Goal: Contribute content: Contribute content

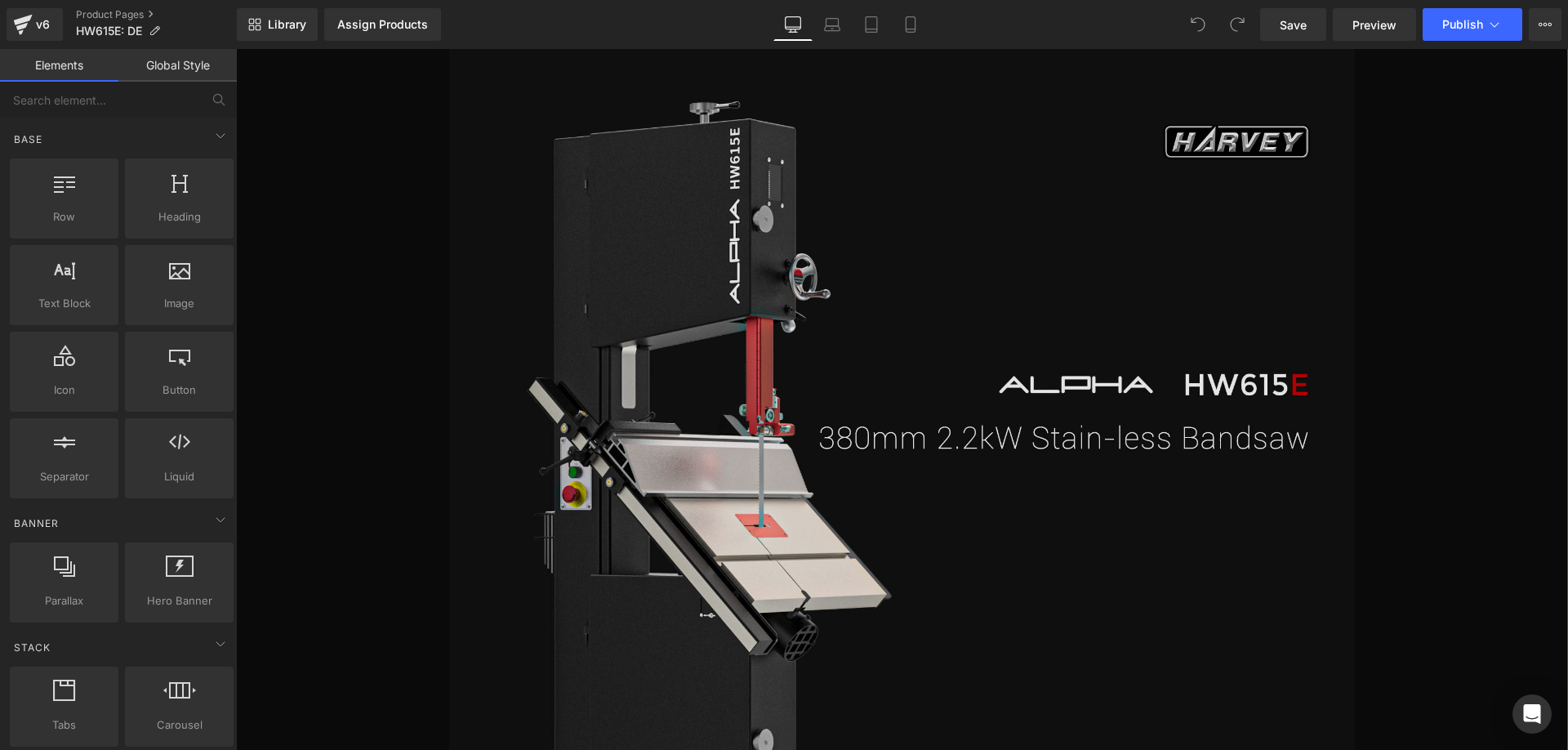
scroll to position [817, 0]
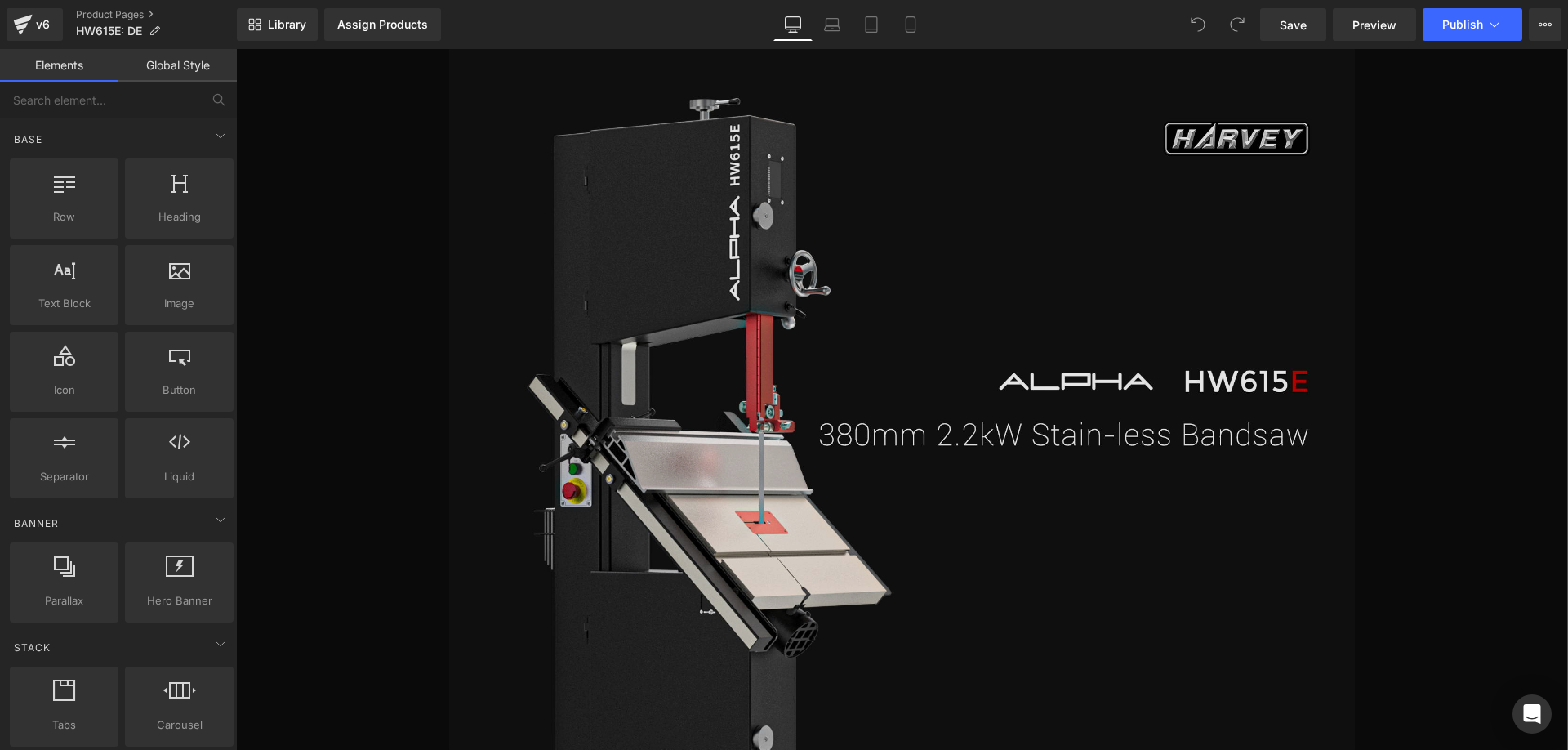
click at [975, 442] on img at bounding box center [901, 500] width 905 height 1034
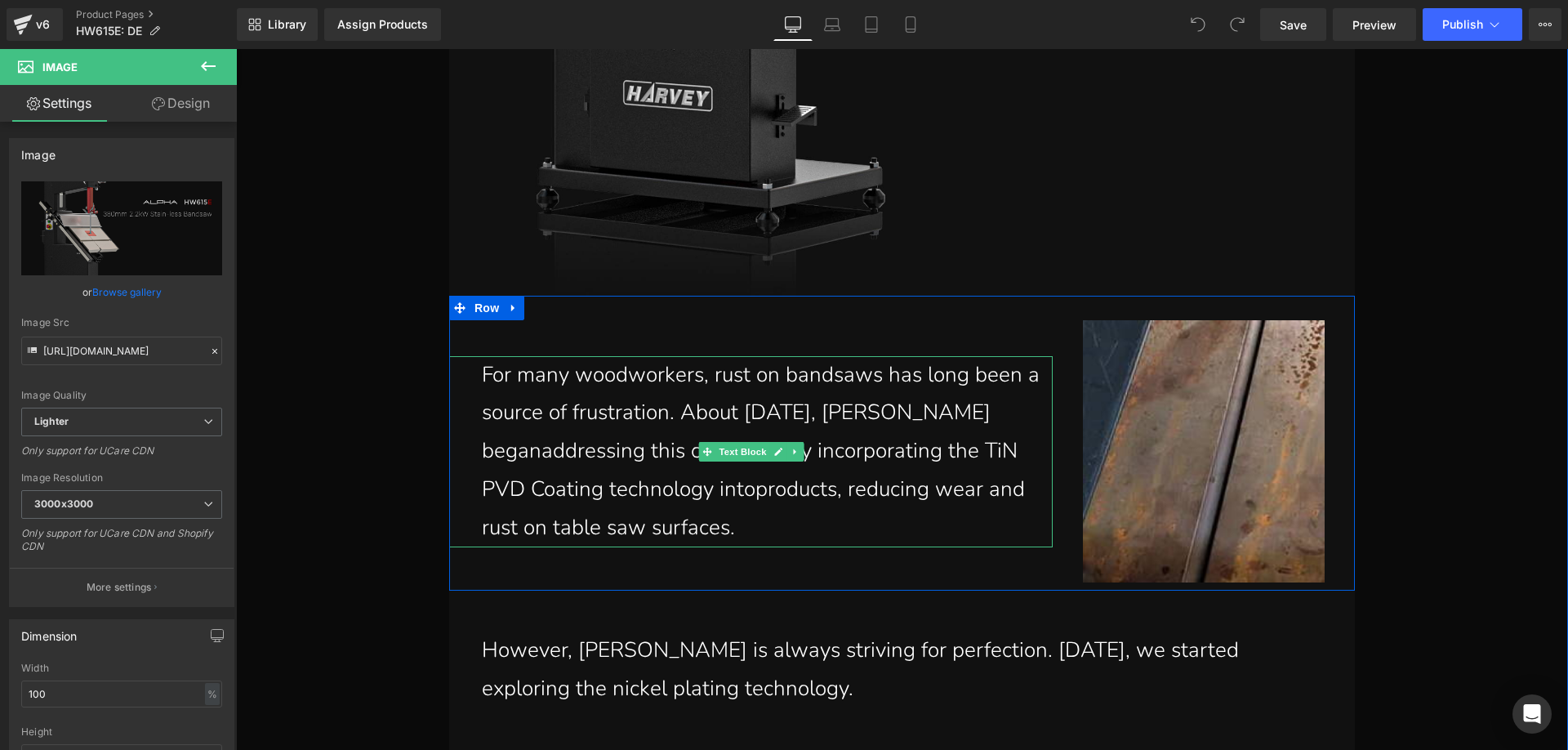
scroll to position [1552, 0]
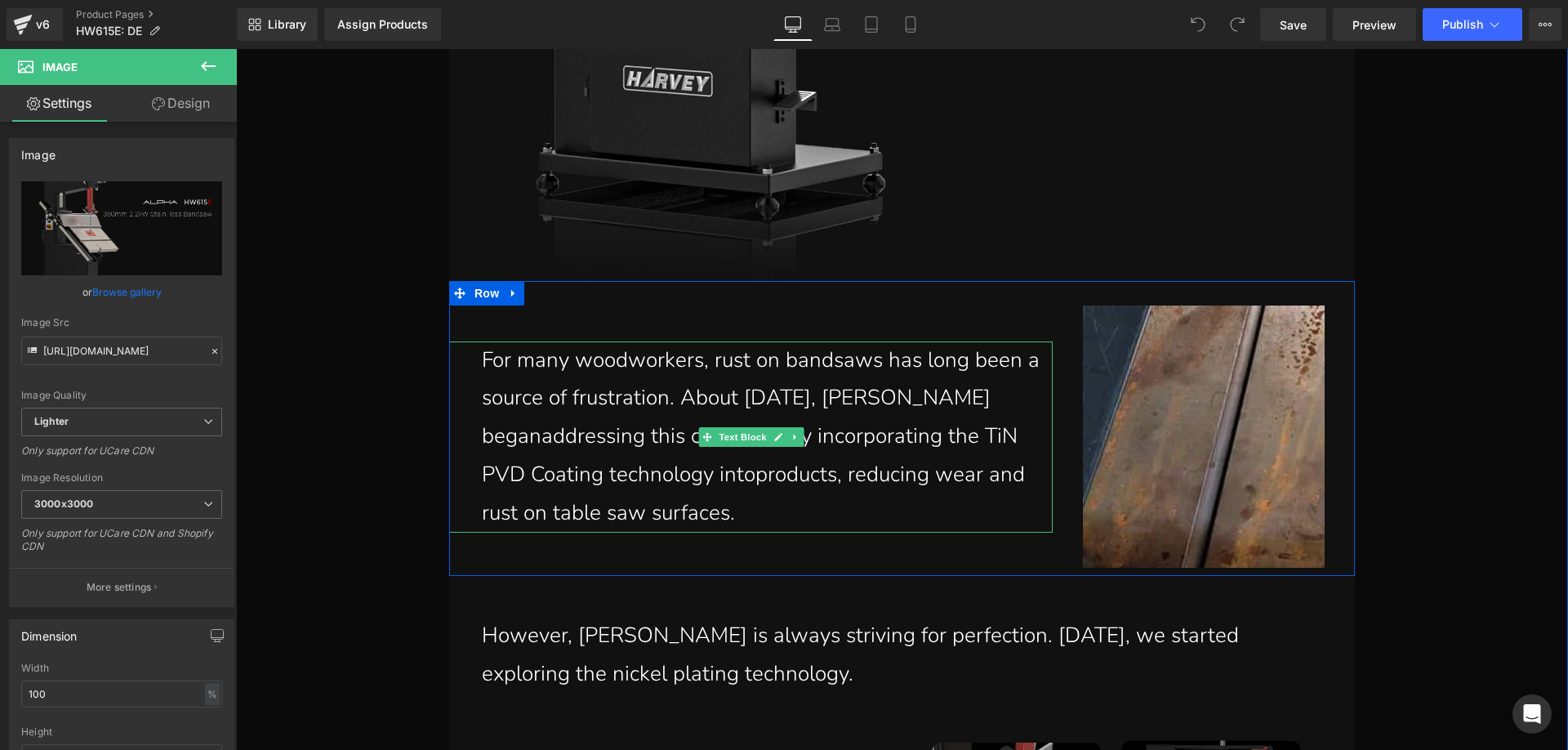
click at [701, 492] on p "For many woodworkers, rust on bandsaws has long been a source of frustration. A…" at bounding box center [761, 437] width 558 height 192
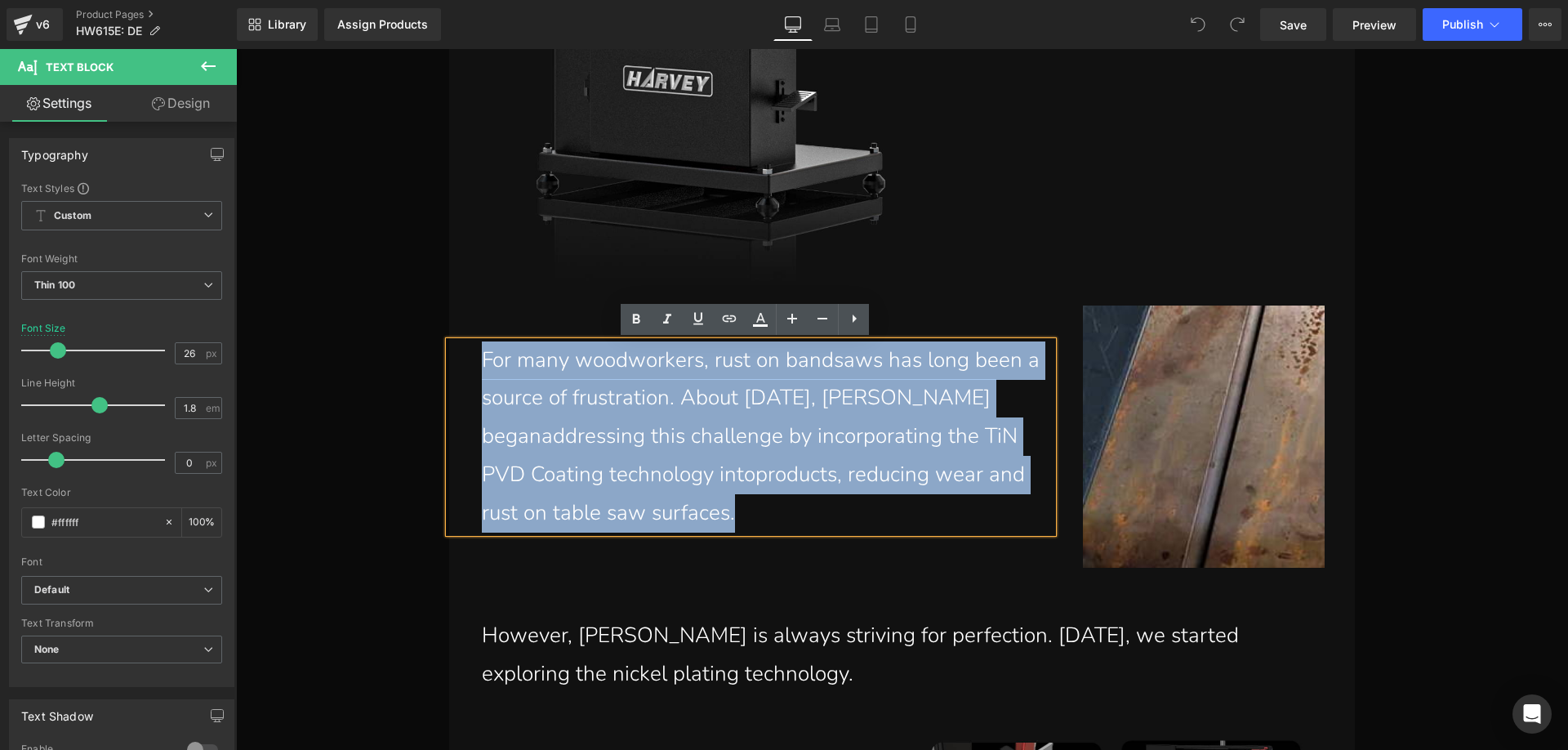
drag, startPoint x: 724, startPoint y: 506, endPoint x: 468, endPoint y: 363, distance: 293.2
click at [468, 363] on div "For many woodworkers, rust on bandsaws has long been a source of frustration. A…" at bounding box center [751, 437] width 603 height 192
paste div
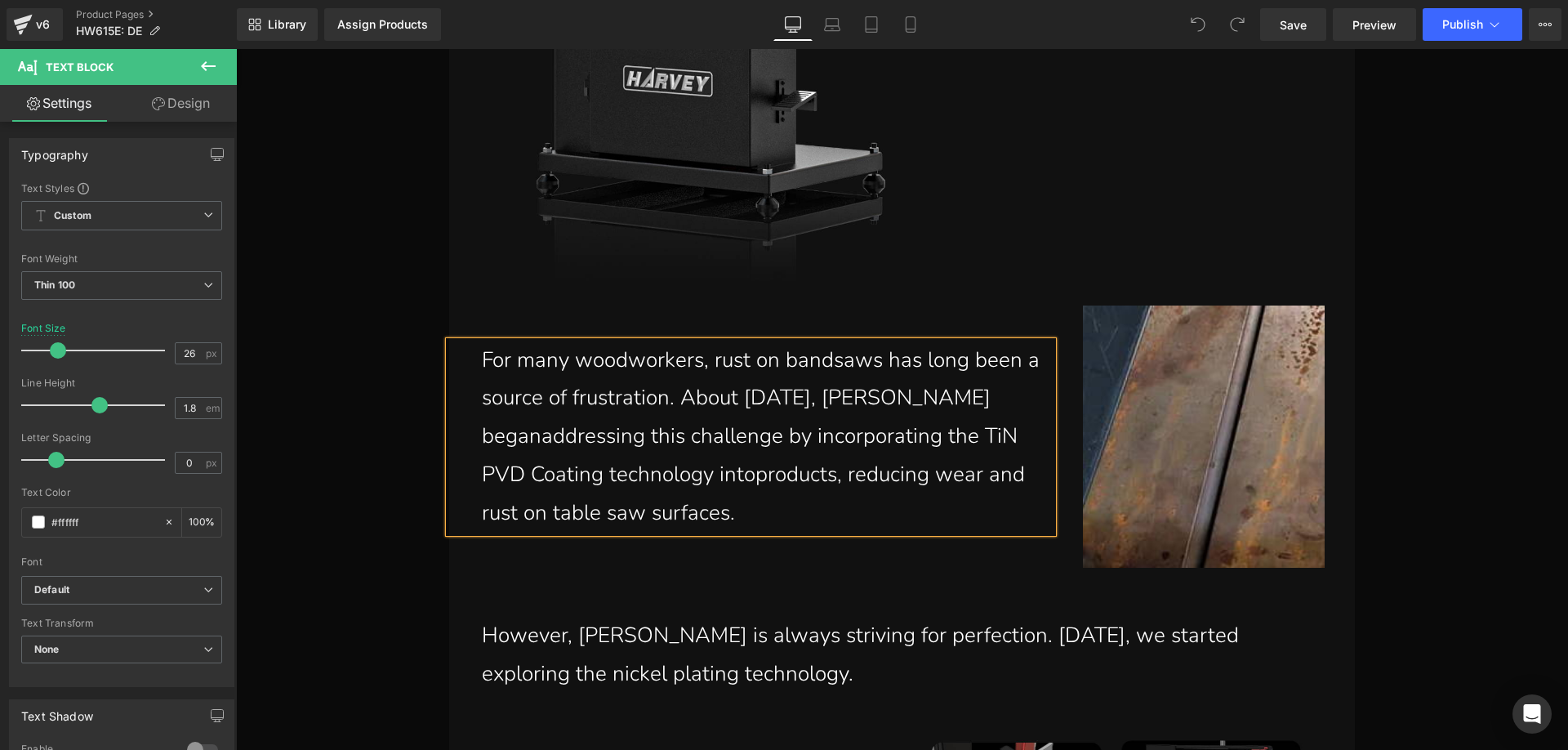
scroll to position [1609, 0]
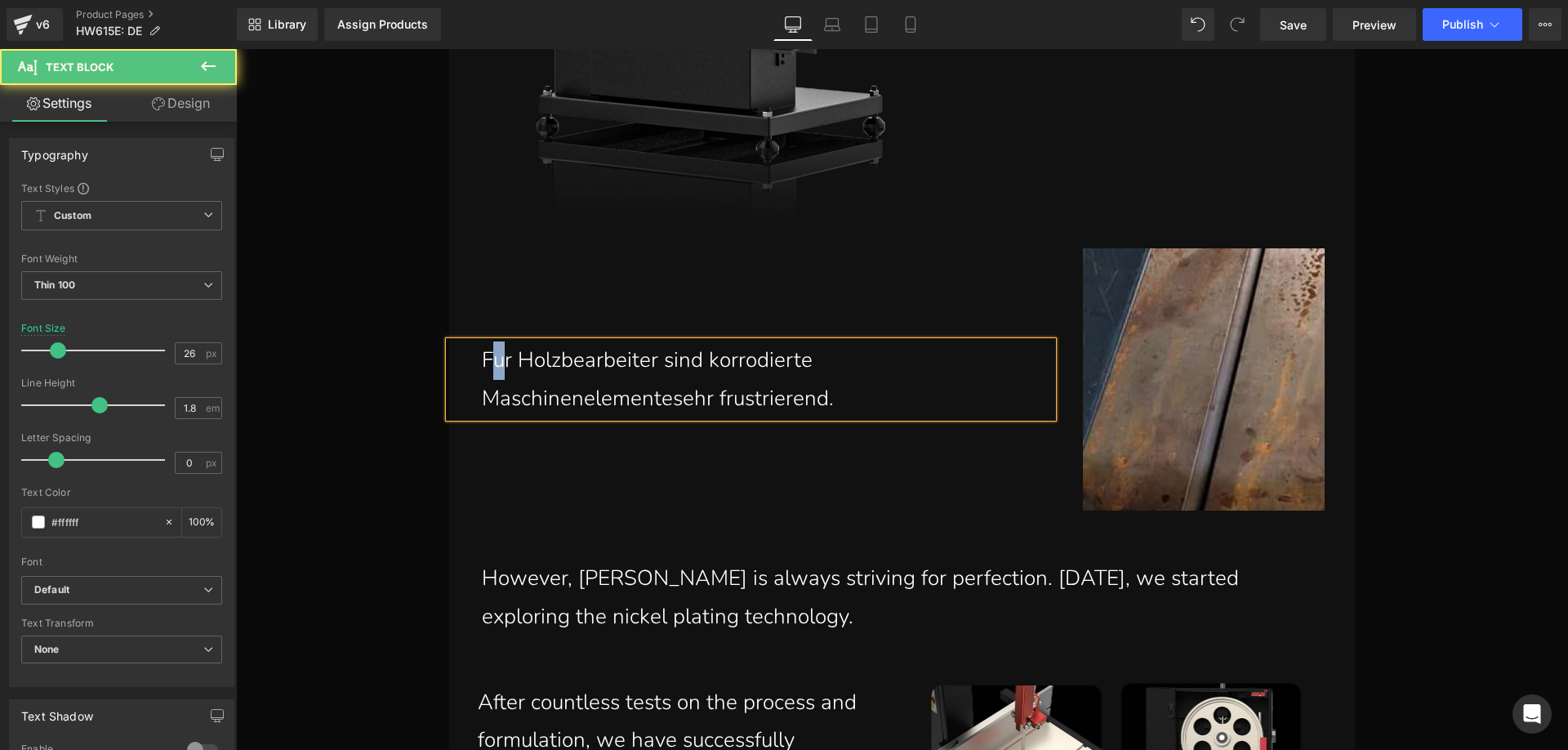
click at [489, 359] on p "Fur Holzbearbeiter sind korrodierte Maschinenelementesehr frustrierend." at bounding box center [761, 380] width 558 height 77
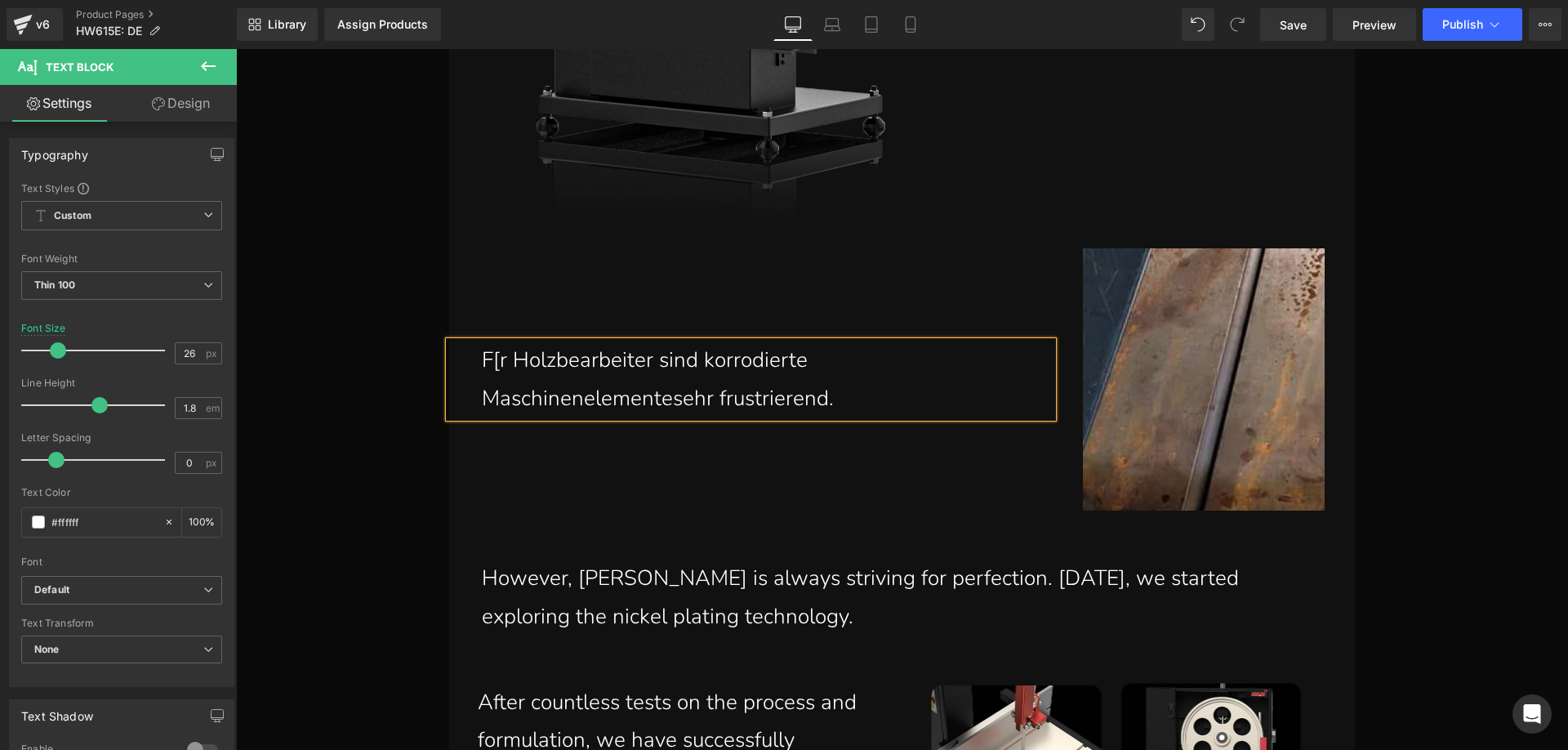
click at [856, 407] on p "F[r Holzbearbeiter sind korrodierte Maschinenelementesehr frustrierend." at bounding box center [761, 380] width 558 height 77
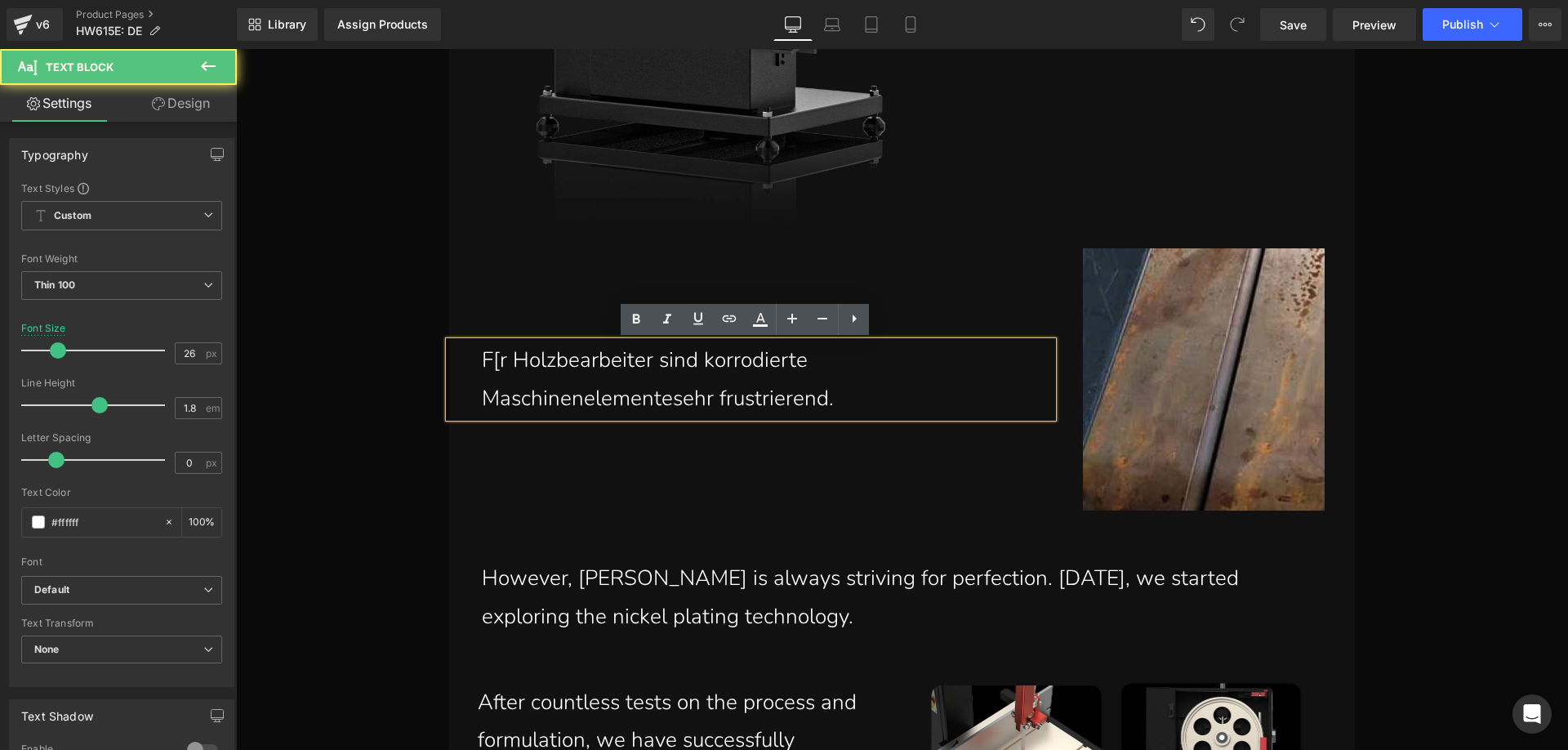
click at [470, 392] on div "F[r Holzbearbeiter sind korrodierte Maschinenelementesehr frustrierend." at bounding box center [751, 380] width 603 height 77
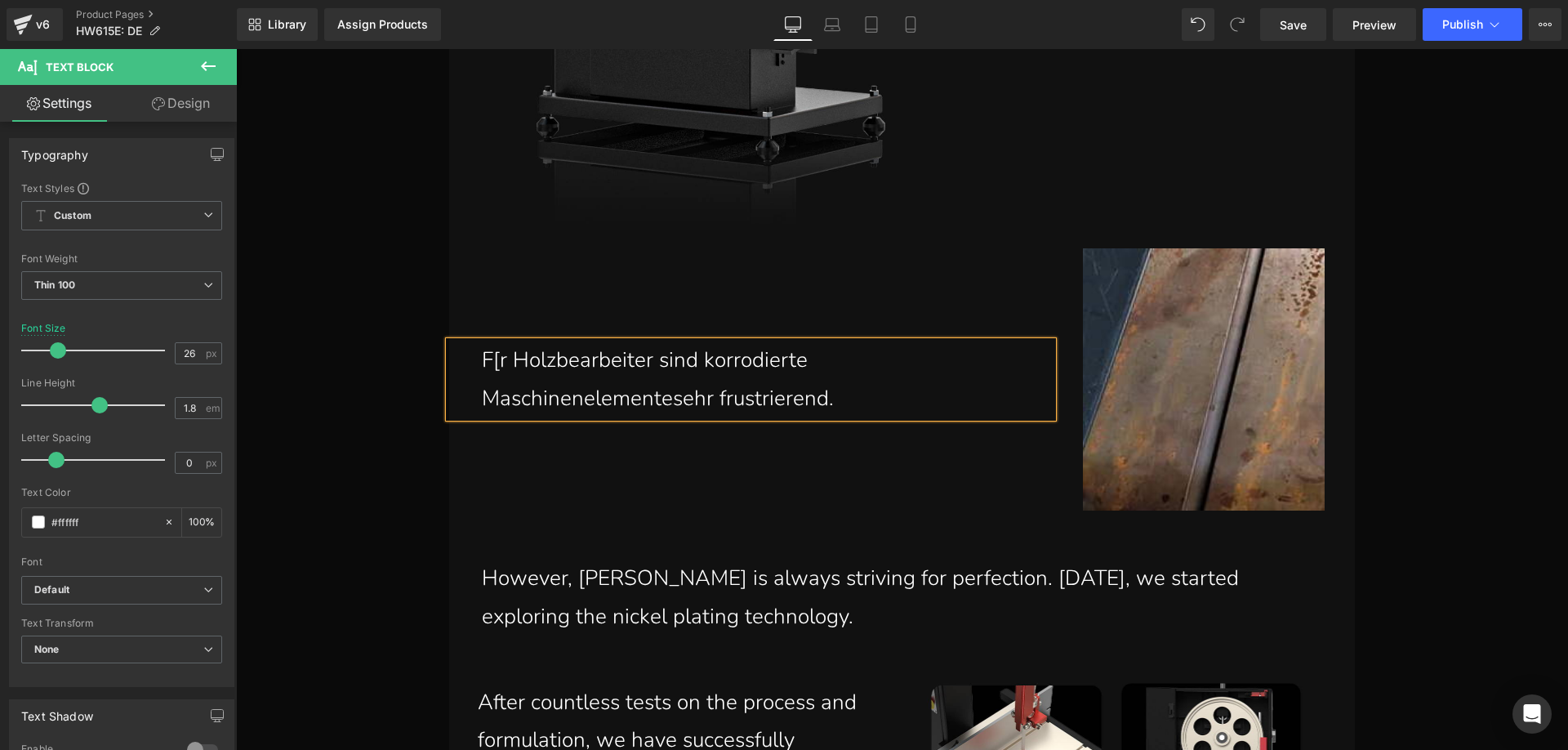
click at [885, 412] on p "F[r Holzbearbeiter sind korrodierte Maschinenelementesehr frustrierend." at bounding box center [761, 380] width 558 height 77
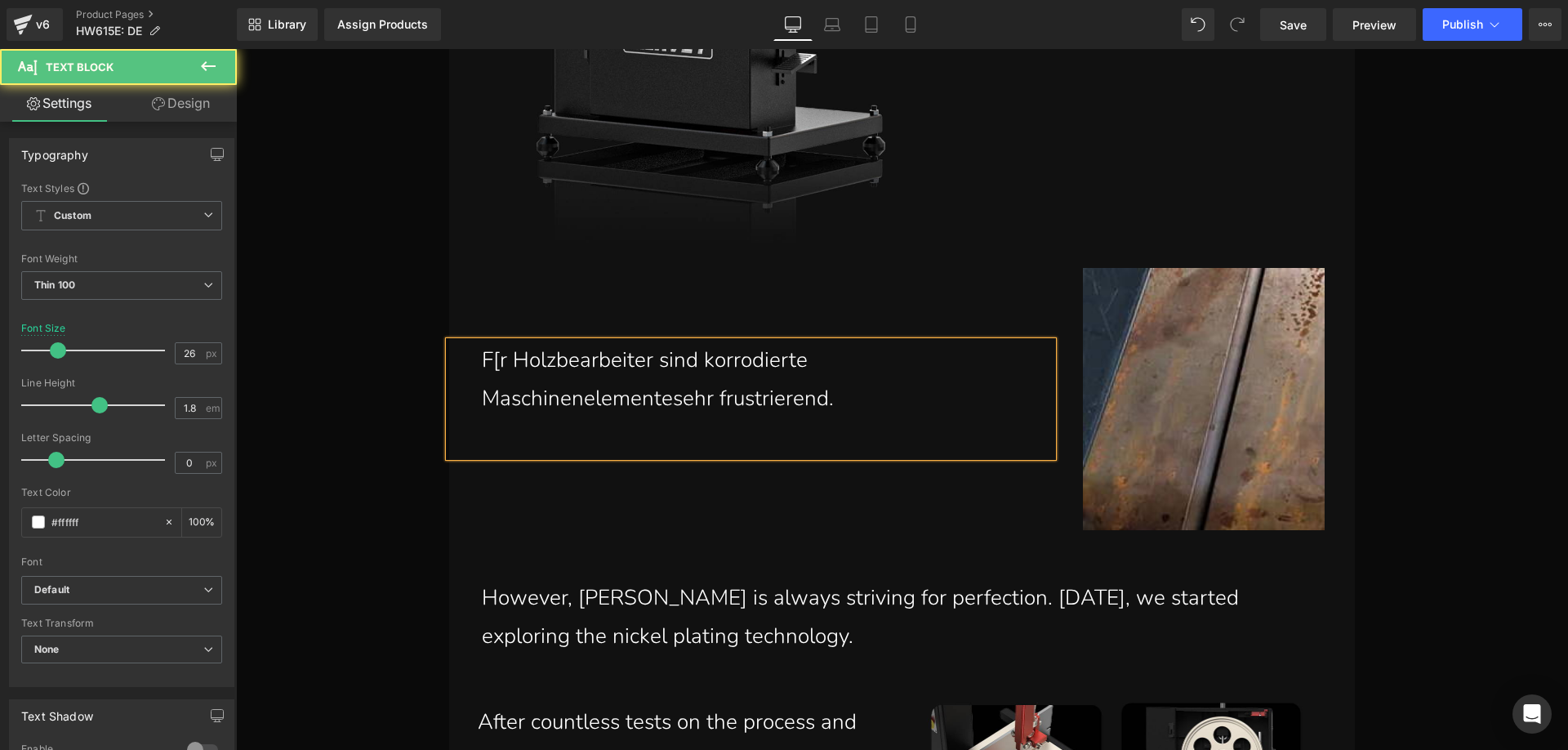
click at [556, 432] on p at bounding box center [761, 437] width 558 height 38
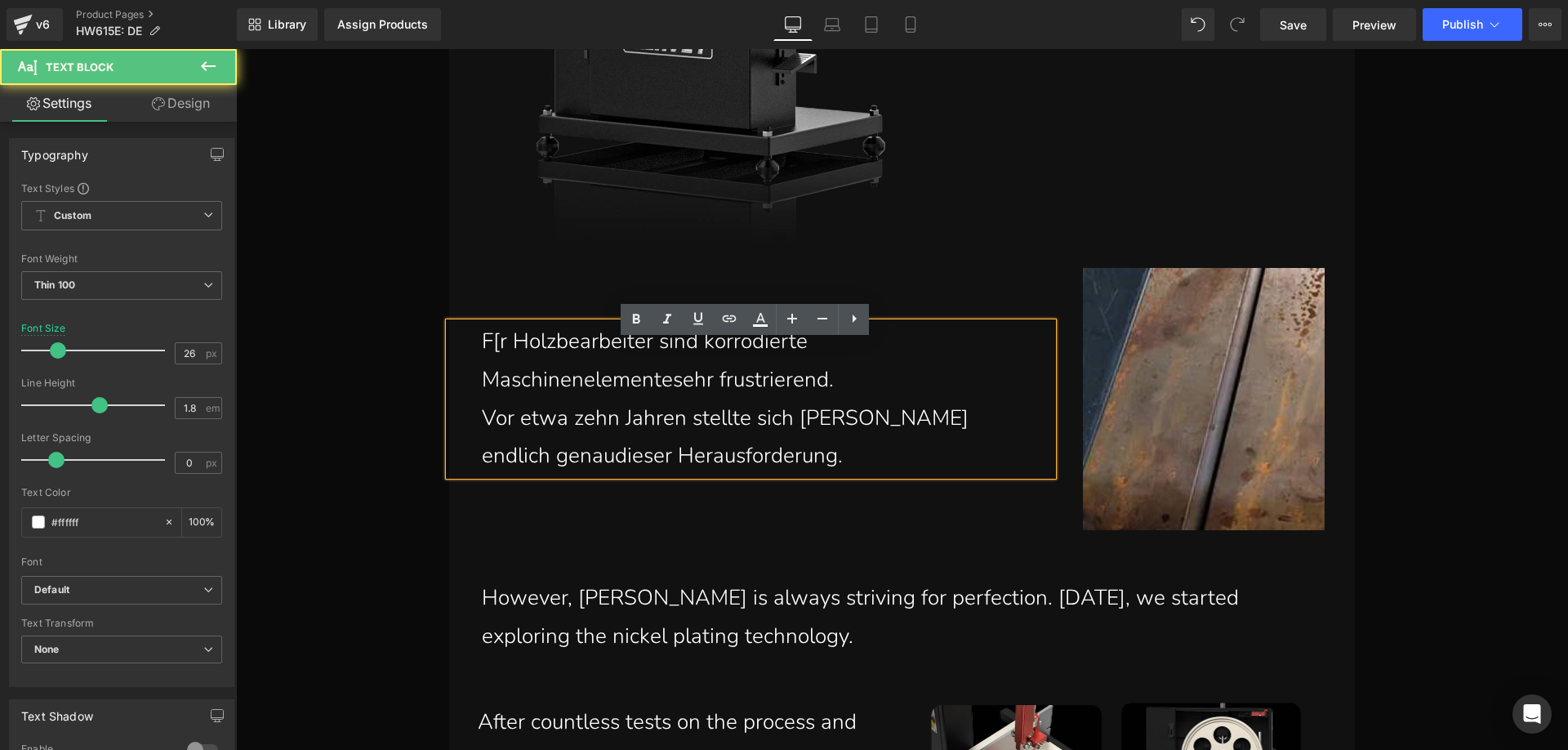
scroll to position [1570, 0]
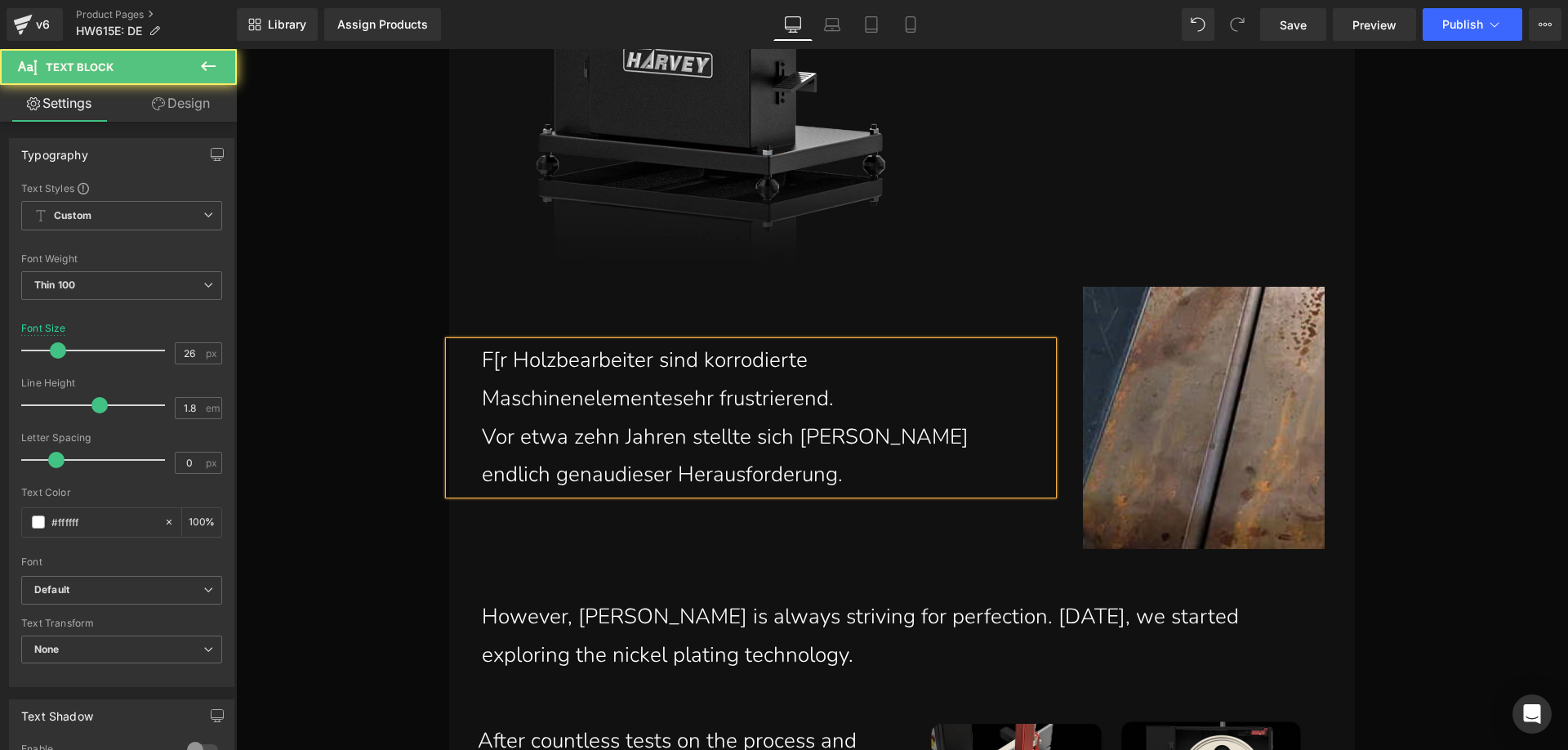
click at [537, 476] on p "Vor etwa zehn Jahren stellte sich Harvey endlich genaudieser Herausforderung." at bounding box center [761, 456] width 558 height 77
click at [761, 473] on p "Vor etwa zehn Jahren stellte sich [PERSON_NAME] endlich genau dieser Herausford…" at bounding box center [761, 456] width 558 height 77
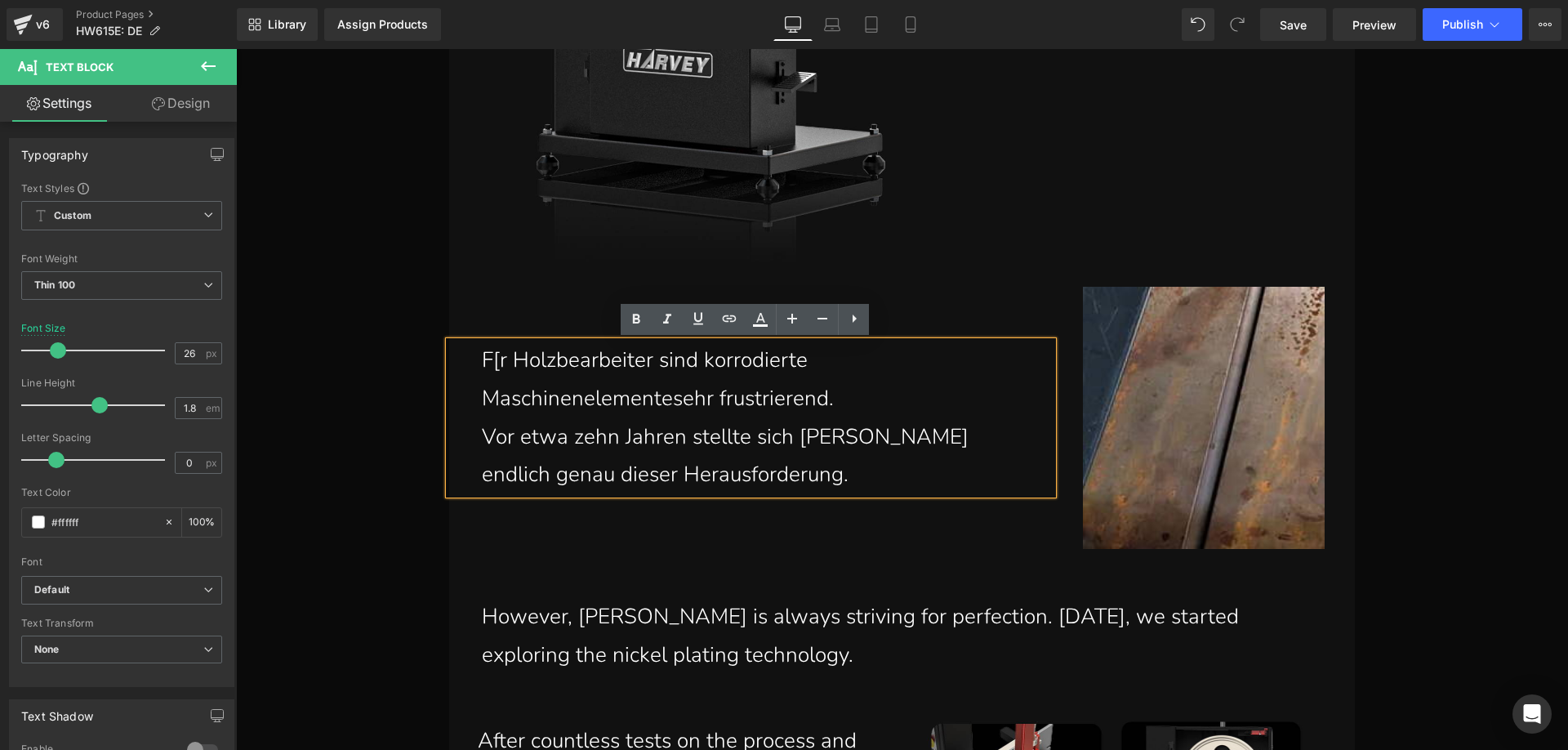
scroll to position [1552, 0]
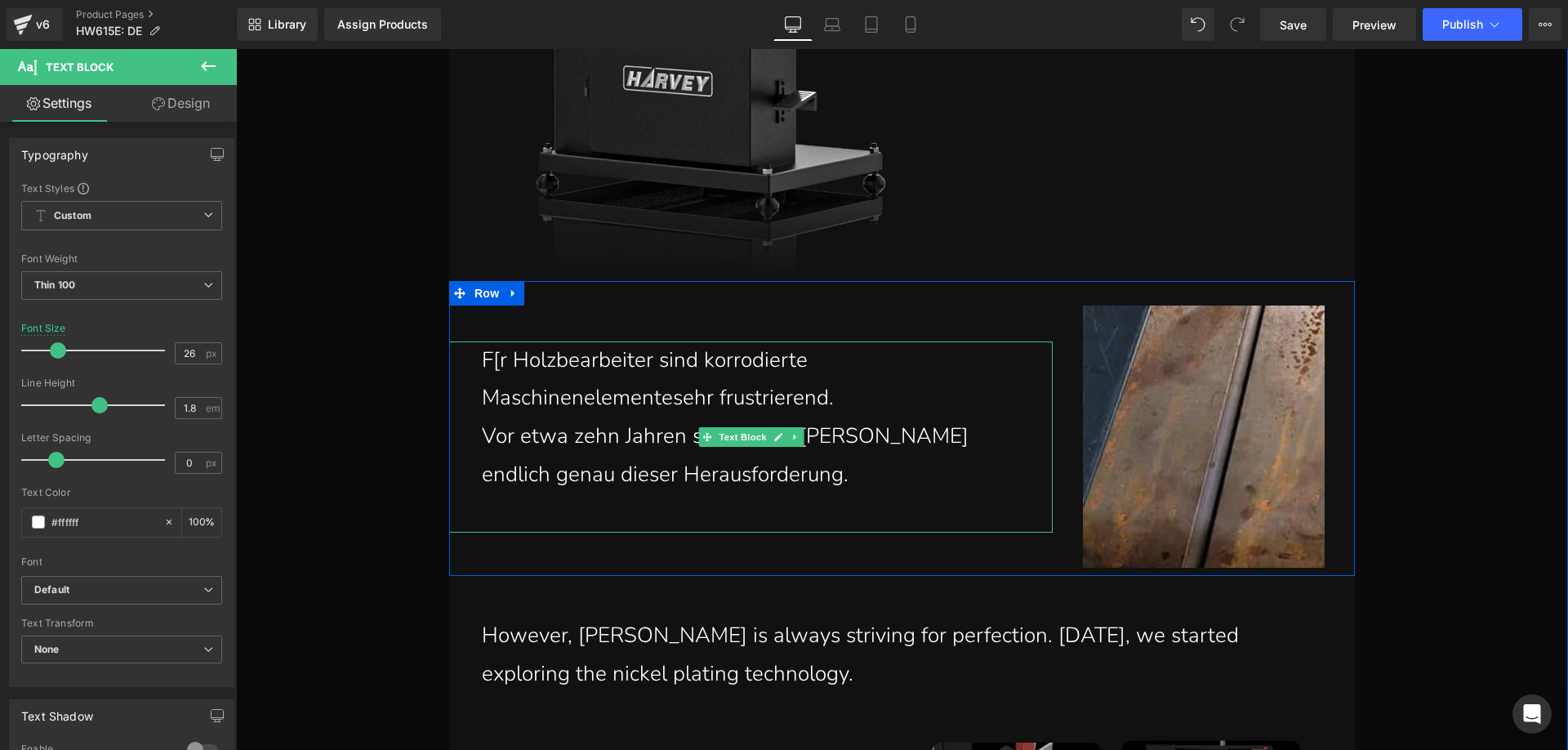
click at [553, 509] on p at bounding box center [761, 513] width 558 height 38
click at [884, 514] on p "Durch die lmplementierung der TiN-PVD-" at bounding box center [761, 513] width 558 height 38
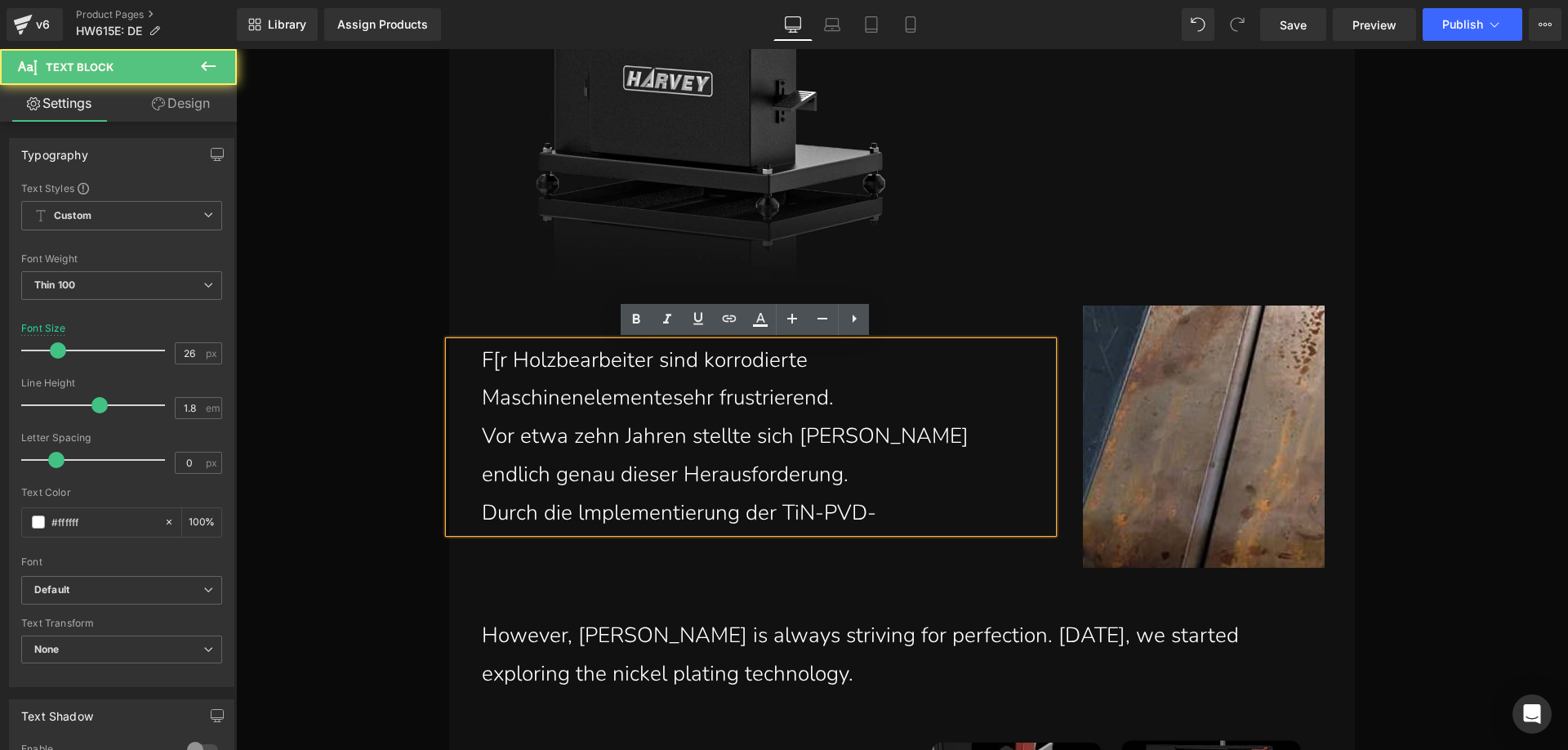
click at [879, 514] on p "Durch die lmplementierung der TiN-PVD-" at bounding box center [761, 513] width 558 height 38
click at [877, 514] on p "Durch die lmplementierung der TiN-PVD-" at bounding box center [761, 513] width 558 height 38
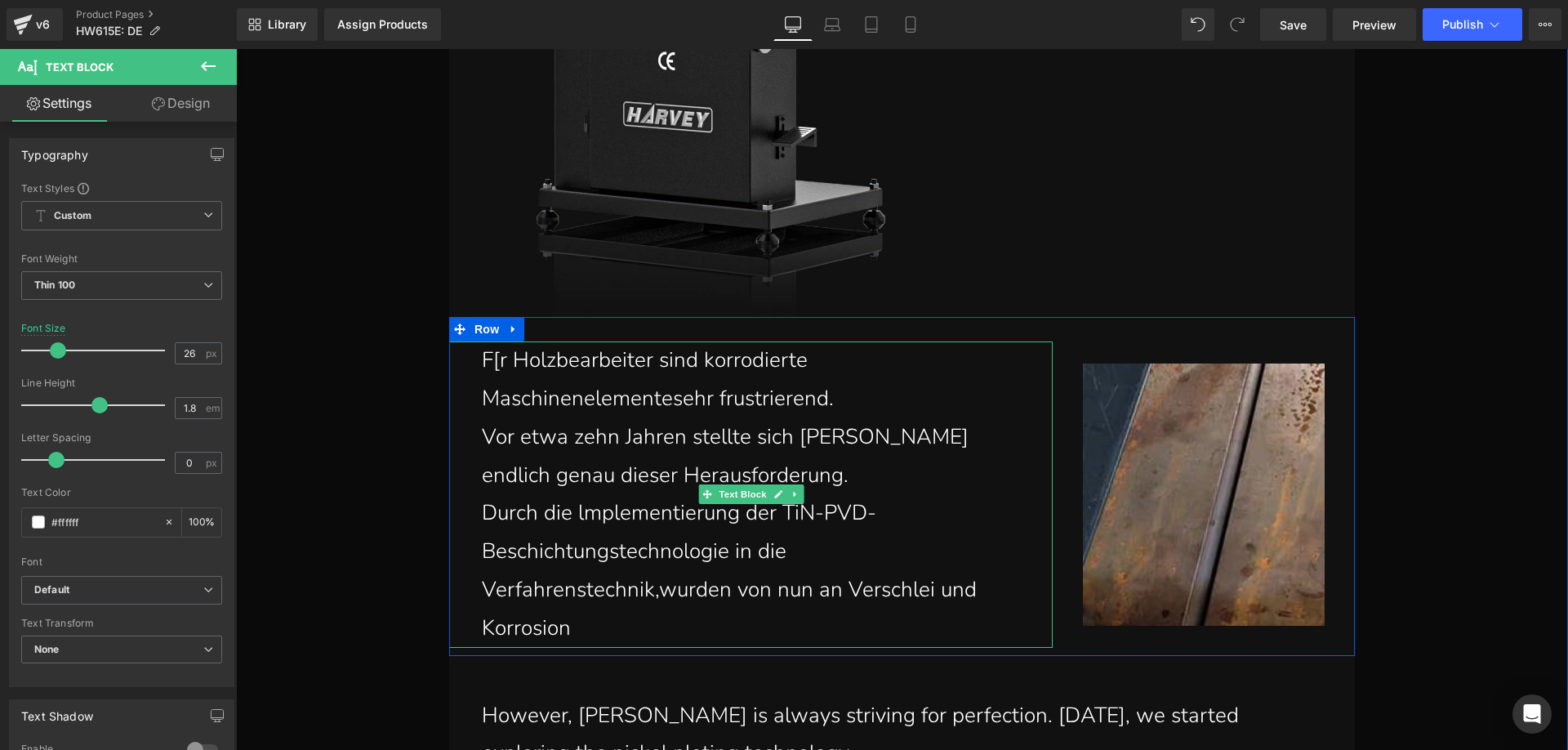
click at [648, 623] on p "Durch die lmplementierung der TiN-PVD-Beschichtungstechnologie in die Verfahren…" at bounding box center [761, 570] width 558 height 153
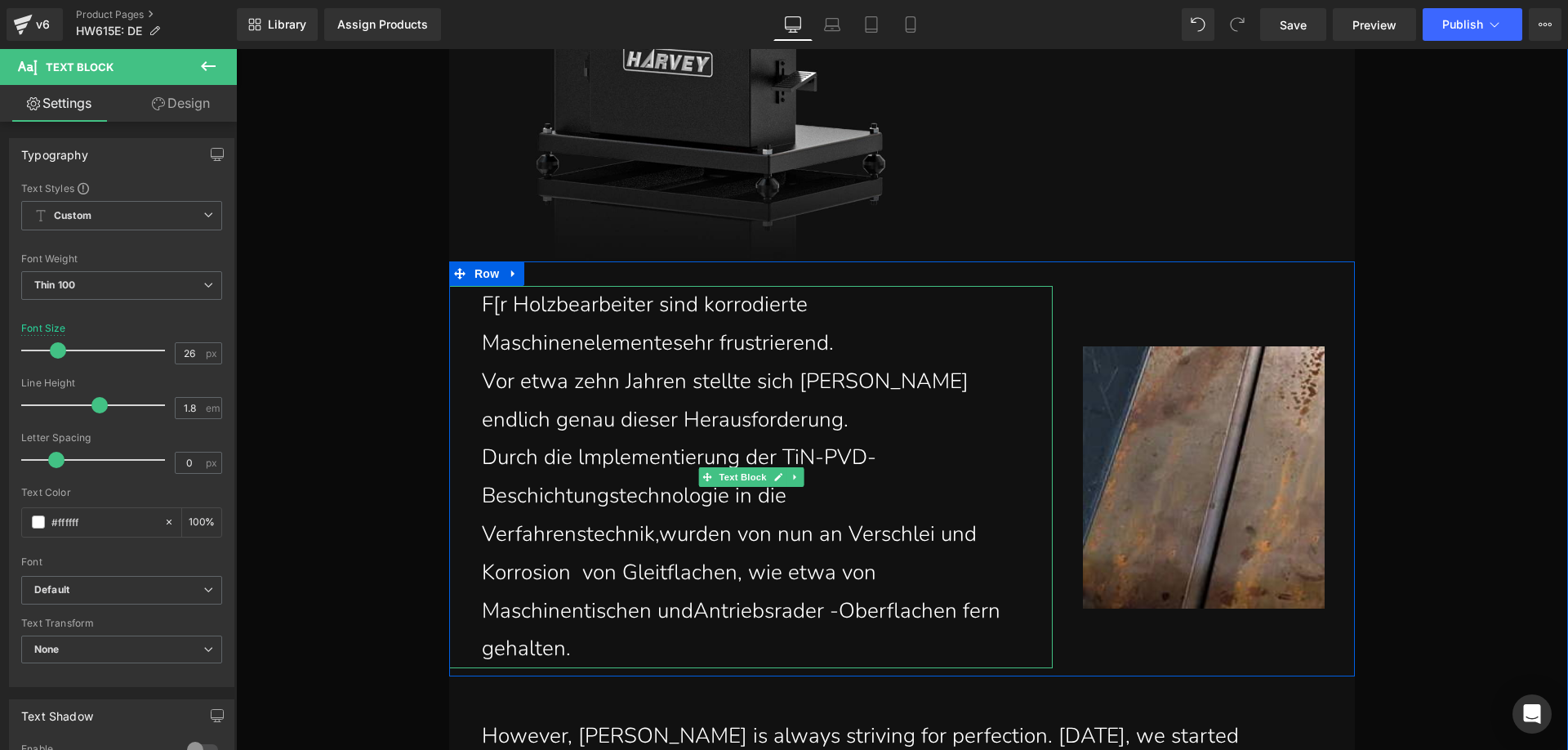
scroll to position [1679, 0]
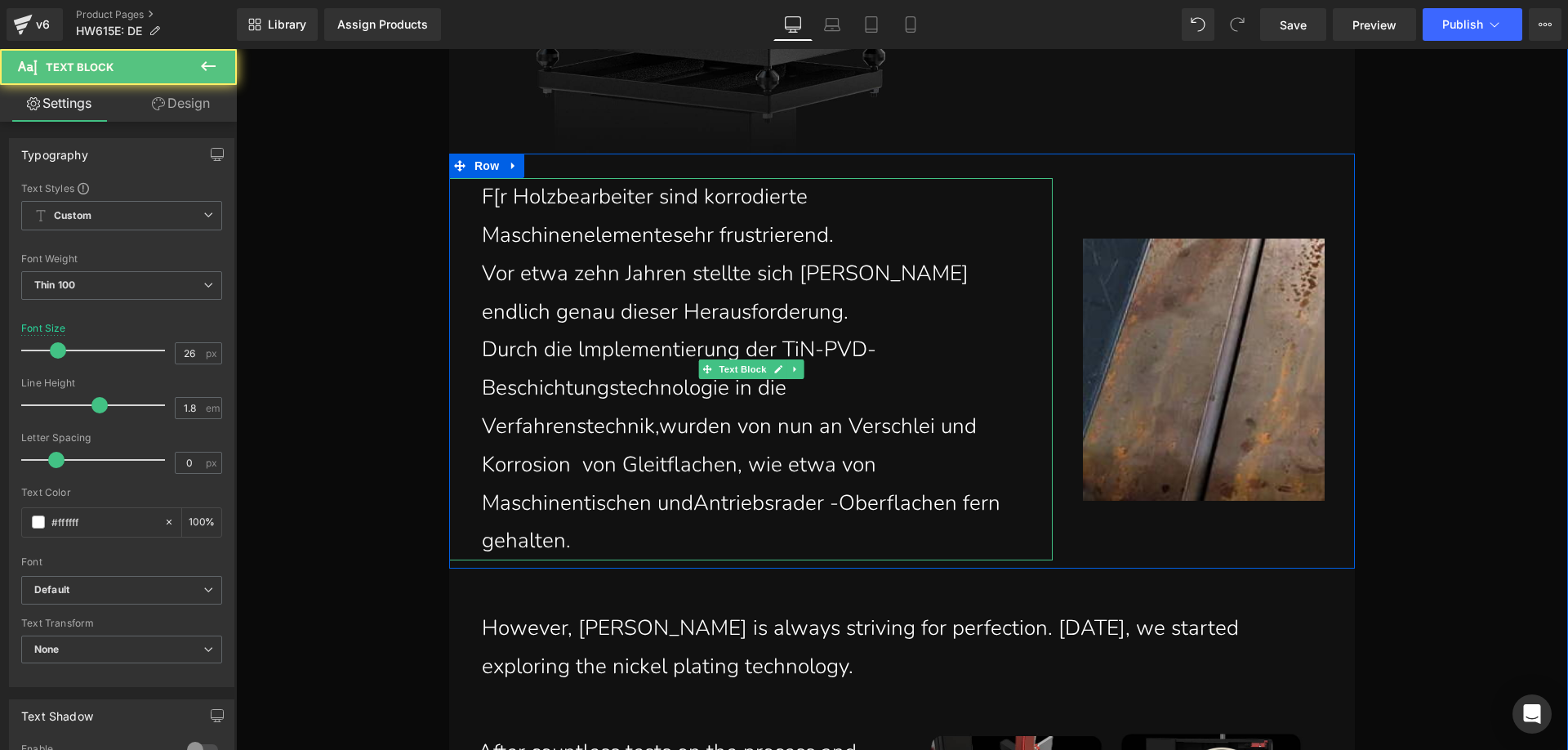
click at [927, 433] on p "Durch die lmplementierung der TiN-PVD-Beschichtungstechnologie in die Verfahren…" at bounding box center [761, 445] width 558 height 230
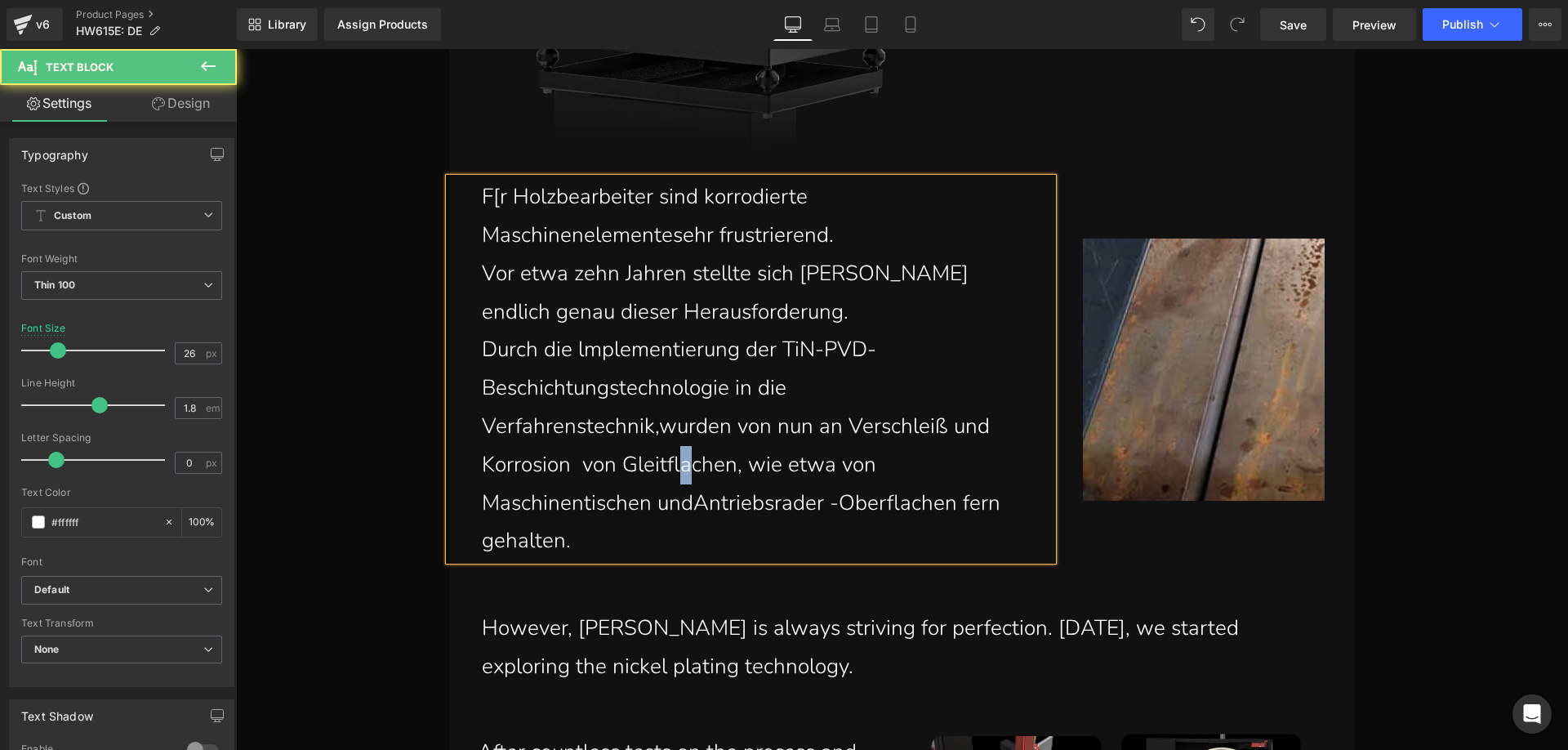
drag, startPoint x: 691, startPoint y: 473, endPoint x: 677, endPoint y: 467, distance: 15.2
click at [677, 467] on p "Durch die lmplementierung der TiN-PVD-Beschichtungstechnologie in die Verfahren…" at bounding box center [761, 445] width 558 height 230
click at [694, 508] on p "Durch die lmplementierung der TiN-PVD-Beschichtungstechnologie in die Verfahren…" at bounding box center [761, 445] width 558 height 230
drag, startPoint x: 914, startPoint y: 512, endPoint x: 902, endPoint y: 507, distance: 13.0
click at [902, 507] on p "Durch die lmplementierung der TiN-PVD-Beschichtungstechnologie in die Verfahren…" at bounding box center [761, 445] width 558 height 230
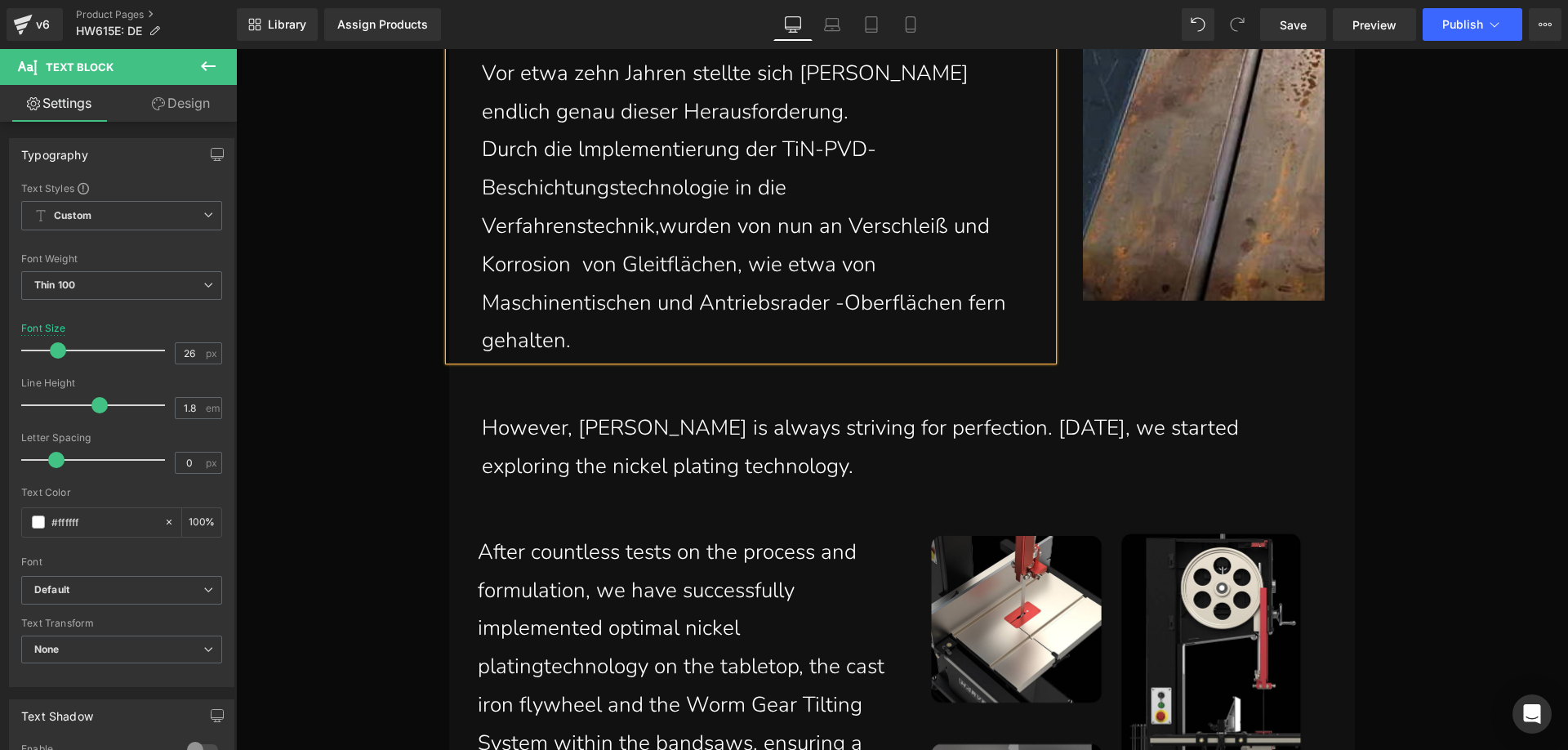
scroll to position [1925, 0]
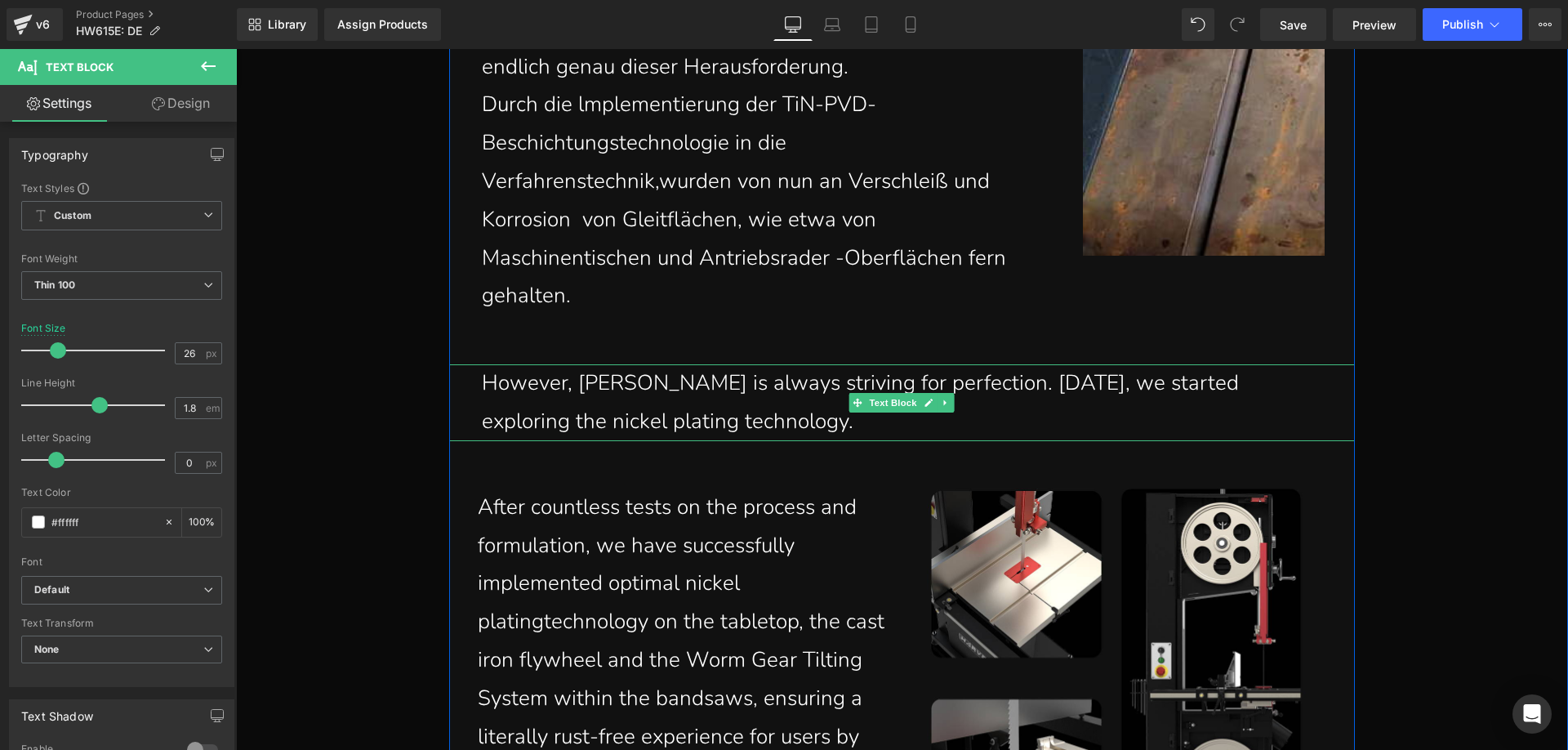
drag, startPoint x: 730, startPoint y: 421, endPoint x: 788, endPoint y: 435, distance: 59.7
click at [730, 421] on p "However, Harvey is always striving for perfection. Five years ago, we started e…" at bounding box center [905, 402] width 848 height 77
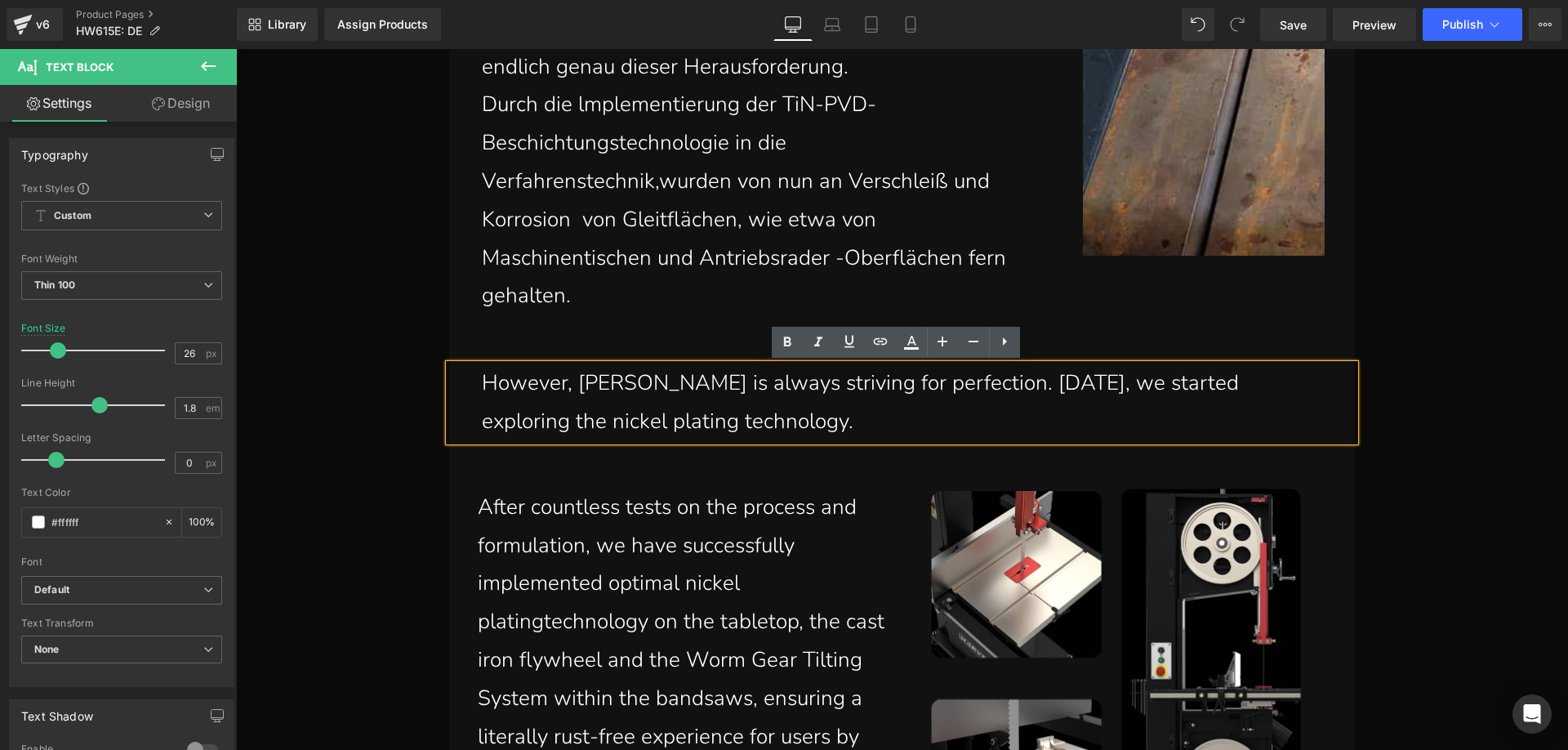
drag, startPoint x: 722, startPoint y: 424, endPoint x: 454, endPoint y: 389, distance: 270.3
click at [454, 389] on div "However, Harvey is always striving for perfection. Five years ago, we started e…" at bounding box center [901, 402] width 905 height 77
paste div
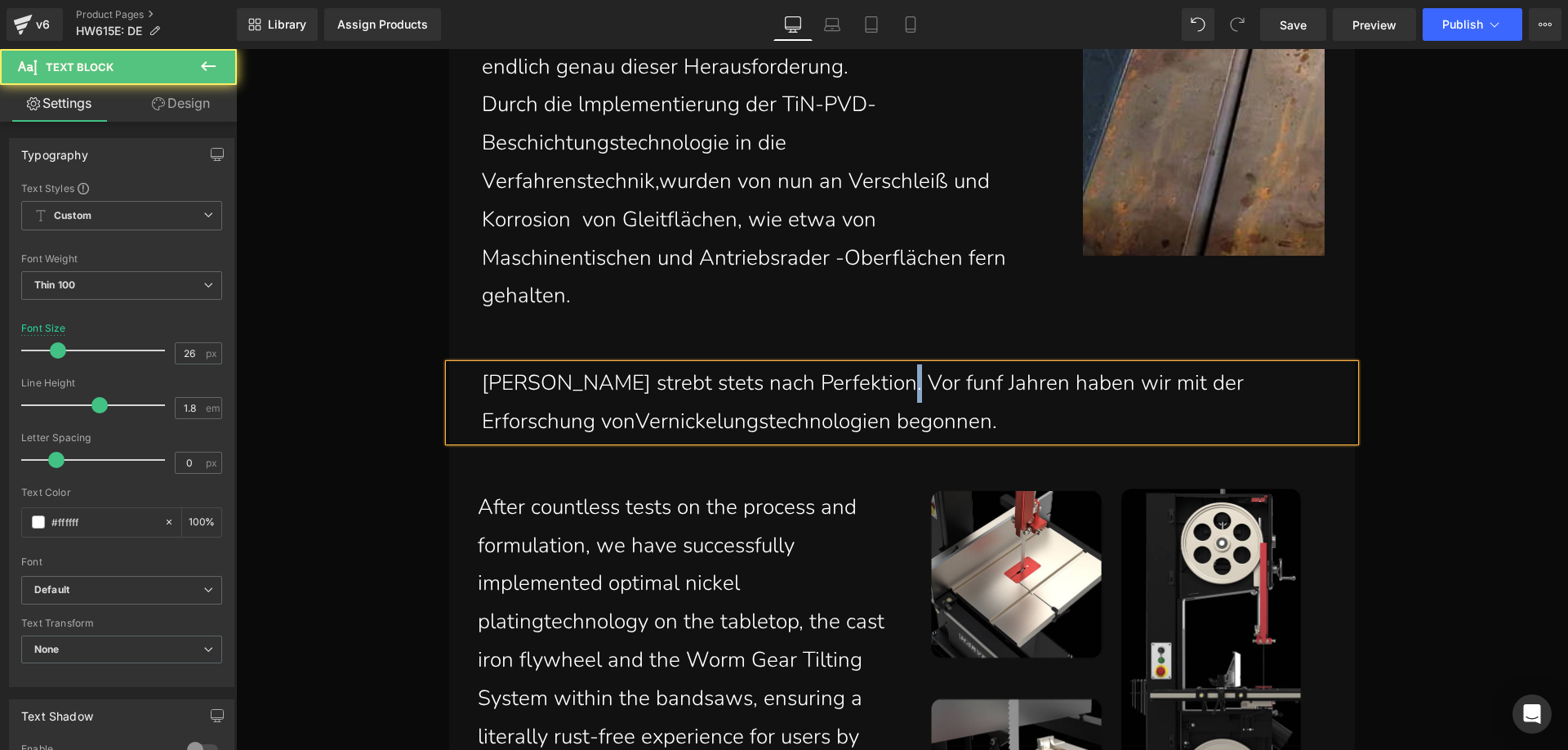
drag, startPoint x: 876, startPoint y: 394, endPoint x: 869, endPoint y: 387, distance: 9.9
click at [869, 387] on p "Harvey strebt stets nach Perfektion. Vor funf Jahren haben wir mit der Erforsch…" at bounding box center [905, 402] width 848 height 77
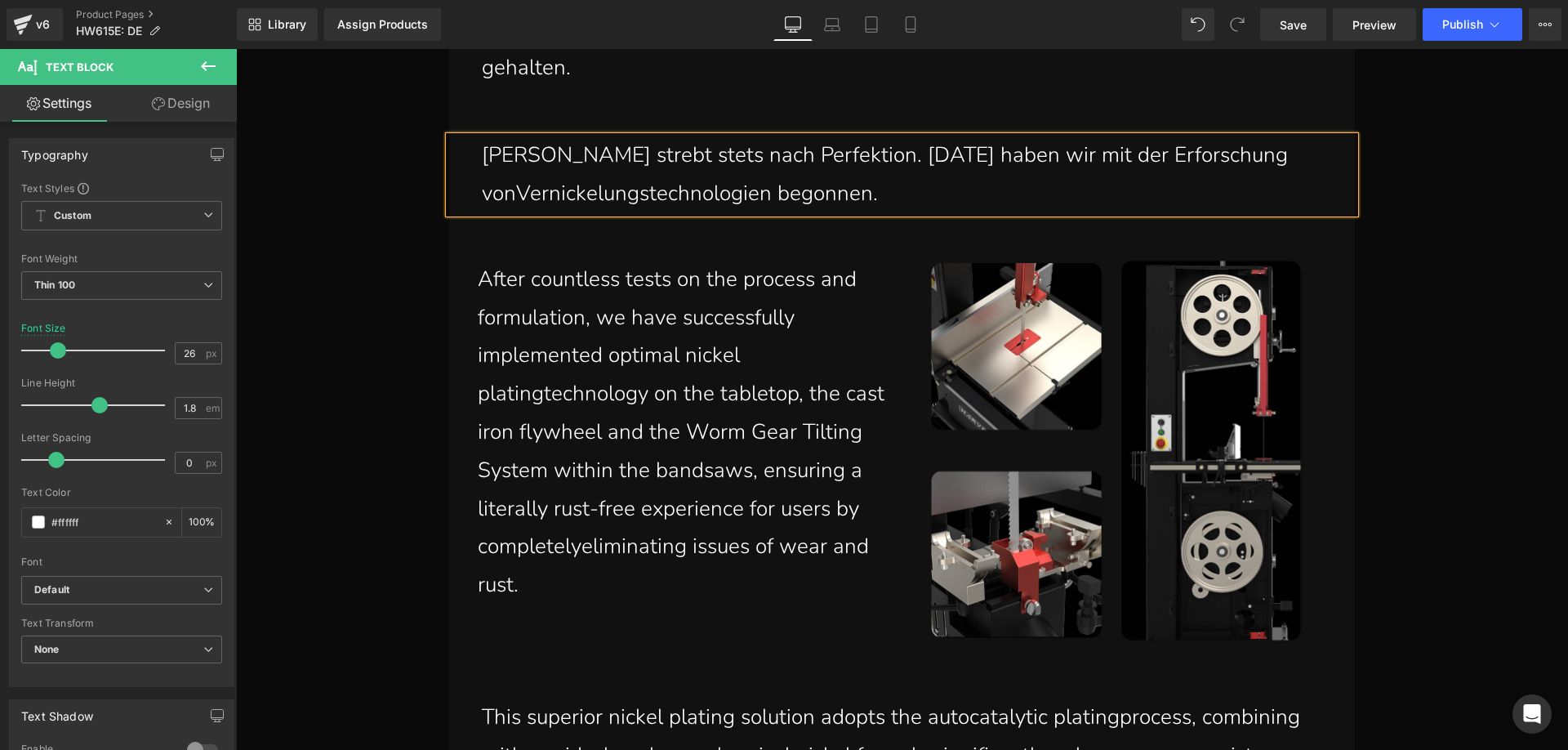
scroll to position [2251, 0]
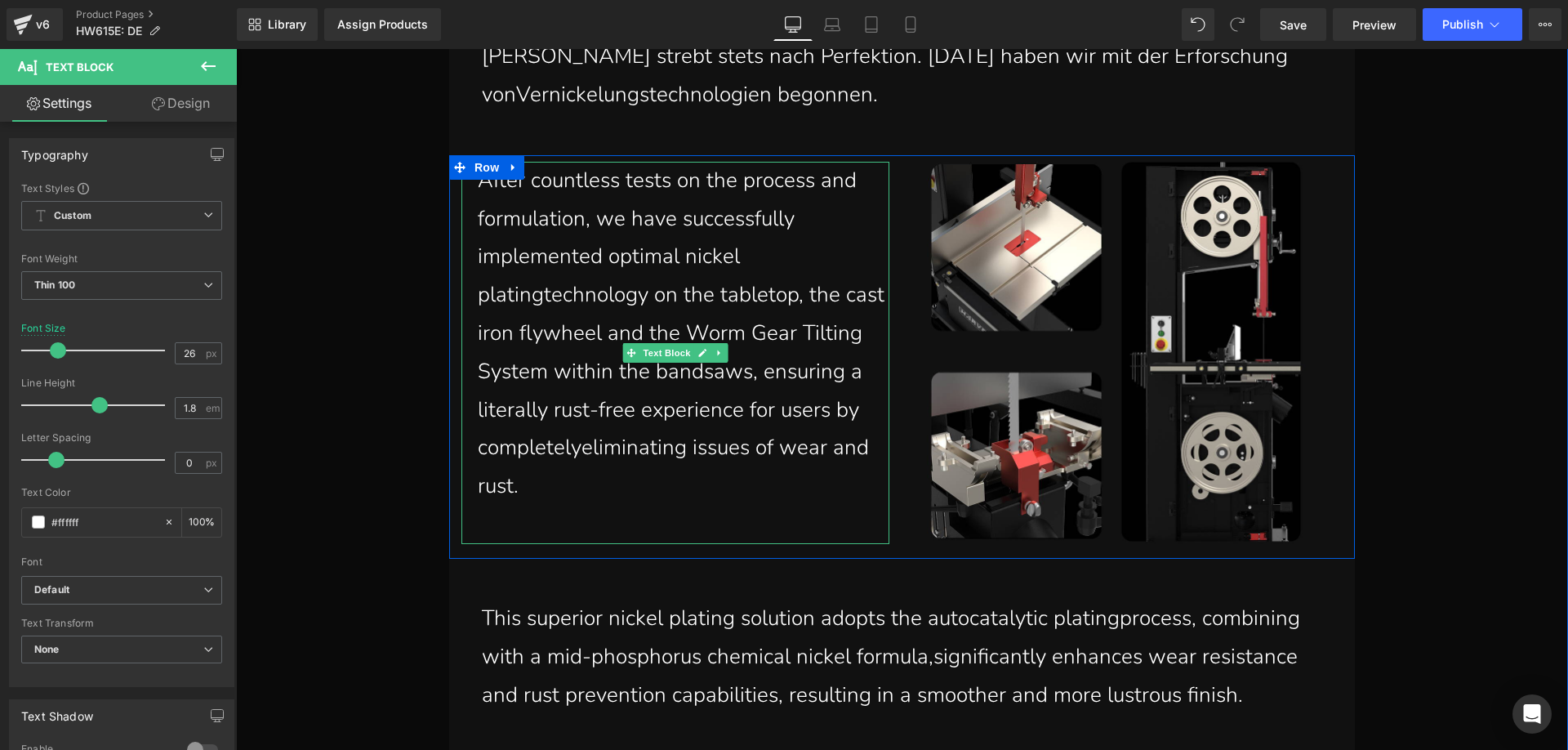
click at [625, 476] on p "After countless tests on the process and formulation, we have successfully impl…" at bounding box center [684, 333] width 412 height 344
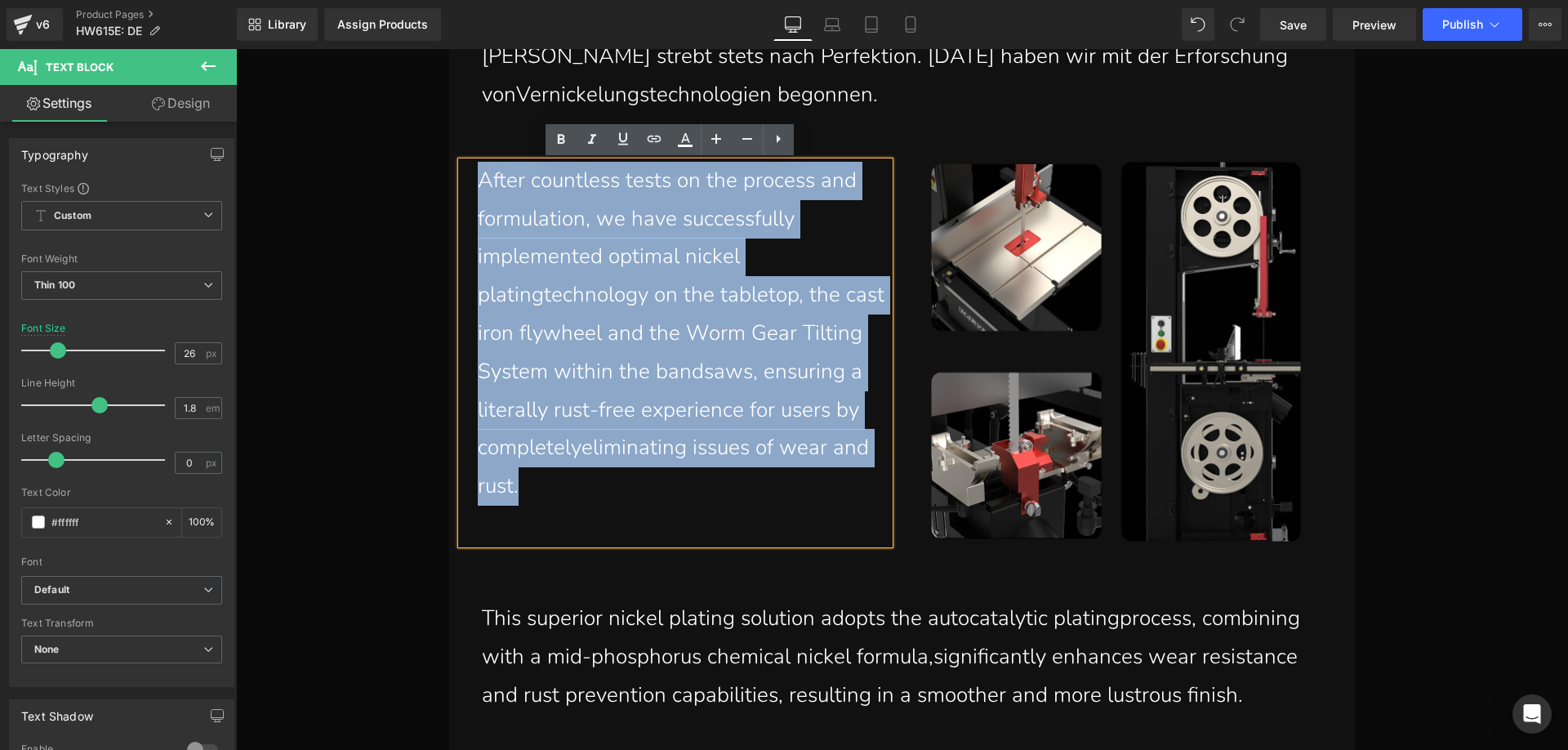
drag, startPoint x: 643, startPoint y: 485, endPoint x: 456, endPoint y: 189, distance: 350.1
click at [462, 189] on div "After countless tests on the process and formulation, we have successfully impl…" at bounding box center [676, 352] width 429 height 382
paste div
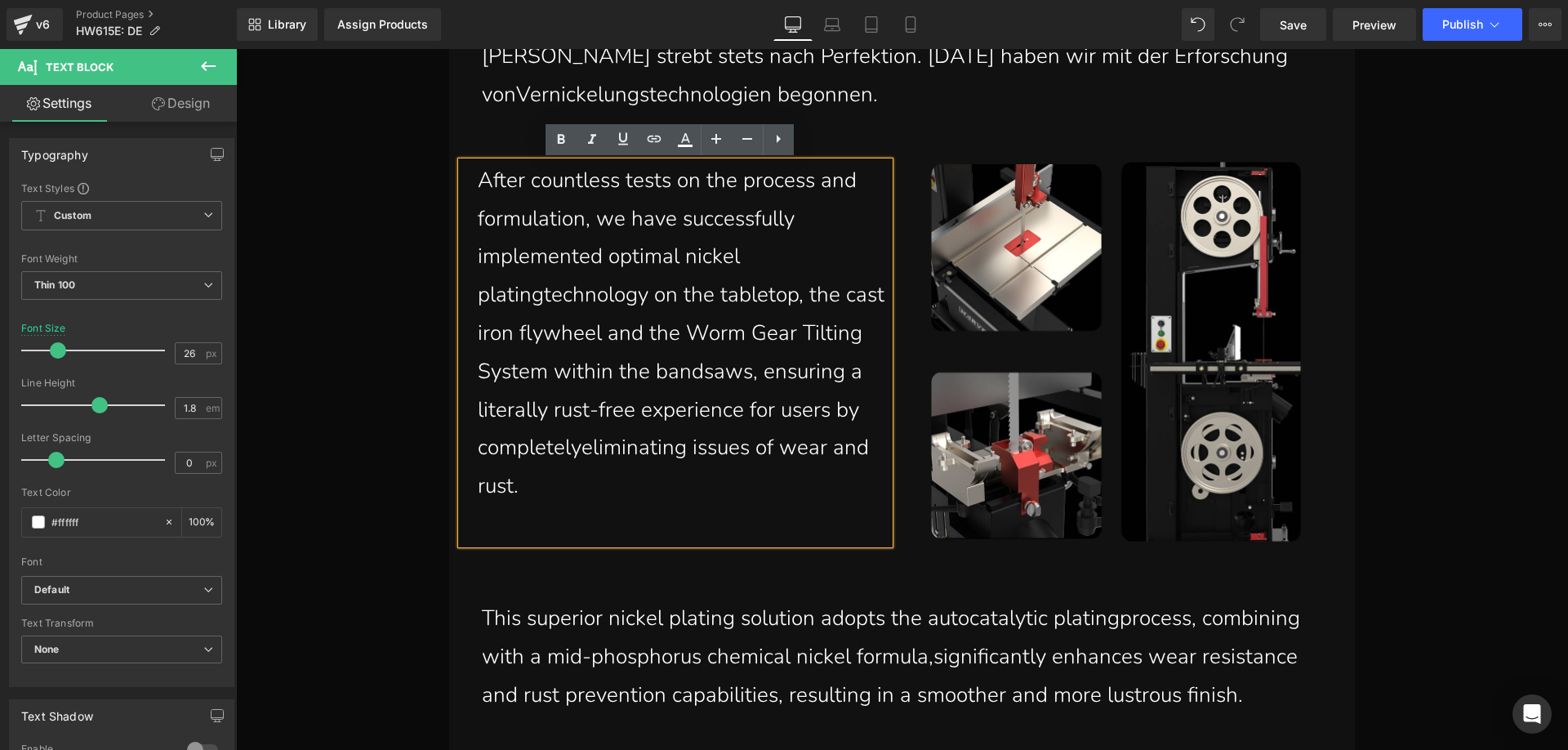
scroll to position [2404, 0]
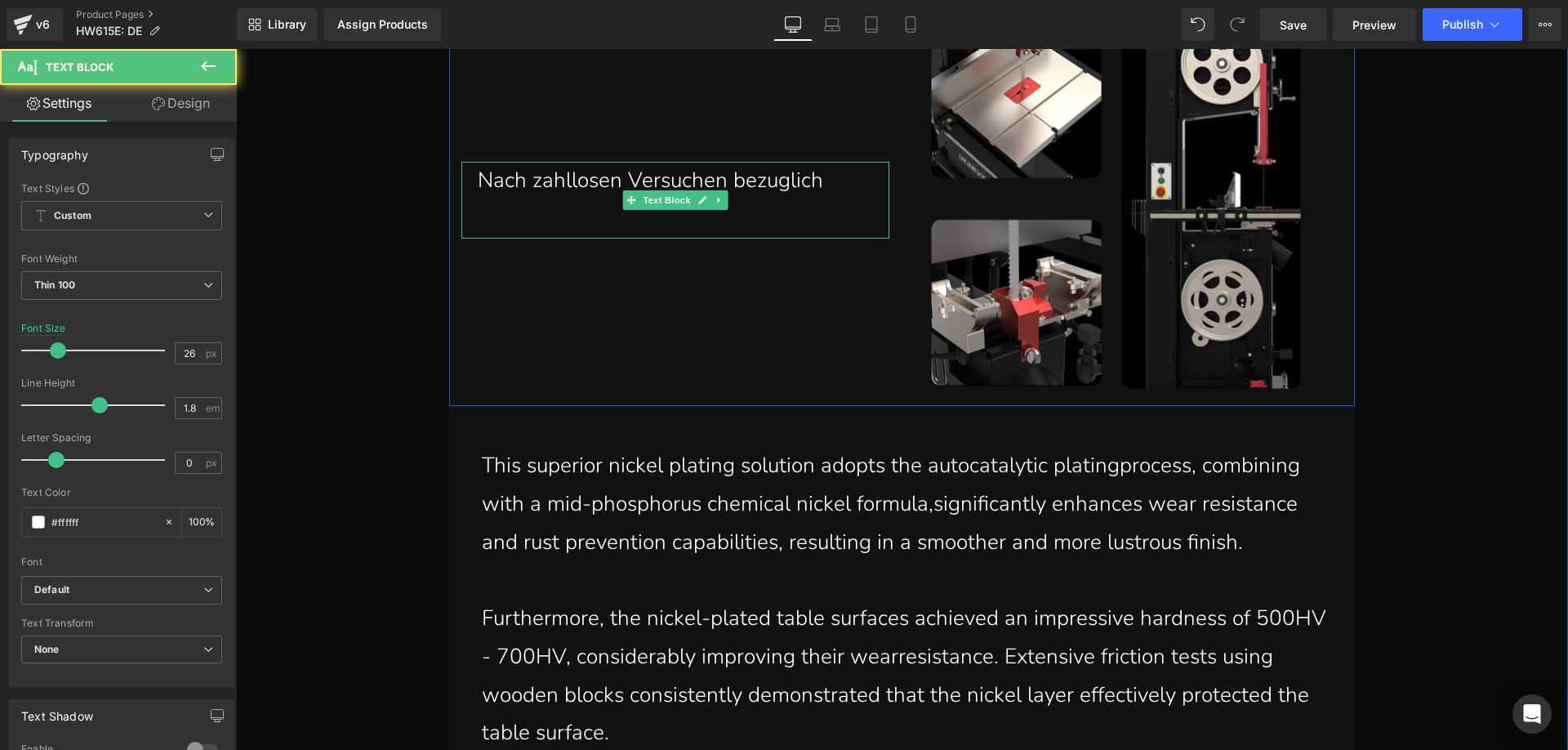
click at [854, 187] on p "Nach zahllosen Versuchen bezuglich" at bounding box center [684, 181] width 412 height 38
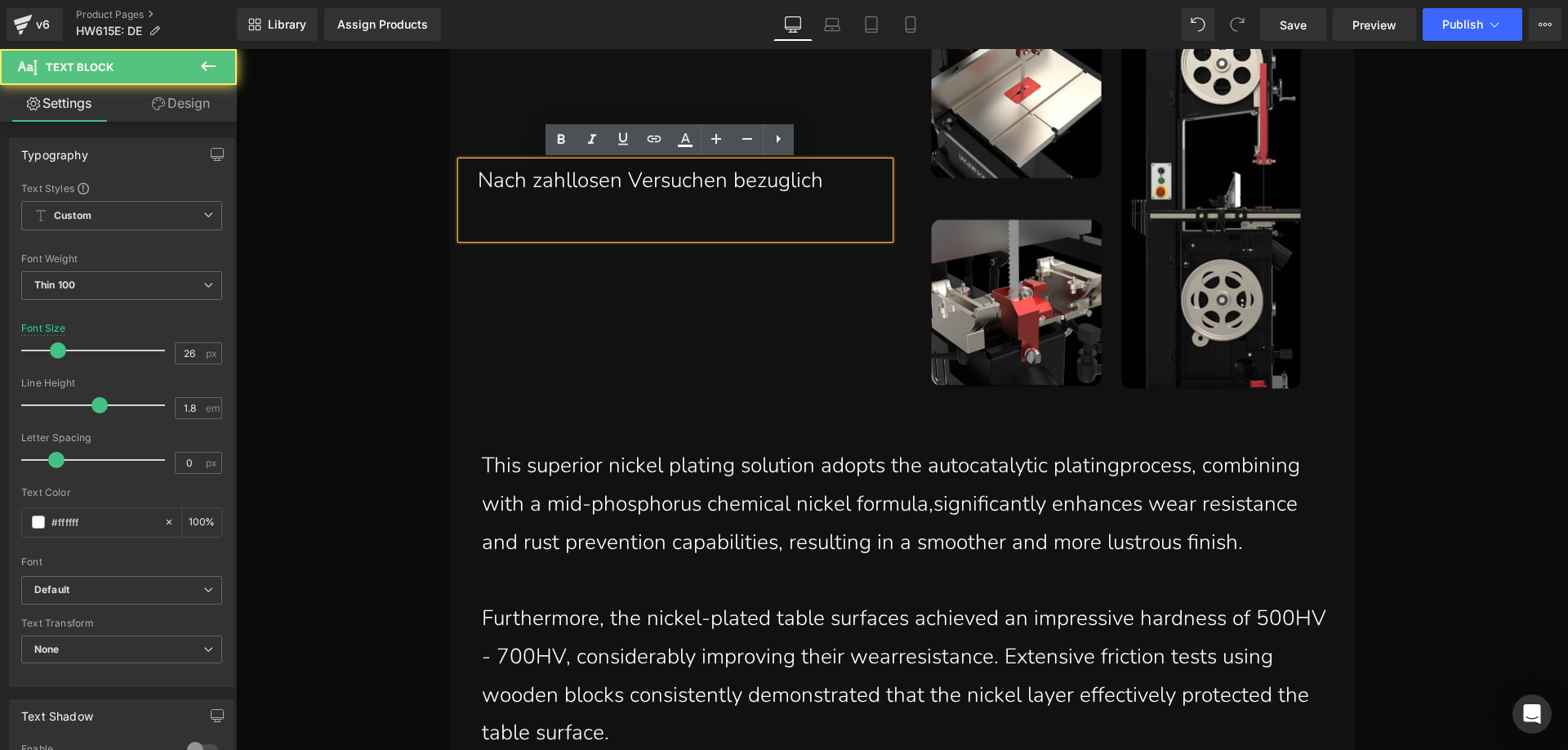
scroll to position [2347, 0]
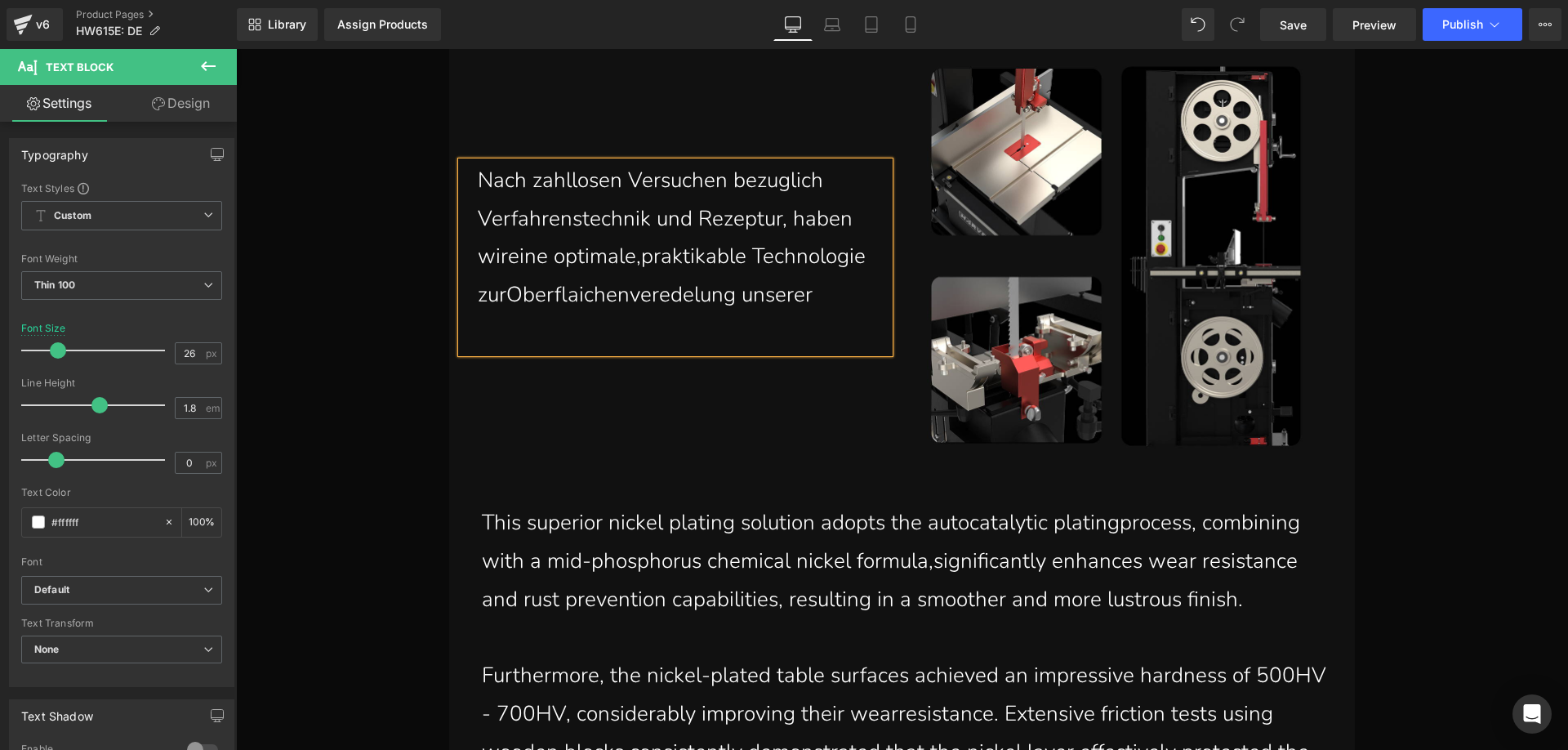
click at [837, 292] on p "Nach zahllosen Versuchen bezuglich Verfahrenstechnik und Rezeptur, haben wirein…" at bounding box center [684, 238] width 412 height 153
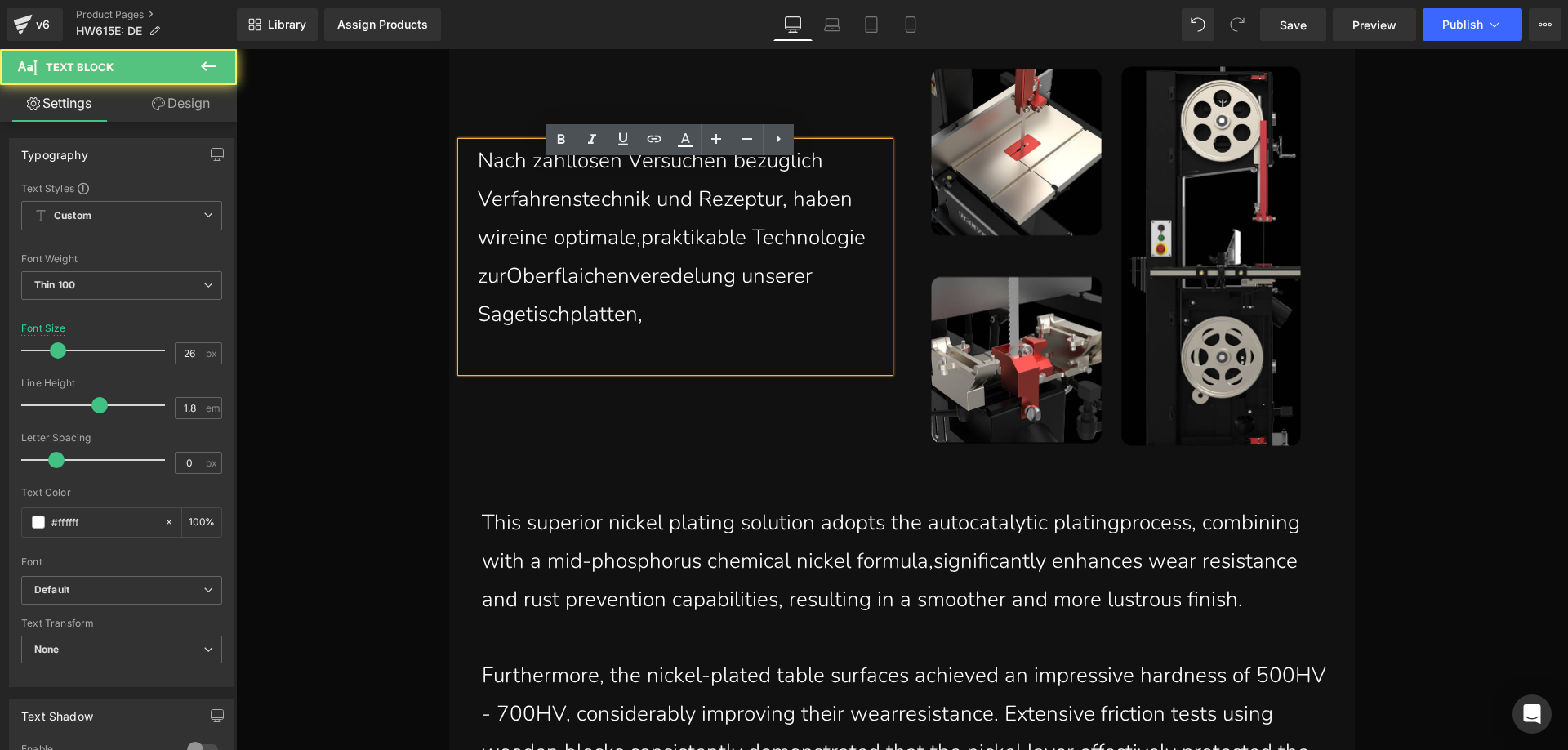
scroll to position [2327, 0]
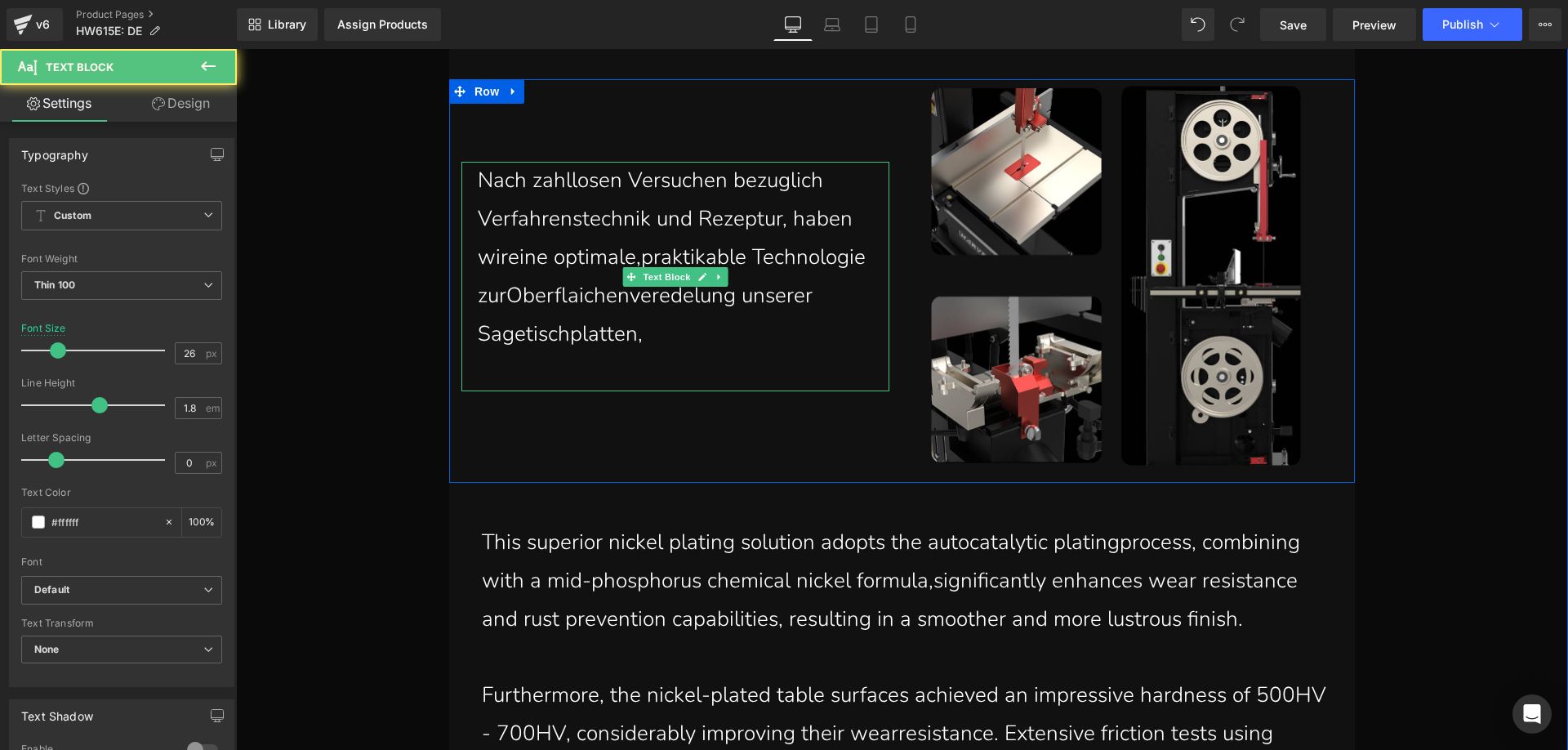
click at [684, 336] on p "Nach zahllosen Versuchen bezuglich Verfahrenstechnik und Rezeptur, haben wirein…" at bounding box center [684, 258] width 412 height 192
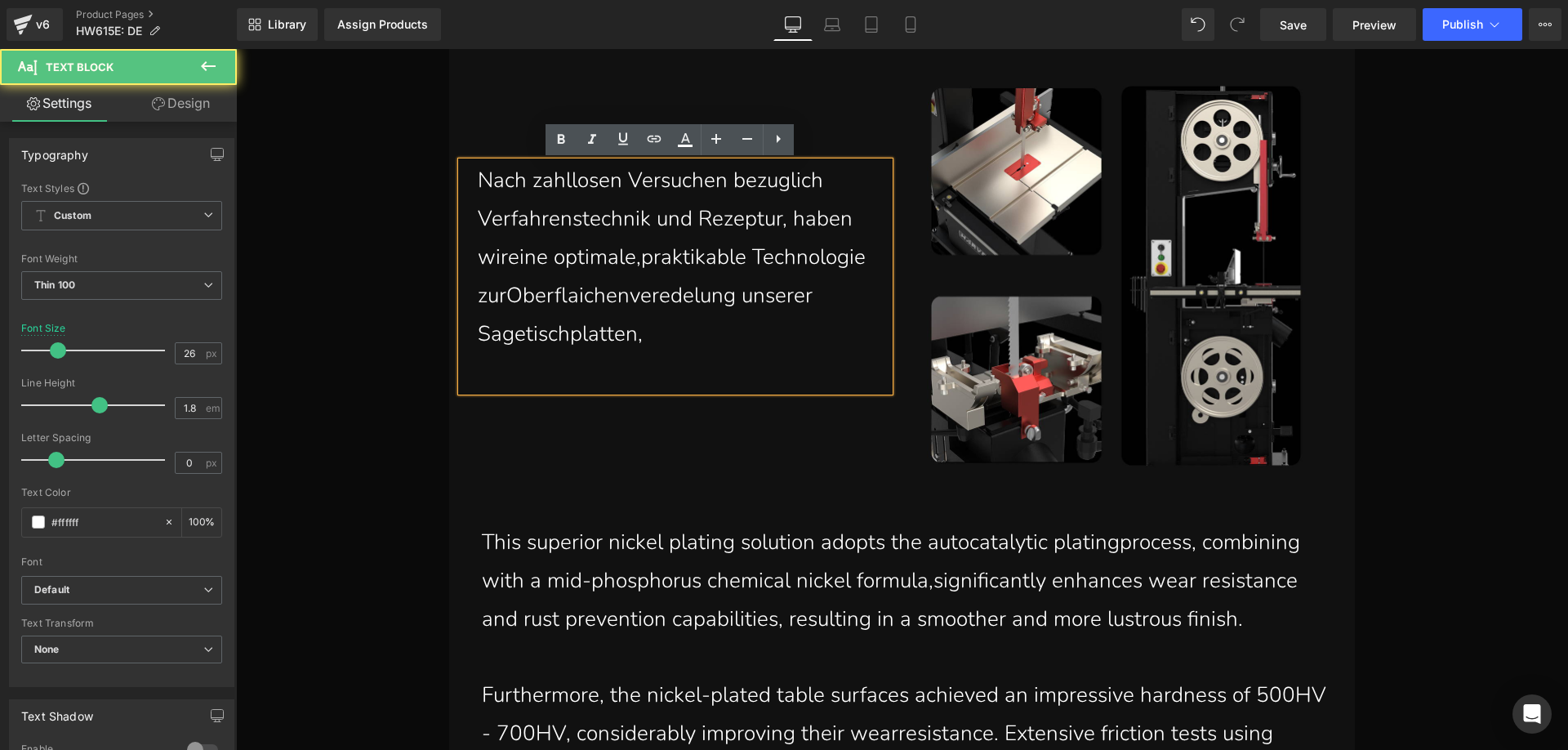
scroll to position [2251, 0]
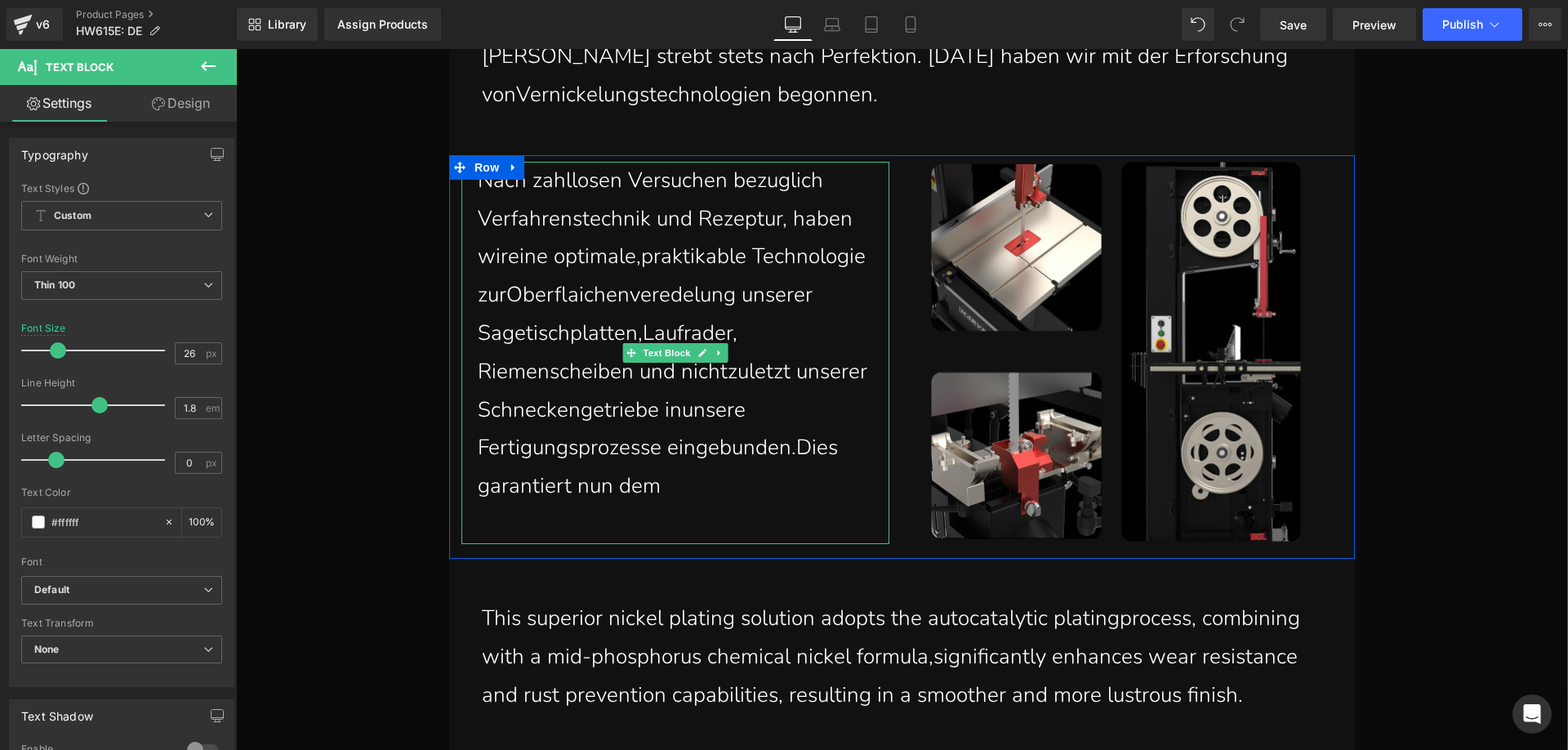
click at [706, 489] on p "Nach zahllosen Versuchen bezuglich Verfahrenstechnik und Rezeptur, haben wirein…" at bounding box center [684, 333] width 412 height 344
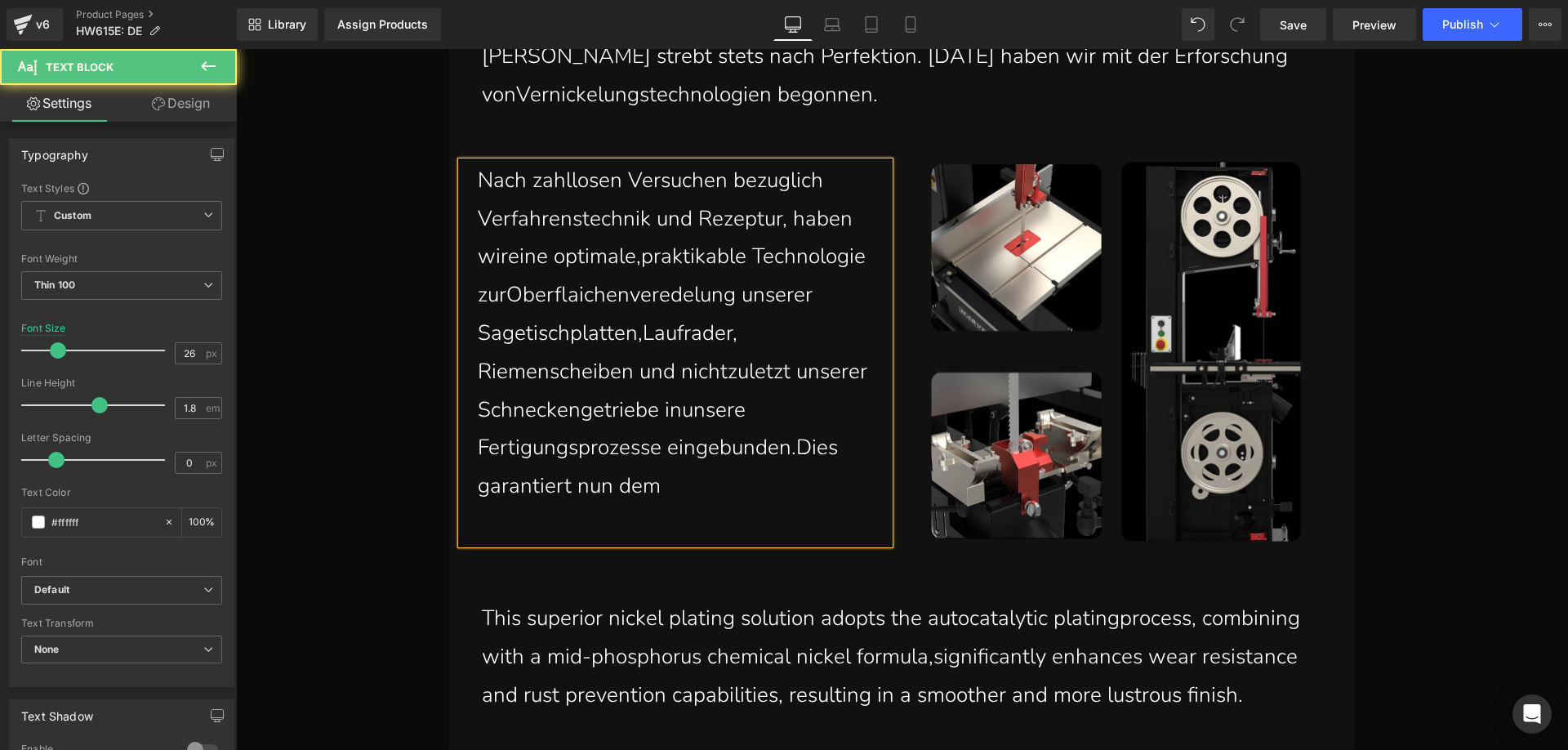
scroll to position [2245, 0]
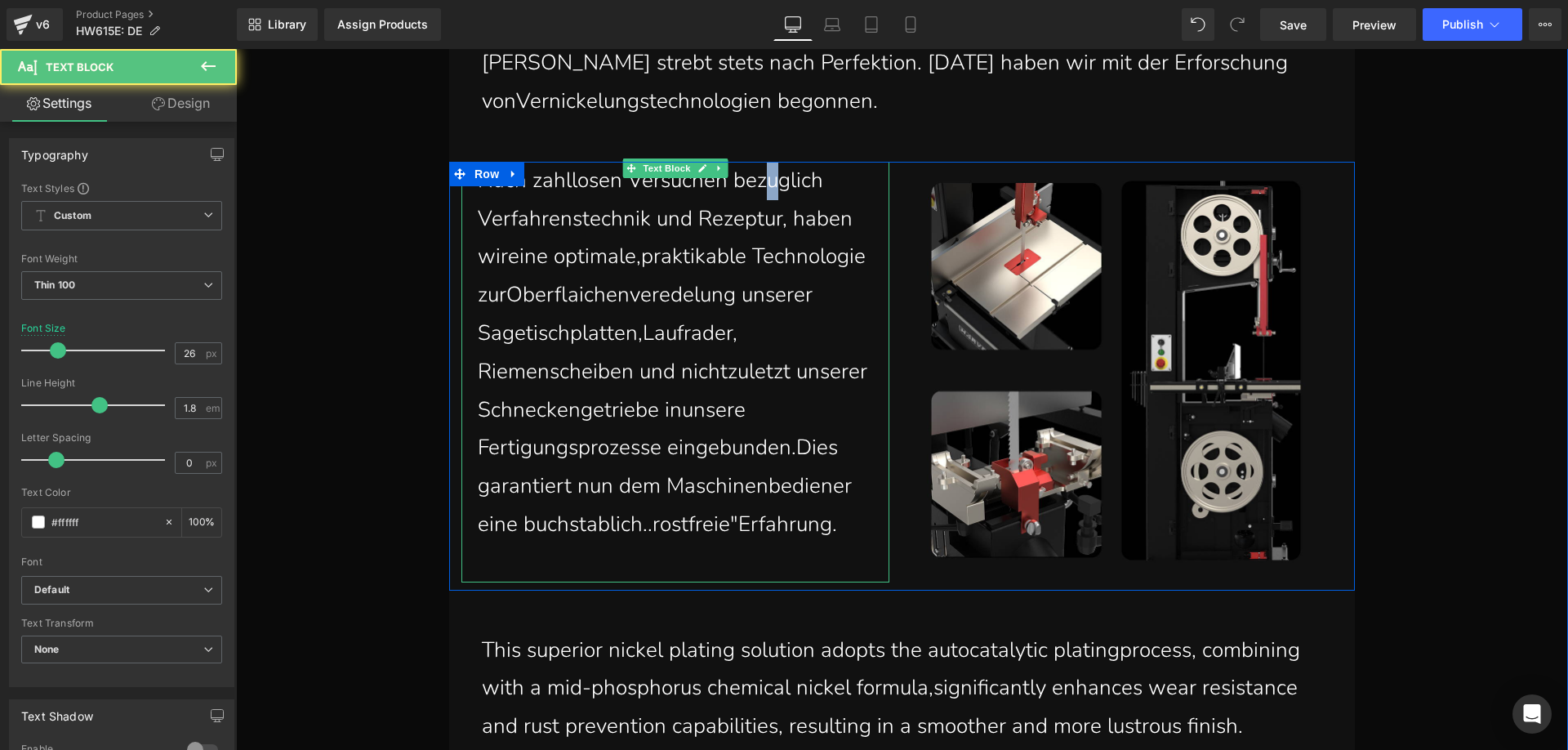
click at [769, 183] on p "Nach zahllosen Versuchen bezuglich Verfahrenstechnik und Rezeptur, haben wirein…" at bounding box center [684, 352] width 412 height 382
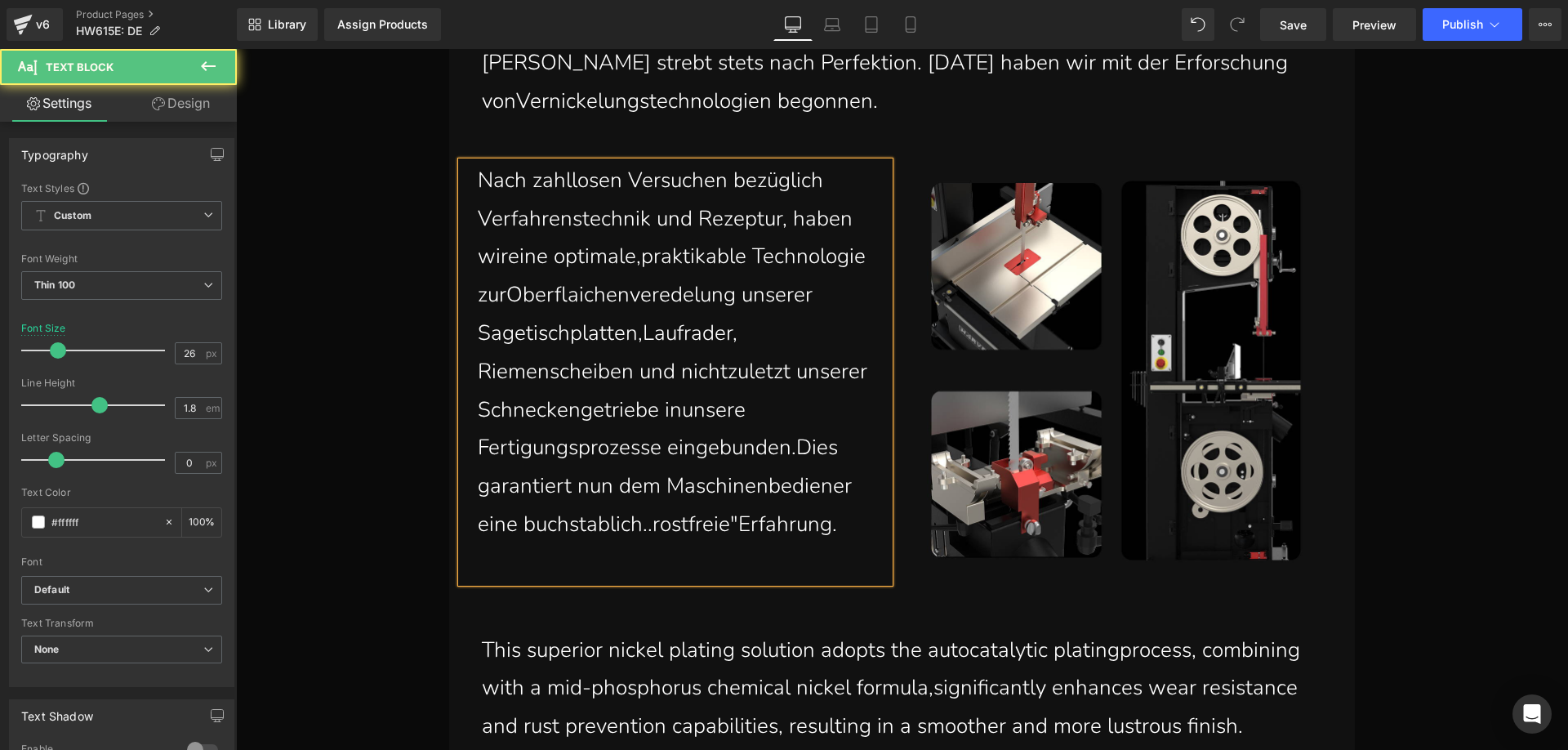
click at [504, 258] on p "Nach zahllosen Versuchen bezüglich Verfahrenstechnik und Rezeptur, haben wirein…" at bounding box center [684, 352] width 412 height 382
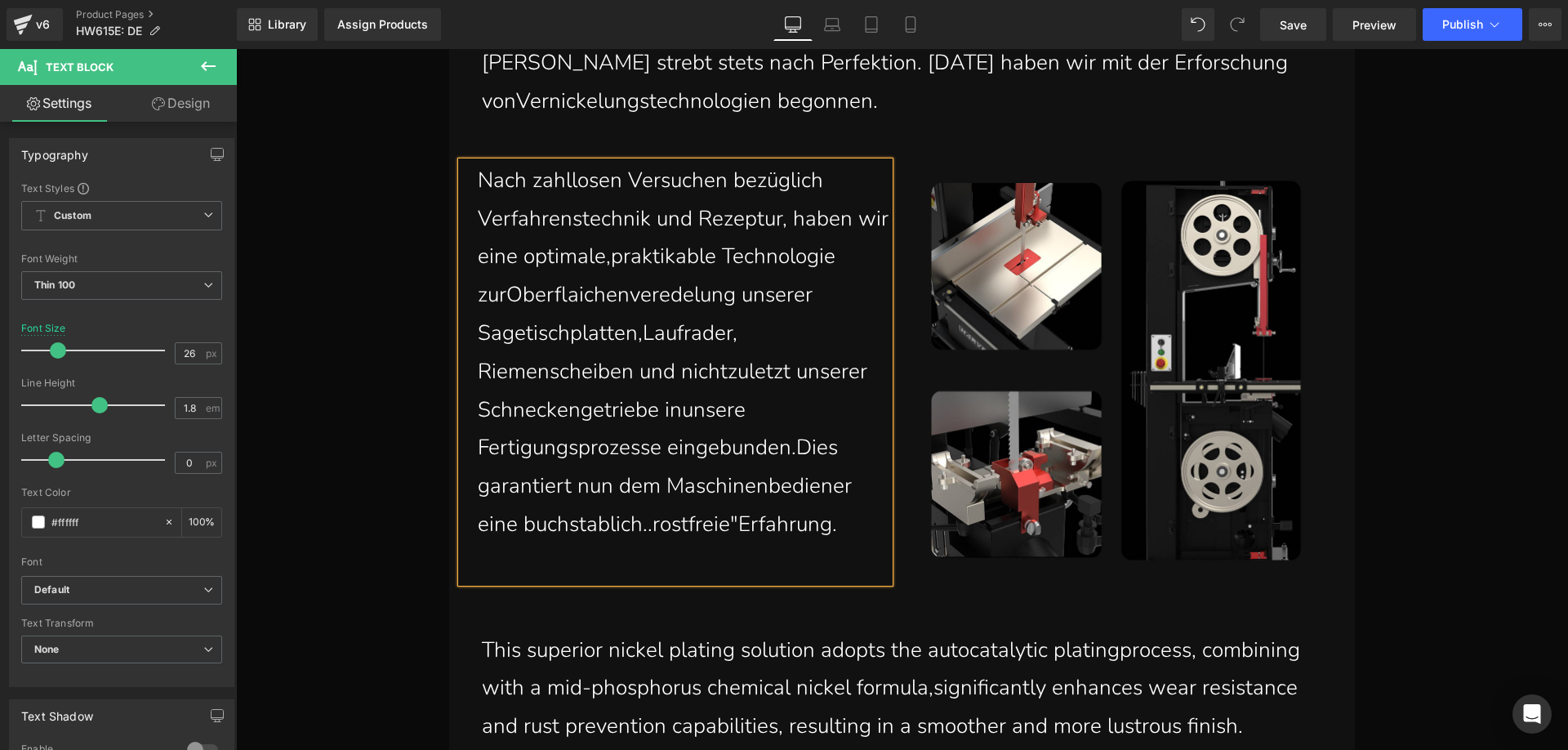
click at [502, 299] on p "Nach zahllosen Versuchen bezüglich Verfahrenstechnik und Rezeptur, haben wir ei…" at bounding box center [684, 352] width 412 height 382
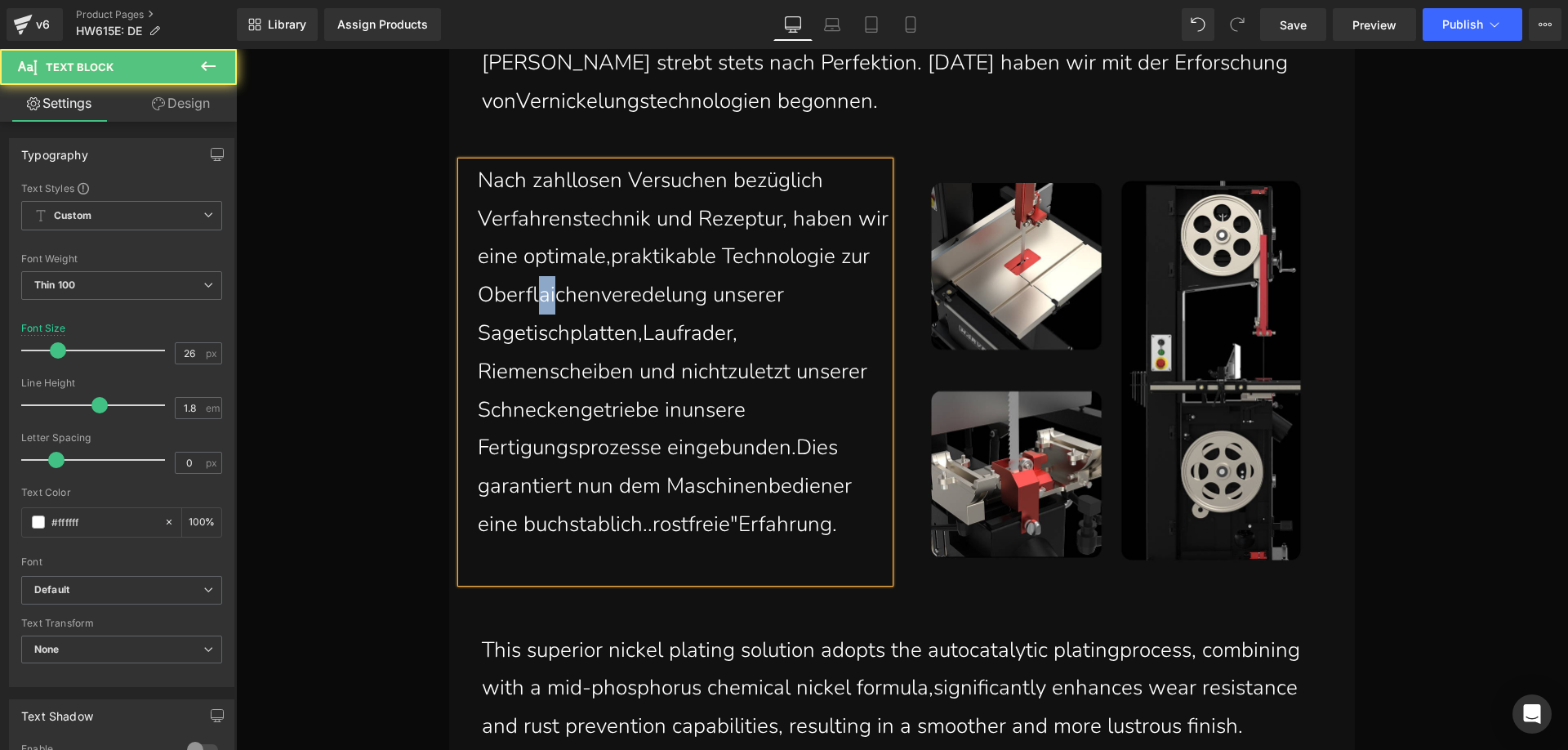
drag, startPoint x: 550, startPoint y: 305, endPoint x: 538, endPoint y: 299, distance: 13.4
click at [538, 299] on p "Nach zahllosen Versuchen bezüglich Verfahrenstechnik und Rezeptur, haben wir ei…" at bounding box center [684, 352] width 412 height 382
click at [485, 335] on p "Nach zahllosen Versuchen bezüglich Verfahrenstechnik und Rezeptur, haben wir ei…" at bounding box center [684, 352] width 412 height 382
click at [685, 335] on p "Nach zahllosen Versuchen bezüglich Verfahrenstechnik und Rezeptur, haben wir ei…" at bounding box center [684, 352] width 412 height 382
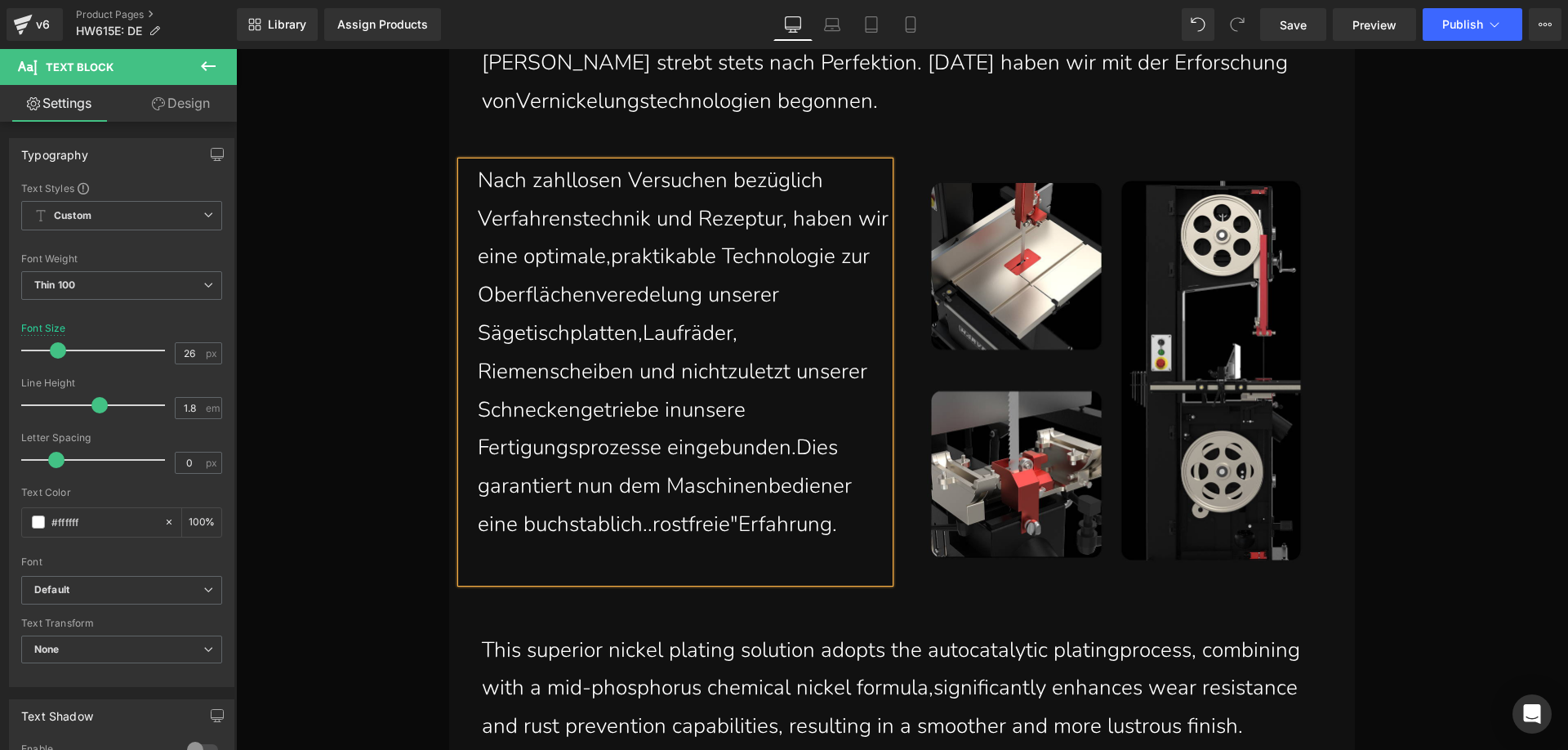
click at [726, 373] on p "Nach zahllosen Versuchen bezüglich Verfahrenstechnik und Rezeptur, haben wir ei…" at bounding box center [684, 352] width 412 height 382
click at [676, 415] on p "Nach zahllosen Versuchen bezüglich Verfahrenstechnik und Rezeptur, haben wir ei…" at bounding box center [684, 352] width 412 height 382
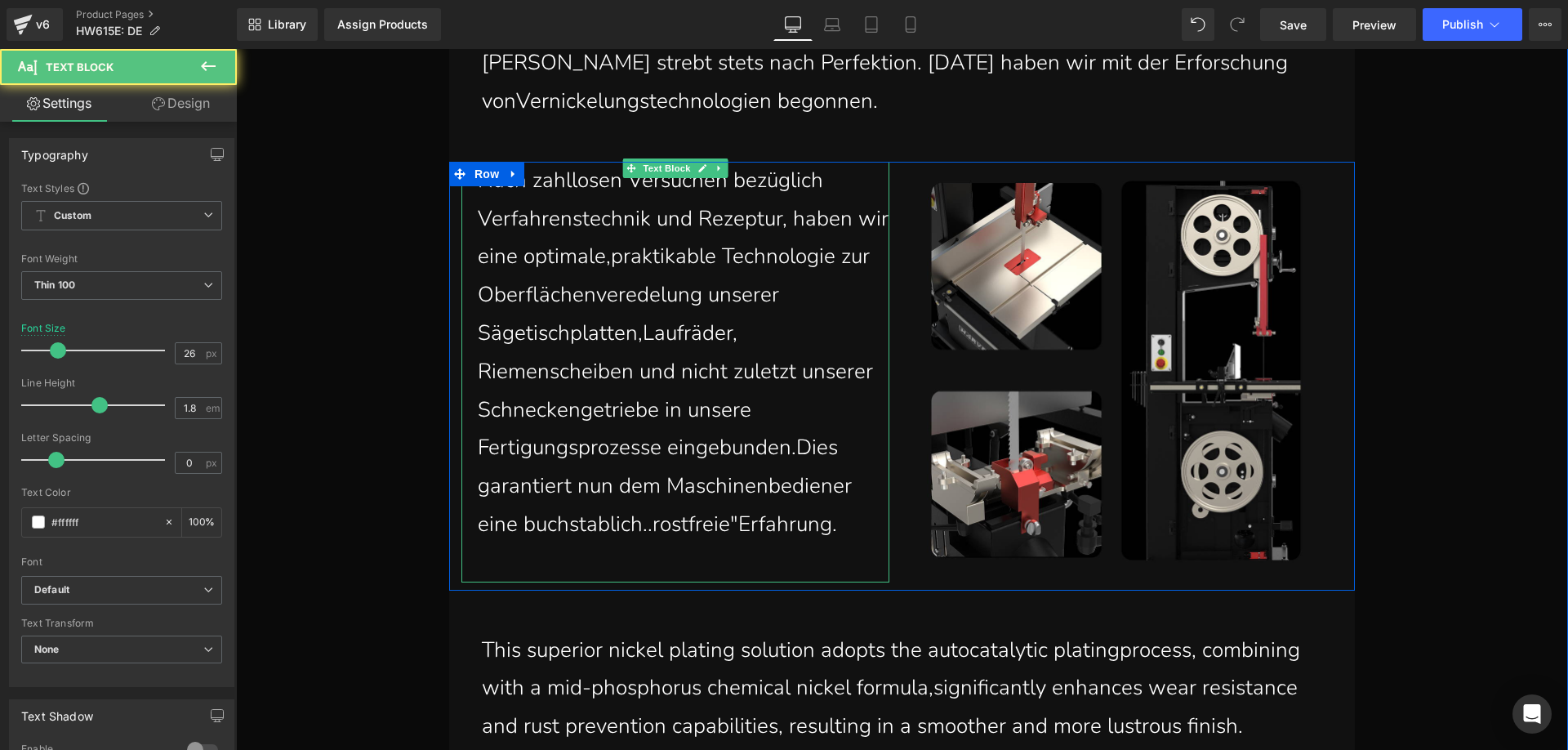
click at [650, 531] on p "Nach zahllosen Versuchen bezüglich Verfahrenstechnik und Rezeptur, haben wir ei…" at bounding box center [684, 352] width 412 height 382
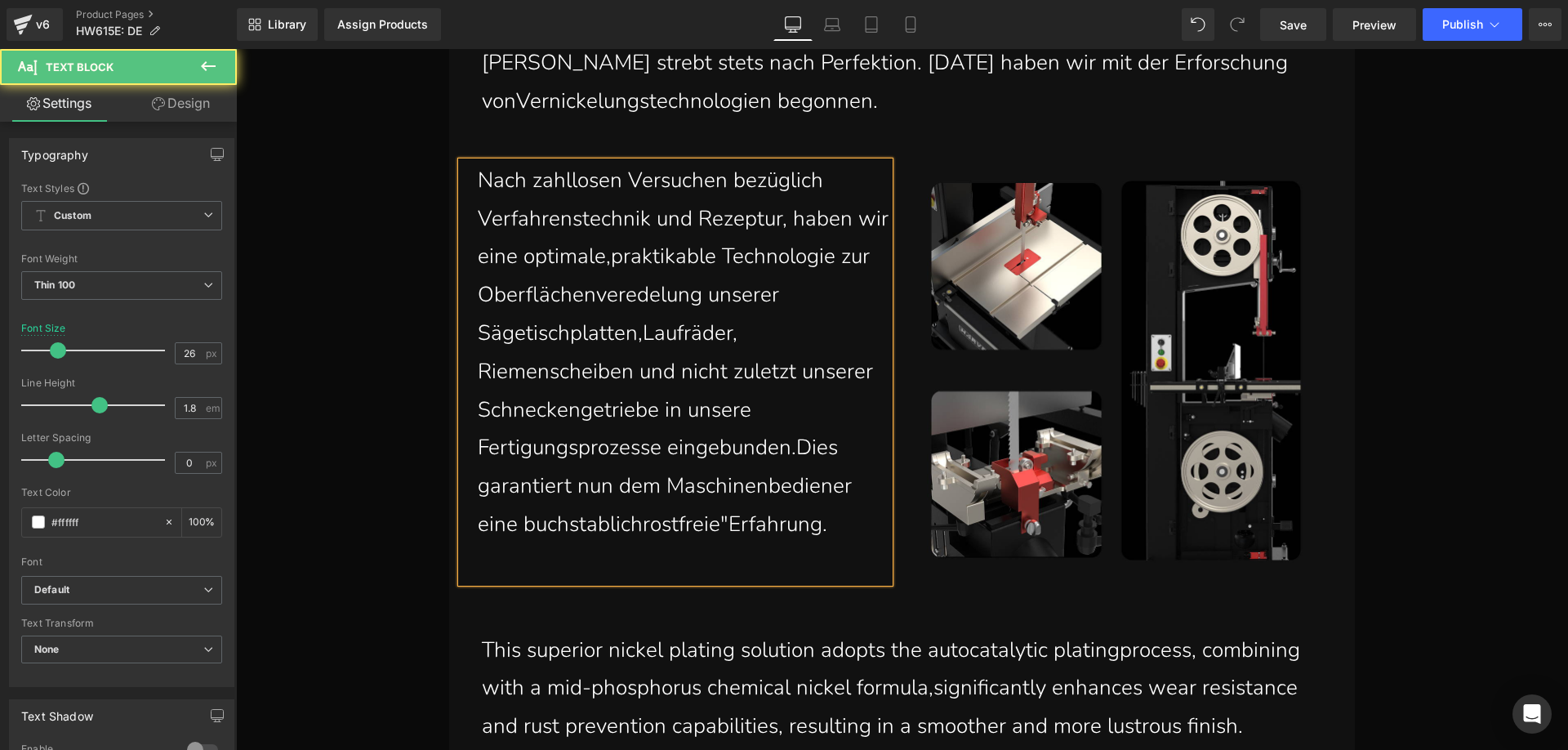
click at [639, 527] on p "Nach zahllosen Versuchen bezüglich Verfahrenstechnik und Rezeptur, haben wir ei…" at bounding box center [684, 352] width 412 height 382
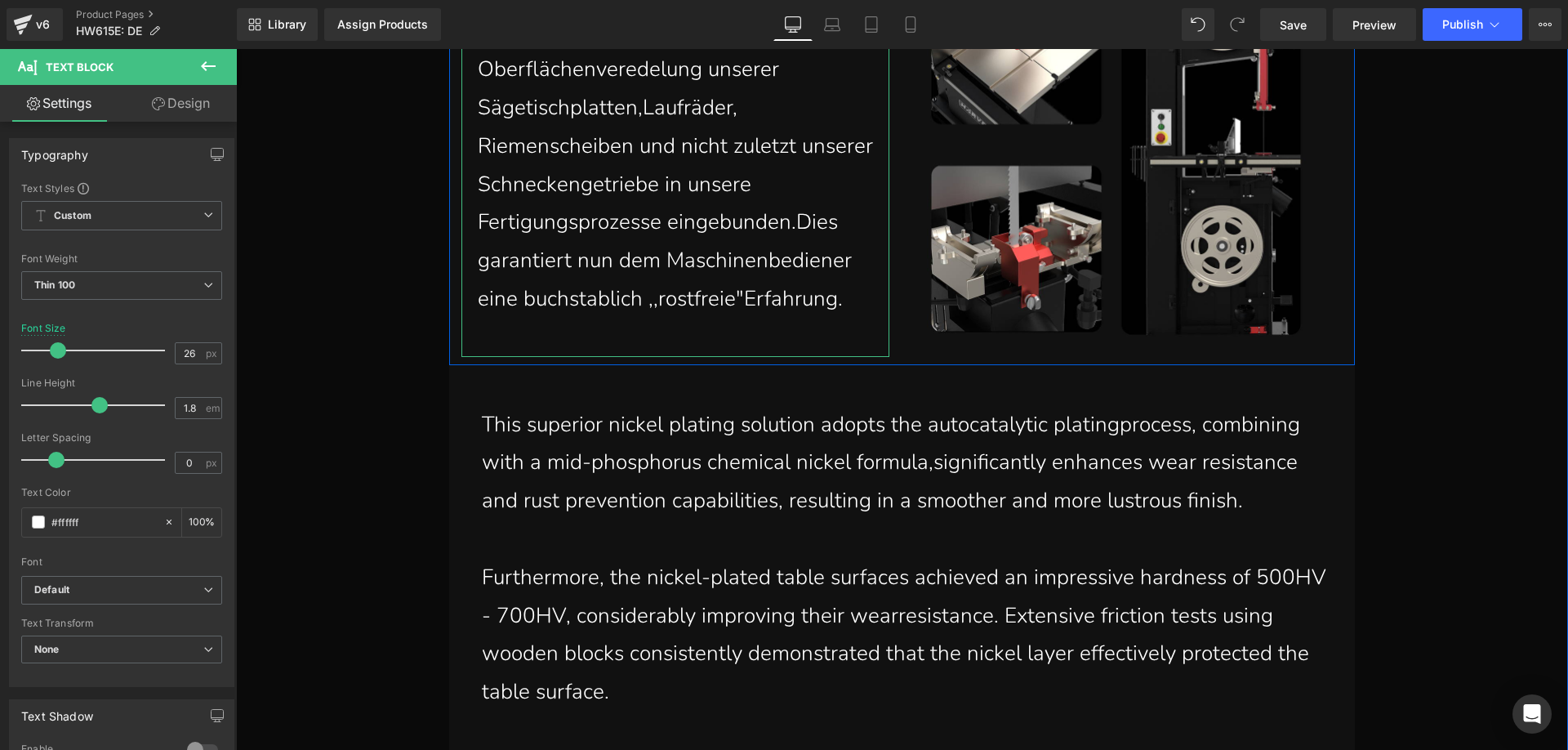
scroll to position [2489, 0]
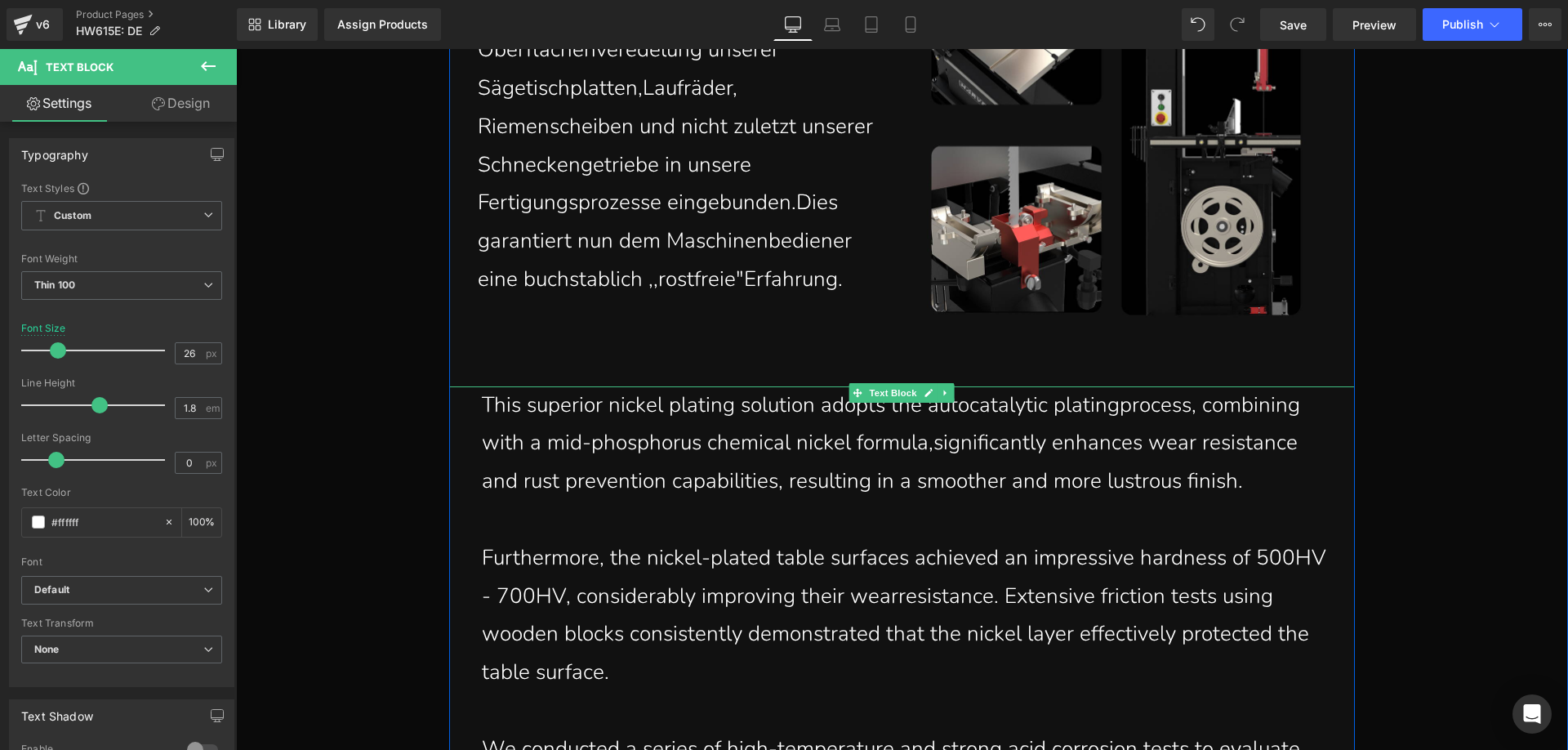
click at [691, 465] on p "This superior nickel plating solution adopts the autocatalytic platingprocess, …" at bounding box center [905, 444] width 848 height 115
drag, startPoint x: 1246, startPoint y: 480, endPoint x: 1255, endPoint y: 476, distance: 9.8
click at [1246, 480] on p "This superior nickel plating solution adopts the autocatalytic platingprocess, …" at bounding box center [905, 444] width 848 height 115
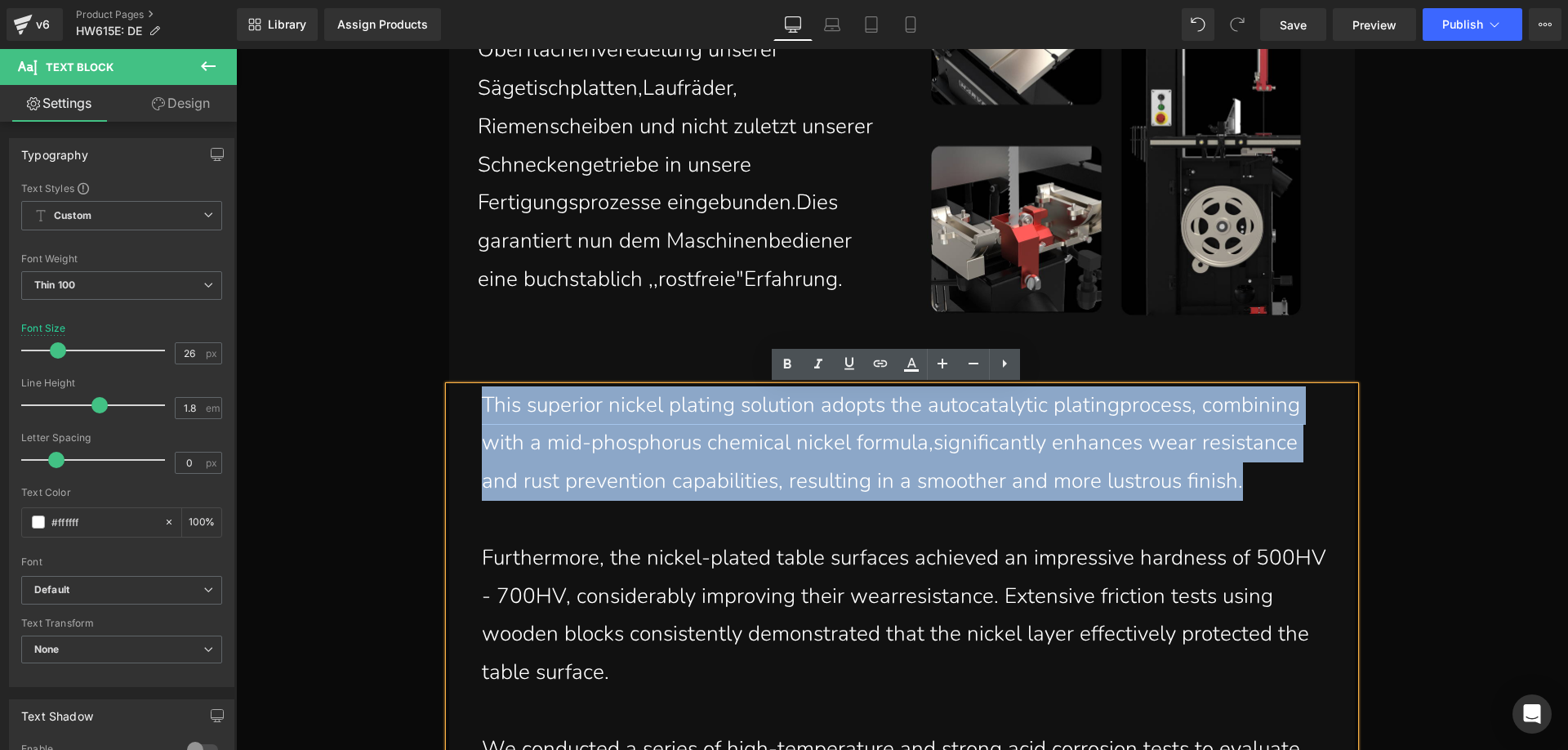
drag, startPoint x: 1110, startPoint y: 457, endPoint x: 471, endPoint y: 401, distance: 641.4
paste div
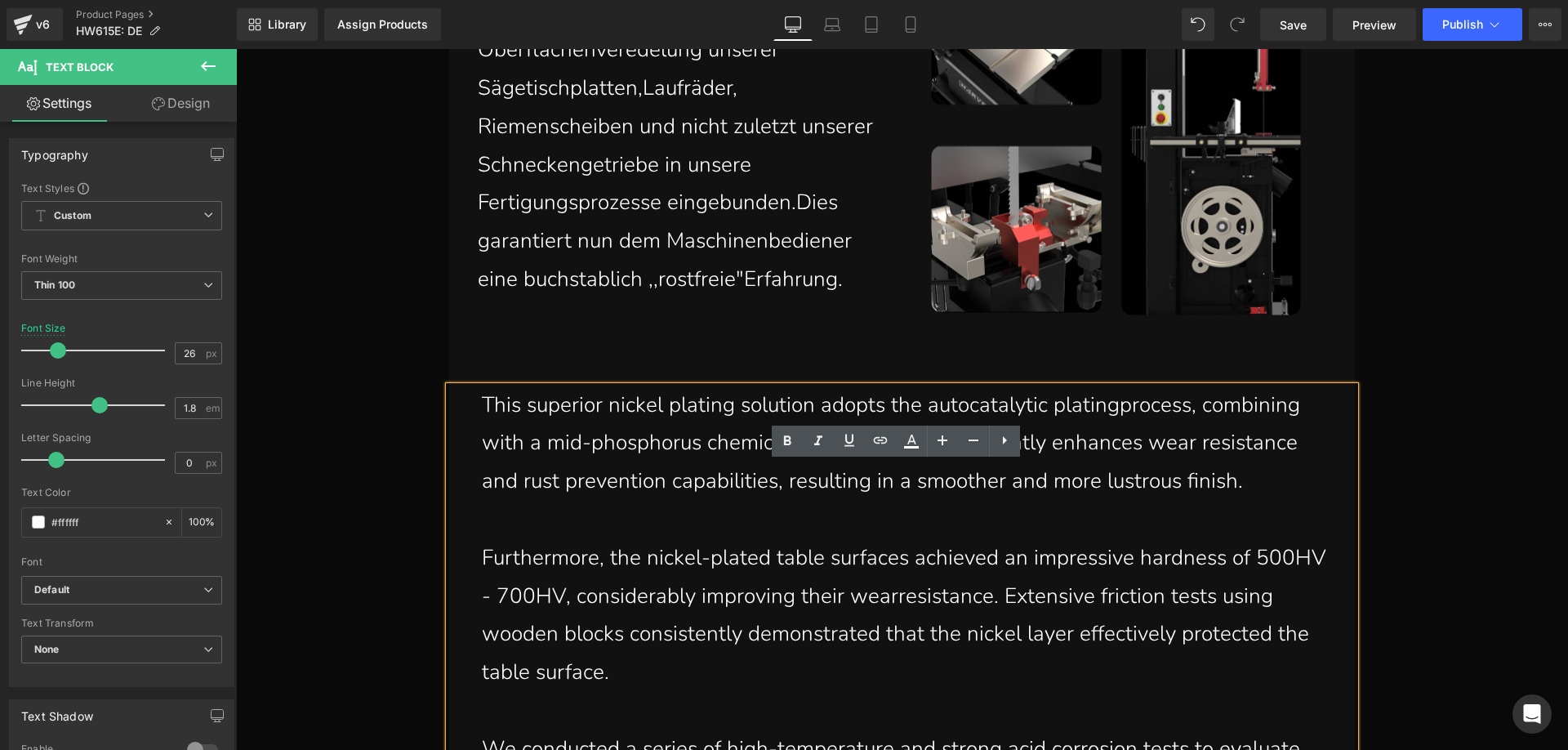
scroll to position [2413, 0]
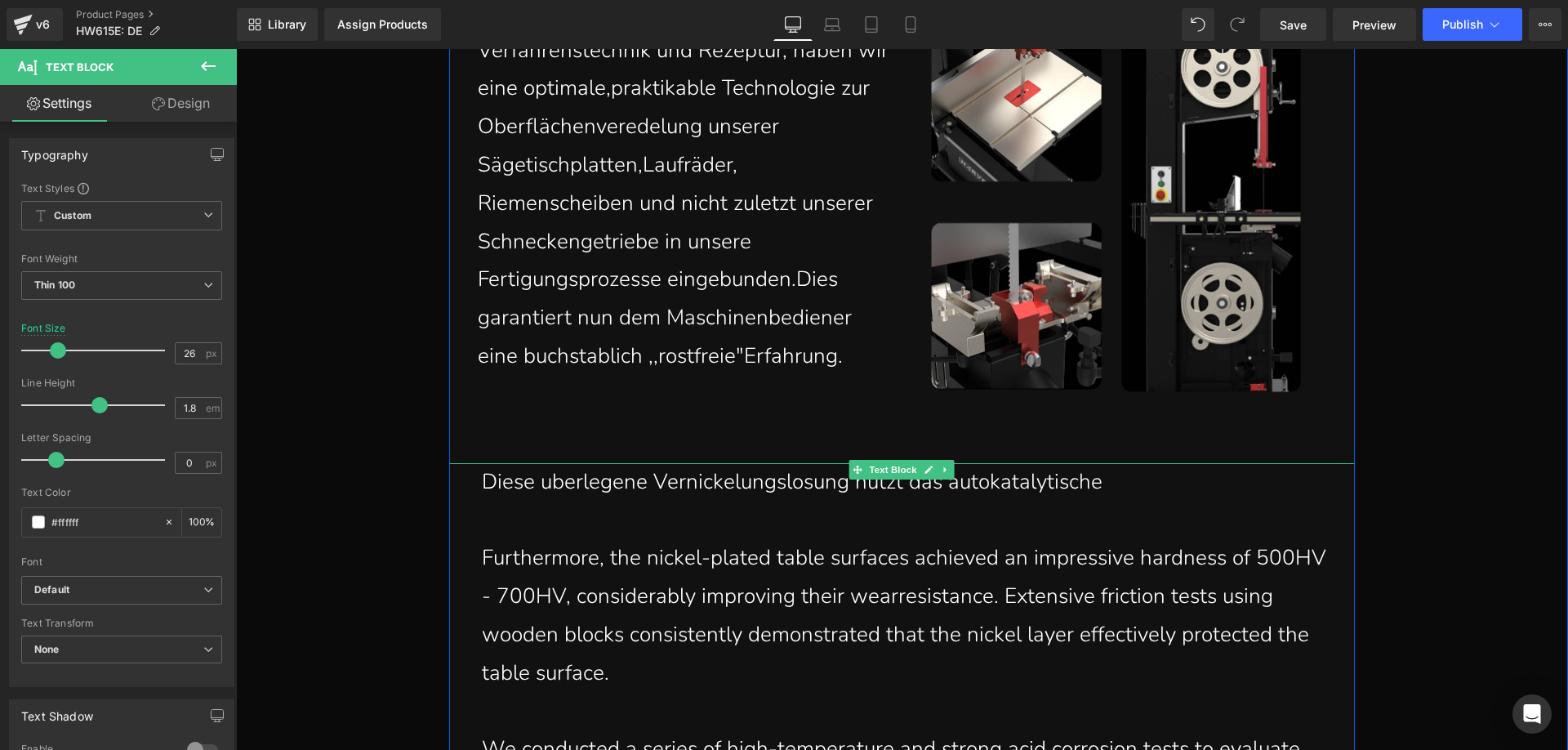
click at [1116, 485] on p "Diese uberlegene Vernickelungslosung nutzt das autokatalytische" at bounding box center [905, 483] width 848 height 38
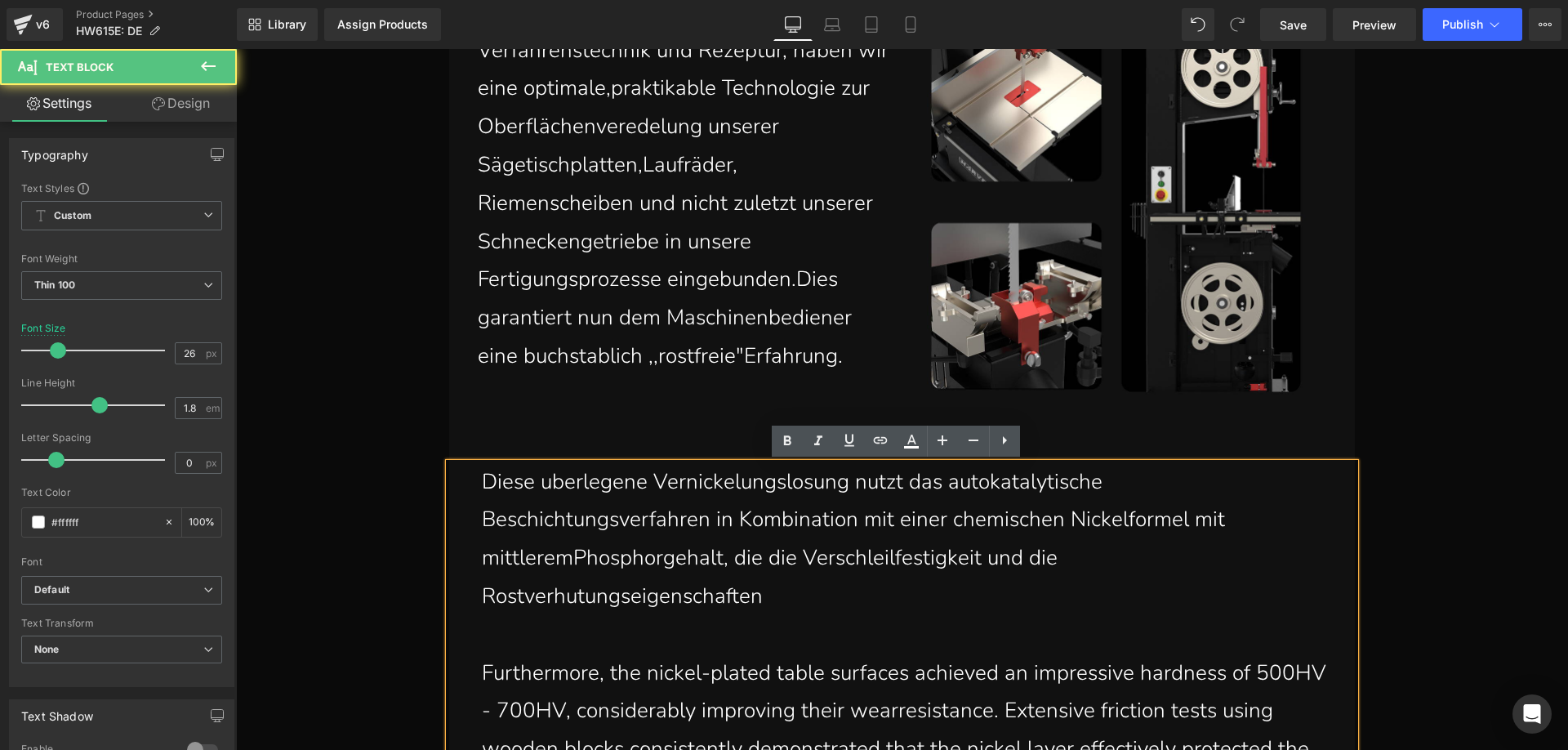
scroll to position [2528, 0]
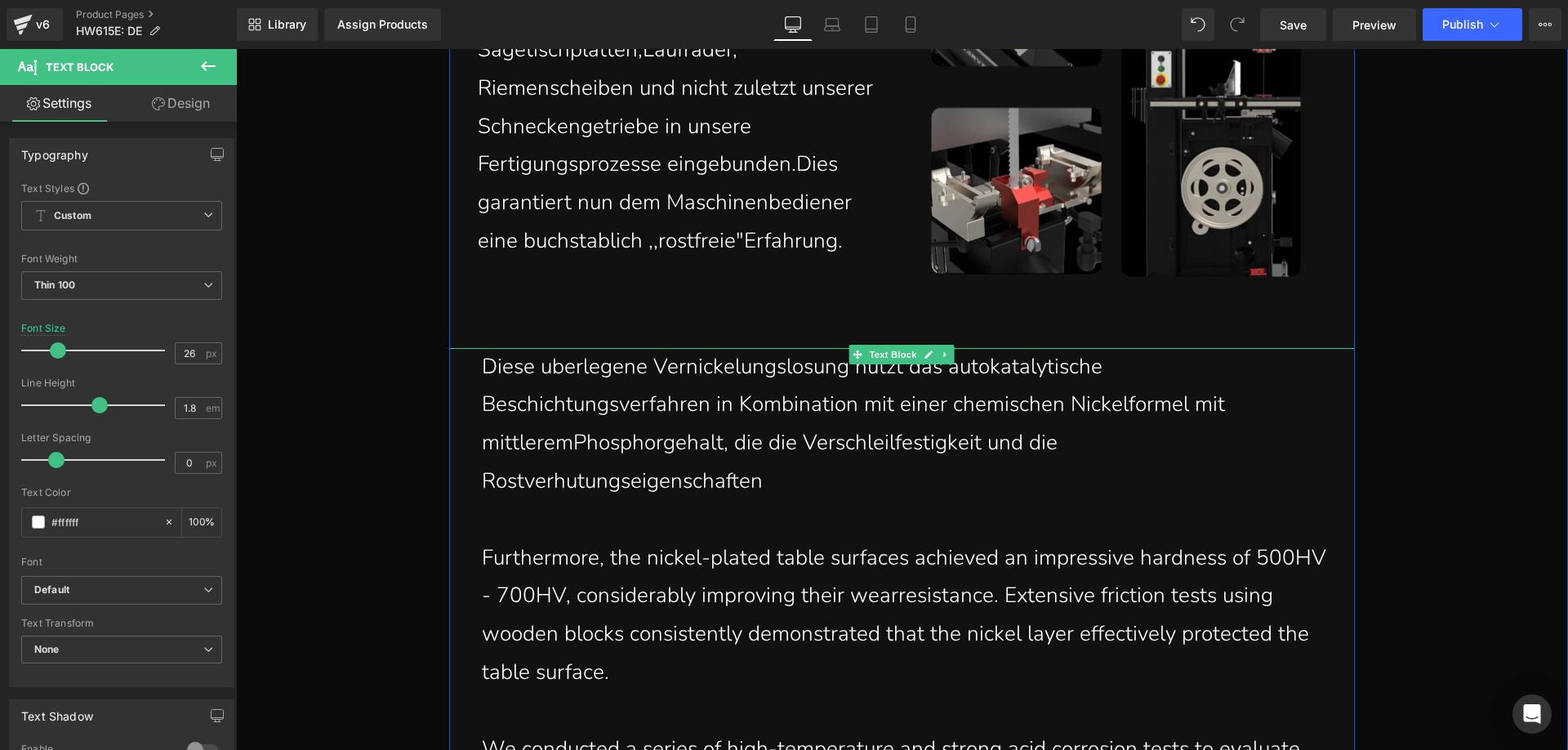
click at [820, 479] on p "Diese uberlegene Vernickelungslosung nutzt das autokatalytische Beschichtungsve…" at bounding box center [905, 424] width 848 height 153
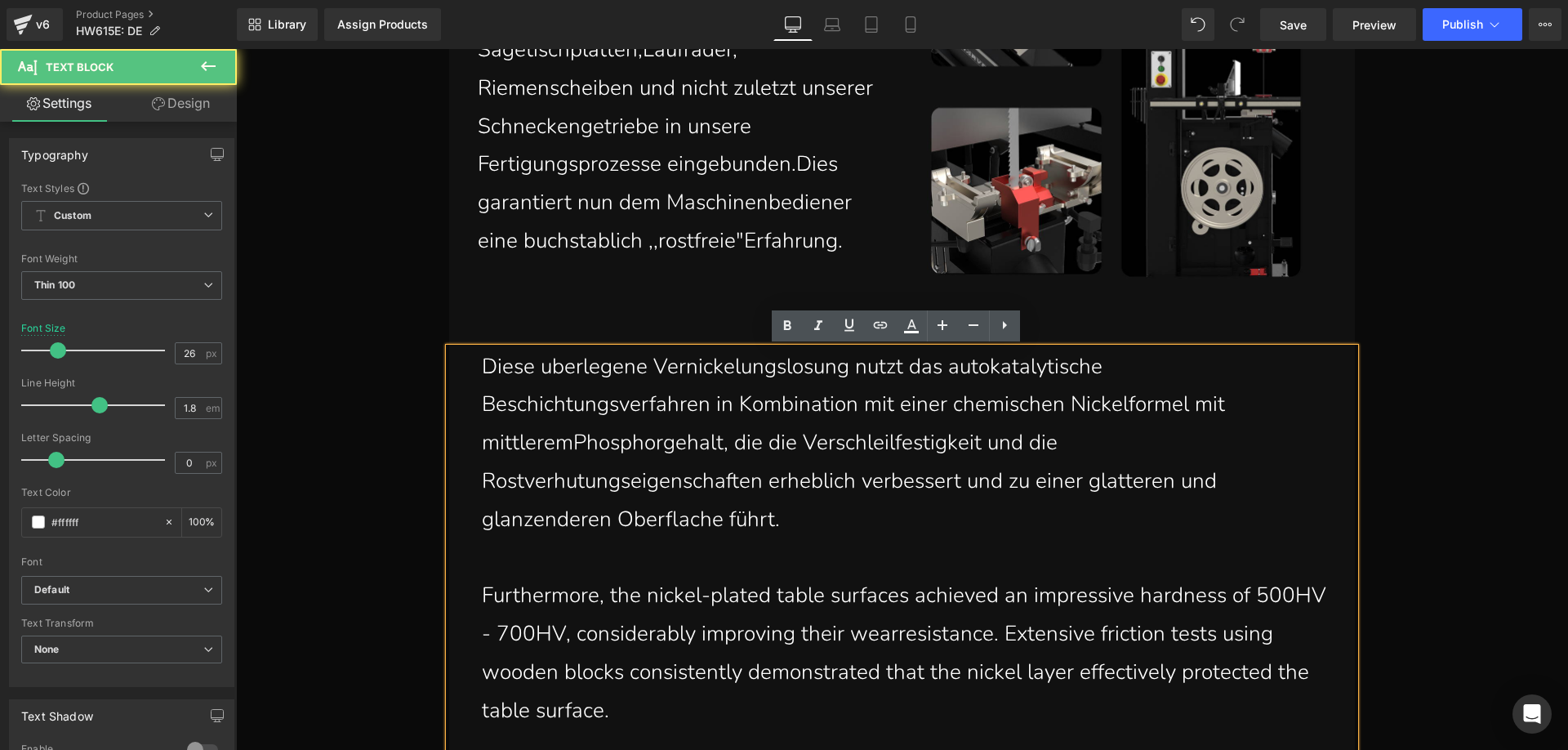
scroll to position [2566, 0]
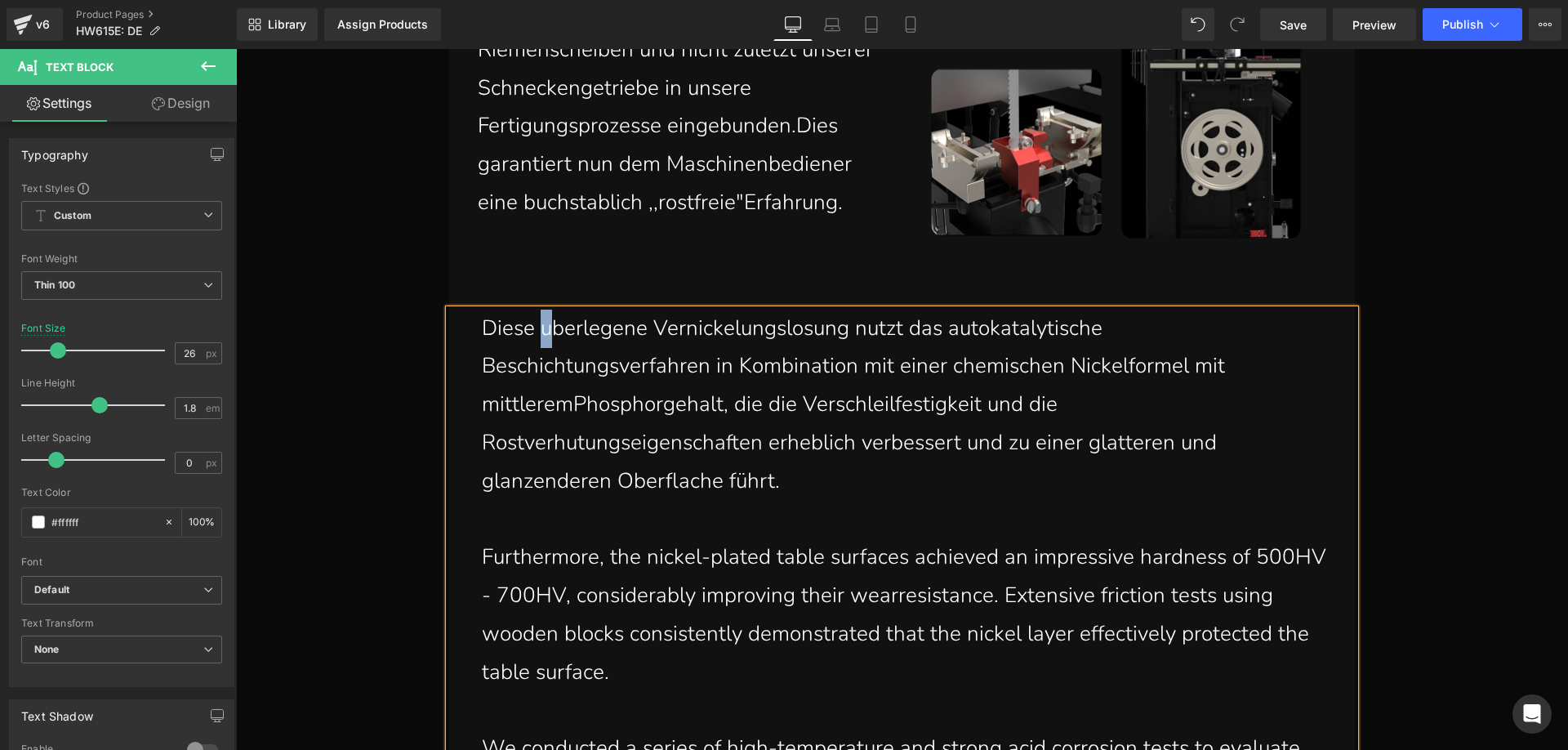
drag, startPoint x: 547, startPoint y: 336, endPoint x: 537, endPoint y: 332, distance: 10.8
click at [537, 332] on p "Diese uberlegene Vernickelungslosung nutzt das autokatalytische Beschichtungsve…" at bounding box center [905, 406] width 848 height 192
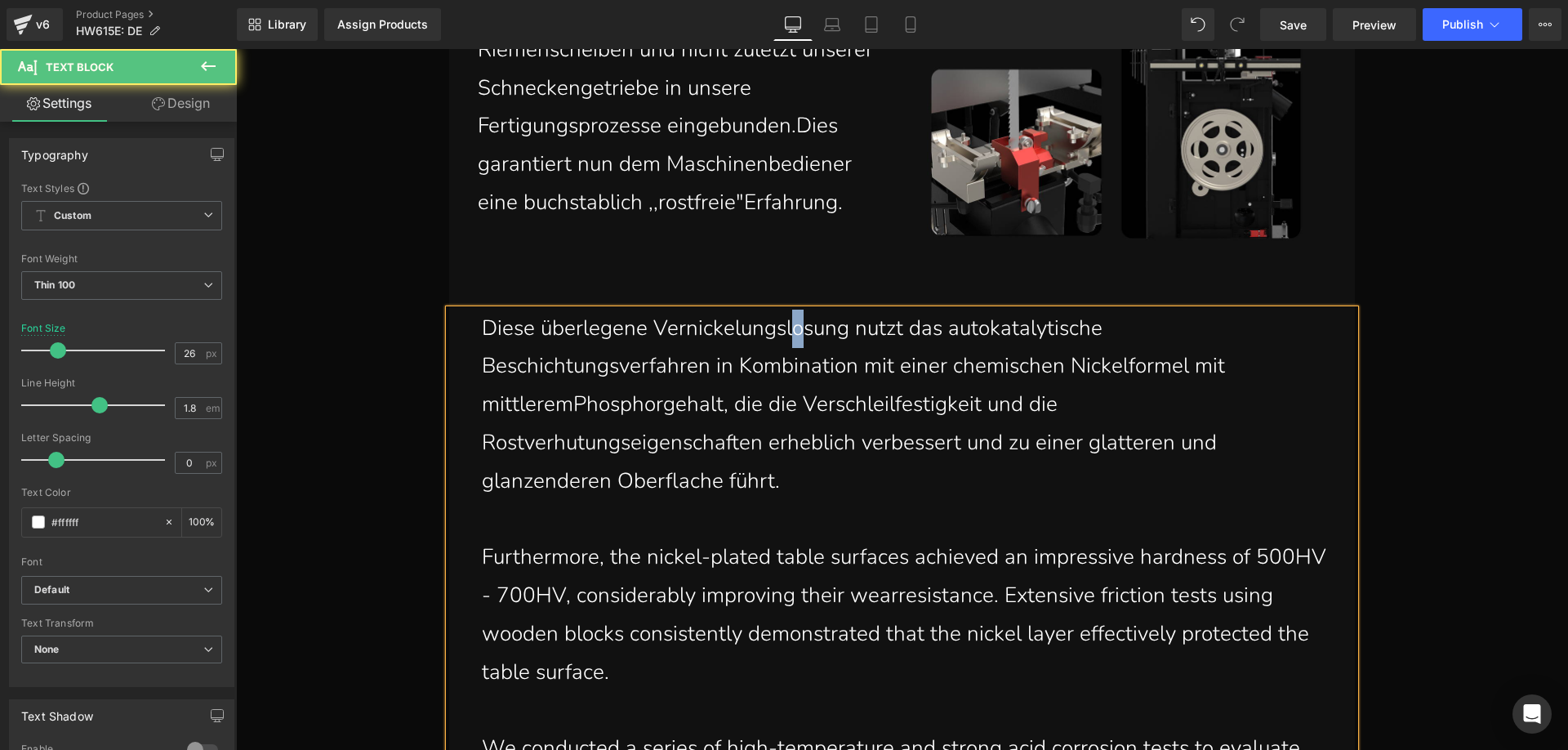
drag, startPoint x: 798, startPoint y: 339, endPoint x: 789, endPoint y: 333, distance: 10.8
click at [789, 333] on p "Diese überlegene Vernickelungslosung nutzt das autokatalytische Beschichtungsve…" at bounding box center [905, 406] width 848 height 192
click at [568, 408] on p "Diese überlegene Vernickelungslösung nutzt das autokatalytische Beschichtungsve…" at bounding box center [905, 406] width 848 height 192
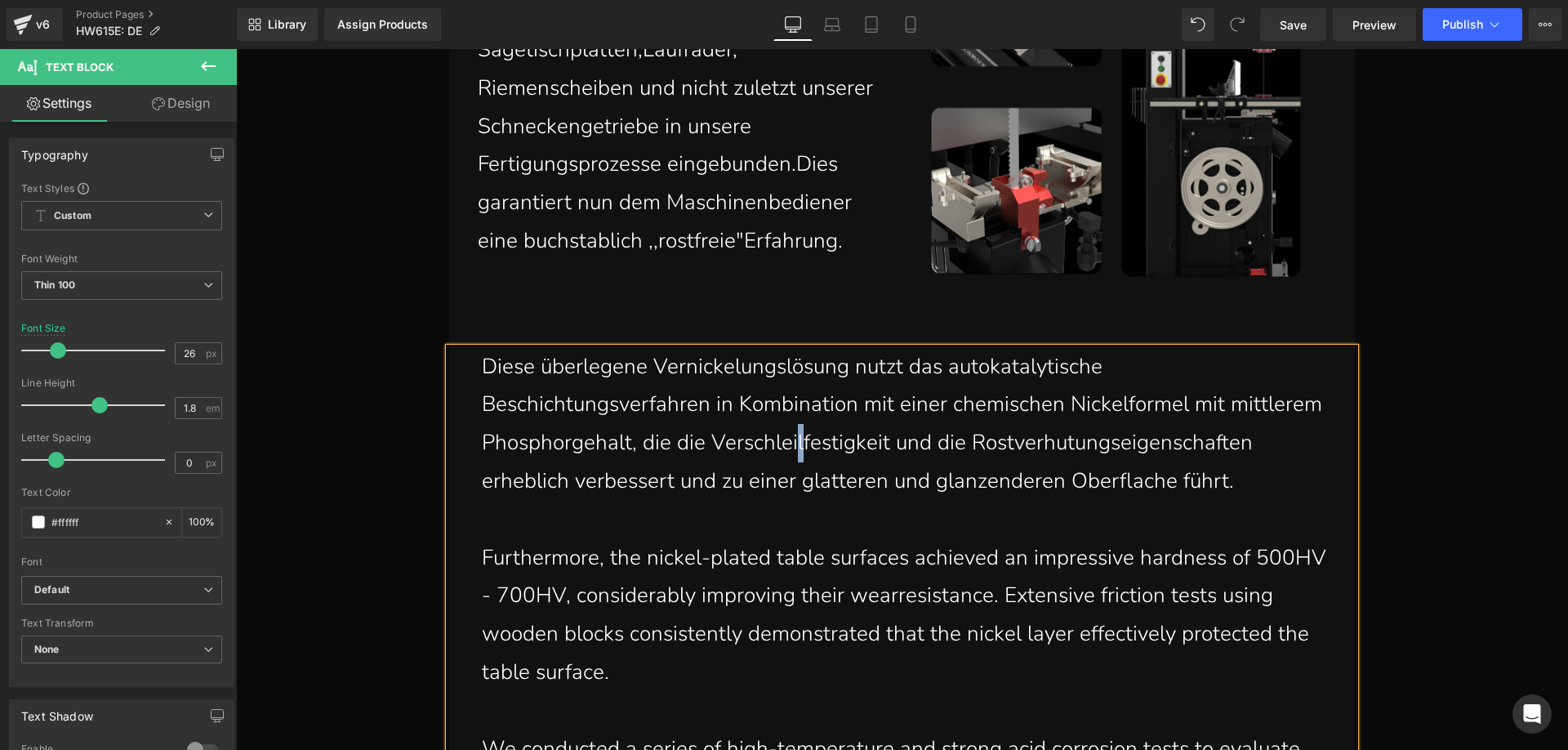
drag, startPoint x: 797, startPoint y: 451, endPoint x: 790, endPoint y: 445, distance: 9.2
click at [790, 445] on p "Diese überlegene Vernickelungslösung nutzt das autokatalytische Beschichtungsve…" at bounding box center [905, 424] width 848 height 153
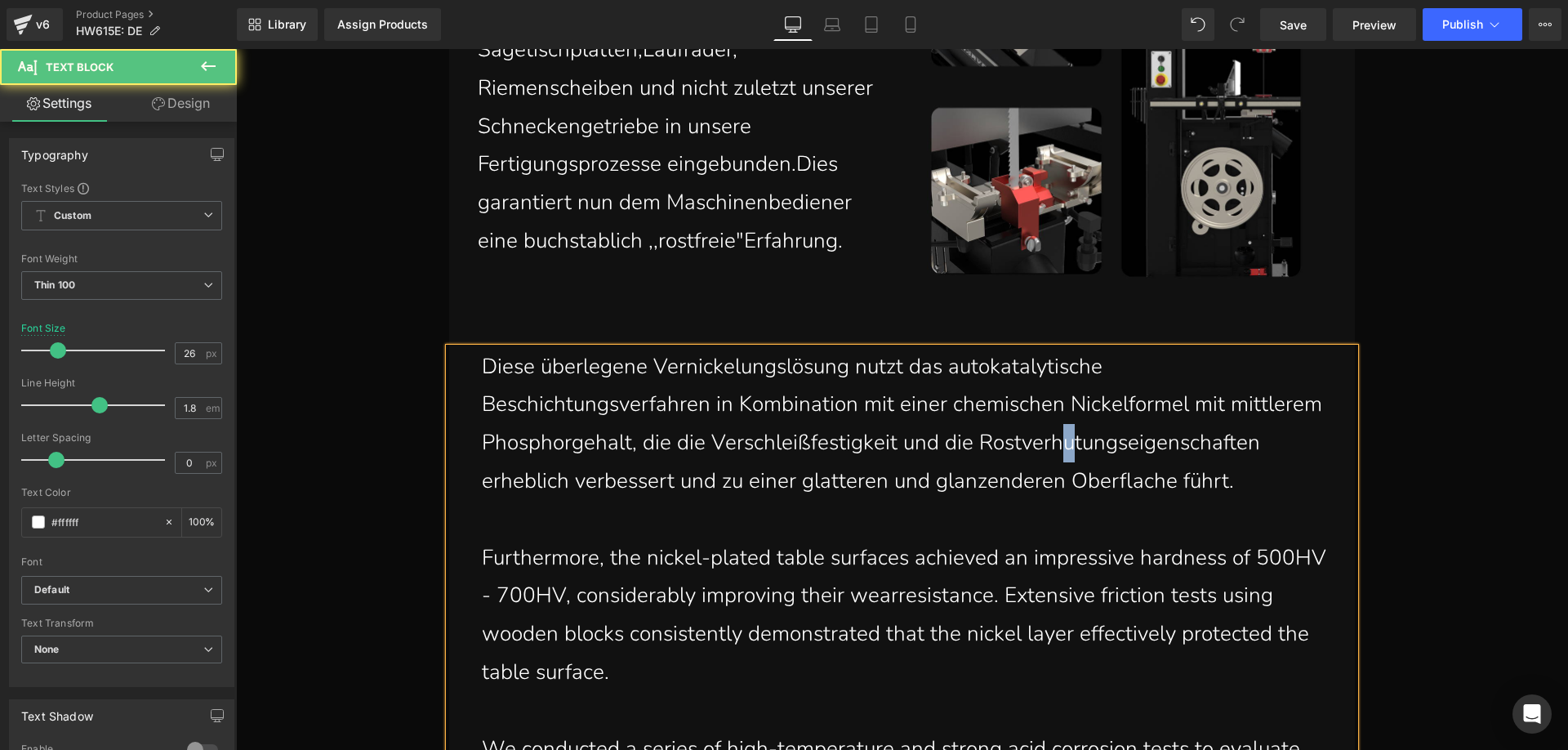
drag, startPoint x: 1071, startPoint y: 453, endPoint x: 1062, endPoint y: 446, distance: 11.4
click at [1062, 446] on p "Diese überlegene Vernickelungslösung nutzt das autokatalytische Beschichtungsve…" at bounding box center [905, 424] width 848 height 153
drag, startPoint x: 966, startPoint y: 488, endPoint x: 957, endPoint y: 482, distance: 10.8
click at [957, 482] on p "Diese überlegene Vernickelungslösung nutzt das autokatalytische Beschichtungsve…" at bounding box center [905, 424] width 848 height 153
click at [1140, 487] on p "Diese überlegene Vernickelungslösung nutzt das autokatalytische Beschichtungsve…" at bounding box center [905, 424] width 848 height 153
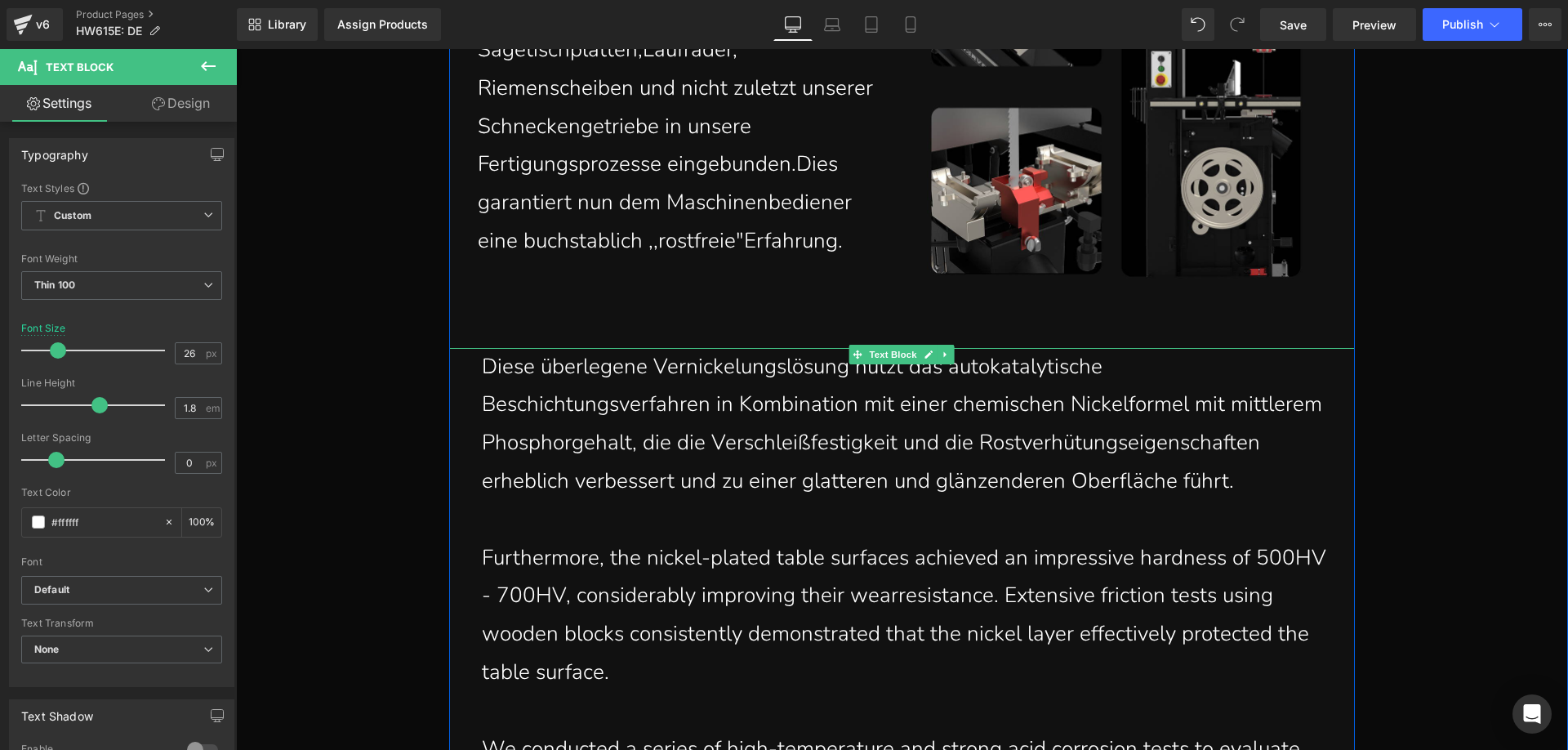
scroll to position [2610, 0]
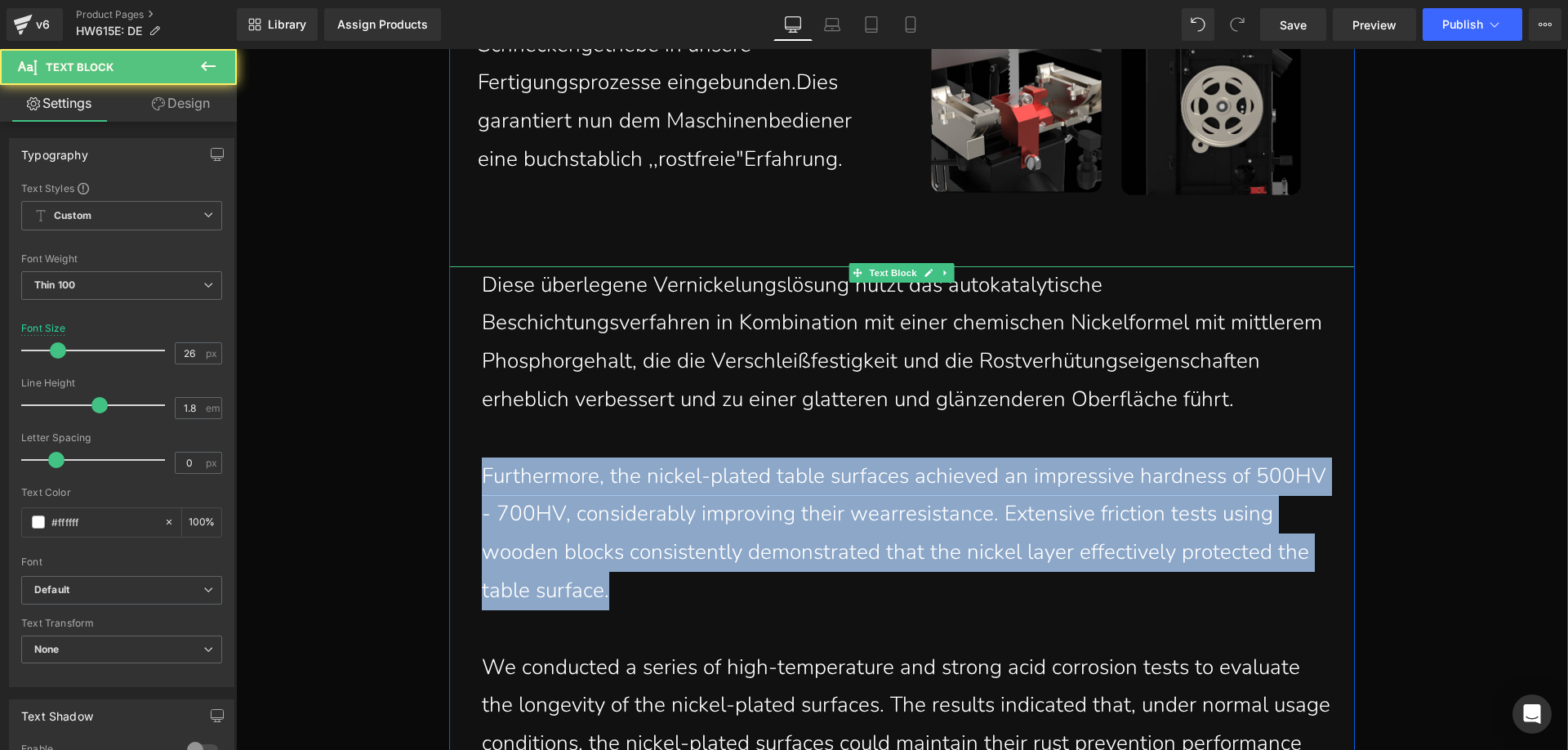
drag, startPoint x: 591, startPoint y: 581, endPoint x: 477, endPoint y: 481, distance: 151.6
click at [481, 481] on p "Furthermore, the nickel-plated table surfaces achieved an impressive hardness o…" at bounding box center [905, 533] width 848 height 153
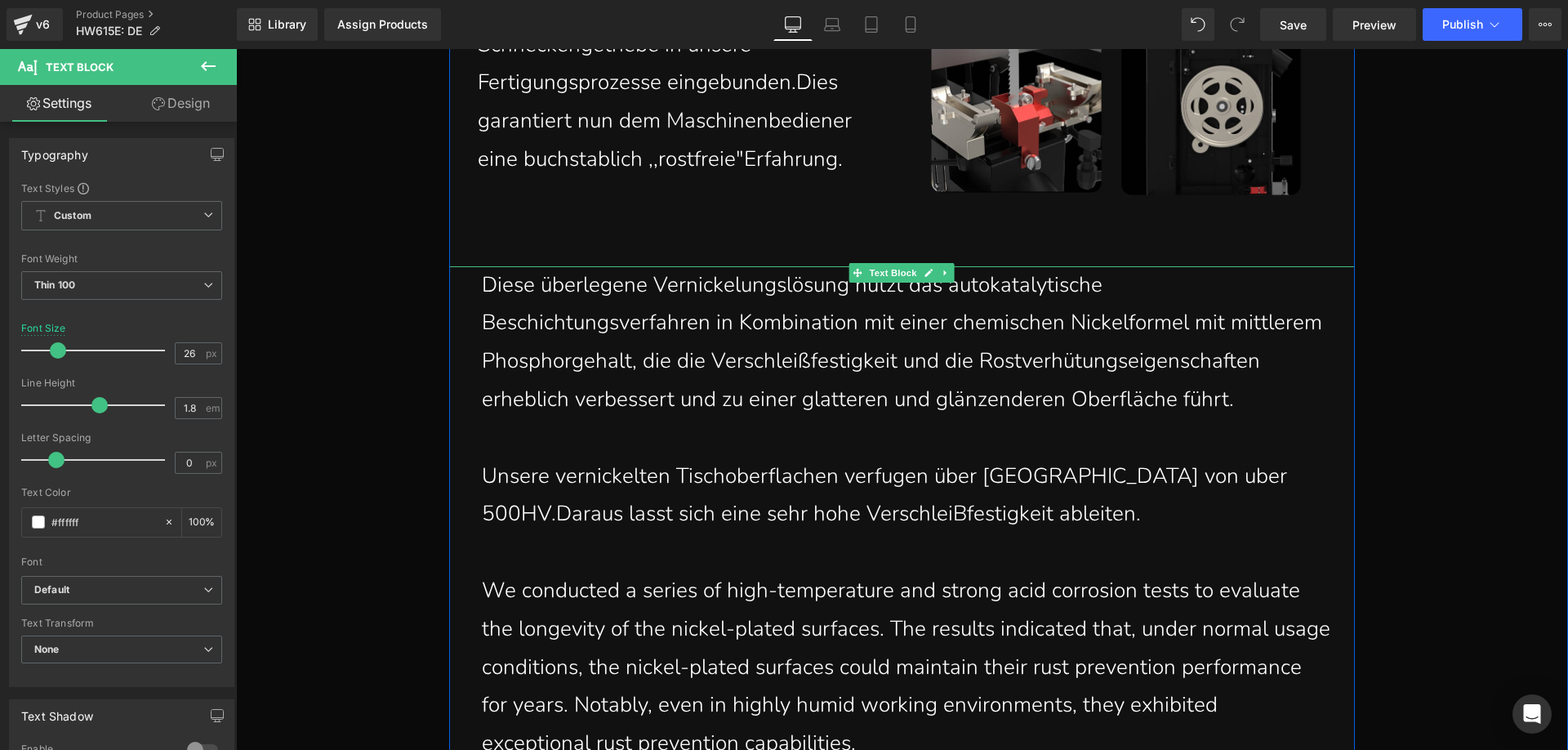
click at [1017, 519] on p "Unsere vernickelten Tischoberflachen verfugen über Hartegrade von uber 500HV.Da…" at bounding box center [905, 495] width 848 height 77
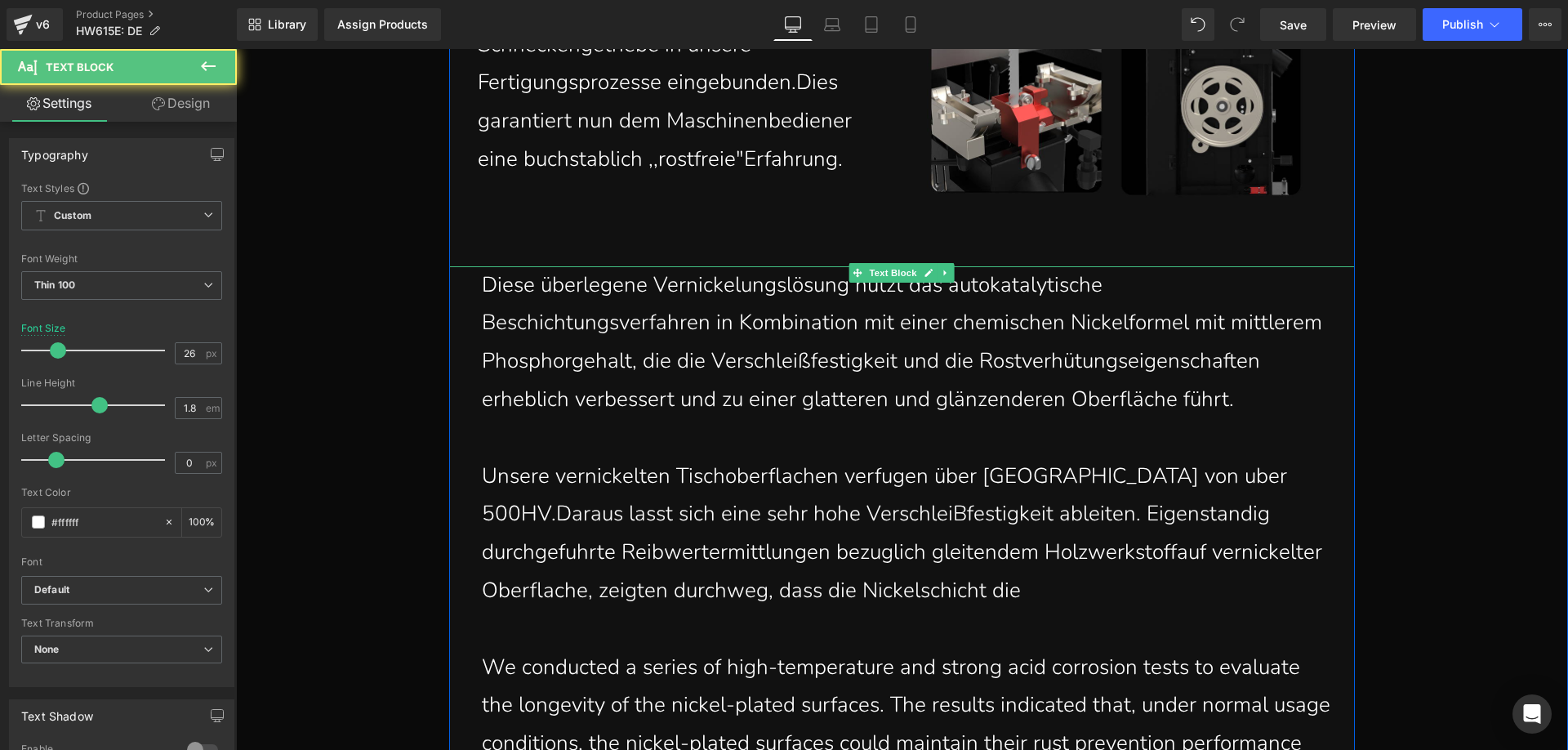
click at [928, 587] on p "Unsere vernickelten Tischoberflachen verfugen über Hartegrade von uber 500HV.Da…" at bounding box center [905, 533] width 848 height 153
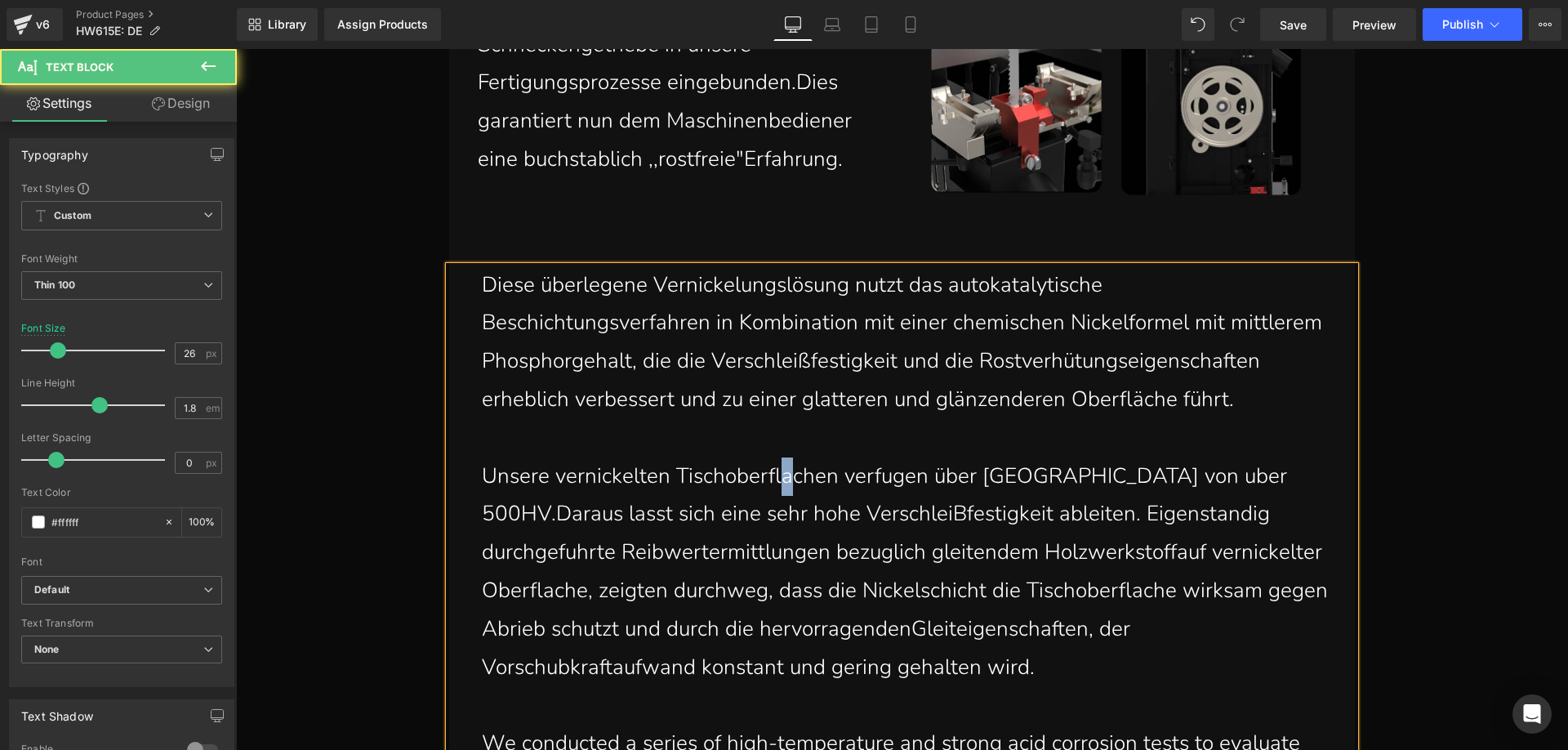
click at [777, 475] on p "Unsere vernickelten Tischoberflachen verfugen über Hartegrade von uber 500HV.Da…" at bounding box center [905, 572] width 848 height 230
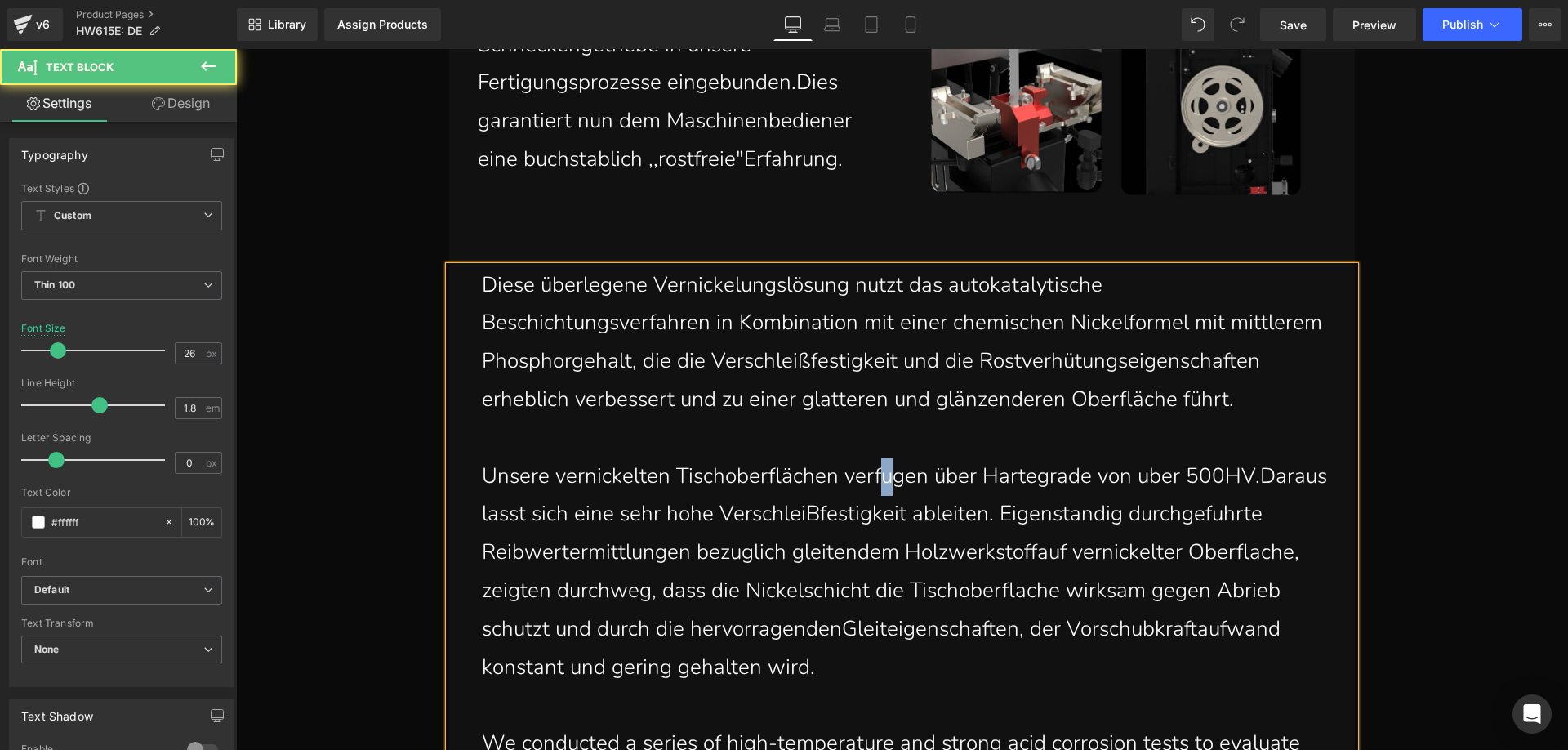
drag, startPoint x: 883, startPoint y: 484, endPoint x: 875, endPoint y: 481, distance: 8.5
click at [875, 481] on p "Unsere vernickelten Tischoberflächen verfugen über Hartegrade von uber 500HV.Da…" at bounding box center [905, 572] width 848 height 230
drag, startPoint x: 1007, startPoint y: 483, endPoint x: 998, endPoint y: 480, distance: 9.5
click at [998, 480] on p "Unsere vernickelten Tischoberflächen verfügen über Hartegrade von uber 500HV.Da…" at bounding box center [905, 572] width 848 height 230
click at [995, 492] on p "Unsere vernickelten Tischoberflächen verfügen über Hartegrade von uber 500HV.Da…" at bounding box center [905, 572] width 848 height 230
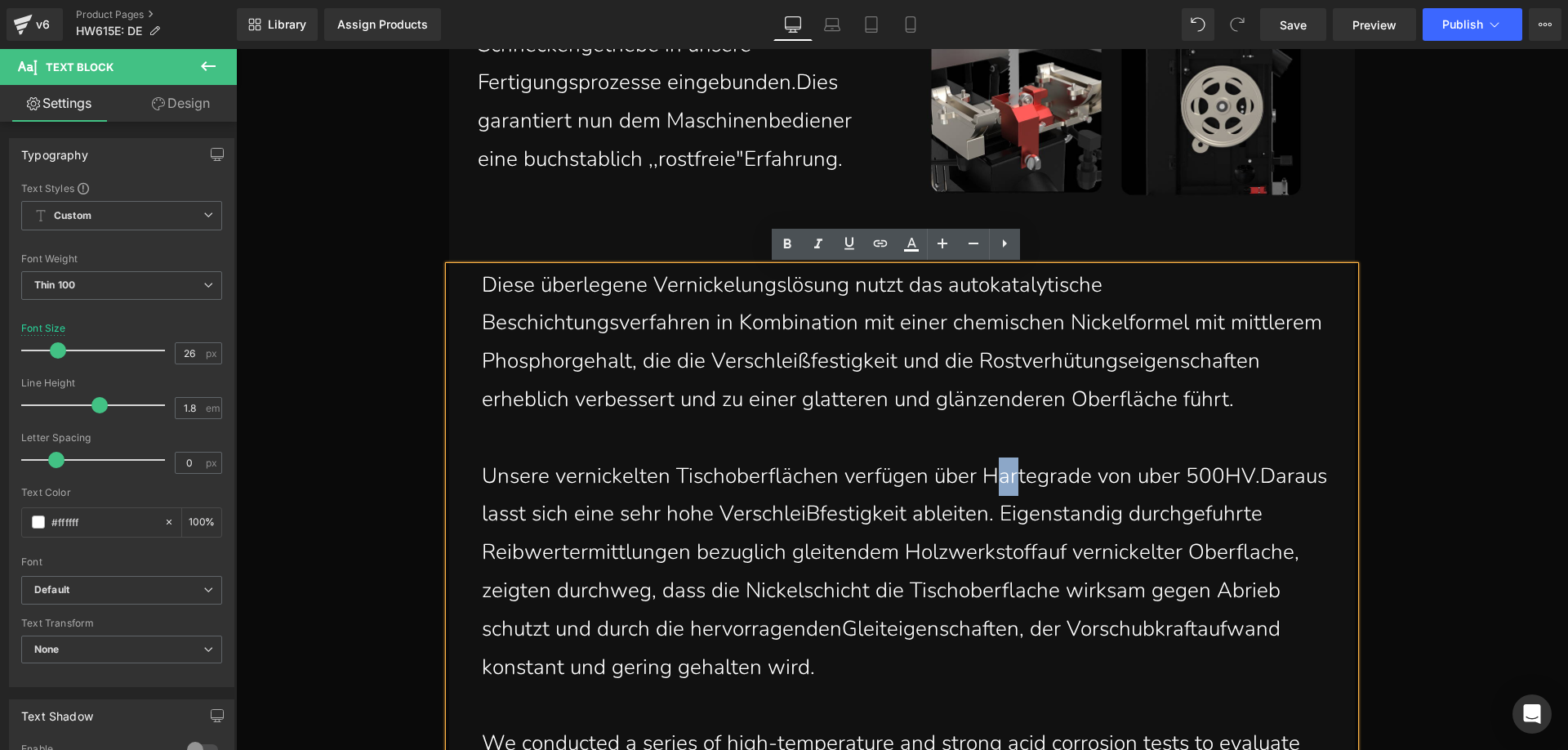
click at [1003, 485] on p "Unsere vernickelten Tischoberflächen verfügen über Hartegrade von uber 500HV.Da…" at bounding box center [905, 572] width 848 height 230
click at [999, 478] on p "Unsere vernickelten Tischoberflächen verfügen über Hartegrade von uber 500HV.Da…" at bounding box center [905, 572] width 848 height 230
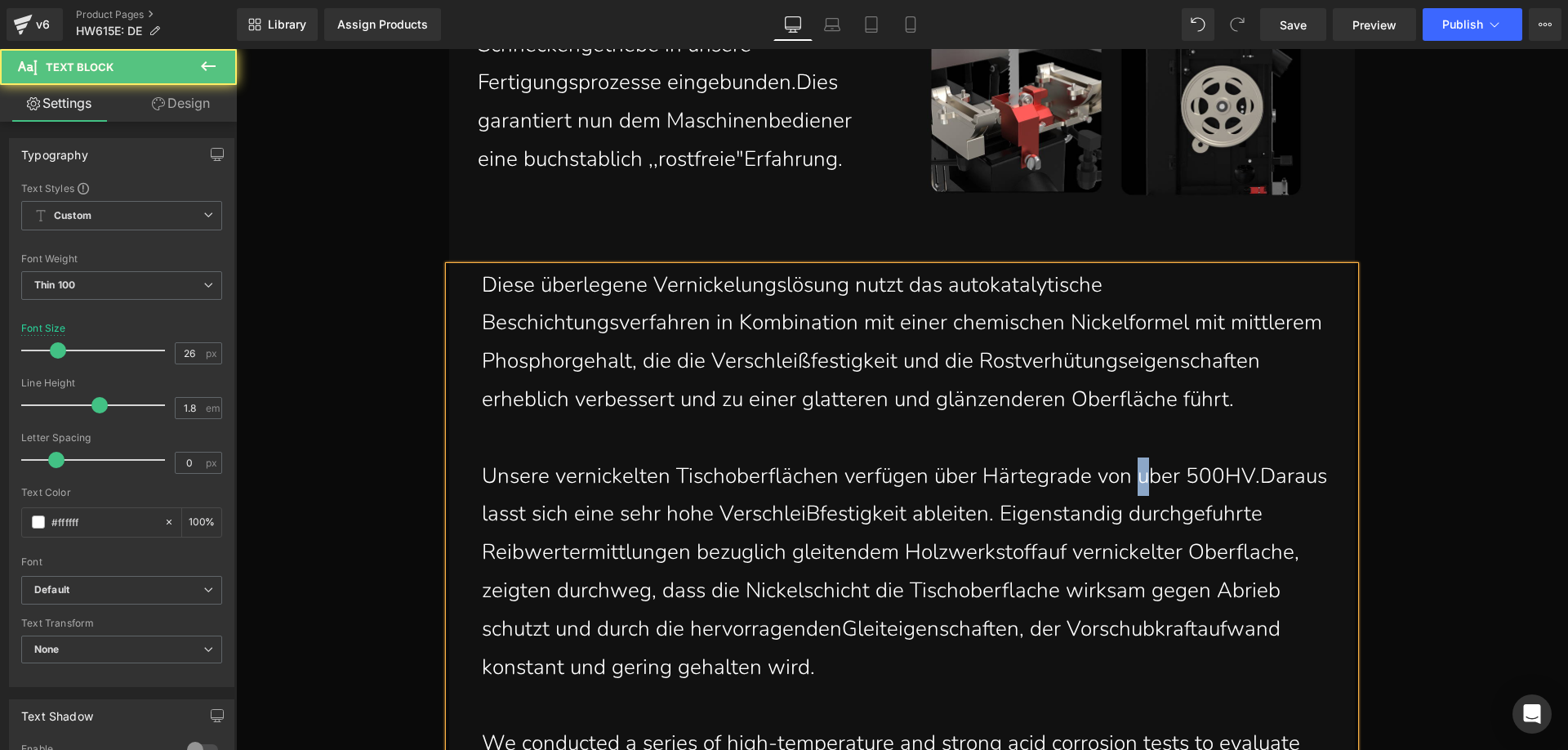
click at [1142, 480] on p "Unsere vernickelten Tischoberflächen verfügen über Härtegrade von uber 500HV.Da…" at bounding box center [905, 572] width 848 height 230
click at [1257, 476] on p "Unsere vernickelten Tischoberflächen verfügen über Härtegrade von über 500HV.Da…" at bounding box center [905, 572] width 848 height 230
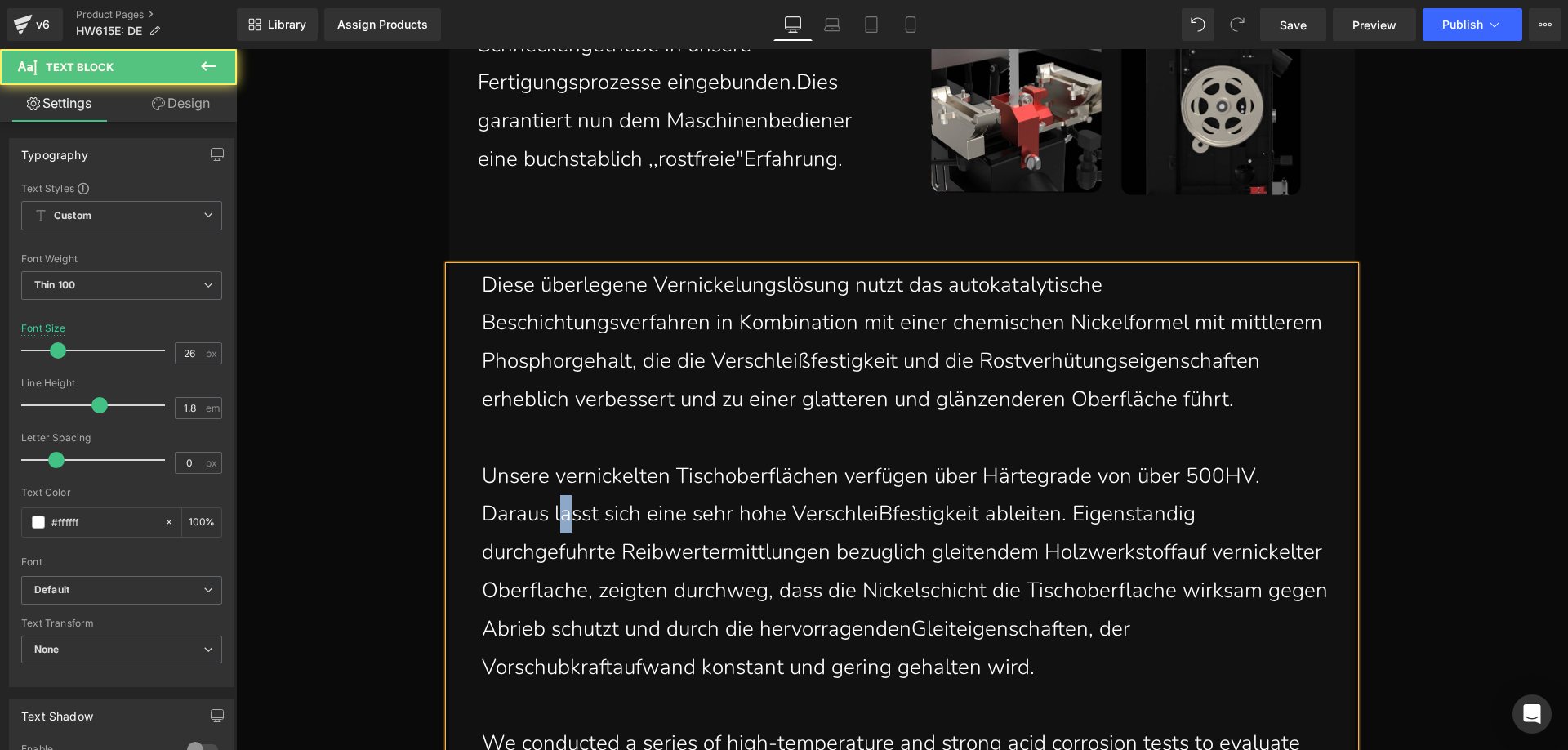
click at [556, 512] on p "Unsere vernickelten Tischoberflächen verfügen über Härtegrade von über 500HV. D…" at bounding box center [905, 572] width 848 height 230
drag, startPoint x: 882, startPoint y: 519, endPoint x: 874, endPoint y: 513, distance: 10.0
click at [874, 513] on p "Unsere vernickelten Tischoberflächen verfügen über Härtegrade von über 500HV. D…" at bounding box center [905, 572] width 848 height 230
drag, startPoint x: 1140, startPoint y: 521, endPoint x: 1133, endPoint y: 515, distance: 9.2
click at [1133, 515] on p "Unsere vernickelten Tischoberflächen verfügen über Härtegrade von über 500HV. D…" at bounding box center [905, 572] width 848 height 230
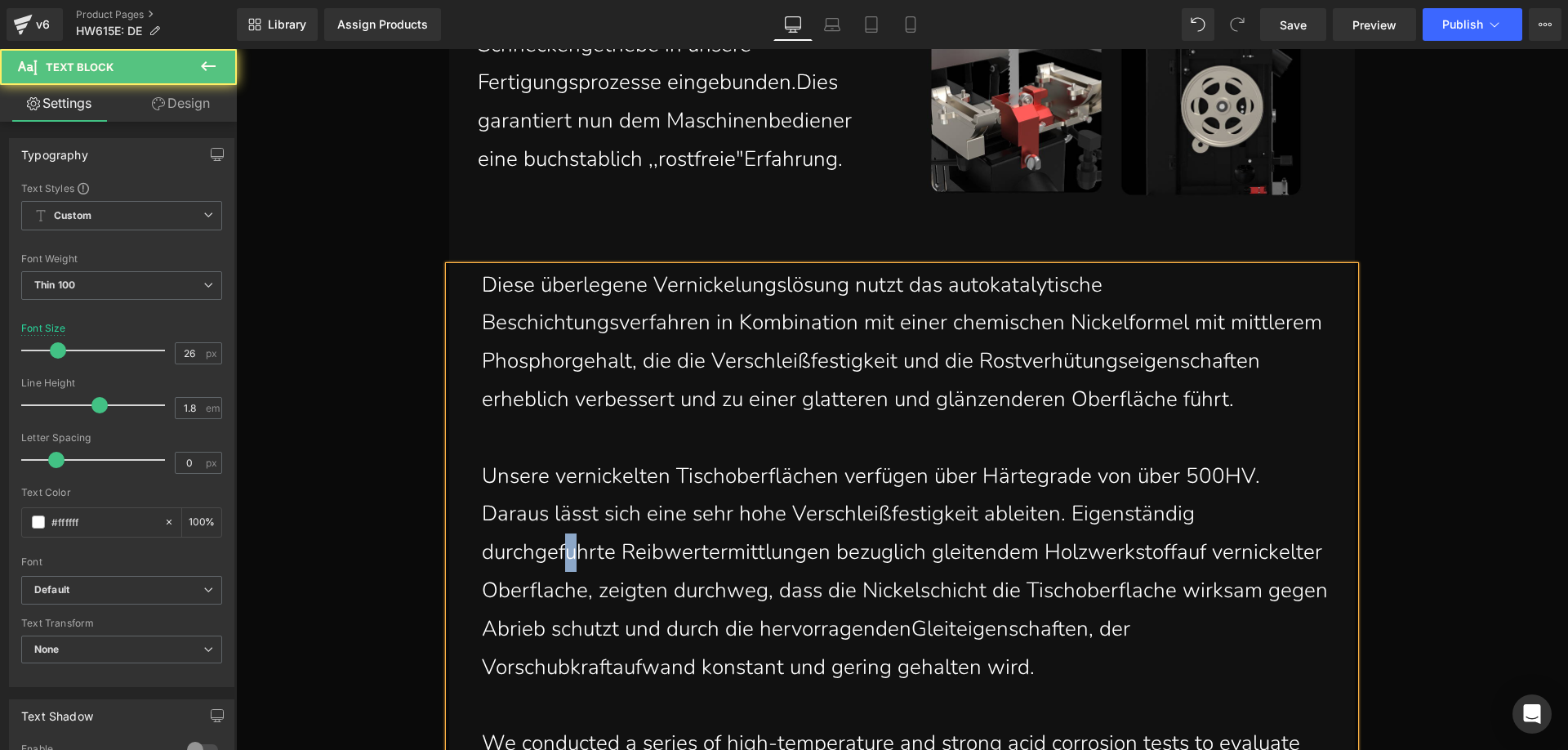
drag, startPoint x: 574, startPoint y: 560, endPoint x: 565, endPoint y: 553, distance: 11.4
click at [565, 553] on p "Unsere vernickelten Tischoberflächen verfügen über Härtegrade von über 500HV. D…" at bounding box center [905, 572] width 848 height 230
drag, startPoint x: 877, startPoint y: 559, endPoint x: 871, endPoint y: 554, distance: 7.8
click at [871, 554] on p "Unsere vernickelten Tischoberflächen verfügen über Härtegrade von über 500HV. D…" at bounding box center [905, 572] width 848 height 230
click at [1179, 549] on p "Unsere vernickelten Tischoberflächen verfügen über Härtegrade von über 500HV. D…" at bounding box center [905, 572] width 848 height 230
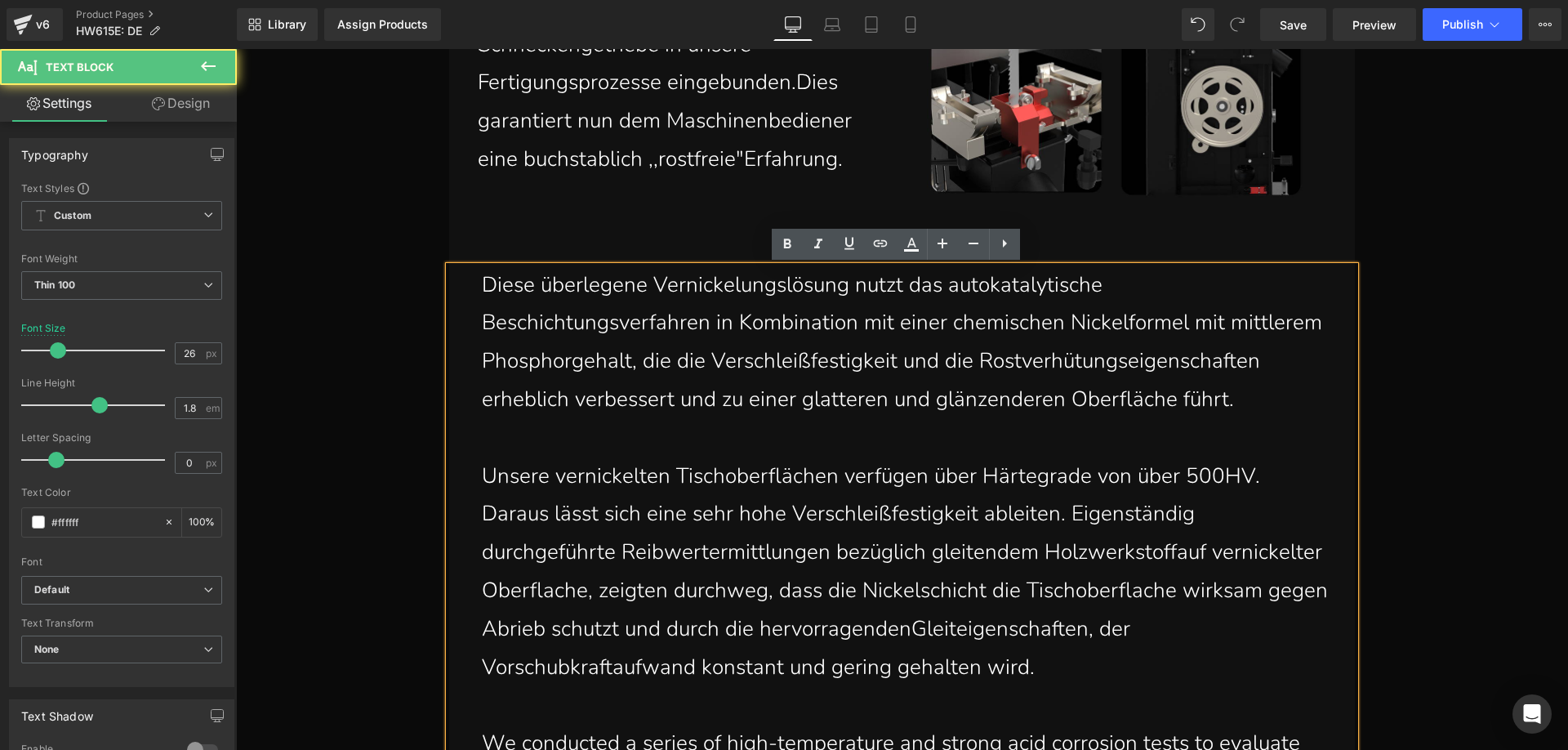
click at [1173, 552] on p "Unsere vernickelten Tischoberflächen verfügen über Härtegrade von über 500HV. D…" at bounding box center [905, 572] width 848 height 230
click at [656, 591] on p "Unsere vernickelten Tischoberflächen verfügen über Härtegrade von über 500HV. D…" at bounding box center [905, 572] width 848 height 230
drag, startPoint x: 1255, startPoint y: 603, endPoint x: 1249, endPoint y: 596, distance: 9.2
click at [1249, 596] on p "Unsere vernickelten Tischoberflächen verfügen über Härtegrade von über 500HV. D…" at bounding box center [905, 572] width 848 height 230
drag, startPoint x: 738, startPoint y: 637, endPoint x: 732, endPoint y: 632, distance: 7.8
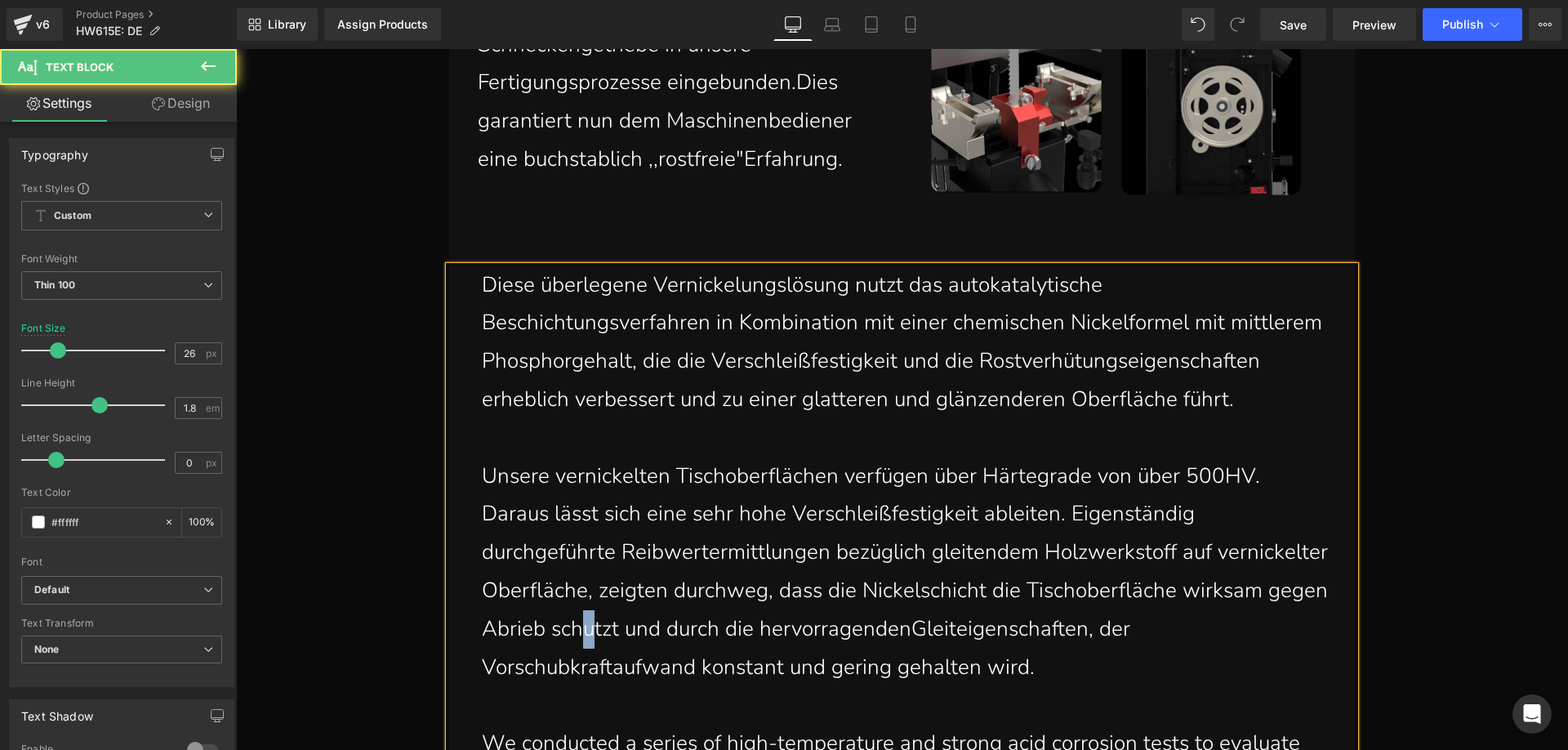
click at [732, 632] on p "Unsere vernickelten Tischoberflächen verfügen über Härtegrade von über 500HV. D…" at bounding box center [905, 572] width 848 height 230
click at [1069, 633] on p "Unsere vernickelten Tischoberflächen verfügen über Härtegrade von über 500HV. D…" at bounding box center [905, 572] width 848 height 230
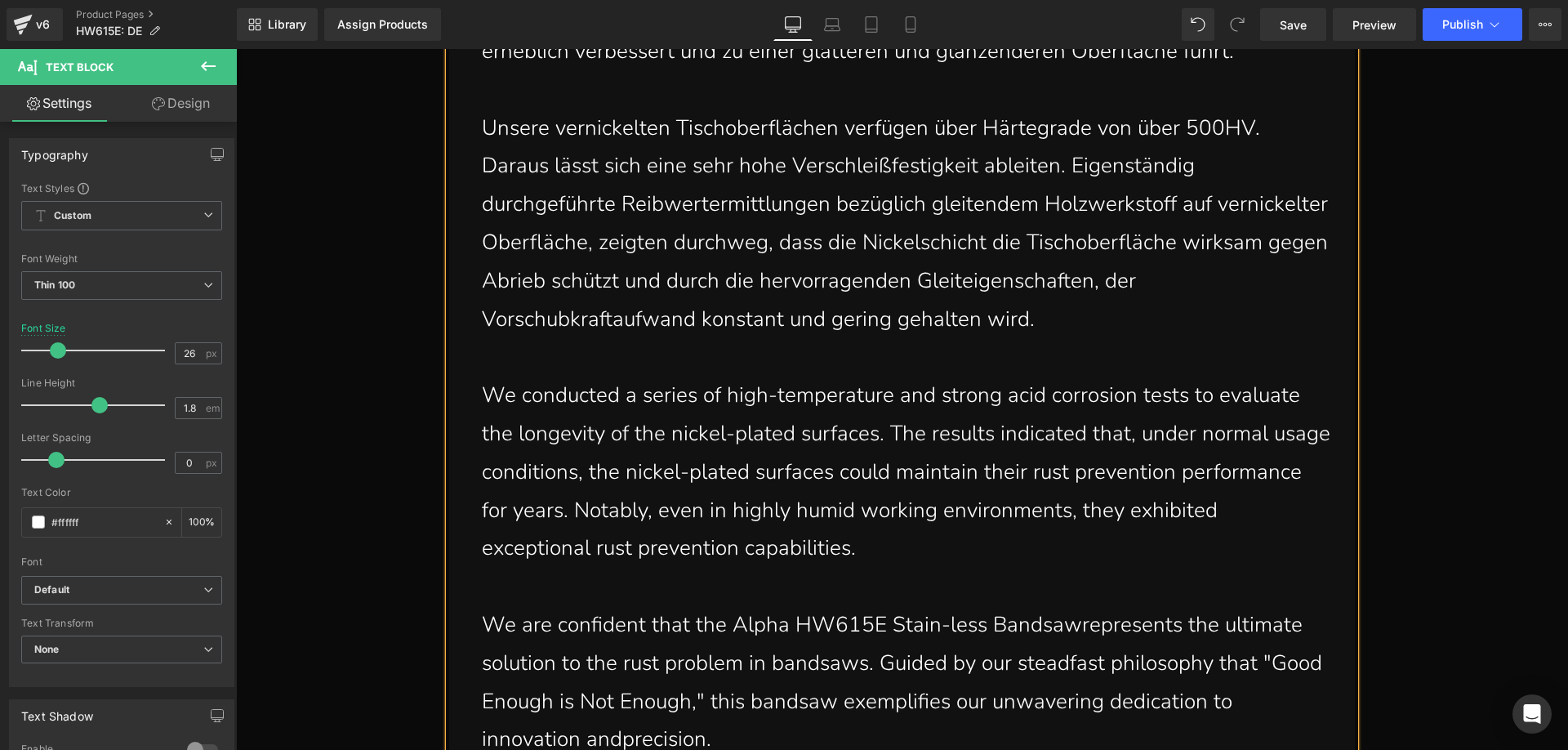
scroll to position [3018, 0]
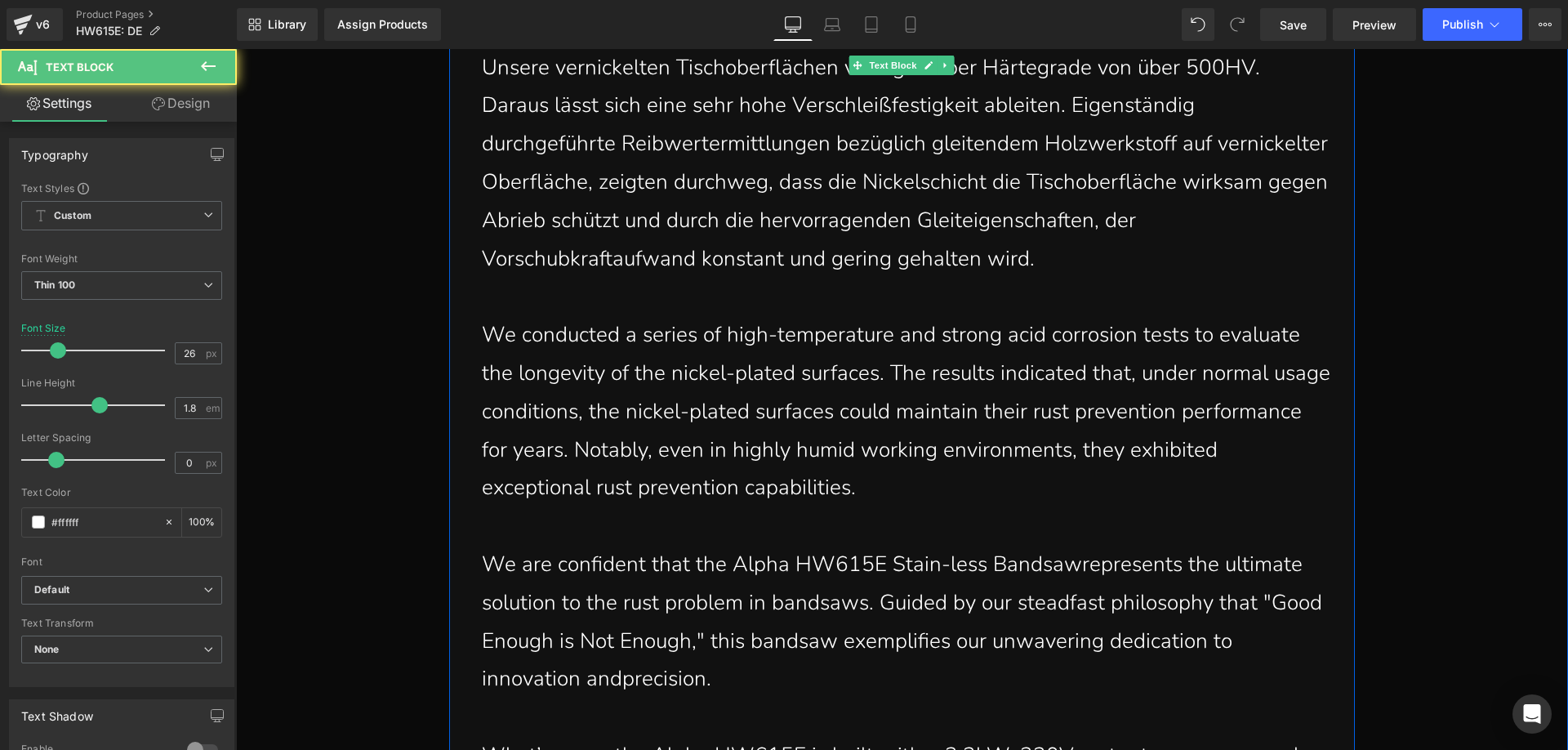
click at [806, 468] on p "We conducted a series of high-temperature and strong acid corrosion tests to ev…" at bounding box center [905, 412] width 848 height 192
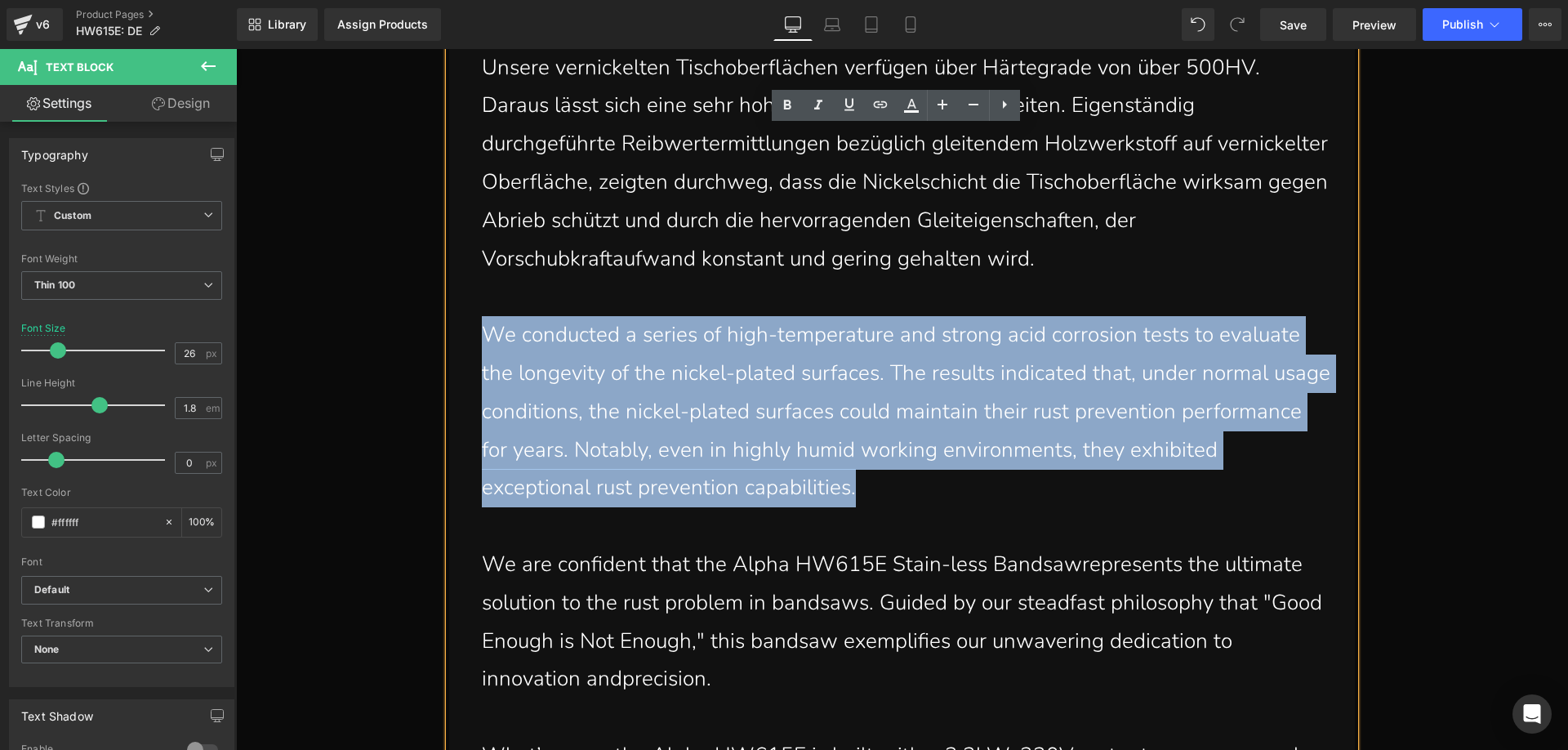
drag, startPoint x: 949, startPoint y: 489, endPoint x: 479, endPoint y: 345, distance: 491.6
click at [481, 345] on p "We conducted a series of high-temperature and strong acid corrosion tests to ev…" at bounding box center [905, 412] width 848 height 192
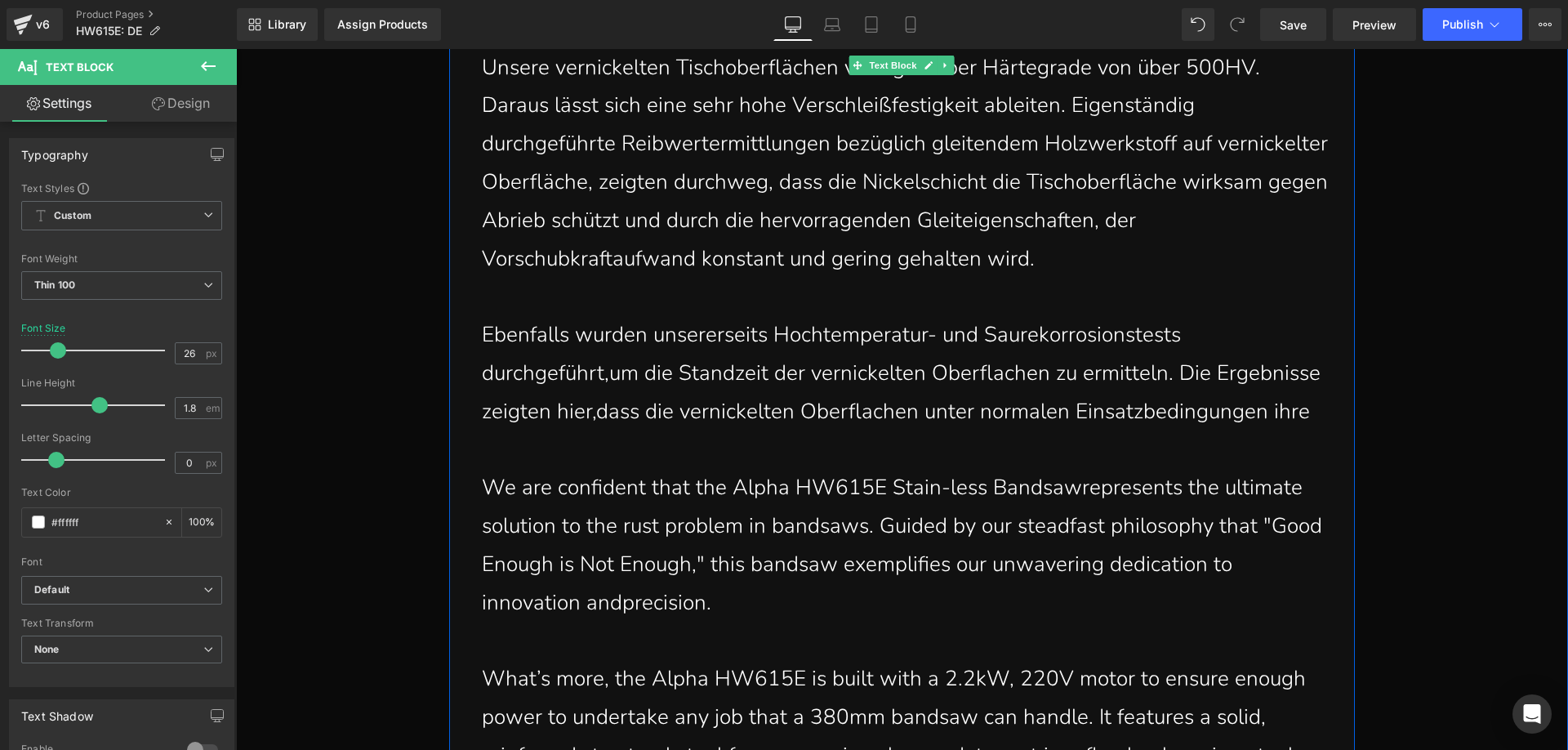
click at [1323, 414] on p "Ebenfalls wurden unsererseits Hochtemperatur- und Saurekorrosionstests durchgef…" at bounding box center [905, 373] width 848 height 115
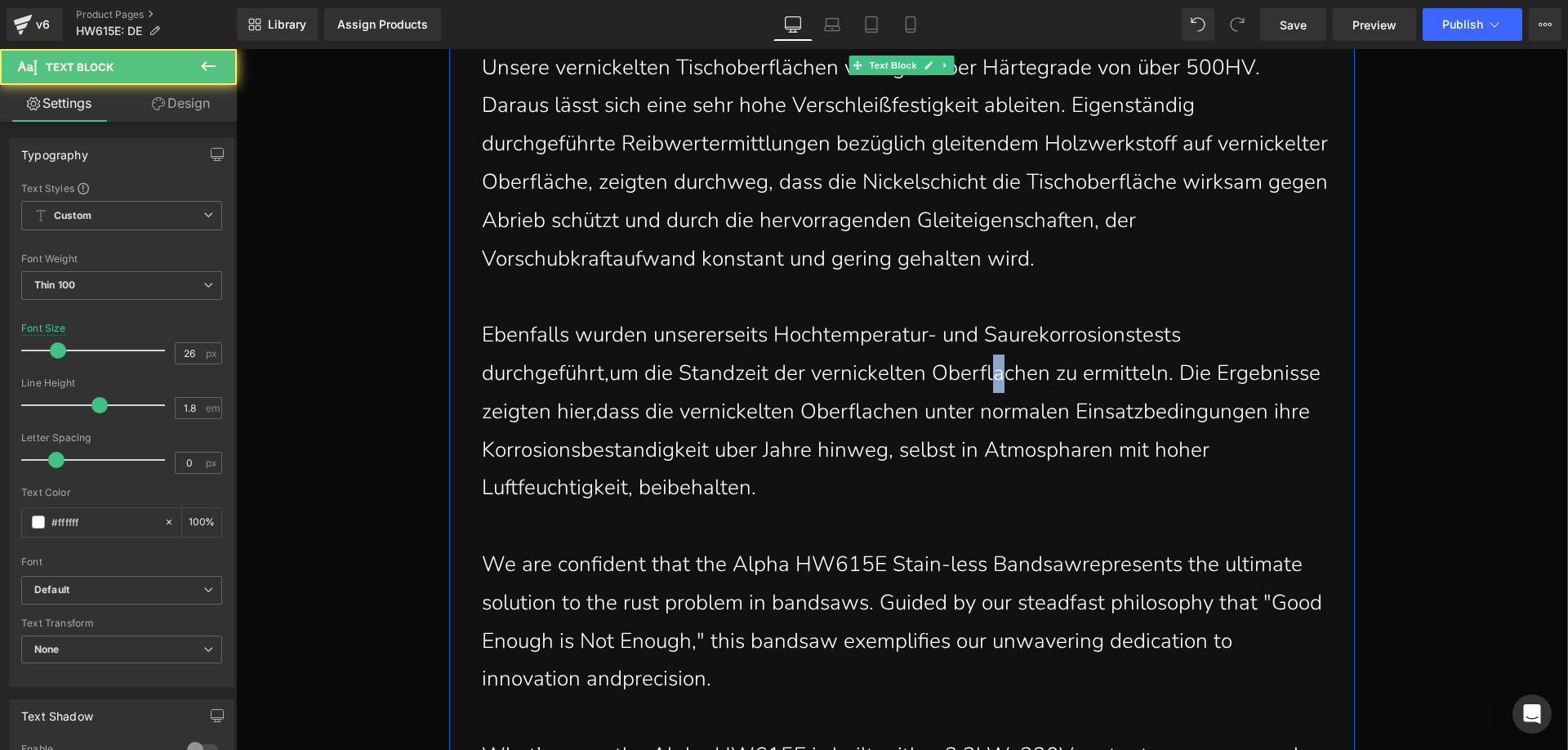
click at [999, 376] on p "Ebenfalls wurden unsererseits Hochtemperatur- und Saurekorrosionstests durchgef…" at bounding box center [905, 412] width 848 height 192
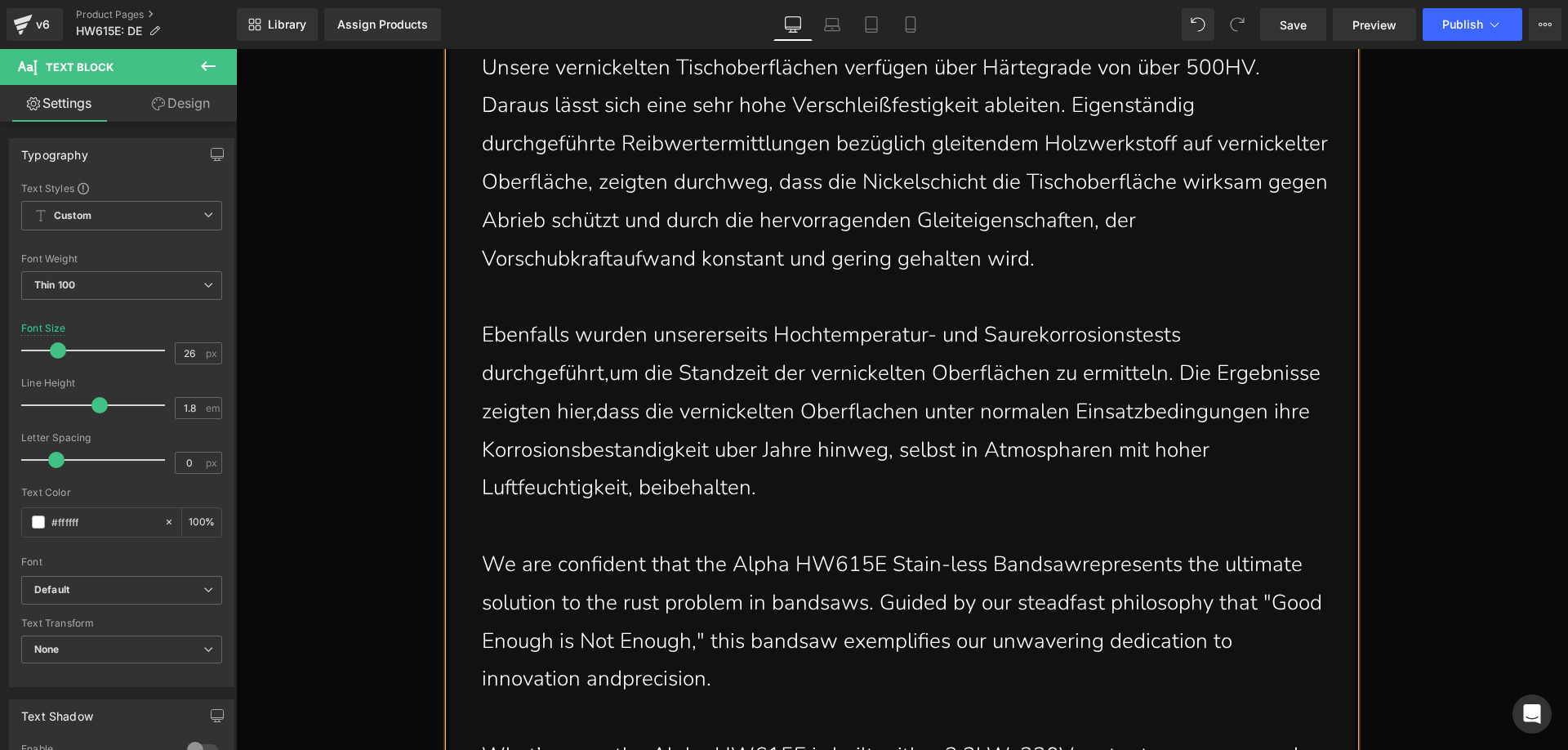
click at [593, 414] on p "Ebenfalls wurden unsererseits Hochtemperatur- und Saurekorrosionstests durchgef…" at bounding box center [905, 412] width 848 height 192
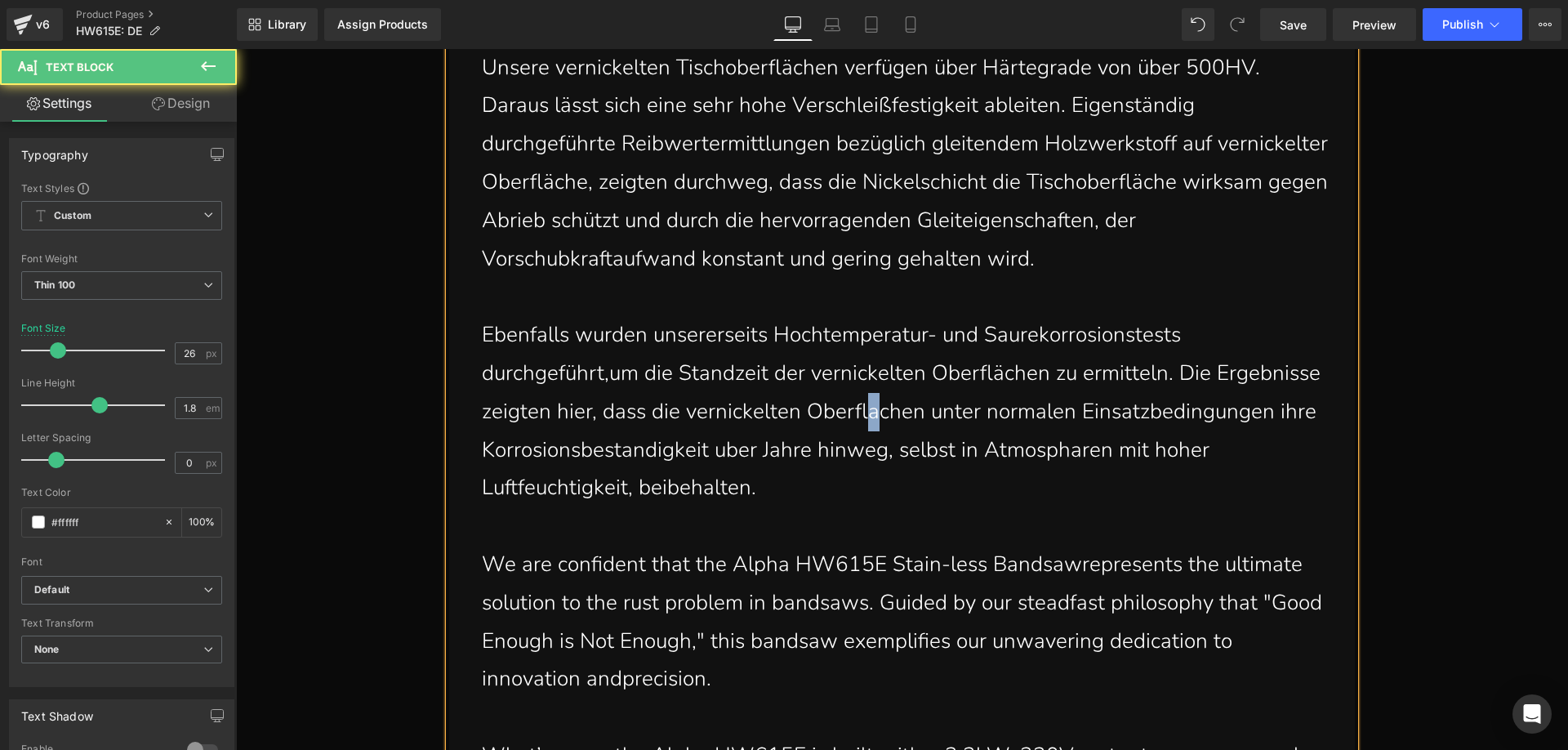
drag, startPoint x: 874, startPoint y: 421, endPoint x: 865, endPoint y: 414, distance: 11.4
click at [865, 414] on p "Ebenfalls wurden unsererseits Hochtemperatur- und Saurekorrosionstests durchgef…" at bounding box center [905, 412] width 848 height 192
click at [621, 452] on p "Ebenfalls wurden unsererseits Hochtemperatur- und Saurekorrosionstests durchgef…" at bounding box center [905, 412] width 848 height 192
drag, startPoint x: 726, startPoint y: 456, endPoint x: 710, endPoint y: 451, distance: 16.8
click at [710, 451] on p "Ebenfalls wurden unsererseits Hochtemperatur- und Saurekorrosionstests durchgef…" at bounding box center [905, 412] width 848 height 192
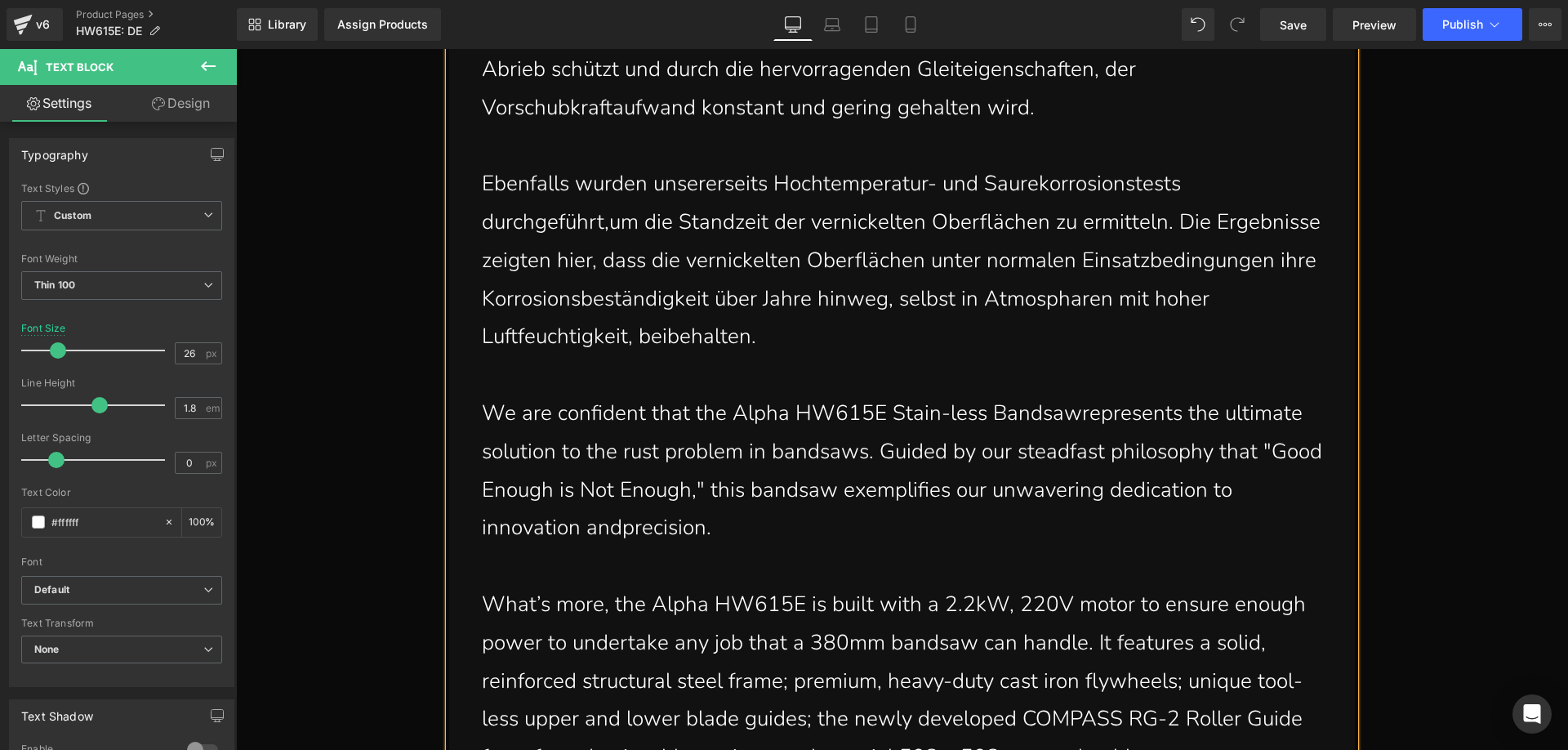
scroll to position [3263, 0]
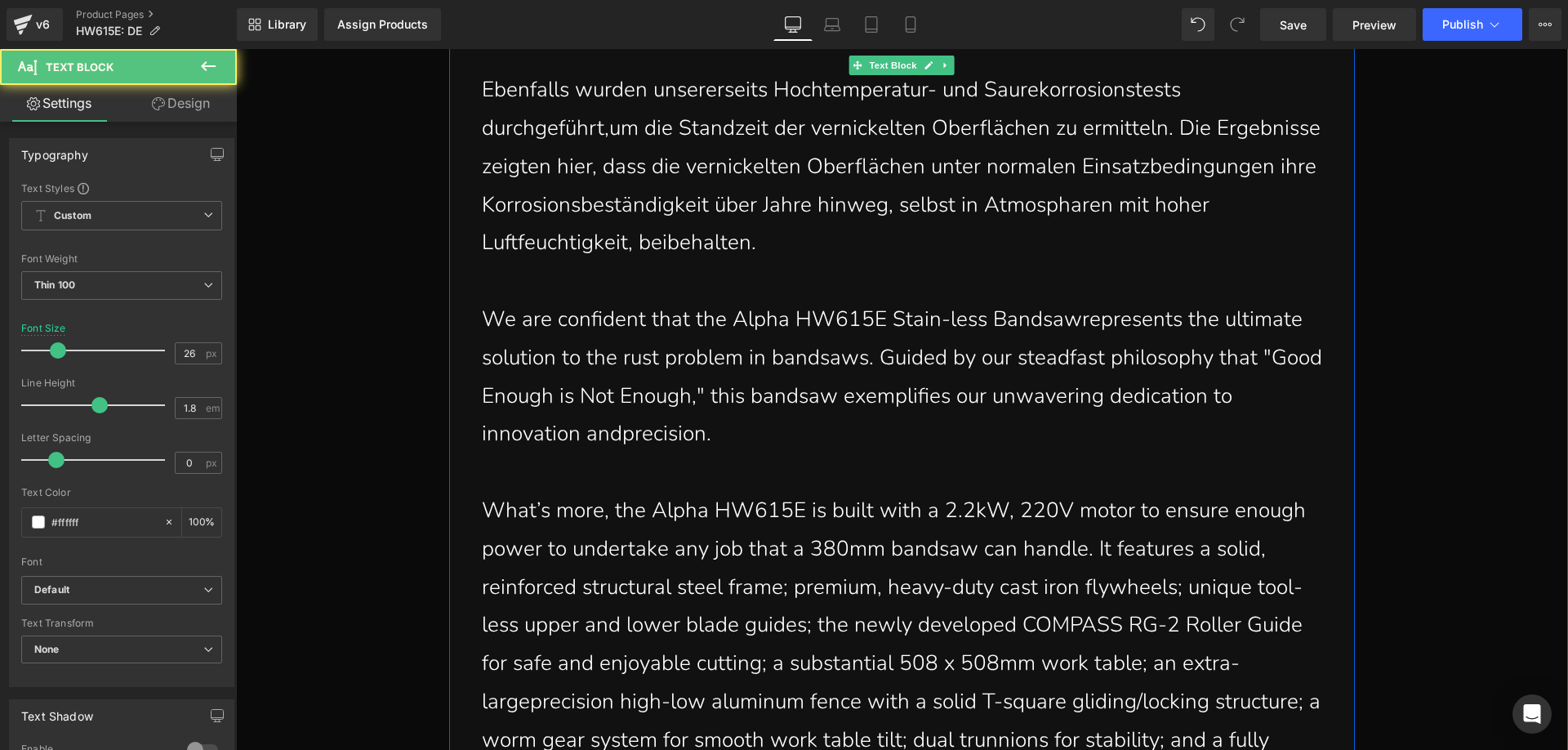
click at [731, 434] on p "We are confident that the Alpha HW615E Stain-less Bandsawrepresents the ultimat…" at bounding box center [905, 377] width 848 height 153
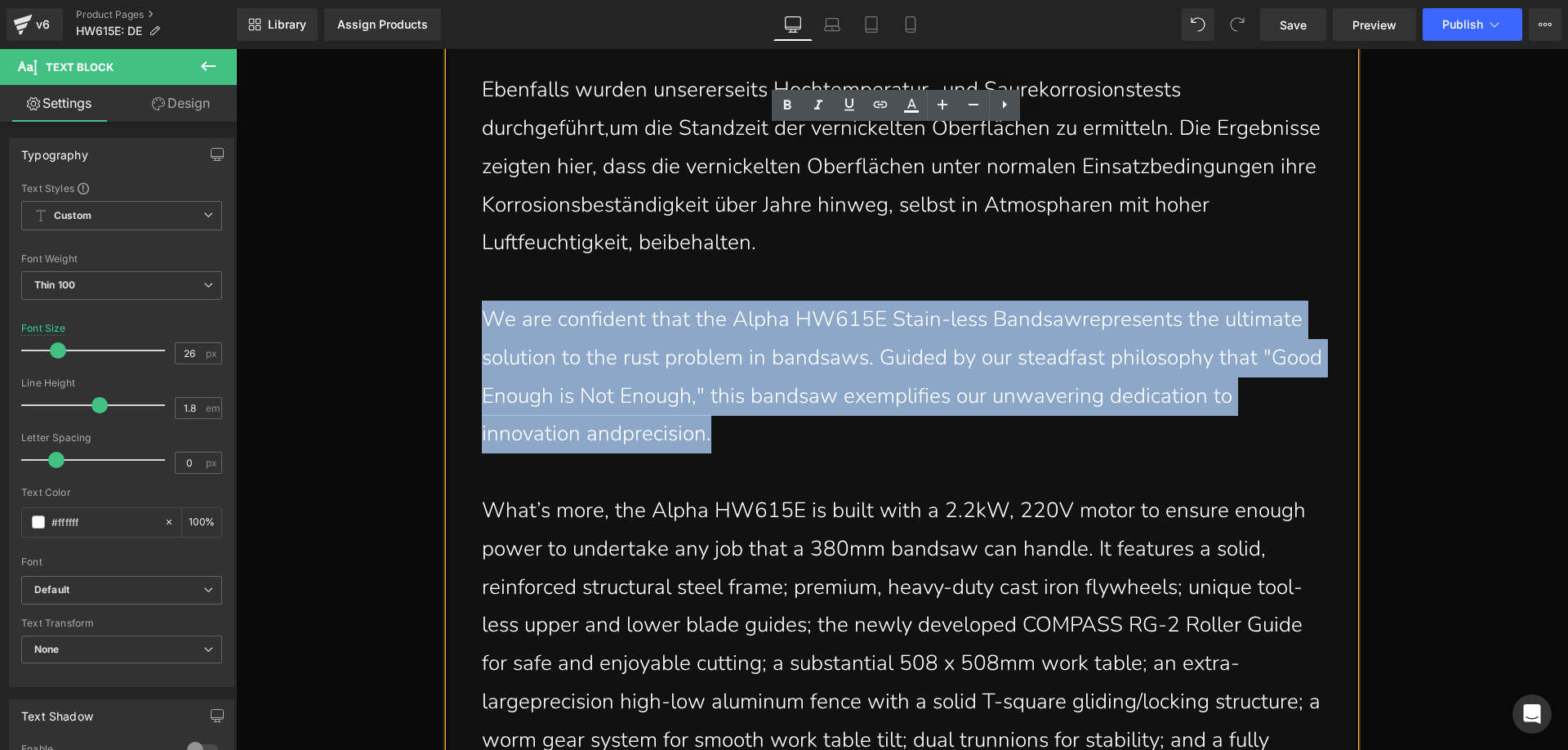
drag, startPoint x: 734, startPoint y: 434, endPoint x: 480, endPoint y: 332, distance: 273.7
click at [481, 332] on p "We are confident that the Alpha HW615E Stain-less Bandsawrepresents the ultimat…" at bounding box center [905, 377] width 848 height 153
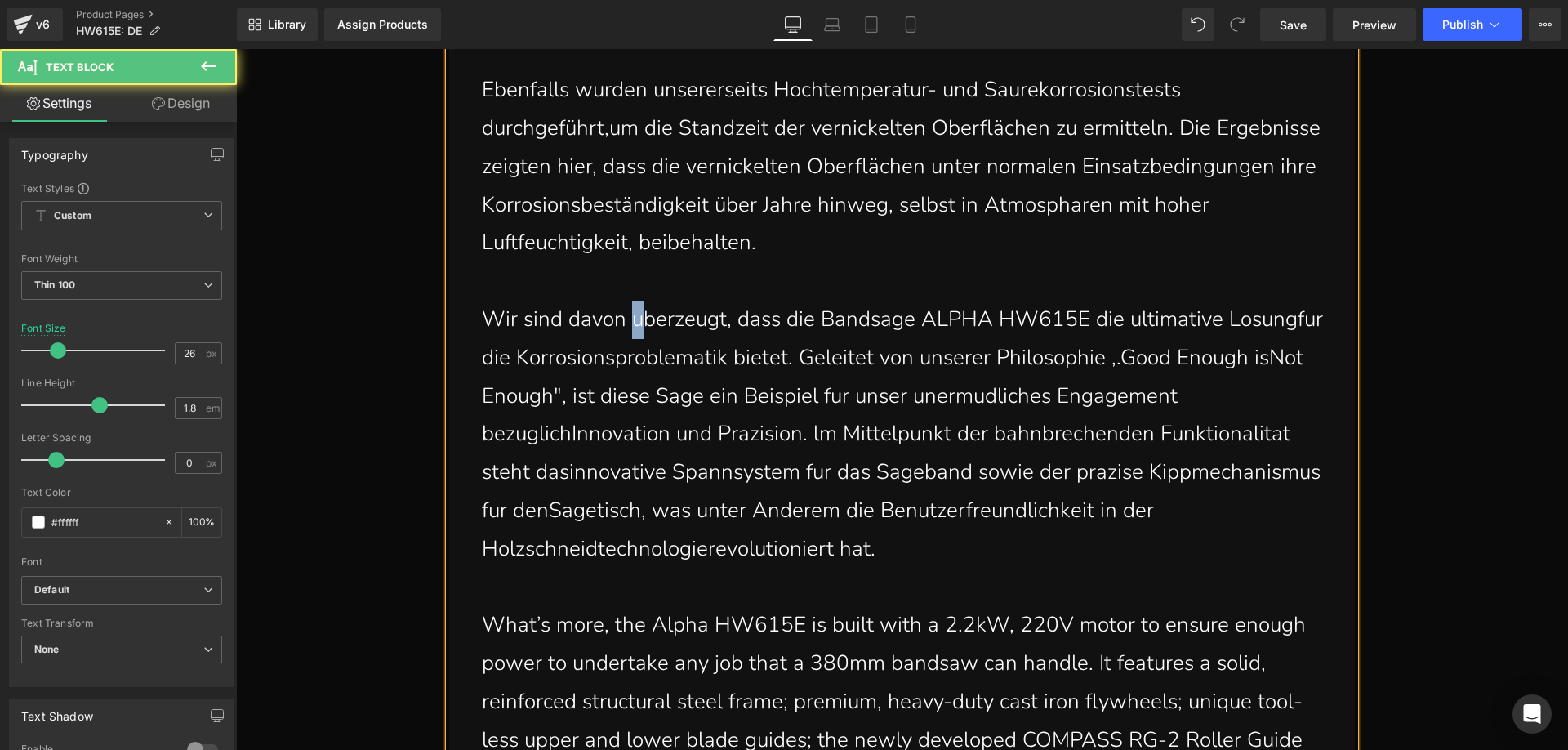
click at [625, 320] on p "Wir sind davon uberzeugt, dass die Bandsage ALPHA HW615E die ultimative Losungf…" at bounding box center [905, 435] width 848 height 267
click at [880, 320] on p "Wir sind davon überzeugt, dass die Bandsage ALPHA HW615E die ultimative Losungf…" at bounding box center [905, 435] width 848 height 267
drag, startPoint x: 1236, startPoint y: 327, endPoint x: 1228, endPoint y: 319, distance: 11.3
click at [1228, 319] on p "Wir sind davon überzeugt, dass die Bandsäge ALPHA HW615E die ultimative Losungf…" at bounding box center [905, 435] width 848 height 267
click at [1283, 325] on p "Wir sind davon überzeugt, dass die Bandsäge ALPHA HW615E die ultimative Lösungf…" at bounding box center [905, 435] width 848 height 267
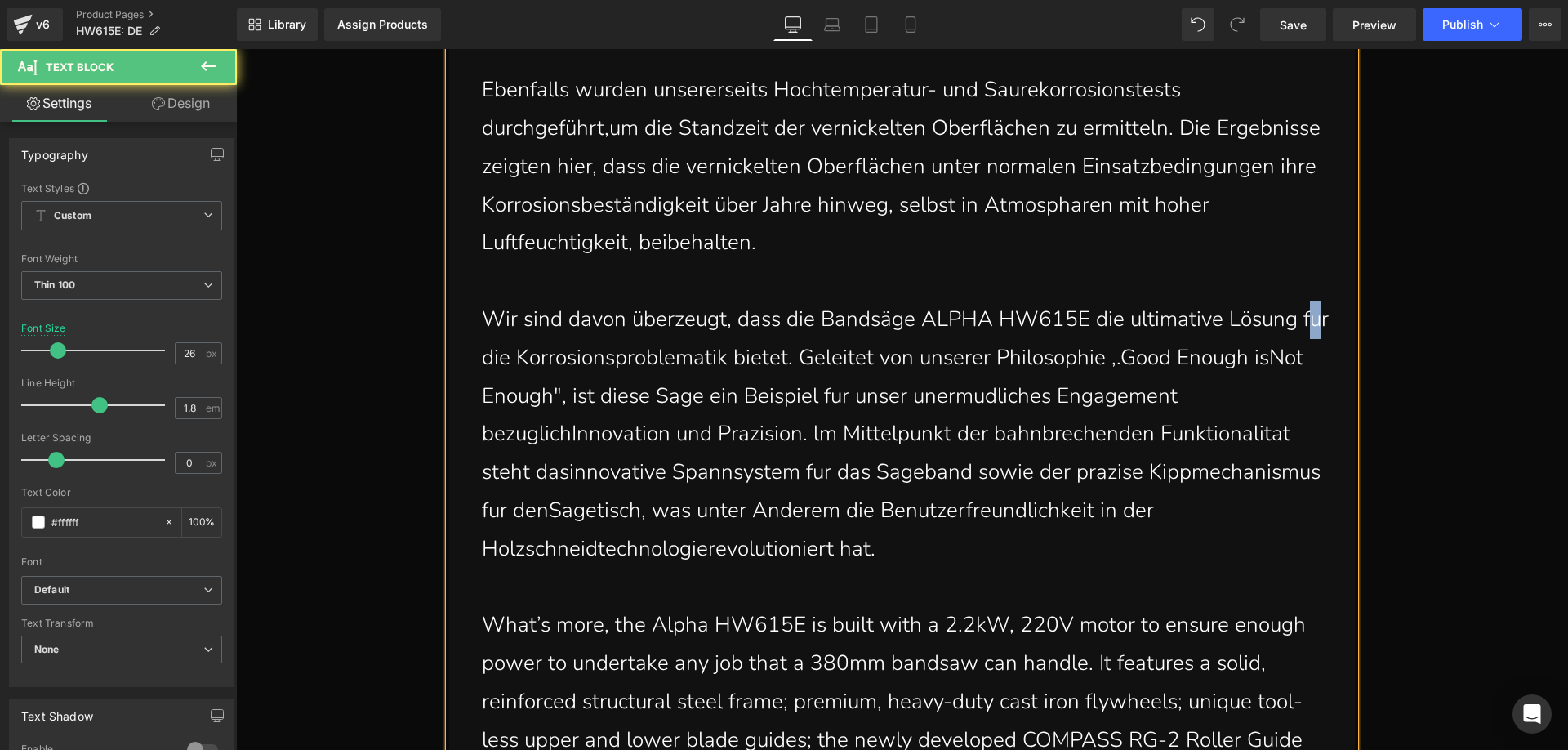
click at [1304, 323] on p "Wir sind davon überzeugt, dass die Bandsäge ALPHA HW615E die ultimative Lösung …" at bounding box center [905, 435] width 848 height 267
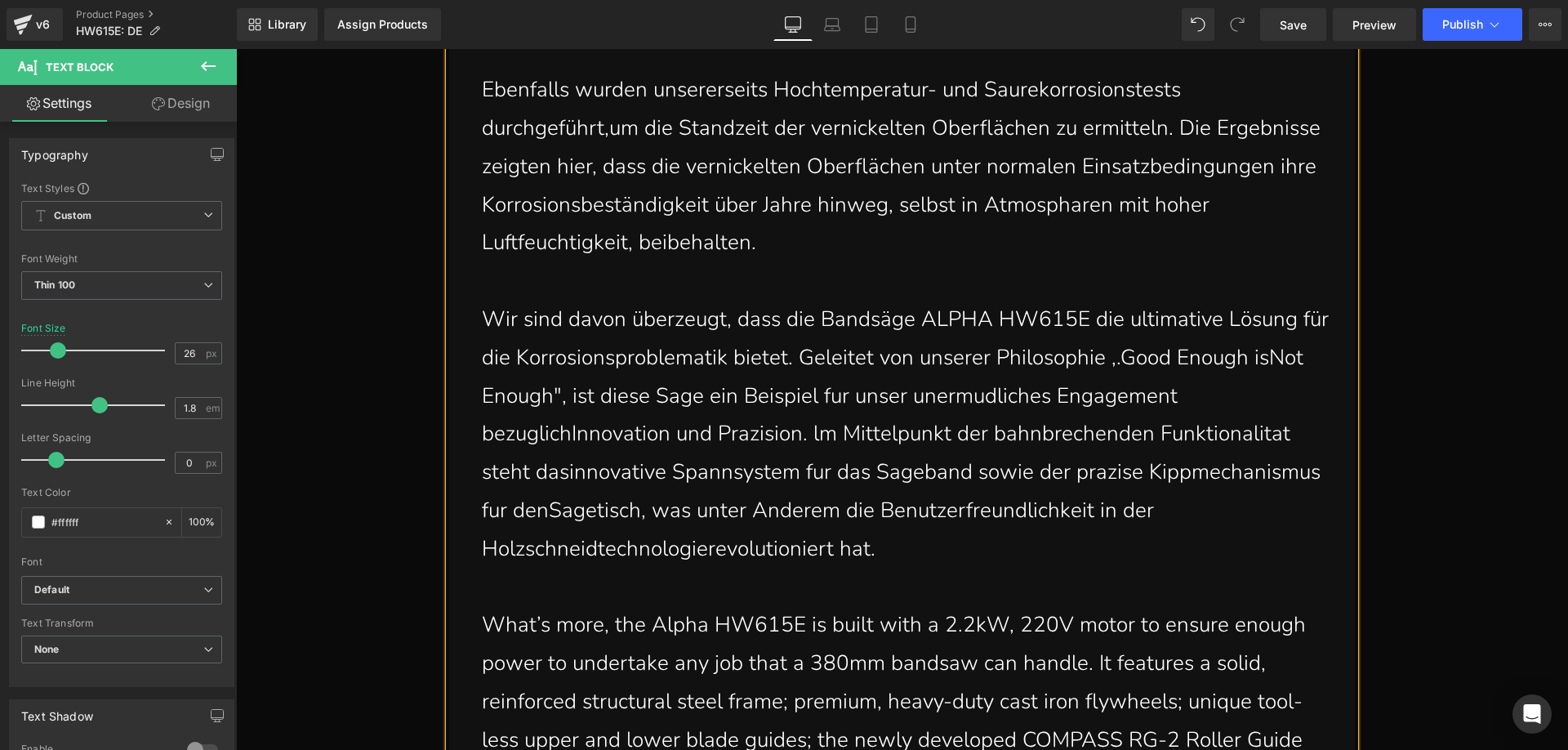
click at [1276, 361] on p "Wir sind davon überzeugt, dass die Bandsäge ALPHA HW615E die ultimative Lösung …" at bounding box center [905, 435] width 848 height 267
click at [1122, 365] on p "Wir sind davon überzeugt, dass die Bandsäge ALPHA HW615E die ultimative Lösung …" at bounding box center [905, 435] width 848 height 267
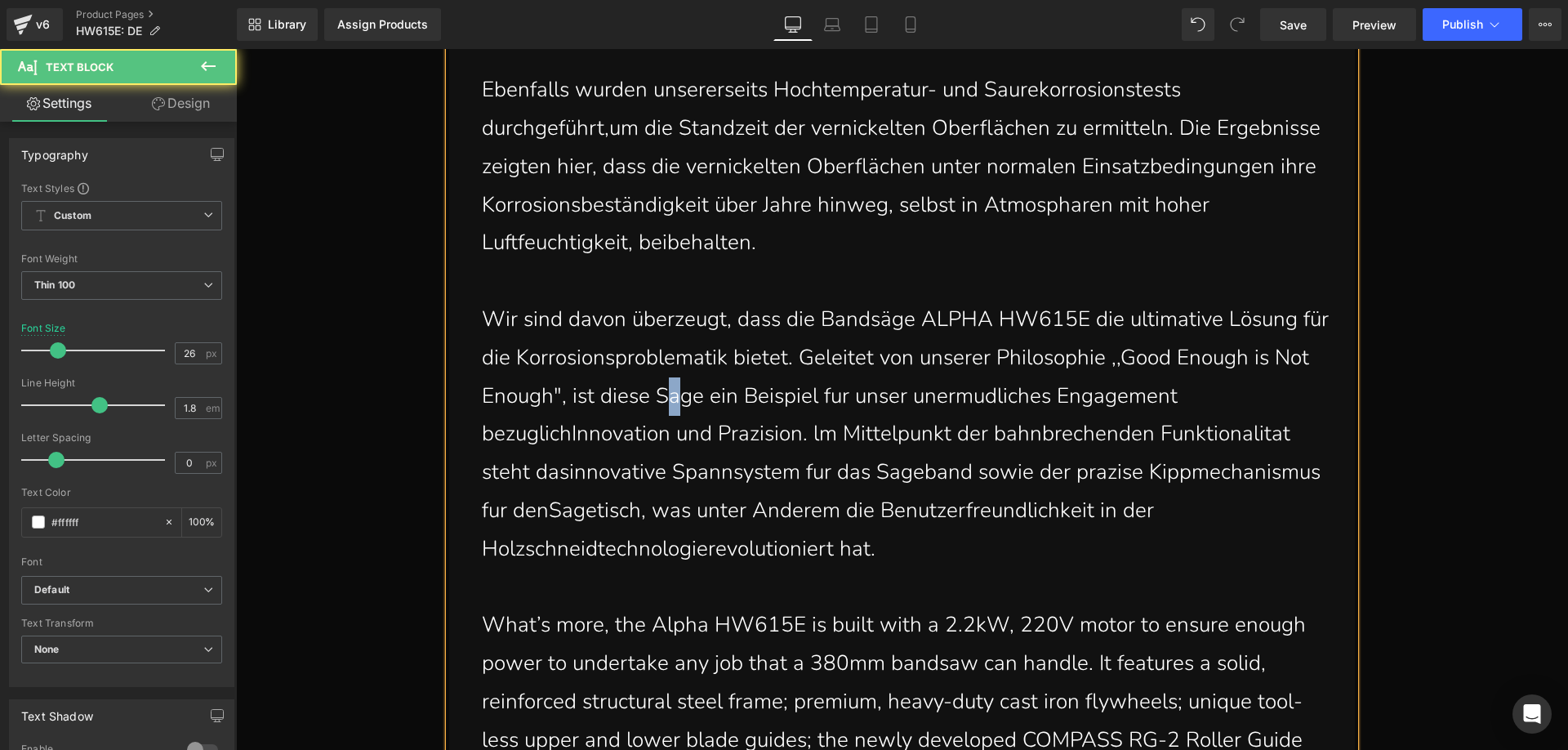
drag, startPoint x: 673, startPoint y: 403, endPoint x: 665, endPoint y: 396, distance: 10.6
click at [665, 396] on p "Wir sind davon überzeugt, dass die Bandsäge ALPHA HW615E die ultimative Lösung …" at bounding box center [905, 435] width 848 height 267
click at [828, 396] on p "Wir sind davon überzeugt, dass die Bandsäge ALPHA HW615E die ultimative Lösung …" at bounding box center [905, 435] width 848 height 267
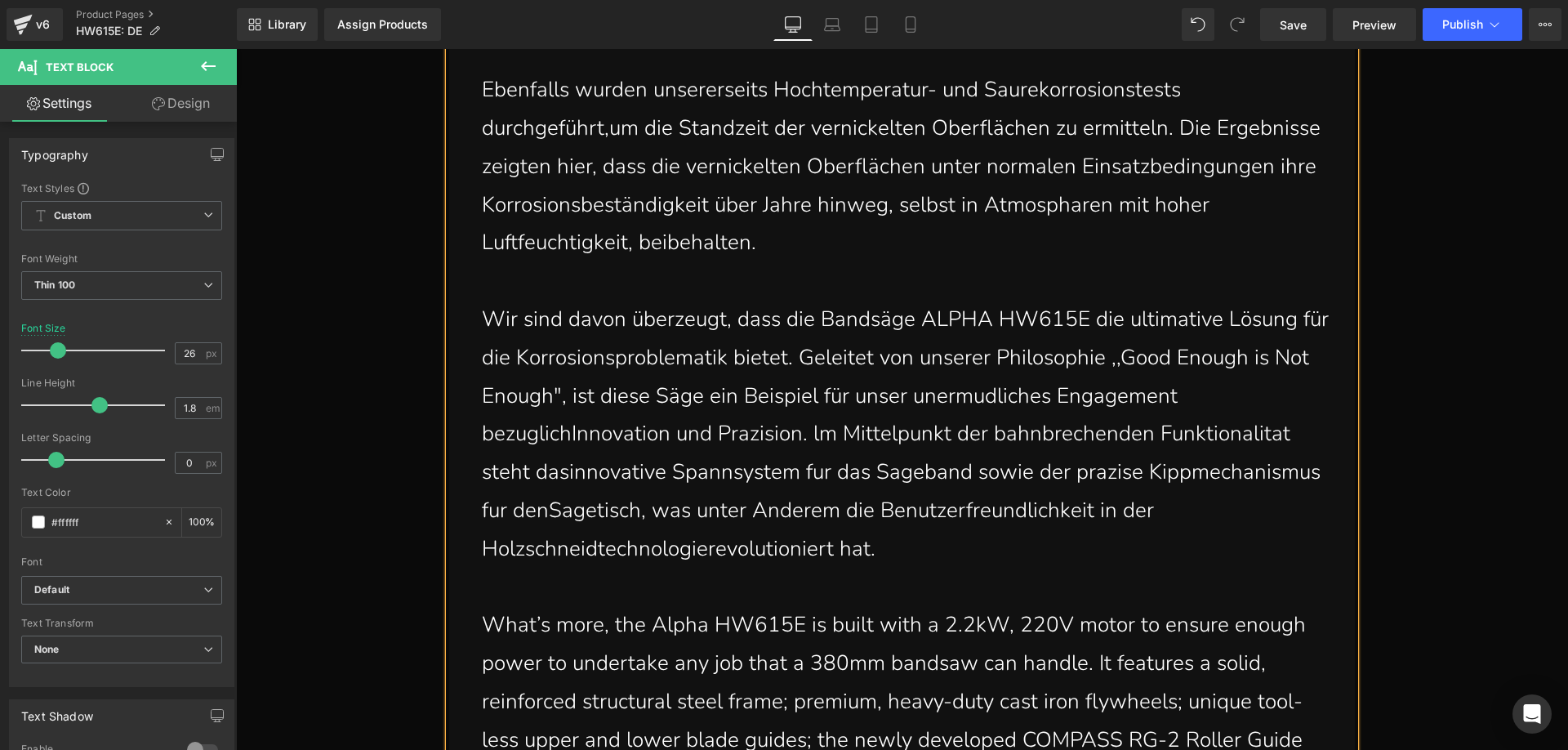
click at [566, 438] on p "Wir sind davon überzeugt, dass die Bandsäge ALPHA HW615E die ultimative Lösung …" at bounding box center [905, 435] width 848 height 267
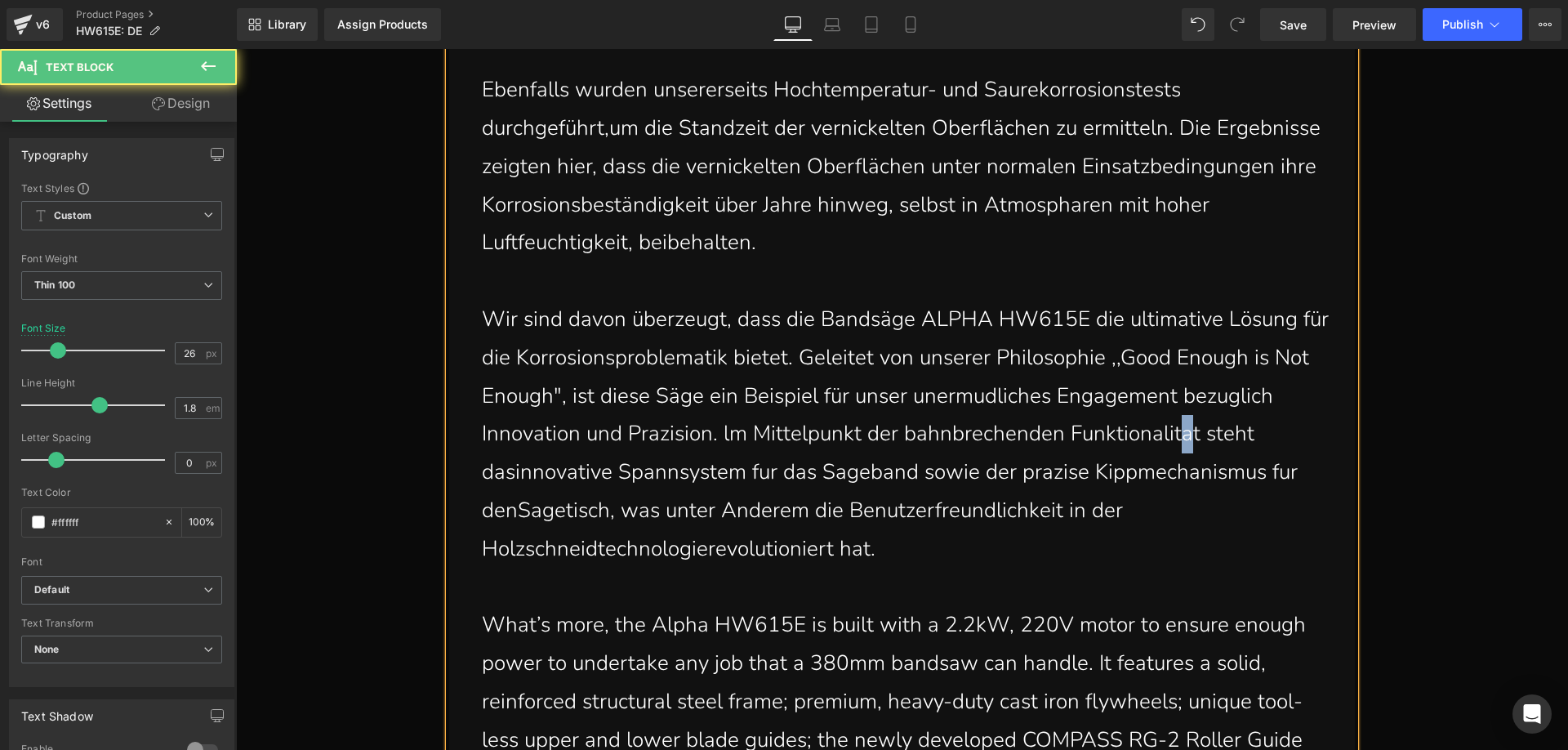
drag, startPoint x: 1195, startPoint y: 443, endPoint x: 1187, endPoint y: 436, distance: 10.6
click at [1187, 436] on p "Wir sind davon überzeugt, dass die Bandsäge ALPHA HW615E die ultimative Lösung …" at bounding box center [905, 435] width 848 height 267
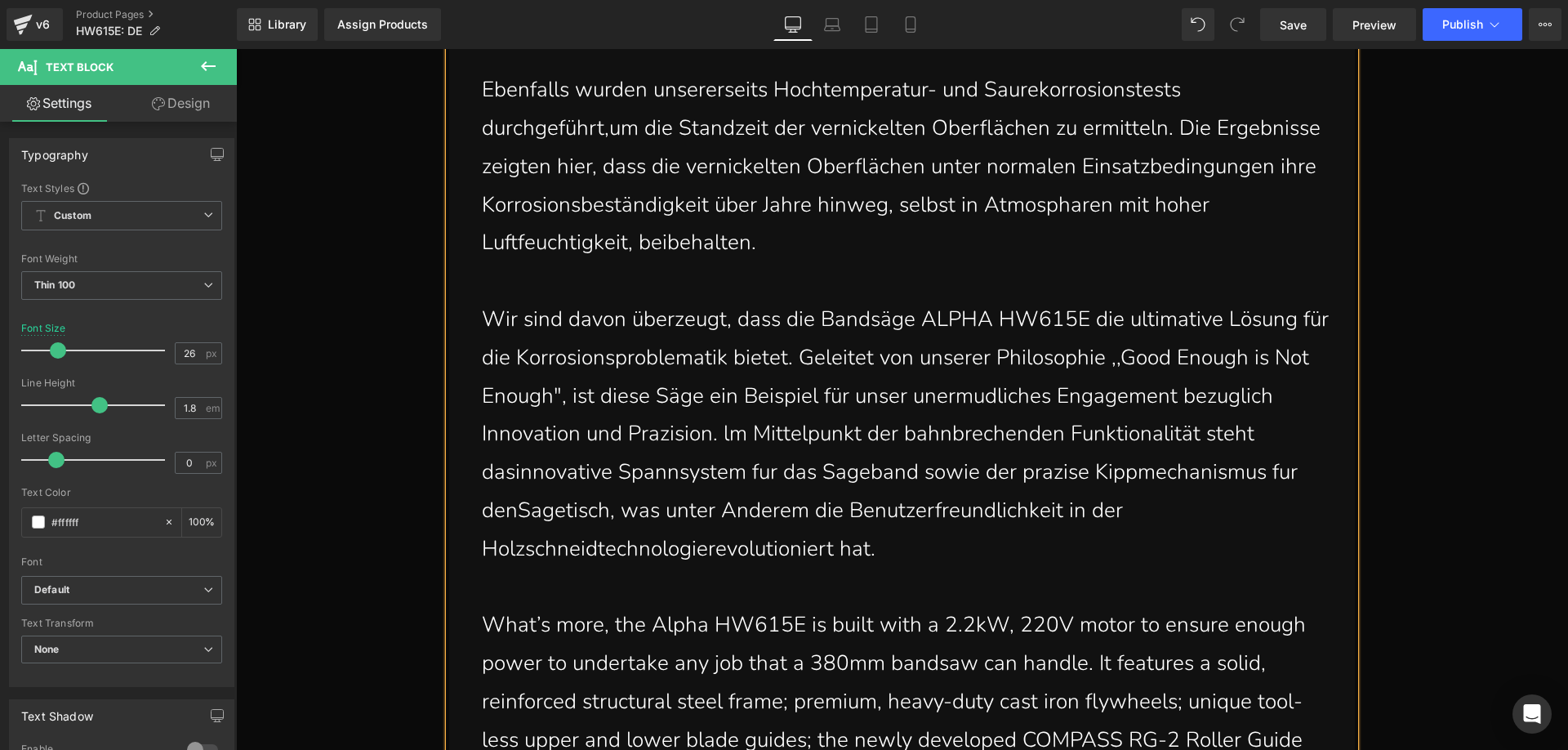
click at [507, 475] on p "Wir sind davon überzeugt, dass die Bandsäge ALPHA HW615E die ultimative Lösung …" at bounding box center [905, 435] width 848 height 267
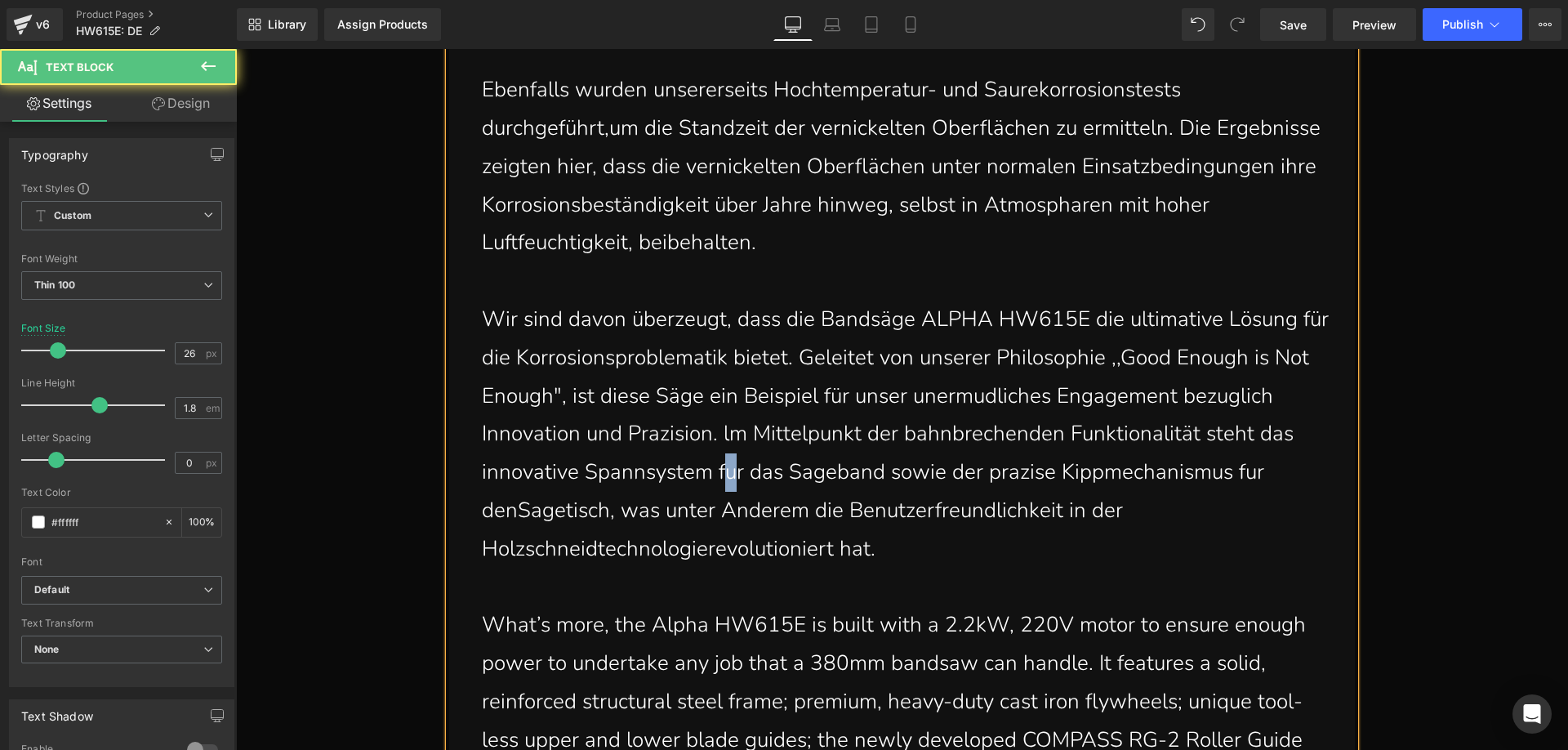
click at [720, 476] on p "Wir sind davon überzeugt, dass die Bandsäge ALPHA HW615E die ultimative Lösung …" at bounding box center [905, 435] width 848 height 267
click at [798, 473] on p "Wir sind davon überzeugt, dass die Bandsäge ALPHA HW615E die ultimative Lösung …" at bounding box center [905, 435] width 848 height 267
drag, startPoint x: 1016, startPoint y: 477, endPoint x: 1008, endPoint y: 472, distance: 9.4
click at [1008, 472] on p "Wir sind davon überzeugt, dass die Bandsäge ALPHA HW615E die ultimative Lösung …" at bounding box center [905, 435] width 848 height 267
click at [1246, 476] on p "Wir sind davon überzeugt, dass die Bandsäge ALPHA HW615E die ultimative Lösung …" at bounding box center [905, 435] width 848 height 267
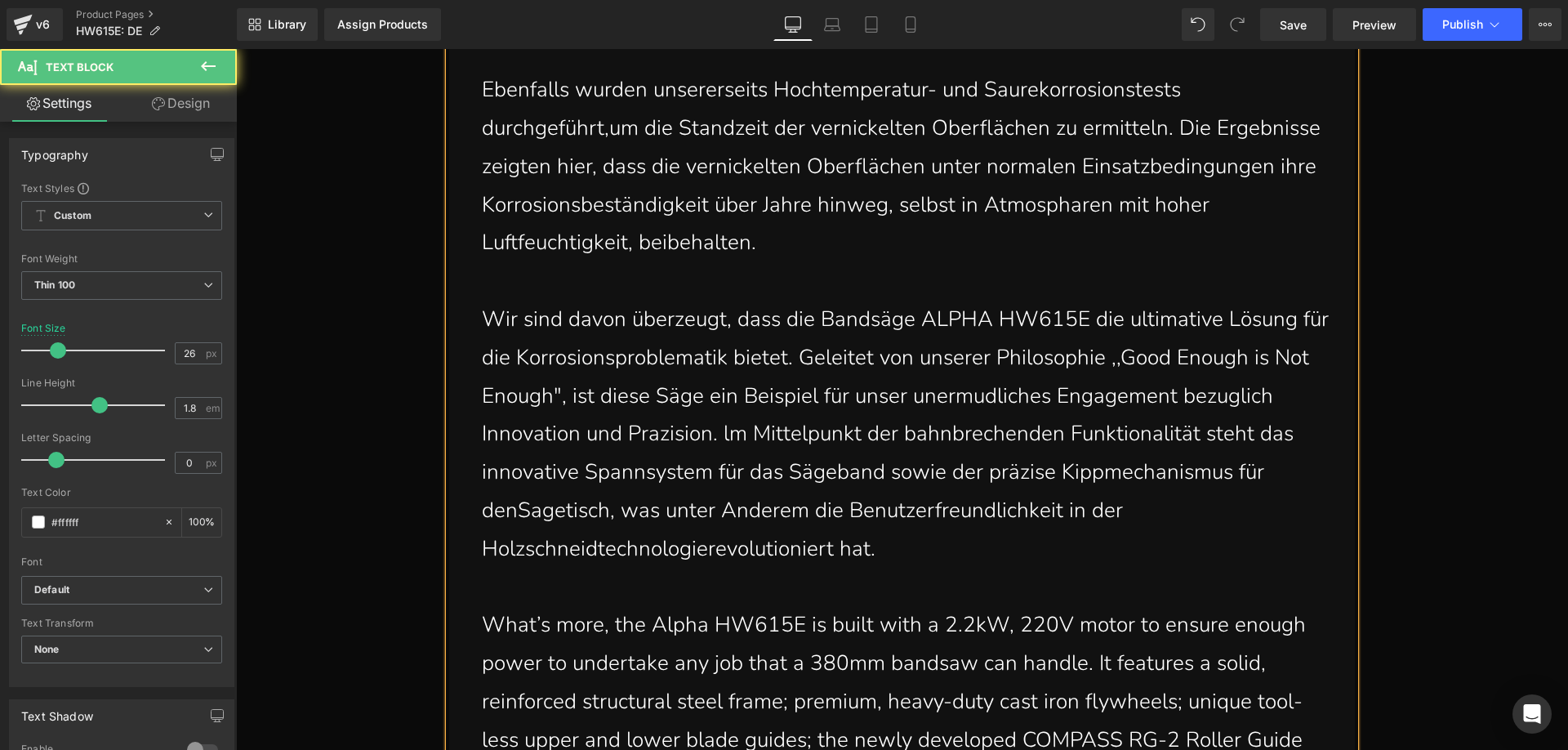
click at [511, 510] on p "Wir sind davon überzeugt, dass die Bandsäge ALPHA HW615E die ultimative Lösung …" at bounding box center [905, 435] width 848 height 267
click at [488, 510] on p "Wir sind davon überzeugt, dass die Bandsäge ALPHA HW615E die ultimative Lösung …" at bounding box center [905, 435] width 848 height 267
click at [702, 554] on p "Wir sind davon überzeugt, dass die Bandsäge ALPHA HW615E die ultimative Lösung …" at bounding box center [905, 435] width 848 height 267
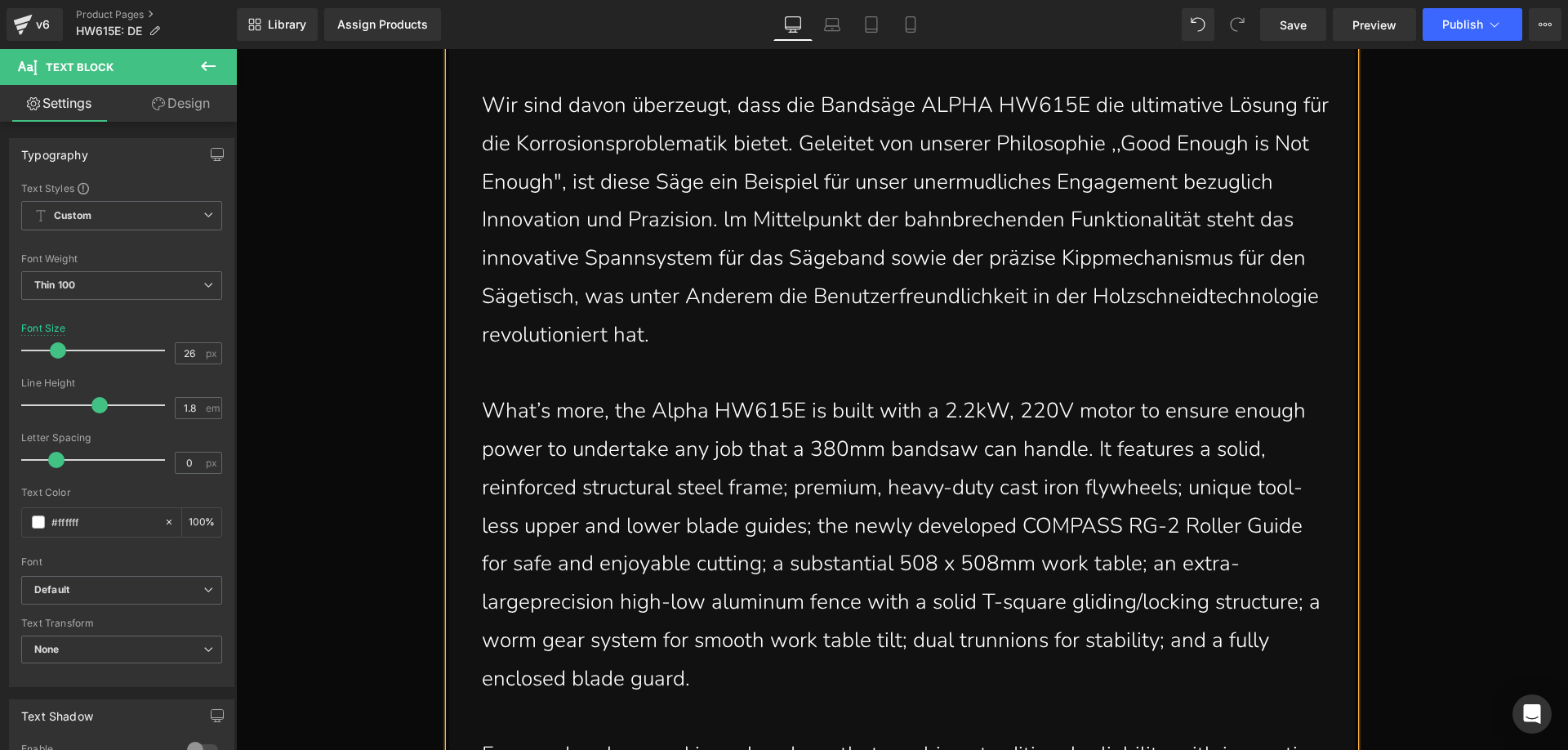
scroll to position [3590, 0]
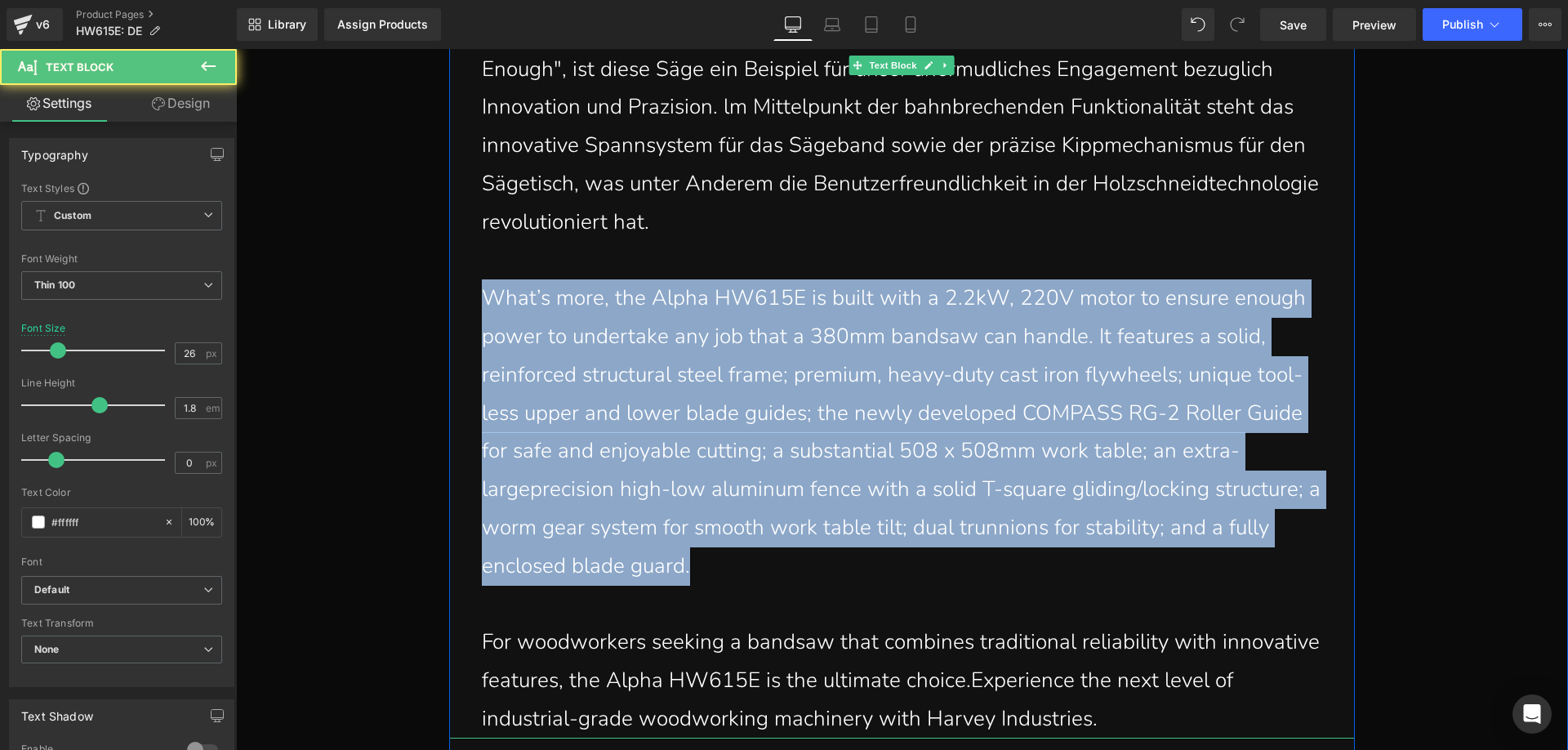
drag, startPoint x: 699, startPoint y: 564, endPoint x: 481, endPoint y: 313, distance: 332.5
click at [481, 313] on p "What’s more, the Alpha HW615E is built with a 2.2kW, 220V motor to ensure enoug…" at bounding box center [905, 432] width 848 height 305
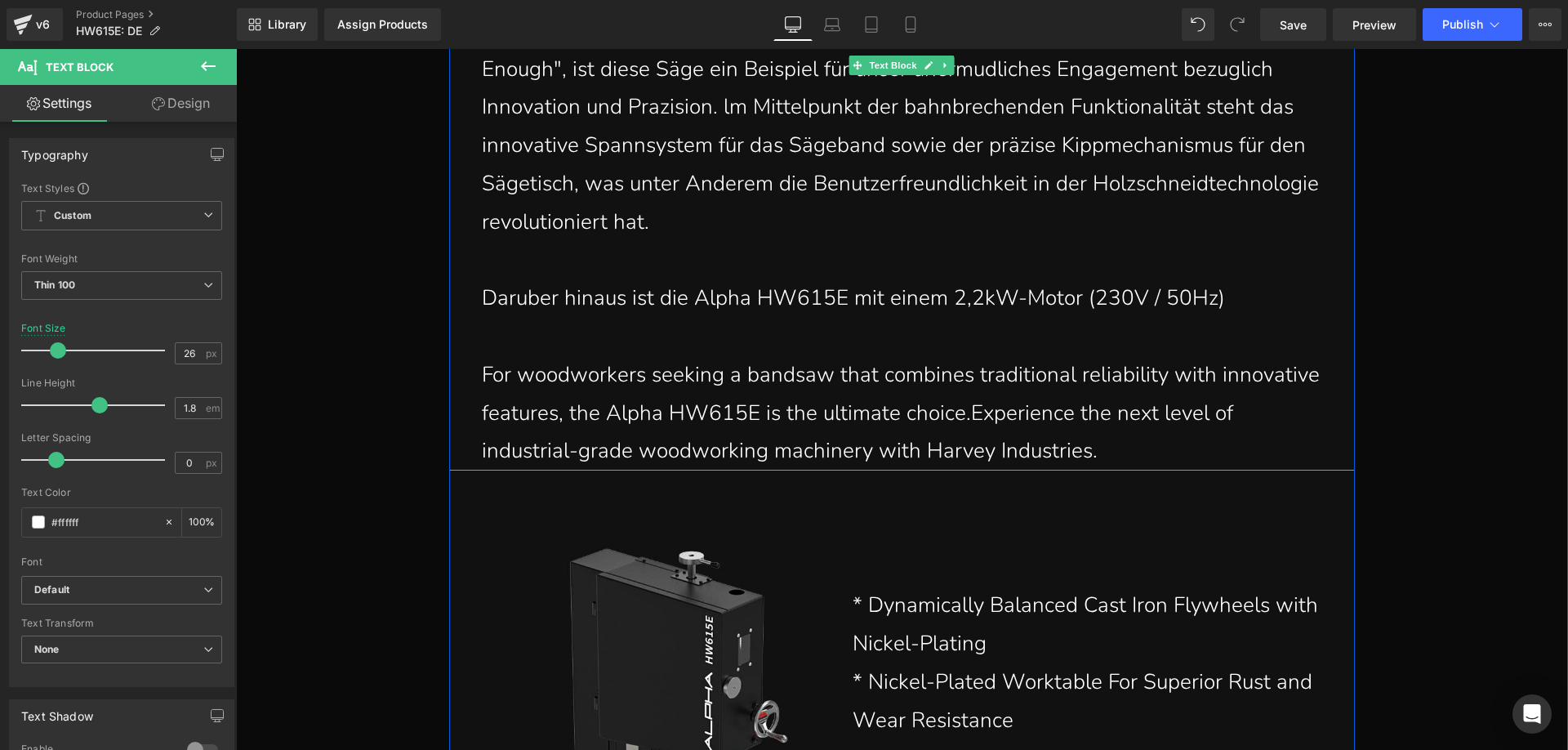
click at [1246, 300] on p "Daruber hinaus ist die Alpha HW615E mit einem 2,2kW-Motor (230V / 50Hz)" at bounding box center [905, 298] width 848 height 38
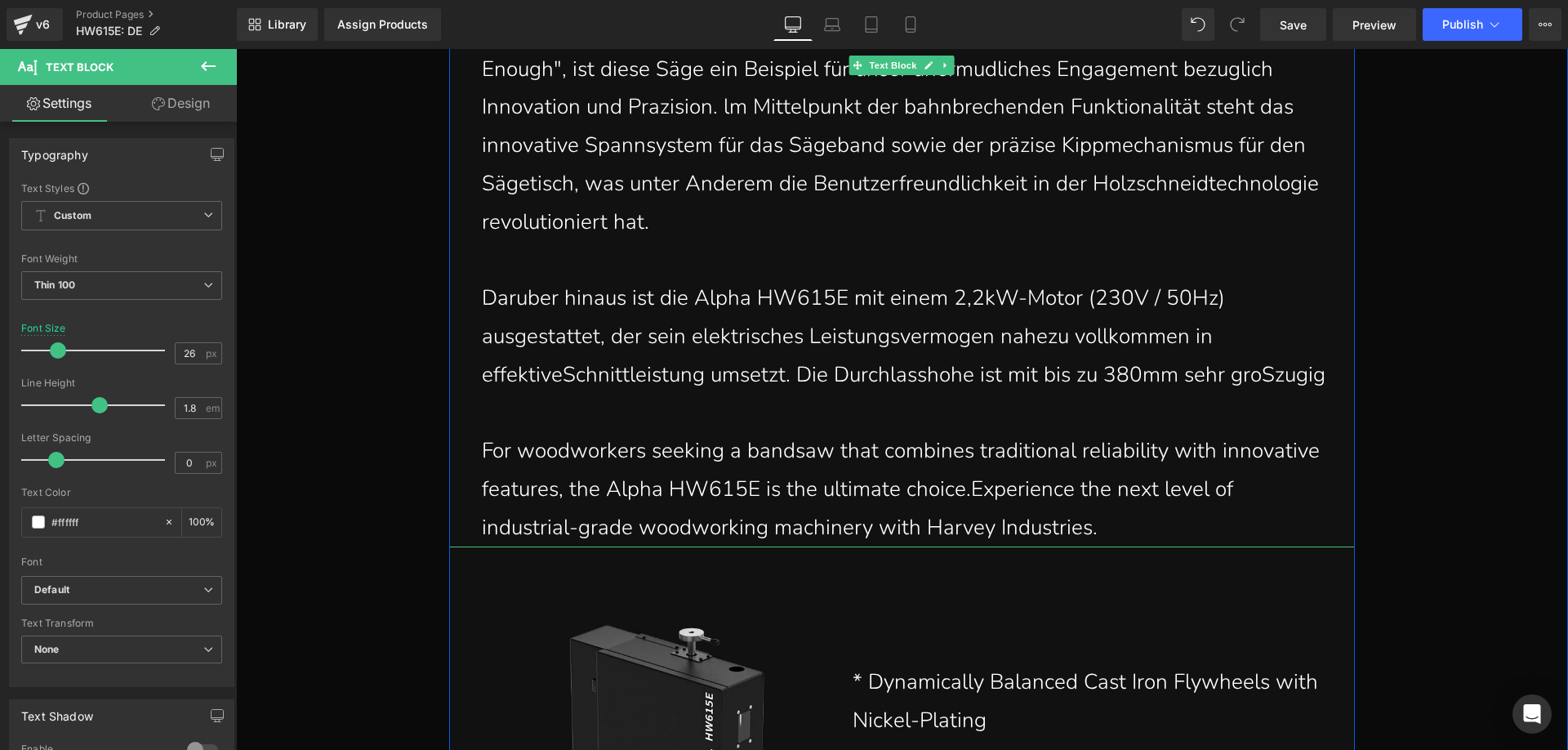
click at [654, 394] on p "Daruber hinaus ist die Alpha HW615E mit einem 2,2kW-Motor (230V / 50Hz) ausgest…" at bounding box center [905, 336] width 848 height 115
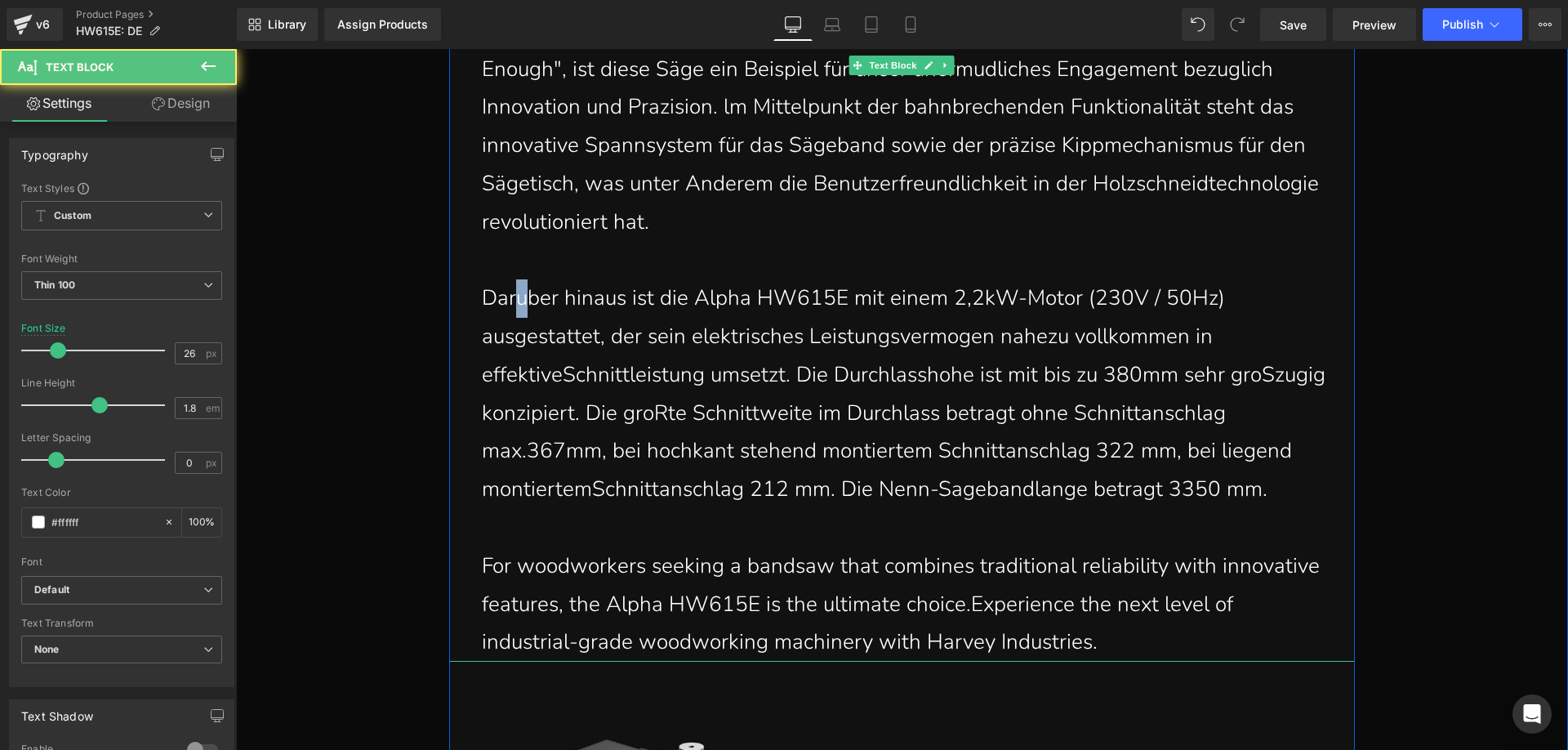
click at [516, 300] on p "Daruber hinaus ist die Alpha HW615E mit einem 2,2kW-Motor (230V / 50Hz) ausgest…" at bounding box center [905, 394] width 848 height 230
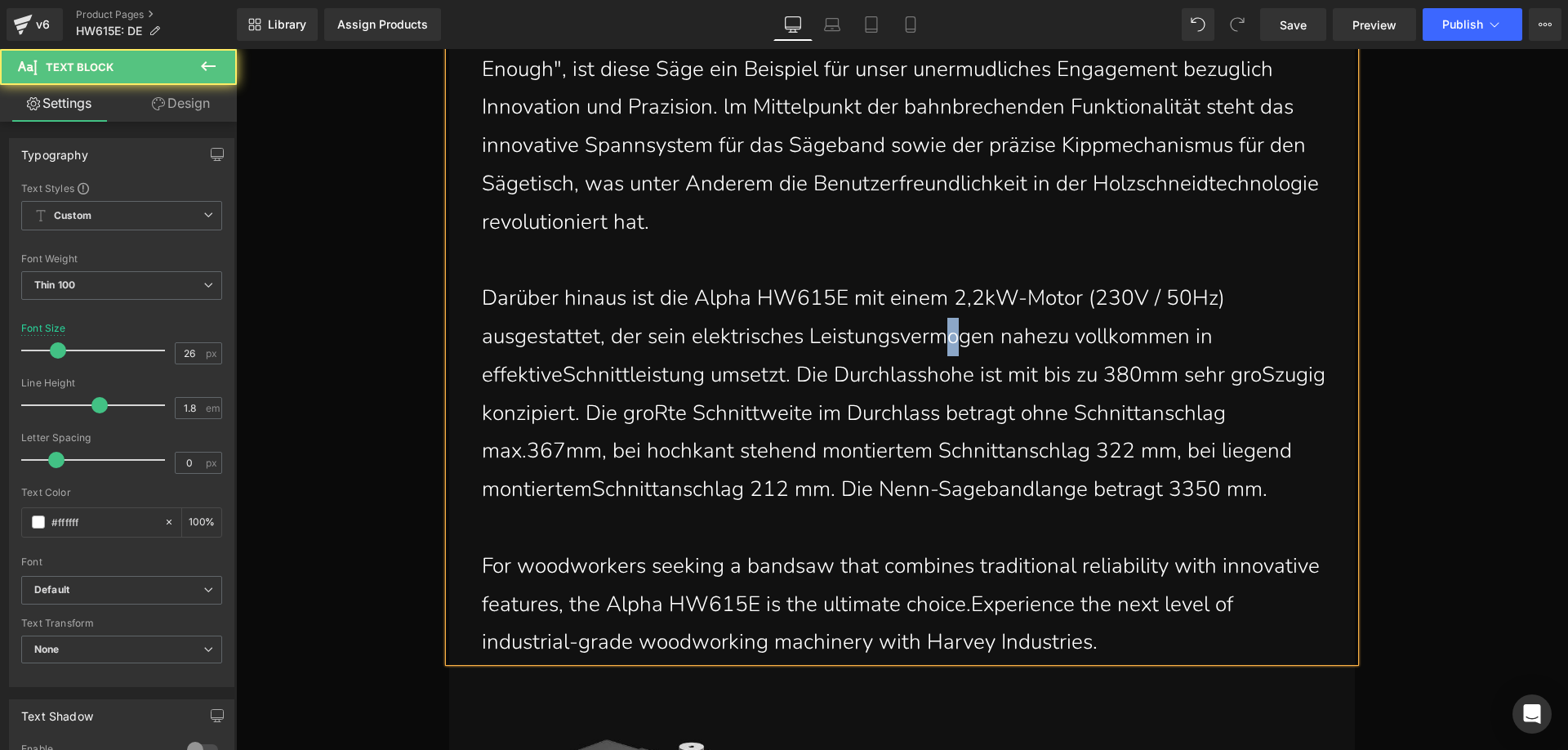
drag, startPoint x: 949, startPoint y: 348, endPoint x: 939, endPoint y: 342, distance: 11.7
click at [939, 342] on p "Darüber hinaus ist die Alpha HW615E mit einem 2,2kW-Motor (230V / 50Hz) ausgest…" at bounding box center [905, 394] width 848 height 230
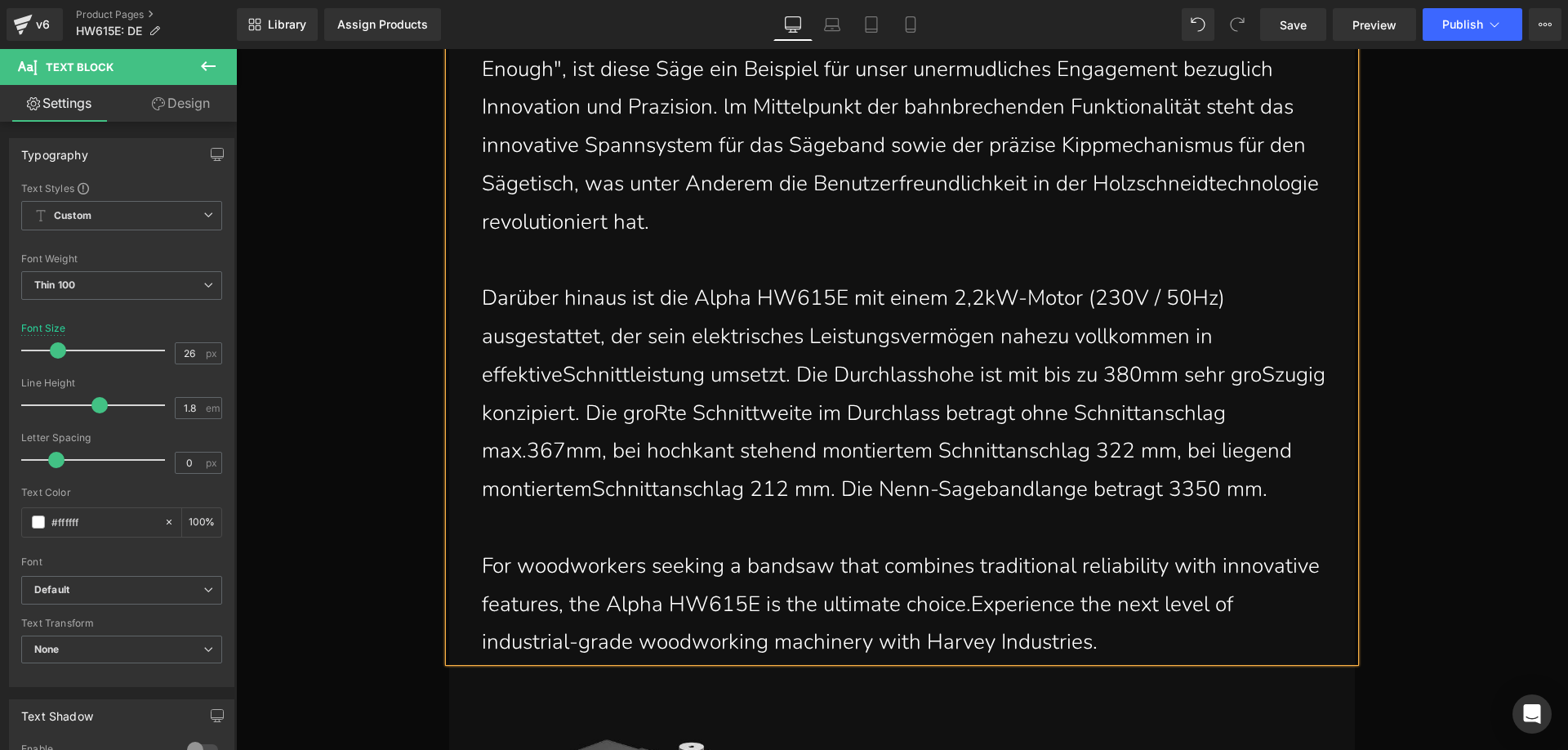
click at [556, 381] on p "Darüber hinaus ist die Alpha HW615E mit einem 2,2kW-Motor (230V / 50Hz) ausgest…" at bounding box center [905, 394] width 848 height 230
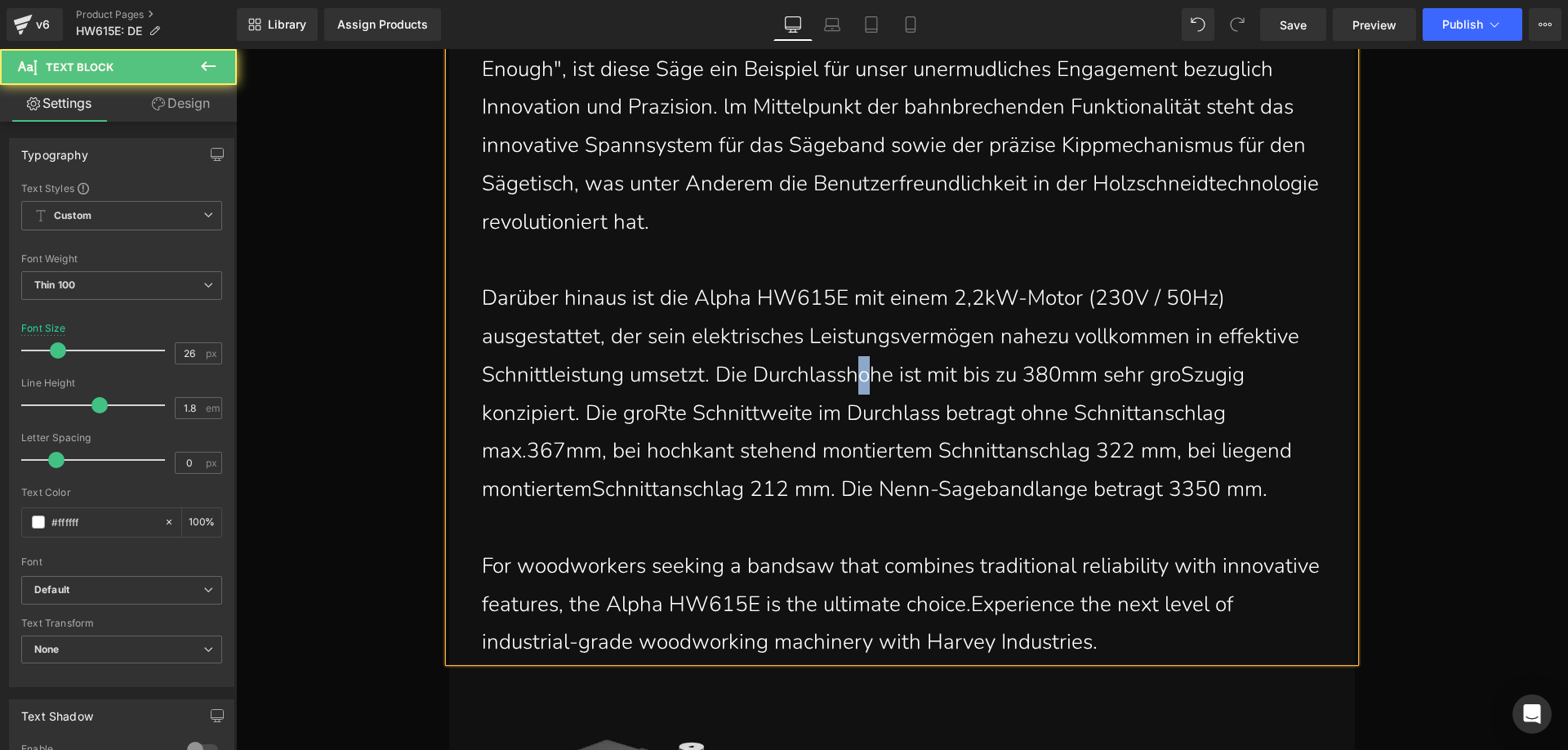
click at [857, 381] on p "Darüber hinaus ist die Alpha HW615E mit einem 2,2kW-Motor (230V / 50Hz) ausgest…" at bounding box center [905, 394] width 848 height 230
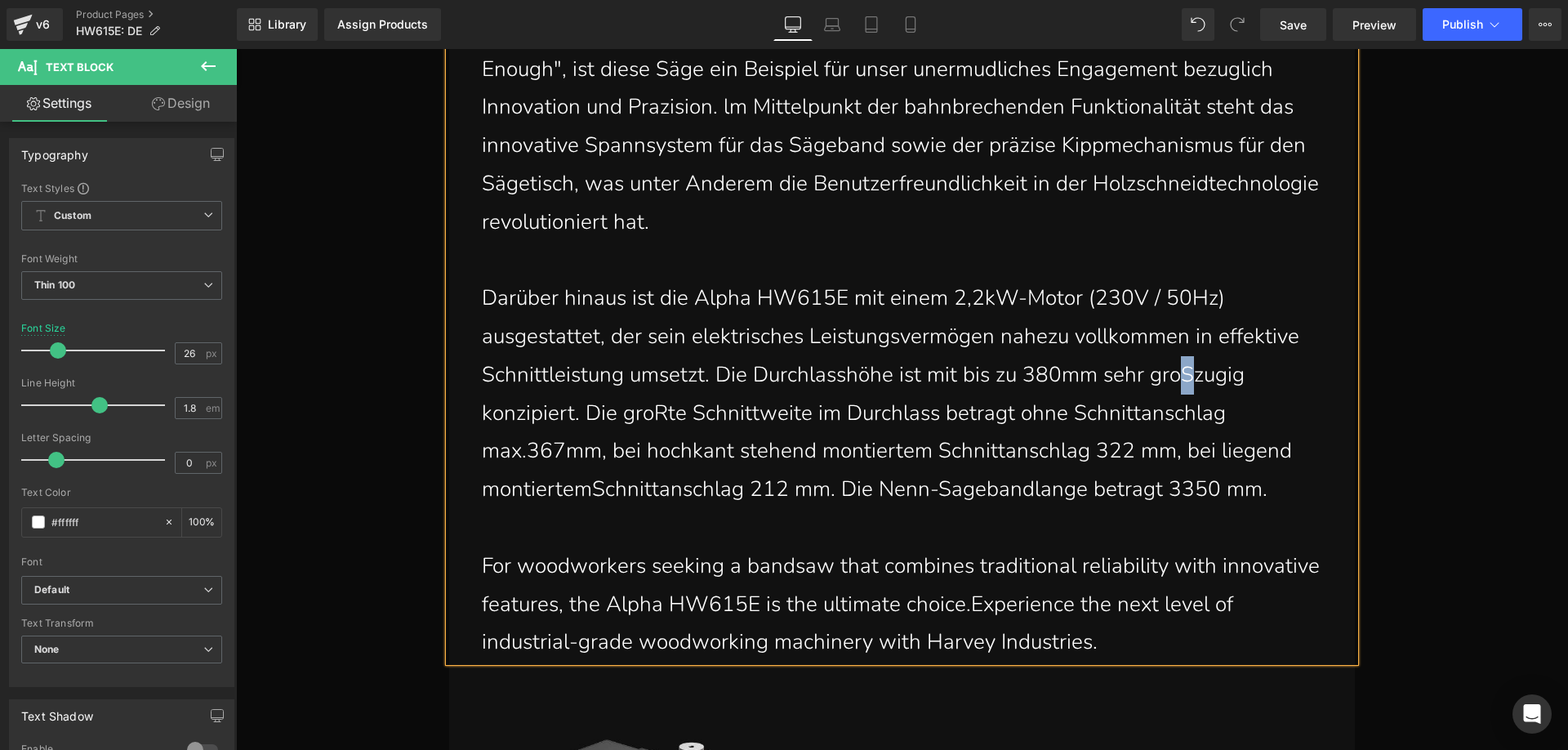
drag, startPoint x: 1174, startPoint y: 380, endPoint x: 1190, endPoint y: 379, distance: 16.0
click at [1190, 379] on p "Darüber hinaus ist die Alpha HW615E mit einem 2,2kW-Motor (230V / 50Hz) ausgest…" at bounding box center [905, 394] width 848 height 230
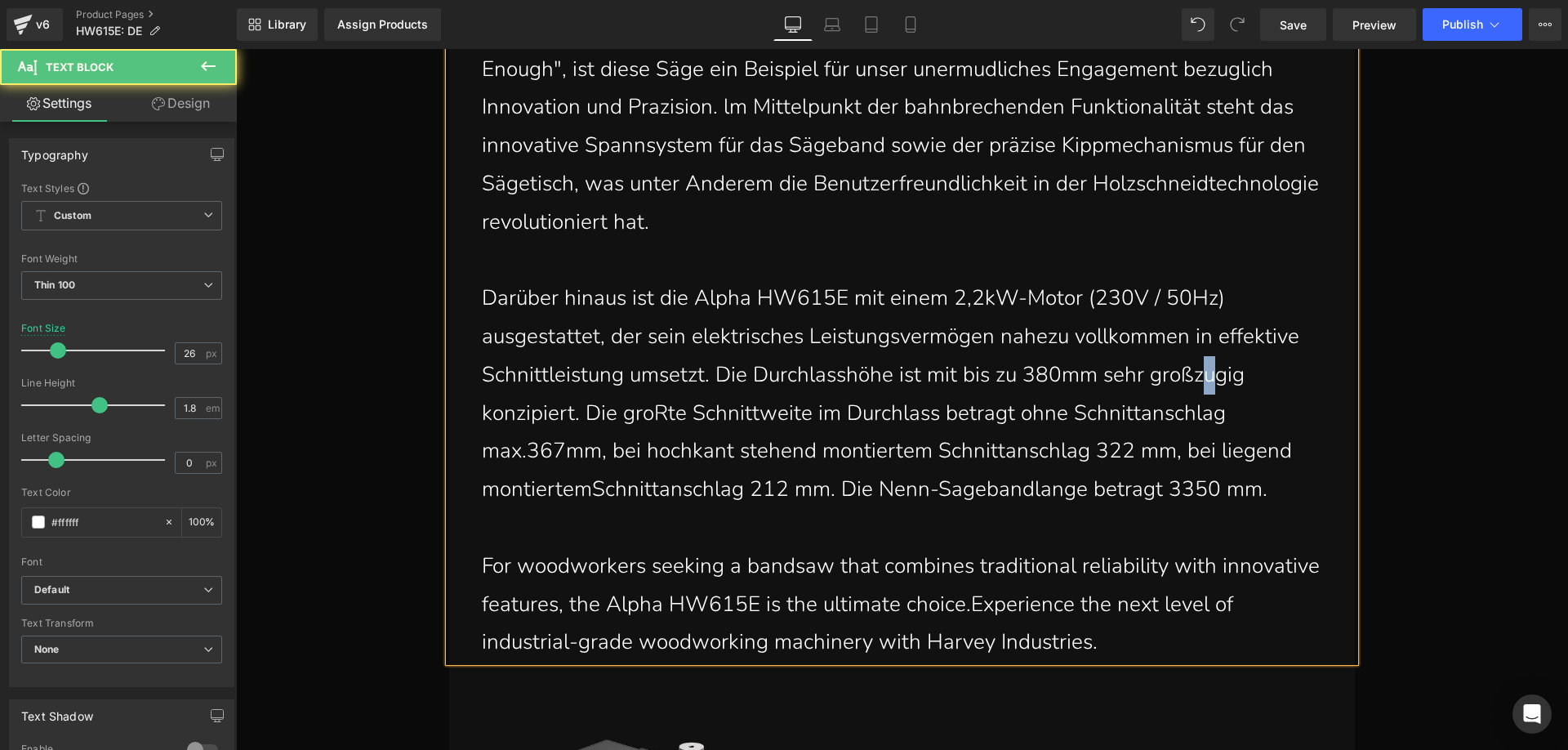
click at [1202, 384] on p "Darüber hinaus ist die Alpha HW615E mit einem 2,2kW-Motor (230V / 50Hz) ausgest…" at bounding box center [905, 394] width 848 height 230
drag, startPoint x: 666, startPoint y: 417, endPoint x: 657, endPoint y: 414, distance: 9.5
click at [657, 414] on p "Darüber hinaus ist die Alpha HW615E mit einem 2,2kW-Motor (230V / 50Hz) ausgest…" at bounding box center [905, 394] width 848 height 230
drag, startPoint x: 990, startPoint y: 421, endPoint x: 979, endPoint y: 415, distance: 12.5
click at [979, 415] on p "Darüber hinaus ist die Alpha HW615E mit einem 2,2kW-Motor (230V / 50Hz) ausgest…" at bounding box center [905, 394] width 848 height 230
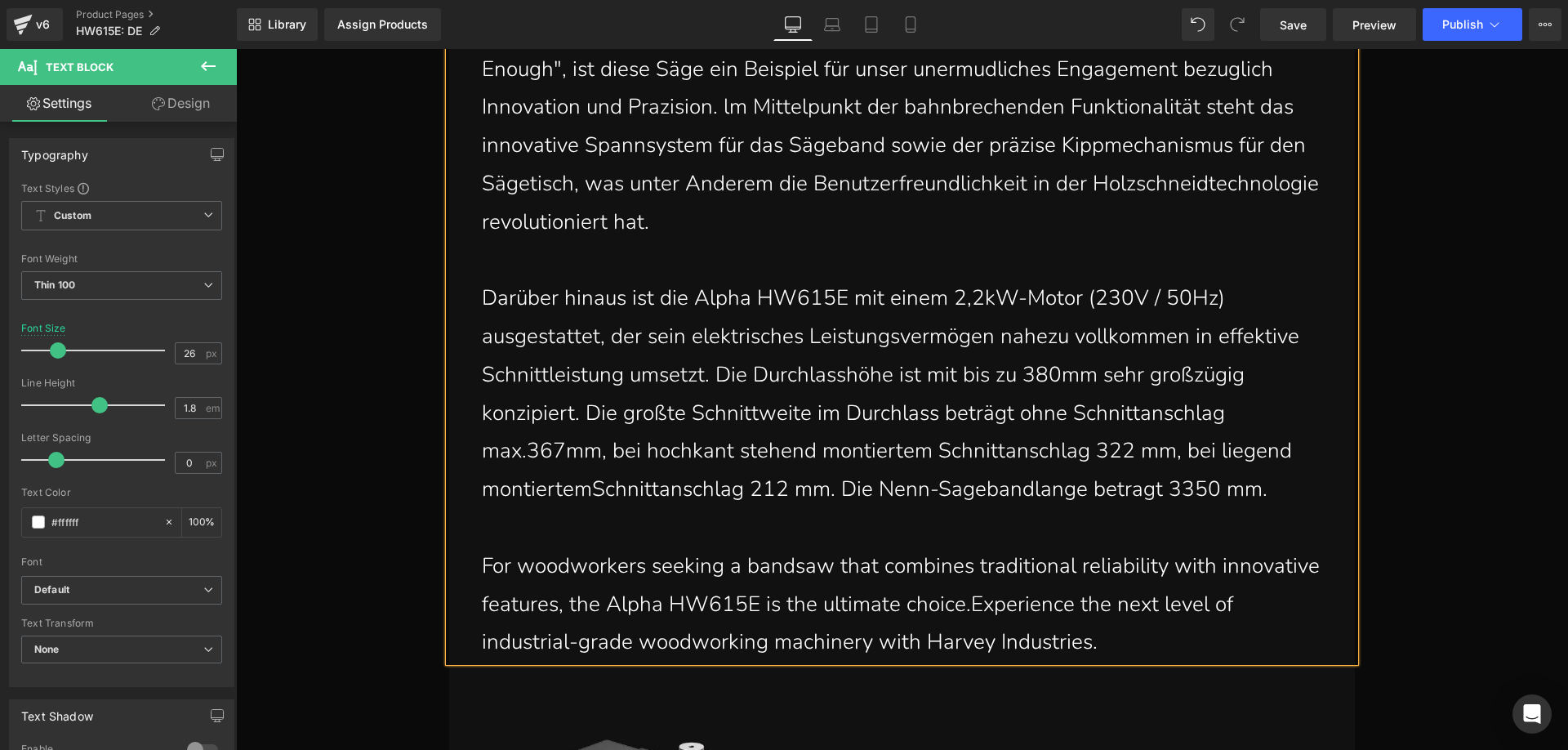
click at [589, 496] on p "Darüber hinaus ist die Alpha HW615E mit einem 2,2kW-Motor (230V / 50Hz) ausgest…" at bounding box center [905, 394] width 848 height 230
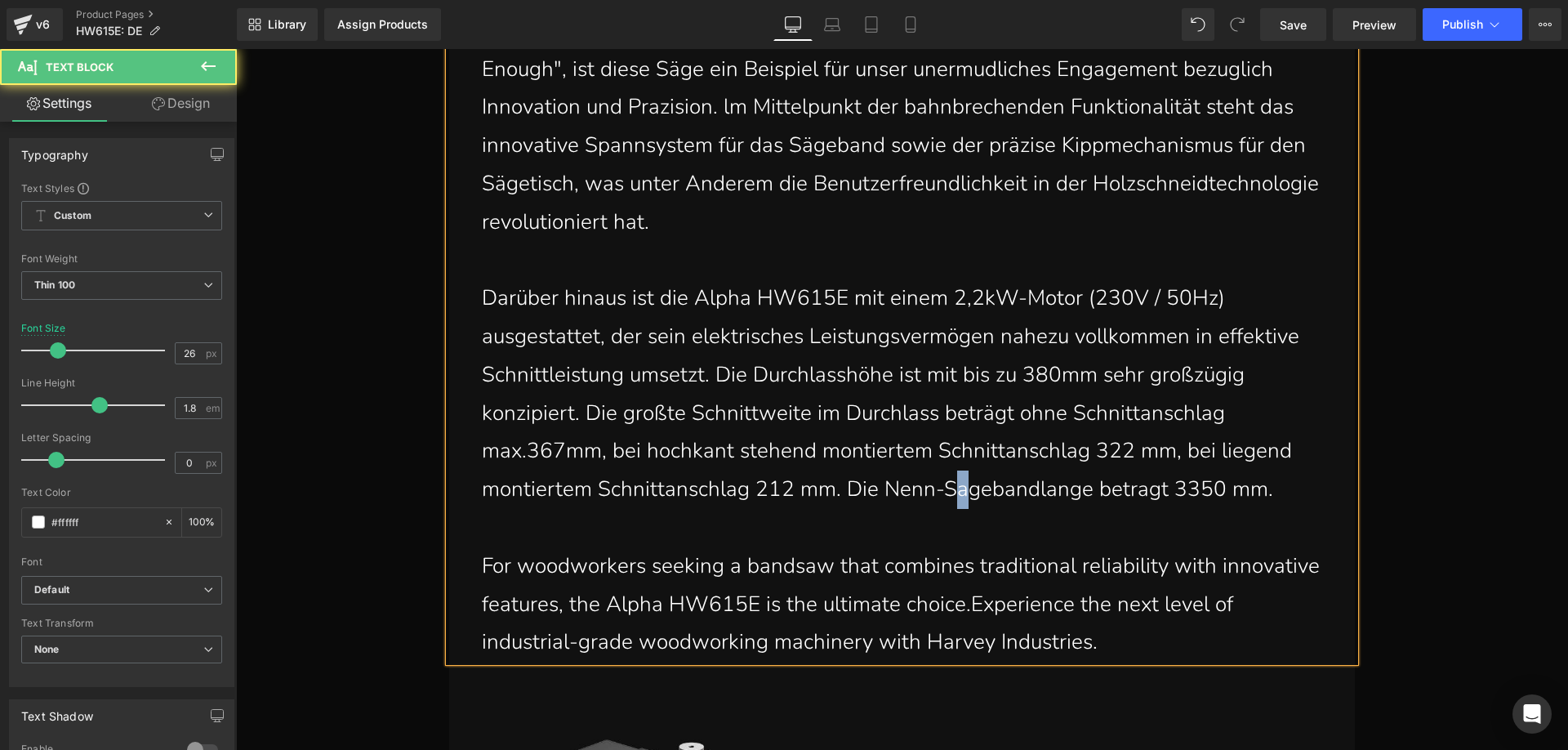
click at [953, 493] on p "Darüber hinaus ist die Alpha HW615E mit einem 2,2kW-Motor (230V / 50Hz) ausgest…" at bounding box center [905, 394] width 848 height 230
drag, startPoint x: 1050, startPoint y: 496, endPoint x: 1041, endPoint y: 491, distance: 10.3
click at [1041, 491] on p "Darüber hinaus ist die Alpha HW615E mit einem 2,2kW-Motor (230V / 50Hz) ausgest…" at bounding box center [905, 394] width 848 height 230
click at [1134, 491] on p "Darüber hinaus ist die Alpha HW615E mit einem 2,2kW-Motor (230V / 50Hz) ausgest…" at bounding box center [905, 394] width 848 height 230
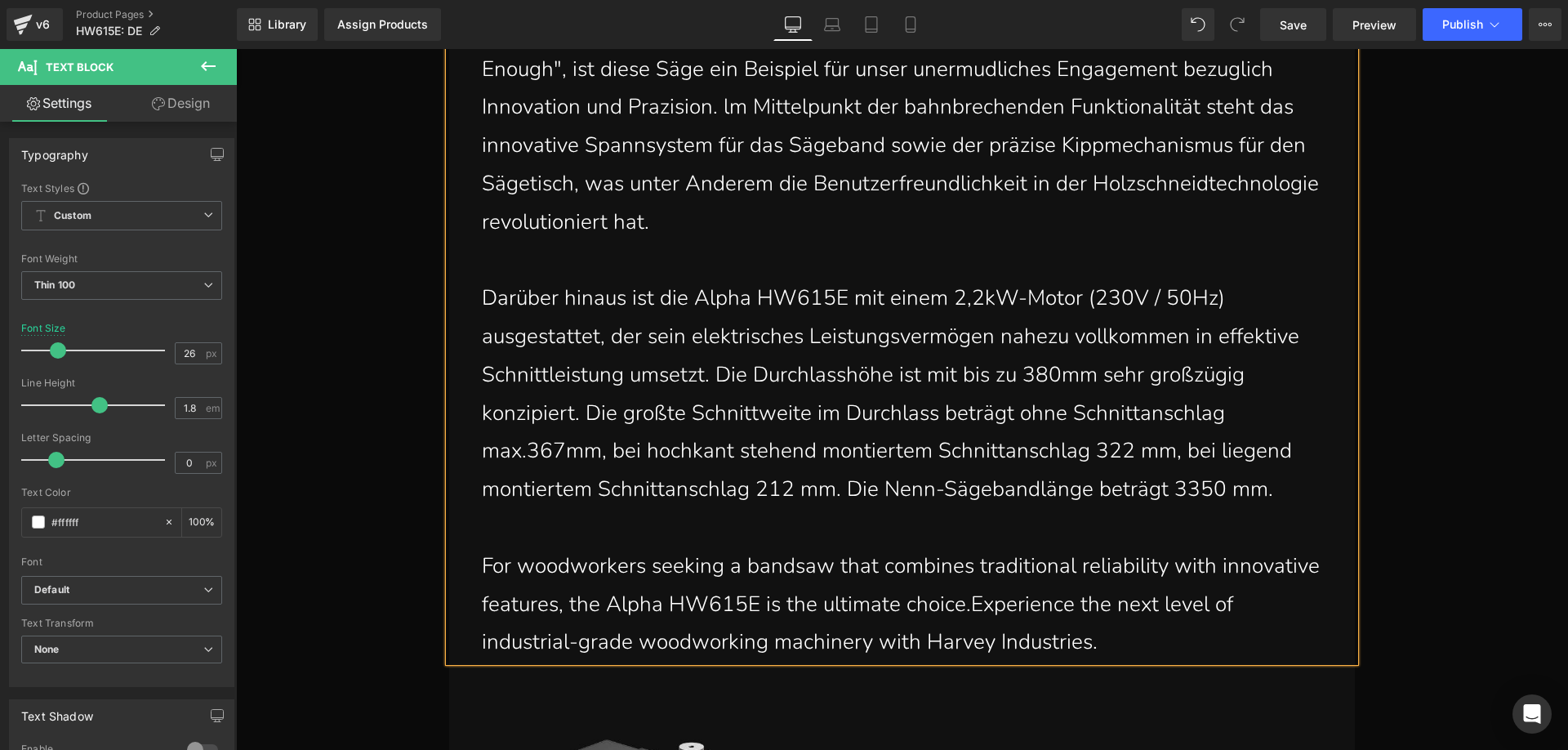
click at [1272, 494] on p "Darüber hinaus ist die Alpha HW615E mit einem 2,2kW-Motor (230V / 50Hz) ausgest…" at bounding box center [905, 394] width 848 height 230
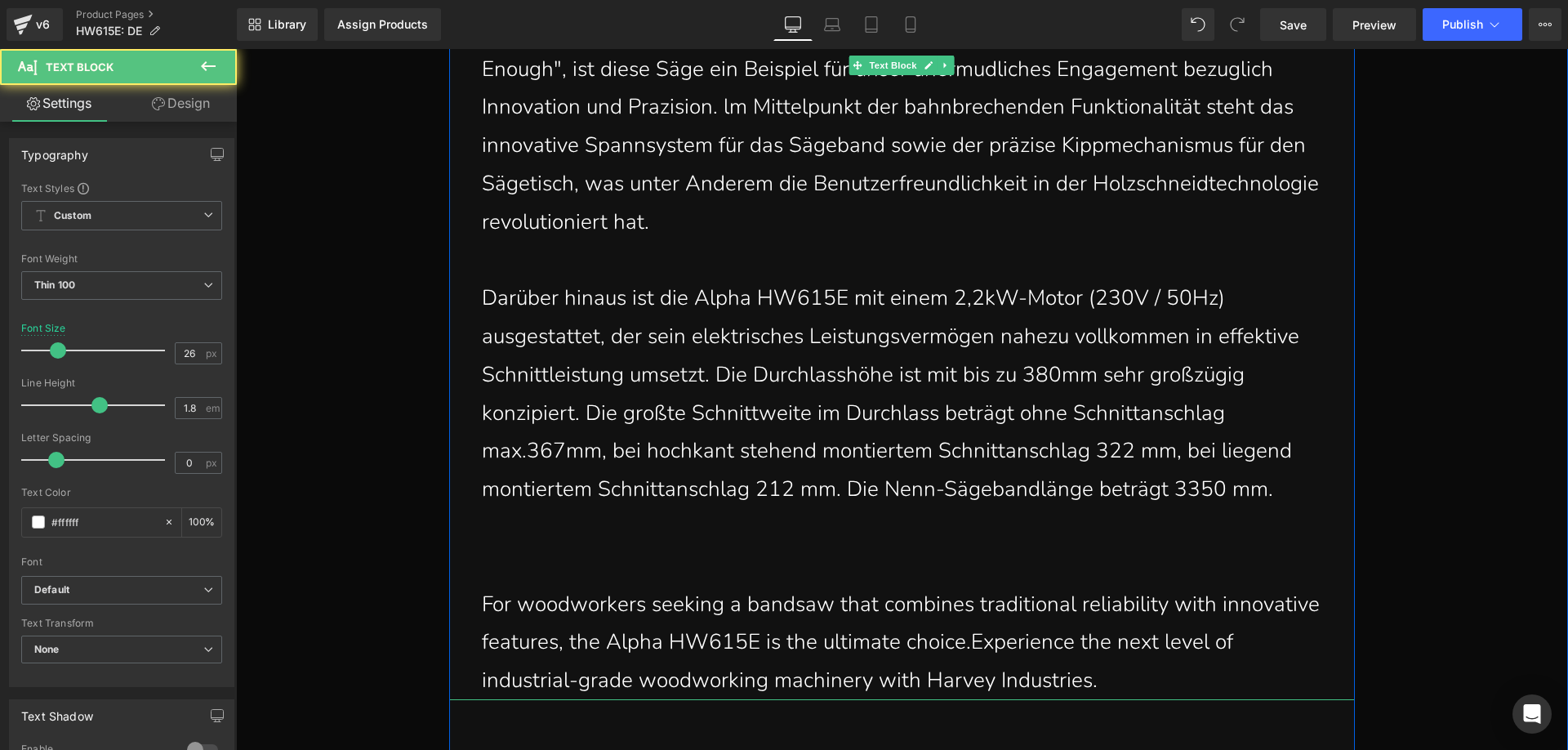
click at [532, 523] on p at bounding box center [905, 528] width 848 height 38
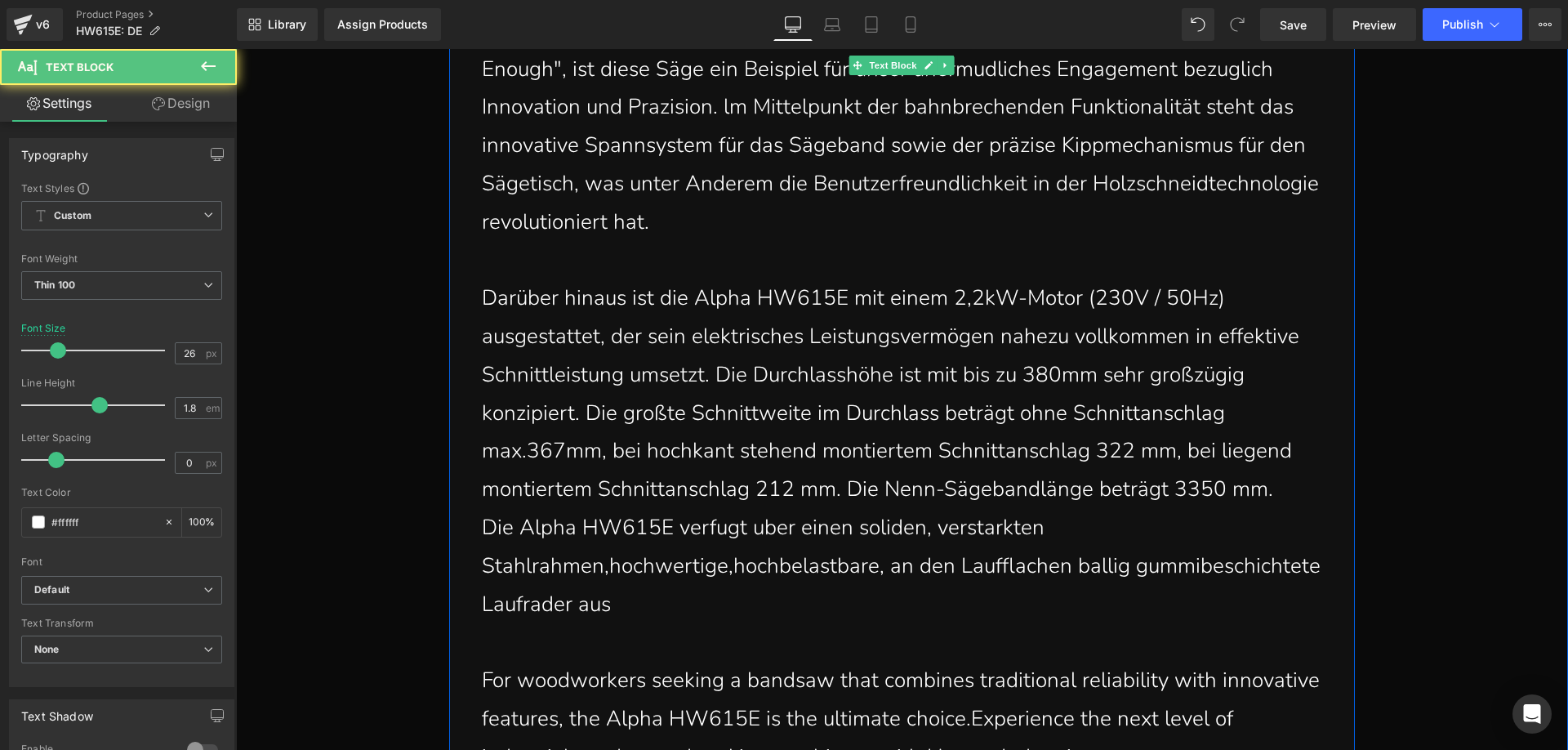
click at [680, 608] on p "Die Alpha HW615E verfugt uber einen soliden, verstarkten Stahlrahmen,hochwertig…" at bounding box center [905, 566] width 848 height 115
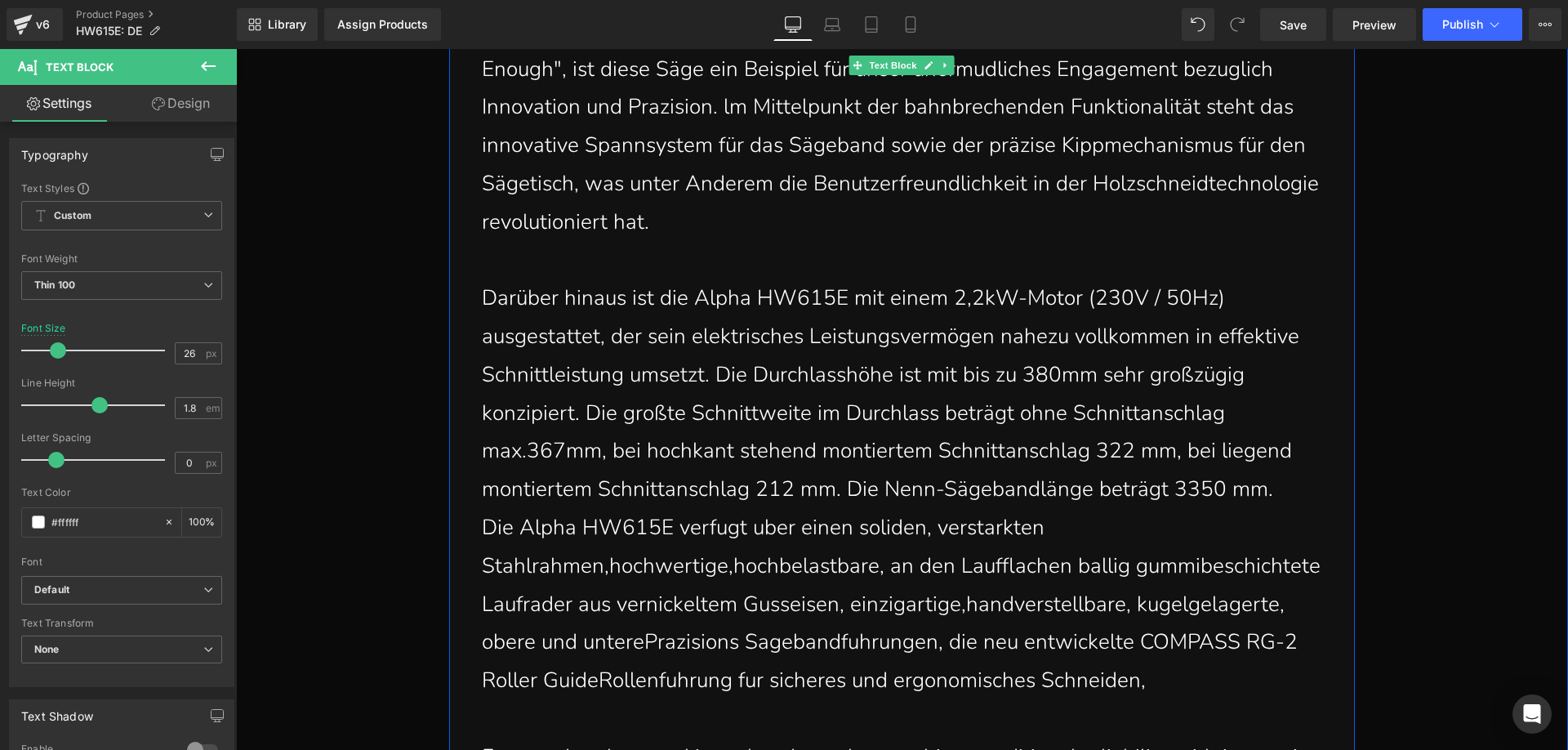
click at [1201, 679] on p "Die Alpha HW615E verfugt uber einen soliden, verstarkten Stahlrahmen,hochwertig…" at bounding box center [905, 605] width 848 height 192
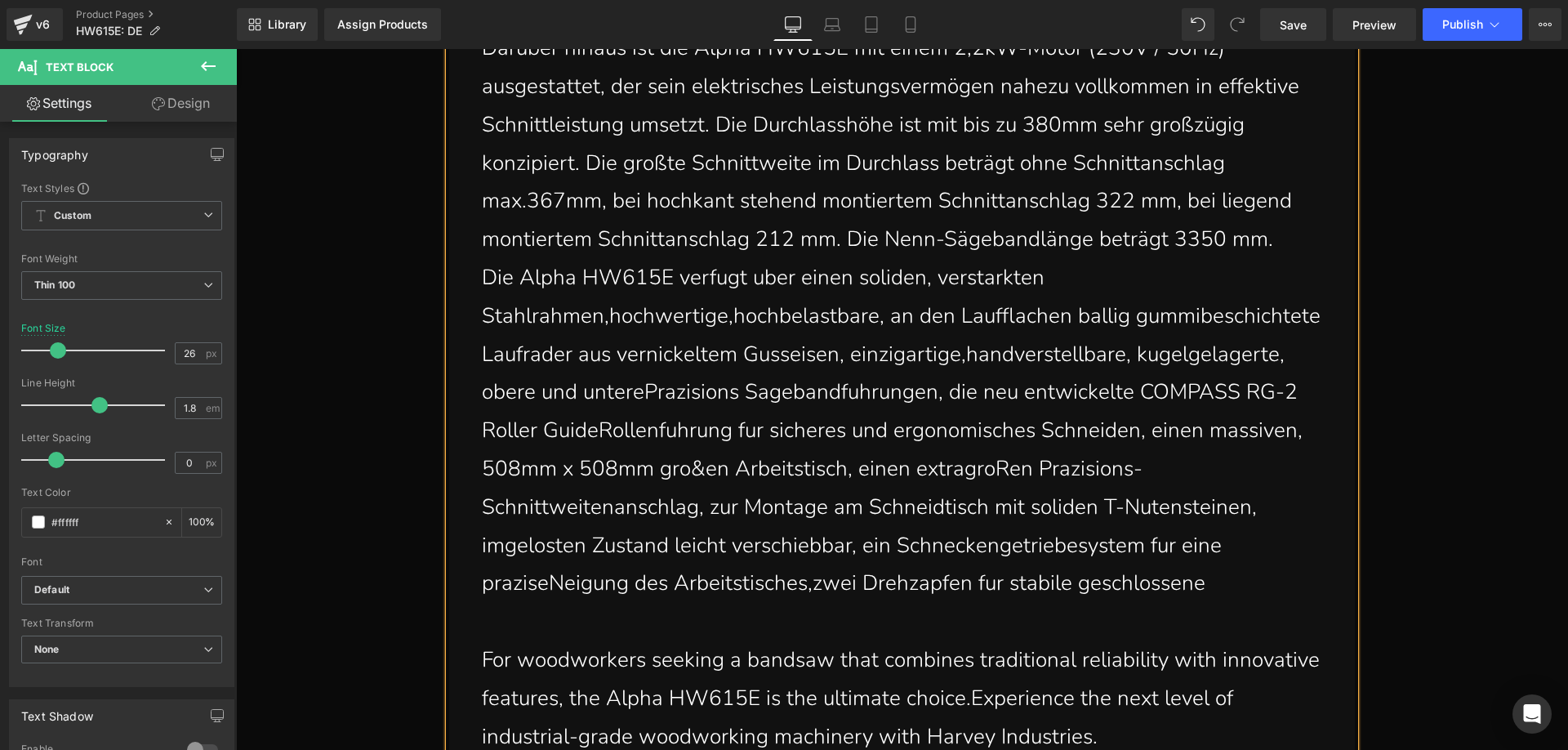
scroll to position [3916, 0]
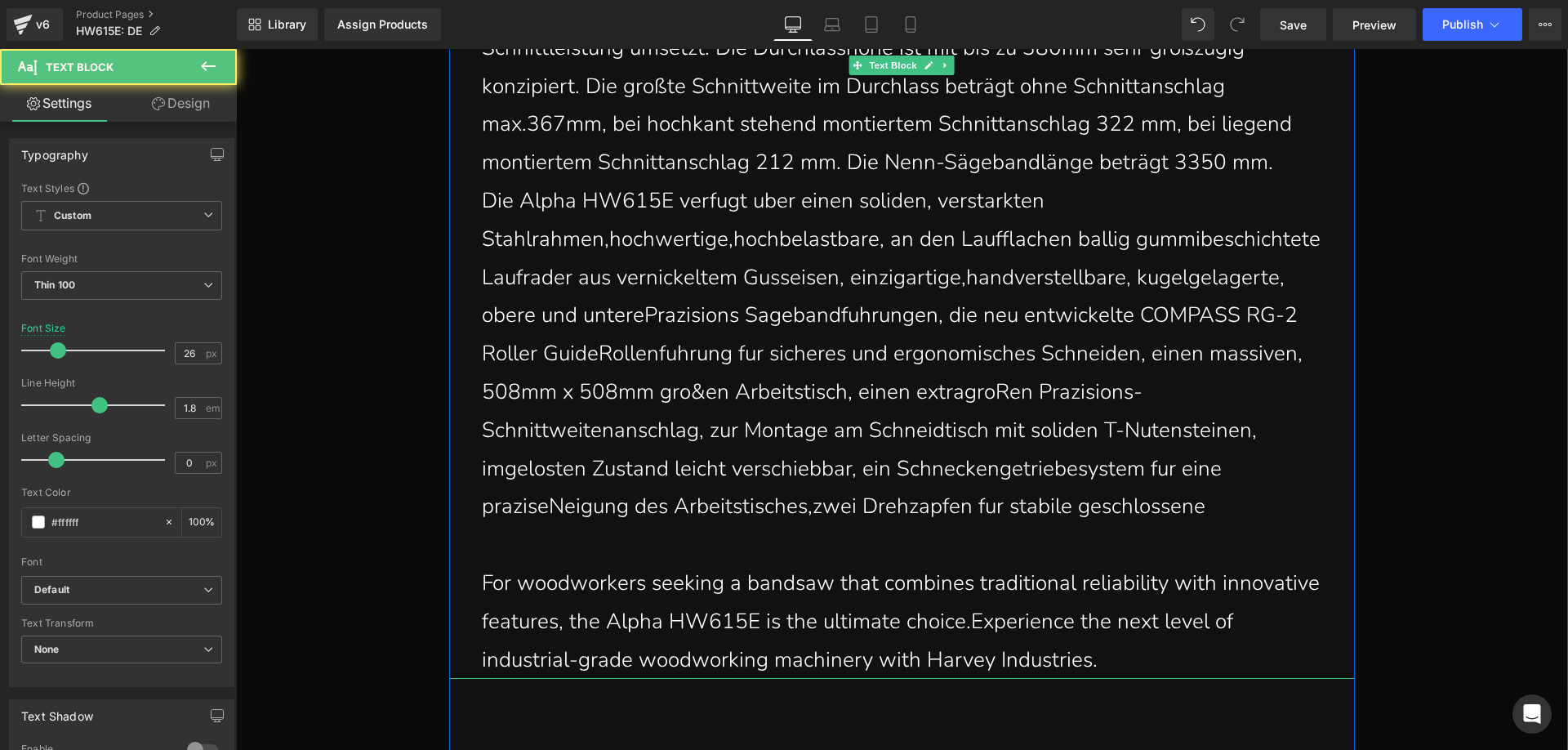
click at [1239, 506] on p "Die Alpha HW615E verfugt uber einen soliden, verstarkten Stahlrahmen,hochwertig…" at bounding box center [905, 354] width 848 height 344
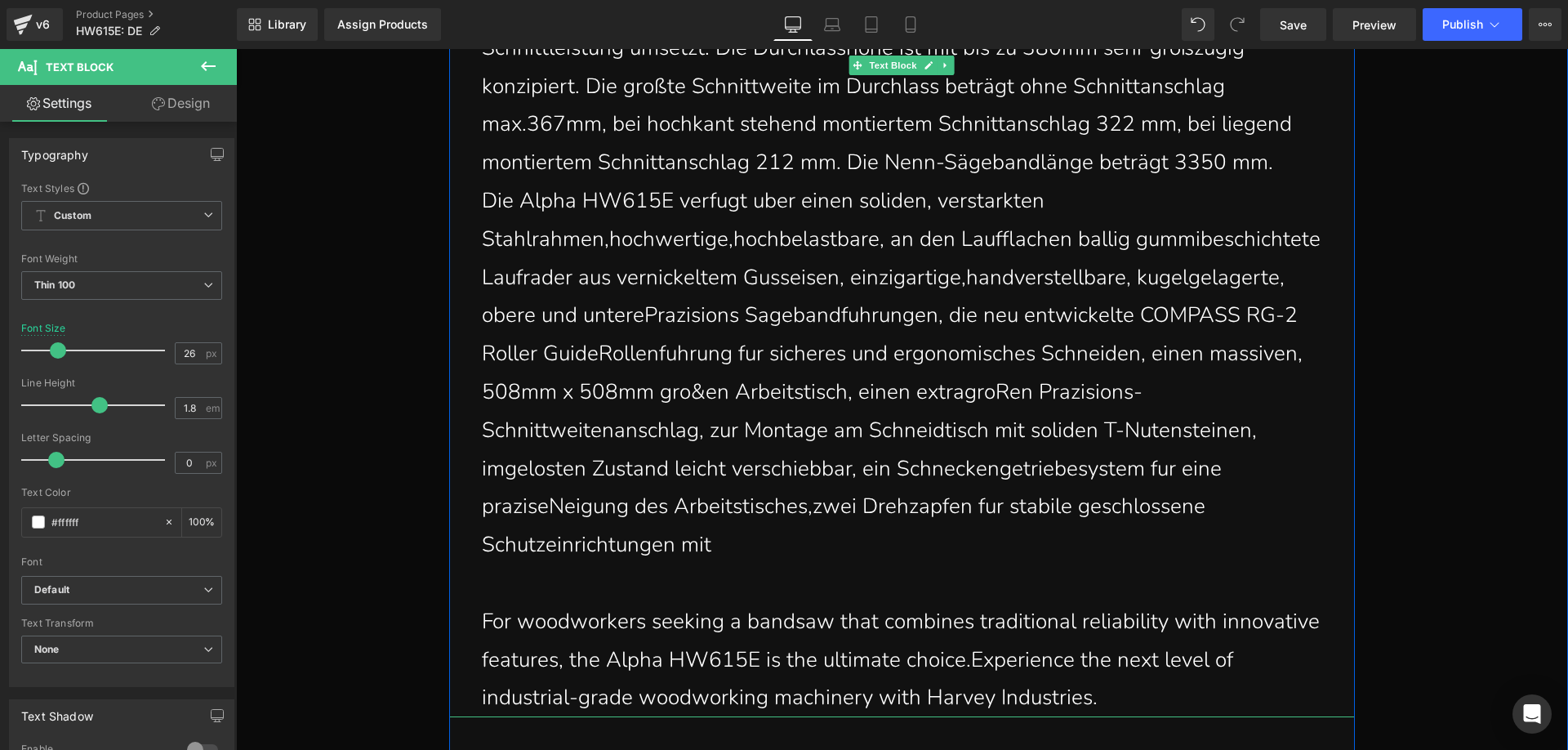
click at [798, 541] on p "Die Alpha HW615E verfugt uber einen soliden, verstarkten Stahlrahmen,hochwertig…" at bounding box center [905, 373] width 848 height 382
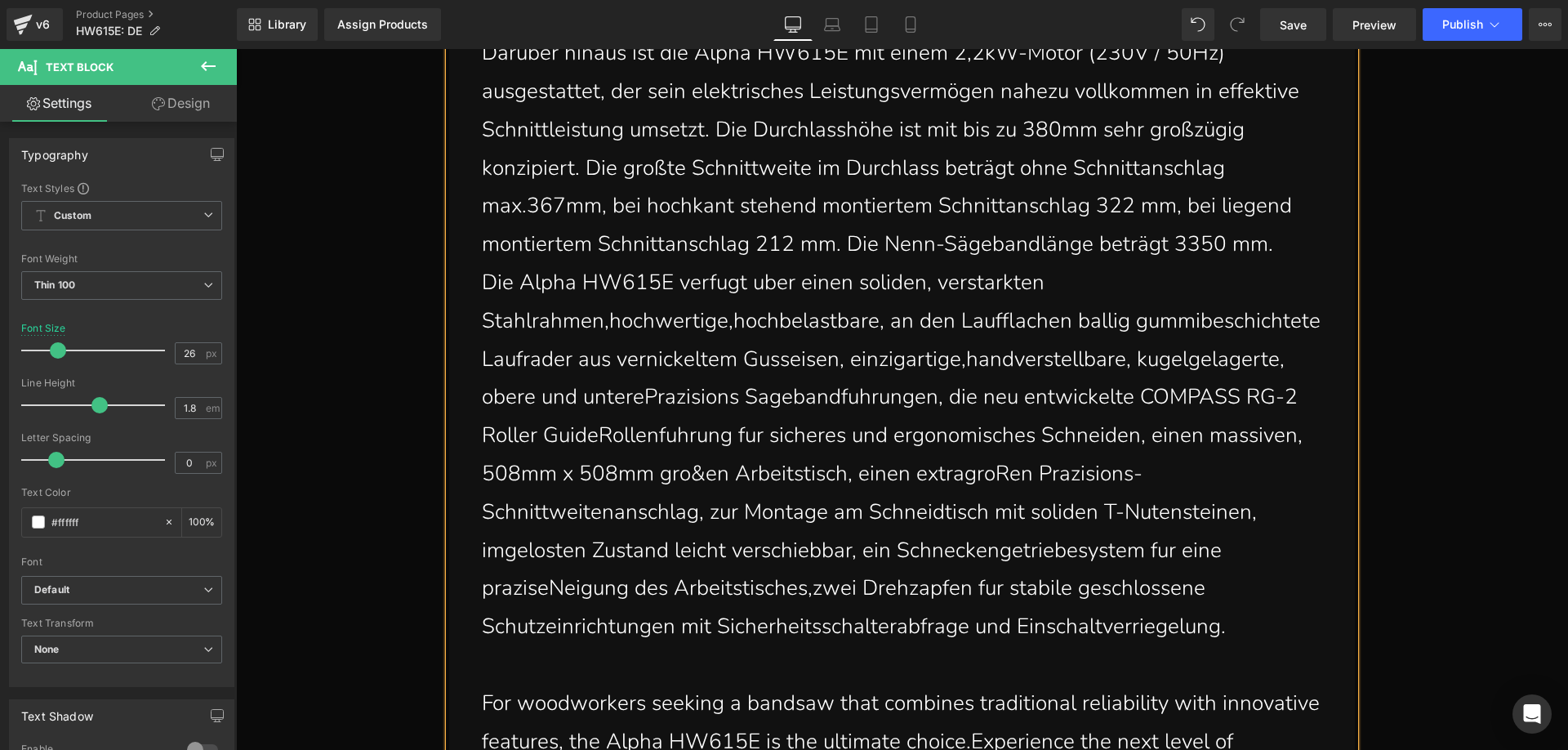
scroll to position [3754, 0]
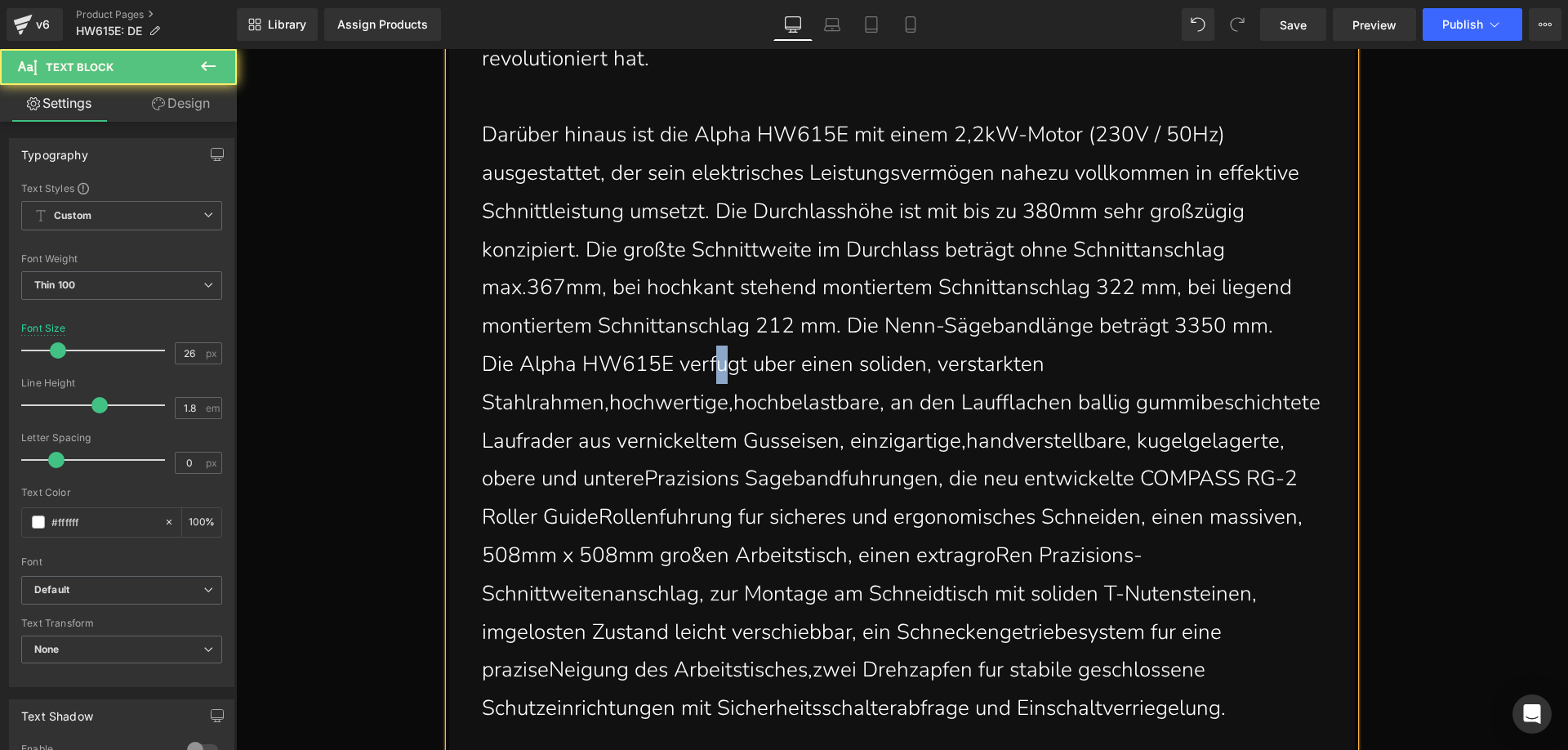
click at [697, 367] on p "Die Alpha HW615E verfugt uber einen soliden, verstarkten Stahlrahmen,hochwertig…" at bounding box center [905, 536] width 848 height 382
click at [738, 365] on p "Die Alpha HW615E verfügt uber einen soliden, verstarkten Stahlrahmen,hochwertig…" at bounding box center [905, 536] width 848 height 382
click at [973, 369] on p "Die Alpha HW615E verfügt über einen soliden, verstarkten Stahlrahmen,hochwertig…" at bounding box center [905, 536] width 848 height 382
drag, startPoint x: 1018, startPoint y: 412, endPoint x: 1012, endPoint y: 406, distance: 8.5
click at [1012, 406] on p "Die Alpha HW615E verfügt über einen soliden, verstärkten Stahlrahmen,hochwertig…" at bounding box center [905, 536] width 848 height 382
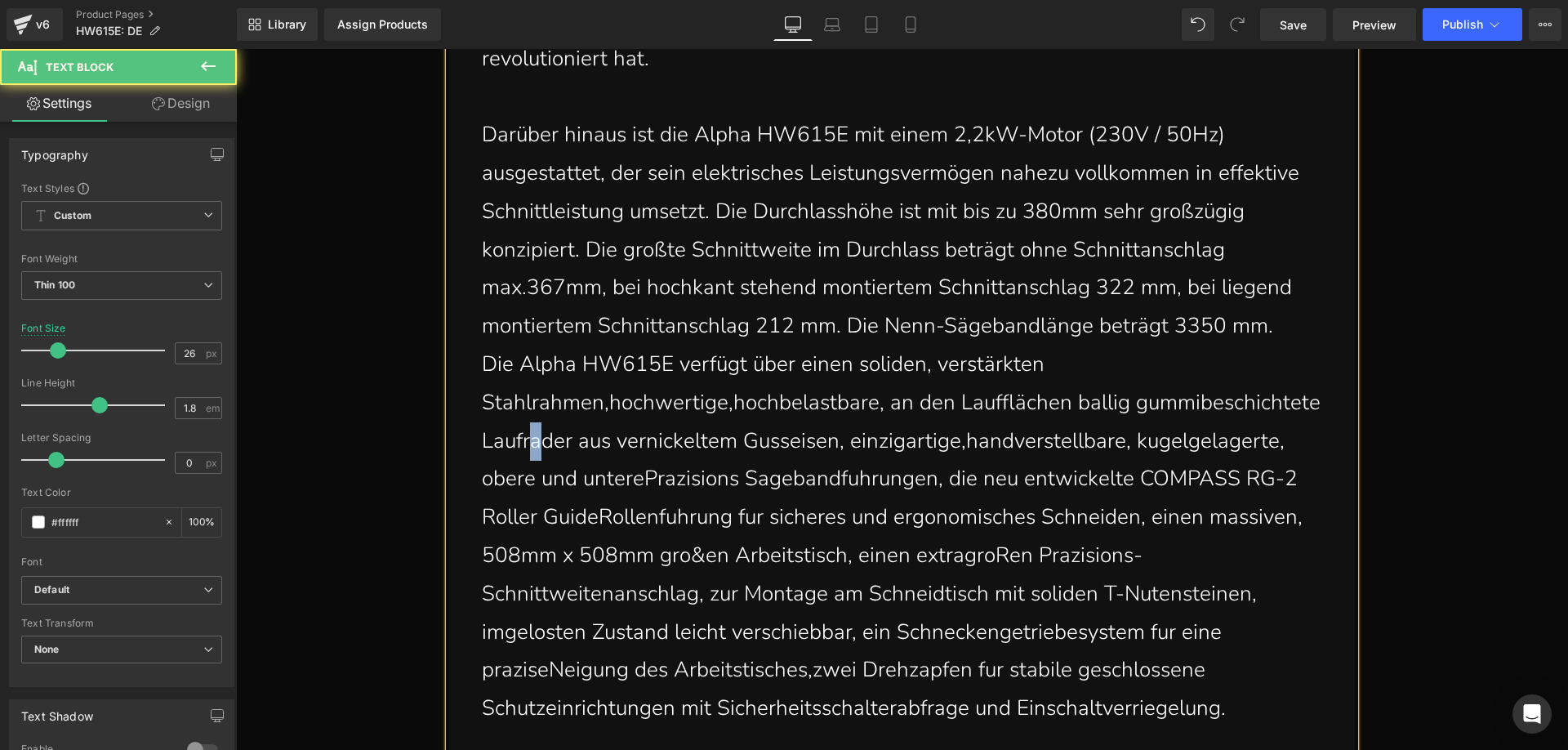
drag, startPoint x: 537, startPoint y: 445, endPoint x: 527, endPoint y: 441, distance: 10.8
click at [527, 441] on p "Die Alpha HW615E verfügt über einen soliden, verstärkten Stahlrahmen,hochwertig…" at bounding box center [905, 536] width 848 height 382
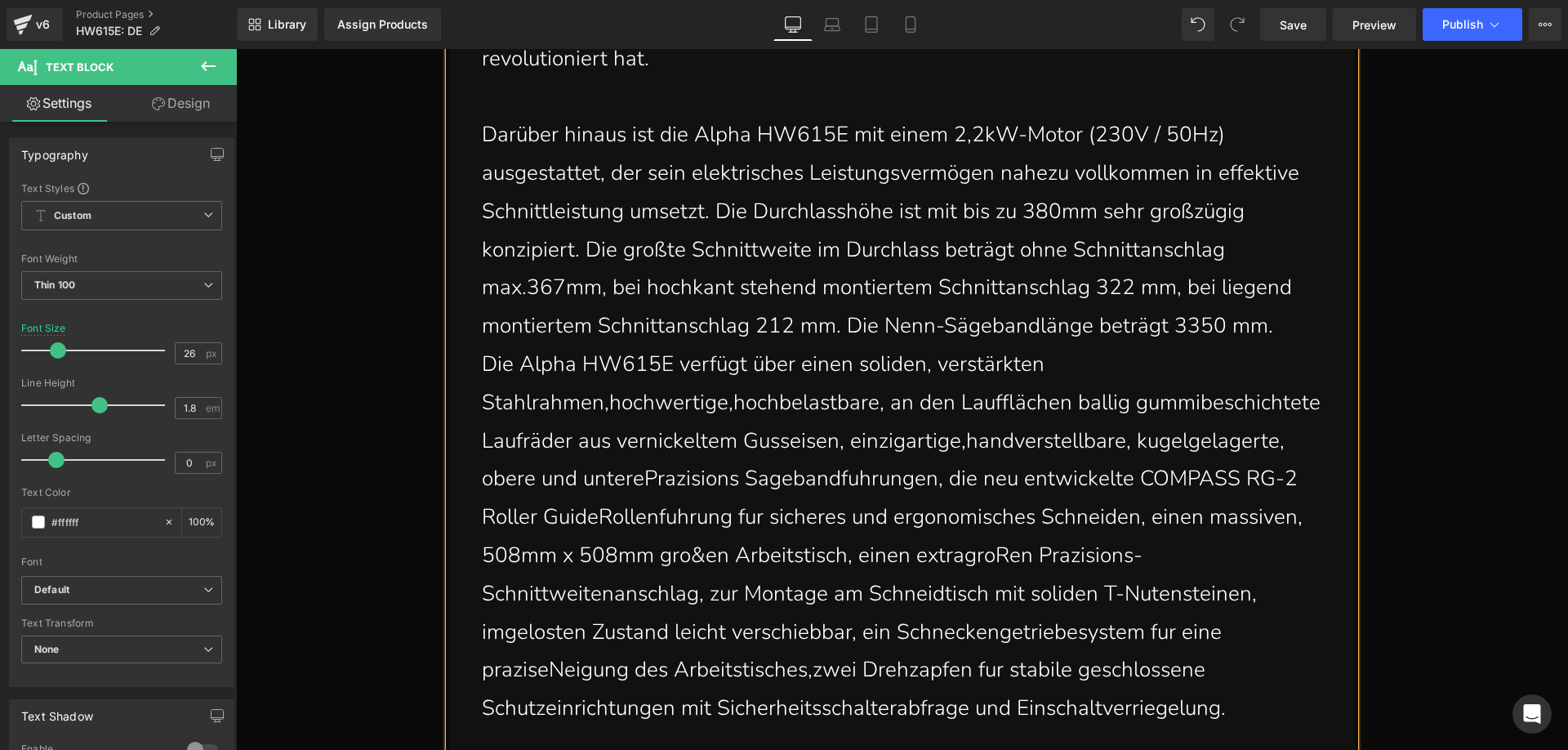
click at [645, 474] on p "Die Alpha HW615E verfügt über einen soliden, verstärkten Stahlrahmen,hochwertig…" at bounding box center [905, 536] width 848 height 382
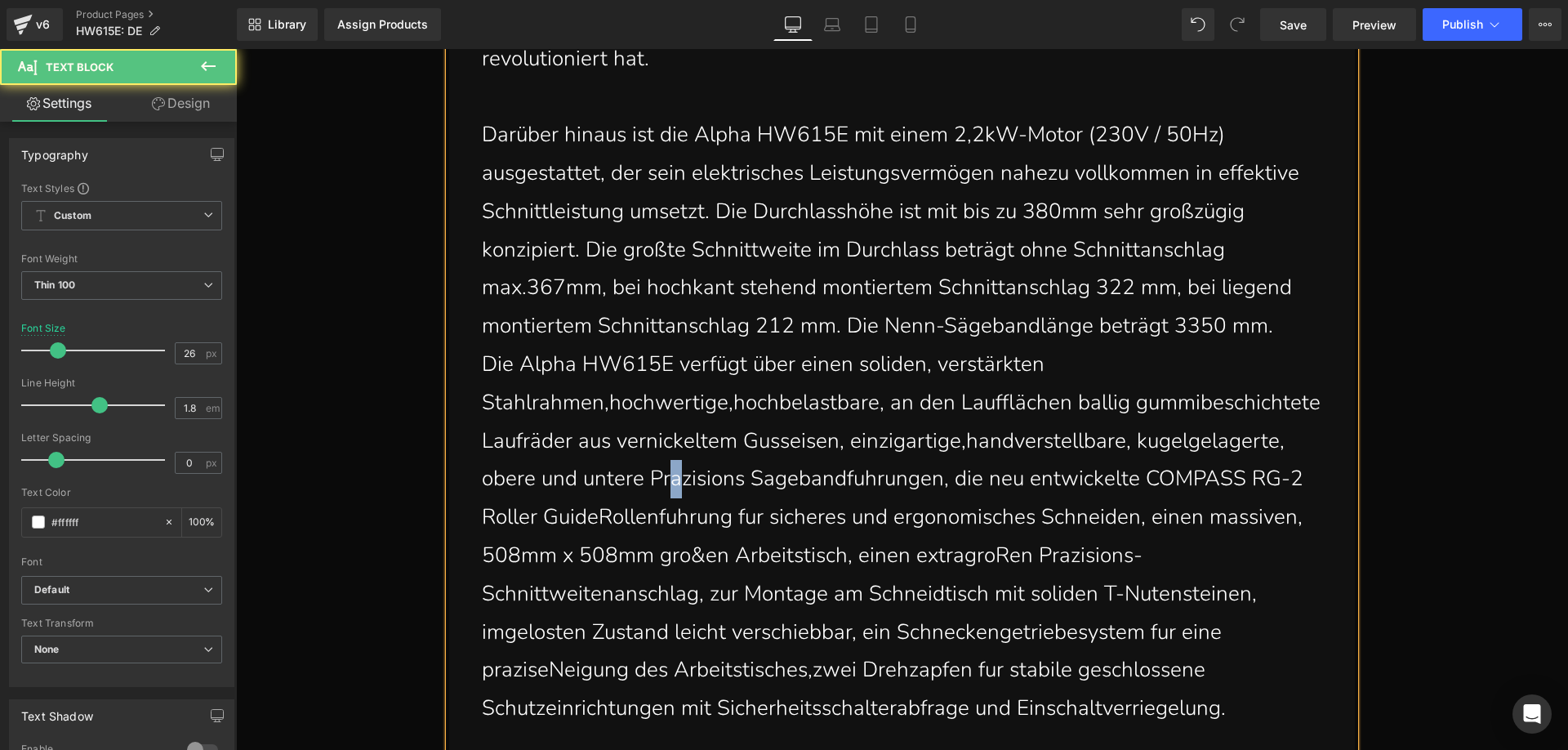
click at [673, 480] on p "Die Alpha HW615E verfügt über einen soliden, verstärkten Stahlrahmen,hochwertig…" at bounding box center [905, 536] width 848 height 382
click at [756, 485] on p "Die Alpha HW615E verfügt über einen soliden, verstärkten Stahlrahmen,hochwertig…" at bounding box center [905, 536] width 848 height 382
click at [753, 481] on p "Die Alpha HW615E verfügt über einen soliden, verstärkten Stahlrahmen,hochwertig…" at bounding box center [905, 536] width 848 height 382
drag, startPoint x: 777, startPoint y: 485, endPoint x: 767, endPoint y: 481, distance: 10.8
click at [767, 481] on p "Die Alpha HW615E verfügt über einen soliden, verstärkten Stahlrahmen,hochwertig…" at bounding box center [905, 536] width 848 height 382
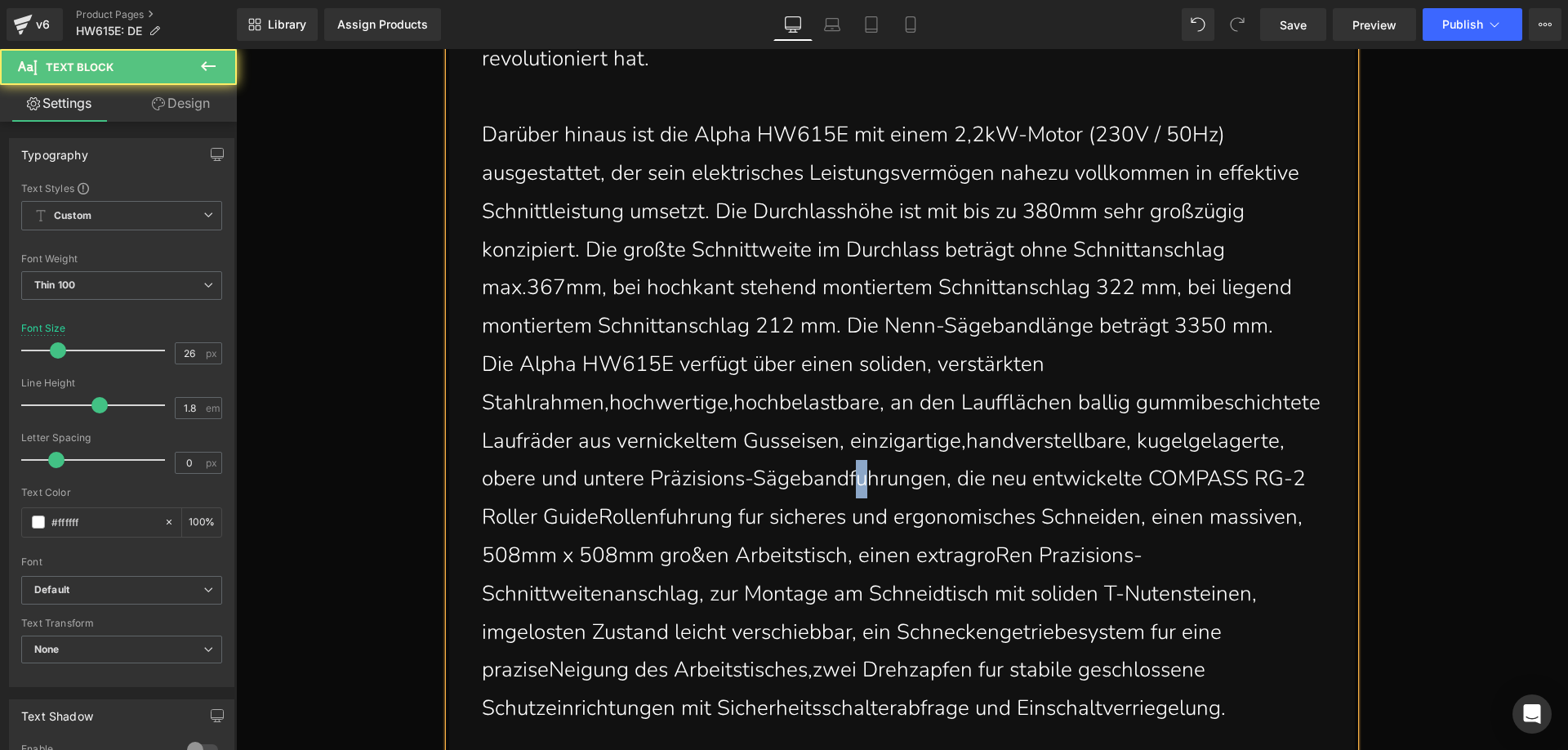
drag, startPoint x: 870, startPoint y: 489, endPoint x: 861, endPoint y: 485, distance: 9.8
click at [861, 485] on p "Die Alpha HW615E verfügt über einen soliden, verstärkten Stahlrahmen,hochwertig…" at bounding box center [905, 536] width 848 height 382
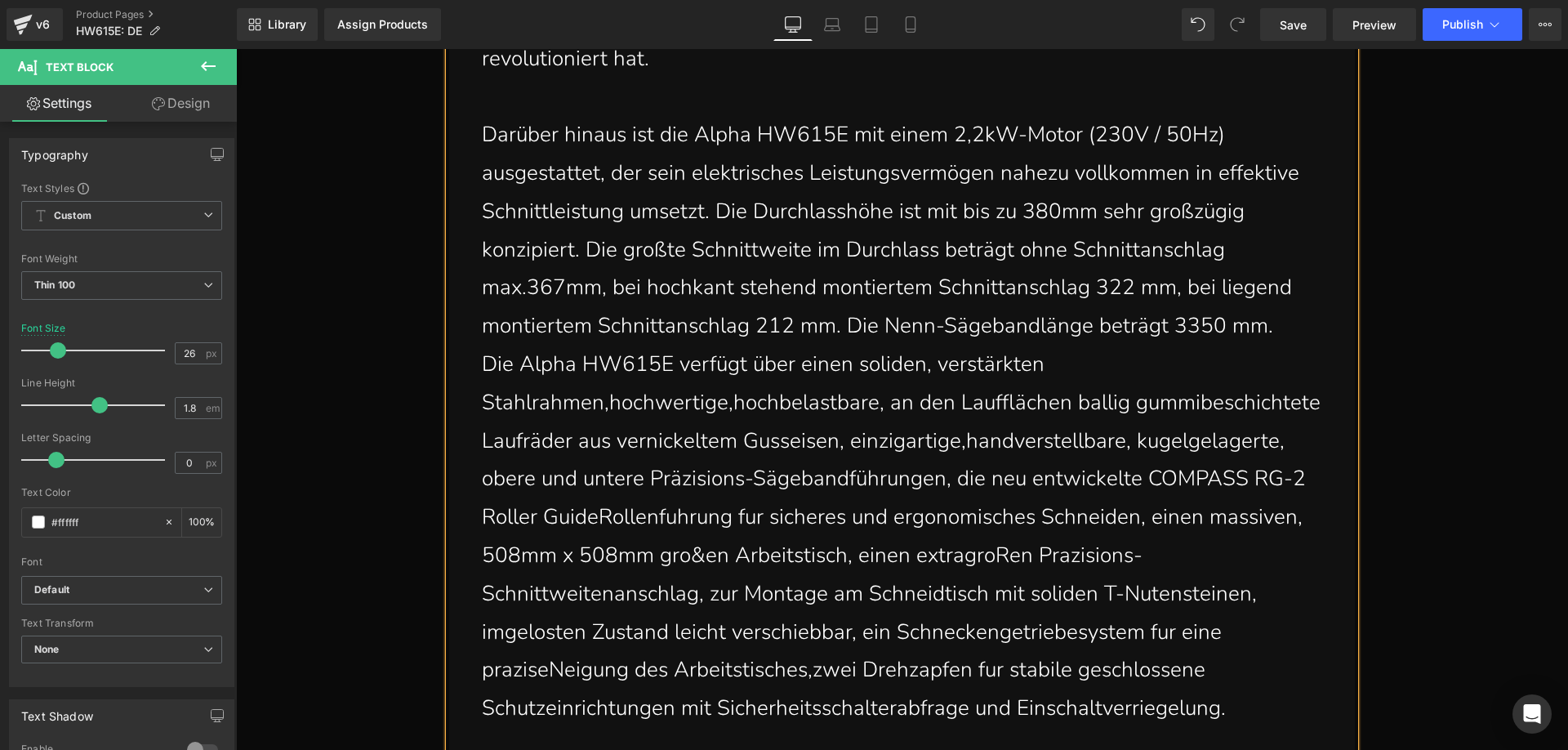
click at [593, 520] on p "Die Alpha HW615E verfügt über einen soliden, verstärkten Stahlrahmen,hochwertig…" at bounding box center [905, 536] width 848 height 382
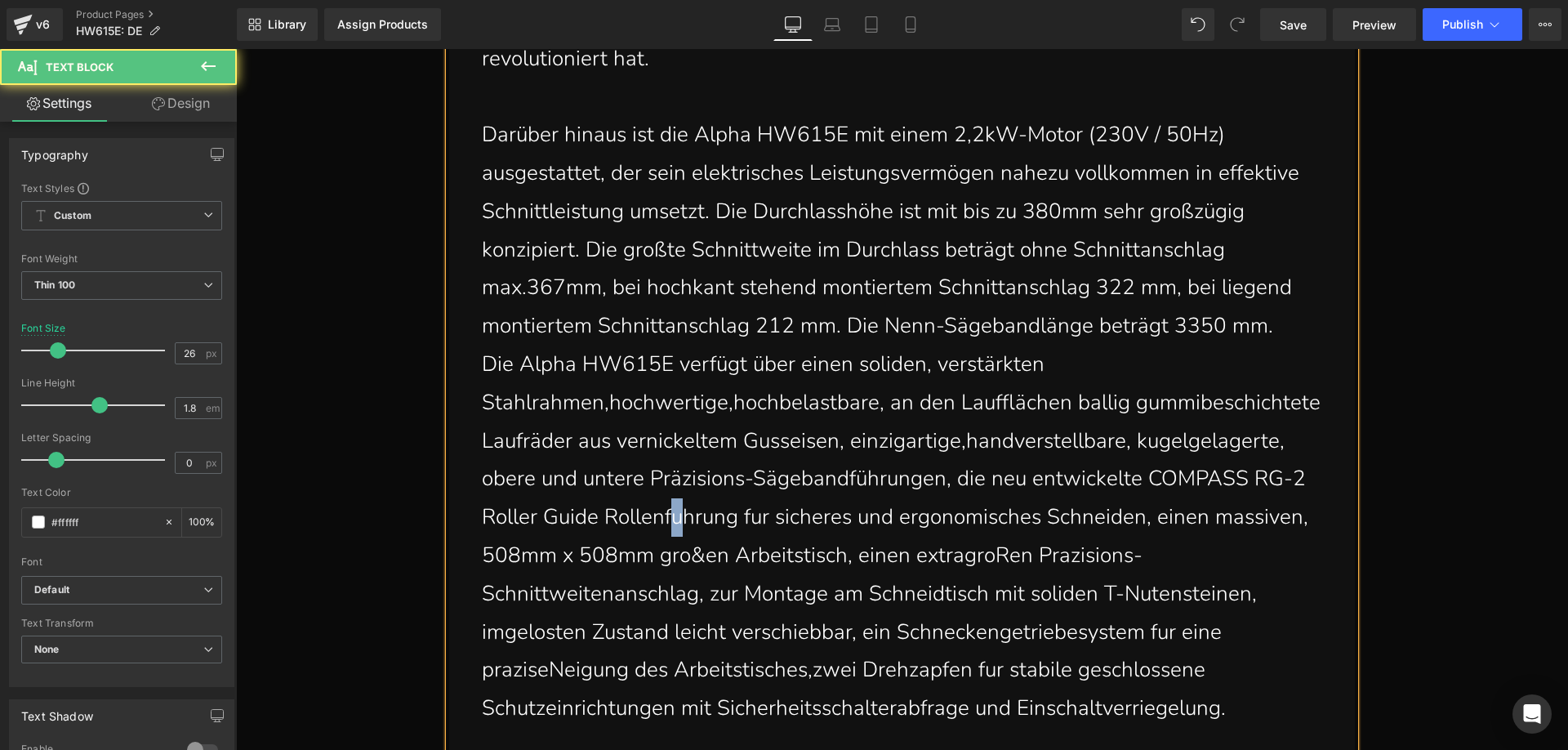
drag, startPoint x: 676, startPoint y: 524, endPoint x: 667, endPoint y: 523, distance: 9.1
click at [667, 523] on p "Die Alpha HW615E verfügt über einen soliden, verstärkten Stahlrahmen,hochwertig…" at bounding box center [905, 536] width 848 height 382
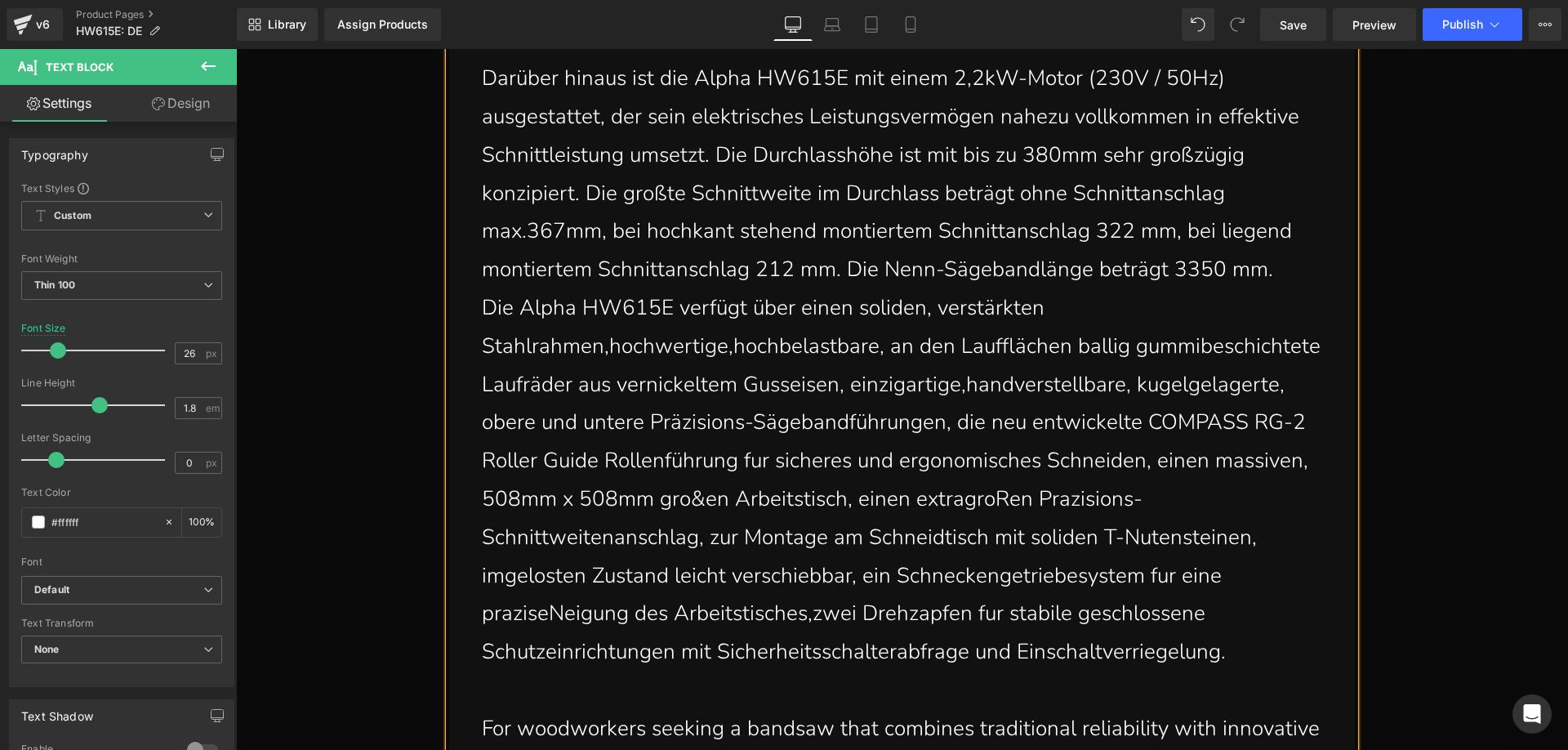
scroll to position [3835, 0]
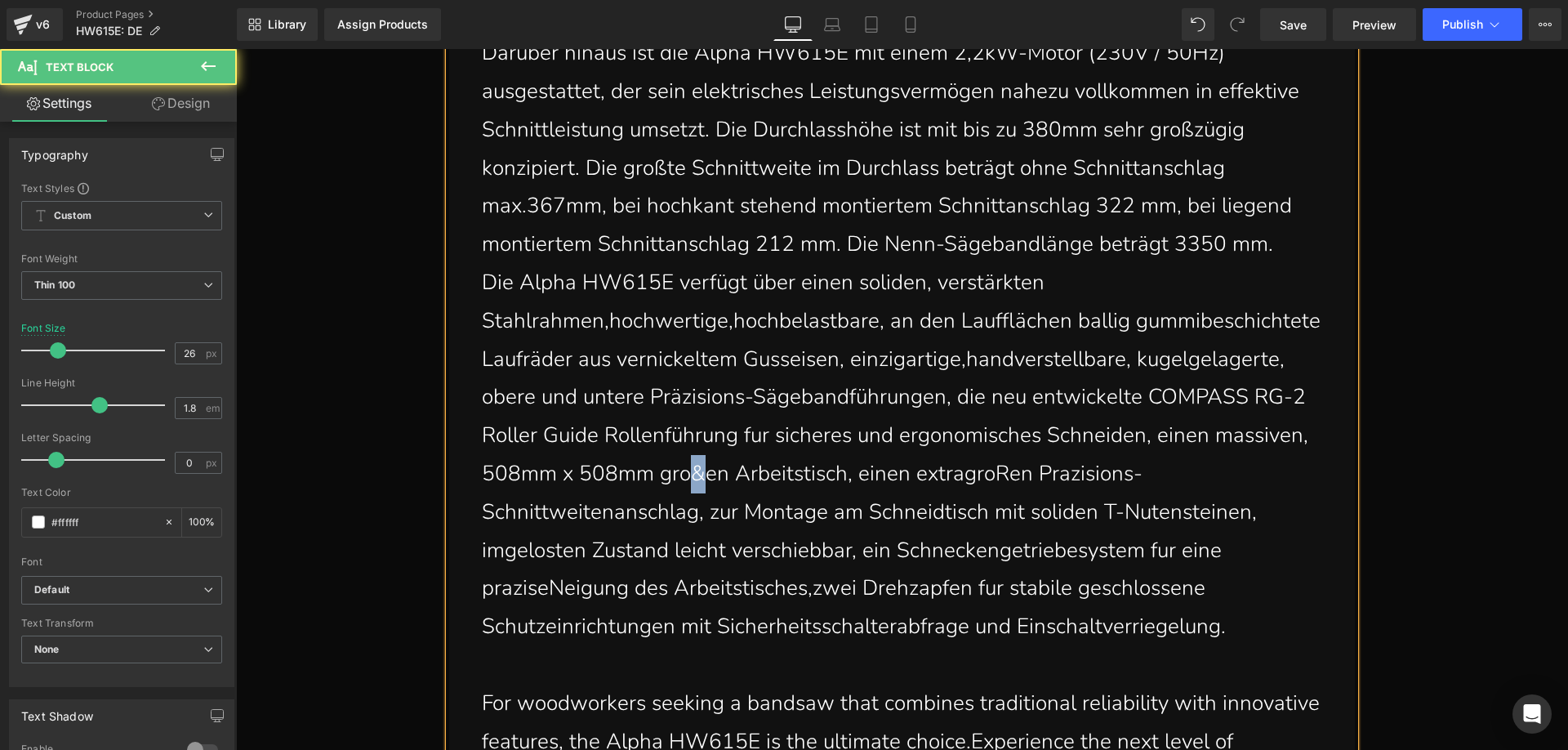
drag, startPoint x: 696, startPoint y: 480, endPoint x: 688, endPoint y: 475, distance: 9.4
click at [688, 475] on p "Die Alpha HW615E verfügt über einen soliden, verstärkten Stahlrahmen,hochwertig…" at bounding box center [905, 455] width 848 height 382
drag, startPoint x: 999, startPoint y: 478, endPoint x: 990, endPoint y: 475, distance: 9.5
click at [990, 475] on p "Die Alpha HW615E verfügt über einen soliden, verstärkten Stahlrahmen,hochwertig…" at bounding box center [905, 455] width 848 height 382
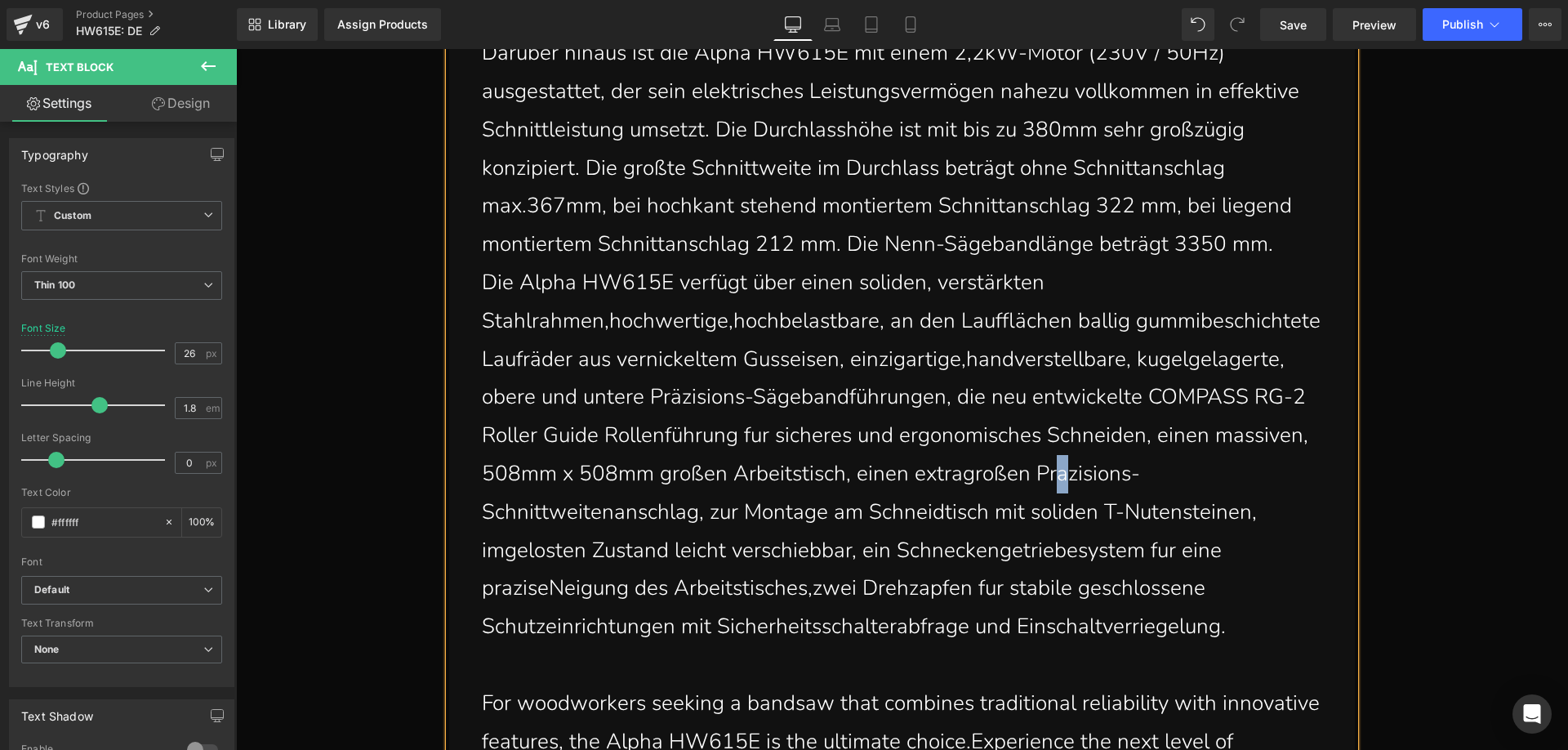
drag, startPoint x: 1058, startPoint y: 482, endPoint x: 1050, endPoint y: 477, distance: 9.4
click at [1050, 477] on p "Die Alpha HW615E verfügt über einen soliden, verstärkten Stahlrahmen,hochwertig…" at bounding box center [905, 455] width 848 height 382
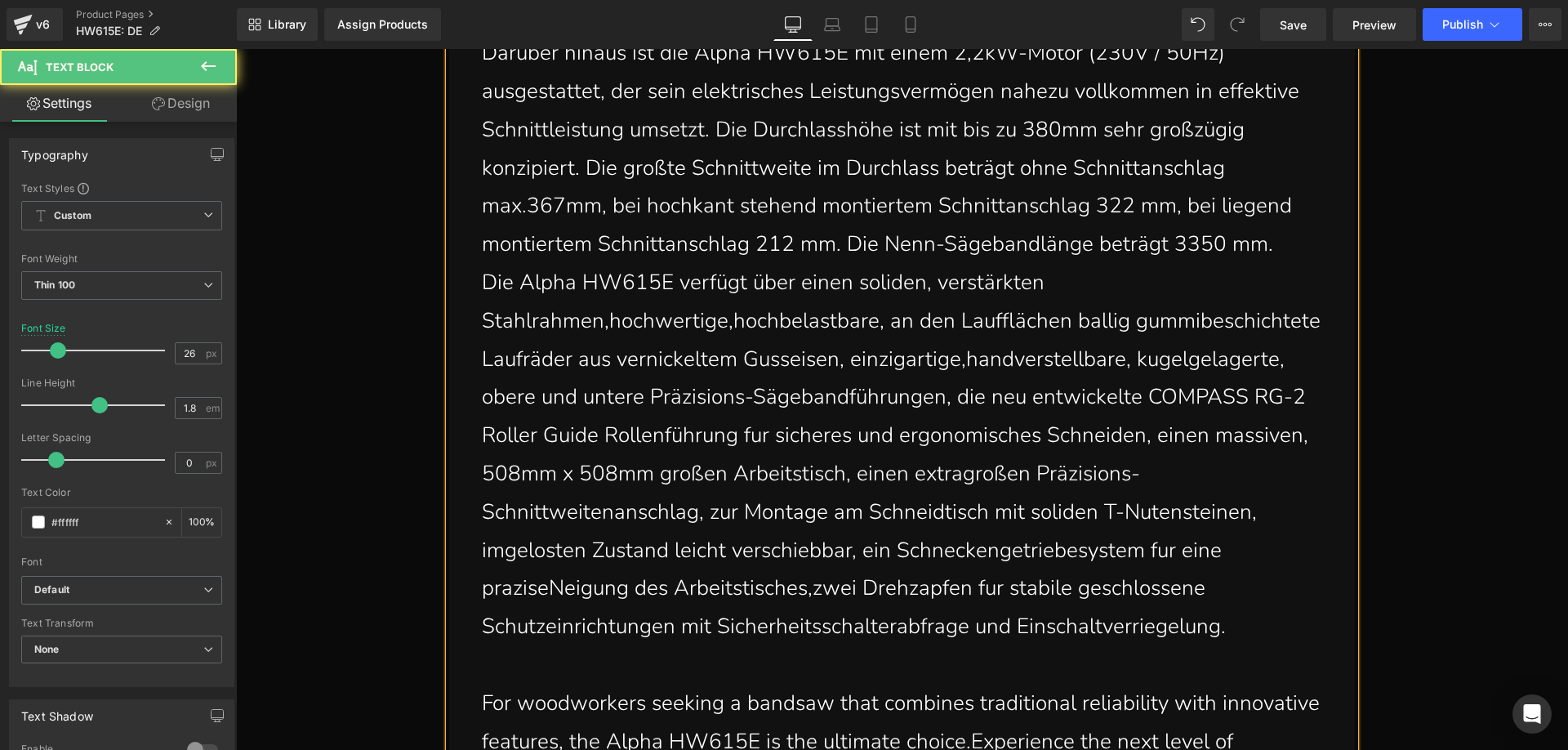
click at [502, 557] on p "Die Alpha HW615E verfügt über einen soliden, verstärkten Stahlrahmen,hochwertig…" at bounding box center [905, 455] width 848 height 382
click at [511, 556] on p "Die Alpha HW615E verfügt über einen soliden, verstärkten Stahlrahmen,hochwertig…" at bounding box center [905, 455] width 848 height 382
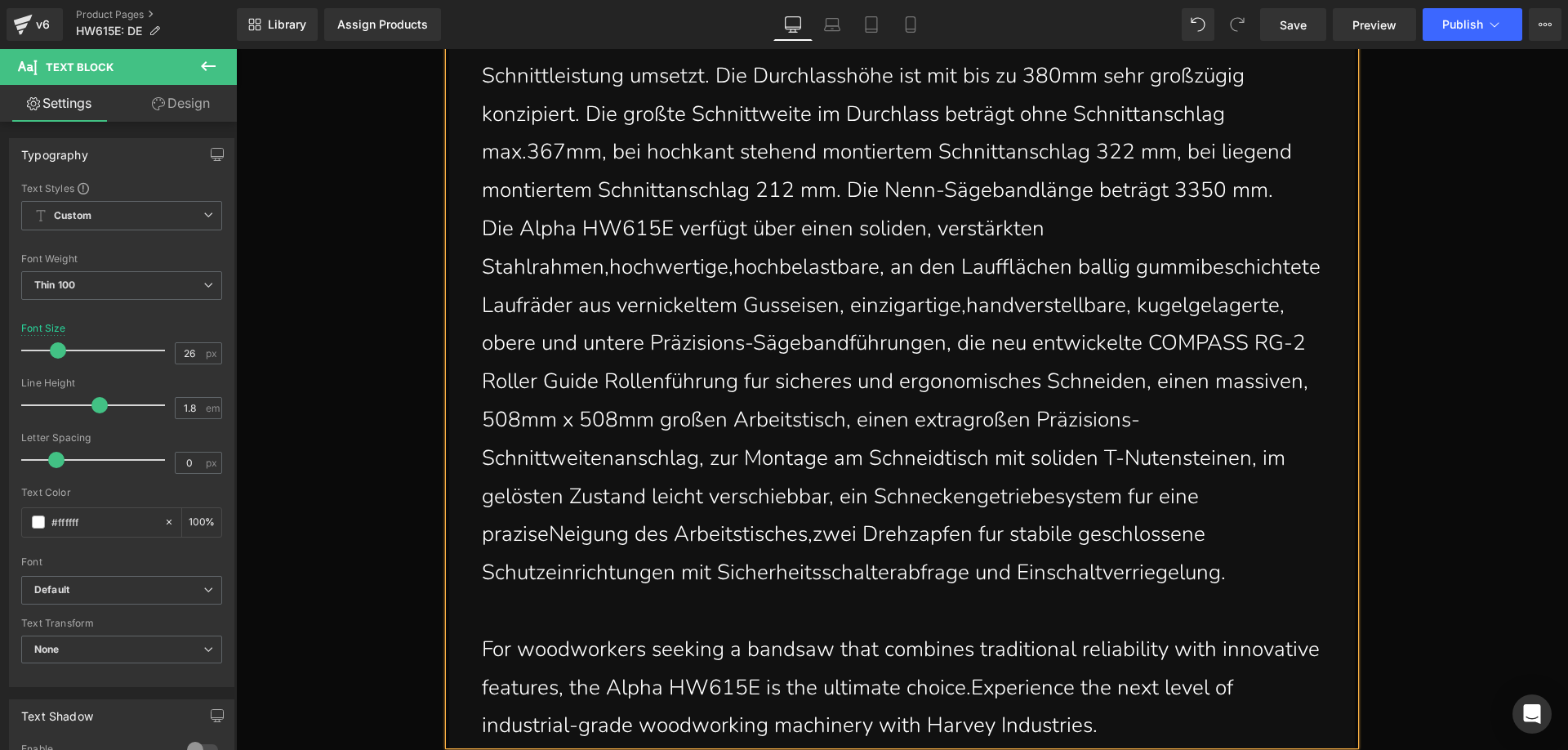
scroll to position [3916, 0]
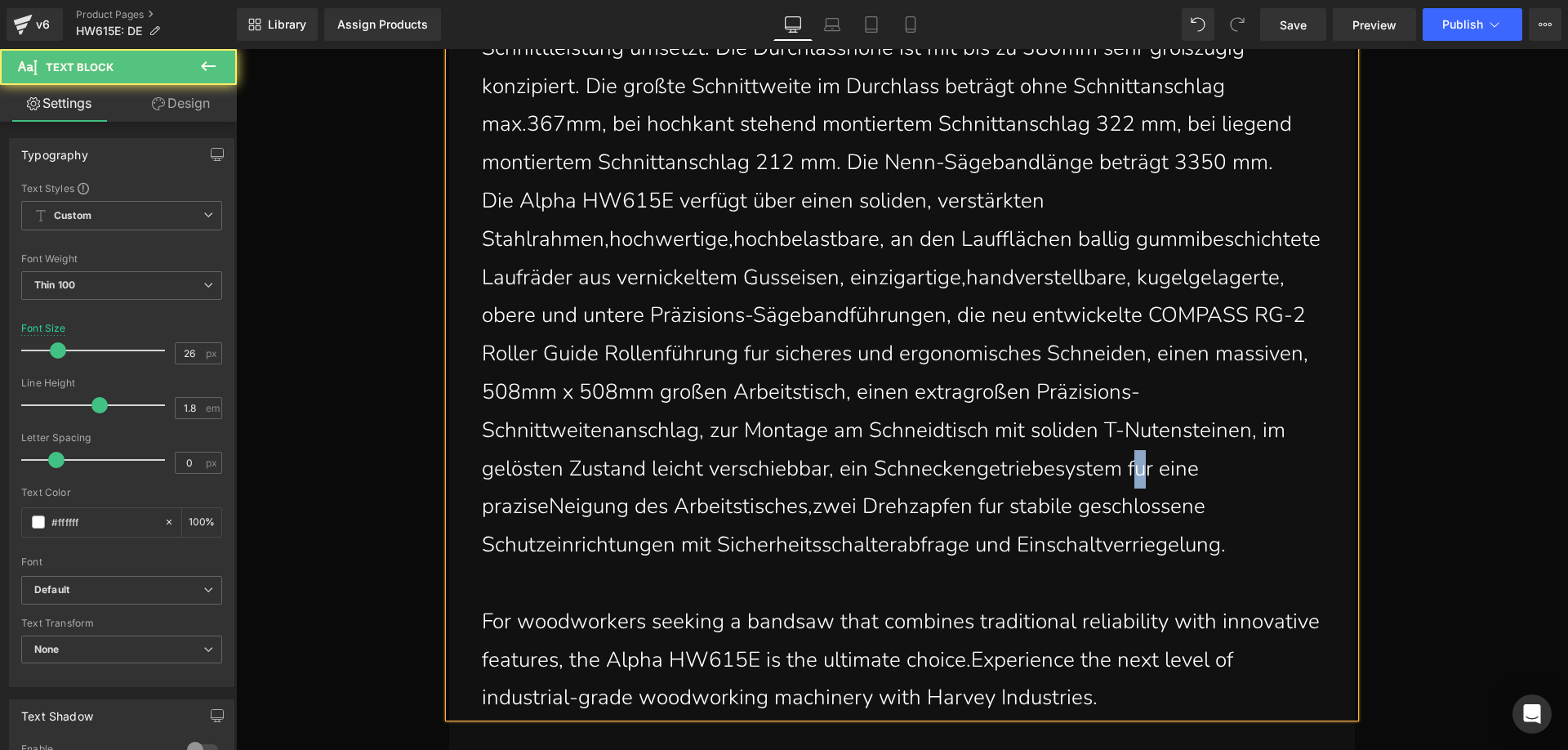
drag, startPoint x: 1142, startPoint y: 474, endPoint x: 1132, endPoint y: 473, distance: 10.0
click at [1132, 473] on p "Die Alpha HW615E verfügt über einen soliden, verstärkten Stahlrahmen,hochwertig…" at bounding box center [905, 373] width 848 height 382
click at [502, 508] on p "Die Alpha HW615E verfügt über einen soliden, verstärkten Stahlrahmen,hochwertig…" at bounding box center [905, 373] width 848 height 382
click at [552, 509] on p "Die Alpha HW615E verfügt über einen soliden, verstärkten Stahlrahmen,hochwertig…" at bounding box center [905, 373] width 848 height 382
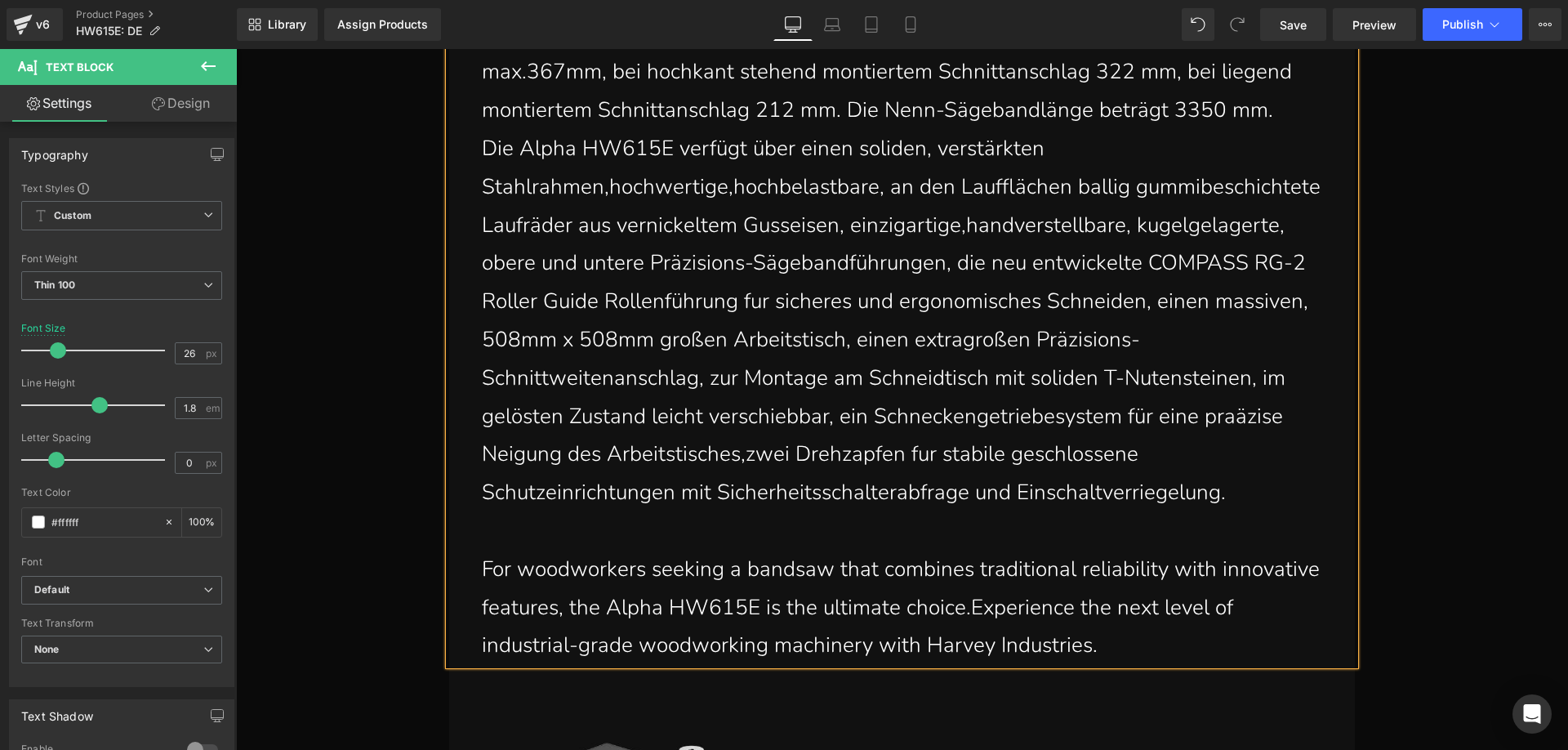
scroll to position [3998, 0]
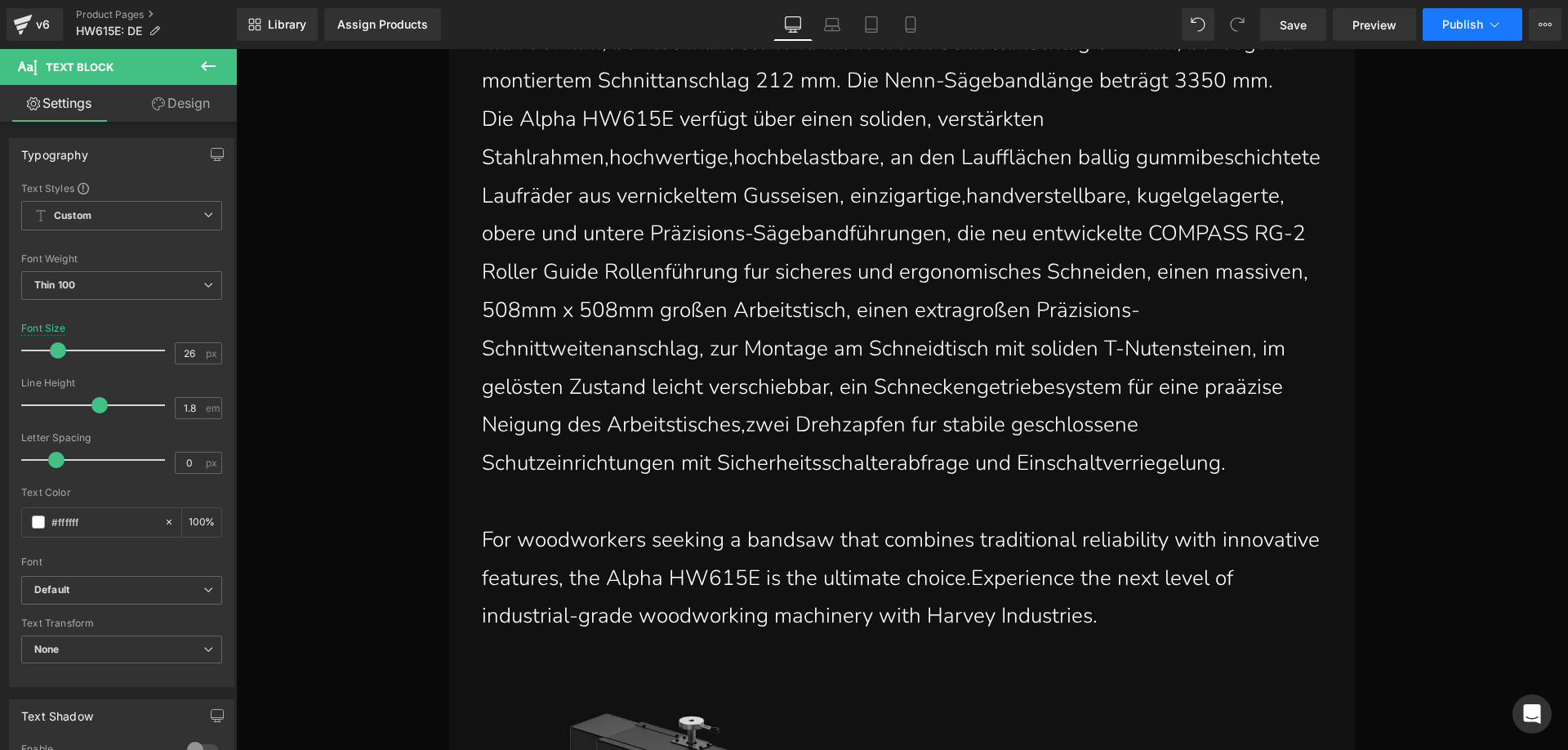
click at [1451, 29] on span "Publish" at bounding box center [1461, 24] width 41 height 13
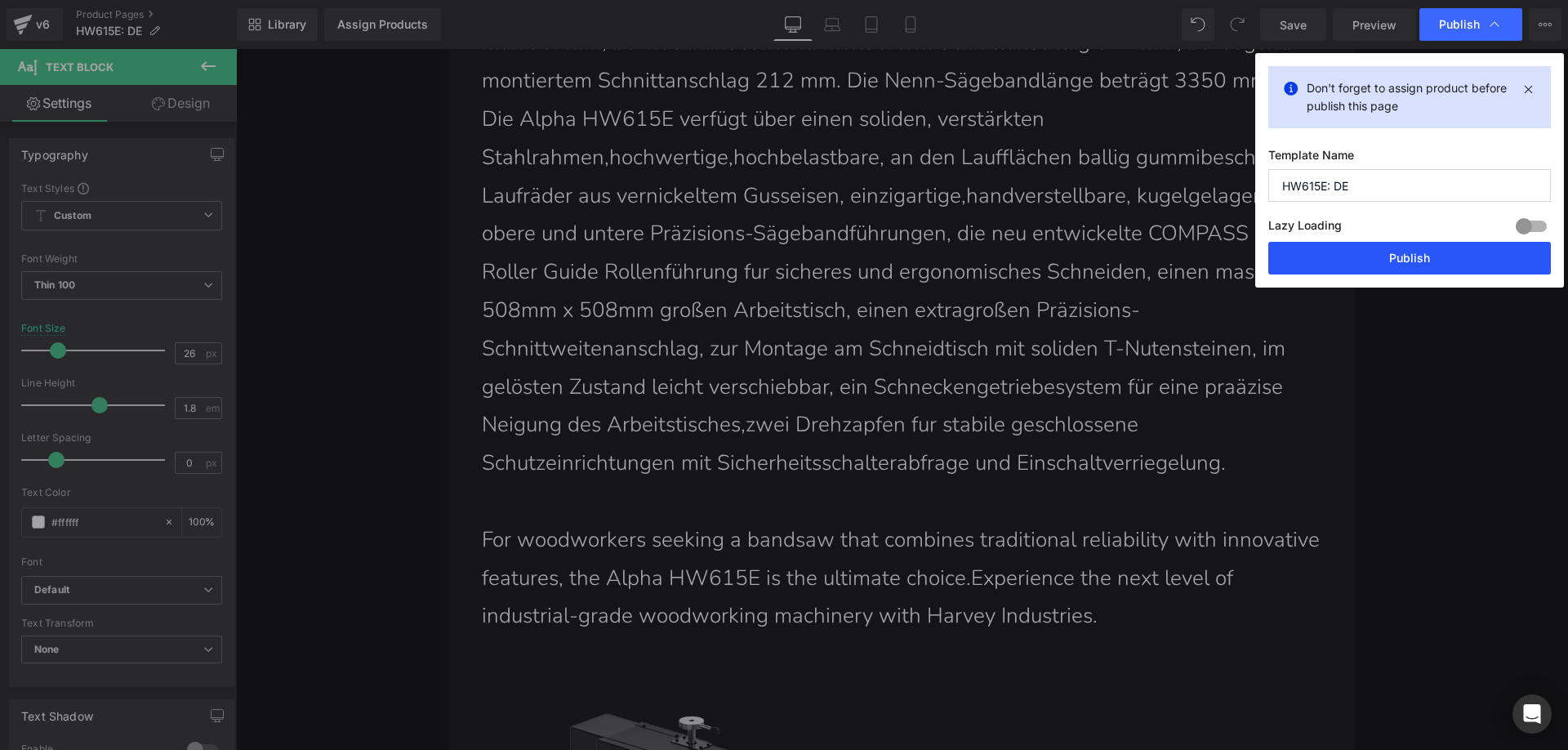
click at [1367, 252] on button "Publish" at bounding box center [1409, 258] width 283 height 33
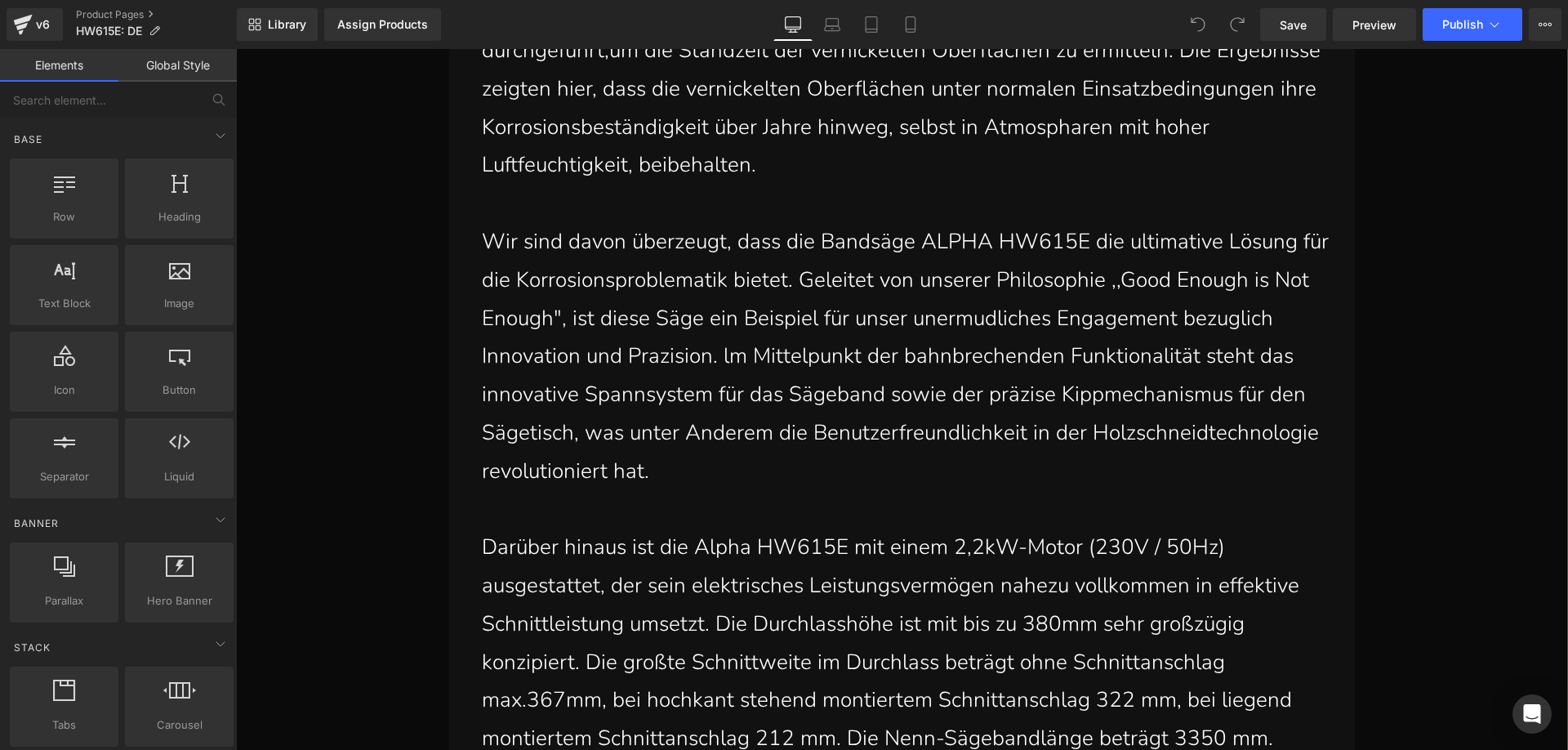
scroll to position [3349, 0]
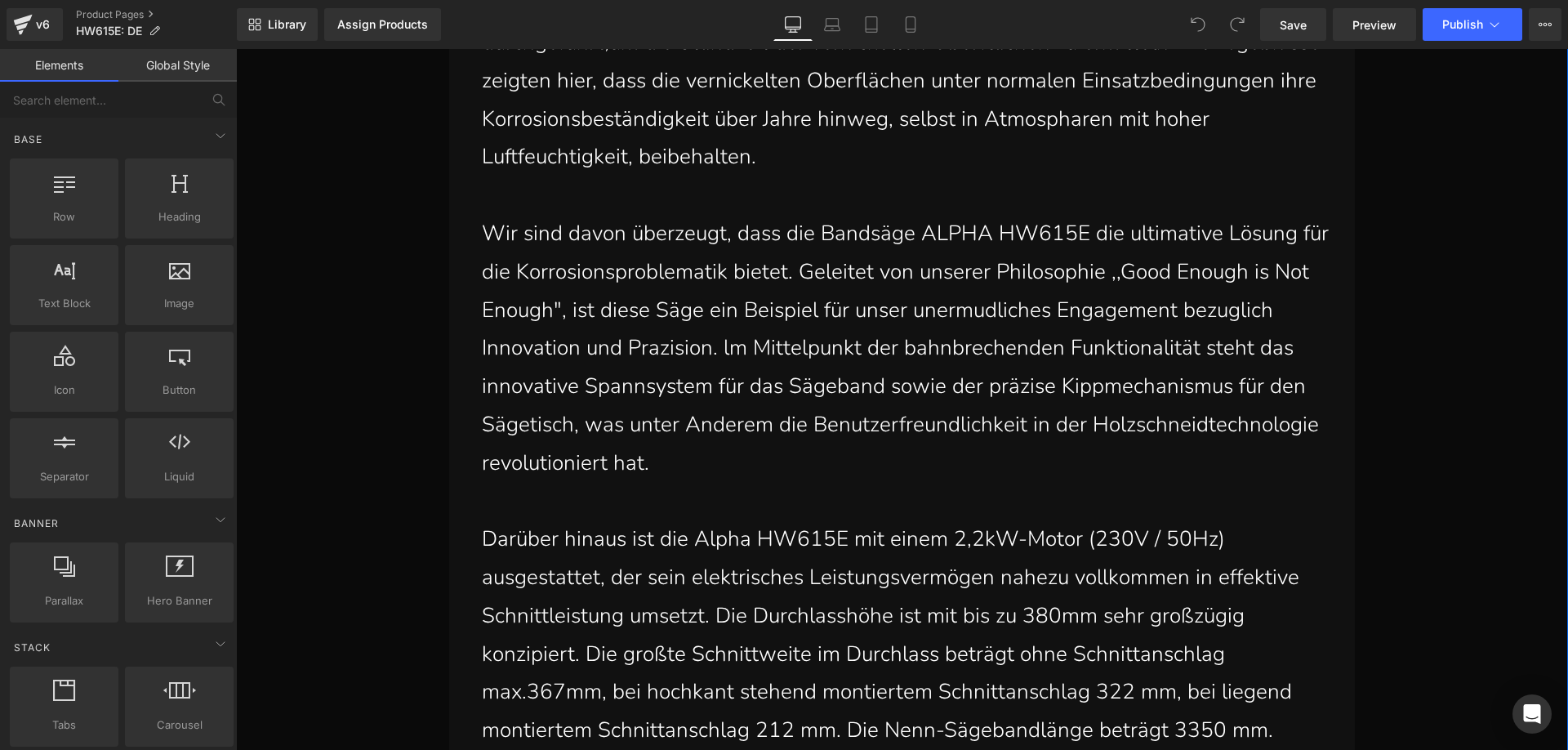
click at [662, 427] on p "Wir sind davon überzeugt, dass die Bandsäge ALPHA HW615E die ultimative Lösung …" at bounding box center [905, 349] width 848 height 267
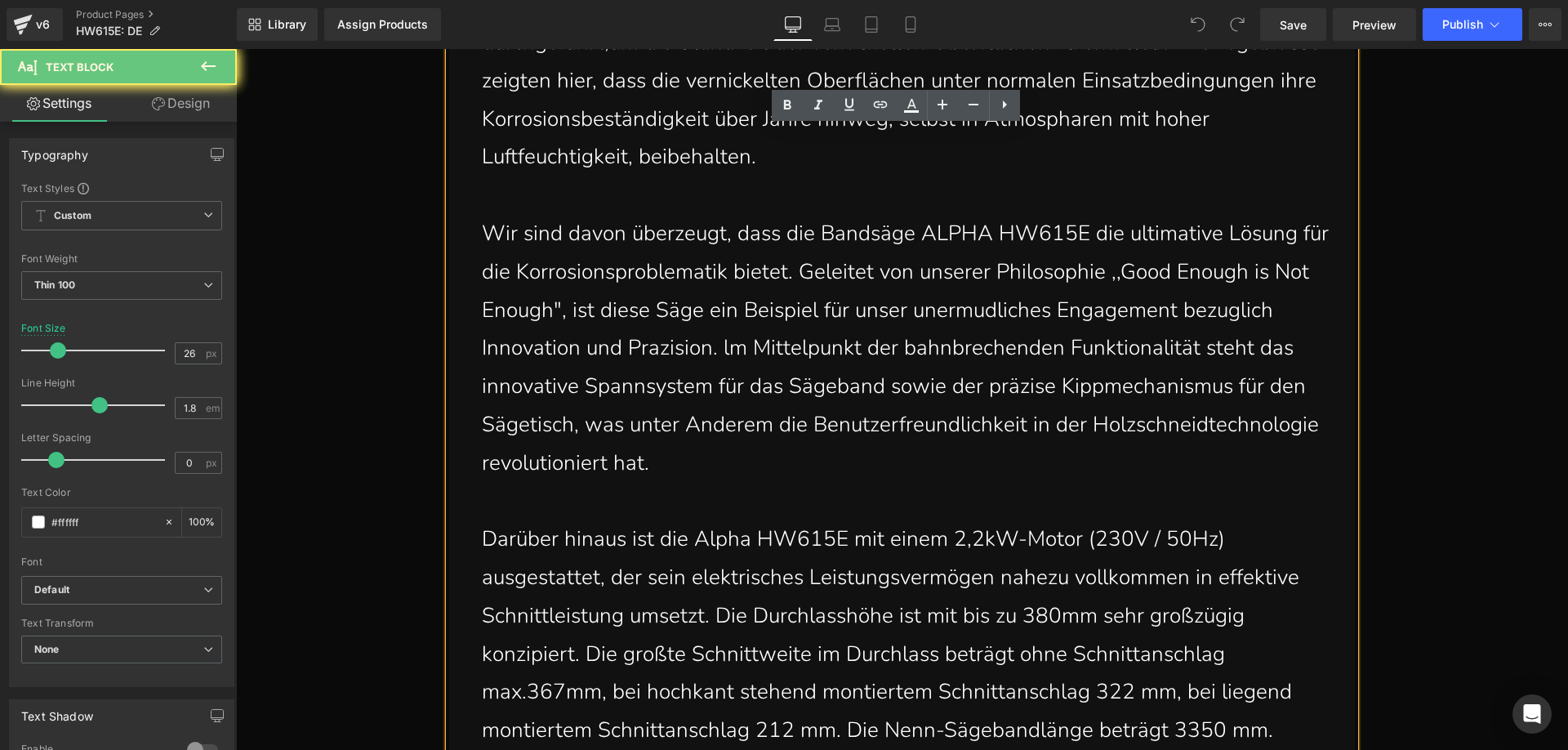
click at [654, 421] on p "Wir sind davon überzeugt, dass die Bandsäge ALPHA HW615E die ultimative Lösung …" at bounding box center [905, 349] width 848 height 267
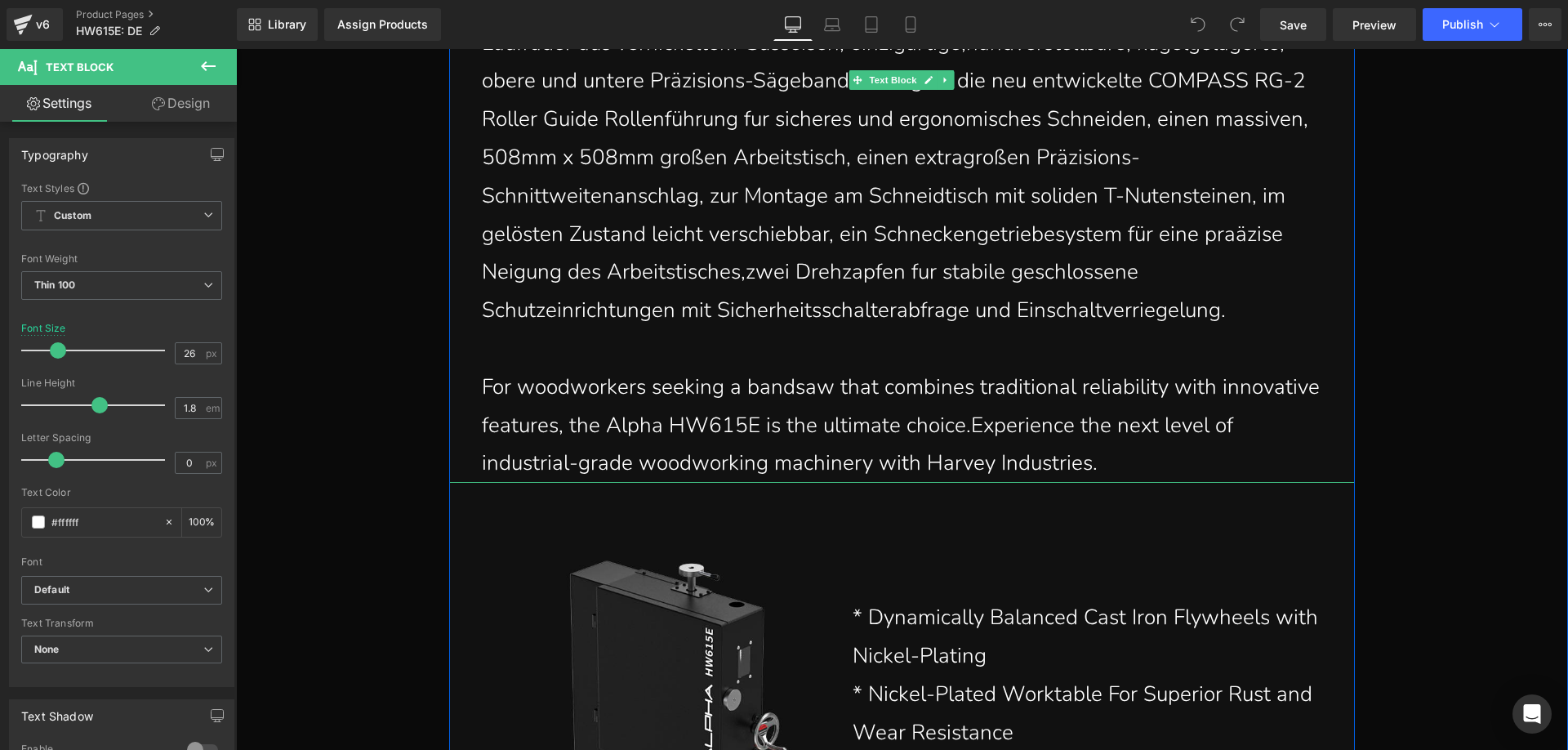
scroll to position [4166, 0]
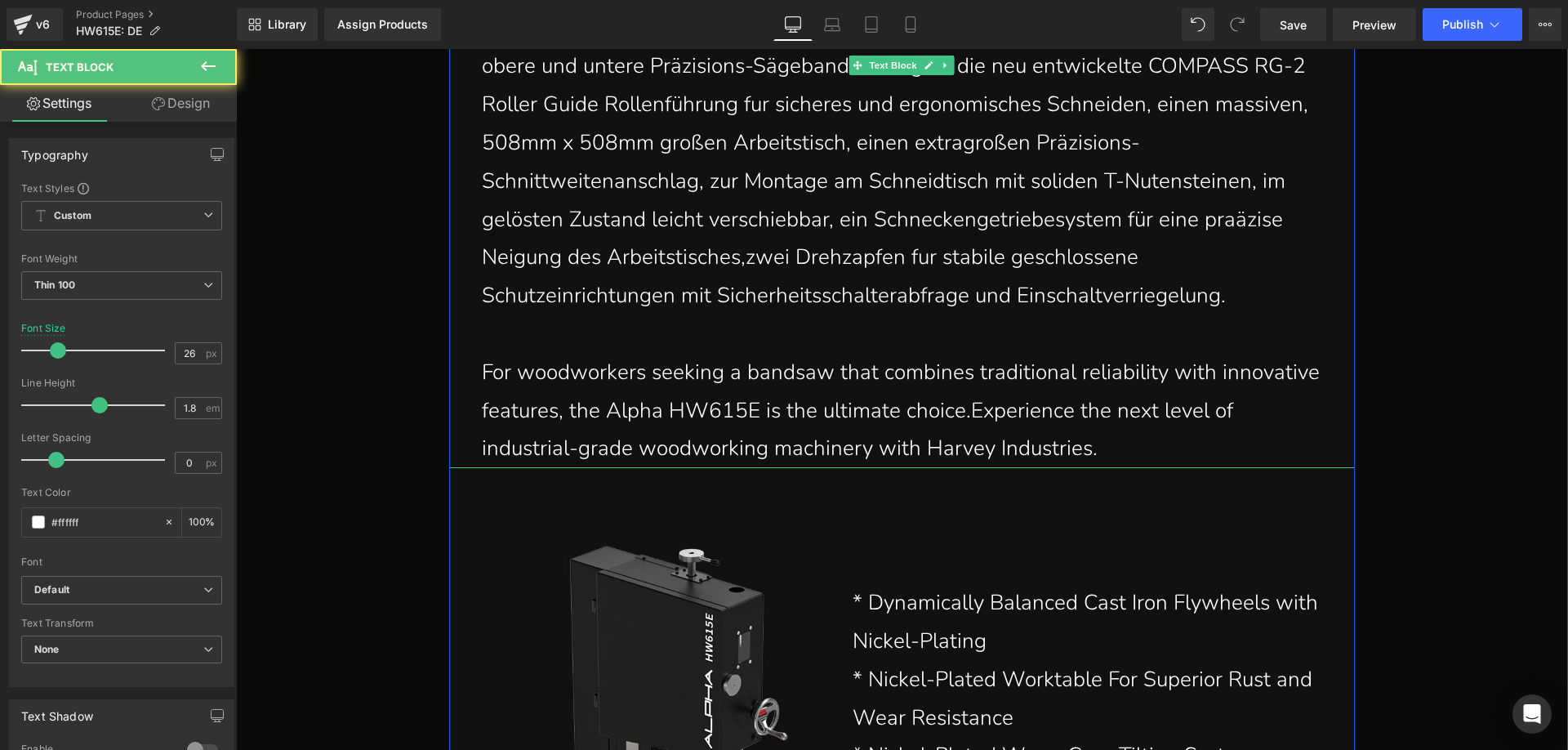
click at [1015, 455] on p "For woodworkers seeking a bandsaw that combines traditional reliability with in…" at bounding box center [905, 410] width 848 height 115
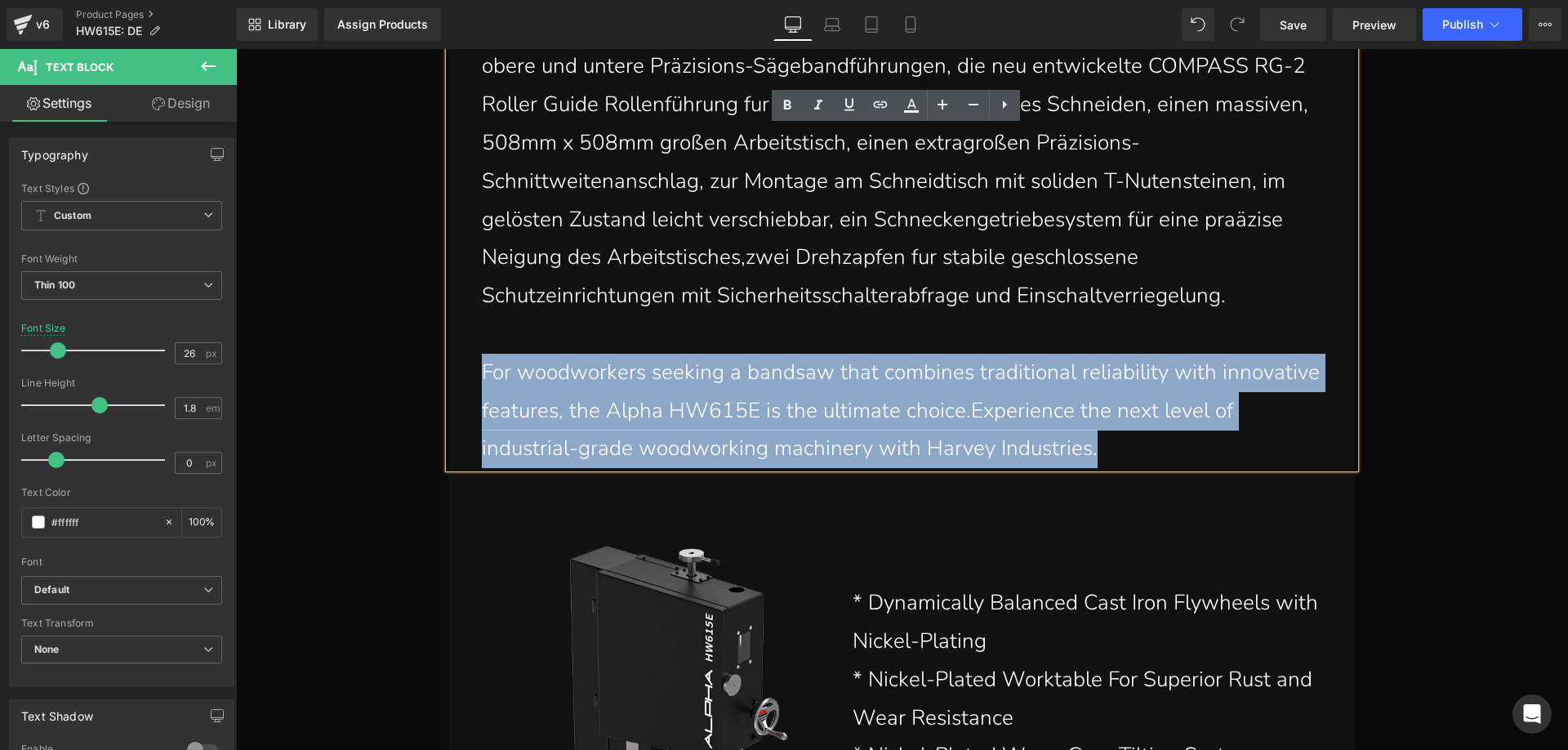
drag, startPoint x: 996, startPoint y: 449, endPoint x: 479, endPoint y: 380, distance: 521.6
click at [481, 380] on p "For woodworkers seeking a bandsaw that combines traditional reliability with in…" at bounding box center [905, 410] width 848 height 115
paste div
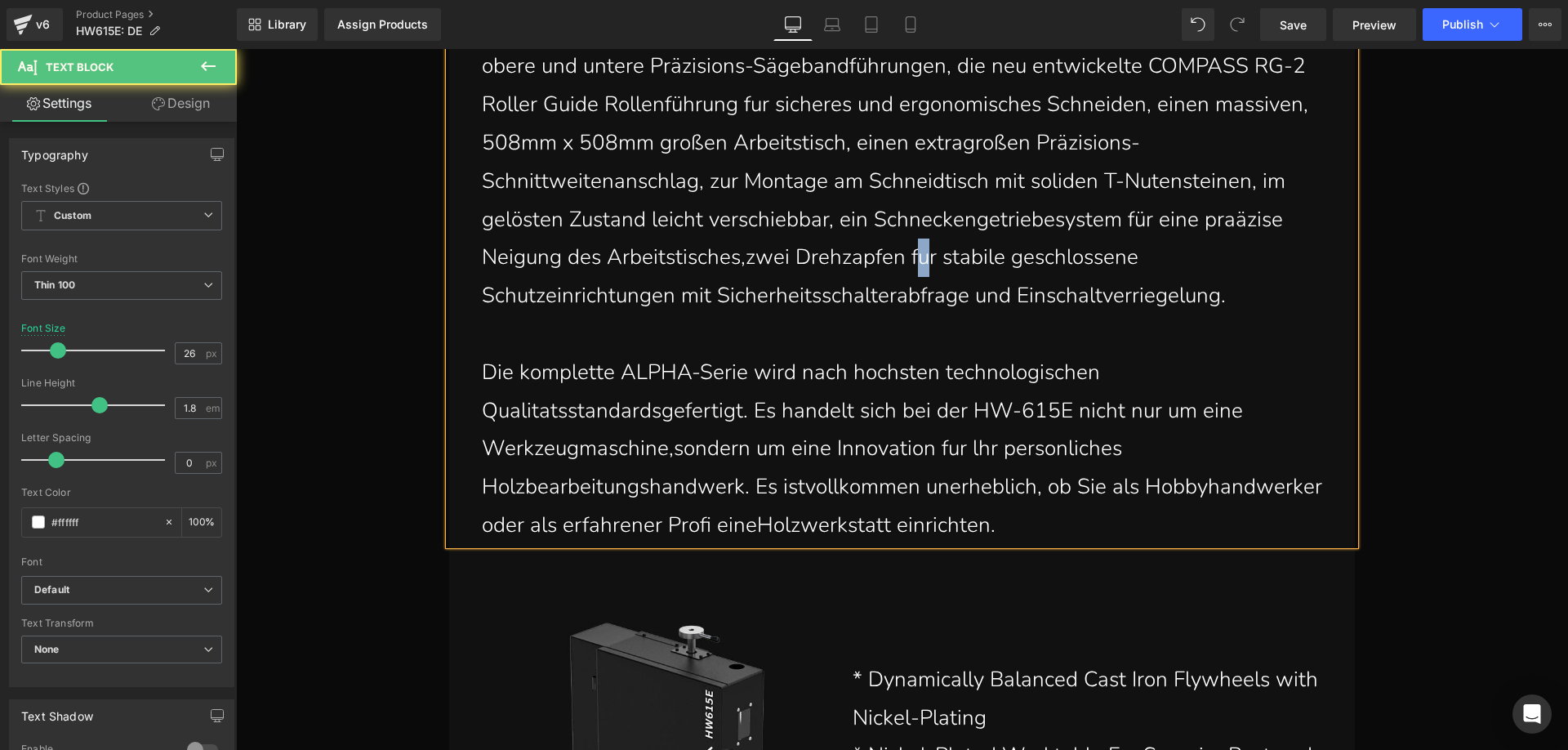
drag, startPoint x: 925, startPoint y: 265, endPoint x: 918, endPoint y: 260, distance: 8.6
click at [918, 260] on p "Die Alpha HW615E verfügt über einen soliden, verstärkten Stahlrahmen,hochwertig…" at bounding box center [905, 124] width 848 height 382
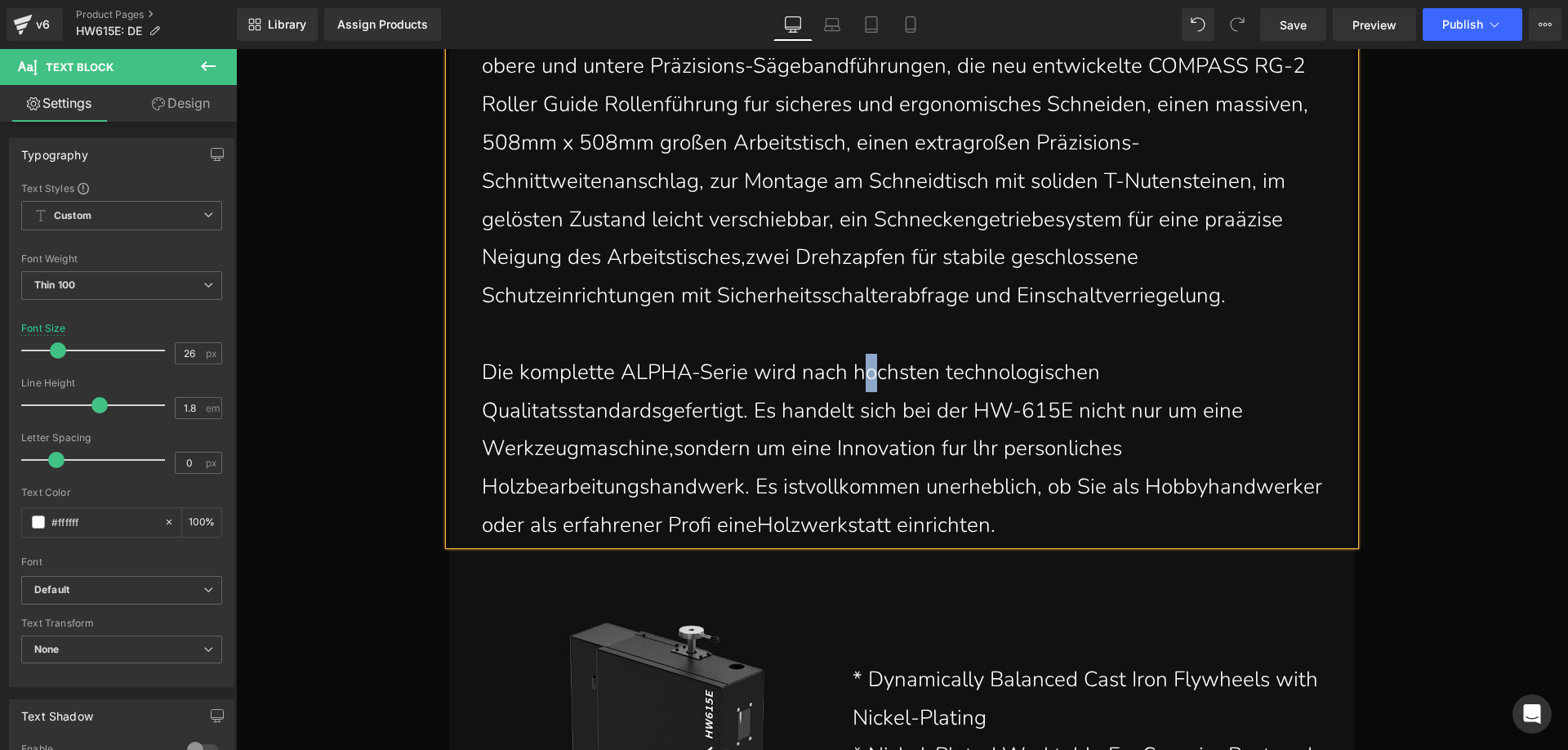
drag, startPoint x: 869, startPoint y: 378, endPoint x: 859, endPoint y: 373, distance: 11.2
click at [859, 373] on p "Die komplette ALPHA-Serie wird nach hochsten technologischen Qualitatsstandards…" at bounding box center [905, 449] width 848 height 192
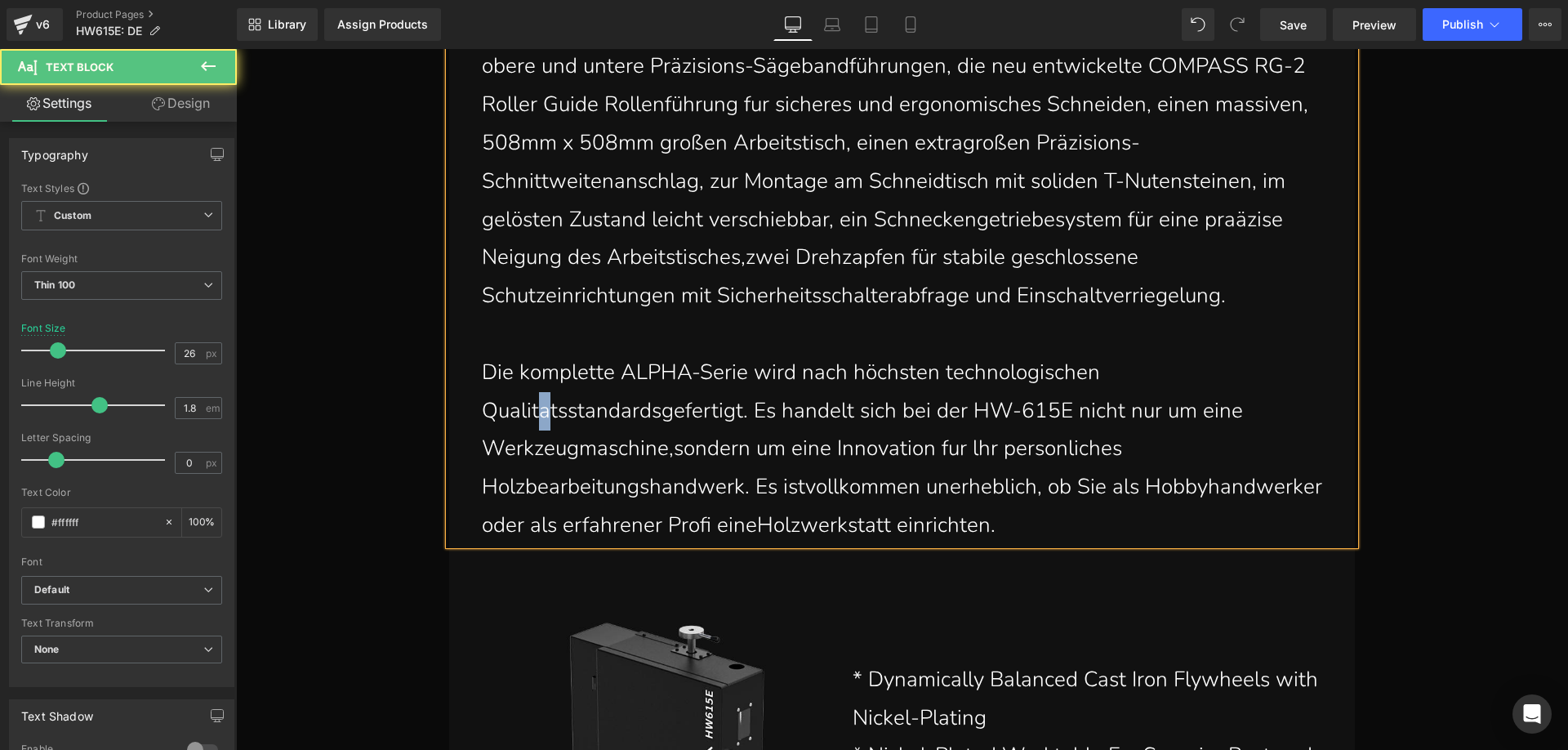
drag, startPoint x: 542, startPoint y: 420, endPoint x: 535, endPoint y: 415, distance: 8.6
click at [535, 415] on p "Die komplette ALPHA-Serie wird nach höchsten technologischen Qualitatsstandards…" at bounding box center [905, 449] width 848 height 192
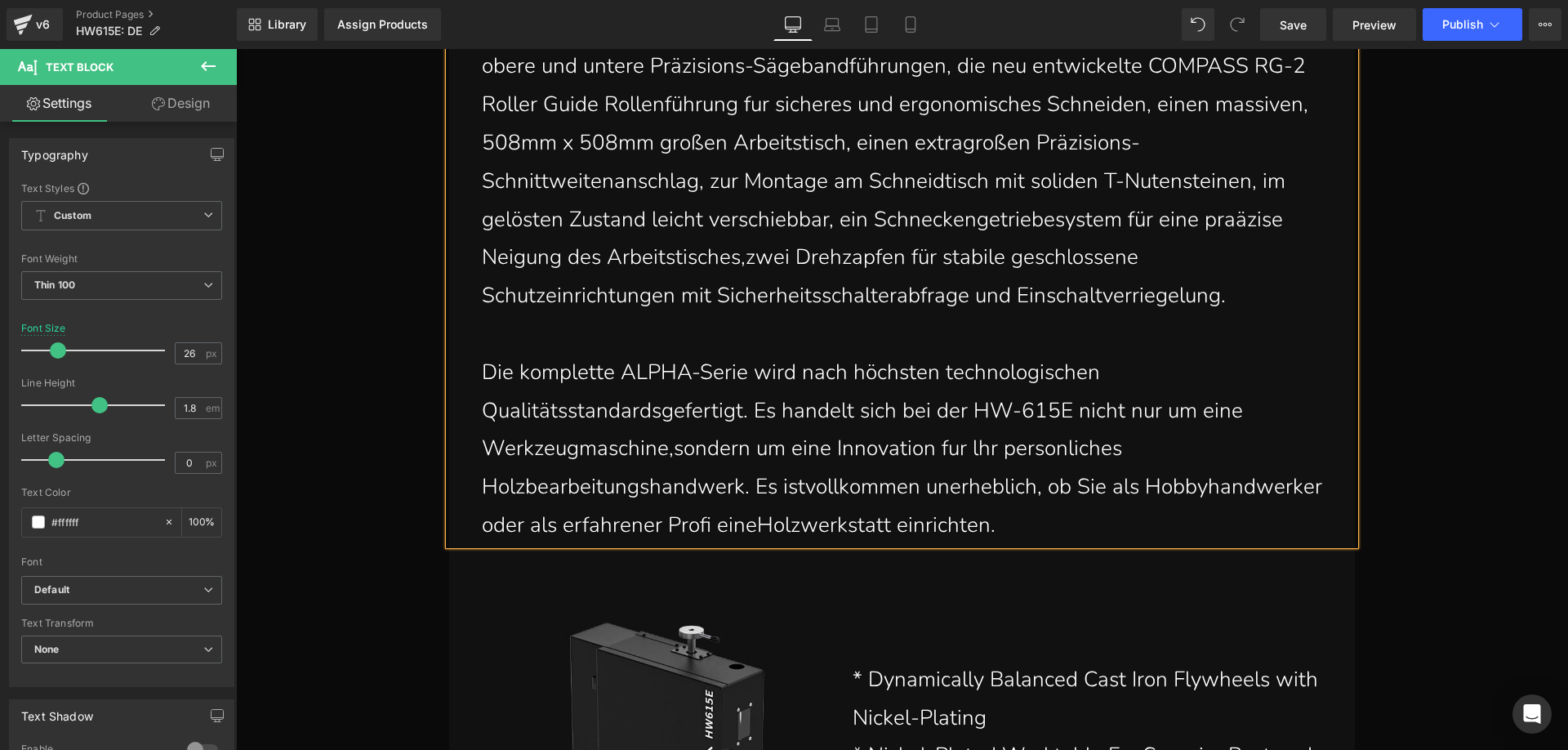
click at [651, 420] on p "Die komplette ALPHA-Serie wird nach höchsten technologischen Qualitätsstandards…" at bounding box center [905, 449] width 848 height 192
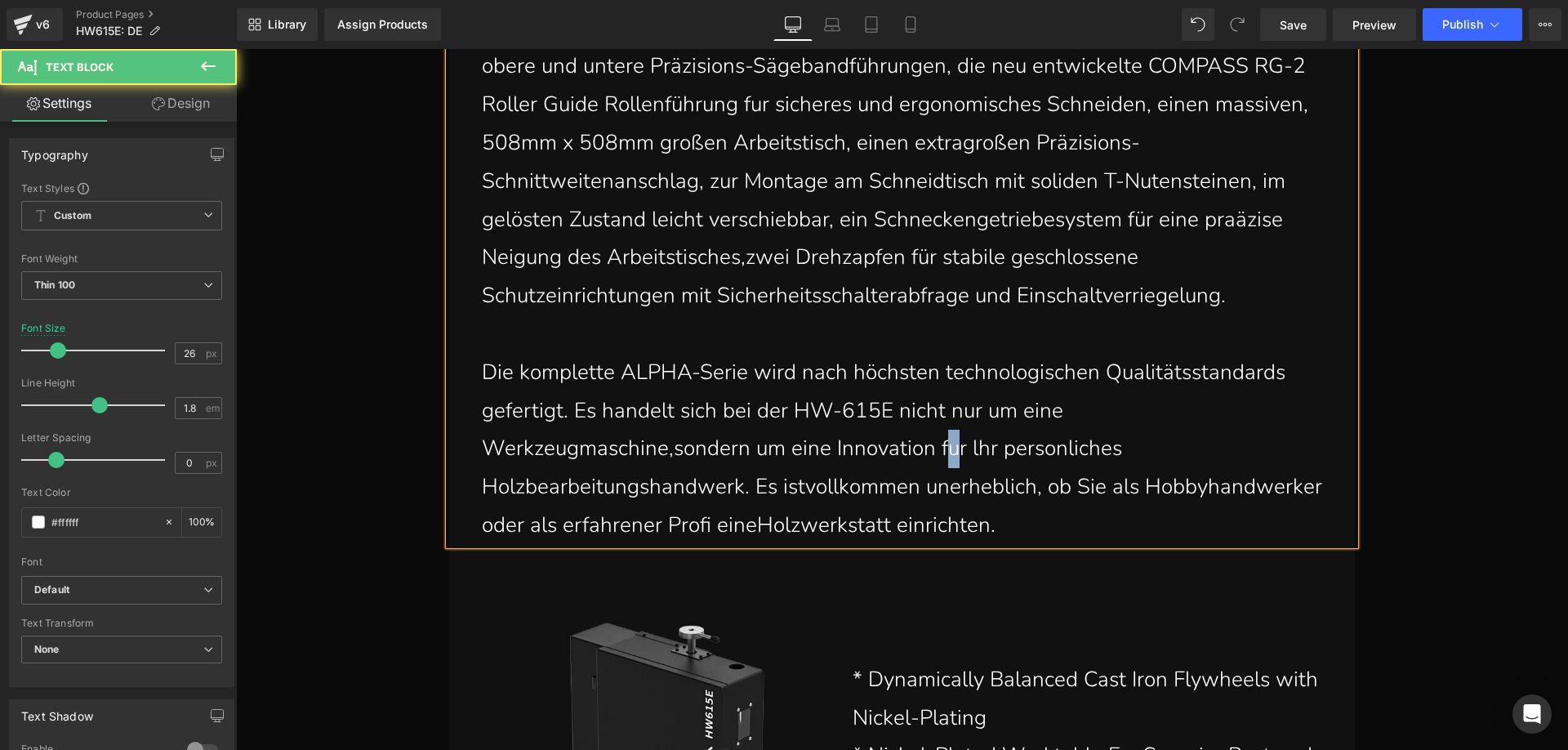
click at [955, 455] on p "Die komplette ALPHA-Serie wird nach höchsten technologischen Qualitätsstandards…" at bounding box center [905, 449] width 848 height 192
click at [1050, 451] on p "Die komplette ALPHA-Serie wird nach höchsten technologischen Qualitätsstandards…" at bounding box center [905, 449] width 848 height 192
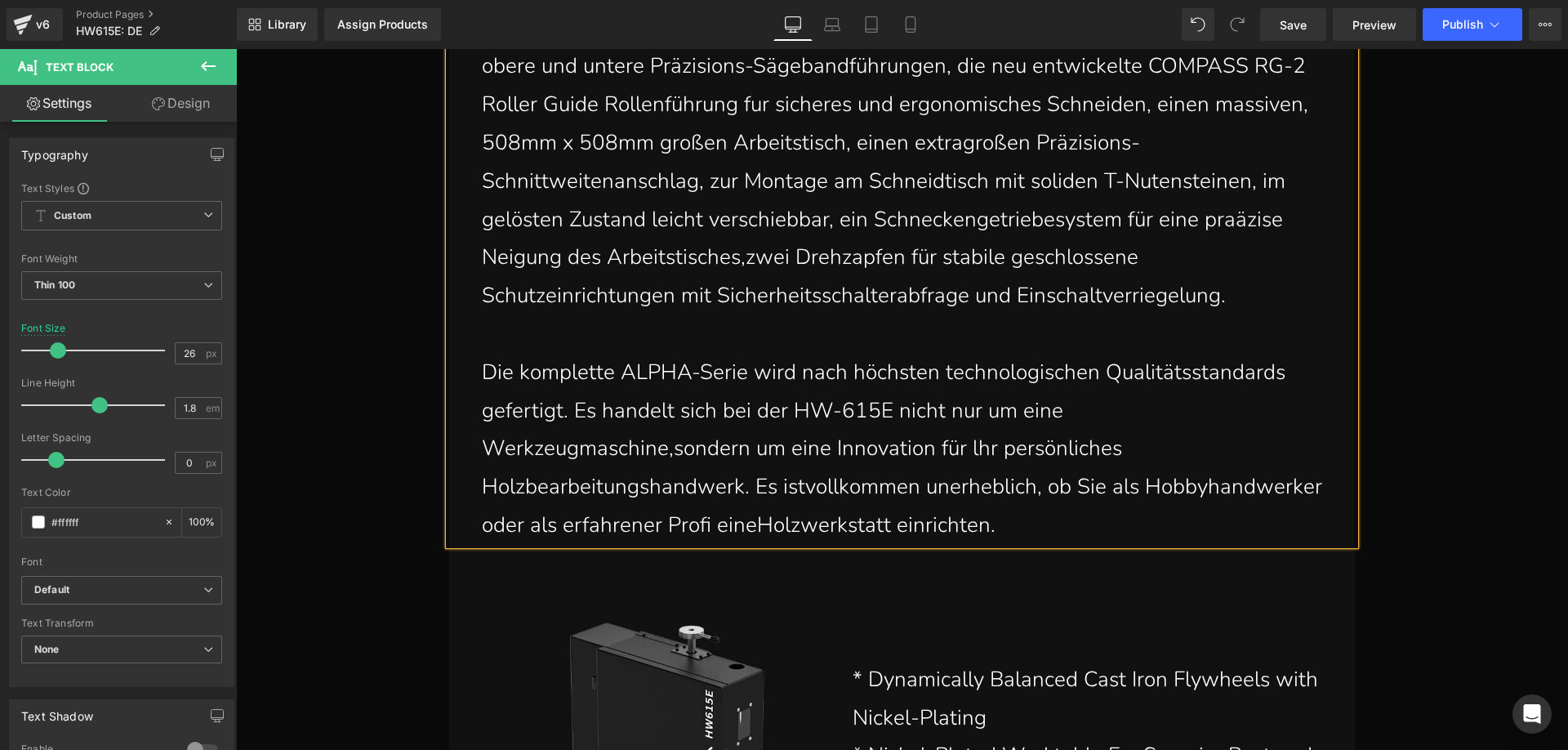
click at [789, 490] on p "Die komplette ALPHA-Serie wird nach höchsten technologischen Qualitätsstandards…" at bounding box center [905, 449] width 848 height 192
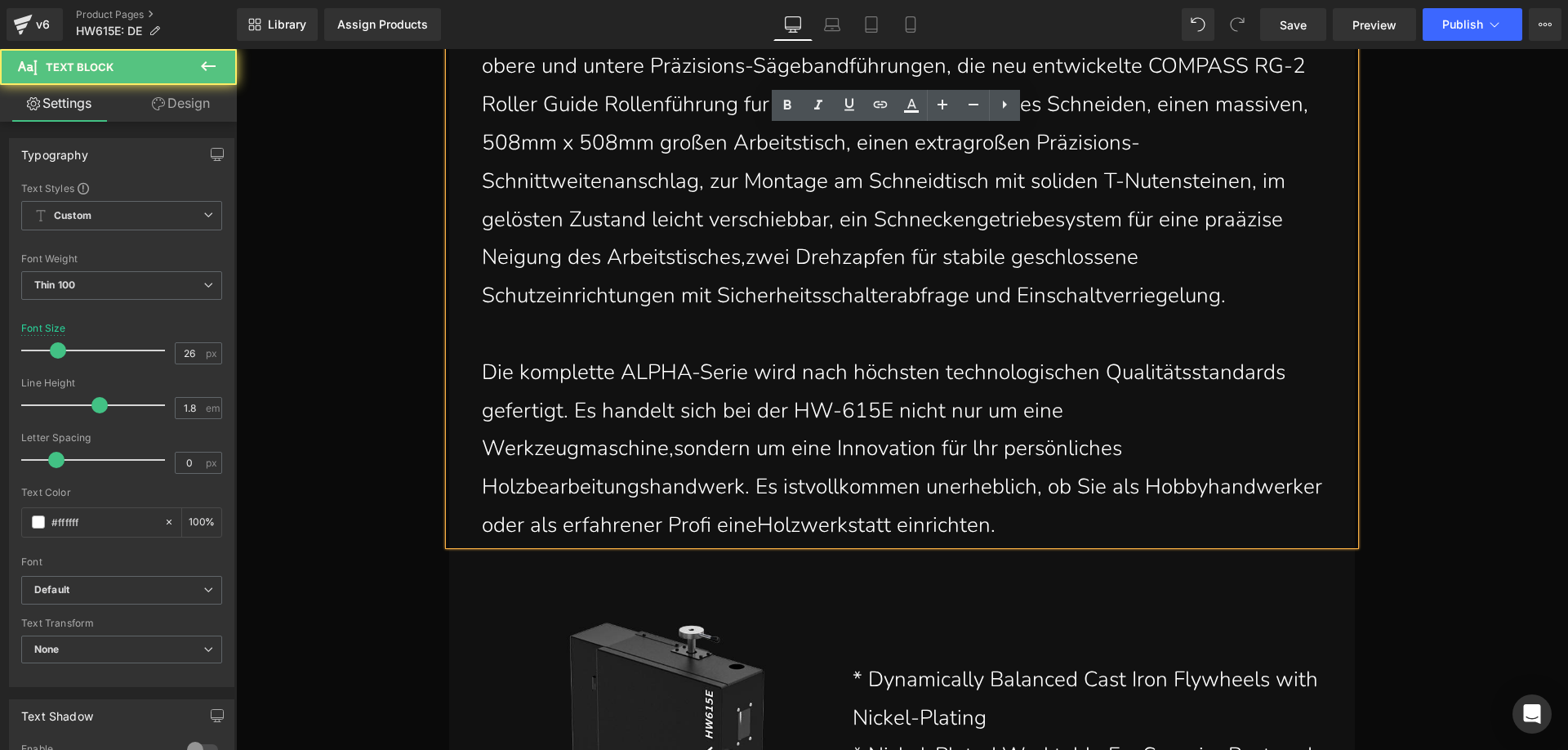
click at [803, 489] on p "Die komplette ALPHA-Serie wird nach höchsten technologischen Qualitätsstandards…" at bounding box center [905, 449] width 848 height 192
click at [798, 489] on p "Die komplette ALPHA-Serie wird nach höchsten technologischen Qualitätsstandards…" at bounding box center [905, 449] width 848 height 192
click at [938, 530] on p "Die komplette ALPHA-Serie wird nach höchsten technologischen Qualitätsstandards…" at bounding box center [905, 449] width 848 height 192
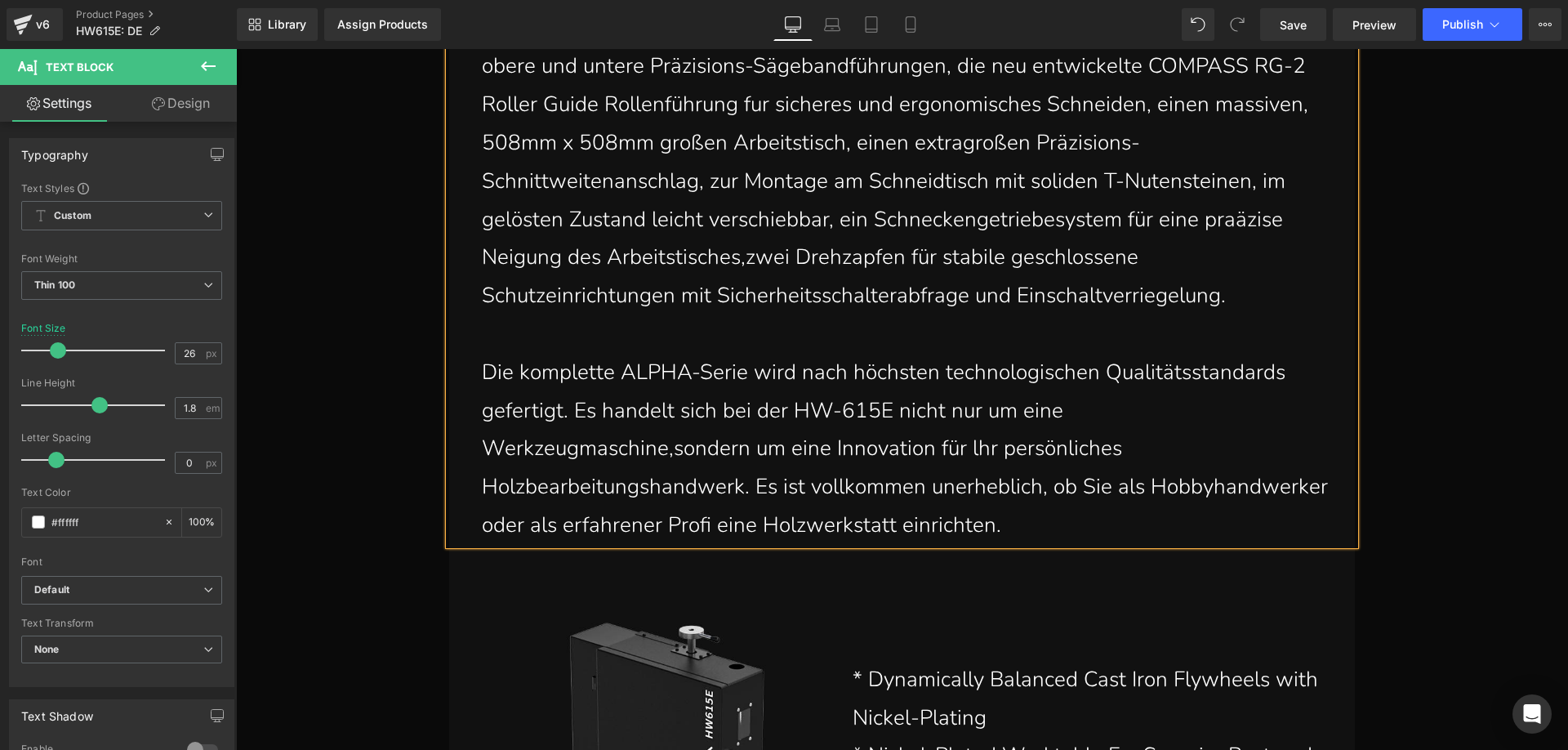
click at [1209, 530] on p "Die komplette ALPHA-Serie wird nach höchsten technologischen Qualitätsstandards…" at bounding box center [905, 449] width 848 height 192
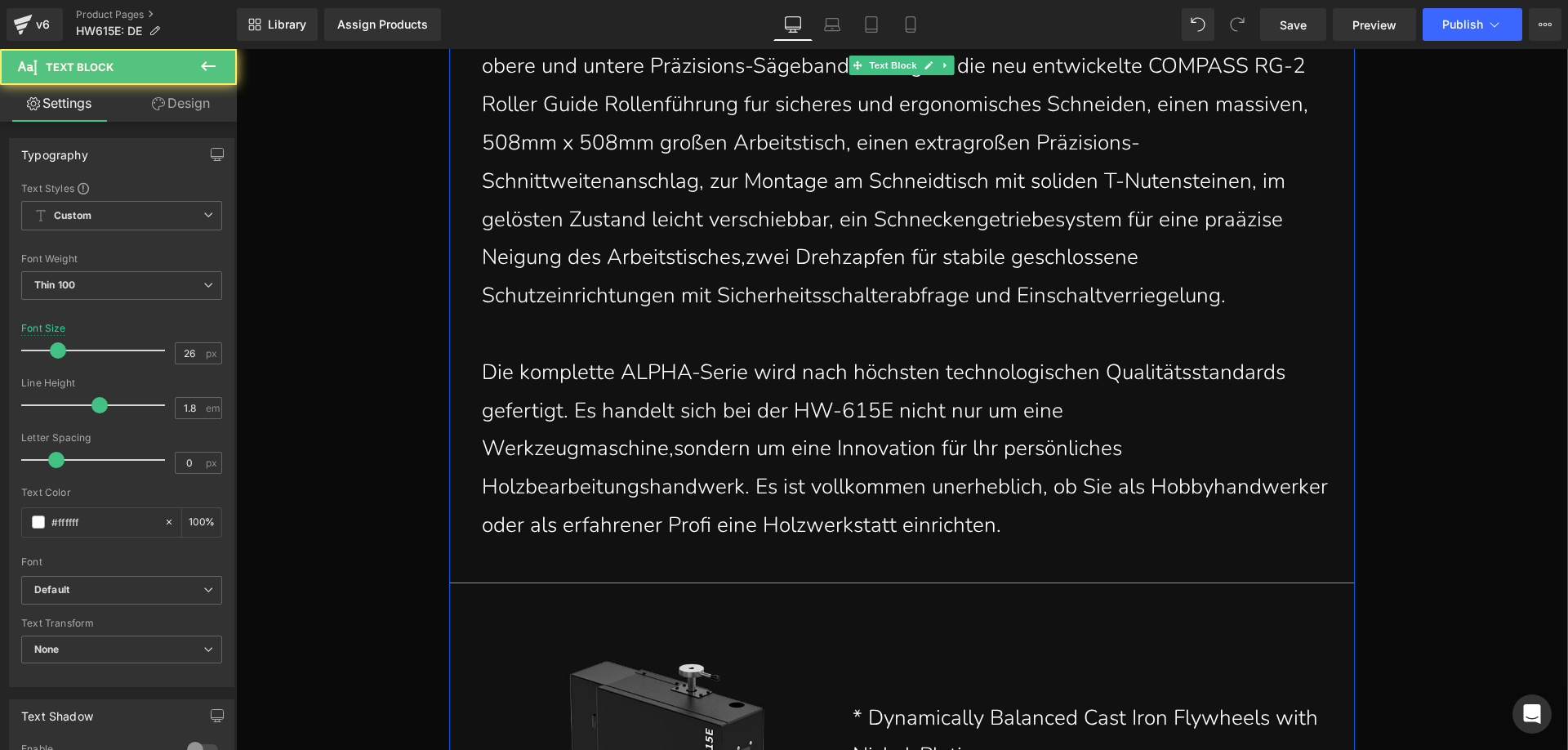
click at [542, 561] on p at bounding box center [905, 564] width 848 height 38
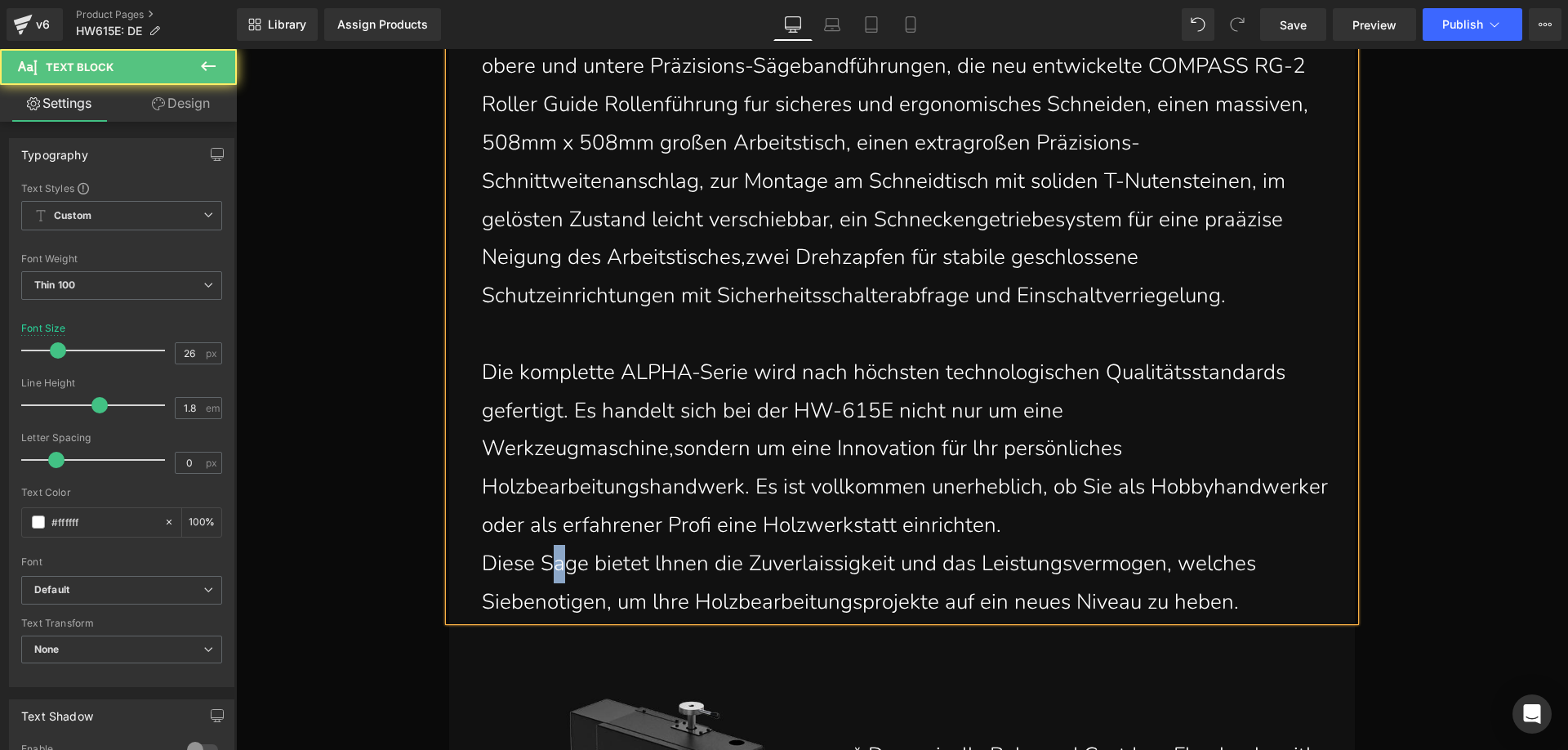
drag, startPoint x: 560, startPoint y: 572, endPoint x: 548, endPoint y: 564, distance: 14.4
click at [548, 564] on p "Diese Sage bietet lhnen die Zuverlaissigkeit und das Leistungsvermogen, welches…" at bounding box center [905, 583] width 848 height 77
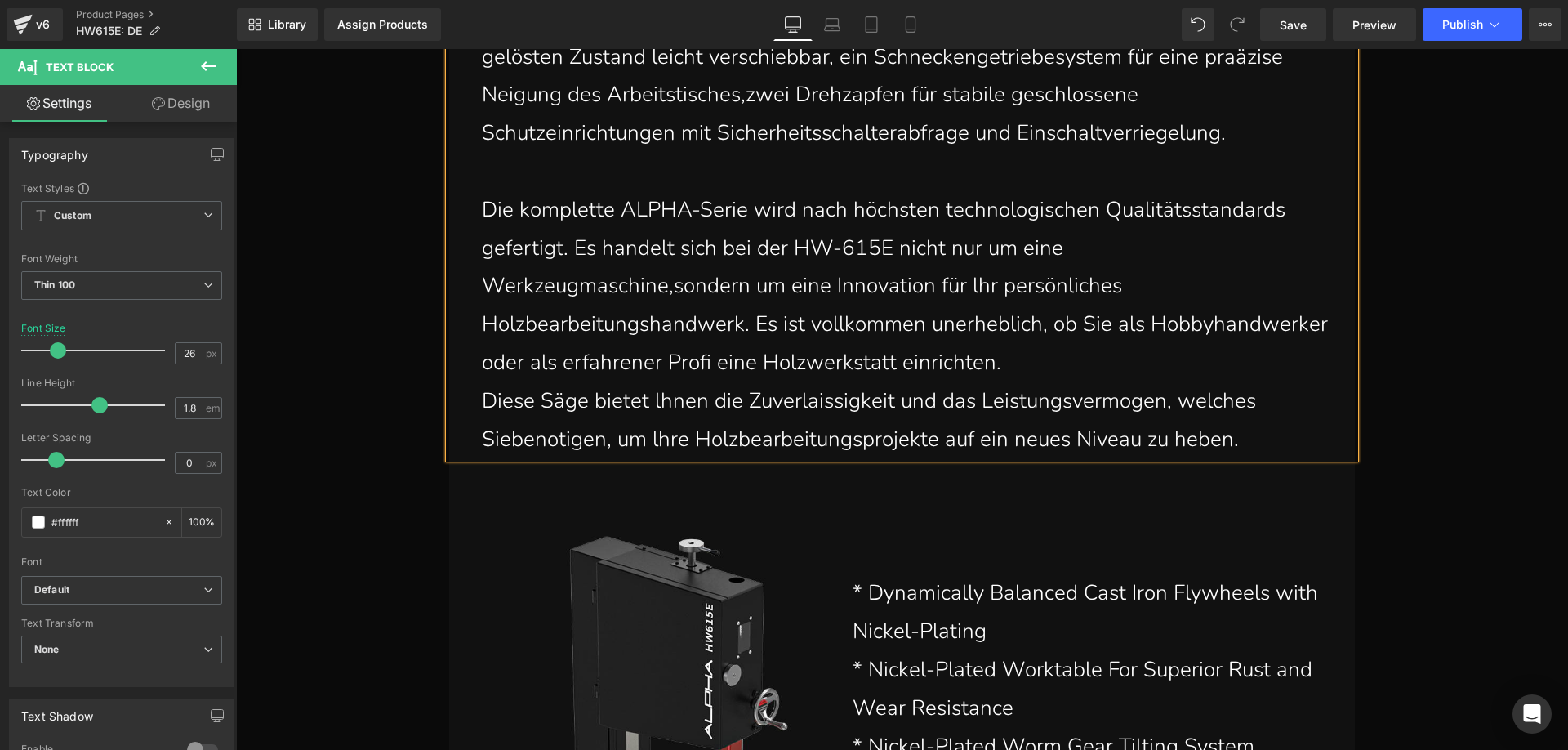
scroll to position [4329, 0]
click at [813, 410] on p "Diese Säge bietet lhnen die Zuverlaissigkeit und das Leistungsvermogen, welches…" at bounding box center [905, 419] width 848 height 77
drag, startPoint x: 819, startPoint y: 405, endPoint x: 807, endPoint y: 400, distance: 13.0
click at [807, 400] on p "Diese Säge bietet lhnen die Zuverlaissigkeit und das Leistungsvermogen, welches…" at bounding box center [905, 419] width 848 height 77
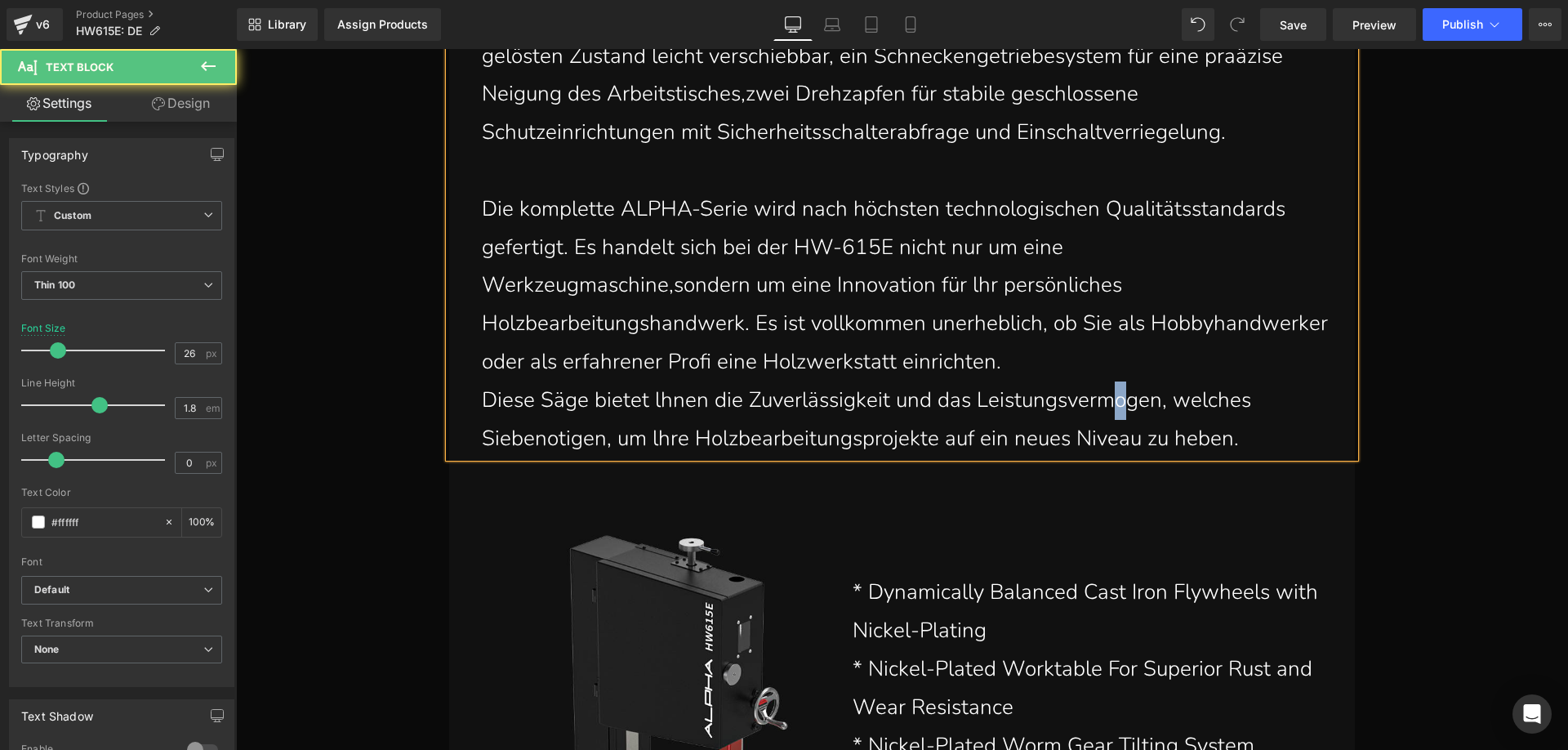
drag, startPoint x: 1122, startPoint y: 411, endPoint x: 1110, endPoint y: 404, distance: 13.9
click at [1110, 404] on p "Diese Säge bietet lhnen die Zuverlässigkeit und das Leistungsvermogen, welches …" at bounding box center [905, 419] width 848 height 77
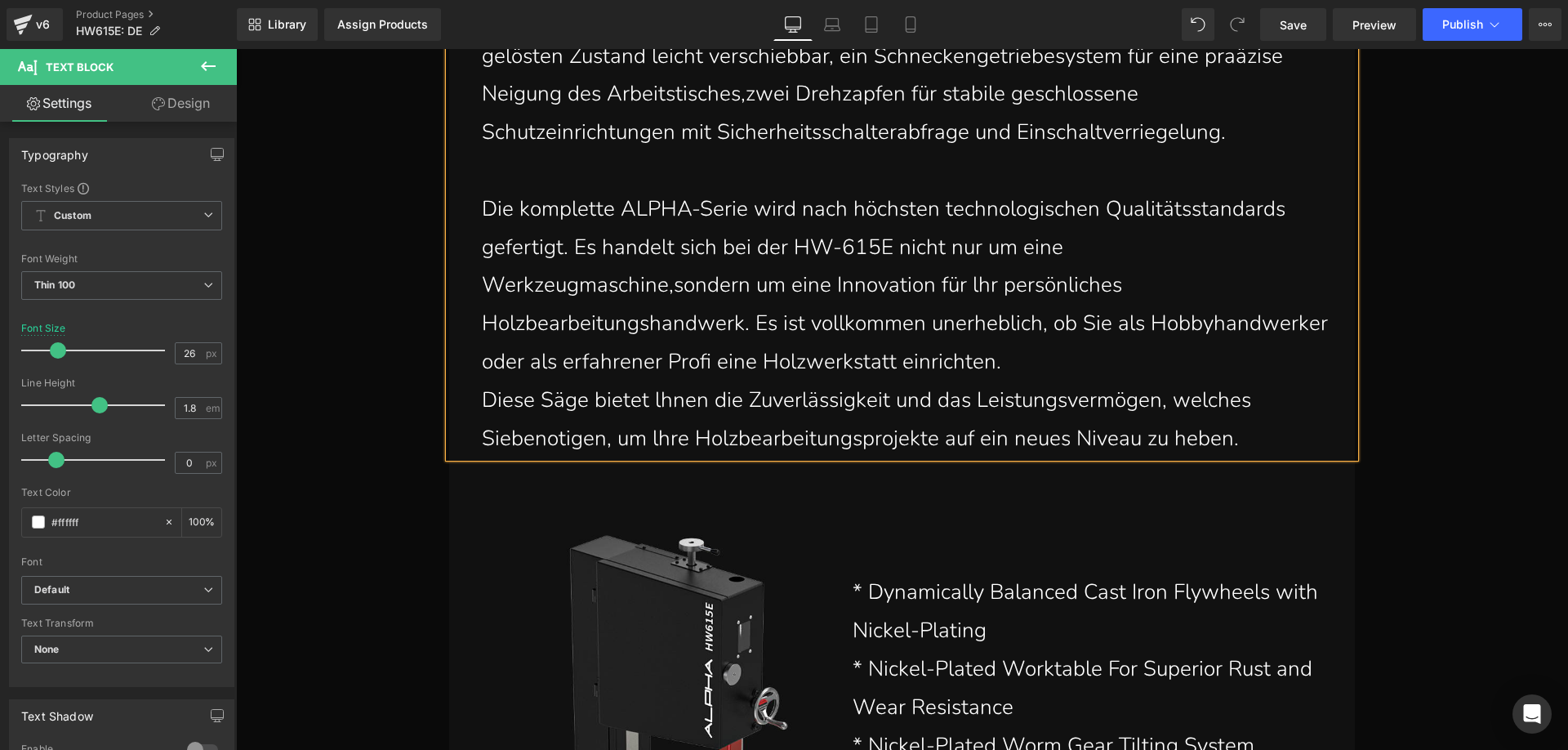
click at [505, 443] on p "Diese Säge bietet lhnen die Zuverlässigkeit und das Leistungsvermögen, welches …" at bounding box center [905, 419] width 848 height 77
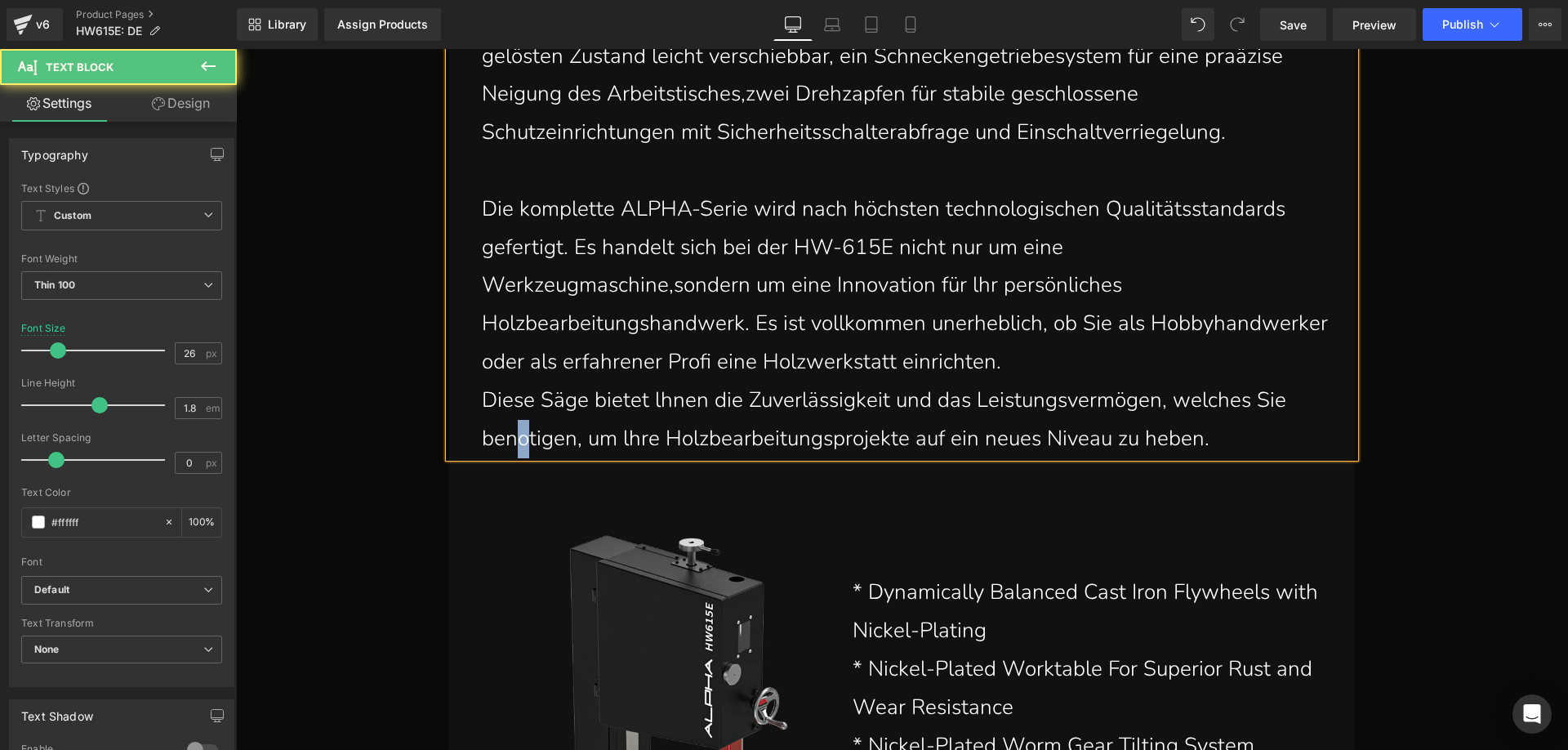
click at [514, 439] on p "Diese Säge bietet lhnen die Zuverlässigkeit und das Leistungsvermögen, welches …" at bounding box center [905, 419] width 848 height 77
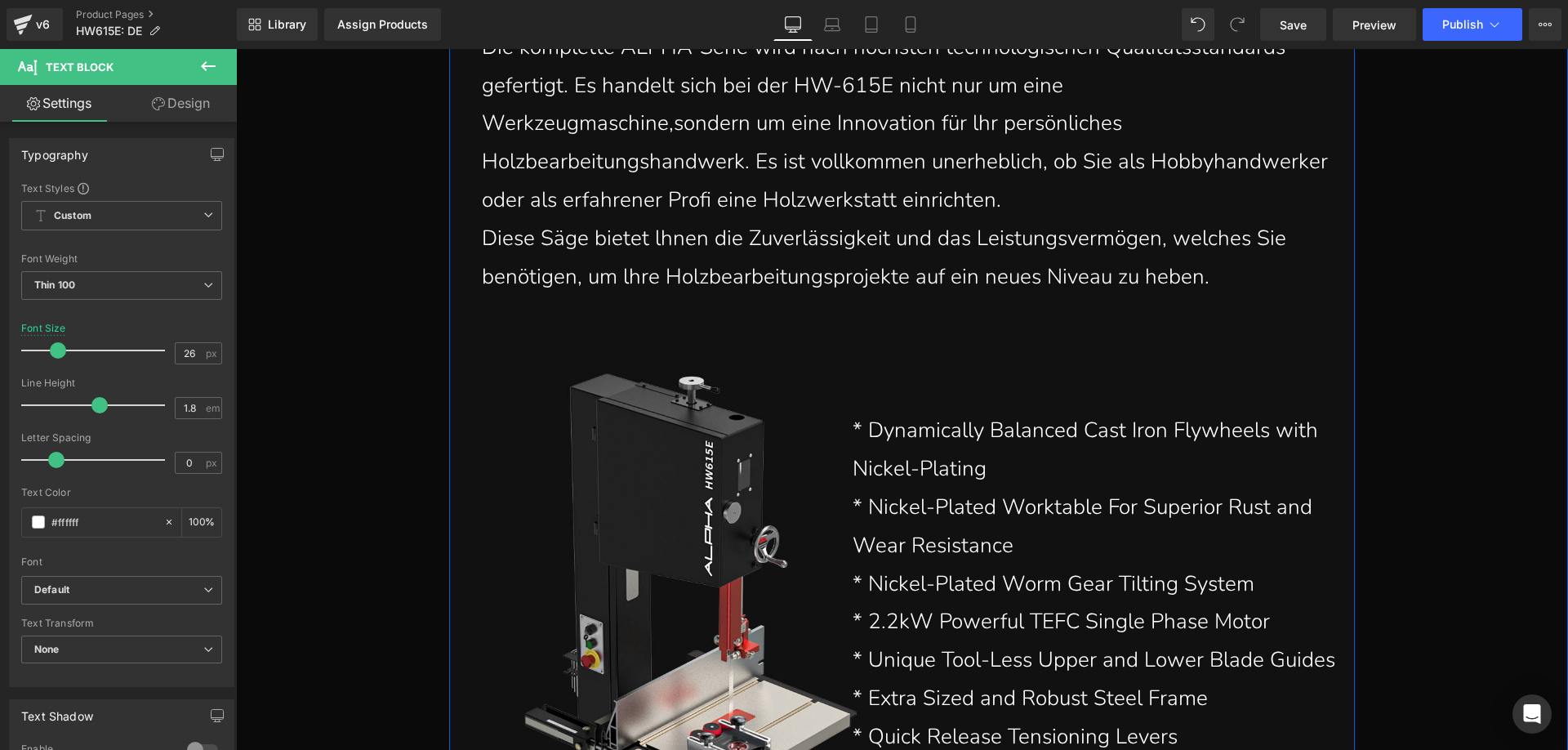
scroll to position [4493, 0]
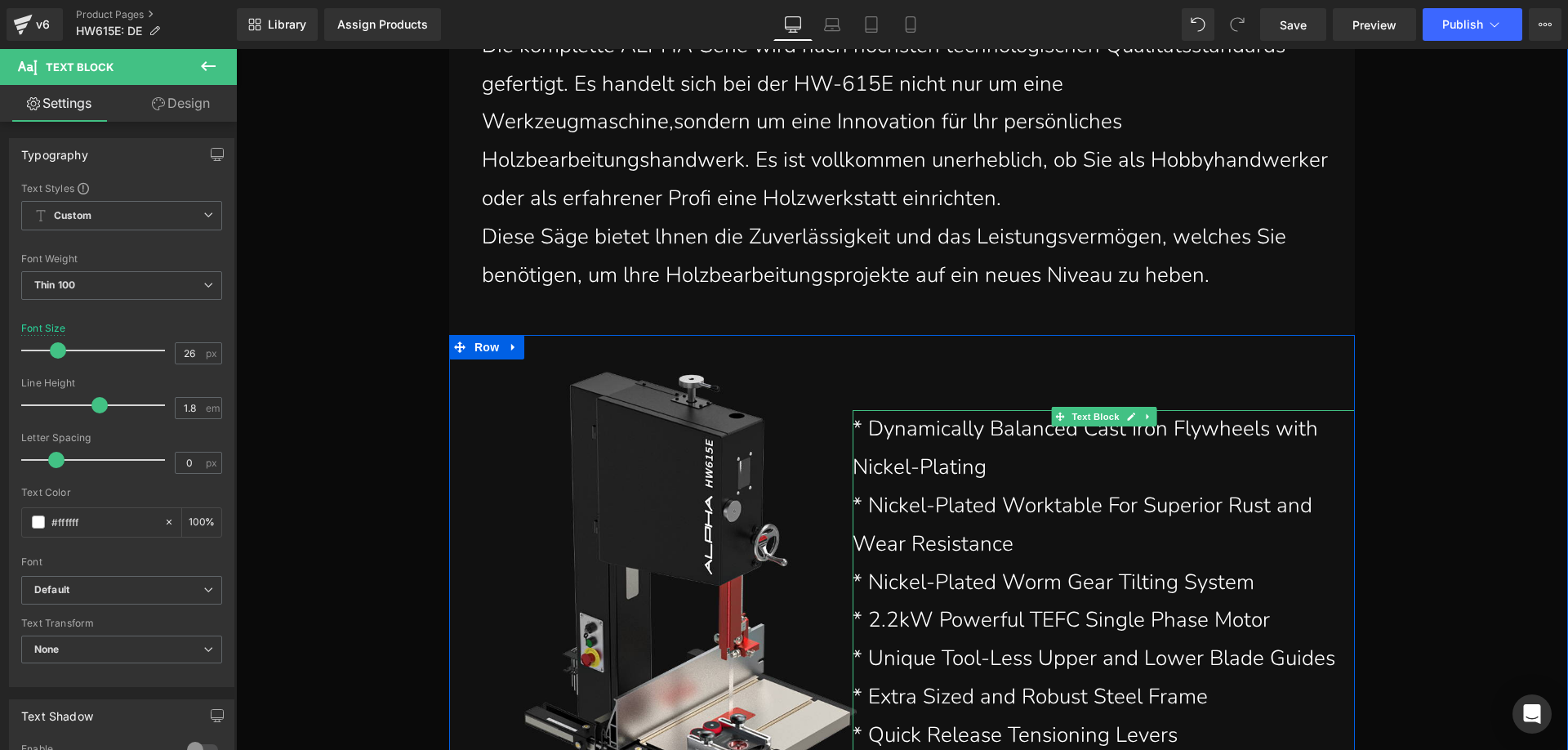
click at [992, 472] on p "* Dynamically Balanced Cast Iron Flywheels with Nickel-Plating" at bounding box center [1096, 448] width 486 height 77
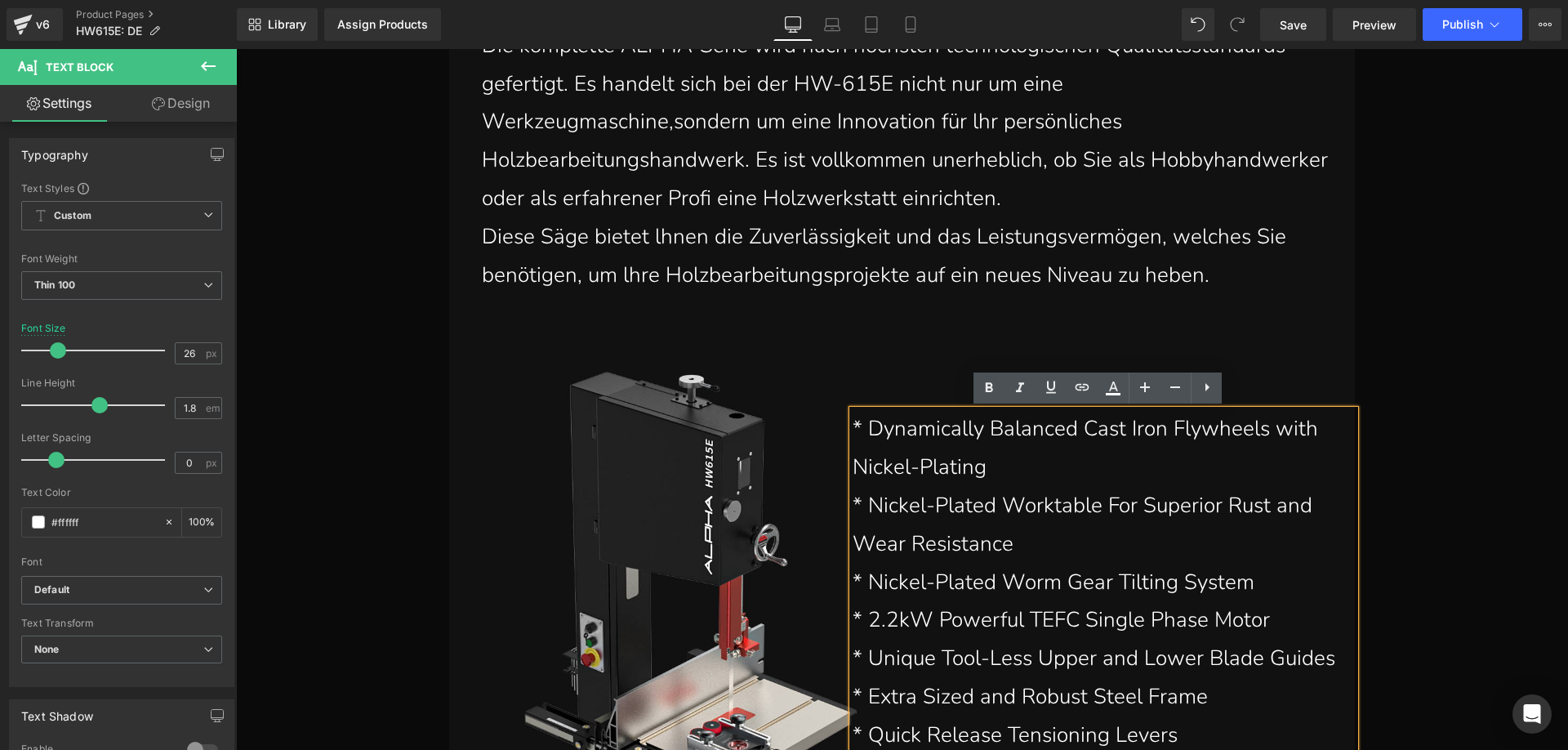
drag, startPoint x: 990, startPoint y: 466, endPoint x: 845, endPoint y: 434, distance: 148.5
click at [853, 434] on p "* Dynamically Balanced Cast Iron Flywheels with Nickel-Plating" at bounding box center [1096, 448] width 486 height 77
paste div
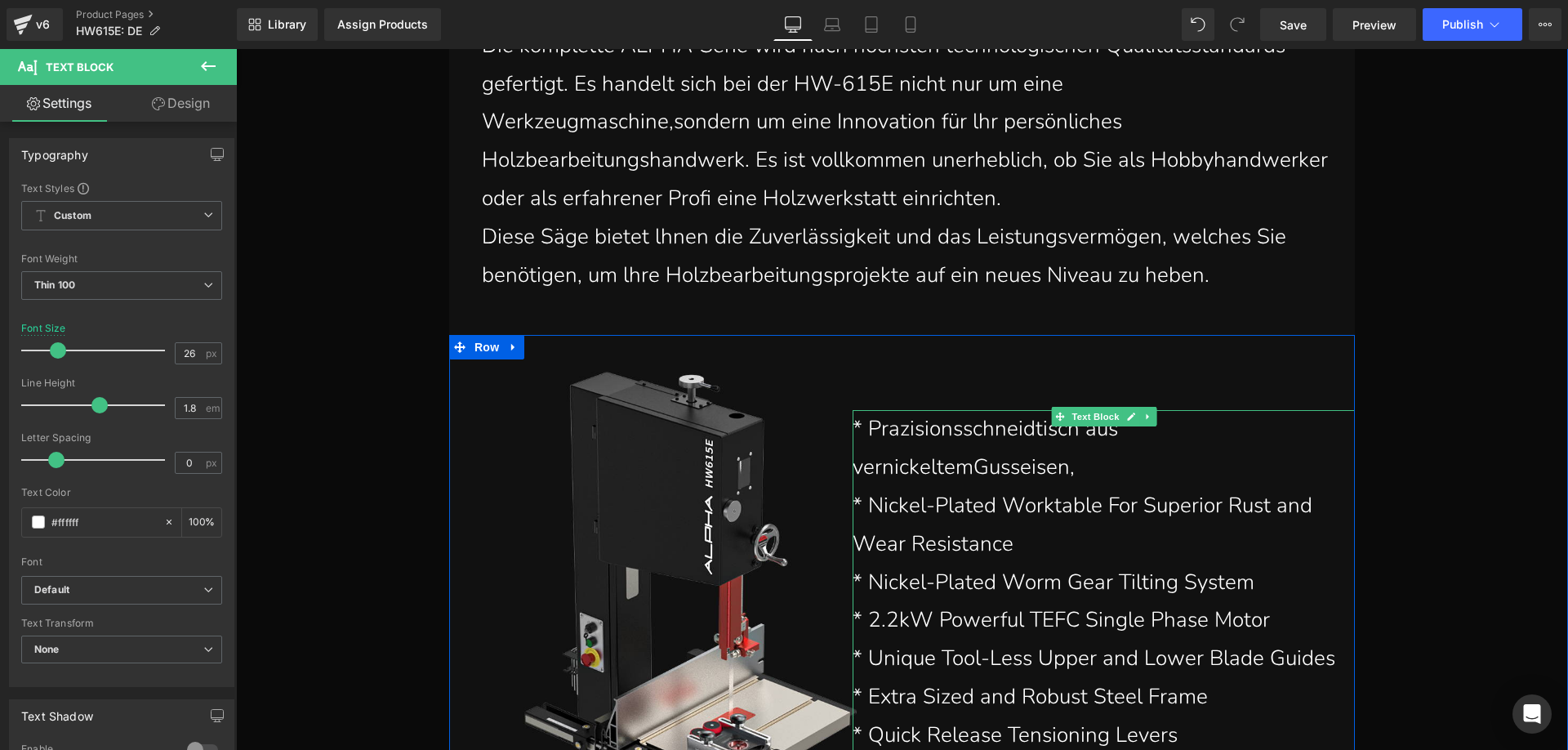
click at [1097, 466] on p "* Prazisionsschneidtisch aus vernickeltemGusseisen," at bounding box center [1096, 448] width 486 height 77
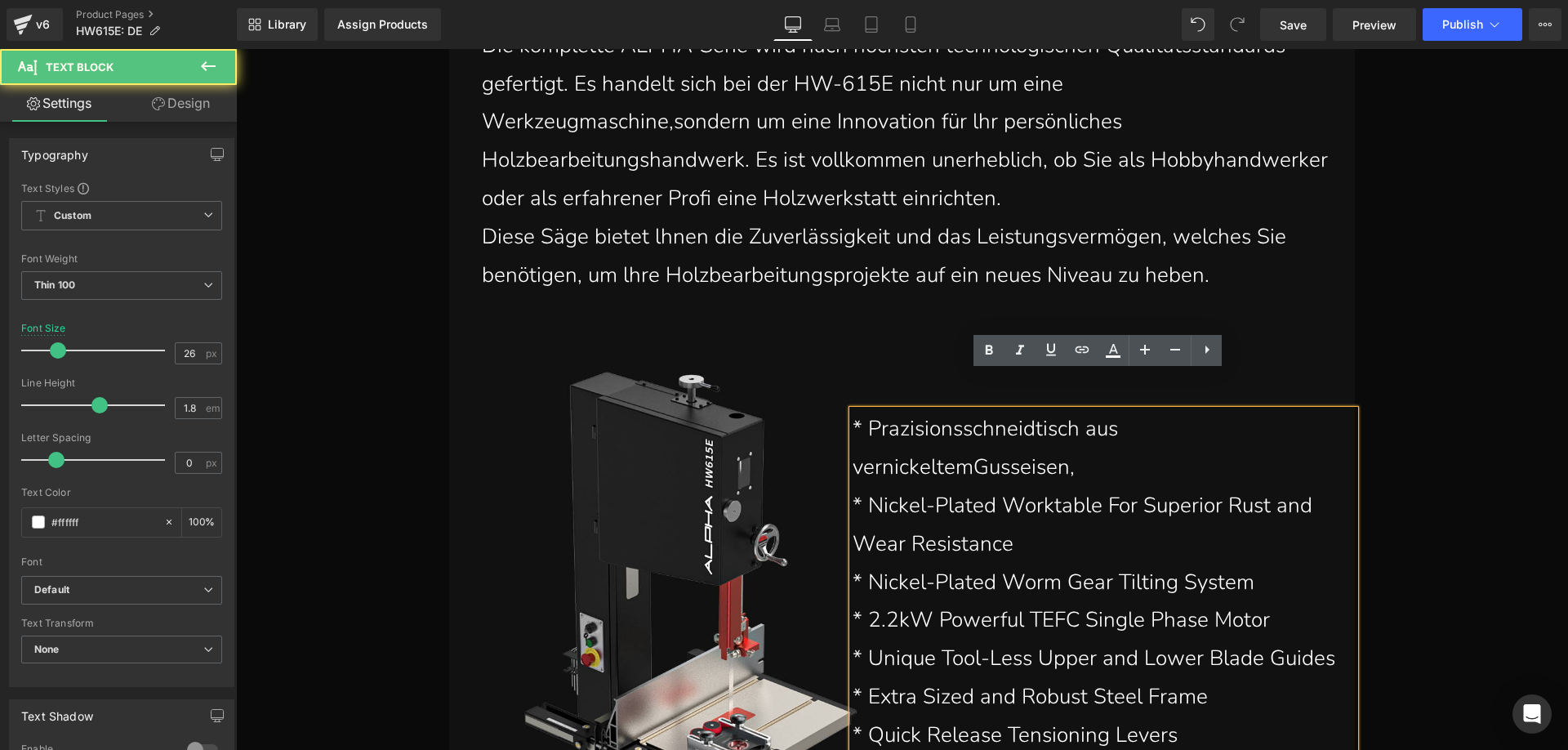
scroll to position [4511, 0]
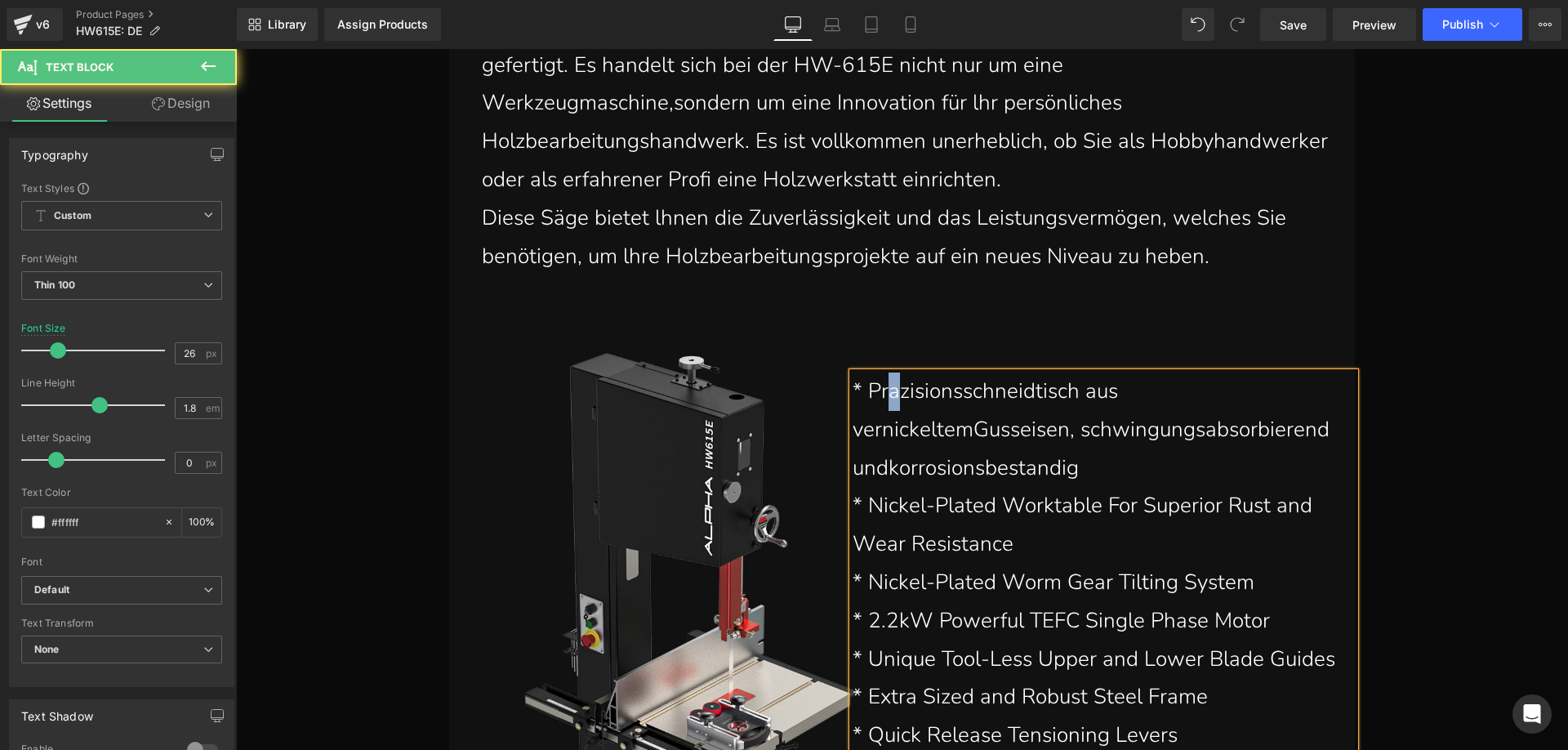
drag, startPoint x: 895, startPoint y: 400, endPoint x: 883, endPoint y: 390, distance: 15.6
click at [883, 390] on p "* Prazisionsschneidtisch aus vernickeltemGusseisen, schwingungsabsorbierend und…" at bounding box center [1096, 429] width 486 height 115
click at [969, 434] on p "* Präzisionsschneidtisch aus vernickeltemGusseisen, schwingungsabsorbierend und…" at bounding box center [1096, 429] width 486 height 115
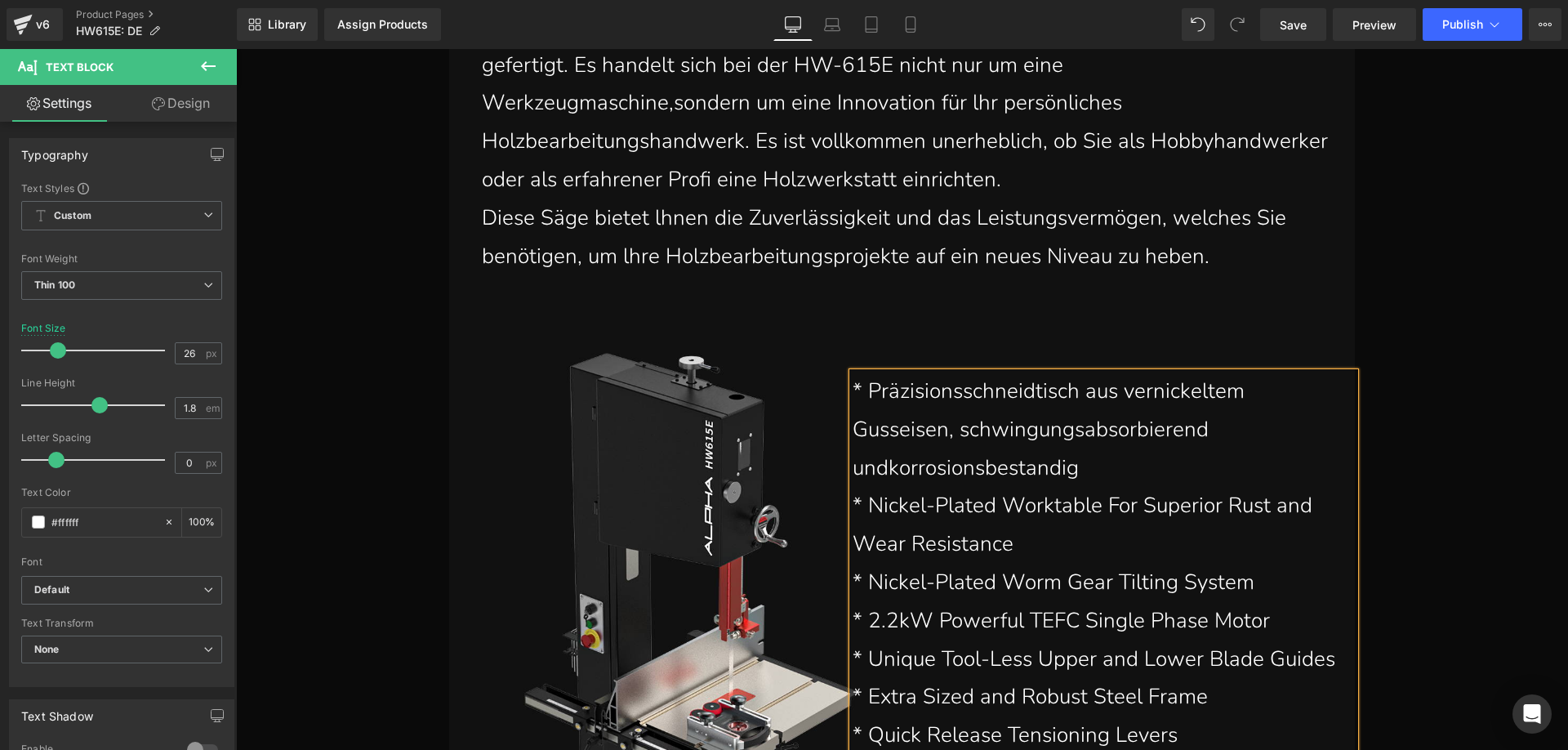
click at [886, 470] on p "* Präzisionsschneidtisch aus vernickeltem Gusseisen, schwingungsabsorbierend un…" at bounding box center [1096, 429] width 486 height 115
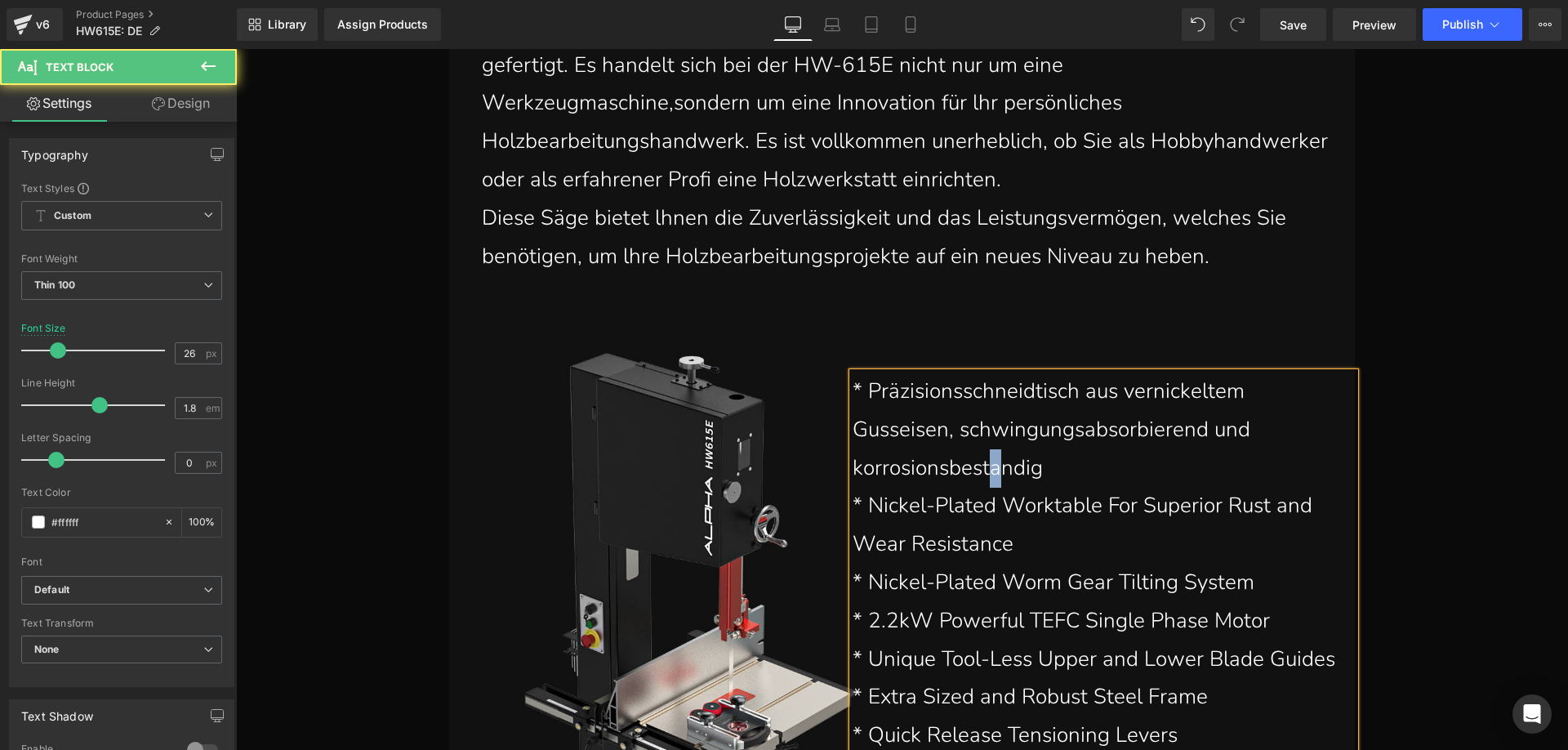
click at [987, 472] on p "* Präzisionsschneidtisch aus vernickeltem Gusseisen, schwingungsabsorbierend un…" at bounding box center [1096, 429] width 486 height 115
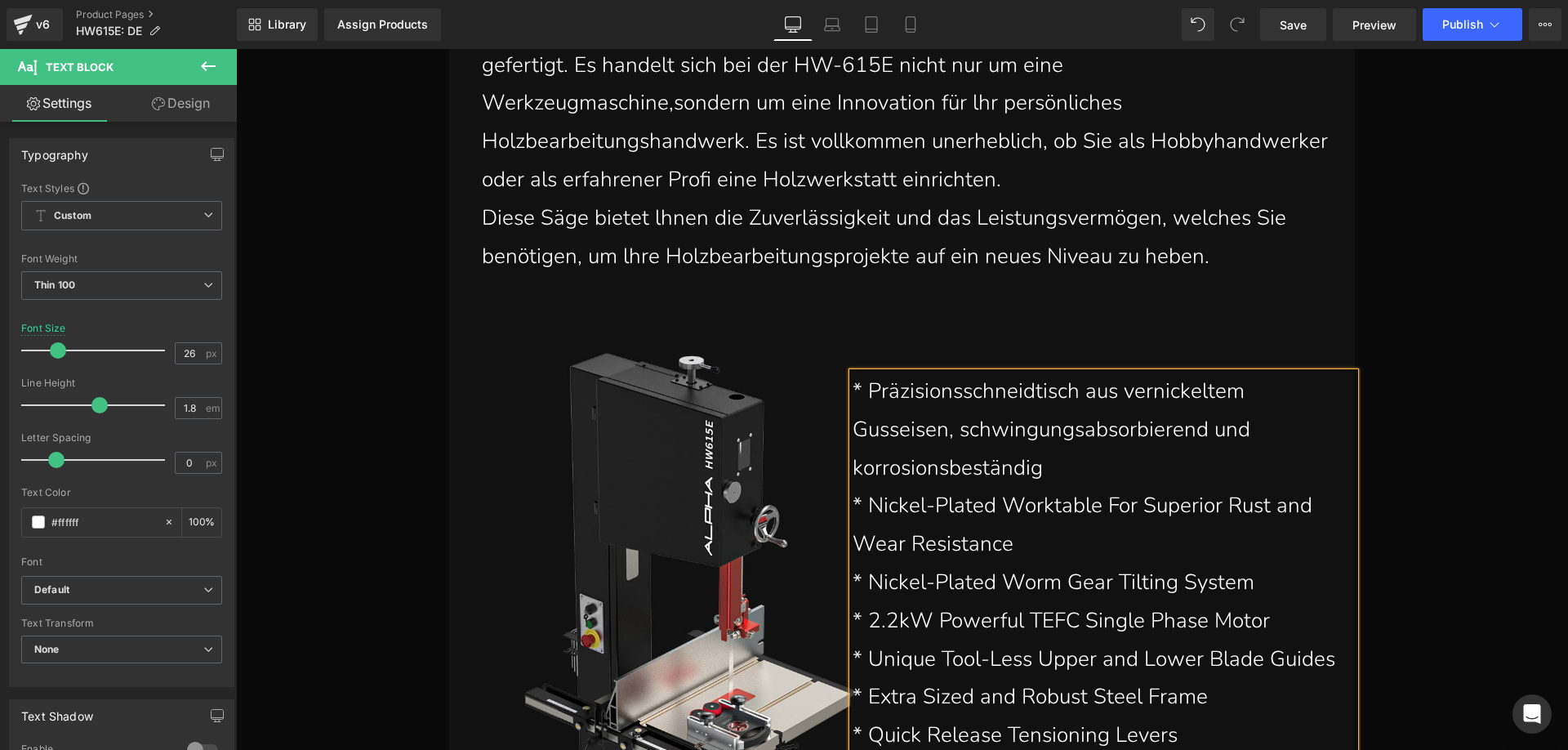
scroll to position [4593, 0]
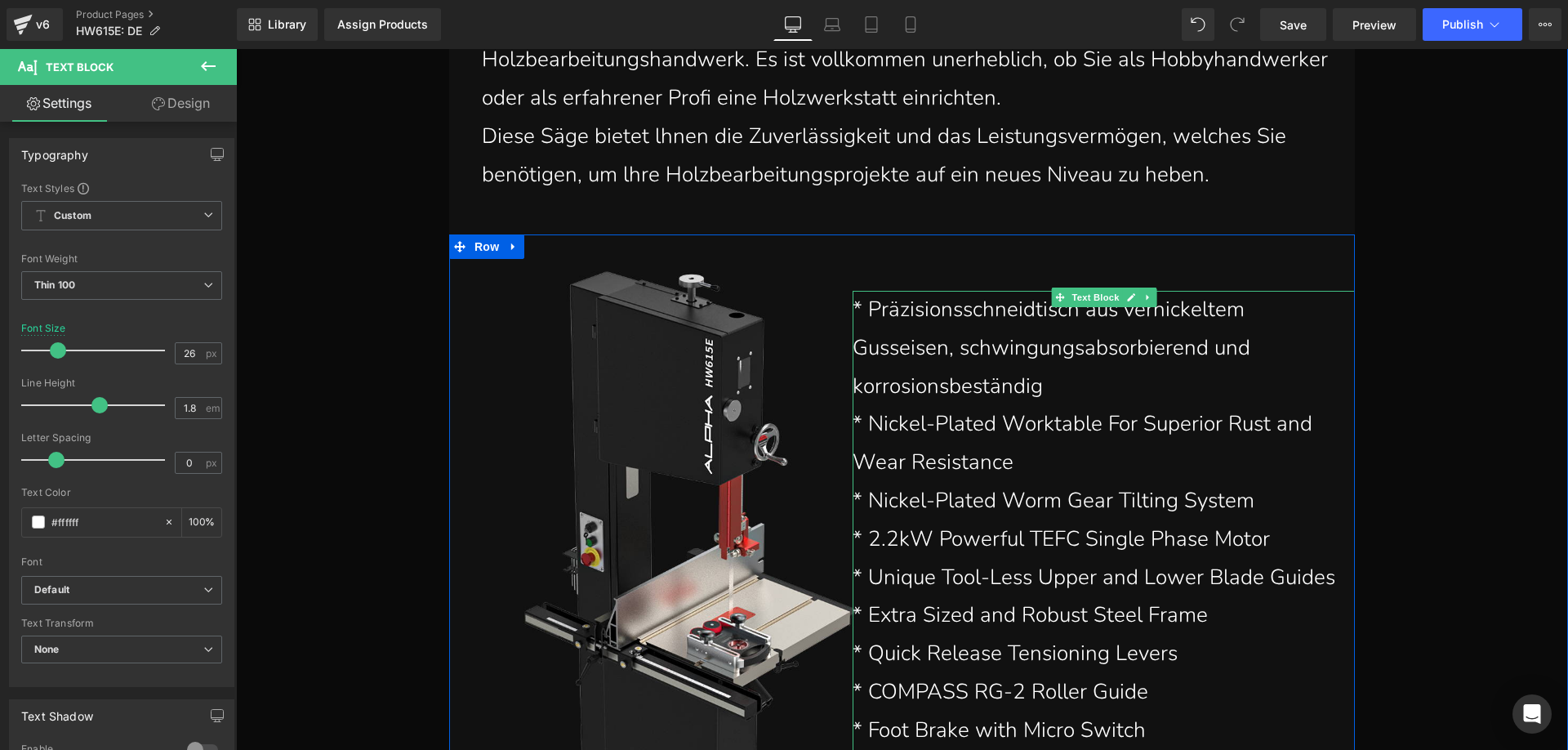
click at [1007, 459] on p "* Nickel-Plated Worktable For Superior Rust and Wear Resistance" at bounding box center [1096, 443] width 486 height 77
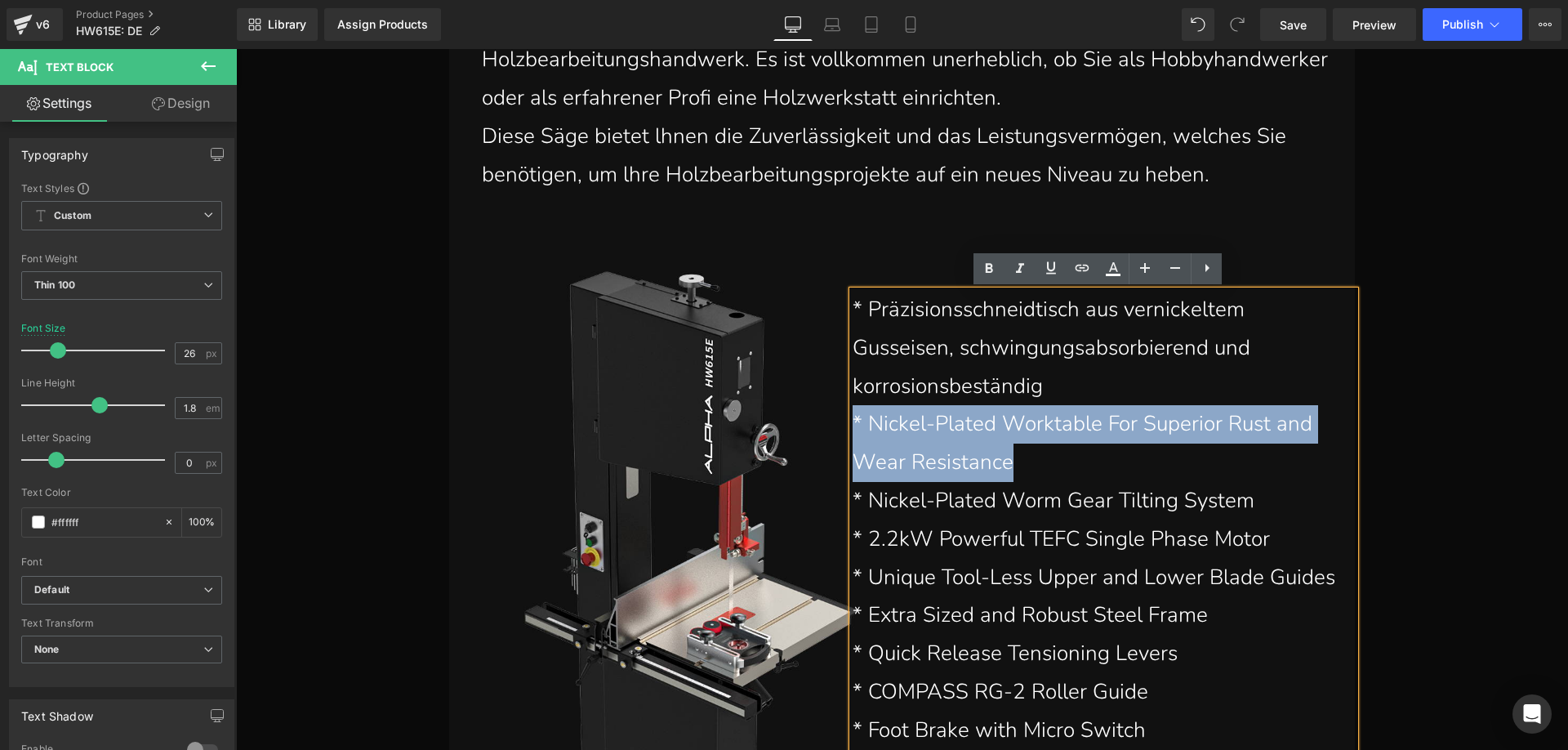
drag, startPoint x: 1022, startPoint y: 456, endPoint x: 849, endPoint y: 425, distance: 175.8
click at [853, 425] on p "* Nickel-Plated Worktable For Superior Rust and Wear Resistance" at bounding box center [1096, 443] width 486 height 77
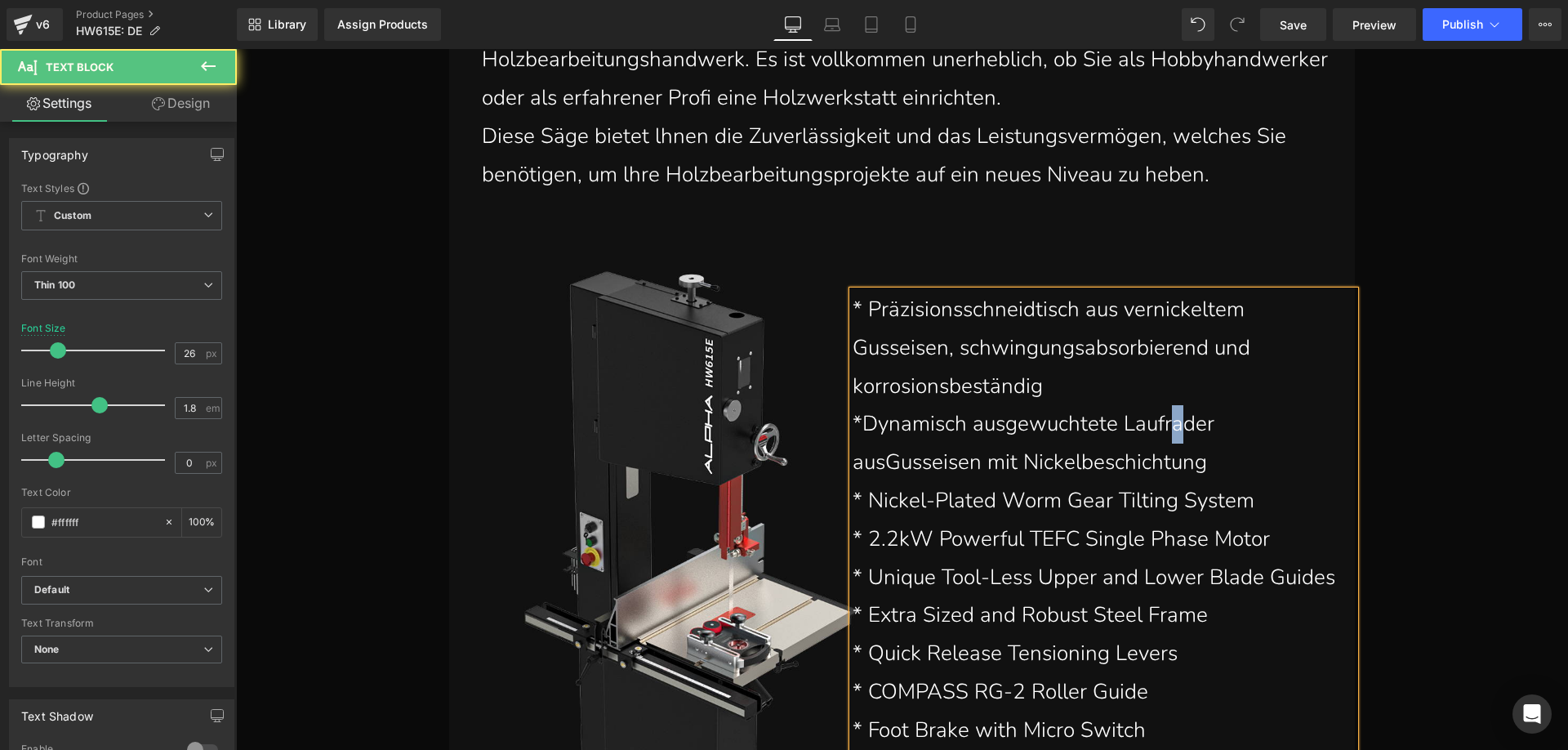
drag, startPoint x: 1176, startPoint y: 430, endPoint x: 1169, endPoint y: 425, distance: 8.6
click at [1169, 425] on p "*Dynamisch ausgewuchtete Laufrader ausGusseisen mit Nickelbeschichtung" at bounding box center [1096, 443] width 486 height 77
click at [880, 463] on p "*Dynamisch ausgewuchtete Laufräder ausGusseisen mit Nickelbeschichtung" at bounding box center [1096, 443] width 486 height 77
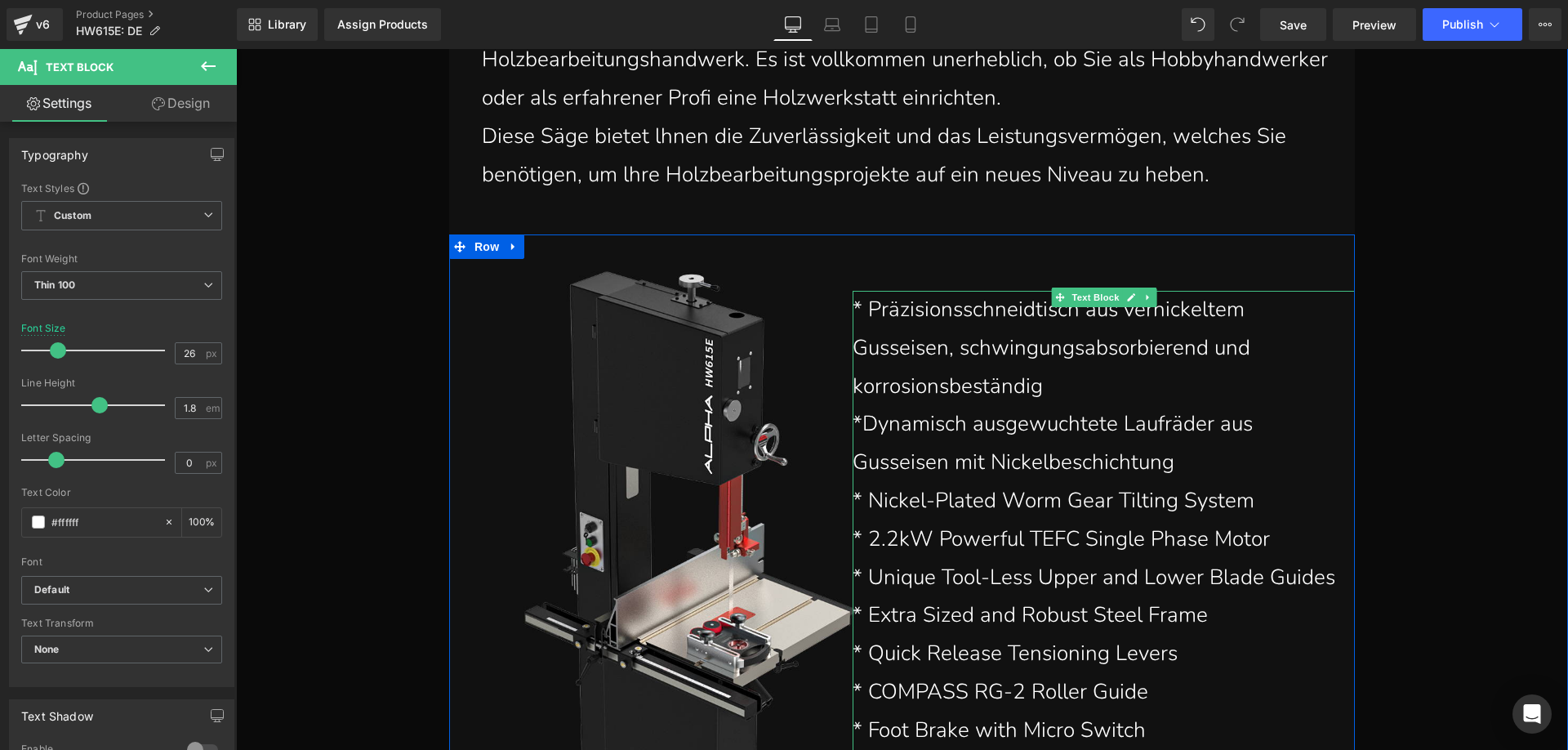
drag, startPoint x: 1214, startPoint y: 502, endPoint x: 1254, endPoint y: 500, distance: 40.0
click at [1215, 502] on p "* Nickel-Plated Worm Gear Tilting System" at bounding box center [1096, 501] width 486 height 38
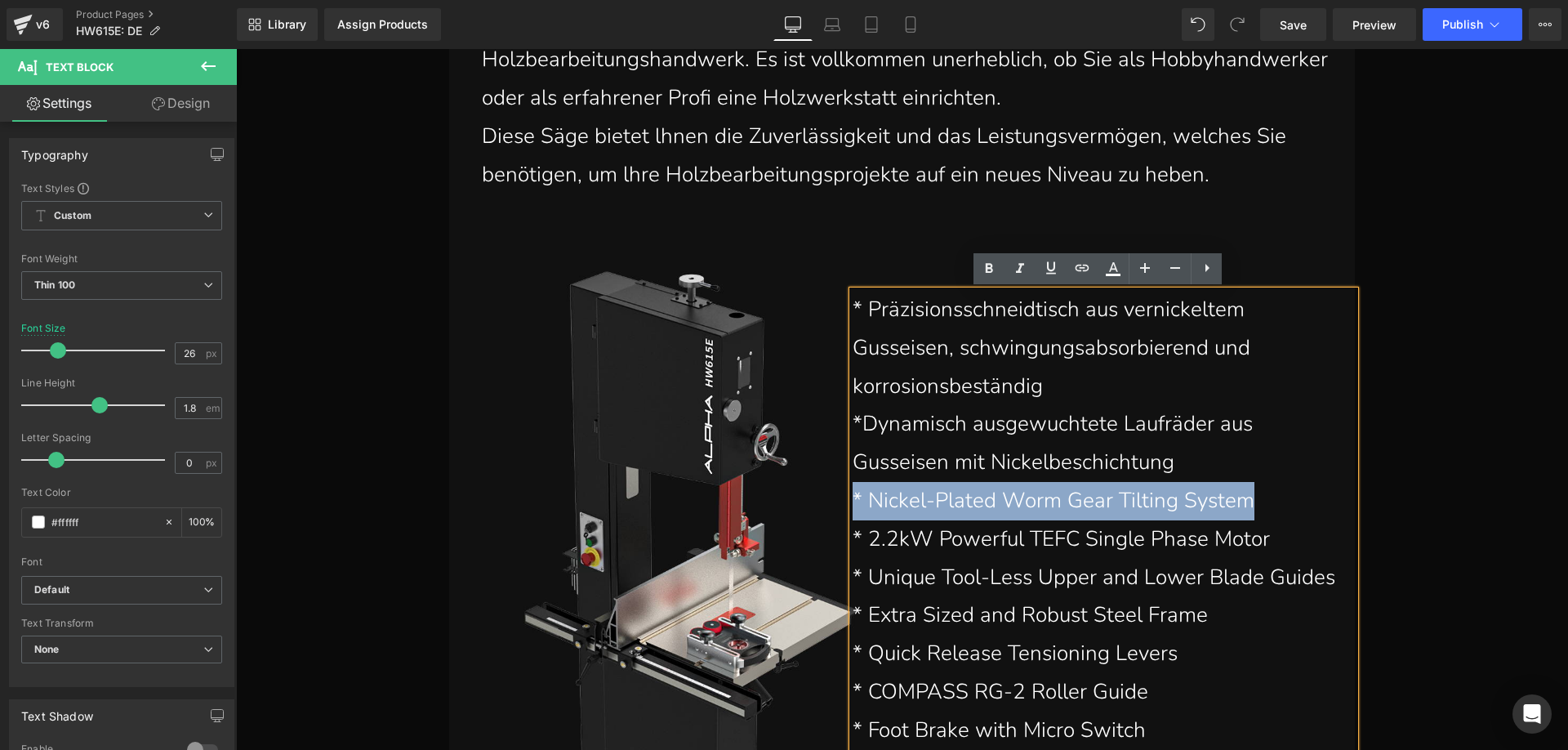
drag, startPoint x: 1244, startPoint y: 499, endPoint x: 847, endPoint y: 489, distance: 397.1
click at [853, 489] on p "* Nickel-Plated Worm Gear Tilting System" at bounding box center [1096, 501] width 486 height 38
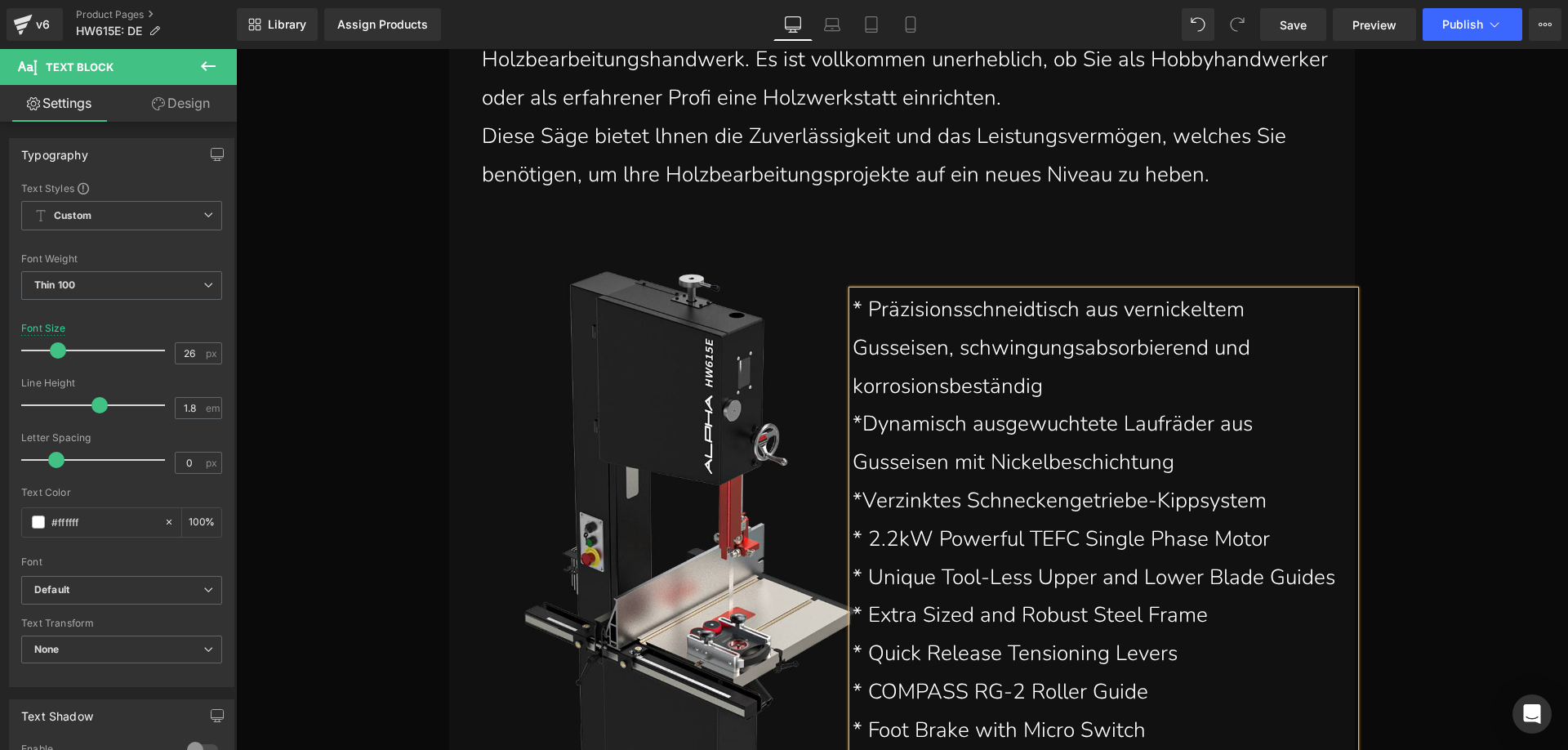
scroll to position [4674, 0]
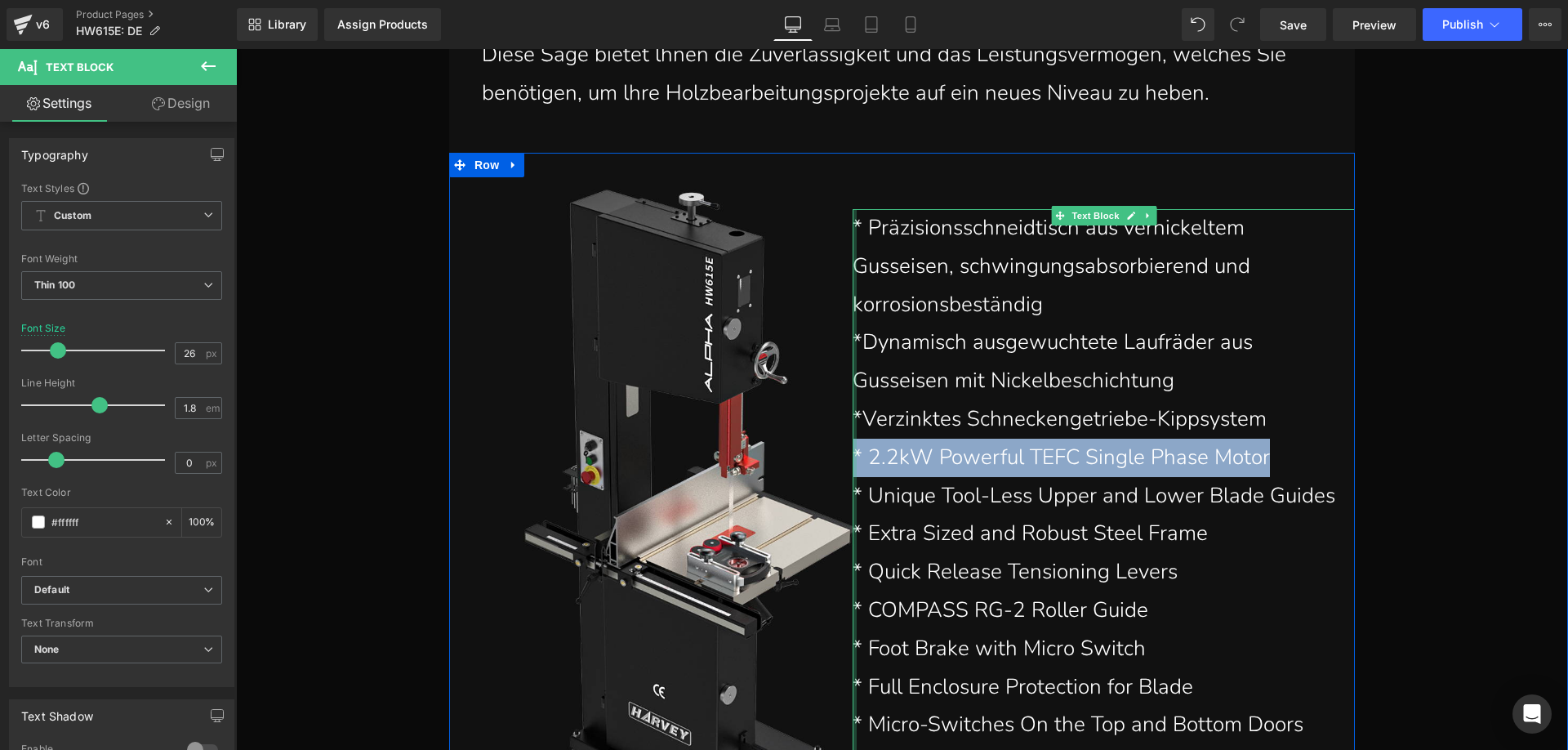
drag, startPoint x: 1274, startPoint y: 455, endPoint x: 848, endPoint y: 455, distance: 426.0
click at [853, 455] on div "* Präzisionsschneidtisch aus vernickeltem Gusseisen, schwingungsabsorbierend un…" at bounding box center [1104, 552] width 502 height 688
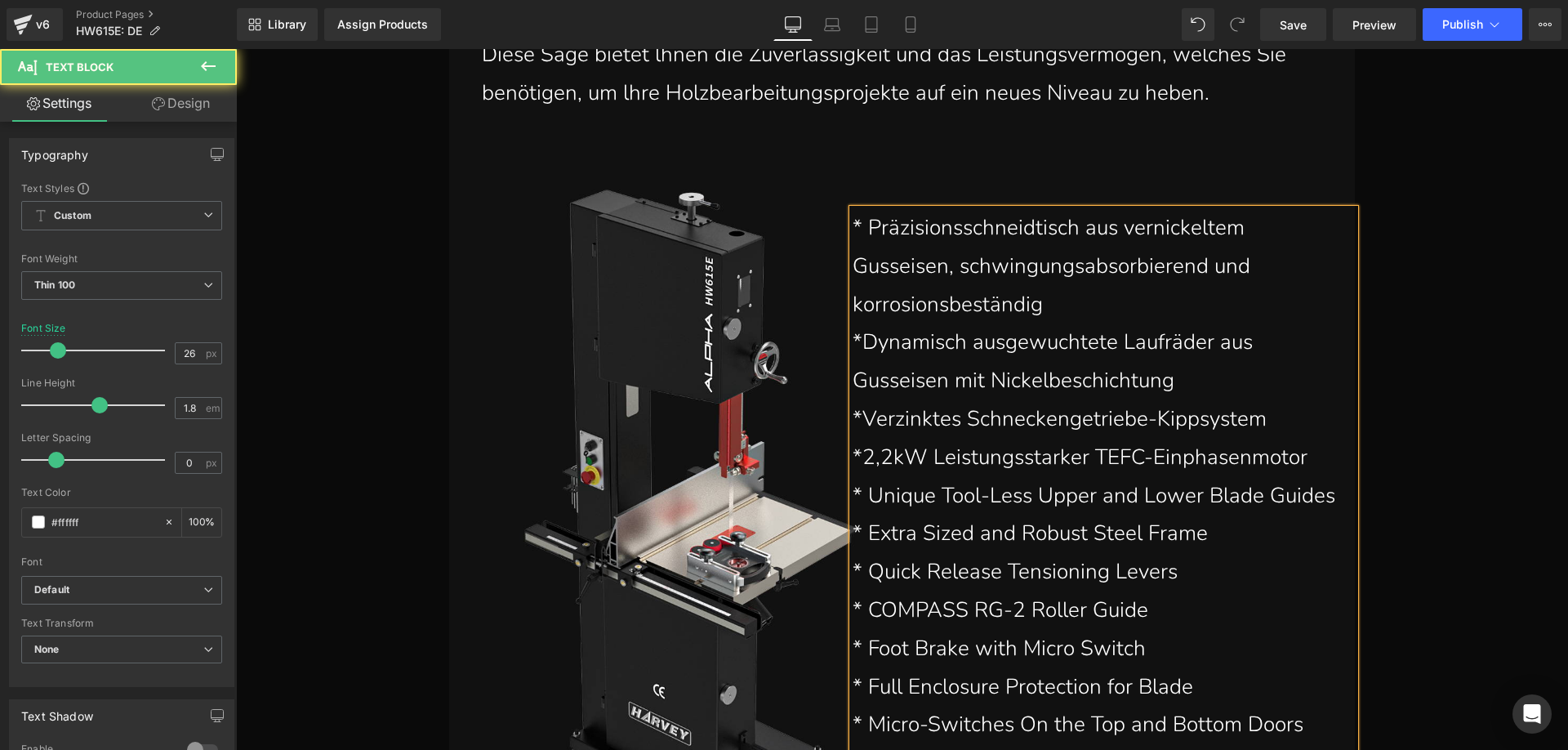
click at [1329, 496] on p "* Unique Tool-Less Upper and Lower Blade Guides" at bounding box center [1096, 496] width 486 height 38
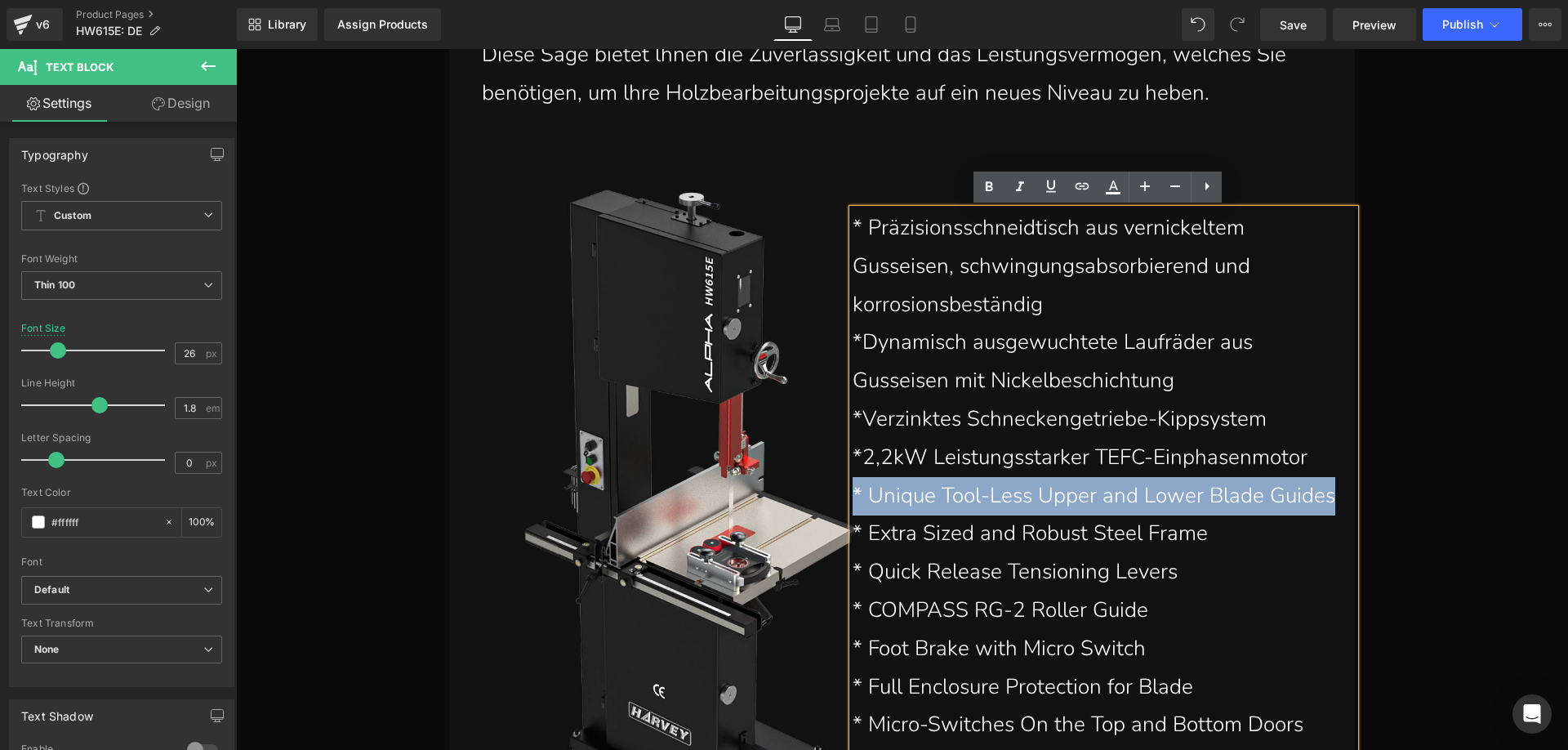
drag, startPoint x: 1325, startPoint y: 500, endPoint x: 848, endPoint y: 500, distance: 477.0
click at [853, 500] on p "* Unique Tool-Less Upper and Lower Blade Guides" at bounding box center [1096, 496] width 486 height 38
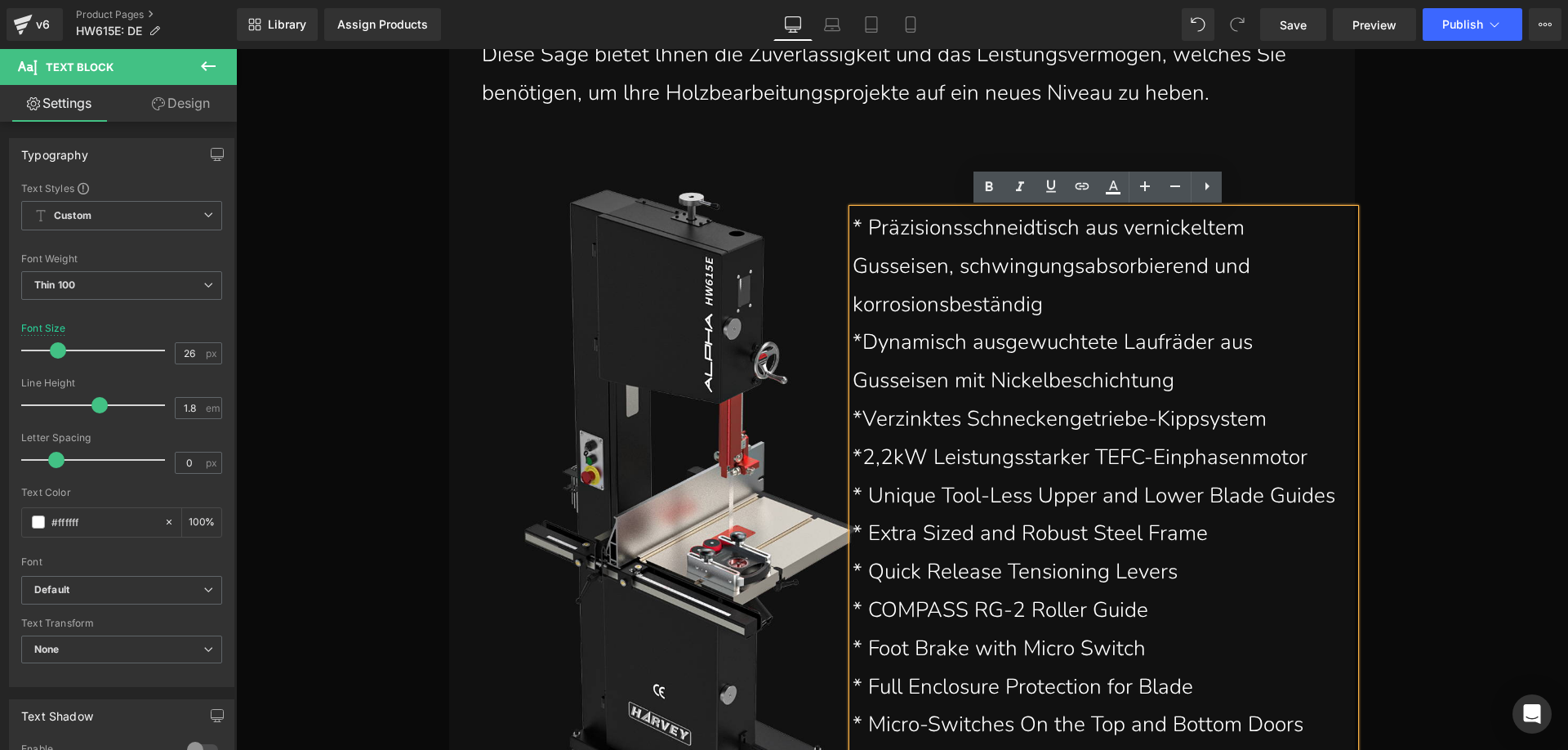
scroll to position [4643, 0]
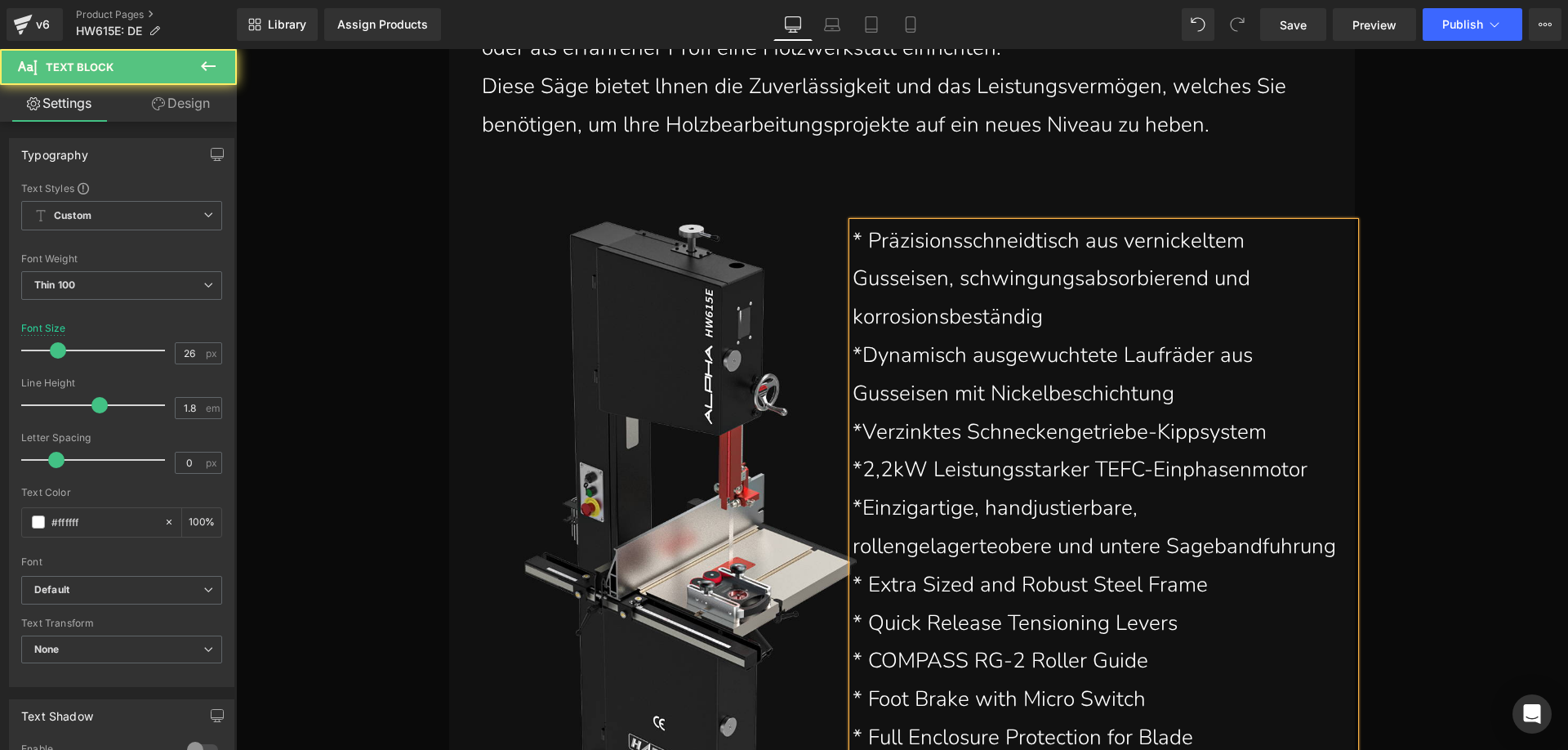
click at [991, 536] on p "*Einzigartige, handjustierbare, rollengelagerteobere und untere Sagebandfuhrung" at bounding box center [1096, 527] width 486 height 77
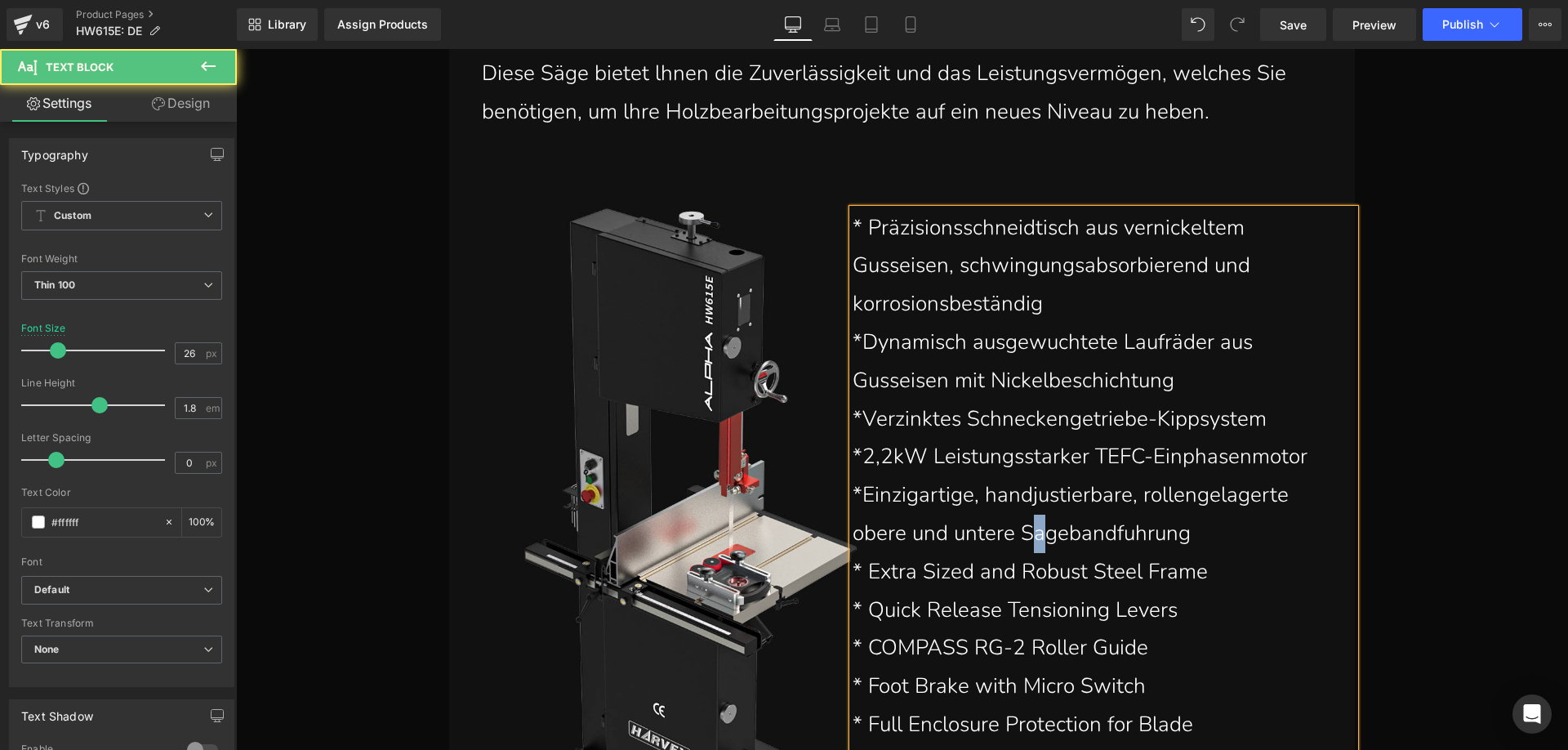
drag, startPoint x: 1044, startPoint y: 539, endPoint x: 1032, endPoint y: 534, distance: 13.0
click at [1032, 534] on p "*Einzigartige, handjustierbare, rollengelagerte obere und untere Sagebandfuhrung" at bounding box center [1096, 514] width 486 height 77
drag, startPoint x: 1136, startPoint y: 542, endPoint x: 1126, endPoint y: 539, distance: 10.4
click at [1126, 539] on p "*Einzigartige, handjustierbare, rollengelagerte obere und untere Sägebandfuhrung" at bounding box center [1096, 514] width 486 height 77
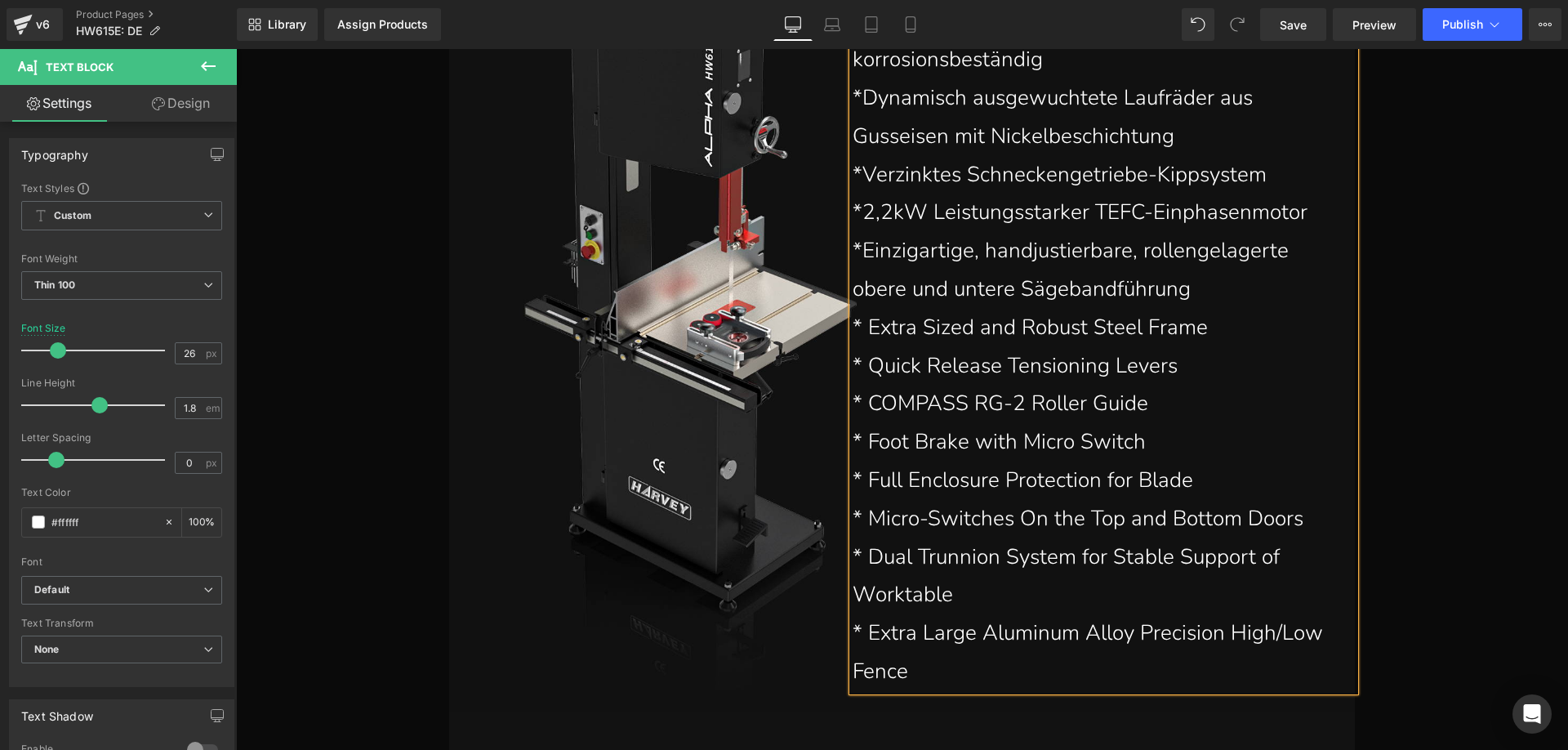
scroll to position [4901, 0]
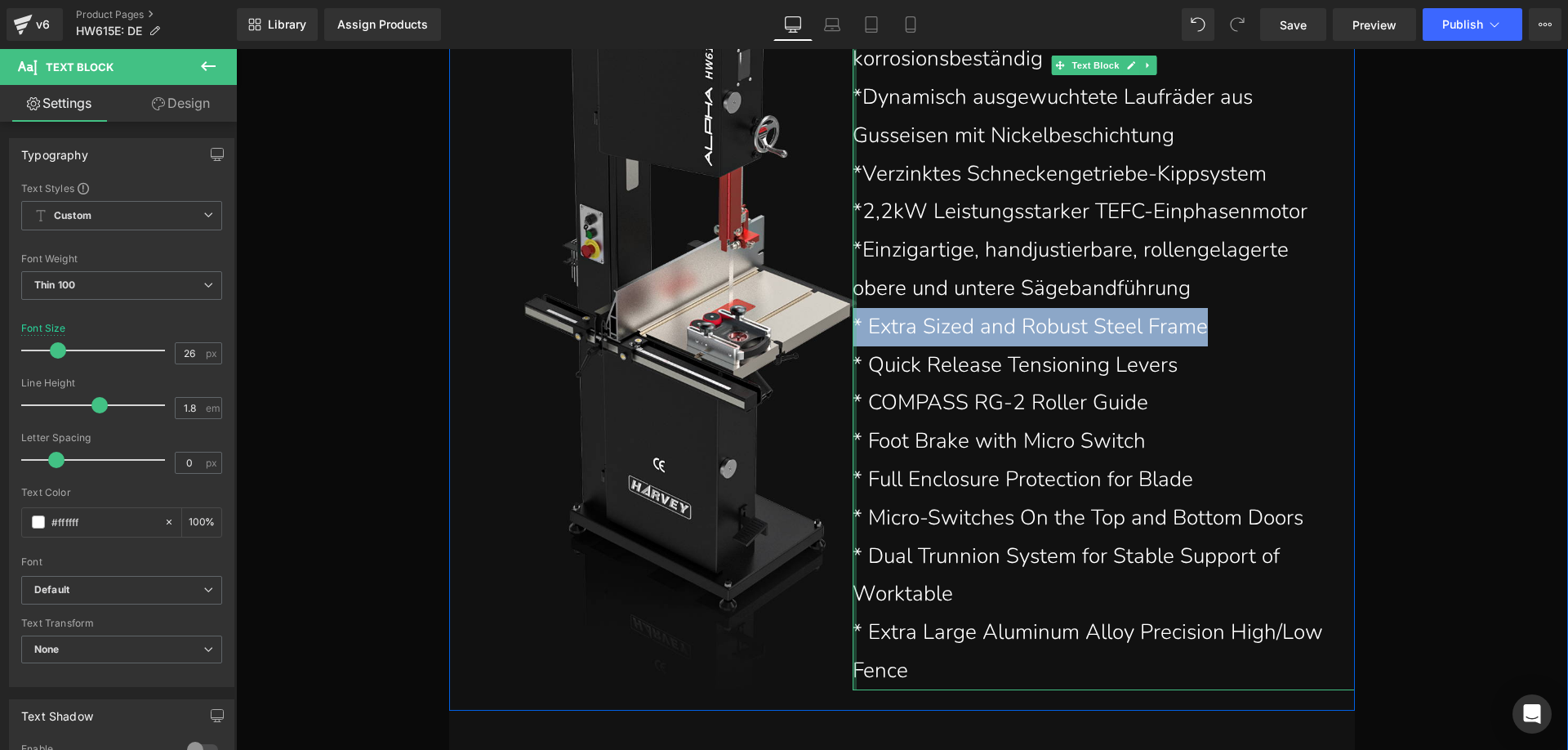
drag, startPoint x: 1205, startPoint y: 323, endPoint x: 849, endPoint y: 323, distance: 356.0
click at [853, 323] on div "* Präzisionsschneidtisch aus vernickeltem Gusseisen, schwingungsabsorbierend un…" at bounding box center [1104, 327] width 502 height 727
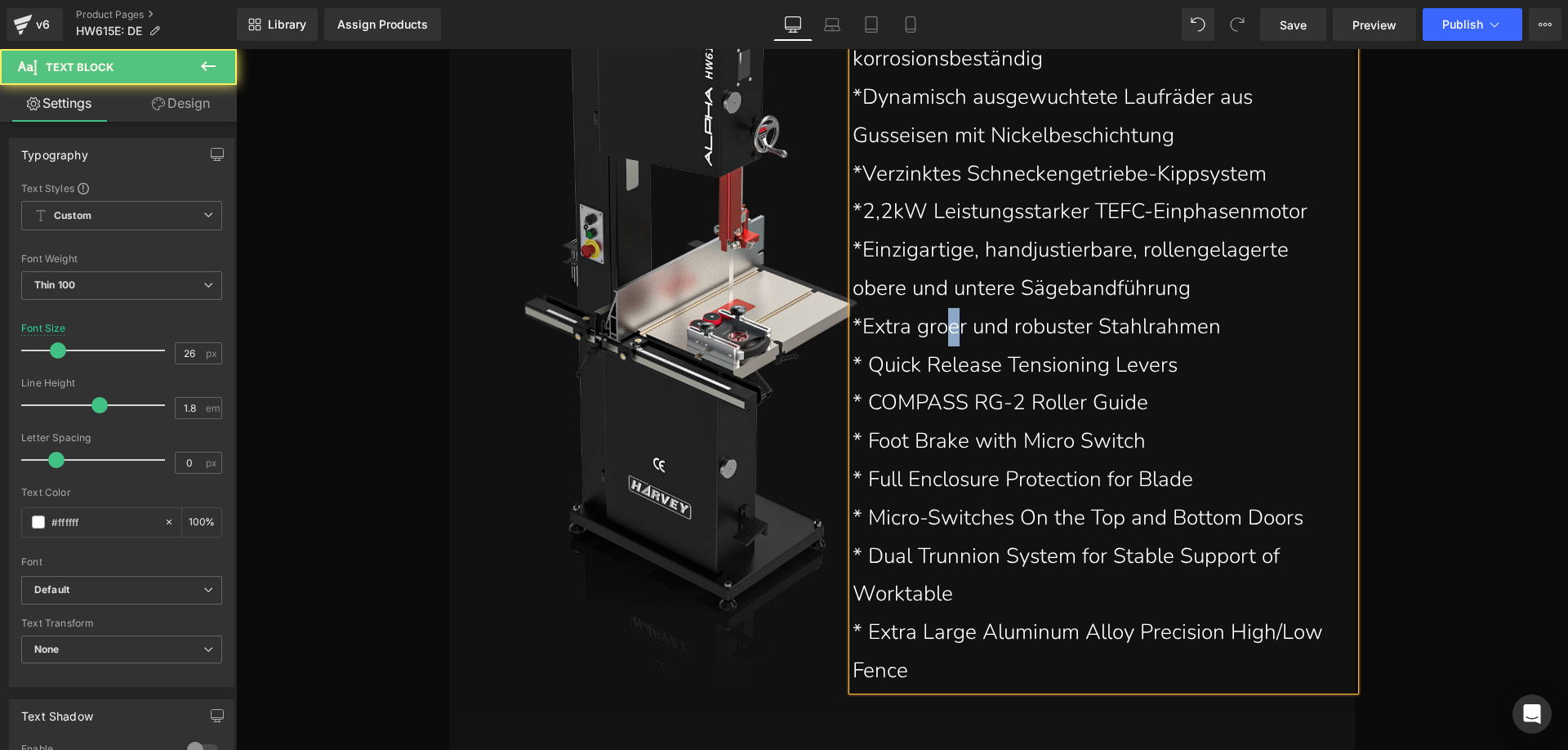
click at [947, 326] on p "*Extra groer und robuster Stahlrahmen" at bounding box center [1096, 327] width 486 height 38
click at [938, 331] on p "*Extra groer und robuster Stahlrahmen" at bounding box center [1096, 327] width 486 height 38
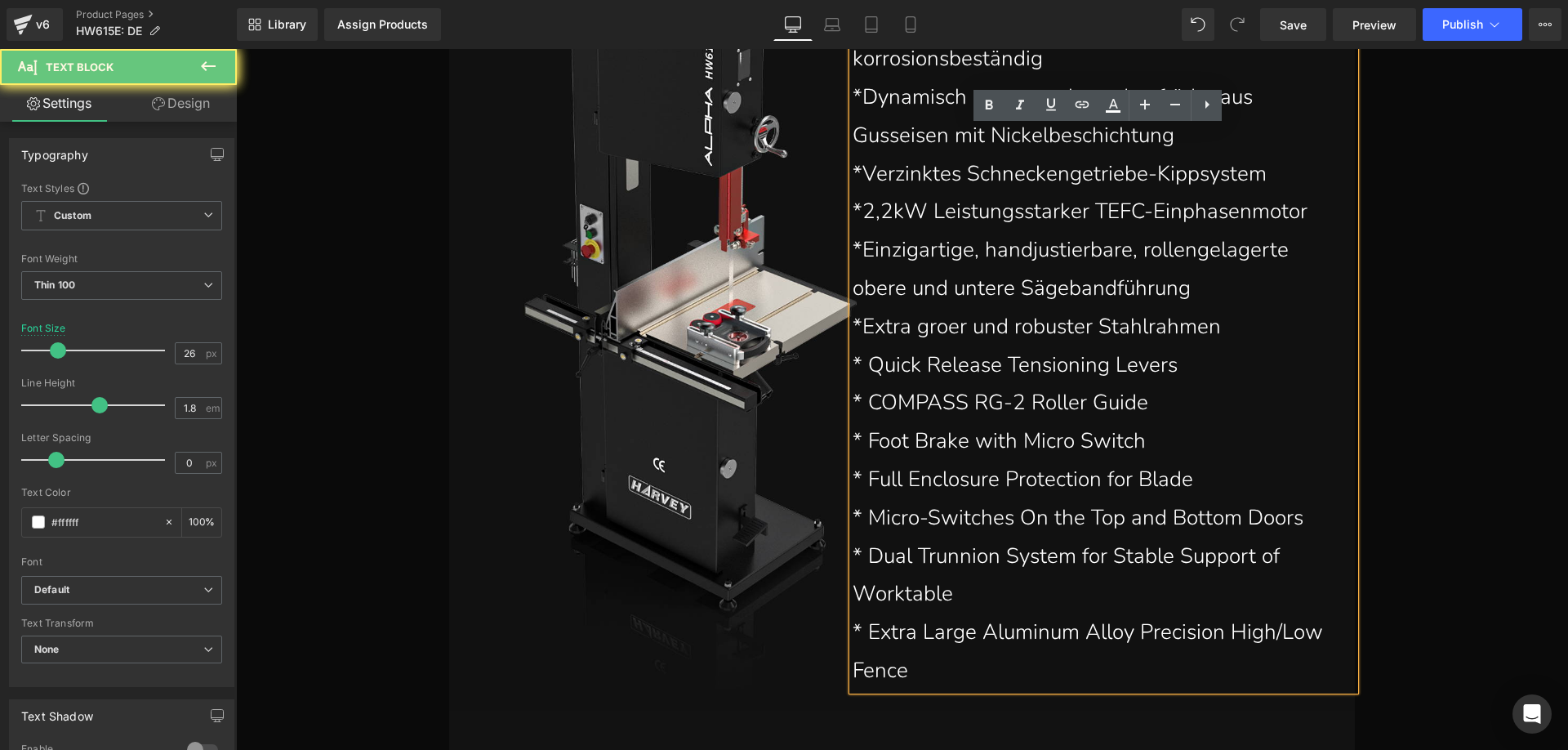
click at [942, 333] on p "*Extra groer und robuster Stahlrahmen" at bounding box center [1096, 327] width 486 height 38
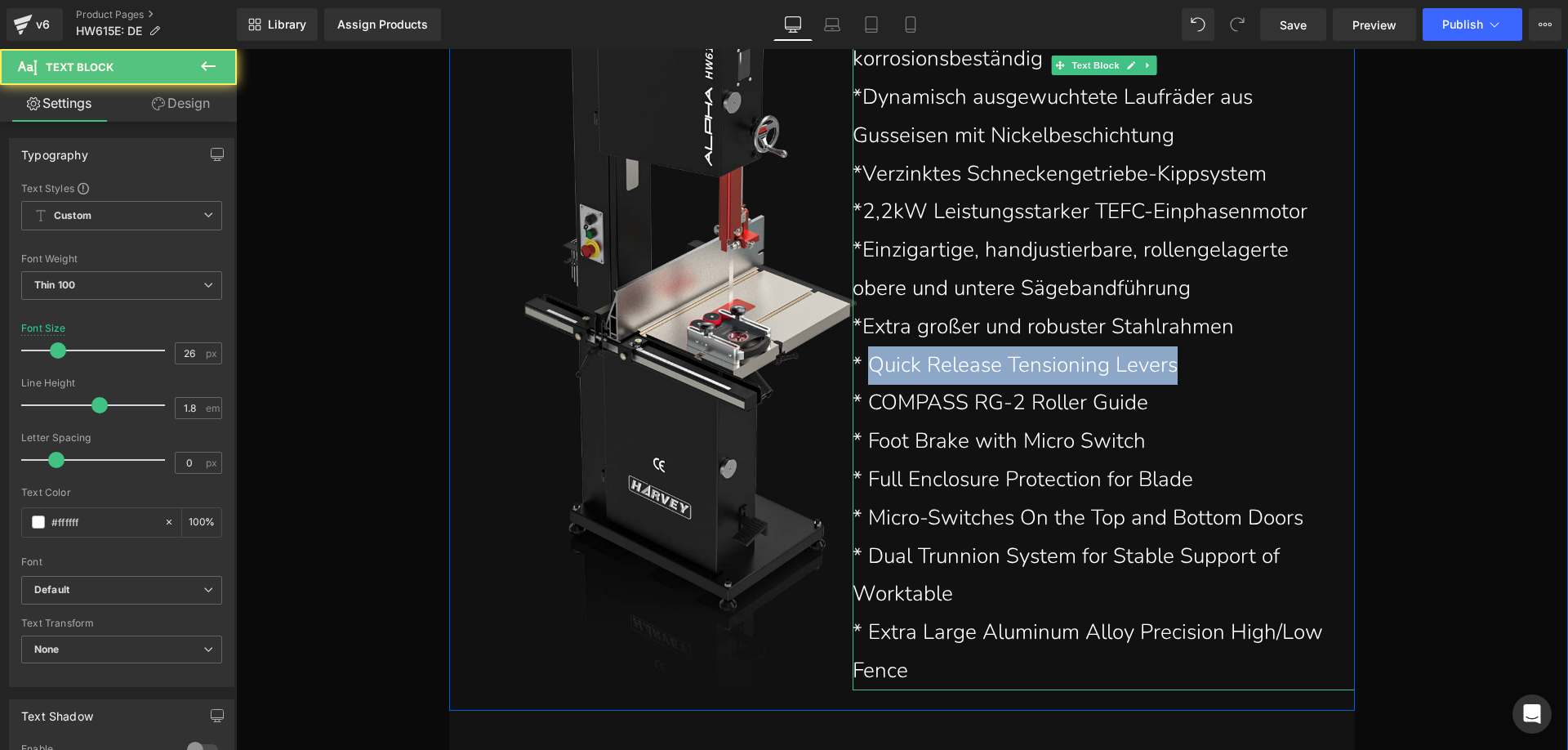
drag, startPoint x: 865, startPoint y: 360, endPoint x: 1168, endPoint y: 364, distance: 303.0
click at [1168, 364] on p "* Quick Release Tensioning Levers" at bounding box center [1096, 365] width 486 height 38
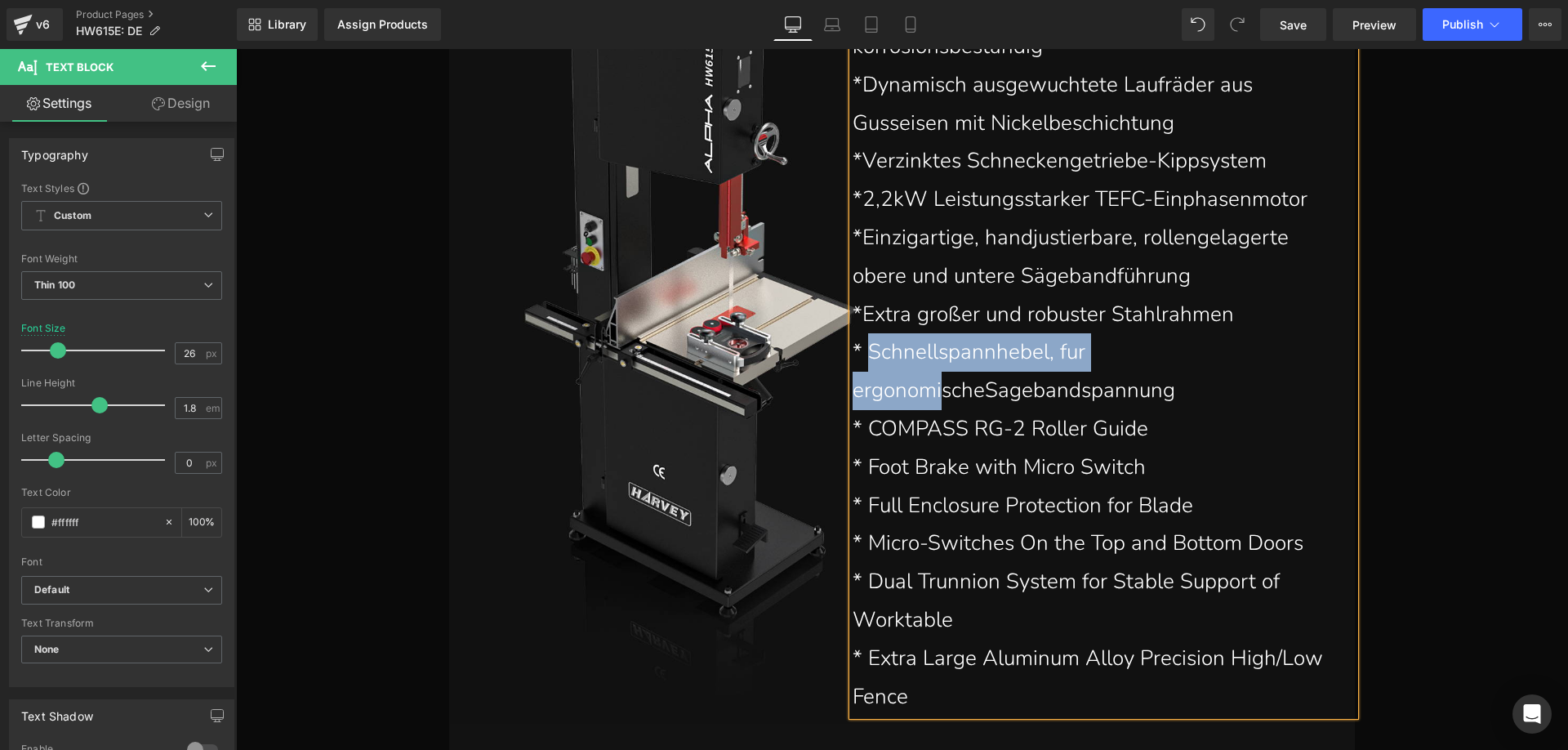
scroll to position [4888, 0]
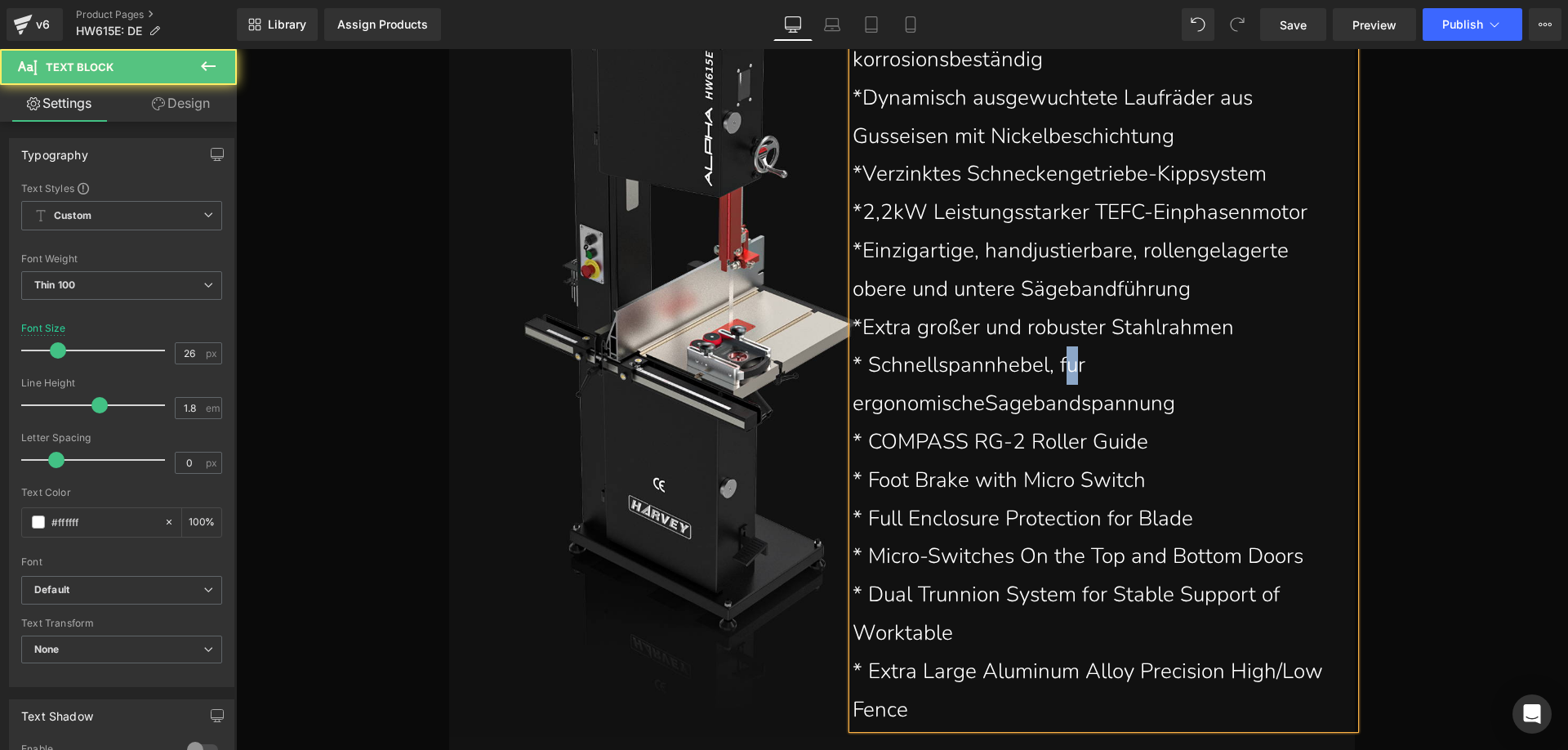
drag, startPoint x: 1070, startPoint y: 370, endPoint x: 1062, endPoint y: 362, distance: 11.3
click at [1062, 362] on p "* Schnellspannhebel, fur ergonomischeSagebandspannung" at bounding box center [1096, 384] width 486 height 77
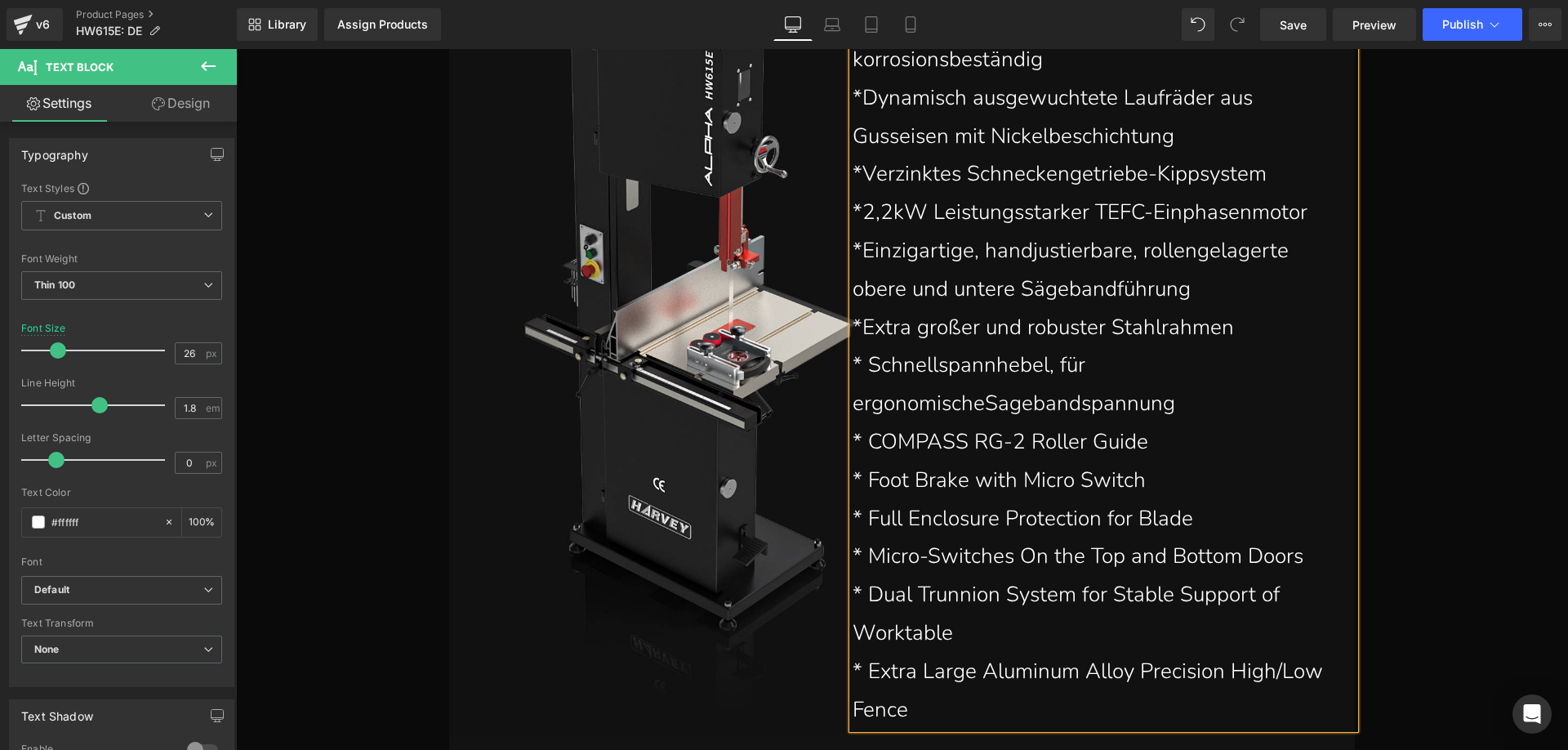
click at [986, 403] on p "* Schnellspannhebel, für ergonomischeSagebandspannung" at bounding box center [1096, 384] width 486 height 77
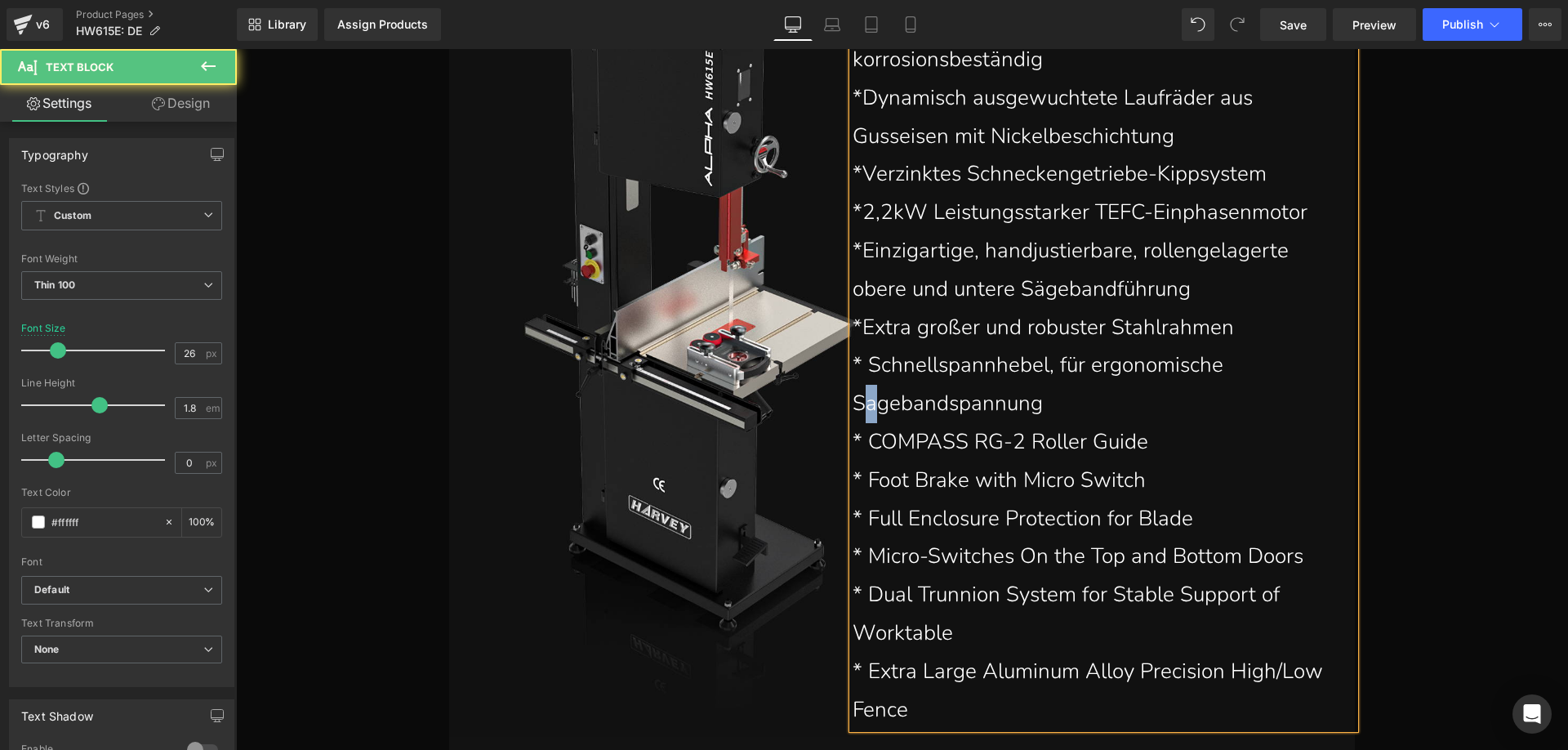
click at [861, 403] on p "* Schnellspannhebel, für ergonomische Sagebandspannung" at bounding box center [1096, 384] width 486 height 77
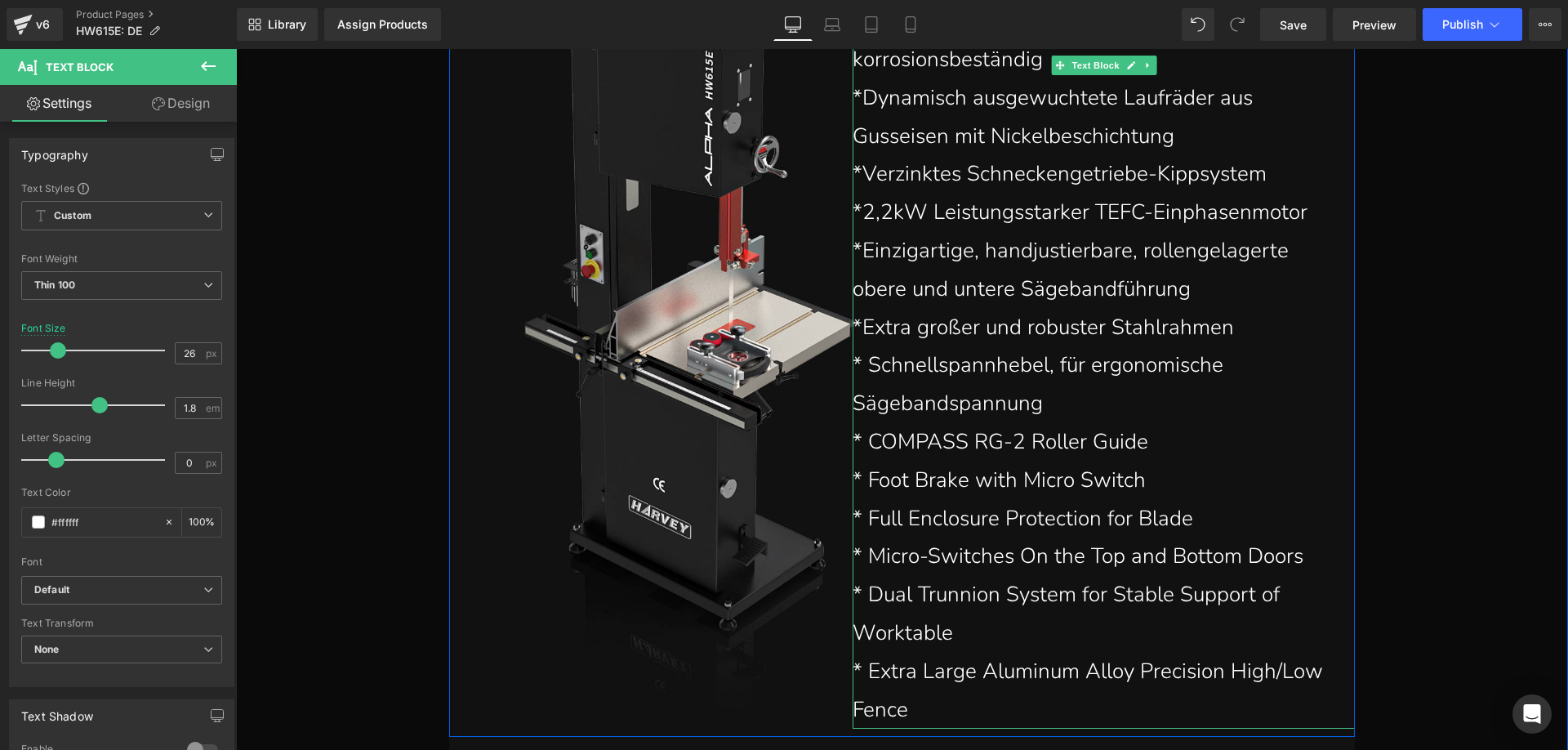
click at [1201, 438] on p "* COMPASS RG-2 Roller Guide" at bounding box center [1096, 442] width 486 height 38
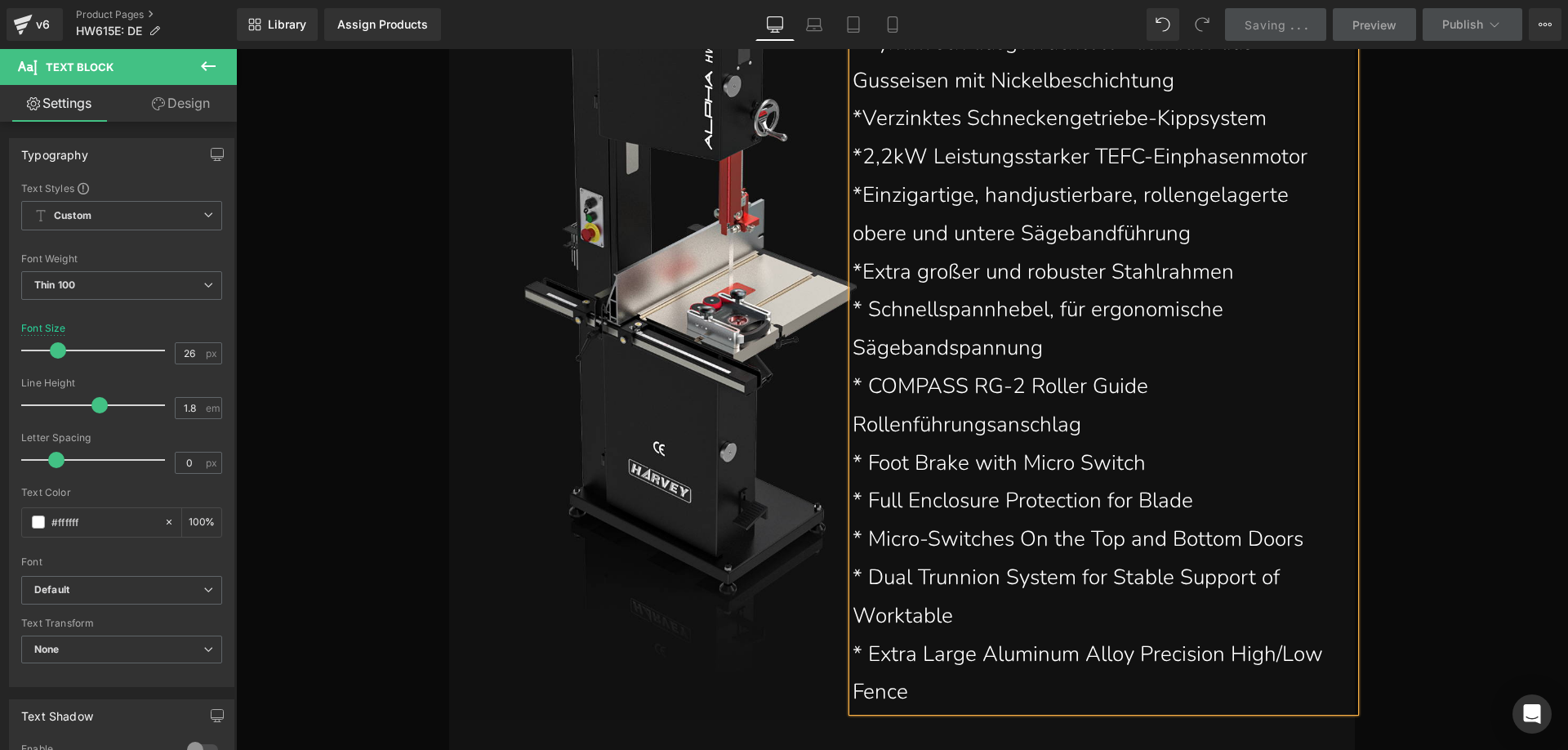
scroll to position [5051, 0]
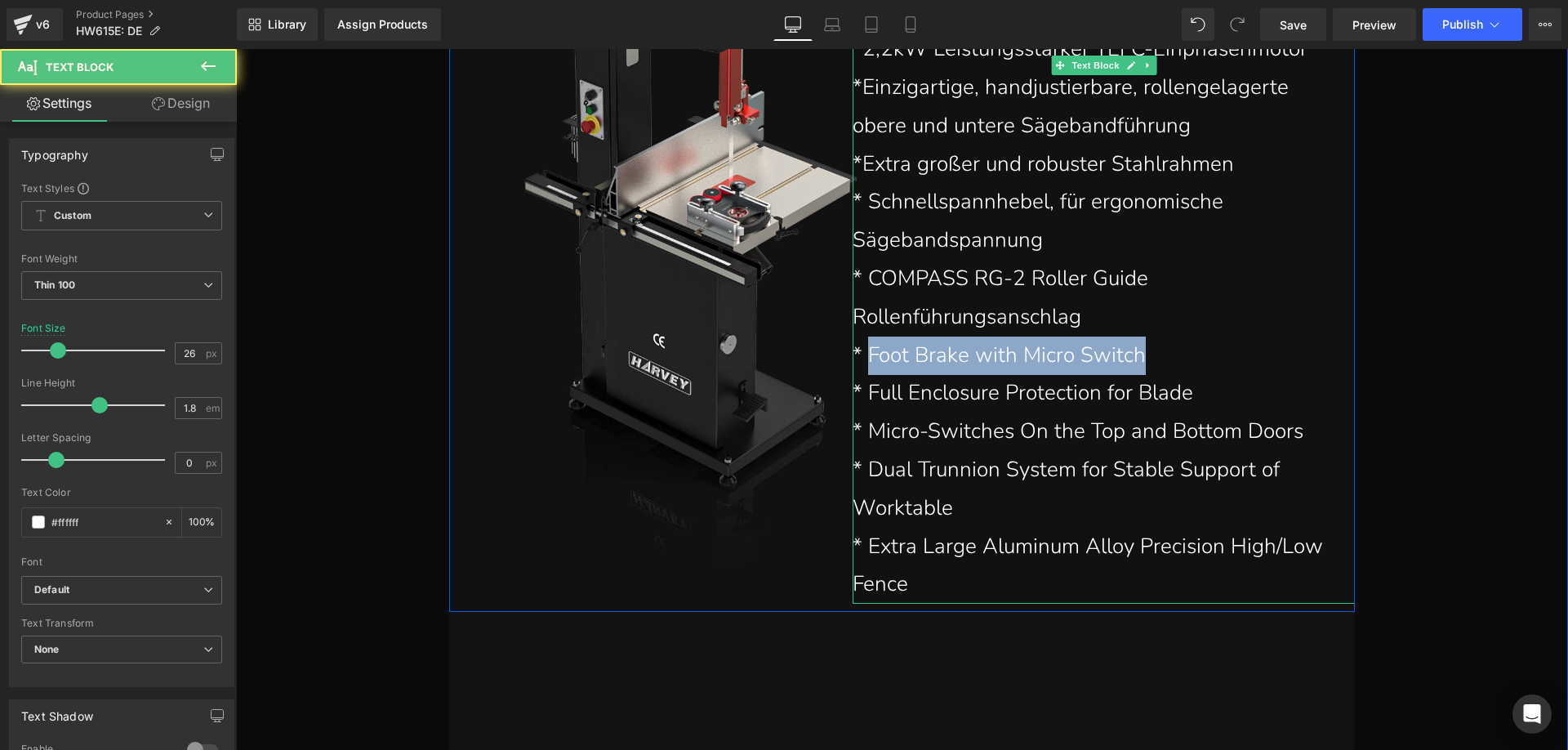
drag, startPoint x: 864, startPoint y: 352, endPoint x: 1148, endPoint y: 361, distance: 284.1
click at [1148, 361] on p "* Foot Brake with Micro Switch" at bounding box center [1096, 355] width 486 height 38
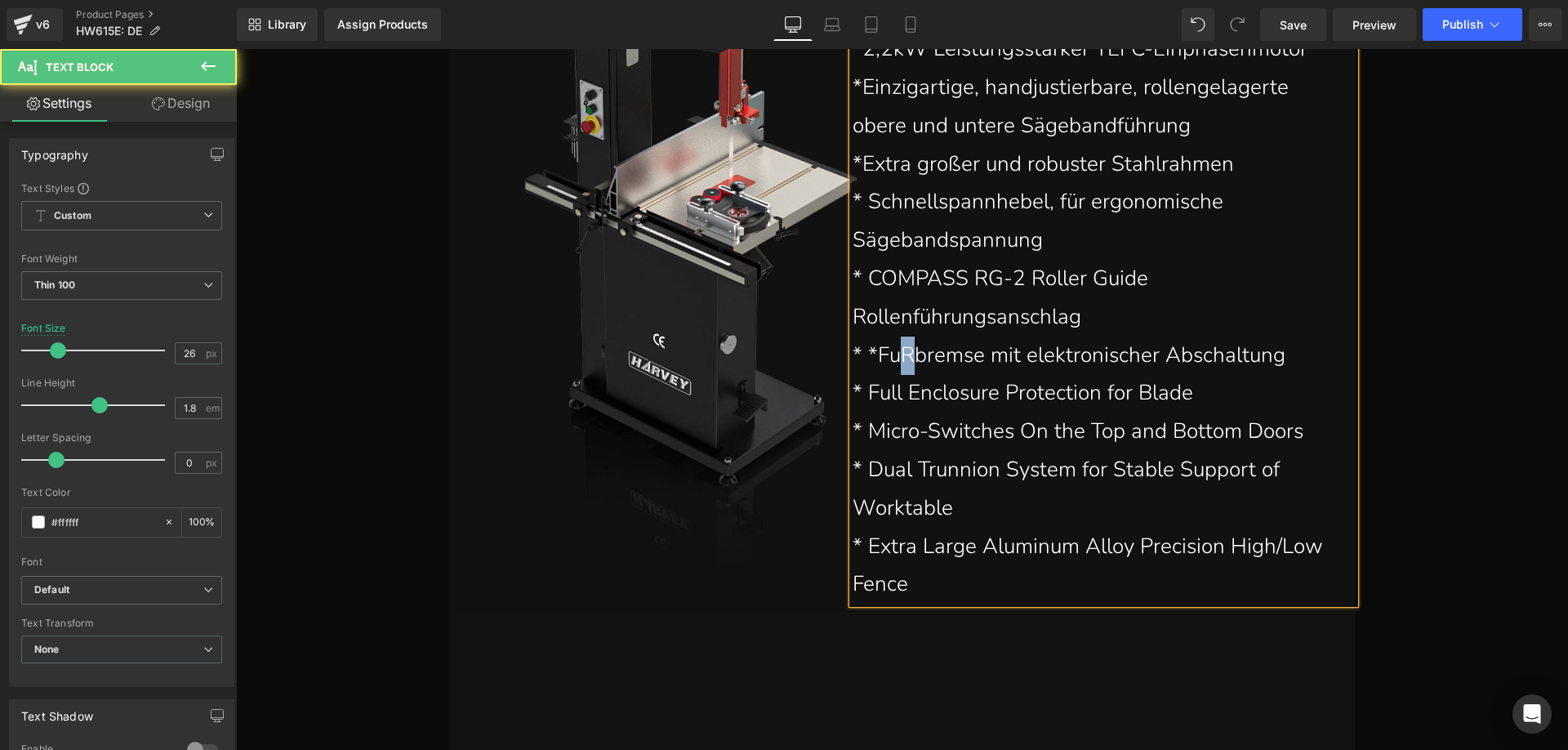
click at [900, 359] on p "* *FuRbremse mit elektronischer Abschaltung" at bounding box center [1096, 355] width 486 height 38
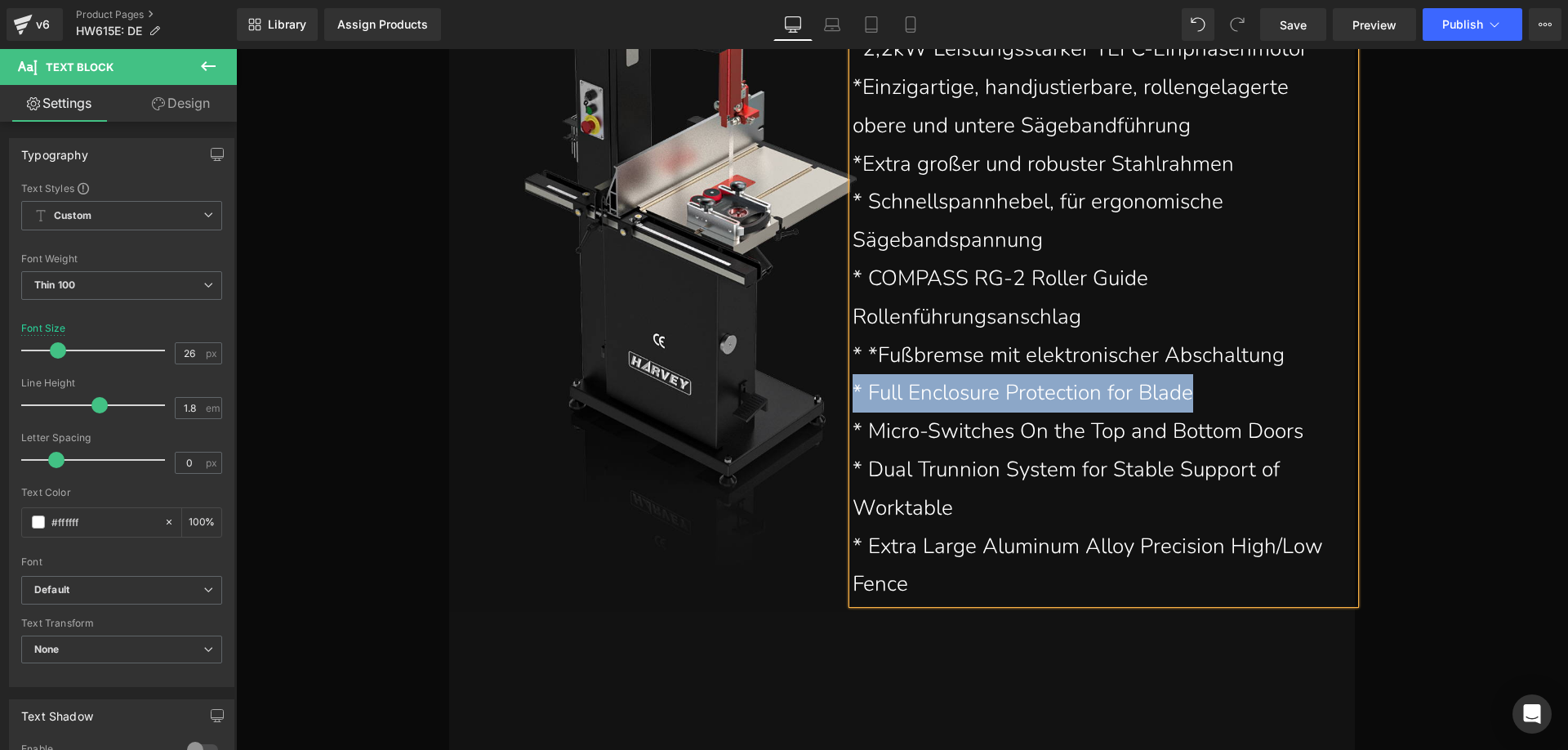
drag, startPoint x: 1194, startPoint y: 391, endPoint x: 848, endPoint y: 390, distance: 346.0
click at [853, 390] on p "* Full Enclosure Protection for Blade" at bounding box center [1096, 393] width 486 height 38
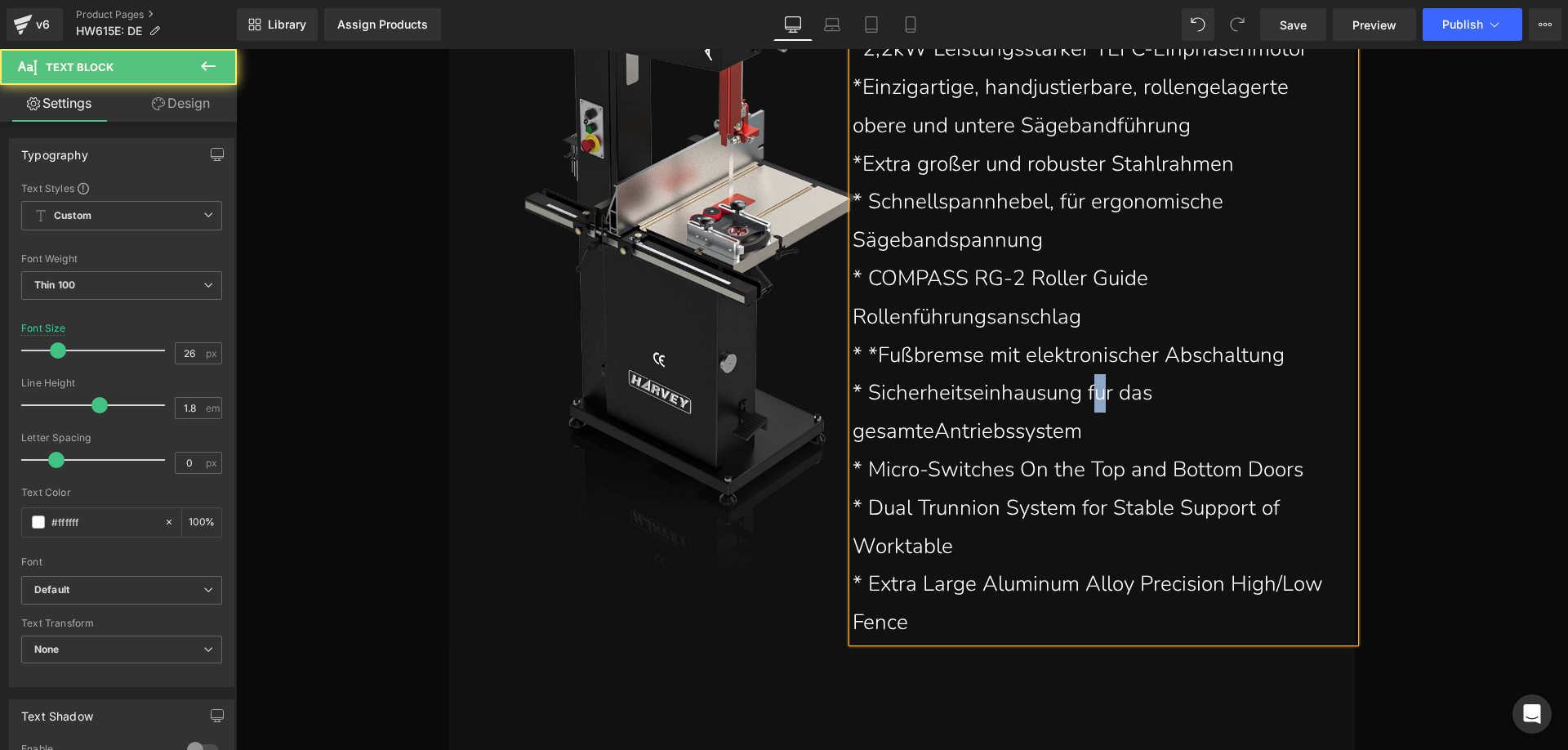
click at [1092, 399] on p "* Sicherheitseinhausung fur das gesamteAntriebssystem" at bounding box center [1096, 412] width 486 height 77
click at [931, 427] on p "* Sicherheitseinhausung für das gesamteAntriebssystem" at bounding box center [1096, 412] width 486 height 77
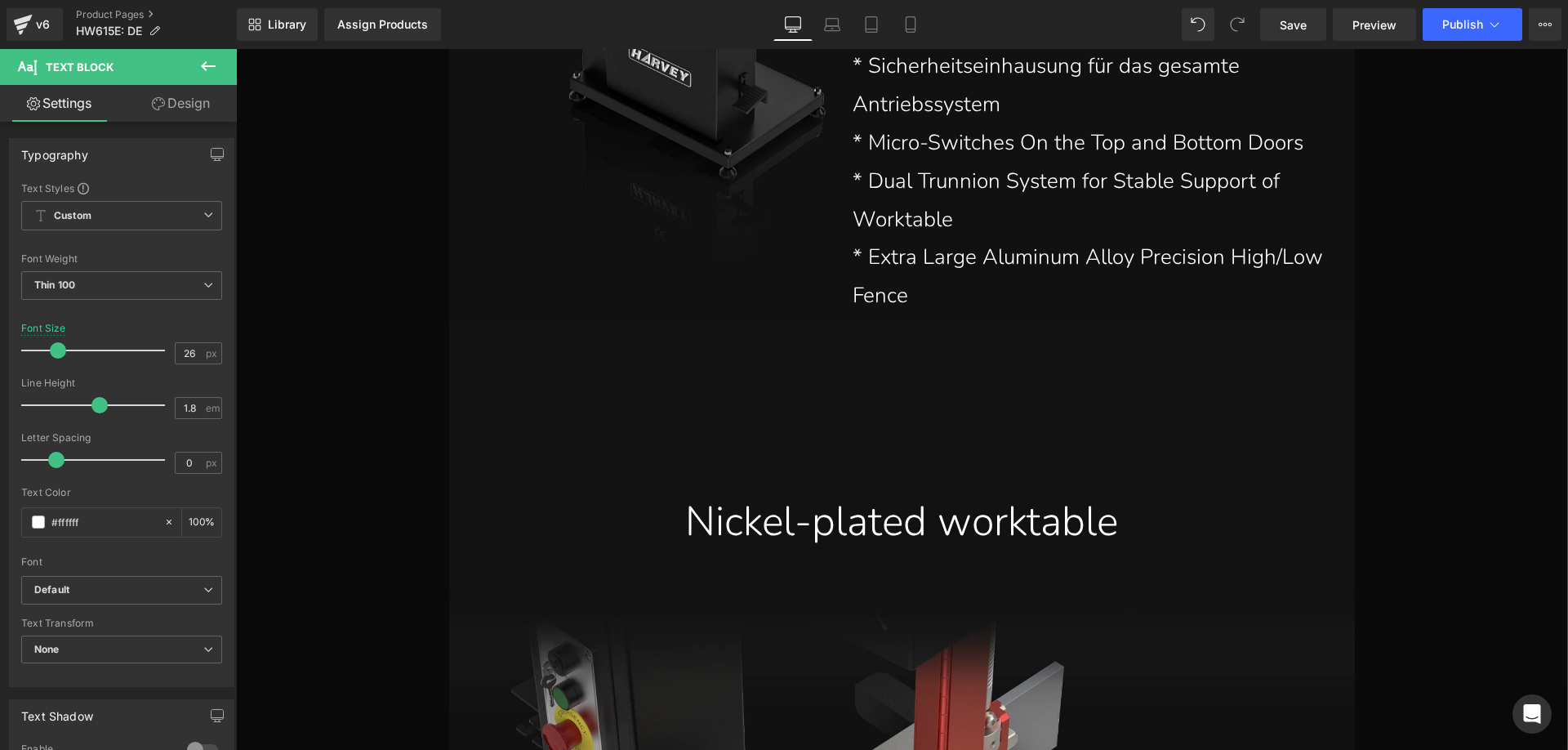
scroll to position [5133, 0]
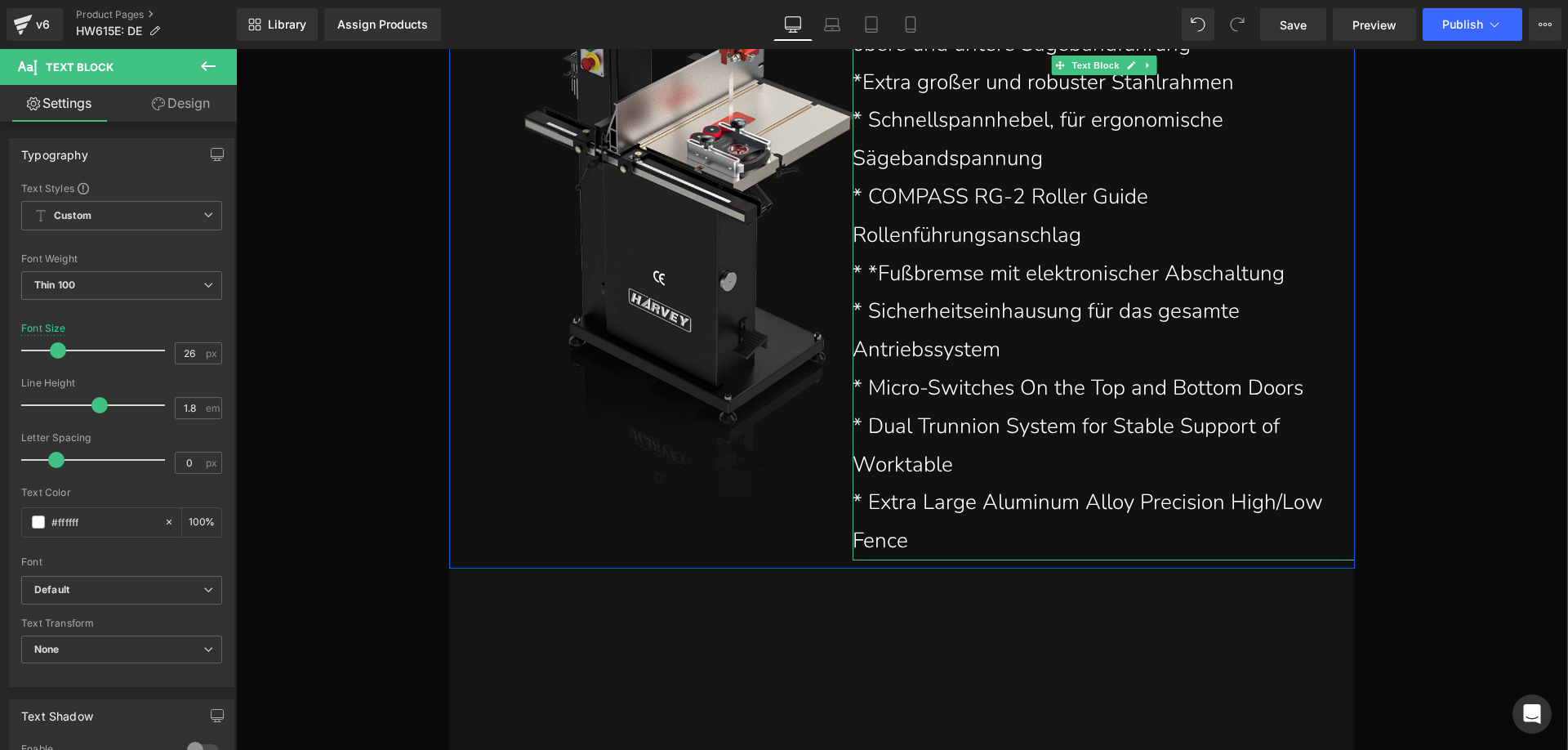
drag, startPoint x: 1245, startPoint y: 390, endPoint x: 851, endPoint y: 389, distance: 394.0
click at [853, 389] on p "* Micro-Switches On the Top and Bottom Doors" at bounding box center [1096, 389] width 486 height 38
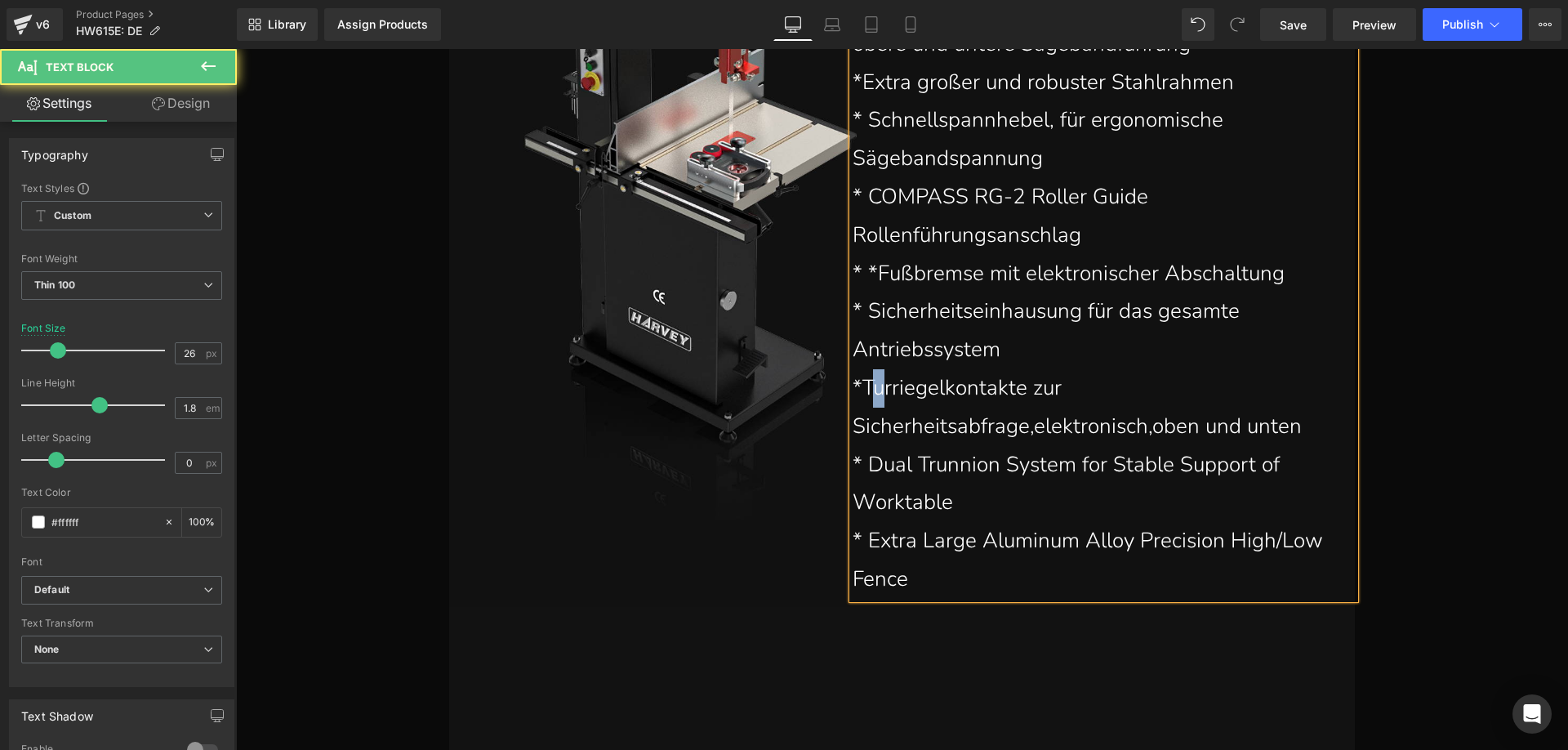
click at [871, 392] on p "*Turriegelkontakte zur Sicherheitsabfrage,elektronisch,oben und unten" at bounding box center [1096, 408] width 486 height 77
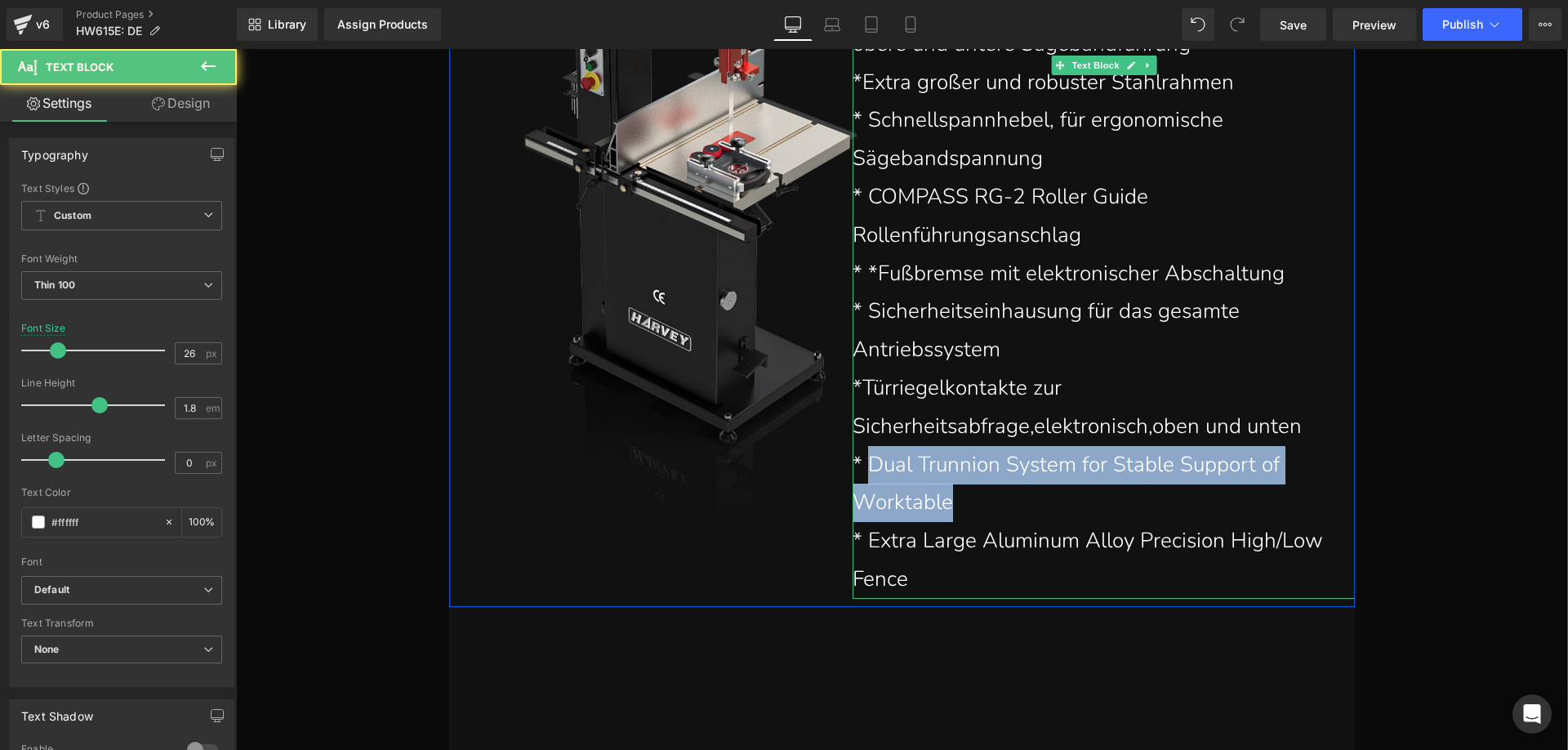
drag, startPoint x: 933, startPoint y: 497, endPoint x: 860, endPoint y: 476, distance: 76.0
click at [860, 476] on p "* Dual Trunnion System for Stable Support of Worktable" at bounding box center [1096, 484] width 486 height 77
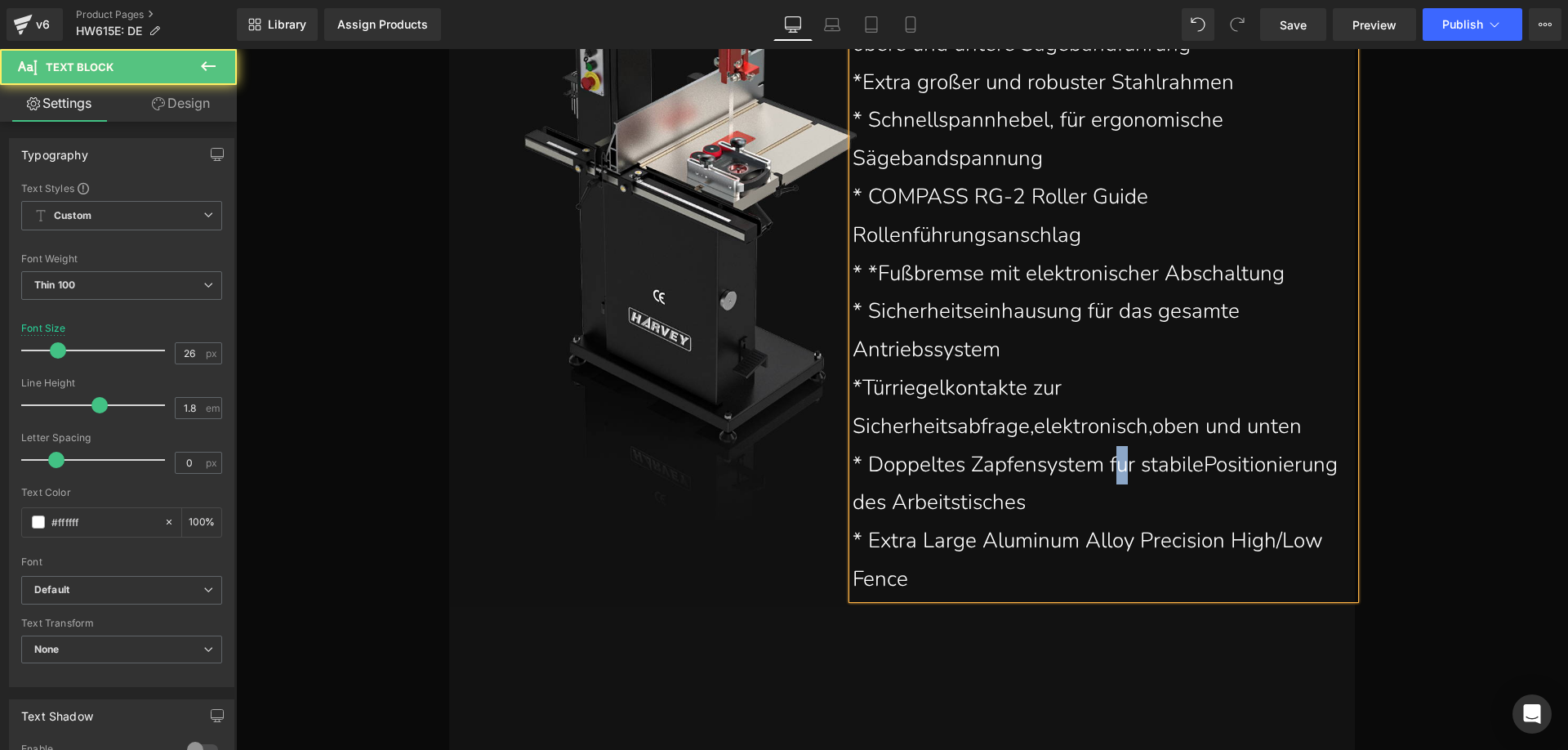
click at [1117, 464] on p "* Doppeltes Zapfensystem fur stabilePositionierung des Arbeitstisches" at bounding box center [1096, 484] width 486 height 77
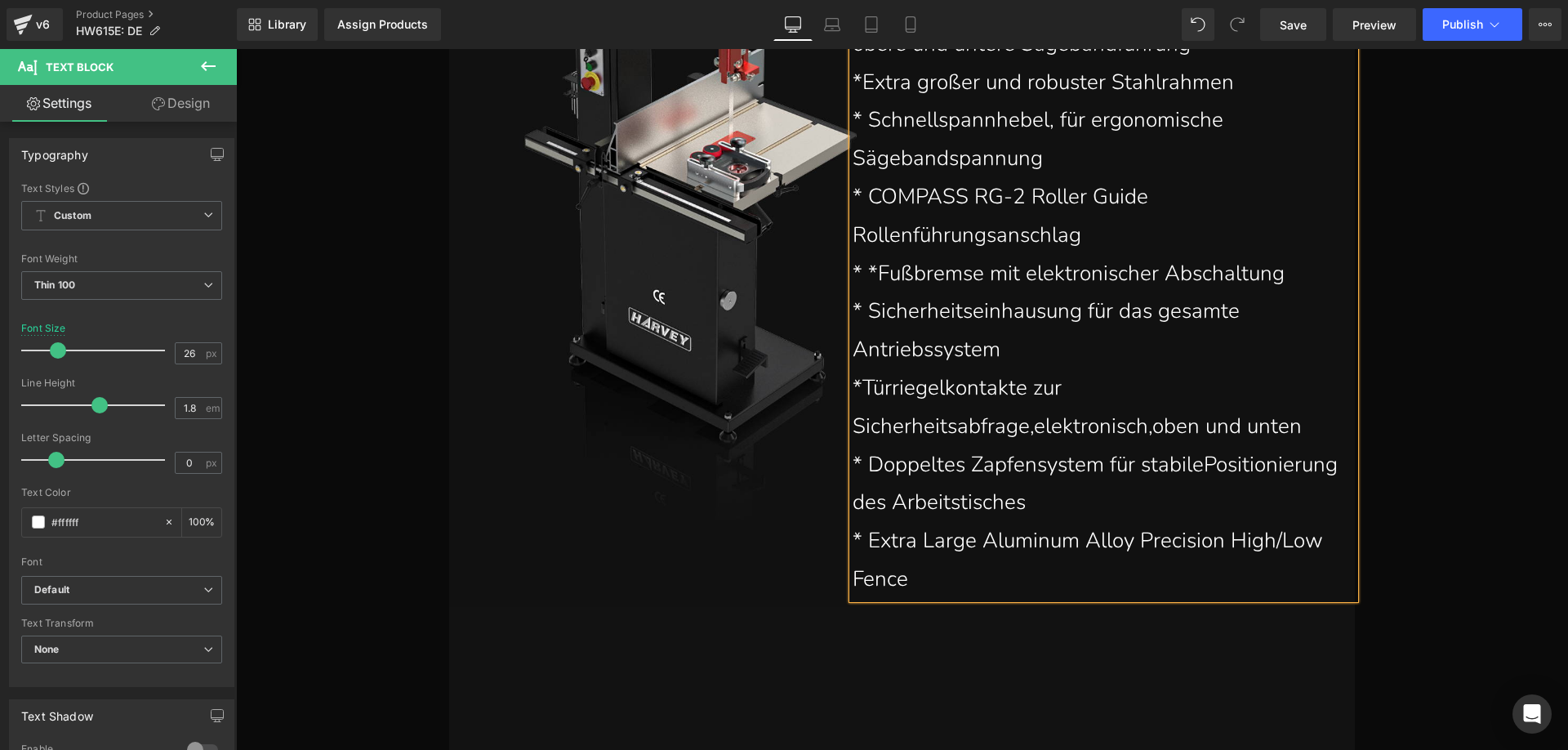
click at [909, 505] on p "* Doppeltes Zapfensystem für stabilePositionierung des Arbeitstisches" at bounding box center [1096, 484] width 486 height 77
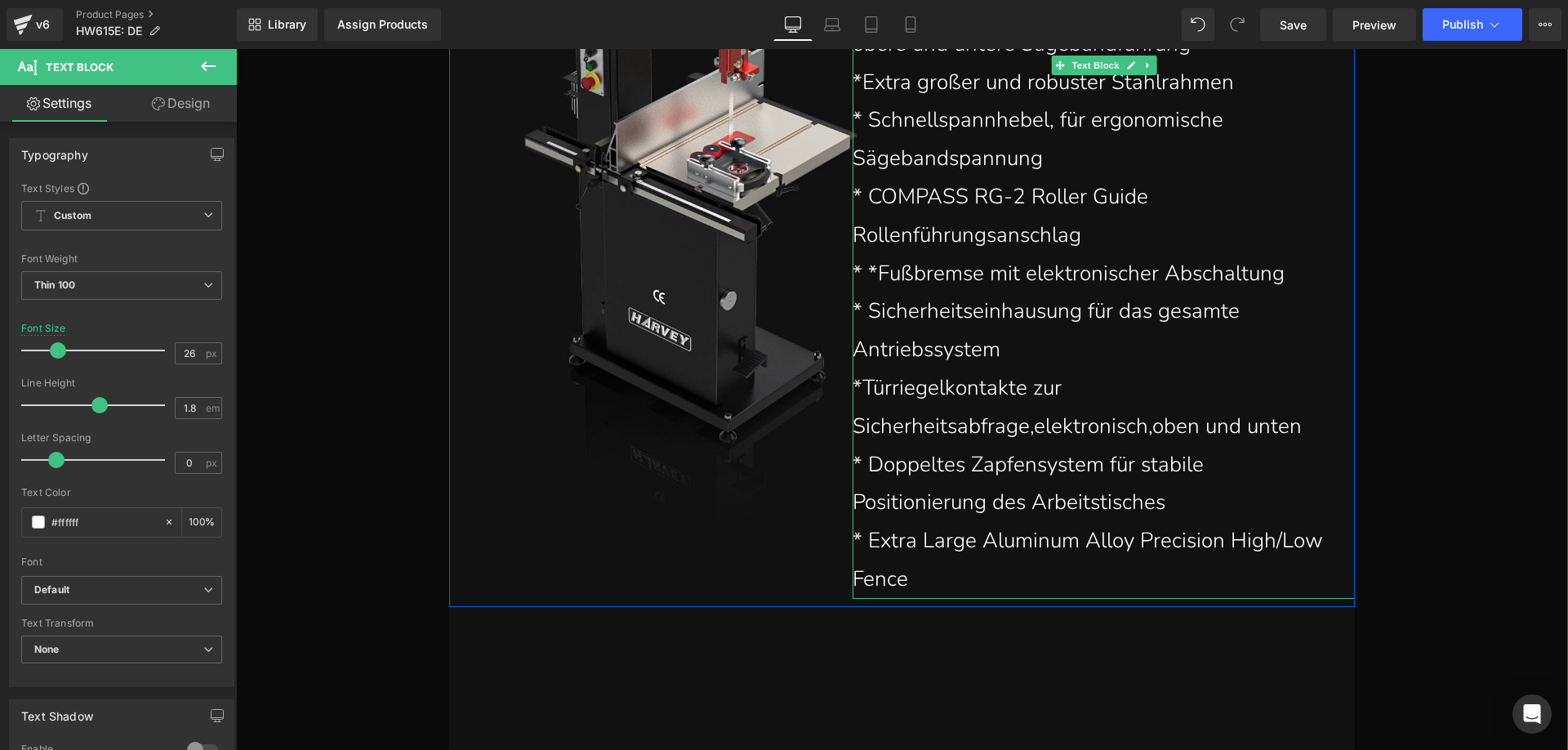
click at [945, 573] on p "* Extra Large Aluminum Alloy Precision High/Low Fence" at bounding box center [1096, 560] width 486 height 77
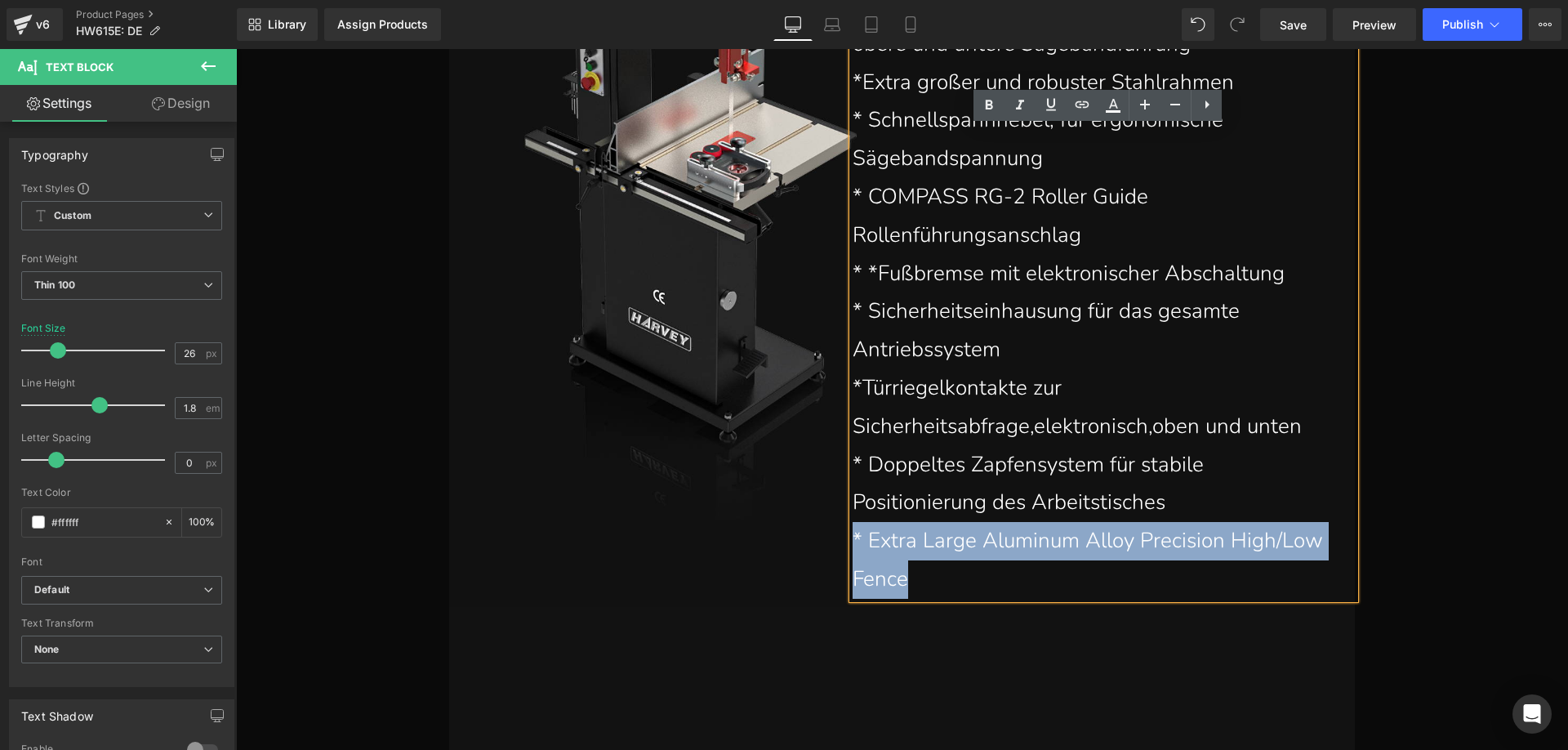
drag, startPoint x: 895, startPoint y: 563, endPoint x: 847, endPoint y: 543, distance: 52.0
click at [853, 543] on p "* Extra Large Aluminum Alloy Precision High/Low Fence" at bounding box center [1096, 560] width 486 height 77
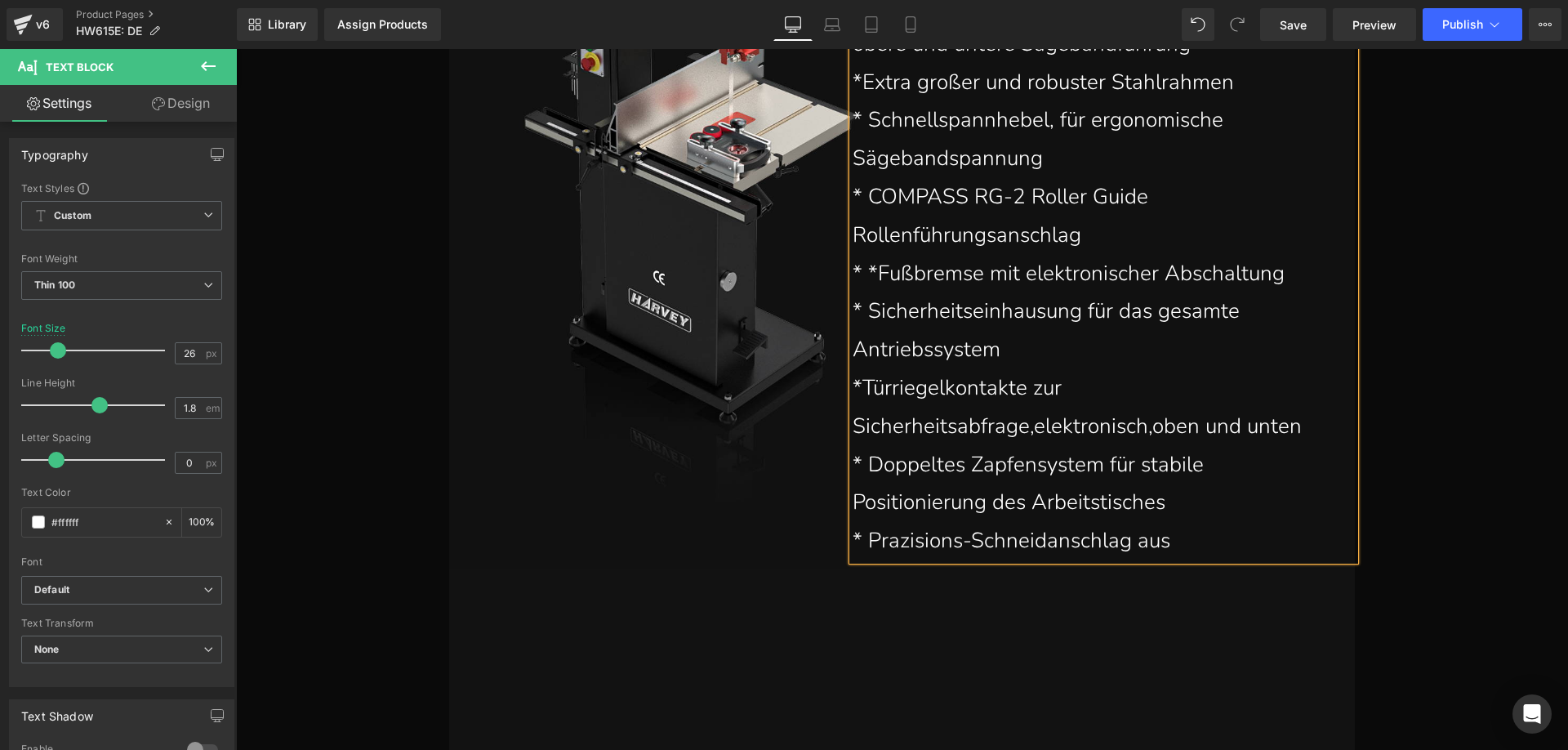
click at [1182, 539] on p "* Prazisions-Schneidanschlag aus" at bounding box center [1096, 541] width 486 height 38
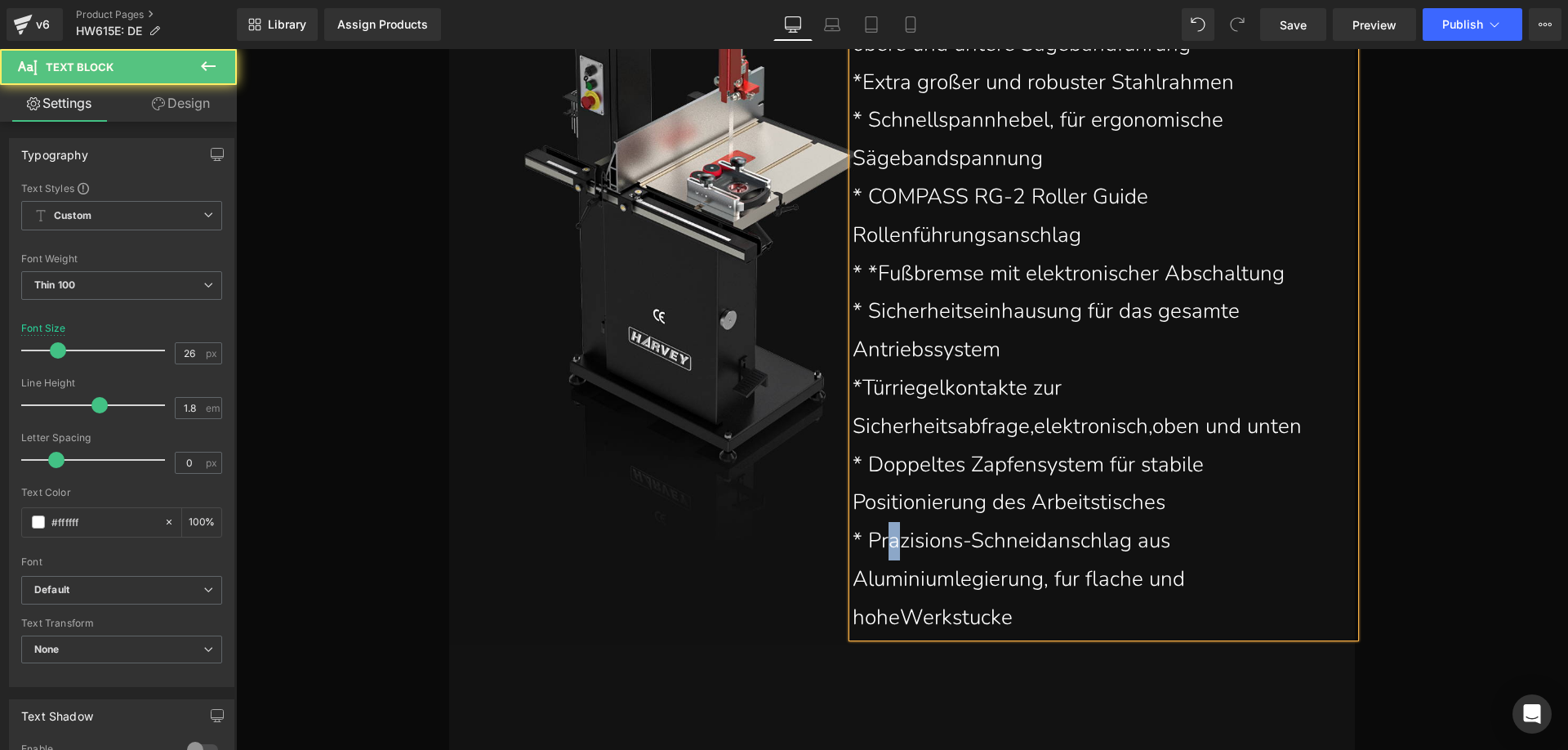
click at [886, 541] on p "* Prazisions-Schneidanschlag aus Aluminiumlegierung, fur flache und hoheWerkstu…" at bounding box center [1096, 579] width 486 height 115
click at [1062, 583] on p "* Präzisions-Schneidanschlag aus Aluminiumlegierung, fur flache und hoheWerkstu…" at bounding box center [1096, 579] width 486 height 115
click at [1098, 583] on p "* Präzisions-Schneidanschlag aus Aluminiumlegierung, für flache und hoheWerkstu…" at bounding box center [1096, 579] width 486 height 115
click at [901, 619] on p "* Präzisions-Schneidanschlag aus Aluminiumlegierung, für fläche und hoheWerkstu…" at bounding box center [1096, 579] width 486 height 115
drag, startPoint x: 923, startPoint y: 623, endPoint x: 915, endPoint y: 618, distance: 9.4
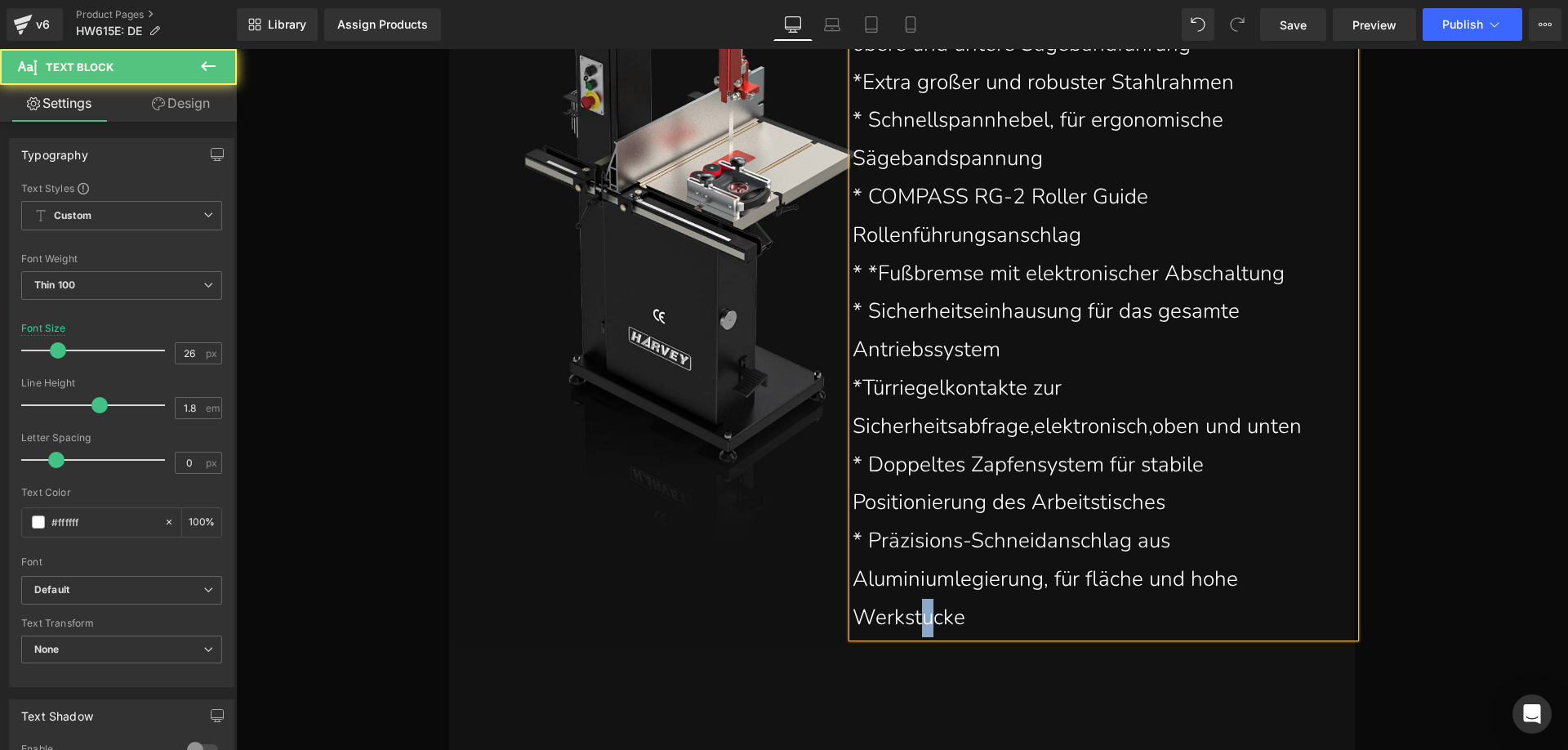
click at [915, 618] on p "* Präzisions-Schneidanschlag aus Aluminiumlegierung, für fläche und hohe Werkst…" at bounding box center [1096, 579] width 486 height 115
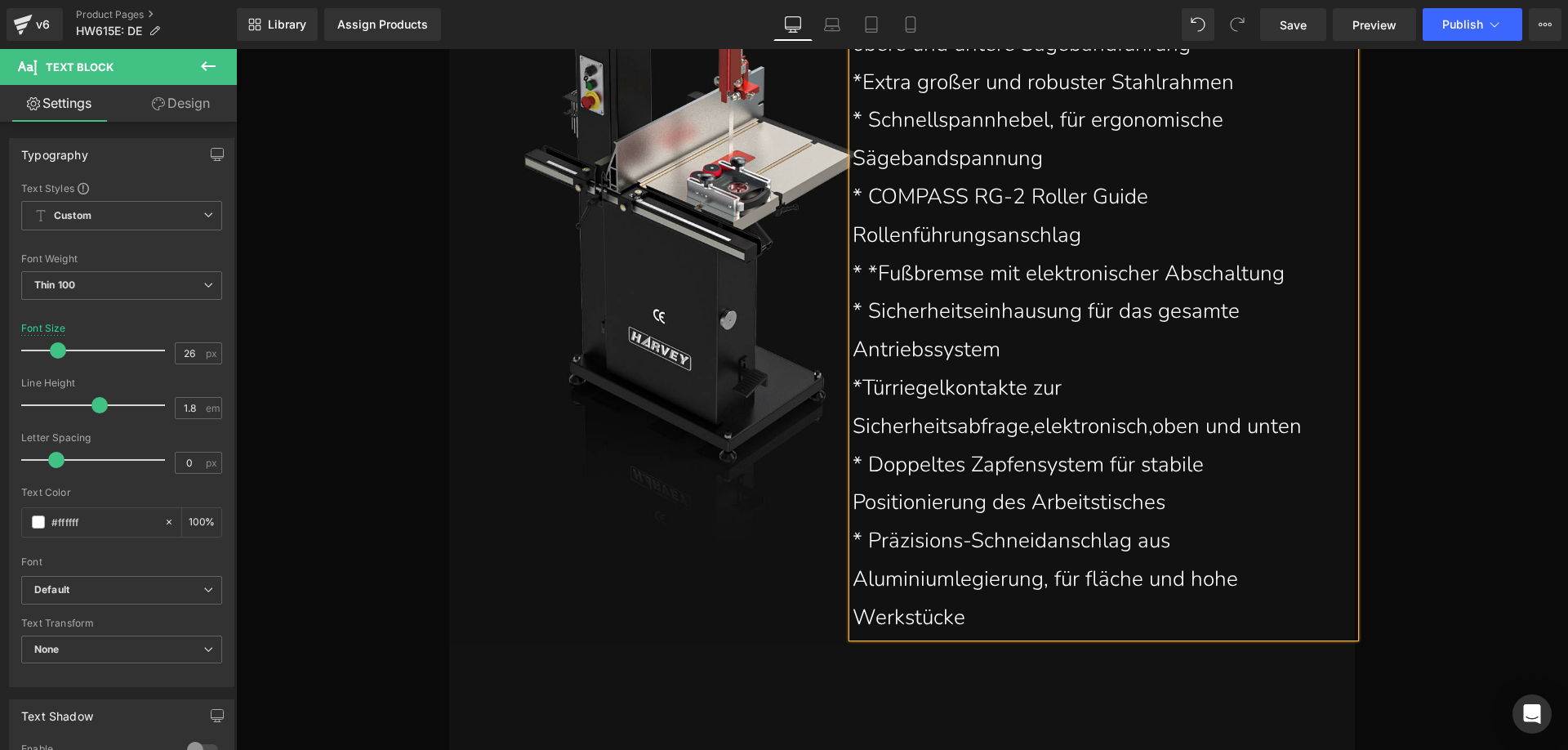
click at [983, 616] on p "* Präzisions-Schneidanschlag aus Aluminiumlegierung, für fläche und hohe Werkst…" at bounding box center [1096, 579] width 486 height 115
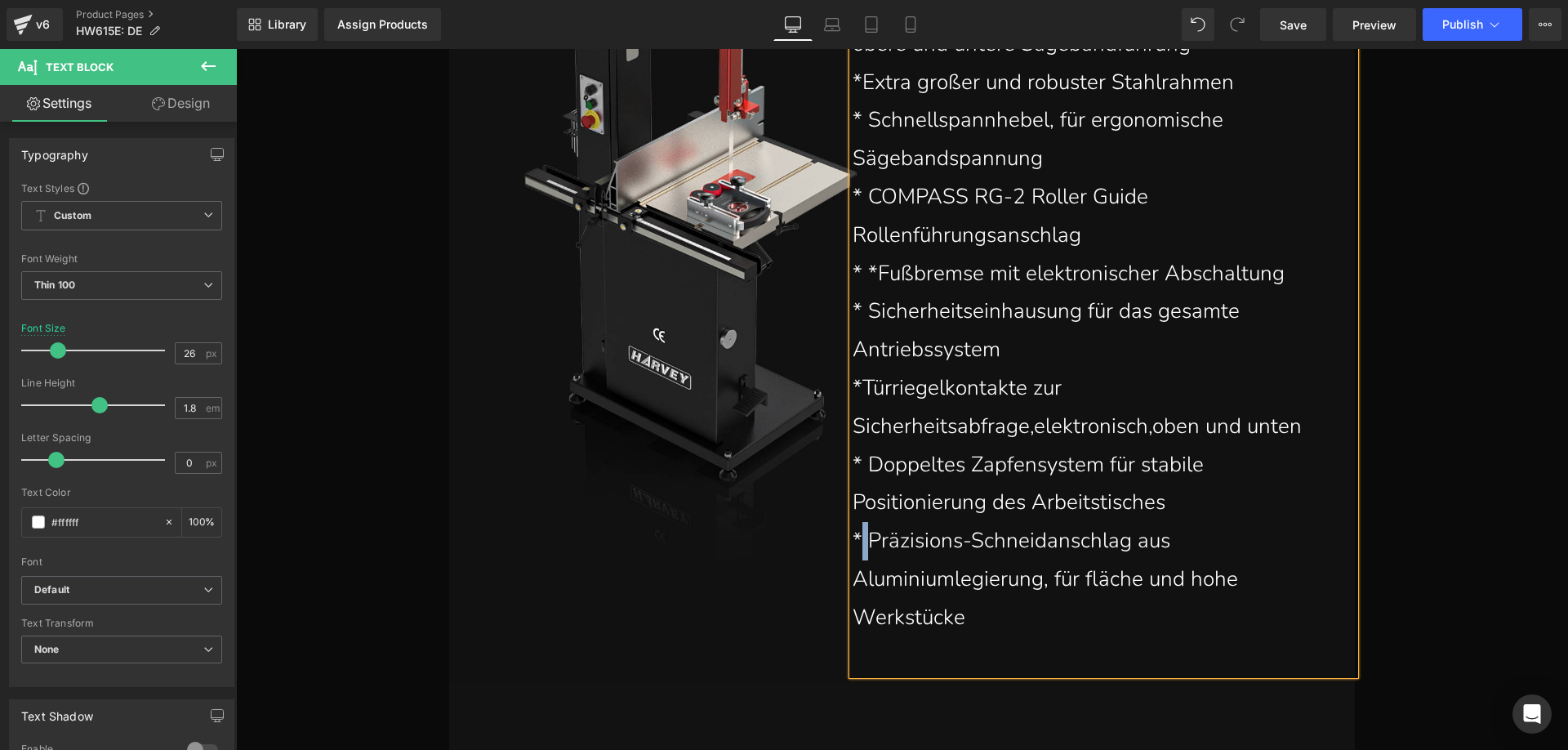
drag, startPoint x: 859, startPoint y: 539, endPoint x: 852, endPoint y: 535, distance: 8.1
click at [853, 535] on p "* Präzisions-Schneidanschlag aus Aluminiumlegierung, für fläche und hohe Werkst…" at bounding box center [1096, 579] width 486 height 115
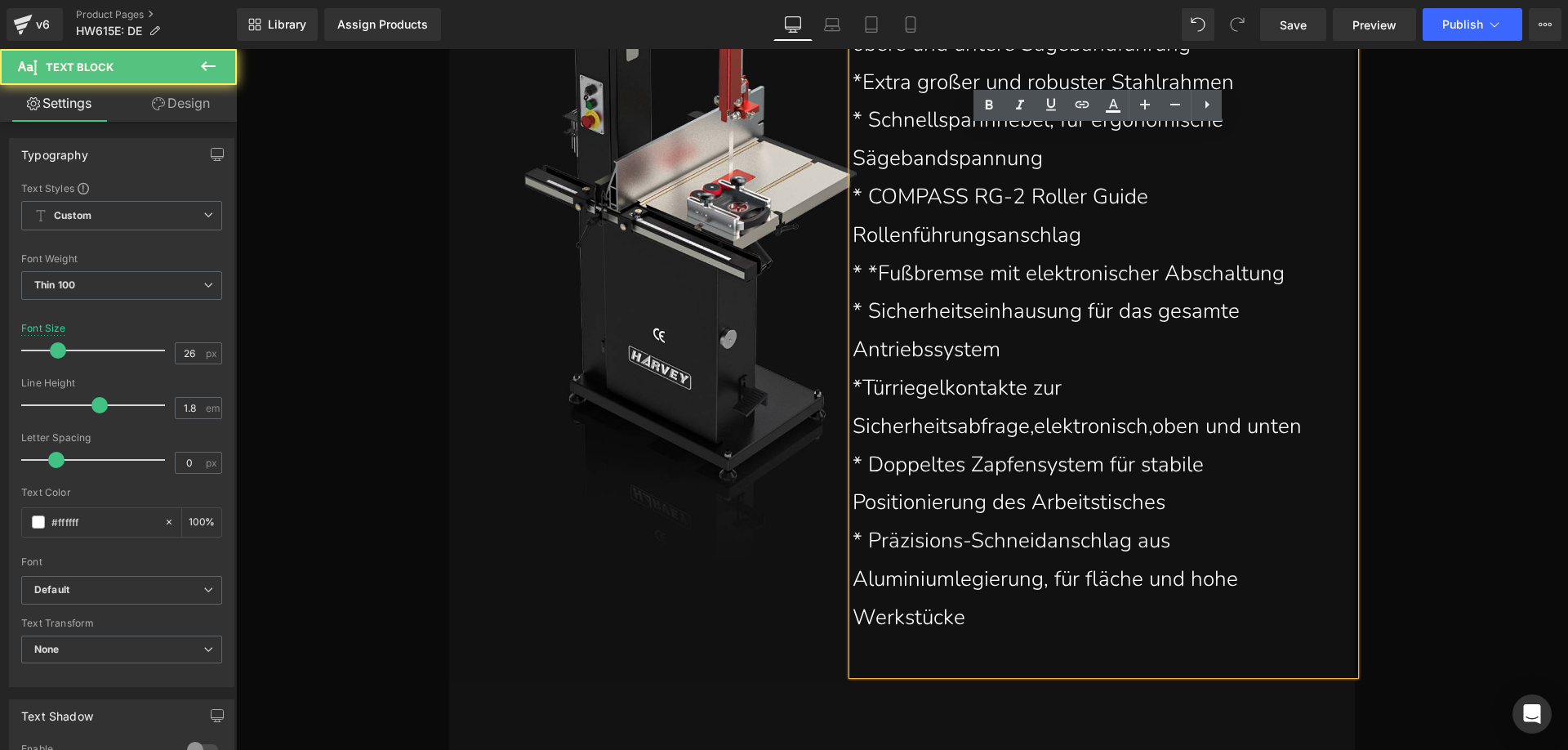
click at [901, 652] on p at bounding box center [1096, 656] width 486 height 38
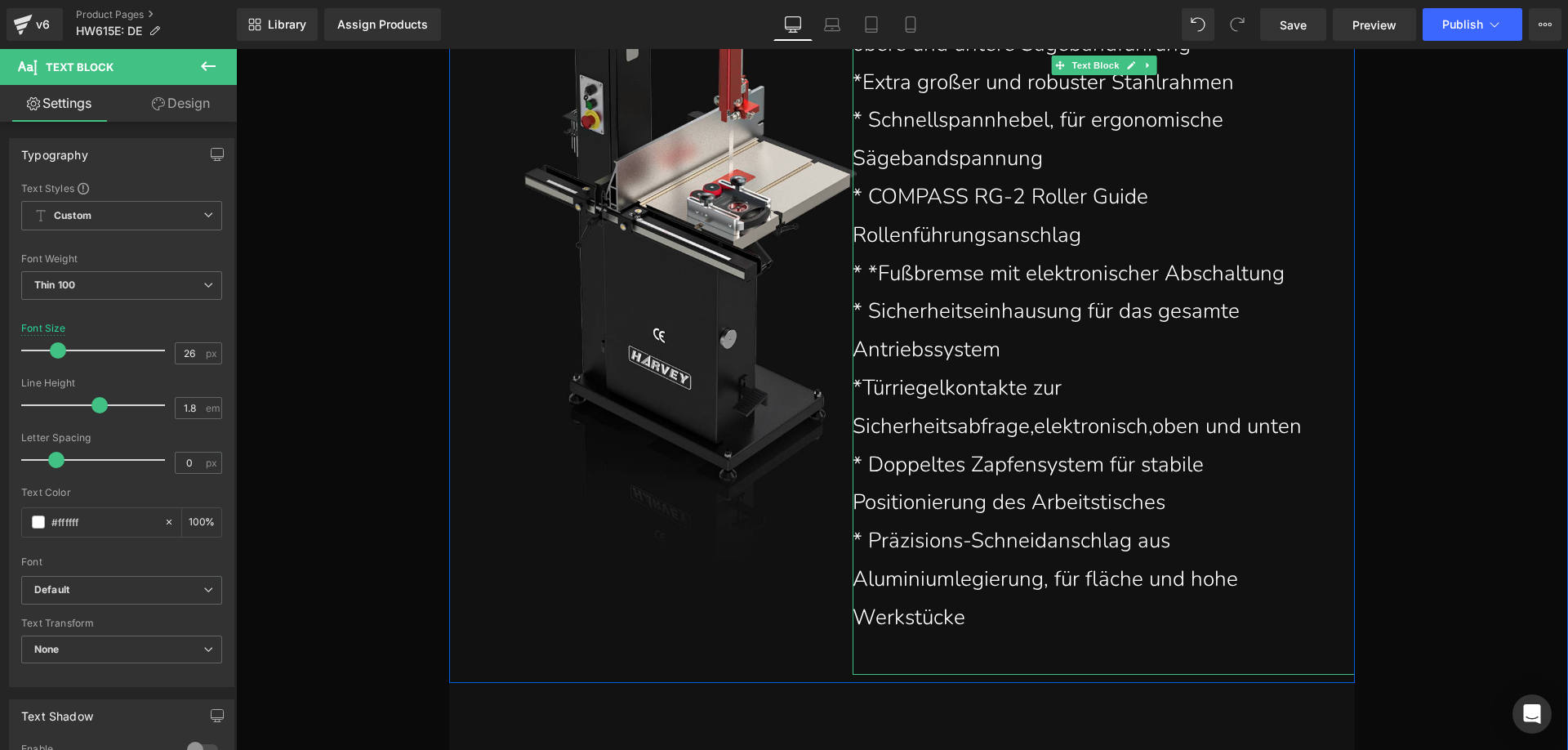
click at [885, 652] on p at bounding box center [1096, 656] width 486 height 38
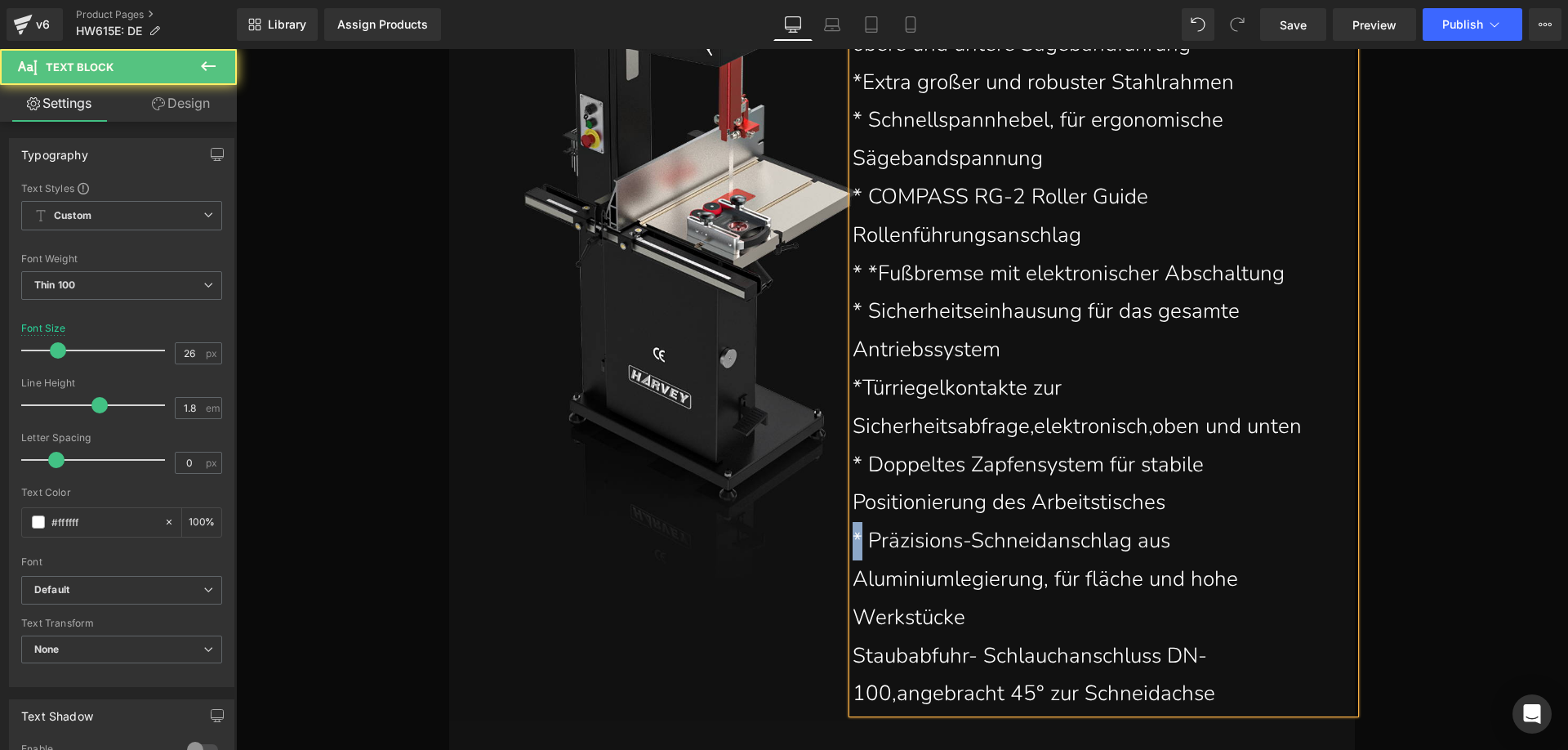
click at [853, 539] on p "* Präzisions-Schneidanschlag aus Aluminiumlegierung, für fläche und hohe Werkst…" at bounding box center [1096, 579] width 486 height 115
copy p "*"
click at [853, 656] on p "Staubabfuhr- Schlauchanschluss DN-100,angebracht 45° zur Schneidachse" at bounding box center [1096, 675] width 486 height 77
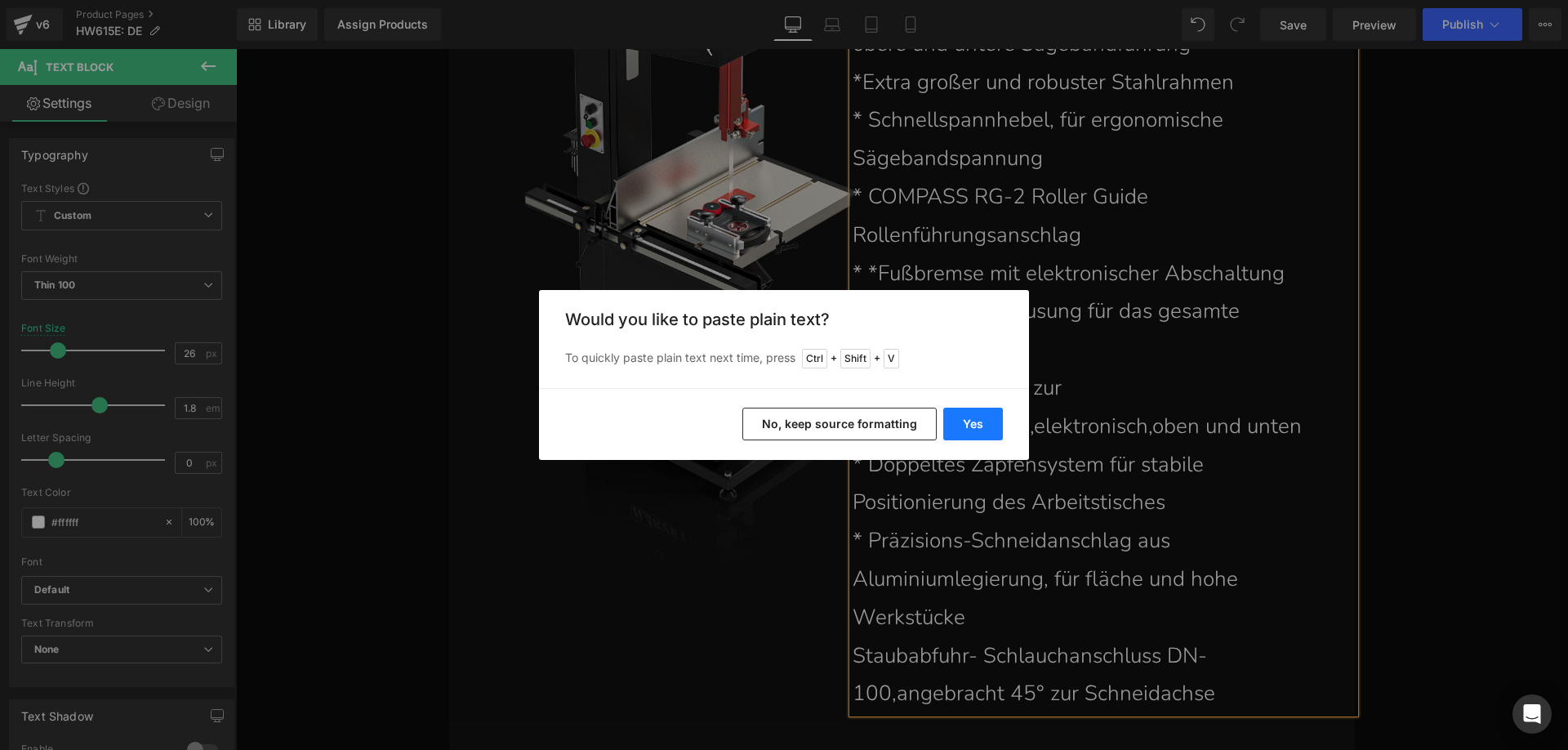
click at [965, 423] on button "Yes" at bounding box center [973, 424] width 60 height 33
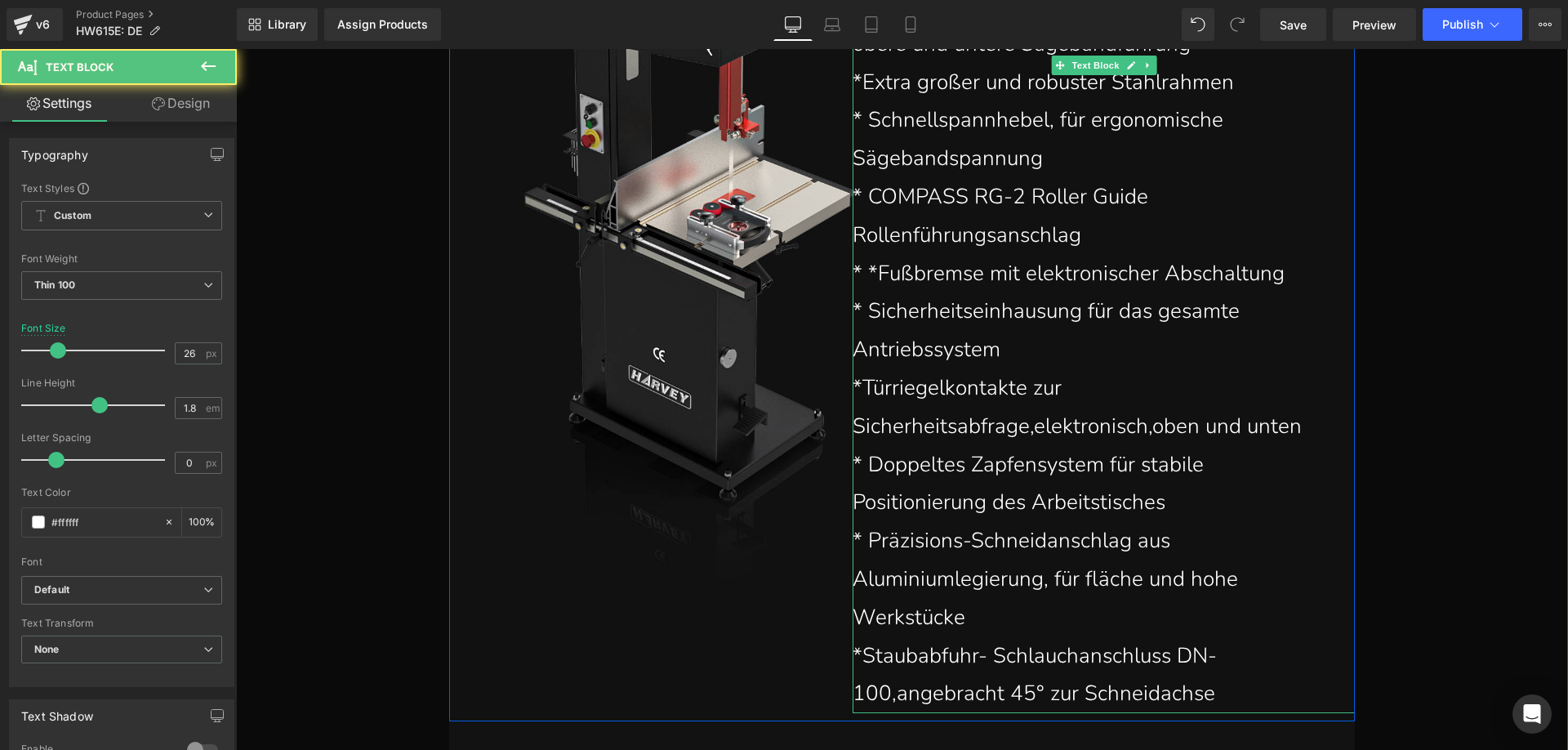
click at [859, 654] on p "*Staubabfuhr- Schlauchanschluss DN-100,angebracht 45° zur Schneidachse" at bounding box center [1096, 675] width 486 height 77
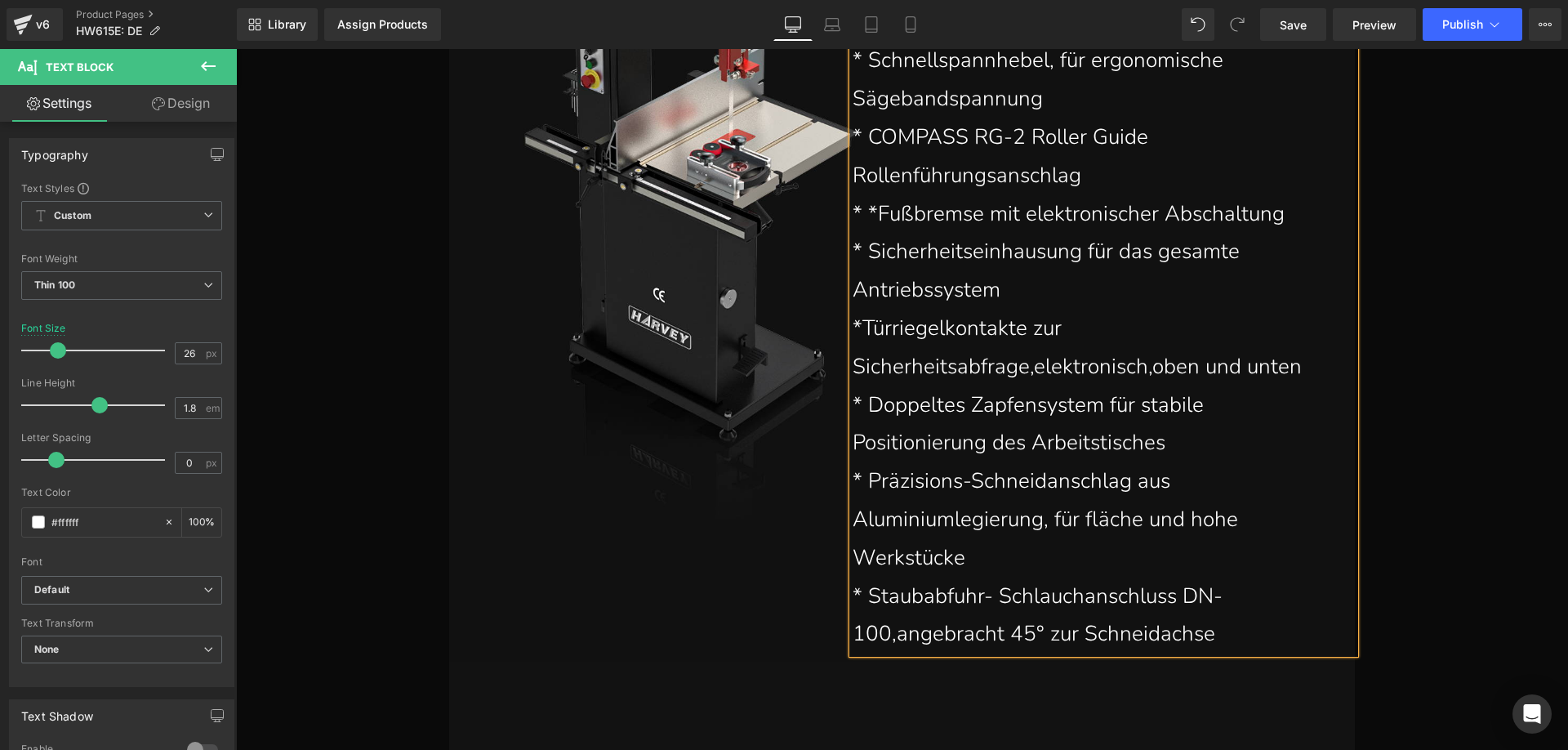
scroll to position [5296, 0]
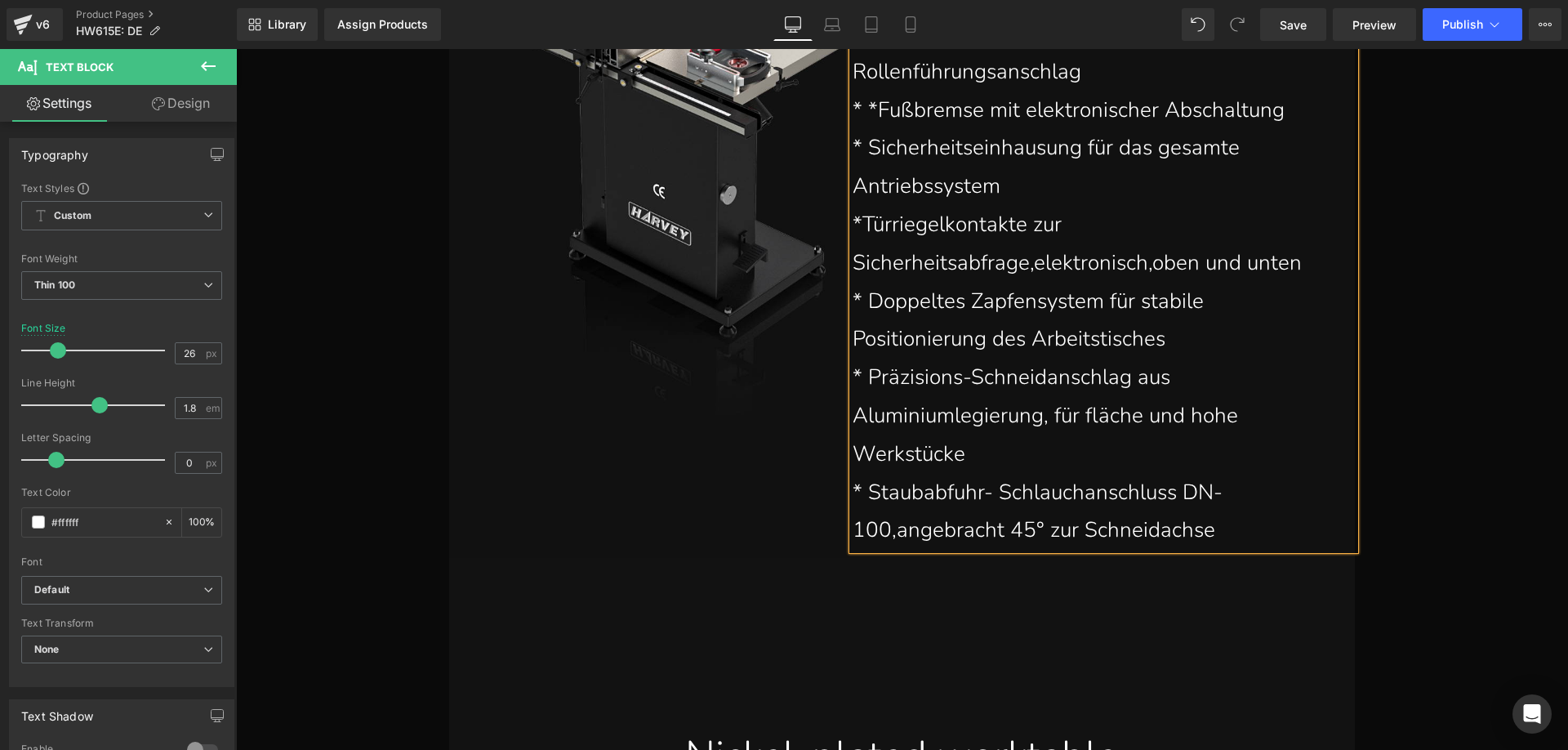
click at [1209, 528] on p "* Staubabfuhr- Schlauchanschluss DN-100,angebracht 45° zur Schneidachse" at bounding box center [1096, 511] width 486 height 77
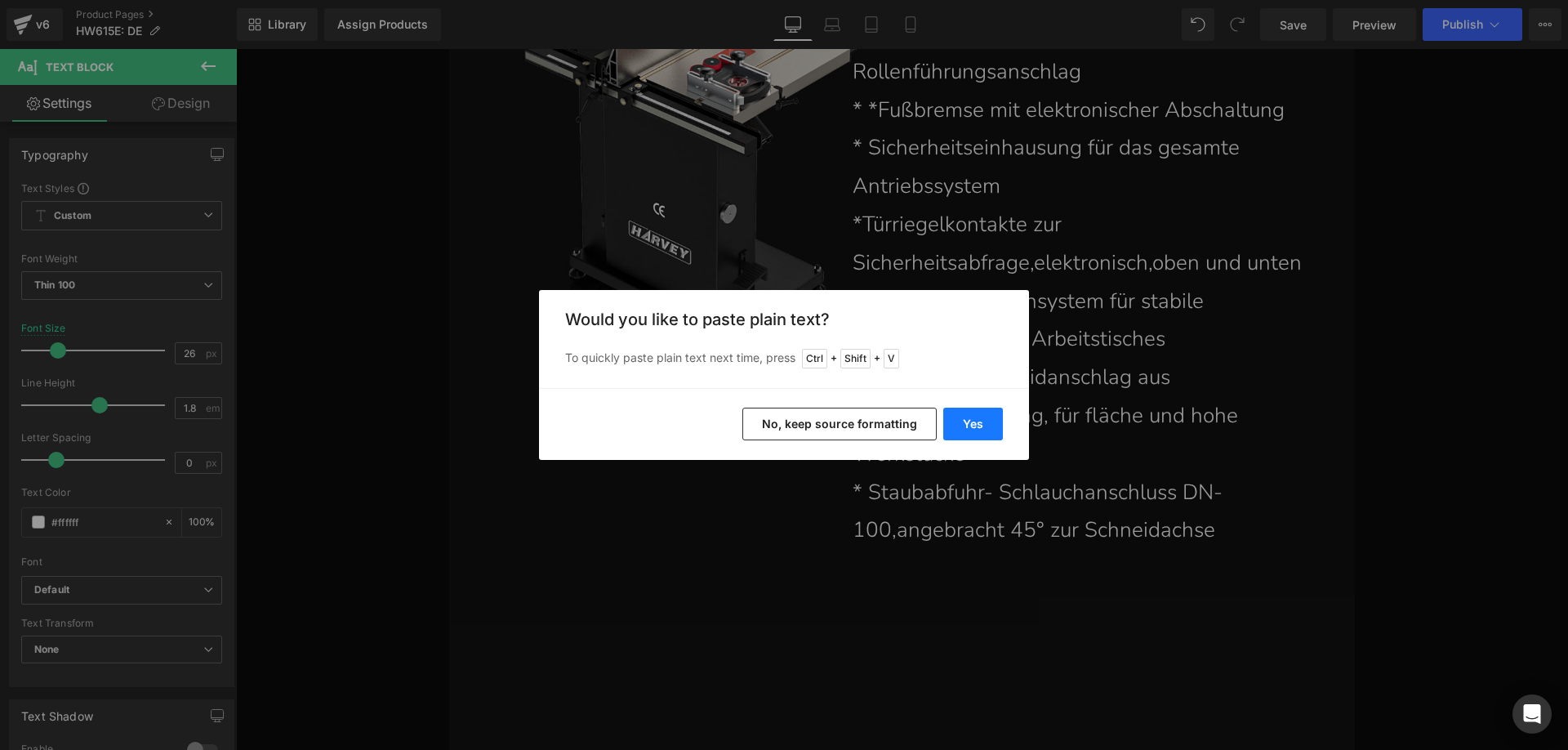
drag, startPoint x: 979, startPoint y: 426, endPoint x: 728, endPoint y: 422, distance: 251.0
click at [979, 426] on button "Yes" at bounding box center [973, 424] width 60 height 33
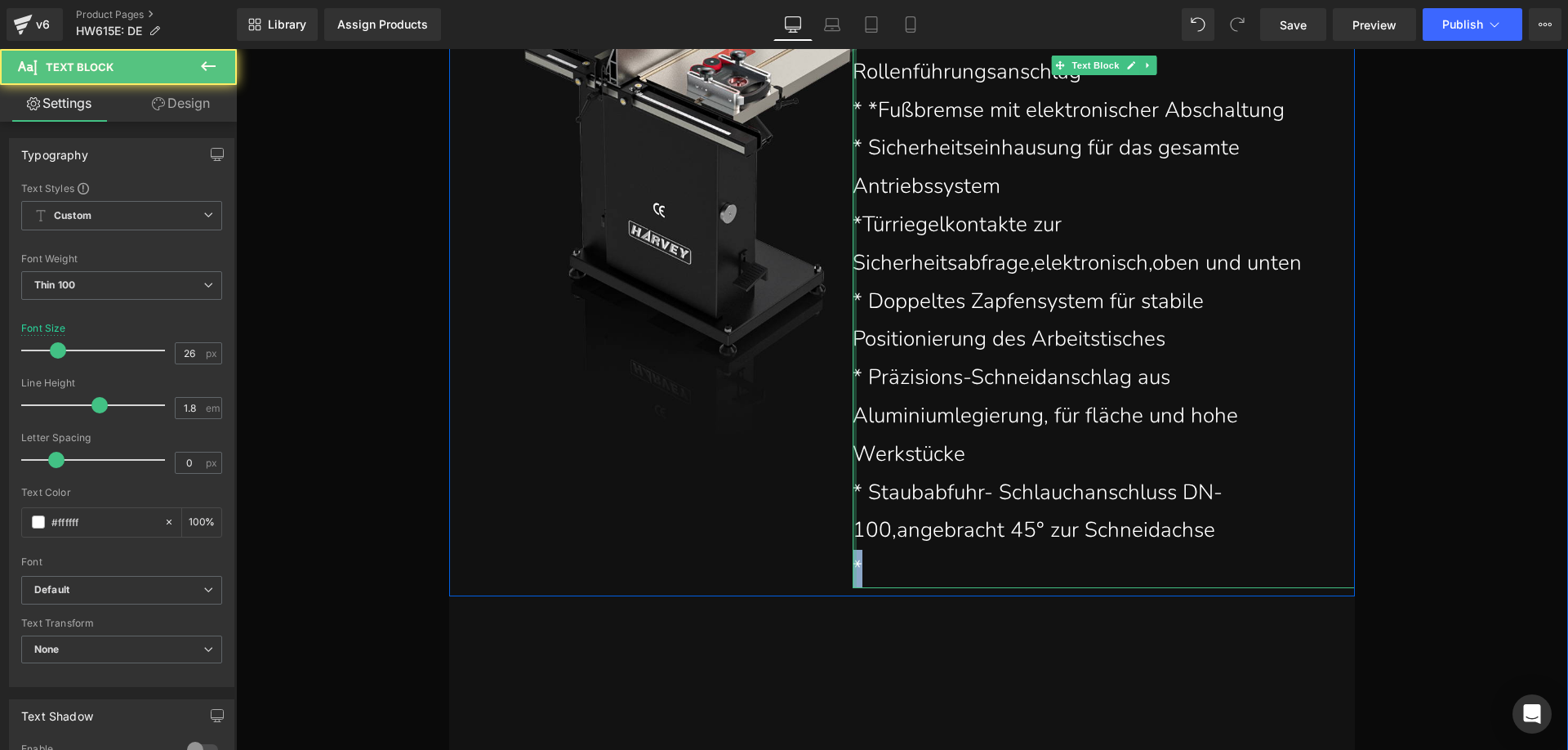
drag, startPoint x: 866, startPoint y: 570, endPoint x: 854, endPoint y: 561, distance: 15.0
click at [853, 564] on div "* Präzisionsschneidtisch aus vernickeltem Gusseisen, schwingungsabsorbierend un…" at bounding box center [1104, 71] width 502 height 1033
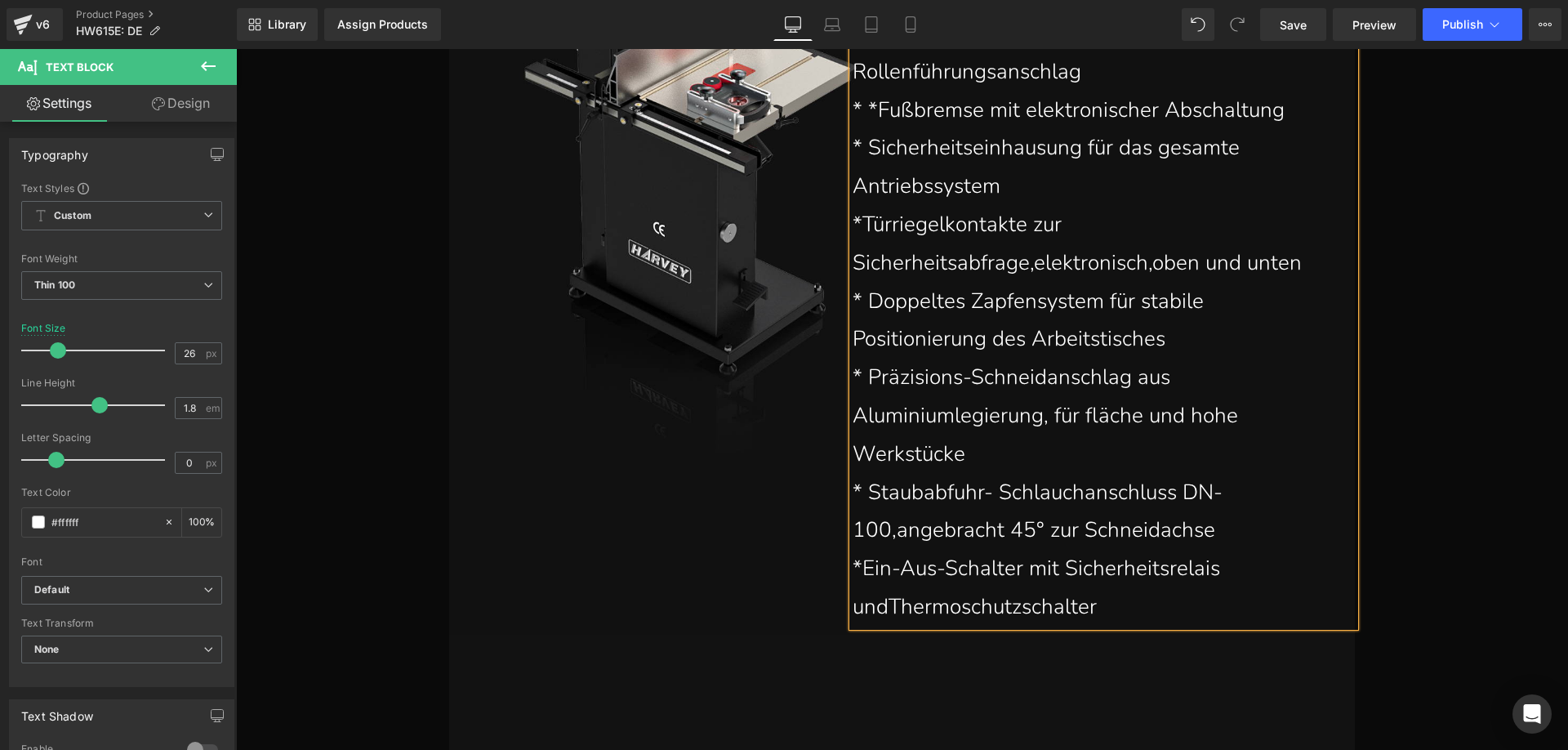
click at [884, 606] on p "*Ein-Aus-Schalter mit Sicherheitsrelais undThermoschutzschalter" at bounding box center [1096, 587] width 486 height 77
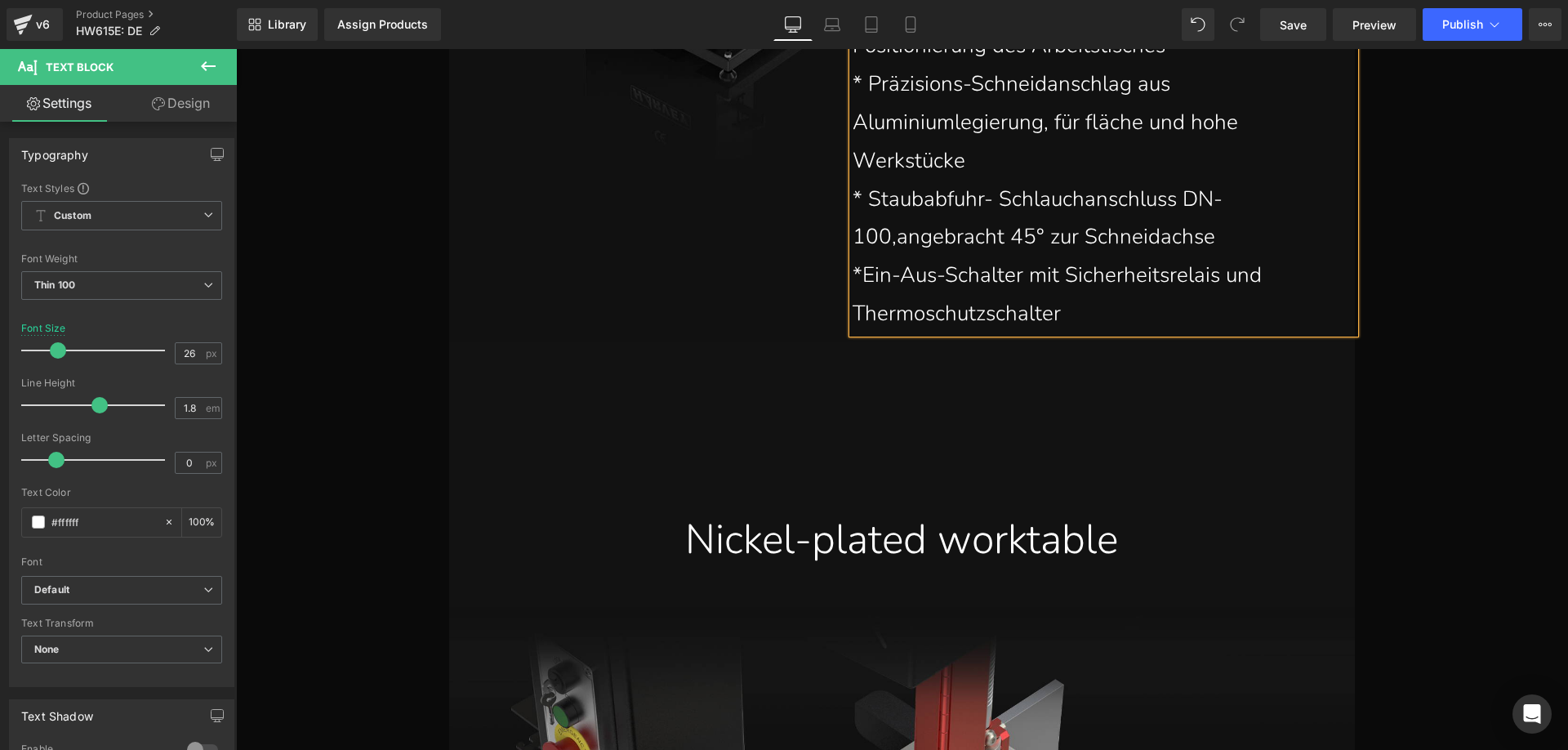
scroll to position [5705, 0]
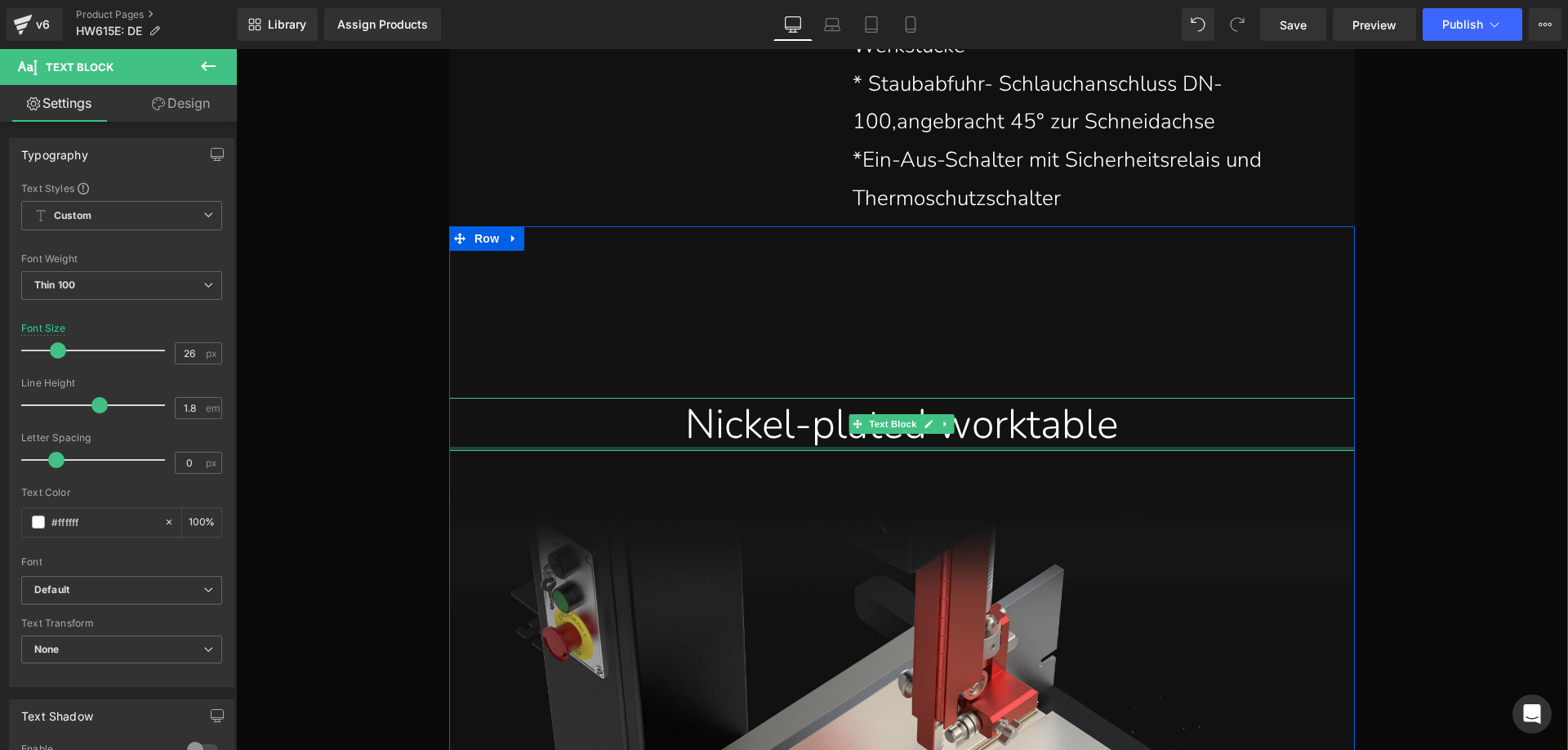
click at [236, 49] on div at bounding box center [236, 49] width 0 height 0
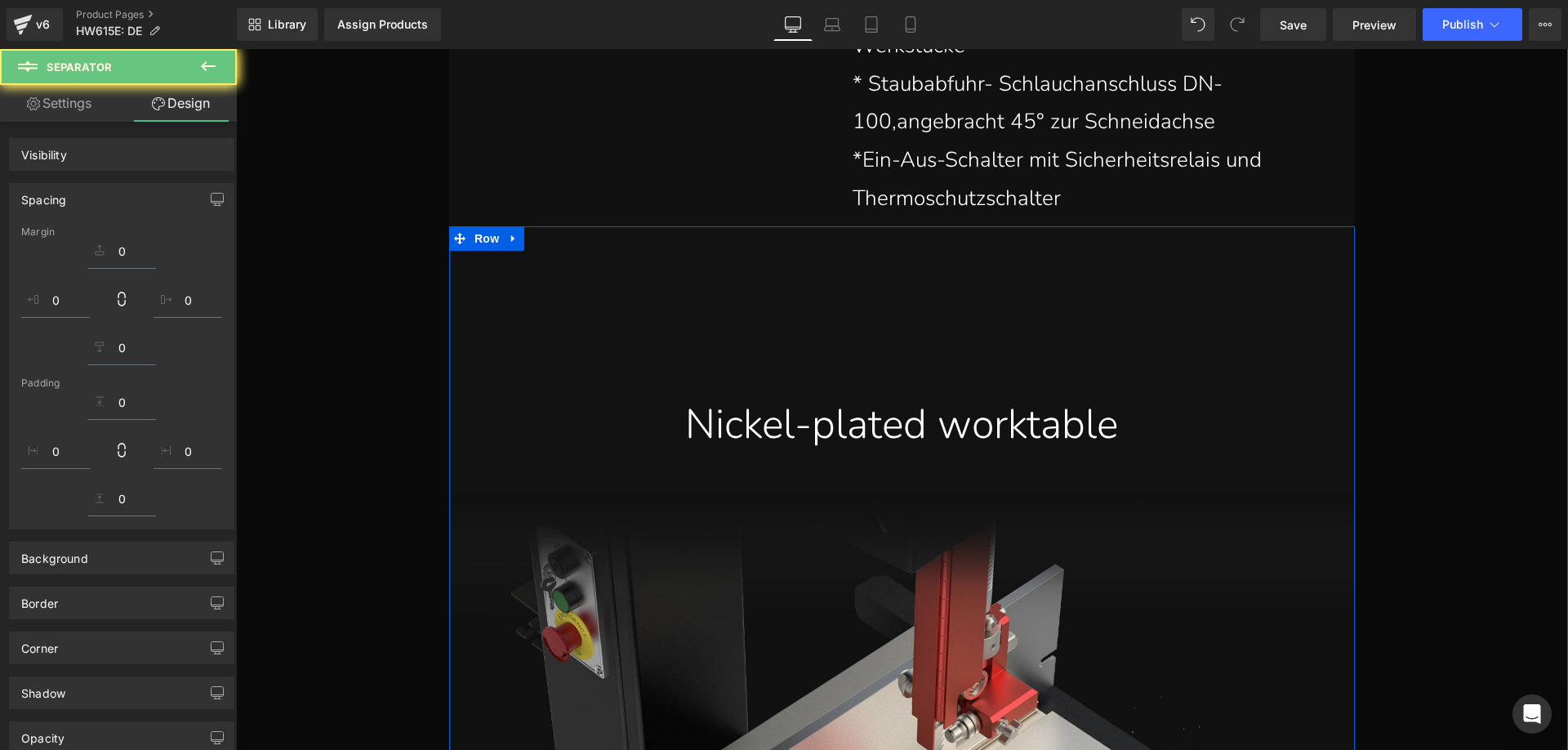
click at [755, 431] on div "Nickel-plated worktable" at bounding box center [901, 424] width 881 height 53
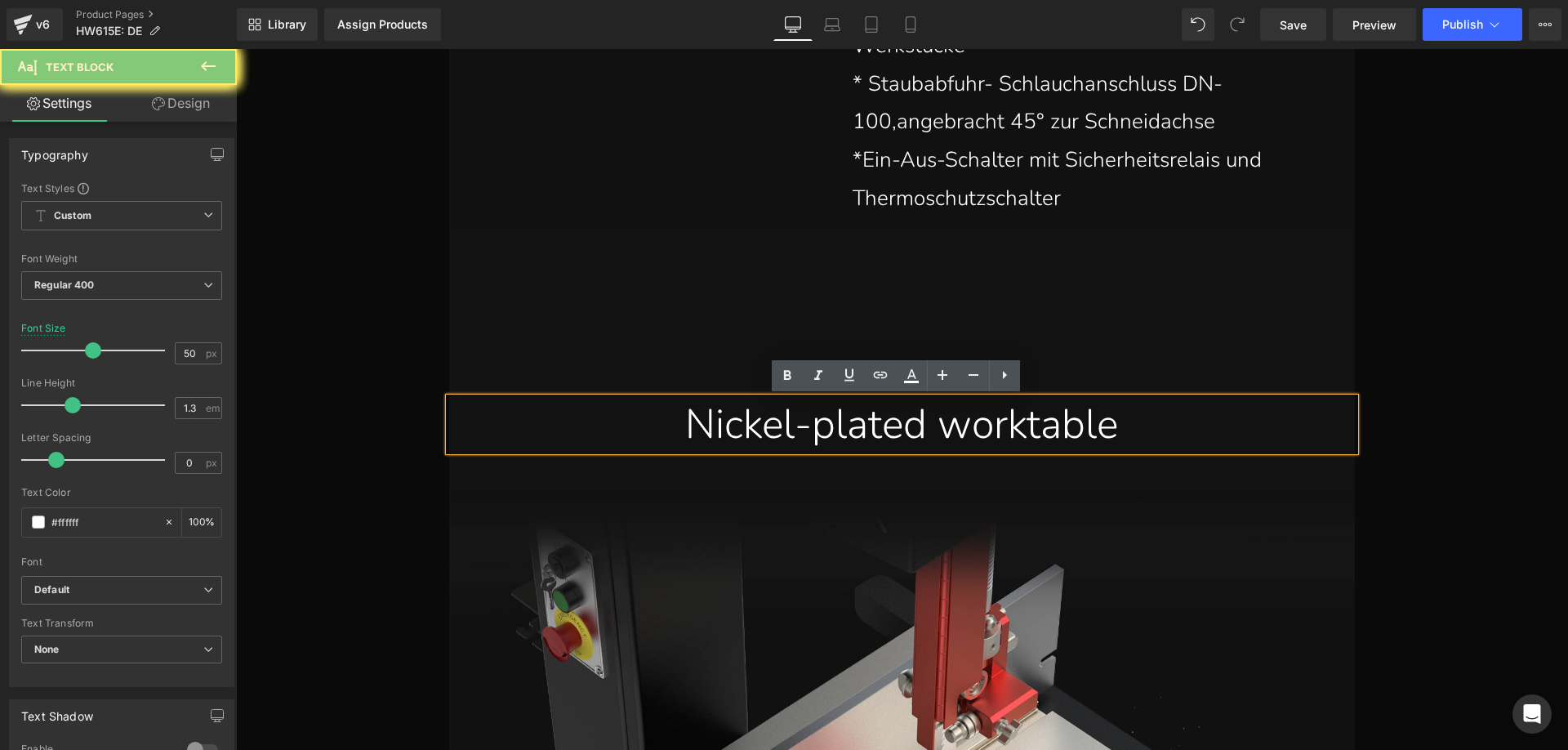
click at [726, 431] on div "Nickel-plated worktable" at bounding box center [901, 424] width 881 height 53
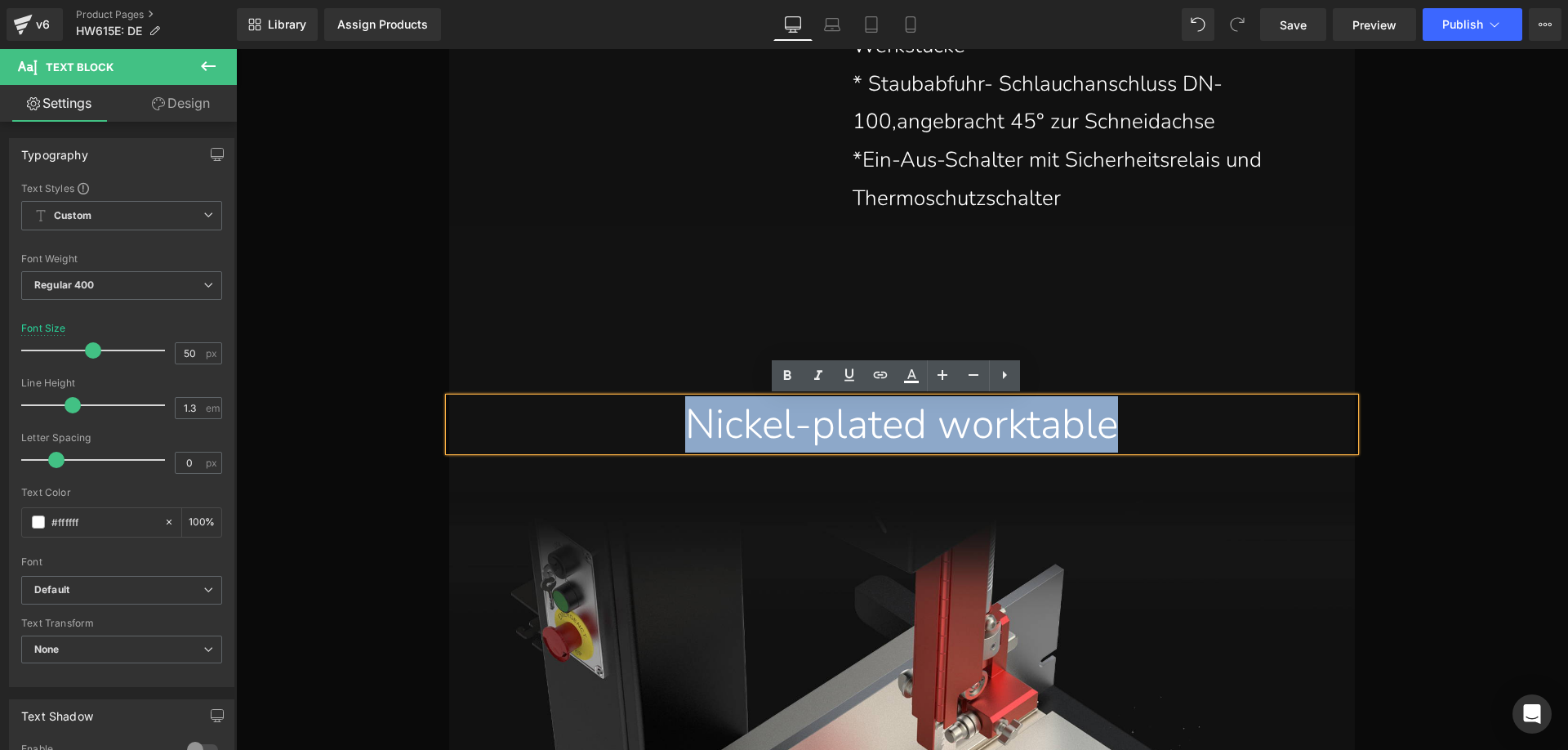
drag, startPoint x: 656, startPoint y: 427, endPoint x: 1143, endPoint y: 425, distance: 487.0
click at [1143, 425] on div "Nickel-plated worktable" at bounding box center [901, 424] width 881 height 53
paste div
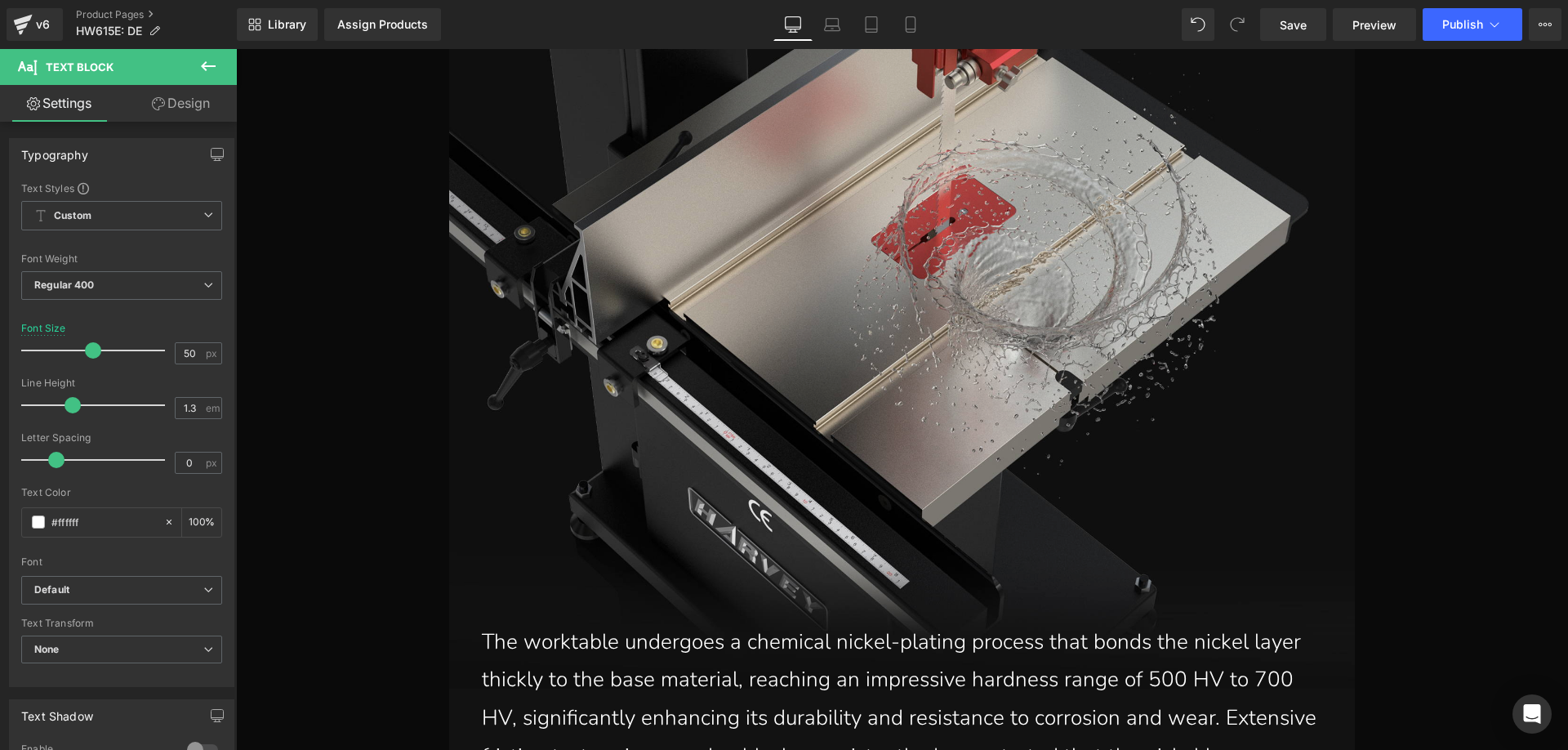
scroll to position [6603, 0]
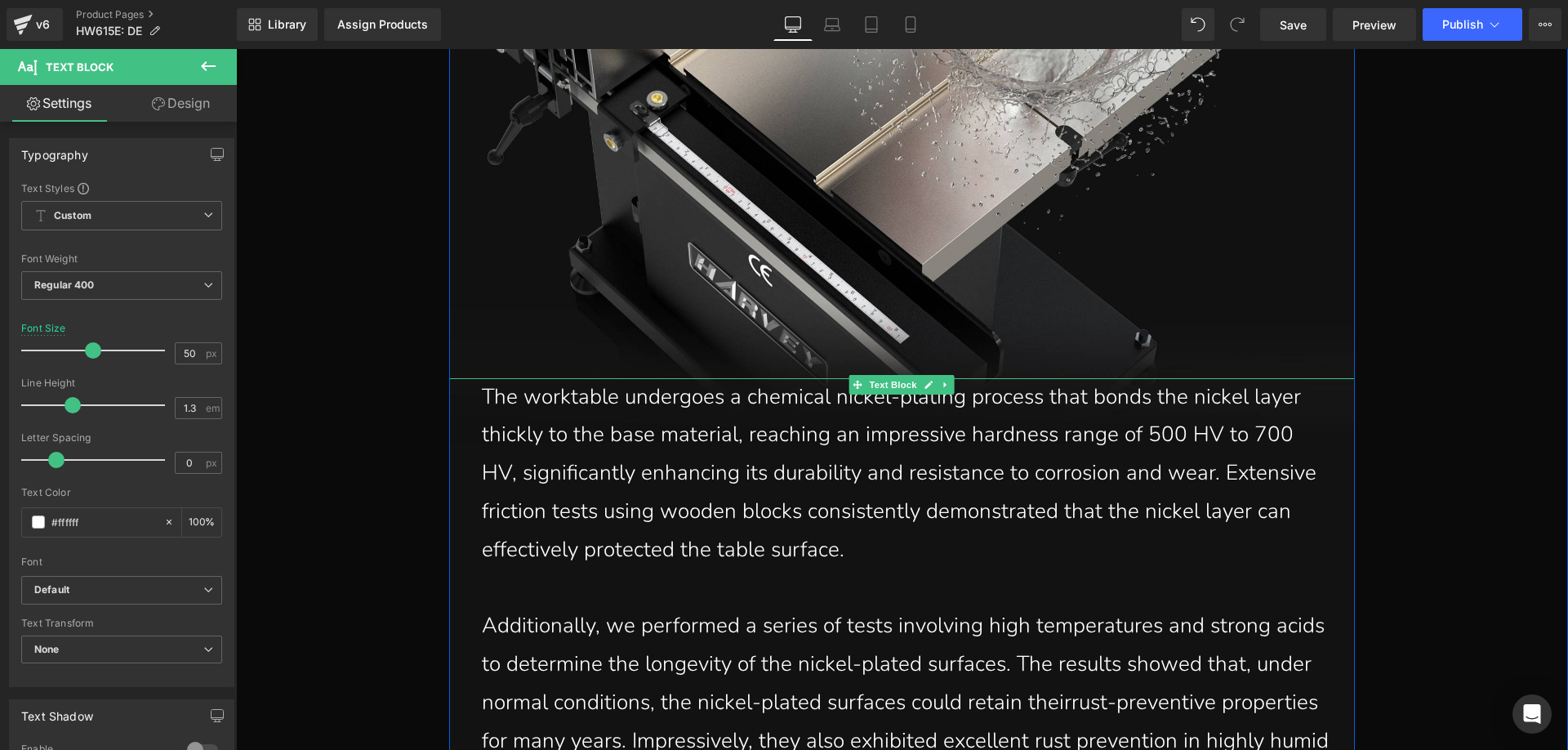
drag, startPoint x: 845, startPoint y: 543, endPoint x: 870, endPoint y: 548, distance: 25.5
click at [845, 543] on p "The worktable undergoes a chemical nickel-plating process that bonds the nickel…" at bounding box center [905, 474] width 848 height 192
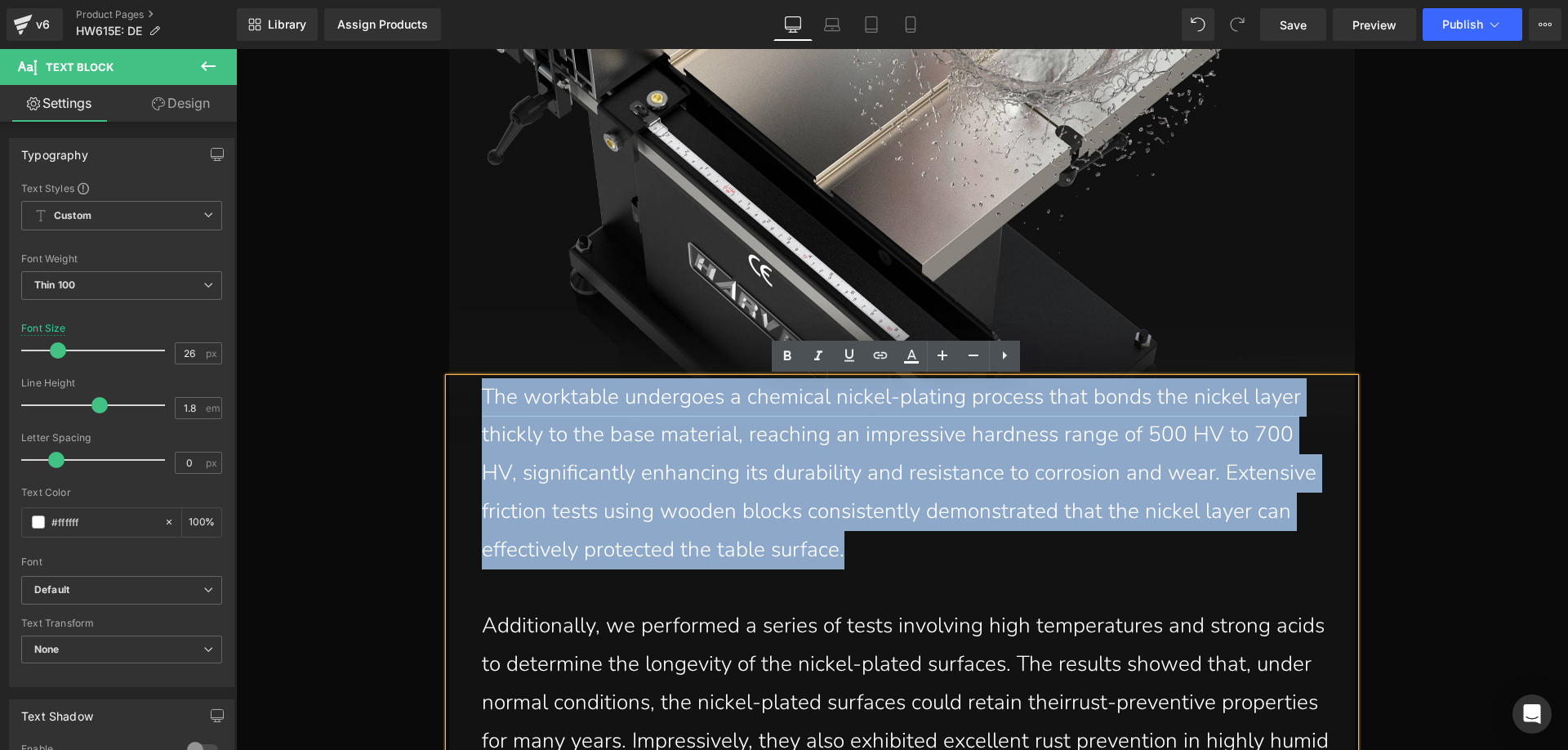
drag, startPoint x: 858, startPoint y: 551, endPoint x: 472, endPoint y: 404, distance: 413.0
click at [472, 404] on div "The worktable undergoes a chemical nickel-plating process that bonds the nickel…" at bounding box center [901, 589] width 905 height 421
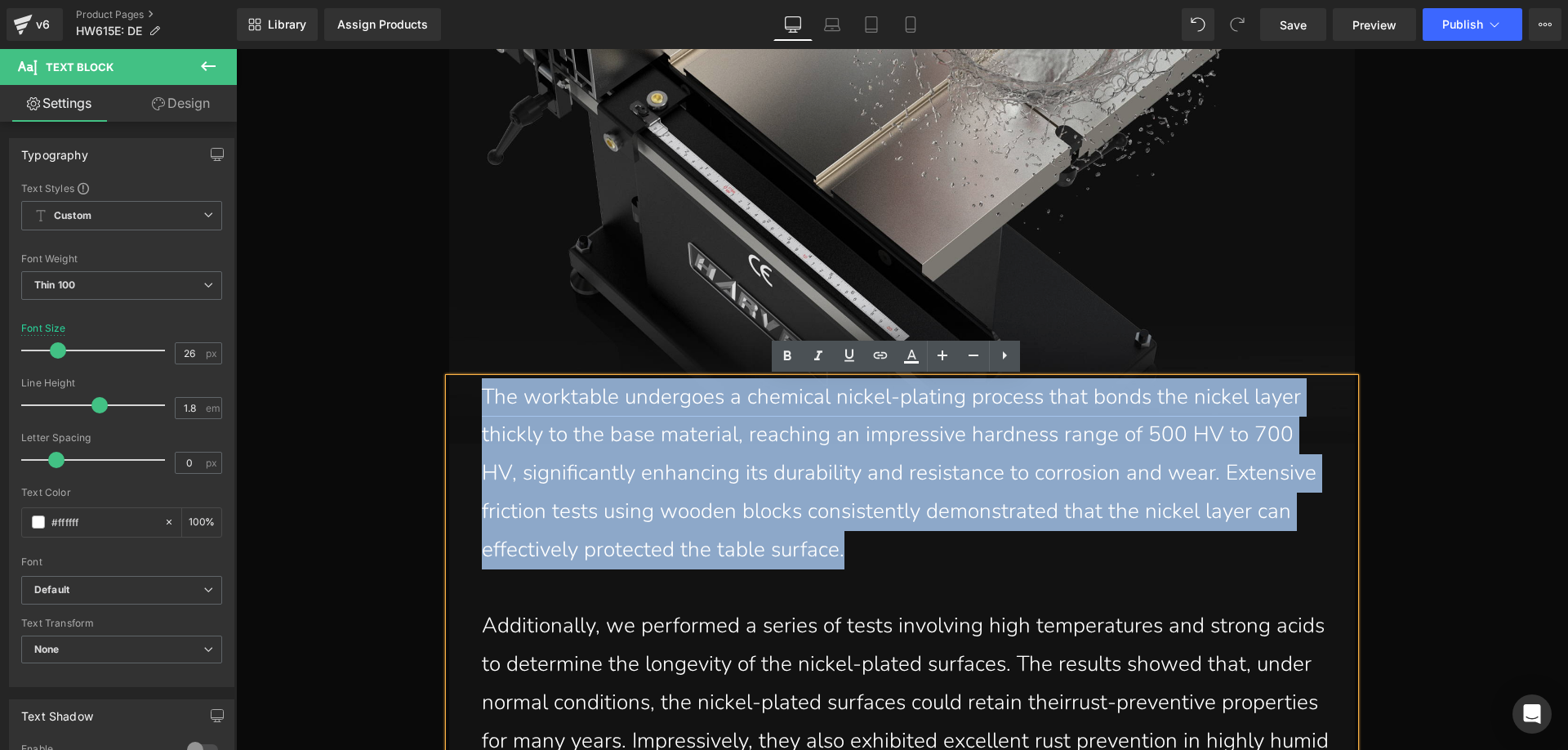
paste div
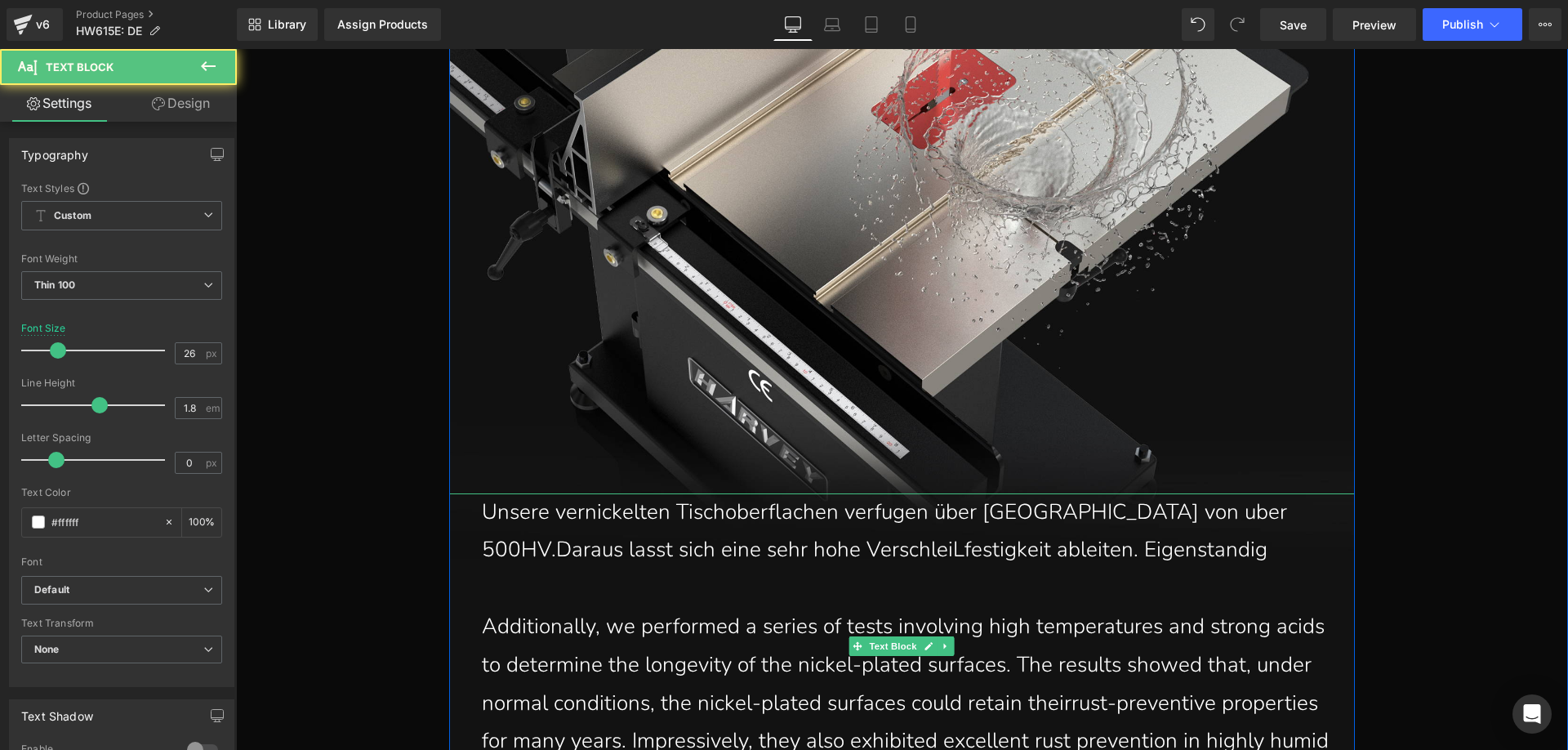
click at [1162, 550] on p "Unsere vernickelten Tischoberflachen verfugen über [GEOGRAPHIC_DATA] von uber 5…" at bounding box center [905, 531] width 848 height 77
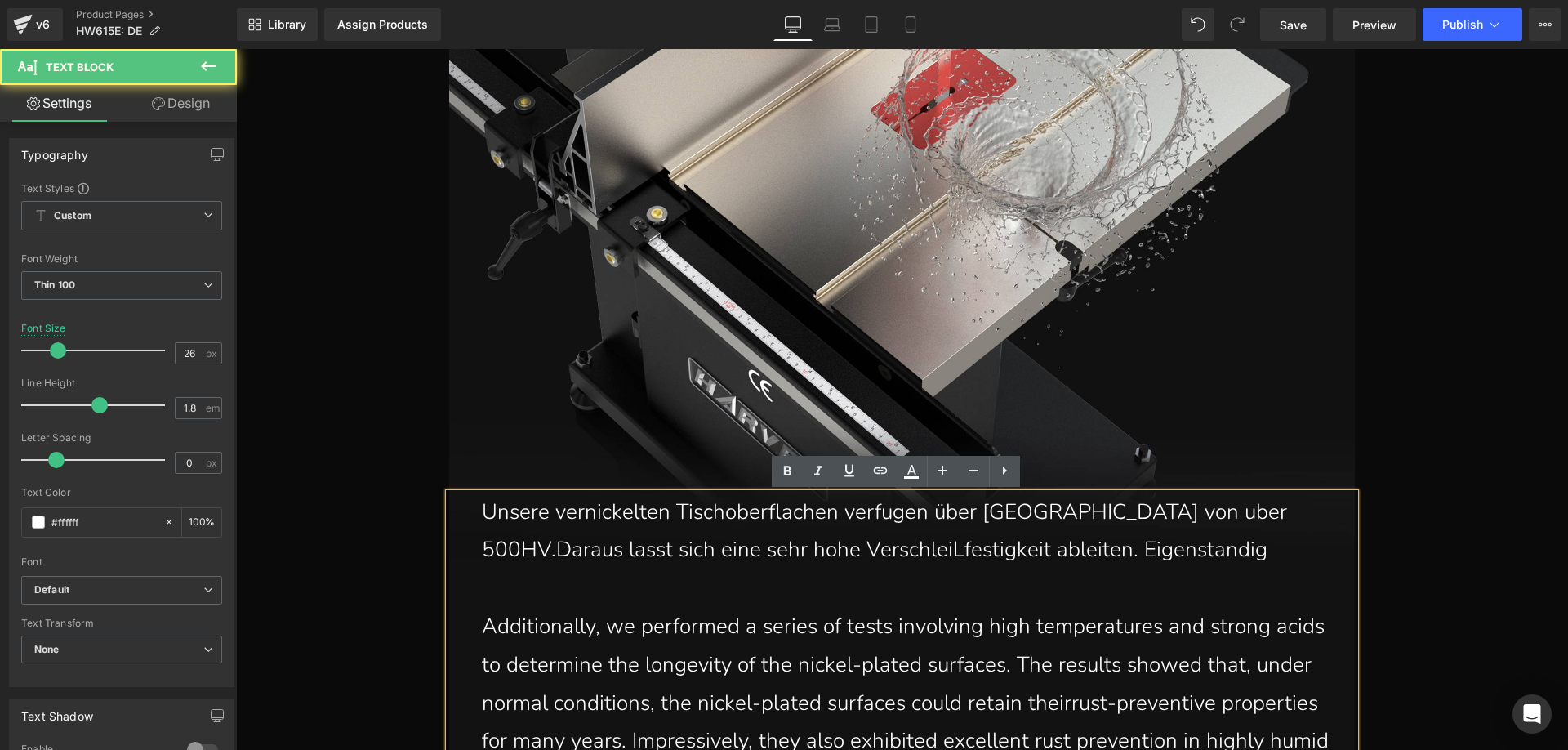
scroll to position [6526, 0]
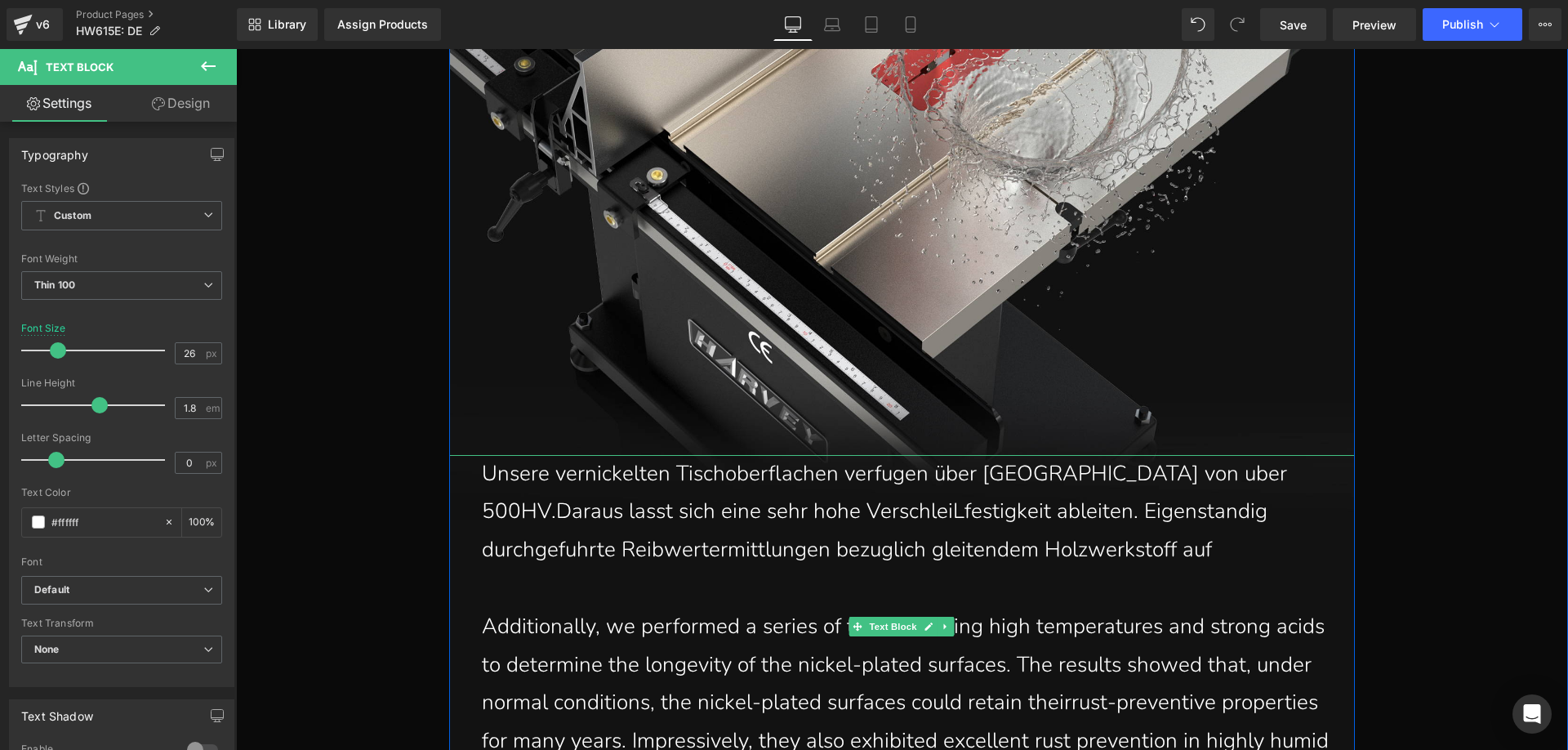
click at [1123, 548] on p "Unsere vernickelten Tischoberflachen verfugen über [GEOGRAPHIC_DATA] von uber 5…" at bounding box center [905, 511] width 848 height 115
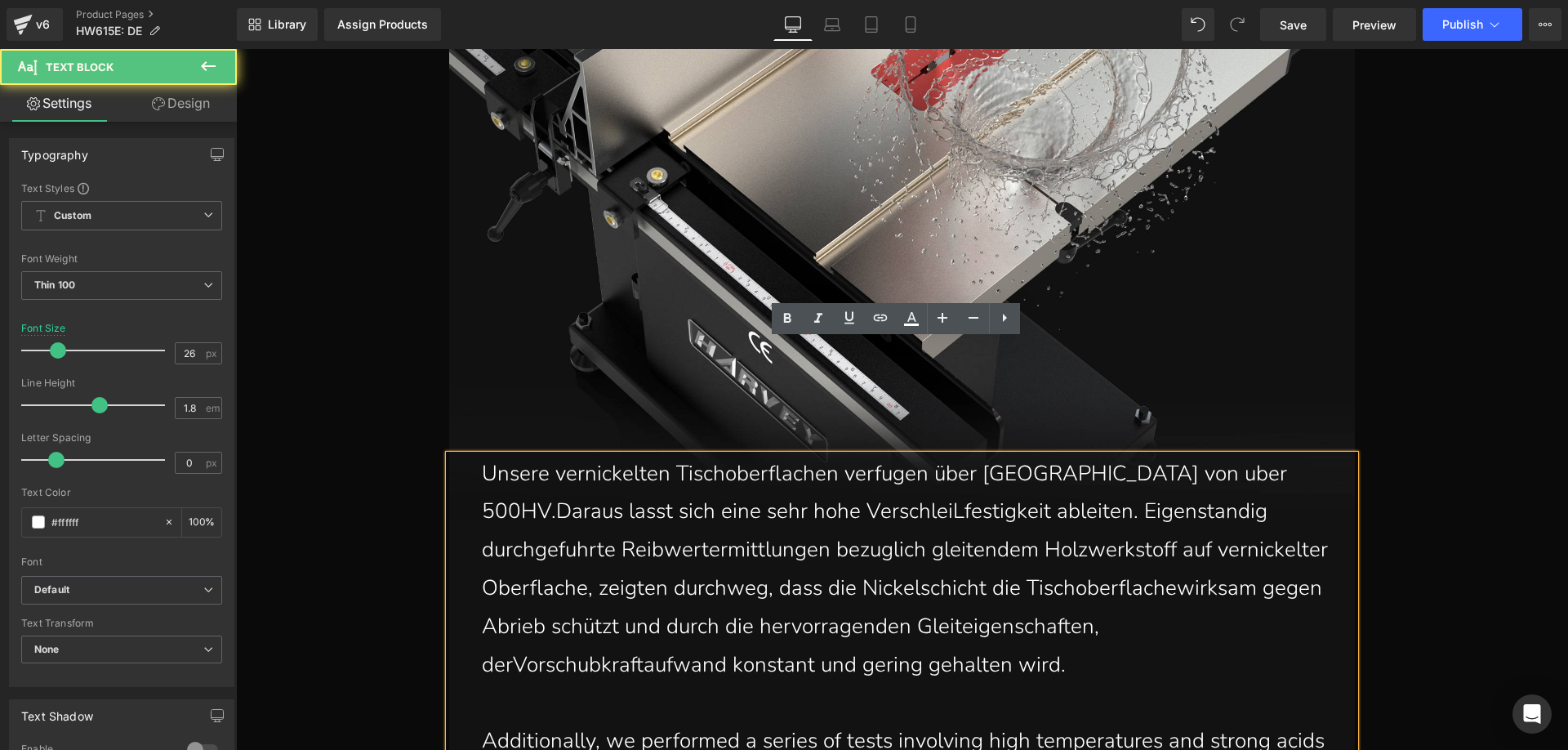
scroll to position [6641, 0]
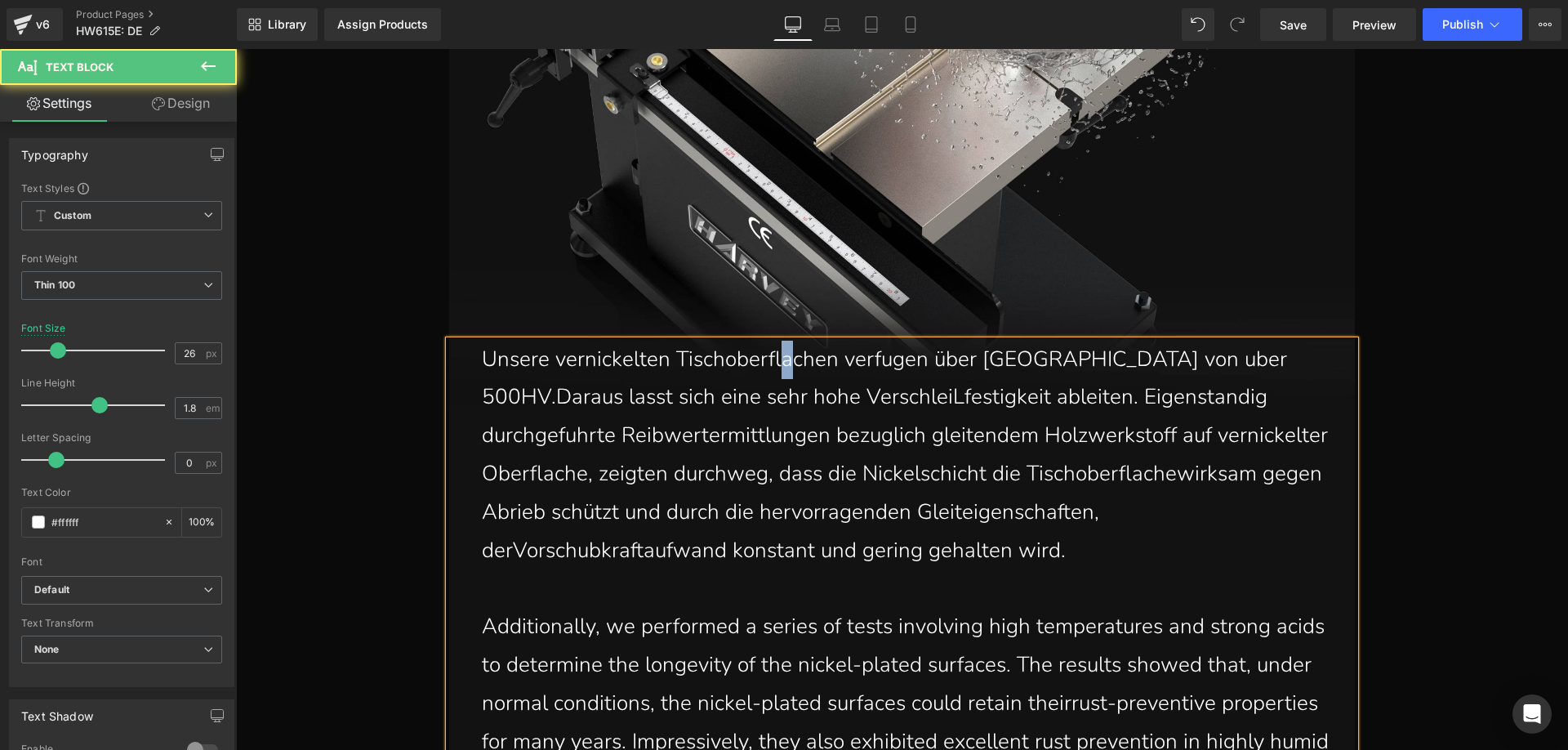
click at [777, 361] on p "Unsere vernickelten Tischoberflachen verfugen über [GEOGRAPHIC_DATA] von uber 5…" at bounding box center [905, 455] width 848 height 230
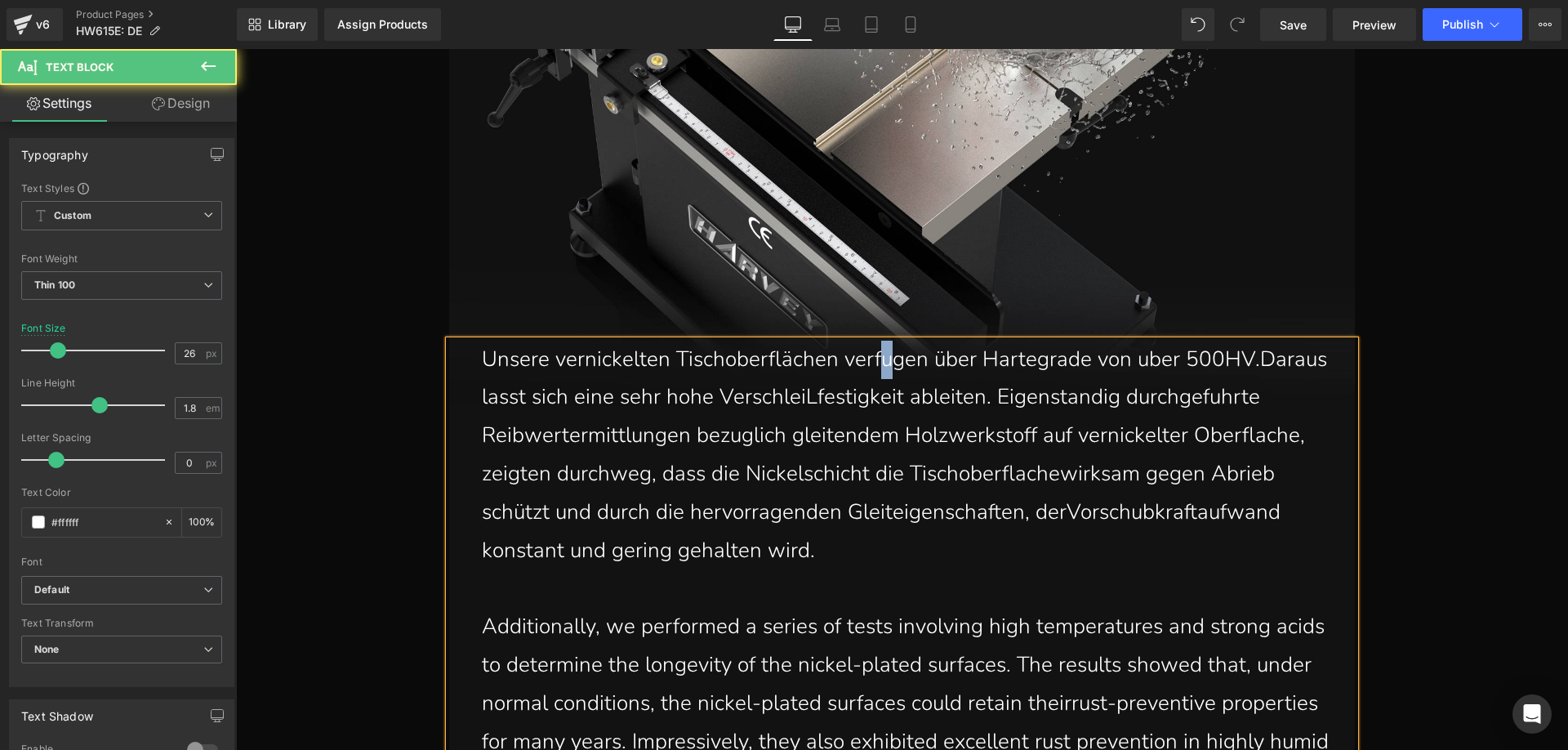
click at [877, 362] on p "Unsere vernickelten Tischoberflächen verfugen über Hartegrade von uber 500HV.Da…" at bounding box center [905, 455] width 848 height 230
drag, startPoint x: 1007, startPoint y: 369, endPoint x: 997, endPoint y: 361, distance: 12.8
click at [997, 361] on p "Unsere vernickelten Tischoberflächen verfügen über Hartegrade von uber 500HV.Da…" at bounding box center [905, 455] width 848 height 230
drag, startPoint x: 1150, startPoint y: 366, endPoint x: 1136, endPoint y: 360, distance: 15.2
click at [1136, 360] on p "Unsere vernickelten Tischoberflächen verfügen über Härtegrade von uber 500HV.Da…" at bounding box center [905, 455] width 848 height 230
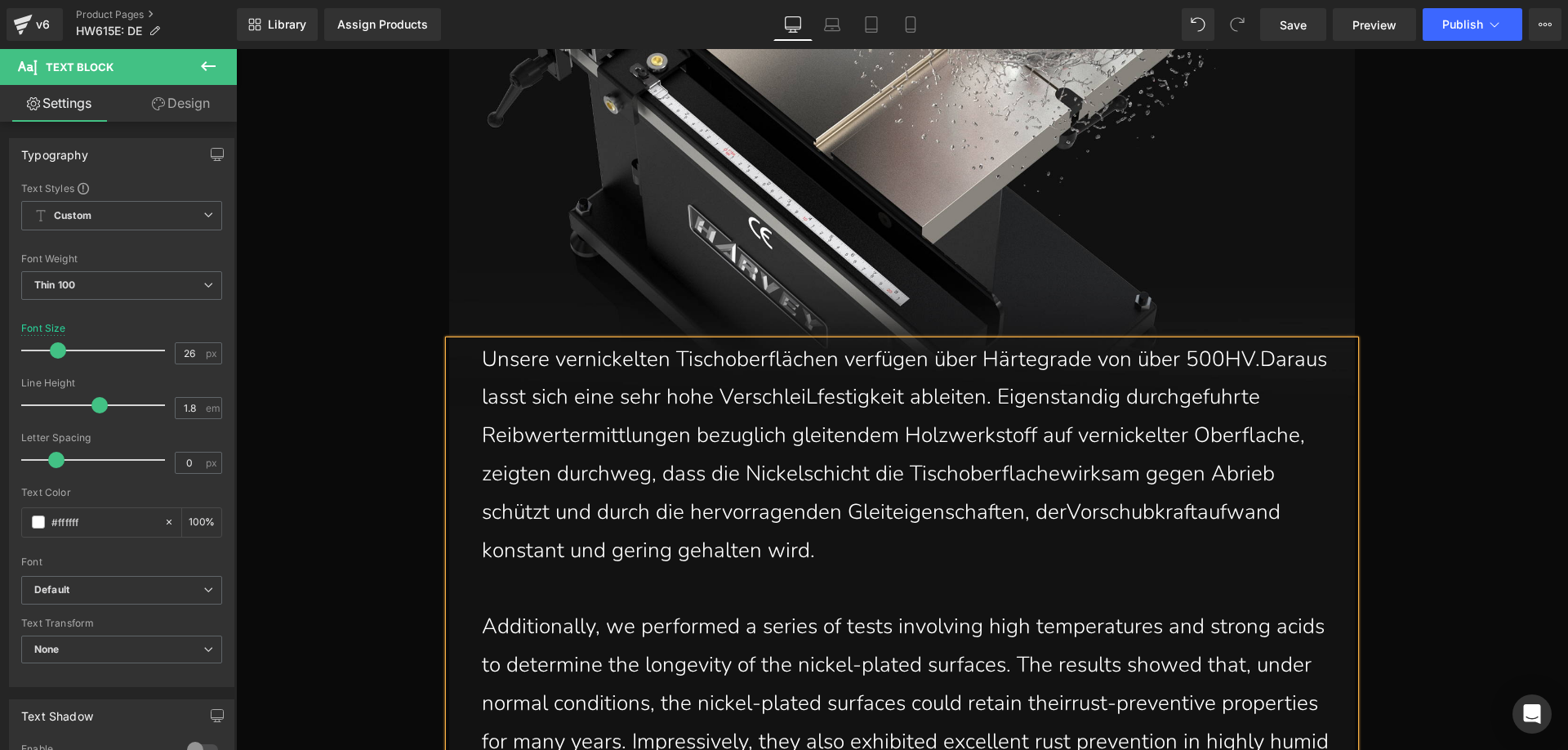
click at [1254, 364] on p "Unsere vernickelten Tischoberflächen verfügen über Härtegrade von über 500HV.Da…" at bounding box center [905, 455] width 848 height 230
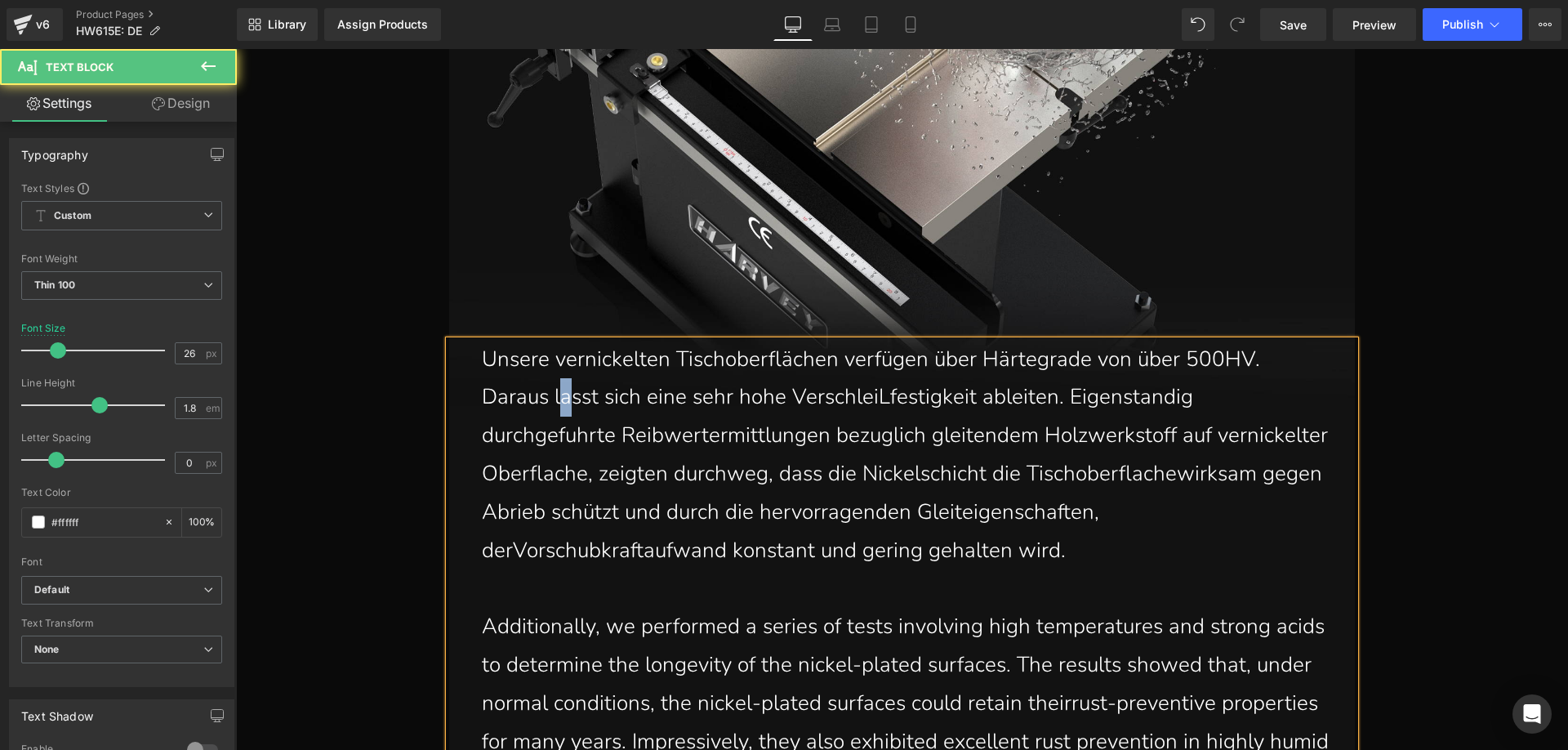
drag, startPoint x: 564, startPoint y: 403, endPoint x: 556, endPoint y: 397, distance: 10.0
click at [556, 397] on p "Unsere vernickelten Tischoberflächen verfügen über Härtegrade von über 500HV. D…" at bounding box center [905, 455] width 848 height 230
drag, startPoint x: 881, startPoint y: 404, endPoint x: 868, endPoint y: 397, distance: 14.8
click at [868, 397] on p "Unsere vernickelten Tischoberflächen verfügen über Härtegrade von über 500HV. D…" at bounding box center [905, 455] width 848 height 230
drag, startPoint x: 1139, startPoint y: 408, endPoint x: 1130, endPoint y: 402, distance: 10.8
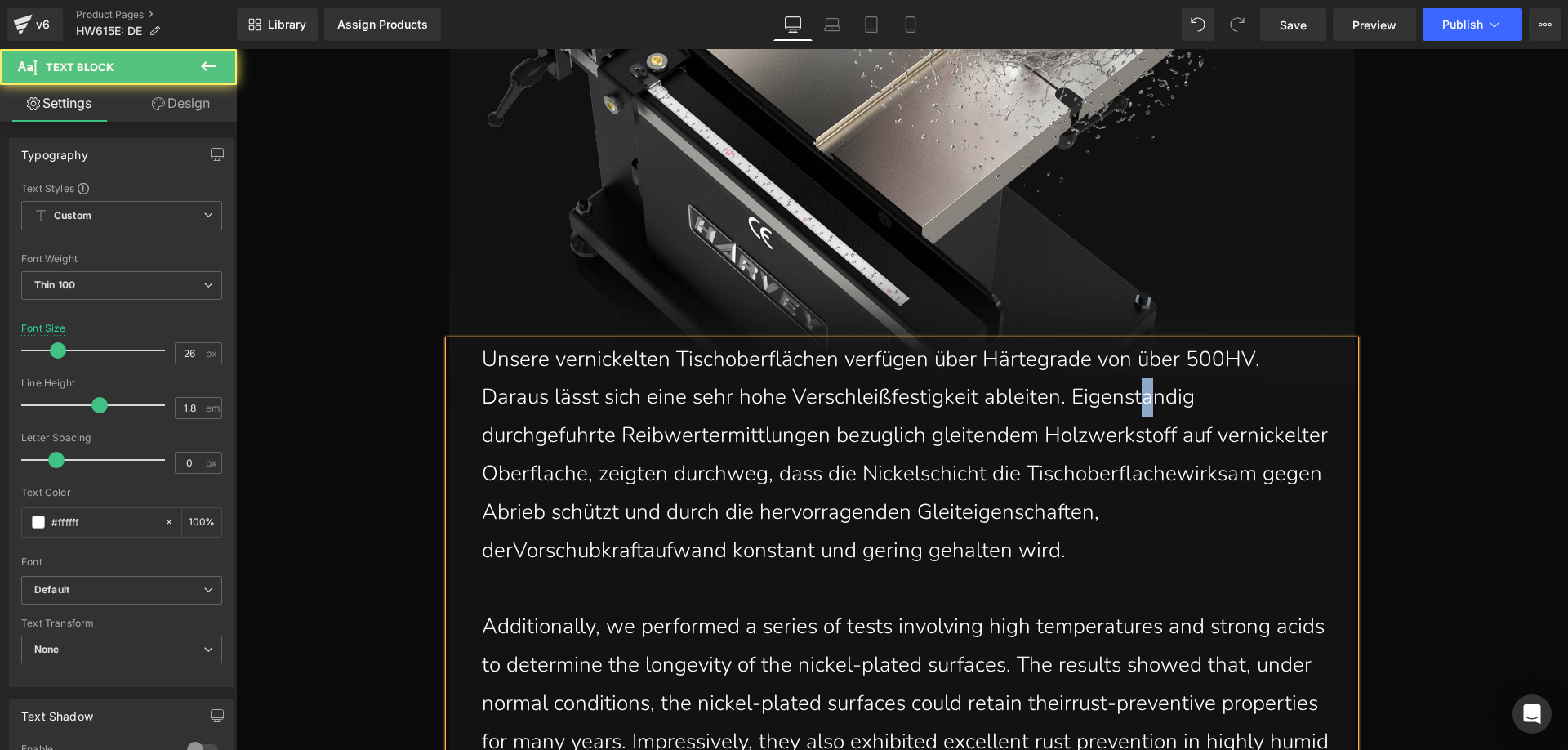
click at [1130, 402] on p "Unsere vernickelten Tischoberflächen verfügen über Härtegrade von über 500HV. D…" at bounding box center [905, 455] width 848 height 230
click at [565, 435] on p "Unsere vernickelten Tischoberflächen verfügen über Härtegrade von über 500HV. D…" at bounding box center [905, 455] width 848 height 230
click at [871, 436] on p "Unsere vernickelten Tischoberflächen verfügen über Härtegrade von über 500HV. D…" at bounding box center [905, 455] width 848 height 230
click at [657, 479] on p "Unsere vernickelten Tischoberflächen verfügen über Härtegrade von über 500HV. D…" at bounding box center [905, 455] width 848 height 230
drag, startPoint x: 591, startPoint y: 521, endPoint x: 583, endPoint y: 517, distance: 8.9
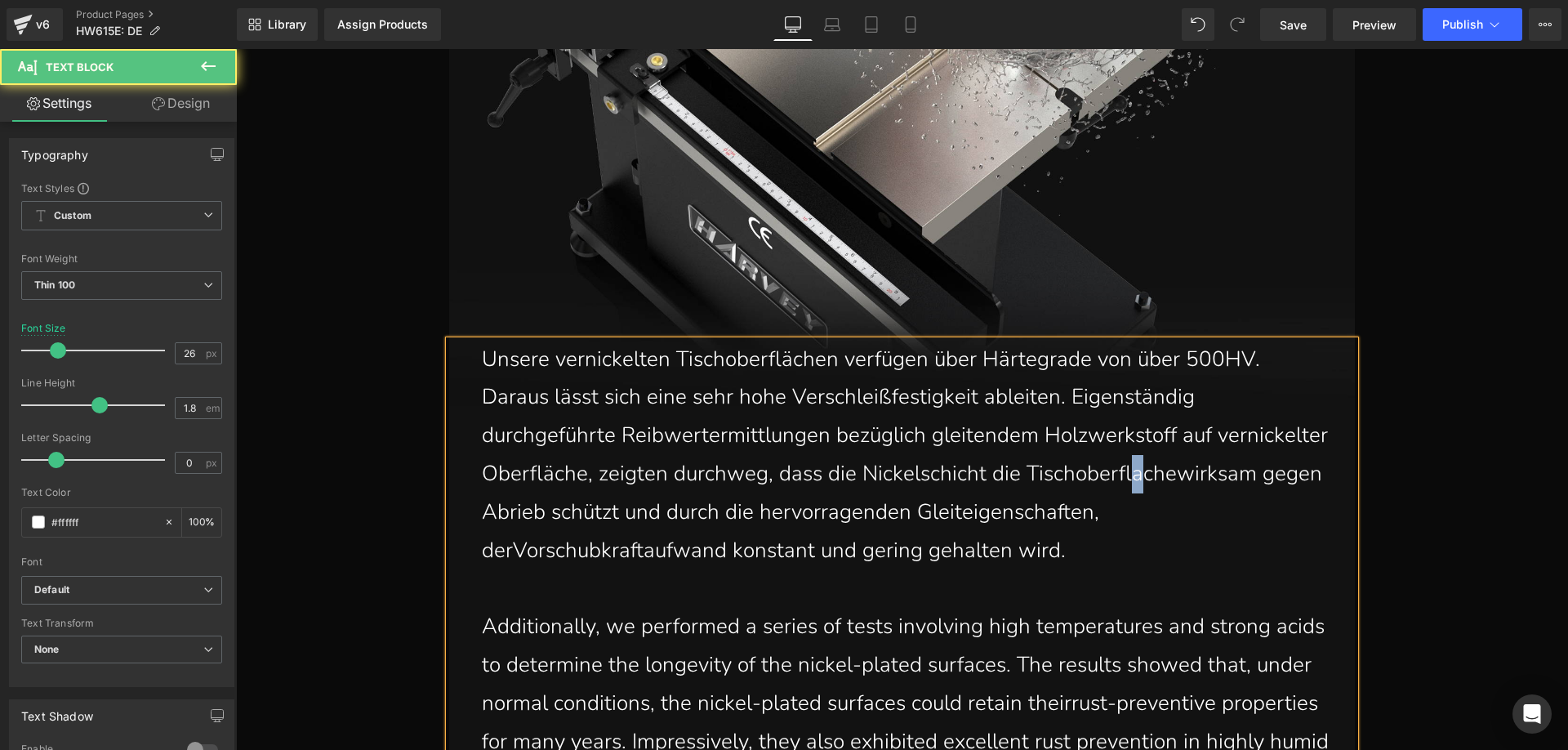
click at [583, 517] on p "Unsere vernickelten Tischoberflächen verfügen über Härtegrade von über 500HV. D…" at bounding box center [905, 455] width 848 height 230
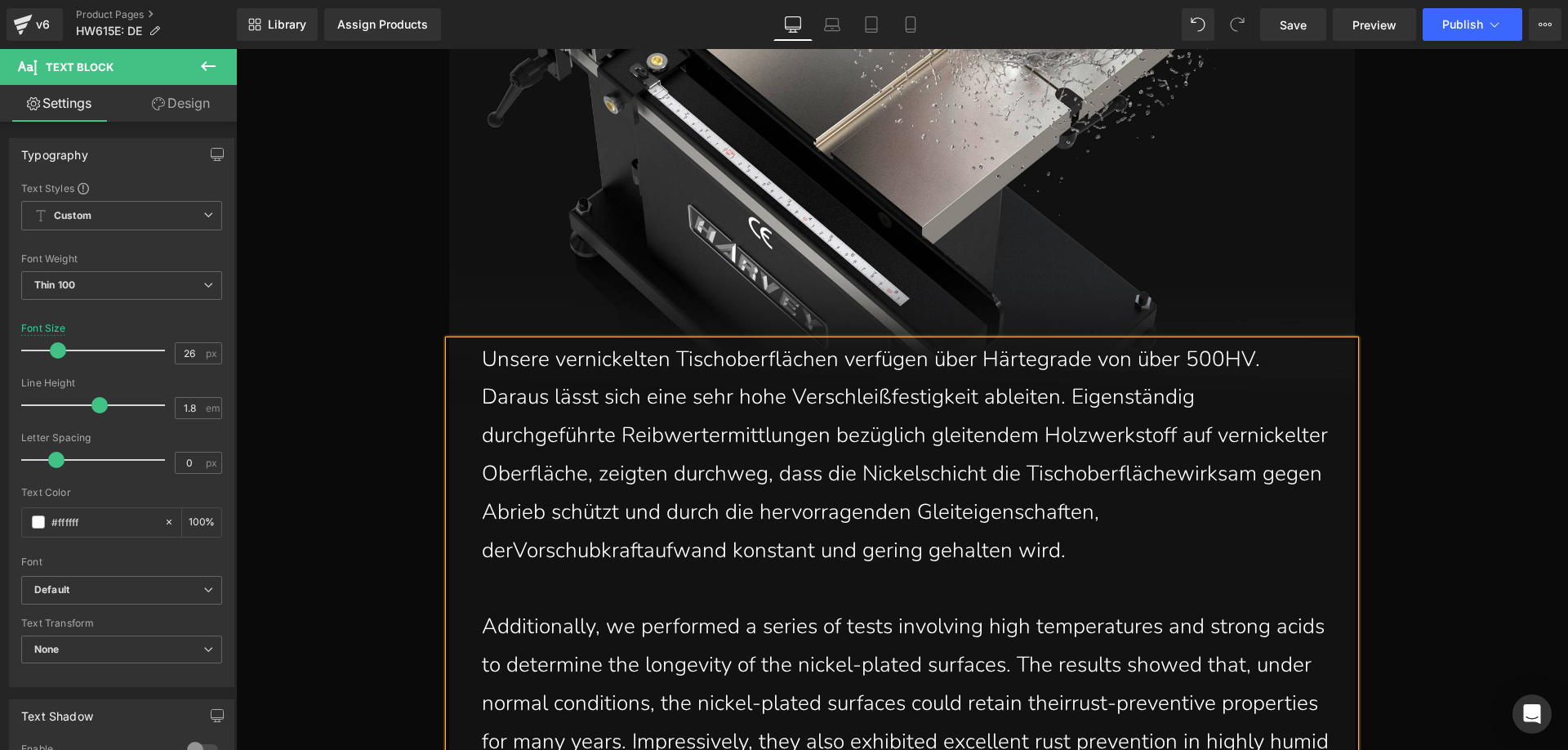
click at [626, 514] on p "Unsere vernickelten Tischoberflächen verfügen über Härtegrade von über 500HV. D…" at bounding box center [905, 455] width 848 height 230
click at [515, 553] on p "Unsere vernickelten Tischoberflächen verfügen über Härtegrade von über 500HV. D…" at bounding box center [905, 455] width 848 height 230
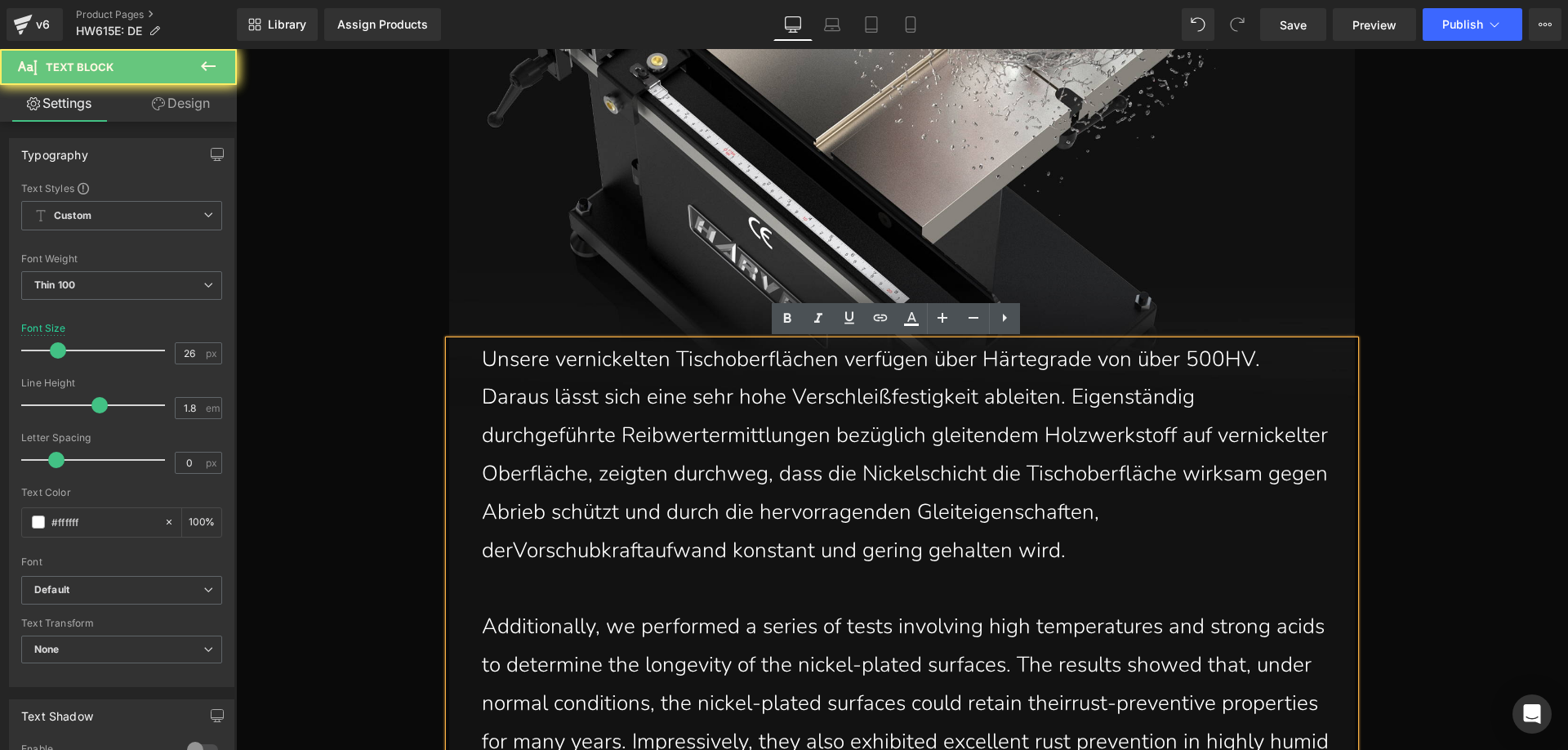
click at [511, 554] on p "Unsere vernickelten Tischoberflächen verfügen über Härtegrade von über 500HV. D…" at bounding box center [905, 455] width 848 height 230
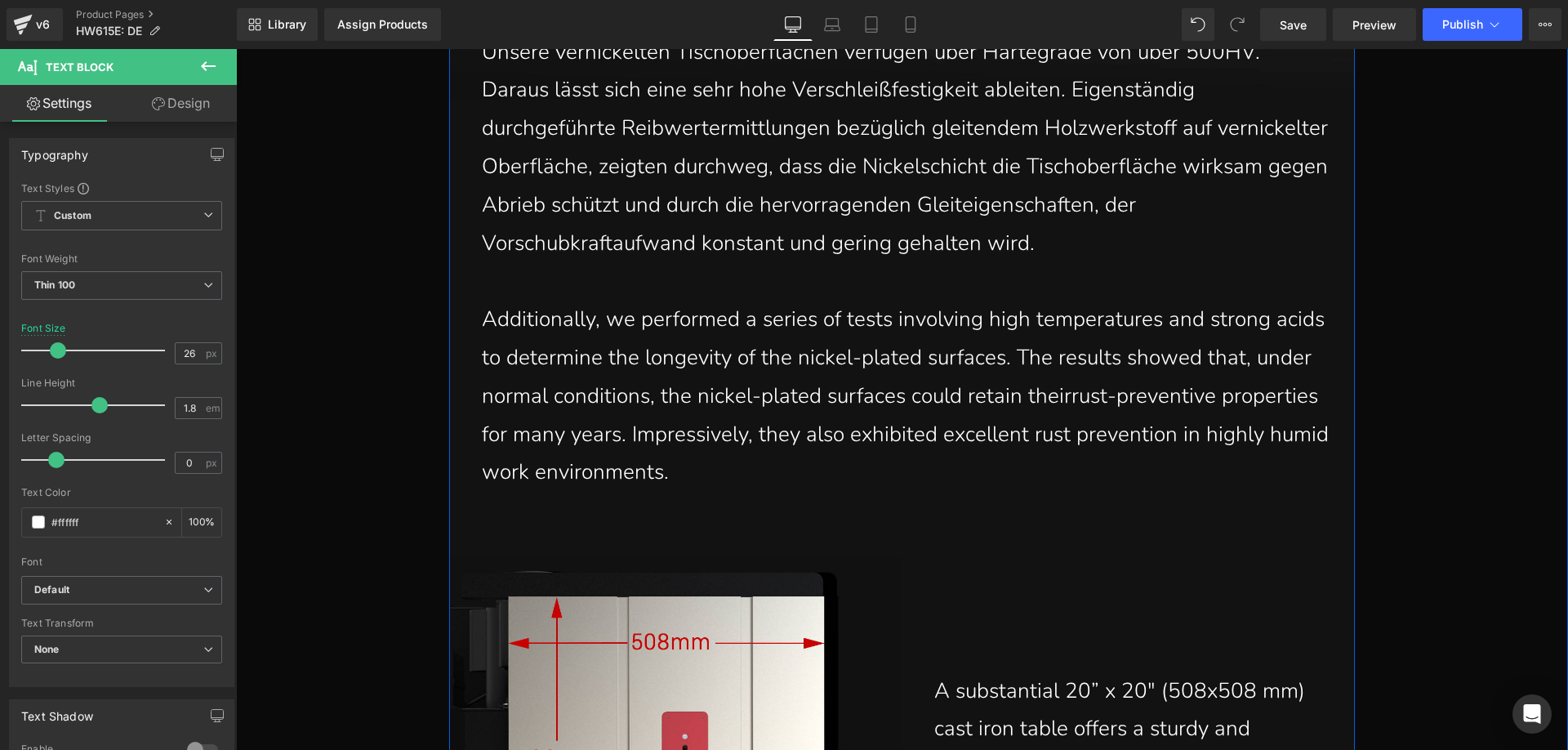
scroll to position [6968, 0]
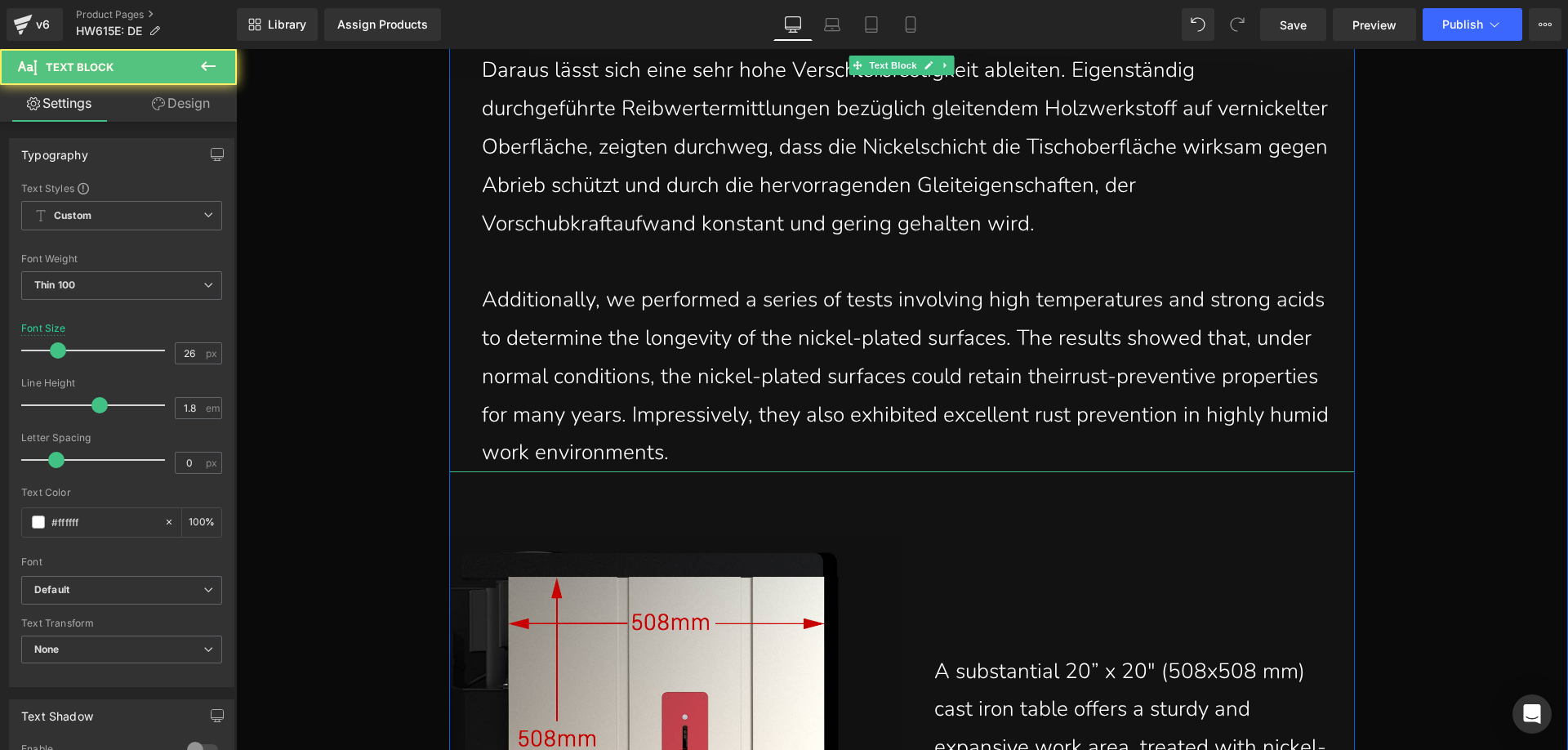
click at [561, 343] on p "Additionally, we performed a series of tests involving high temperatures and st…" at bounding box center [905, 377] width 848 height 192
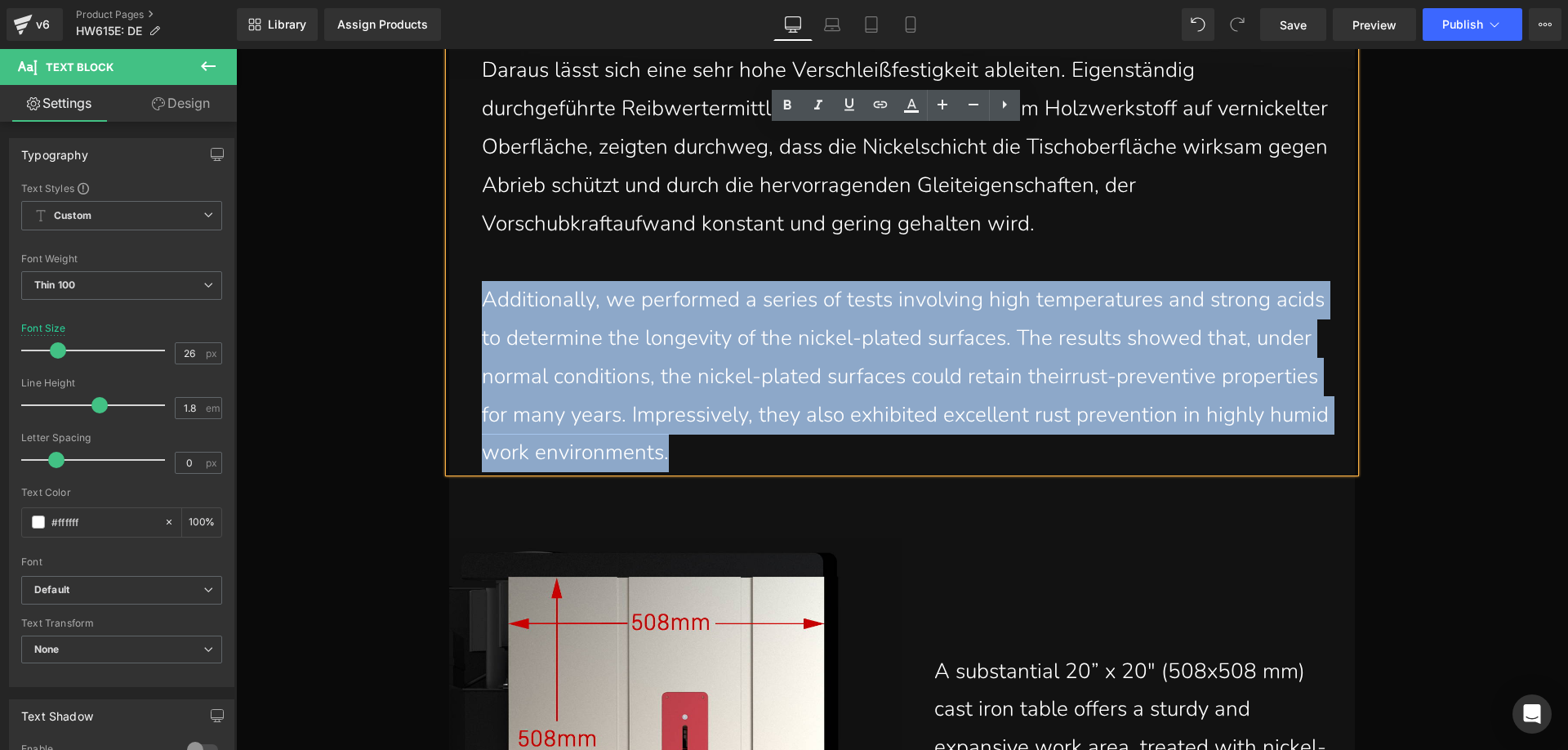
drag, startPoint x: 475, startPoint y: 300, endPoint x: 730, endPoint y: 444, distance: 292.8
click at [730, 444] on p "Additionally, we performed a series of tests involving high temperatures and st…" at bounding box center [905, 377] width 848 height 192
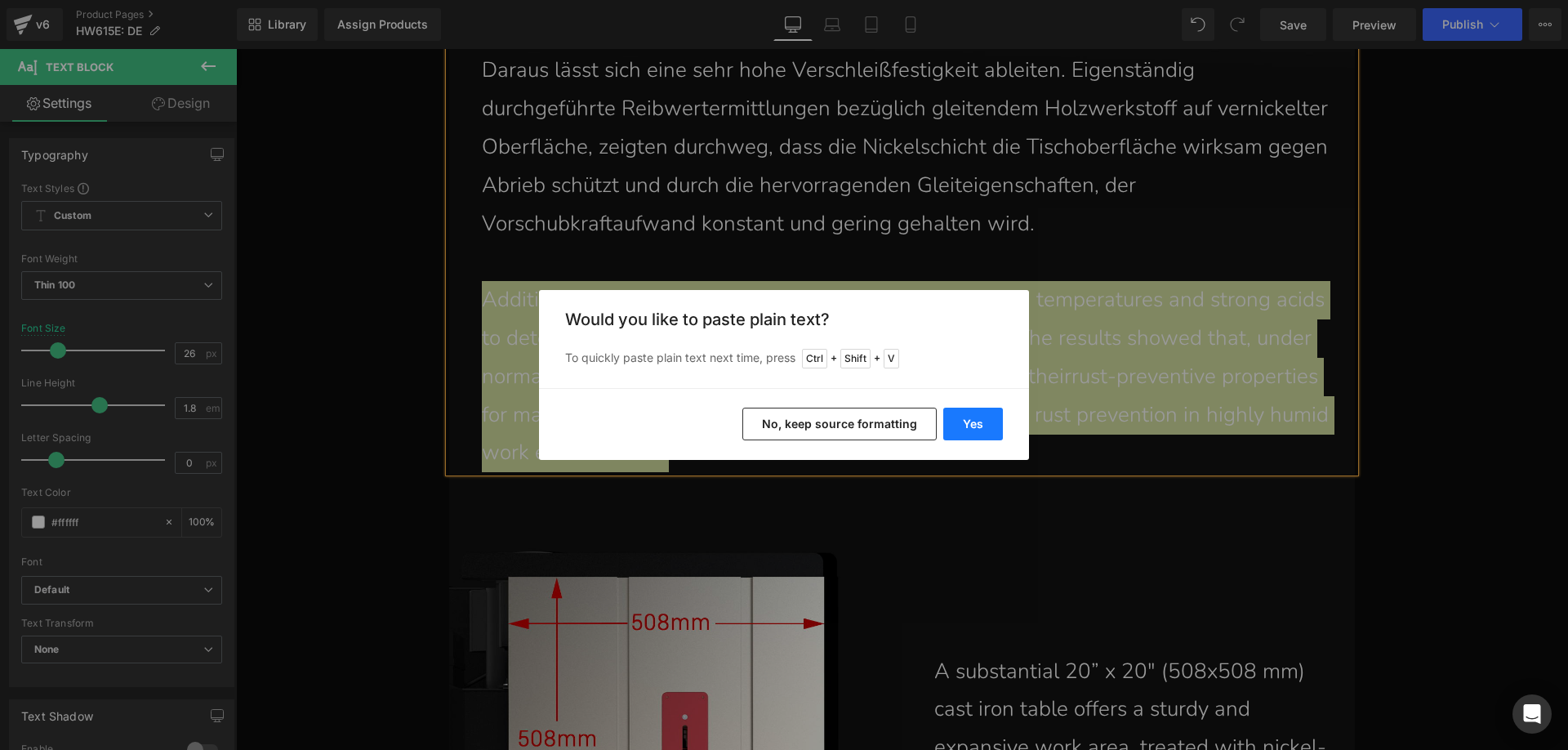
click at [971, 424] on button "Yes" at bounding box center [973, 424] width 60 height 33
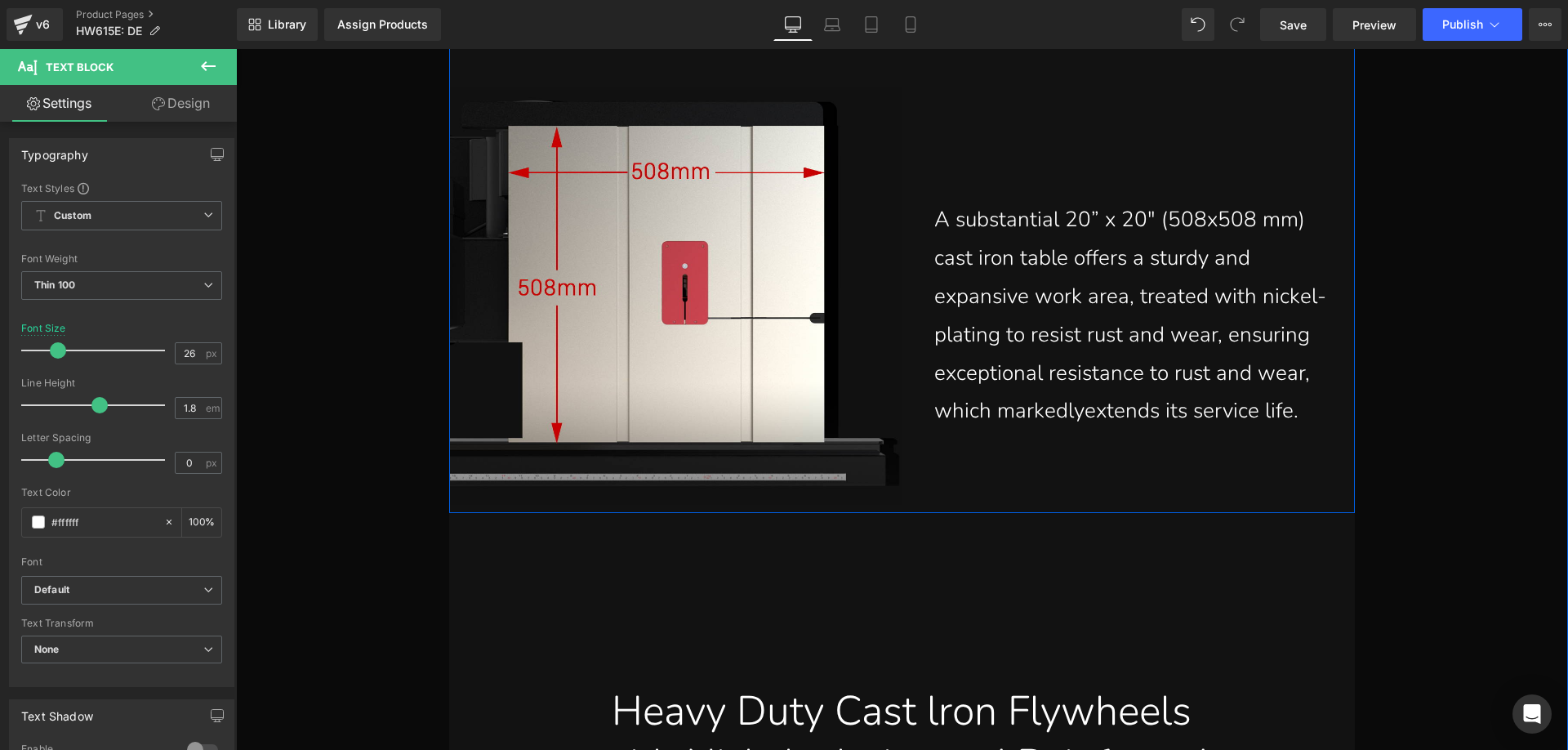
scroll to position [7458, 0]
drag, startPoint x: 1217, startPoint y: 384, endPoint x: 1224, endPoint y: 399, distance: 16.6
click at [1217, 384] on p "A substantial 20” x 20" (508x508 mm) cast iron table offers a sturdy and expans…" at bounding box center [1138, 314] width 408 height 230
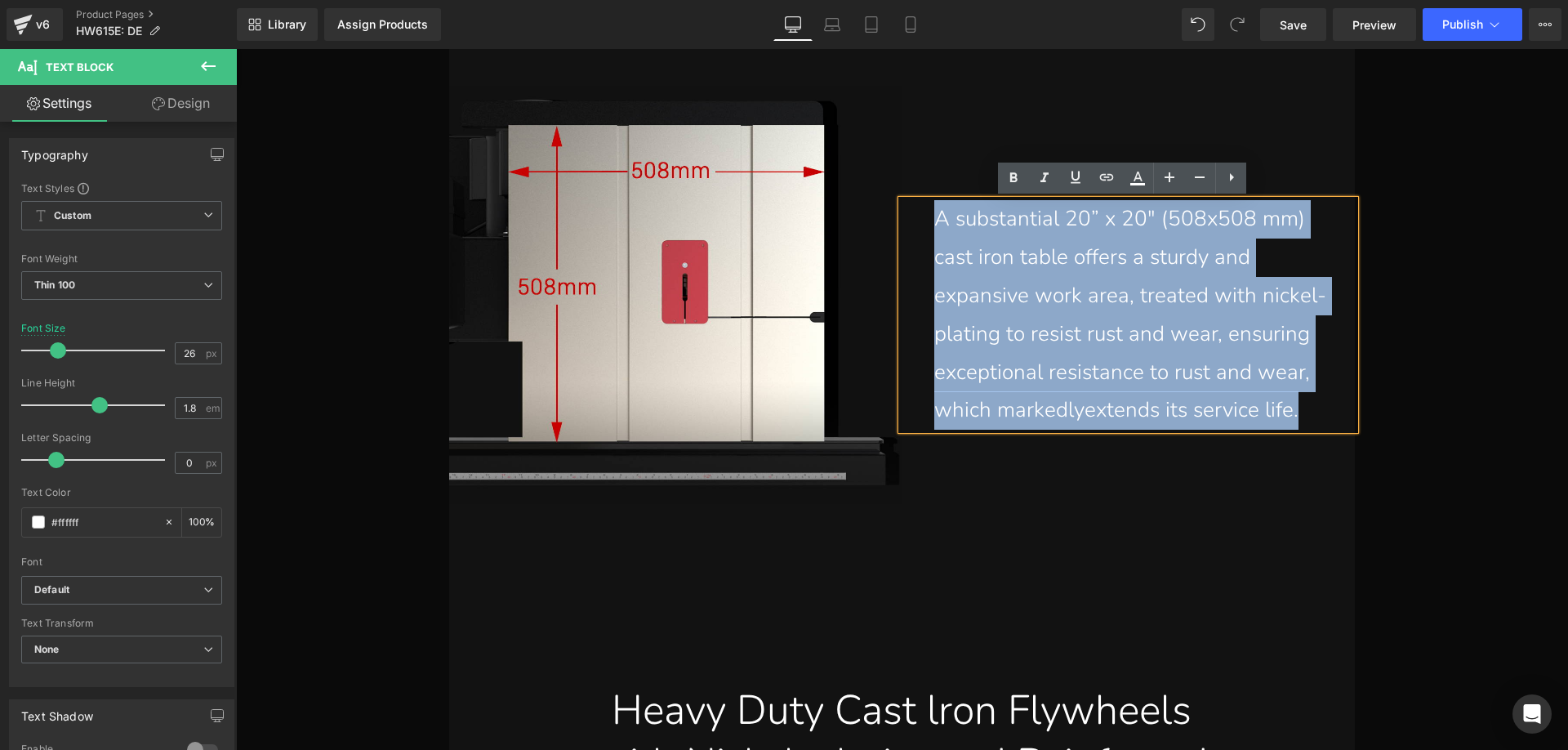
drag, startPoint x: 1237, startPoint y: 408, endPoint x: 908, endPoint y: 225, distance: 376.5
click at [908, 225] on div "A substantial 20” x 20" (508x508 mm) cast iron table offers a sturdy and expans…" at bounding box center [1128, 314] width 453 height 230
paste div
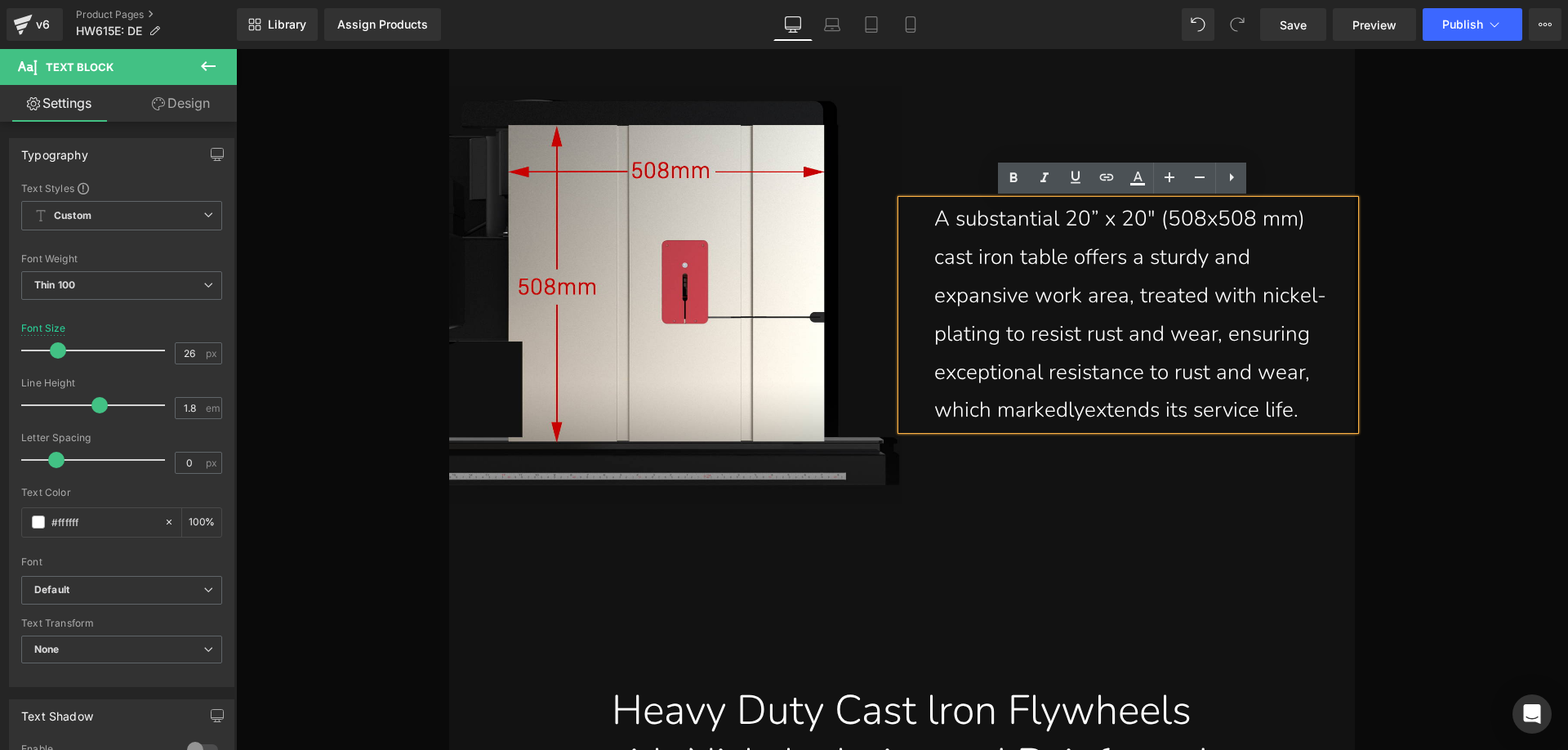
scroll to position [7495, 0]
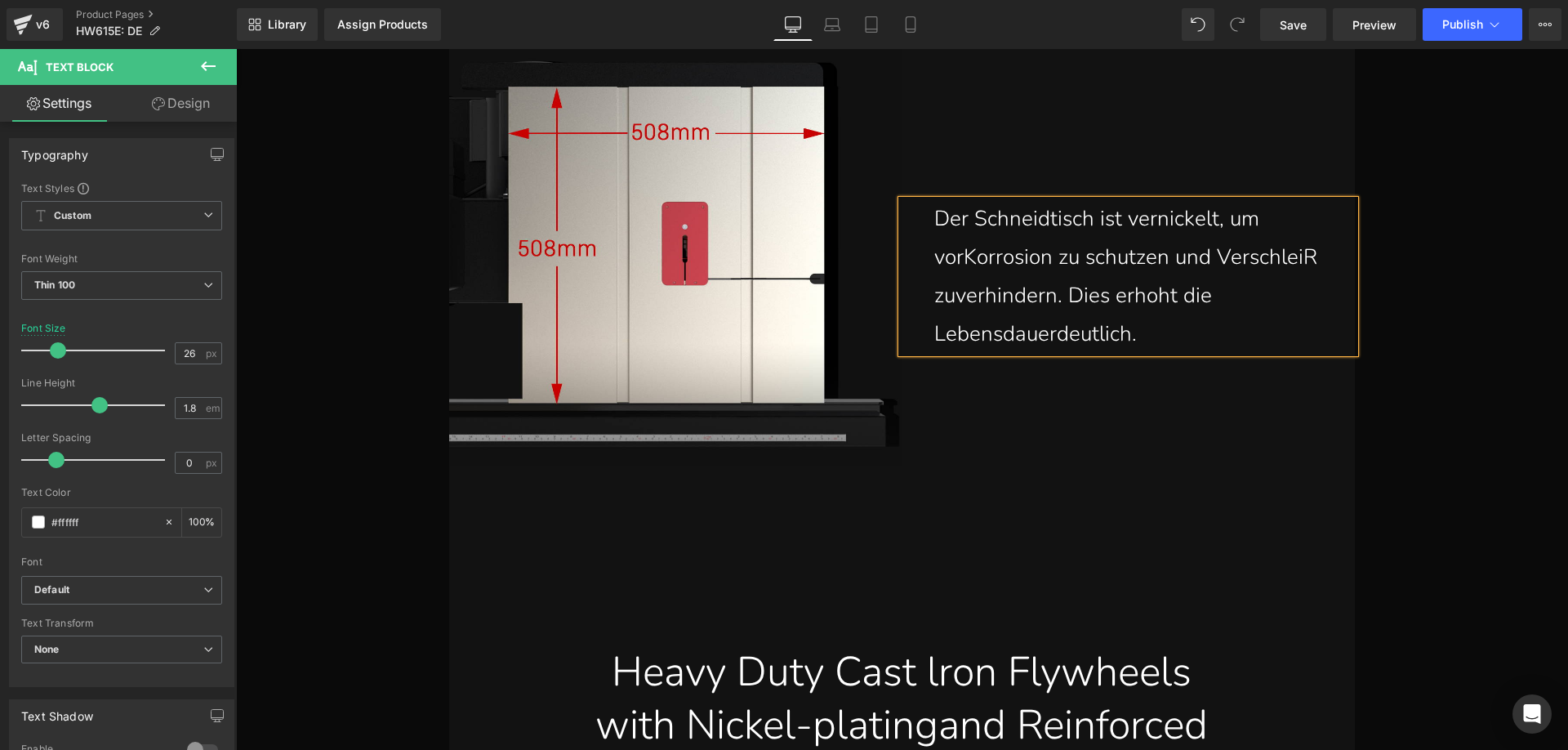
click at [960, 259] on p "Der Schneidtisch ist vernickelt, um vorKorrosion zu schutzen und VerschleiR zuv…" at bounding box center [1138, 276] width 408 height 153
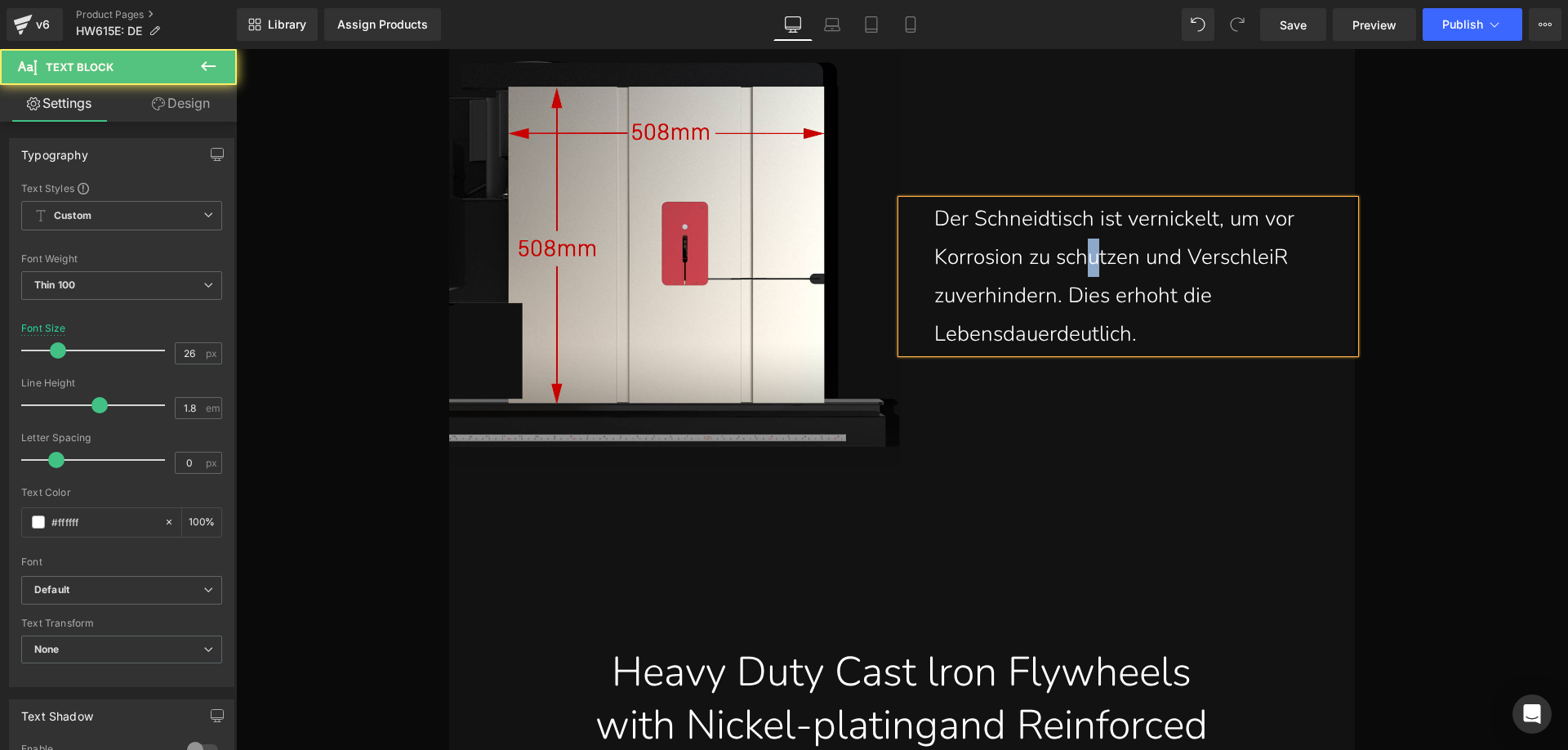
drag, startPoint x: 1099, startPoint y: 269, endPoint x: 1092, endPoint y: 262, distance: 9.9
click at [1092, 262] on p "Der Schneidtisch ist vernickelt, um vor Korrosion zu schutzen und VerschleiR zu…" at bounding box center [1138, 276] width 408 height 153
click at [1273, 261] on p "Der Schneidtisch ist vernickelt, um vor Korrosion zu sch[tzen und VerschleiR zu…" at bounding box center [1138, 276] width 408 height 153
click at [951, 300] on p "Der Schneidtisch ist vernickelt, um vor Korrosion zu sch[tzen und Verschleiß zu…" at bounding box center [1138, 276] width 408 height 153
drag, startPoint x: 1136, startPoint y: 300, endPoint x: 1125, endPoint y: 297, distance: 11.4
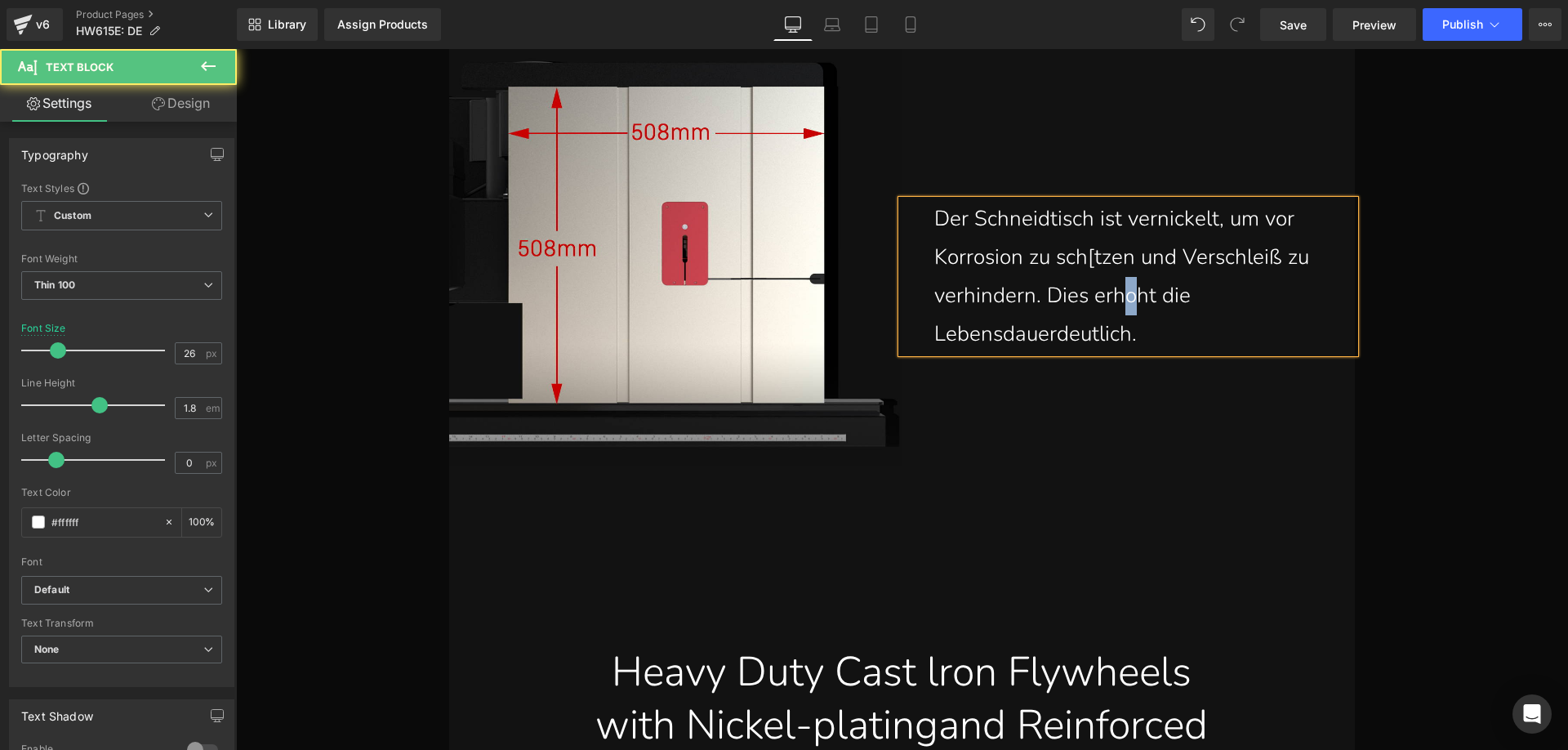
click at [1125, 297] on p "Der Schneidtisch ist vernickelt, um vor Korrosion zu sch[tzen und Verschleiß zu…" at bounding box center [1138, 276] width 408 height 153
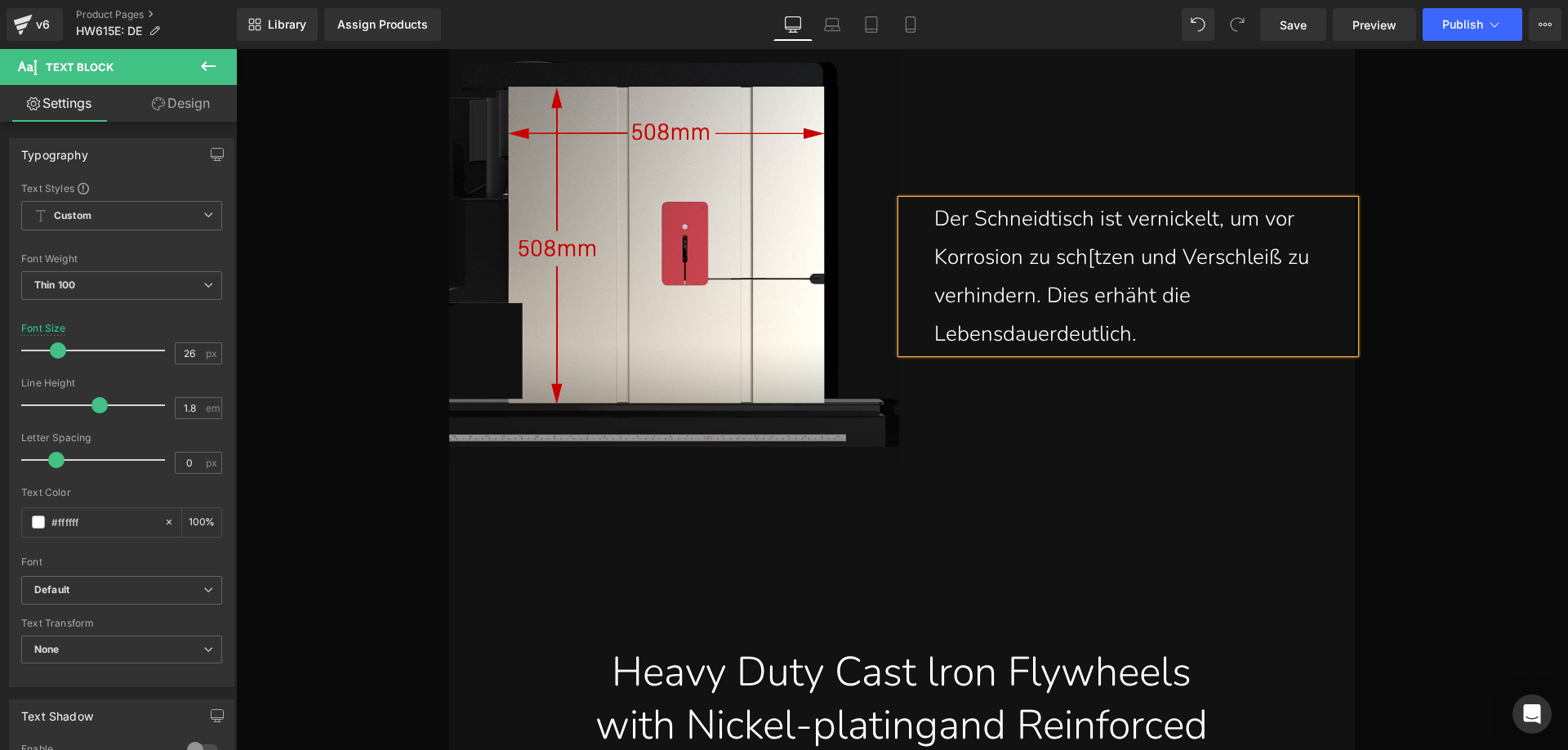
click at [1052, 337] on p "Der Schneidtisch ist vernickelt, um vor Korrosion zu sch[tzen und Verschleiß zu…" at bounding box center [1138, 276] width 408 height 153
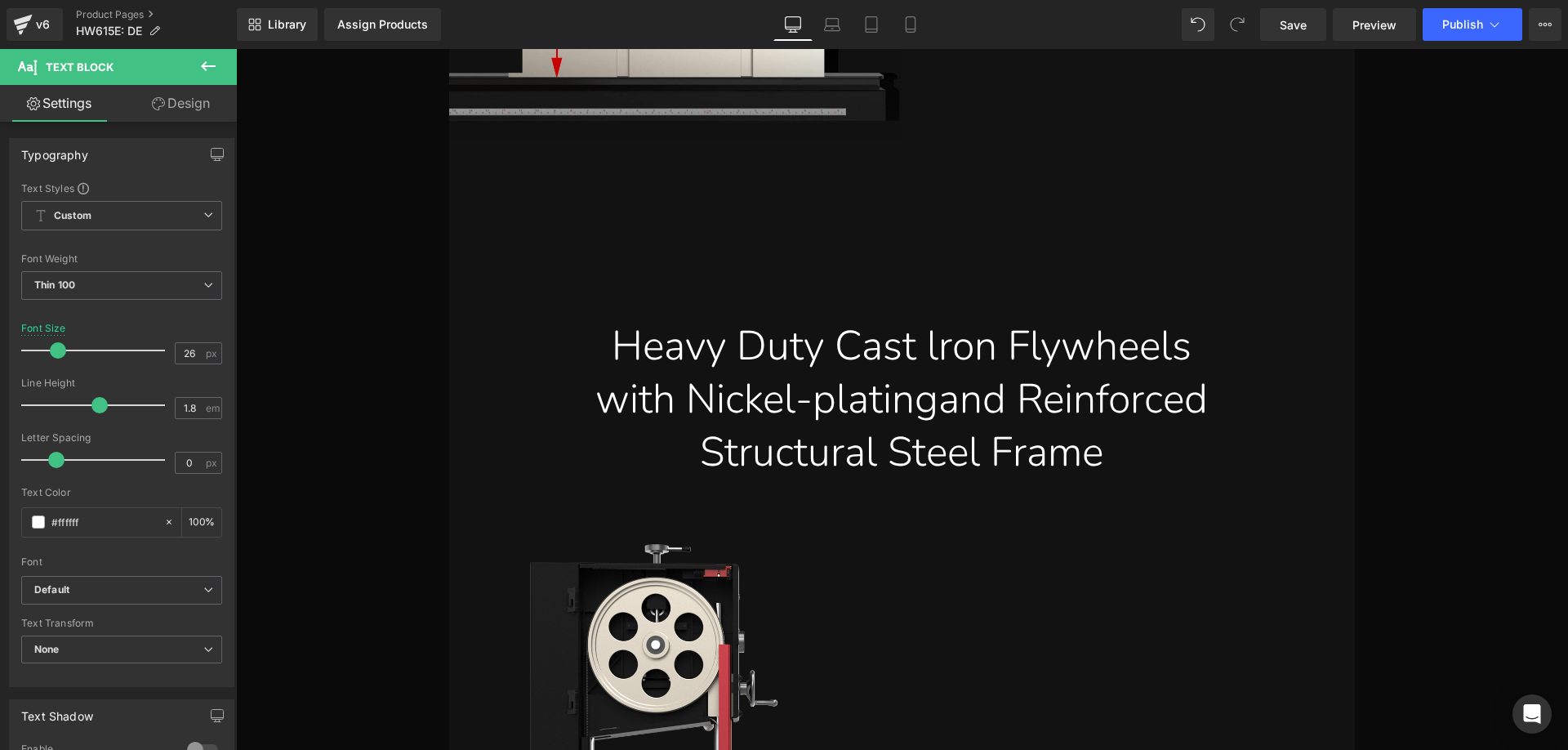
scroll to position [7823, 0]
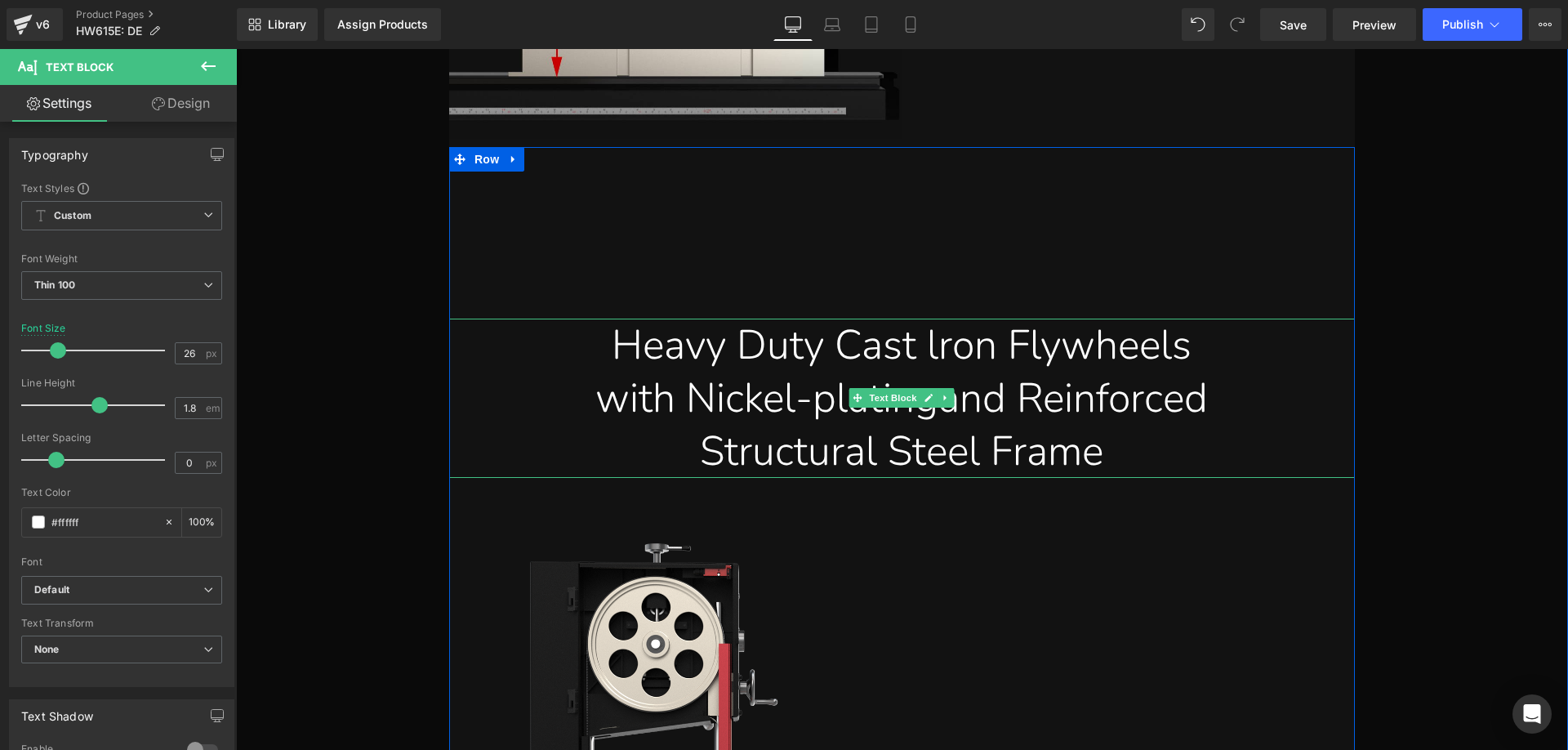
drag, startPoint x: 1037, startPoint y: 454, endPoint x: 1086, endPoint y: 455, distance: 49.0
click at [1037, 454] on div "Structural Steel Frame" at bounding box center [901, 451] width 881 height 53
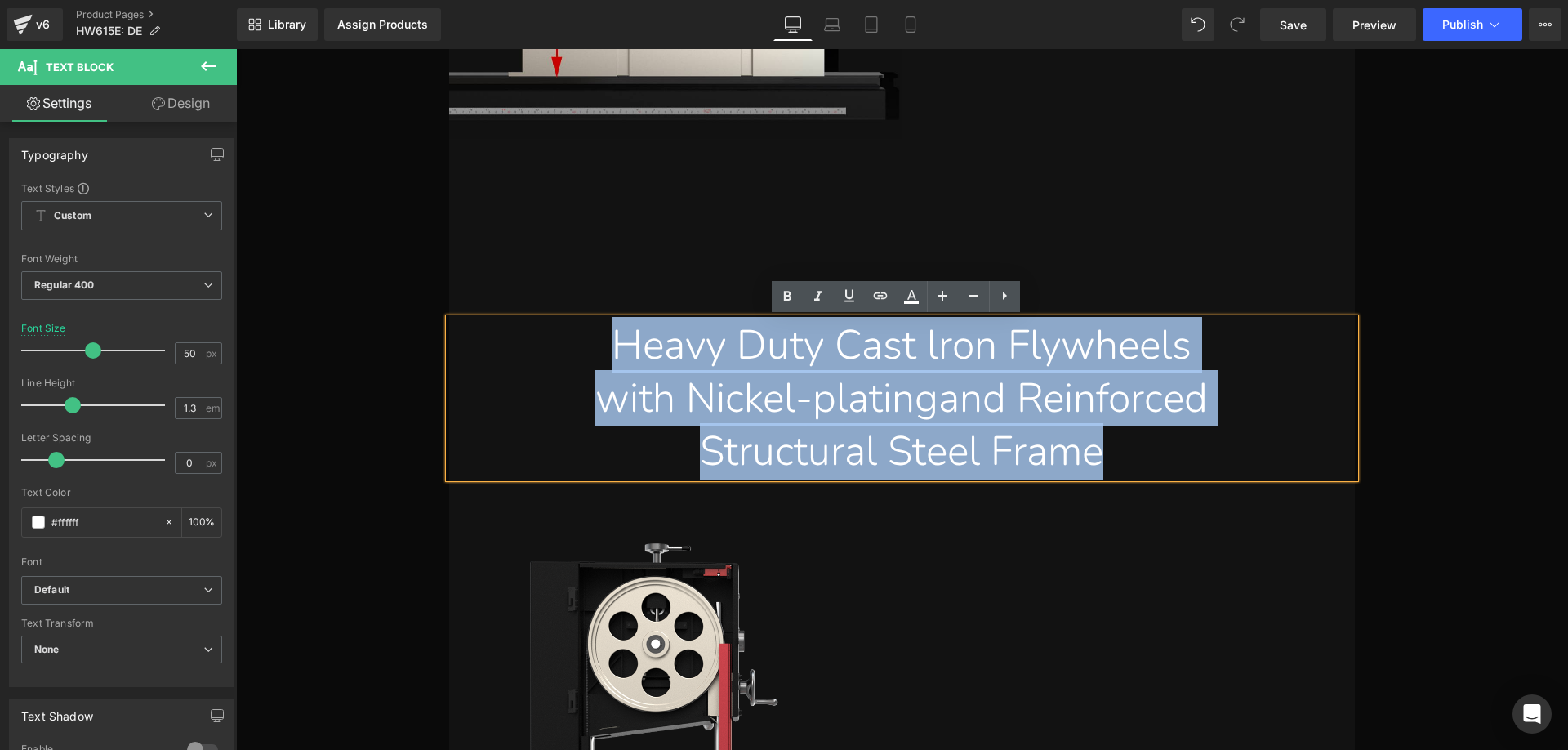
drag, startPoint x: 1137, startPoint y: 456, endPoint x: 569, endPoint y: 339, distance: 579.9
click at [569, 339] on div "Heavy Duty Cast lron Flywheels with Nickel-platingand Reinforced Structural Ste…" at bounding box center [901, 398] width 905 height 159
paste div
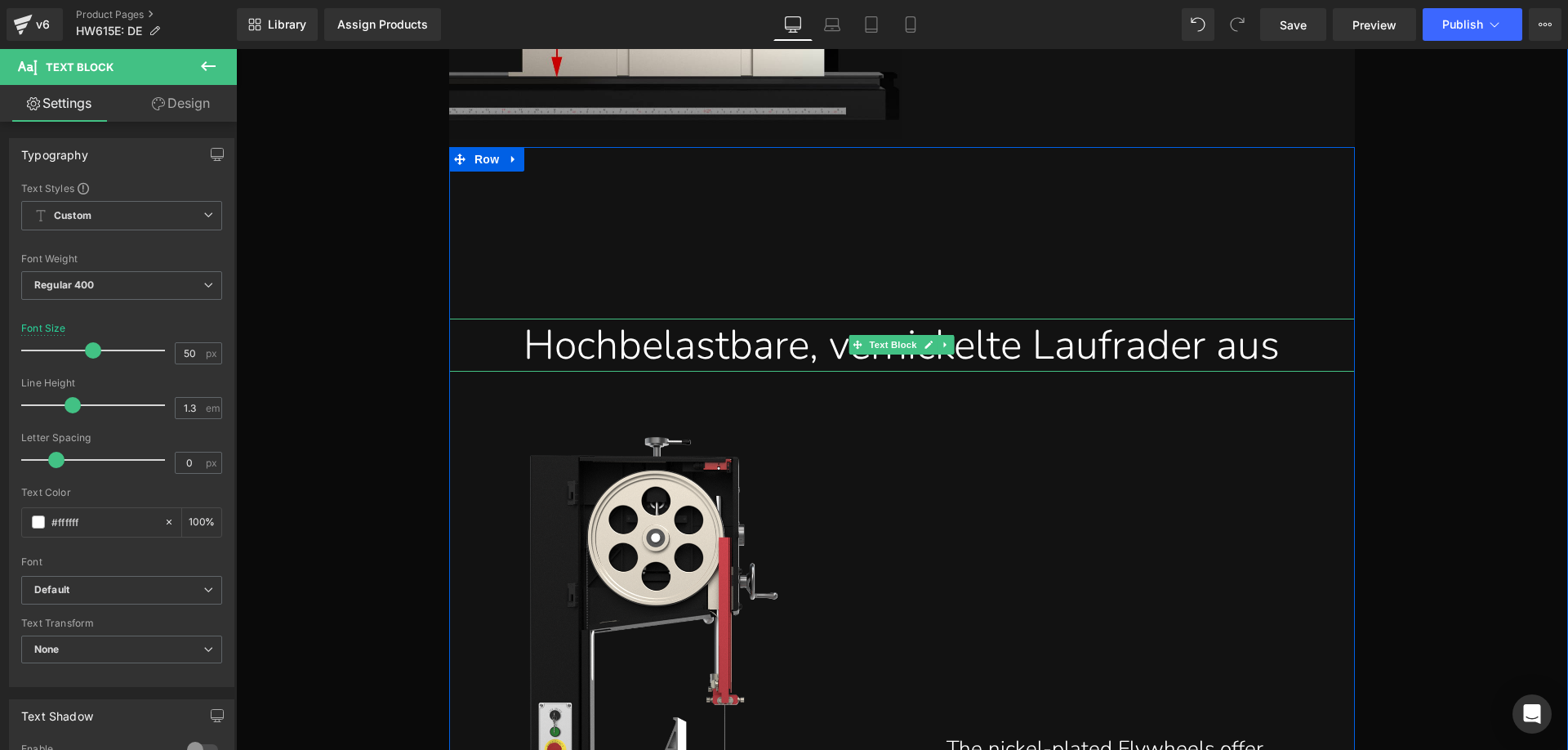
click at [1317, 355] on div "Hochbelastbare, vernickelte Laufrader aus" at bounding box center [901, 345] width 881 height 53
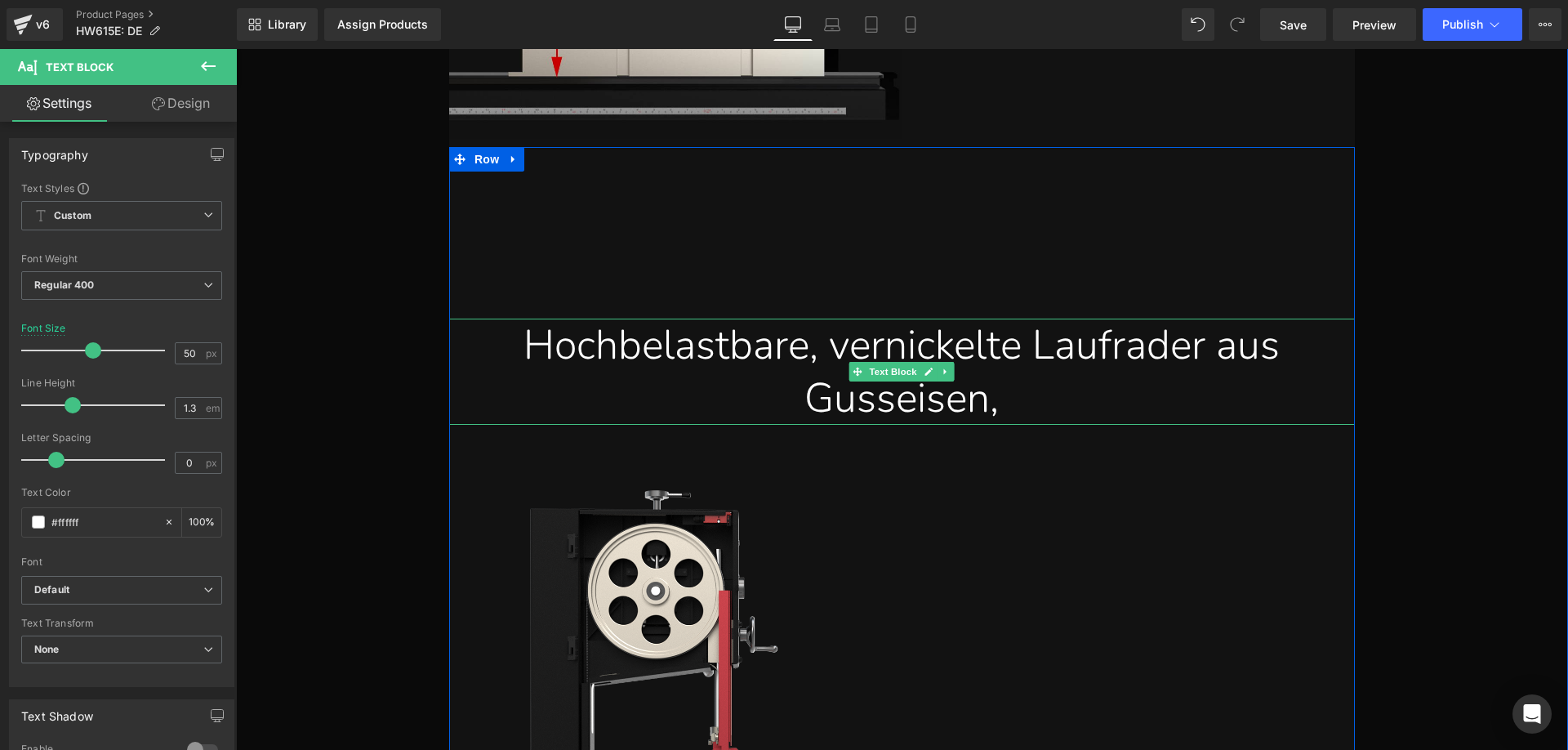
click at [1043, 405] on div "Hochbelastbare, vernickelte Laufrader aus Gusseisen," at bounding box center [901, 372] width 881 height 107
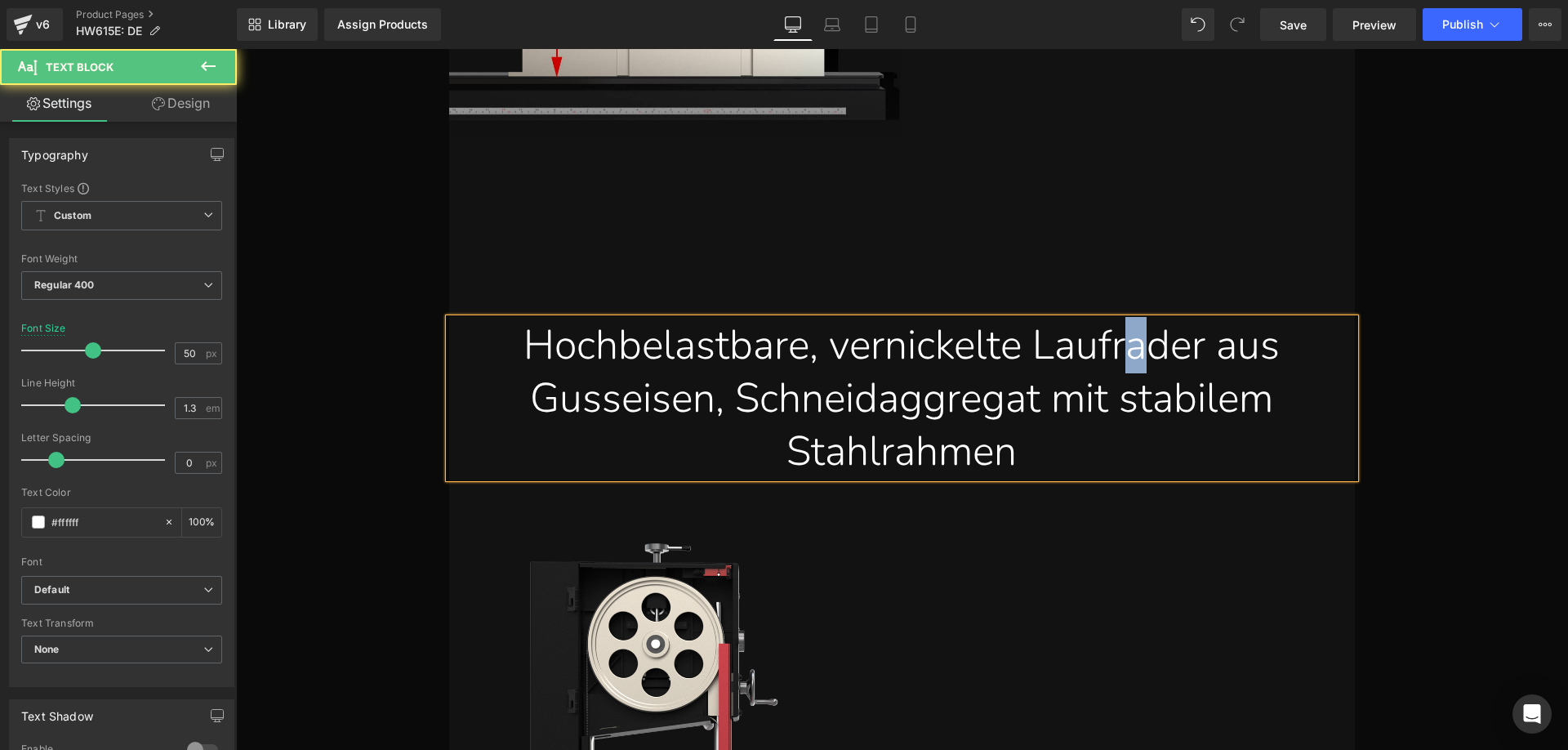
drag, startPoint x: 1158, startPoint y: 345, endPoint x: 1147, endPoint y: 342, distance: 11.4
click at [1147, 342] on div "Hochbelastbare, vernickelte Laufrader aus Gusseisen, Schneidaggregat mit stabil…" at bounding box center [901, 398] width 881 height 159
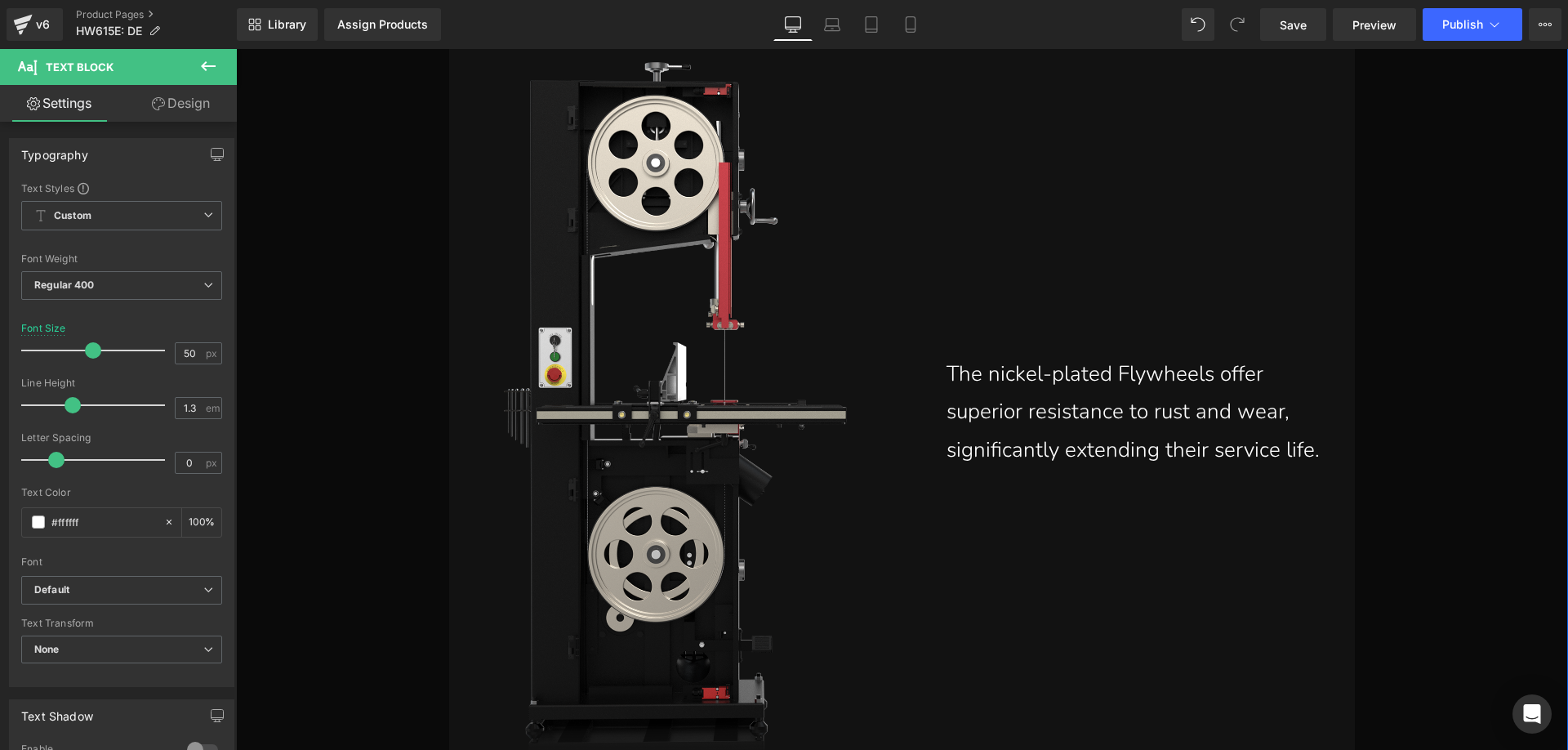
scroll to position [8312, 0]
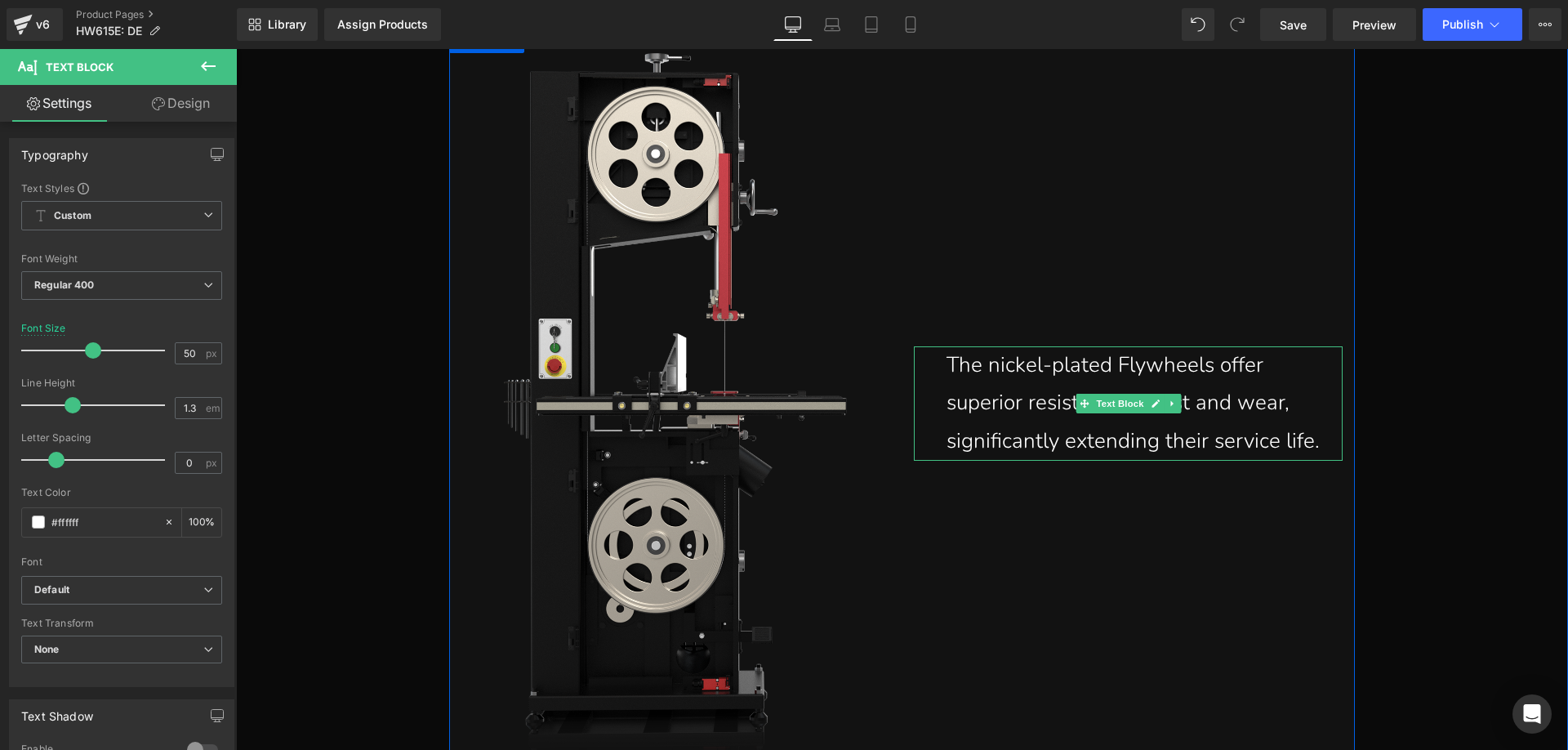
drag, startPoint x: 1137, startPoint y: 428, endPoint x: 1271, endPoint y: 445, distance: 135.1
click at [1137, 428] on p "The nickel-plated Flywheels offer superior resistance to rust and wear, signifi…" at bounding box center [1144, 403] width 396 height 115
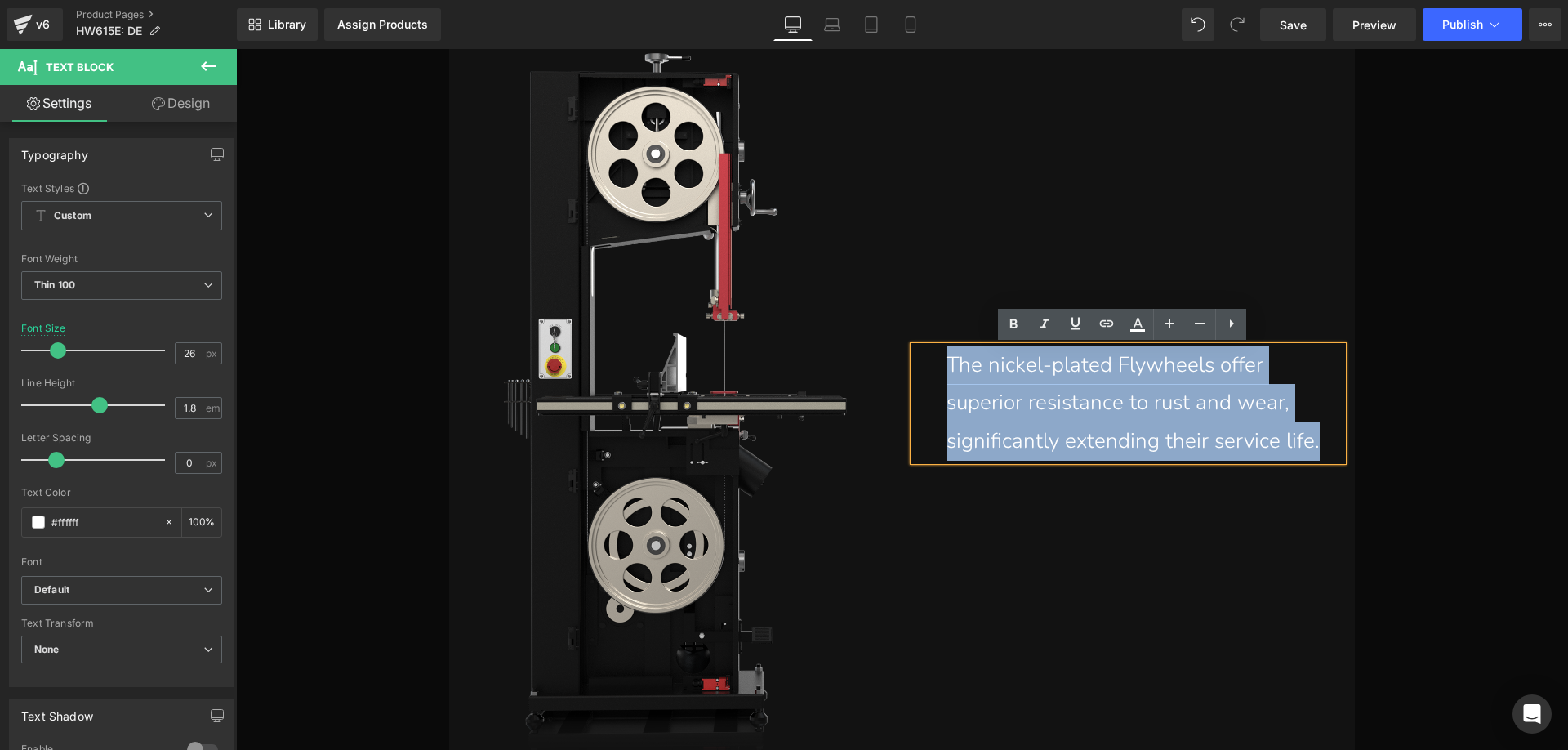
drag, startPoint x: 1314, startPoint y: 442, endPoint x: 947, endPoint y: 370, distance: 374.0
click at [932, 363] on div "The nickel-plated Flywheels offer superior resistance to rust and wear, signifi…" at bounding box center [1127, 403] width 429 height 115
paste div
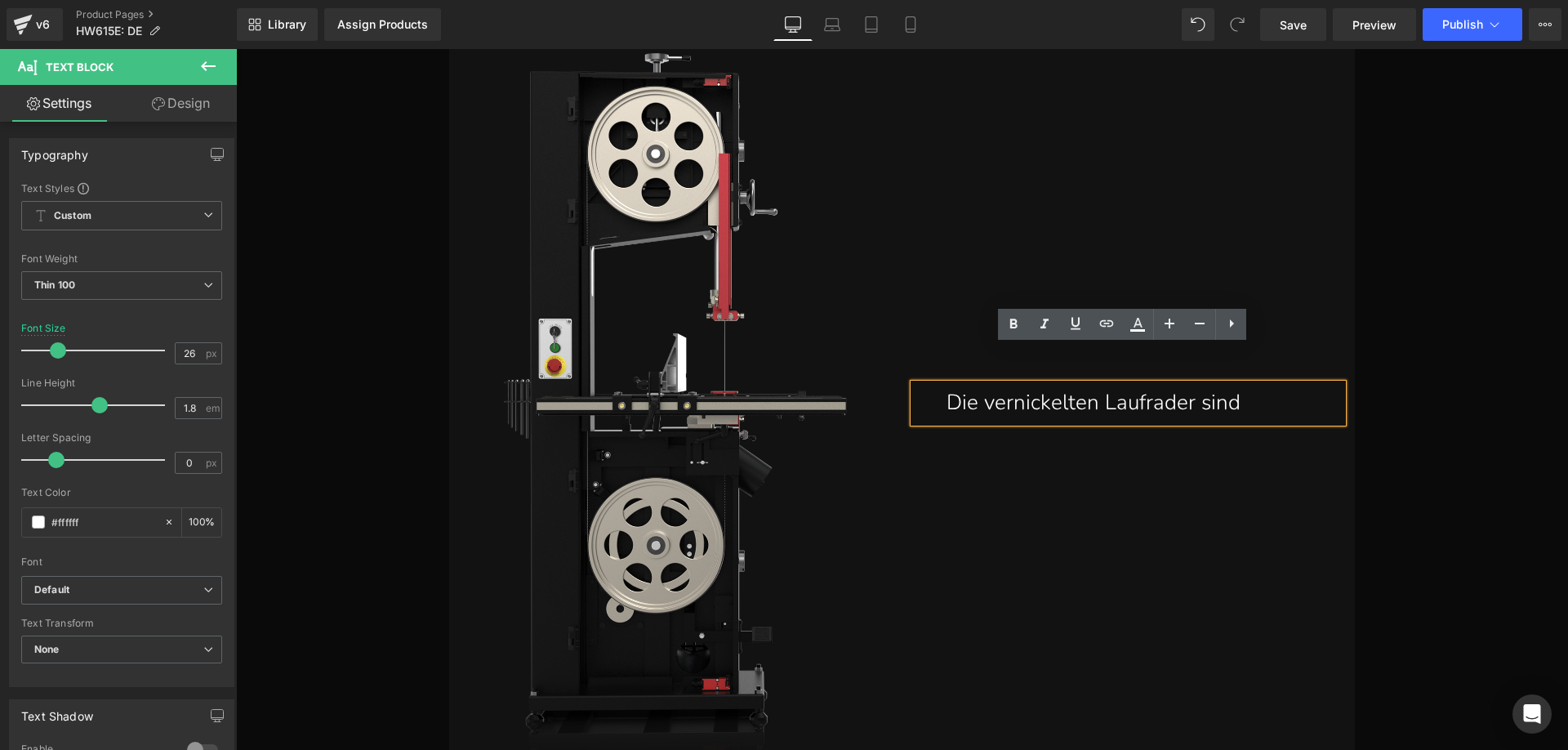
scroll to position [8350, 0]
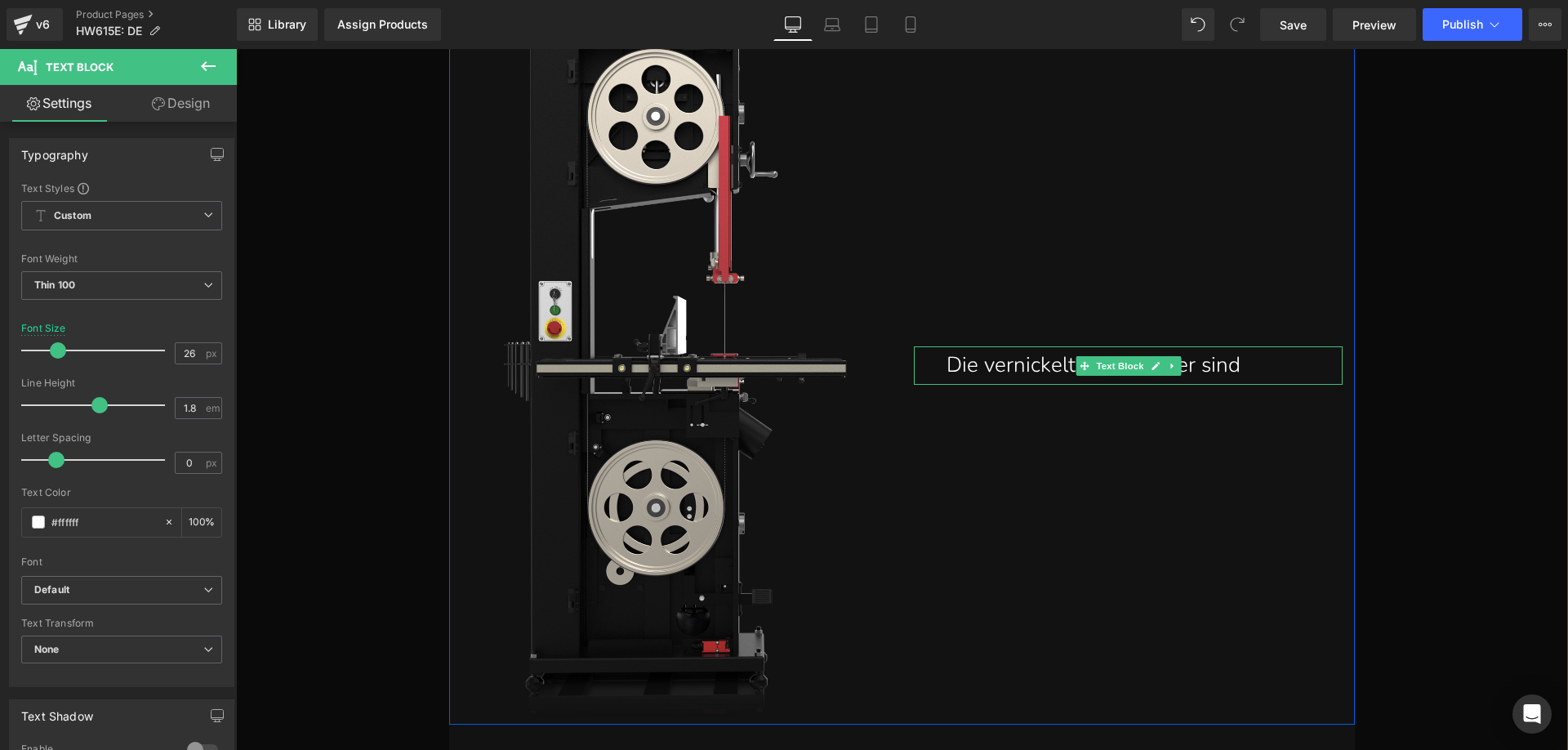
click at [1259, 367] on p "Die vernickelten Laufrader sind" at bounding box center [1144, 365] width 396 height 38
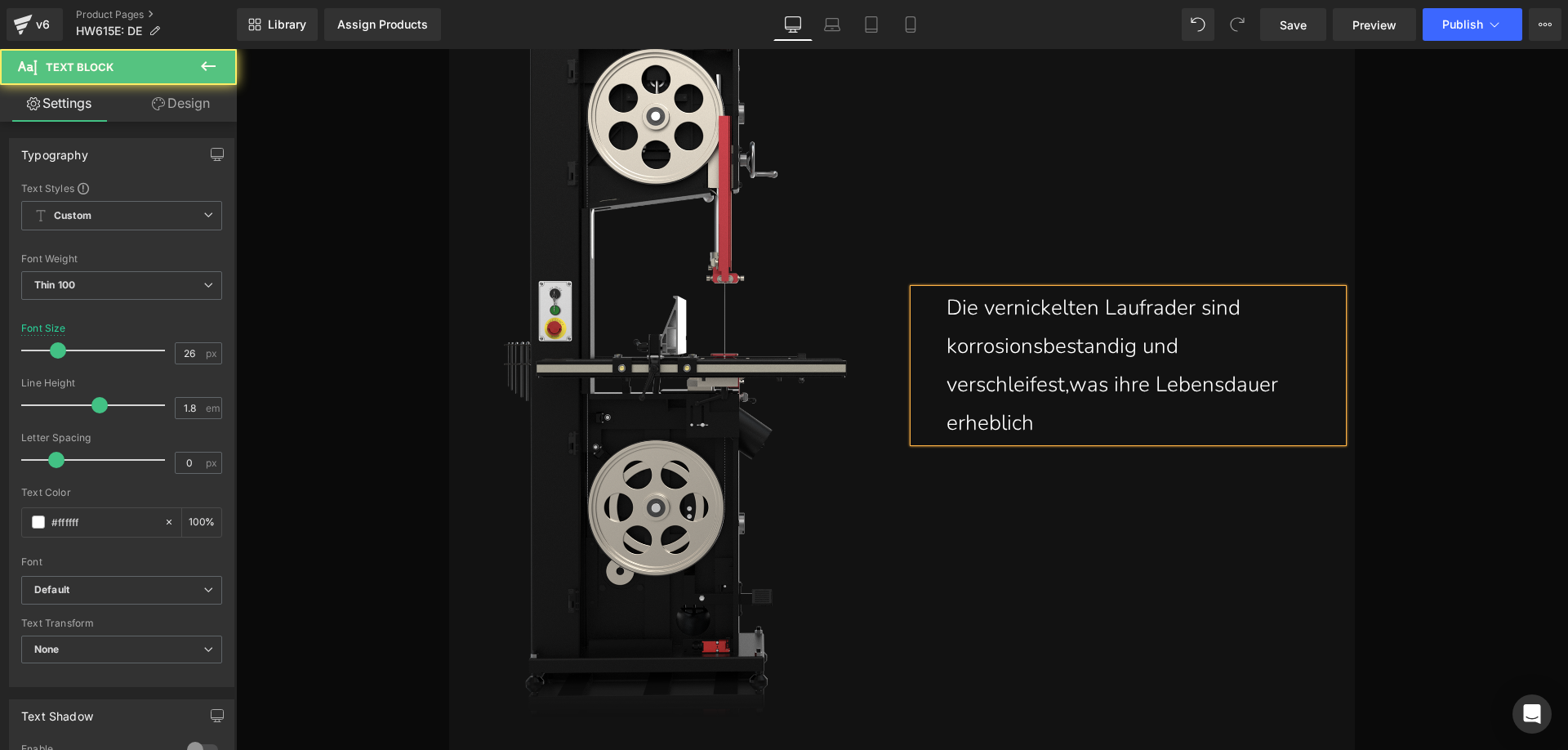
scroll to position [8293, 0]
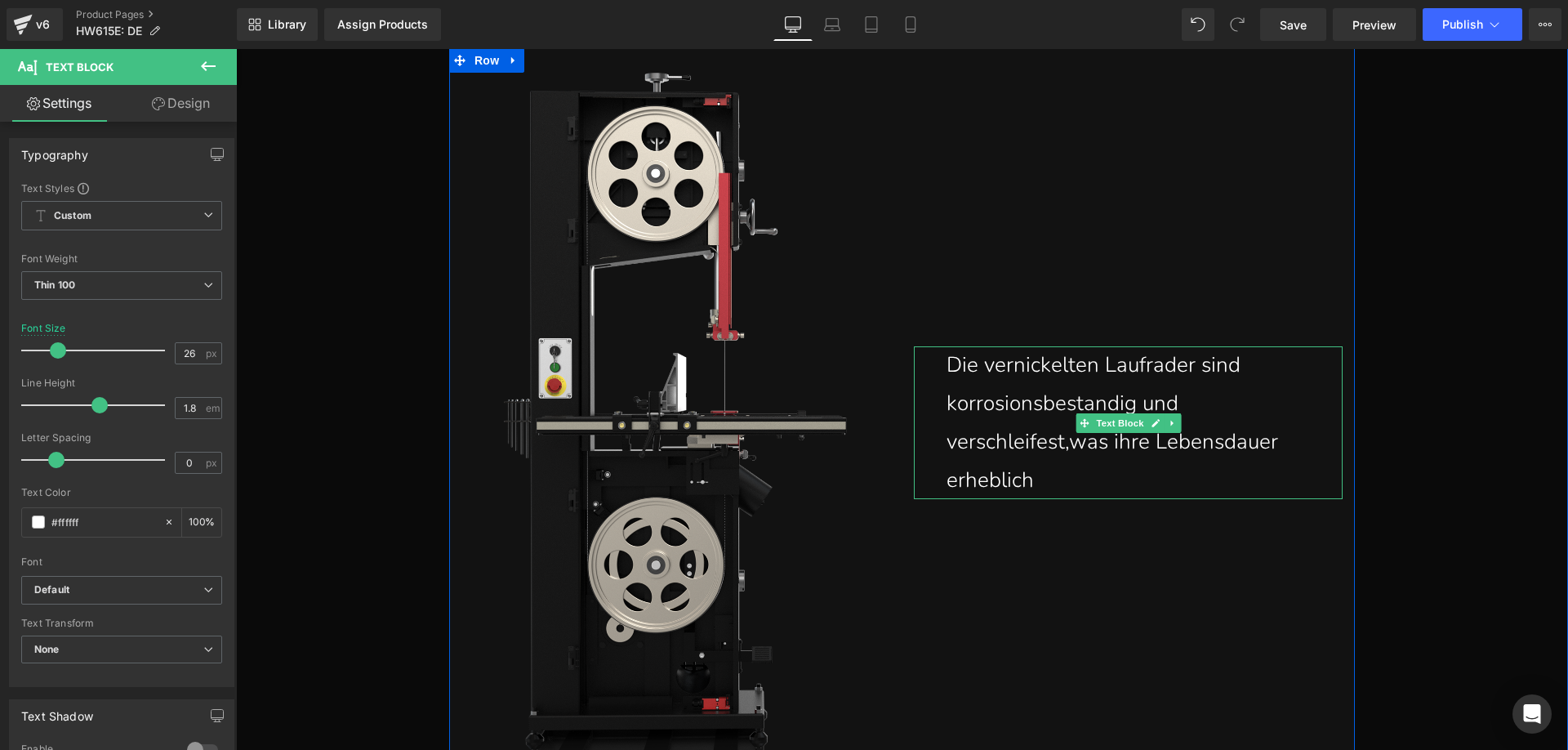
click at [1089, 478] on p "Die vernickelten Laufrader sind korrosionsbestandig und verschleifest,was ihre …" at bounding box center [1144, 422] width 396 height 153
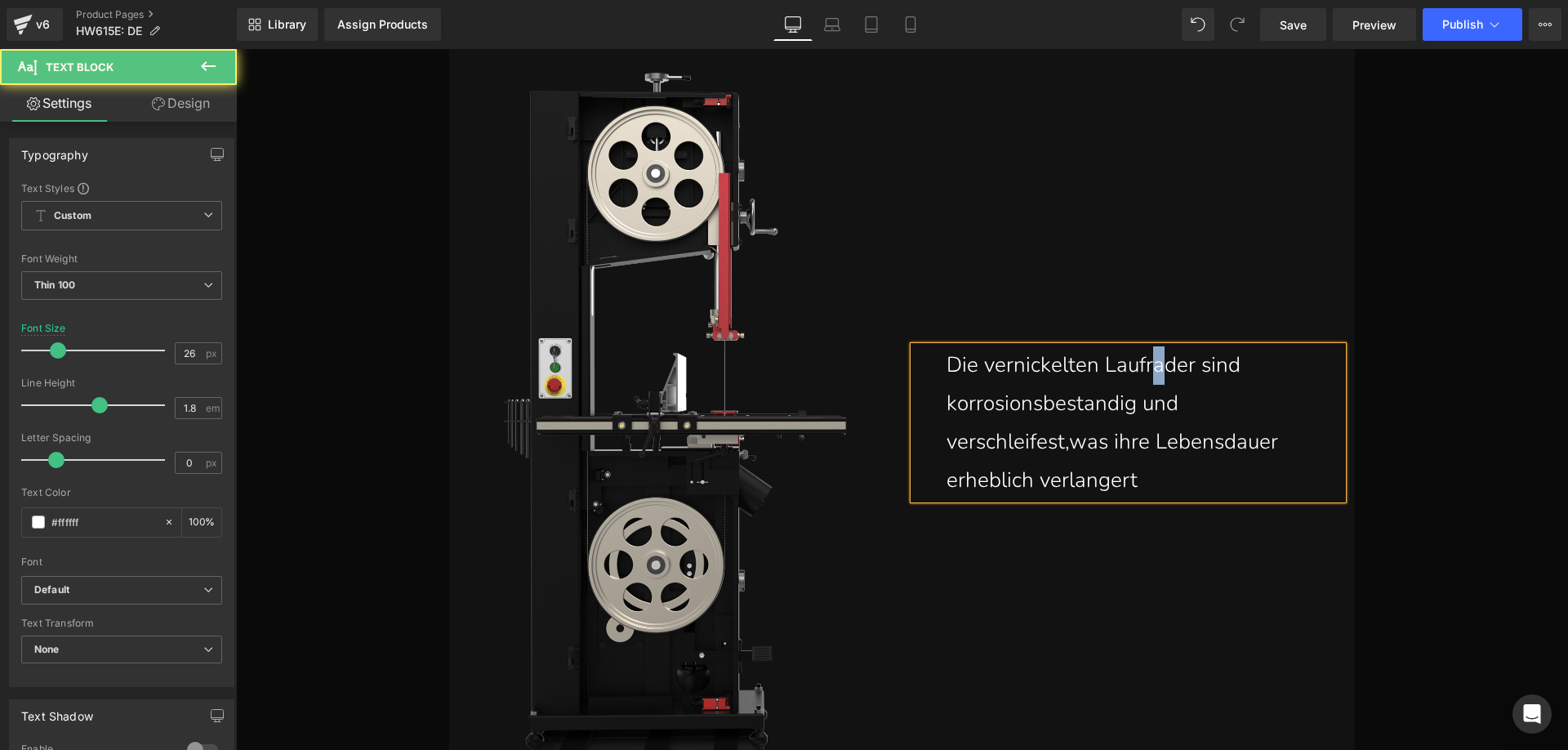
drag, startPoint x: 1160, startPoint y: 373, endPoint x: 1150, endPoint y: 368, distance: 11.2
click at [1150, 368] on p "Die vernickelten Laufrader sind korrosionsbestandig und verschleifest,was ihre …" at bounding box center [1144, 422] width 396 height 153
click at [1083, 404] on p "Die vernickelten Laufräder sind korrosionsbestandig und verschleifest,was ihre …" at bounding box center [1144, 422] width 396 height 153
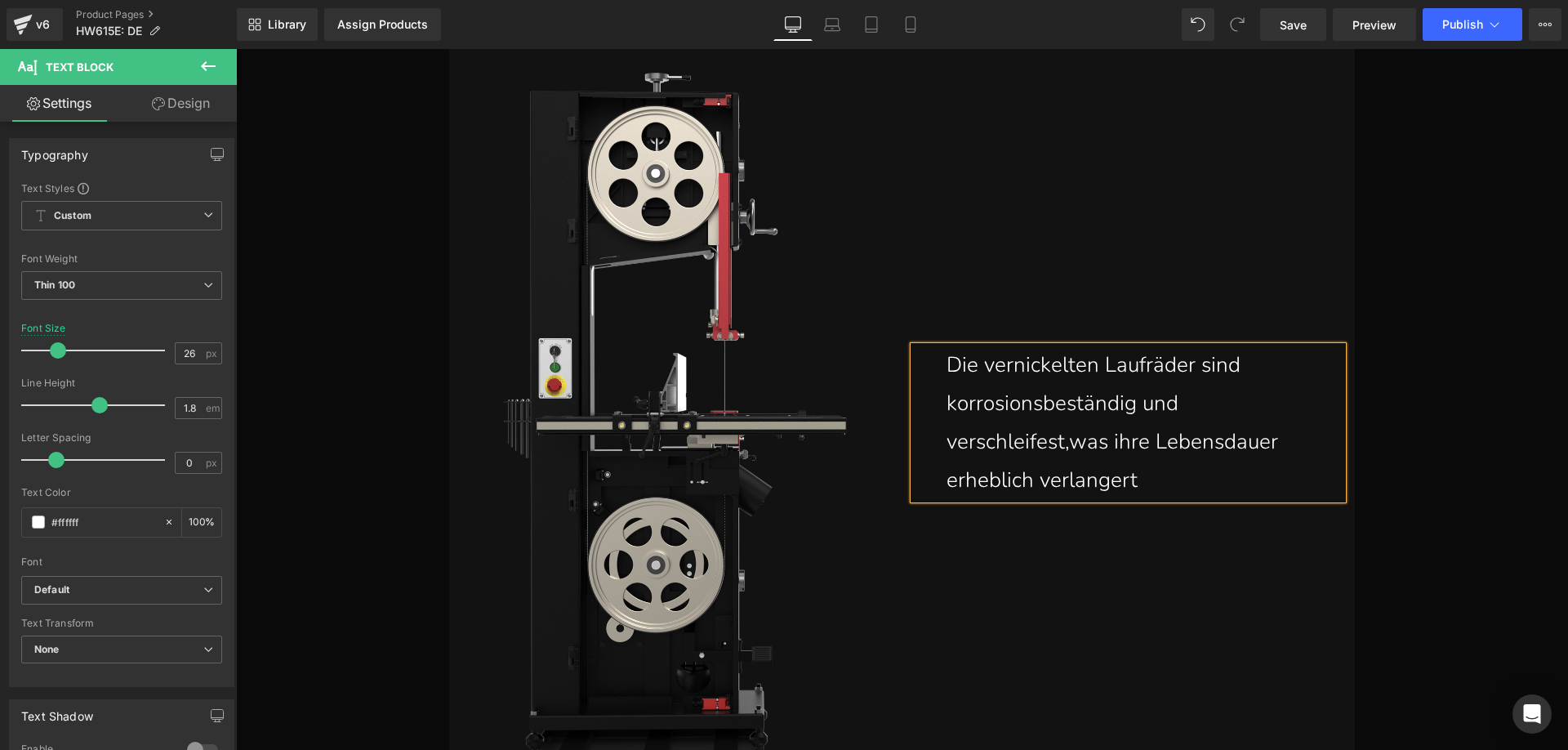
click at [1024, 449] on p "Die vernickelten Laufräder sind korrosionsbeständig und verschleifest,was ihre …" at bounding box center [1144, 422] width 396 height 153
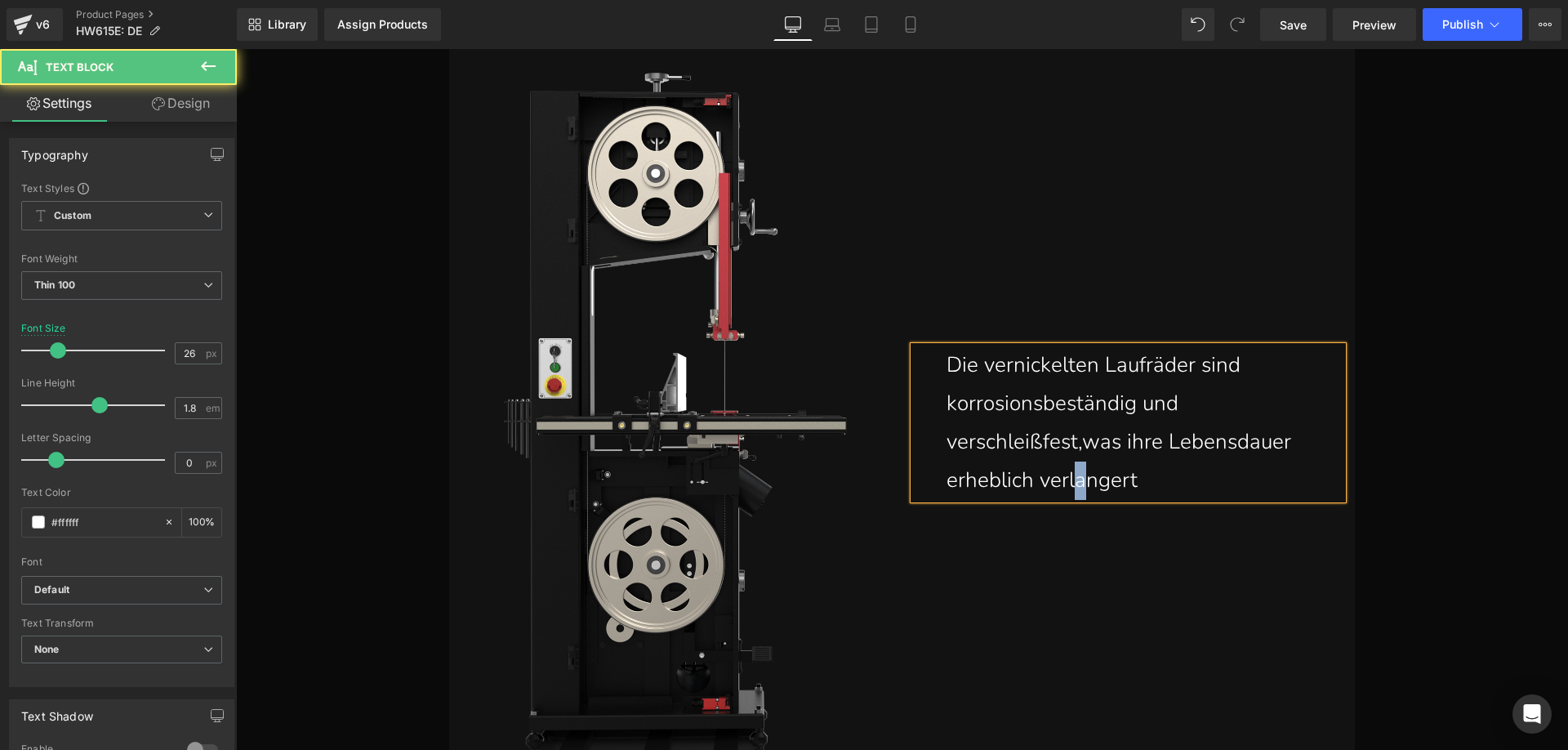
drag, startPoint x: 1081, startPoint y: 489, endPoint x: 1069, endPoint y: 483, distance: 13.4
click at [1069, 483] on p "Die vernickelten Laufräder sind korrosionsbeständig und verschleißfest,was ihre…" at bounding box center [1144, 422] width 396 height 153
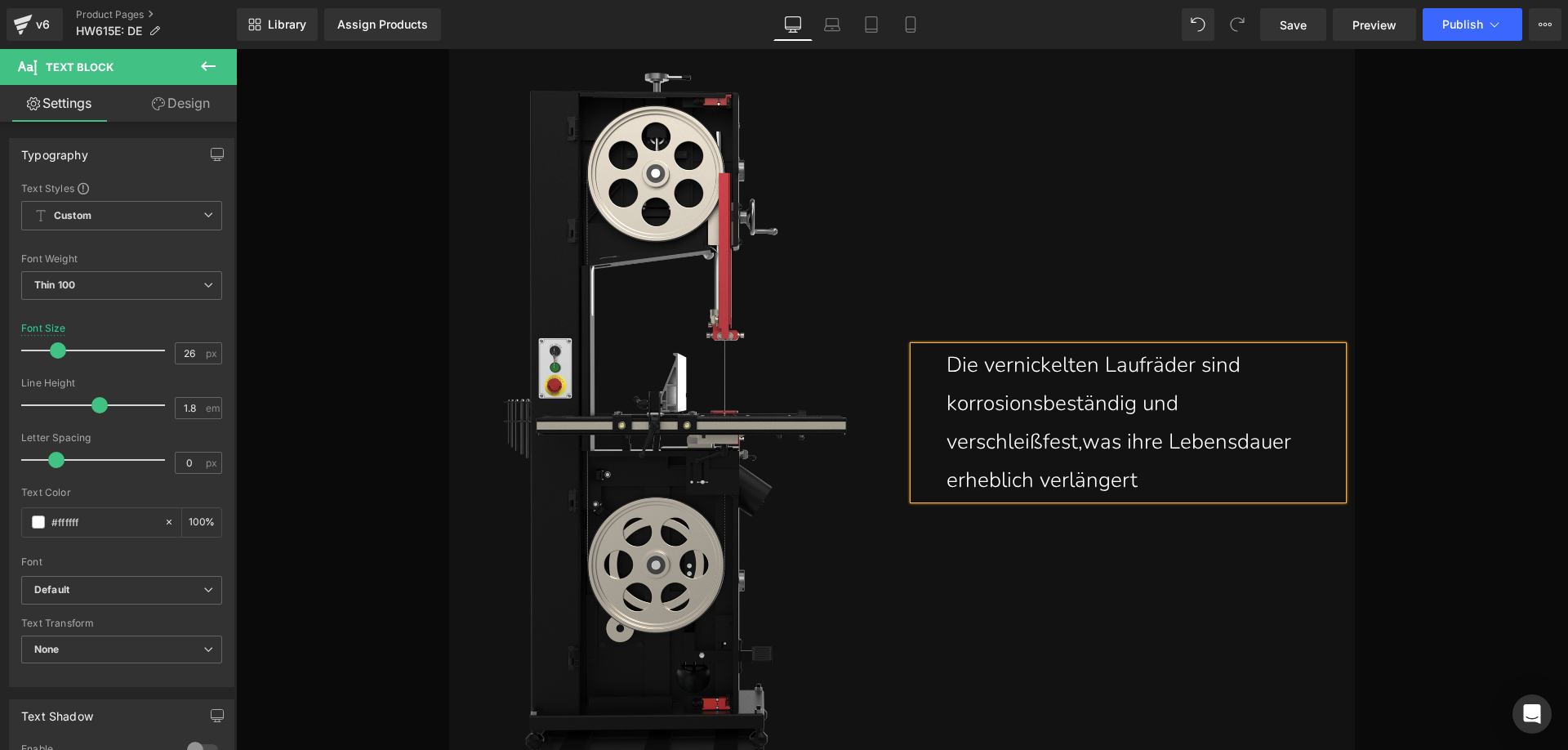
click at [1150, 477] on p "Die vernickelten Laufräder sind korrosionsbeständig und verschleißfest,was ihre…" at bounding box center [1144, 422] width 396 height 153
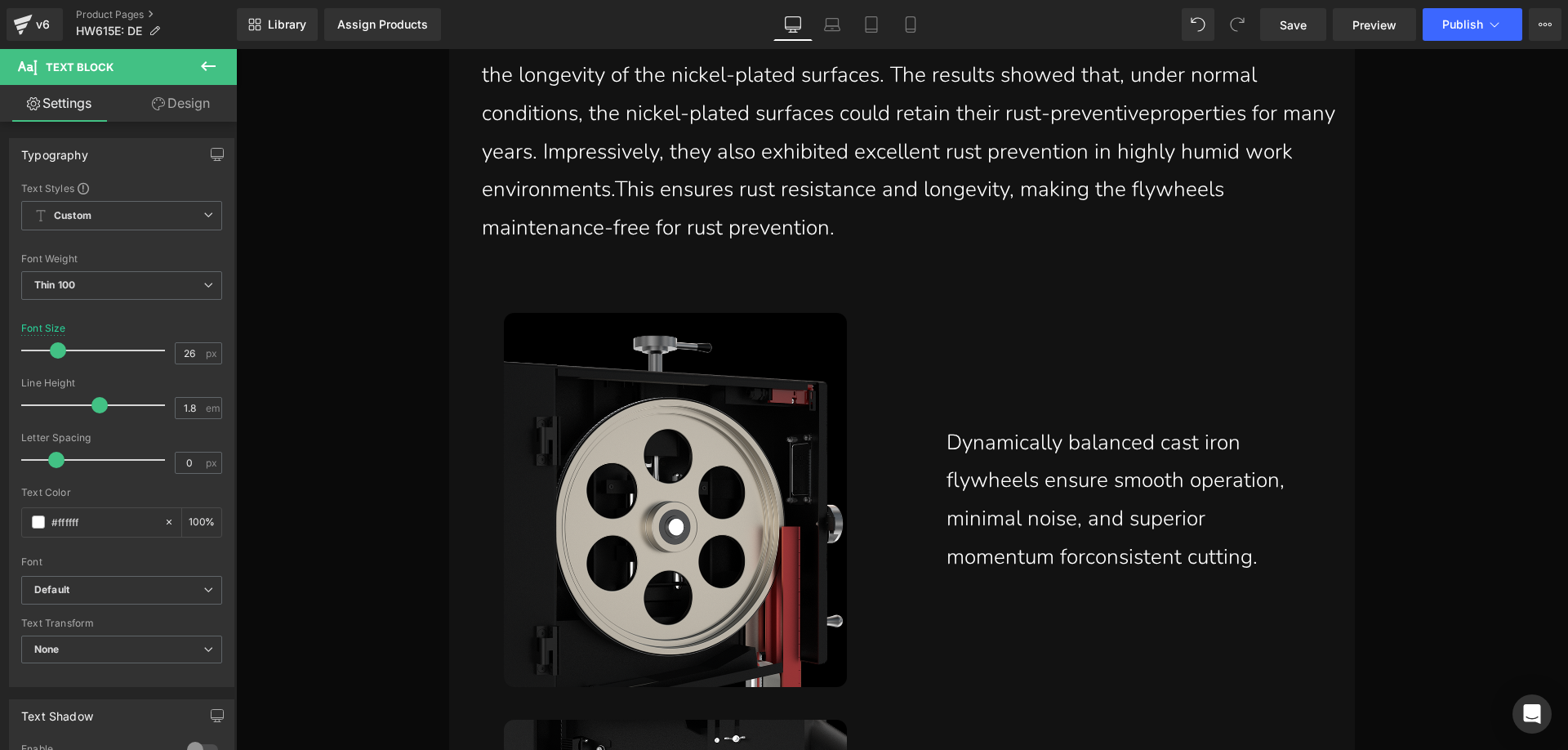
scroll to position [8947, 0]
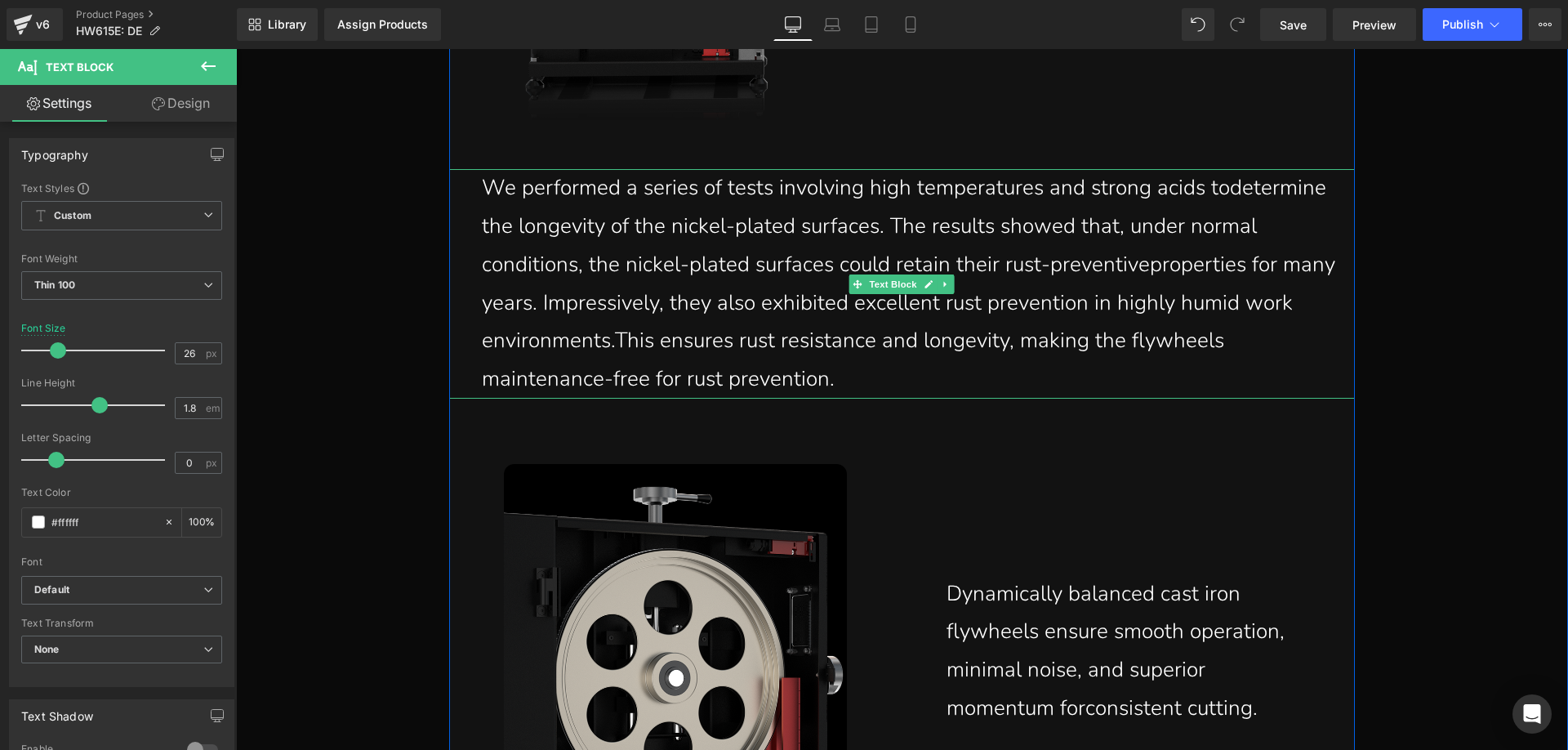
click at [794, 360] on p "We performed a series of tests involving high temperatures and strong acids tod…" at bounding box center [918, 284] width 873 height 230
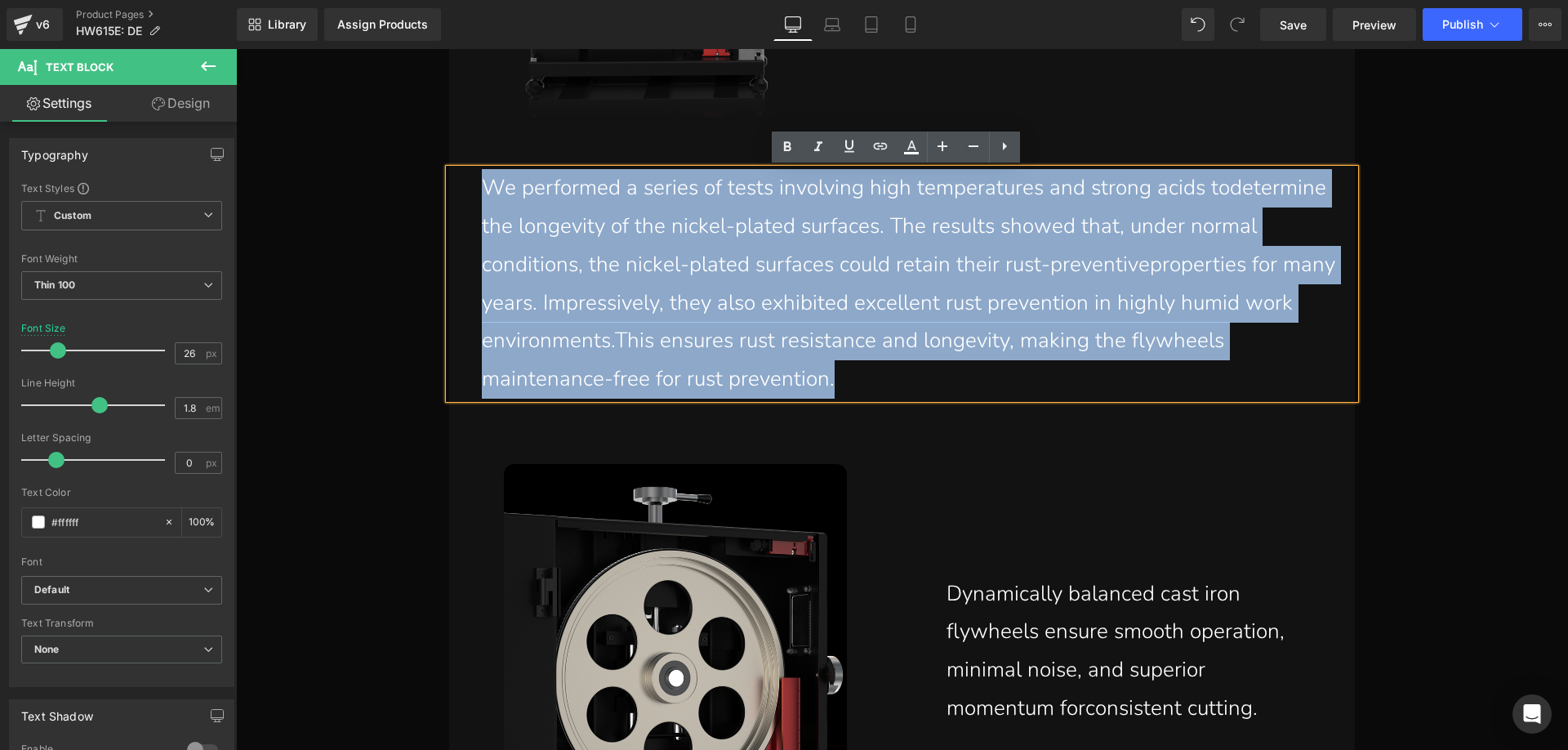
drag, startPoint x: 846, startPoint y: 379, endPoint x: 475, endPoint y: 200, distance: 411.9
click at [481, 200] on p "We performed a series of tests involving high temperatures and strong acids tod…" at bounding box center [918, 284] width 873 height 230
paste div
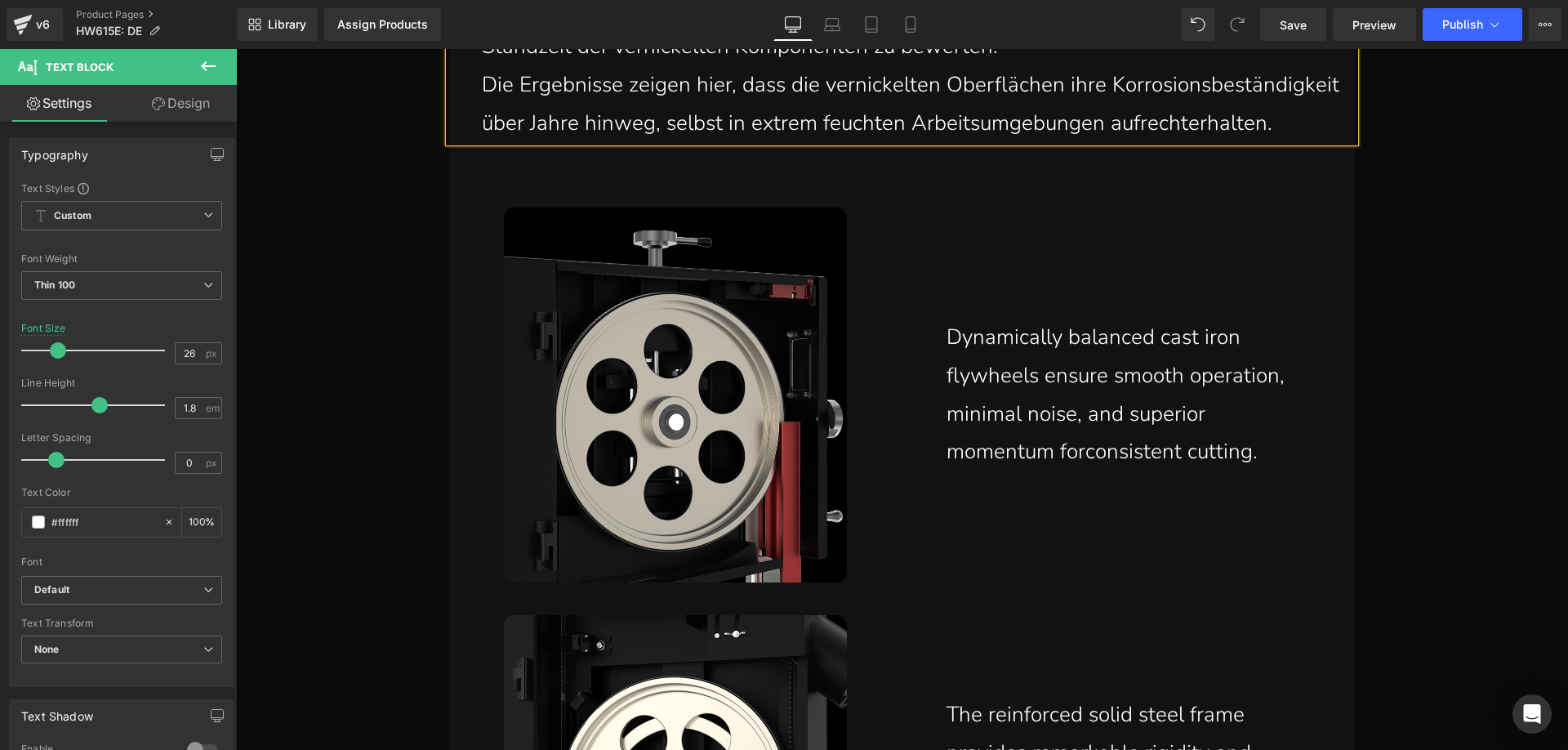
scroll to position [9192, 0]
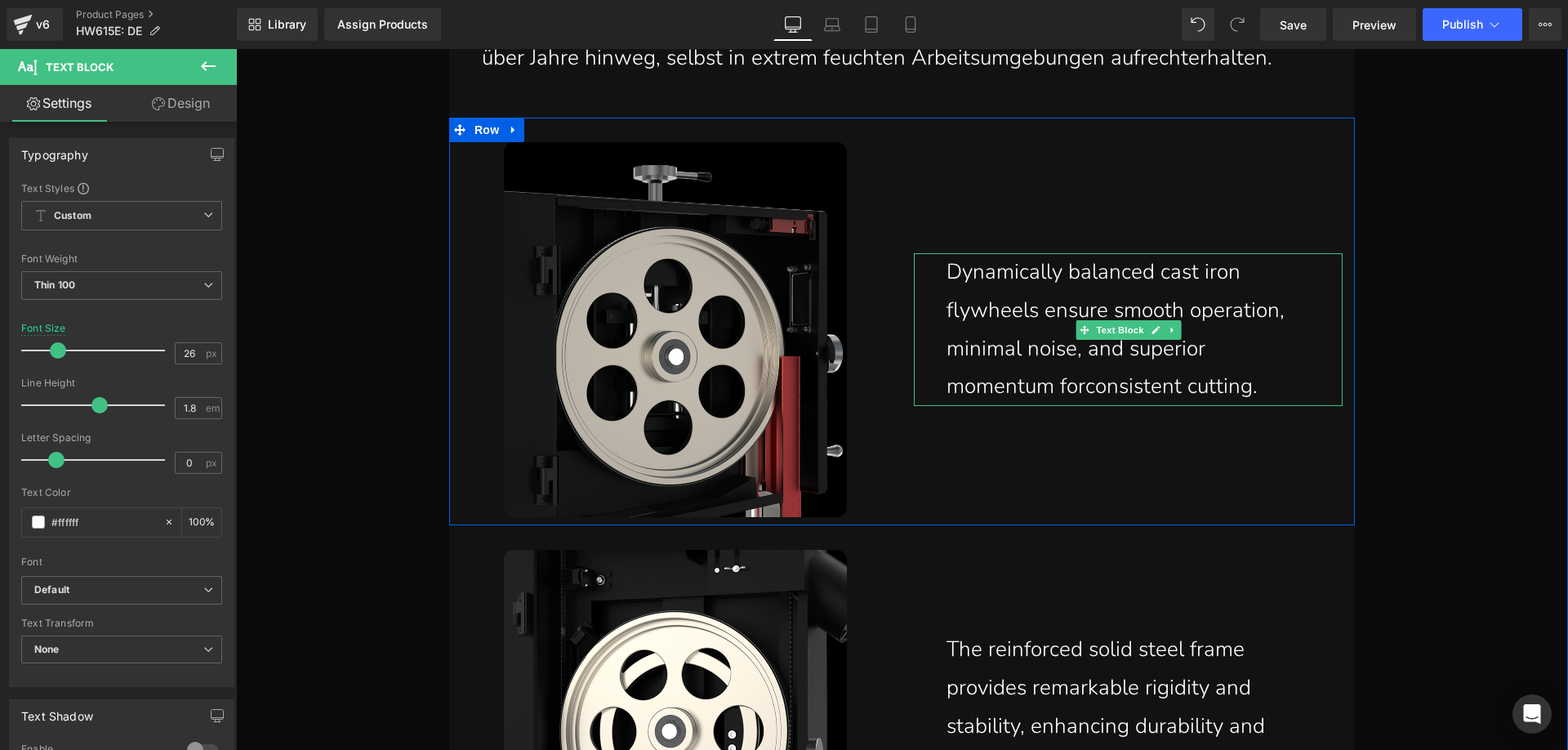
drag, startPoint x: 1255, startPoint y: 373, endPoint x: 1271, endPoint y: 384, distance: 19.4
click at [1255, 373] on p "Dynamically balanced cast iron flywheels ensure smooth operation, minimal noise…" at bounding box center [1132, 329] width 371 height 153
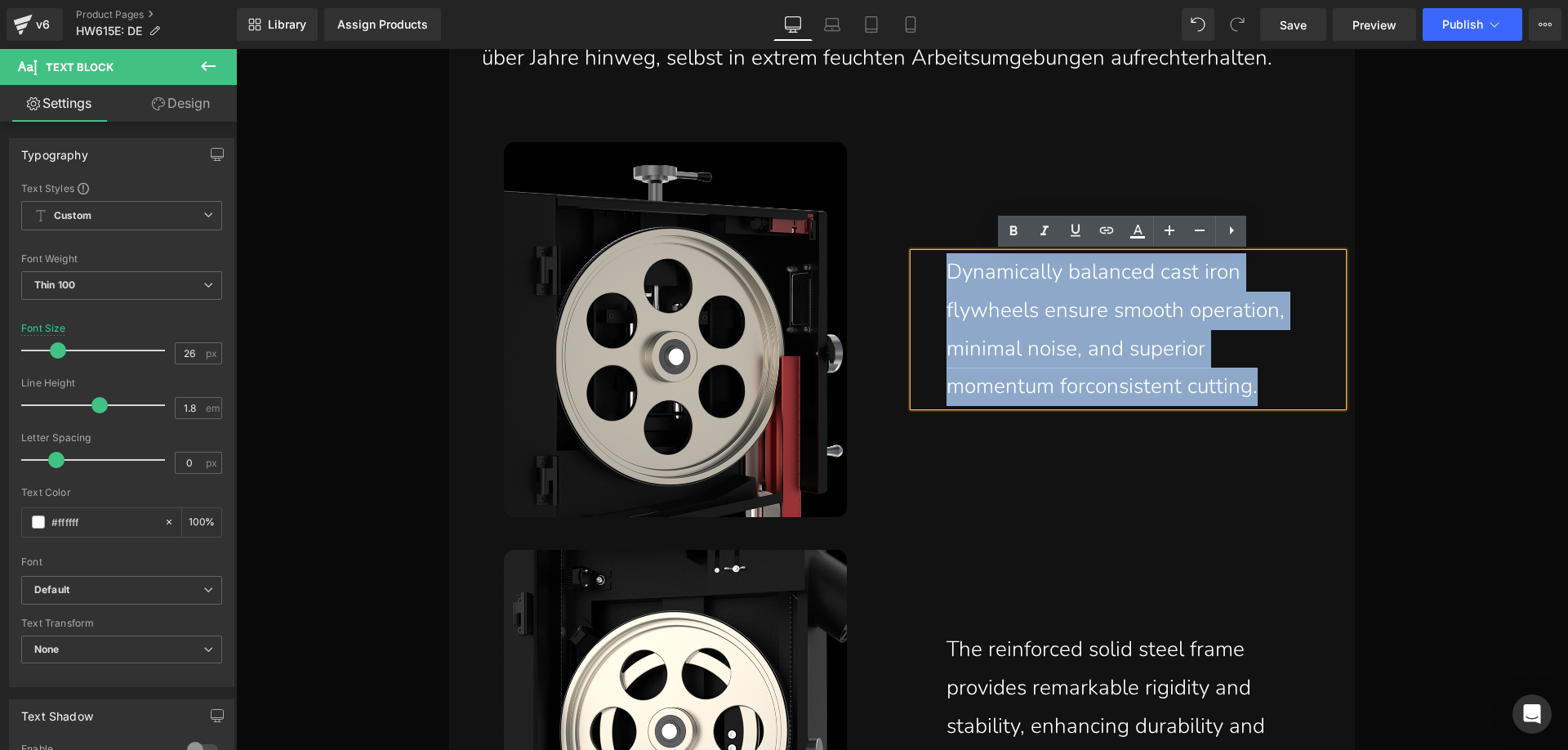
drag, startPoint x: 1265, startPoint y: 390, endPoint x: 934, endPoint y: 281, distance: 348.5
click at [934, 281] on div "Dynamically balanced cast iron flywheels ensure smooth operation, minimal noise…" at bounding box center [1127, 329] width 429 height 153
paste div
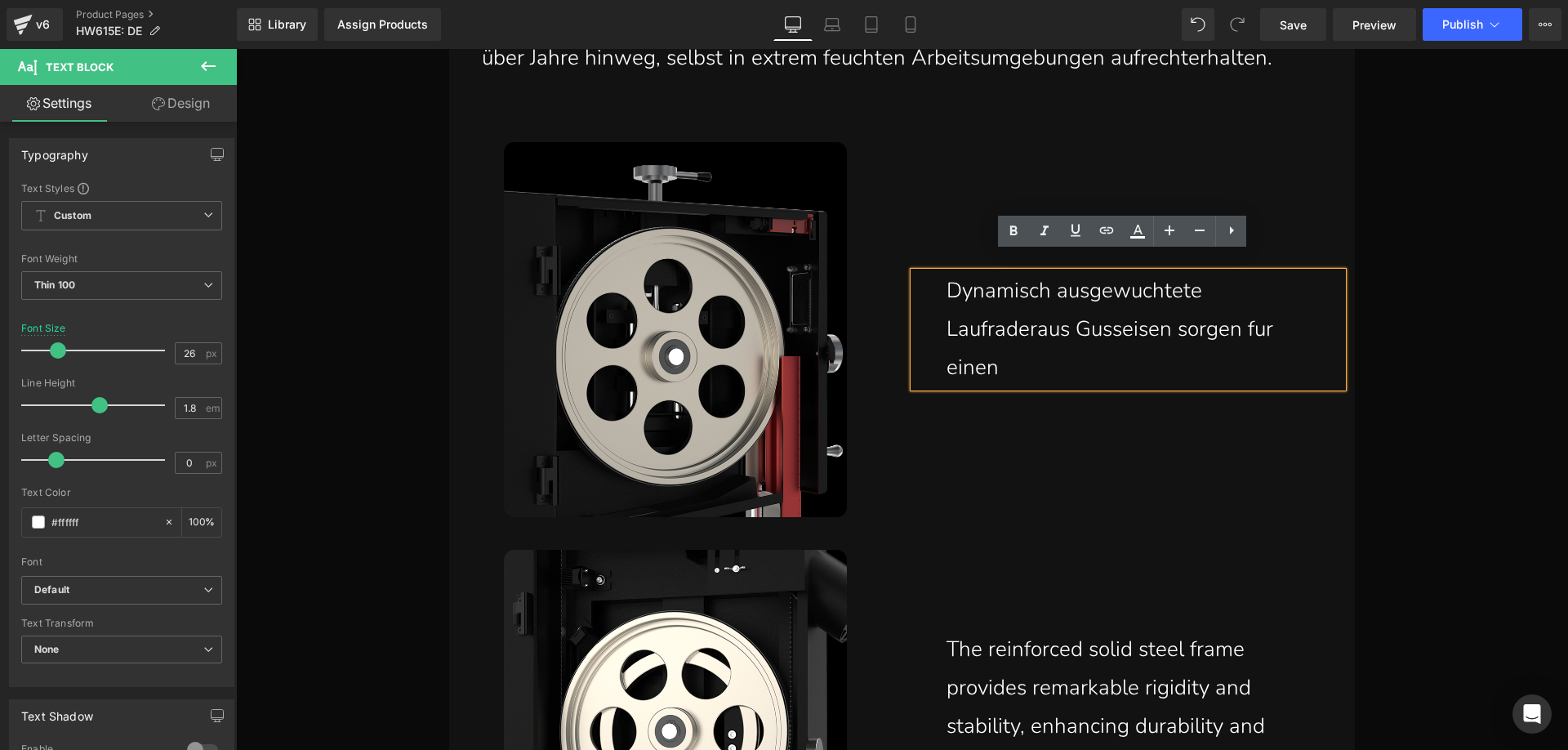
scroll to position [9211, 0]
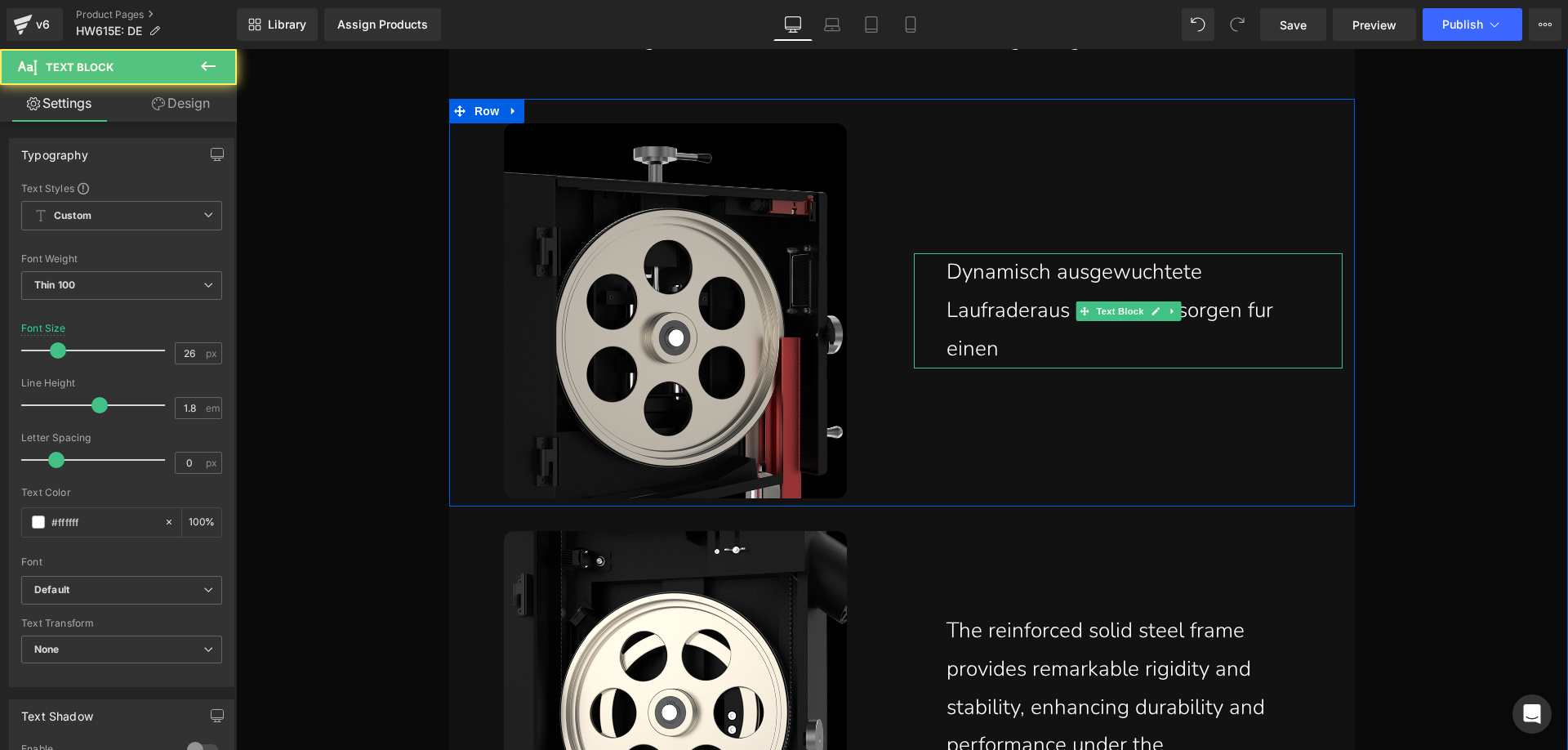
click at [1050, 349] on p "Dynamisch ausgewuchtete Laufraderaus Gusseisen sorgen fur einen" at bounding box center [1132, 310] width 371 height 115
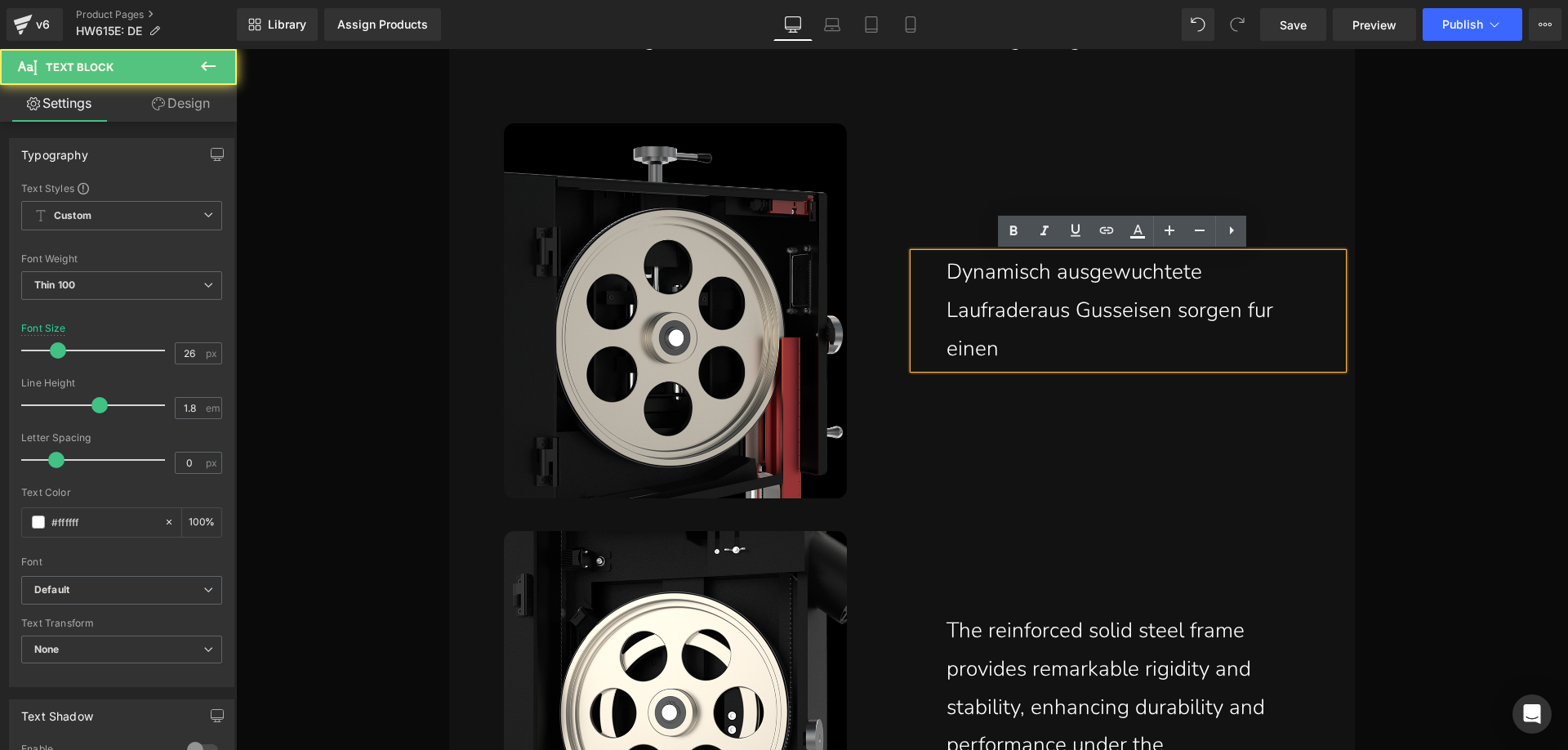
scroll to position [9192, 0]
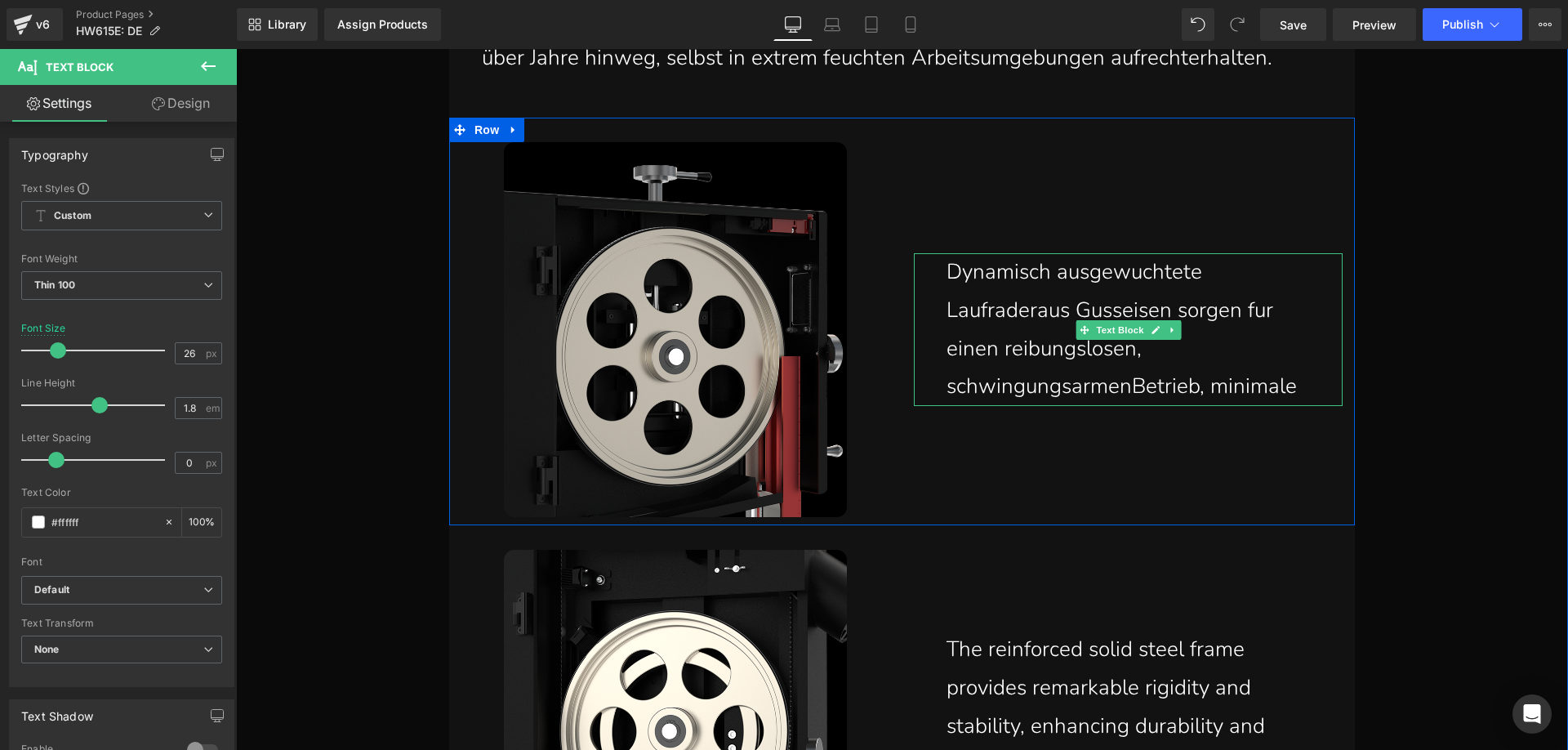
click at [1302, 383] on p "Dynamisch ausgewuchtete Laufraderaus Gusseisen sorgen fur einen reibungslosen, …" at bounding box center [1132, 329] width 371 height 153
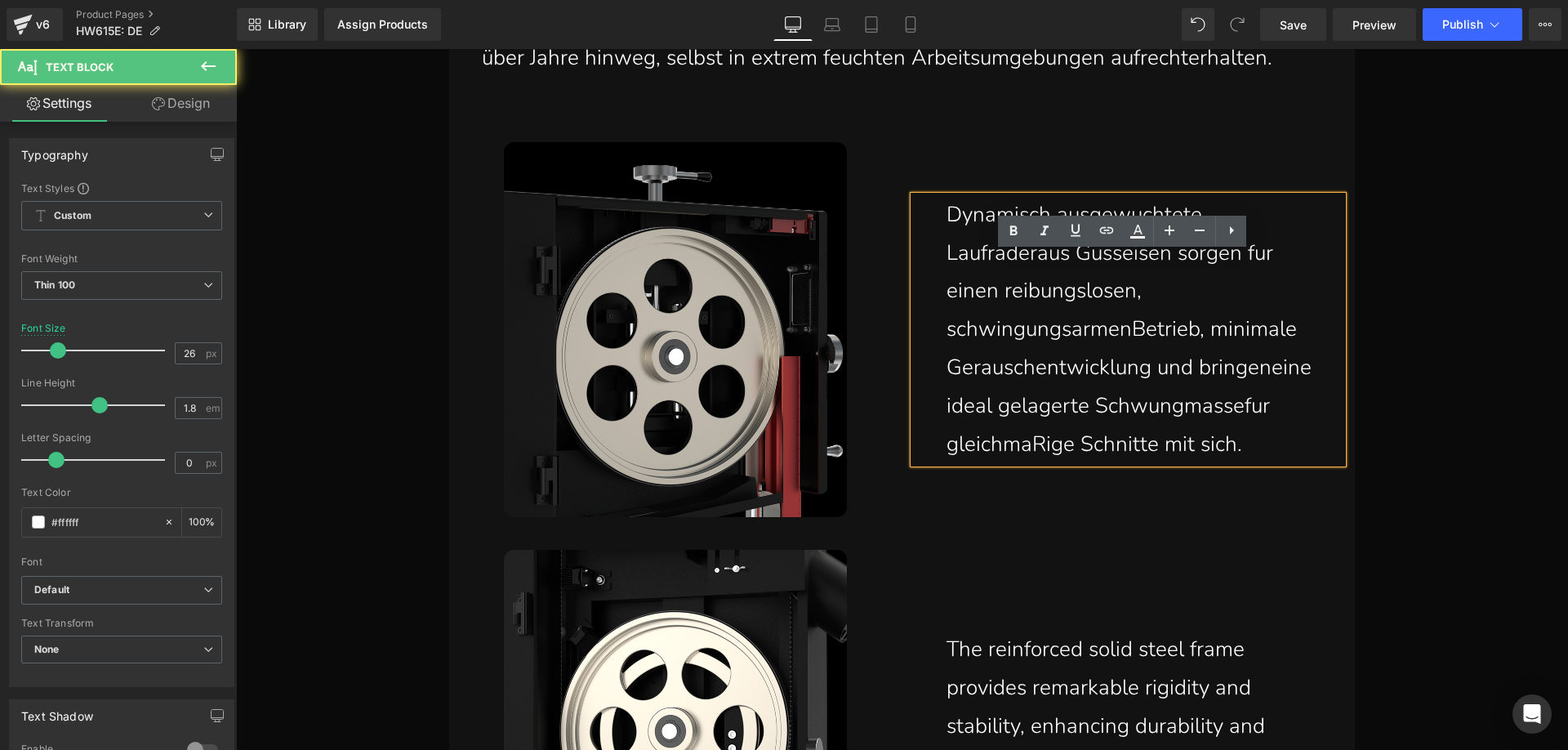
scroll to position [9135, 0]
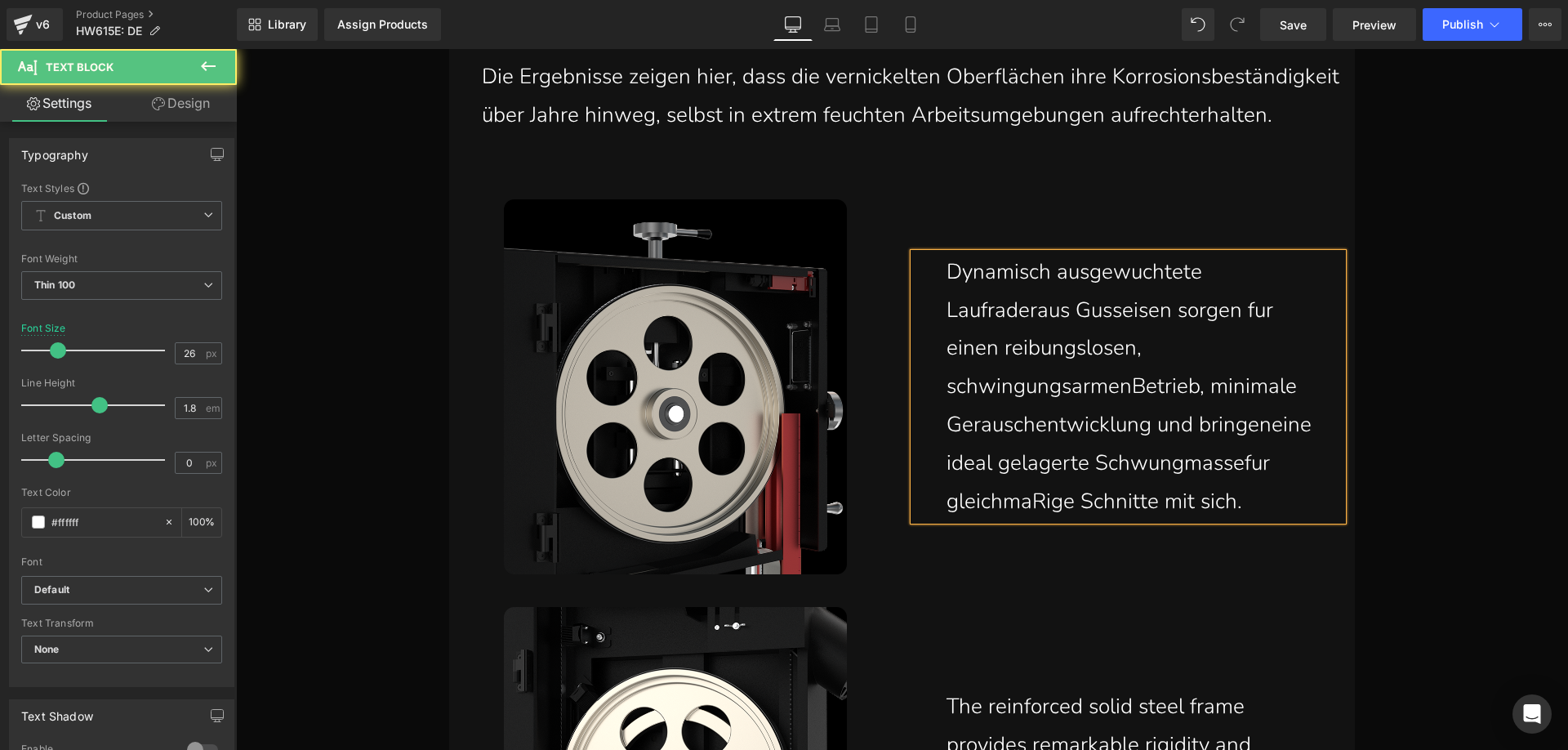
click at [1010, 318] on p "Dynamisch ausgewuchtete Laufraderaus Gusseisen sorgen fur einen reibungslosen, …" at bounding box center [1132, 387] width 371 height 267
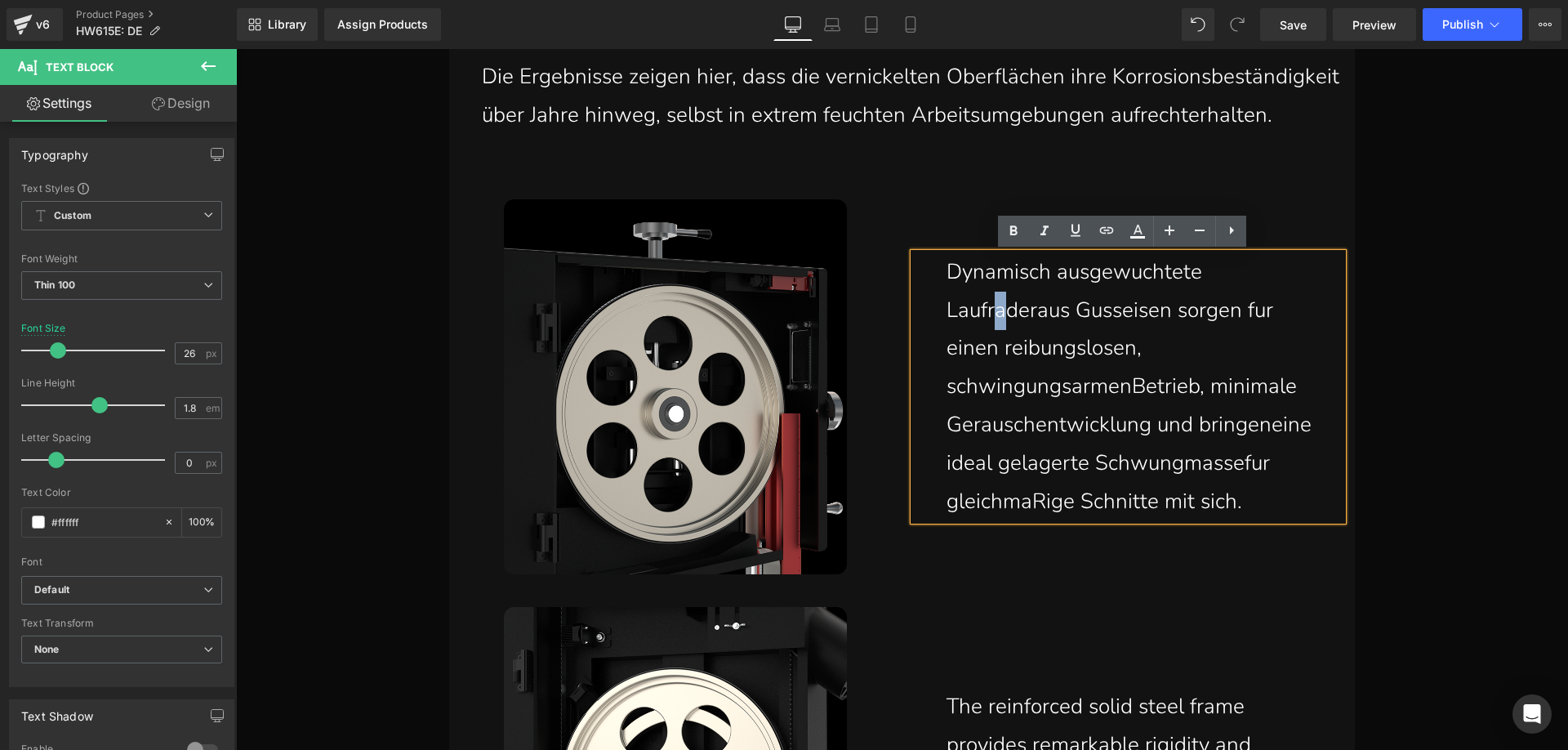
click at [993, 315] on p "Dynamisch ausgewuchtete Laufraderaus Gusseisen sorgen fur einen reibungslosen, …" at bounding box center [1132, 387] width 371 height 267
click at [1032, 316] on p "Dynamisch ausgewuchtete Laufräderaus Gusseisen sorgen fur einen reibungslosen, …" at bounding box center [1132, 387] width 371 height 267
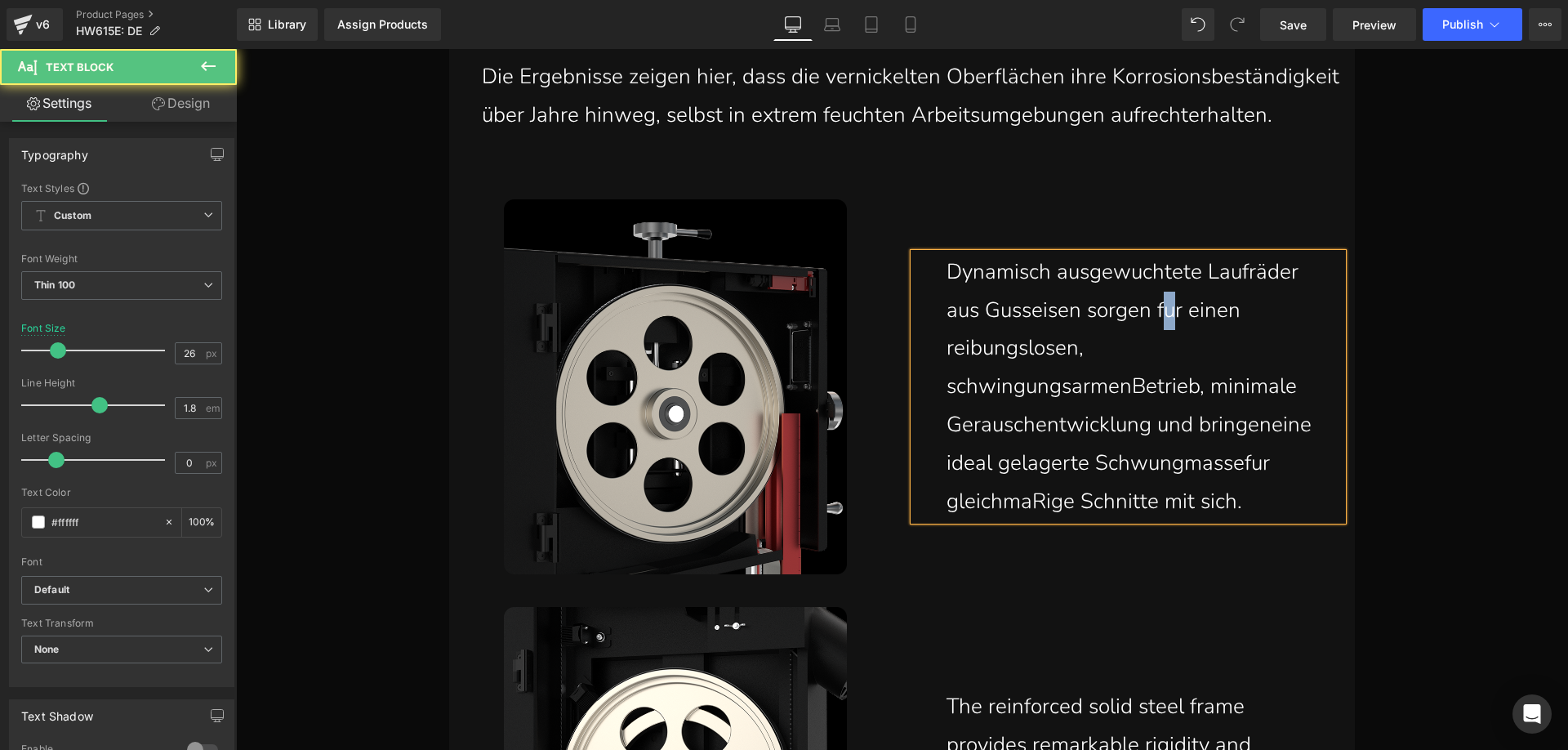
click at [1163, 314] on p "Dynamisch ausgewuchtete Laufräder aus Gusseisen sorgen fur einen reibungslosen,…" at bounding box center [1132, 387] width 371 height 267
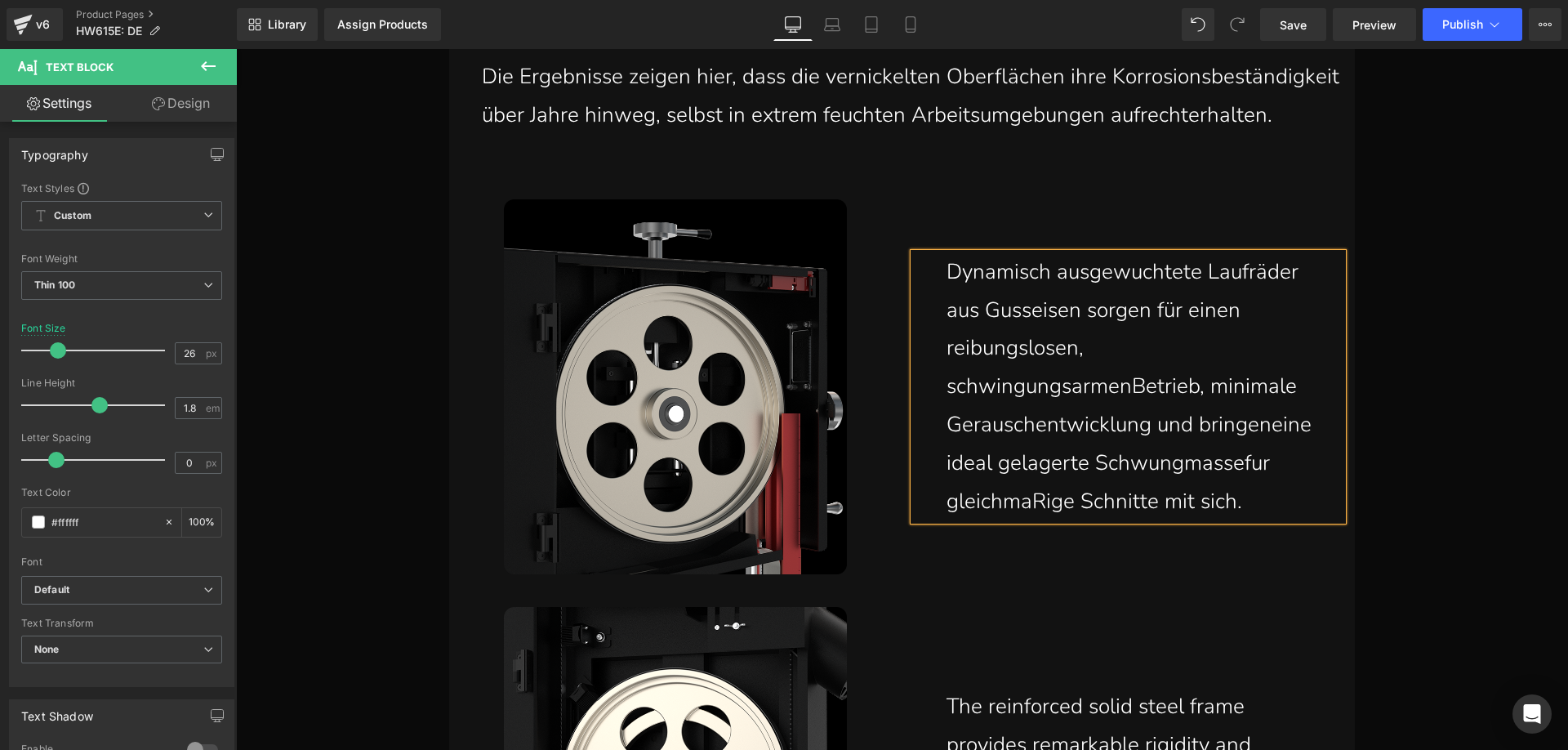
click at [1123, 393] on p "Dynamisch ausgewuchtete Laufräder aus Gusseisen sorgen für einen reibungslosen,…" at bounding box center [1132, 387] width 371 height 267
click at [947, 421] on p "Dynamisch ausgewuchtete Laufräder aus Gusseisen sorgen für einen reibungslosen,…" at bounding box center [1132, 387] width 371 height 267
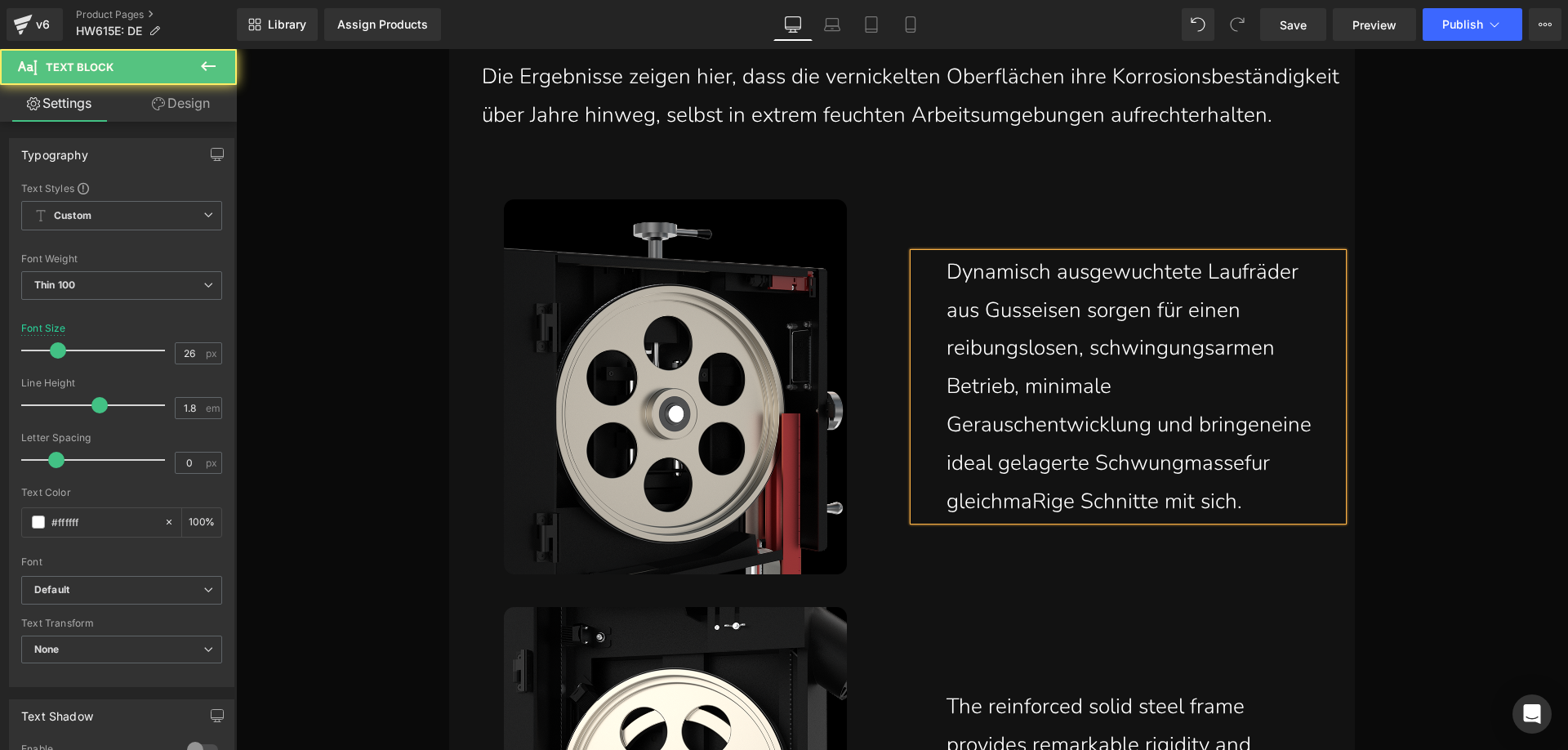
click at [1270, 429] on p "Dynamisch ausgewuchtete Laufräder aus Gusseisen sorgen für einen reibungslosen,…" at bounding box center [1132, 387] width 371 height 267
click at [1283, 468] on p "Dynamisch ausgewuchtete Laufräder aus Gusseisen sorgen für einen reibungslosen,…" at bounding box center [1132, 387] width 371 height 267
drag, startPoint x: 958, startPoint y: 504, endPoint x: 950, endPoint y: 499, distance: 9.4
click at [950, 499] on p "Dynamisch ausgewuchtete Laufräder aus Gusseisen sorgen für einen reibungslosen,…" at bounding box center [1132, 387] width 371 height 267
drag, startPoint x: 1068, startPoint y: 502, endPoint x: 1048, endPoint y: 506, distance: 20.4
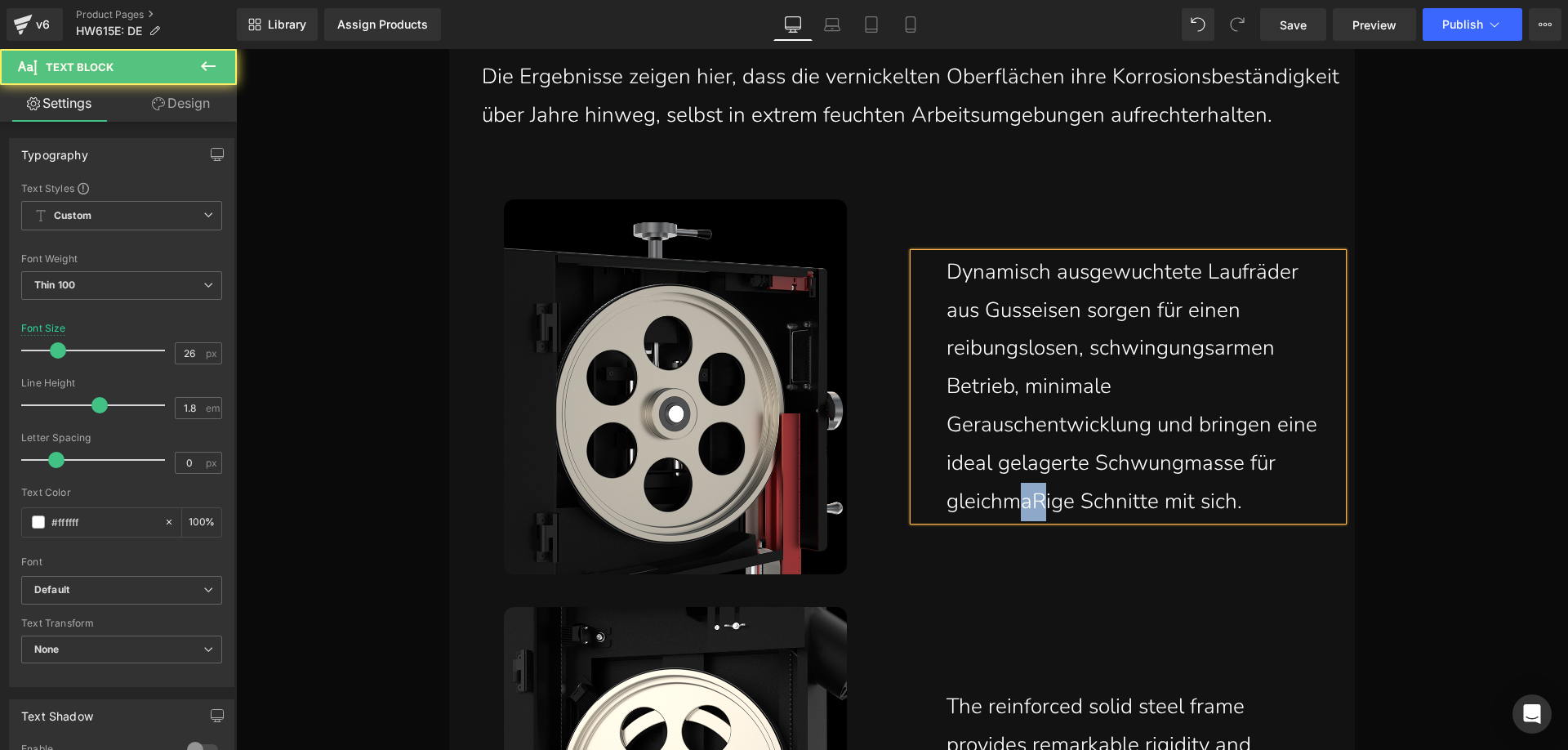
click at [1047, 503] on p "Dynamisch ausgewuchtete Laufräder aus Gusseisen sorgen für einen reibungslosen,…" at bounding box center [1132, 387] width 371 height 267
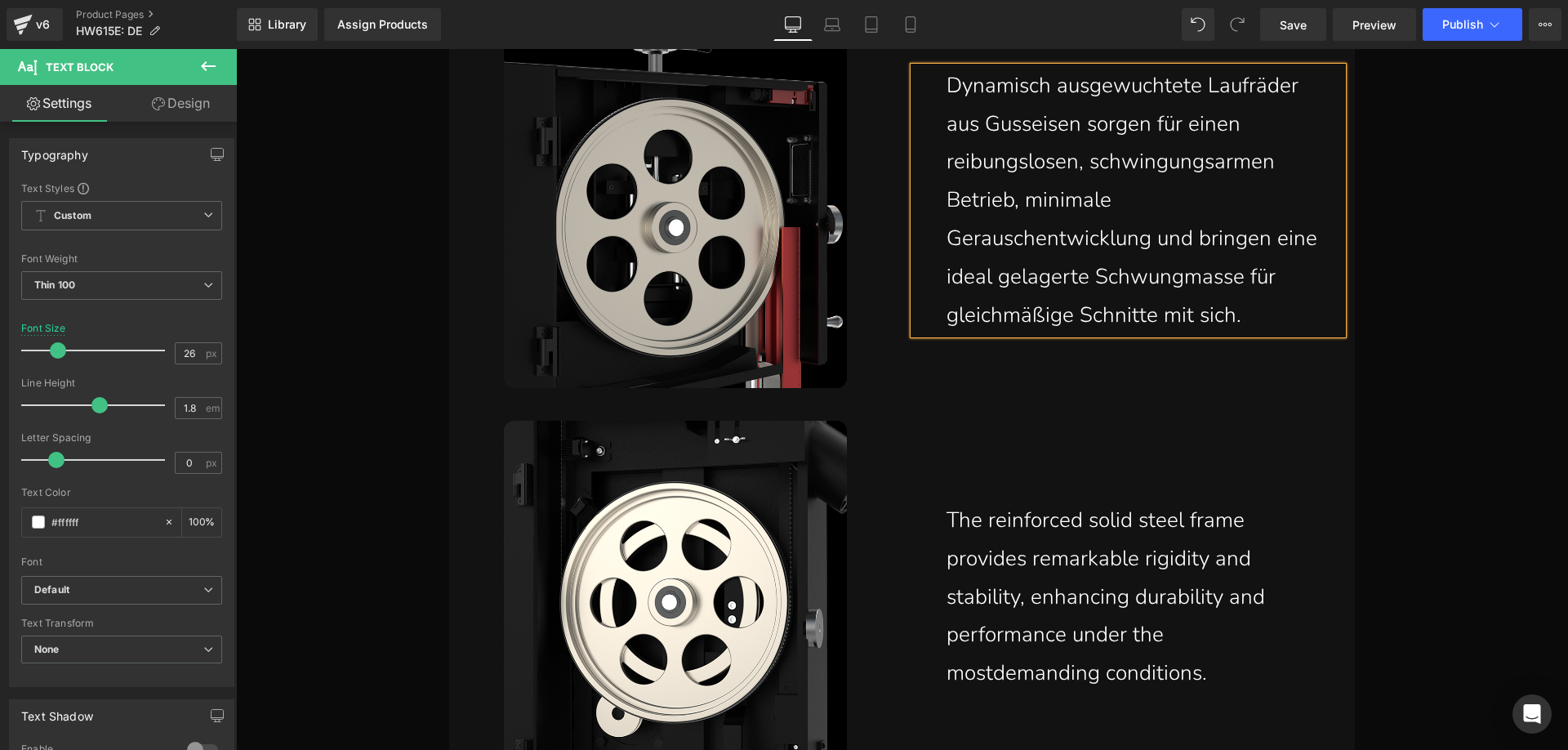
scroll to position [9380, 0]
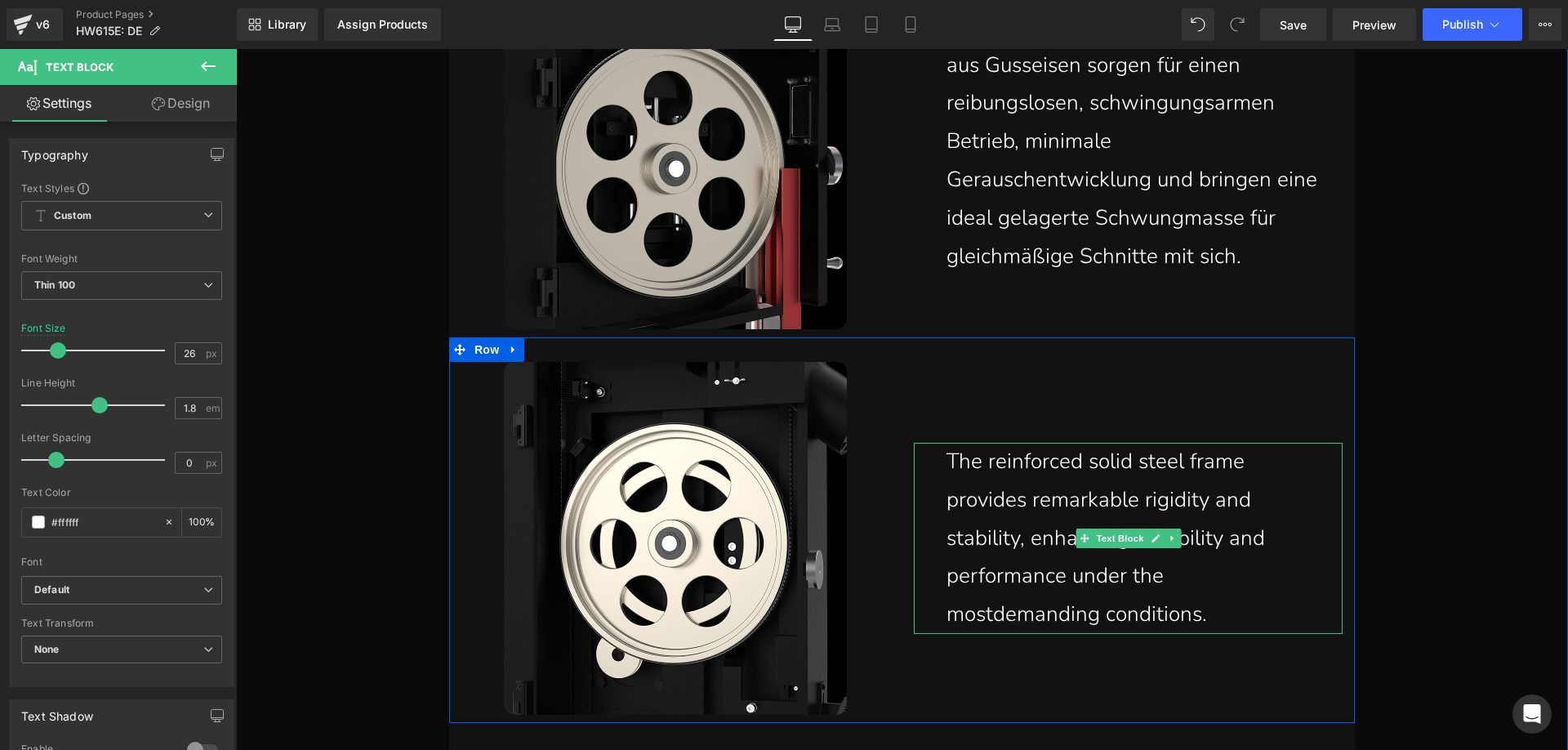
click at [1227, 615] on p "The reinforced solid steel frame provides remarkable rigidity and stability, en…" at bounding box center [1132, 539] width 371 height 192
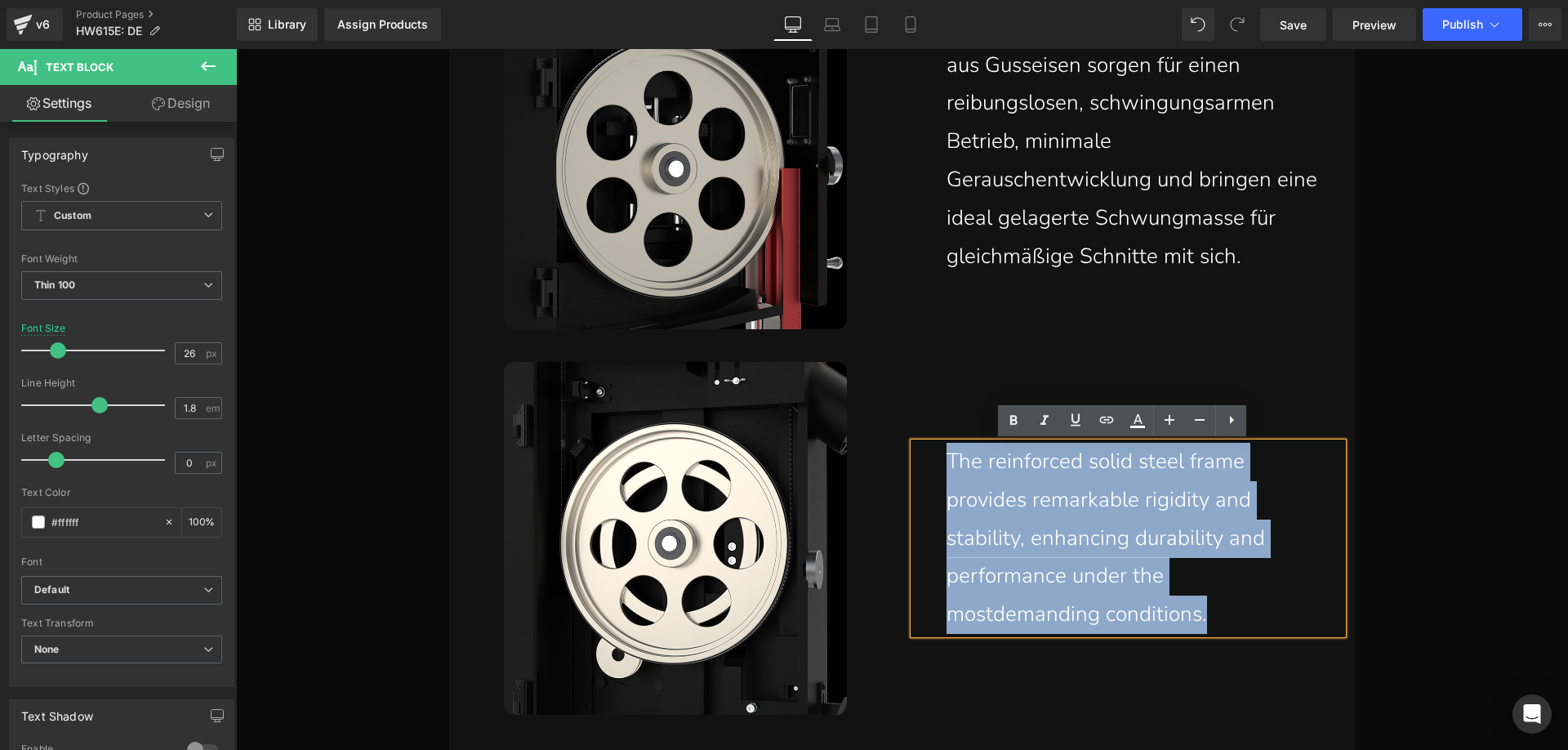
drag, startPoint x: 1229, startPoint y: 615, endPoint x: 902, endPoint y: 463, distance: 360.6
click at [902, 463] on div "The reinforced solid steel frame provides remarkable rigidity and stability, en…" at bounding box center [1128, 538] width 453 height 353
paste div
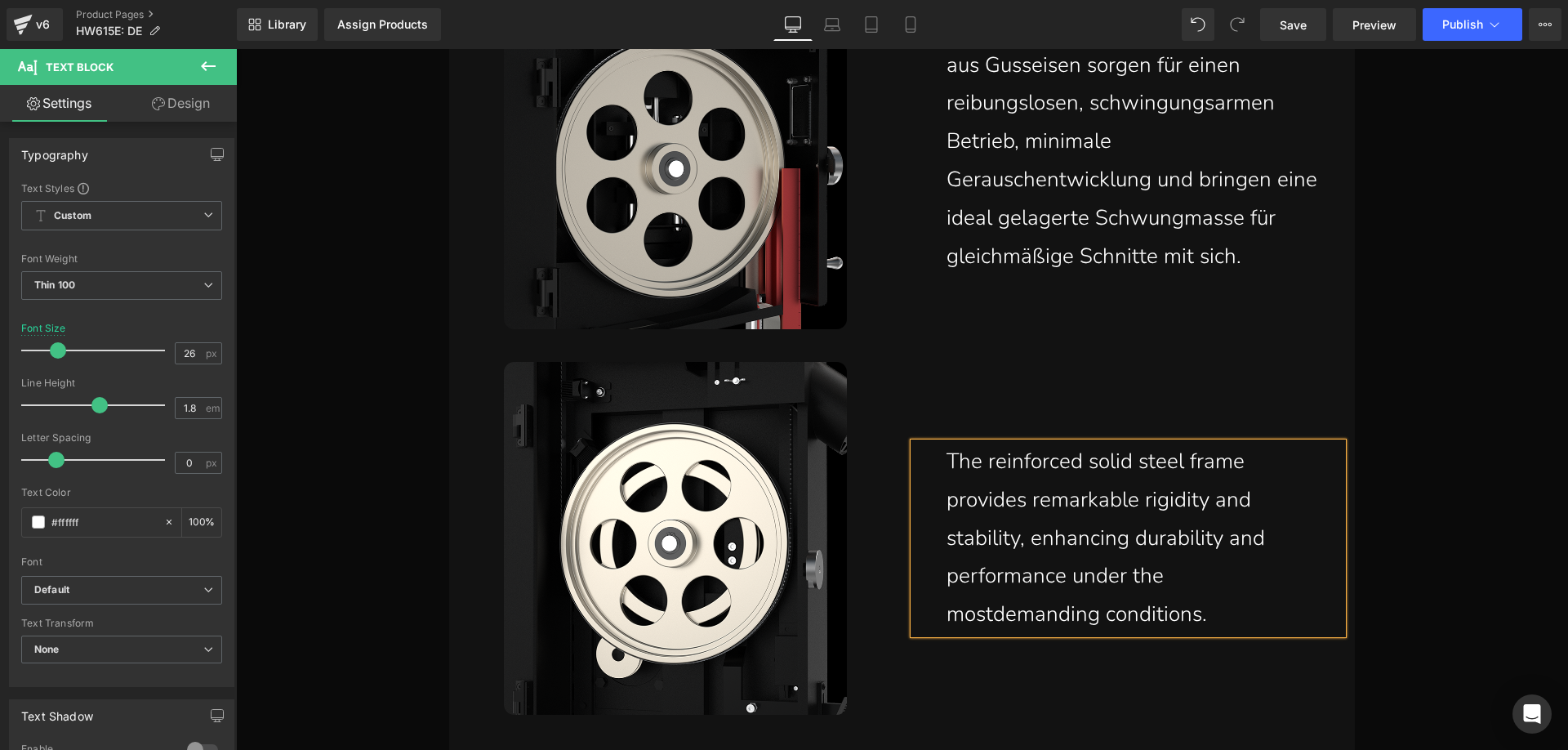
scroll to position [9417, 0]
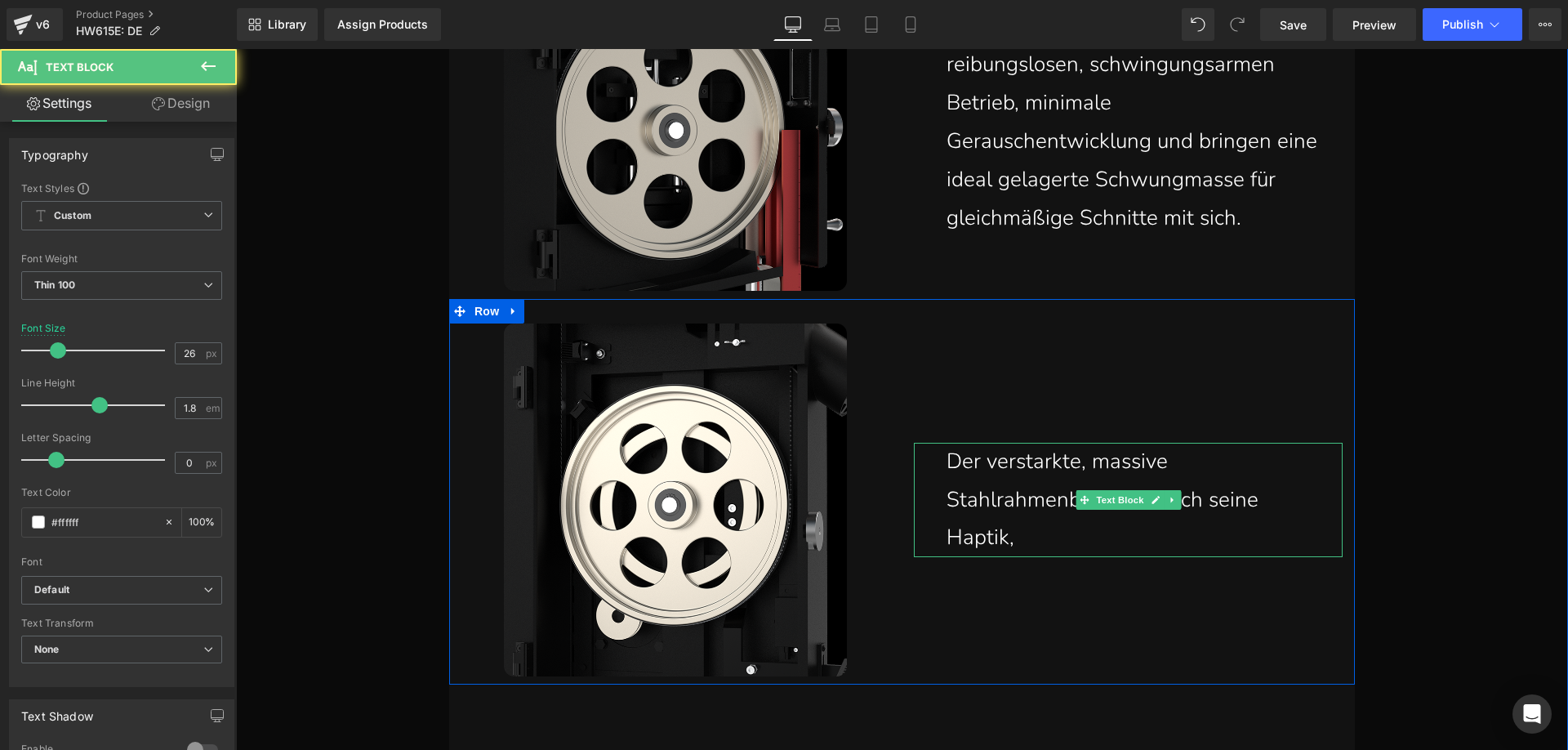
click at [1081, 541] on p "Der verstarkte, massive Stahlrahmenbesticht durch seine Haptik," at bounding box center [1132, 500] width 371 height 115
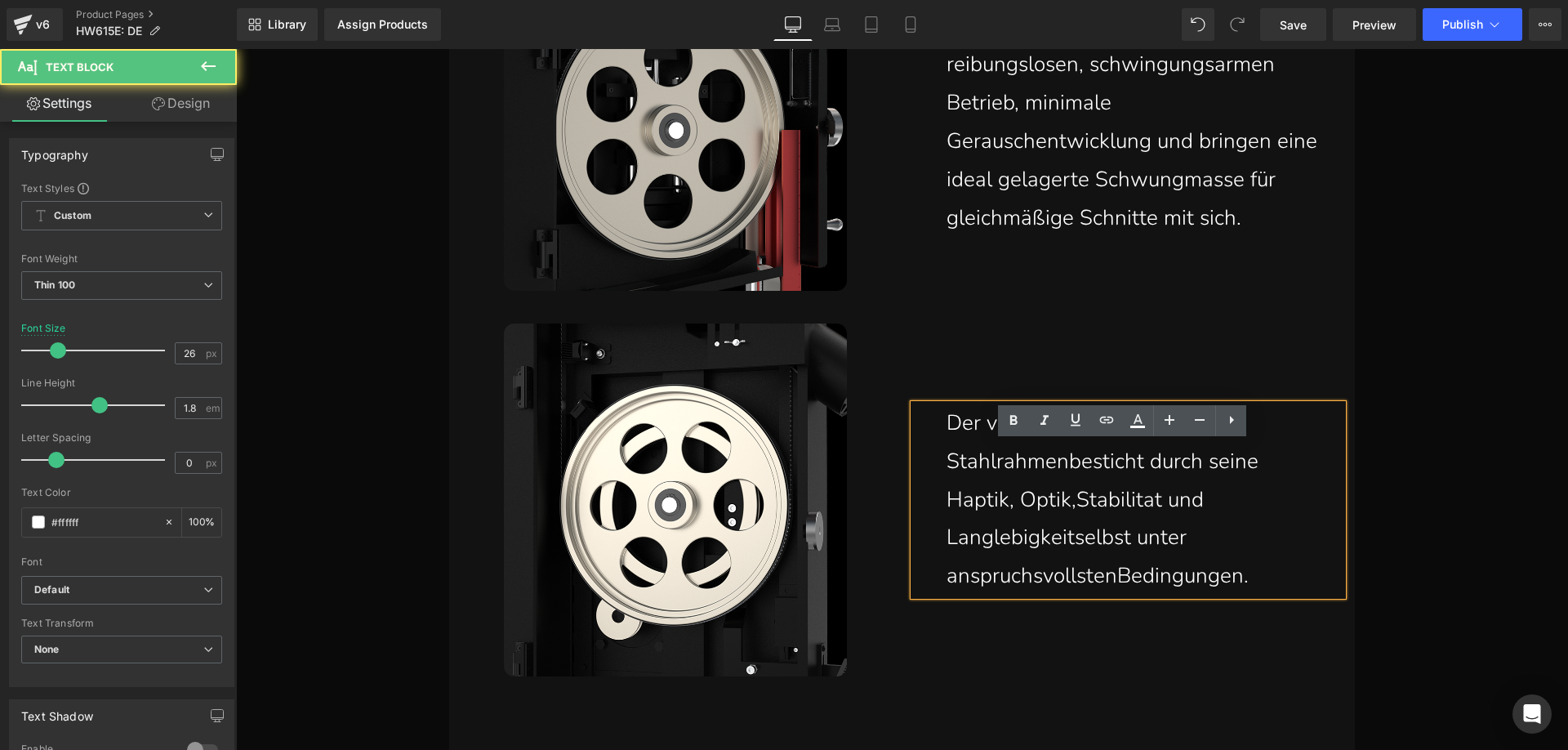
scroll to position [9380, 0]
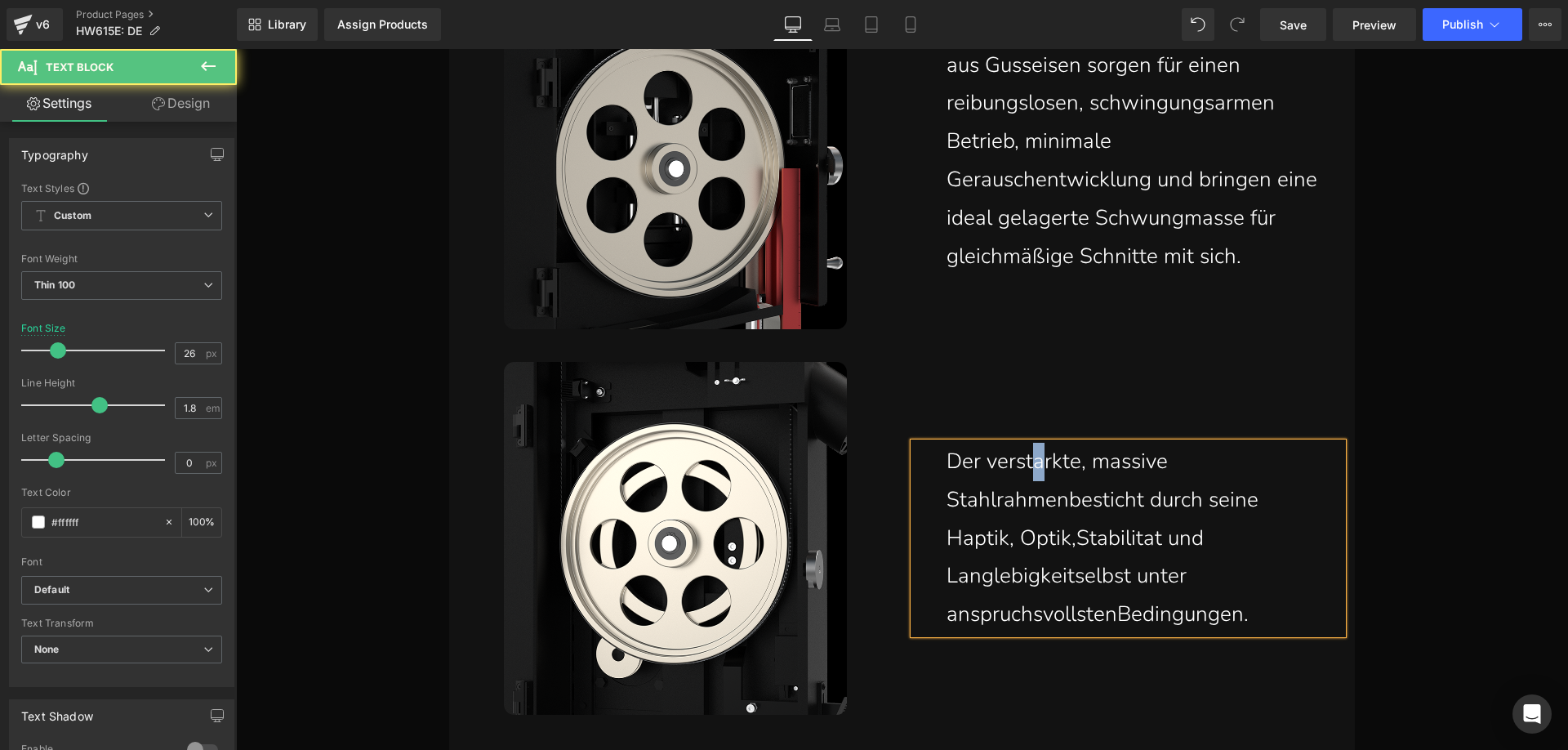
click at [1030, 466] on p "Der verstarkte, massive Stahlrahmenbesticht durch seine Haptik, Optik,Stabilita…" at bounding box center [1132, 539] width 371 height 192
drag, startPoint x: 1143, startPoint y: 539, endPoint x: 1135, endPoint y: 536, distance: 8.5
click at [1135, 536] on p "Der verstärkte, massive Stahlrahmenbesticht durch seine Haptik, Optik,Stabilita…" at bounding box center [1132, 539] width 371 height 192
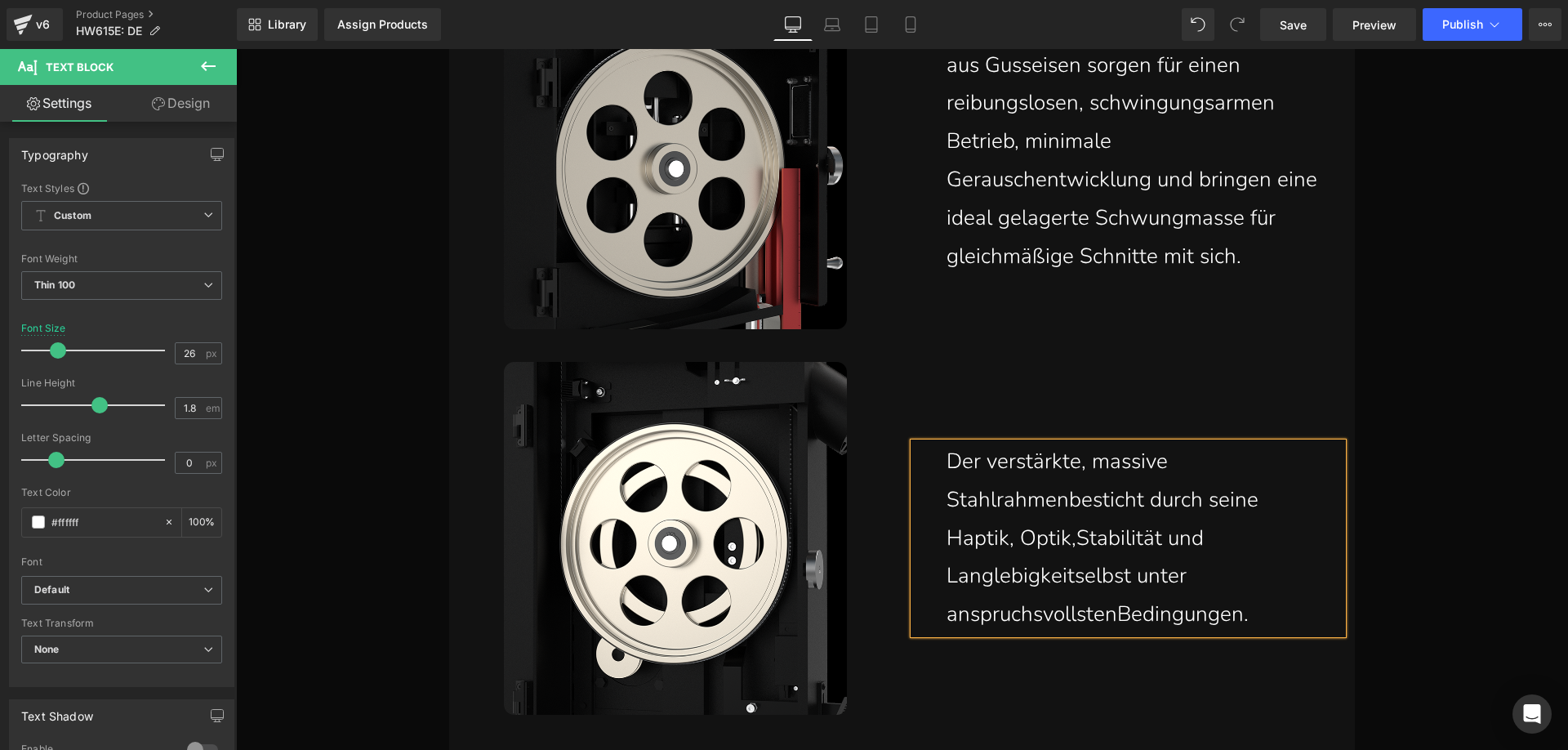
click at [1071, 583] on p "Der verstärkte, massive Stahlrahmenbesticht durch seine Haptik, Optik,Stabilitä…" at bounding box center [1132, 539] width 371 height 192
click at [1112, 616] on p "Der verstärkte, massive Stahlrahmenbesticht durch seine Haptik, Optik,Stabilitä…" at bounding box center [1132, 539] width 371 height 192
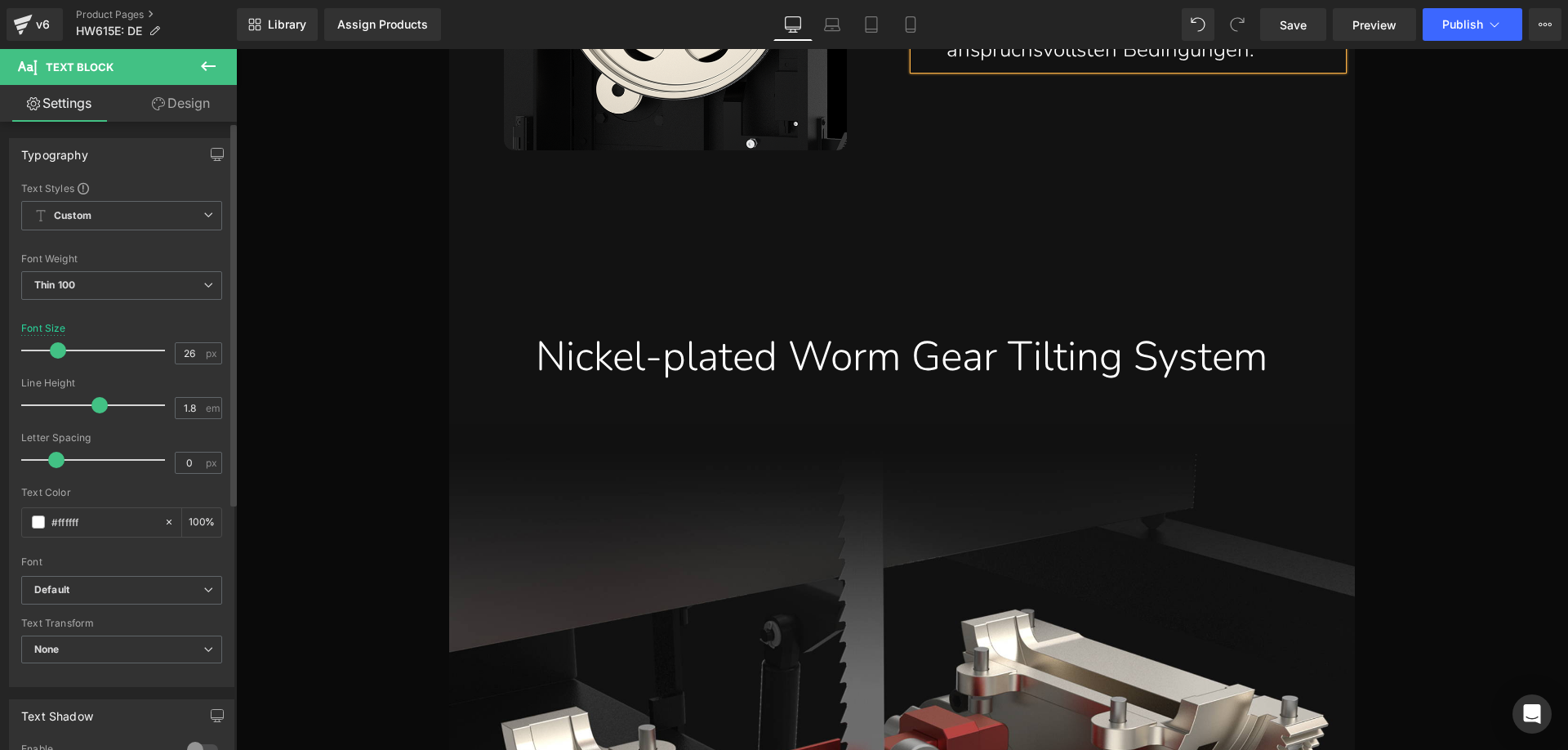
scroll to position [9952, 0]
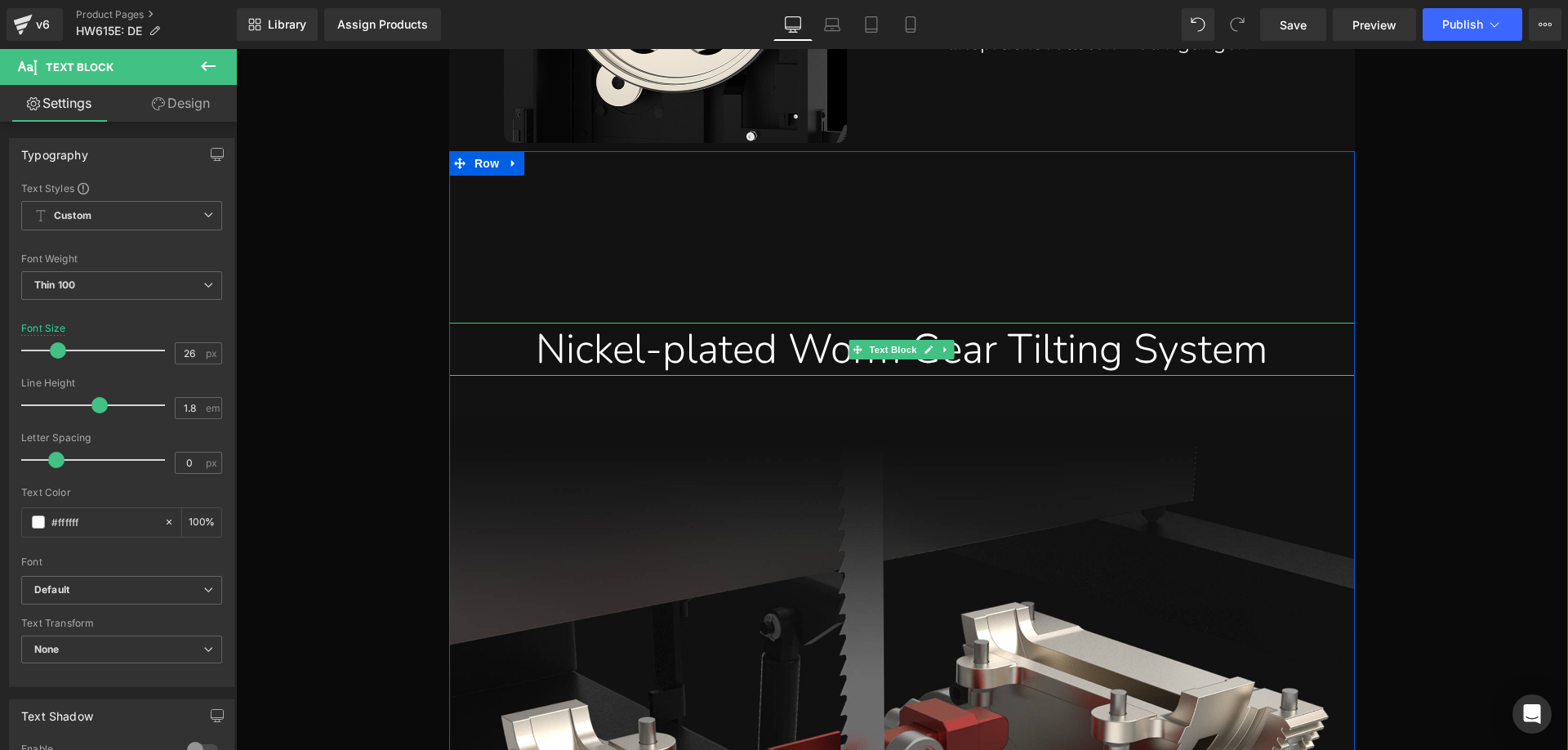
click at [595, 342] on div "Nickel-plated Worm Gear Tilting System" at bounding box center [901, 349] width 881 height 53
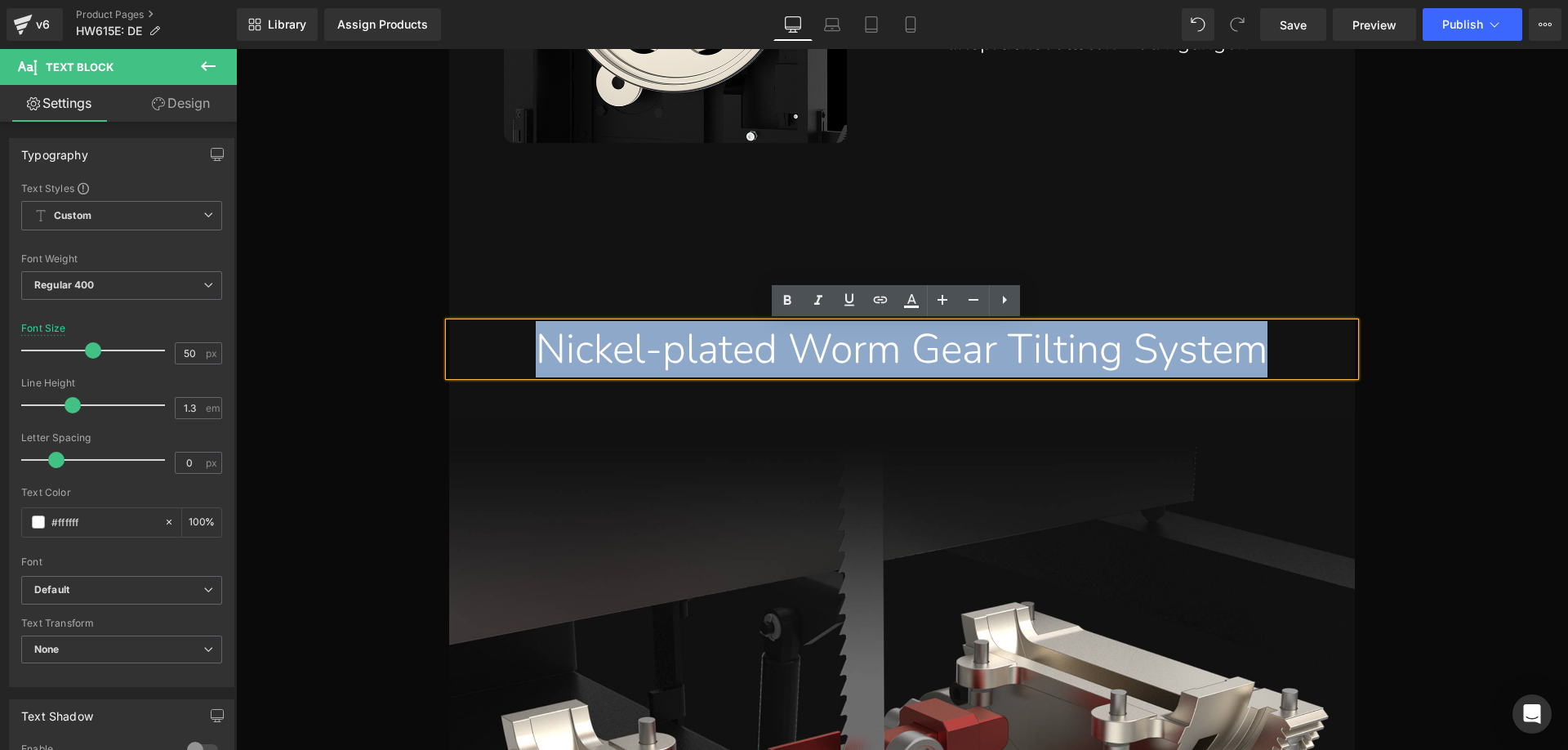
drag, startPoint x: 504, startPoint y: 347, endPoint x: 1332, endPoint y: 352, distance: 828.0
click at [1332, 352] on div "Nickel-plated Worm Gear Tilting System" at bounding box center [901, 349] width 881 height 53
paste div
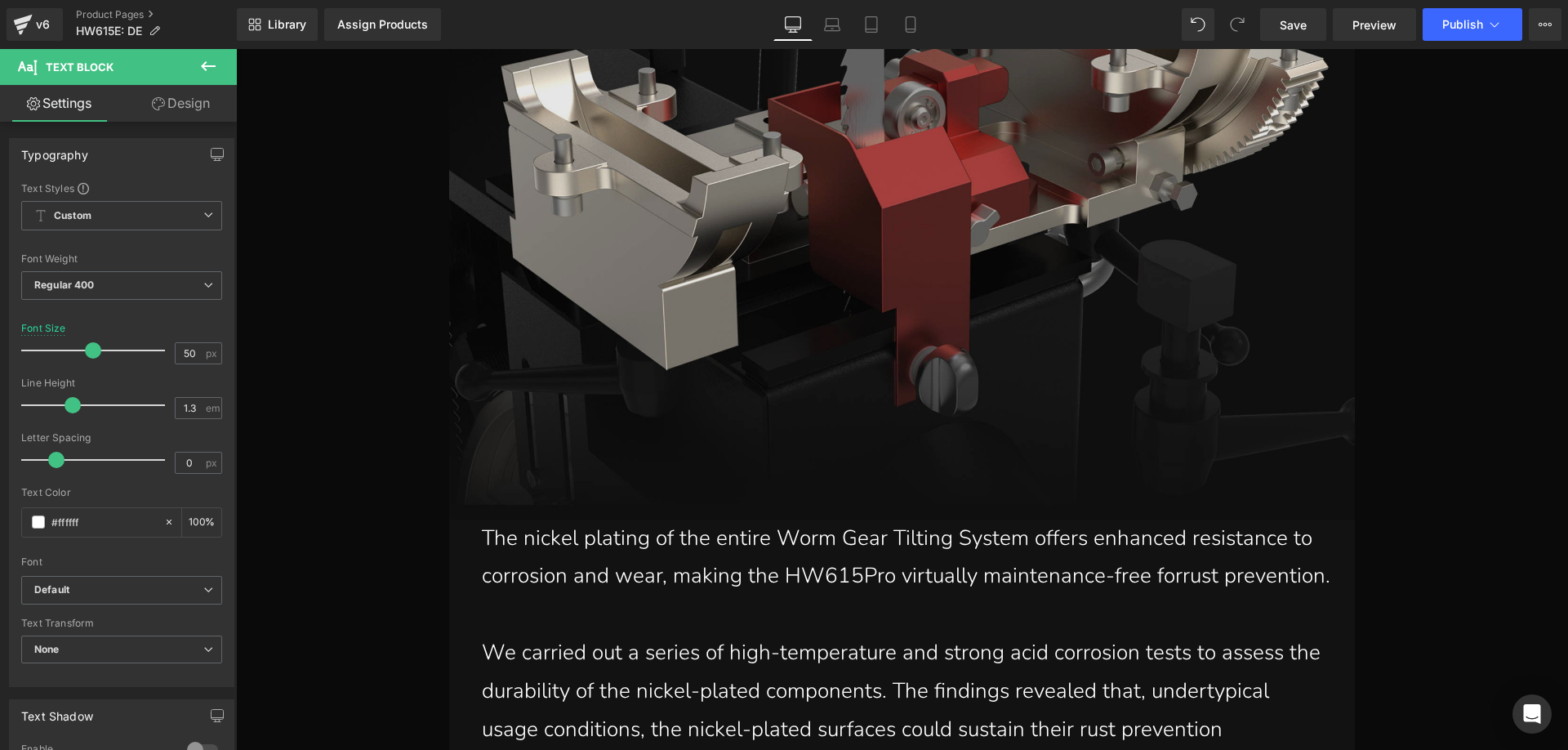
scroll to position [10768, 0]
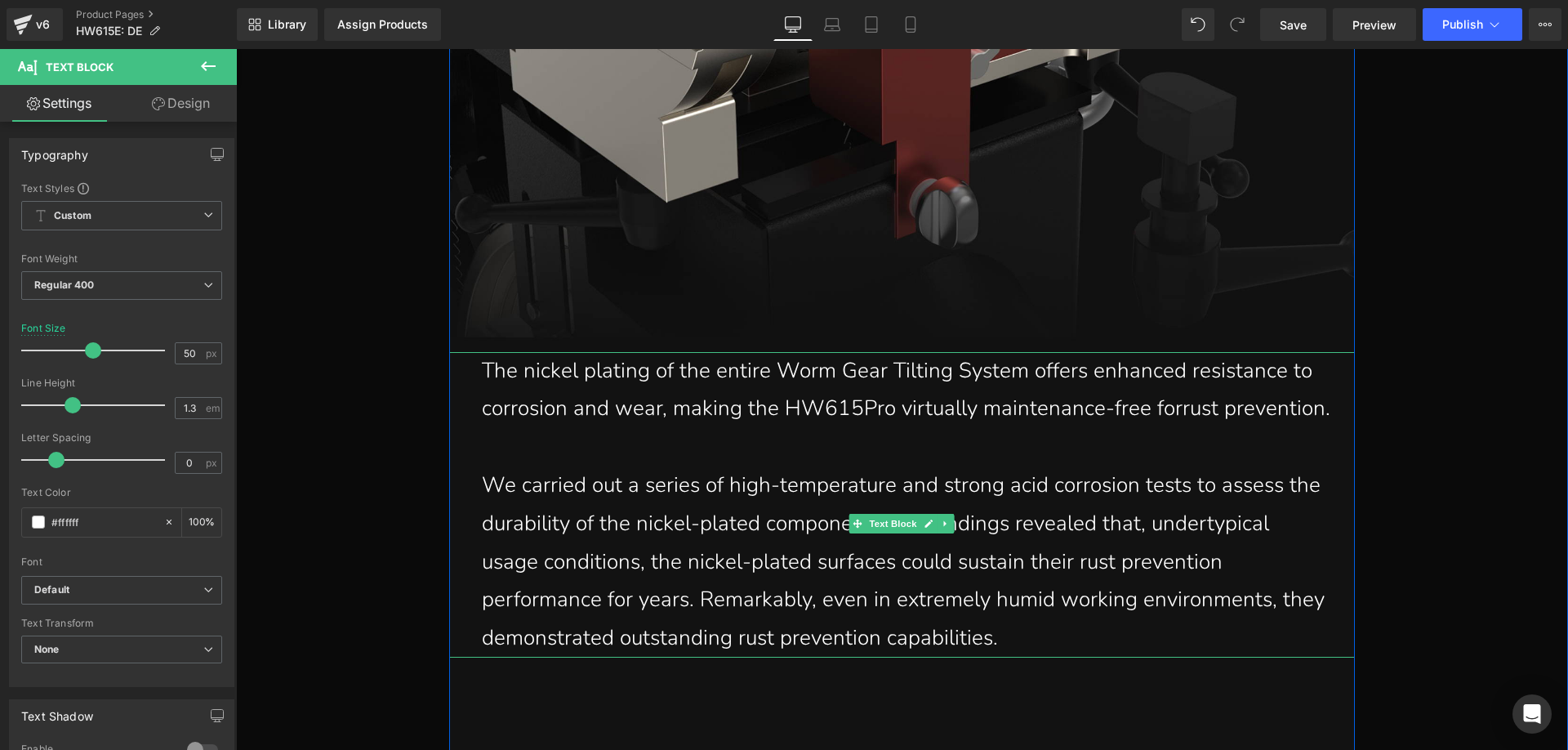
click at [595, 429] on p "The nickel plating of the entire Worm Gear Tilting System offers enhanced resis…" at bounding box center [905, 390] width 848 height 77
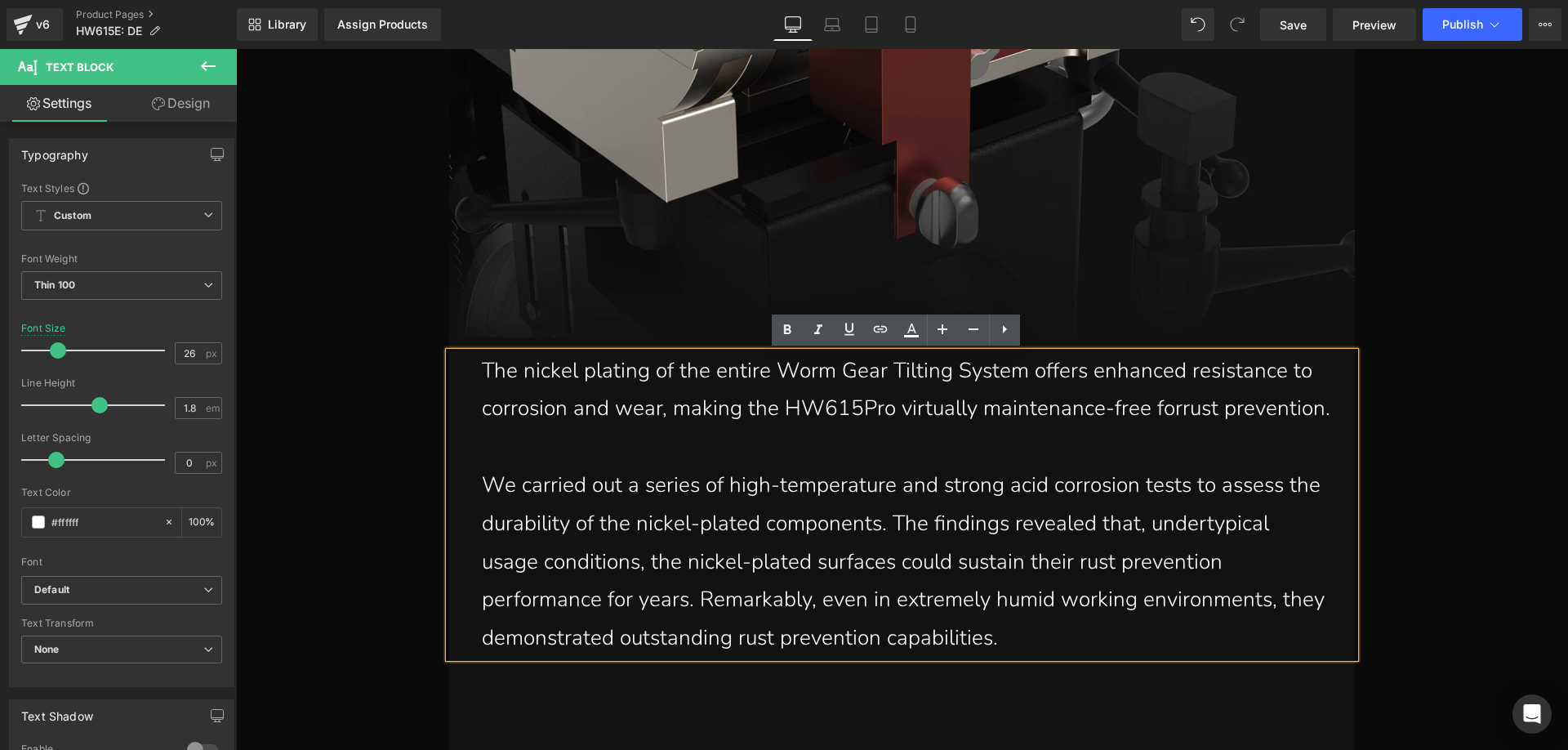
drag, startPoint x: 610, startPoint y: 445, endPoint x: 475, endPoint y: 382, distance: 149.0
click at [481, 382] on p "The nickel plating of the entire Worm Gear Tilting System offers enhanced resis…" at bounding box center [905, 390] width 848 height 77
paste div
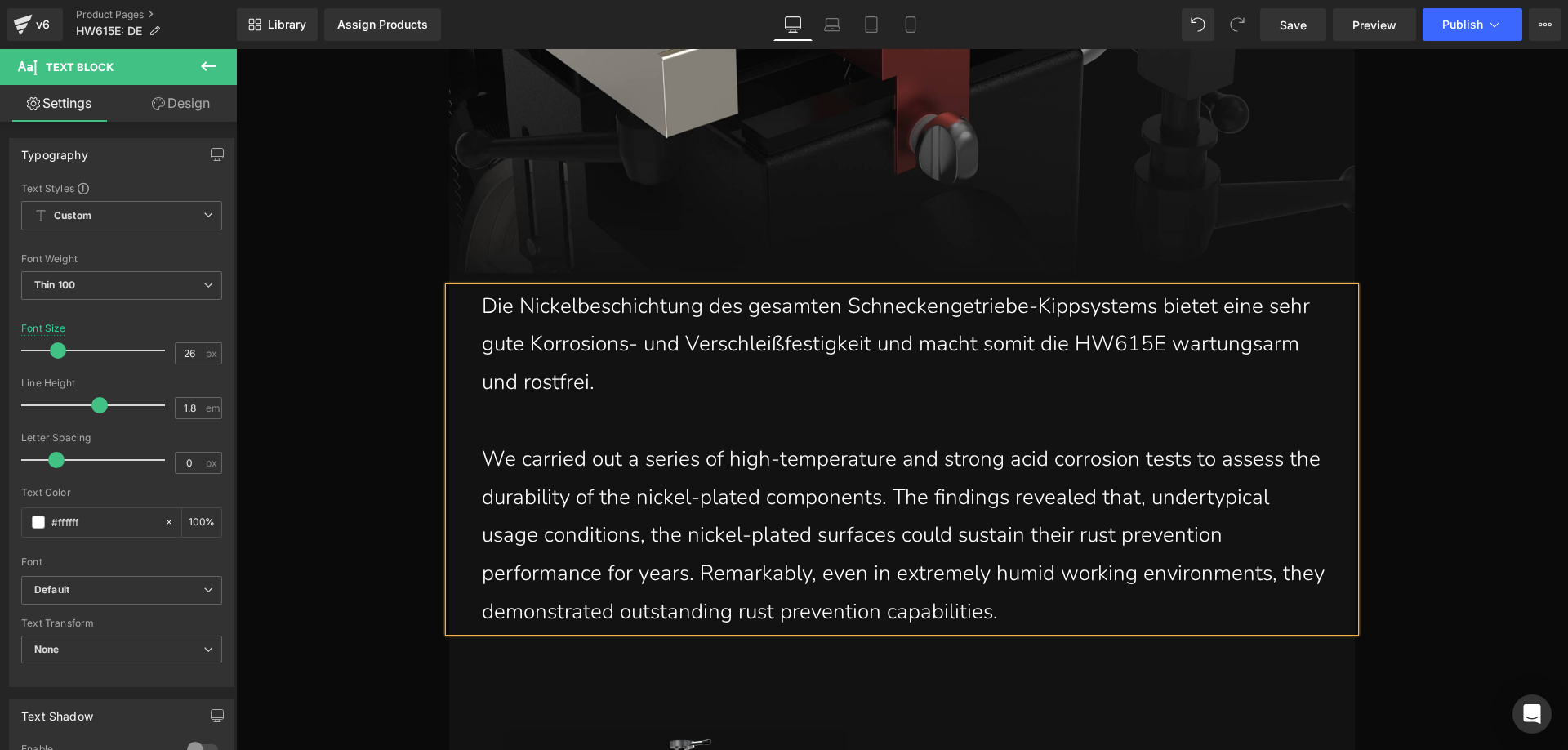
scroll to position [10931, 0]
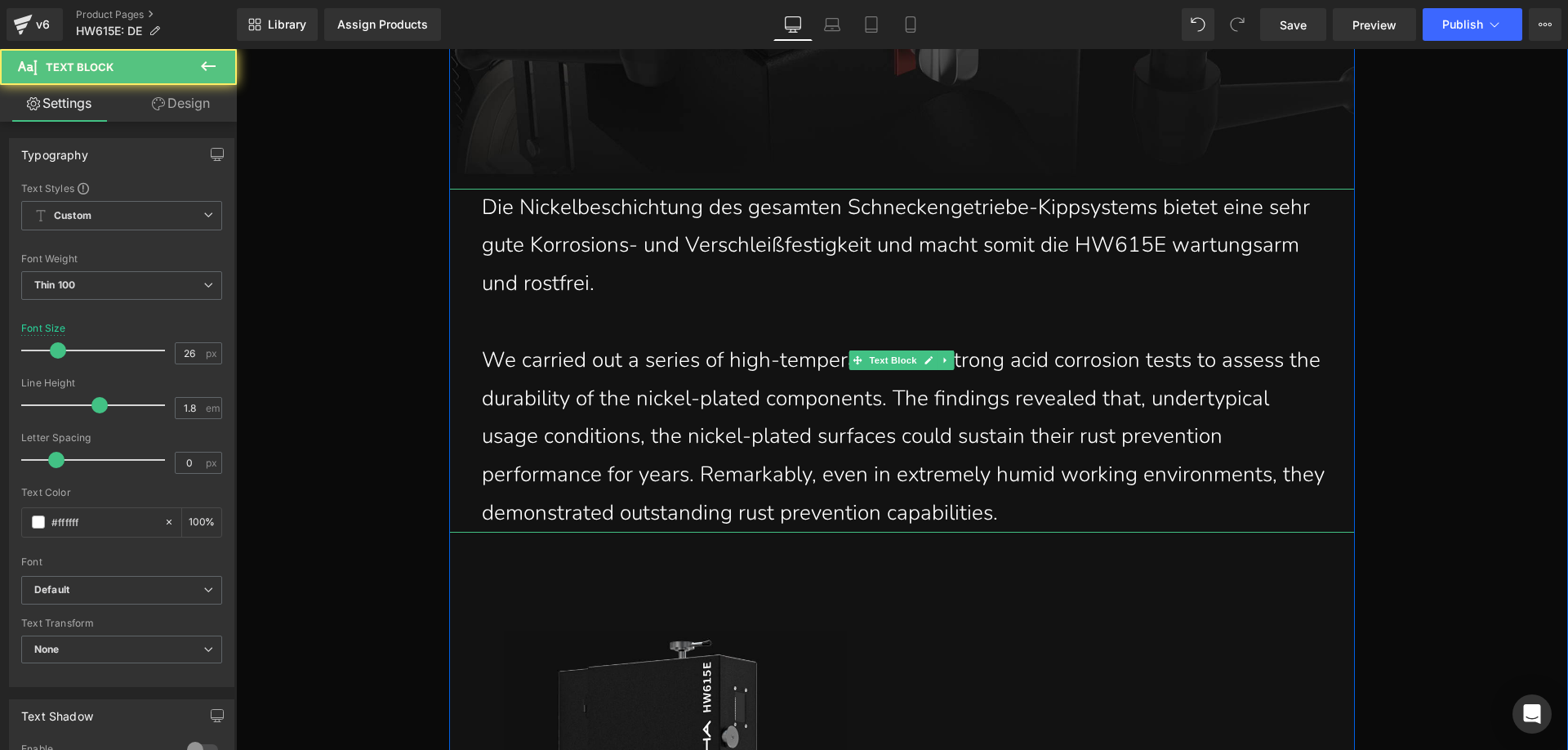
drag, startPoint x: 1045, startPoint y: 498, endPoint x: 1064, endPoint y: 506, distance: 20.6
click at [1045, 498] on p "We carried out a series of high-temperature and strong acid corrosion tests to …" at bounding box center [905, 437] width 848 height 192
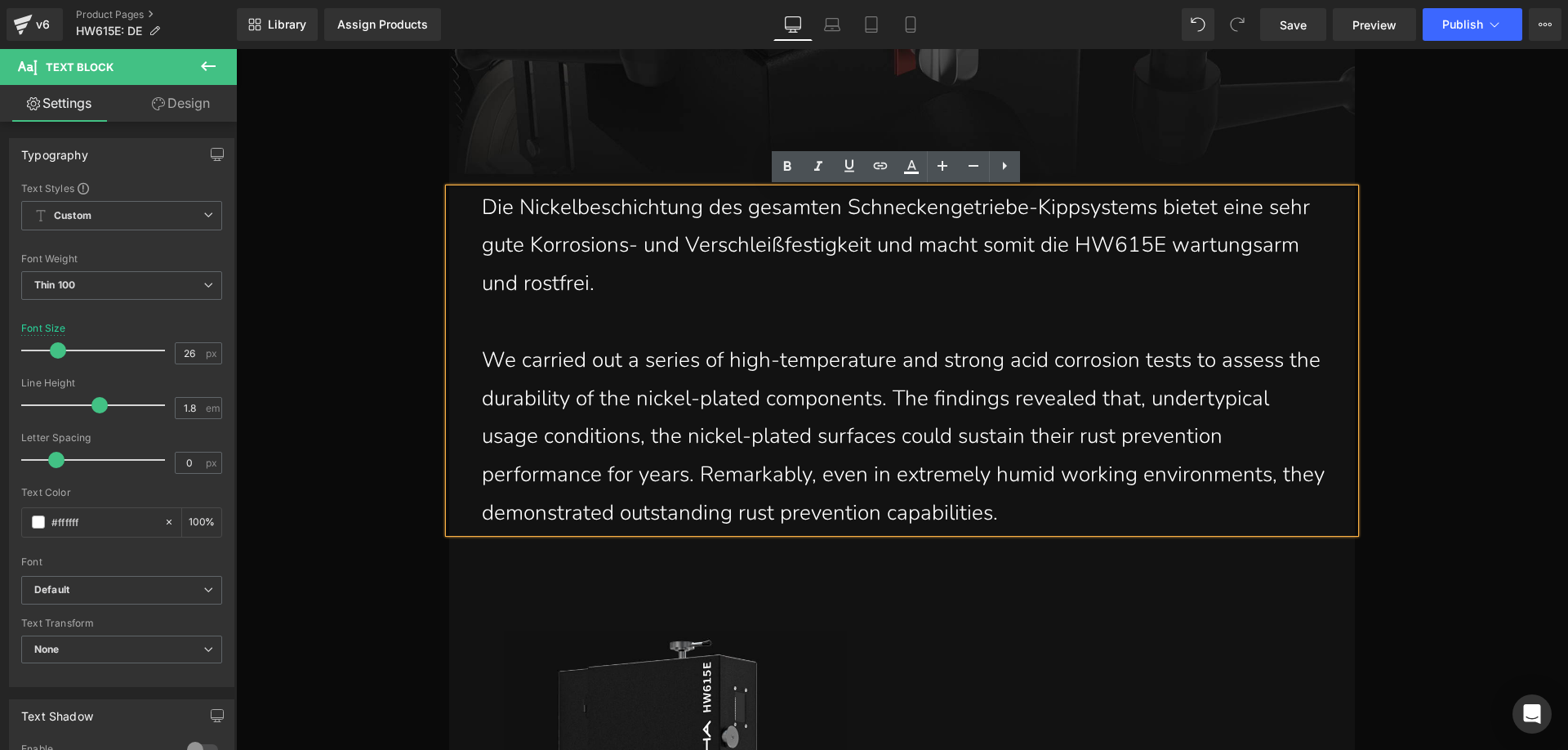
click at [1070, 508] on p "We carried out a series of high-temperature and strong acid corrosion tests to …" at bounding box center [905, 437] width 848 height 192
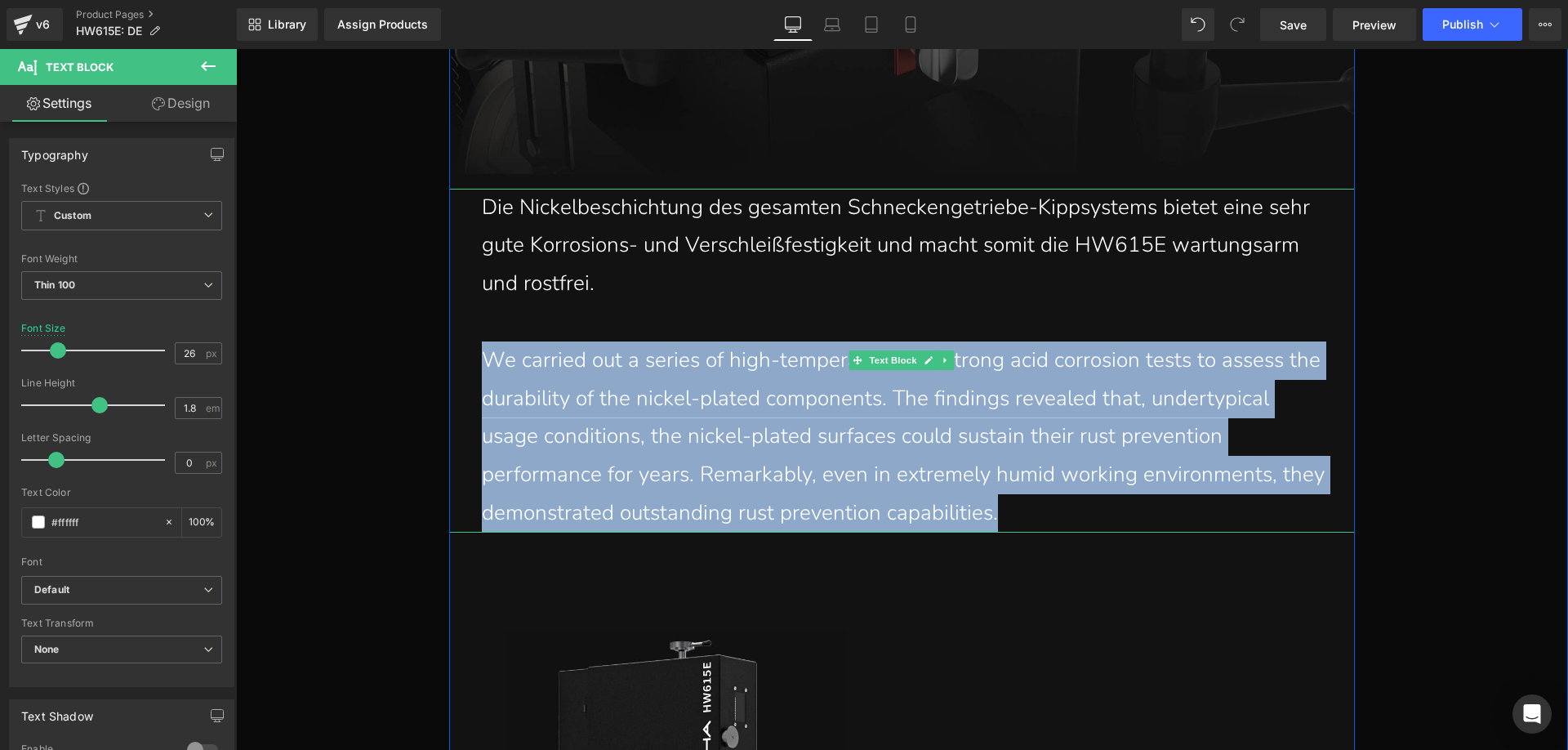
drag, startPoint x: 1055, startPoint y: 509, endPoint x: 481, endPoint y: 361, distance: 592.8
click at [481, 361] on p "We carried out a series of high-temperature and strong acid corrosion tests to …" at bounding box center [905, 437] width 848 height 192
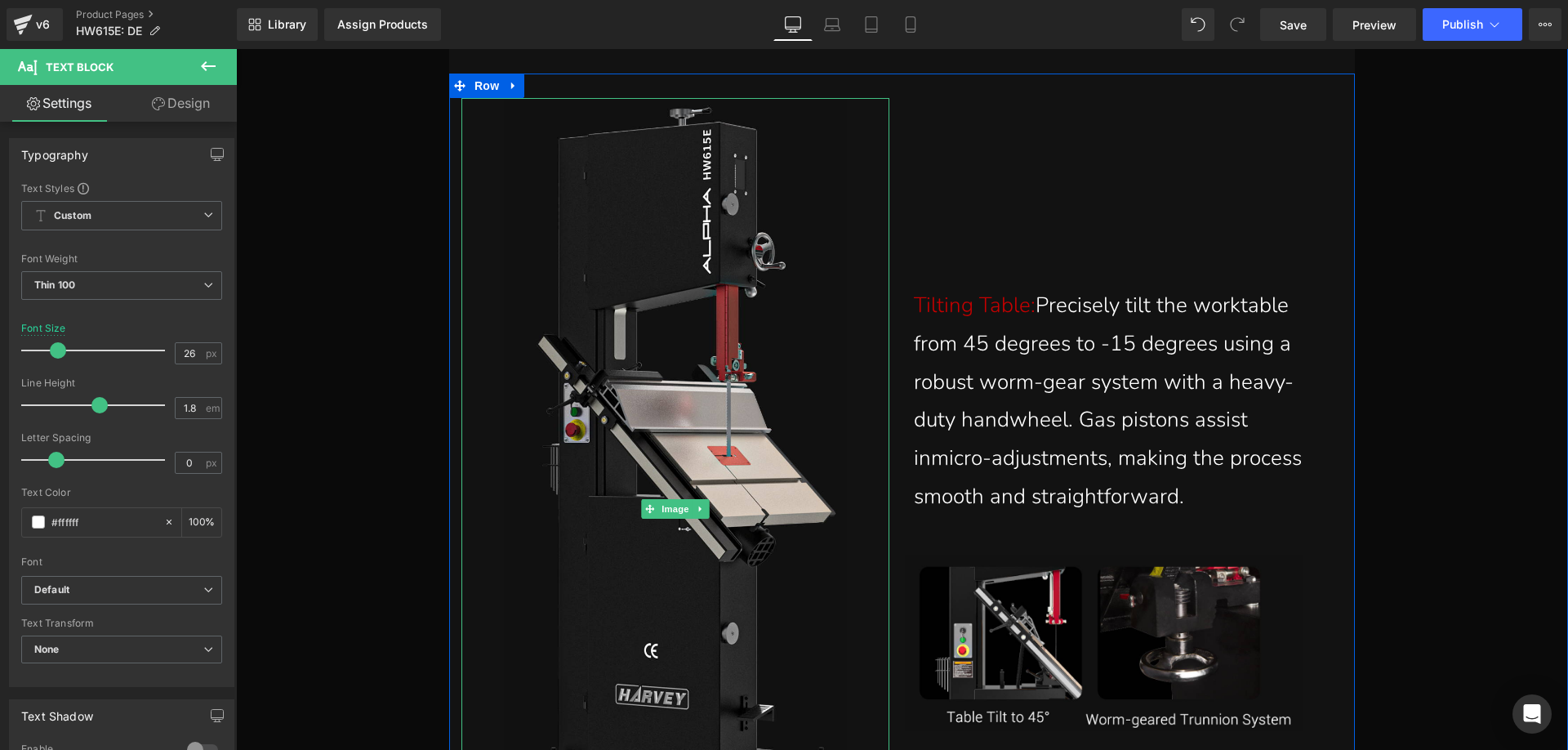
scroll to position [11503, 0]
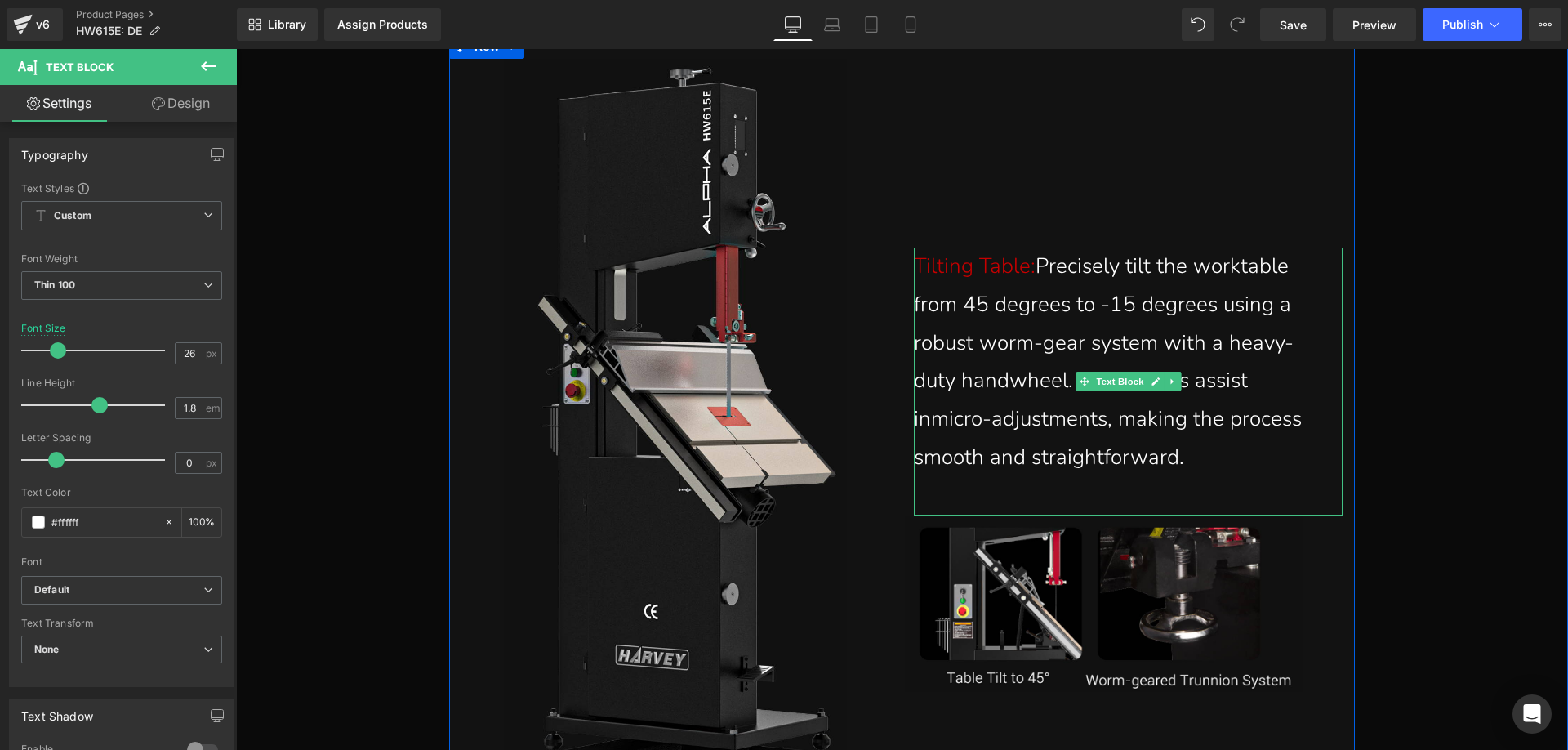
drag, startPoint x: 938, startPoint y: 270, endPoint x: 1031, endPoint y: 268, distance: 93.0
click at [938, 270] on span "Tilting Table:" at bounding box center [974, 266] width 122 height 29
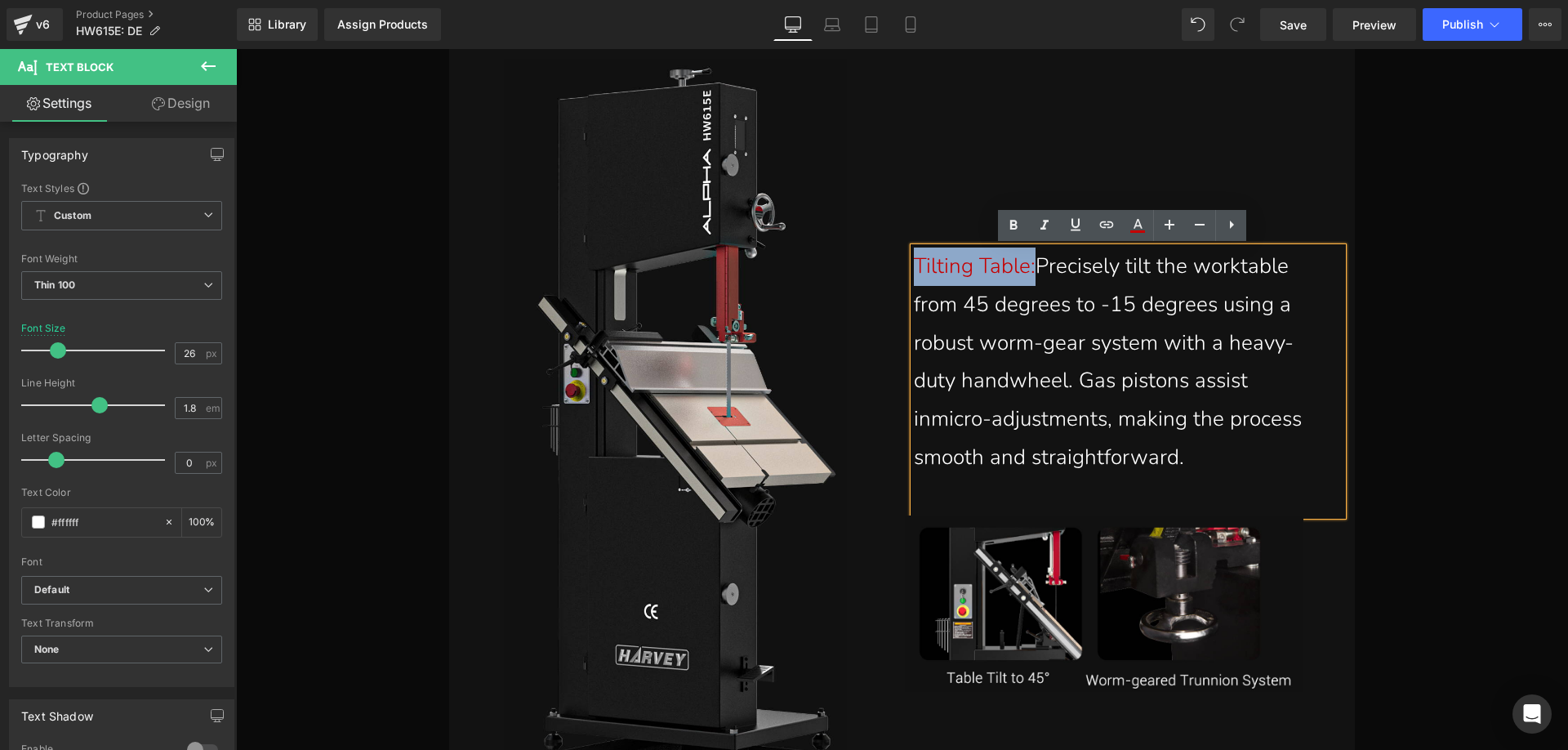
drag, startPoint x: 1019, startPoint y: 265, endPoint x: 911, endPoint y: 262, distance: 108.0
click at [913, 262] on span "Tilting Table:" at bounding box center [974, 266] width 122 height 29
paste div
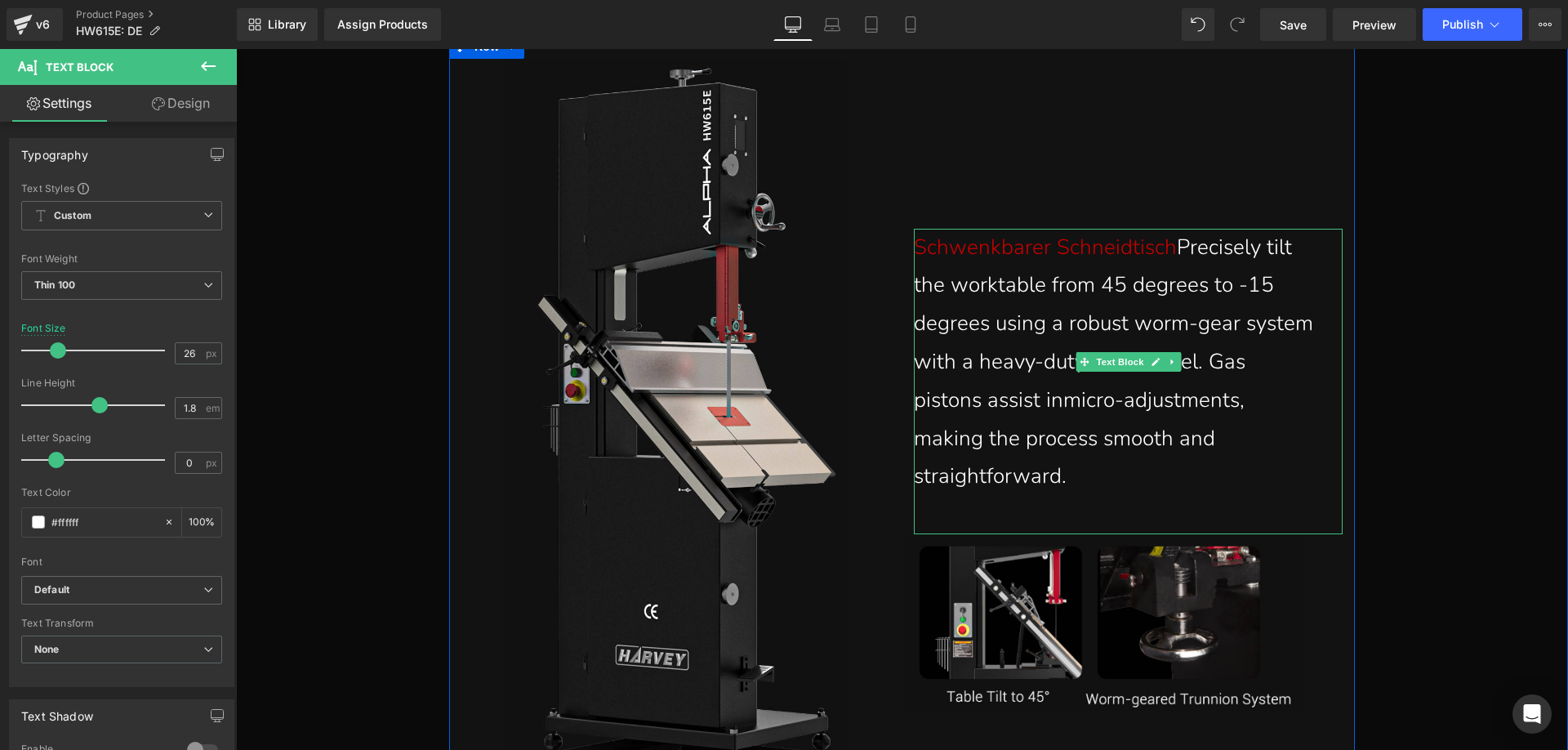
click at [1172, 272] on p "Schwenkbarer Schneidtisch Precisely tilt the worktable from 45 degrees to -15 d…" at bounding box center [1115, 362] width 404 height 267
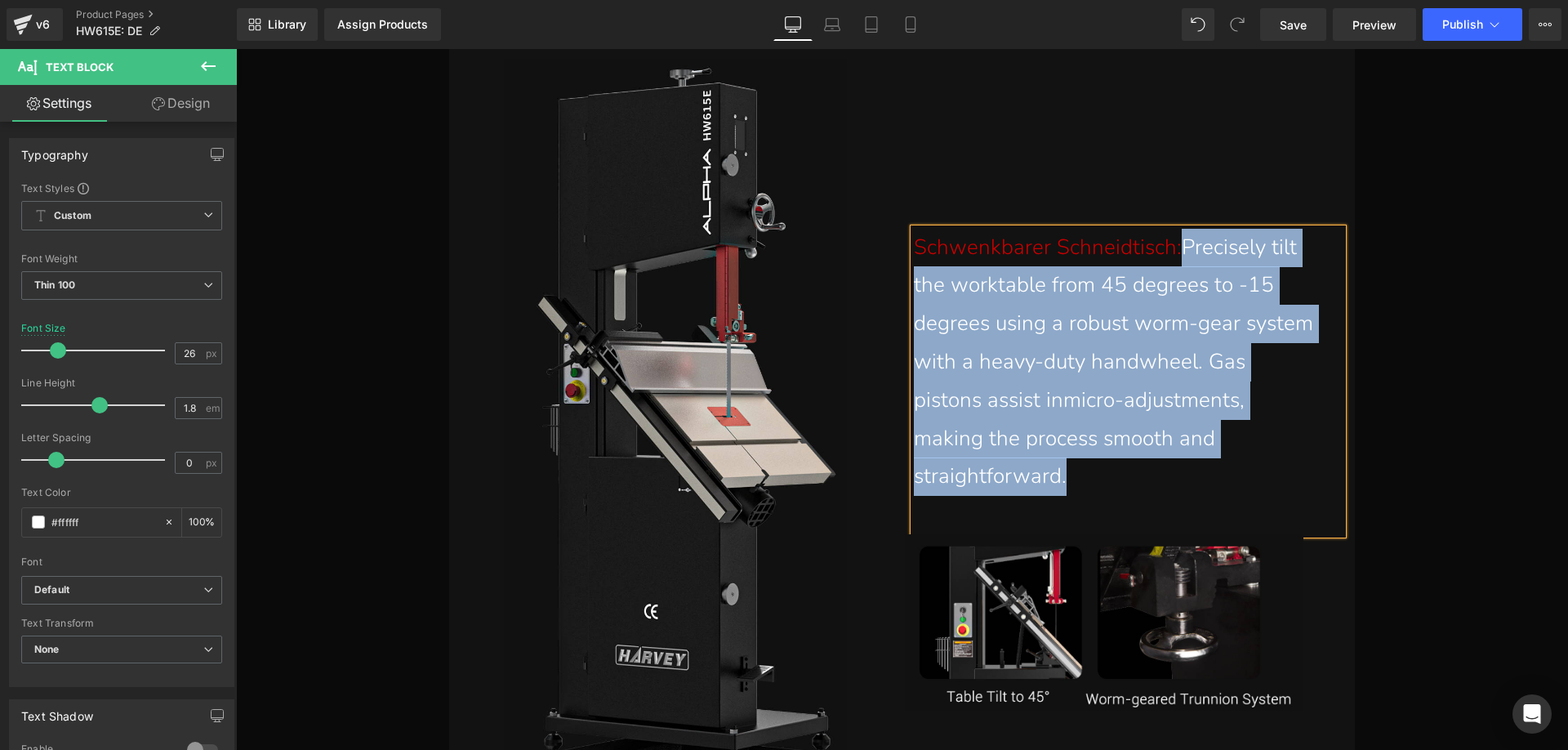
drag, startPoint x: 1181, startPoint y: 267, endPoint x: 1257, endPoint y: 447, distance: 195.4
click at [1257, 447] on p "Schwenkbarer Schneidtisch: Precisely tilt the worktable from 45 degrees to -15 …" at bounding box center [1115, 362] width 404 height 267
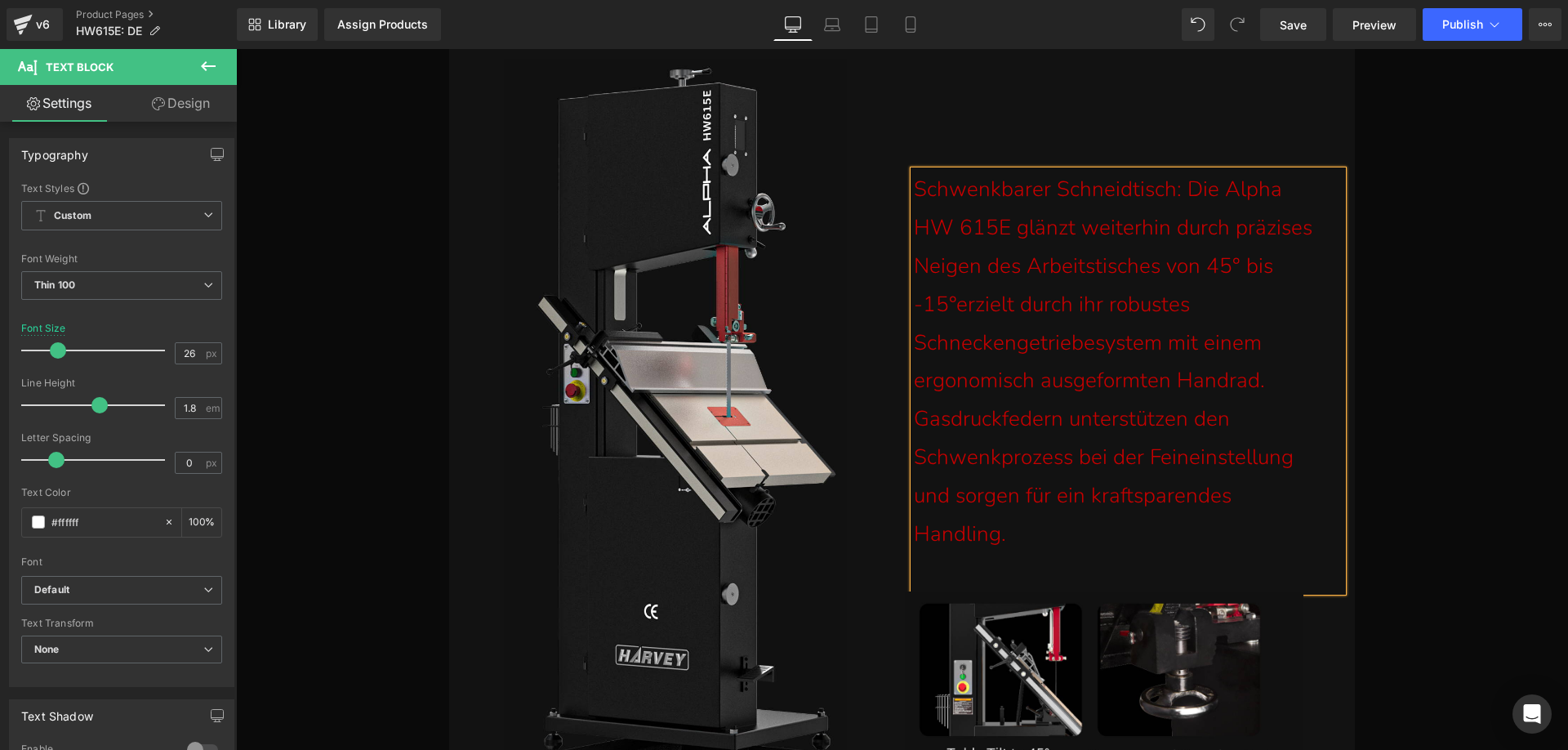
scroll to position [11426, 0]
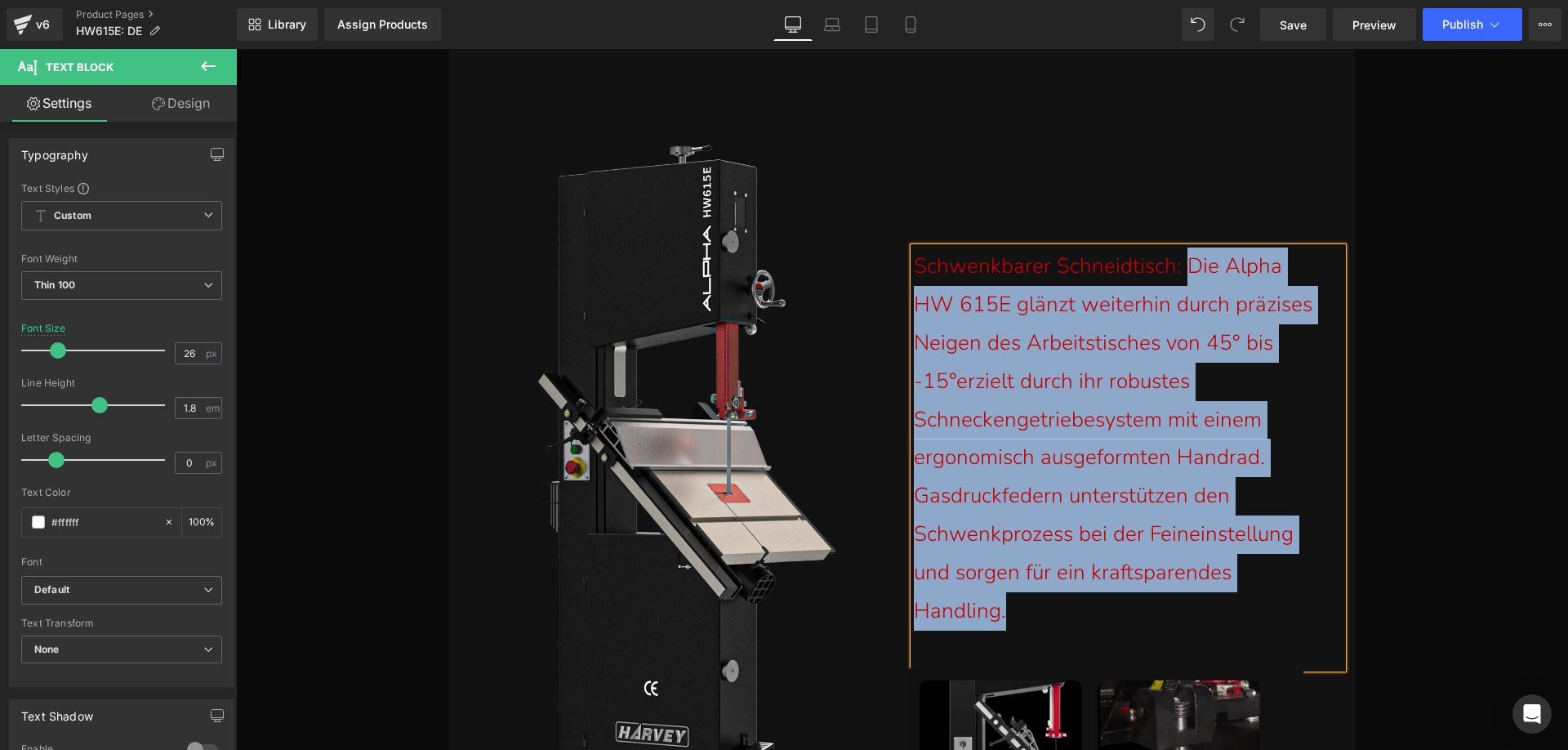
drag, startPoint x: 1030, startPoint y: 600, endPoint x: 1181, endPoint y: 271, distance: 362.0
click at [1181, 271] on p "Schwenkbarer Schneidtisch: Die Alpha HW 615E glänzt weiterhin durch präzises Ne…" at bounding box center [1115, 438] width 404 height 382
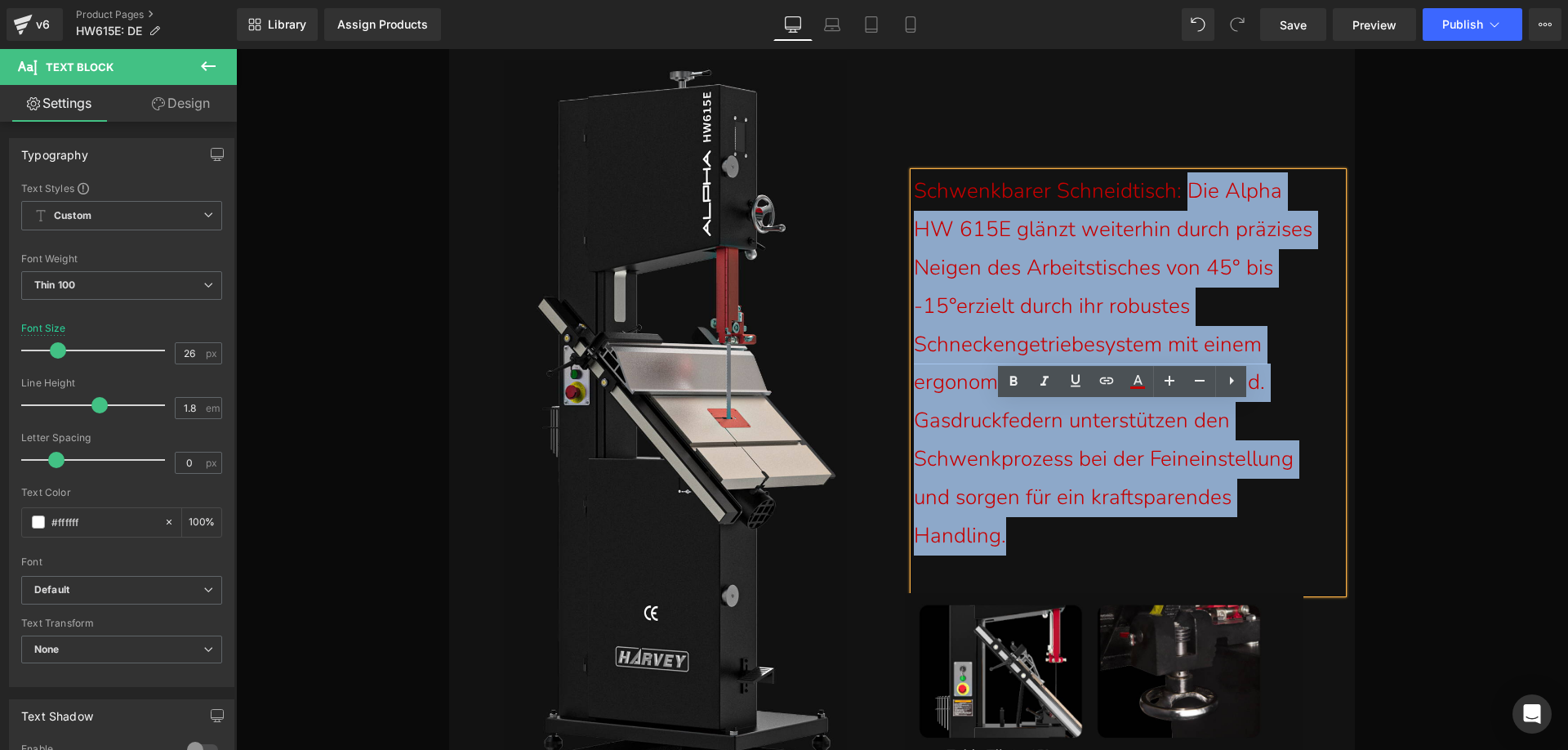
scroll to position [11508, 0]
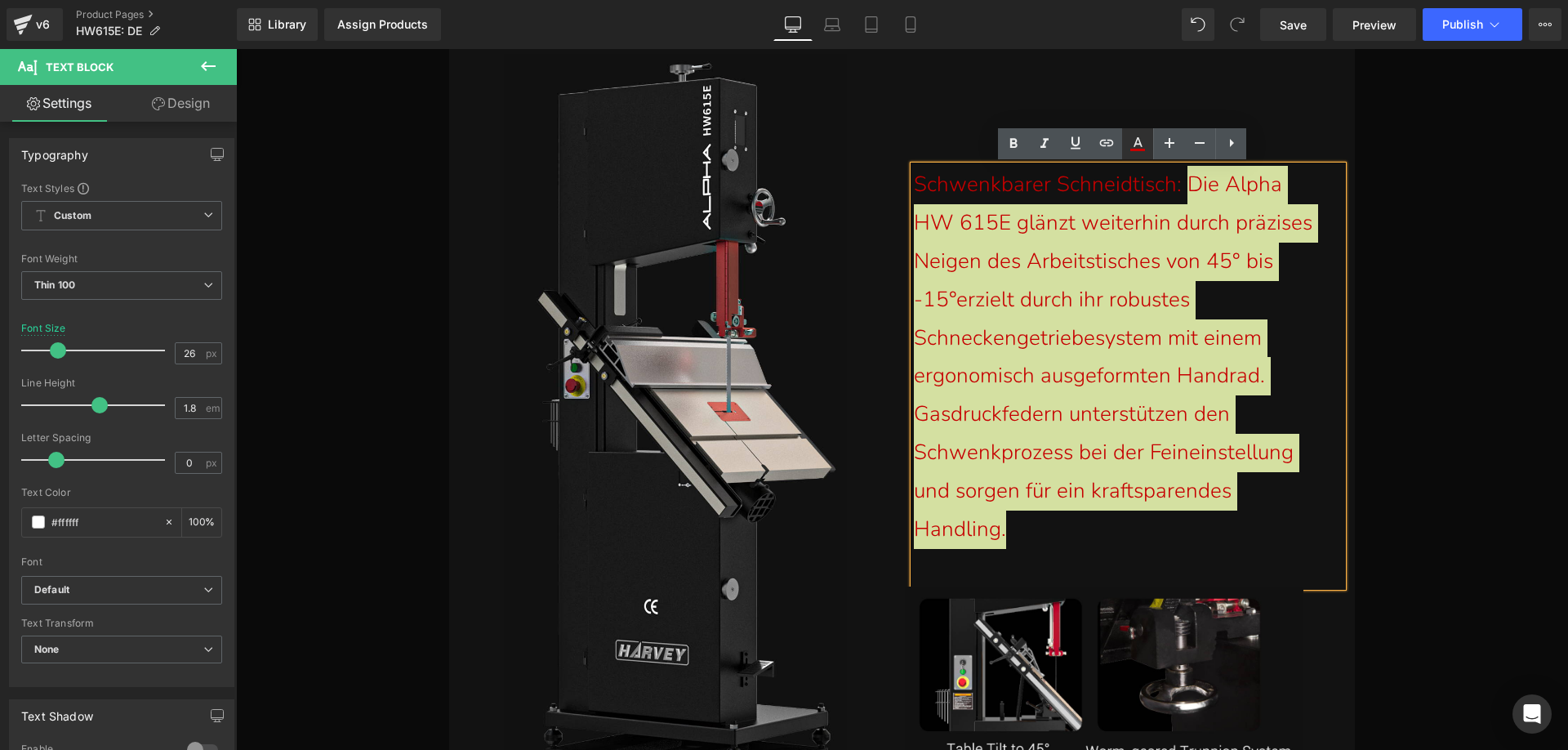
click at [1134, 143] on icon at bounding box center [1137, 144] width 20 height 20
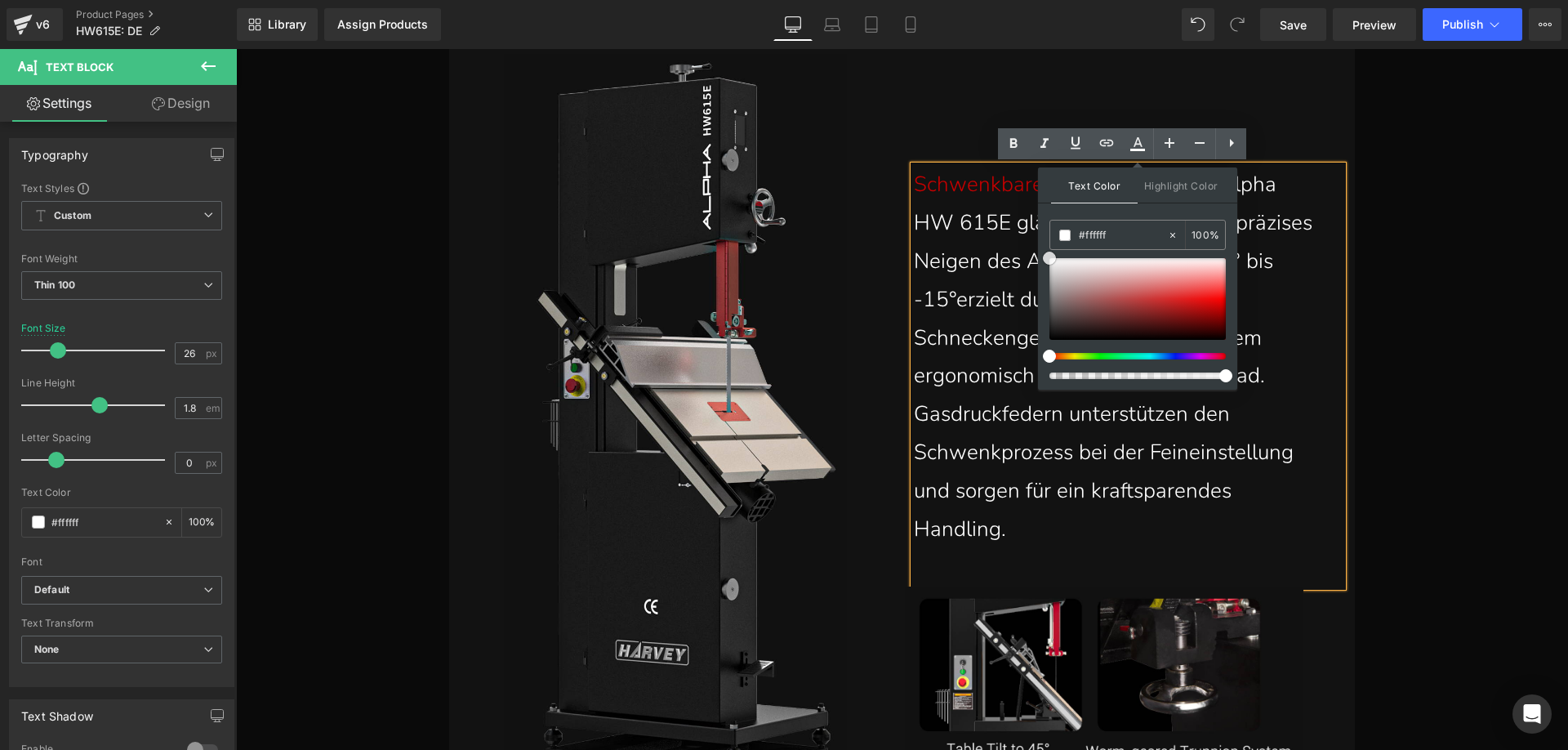
drag, startPoint x: 1228, startPoint y: 308, endPoint x: 1041, endPoint y: 253, distance: 194.9
click at [1041, 253] on div "Text Color Highlight Color #333333 #c60000 100 % transparent 0 %" at bounding box center [1137, 278] width 200 height 222
click at [1031, 533] on p "Schwenkbarer Schneidtisch: Die Alpha HW 615E glänzt weiterhin durch präzises Ne…" at bounding box center [1115, 356] width 404 height 382
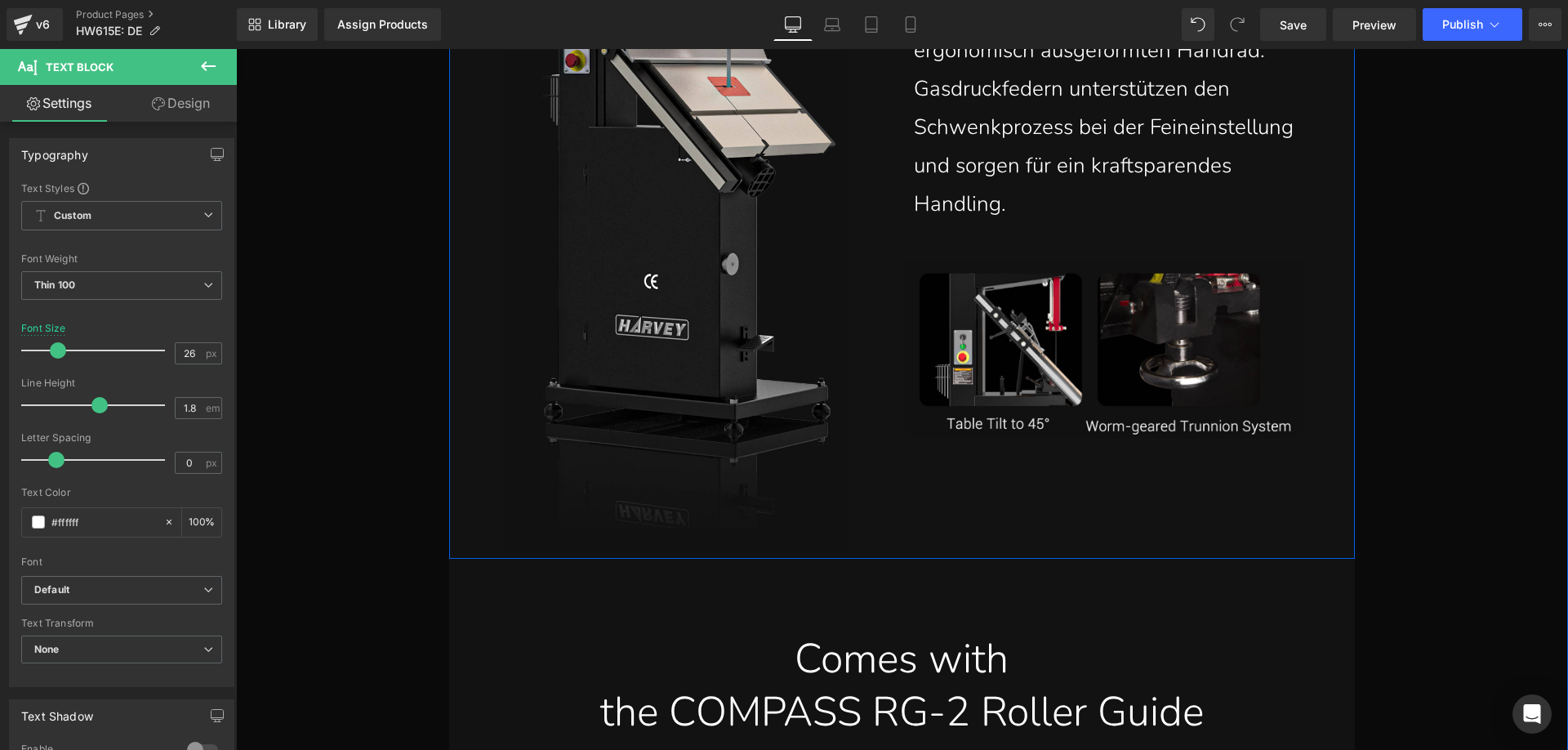
scroll to position [11835, 0]
click at [1020, 359] on img at bounding box center [1112, 347] width 415 height 176
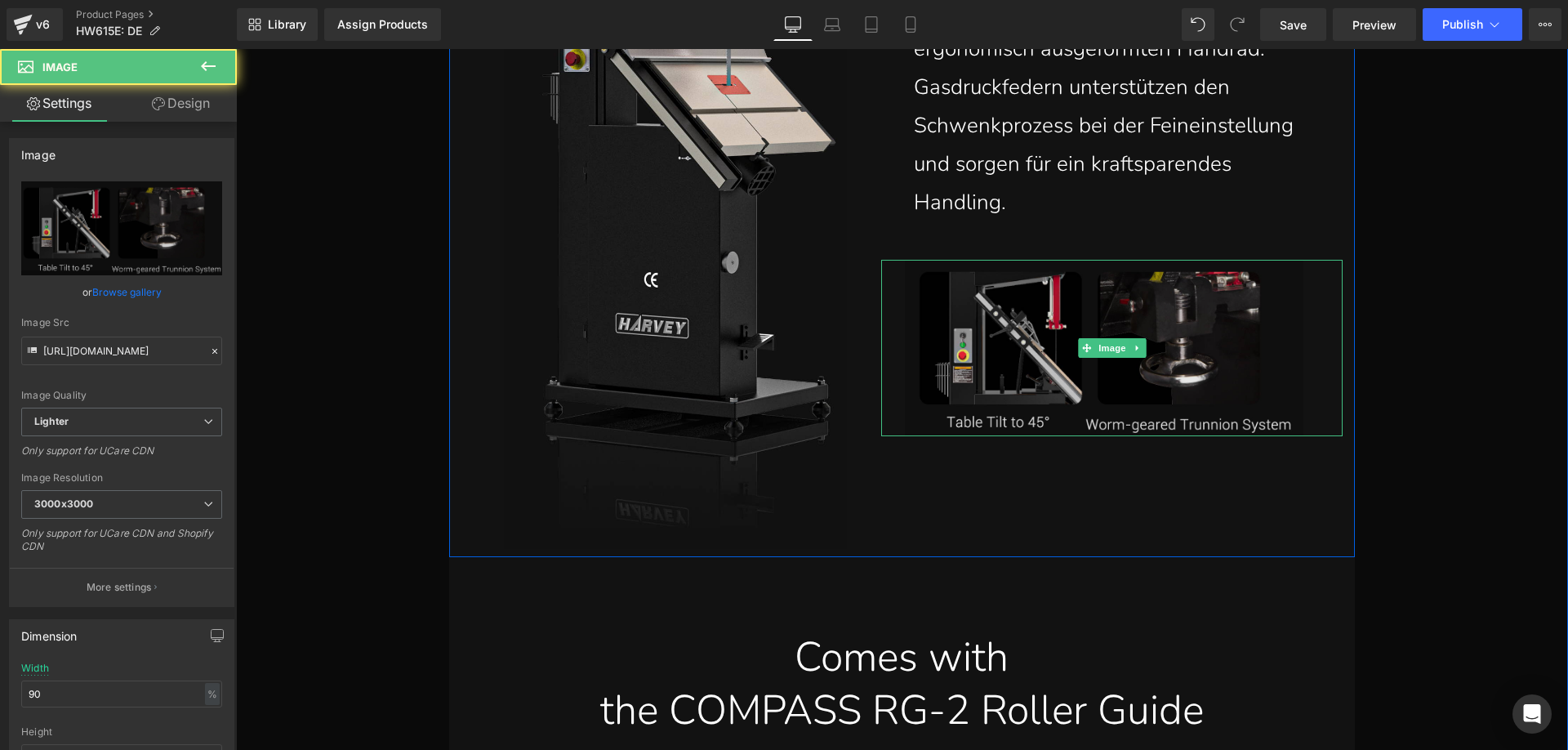
click at [1004, 348] on img at bounding box center [1112, 347] width 415 height 176
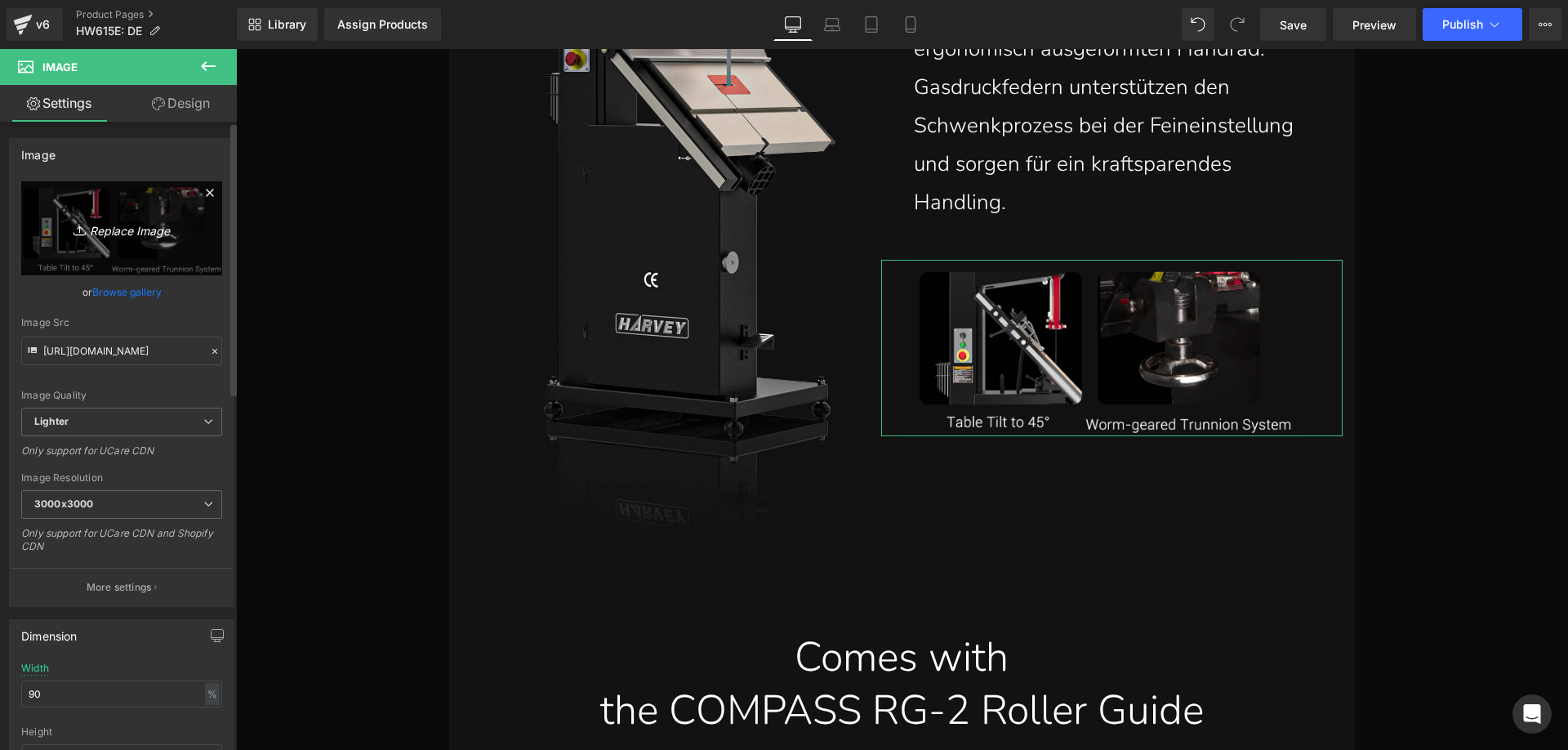
click at [123, 221] on icon "Replace Image" at bounding box center [121, 228] width 131 height 21
type input "C:\fakepath\HW615__09.webp"
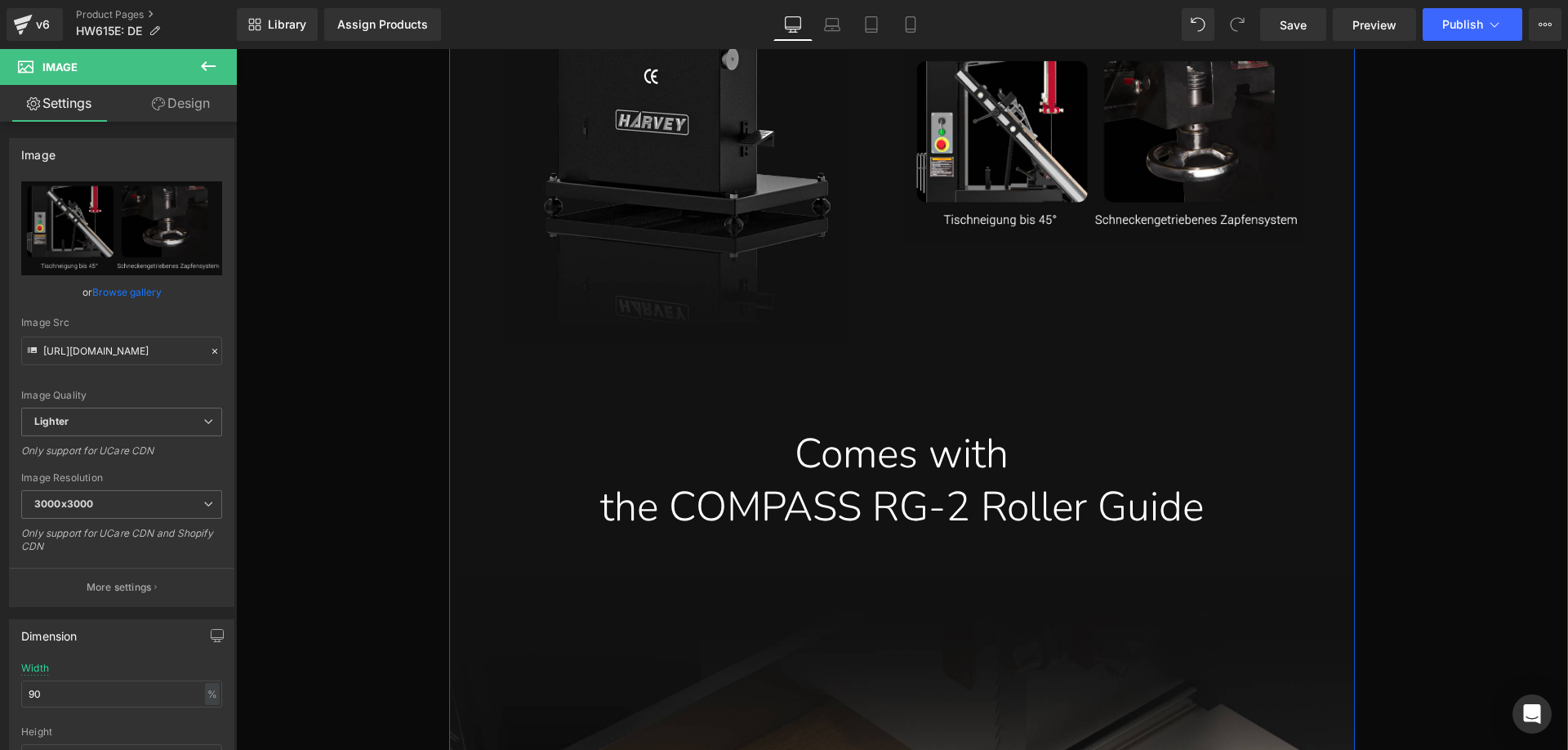
scroll to position [12080, 0]
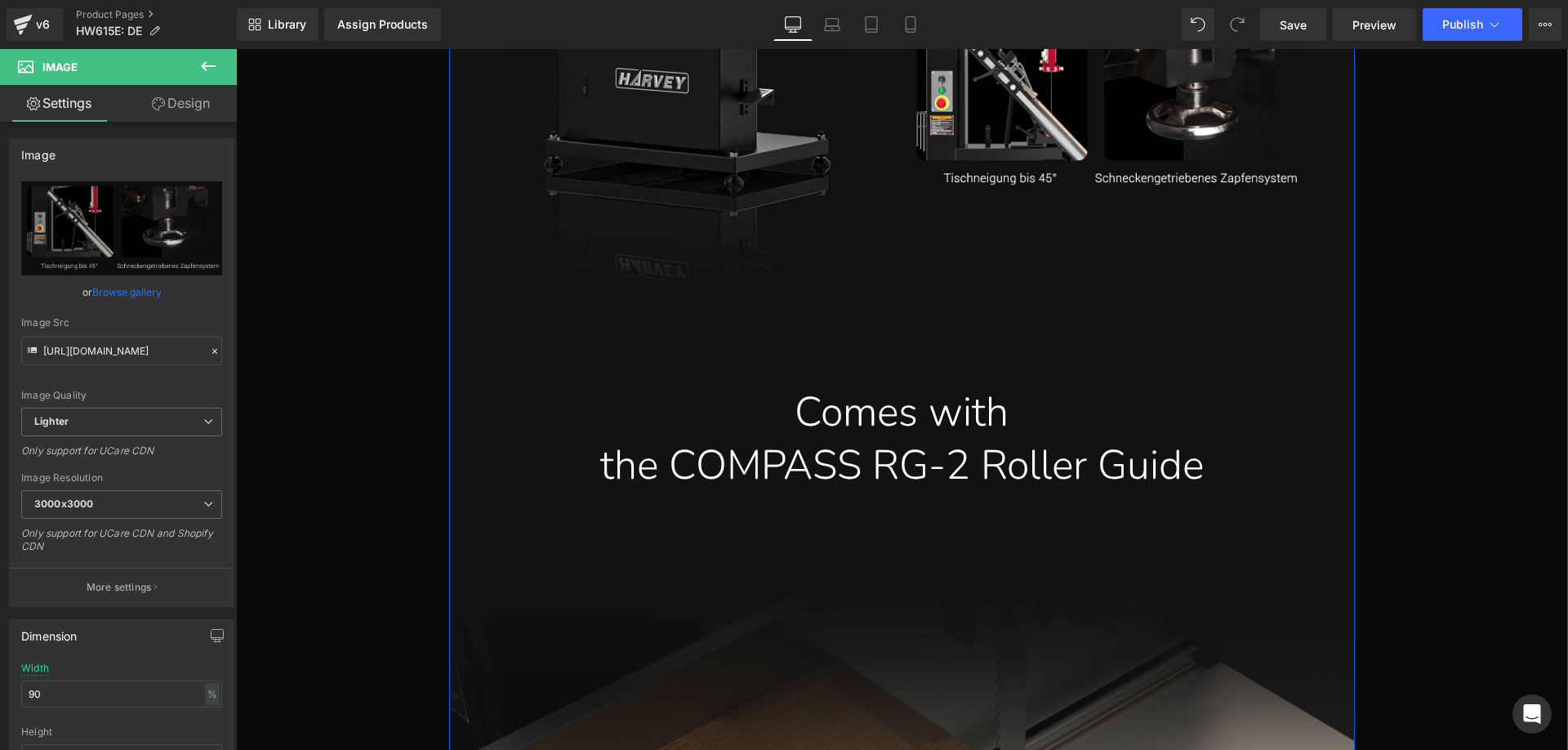
click at [801, 448] on div "the COMPASS RG-2 Roller Guide" at bounding box center [901, 464] width 881 height 53
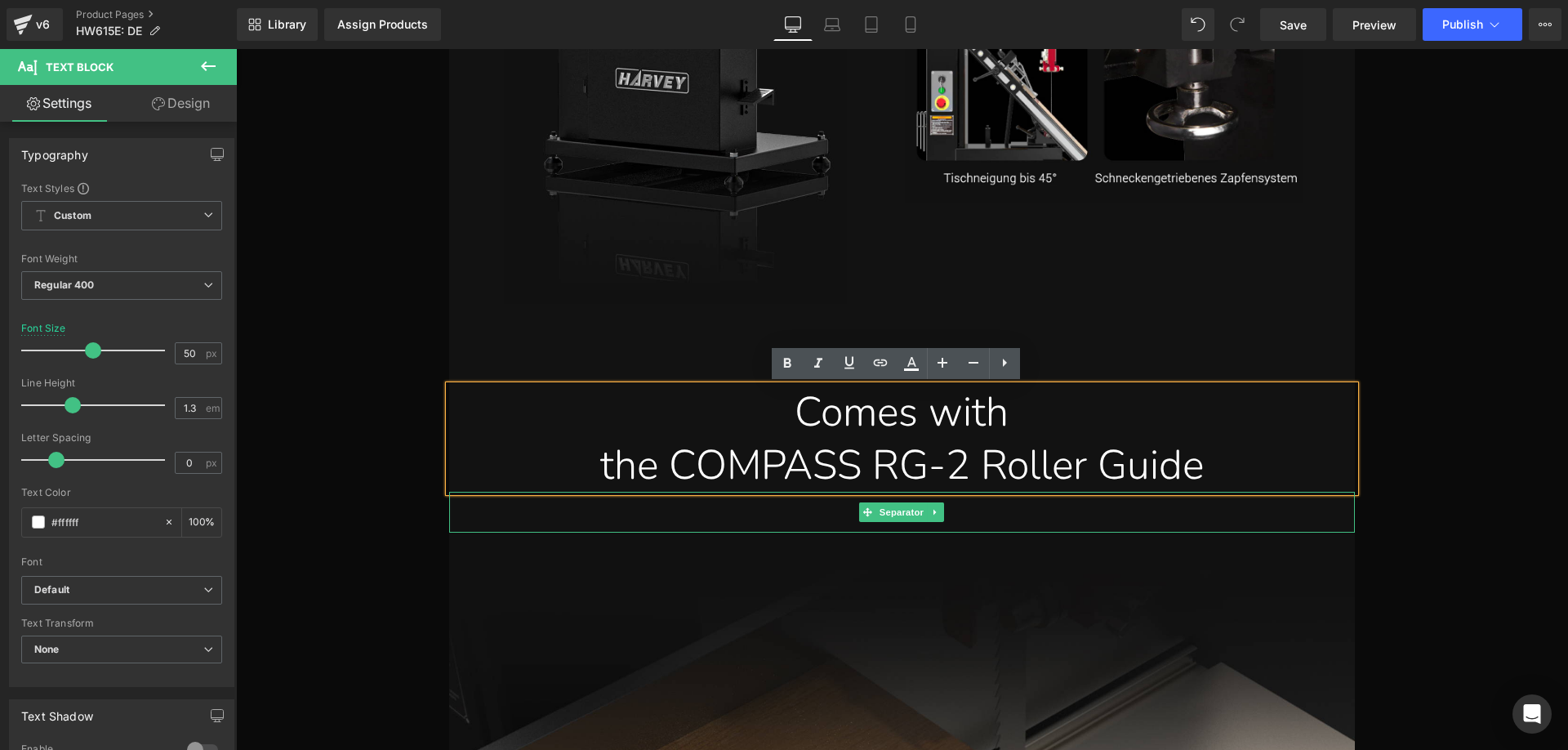
drag, startPoint x: 778, startPoint y: 413, endPoint x: 1301, endPoint y: 508, distance: 531.6
click at [1301, 508] on div "Separator Vernickeltes Schneckengetriebe-Kippsystem Text Block Separator Image …" at bounding box center [901, 358] width 905 height 4670
paste div
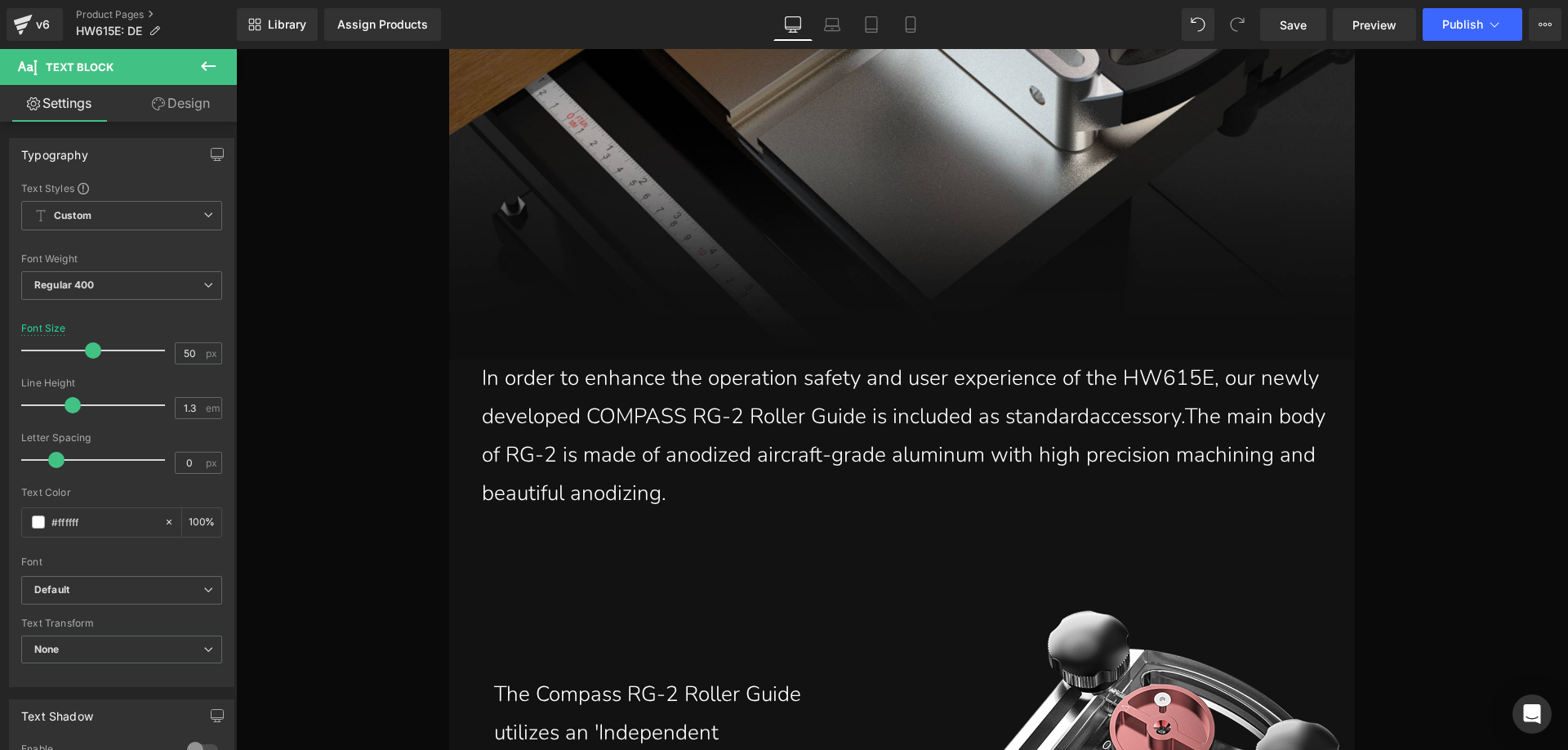
scroll to position [13305, 0]
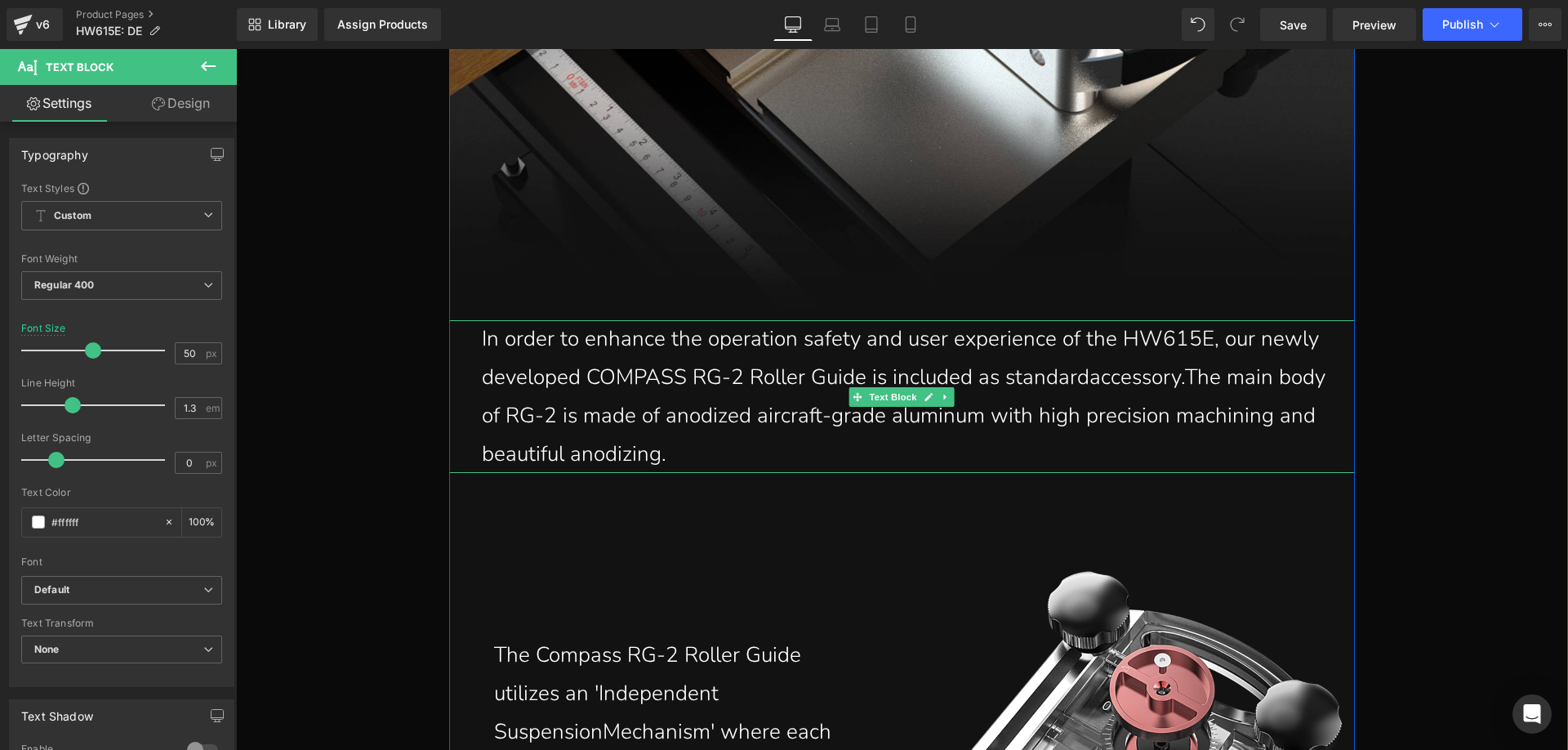
drag, startPoint x: 719, startPoint y: 450, endPoint x: 691, endPoint y: 453, distance: 28.2
click at [718, 450] on p "In order to enhance the operation safety and user experience of the HW615E, our…" at bounding box center [905, 396] width 848 height 153
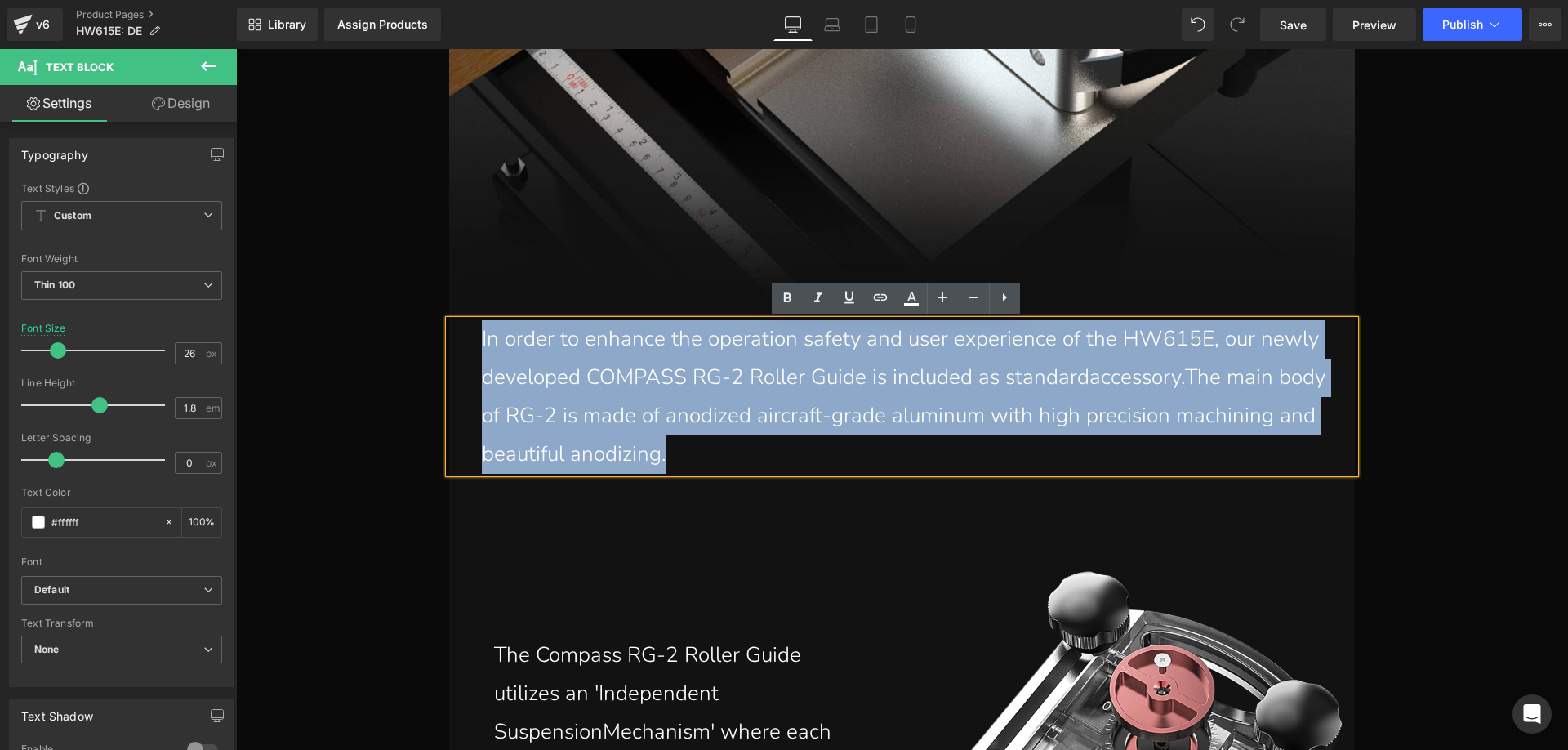
drag, startPoint x: 677, startPoint y: 453, endPoint x: 466, endPoint y: 342, distance: 238.4
click at [466, 342] on div "In order to enhance the operation safety and user experience of the HW615E, our…" at bounding box center [901, 396] width 905 height 153
paste div
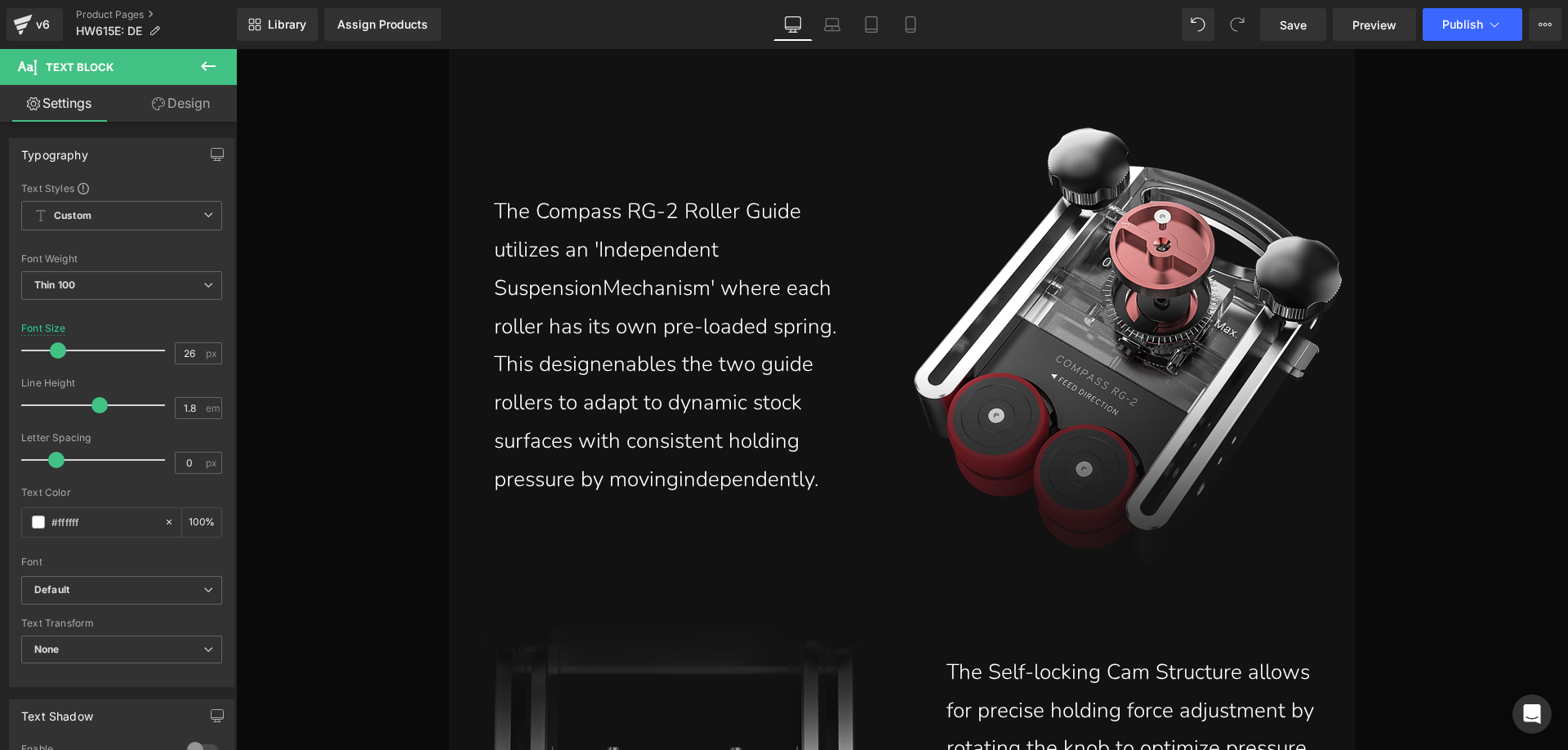
scroll to position [13795, 0]
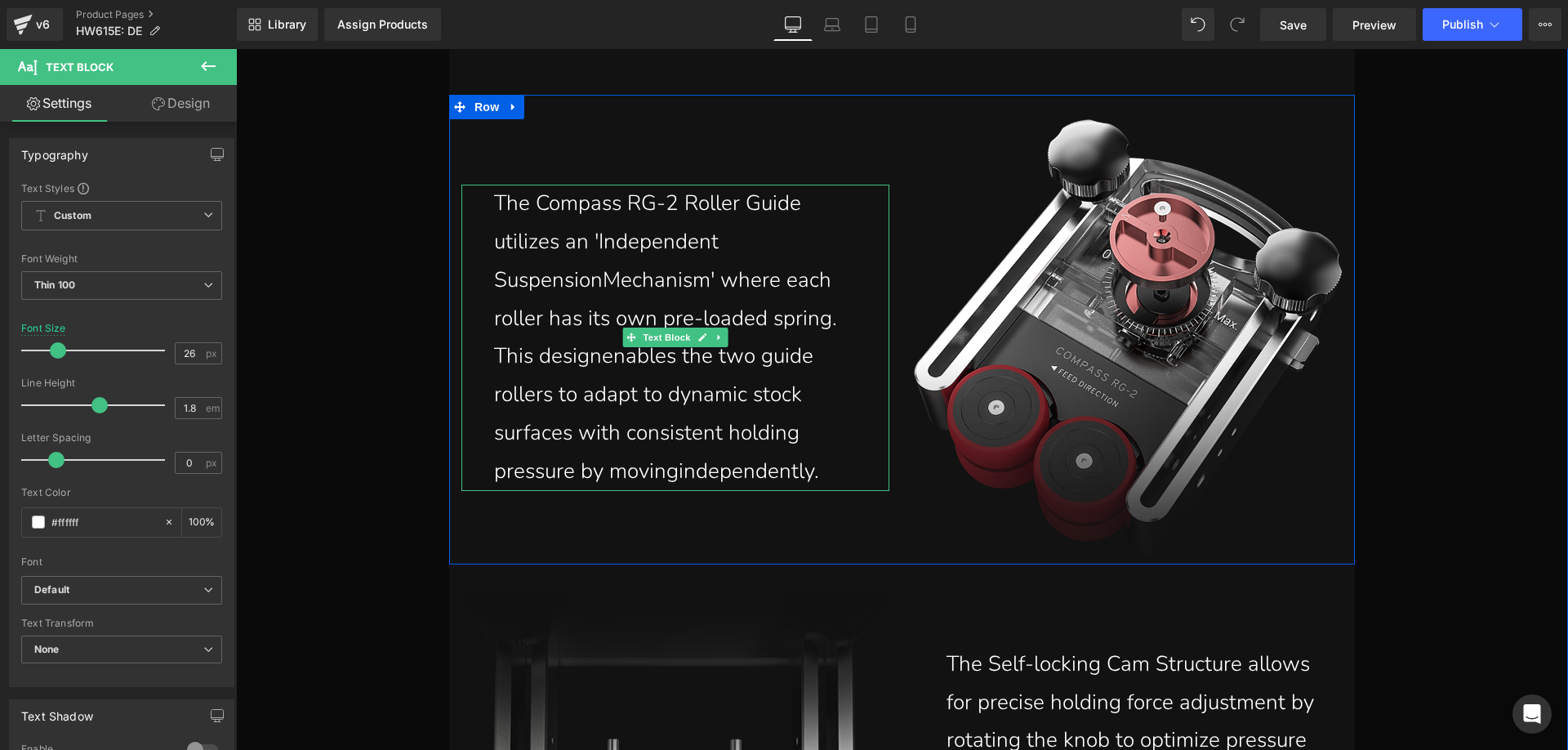
drag, startPoint x: 800, startPoint y: 460, endPoint x: 815, endPoint y: 464, distance: 15.5
click at [800, 460] on p "The Compass RG-2 Roller Guide utilizes an 'Independent SuspensionMechanism' whe…" at bounding box center [679, 337] width 371 height 305
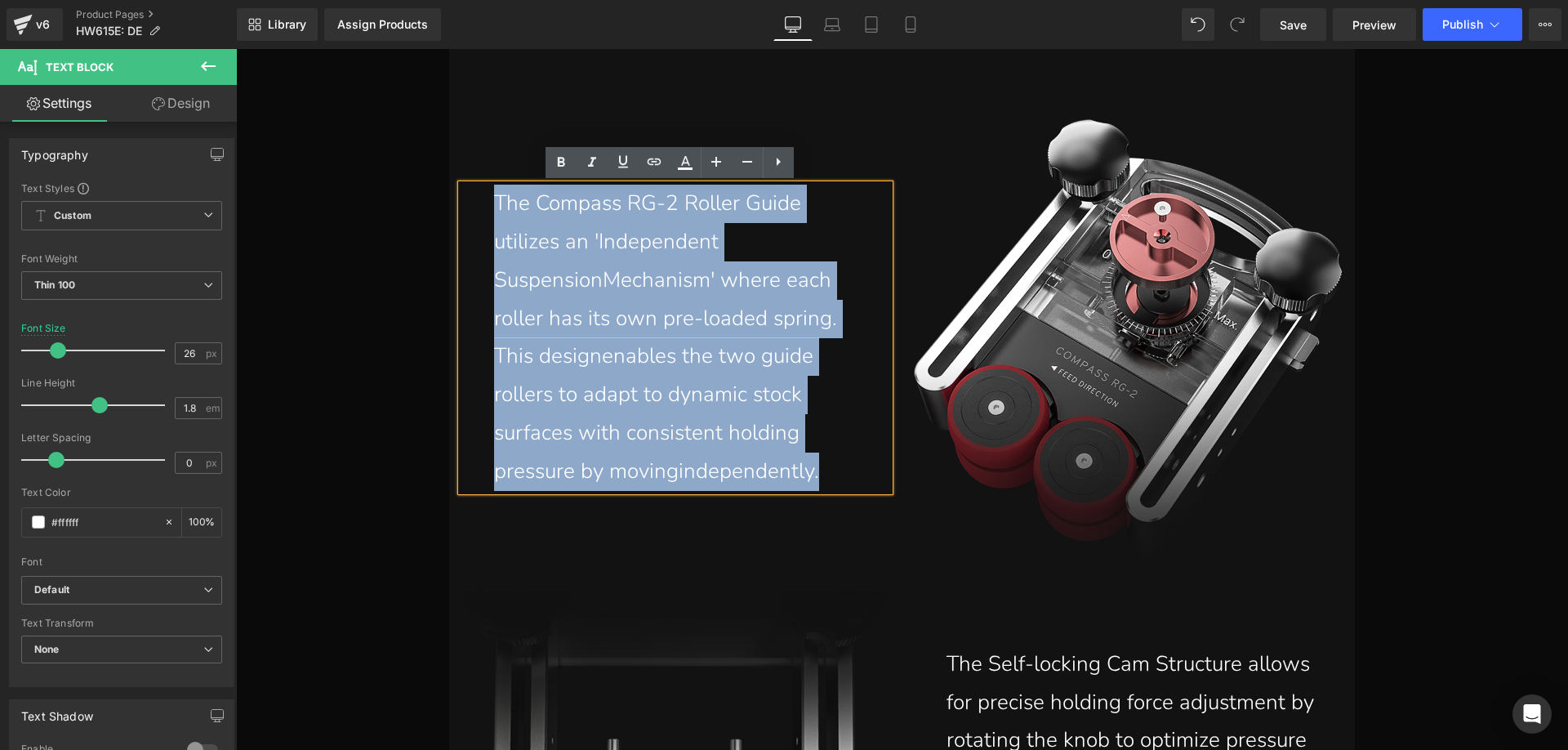
drag, startPoint x: 805, startPoint y: 463, endPoint x: 480, endPoint y: 217, distance: 407.6
click at [480, 217] on div "The Compass RG-2 Roller Guide utilizes an 'Independent SuspensionMechanism' whe…" at bounding box center [676, 337] width 429 height 305
paste div
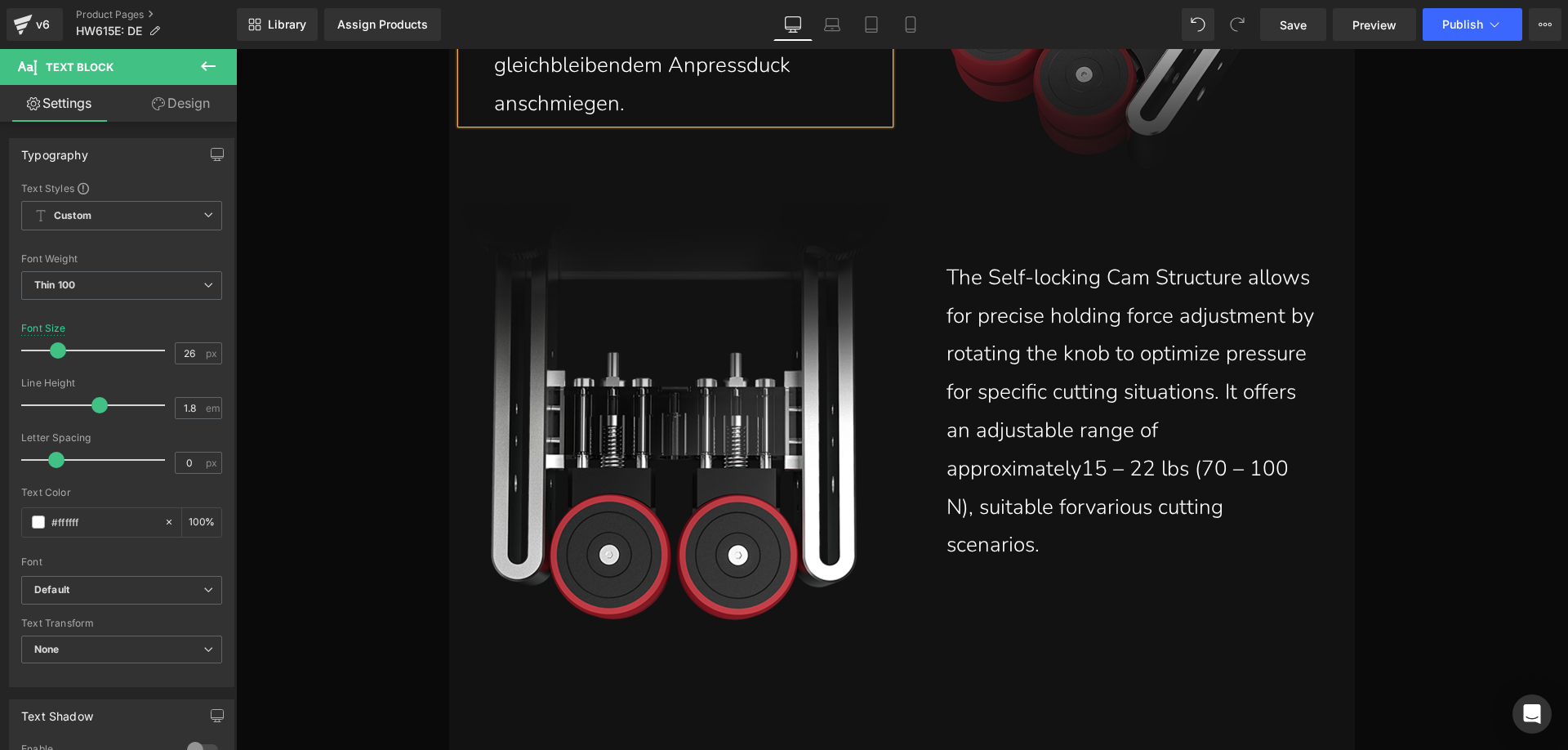
scroll to position [14185, 0]
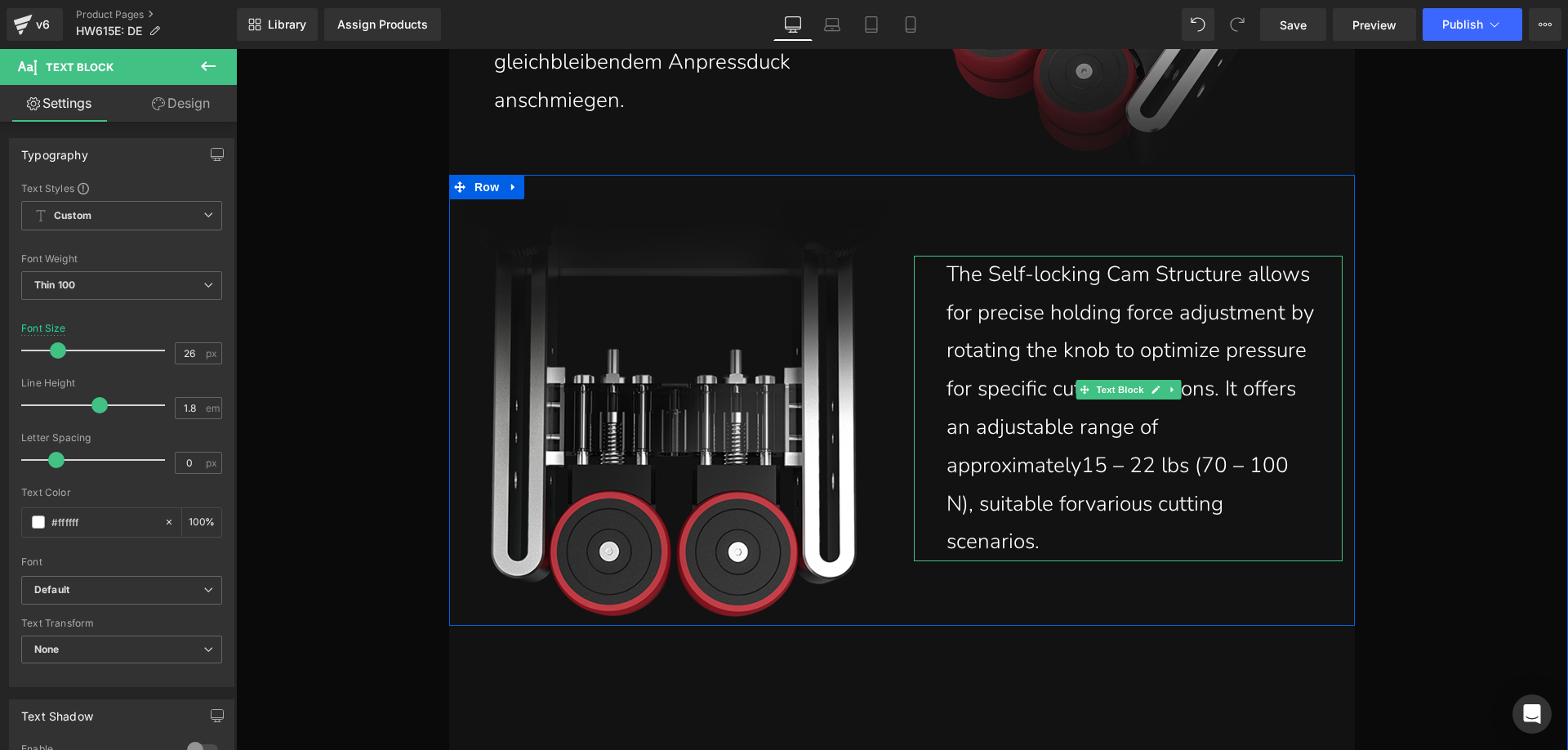
drag, startPoint x: 1267, startPoint y: 517, endPoint x: 1285, endPoint y: 520, distance: 18.2
click at [1267, 517] on p "The Self-locking Cam Structure allows for precise holding force adjustment by r…" at bounding box center [1132, 408] width 371 height 305
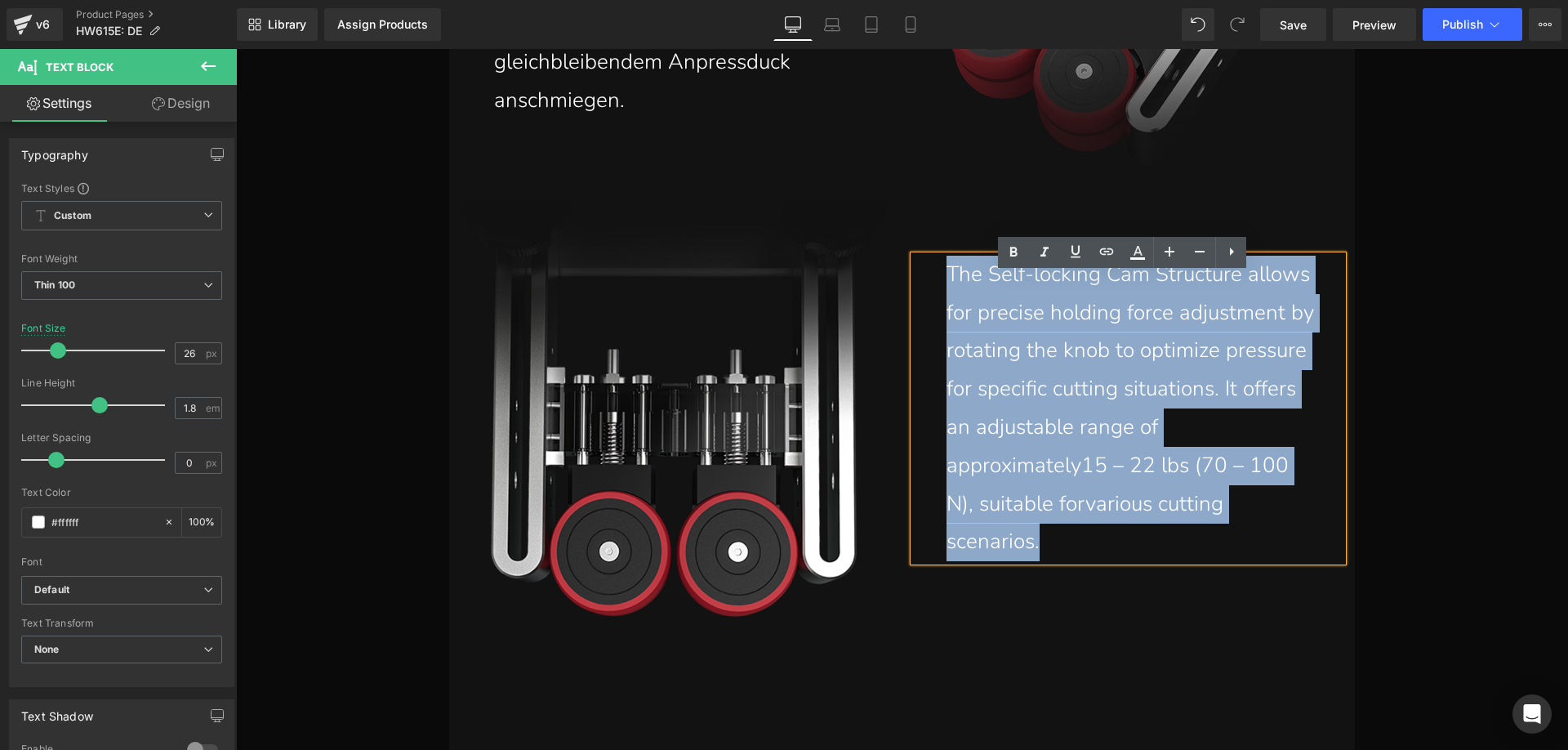
drag, startPoint x: 1292, startPoint y: 523, endPoint x: 938, endPoint y: 295, distance: 421.1
click at [938, 295] on div "The Self-locking Cam Structure allows for precise holding force adjustment by r…" at bounding box center [1127, 408] width 429 height 305
paste div
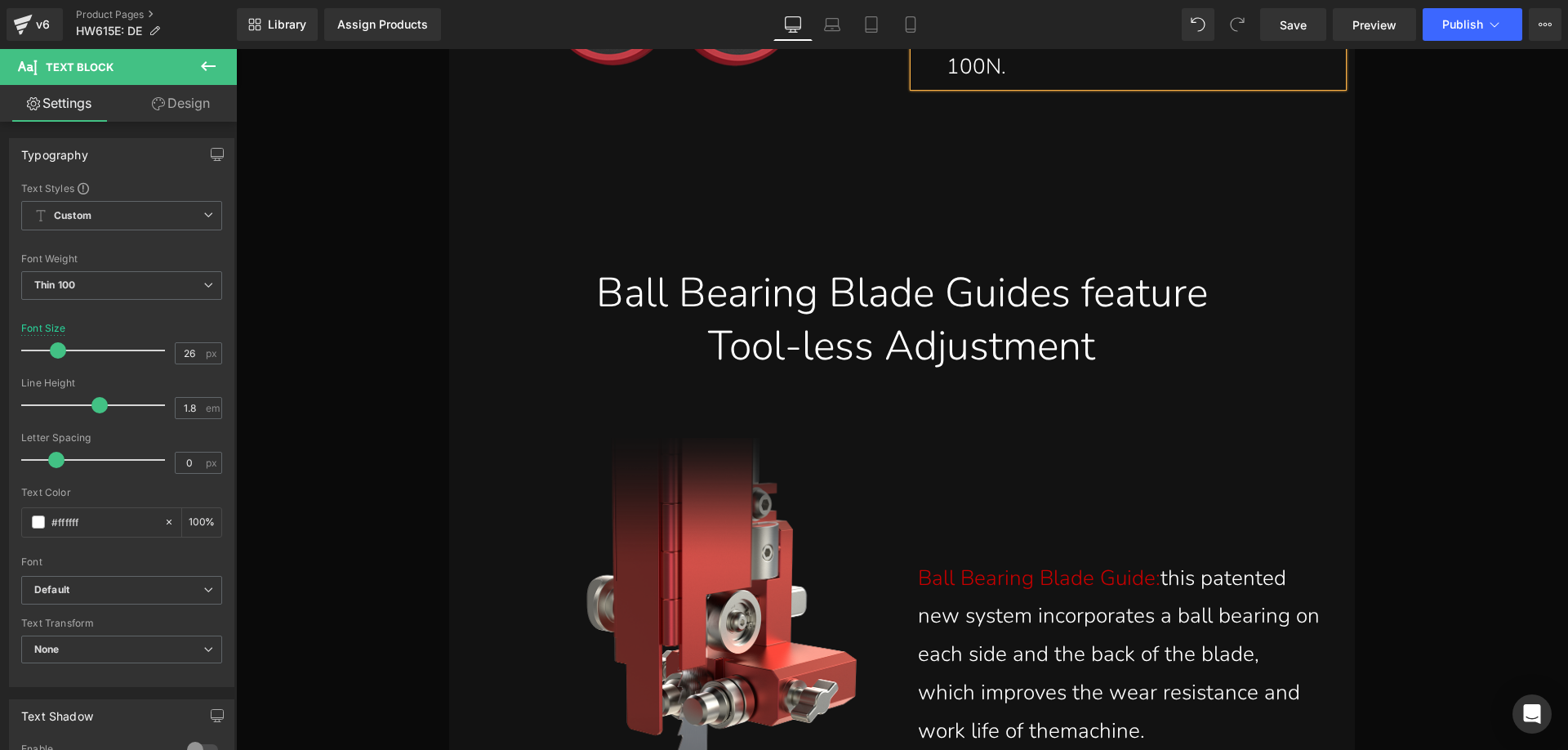
scroll to position [14763, 0]
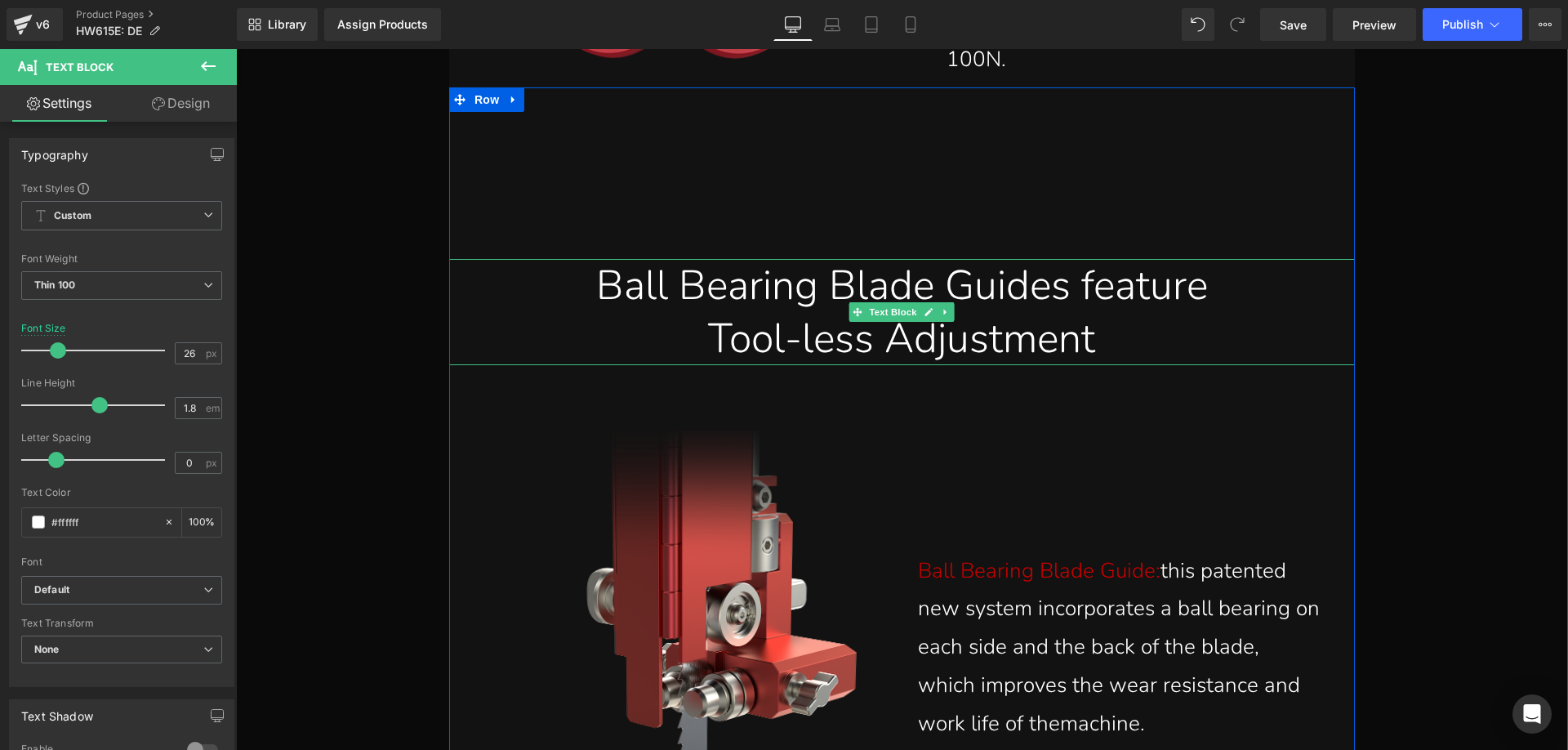
drag, startPoint x: 1139, startPoint y: 334, endPoint x: 1111, endPoint y: 347, distance: 30.9
click at [1138, 334] on div "Tool-less Adjustment" at bounding box center [901, 338] width 881 height 53
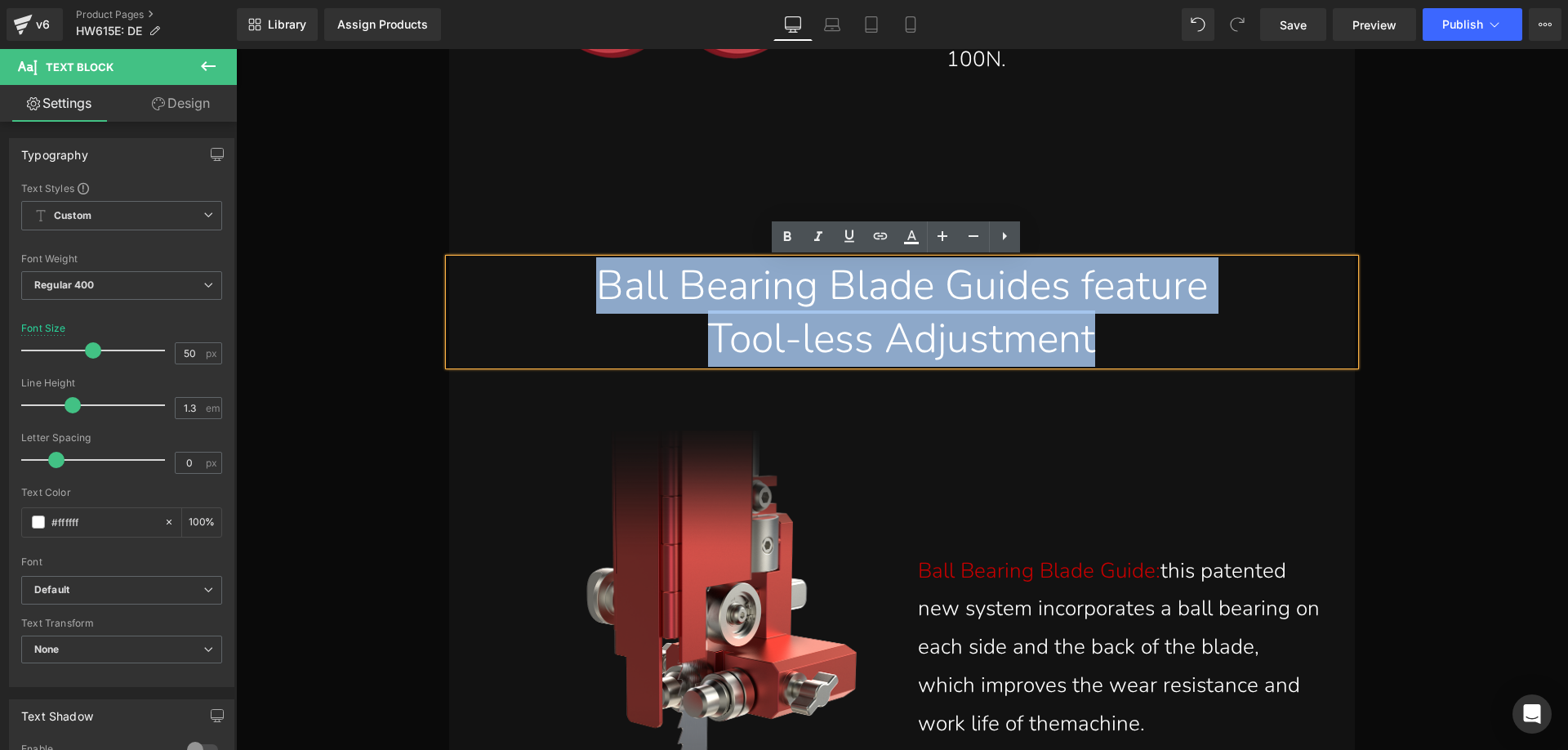
drag, startPoint x: 1105, startPoint y: 333, endPoint x: 562, endPoint y: 269, distance: 546.8
click at [562, 269] on div "Ball Bearing Blade Guides feature Tool-less Adjustment" at bounding box center [901, 313] width 905 height 107
paste div
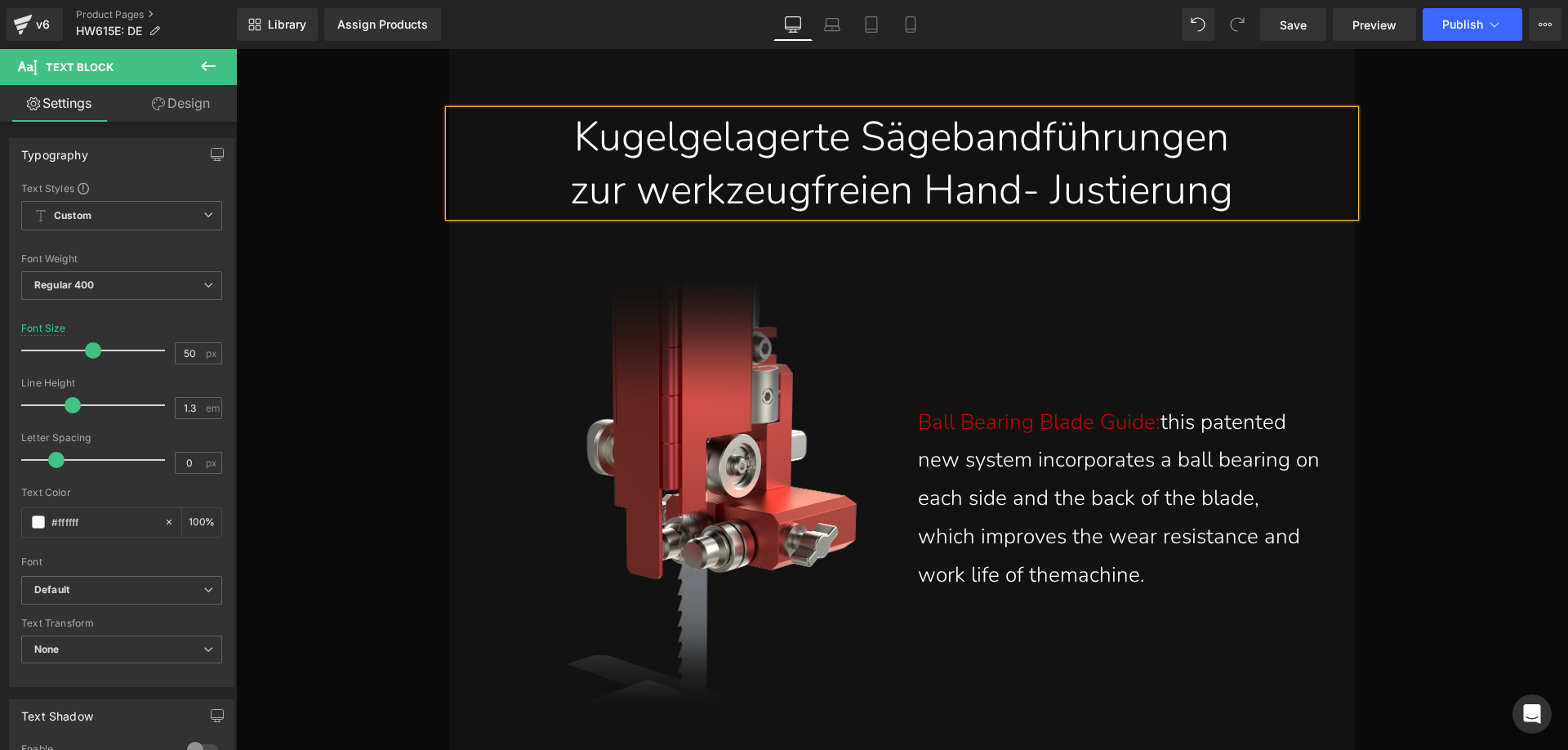
scroll to position [14926, 0]
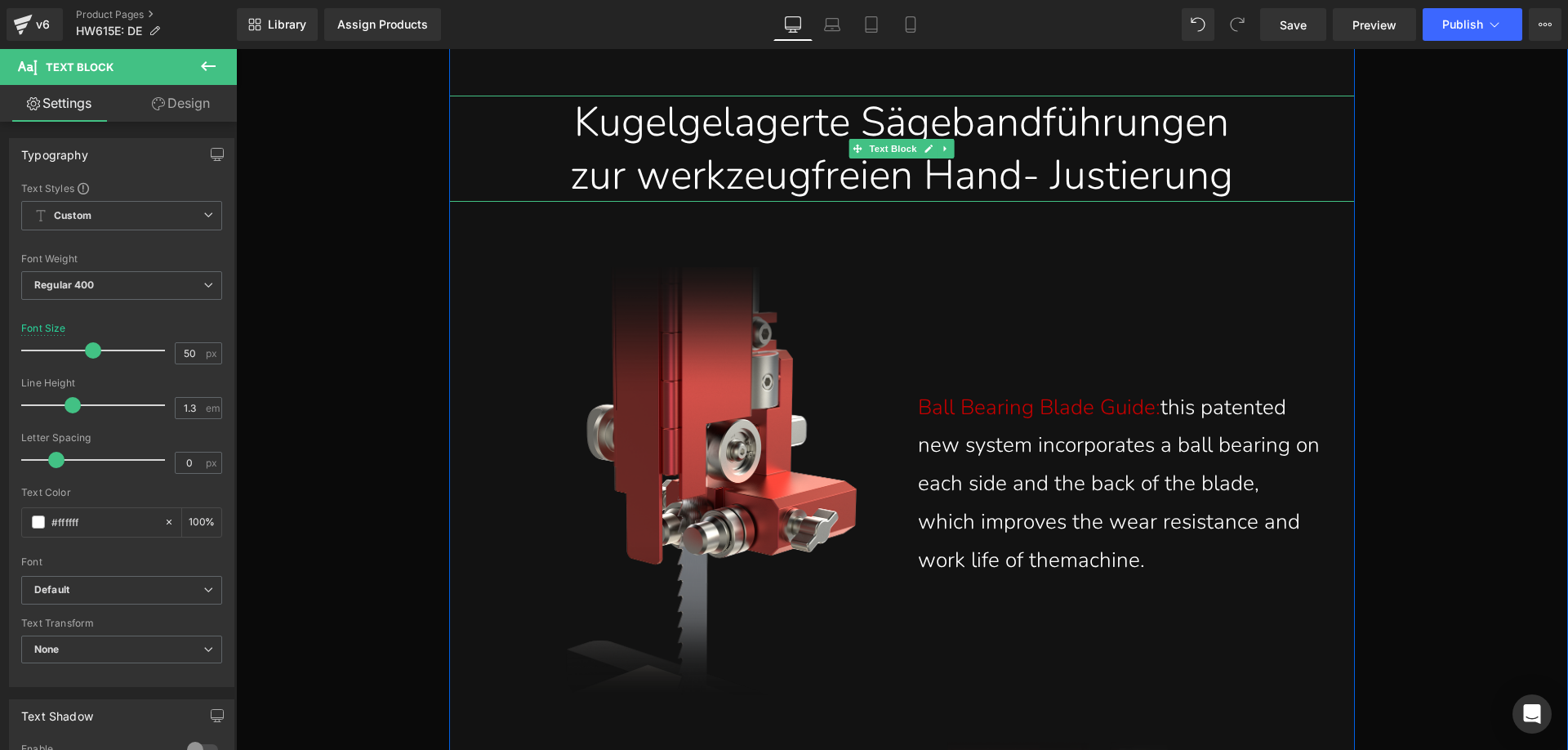
click at [667, 119] on div "Kugelgelagerte Sägebandführungen" at bounding box center [901, 122] width 881 height 53
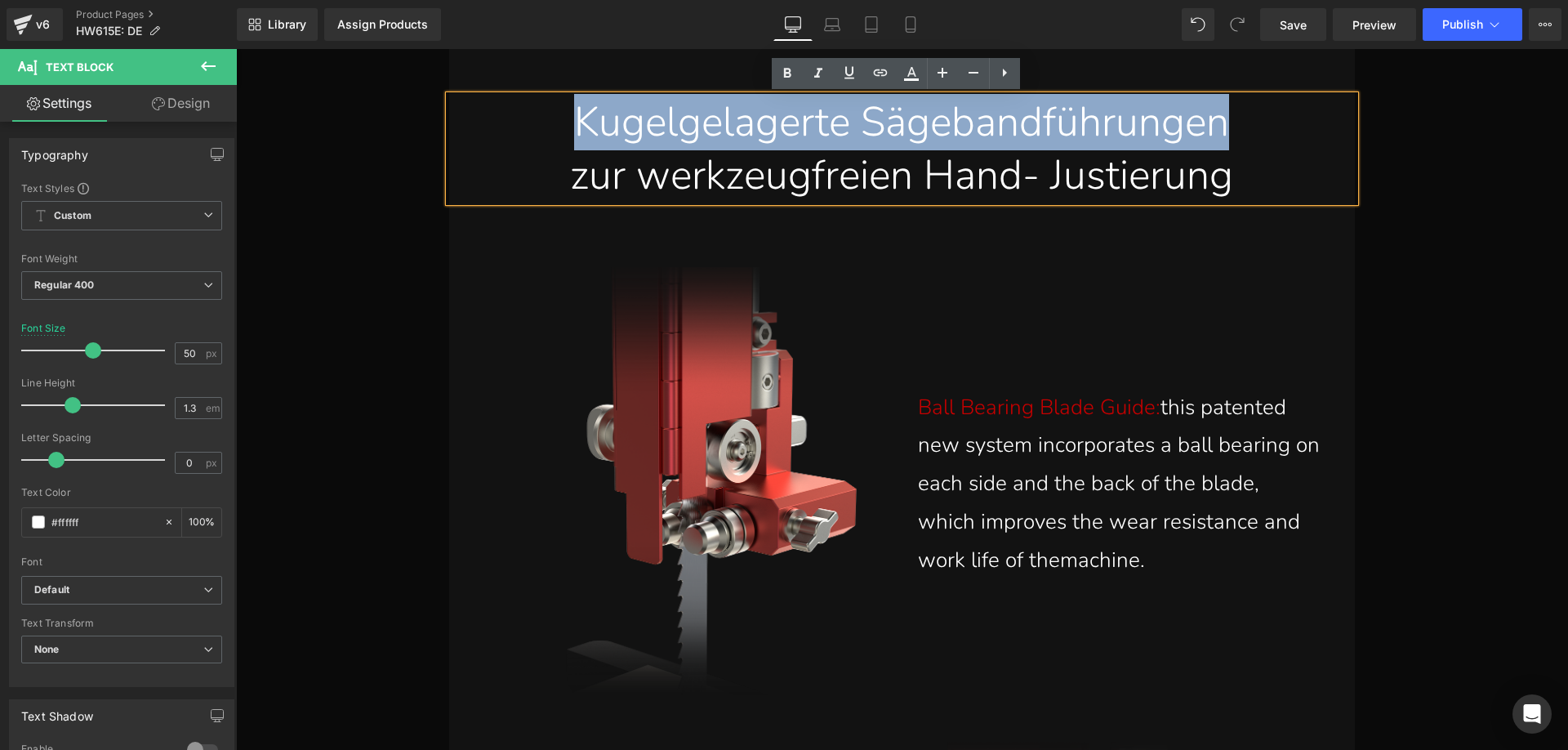
drag, startPoint x: 548, startPoint y: 122, endPoint x: 1240, endPoint y: 125, distance: 692.0
click at [1240, 125] on div "Kugelgelagerte Sägebandführungen" at bounding box center [901, 122] width 881 height 53
copy div "Kugelgelagerte Sägebandführungen"
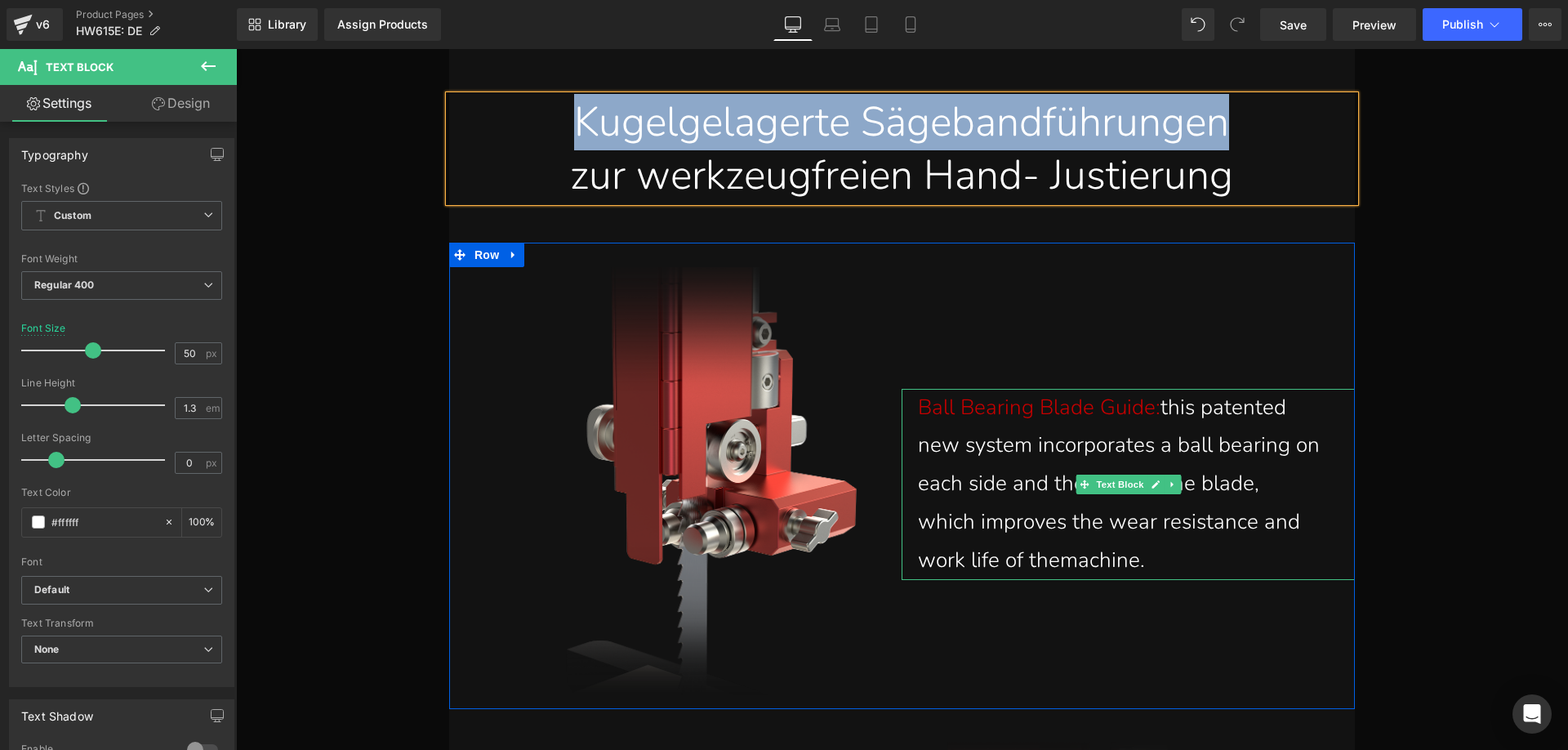
click at [1013, 406] on span "Ball Bearing Blade Guide:" at bounding box center [1039, 408] width 242 height 29
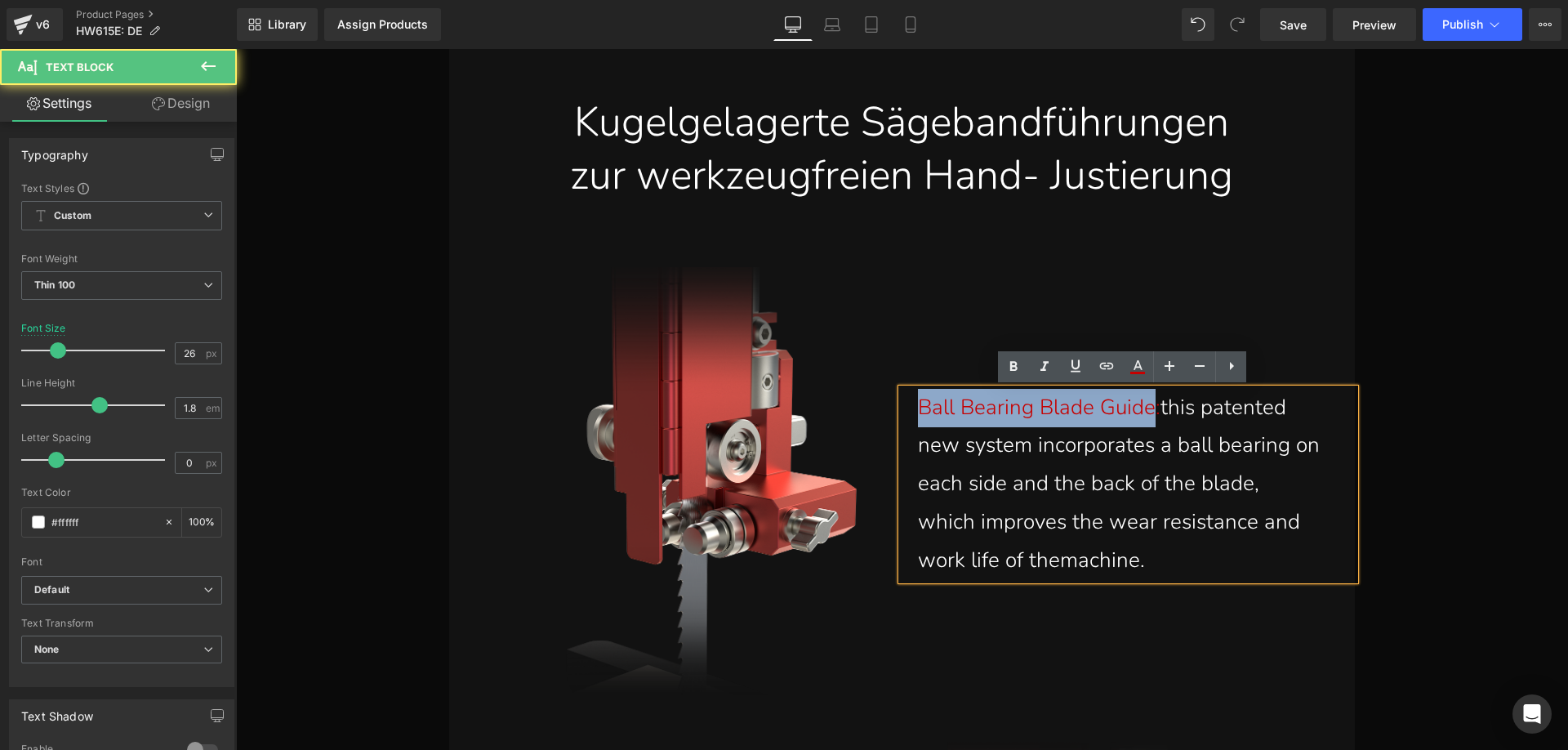
drag, startPoint x: 1143, startPoint y: 407, endPoint x: 912, endPoint y: 411, distance: 231.0
click at [918, 411] on span "Ball Bearing Blade Guide:" at bounding box center [1039, 408] width 242 height 29
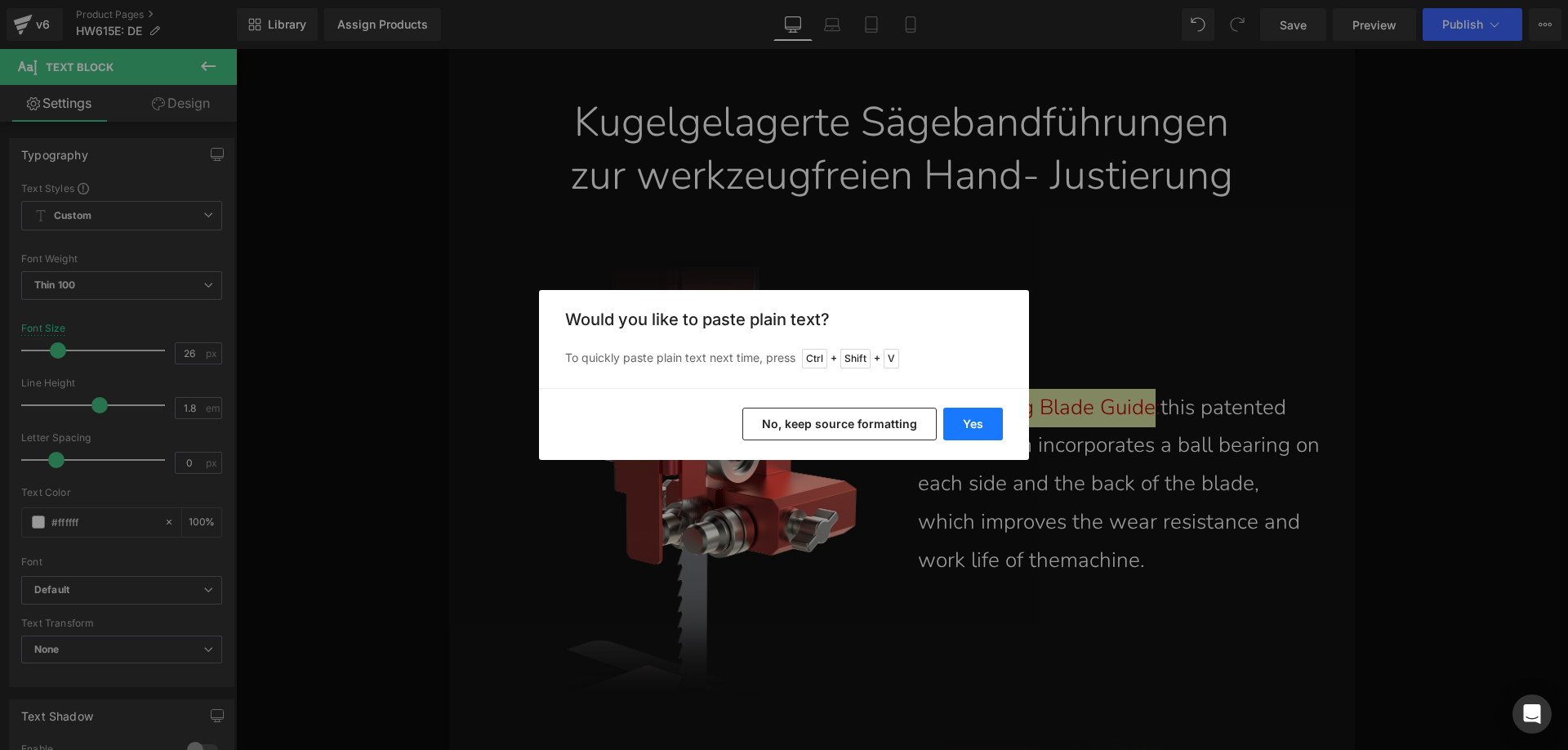
click at [990, 420] on button "Yes" at bounding box center [973, 424] width 60 height 33
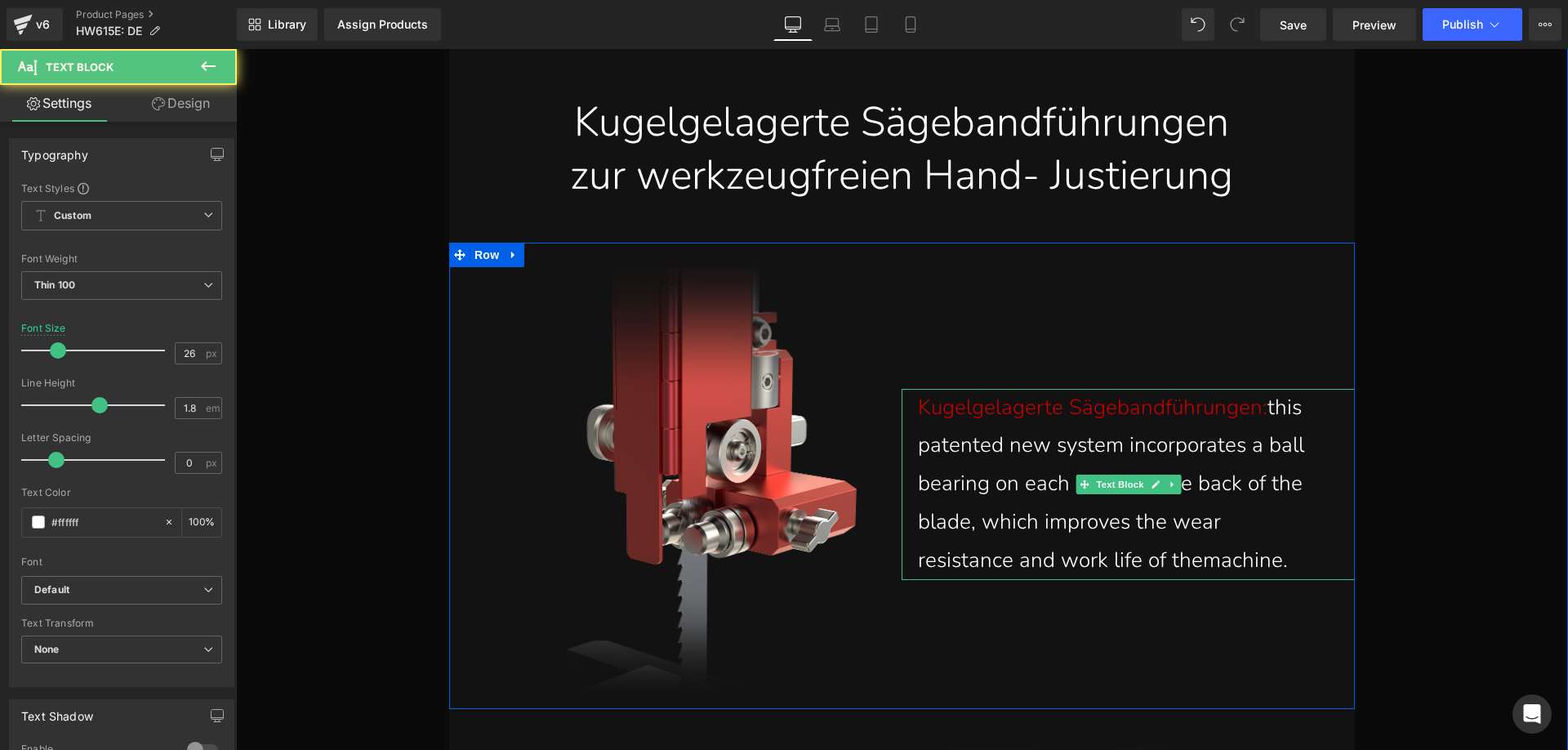
drag, startPoint x: 1257, startPoint y: 472, endPoint x: 1271, endPoint y: 463, distance: 16.6
click at [1258, 471] on p "Kugelgelagerte Sägebandführungen: this patented new system incorporates a ball …" at bounding box center [1119, 484] width 404 height 192
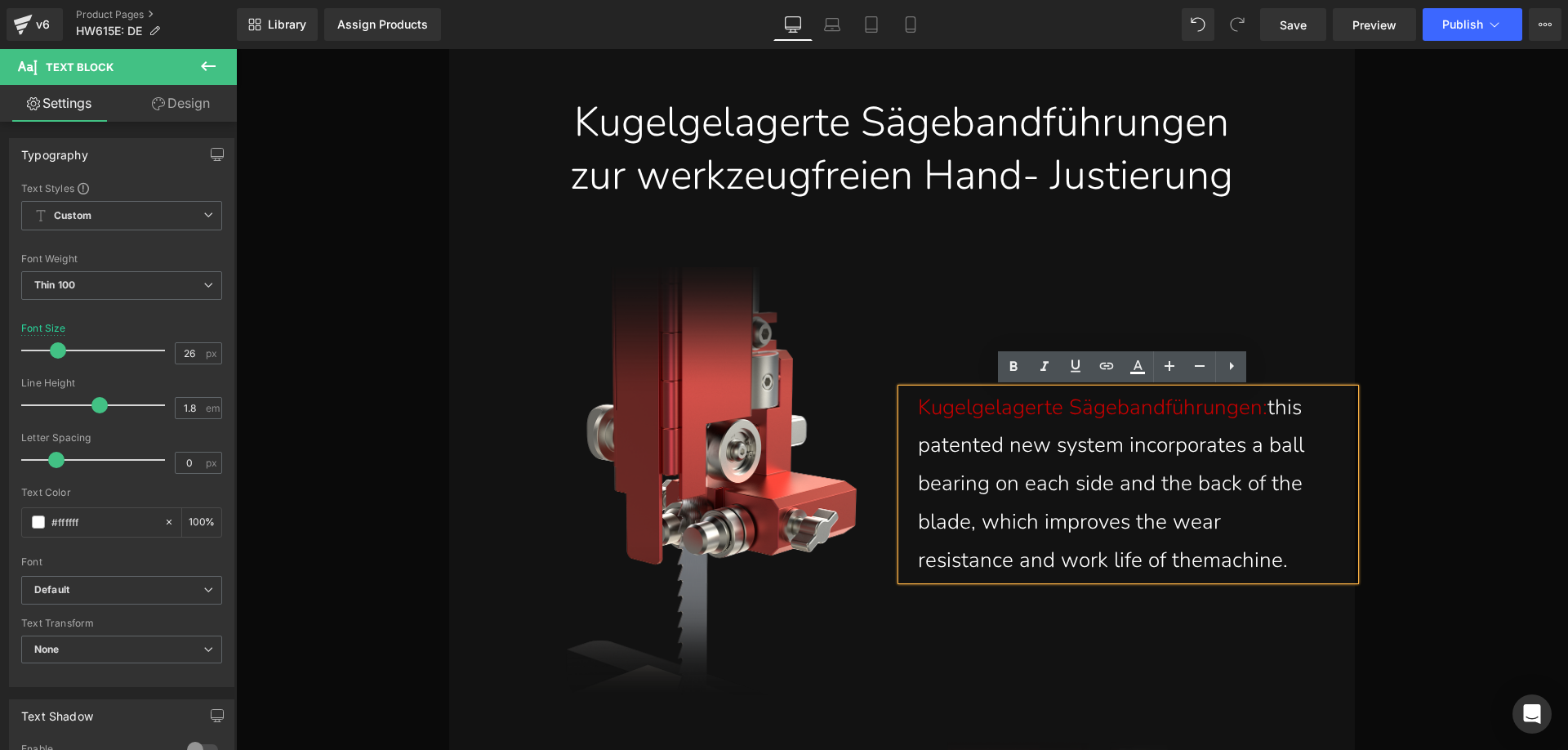
drag, startPoint x: 1273, startPoint y: 412, endPoint x: 1193, endPoint y: 549, distance: 158.6
click at [1193, 549] on p "Kugelgelagerte Sägebandführungen: this patented new system incorporates a ball …" at bounding box center [1119, 484] width 404 height 192
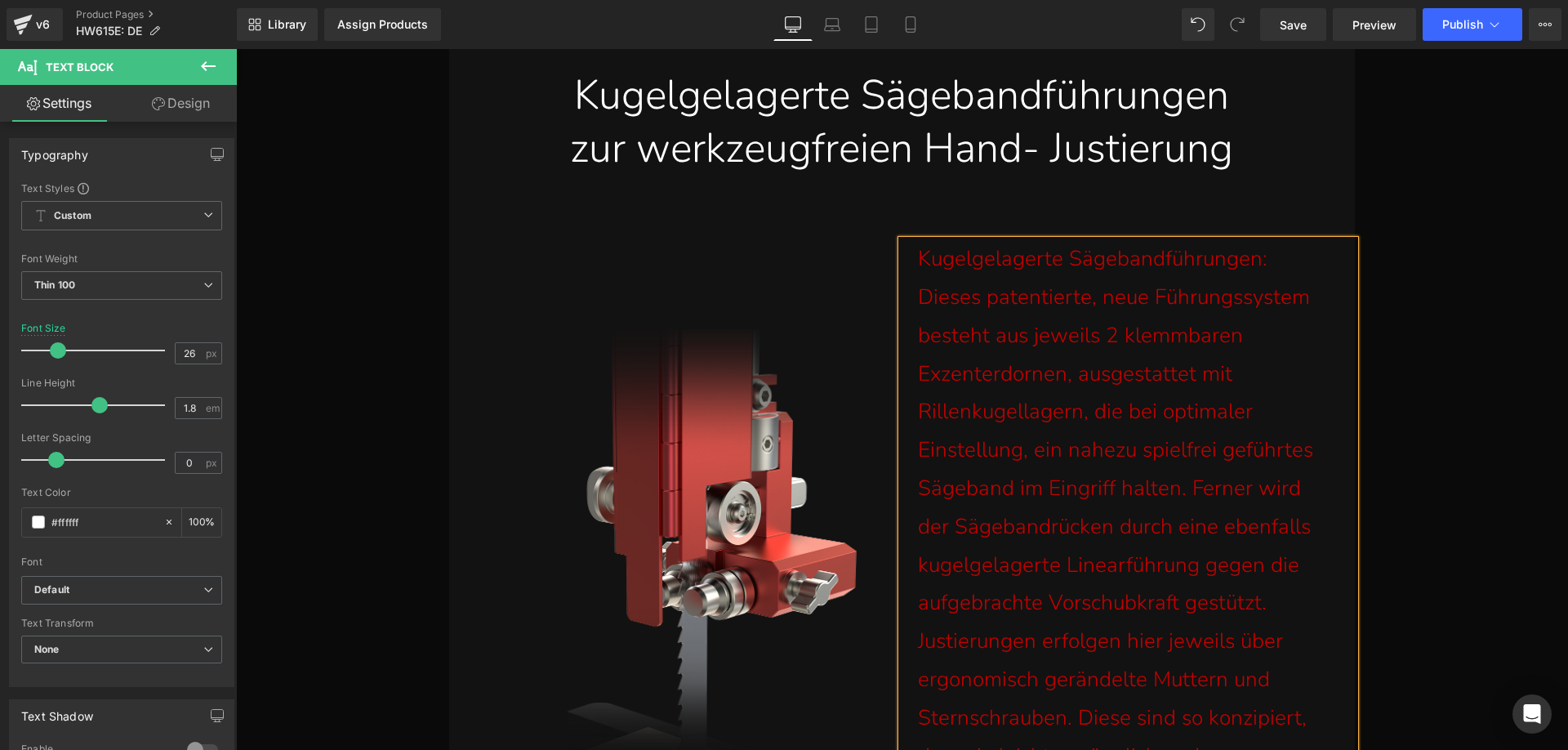
scroll to position [15050, 0]
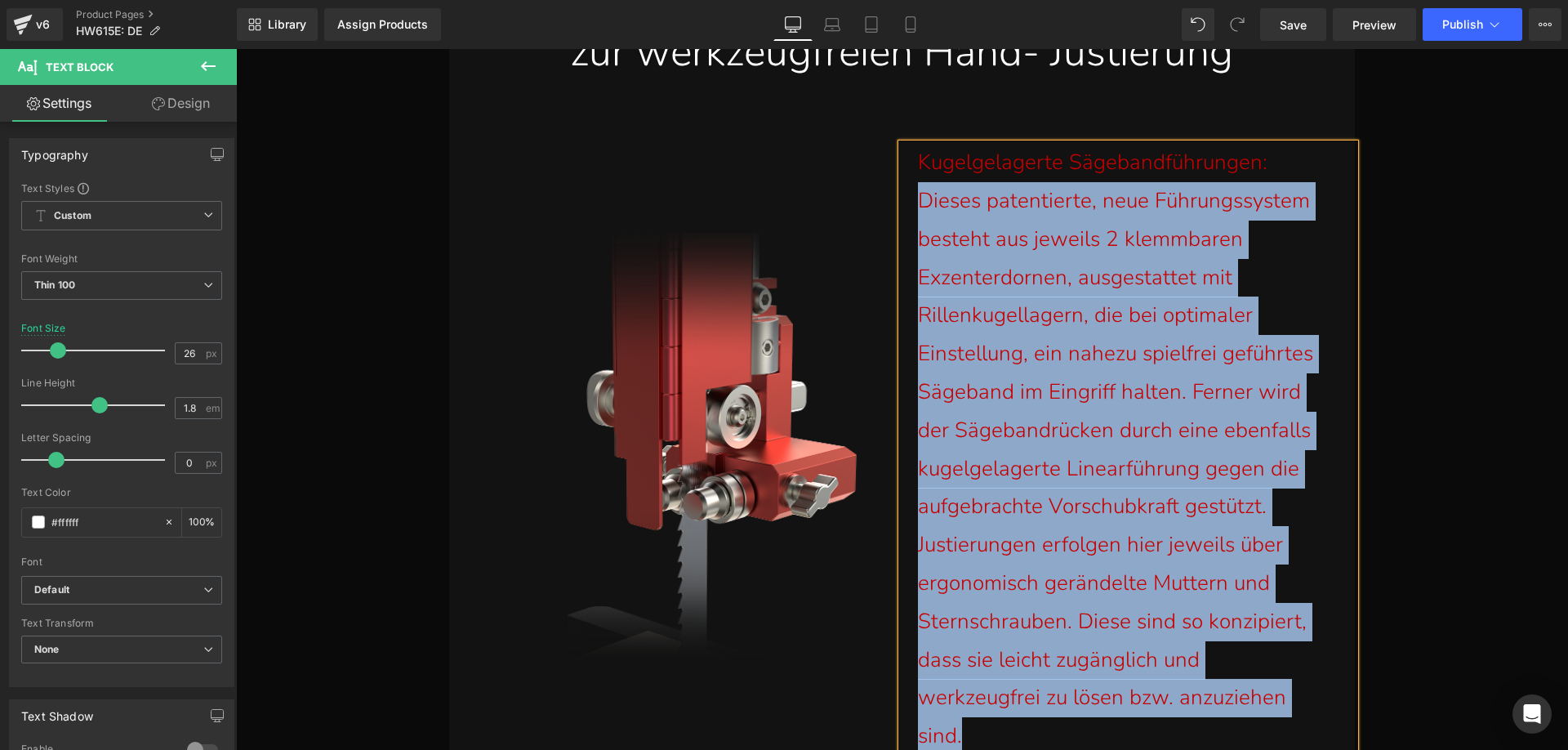
drag, startPoint x: 973, startPoint y: 725, endPoint x: 905, endPoint y: 212, distance: 517.5
click at [905, 212] on div "Kugelgelagerte Sägebandführungen: Dieses patentierte, neue Führungssystem beste…" at bounding box center [1128, 449] width 453 height 612
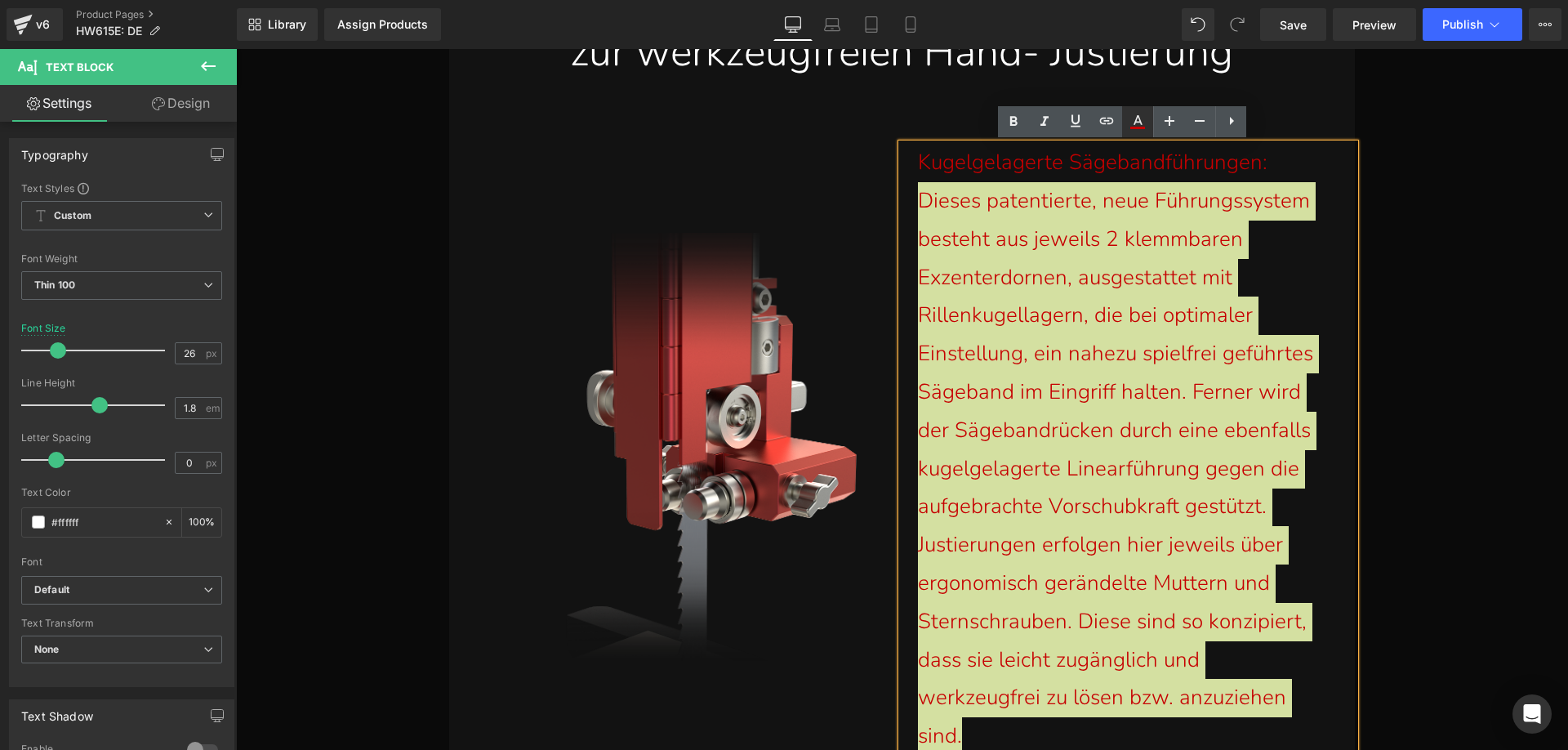
click at [1141, 124] on icon at bounding box center [1138, 119] width 9 height 10
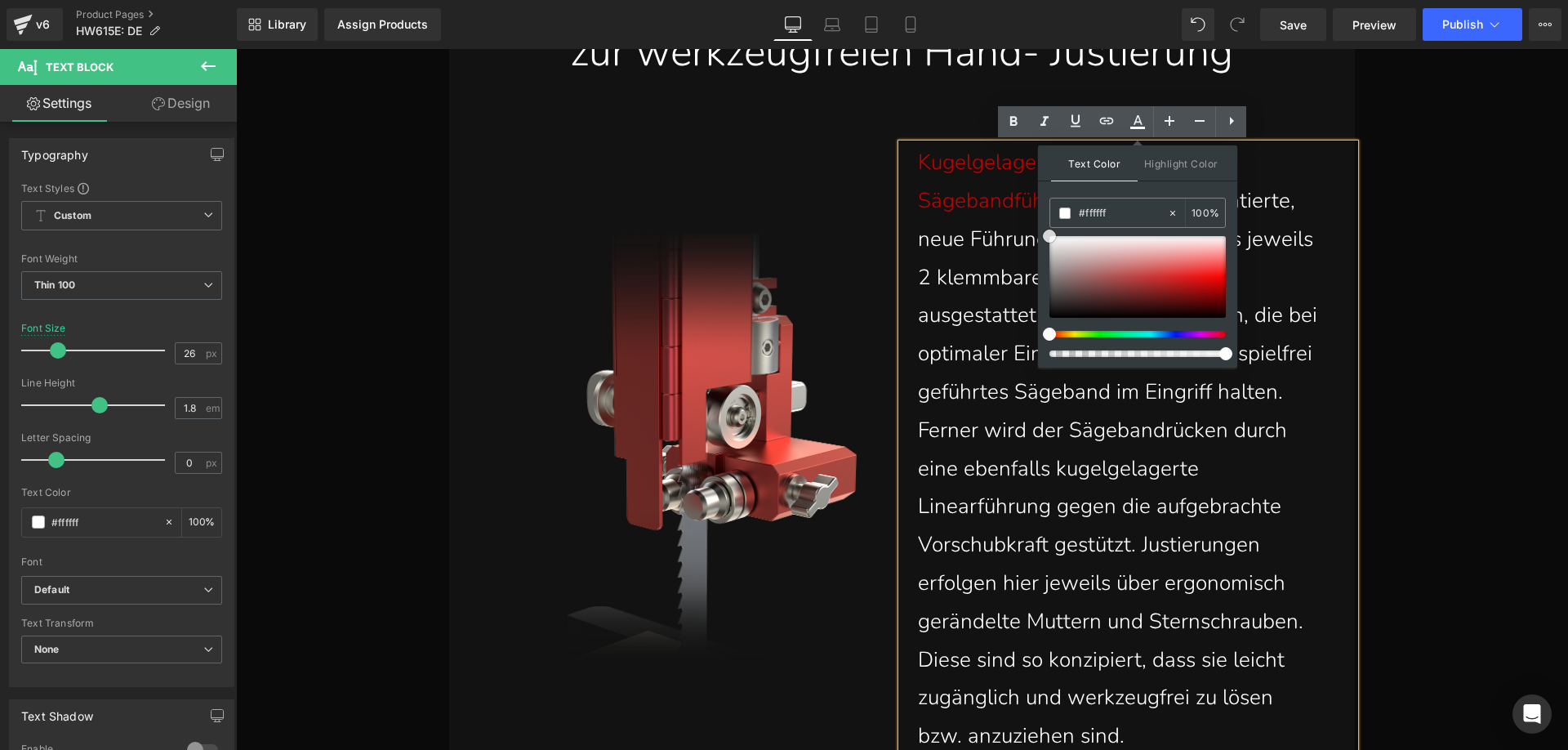
drag, startPoint x: 1224, startPoint y: 285, endPoint x: 1039, endPoint y: 225, distance: 194.5
click at [1039, 225] on div "Text Color Highlight Color #333333 #c60000 100 % transparent 0 %" at bounding box center [1137, 257] width 200 height 222
click at [1030, 477] on p "Kugelgelagerte Sägebandführungen: Dieses patentierte, neue Führungssystem beste…" at bounding box center [1119, 449] width 404 height 612
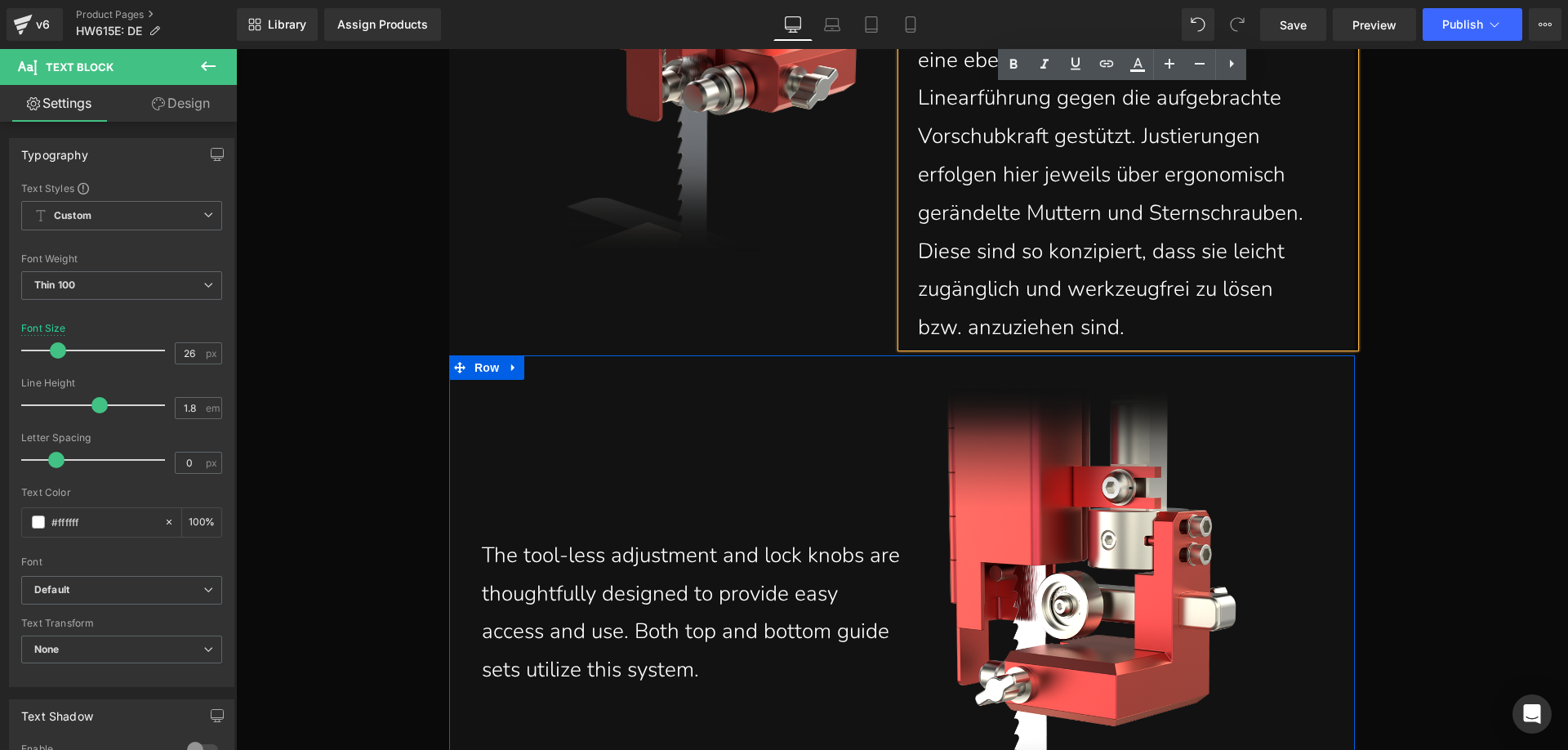
scroll to position [15703, 0]
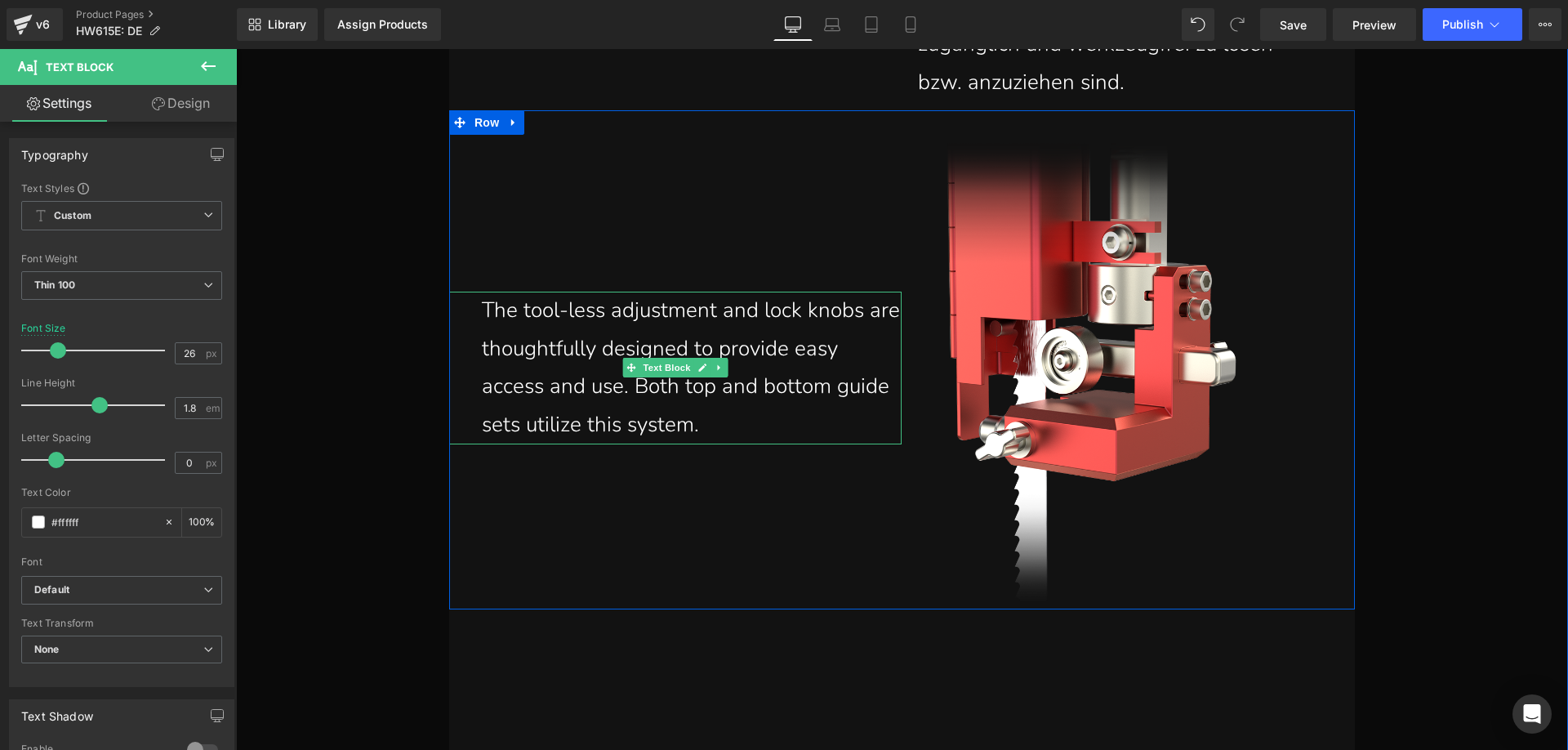
drag, startPoint x: 627, startPoint y: 397, endPoint x: 718, endPoint y: 422, distance: 94.4
click at [627, 398] on p "The tool-less adjustment and lock knobs are thoughtfully designed to provide ea…" at bounding box center [692, 368] width 421 height 153
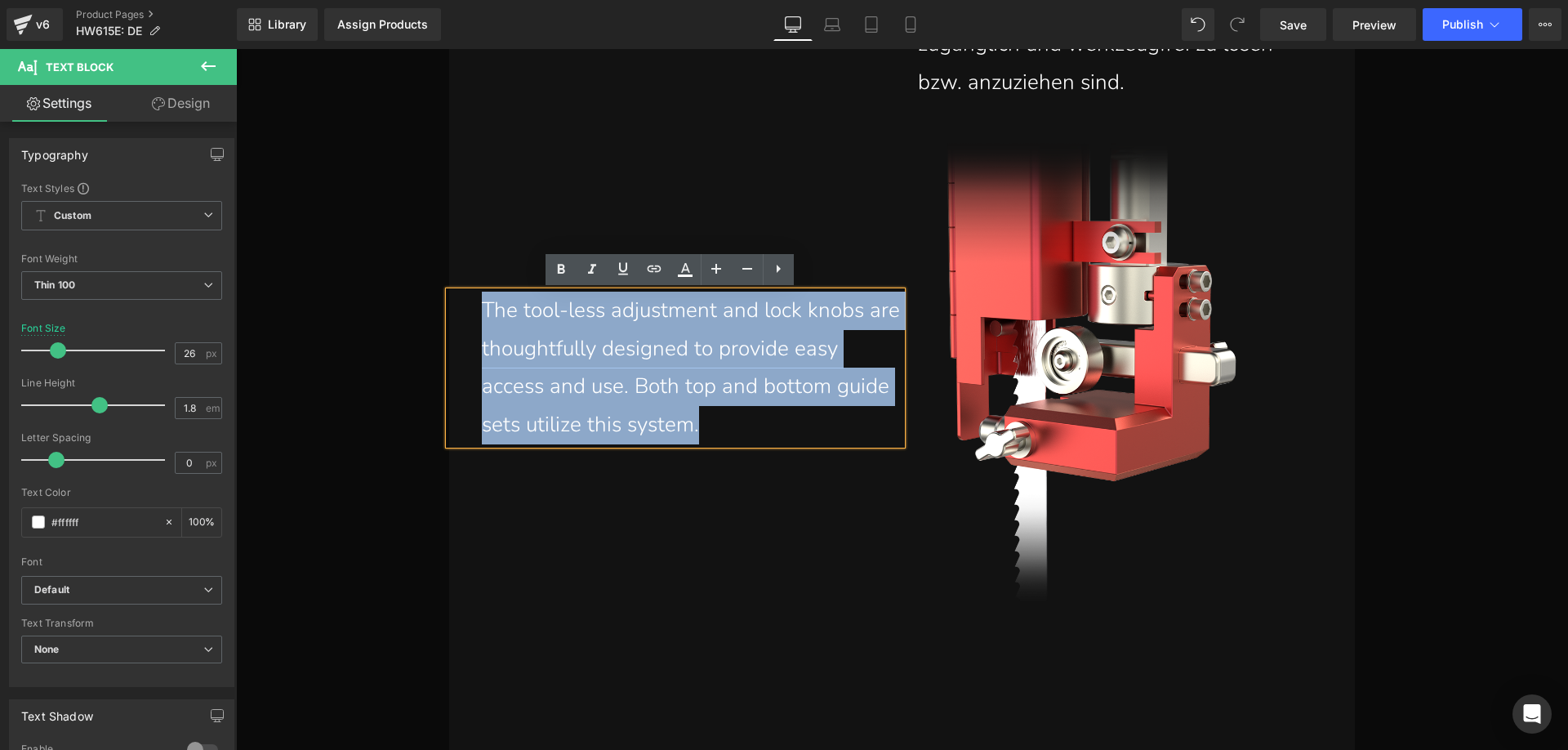
drag, startPoint x: 726, startPoint y: 425, endPoint x: 465, endPoint y: 306, distance: 286.8
click at [465, 306] on div "The tool-less adjustment and lock knobs are thoughtfully designed to provide ea…" at bounding box center [676, 368] width 453 height 153
paste div
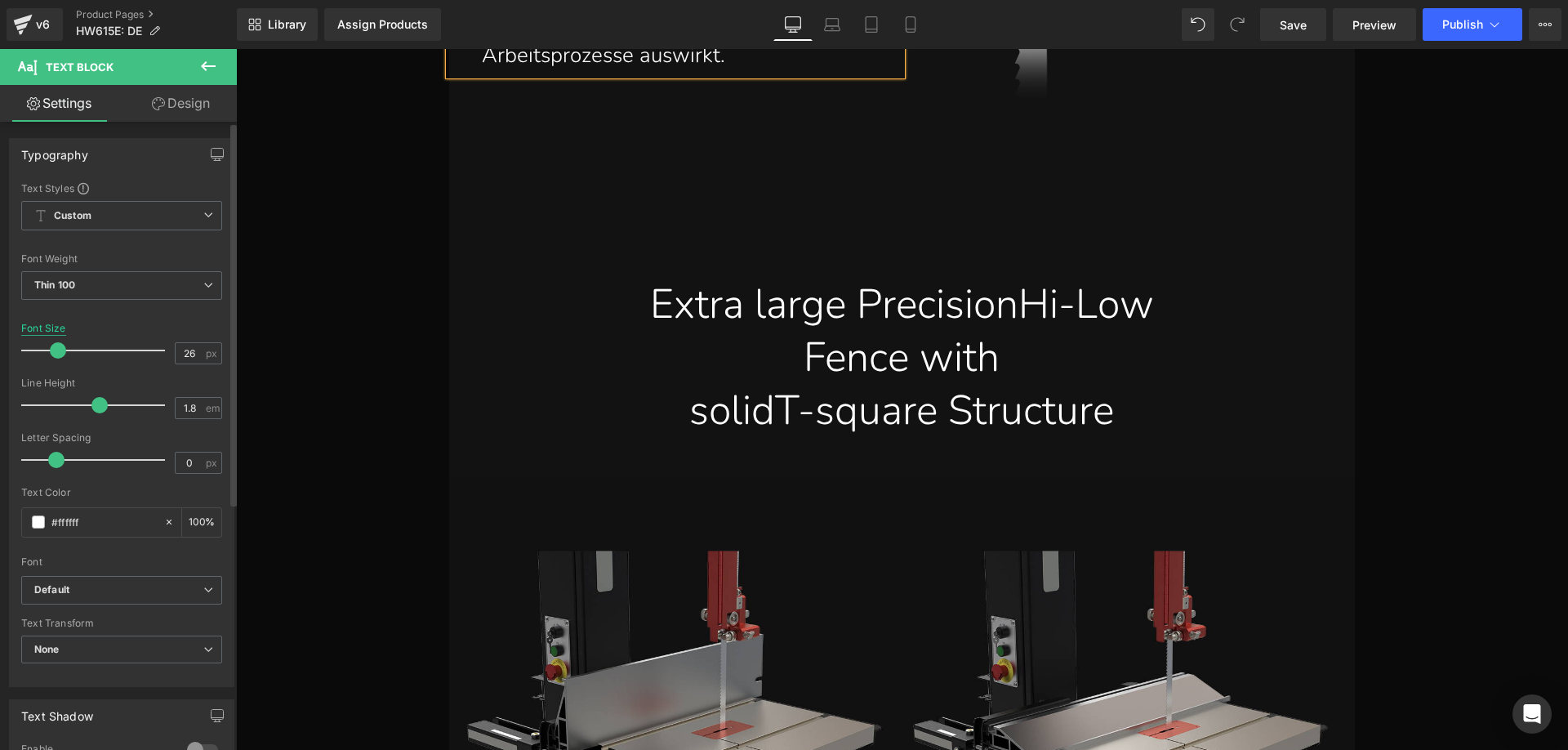
scroll to position [16223, 0]
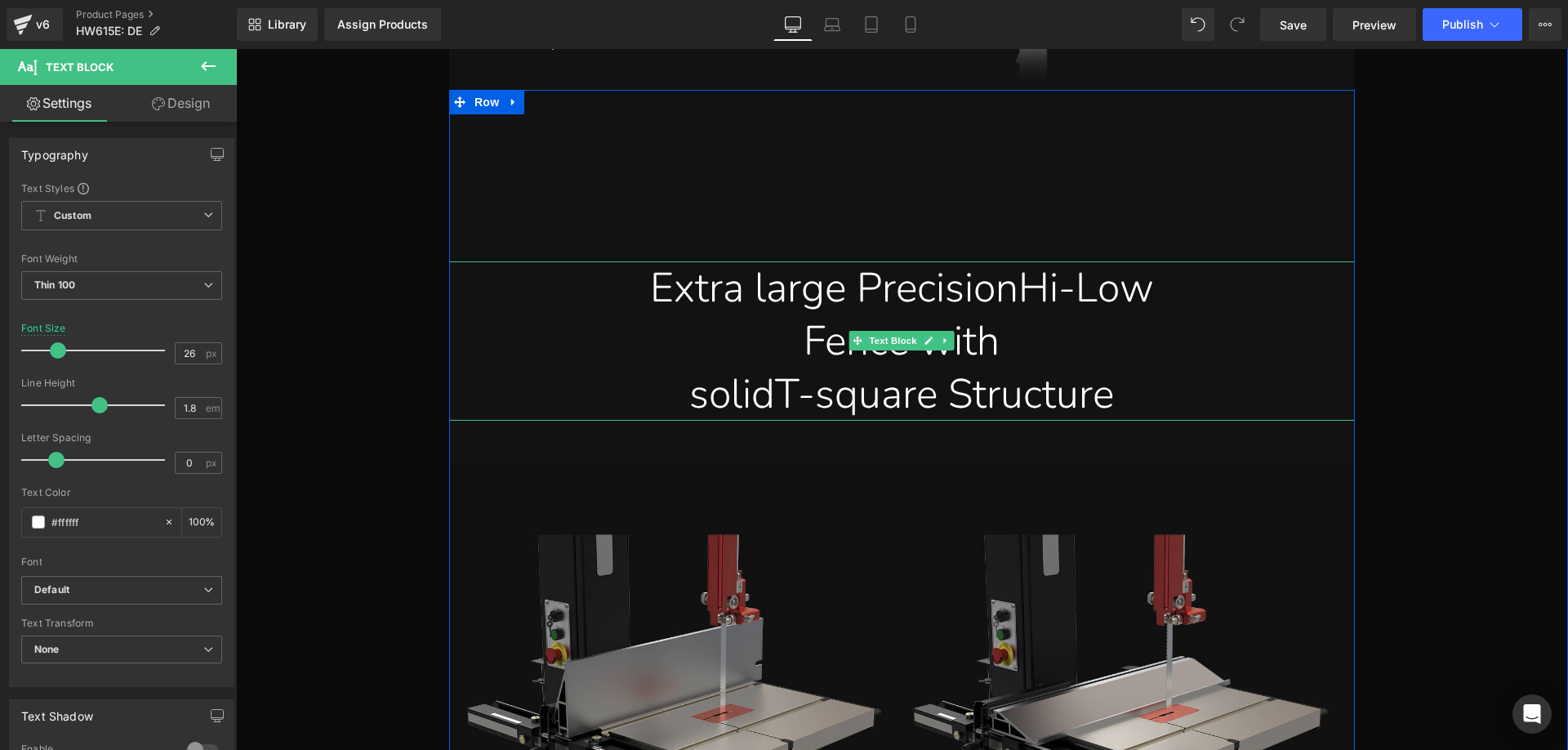
drag, startPoint x: 1057, startPoint y: 386, endPoint x: 1125, endPoint y: 387, distance: 68.0
click at [1058, 386] on span "T-square Structure" at bounding box center [944, 394] width 339 height 56
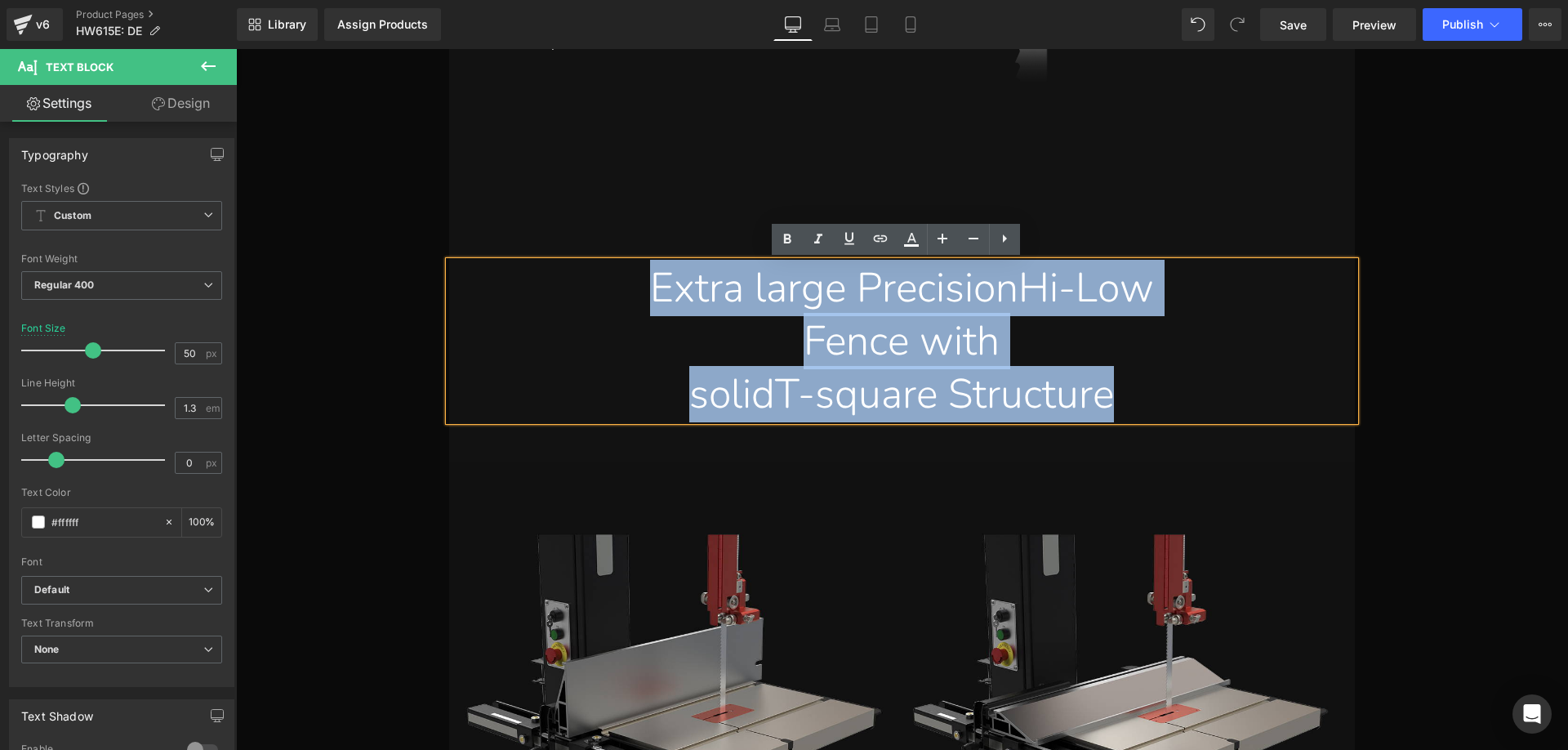
drag, startPoint x: 1134, startPoint y: 388, endPoint x: 615, endPoint y: 288, distance: 528.5
click at [615, 288] on div "Extra large Precision Hi-Low Fence with solid T-square Structure" at bounding box center [901, 341] width 905 height 159
paste div
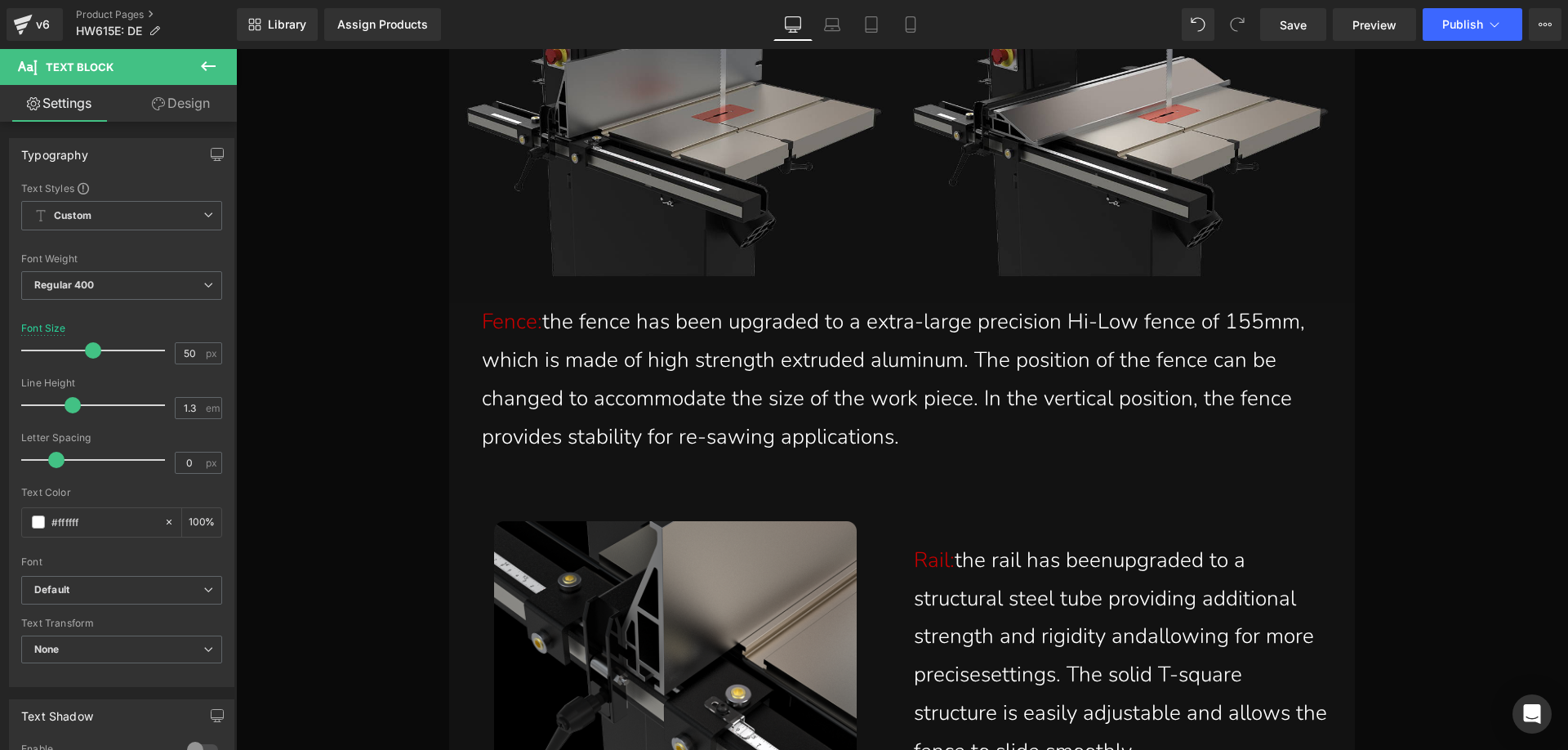
scroll to position [16876, 0]
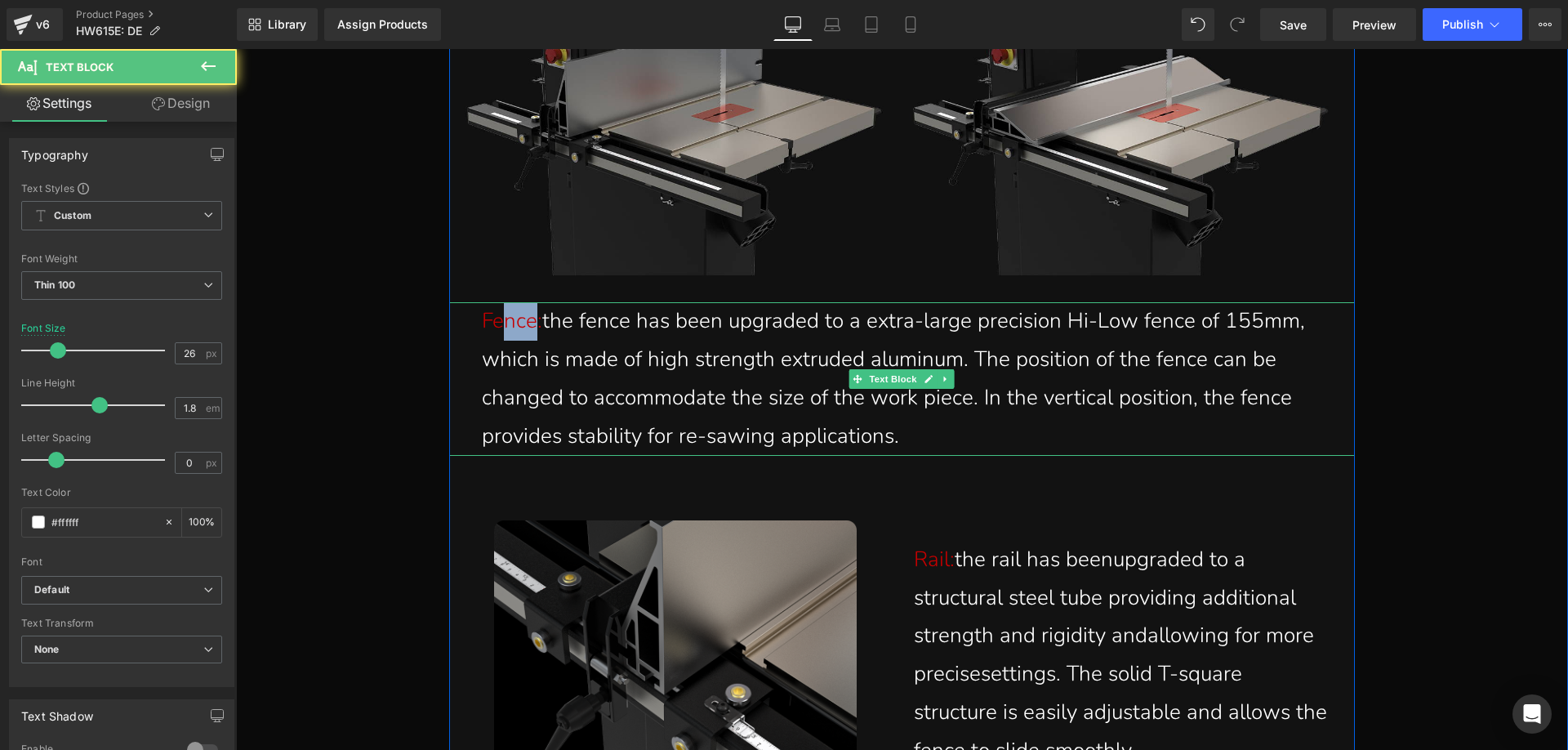
drag, startPoint x: 532, startPoint y: 325, endPoint x: 495, endPoint y: 319, distance: 37.5
click at [495, 319] on span "Fence:" at bounding box center [511, 321] width 61 height 29
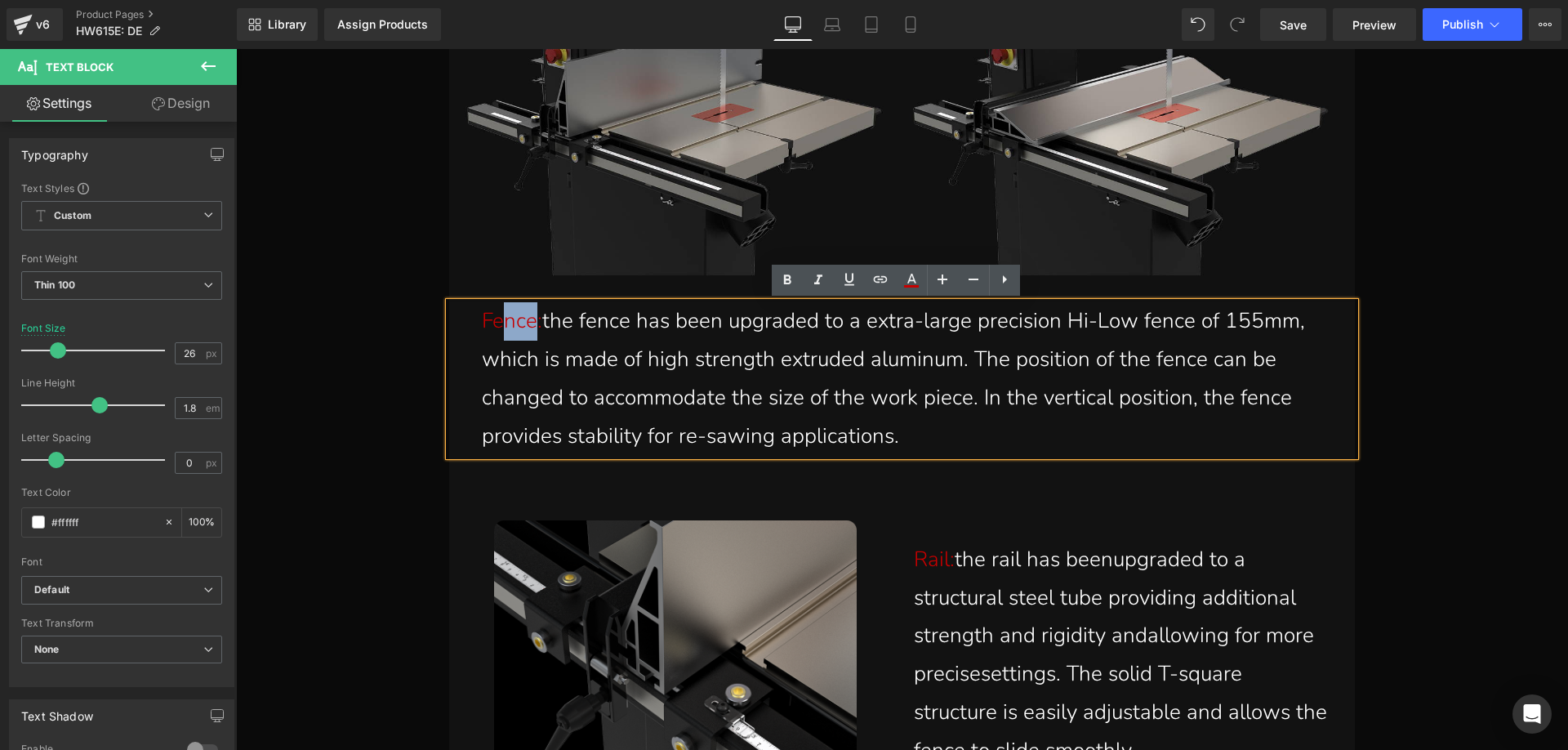
click at [527, 322] on span "Fence:" at bounding box center [511, 321] width 61 height 29
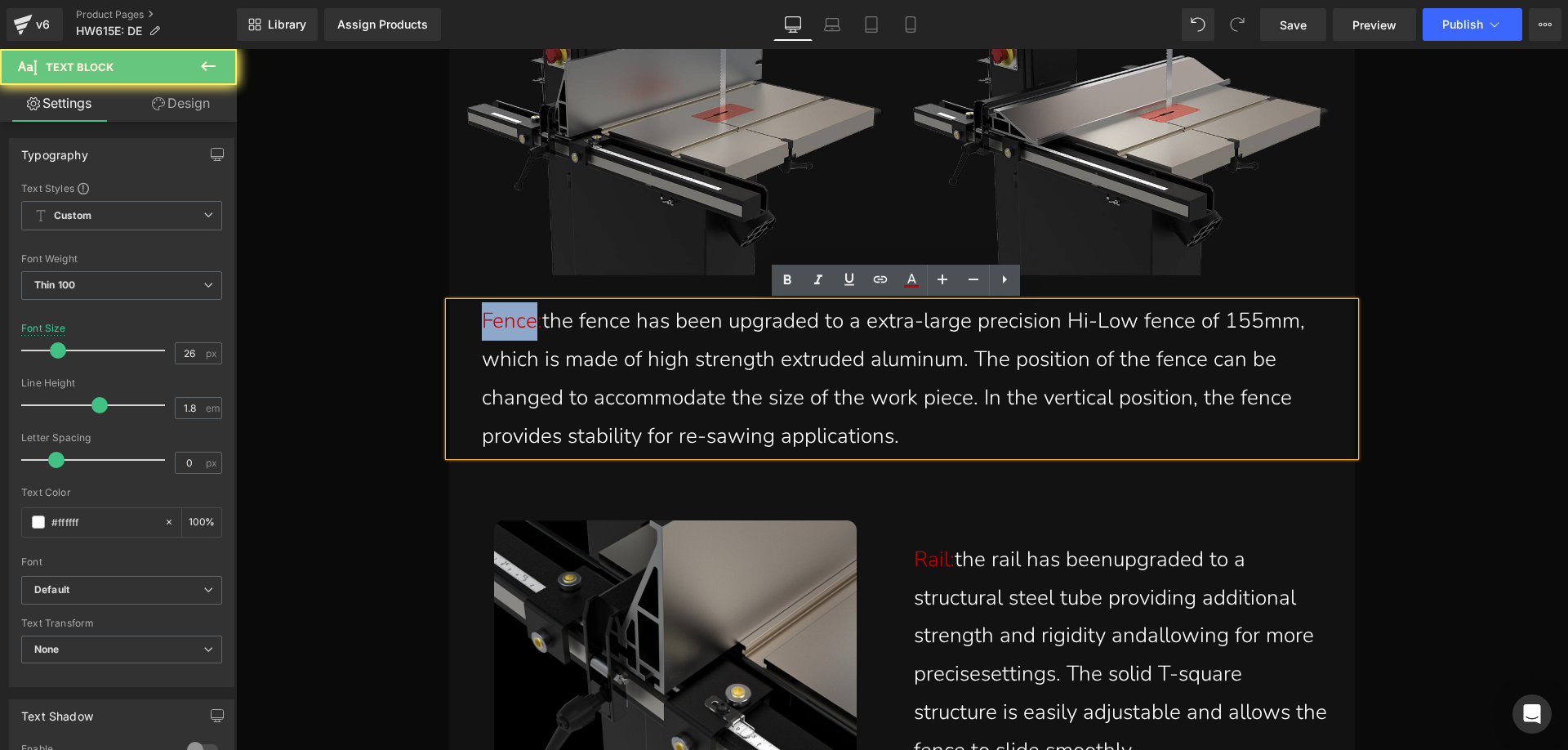
drag, startPoint x: 527, startPoint y: 320, endPoint x: 461, endPoint y: 319, distance: 66.0
click at [461, 319] on div "Fence: the fence has been upgraded to a extra-large precision Hi-Low fence of 1…" at bounding box center [901, 378] width 905 height 153
paste div
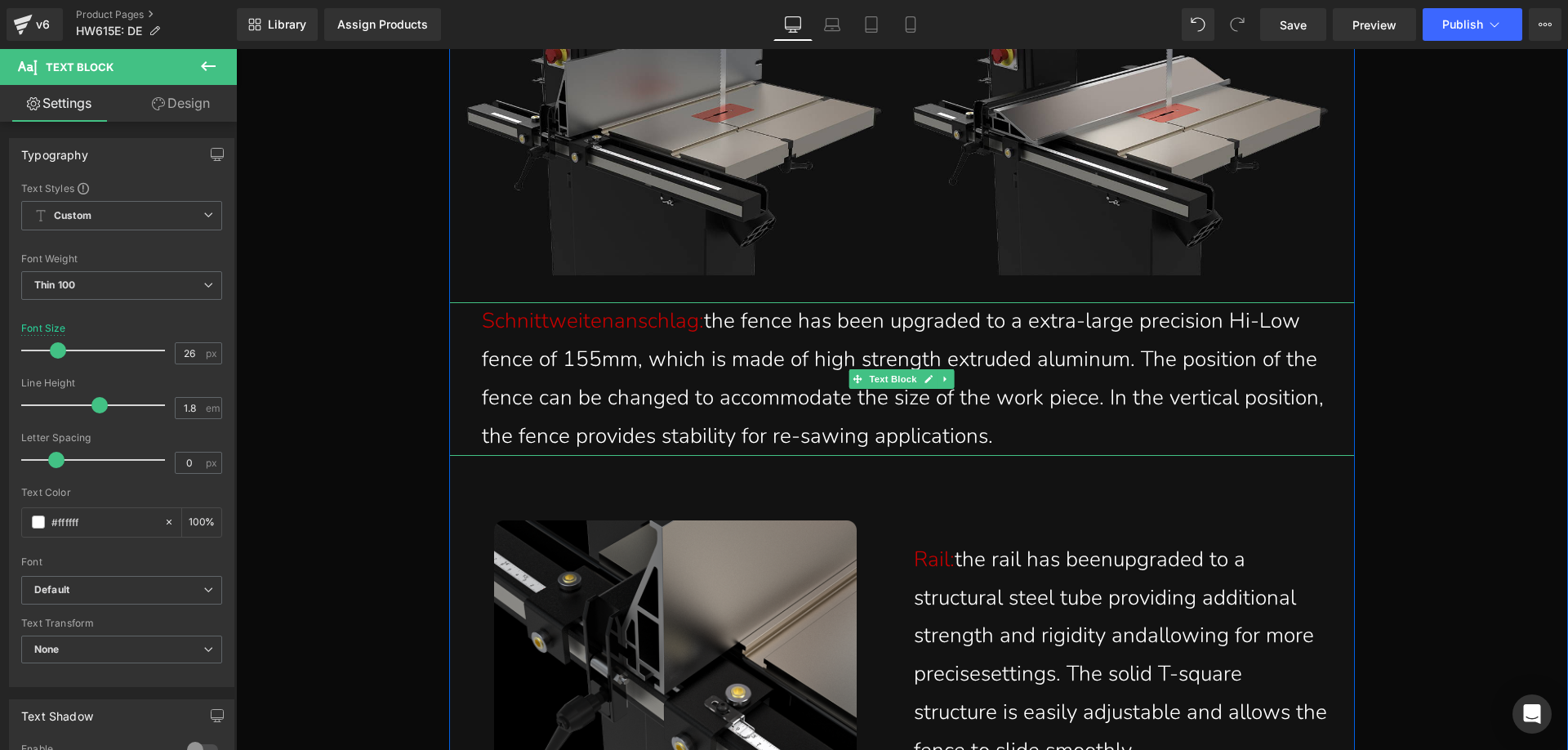
click at [795, 373] on p "Schnittweitenanschlag: the fence has been upgraded to a extra-large precision H…" at bounding box center [905, 378] width 848 height 153
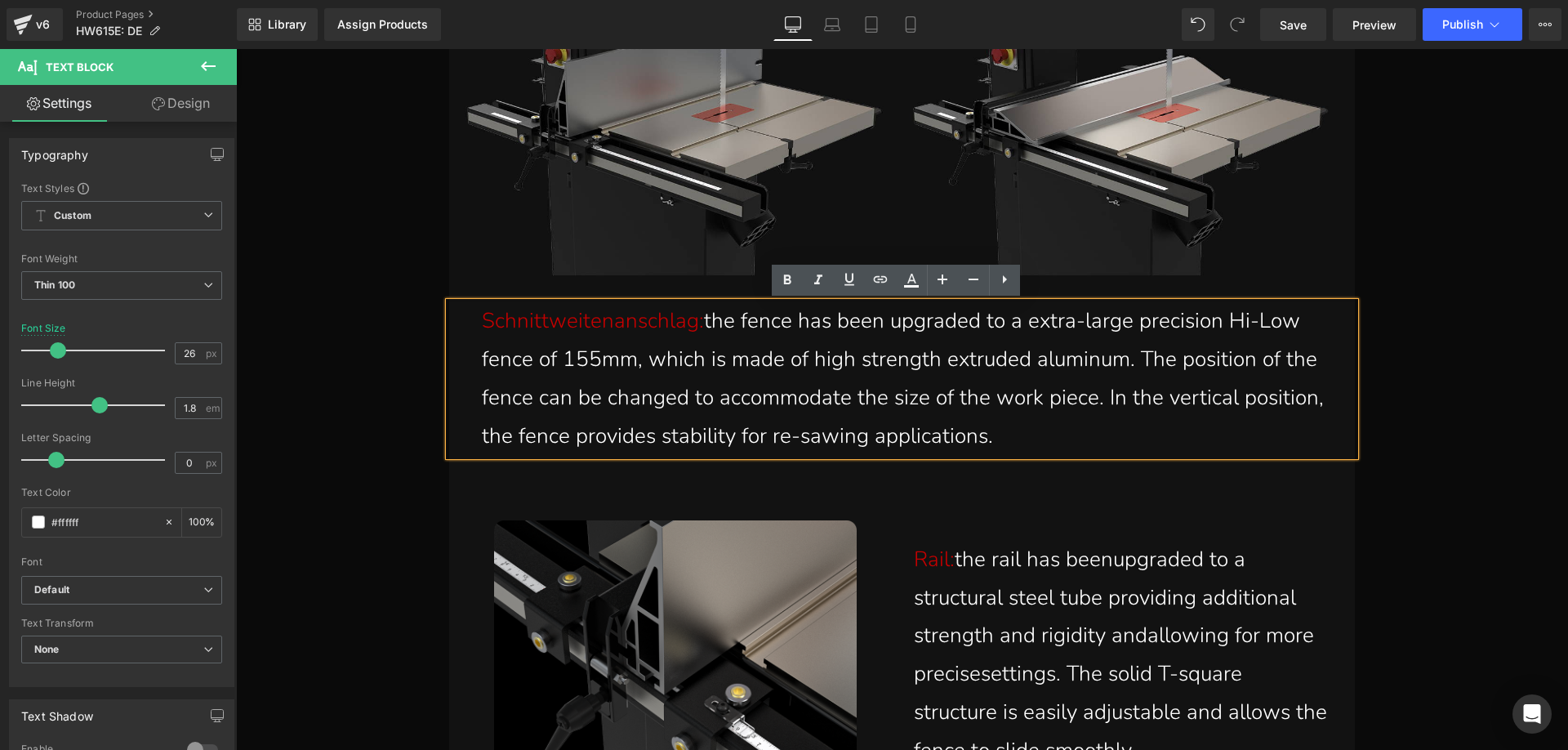
drag, startPoint x: 698, startPoint y: 318, endPoint x: 1075, endPoint y: 436, distance: 395.0
click at [1075, 436] on p "Schnittweitenanschlag: the fence has been upgraded to a extra-large precision H…" at bounding box center [905, 378] width 848 height 153
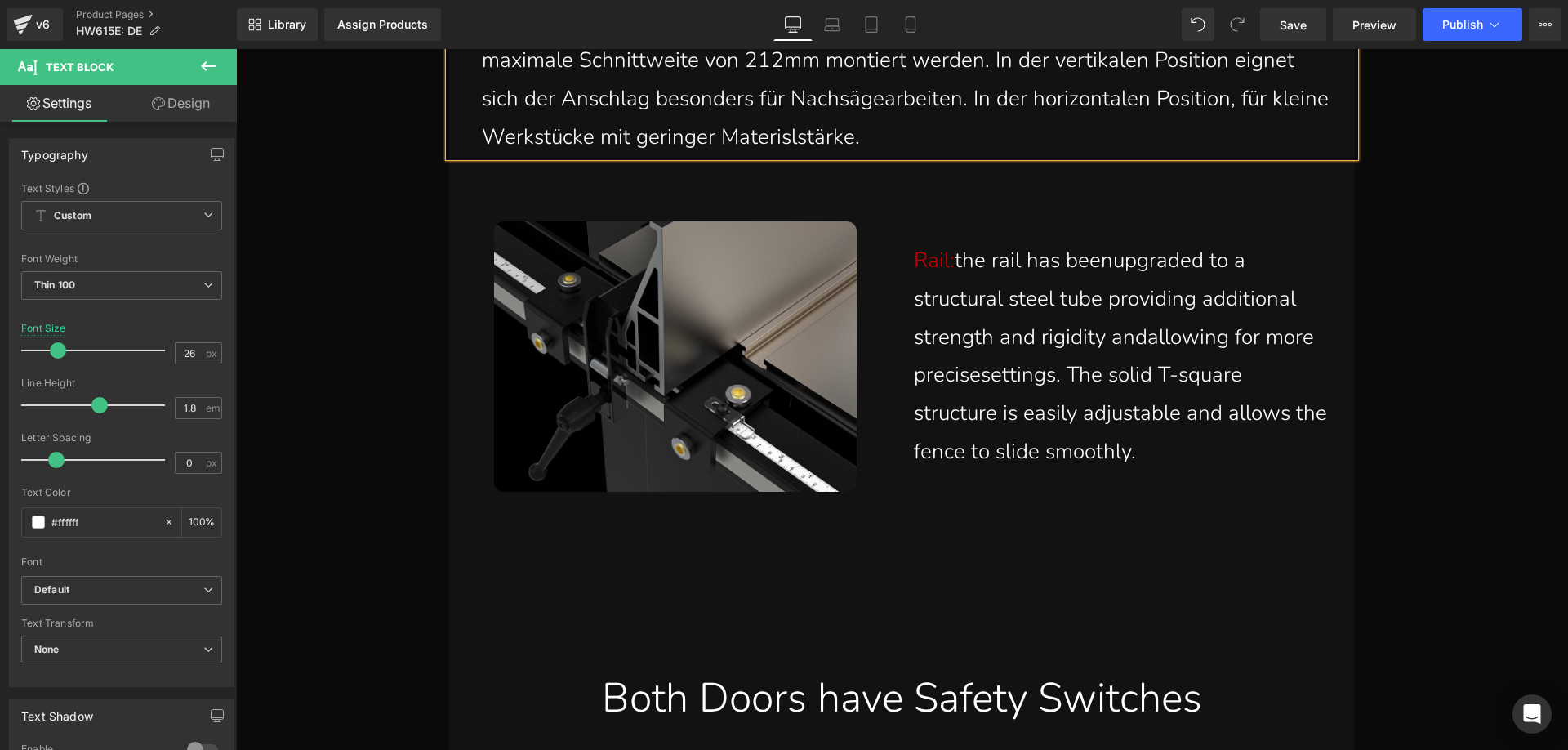
scroll to position [17366, 0]
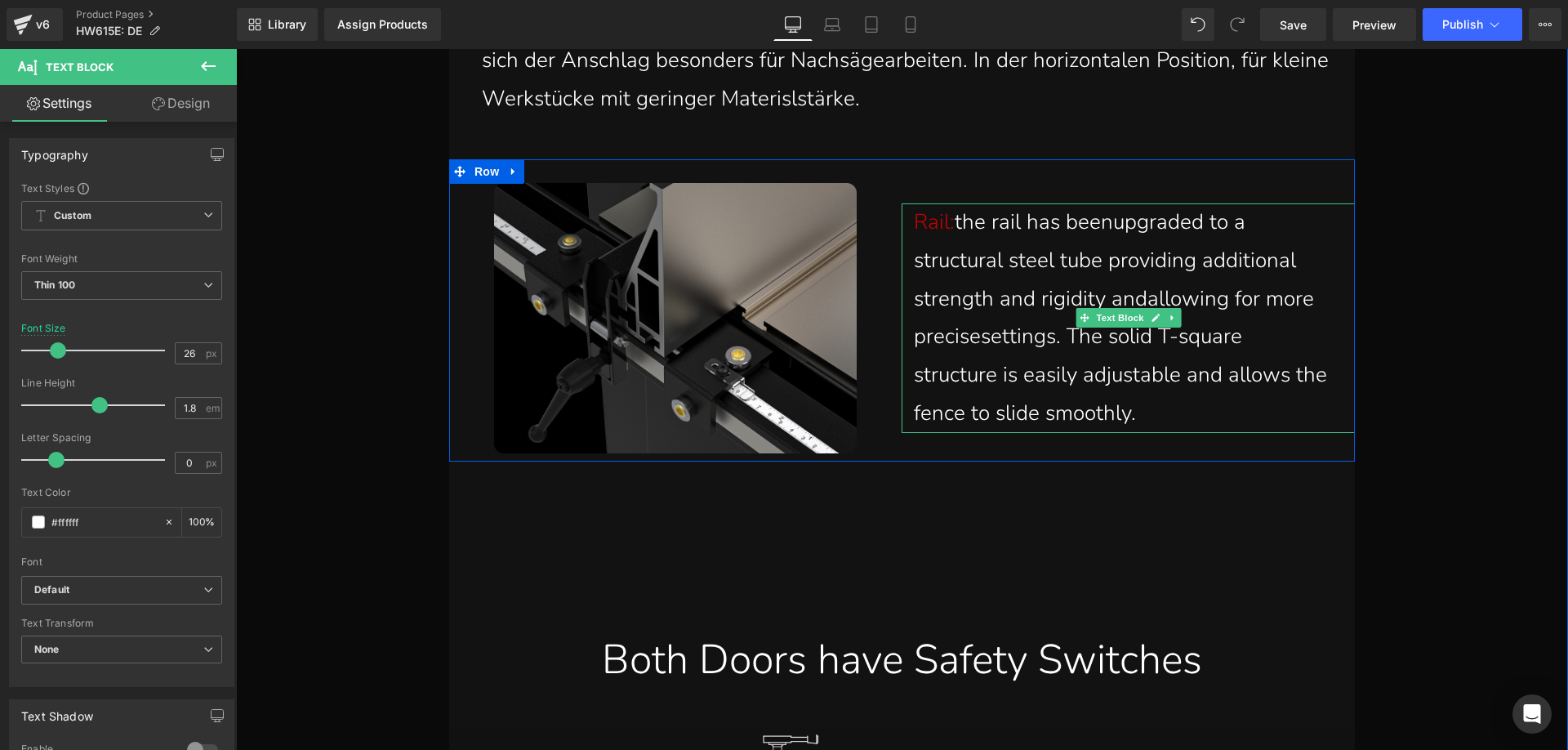
click at [924, 220] on span "Rail:" at bounding box center [933, 222] width 41 height 29
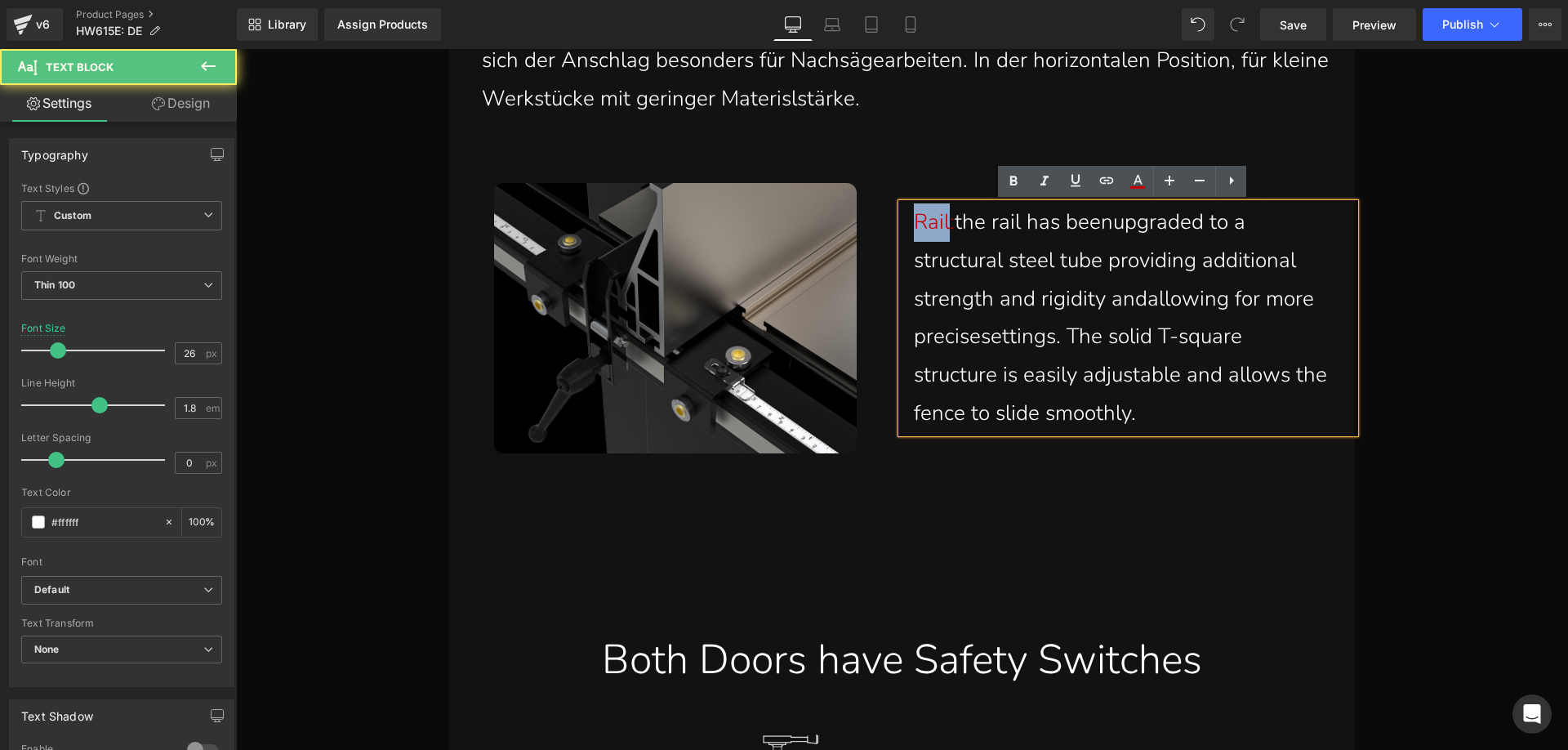
drag, startPoint x: 941, startPoint y: 225, endPoint x: 910, endPoint y: 218, distance: 31.8
click at [913, 218] on span "Rail:" at bounding box center [933, 222] width 41 height 29
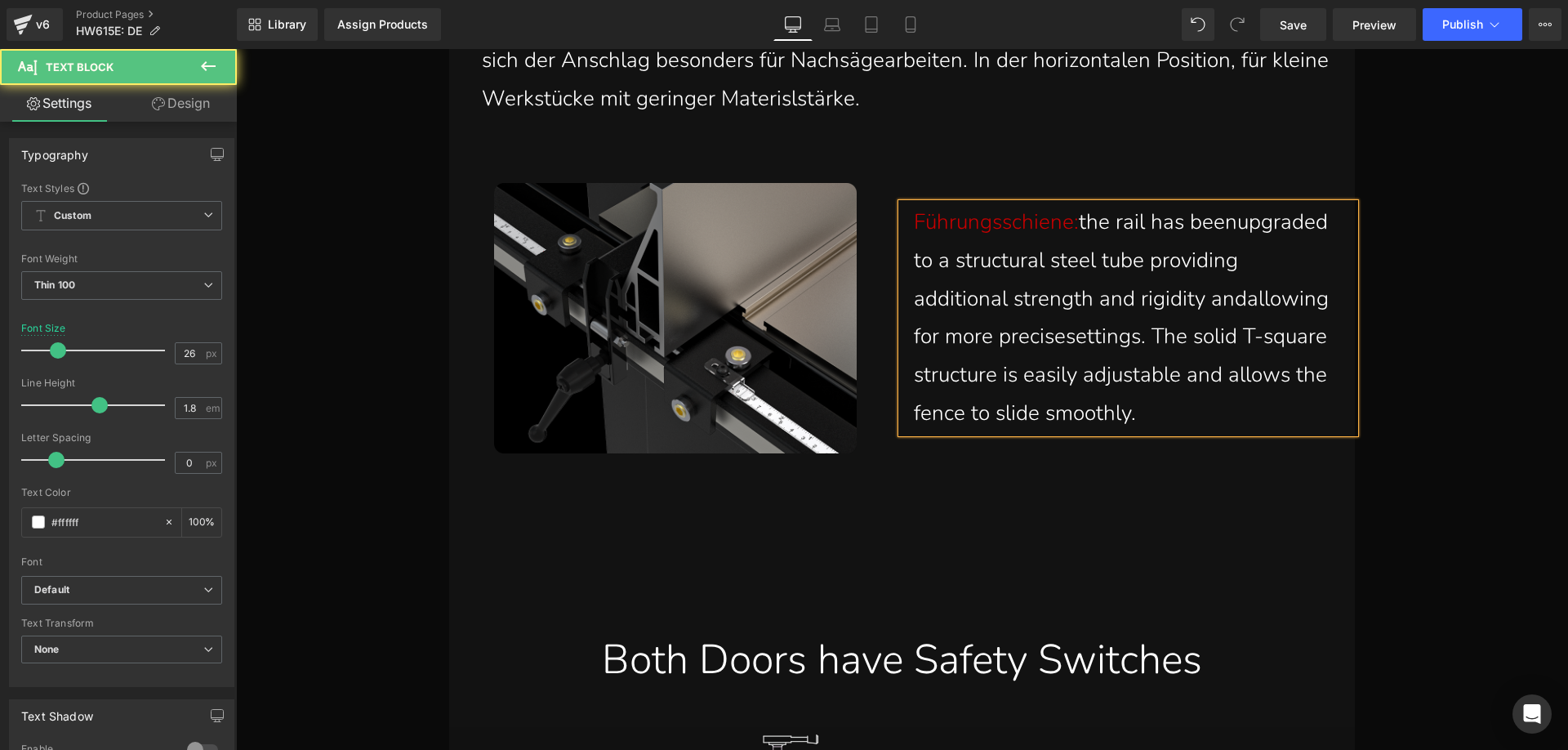
drag, startPoint x: 1283, startPoint y: 415, endPoint x: 908, endPoint y: 225, distance: 420.4
click at [913, 225] on p "Führungsschiene: the rail has beenupgraded to a structural steel tube providing…" at bounding box center [1121, 318] width 416 height 230
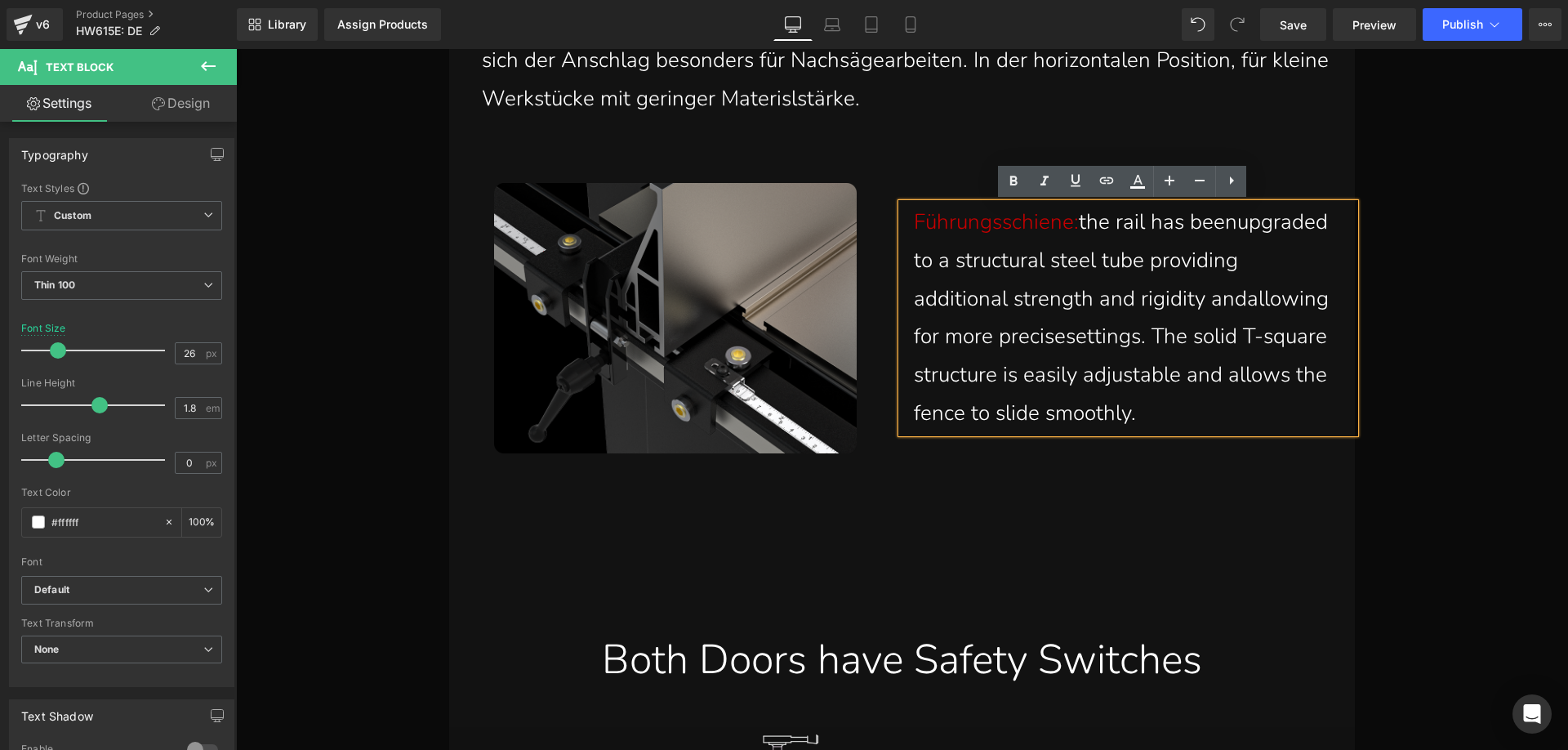
scroll to position [17346, 0]
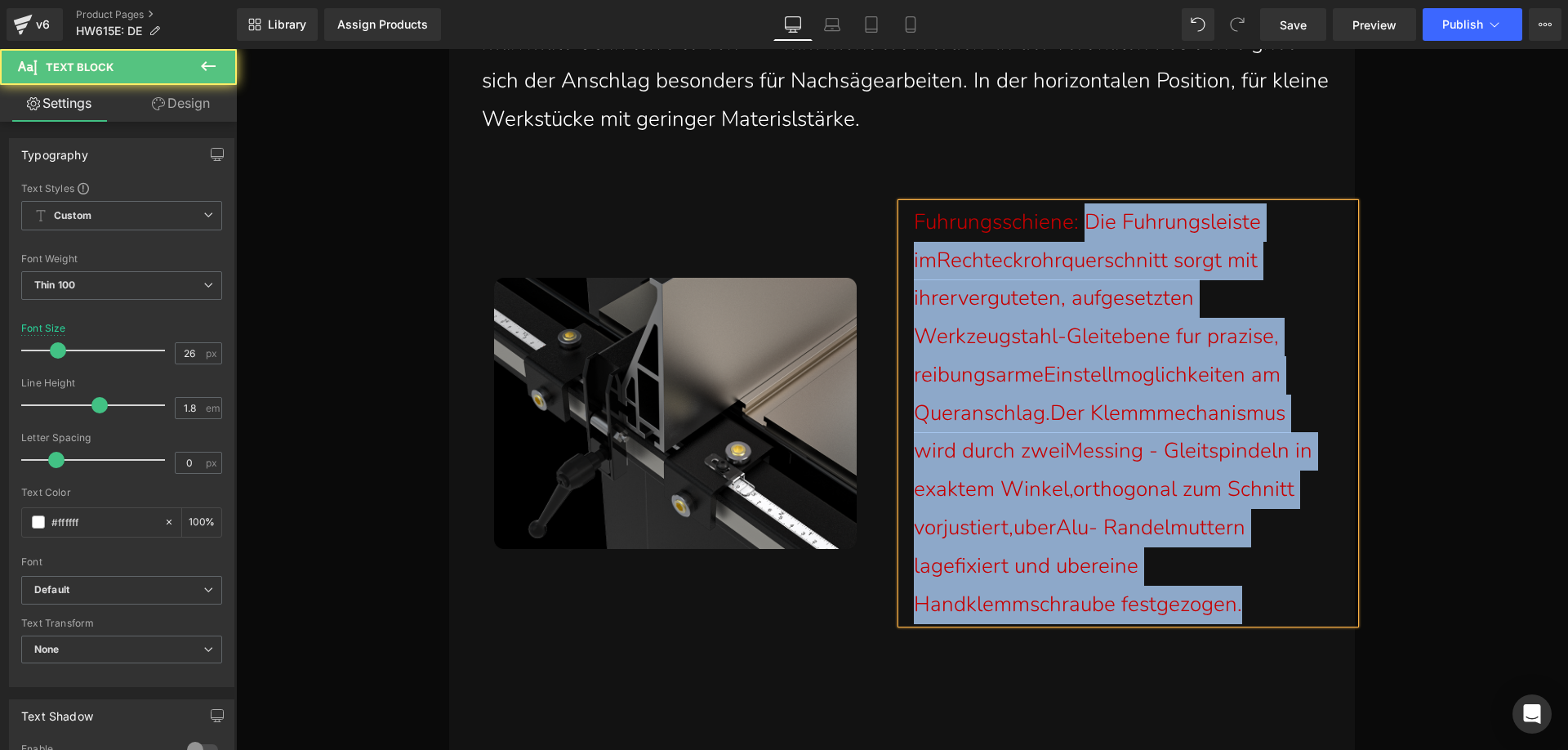
drag, startPoint x: 1249, startPoint y: 601, endPoint x: 1082, endPoint y: 228, distance: 408.7
click at [1082, 228] on p "Fuhrungsschiene: Die Fuhrungsleiste imRechteckrohrquerschnitt sorgt mit ihrerve…" at bounding box center [1121, 414] width 416 height 421
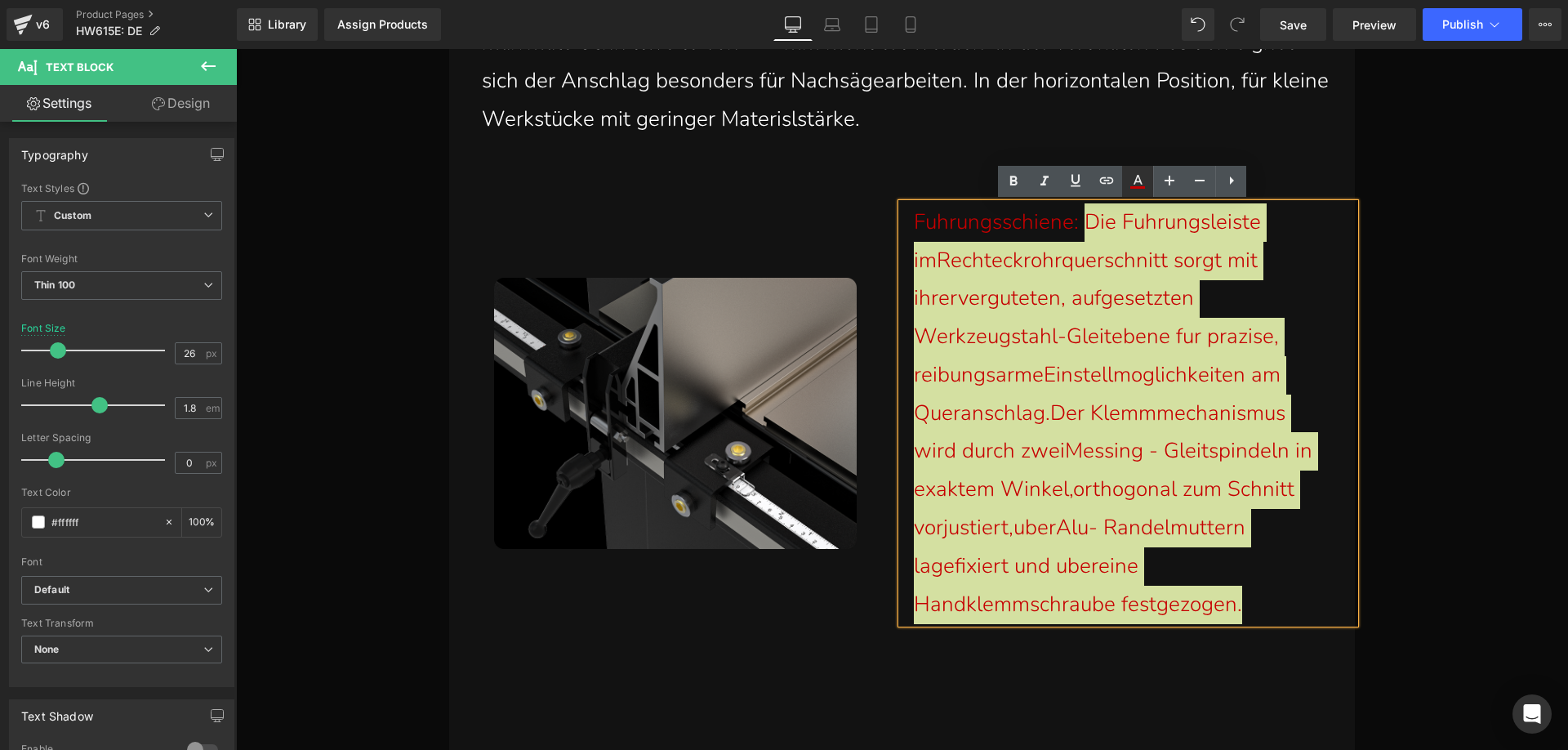
click at [1134, 179] on icon at bounding box center [1137, 182] width 20 height 20
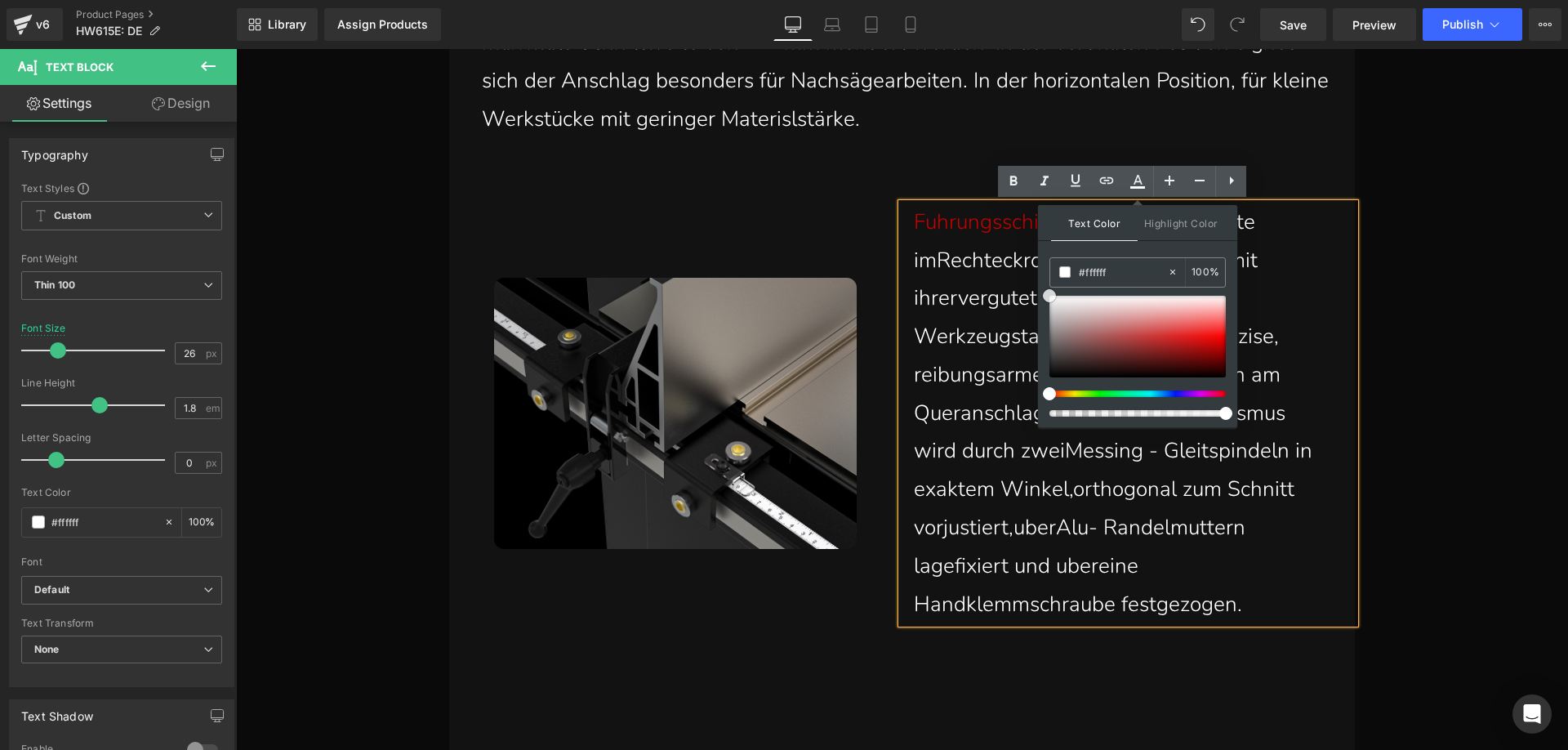
drag, startPoint x: 1463, startPoint y: 393, endPoint x: 1024, endPoint y: 289, distance: 451.2
click at [950, 342] on p "Fuhrungsschiene: Die Fuhrungsleiste imRechteckrohrquerschnitt sorgt mit ihrerve…" at bounding box center [1121, 414] width 416 height 421
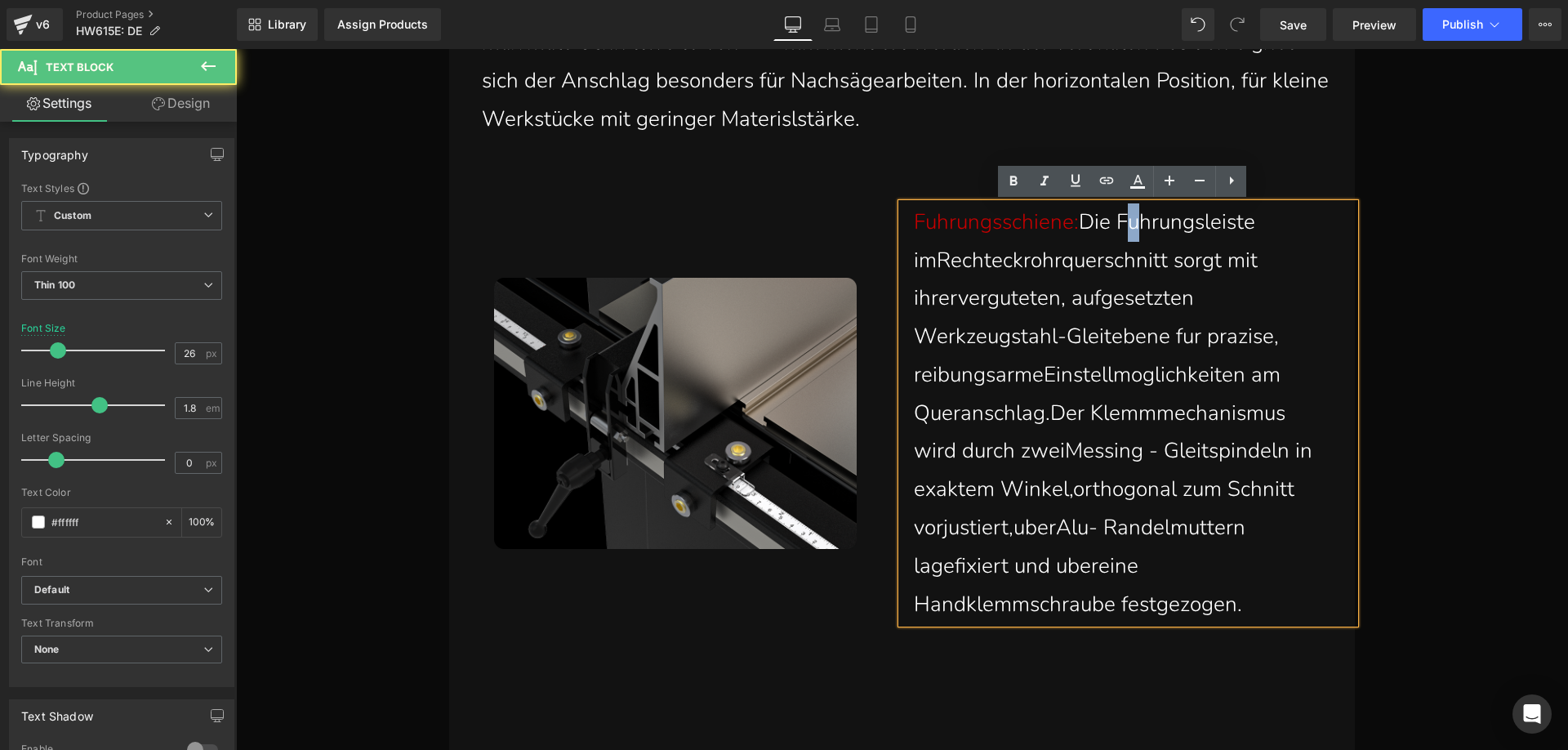
click at [1133, 228] on p "Fuhrungsschiene: Die Fuhrungsleiste imRechteckrohrquerschnitt sorgt mit ihrerve…" at bounding box center [1121, 414] width 416 height 421
click at [935, 258] on p "Fuhrungsschiene: Die Führungsleiste imRechteckrohrquerschnitt sorgt mit ihrerve…" at bounding box center [1121, 414] width 416 height 421
click at [954, 305] on p "Fuhrungsschiene: Die Führungsleiste im Rechteckrohrquerschnitt sorgt mit ihrerv…" at bounding box center [1121, 414] width 416 height 421
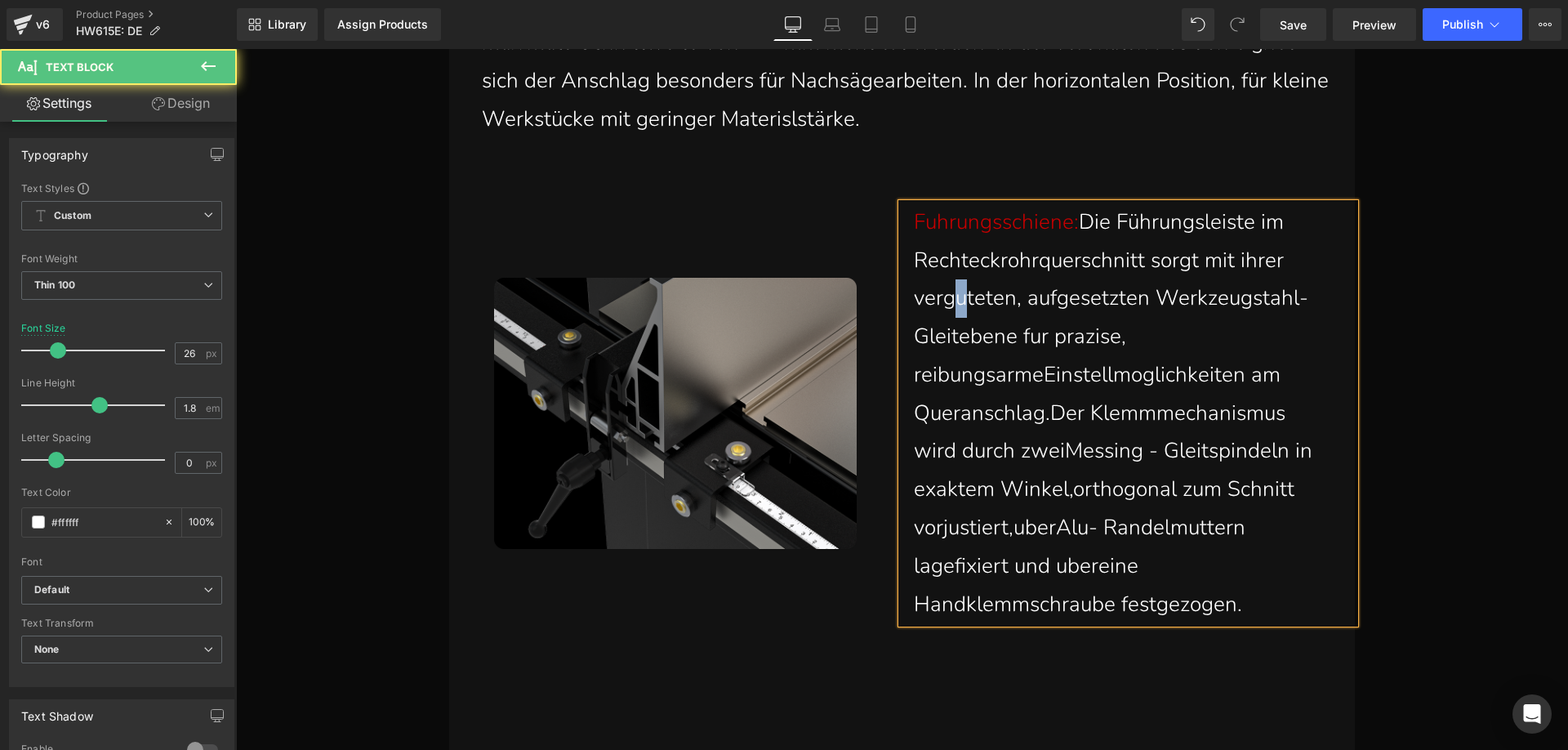
drag, startPoint x: 960, startPoint y: 310, endPoint x: 948, endPoint y: 305, distance: 13.0
click at [948, 305] on p "Fuhrungsschiene: Die Führungsleiste im Rechteckrohrquerschnitt sorgt mit ihrer …" at bounding box center [1121, 414] width 416 height 421
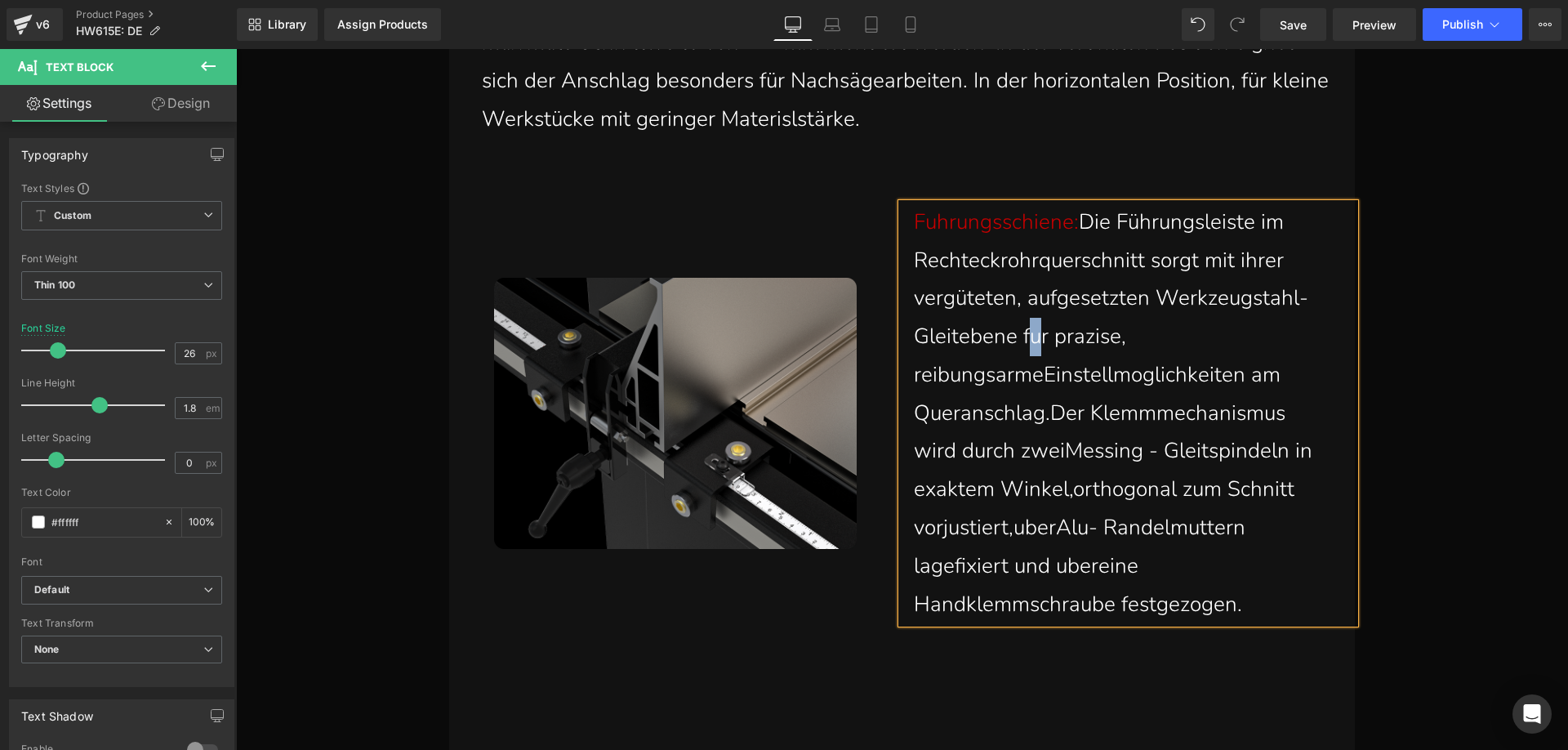
click at [1028, 340] on p "Fuhrungsschiene: Die Führungsleiste im Rechteckrohrquerschnitt sorgt mit ihrer …" at bounding box center [1121, 414] width 416 height 421
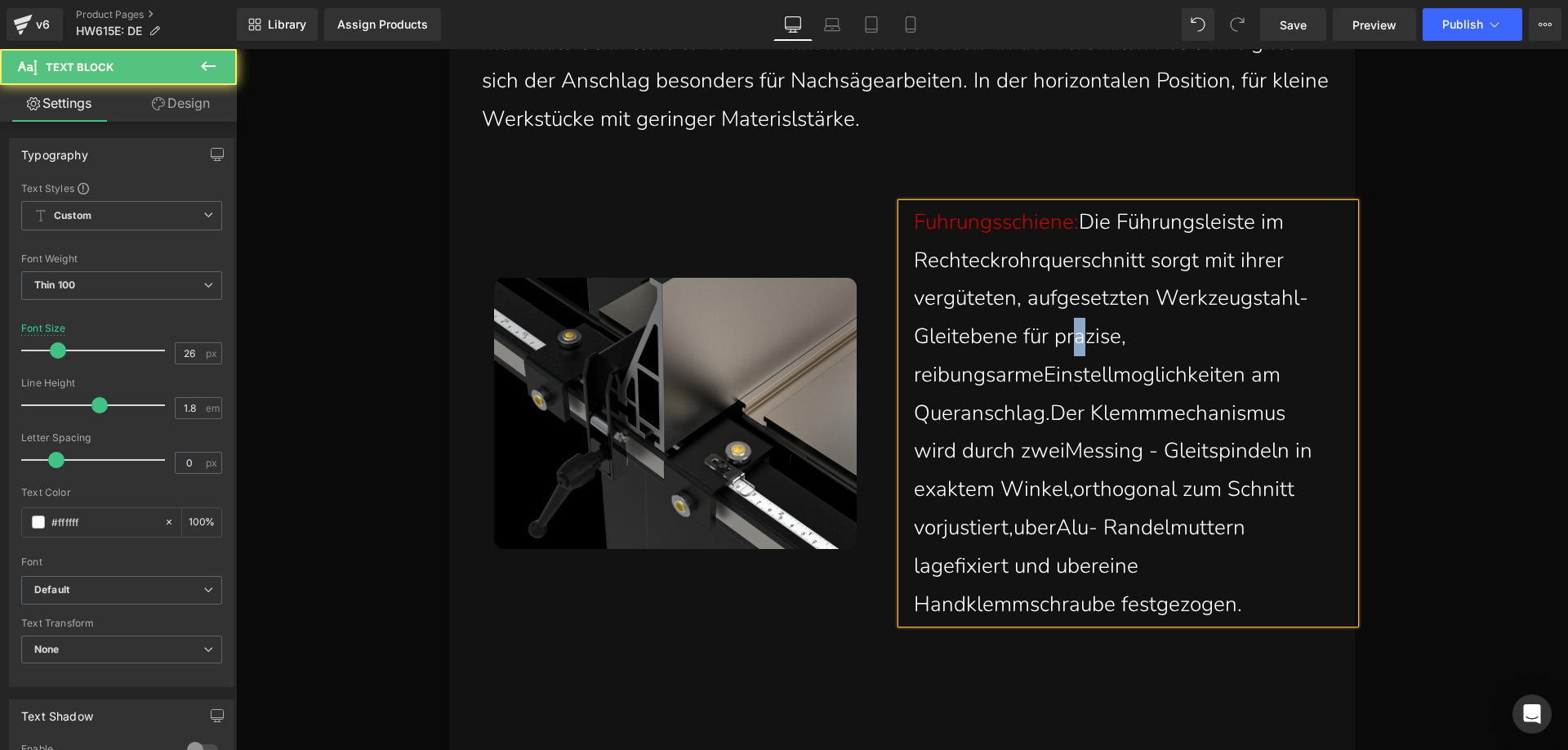
click at [1075, 340] on p "Fuhrungsschiene: Die Führungsleiste im Rechteckrohrquerschnitt sorgt mit ihrer …" at bounding box center [1121, 414] width 416 height 421
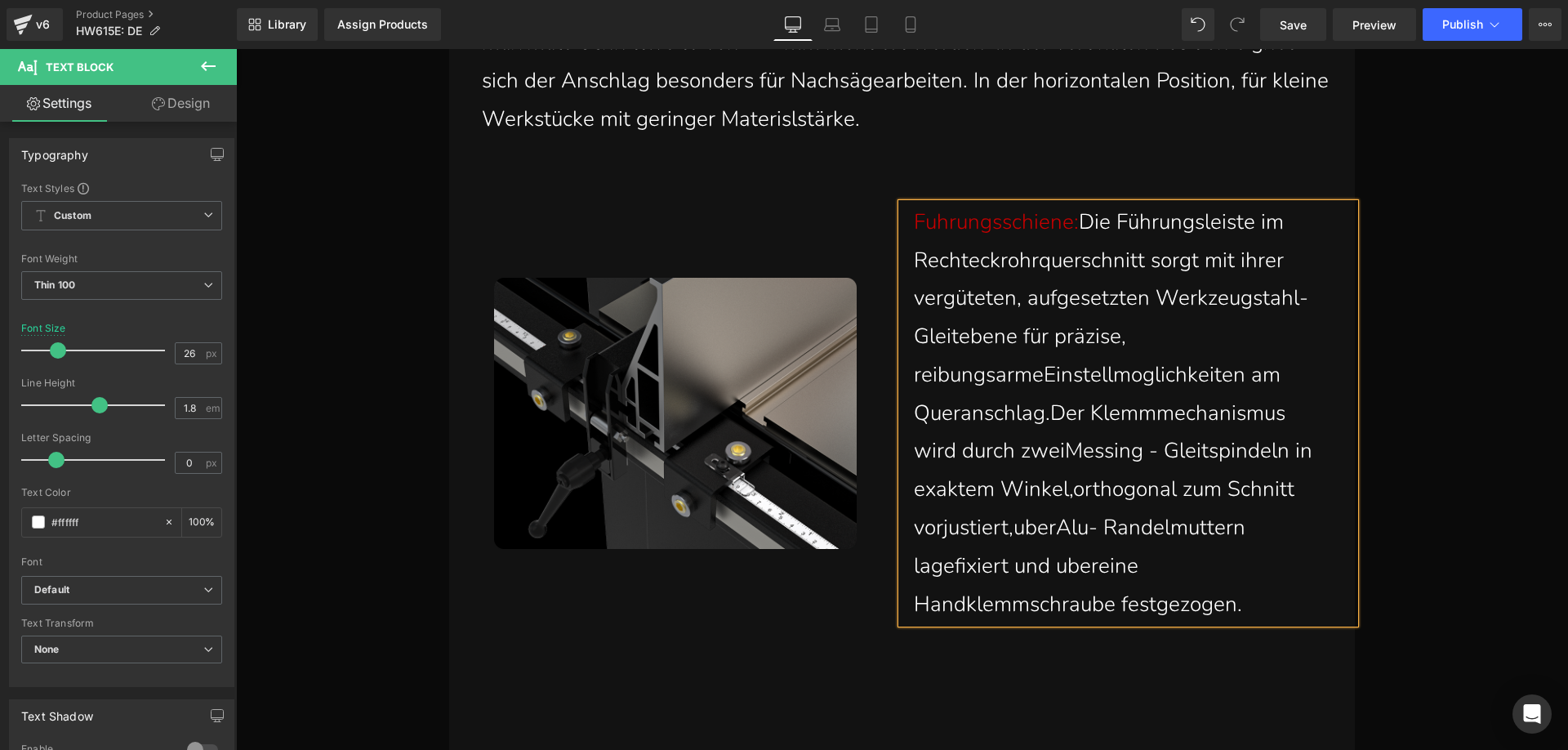
click at [1037, 377] on p "Fuhrungsschiene: Die Führungsleiste im Rechteckrohrquerschnitt sorgt mit ihrer …" at bounding box center [1121, 414] width 416 height 421
click at [956, 455] on p "Fuhrungsschiene: Die Führungsleiste im Rechteckrohrquerschnitt sorgt mit ihrer …" at bounding box center [1121, 414] width 416 height 421
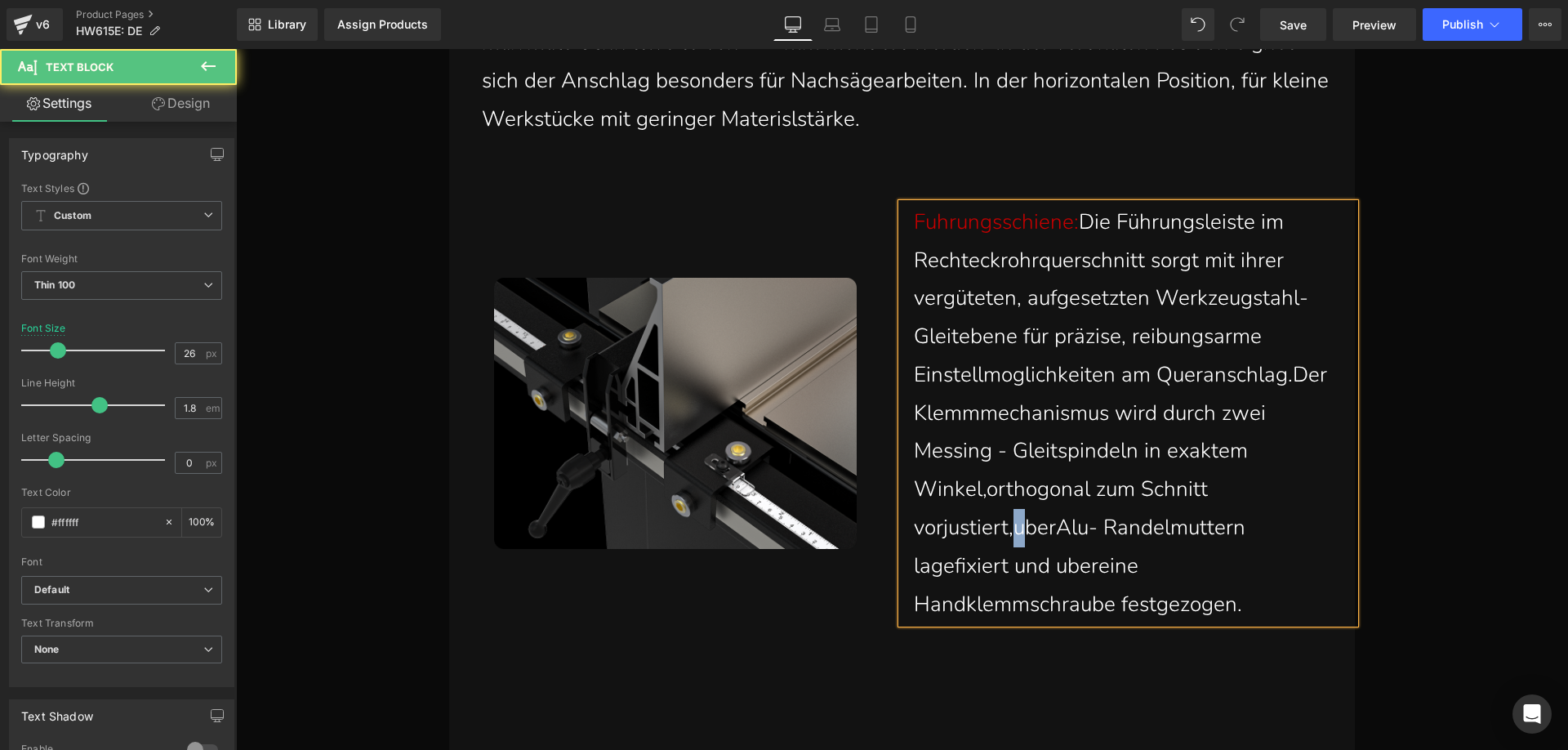
drag, startPoint x: 1021, startPoint y: 535, endPoint x: 1013, endPoint y: 529, distance: 10.0
click at [1013, 529] on p "Fuhrungsschiene: Die Führungsleiste im Rechteckrohrquerschnitt sorgt mit ihrer …" at bounding box center [1121, 414] width 416 height 421
click at [1052, 529] on p "Fuhrungsschiene: Die Führungsleiste im Rechteckrohrquerschnitt sorgt mit ihrer …" at bounding box center [1121, 414] width 416 height 421
drag, startPoint x: 1131, startPoint y: 539, endPoint x: 1123, endPoint y: 531, distance: 11.3
click at [1123, 531] on p "Fuhrungsschiene: Die Führungsleiste im Rechteckrohrquerschnitt sorgt mit ihrer …" at bounding box center [1121, 414] width 416 height 421
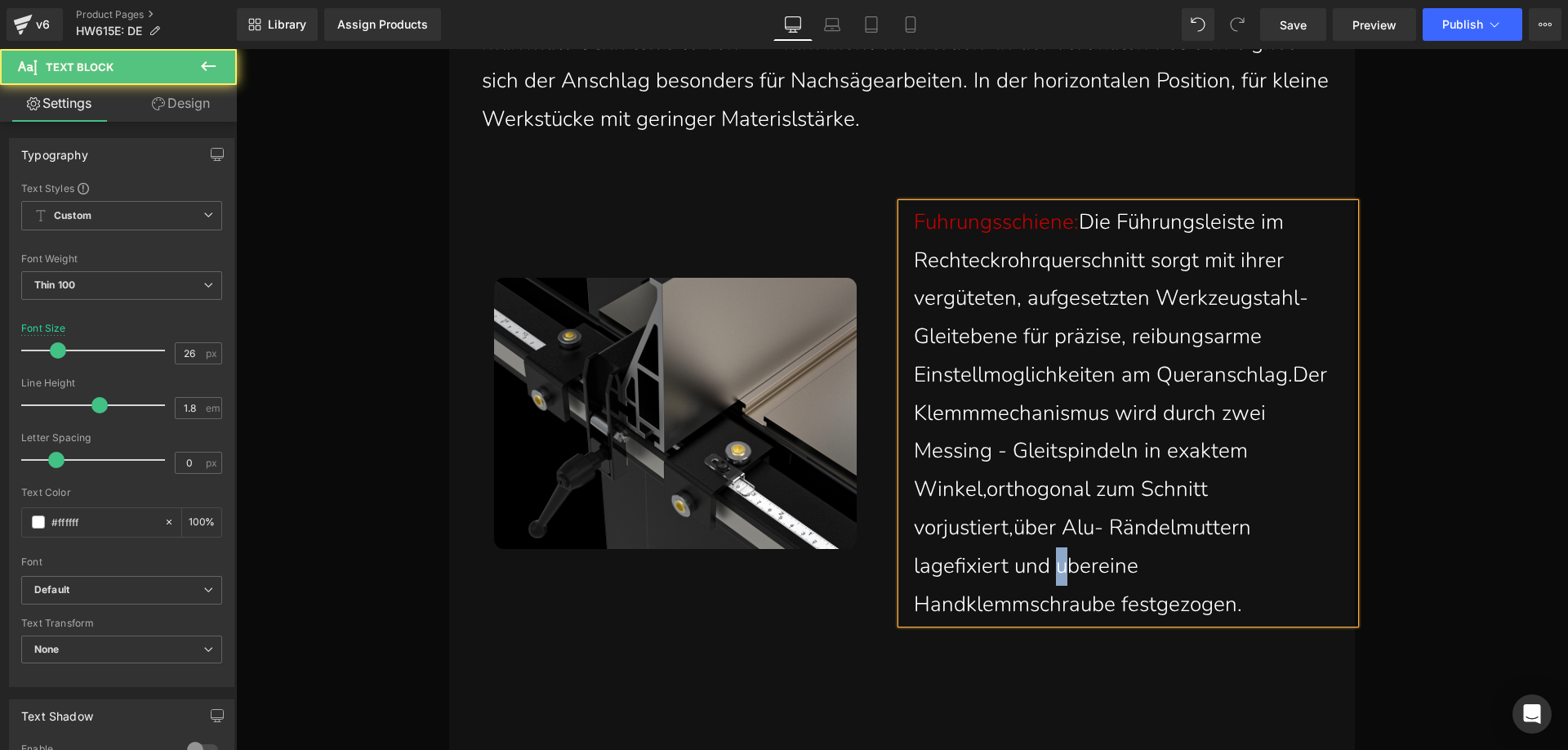
drag, startPoint x: 1065, startPoint y: 575, endPoint x: 1057, endPoint y: 571, distance: 8.9
click at [1057, 571] on p "Fuhrungsschiene: Die Führungsleiste im Rechteckrohrquerschnitt sorgt mit ihrer …" at bounding box center [1121, 414] width 416 height 421
click at [1097, 567] on p "Fuhrungsschiene: Die Führungsleiste im Rechteckrohrquerschnitt sorgt mit ihrer …" at bounding box center [1121, 414] width 416 height 421
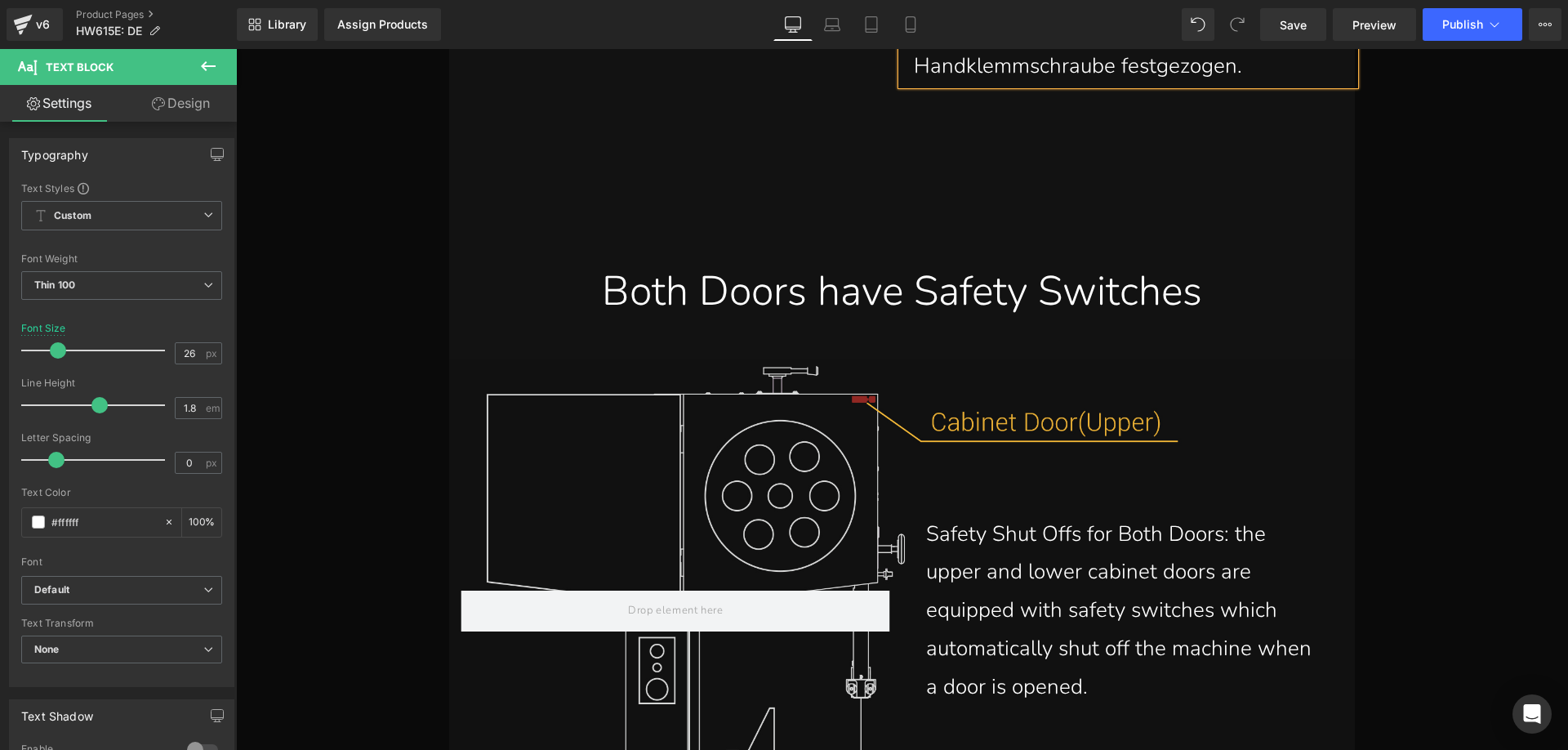
scroll to position [17918, 0]
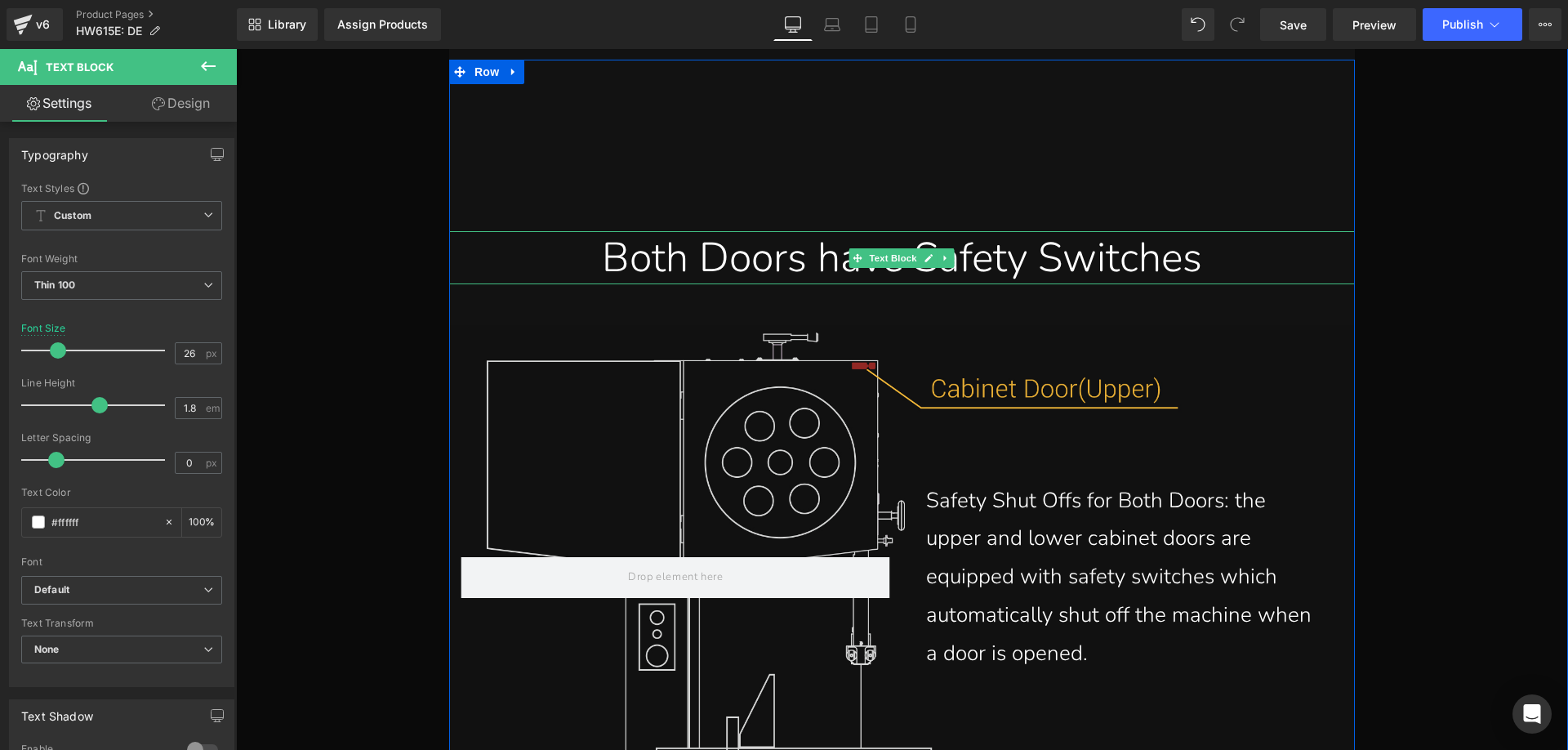
drag, startPoint x: 1173, startPoint y: 266, endPoint x: 1209, endPoint y: 254, distance: 37.9
click at [1173, 266] on div "Both Doors have Safety Switches" at bounding box center [901, 258] width 881 height 53
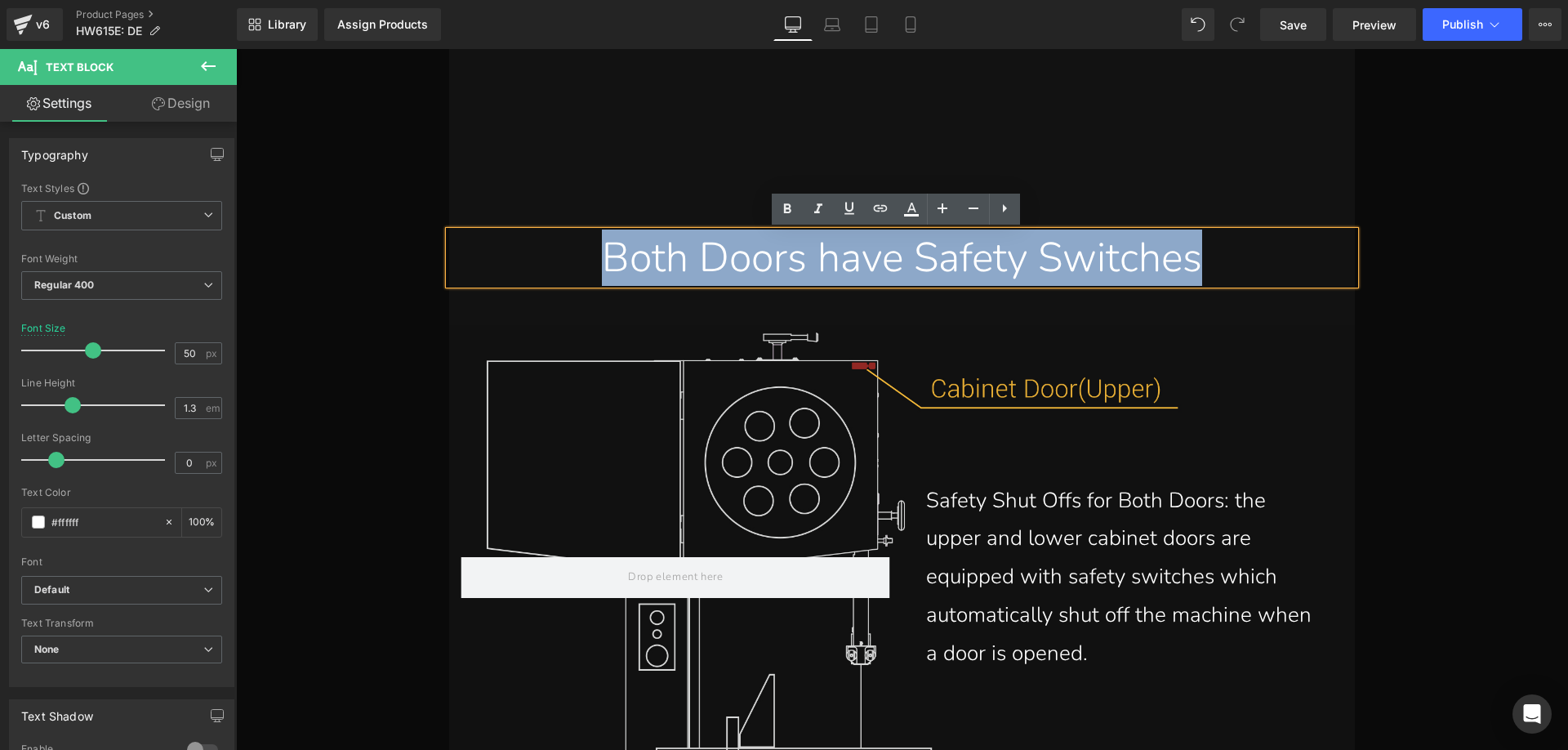
drag, startPoint x: 1220, startPoint y: 264, endPoint x: 550, endPoint y: 259, distance: 670.0
click at [550, 259] on div "Both Doors have Safety Switches" at bounding box center [901, 258] width 881 height 53
paste div
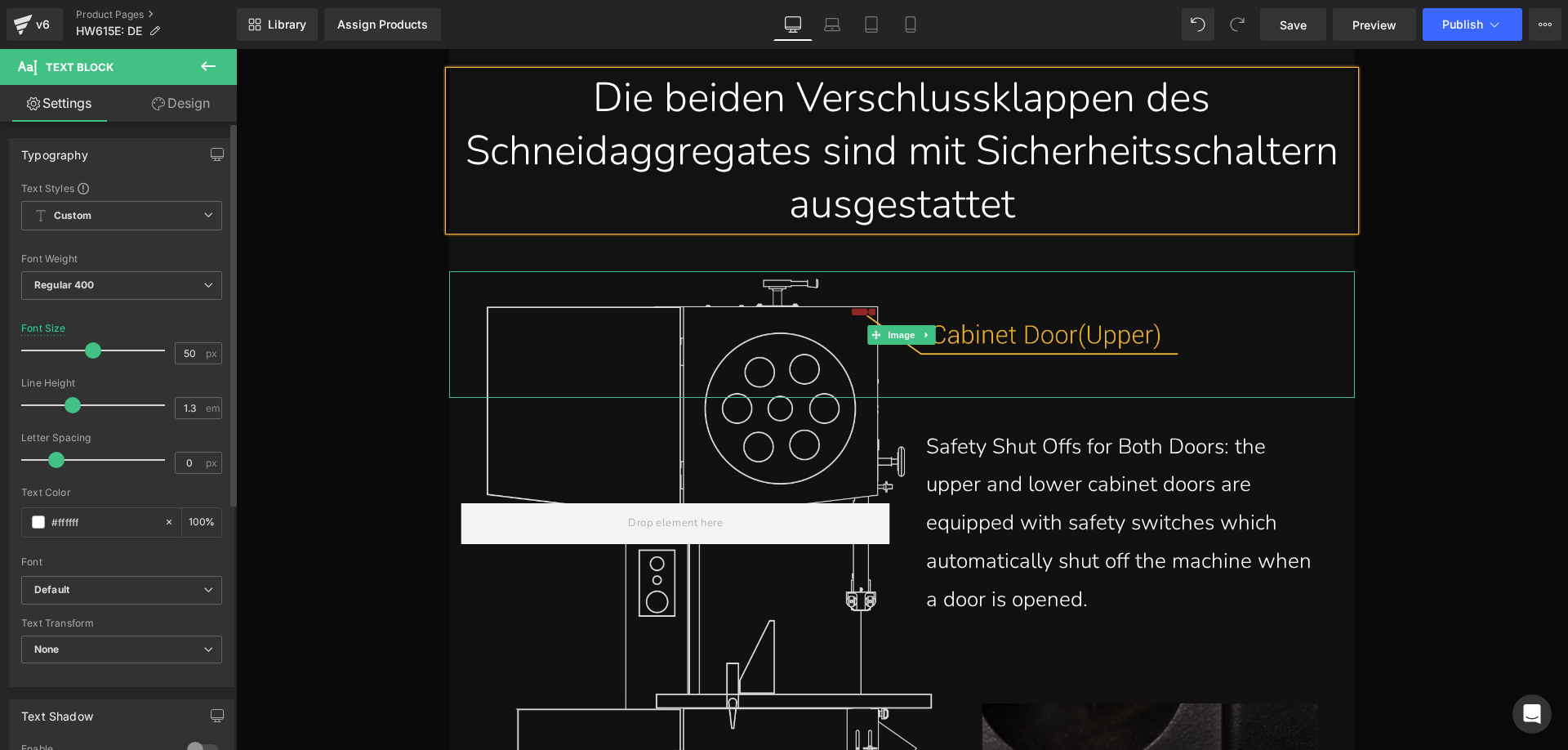
scroll to position [18080, 0]
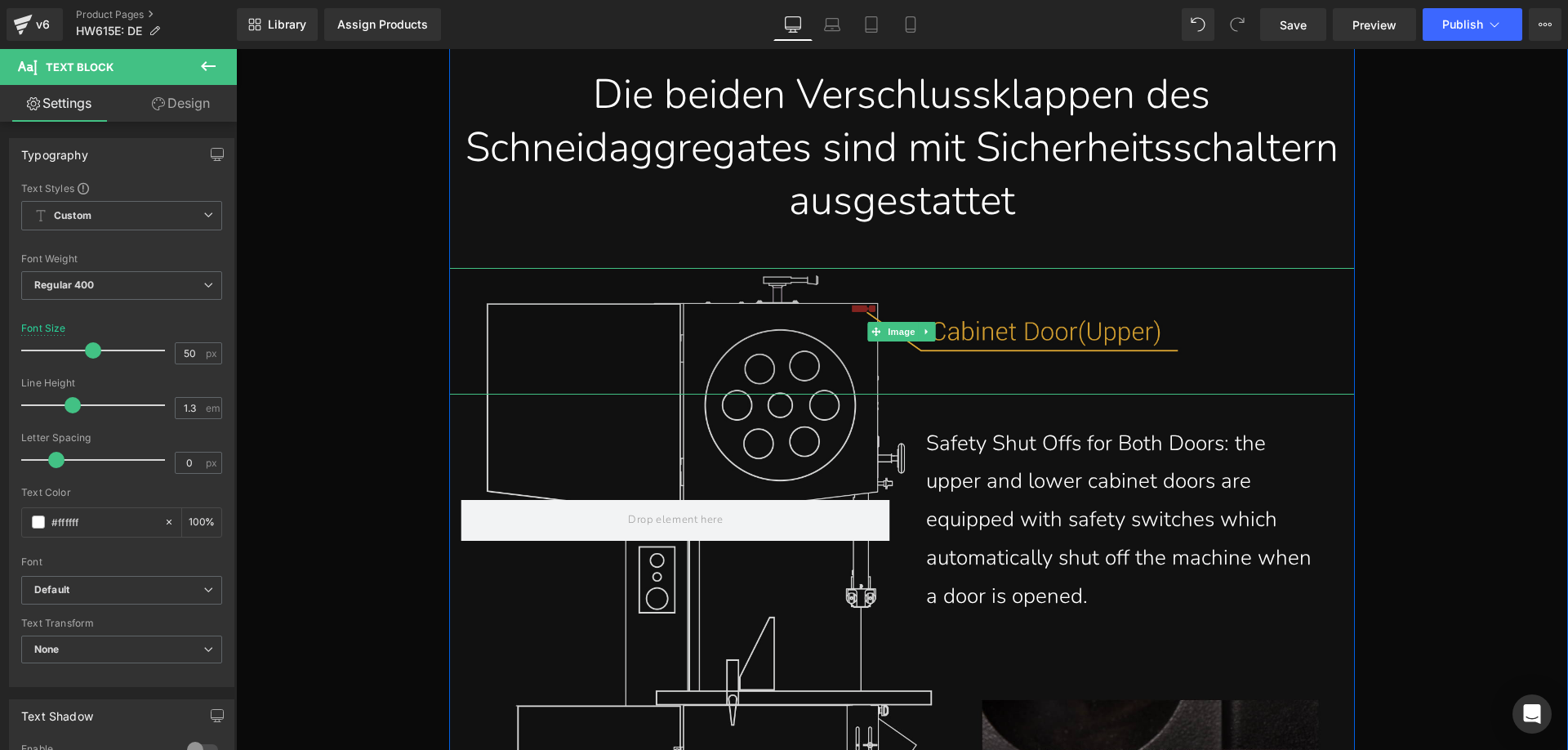
click at [1012, 338] on img at bounding box center [901, 331] width 905 height 127
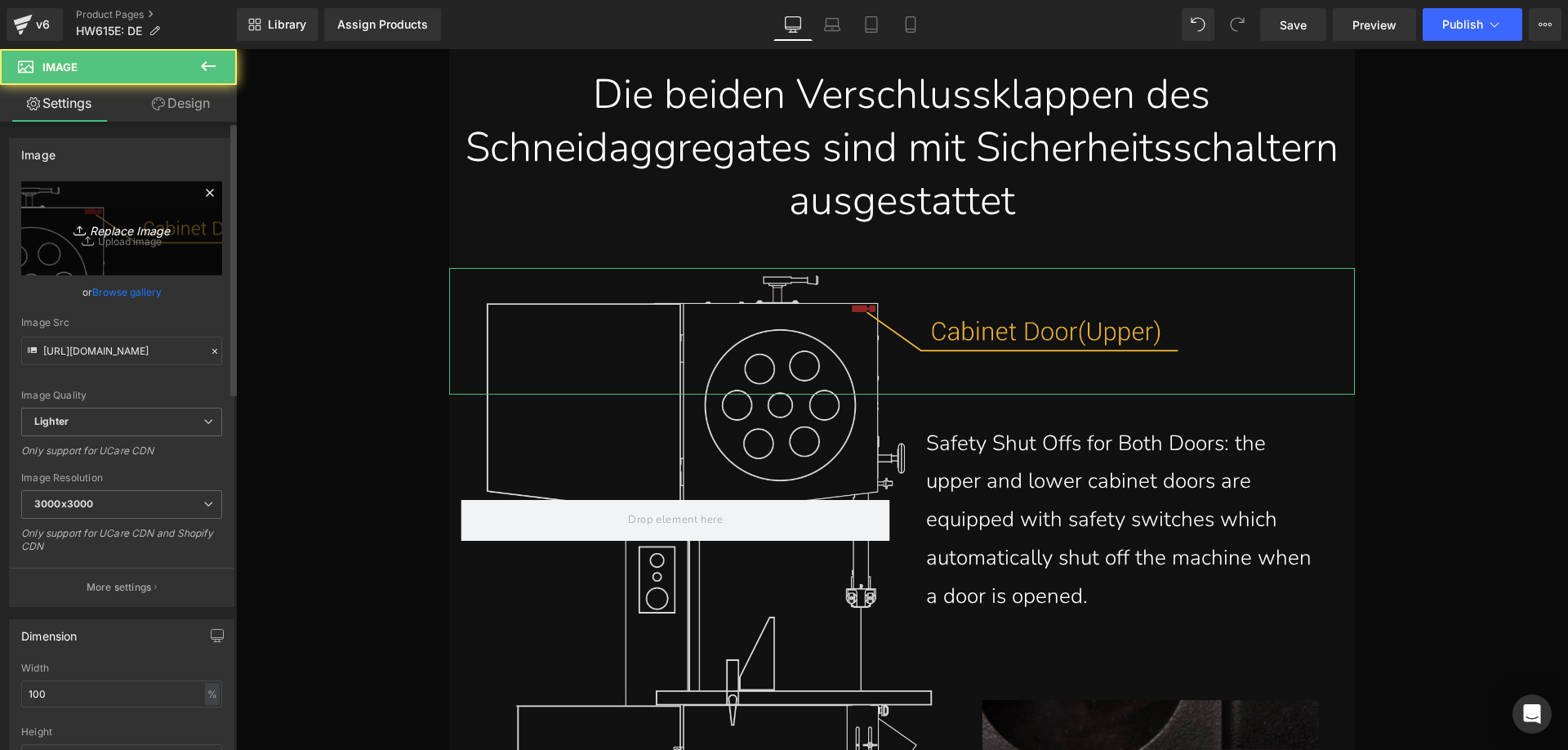
click at [93, 230] on icon "Replace Image" at bounding box center [121, 228] width 131 height 21
type input "C:\fakepath\HW615_06.webp"
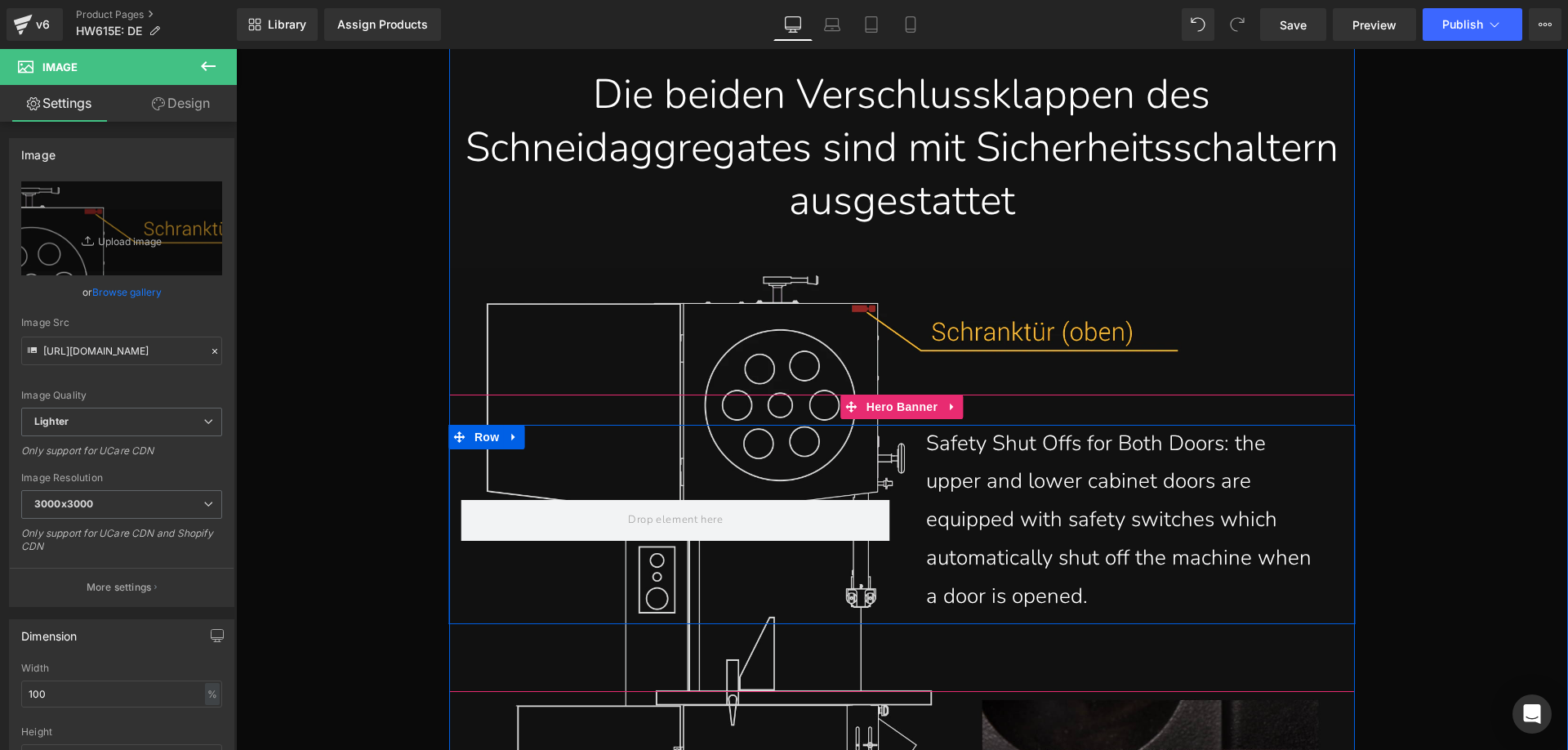
scroll to position [18163, 0]
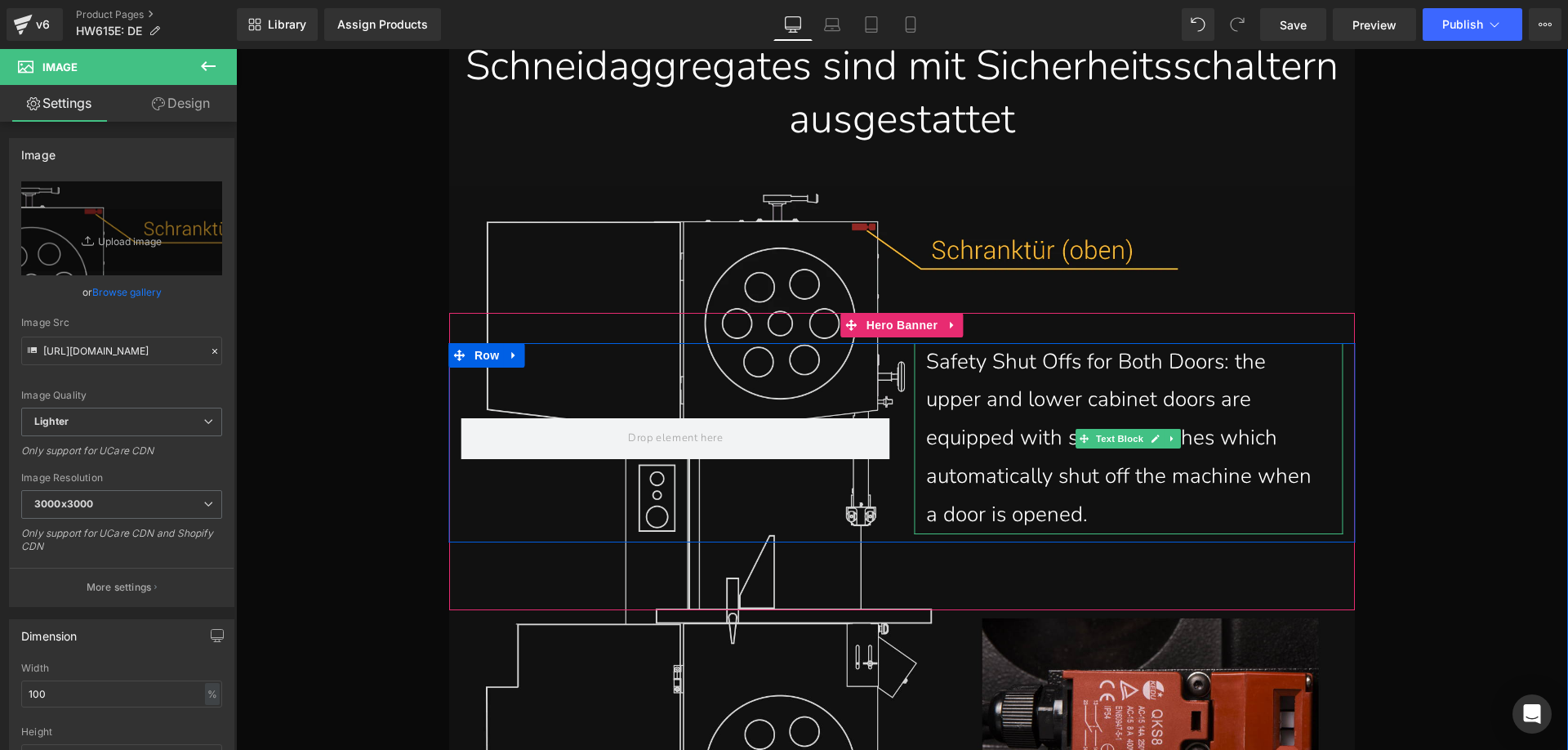
click at [1109, 506] on p "Safety Shut Offs for Both Doors: the upper and lower cabinet doors are equipped…" at bounding box center [1125, 439] width 400 height 192
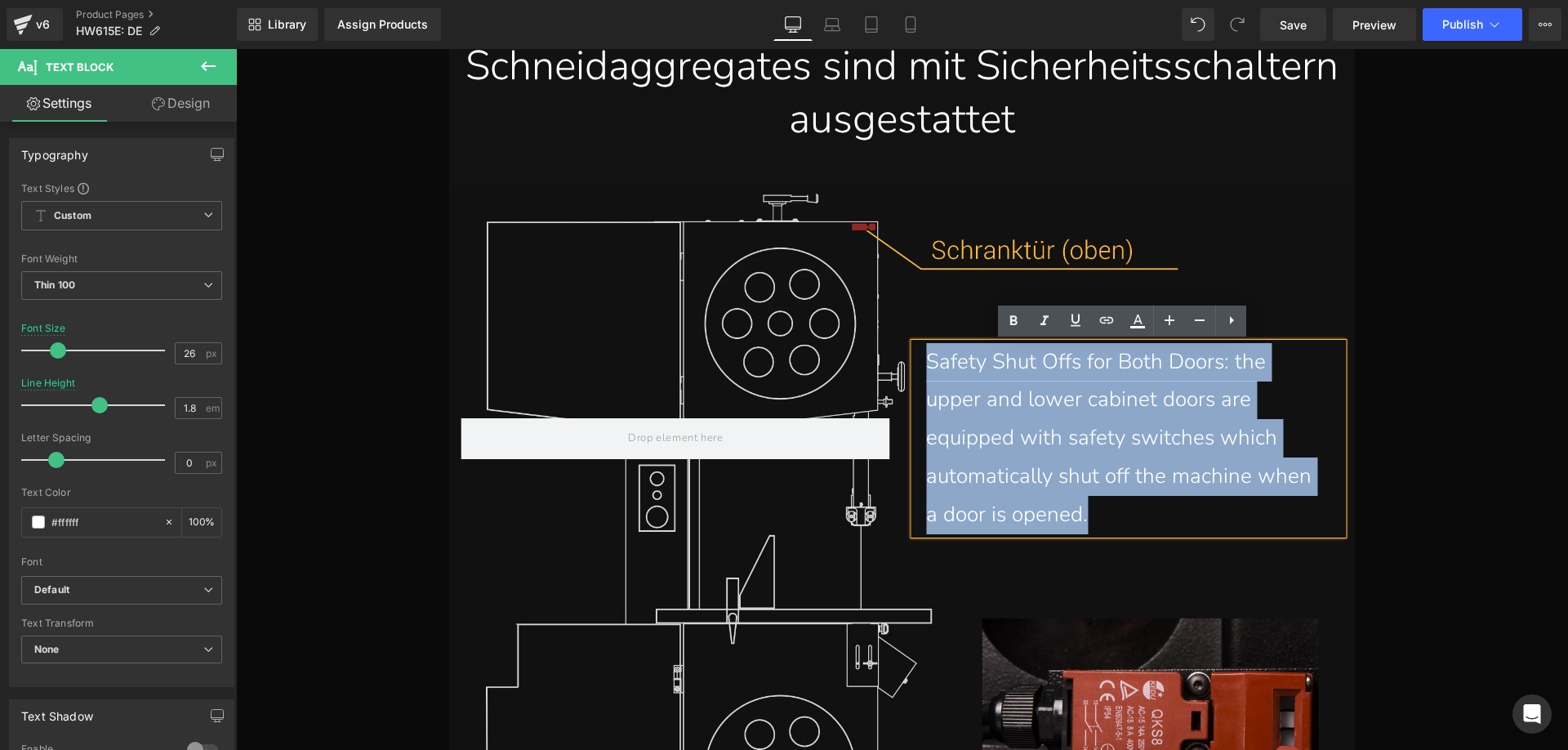
drag, startPoint x: 1109, startPoint y: 511, endPoint x: 925, endPoint y: 367, distance: 233.6
click at [926, 367] on p "Safety Shut Offs for Both Doors: the upper and lower cabinet doors are equipped…" at bounding box center [1125, 439] width 400 height 192
paste div
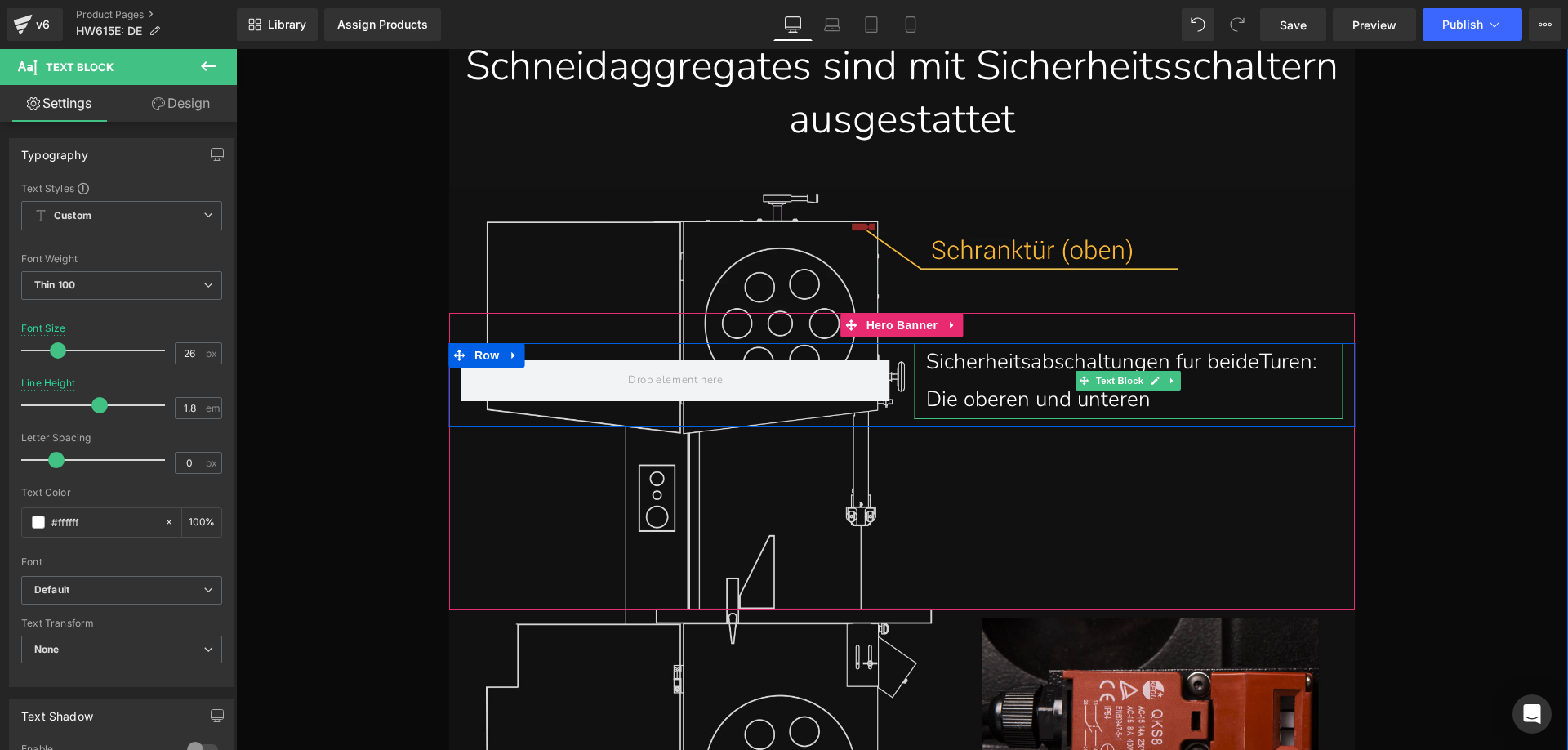
click at [1186, 399] on p "Sicherheitsabschaltungen fur beideTuren: Die oberen und unteren" at bounding box center [1125, 381] width 400 height 77
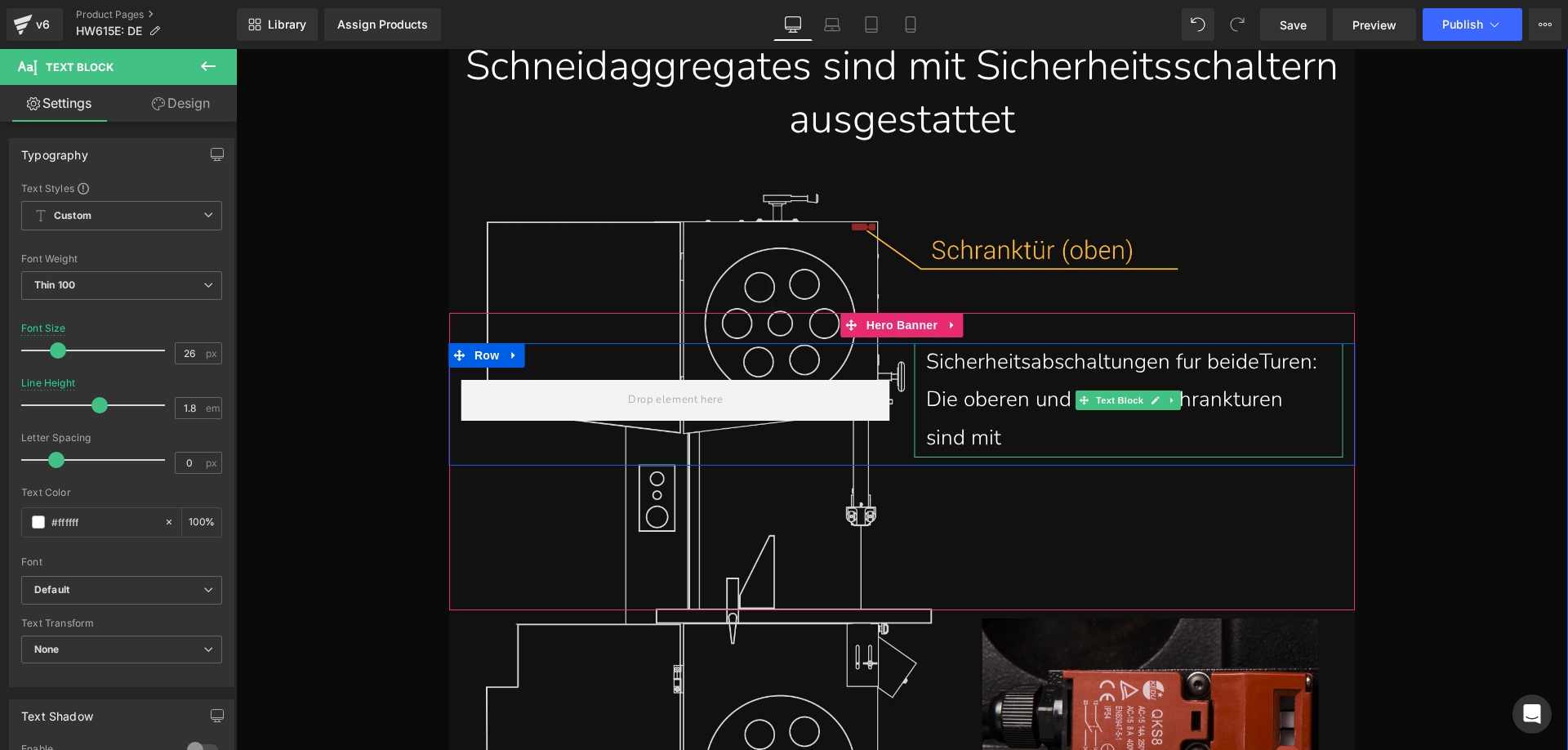
click at [1062, 436] on p "Sicherheitsabschaltungen fur beideTuren: Die oberen und unteren Schrankturen si…" at bounding box center [1125, 400] width 400 height 115
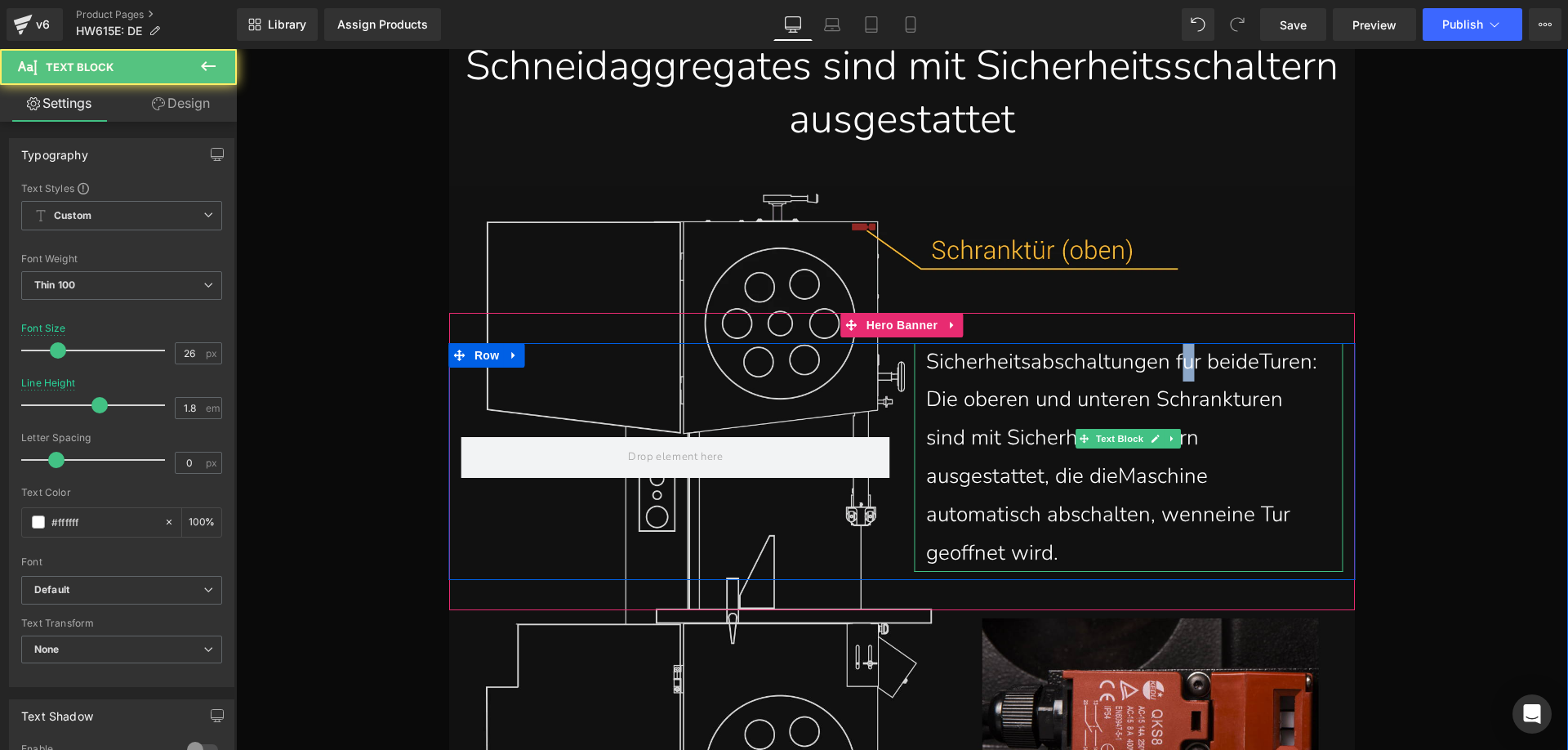
drag, startPoint x: 1186, startPoint y: 372, endPoint x: 1179, endPoint y: 365, distance: 9.9
click at [1179, 365] on p "Sicherheitsabschaltungen fur beideTuren: Die oberen und unteren Schrankturen si…" at bounding box center [1125, 458] width 400 height 230
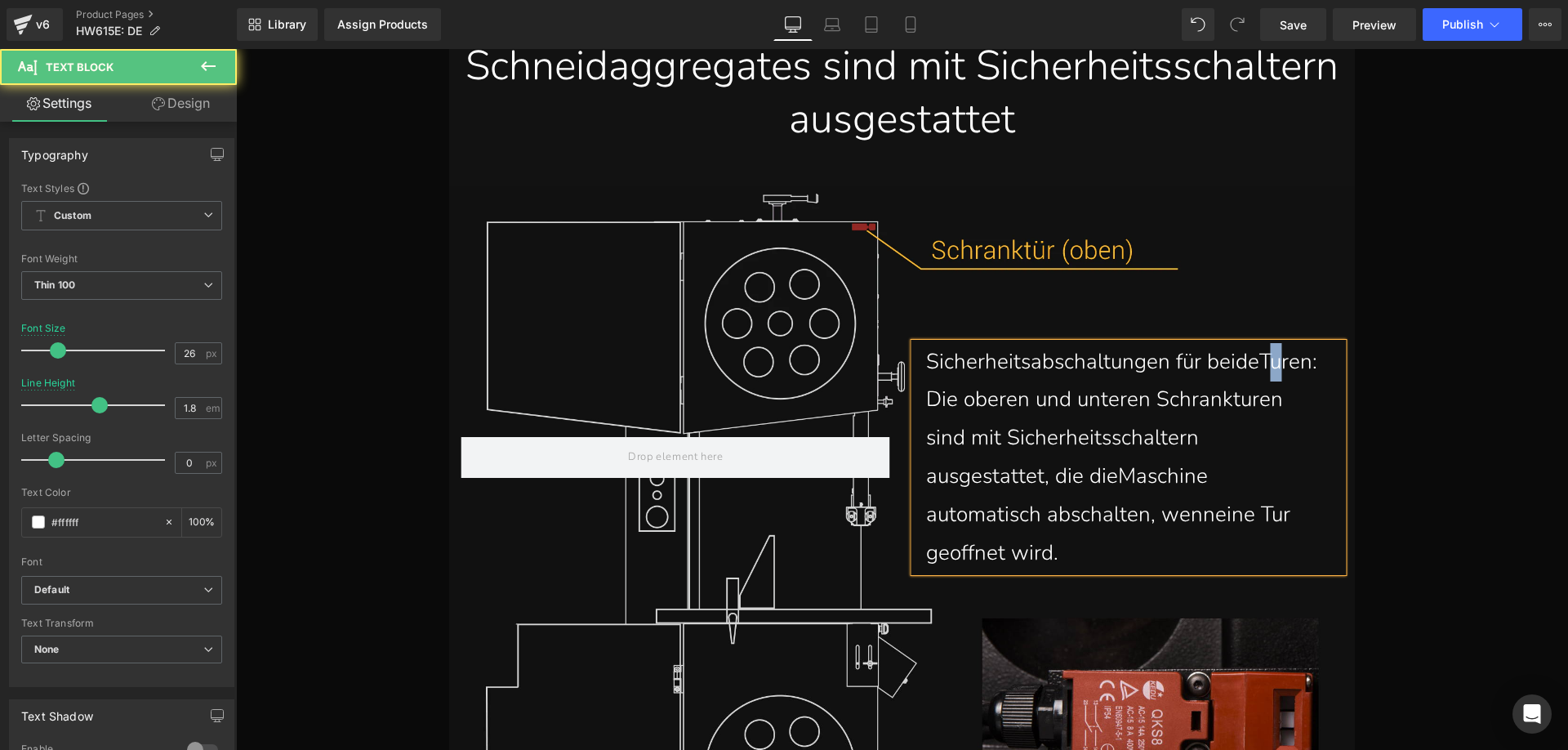
drag, startPoint x: 1276, startPoint y: 372, endPoint x: 1267, endPoint y: 367, distance: 10.3
click at [1267, 367] on p "Sicherheitsabschaltungen für beideTuren: Die oberen und unteren Schrankturen si…" at bounding box center [1125, 458] width 400 height 230
click at [1245, 406] on p "Sicherheitsabschaltungen für beideTüren: Die oberen und unteren Schrankturen si…" at bounding box center [1125, 458] width 400 height 230
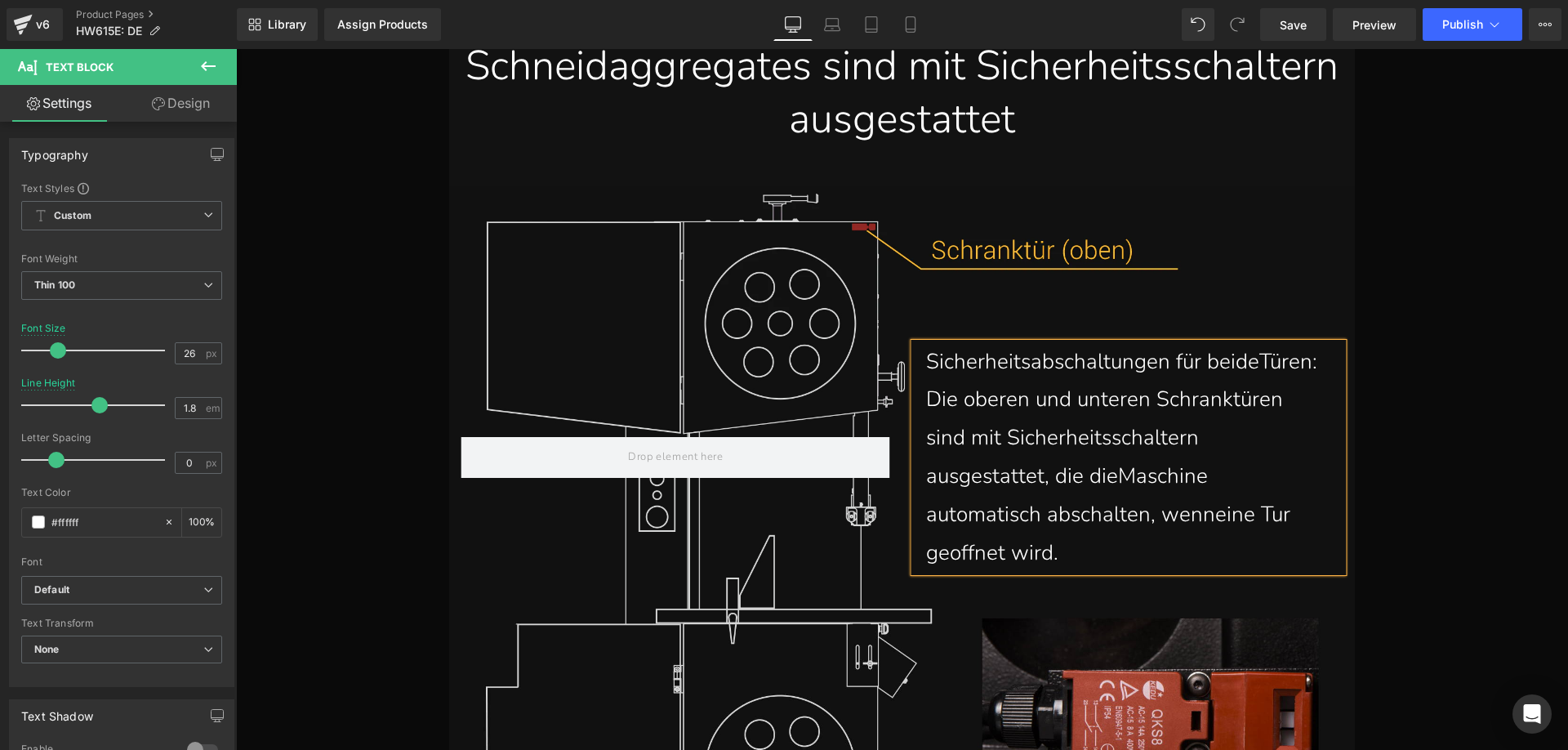
click at [990, 481] on p "Sicherheitsabschaltungen für beideTüren: Die oberen und unteren Schranktüren si…" at bounding box center [1125, 458] width 400 height 230
click at [972, 518] on p "Sicherheitsabschaltungen für beideTüren: Die oberen und unteren Schranktüren si…" at bounding box center [1125, 458] width 400 height 230
drag, startPoint x: 1046, startPoint y: 515, endPoint x: 1037, endPoint y: 515, distance: 9.0
click at [1037, 515] on p "Sicherheitsabschaltungen für beideTüren: Die oberen und unteren Schranktüren si…" at bounding box center [1125, 458] width 400 height 230
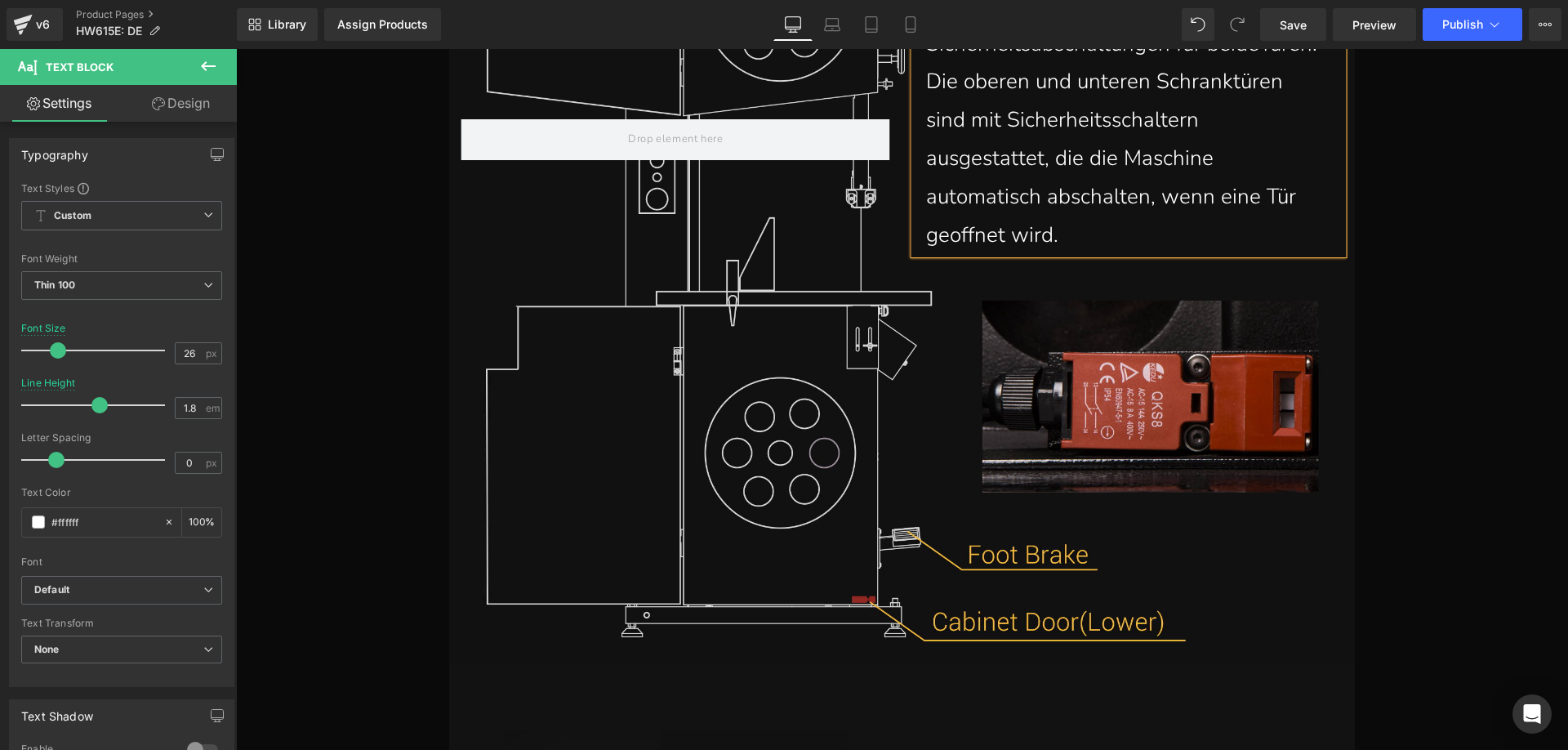
scroll to position [18326, 0]
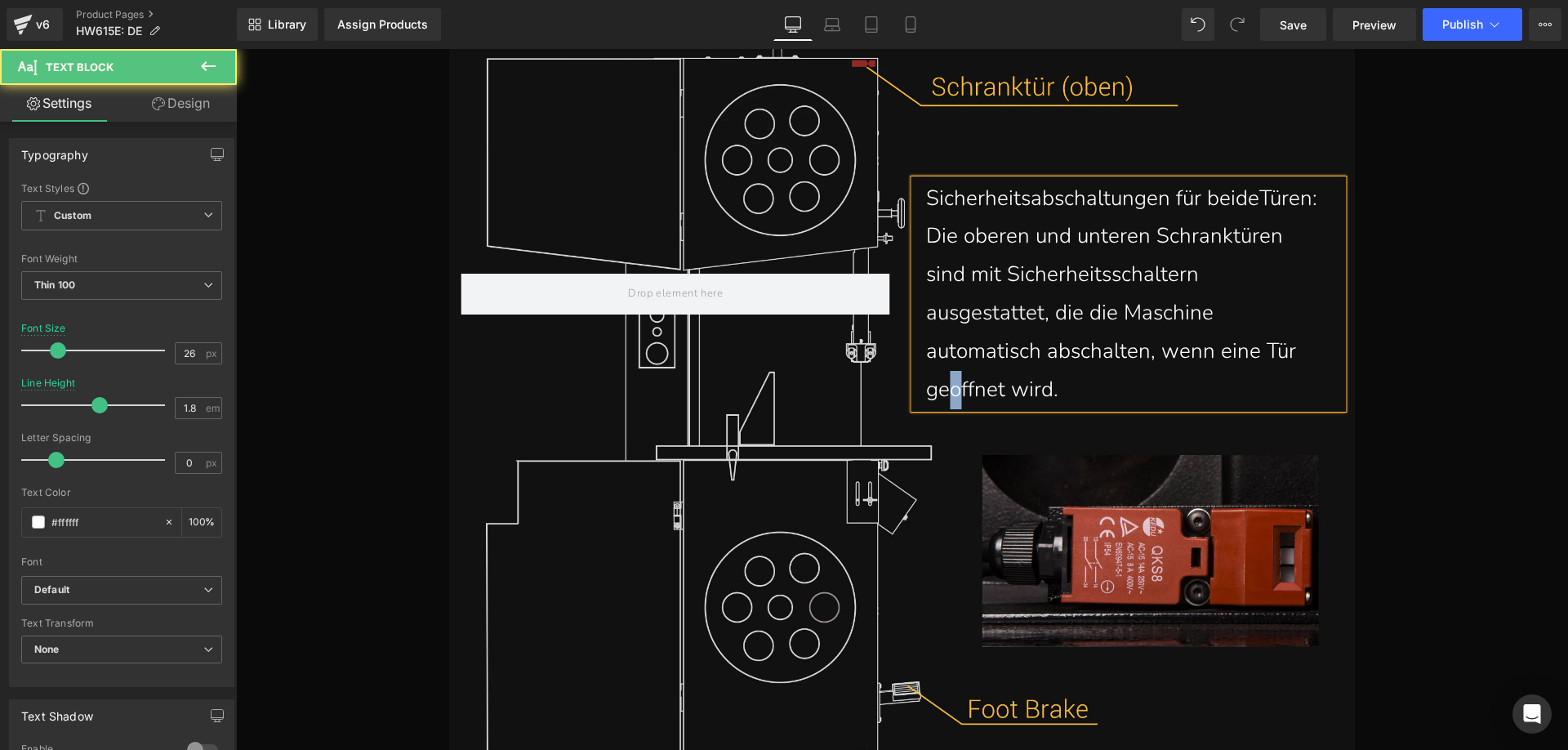
click at [1089, 356] on p "Sicherheitsabschaltungen für beideTüren: Die oberen und unteren Schranktüren si…" at bounding box center [1125, 295] width 400 height 230
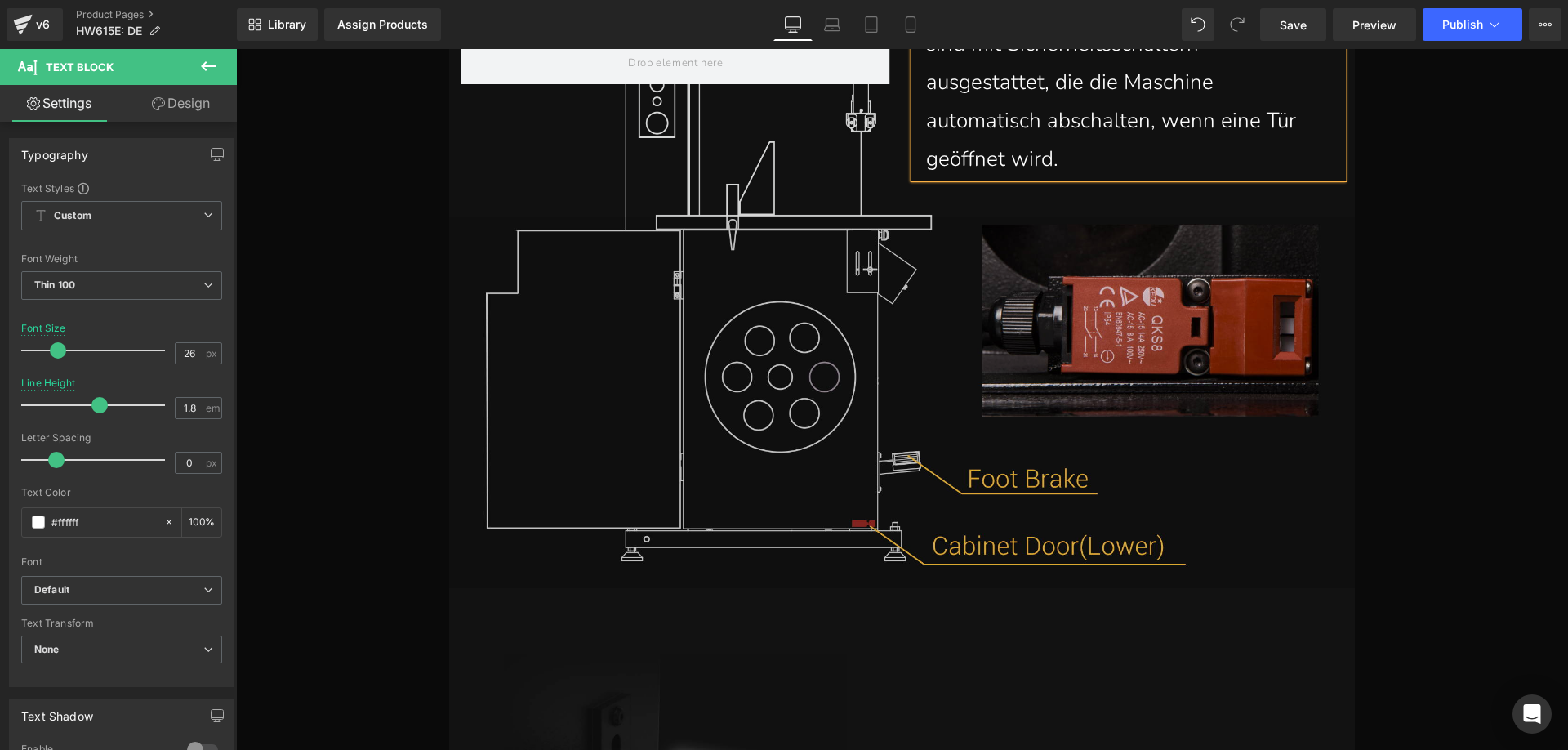
scroll to position [18571, 0]
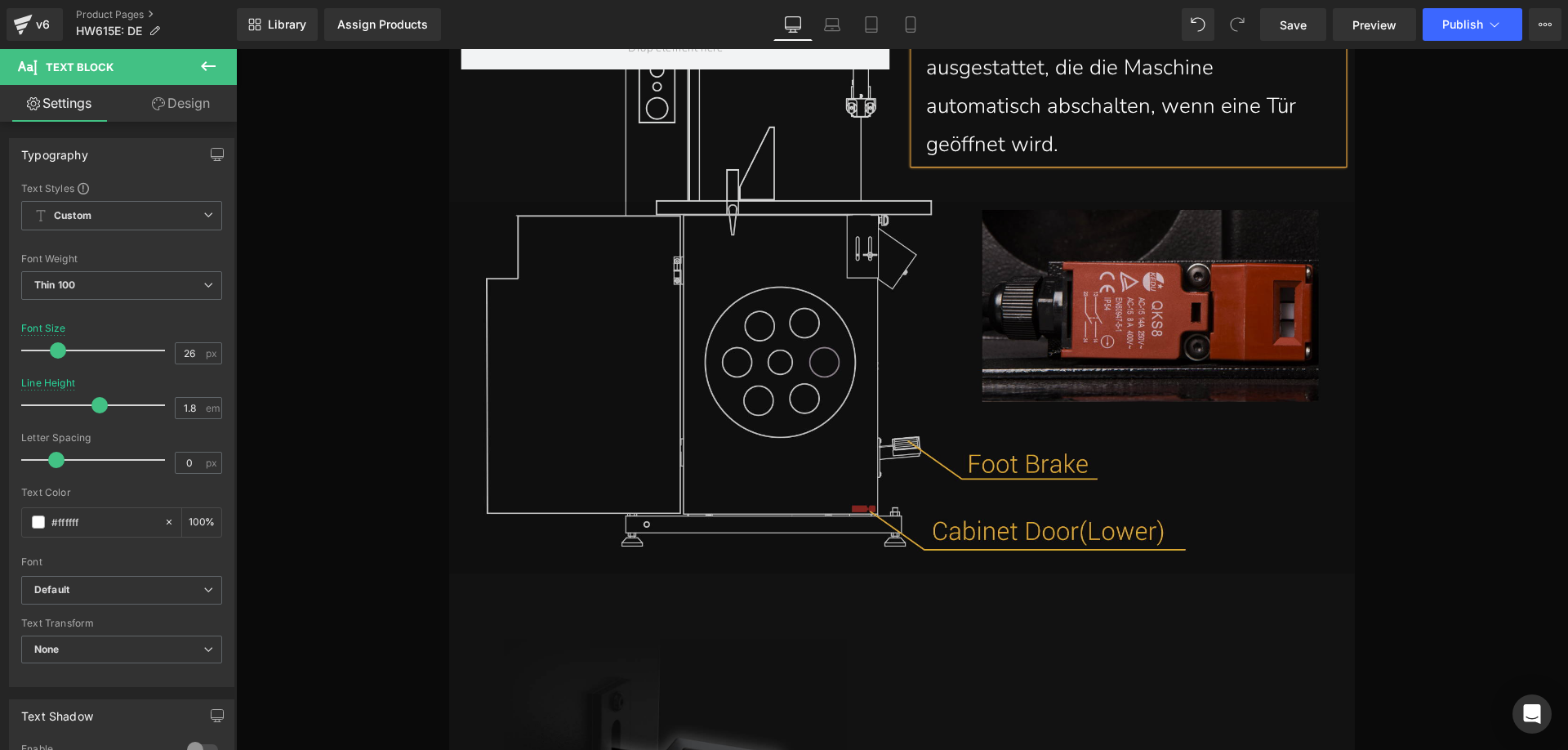
click at [1002, 463] on img at bounding box center [901, 387] width 905 height 371
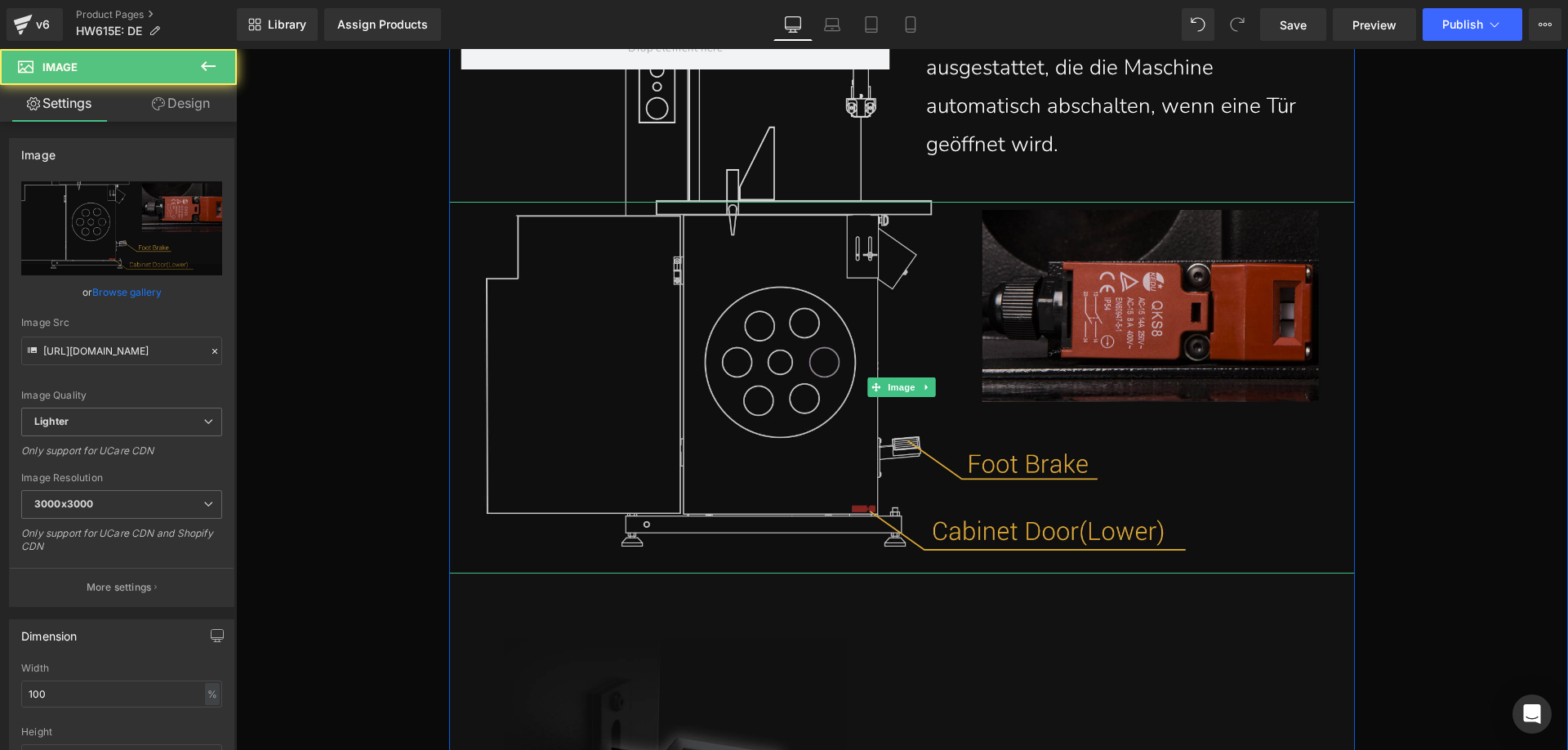
click at [826, 455] on img at bounding box center [901, 387] width 905 height 371
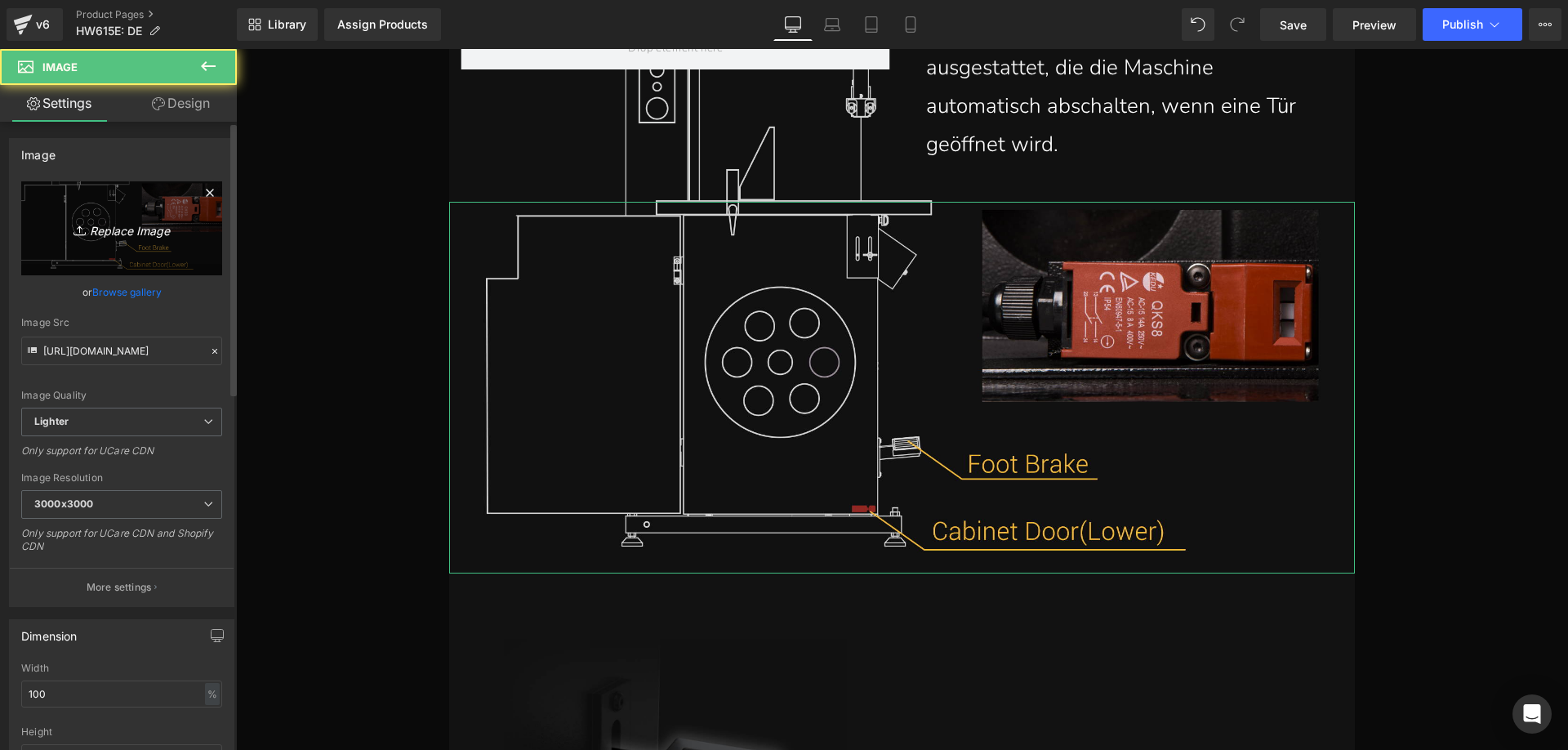
click at [132, 234] on icon "Replace Image" at bounding box center [121, 228] width 131 height 21
type input "C:\fakepath\HW615_08.webp"
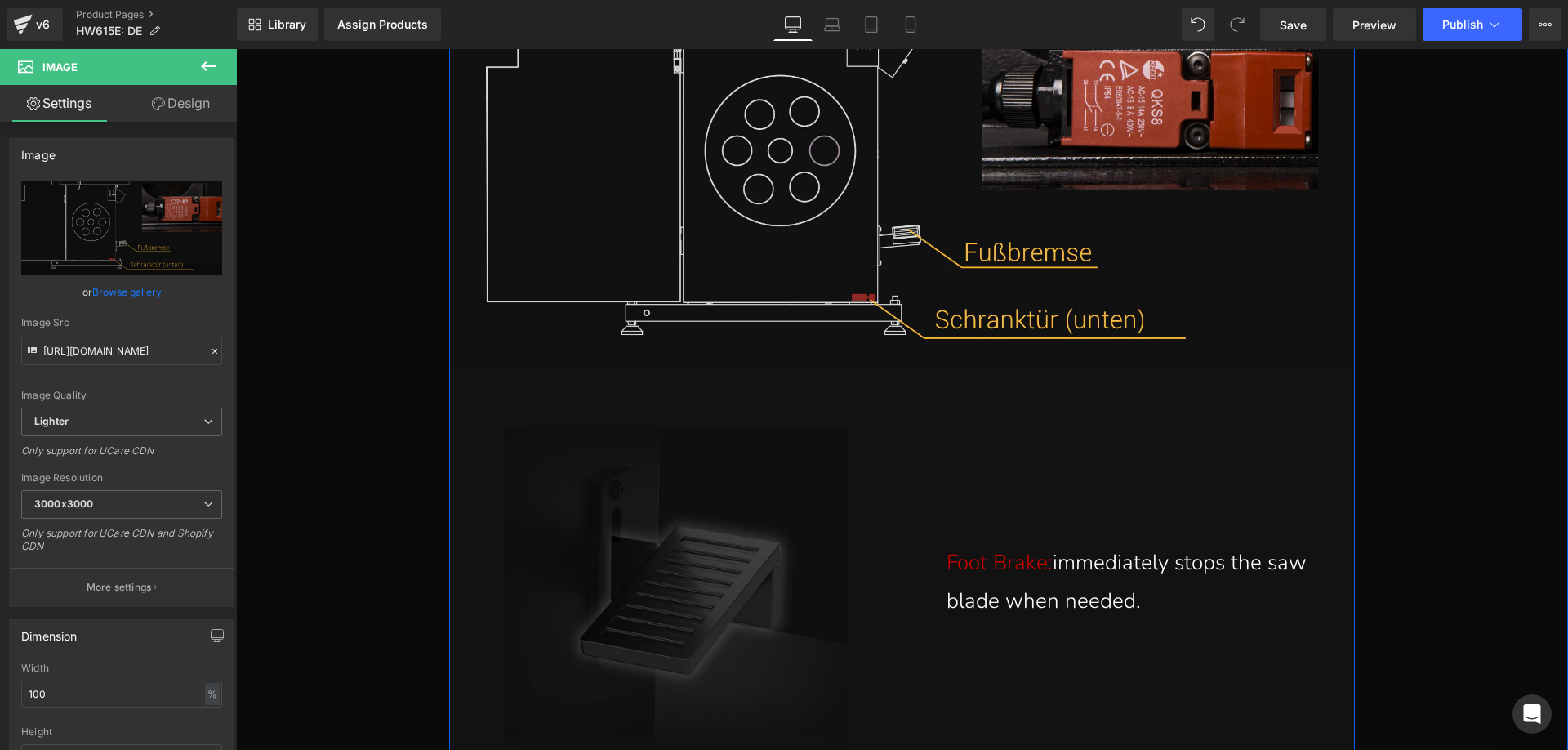
scroll to position [19061, 0]
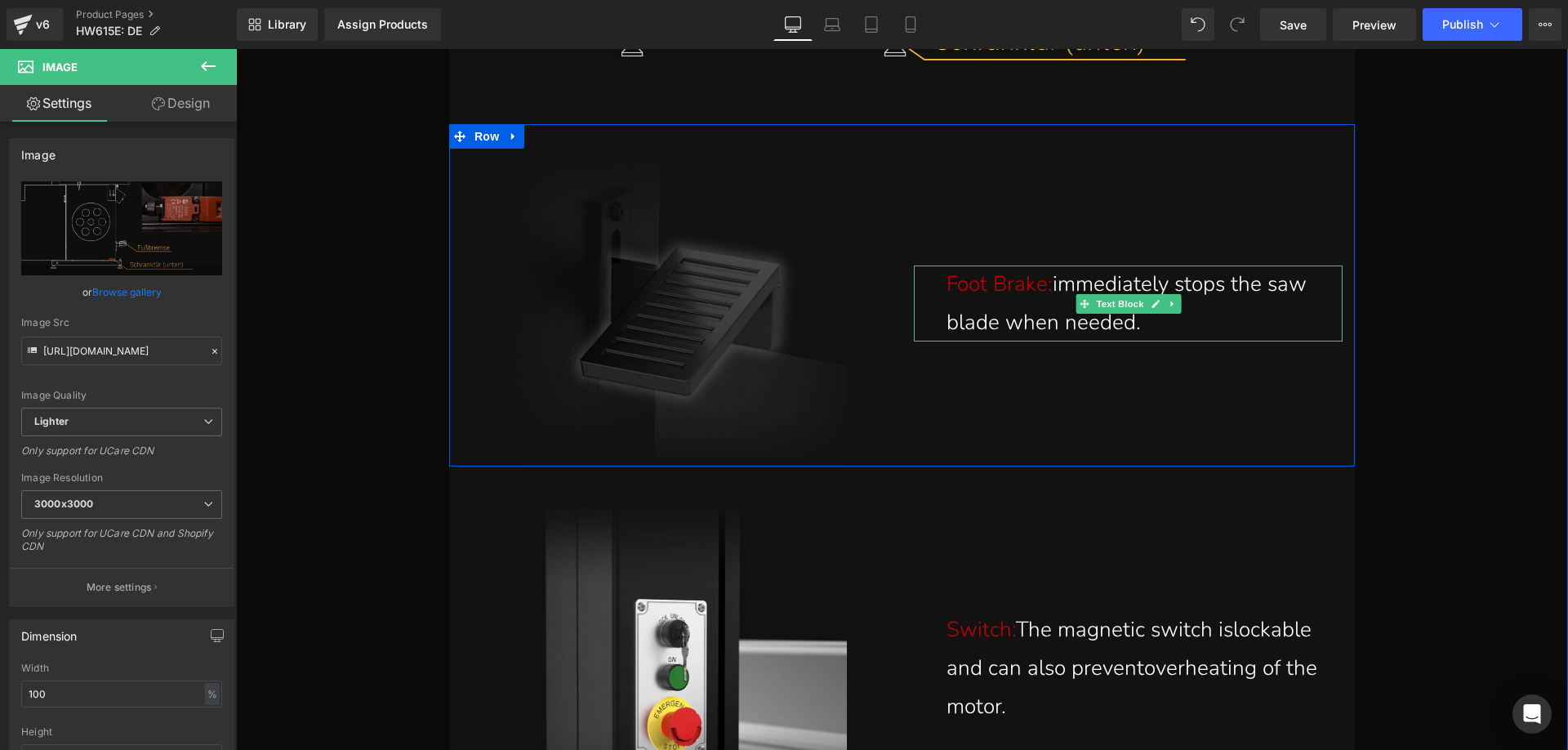
drag, startPoint x: 1029, startPoint y: 313, endPoint x: 1057, endPoint y: 321, distance: 29.1
click at [1029, 313] on p "Foot Brake: immediately stops the saw blade when needed." at bounding box center [1132, 304] width 371 height 77
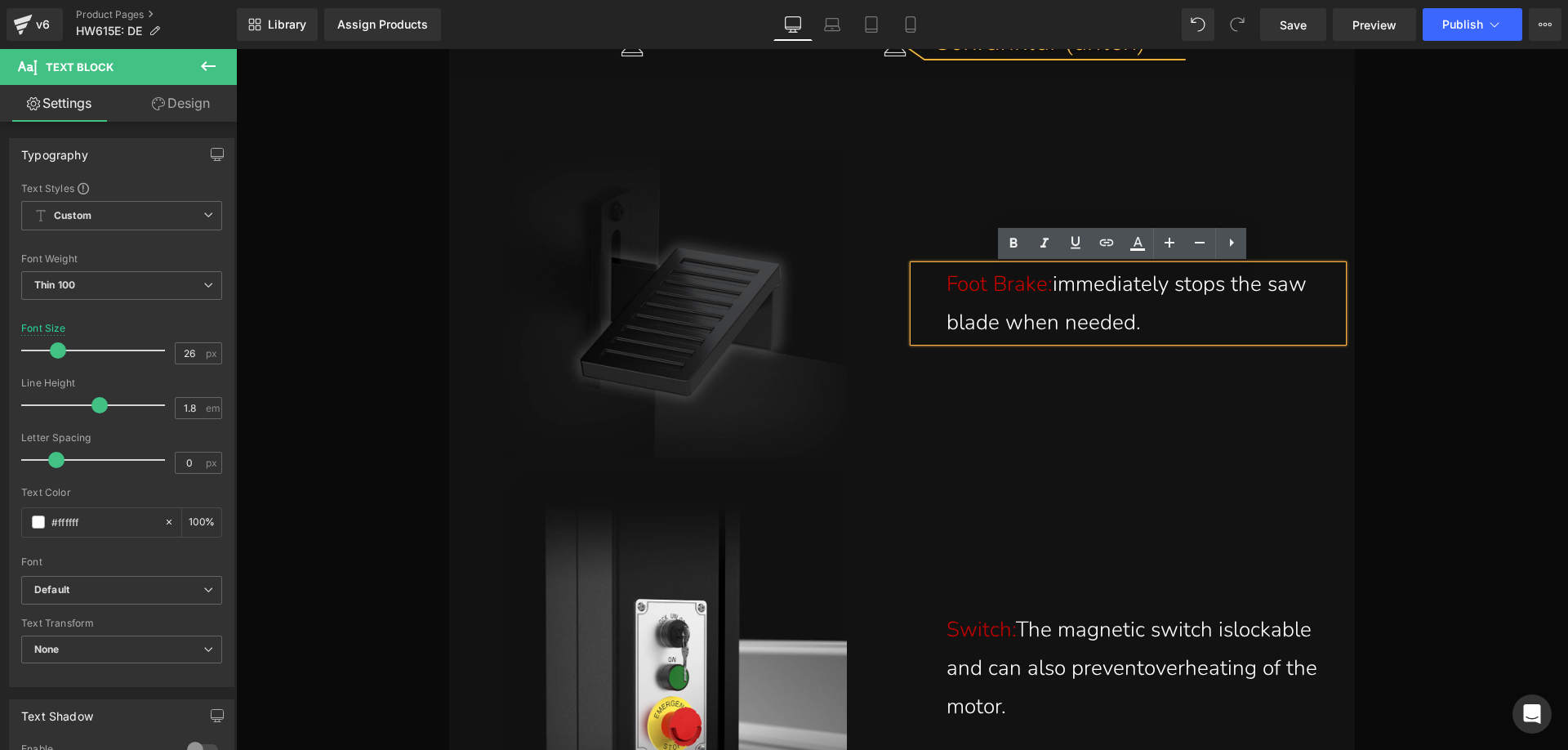
drag, startPoint x: 1153, startPoint y: 326, endPoint x: 1054, endPoint y: 286, distance: 106.8
click at [1054, 286] on p "Foot Brake: immediately stops the saw blade when needed." at bounding box center [1132, 304] width 371 height 77
paste div
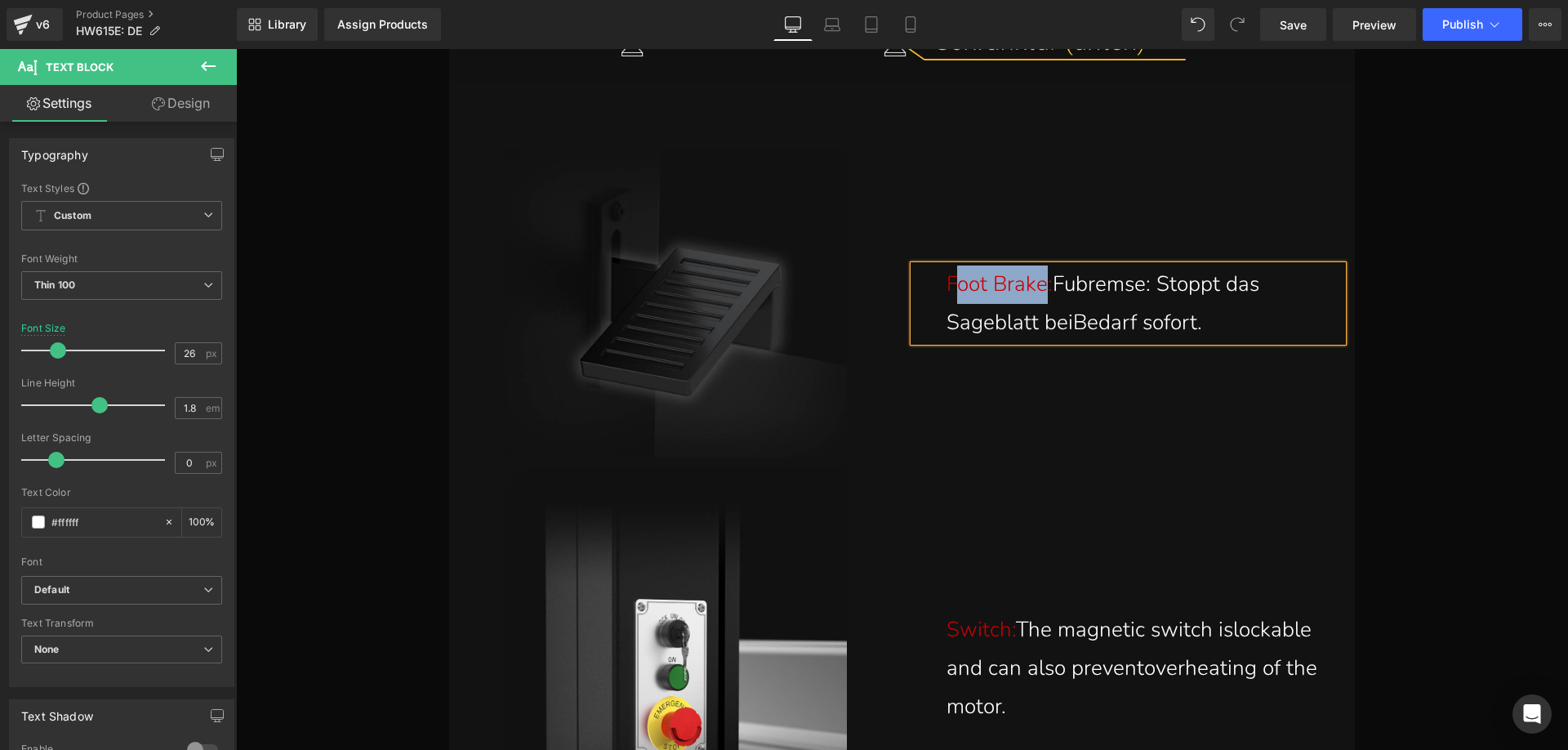
drag, startPoint x: 951, startPoint y: 285, endPoint x: 1038, endPoint y: 283, distance: 87.0
click at [1038, 283] on span "Foot Brake:" at bounding box center [1000, 284] width 107 height 29
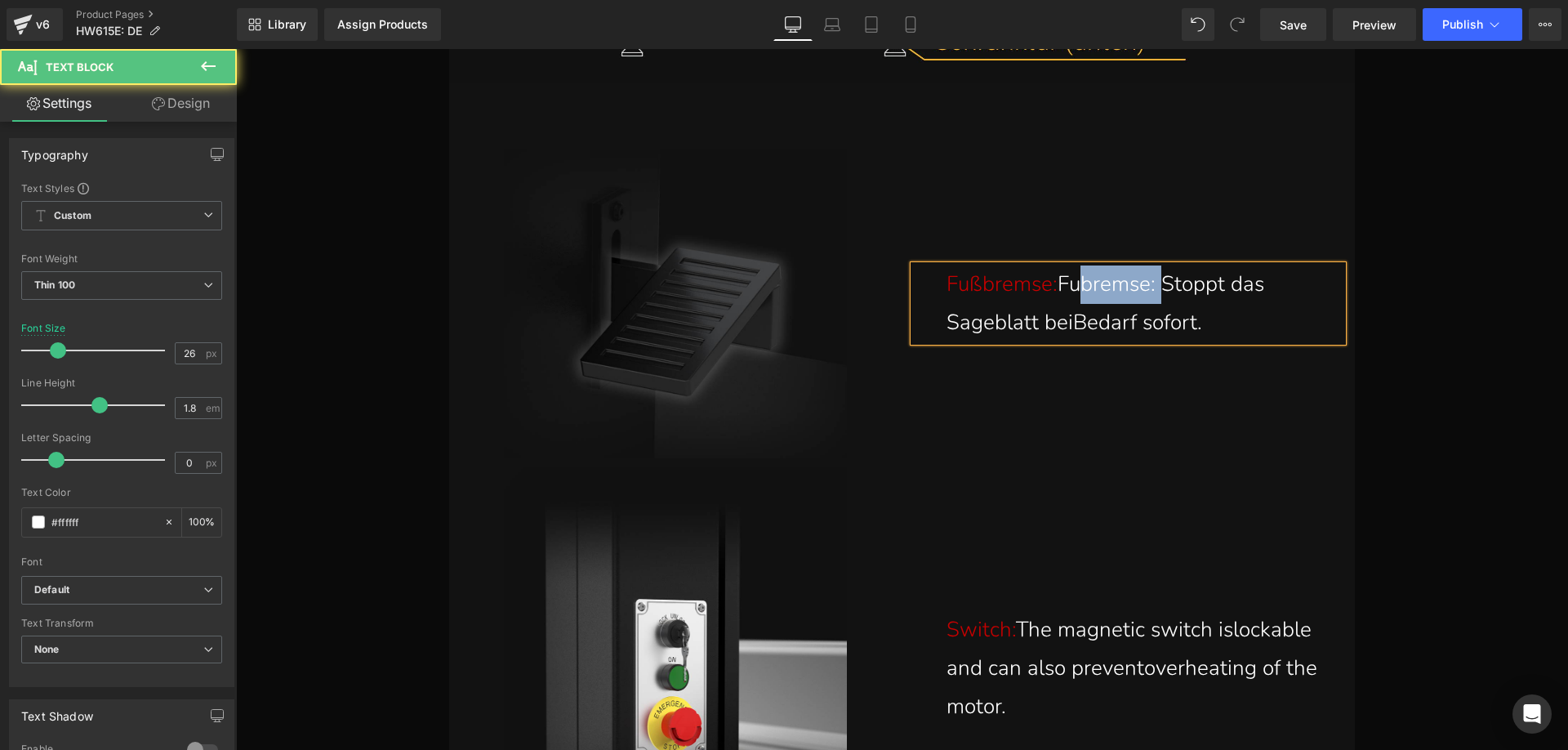
drag, startPoint x: 1160, startPoint y: 285, endPoint x: 1068, endPoint y: 292, distance: 92.3
click at [1068, 292] on p "Fußbremse: Fubremse: Stoppt das Sageblatt beiBedarf sofort." at bounding box center [1132, 304] width 371 height 77
click at [1180, 289] on p "Fußbremse: Stoppt das Sageblatt beiBedarf sofort." at bounding box center [1132, 304] width 371 height 77
click at [971, 328] on p "Fußbremse: Stoppt das Sägeblatt beiBedarf sofort." at bounding box center [1132, 304] width 371 height 77
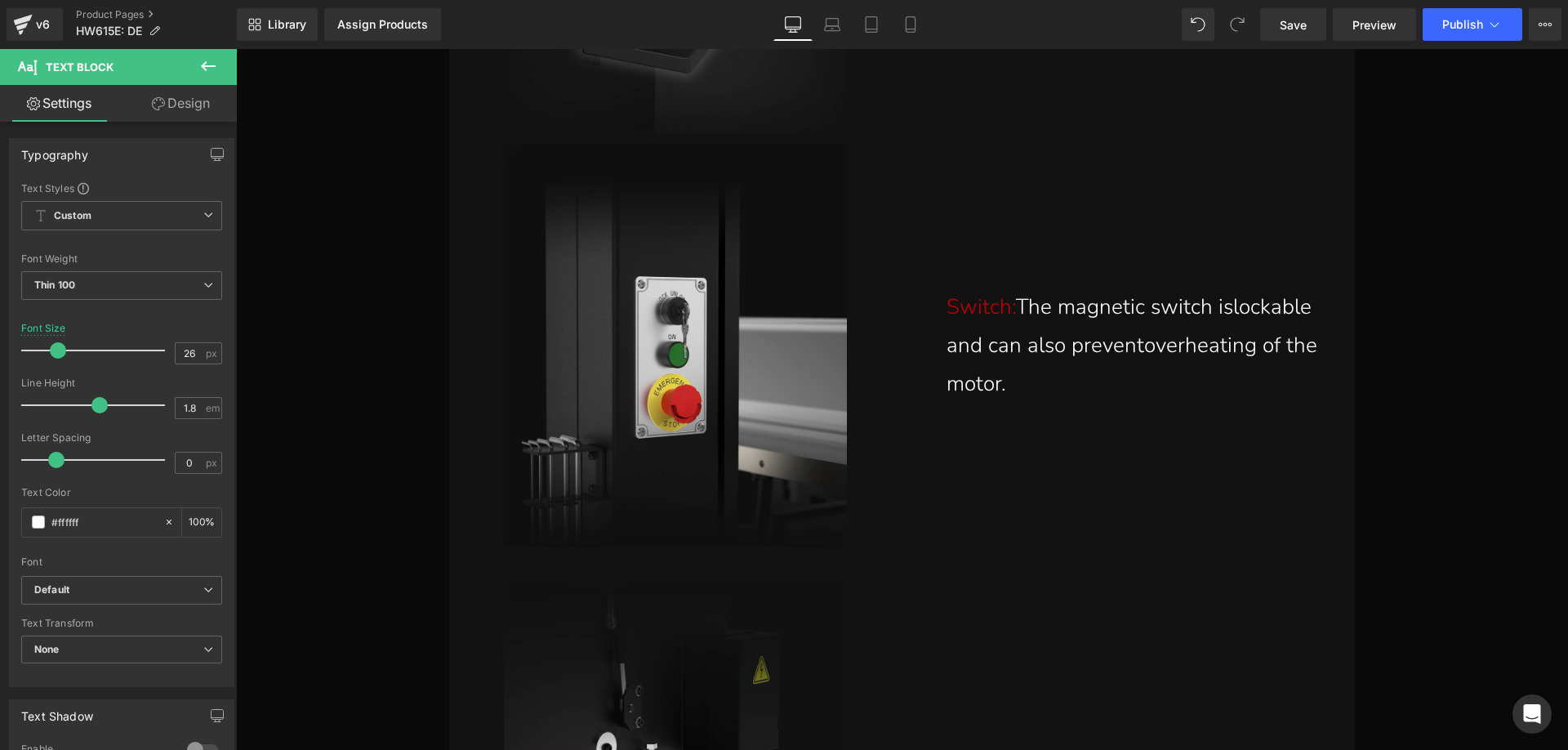
scroll to position [19388, 0]
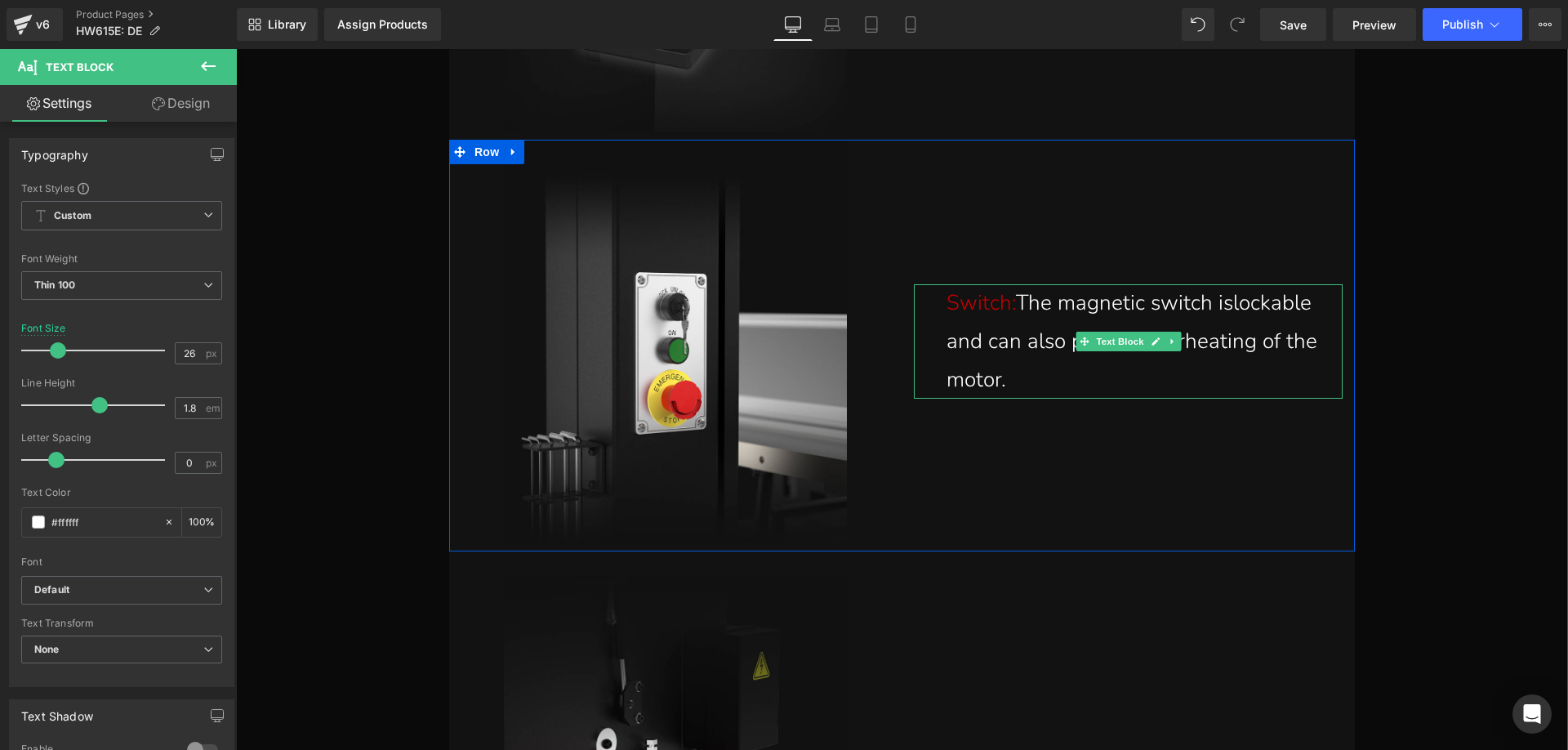
click at [949, 304] on span "Switch:" at bounding box center [981, 303] width 70 height 29
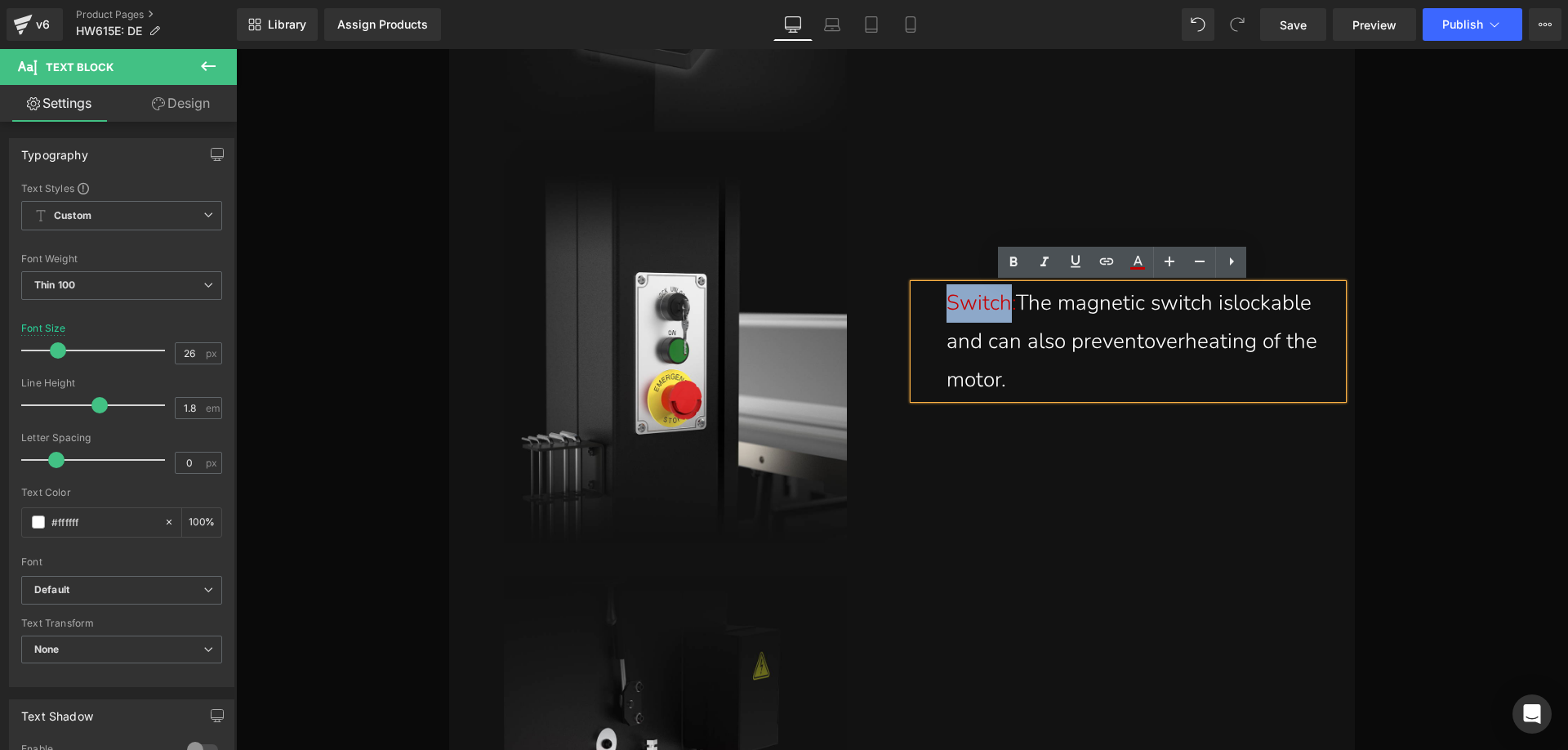
drag, startPoint x: 942, startPoint y: 302, endPoint x: 999, endPoint y: 298, distance: 57.1
click at [999, 298] on span "Switch:" at bounding box center [981, 303] width 70 height 29
paste div
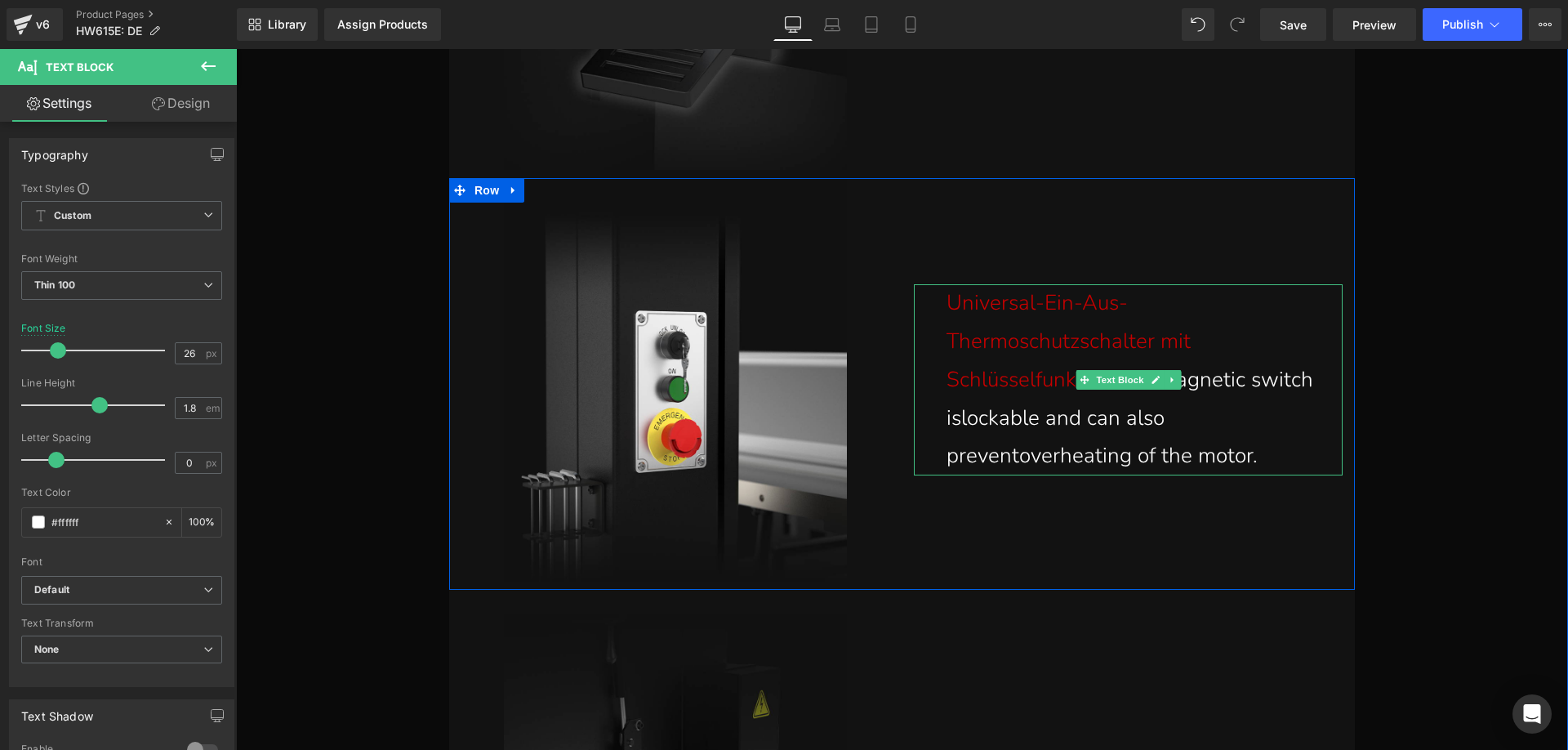
click at [1274, 454] on p "Universal-Ein-Aus-Thermoschutzschalter mit Schlüsselfunktion: The magnetic swit…" at bounding box center [1132, 380] width 371 height 192
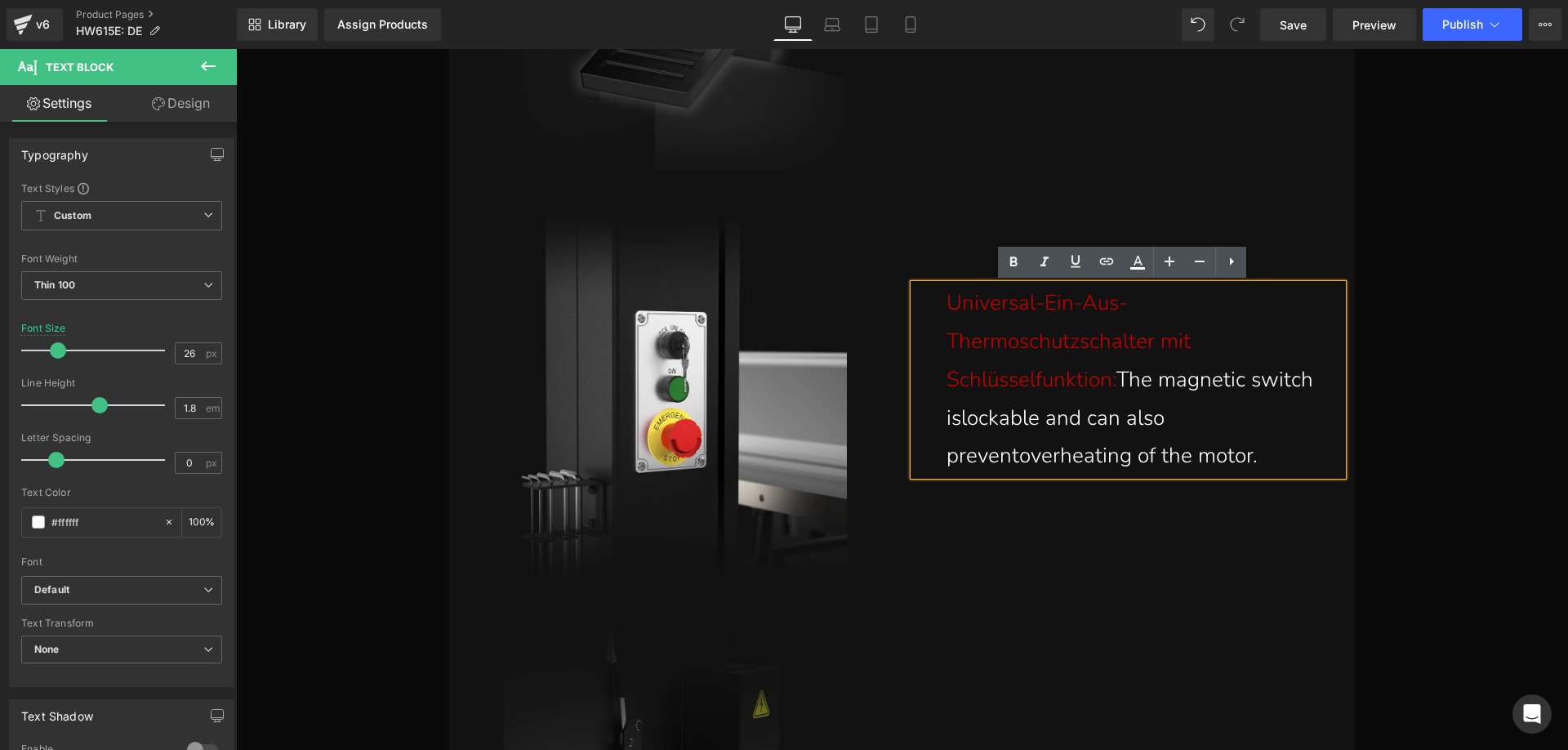
drag, startPoint x: 1279, startPoint y: 455, endPoint x: 1116, endPoint y: 379, distance: 179.8
click at [1116, 379] on p "Universal-Ein-Aus-Thermoschutzschalter mit Schlüsselfunktion: The magnetic swit…" at bounding box center [1132, 380] width 371 height 192
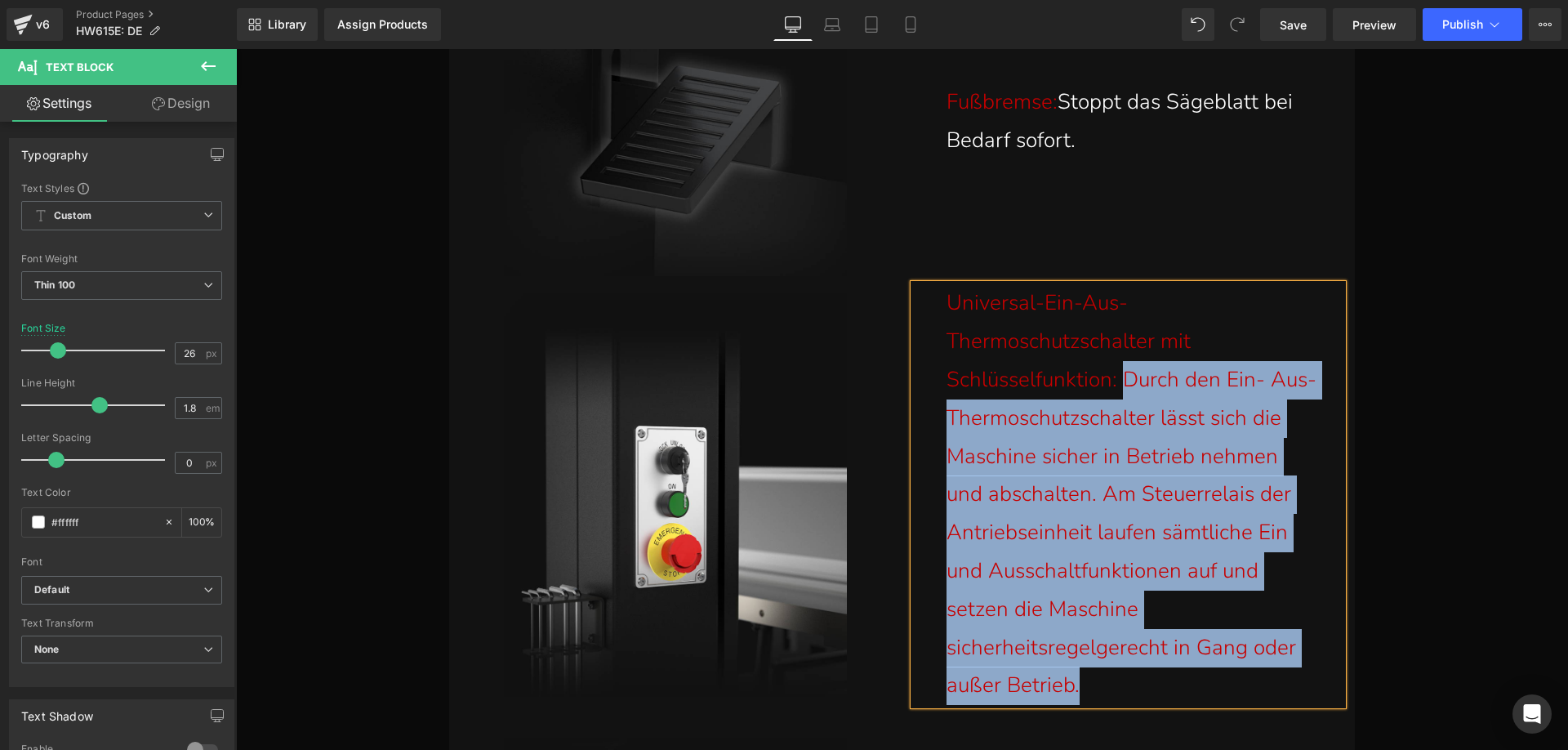
drag, startPoint x: 1100, startPoint y: 681, endPoint x: 1119, endPoint y: 380, distance: 301.6
click at [1119, 380] on p "Universal-Ein-Aus-Thermoschutzschalter mit Schlüsselfunktion: Durch den Ein- Au…" at bounding box center [1132, 495] width 371 height 421
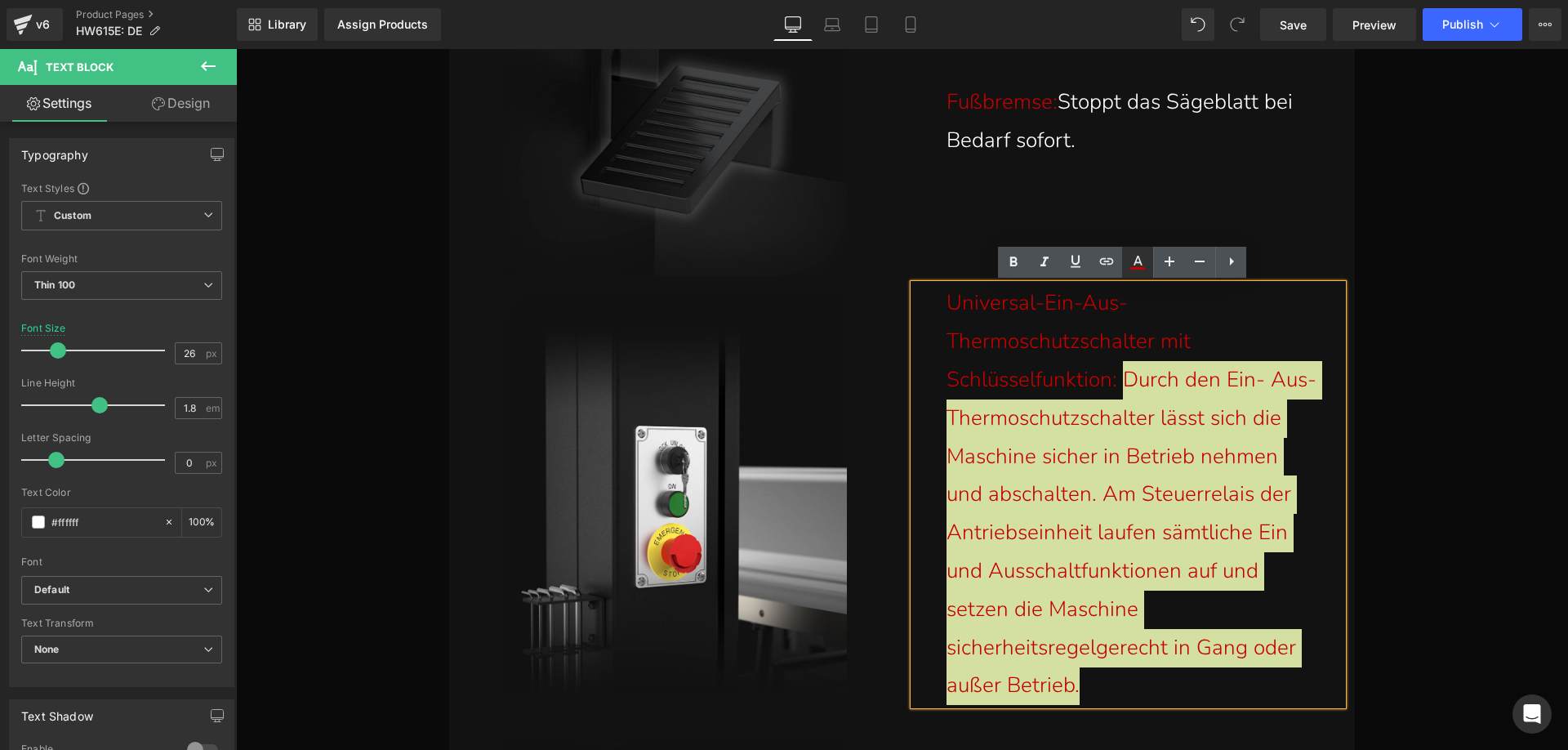
click at [1143, 258] on icon at bounding box center [1137, 262] width 20 height 20
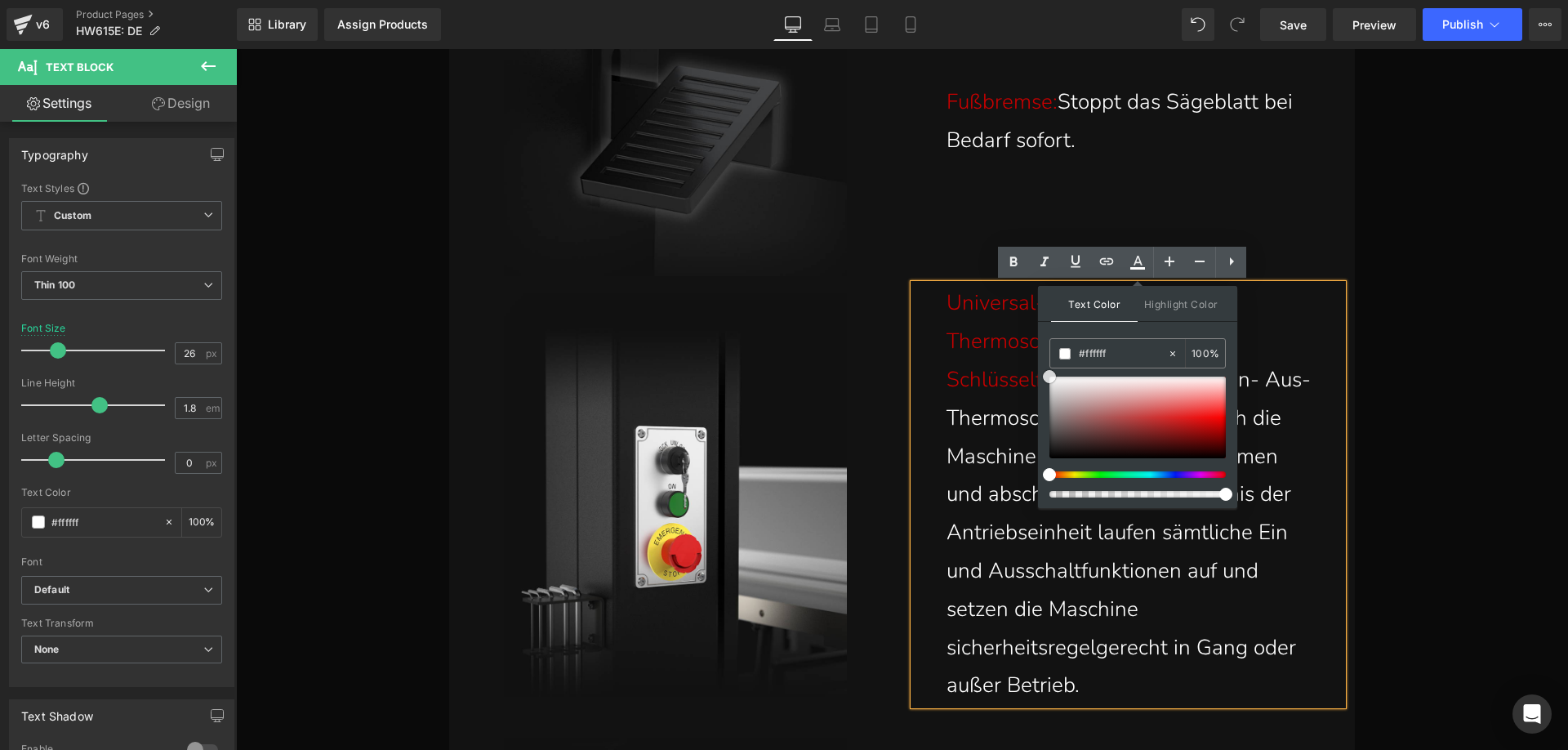
drag, startPoint x: 1463, startPoint y: 472, endPoint x: 1020, endPoint y: 377, distance: 453.1
click at [1131, 686] on p "Universal-Ein-Aus-Thermoschutzschalter mit Schlüsselfunktion: Durch den Ein- Au…" at bounding box center [1132, 495] width 371 height 421
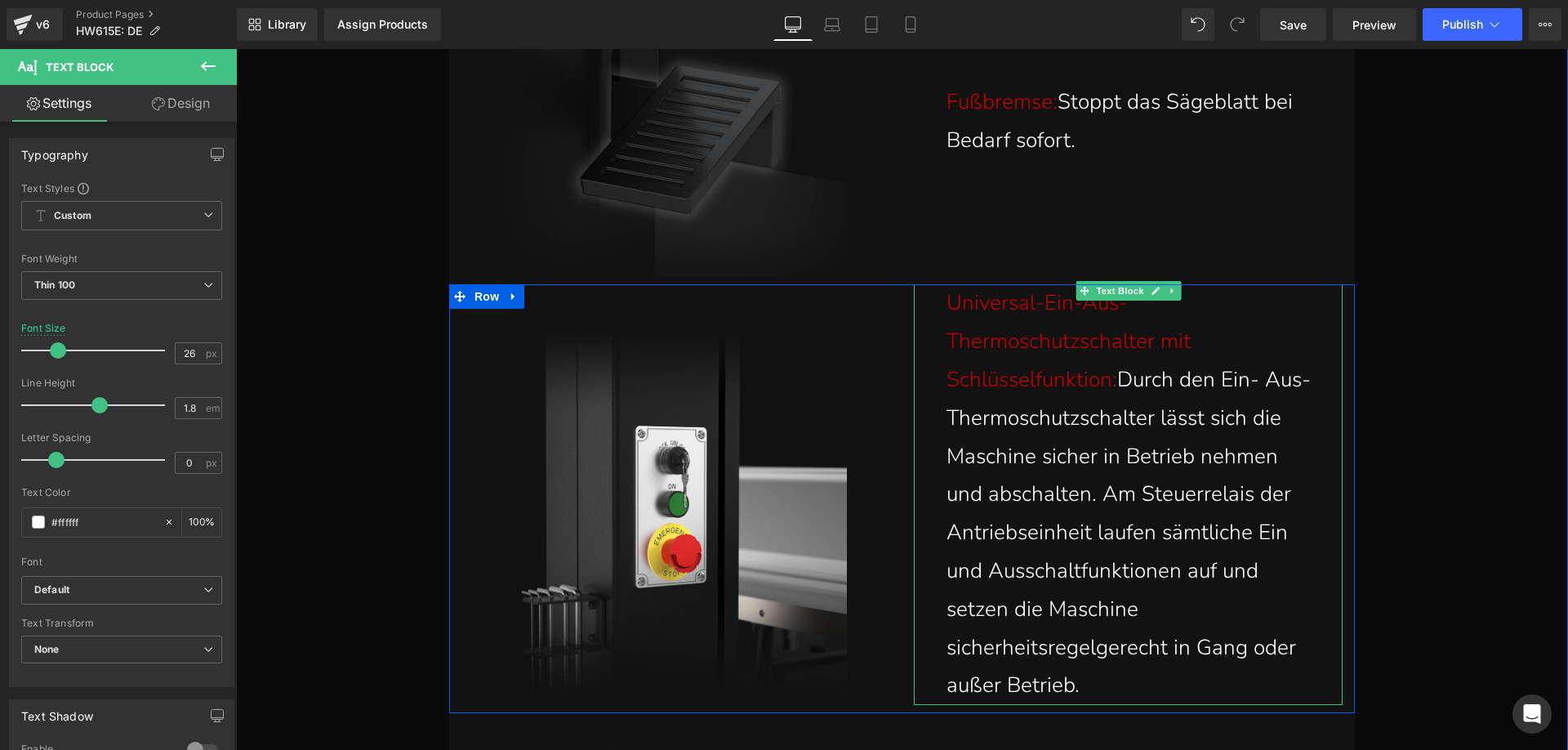
click at [1119, 685] on p "Universal-Ein-Aus-Thermoschutzschalter mit Schlüsselfunktion: Durch den Ein- Au…" at bounding box center [1132, 495] width 371 height 421
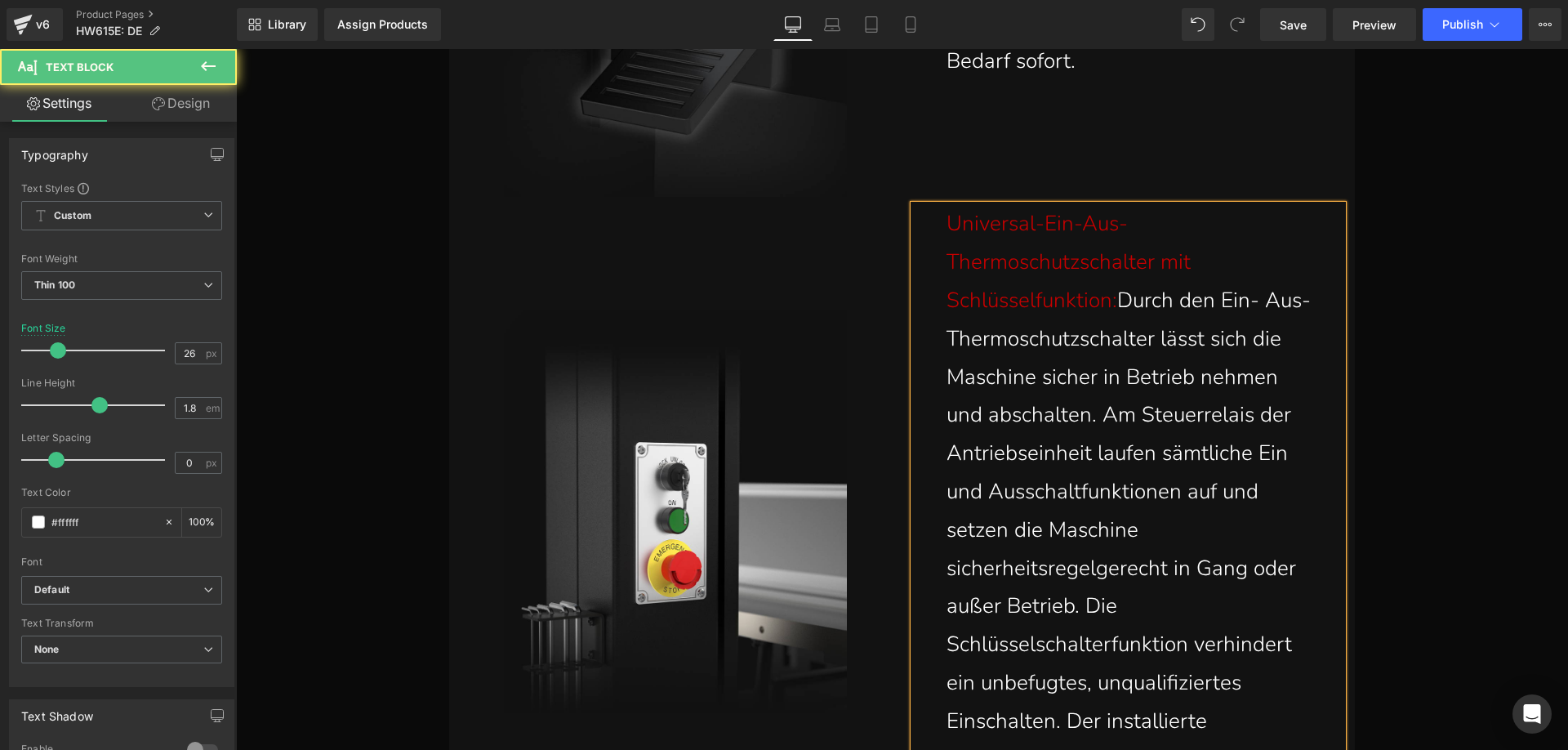
scroll to position [19488, 0]
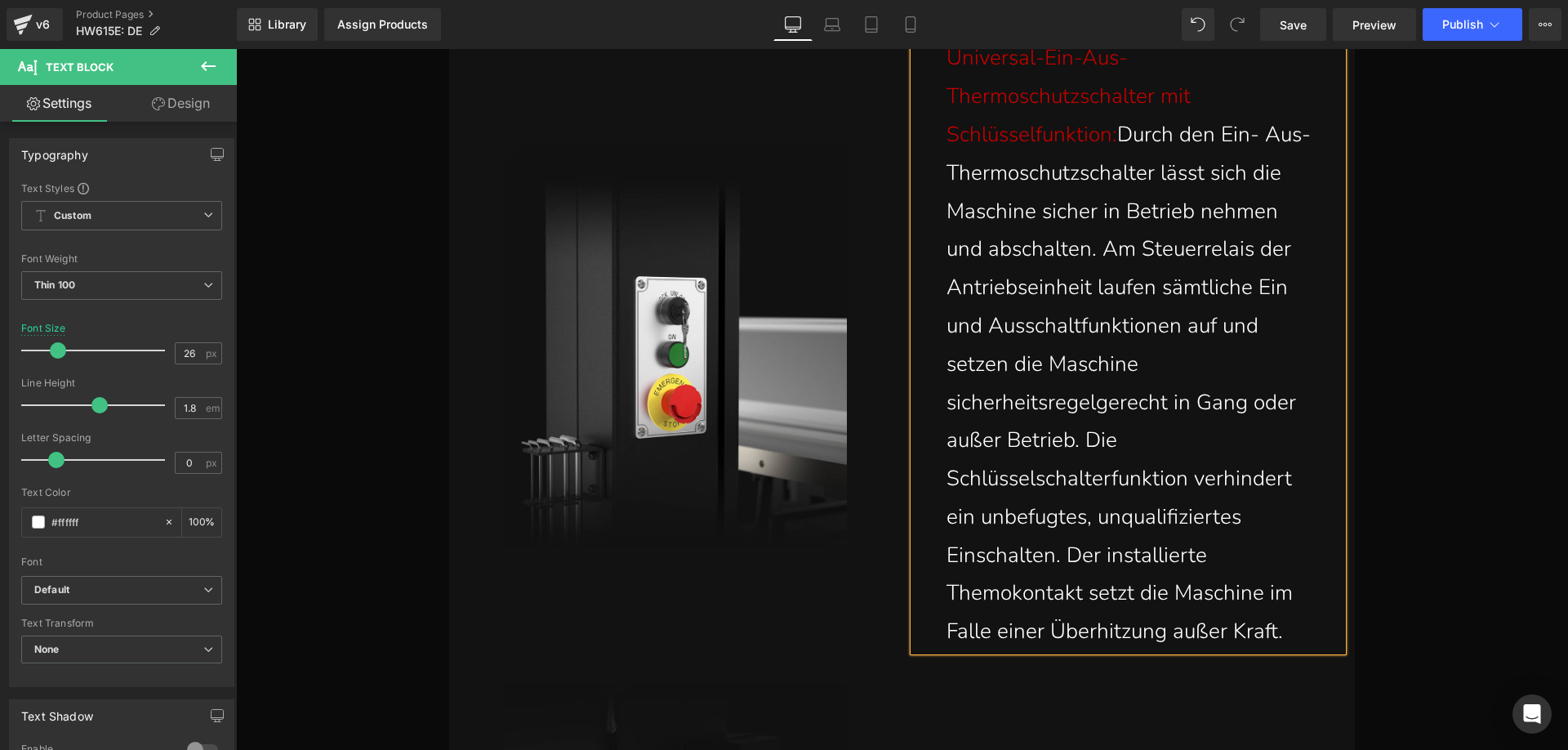
click at [1087, 438] on p "Universal-Ein-Aus-Thermoschutzschalter mit Schlüsselfunktion: Durch den Ein- Au…" at bounding box center [1132, 344] width 371 height 612
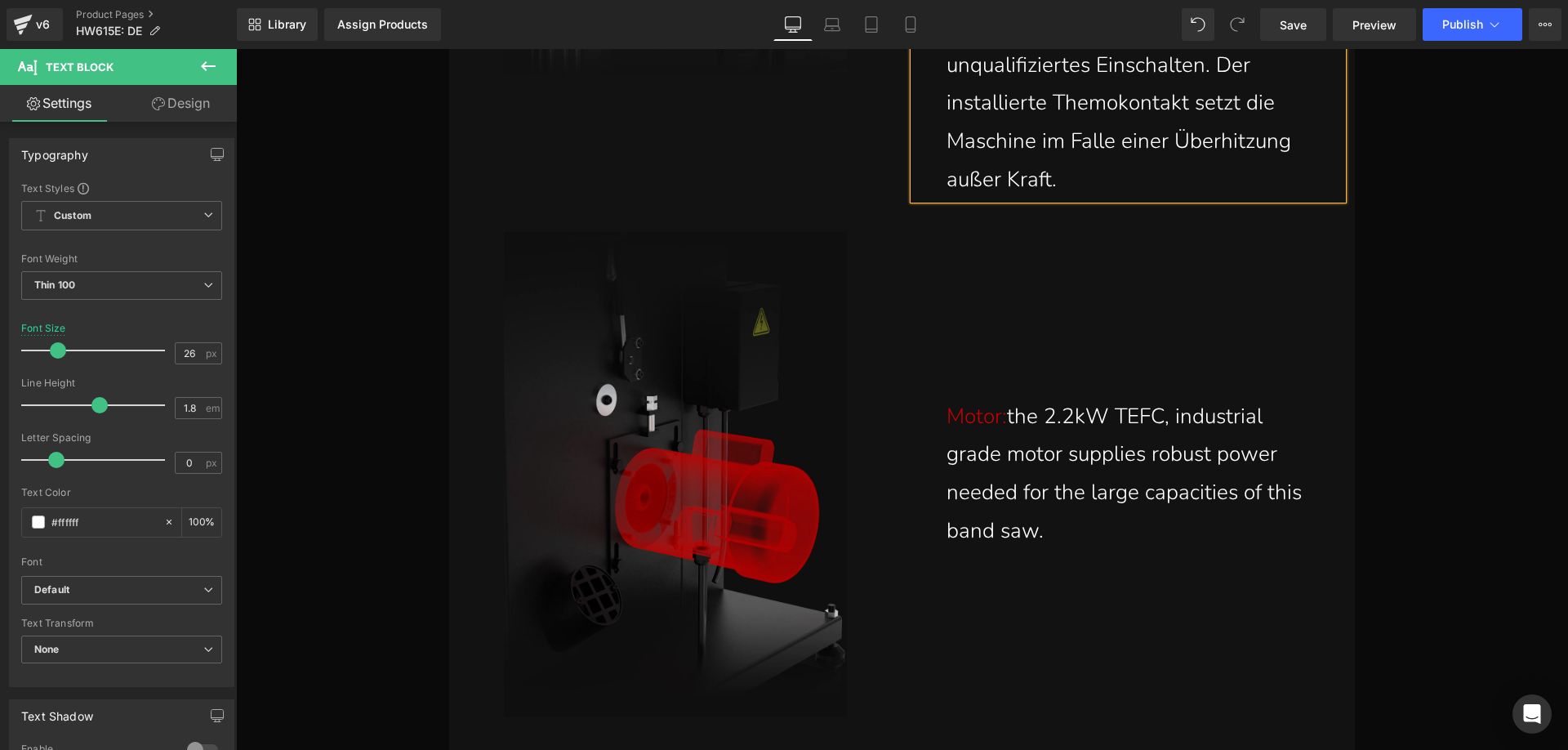
scroll to position [20060, 0]
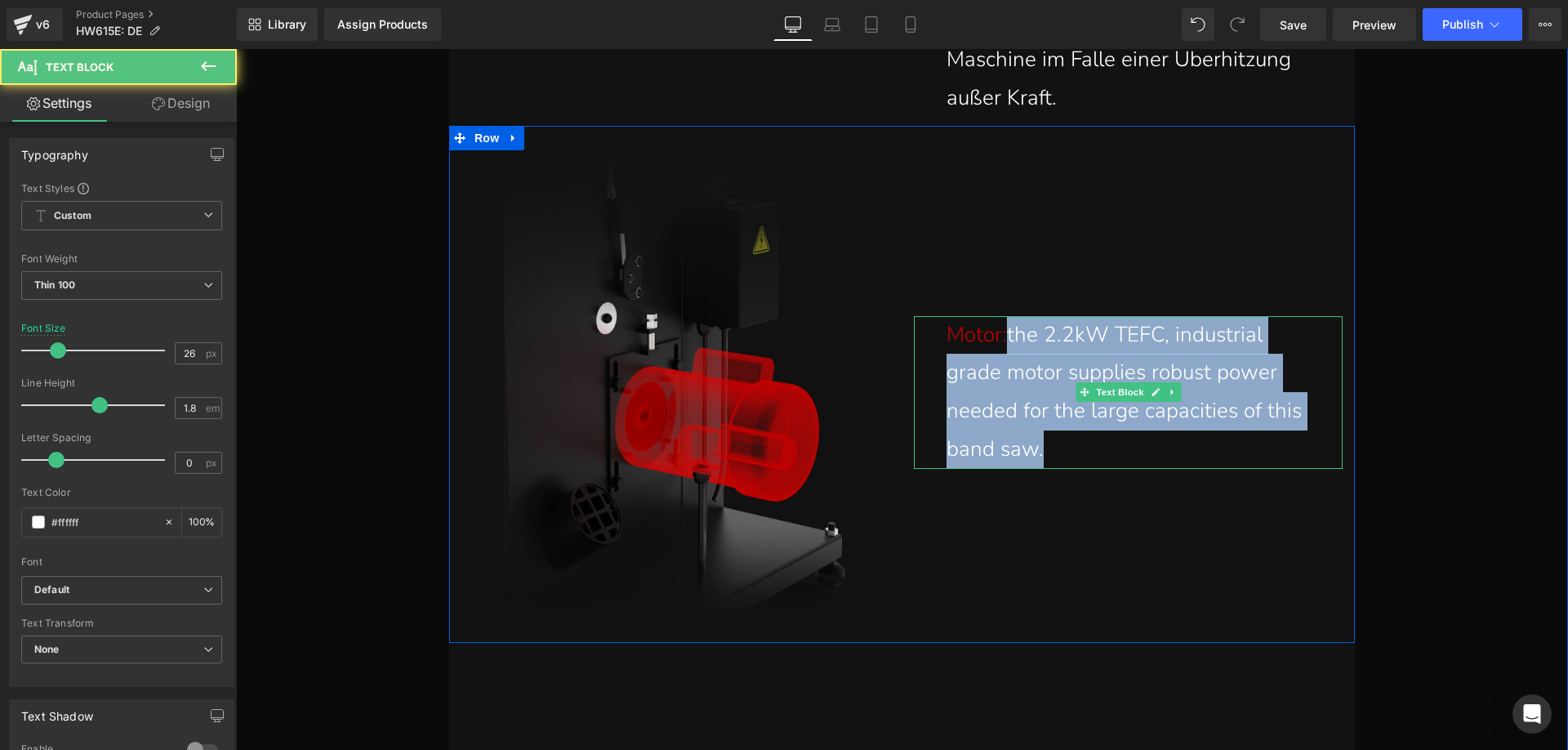
drag, startPoint x: 1014, startPoint y: 333, endPoint x: 1041, endPoint y: 444, distance: 114.2
click at [1041, 444] on p "Motor: the 2.2kW TEFC, industrial grade motor supplies robust power needed for …" at bounding box center [1132, 392] width 371 height 153
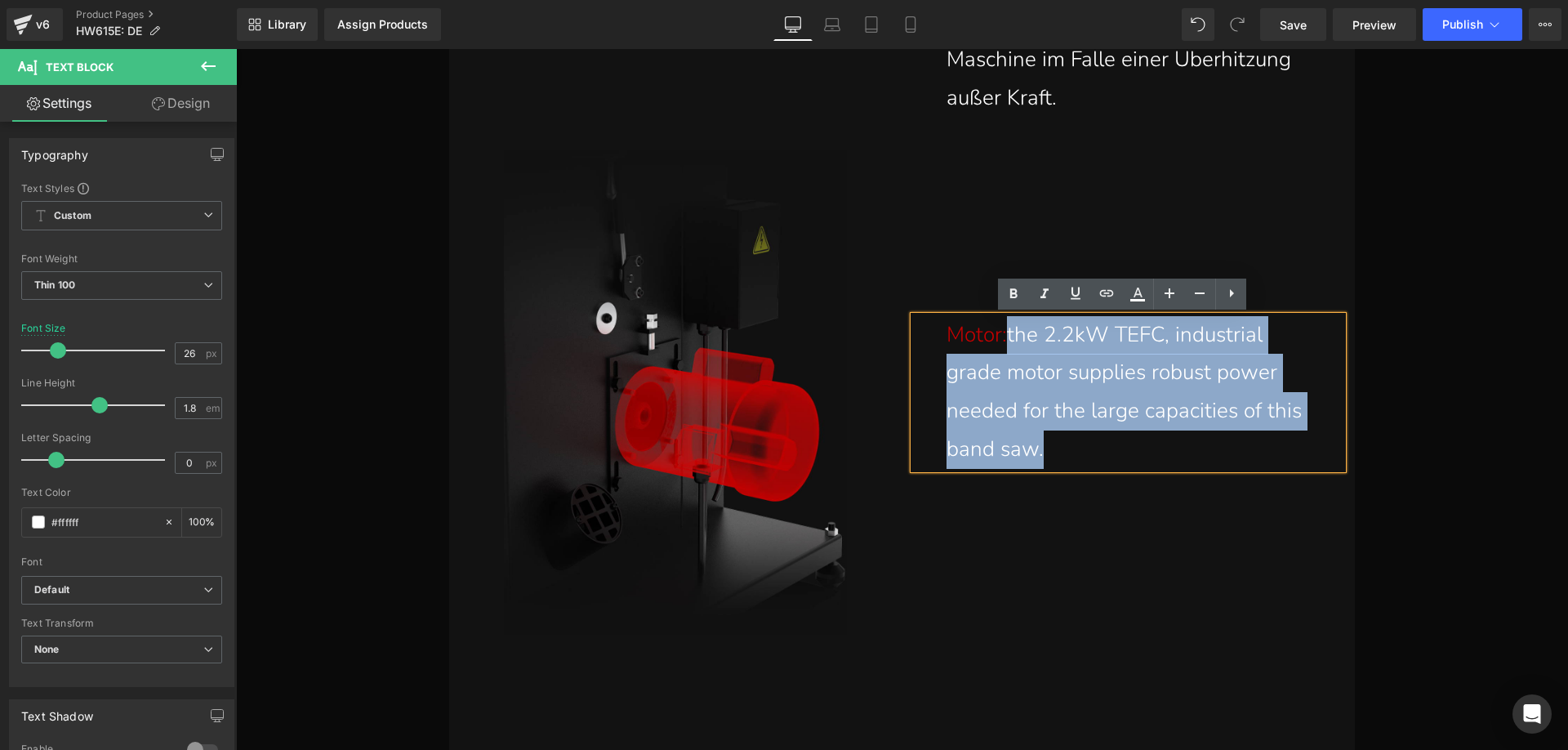
paste div
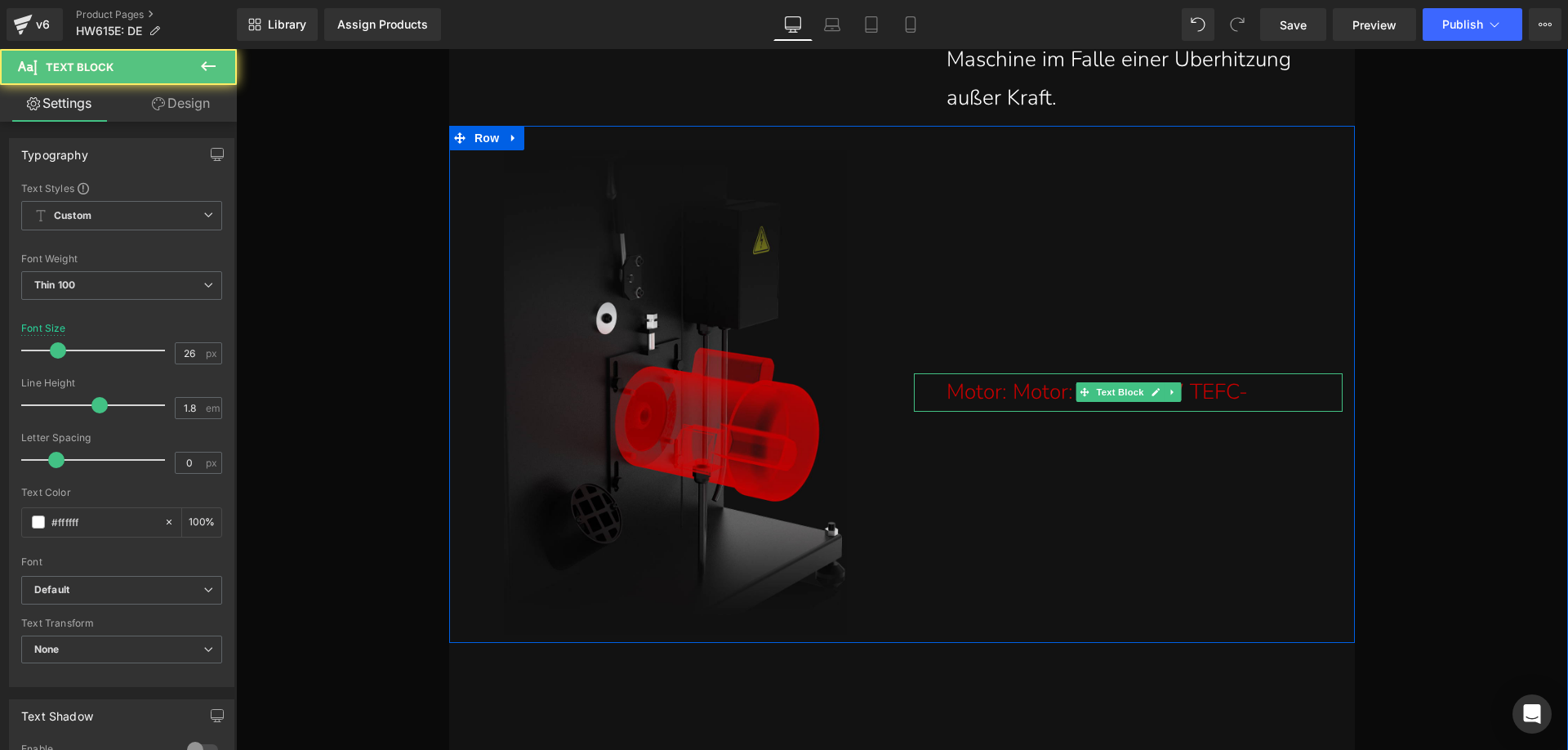
click at [1274, 395] on p "Motor: Motor: Der 2,2kW TEFC-" at bounding box center [1132, 392] width 371 height 38
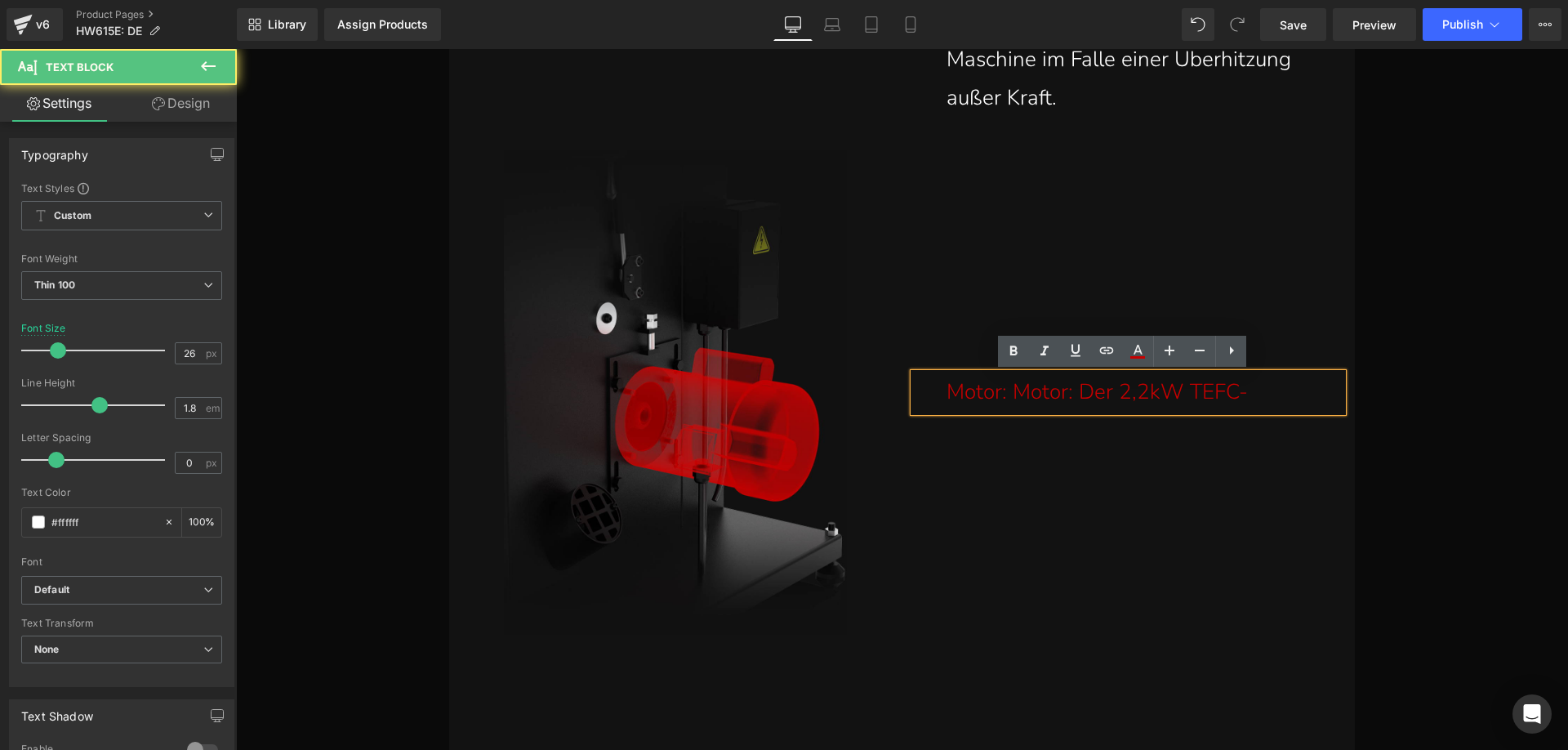
scroll to position [20021, 0]
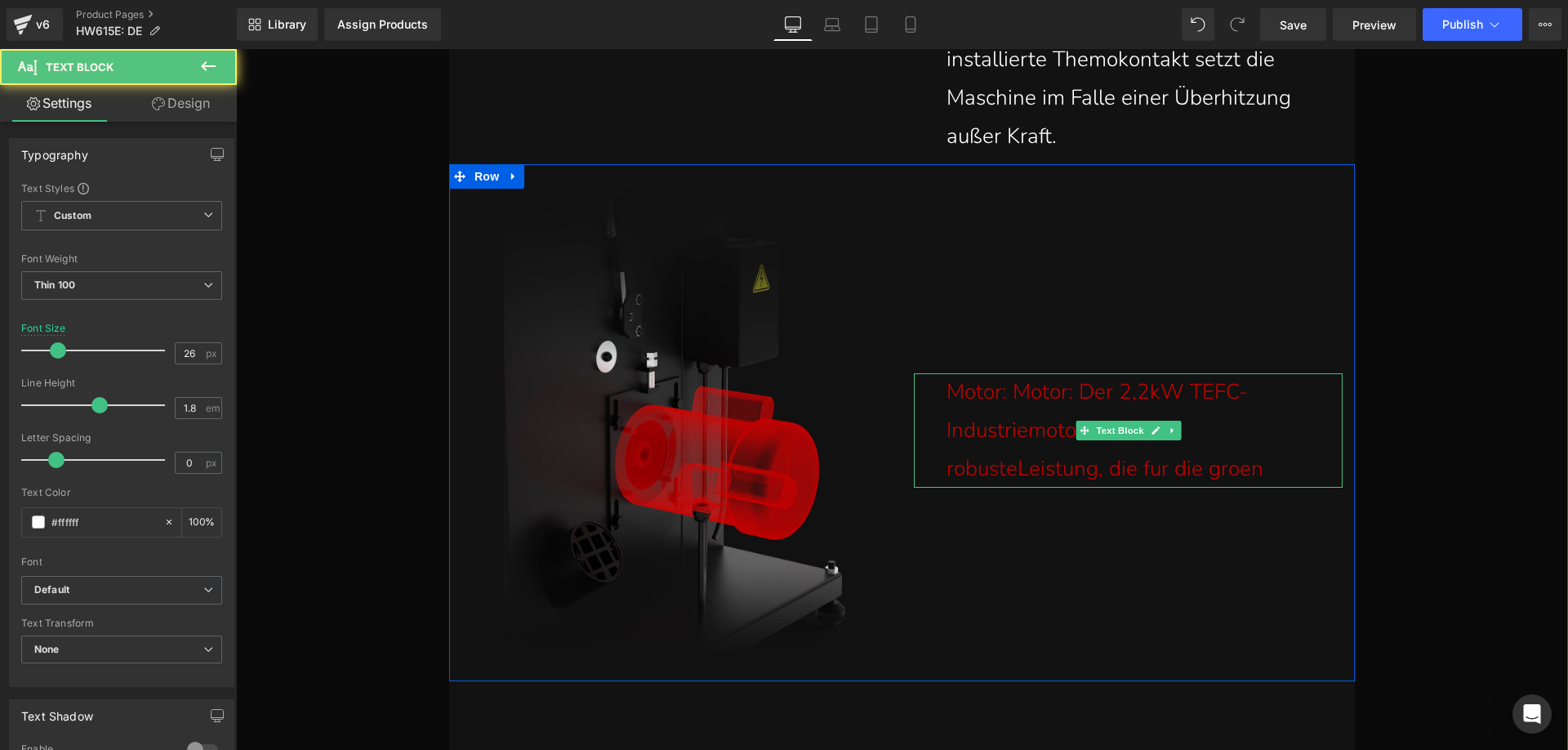
click at [1282, 464] on p "Motor: Motor: Der 2,2kW TEFC- Industriemotor liefert die robusteLeistung, die f…" at bounding box center [1132, 430] width 371 height 115
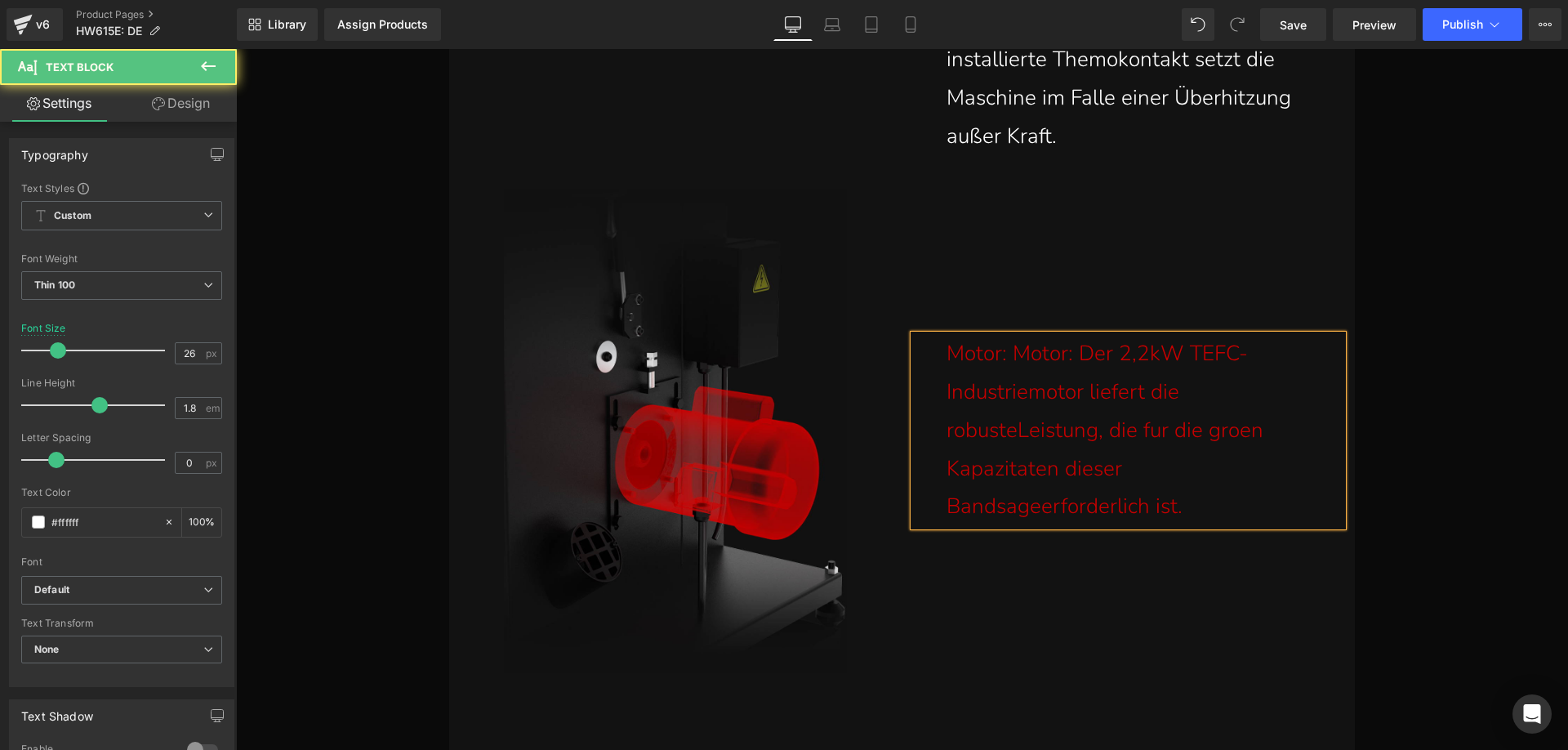
scroll to position [19983, 0]
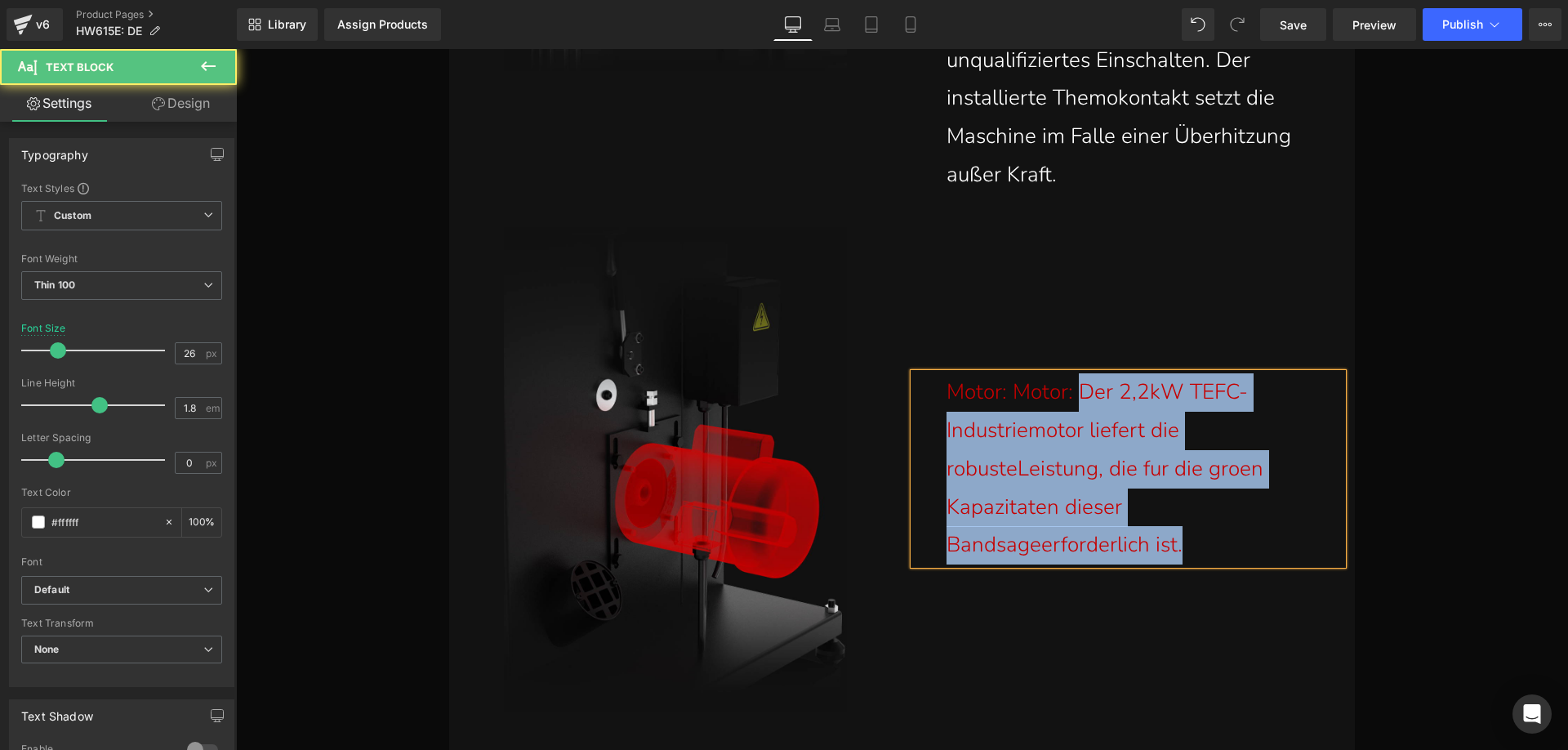
drag, startPoint x: 1204, startPoint y: 537, endPoint x: 1087, endPoint y: 396, distance: 183.2
click at [1087, 396] on p "Motor: Motor: Der 2,2kW TEFC- Industriemotor liefert die robusteLeistung, die f…" at bounding box center [1132, 469] width 371 height 192
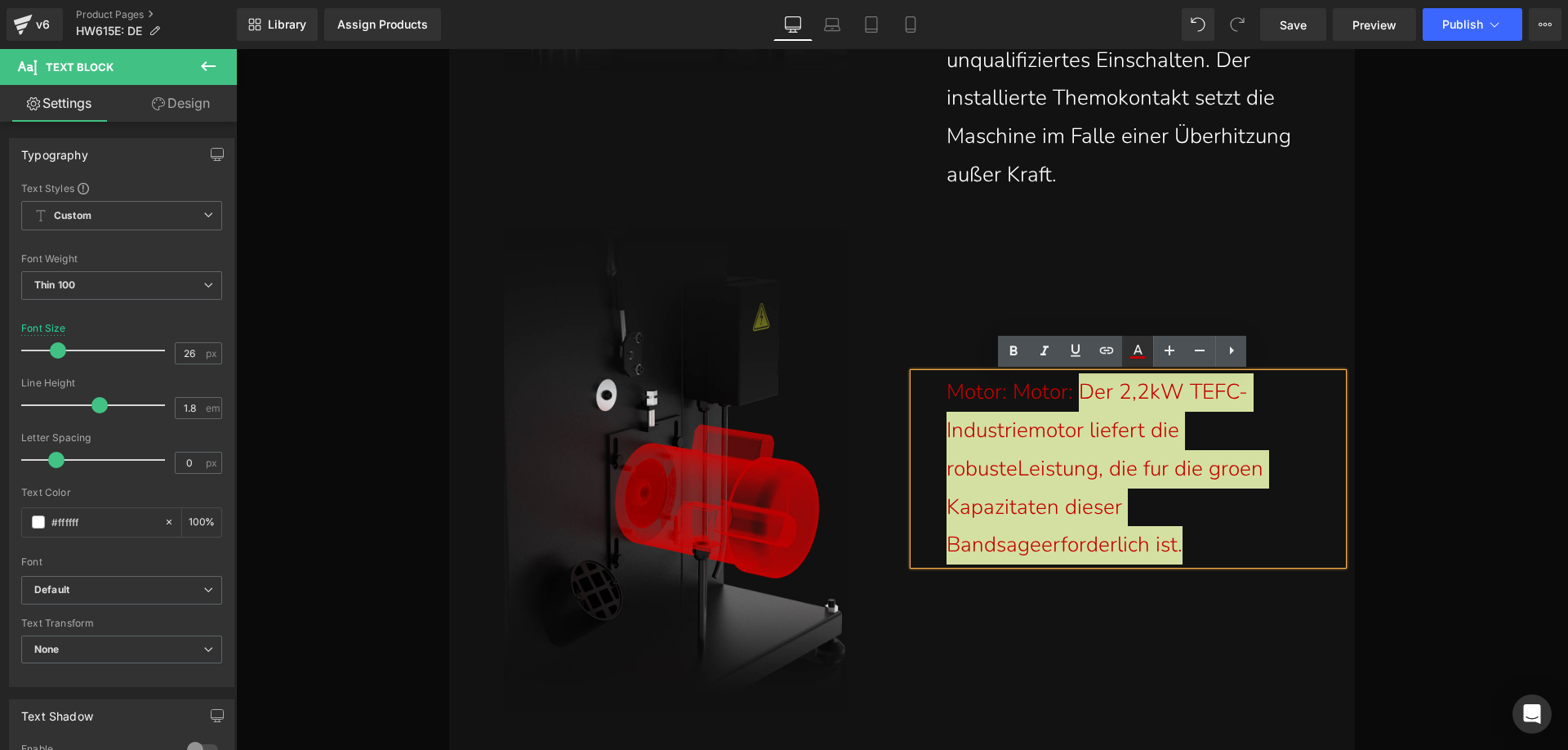
click at [1135, 357] on icon at bounding box center [1137, 357] width 14 height 3
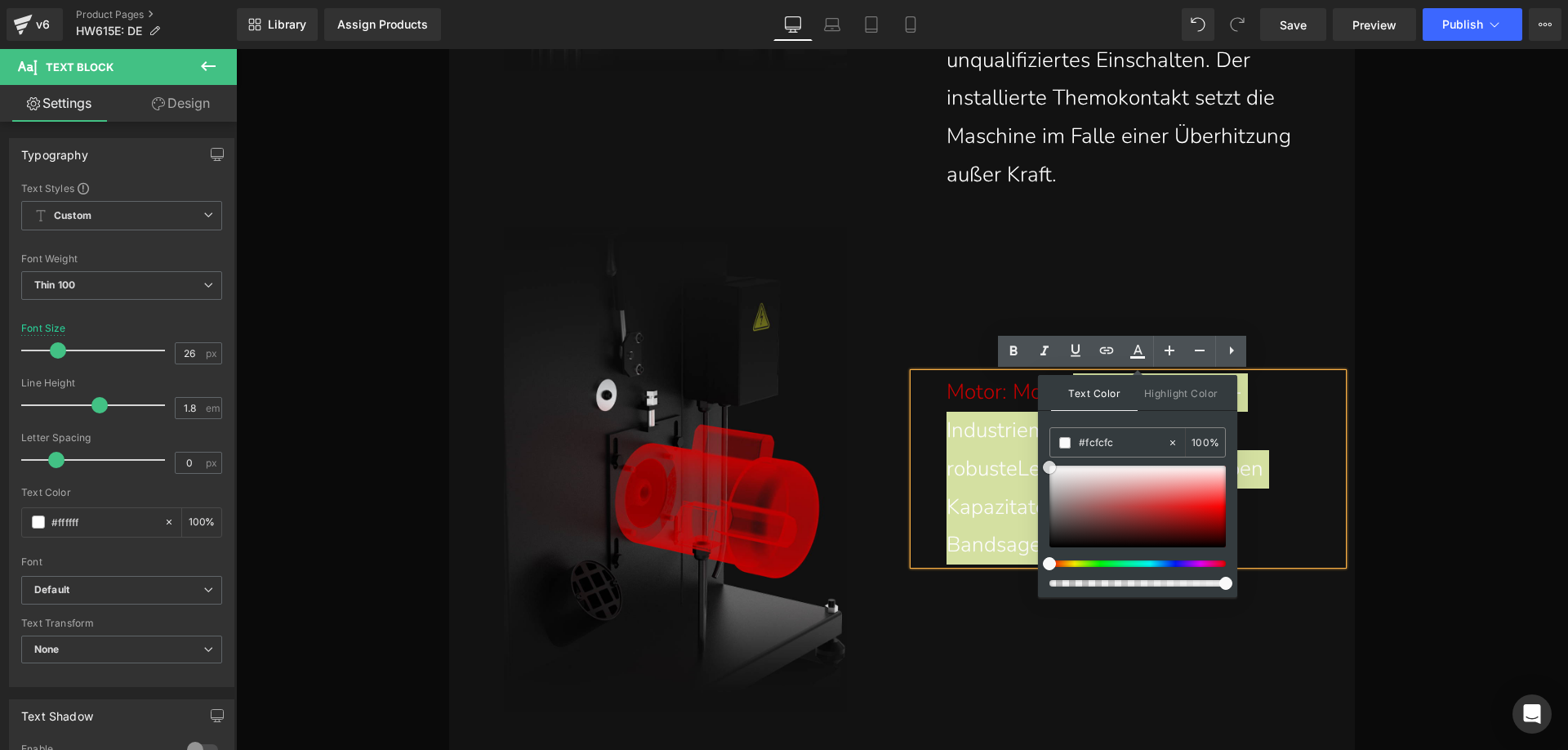
drag, startPoint x: 1461, startPoint y: 566, endPoint x: 1035, endPoint y: 470, distance: 436.7
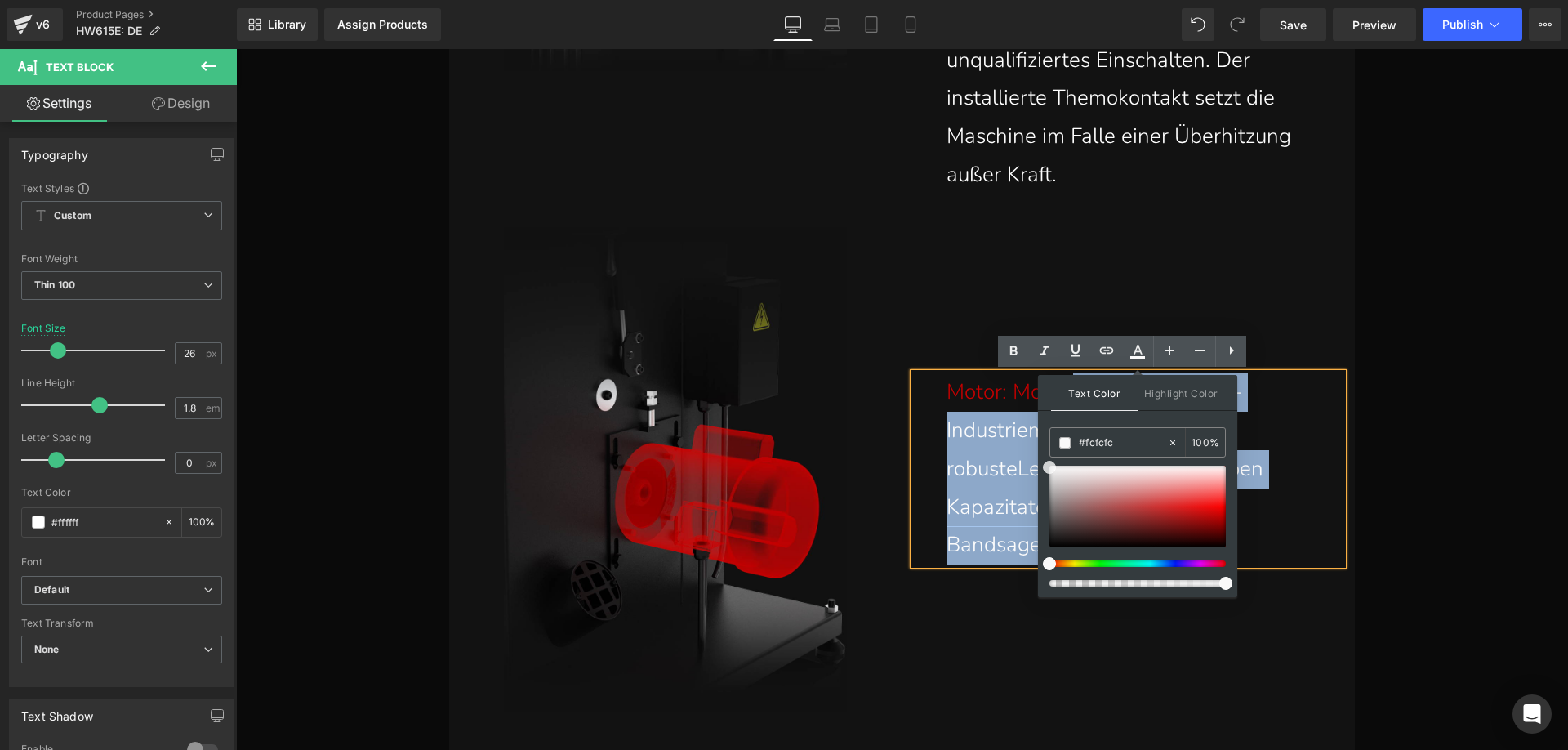
click at [913, 420] on div "Motor: Motor: Der 2,2kW TEFC- Industriemotor liefert die robusteLeistung, die f…" at bounding box center [1127, 469] width 429 height 192
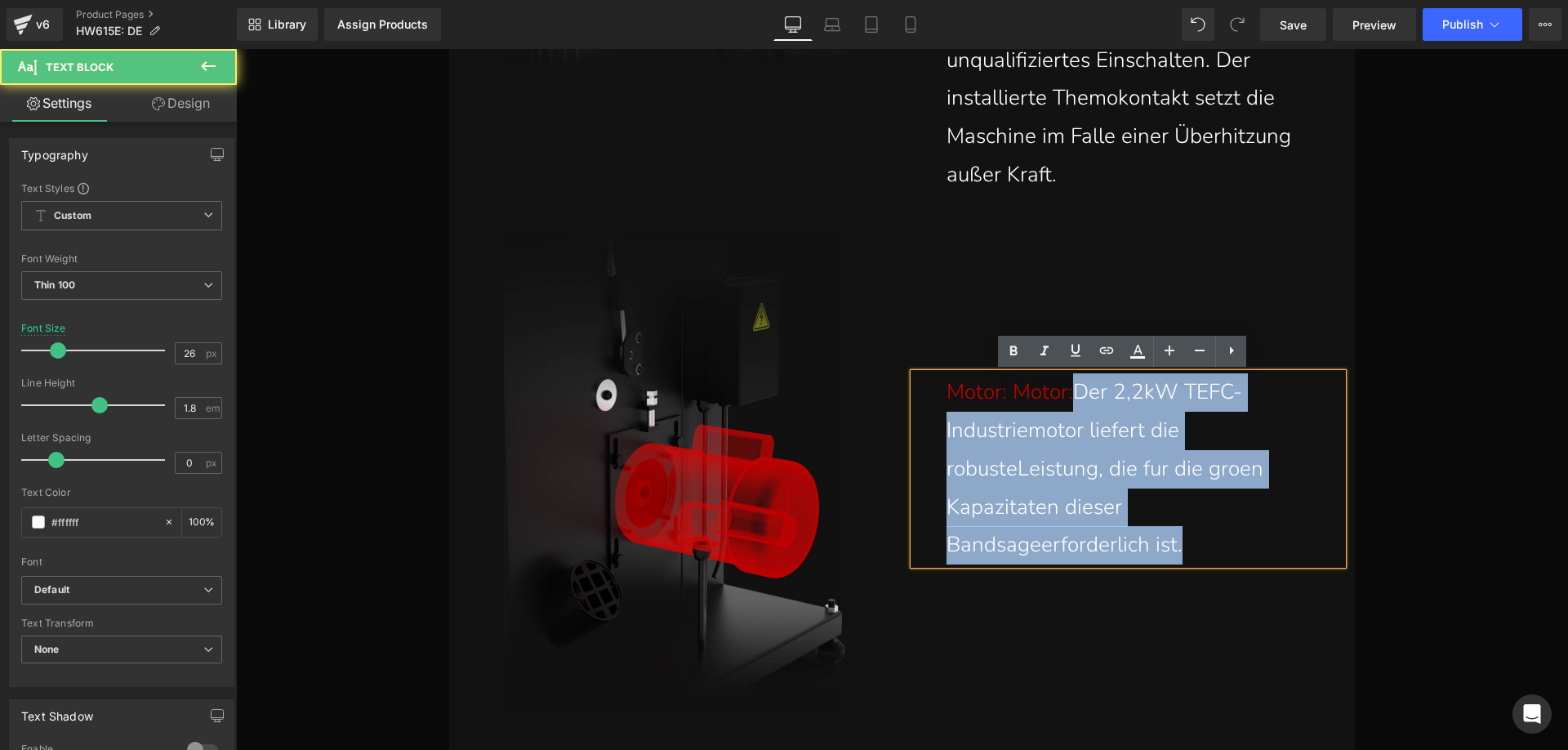
click at [968, 430] on span "Der 2,2kW TEFC- Industriemotor liefert die robusteLeistung, die fur die groen K…" at bounding box center [1105, 468] width 317 height 182
click at [988, 454] on p "Motor: Motor: Der 2,2kW TEFC- Industriemotor liefert die robusteLeistung, die f…" at bounding box center [1132, 469] width 371 height 192
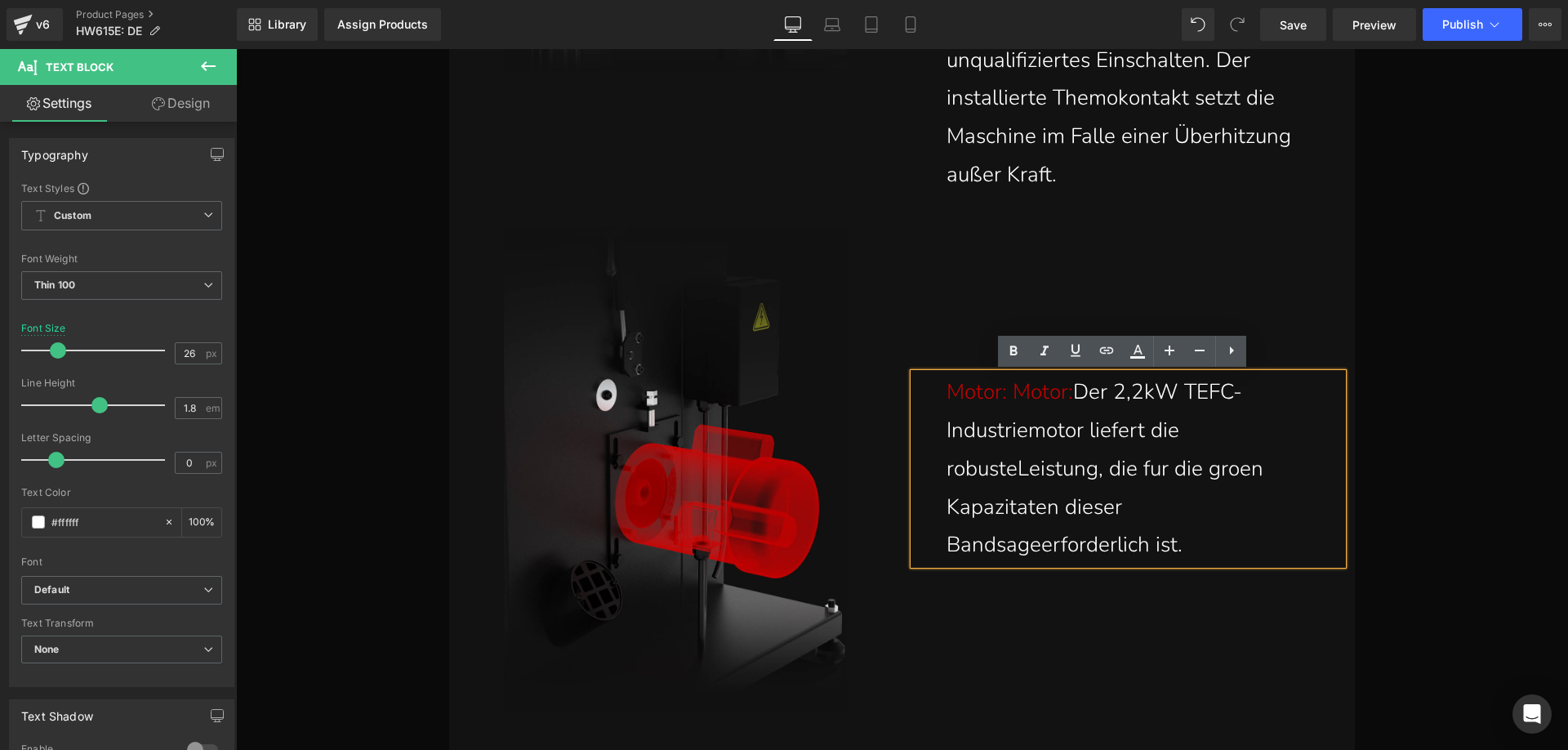
click at [1012, 471] on span "Der 2,2kW TEFC- Industriemotor liefert die robusteLeistung, die fur die groen K…" at bounding box center [1105, 468] width 317 height 182
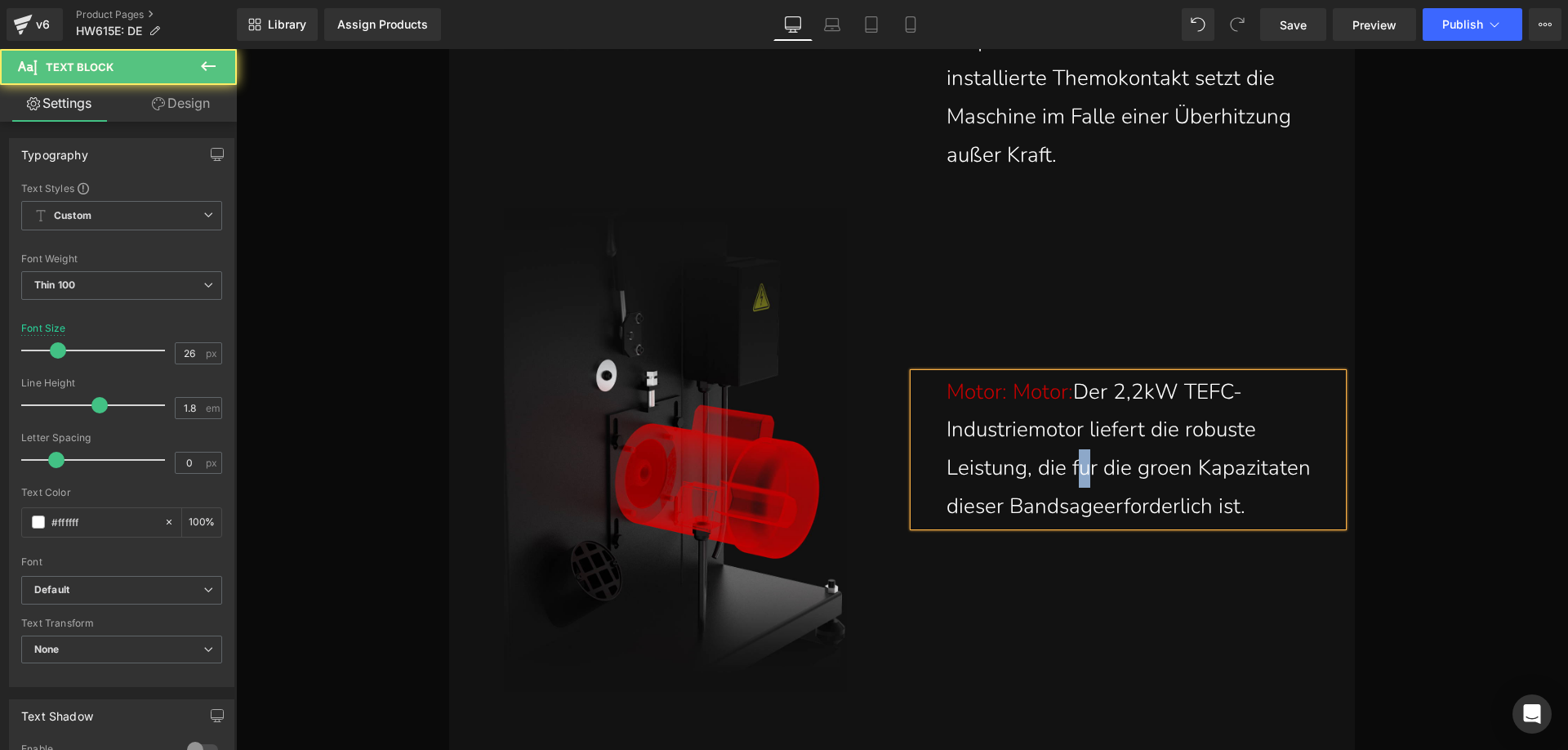
drag, startPoint x: 1089, startPoint y: 475, endPoint x: 1078, endPoint y: 469, distance: 12.5
click at [1078, 469] on span "Der 2,2kW TEFC- Industriemotor liefert die robuste Leistung, die fur die groen …" at bounding box center [1128, 449] width 364 height 143
click at [1170, 472] on span "Der 2,2kW TEFC- Industriemotor liefert die robuste Leistung, die für die groen …" at bounding box center [1128, 449] width 364 height 143
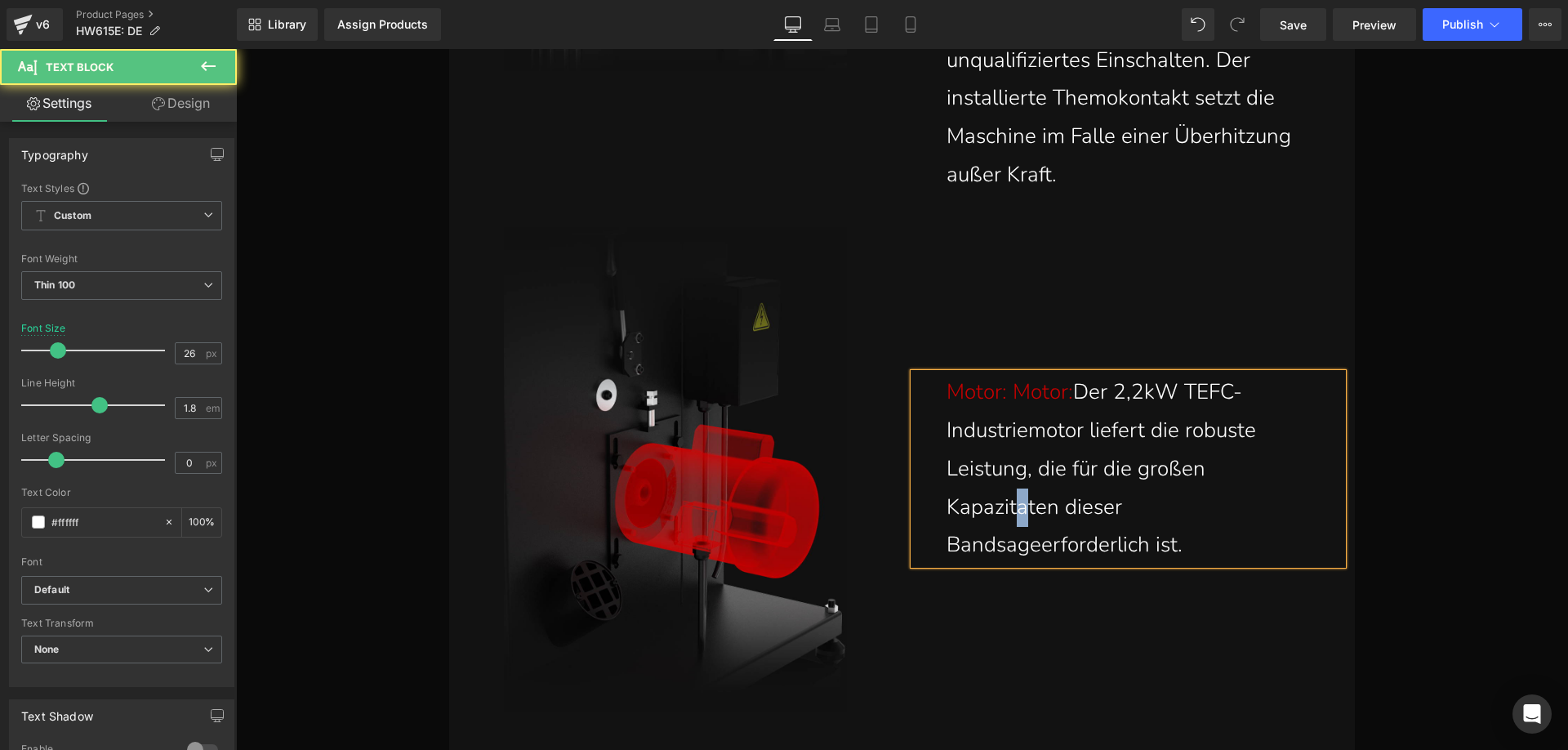
drag, startPoint x: 1023, startPoint y: 514, endPoint x: 1015, endPoint y: 509, distance: 9.4
click at [1015, 509] on span "Der 2,2kW TEFC- Industriemotor liefert die robuste Leistung, die für die großen…" at bounding box center [1101, 468] width 310 height 182
drag, startPoint x: 1012, startPoint y: 551, endPoint x: 1003, endPoint y: 547, distance: 9.8
click at [1003, 547] on span "Der 2,2kW TEFC- Industriemotor liefert die robuste Leistung, die für die großen…" at bounding box center [1101, 468] width 310 height 182
click at [1032, 548] on span "Der 2,2kW TEFC- Industriemotor liefert die robuste Leistung, die für die großen…" at bounding box center [1101, 468] width 310 height 182
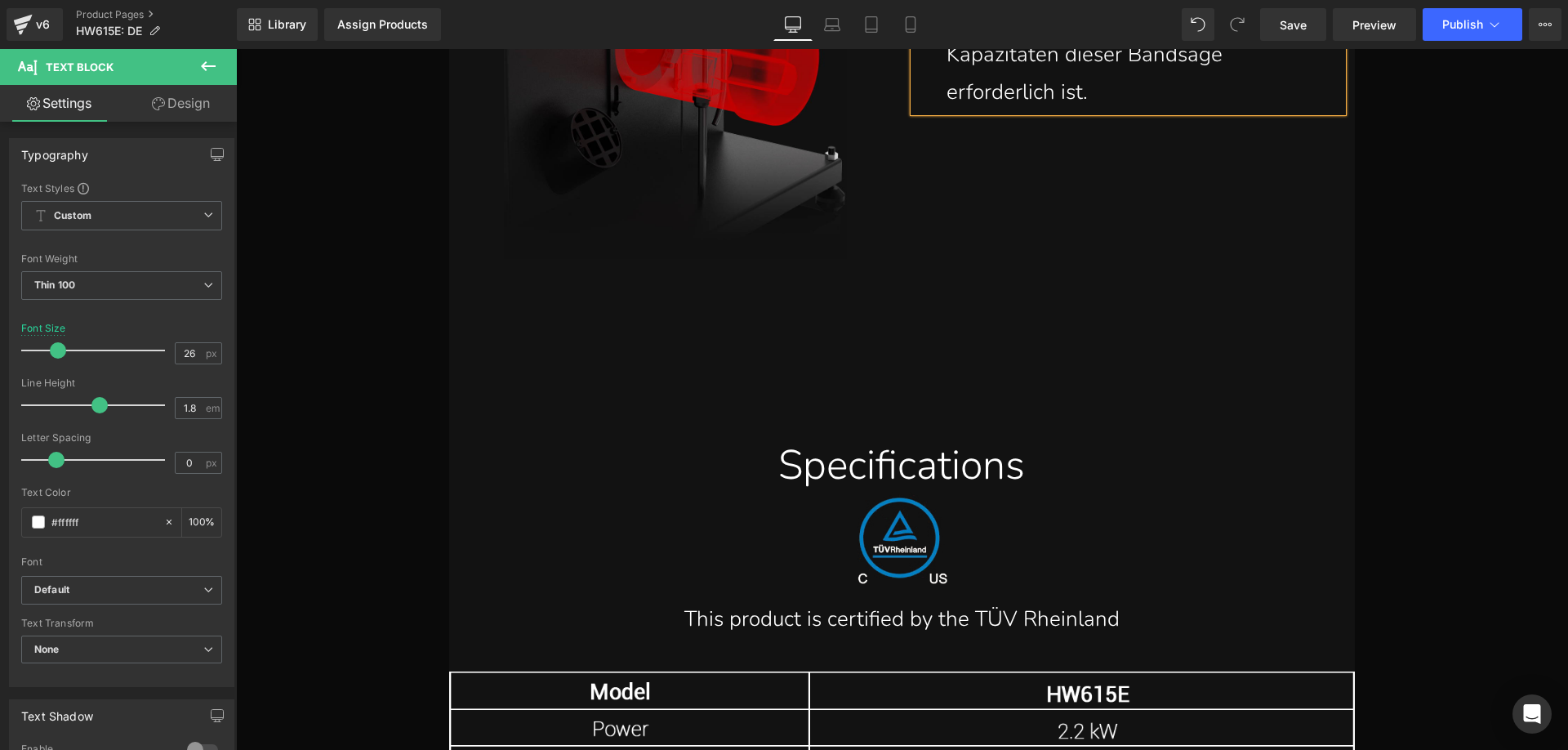
scroll to position [20473, 0]
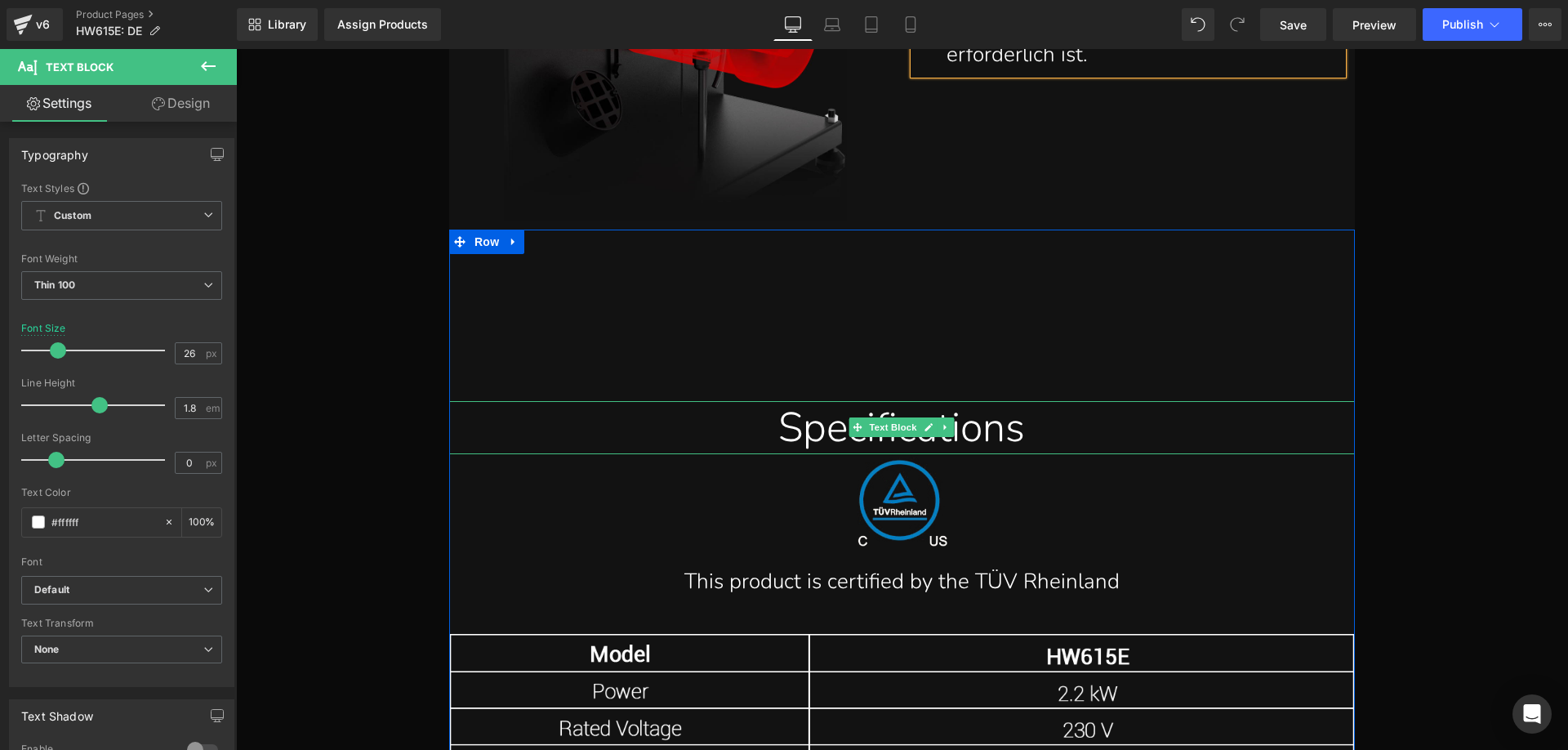
click at [999, 430] on div "Specifications" at bounding box center [901, 427] width 881 height 53
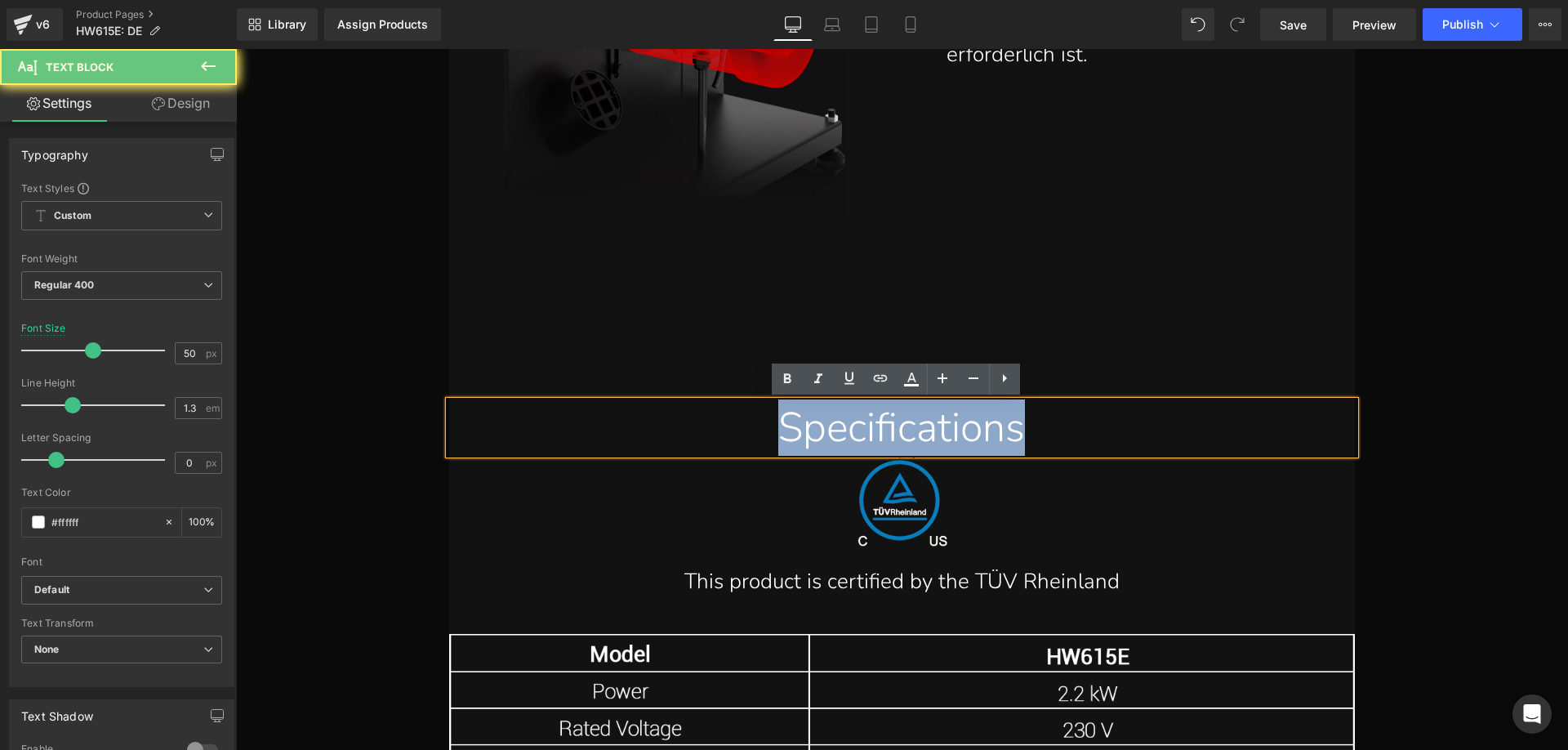
drag, startPoint x: 1038, startPoint y: 430, endPoint x: 742, endPoint y: 428, distance: 296.0
click at [742, 428] on div "Specifications" at bounding box center [901, 427] width 881 height 53
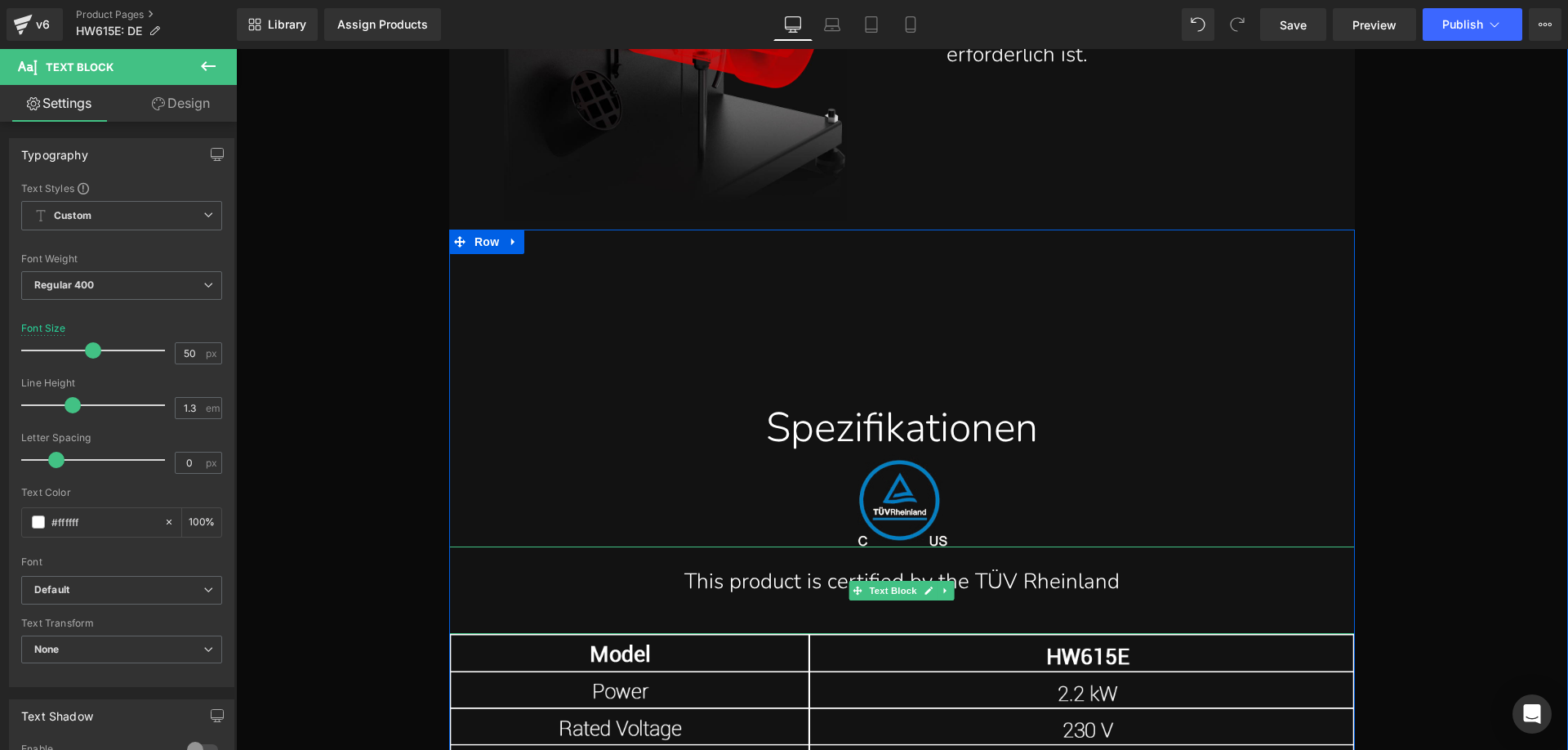
click at [767, 578] on p "This product is certified by the TÜV Rheinland" at bounding box center [901, 582] width 840 height 38
click at [697, 586] on p "This product is certified by the TÜV Rheinland" at bounding box center [901, 582] width 840 height 38
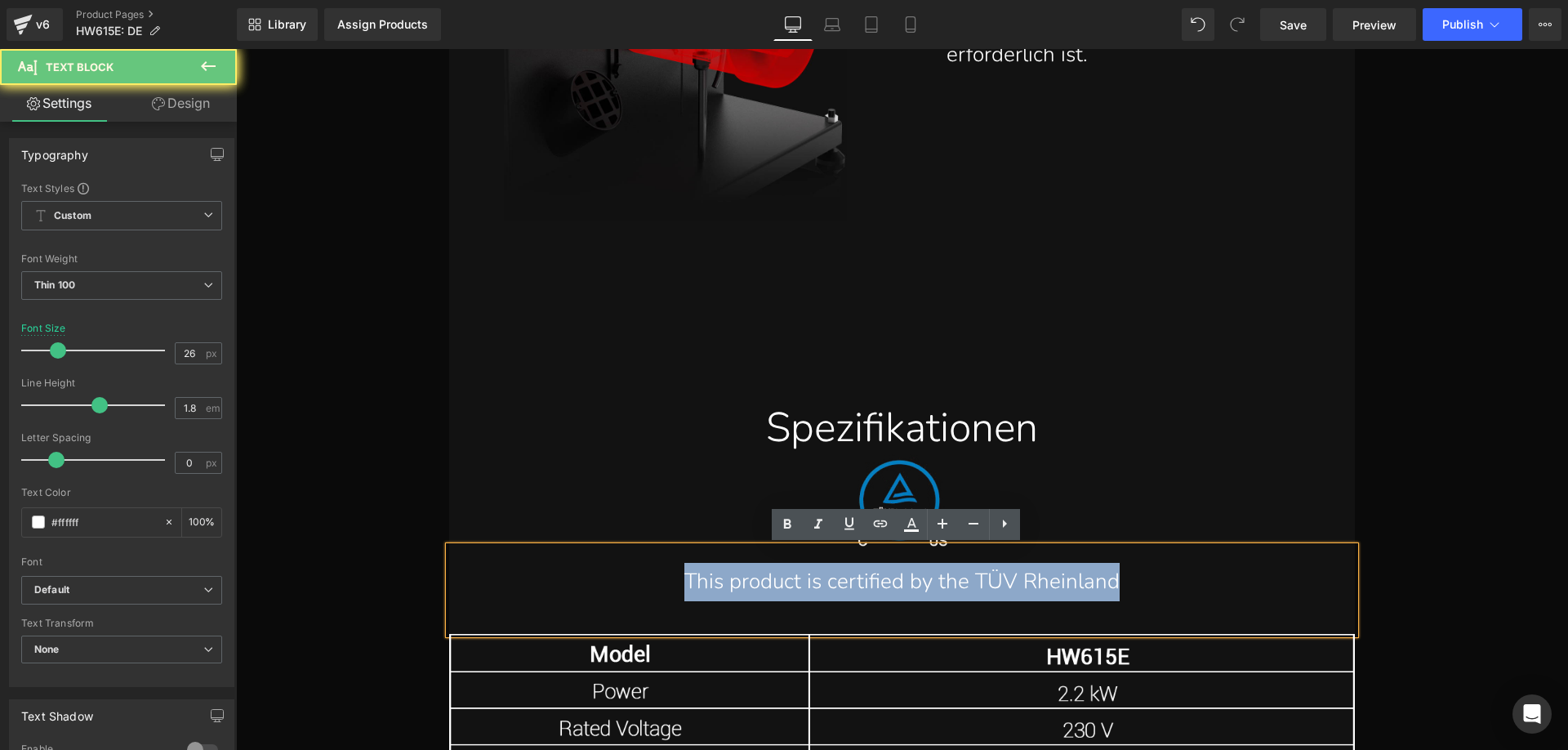
drag, startPoint x: 663, startPoint y: 579, endPoint x: 1133, endPoint y: 581, distance: 470.0
click at [1133, 581] on p "This product is certified by the TÜV Rheinland" at bounding box center [901, 582] width 840 height 38
paste div
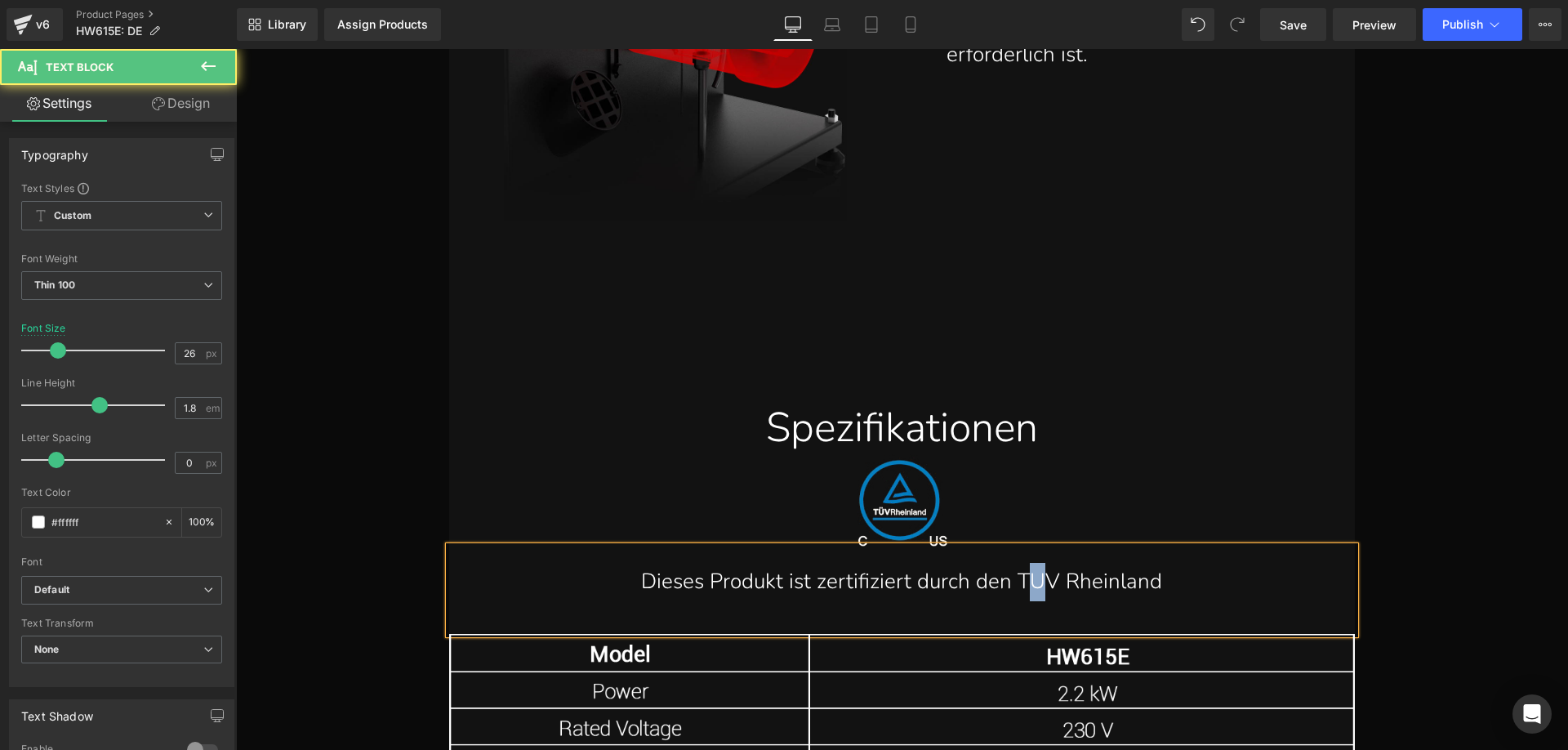
click at [1032, 580] on p "Dieses Produkt ist zertifiziert durch den TUV Rheinland" at bounding box center [901, 582] width 840 height 38
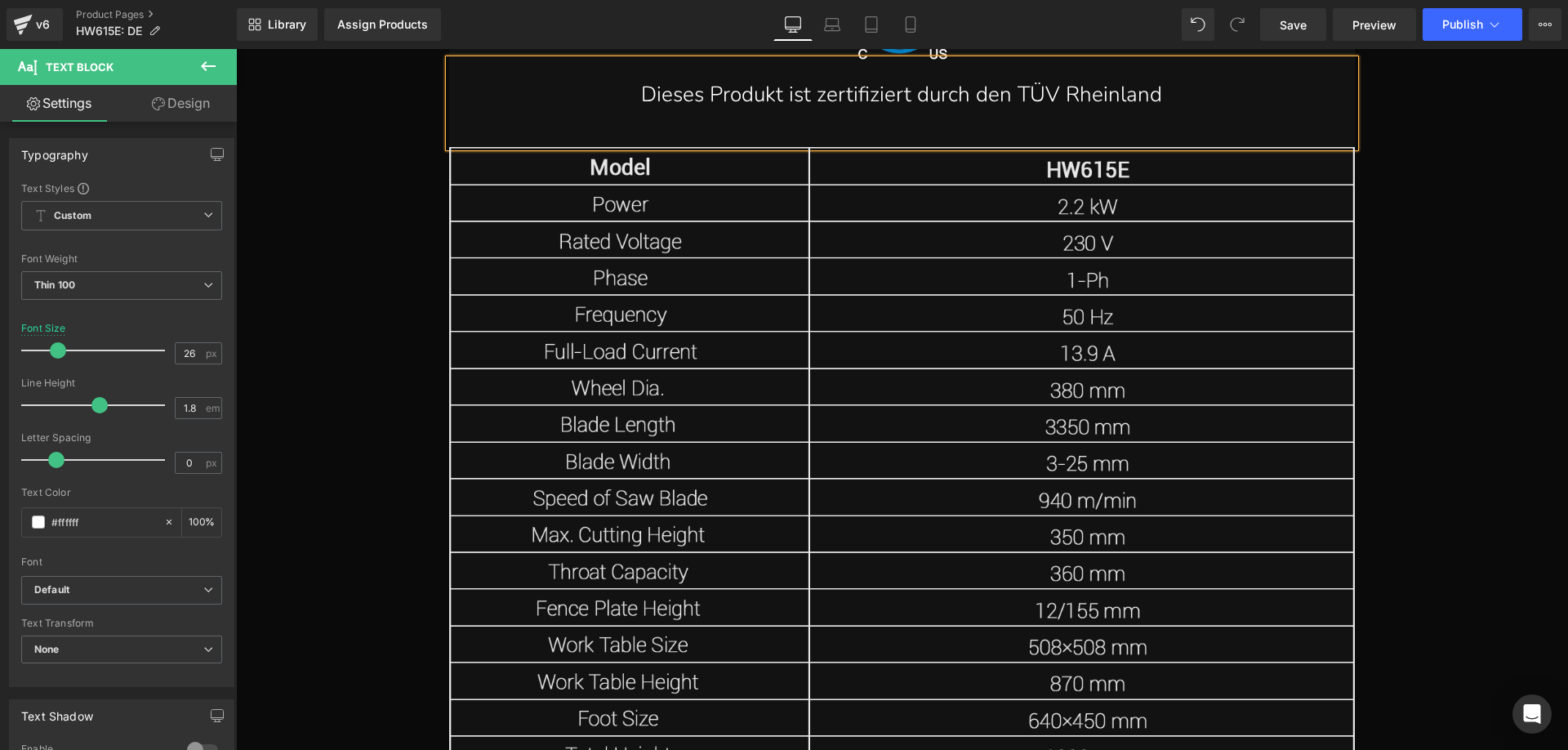
scroll to position [20963, 0]
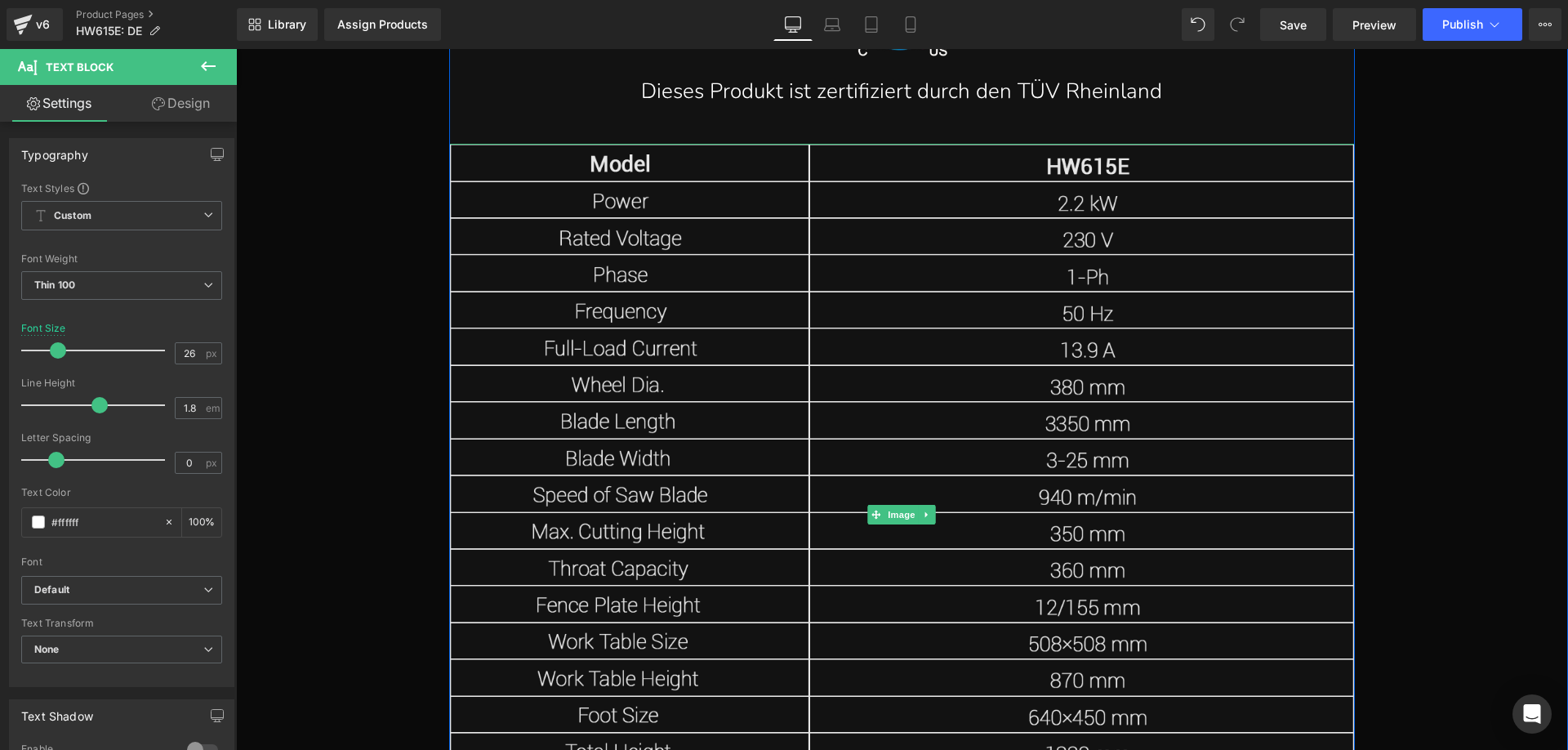
click at [740, 502] on img at bounding box center [901, 514] width 905 height 742
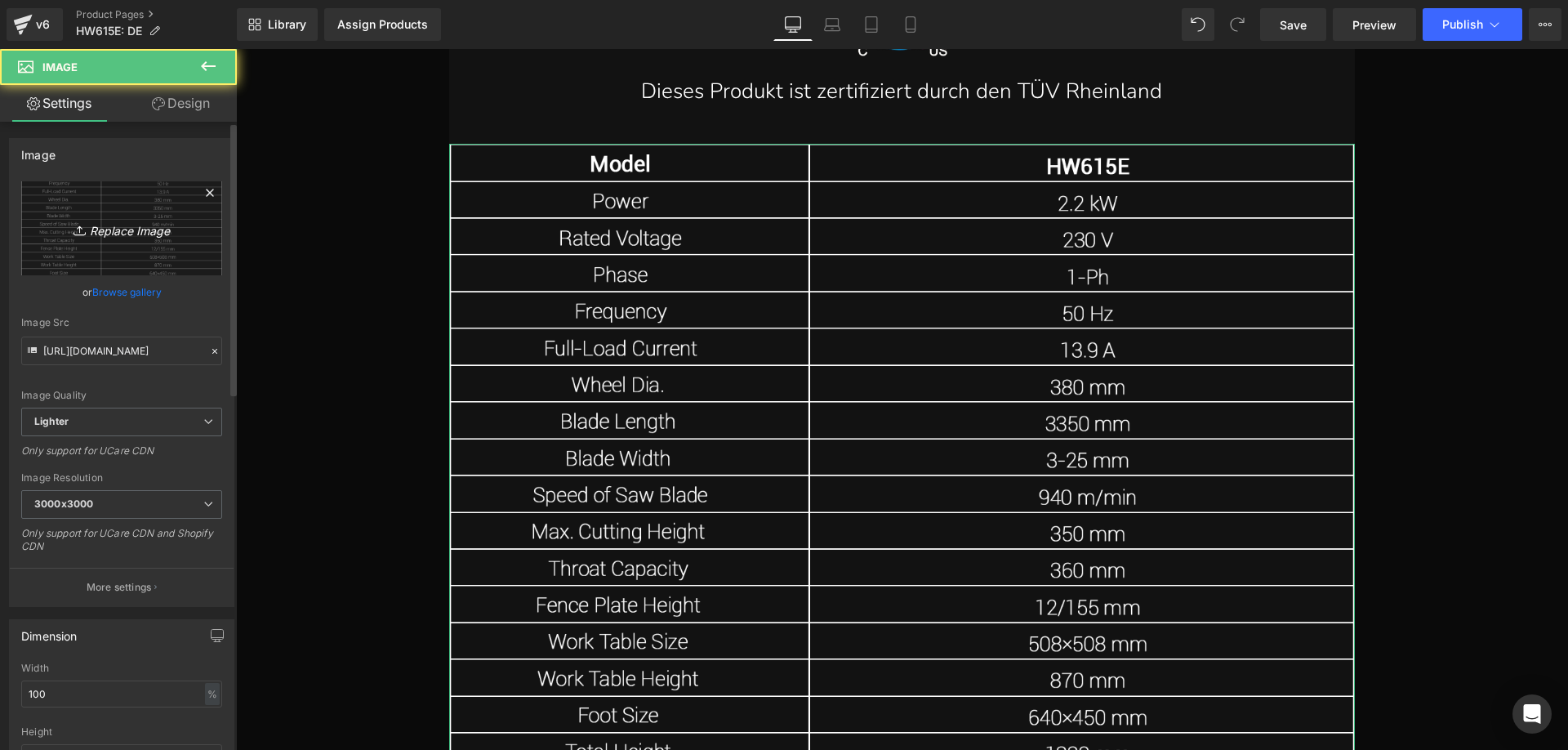
click at [89, 235] on icon "Replace Image" at bounding box center [121, 228] width 131 height 21
type input "C:\fakepath\89.webp"
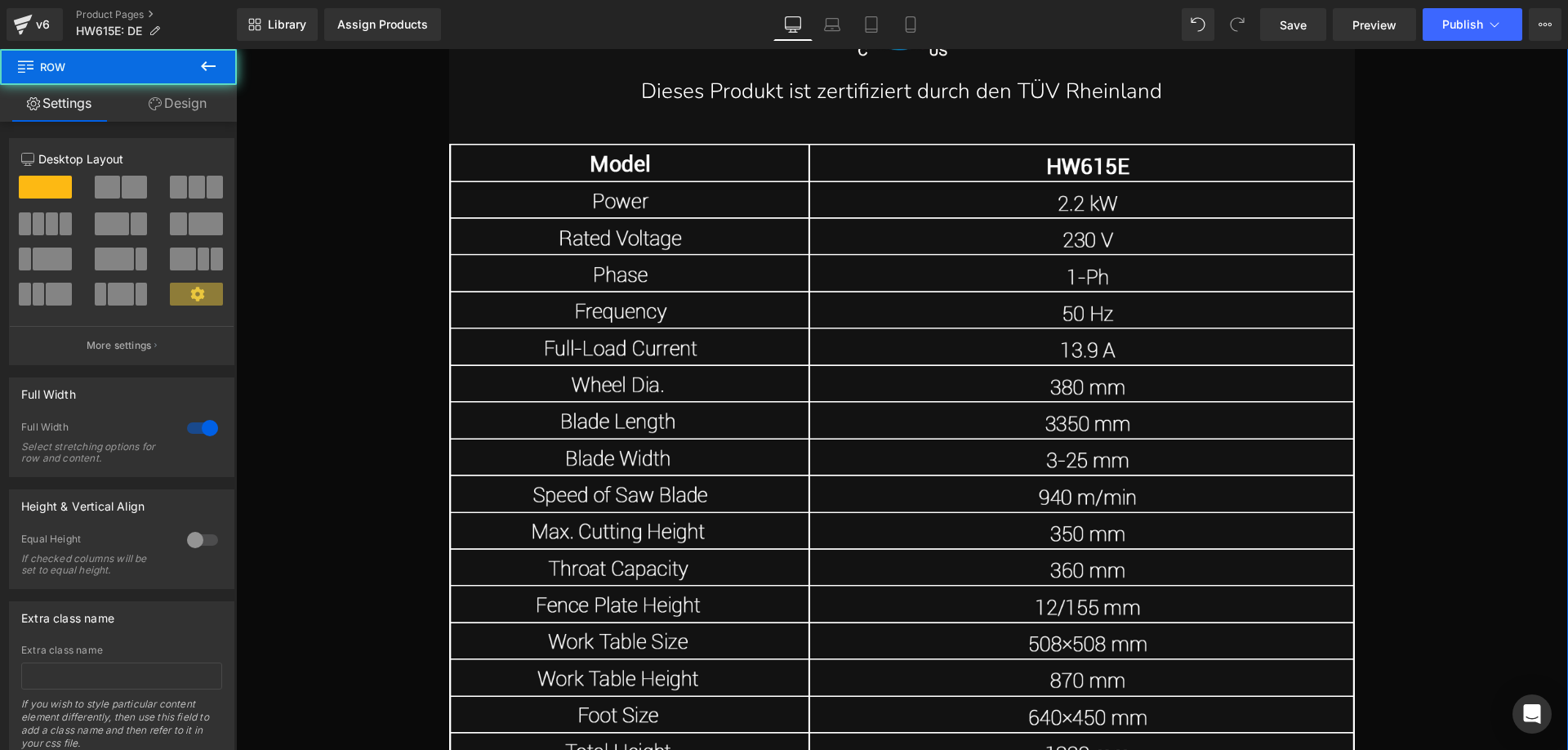
click at [593, 327] on img at bounding box center [901, 514] width 905 height 742
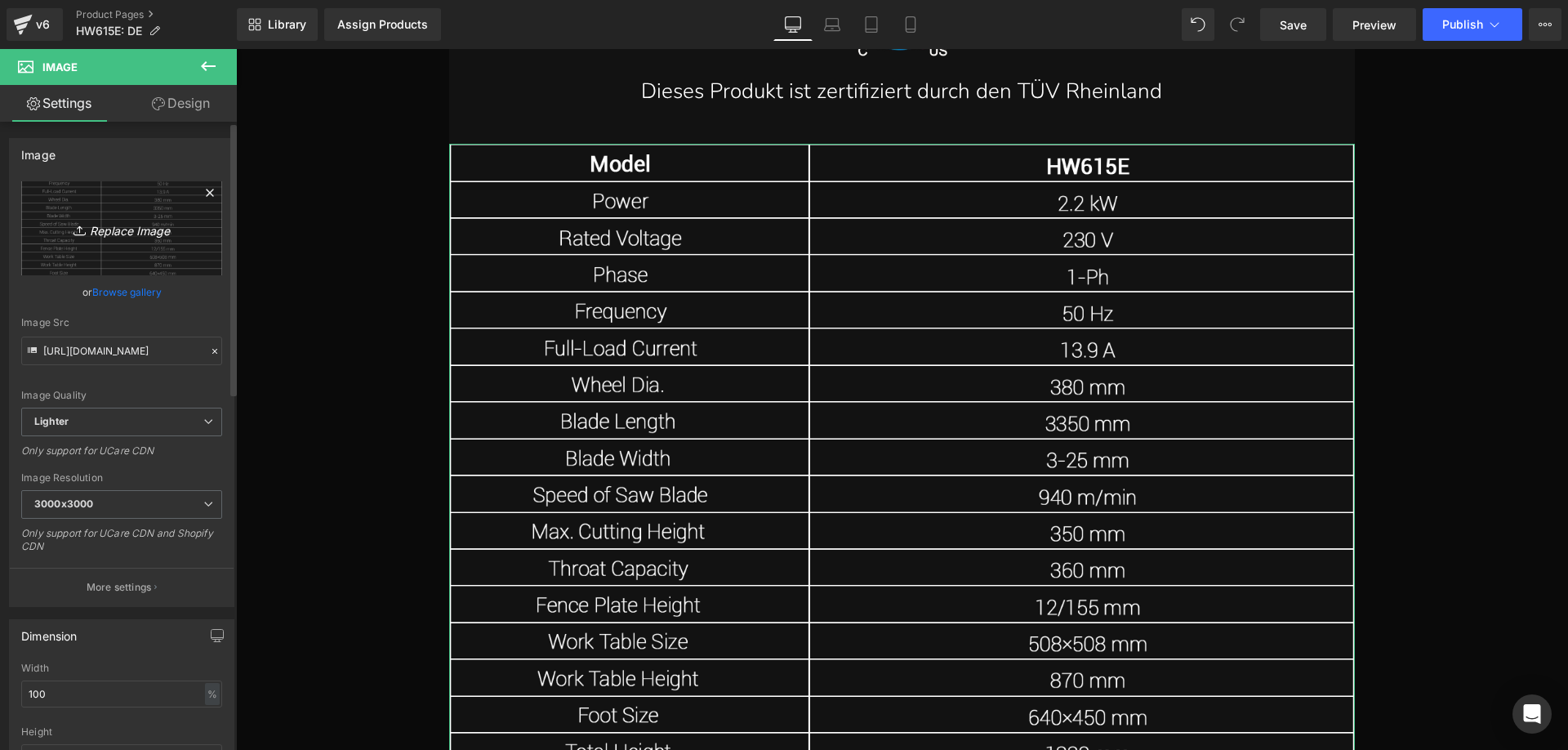
click at [139, 232] on icon "Replace Image" at bounding box center [121, 228] width 131 height 21
type input "C:\fakepath\89.webp"
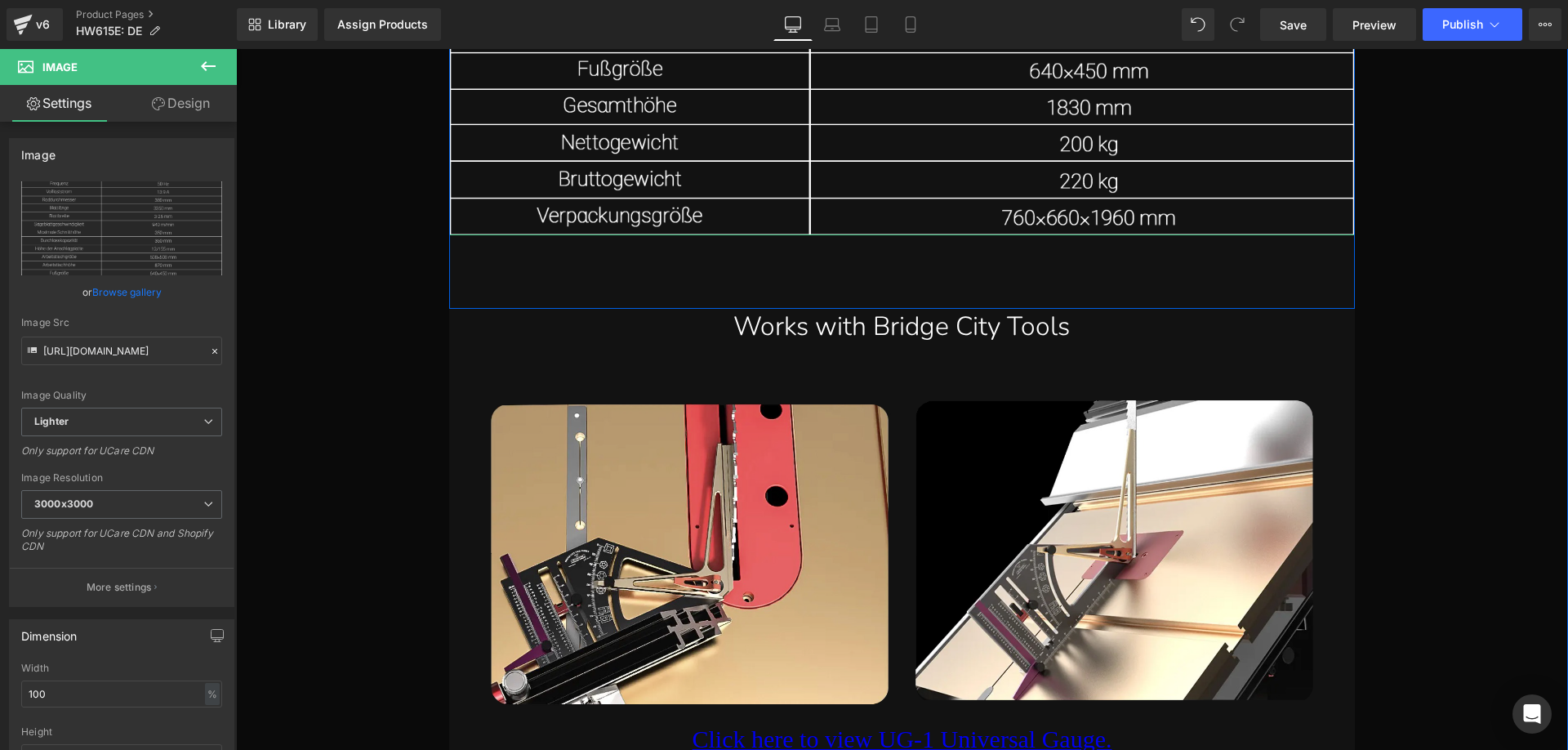
scroll to position [21617, 0]
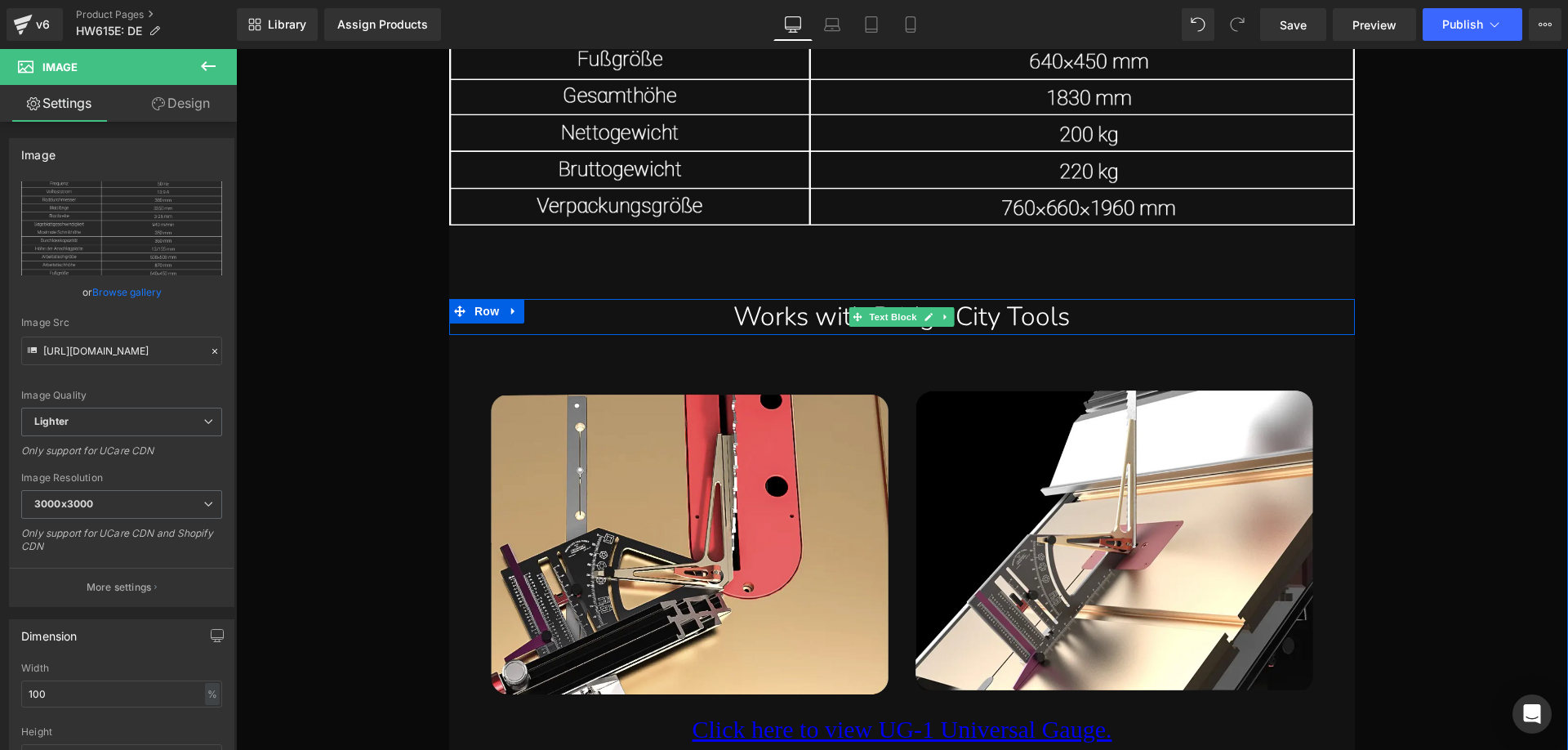
click at [711, 315] on p "Works with Bridge City Tools" at bounding box center [901, 317] width 905 height 36
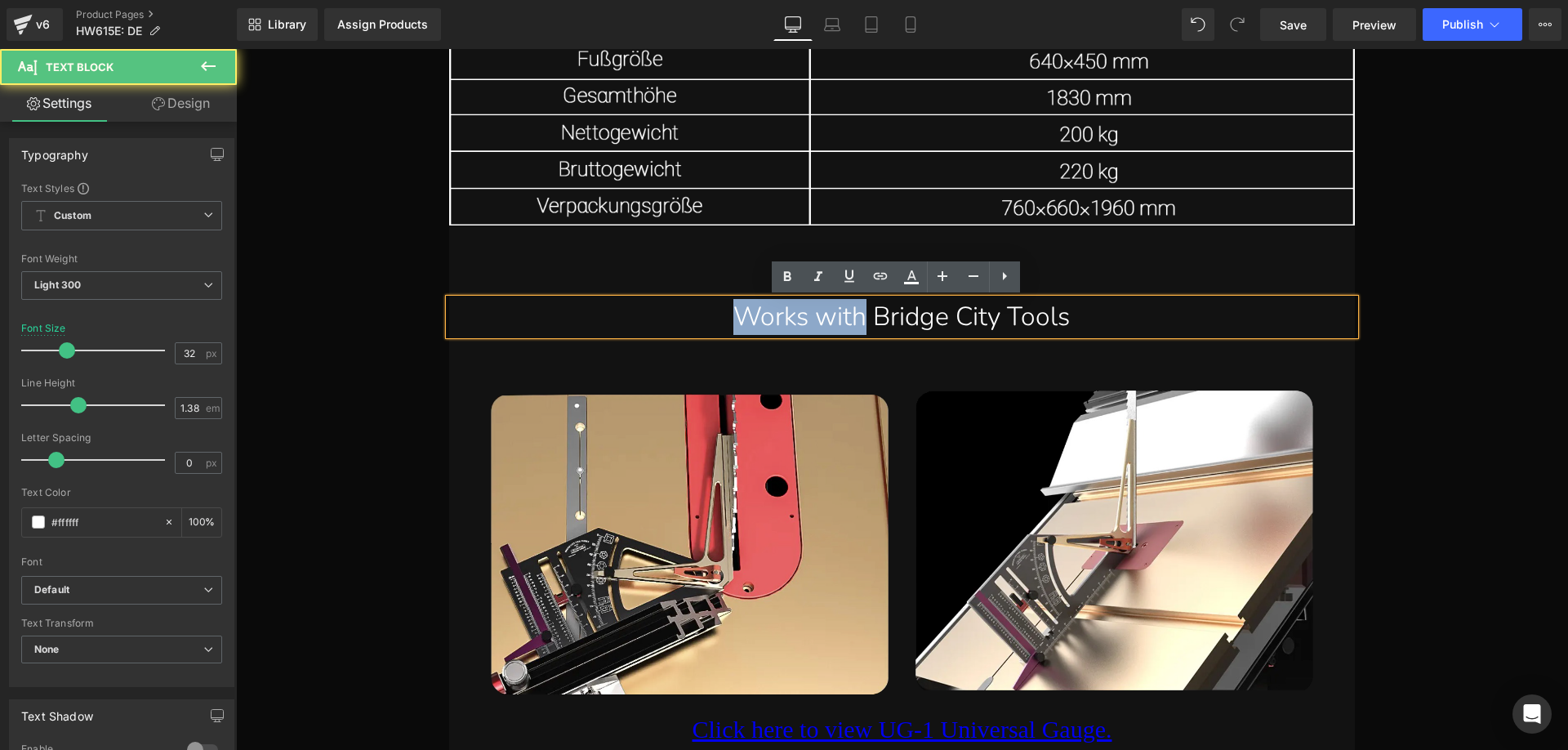
drag, startPoint x: 860, startPoint y: 323, endPoint x: 699, endPoint y: 319, distance: 161.0
click at [699, 319] on p "Works with Bridge City Tools" at bounding box center [901, 317] width 905 height 36
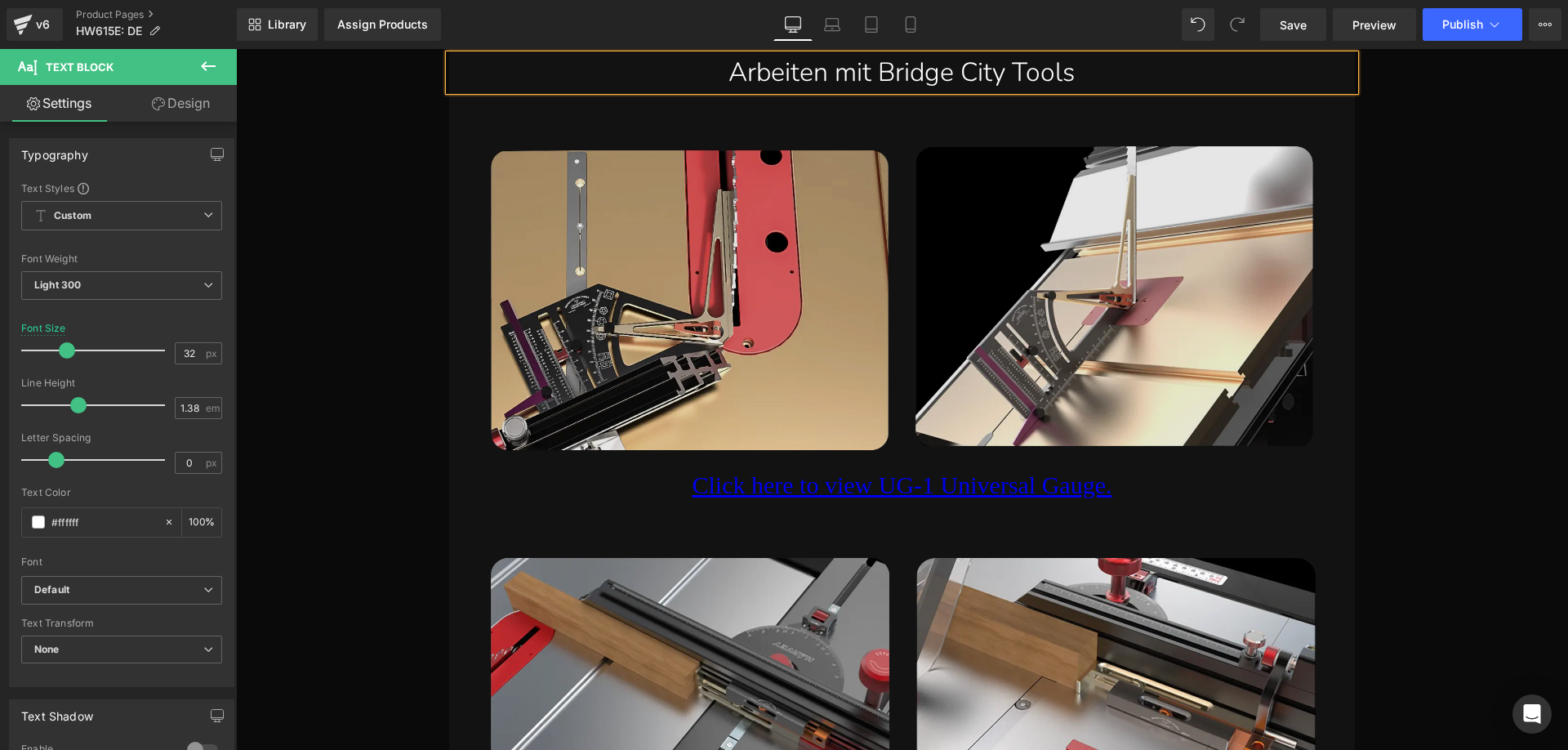
scroll to position [21862, 0]
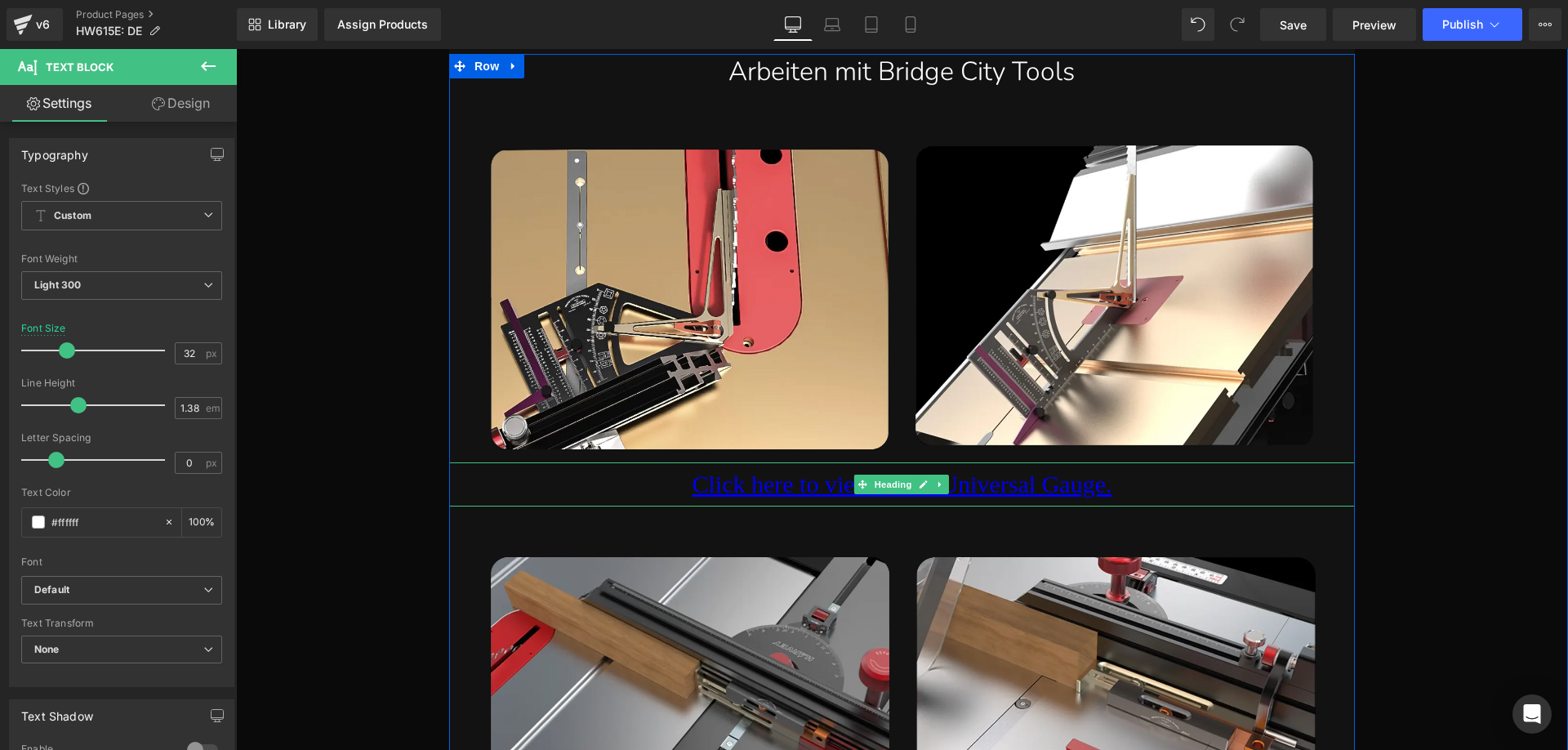
click at [648, 481] on h1 "Click here to view UG-1 Universal Gauge." at bounding box center [901, 484] width 905 height 44
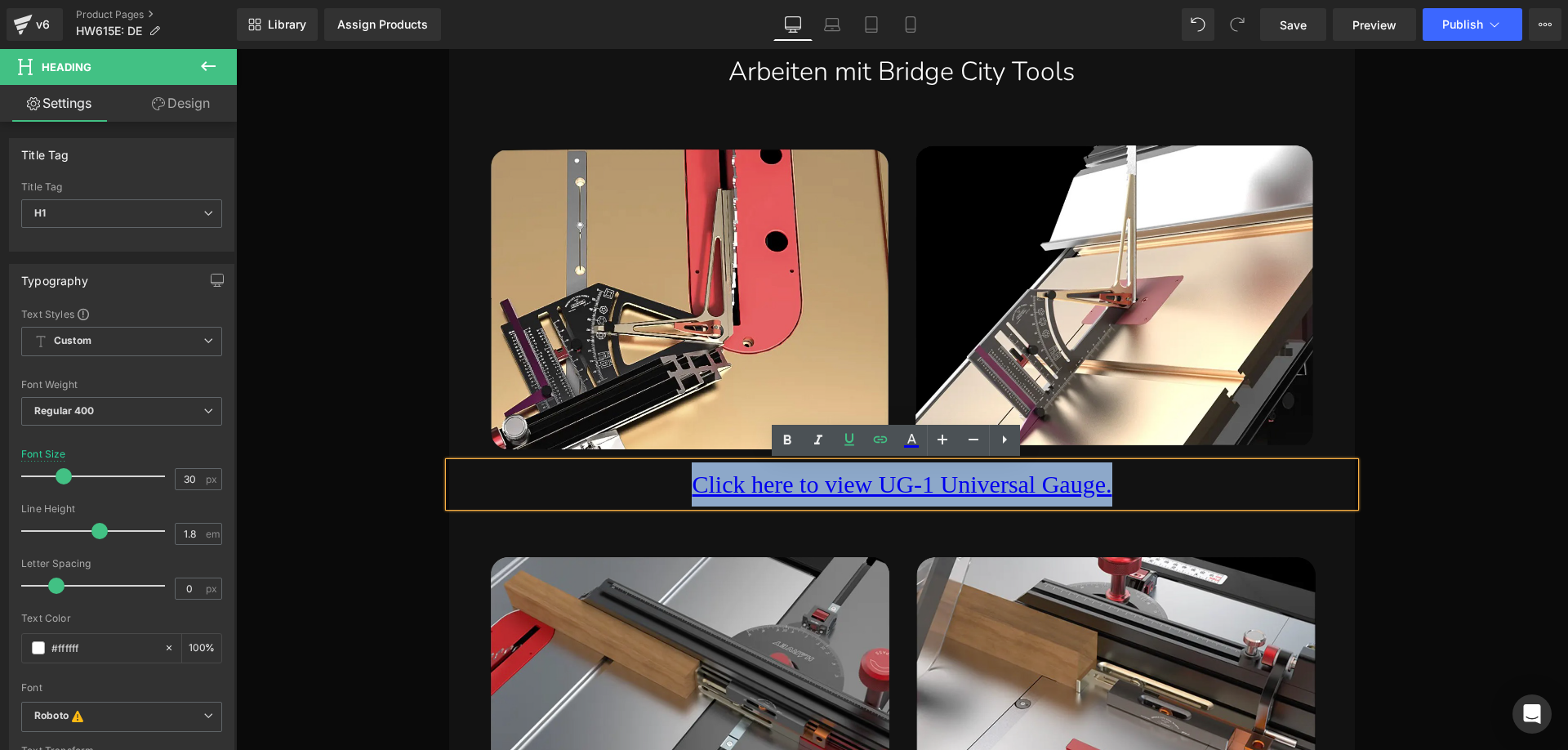
drag, startPoint x: 664, startPoint y: 482, endPoint x: 1134, endPoint y: 483, distance: 470.0
click at [1134, 483] on h1 "Click here to view UG-1 Universal Gauge." at bounding box center [901, 484] width 905 height 44
paste div
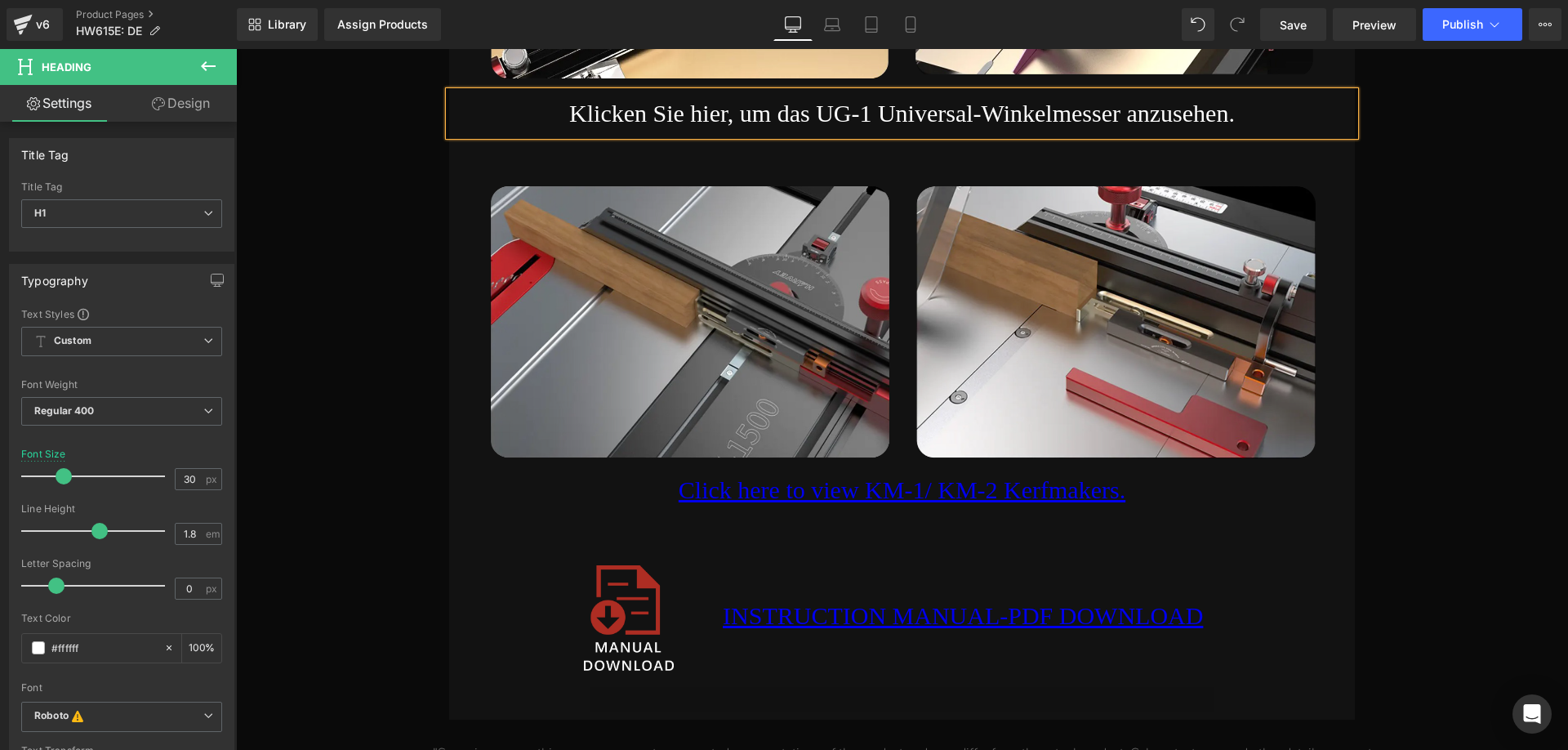
scroll to position [22025, 0]
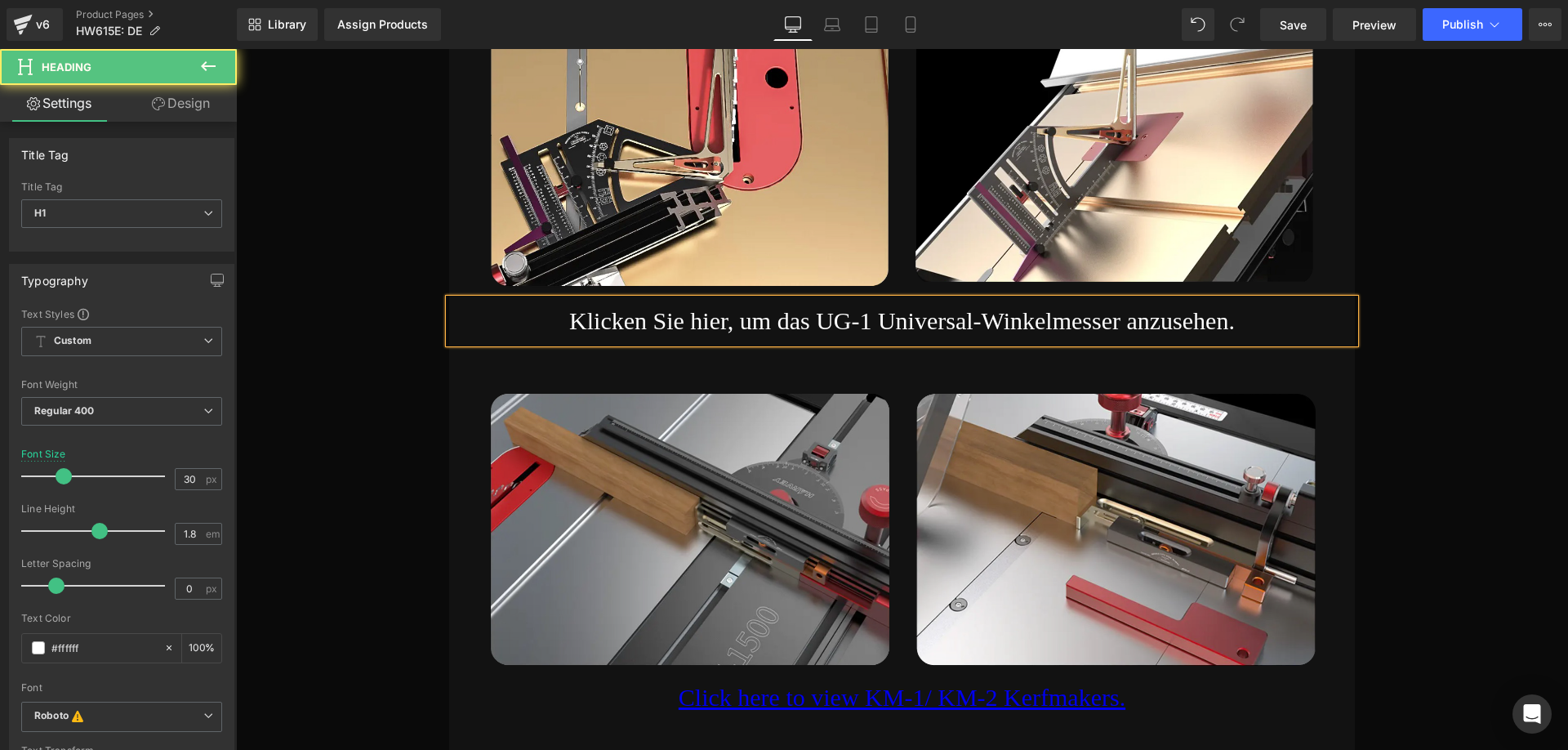
click at [764, 327] on h1 "Klicken Sie hier, um das UG-1 Universal-Winkelmesser anzusehen." at bounding box center [901, 321] width 905 height 44
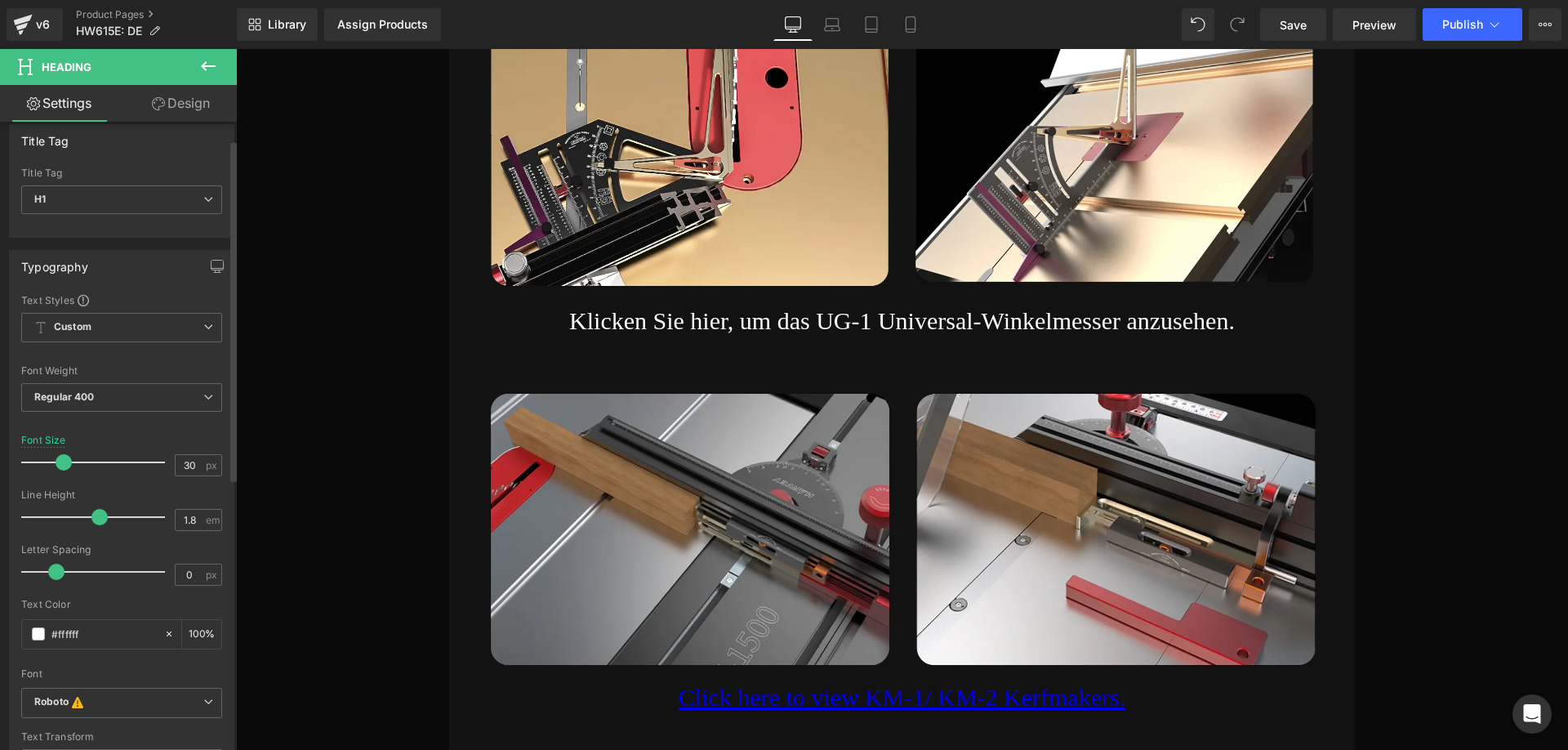
scroll to position [0, 0]
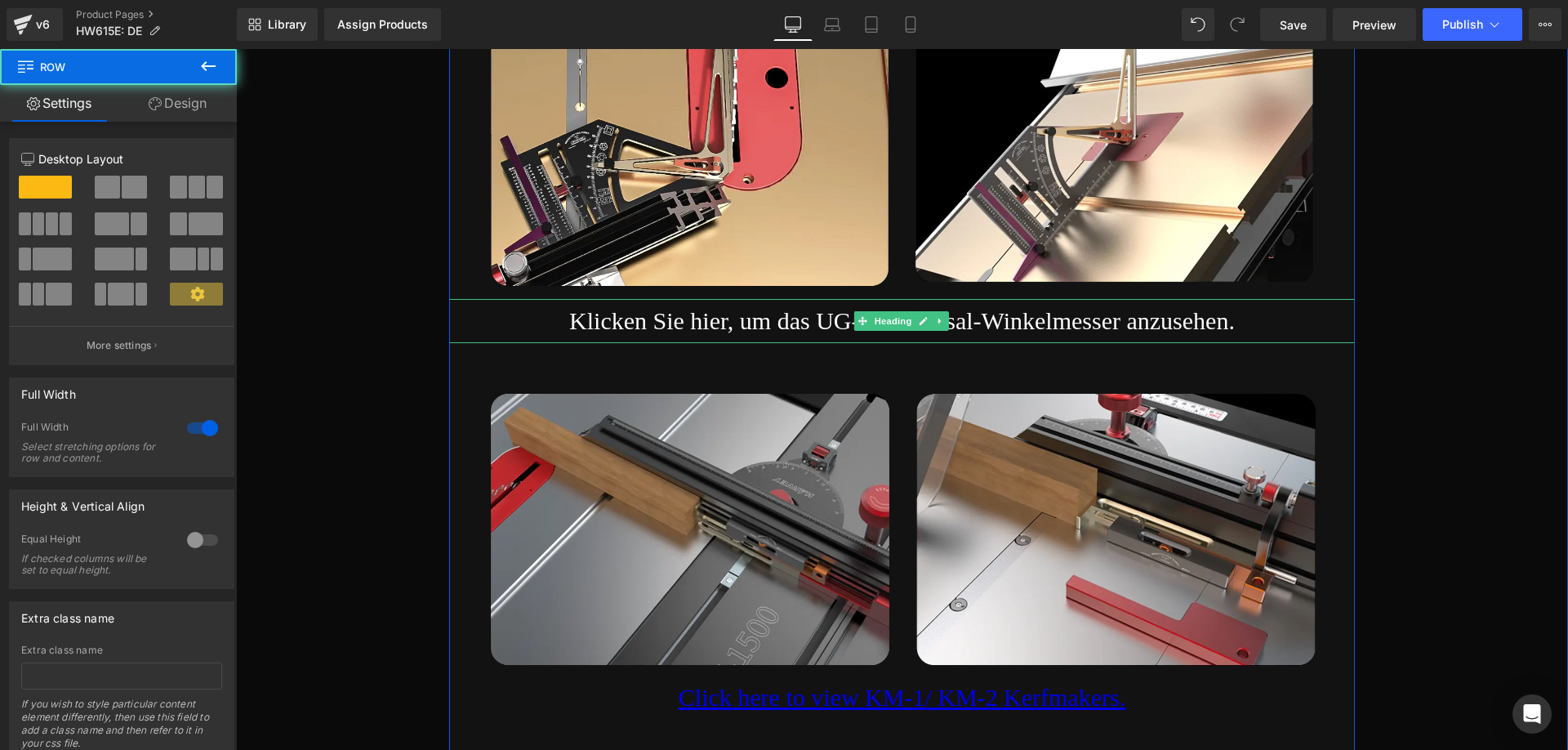
click at [703, 321] on h1 "Klicken Sie hier, um das UG-1 Universal-Winkelmesser anzusehen." at bounding box center [901, 321] width 905 height 44
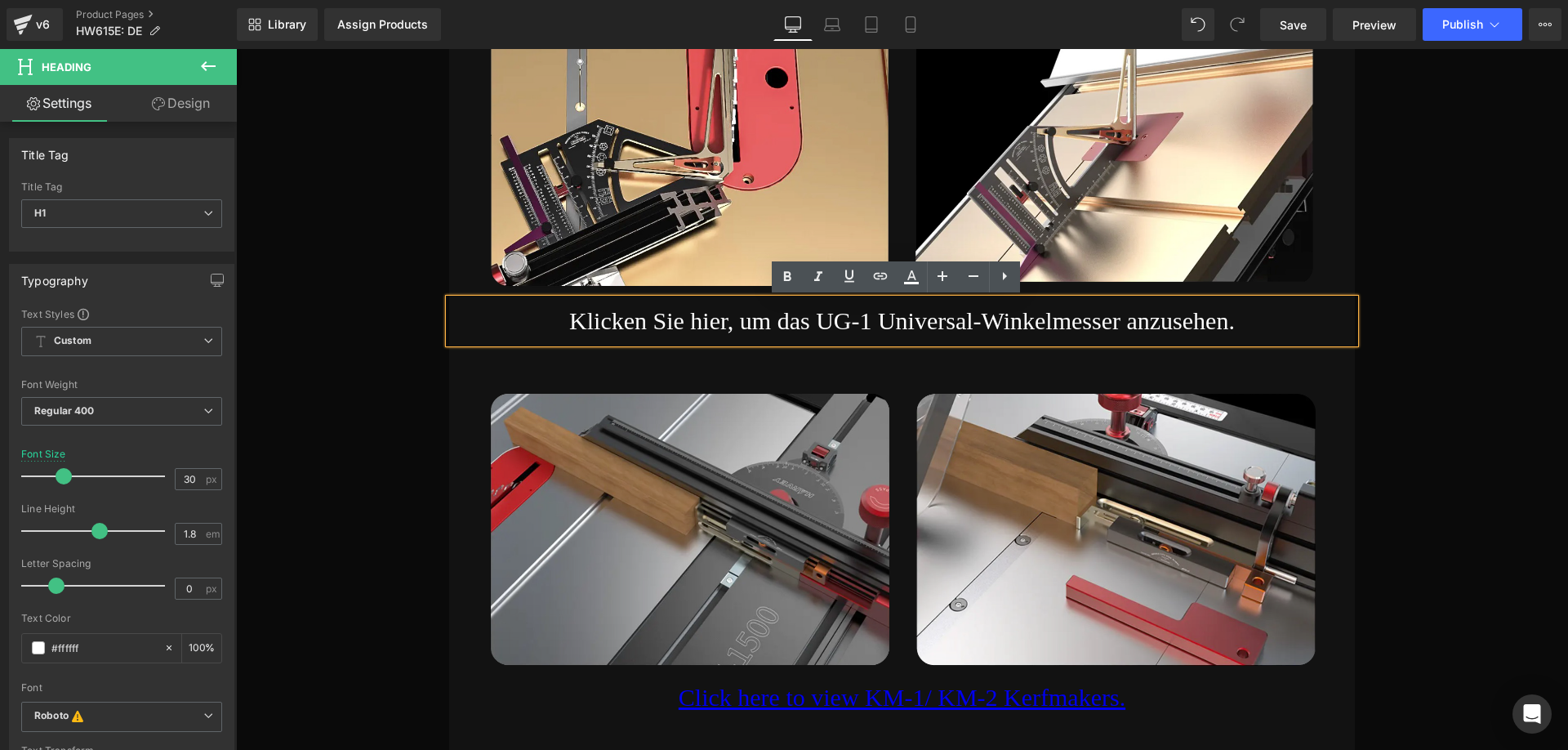
click at [787, 324] on h1 "Klicken Sie hier, um das UG-1 Universal-Winkelmesser anzusehen." at bounding box center [901, 321] width 905 height 44
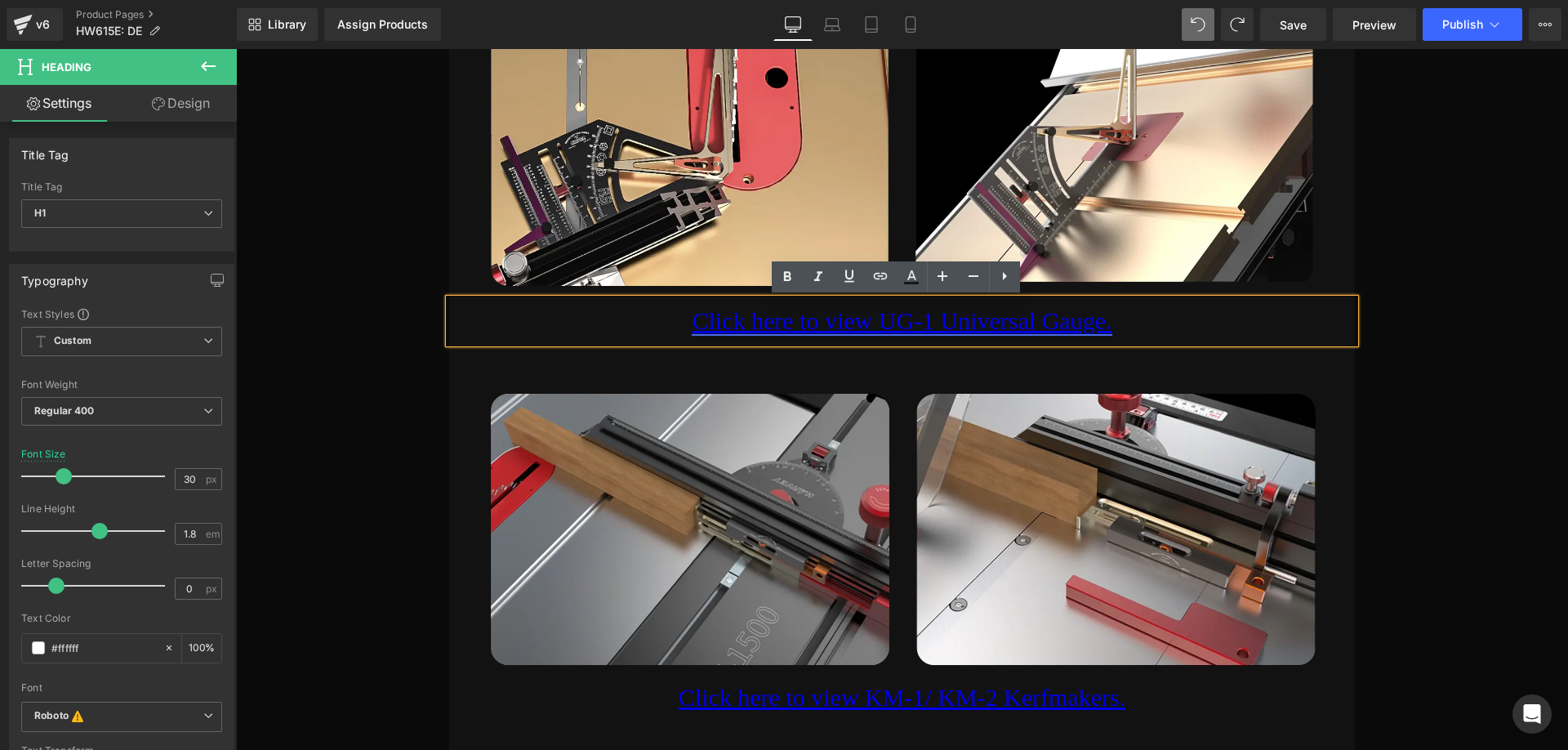
click at [779, 328] on link "Click here to view UG-1 Universal Gauge." at bounding box center [901, 321] width 420 height 27
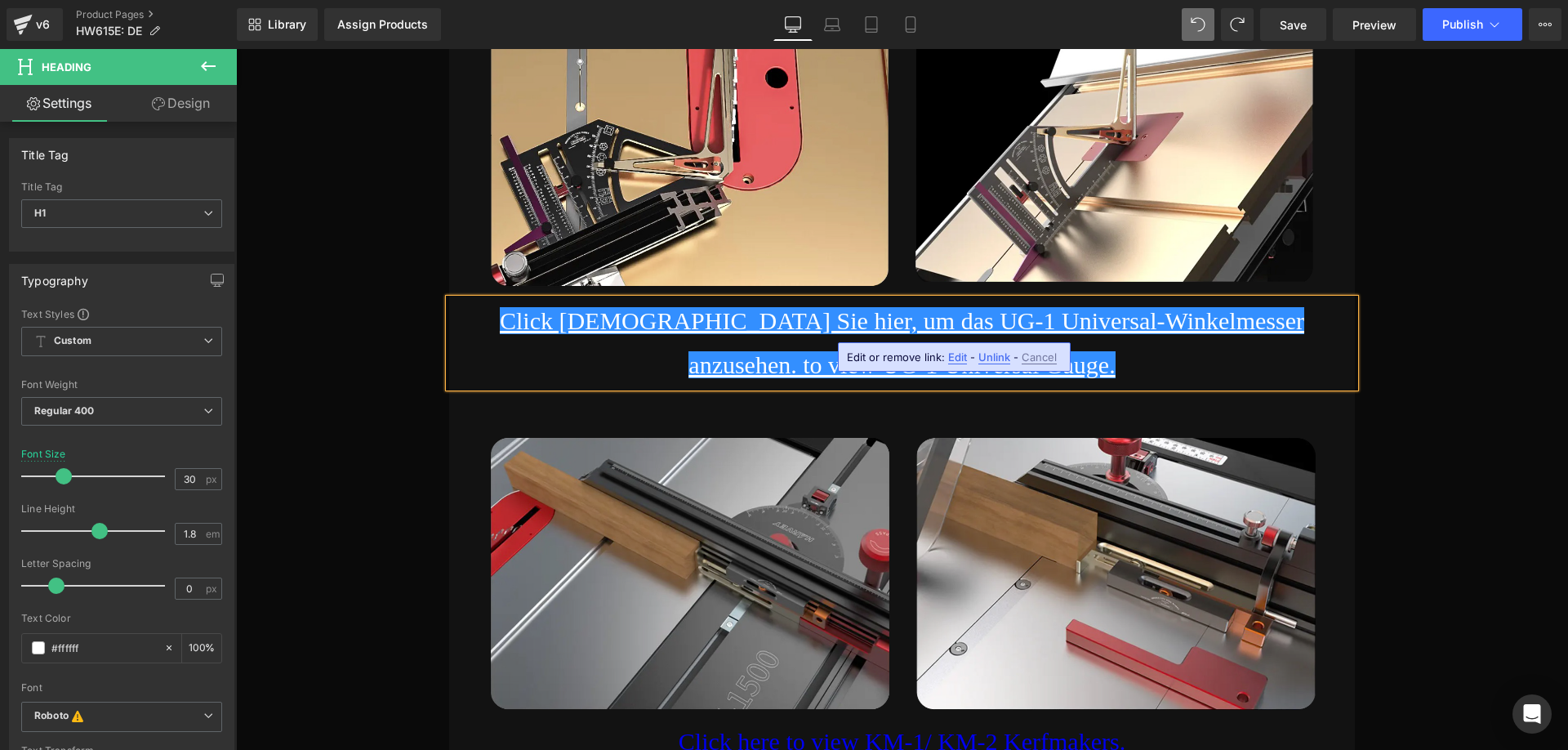
click at [1144, 357] on h1 "Click [DEMOGRAPHIC_DATA] Sie hier, um das UG-1 Universal-Winkelmesser anzusehen…" at bounding box center [901, 343] width 905 height 89
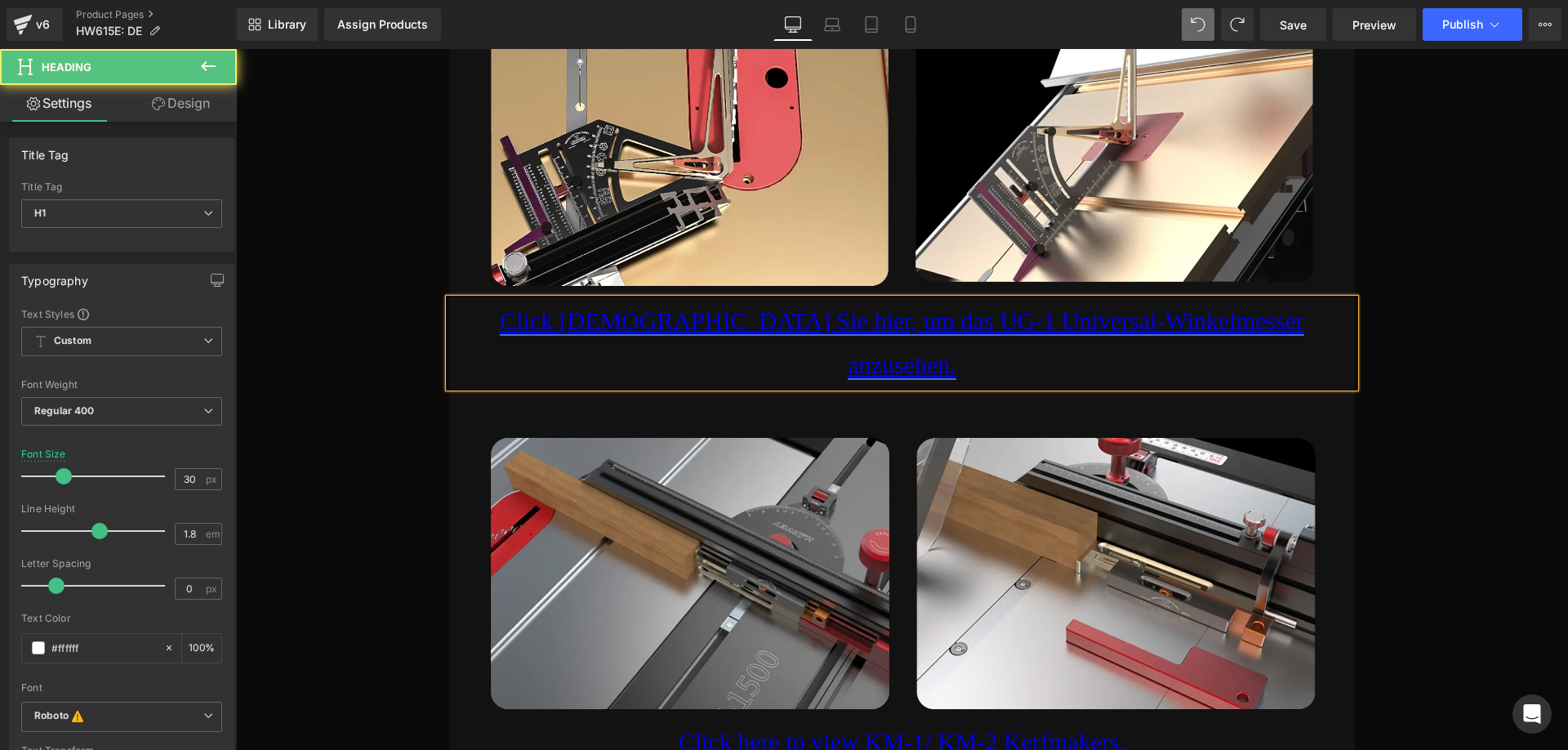
click at [583, 329] on link "Click [DEMOGRAPHIC_DATA] Sie hier, um das UG-1 Universal-Winkelmesser anzusehen." at bounding box center [901, 342] width 804 height 71
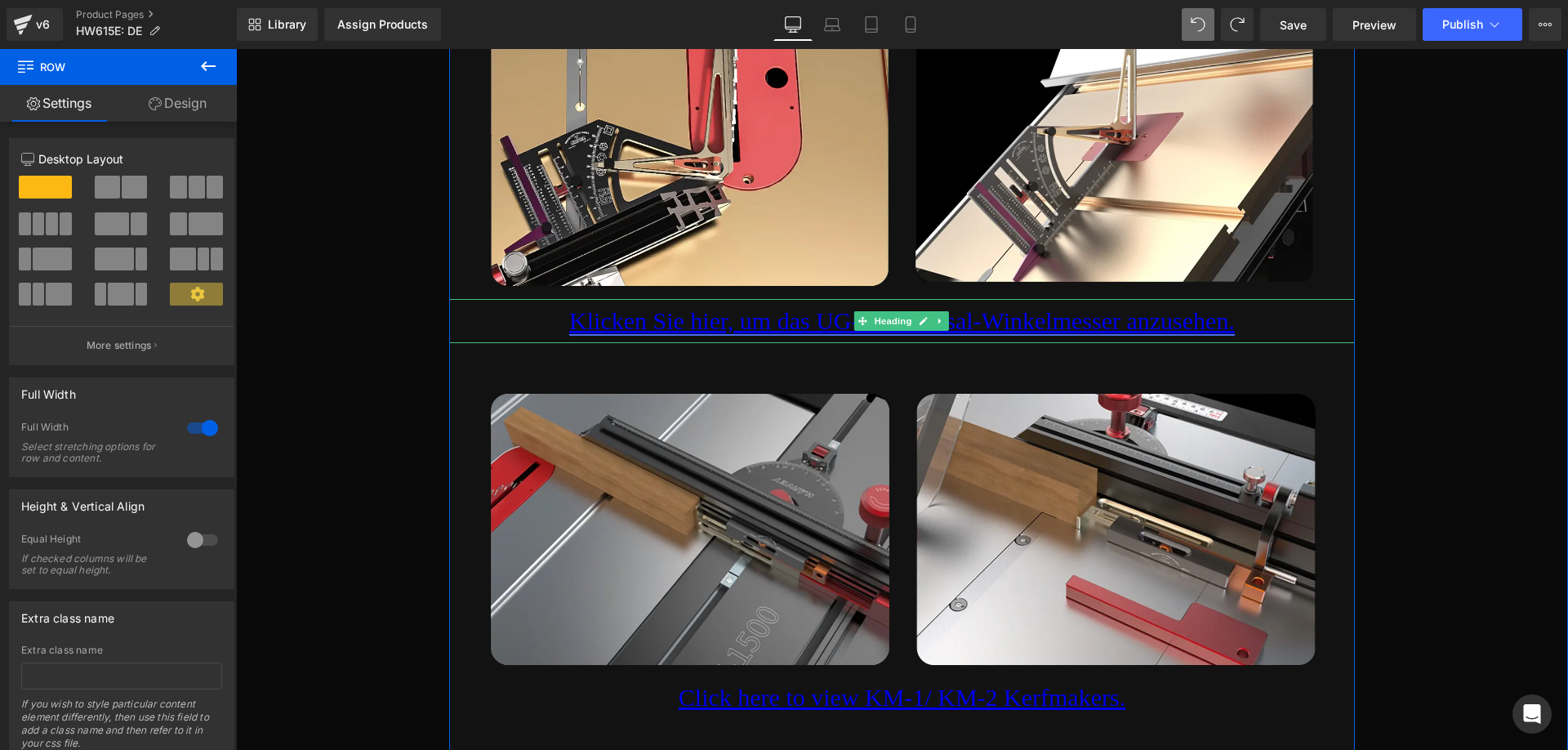
click at [726, 327] on link "Klicken Sie hier, um das UG-1 Universal-Winkelmesser anzusehen." at bounding box center [901, 321] width 666 height 27
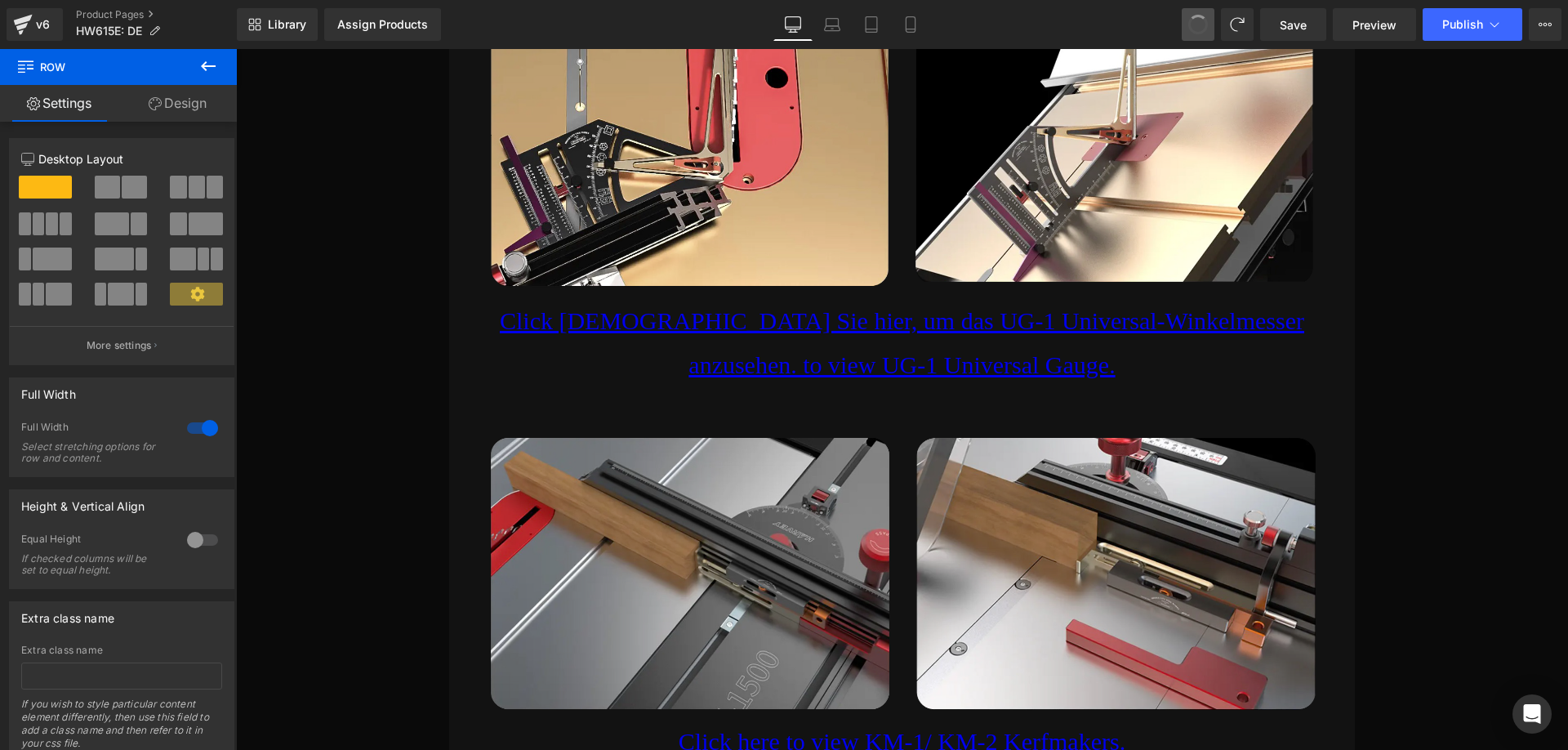
drag, startPoint x: 1202, startPoint y: 19, endPoint x: 886, endPoint y: 22, distance: 316.0
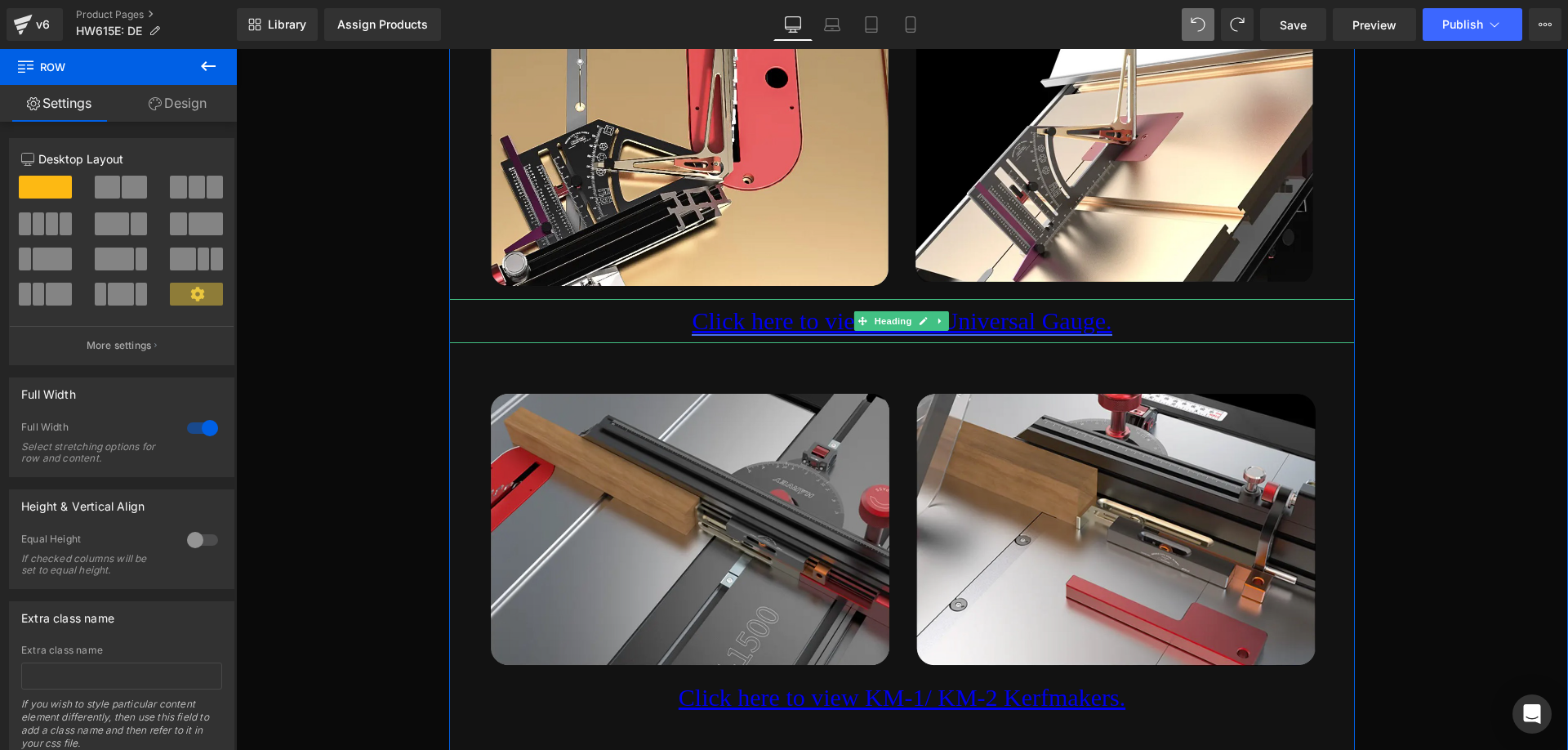
click at [815, 328] on link "Click here to view UG-1 Universal Gauge." at bounding box center [901, 321] width 420 height 27
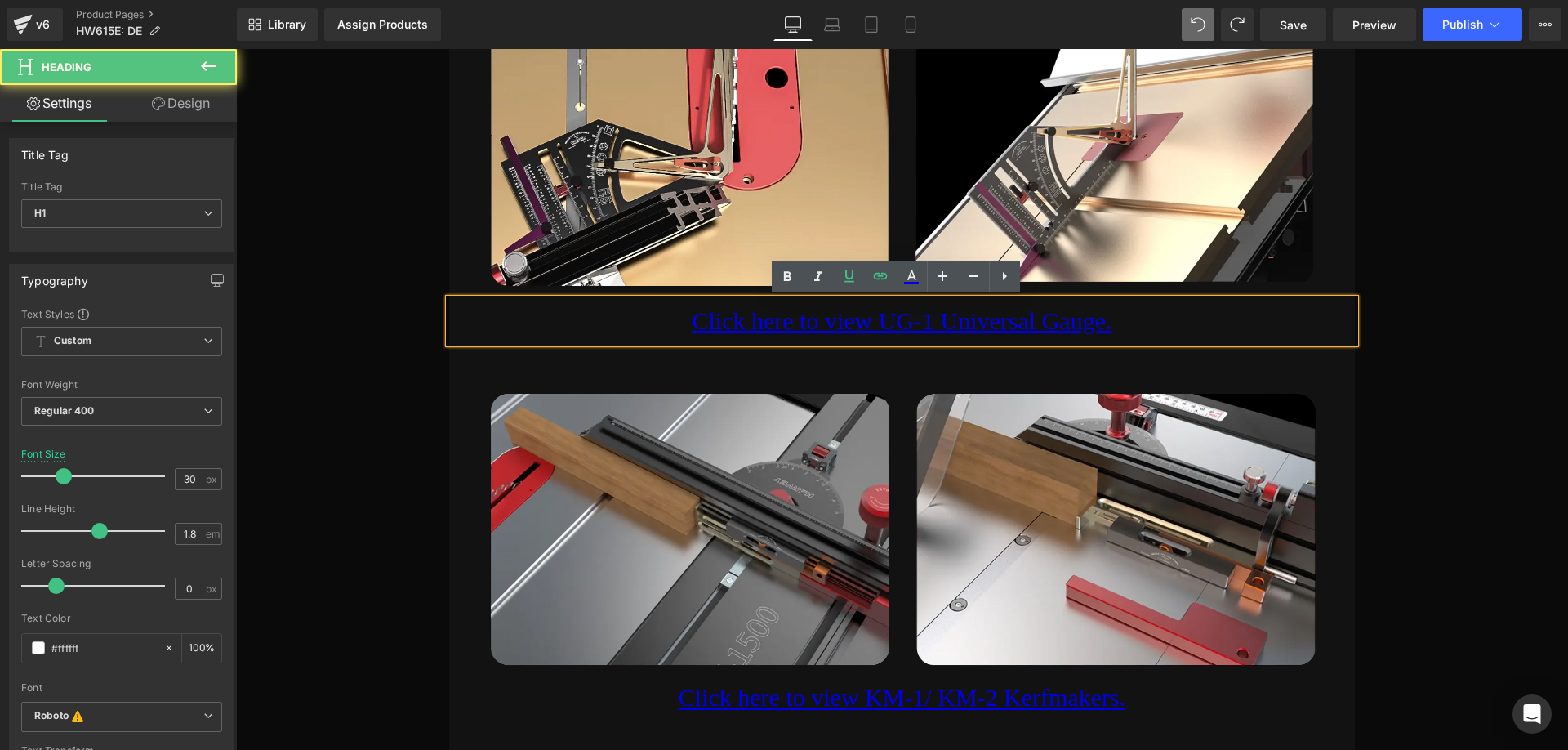
click at [1143, 330] on h1 "Click here to view UG-1 Universal Gauge." at bounding box center [901, 321] width 905 height 44
click at [1111, 326] on link "Click here to view UG-1 Universal Gauge." at bounding box center [901, 321] width 420 height 27
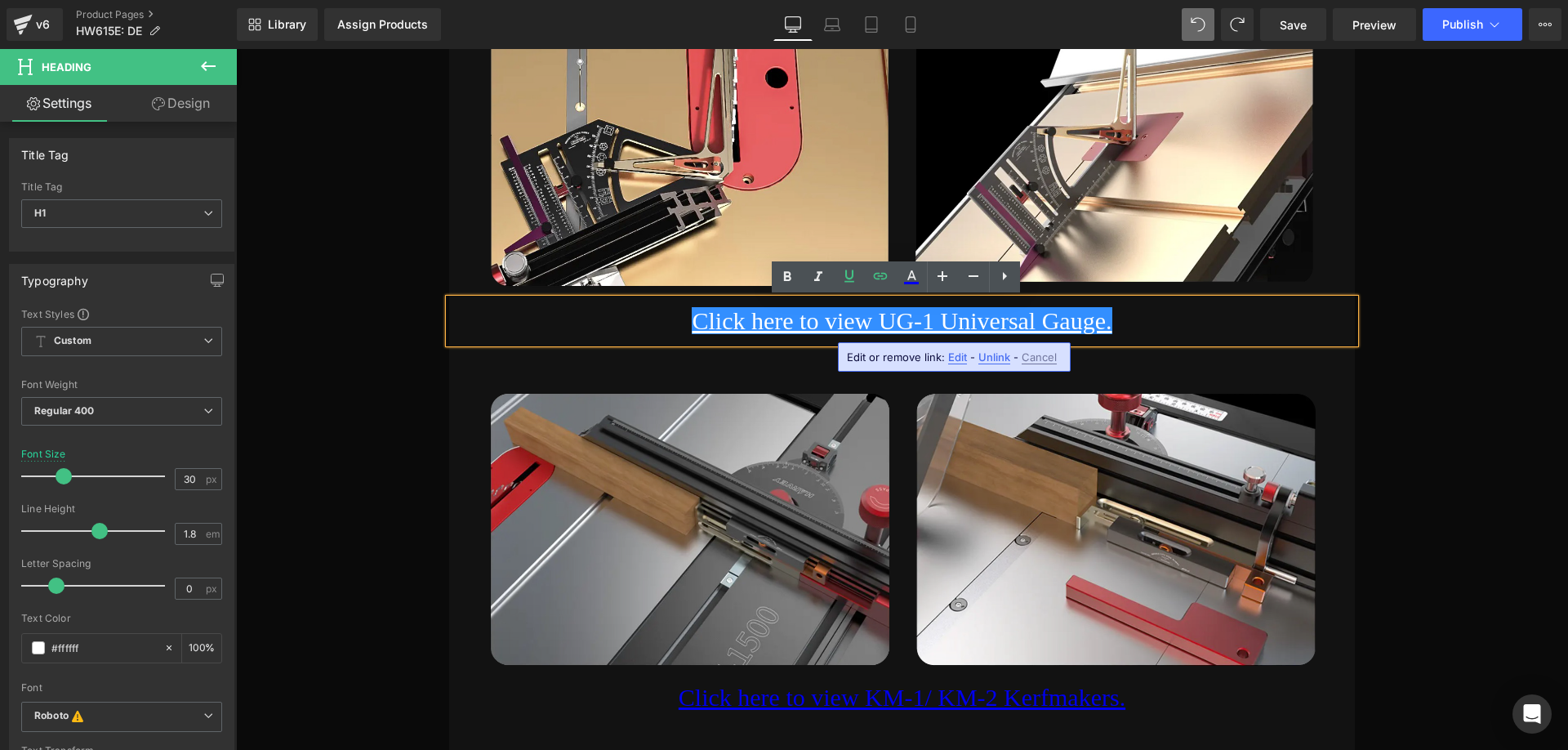
click at [960, 357] on span "Edit" at bounding box center [957, 357] width 19 height 14
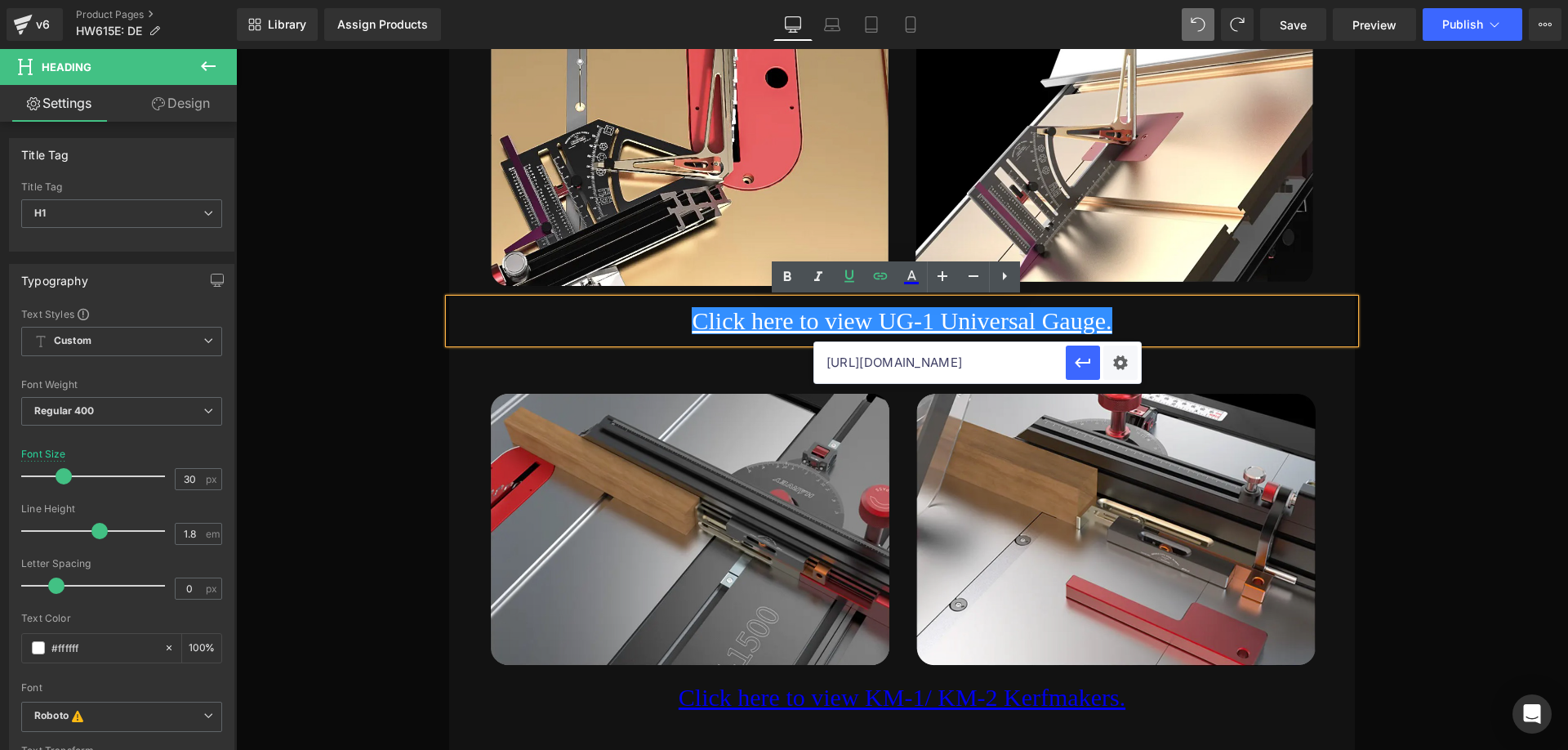
click at [1015, 362] on input "[URL][DOMAIN_NAME]" at bounding box center [939, 362] width 251 height 41
click at [1124, 312] on h1 "Click here to view UG-1 Universal Gauge." at bounding box center [901, 321] width 905 height 44
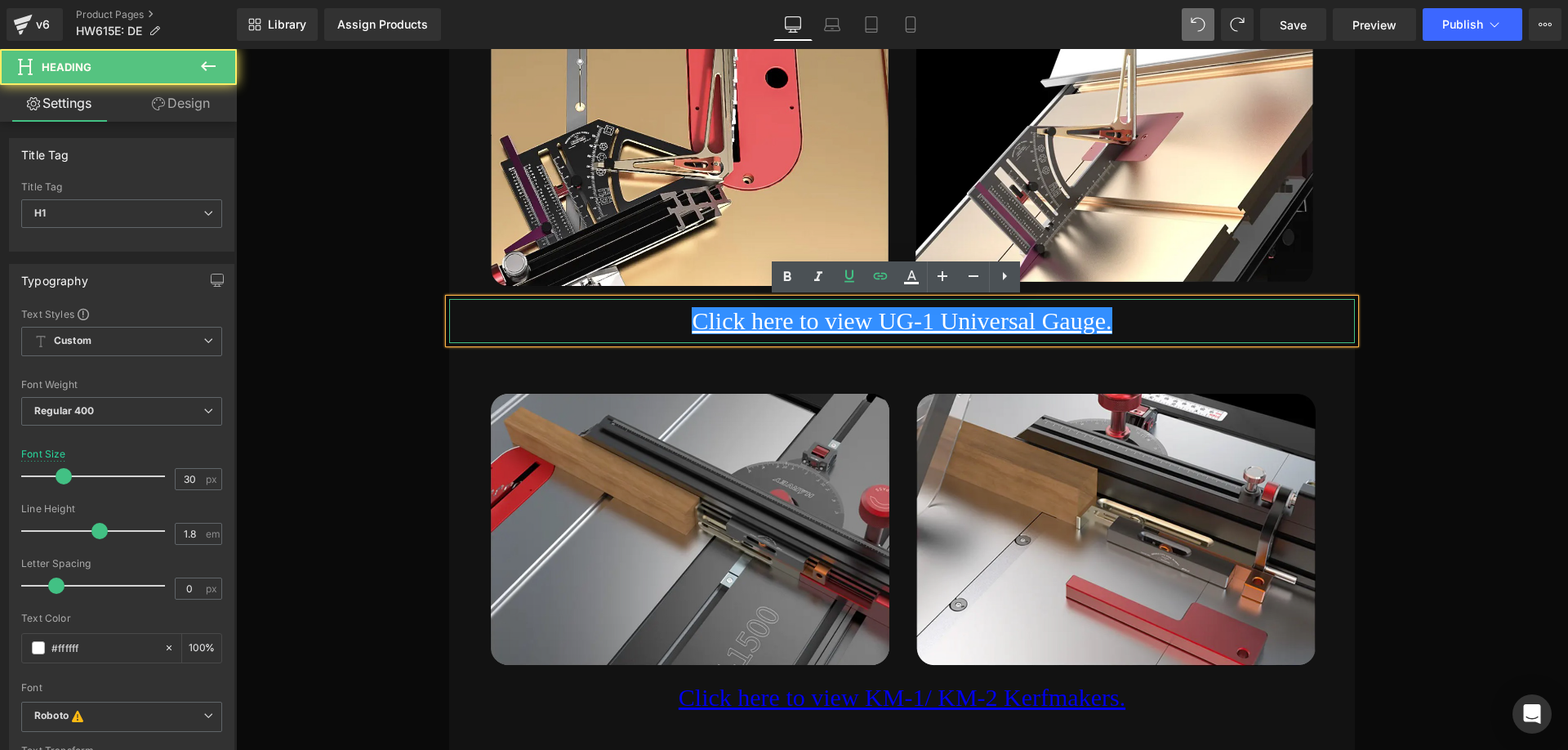
scroll to position [0, 0]
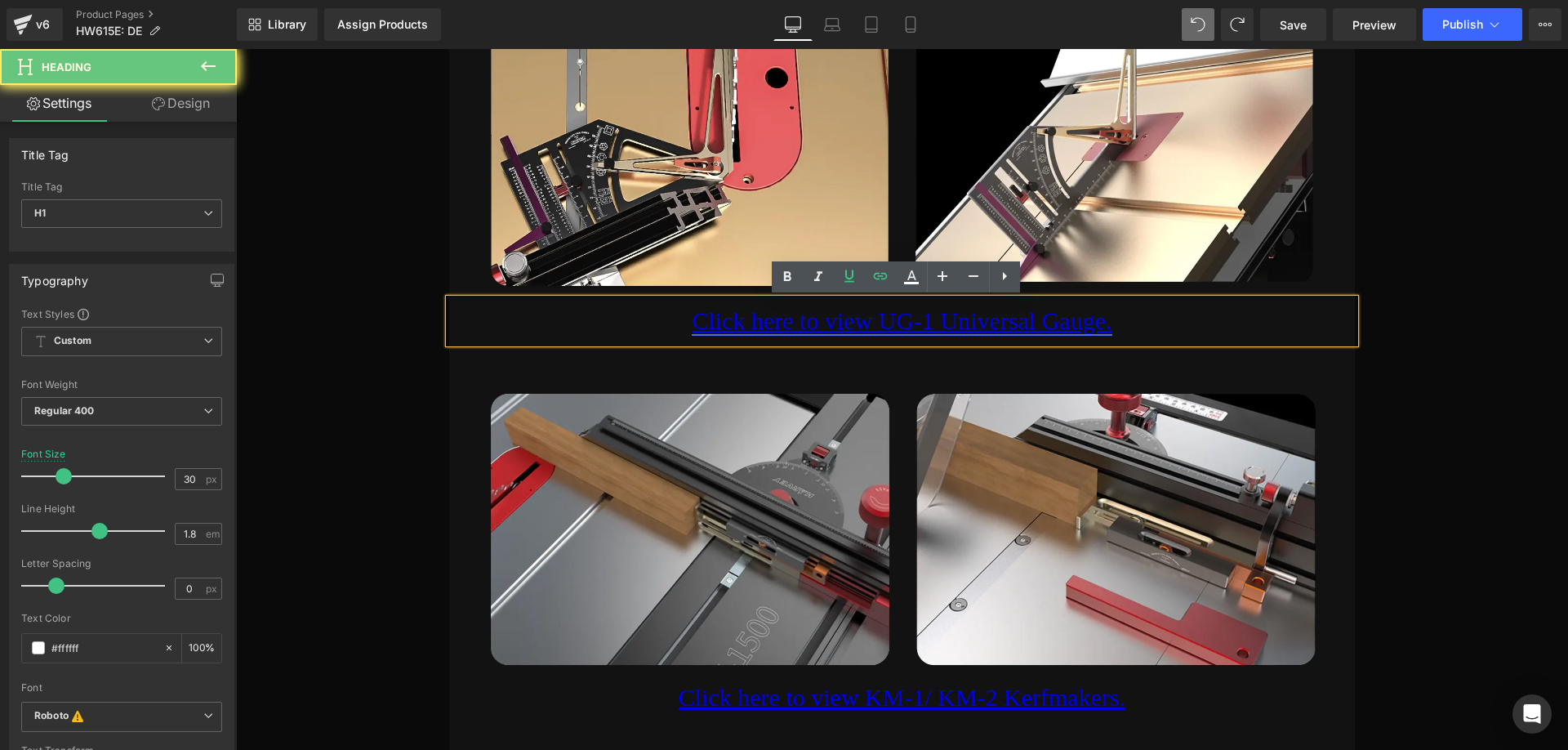
click at [1111, 325] on link "Click here to view UG-1 Universal Gauge." at bounding box center [901, 321] width 420 height 27
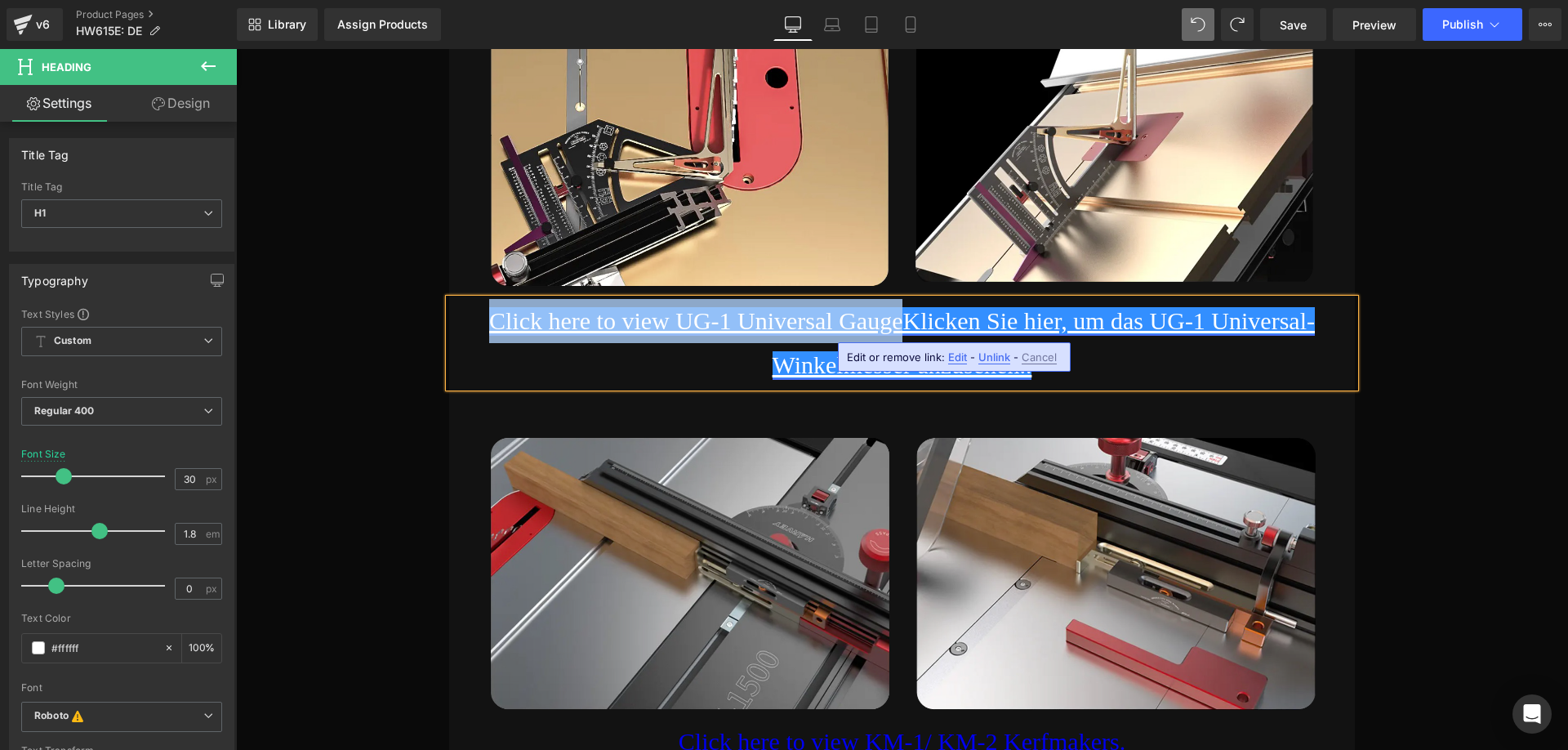
drag, startPoint x: 894, startPoint y: 322, endPoint x: 454, endPoint y: 319, distance: 440.0
click at [489, 319] on link "Click here to view UG-1 Universal GaugeKlicken Sie hier, um das UG-1 Universal-…" at bounding box center [901, 342] width 826 height 71
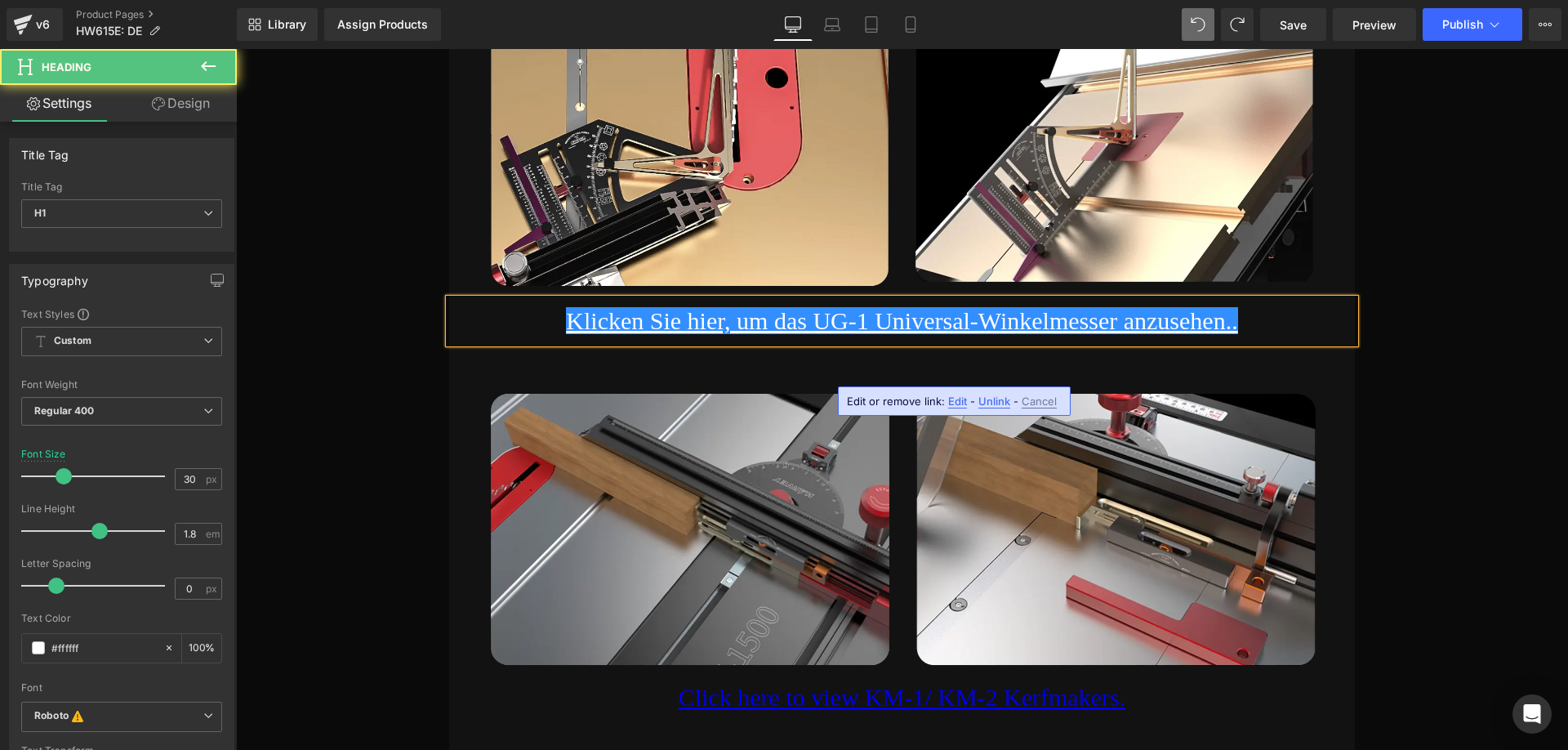
click at [1271, 327] on h1 "Klicken Sie hier, um das UG-1 Universal-Winkelmesser anzusehen.." at bounding box center [901, 321] width 905 height 44
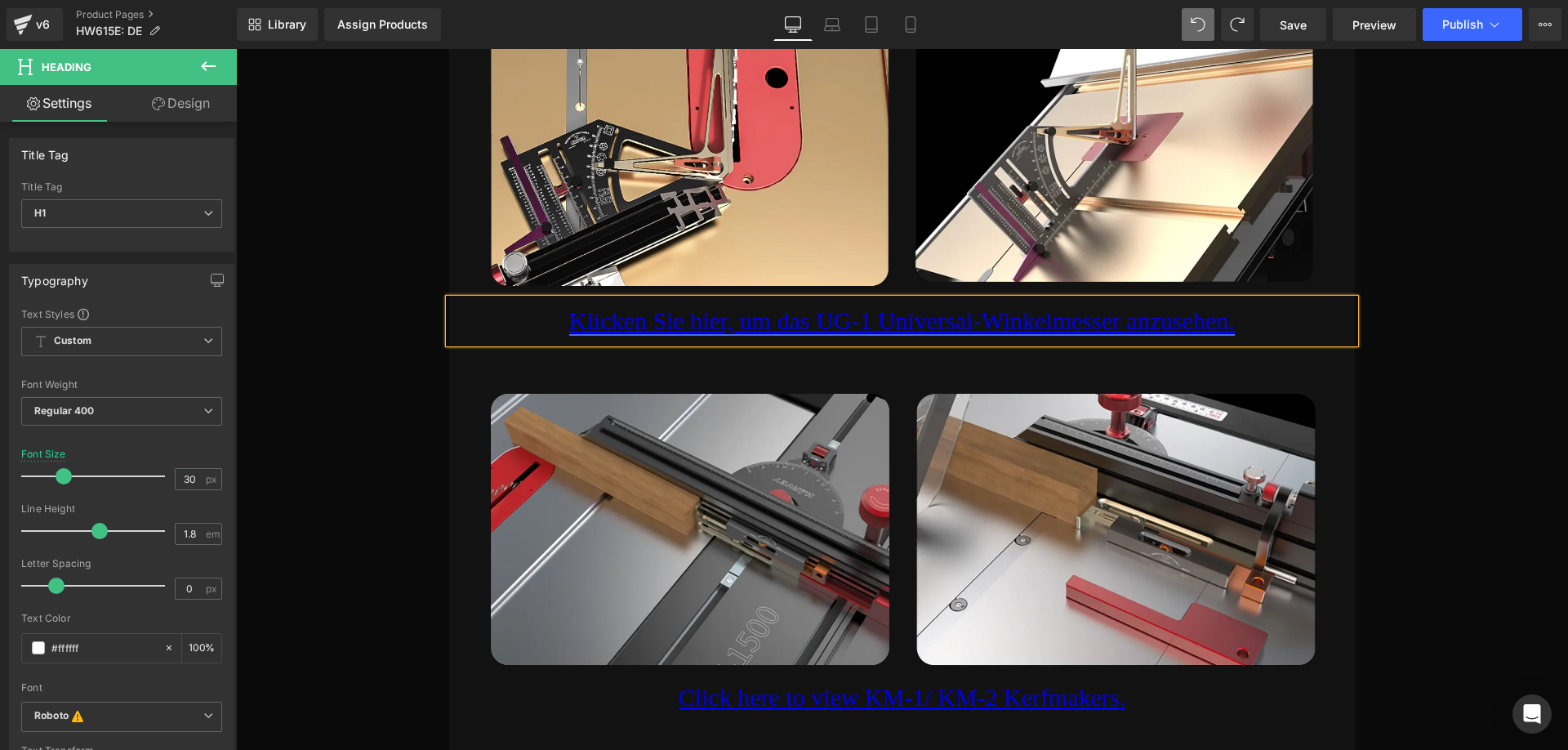
click at [953, 323] on link "Klicken Sie hier, um das UG-1 Universal-Winkelmesser anzusehen." at bounding box center [901, 321] width 666 height 27
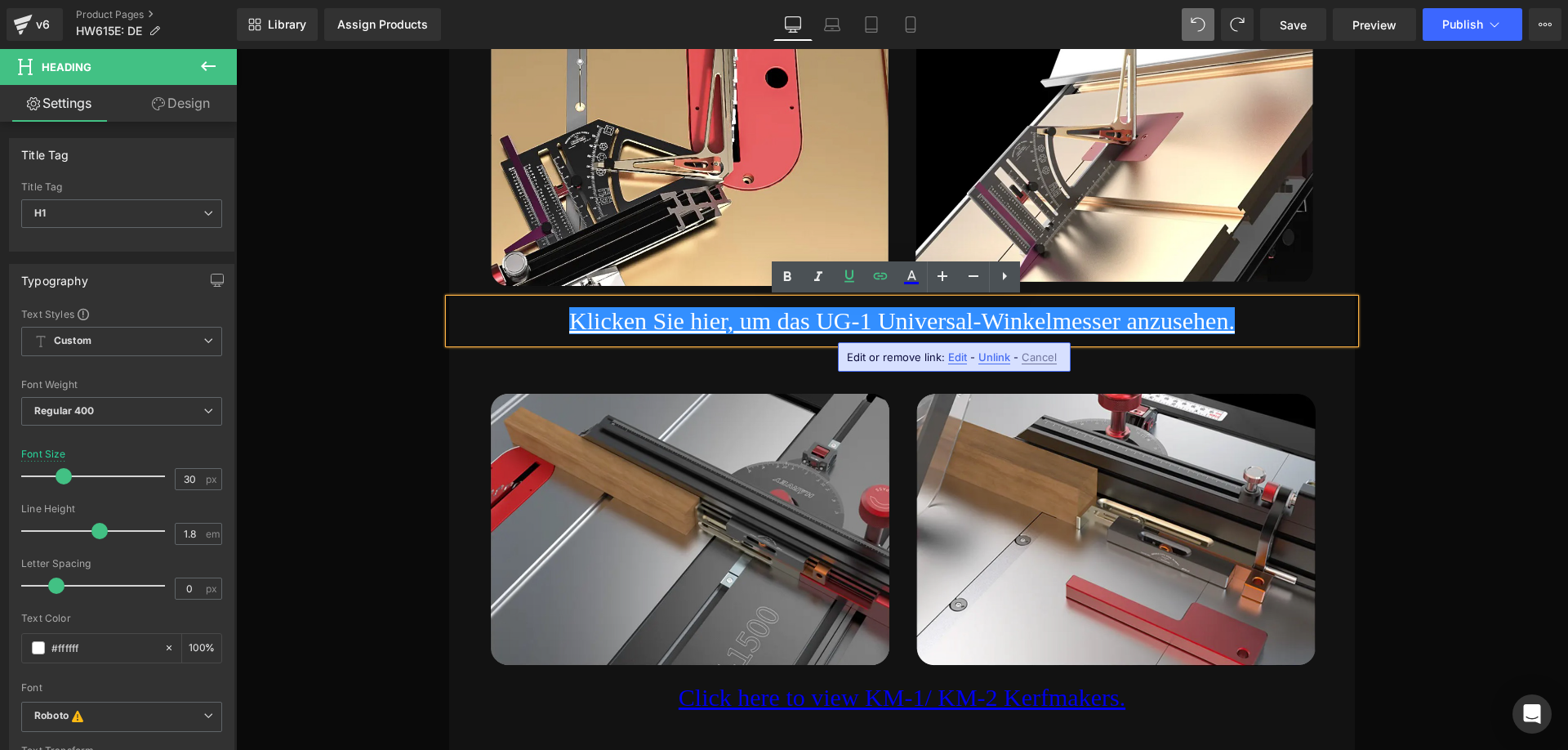
click at [950, 352] on span "Edit" at bounding box center [957, 357] width 19 height 14
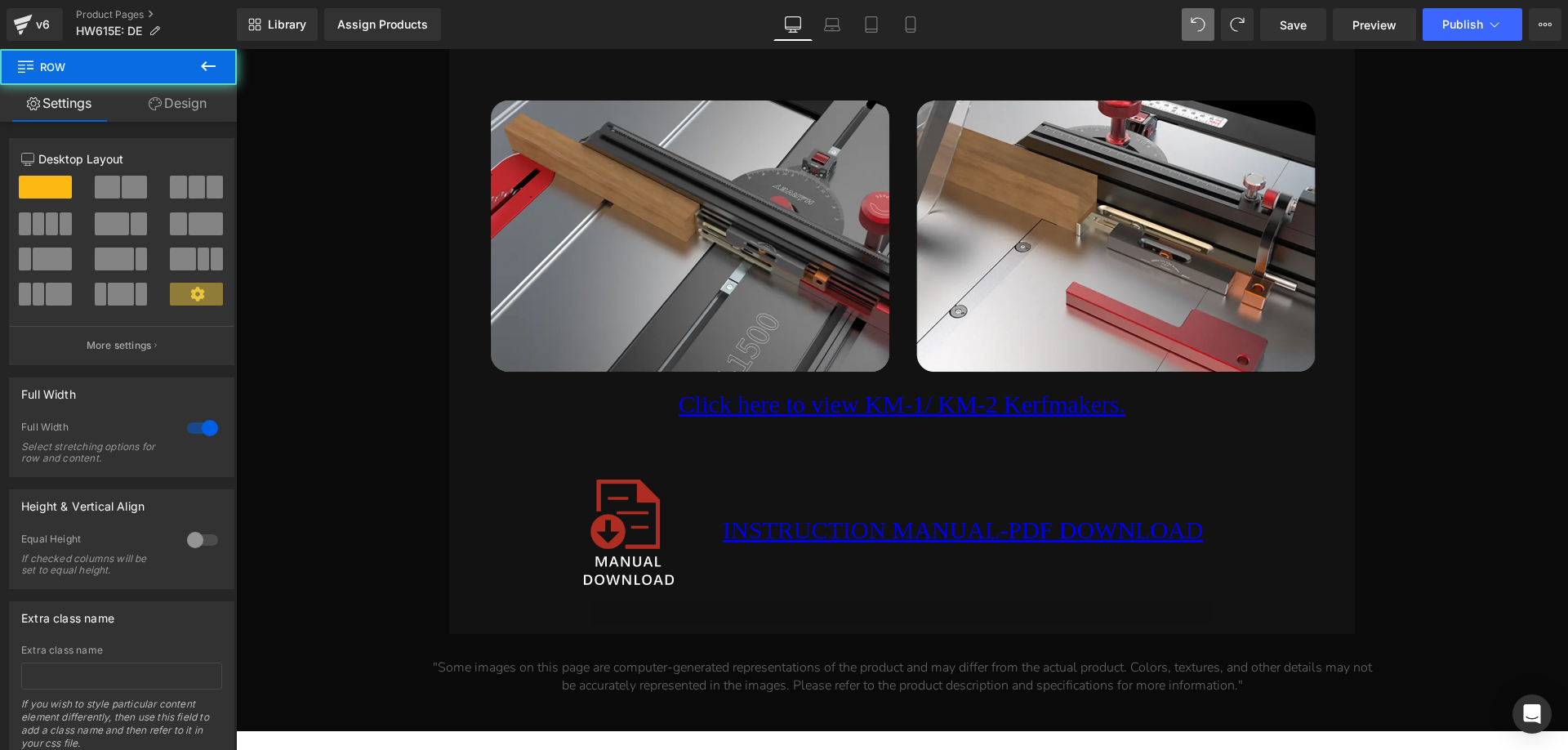
scroll to position [22433, 0]
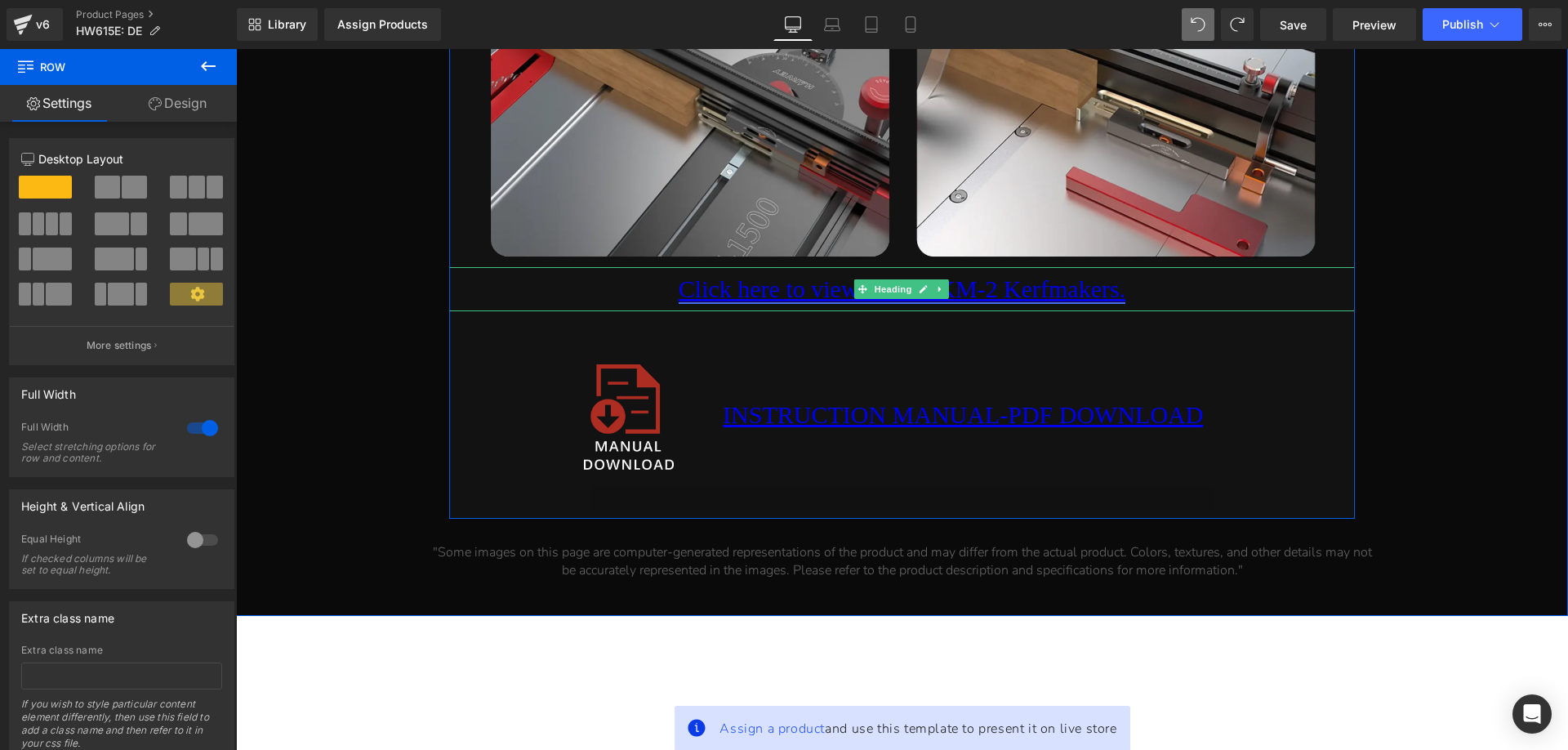
click at [751, 288] on link "Click here to view KM-1/ KM-2 Kerfmakers." at bounding box center [901, 289] width 446 height 27
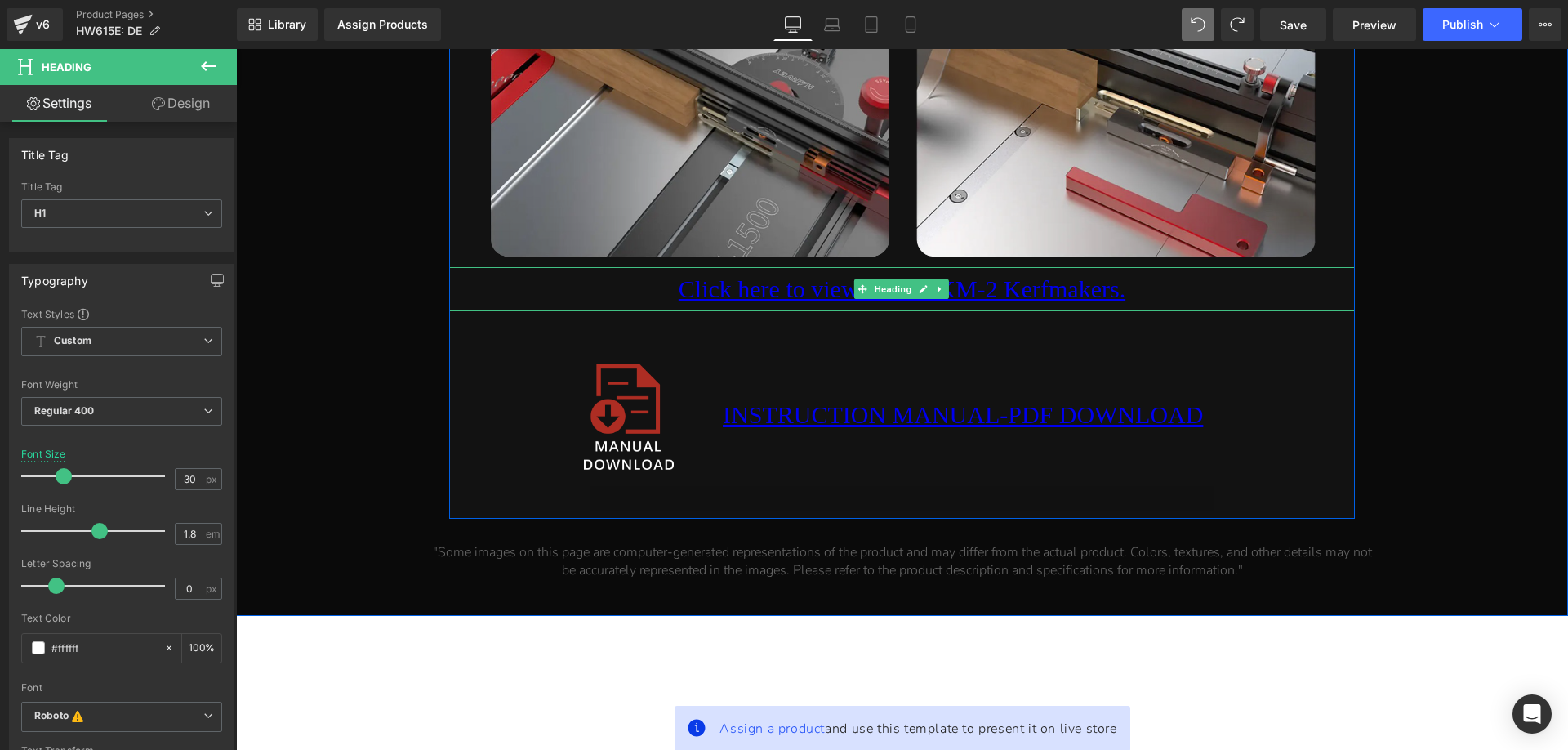
click at [1152, 292] on h1 "Click here to view KM-1/ KM-2 Kerfmakers." at bounding box center [901, 289] width 905 height 44
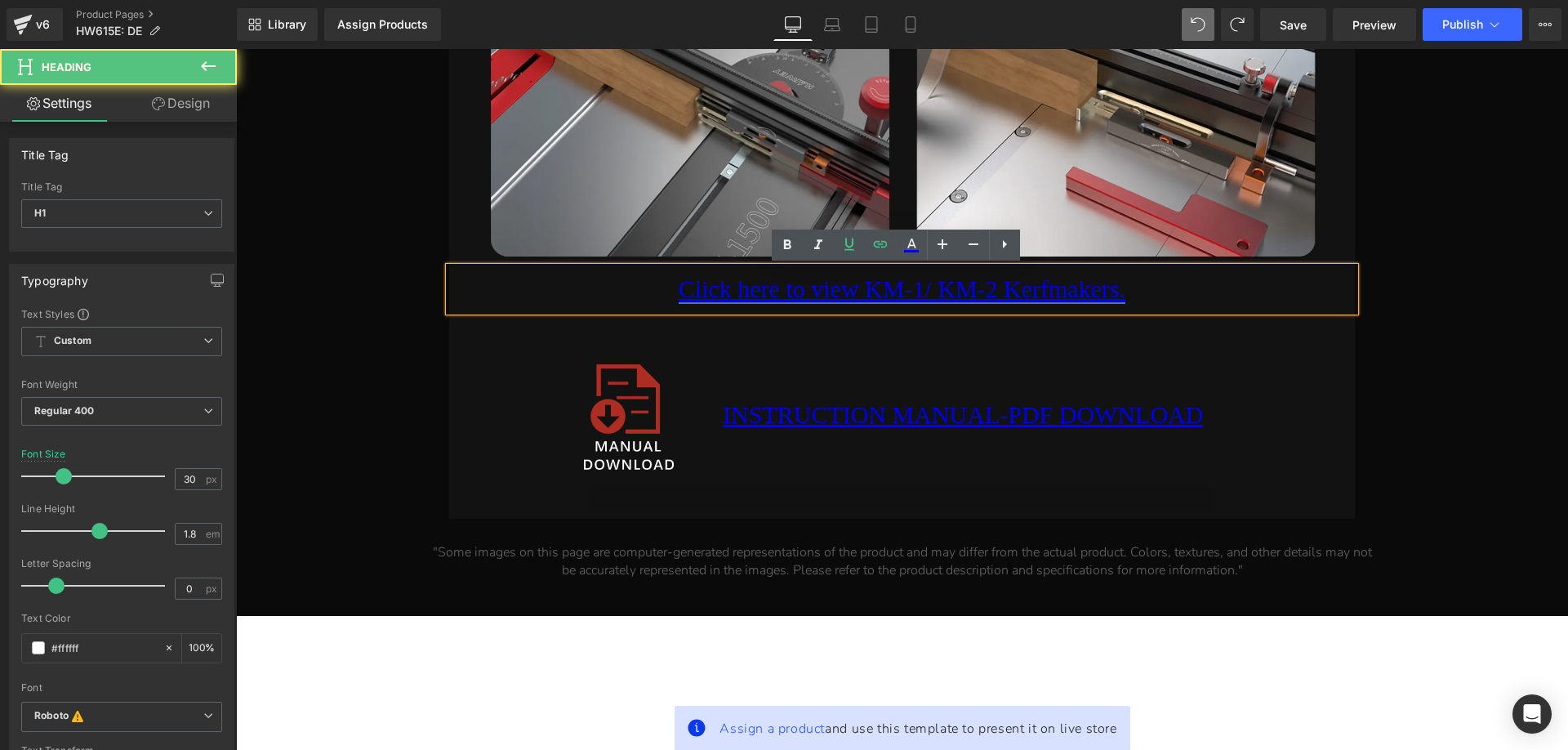
click at [1125, 291] on link "Click here to view KM-1/ KM-2 Kerfmakers." at bounding box center [901, 289] width 446 height 27
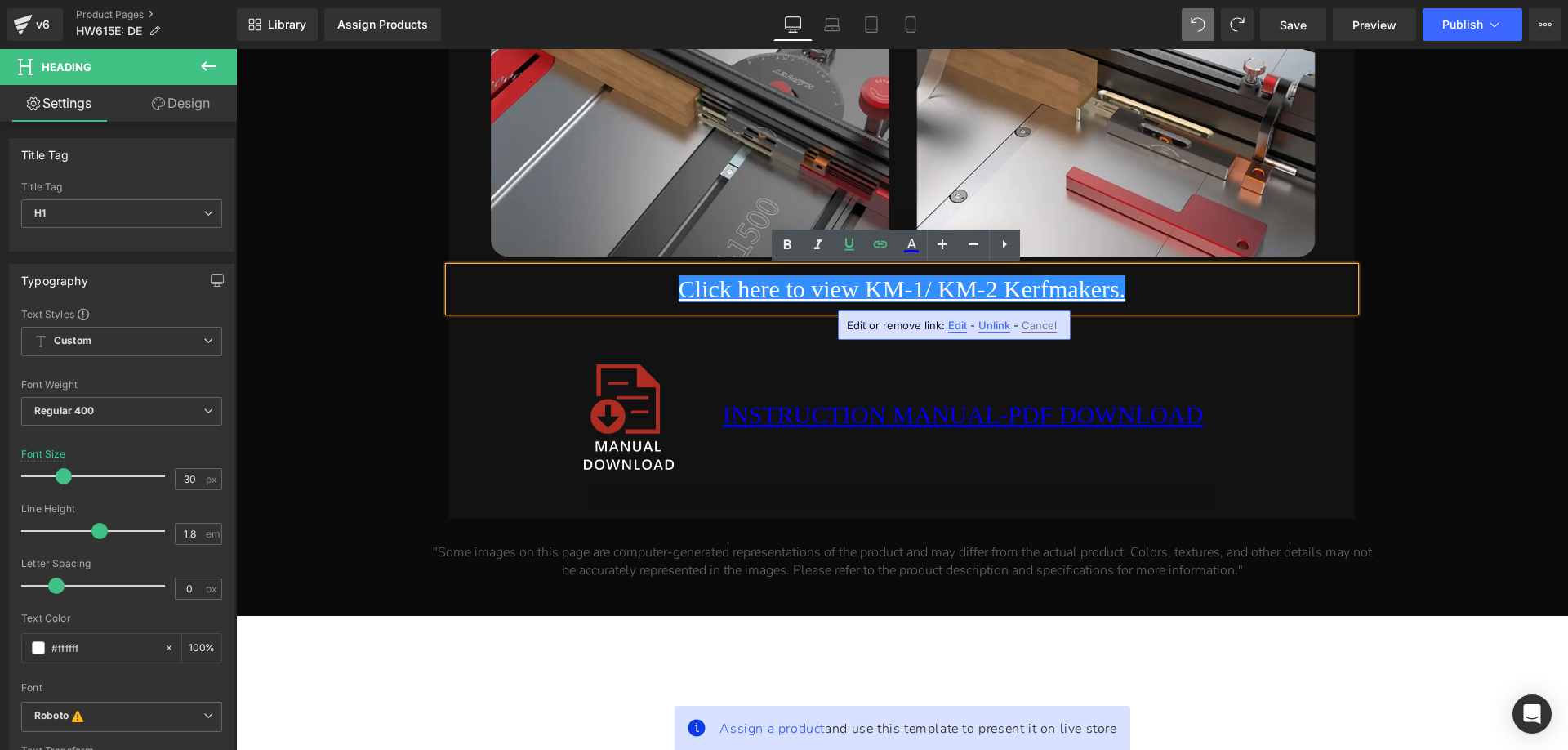
paste div
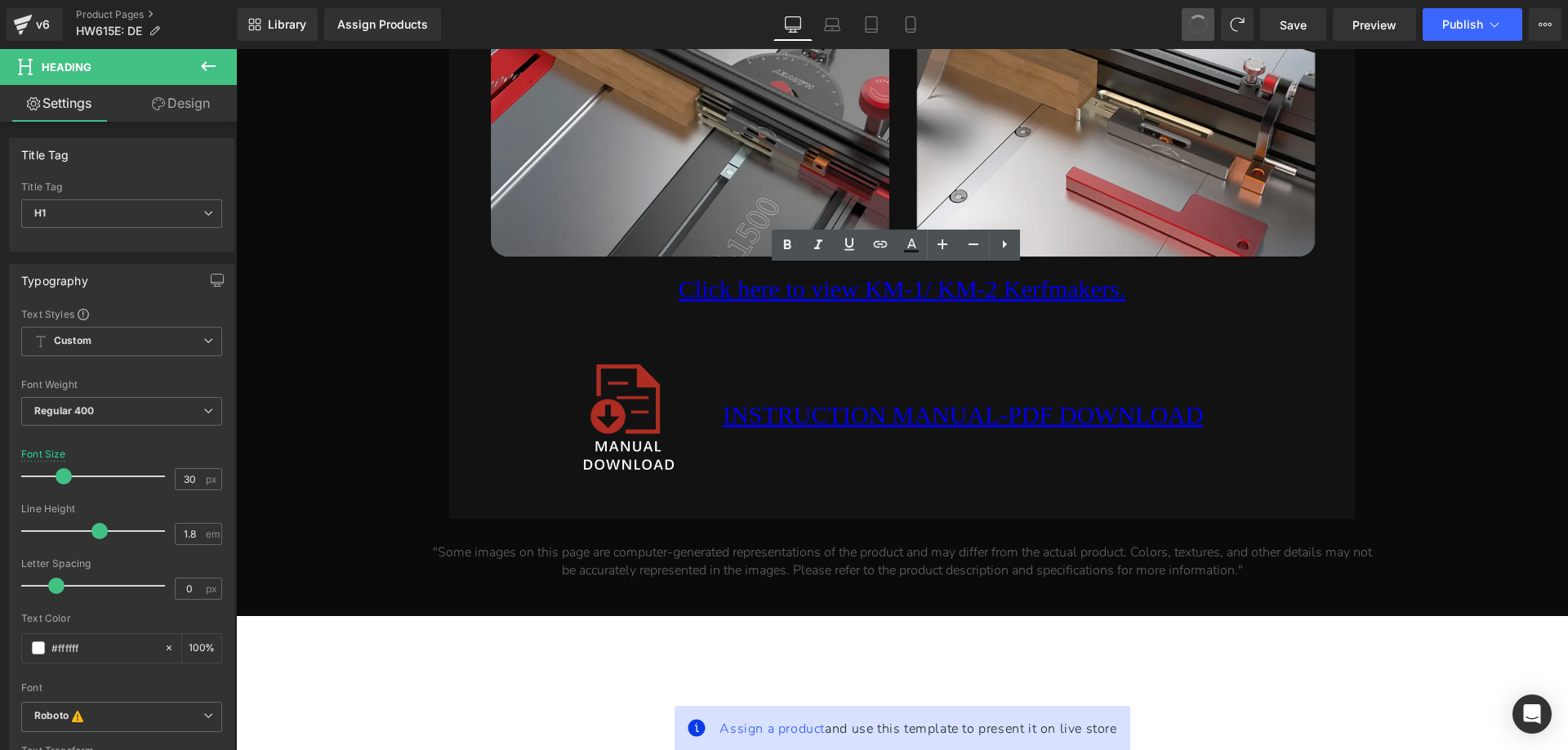
drag, startPoint x: 1198, startPoint y: 15, endPoint x: 1184, endPoint y: 35, distance: 24.4
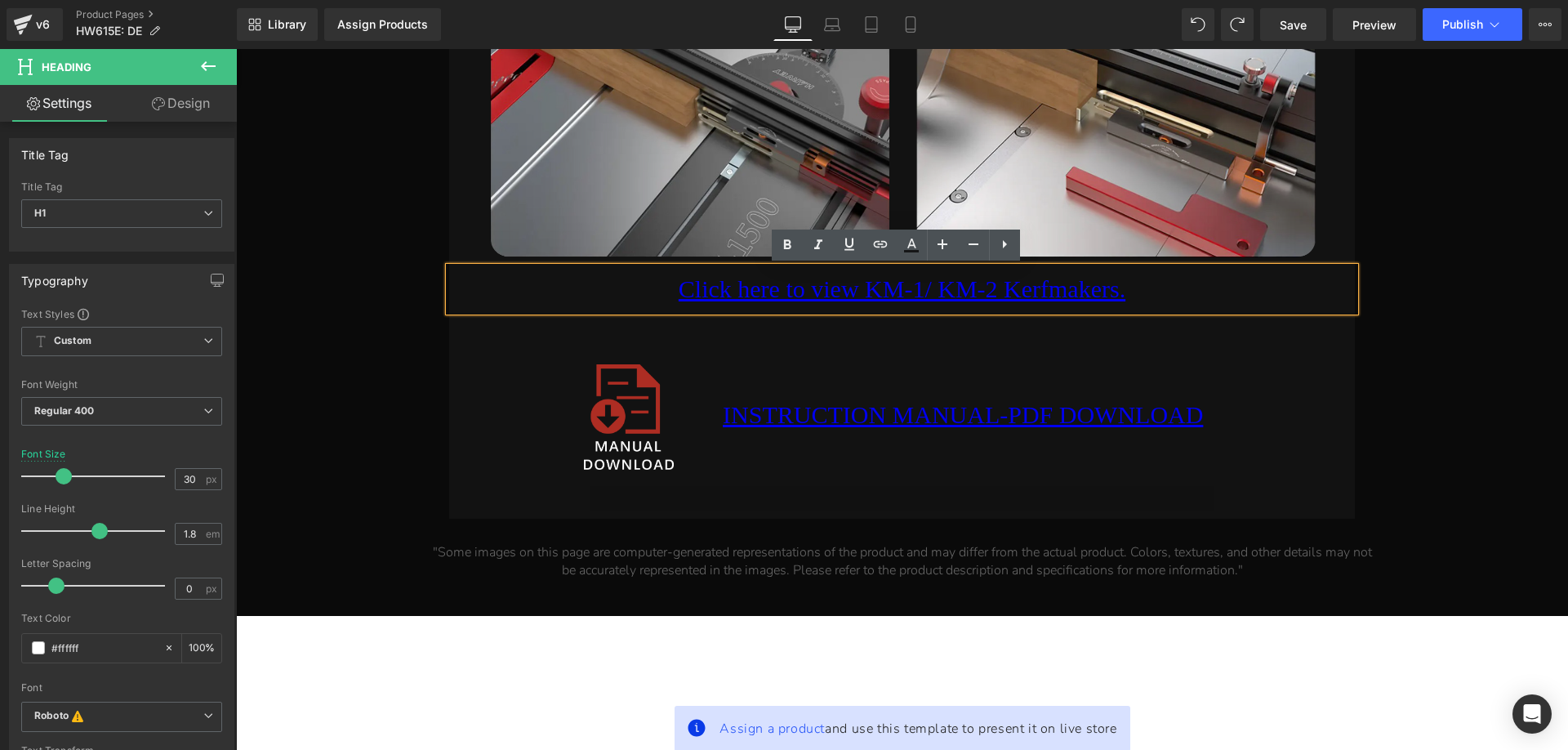
click at [1146, 299] on h1 "Click here to view KM-1/ KM-2 Kerfmakers." at bounding box center [901, 289] width 905 height 44
click at [1136, 292] on h1 "Click here to view KM-1/ KM-2 Kerfmakers." at bounding box center [901, 289] width 905 height 44
click at [1125, 295] on link "Click here to view KM-1/ KM-2 Kerfmakers." at bounding box center [901, 289] width 446 height 27
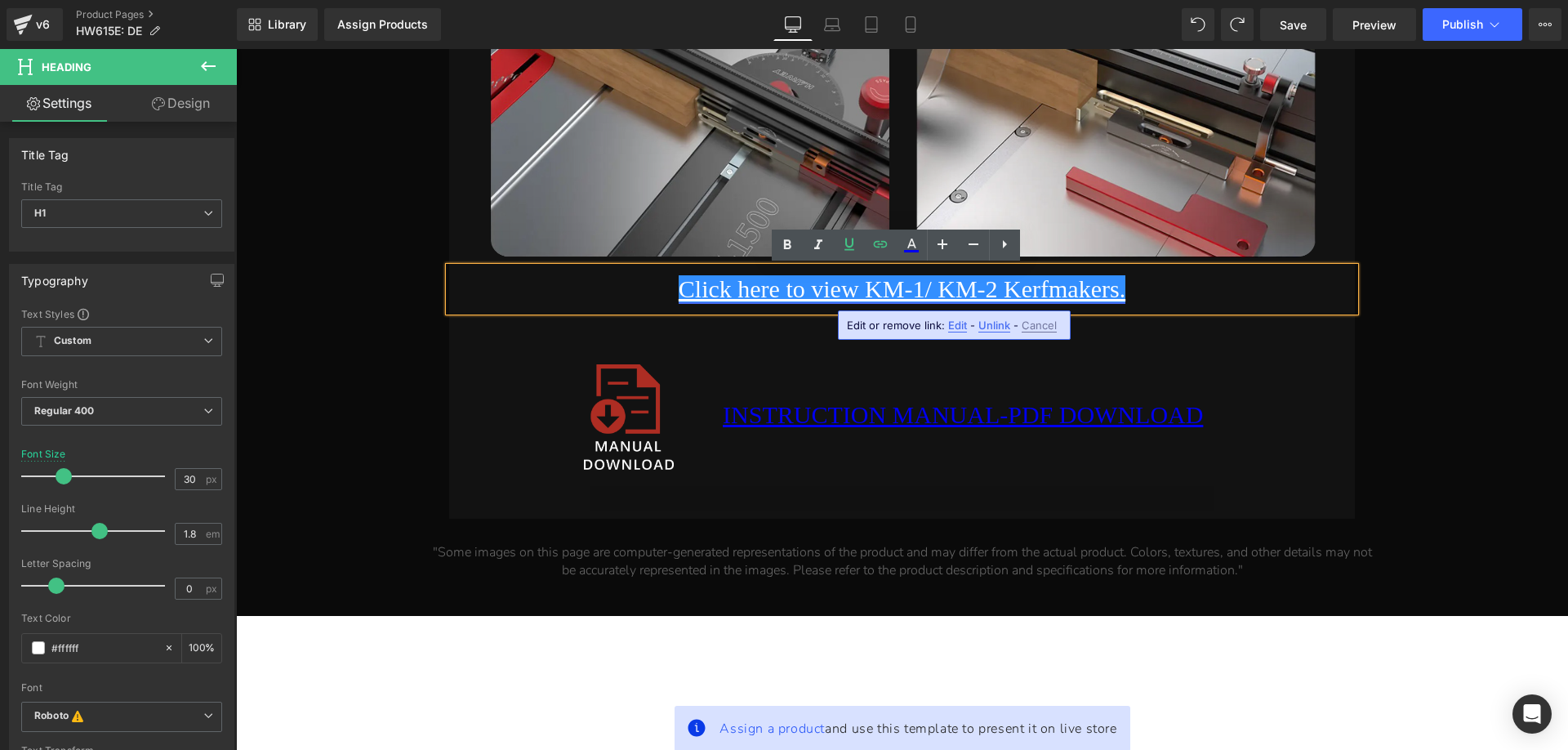
click at [1125, 292] on link "Click here to view KM-1/ KM-2 Kerfmakers." at bounding box center [901, 289] width 446 height 27
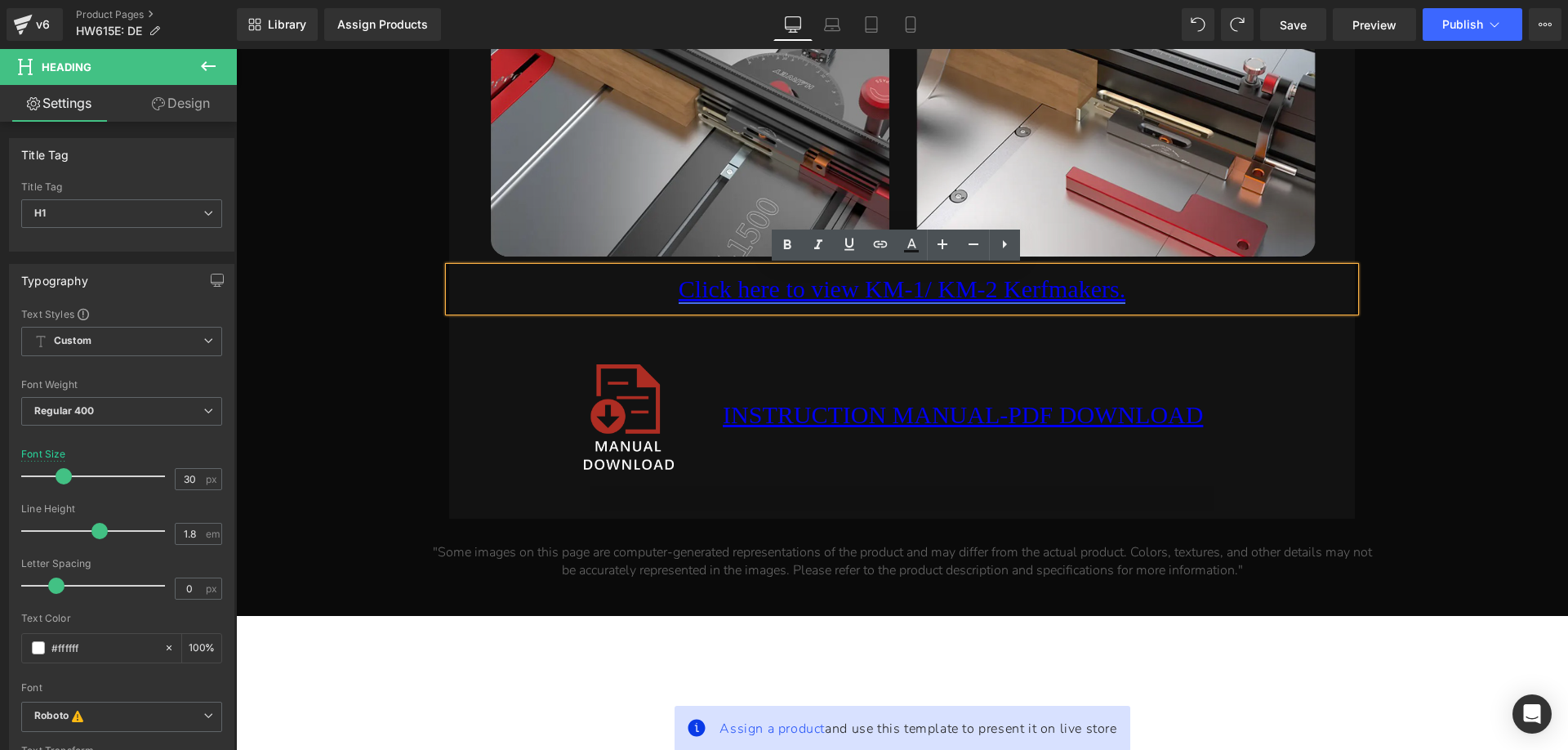
click at [967, 292] on link "Click here to view KM-1/ KM-2 Kerfmakers." at bounding box center [901, 289] width 446 height 27
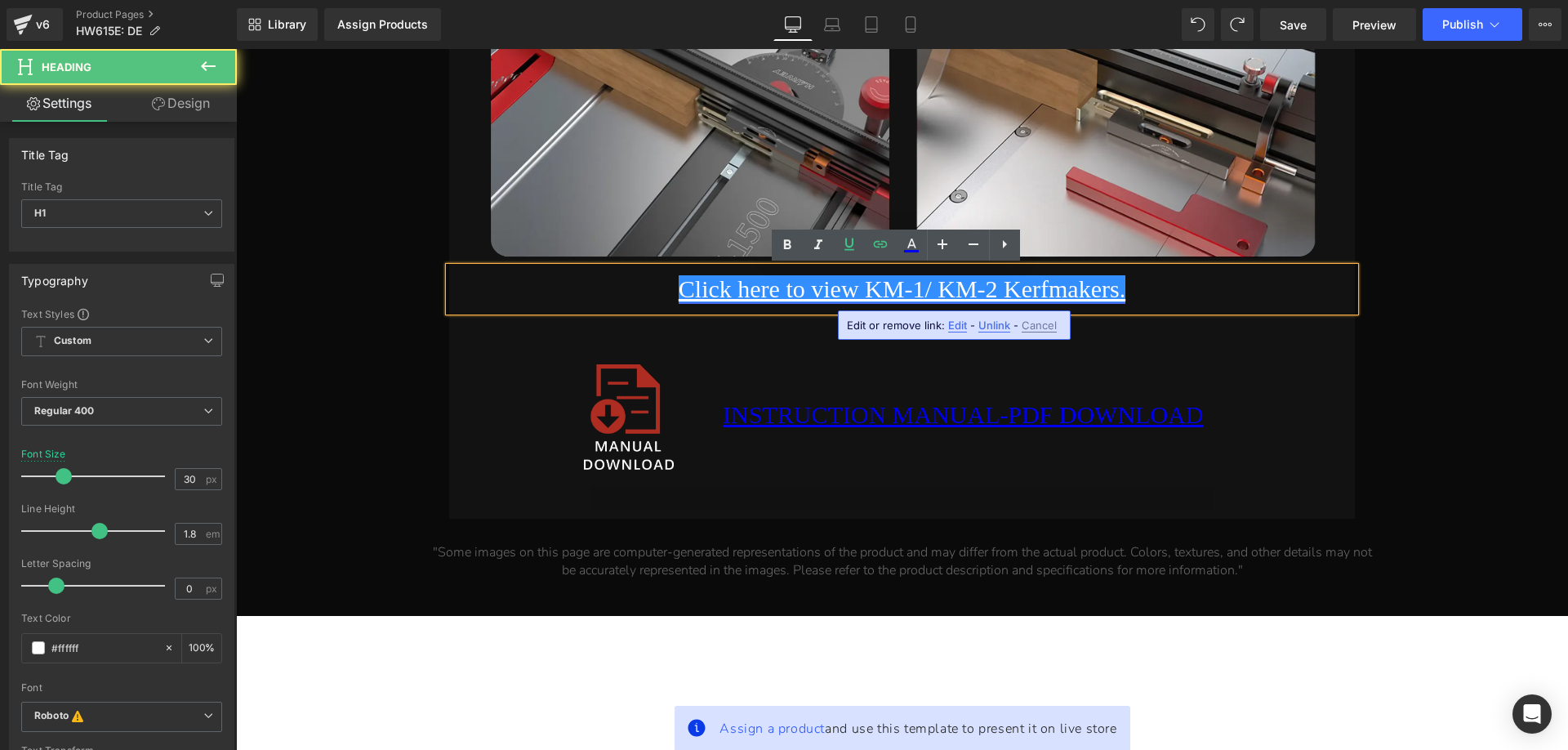
click at [678, 284] on link "Click here to view KM-1/ KM-2 Kerfmakers." at bounding box center [901, 289] width 446 height 27
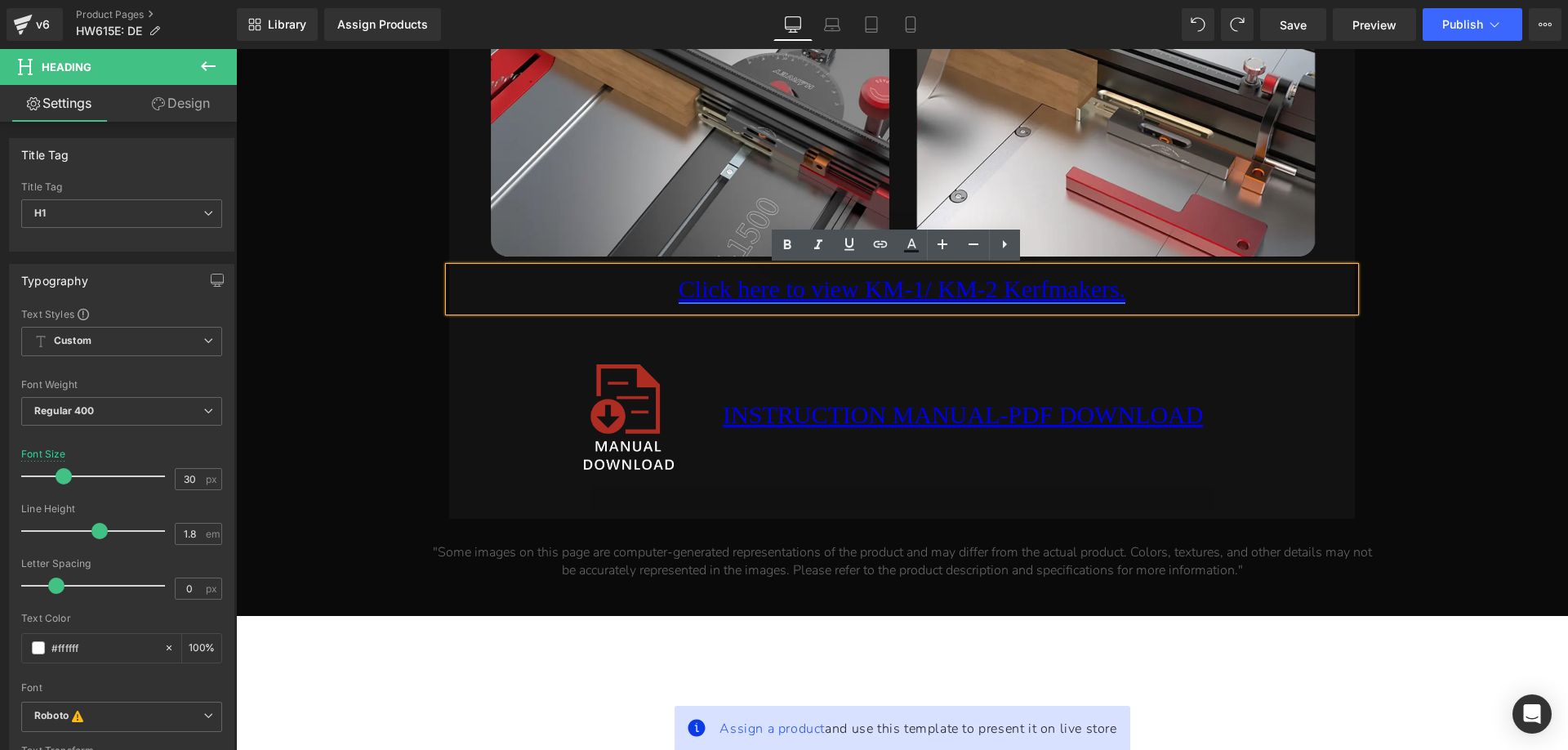
click at [713, 294] on link "Click here to view KM-1/ KM-2 Kerfmakers." at bounding box center [901, 289] width 446 height 27
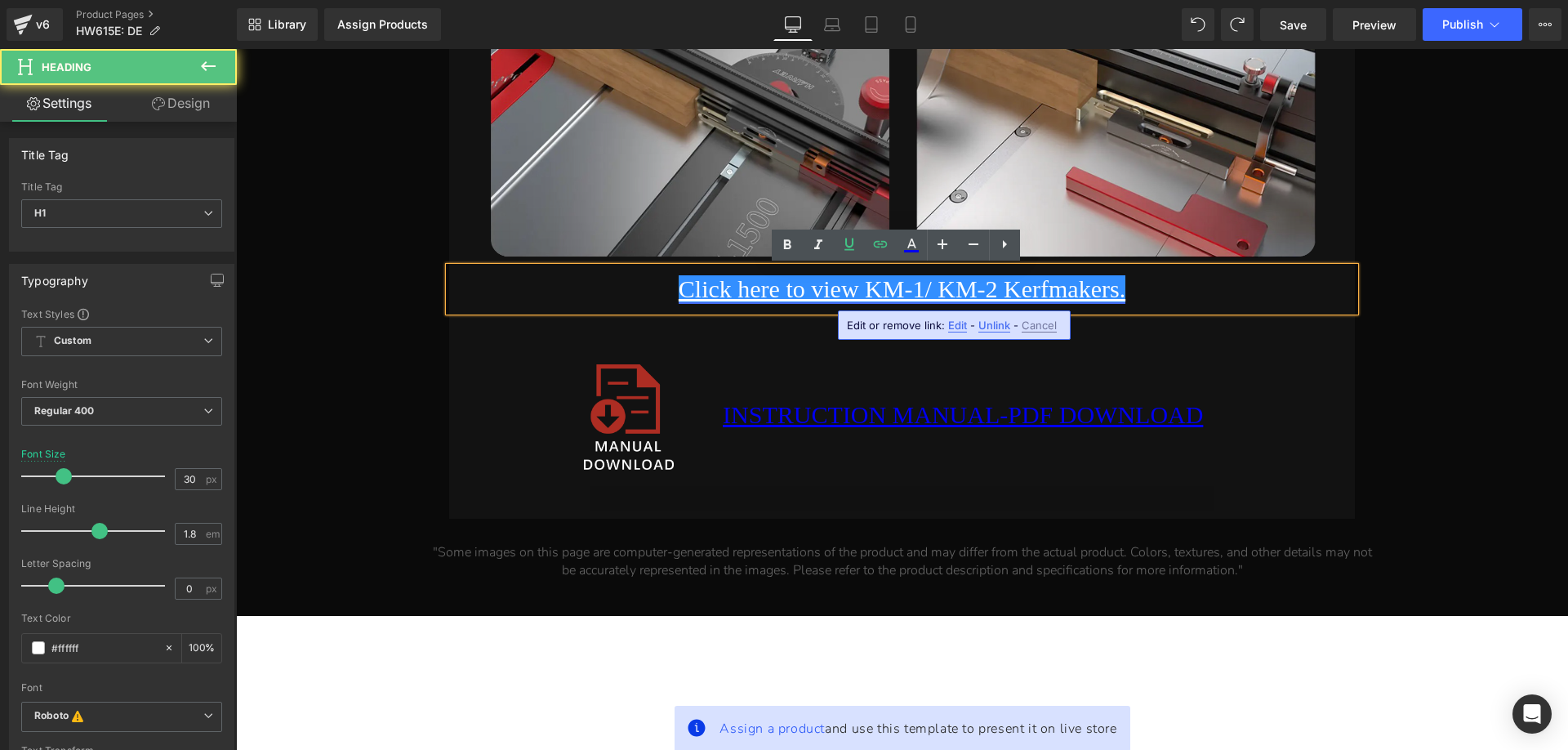
click at [678, 286] on link "Click here to view KM-1/ KM-2 Kerfmakers." at bounding box center [901, 289] width 446 height 27
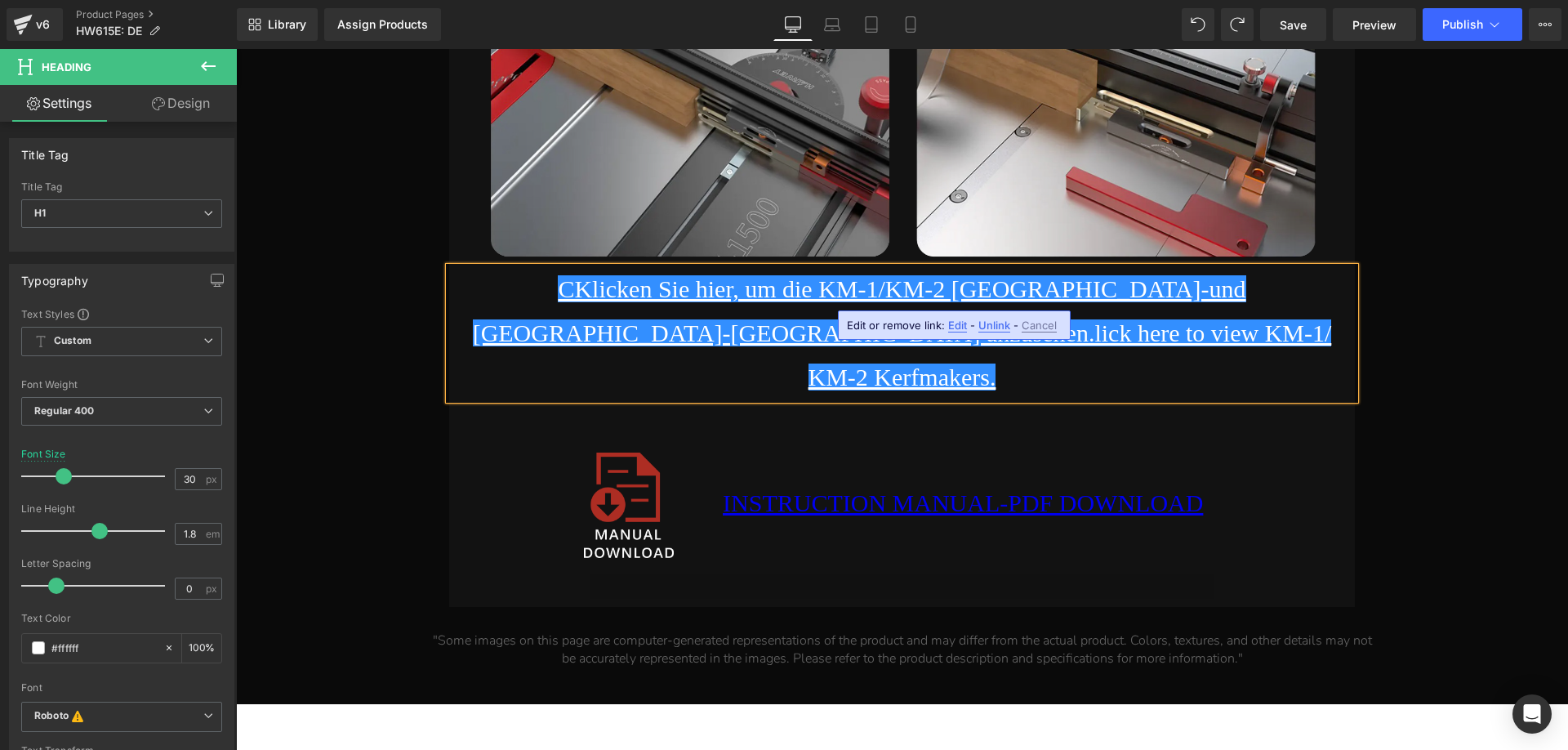
click at [559, 322] on h1 "CKlicken Sie hier, um die KM-1/KM-2 [GEOGRAPHIC_DATA]-und [GEOGRAPHIC_DATA]-[GE…" at bounding box center [901, 333] width 905 height 132
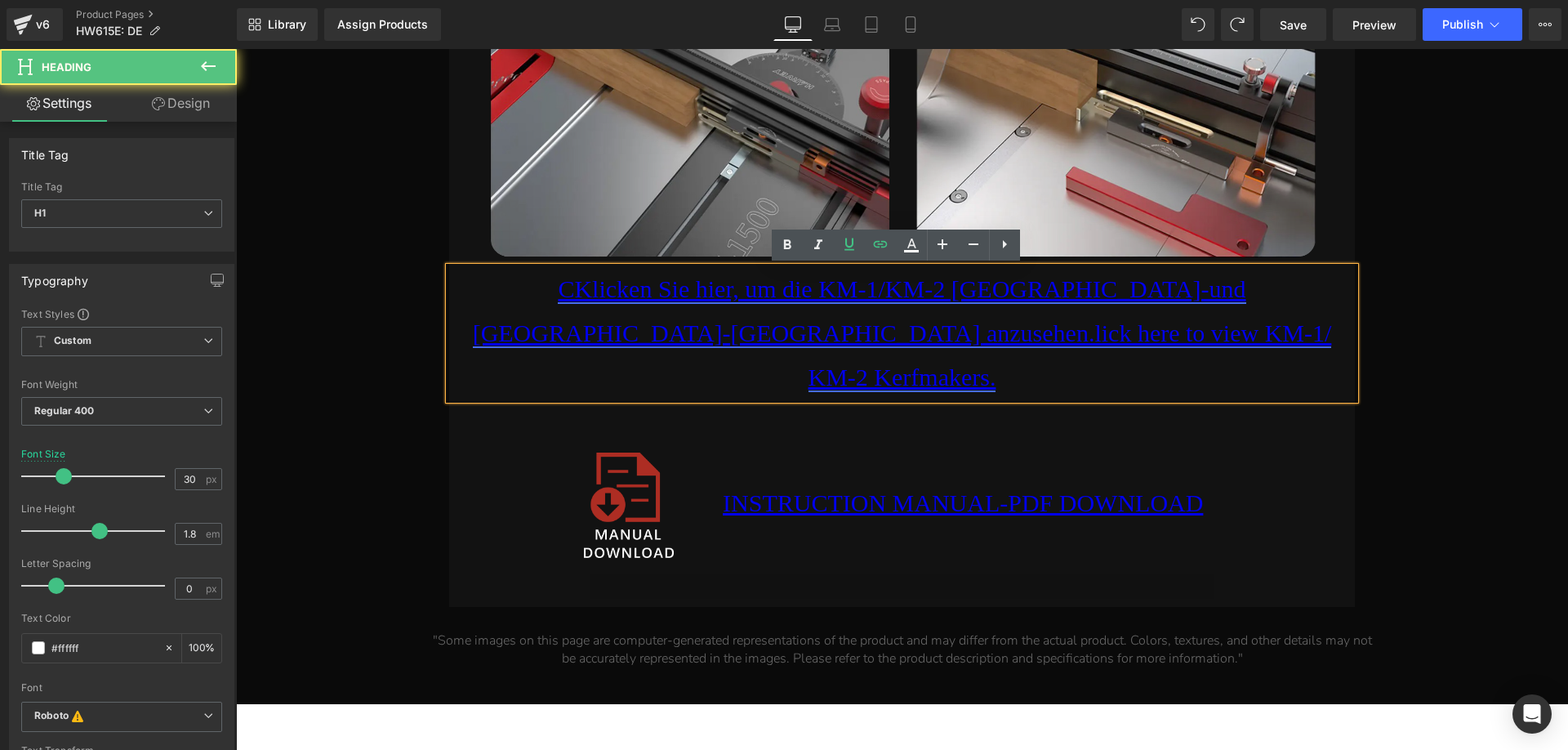
click at [535, 294] on link "CKlicken Sie hier, um die KM-1/KM-2 [GEOGRAPHIC_DATA]-und [GEOGRAPHIC_DATA]-[GE…" at bounding box center [901, 333] width 859 height 115
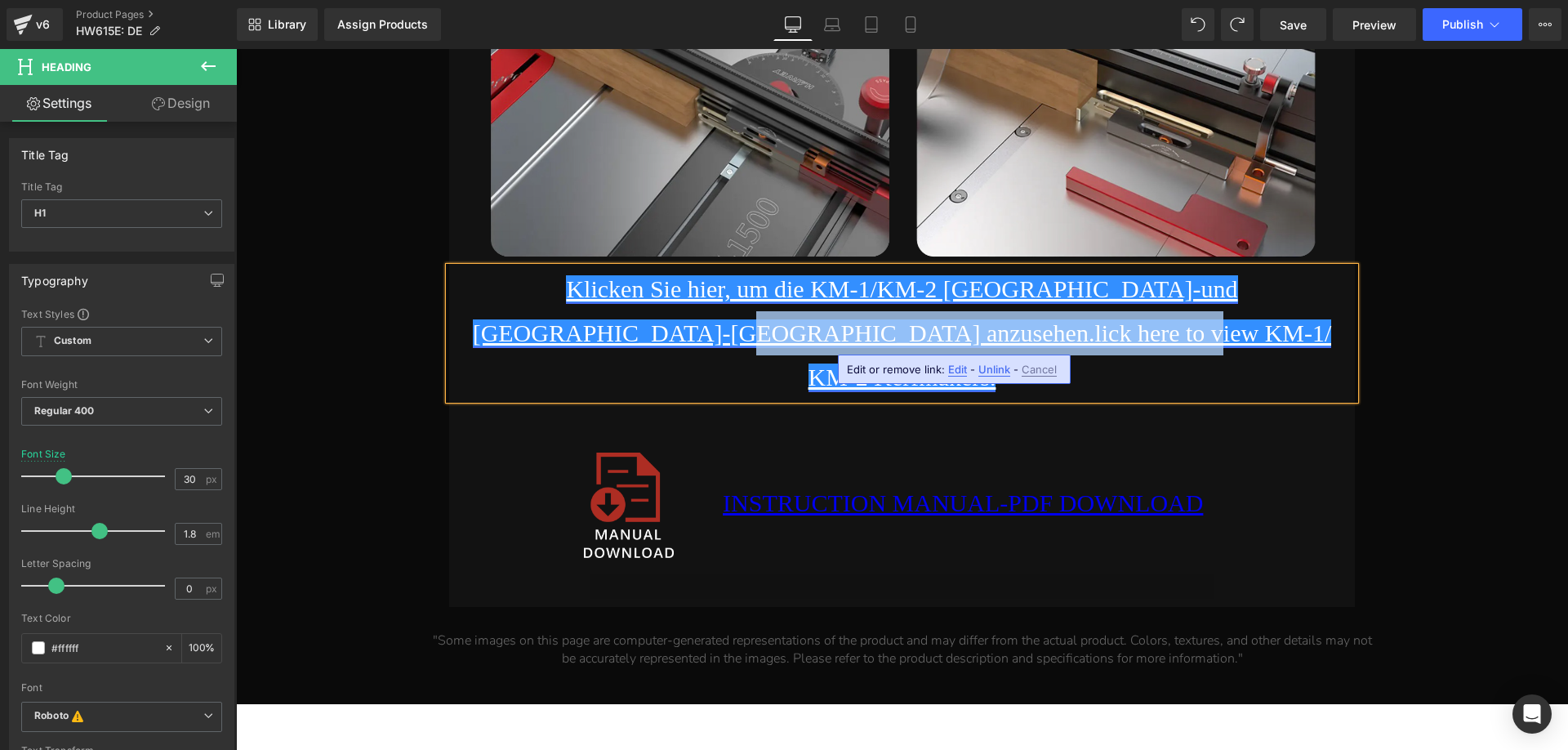
drag, startPoint x: 1211, startPoint y: 331, endPoint x: 731, endPoint y: 331, distance: 480.0
click at [731, 331] on h1 "Klicken Sie hier, um die KM-1/KM-2 [GEOGRAPHIC_DATA]-und [GEOGRAPHIC_DATA]-[GEO…" at bounding box center [901, 333] width 905 height 132
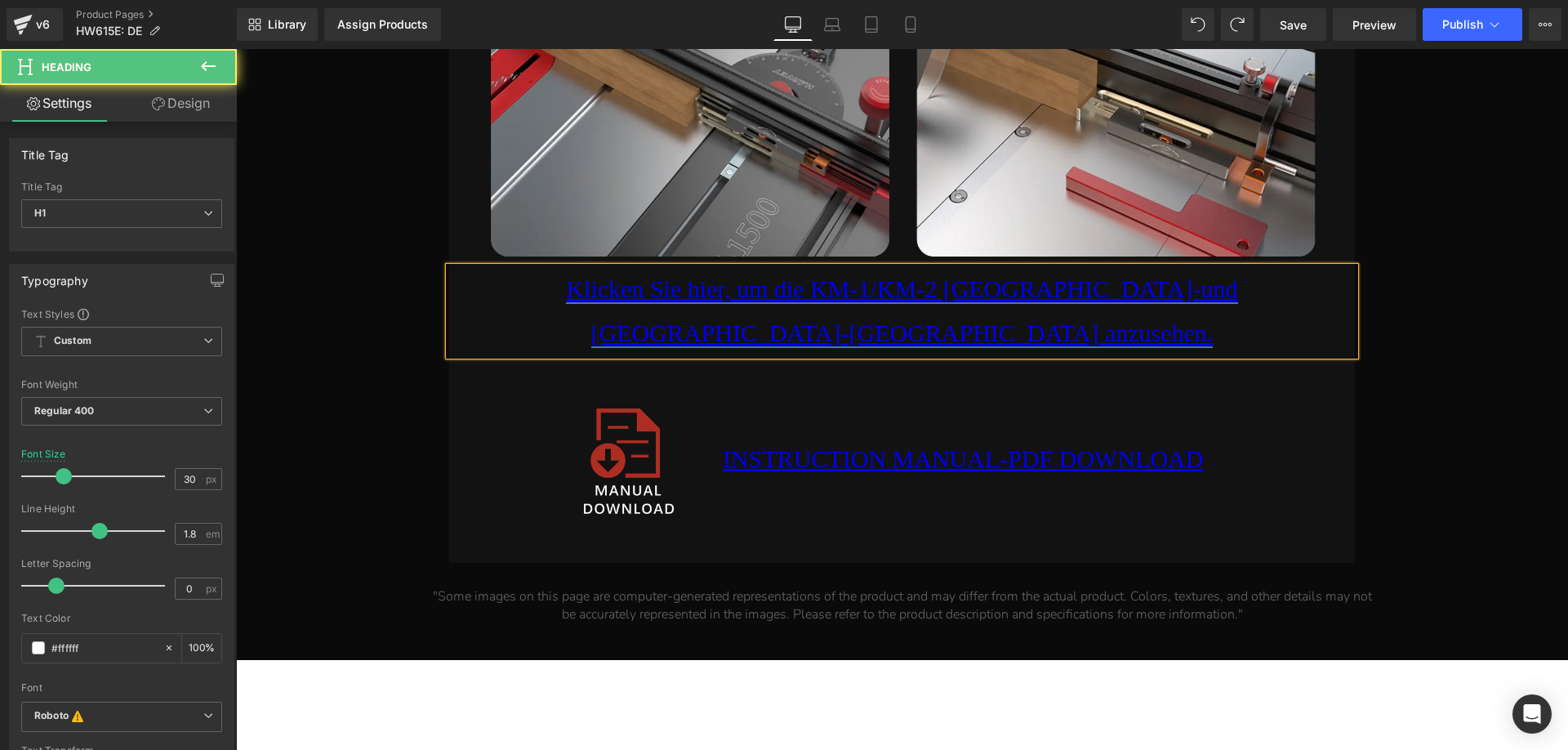
click at [945, 289] on link "Klicken Sie hier, um die KM-1/KM-2 [GEOGRAPHIC_DATA]-und [GEOGRAPHIC_DATA]-[GEO…" at bounding box center [901, 311] width 671 height 71
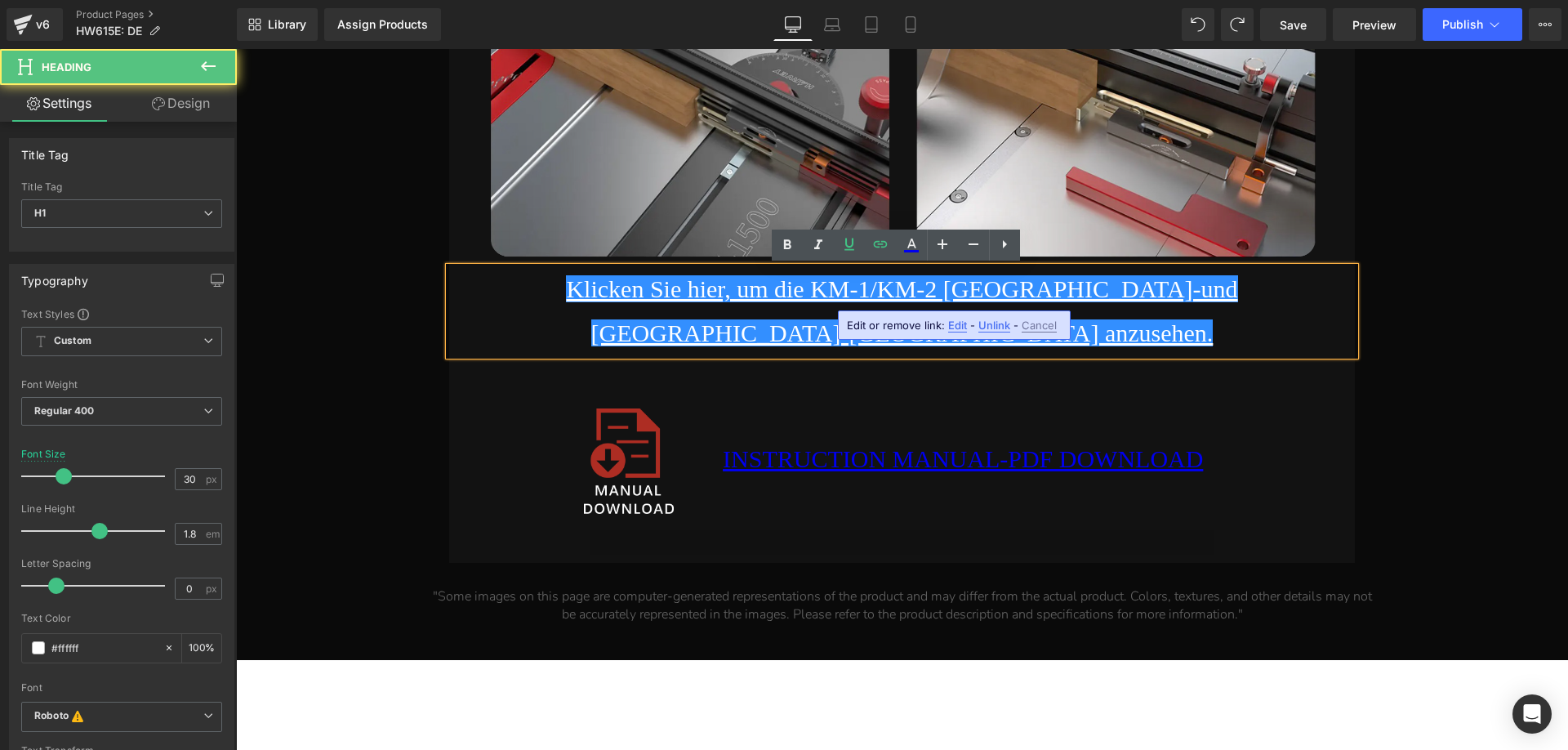
click at [953, 321] on span "Edit" at bounding box center [957, 325] width 19 height 14
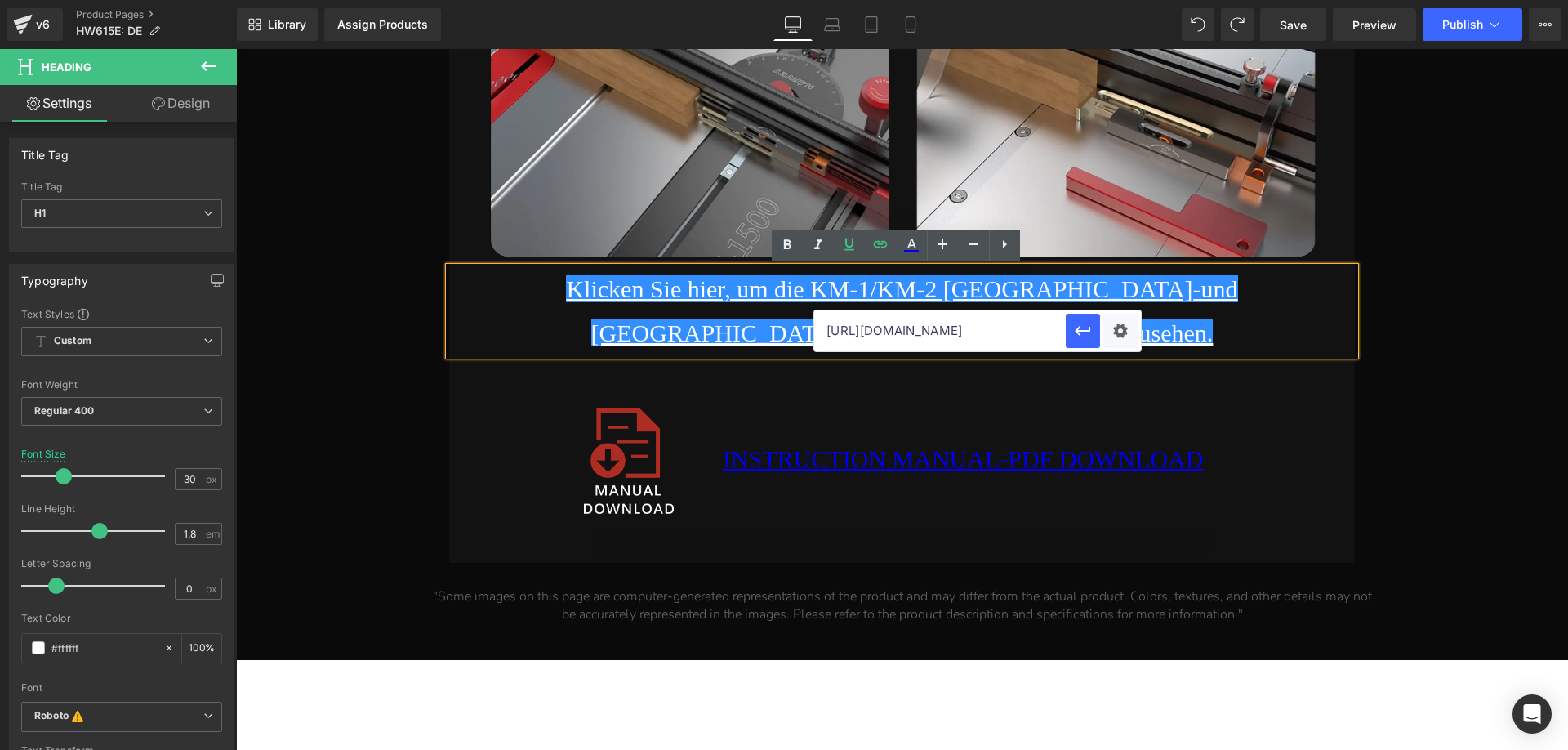
click at [1012, 330] on input "[URL][DOMAIN_NAME]" at bounding box center [939, 330] width 251 height 41
type input "[URL][DOMAIN_NAME]"
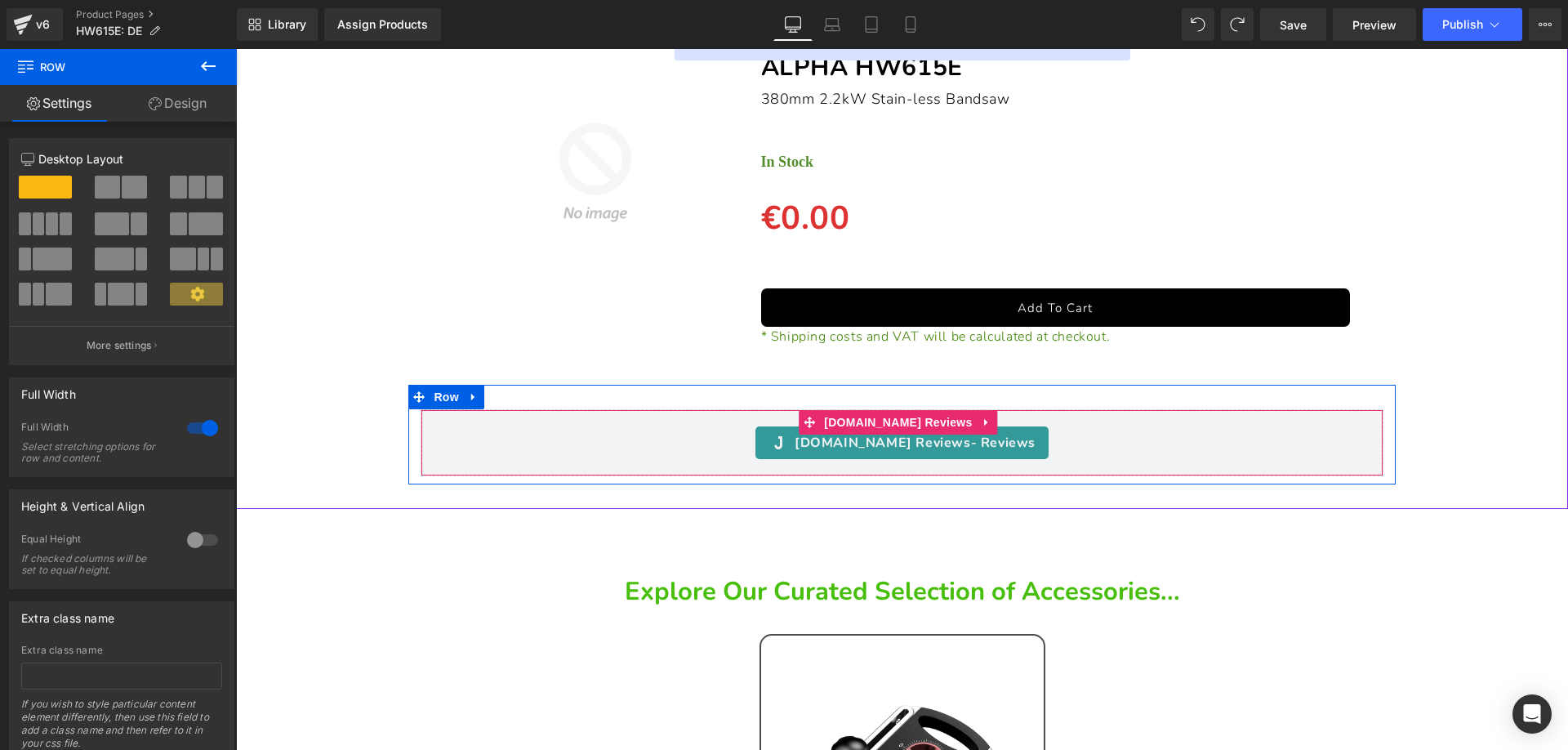
scroll to position [23496, 0]
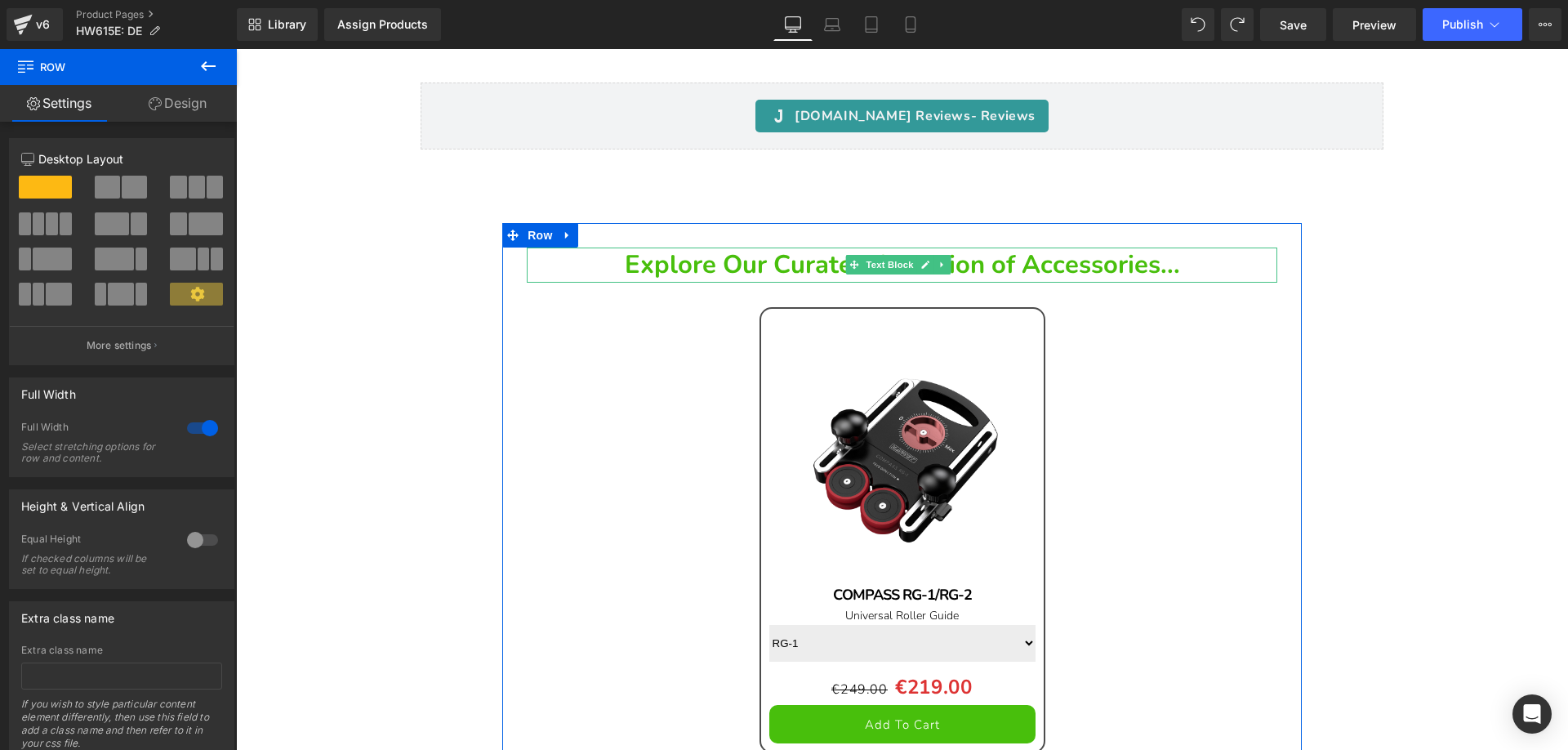
drag, startPoint x: 695, startPoint y: 222, endPoint x: 646, endPoint y: 222, distance: 49.0
click at [695, 248] on b "Explore Our Curated Selection of Accessories..." at bounding box center [902, 265] width 555 height 34
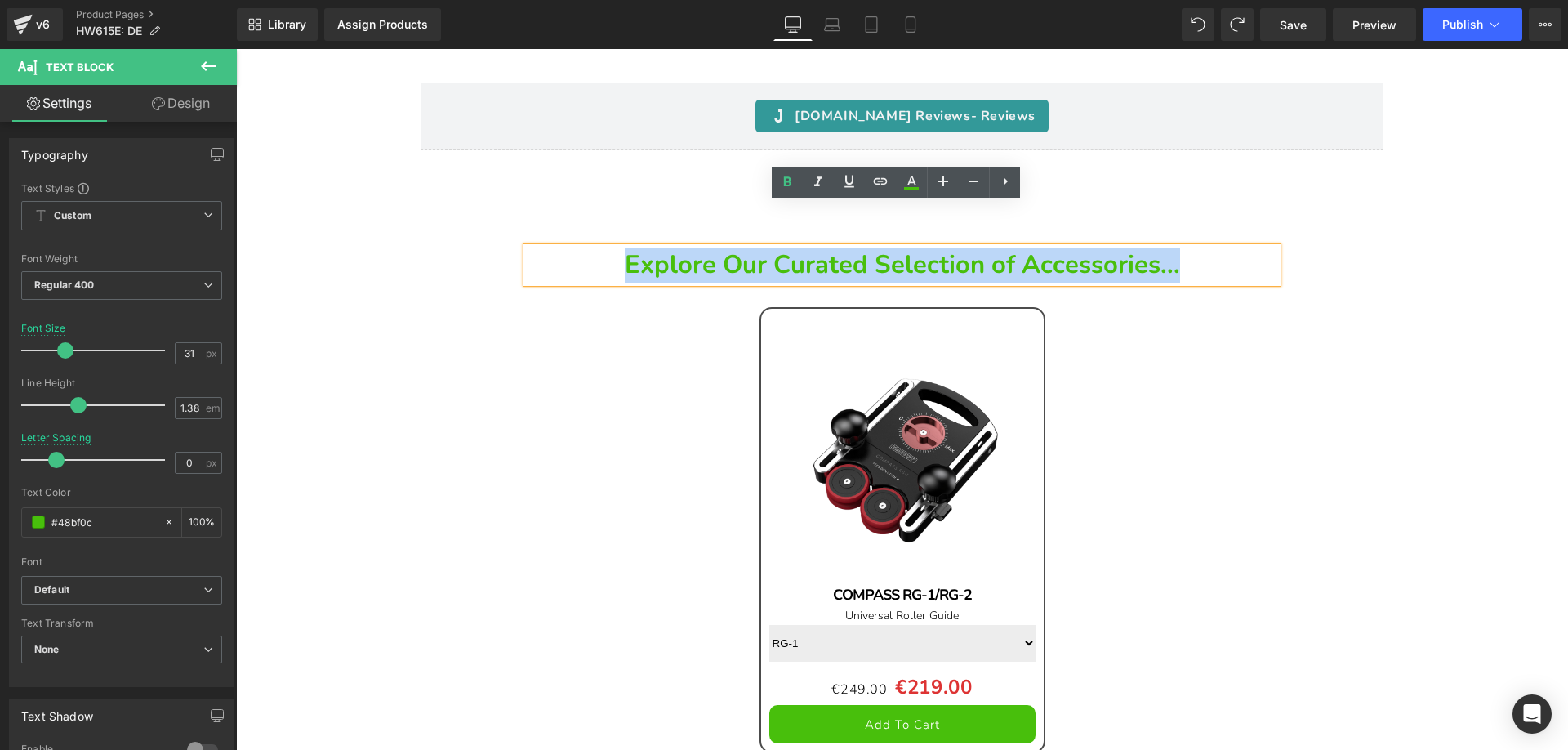
drag, startPoint x: 588, startPoint y: 217, endPoint x: 1194, endPoint y: 222, distance: 606.0
click at [1194, 248] on p "Explore Our Curated Selection of Accessories..." at bounding box center [901, 265] width 751 height 35
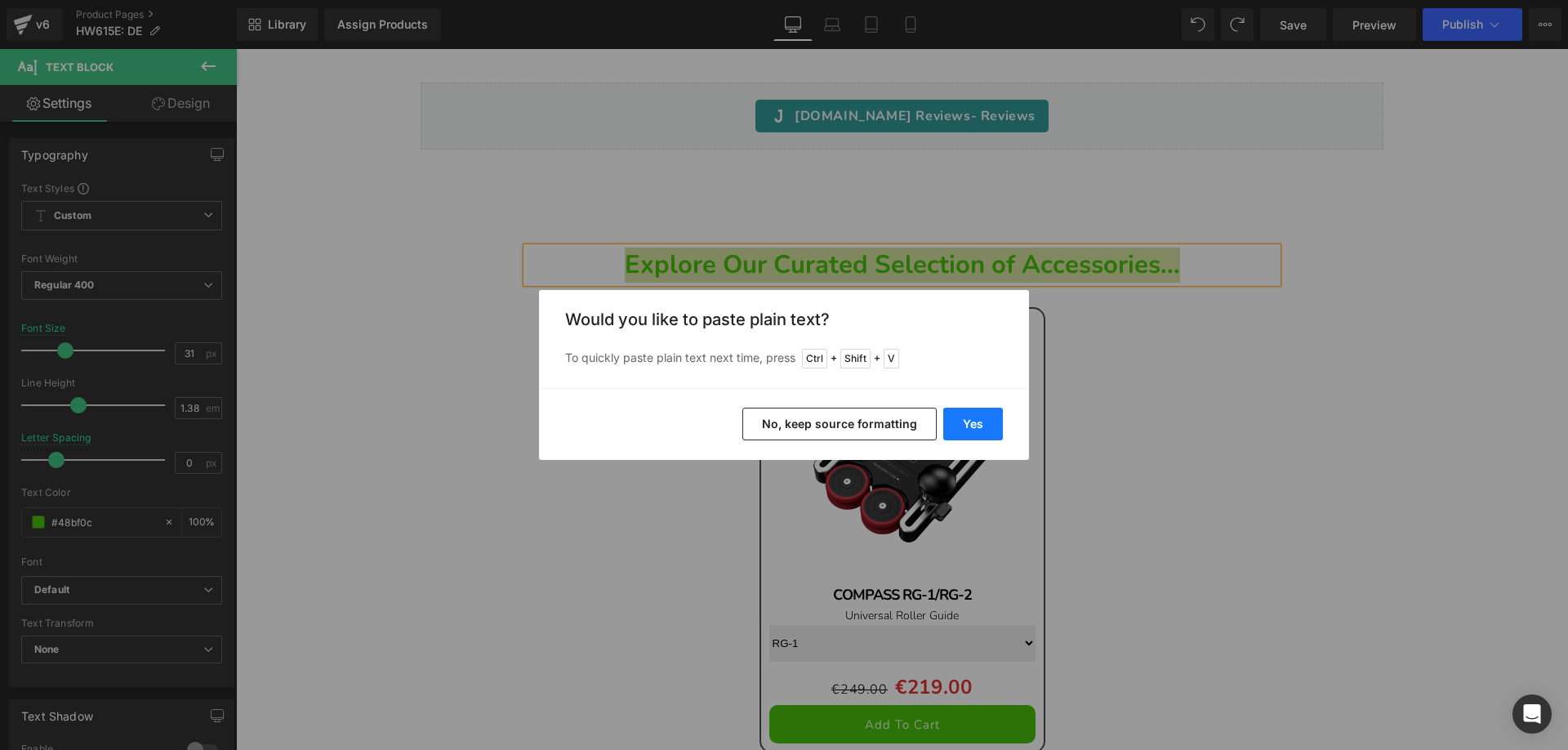
drag, startPoint x: 965, startPoint y: 421, endPoint x: 729, endPoint y: 370, distance: 241.4
click at [965, 421] on button "Yes" at bounding box center [973, 424] width 60 height 33
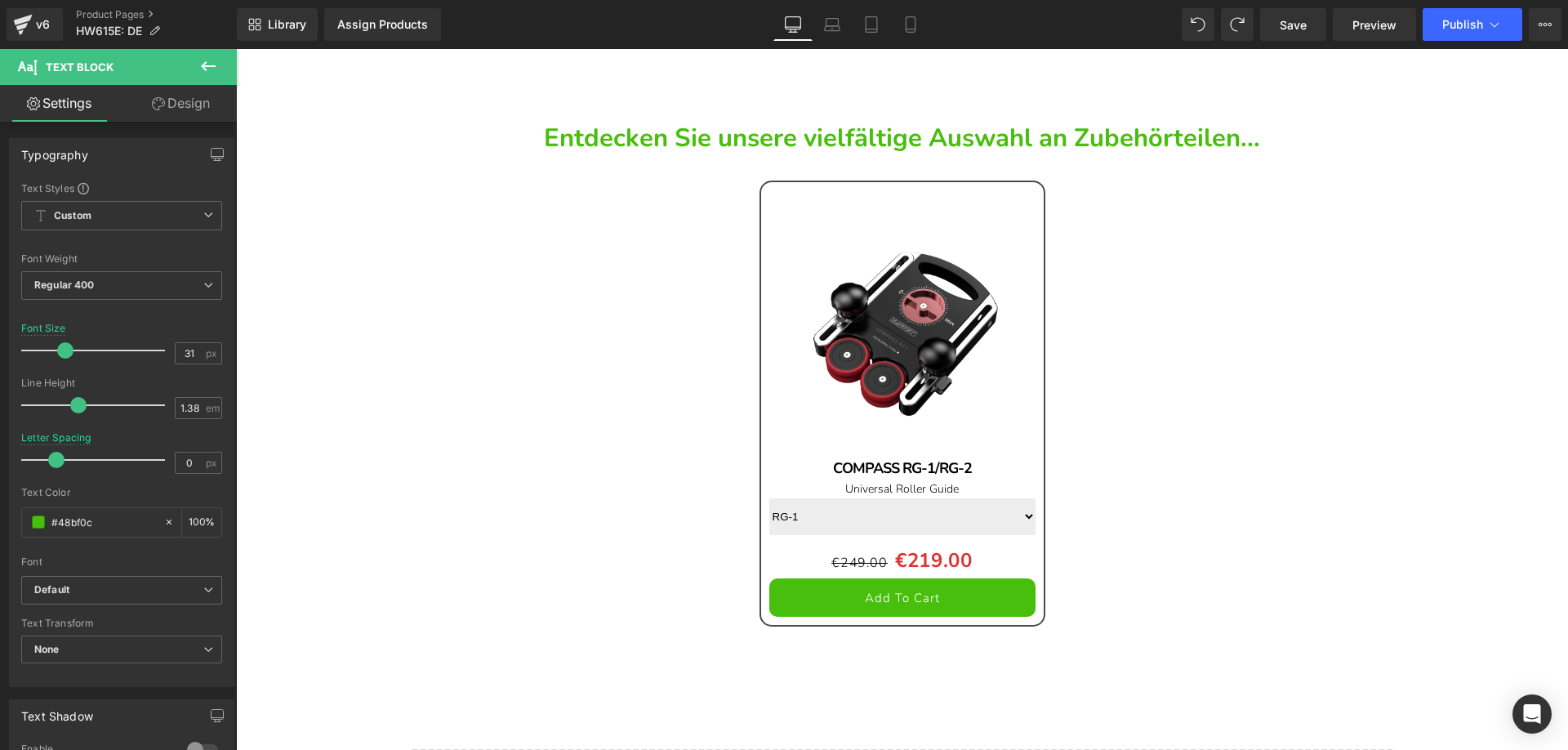
scroll to position [23414, 0]
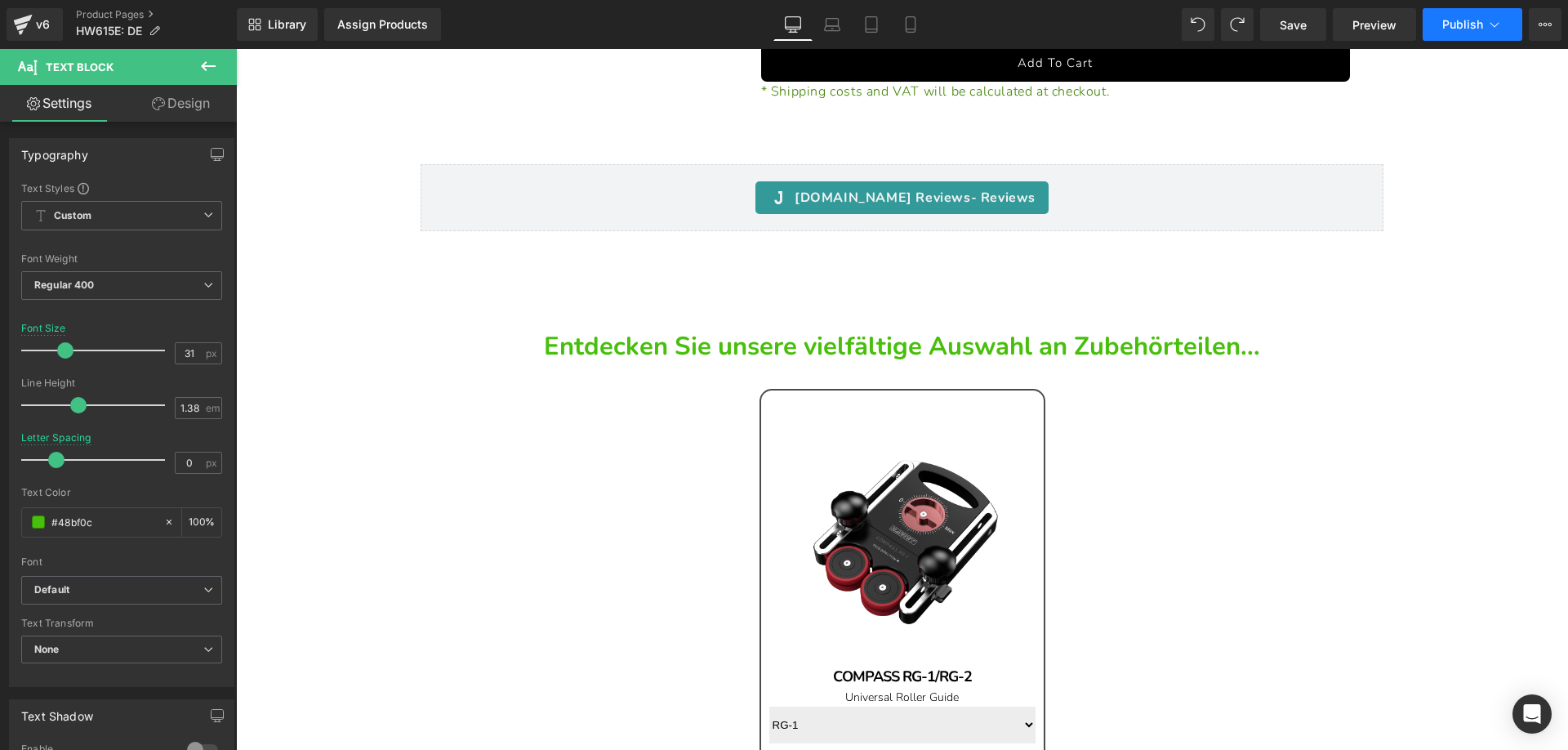
click at [1465, 24] on span "Publish" at bounding box center [1461, 24] width 41 height 13
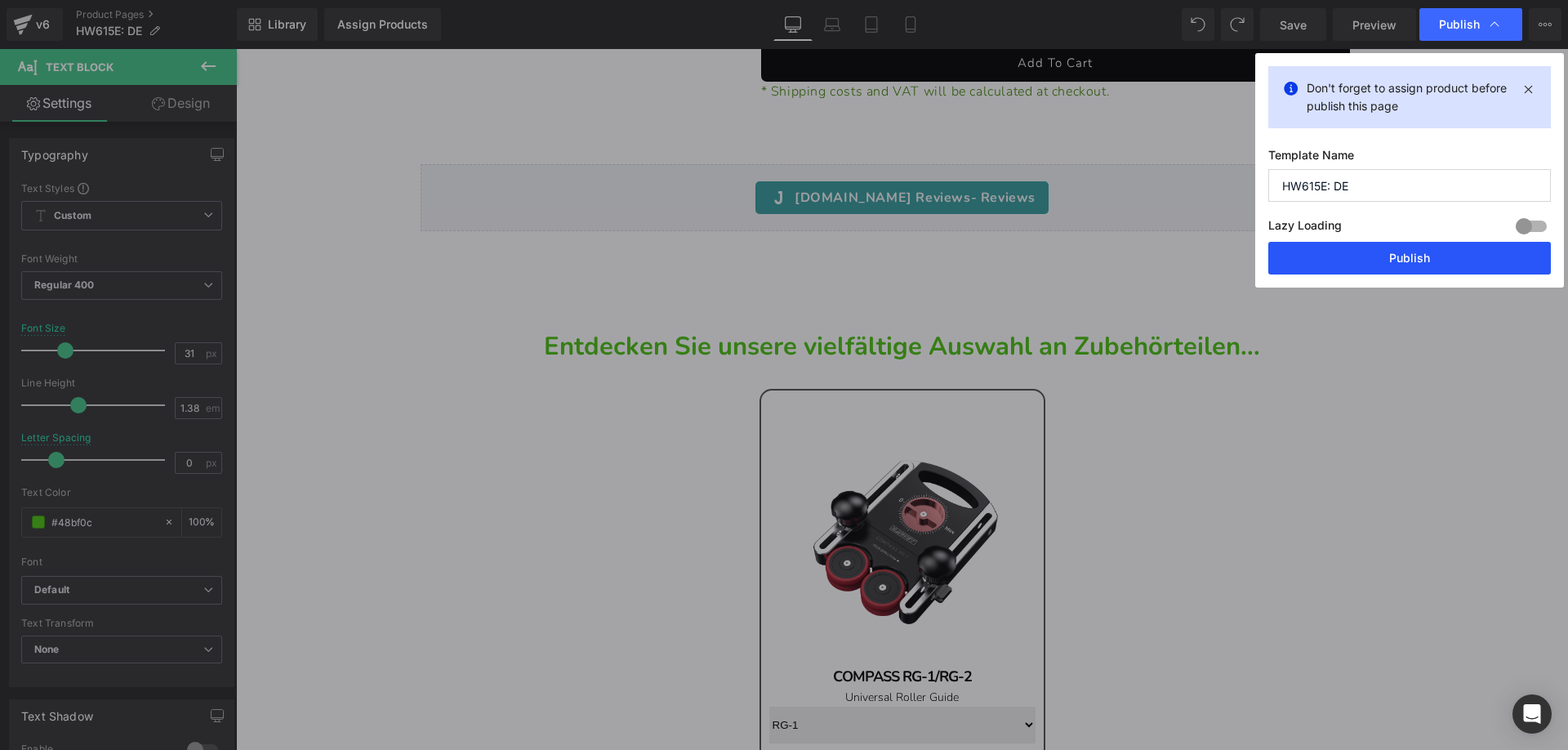
click at [1336, 251] on button "Publish" at bounding box center [1409, 258] width 283 height 33
